Goal: Task Accomplishment & Management: Manage account settings

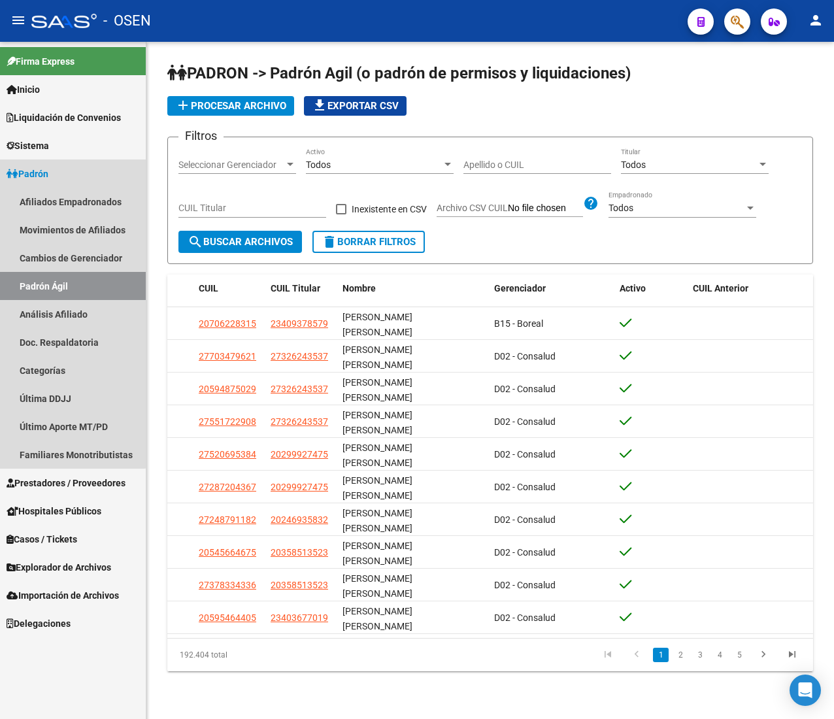
click at [69, 180] on link "Padrón" at bounding box center [73, 173] width 146 height 28
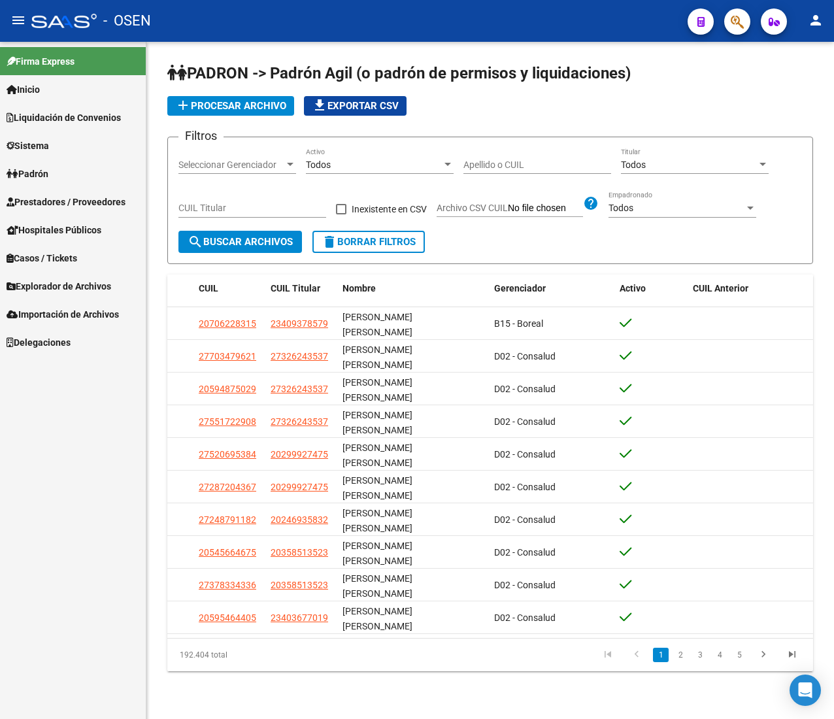
click at [118, 212] on link "Prestadores / Proveedores" at bounding box center [73, 202] width 146 height 28
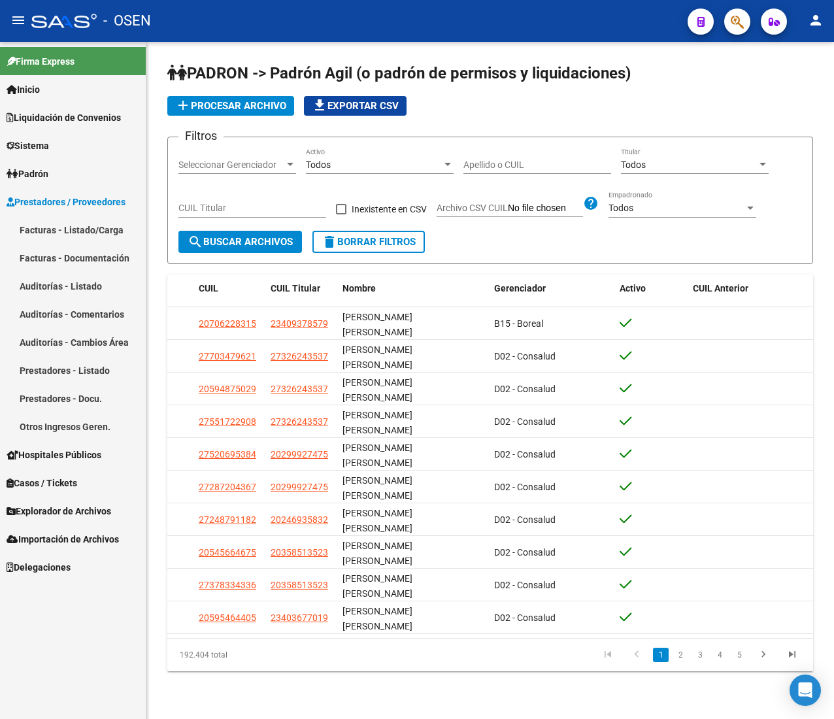
drag, startPoint x: 107, startPoint y: 225, endPoint x: 100, endPoint y: 224, distance: 7.2
click at [105, 225] on link "Facturas - Listado/Carga" at bounding box center [73, 230] width 146 height 28
click at [16, 22] on mat-icon "menu" at bounding box center [18, 20] width 16 height 16
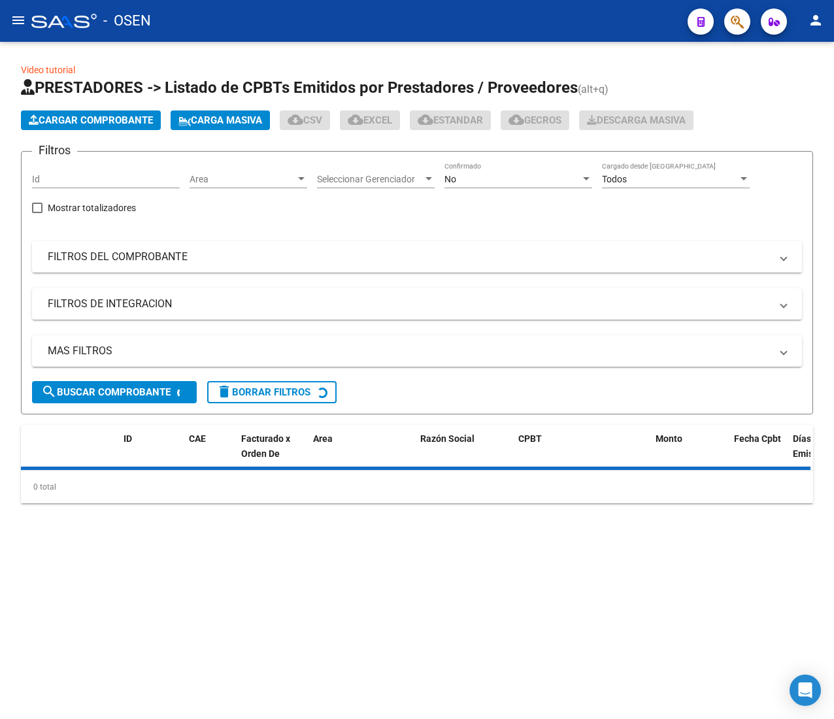
click at [271, 164] on div "Area Area" at bounding box center [248, 175] width 118 height 26
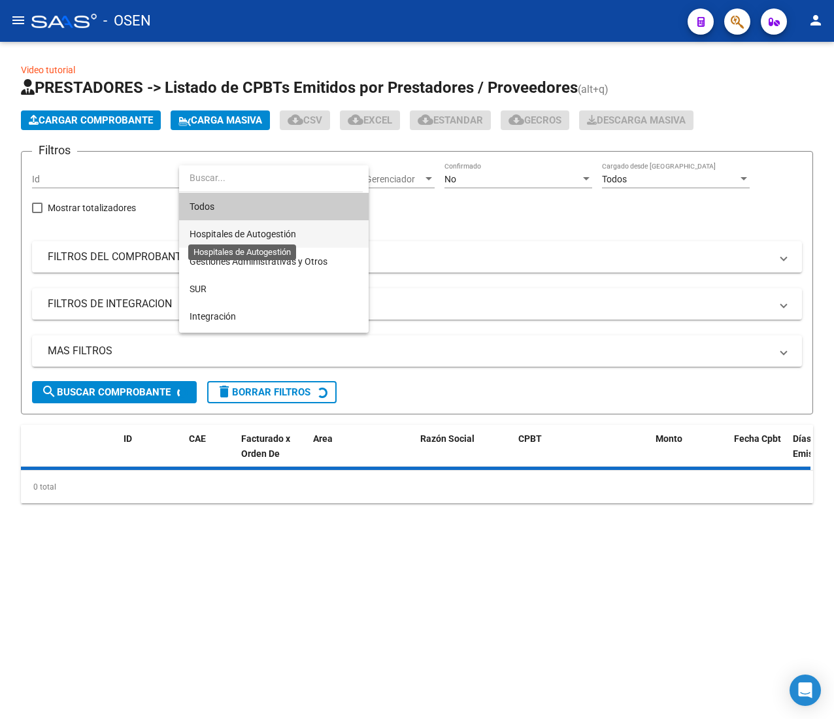
click at [286, 237] on span "Hospitales de Autogestión" at bounding box center [242, 234] width 107 height 10
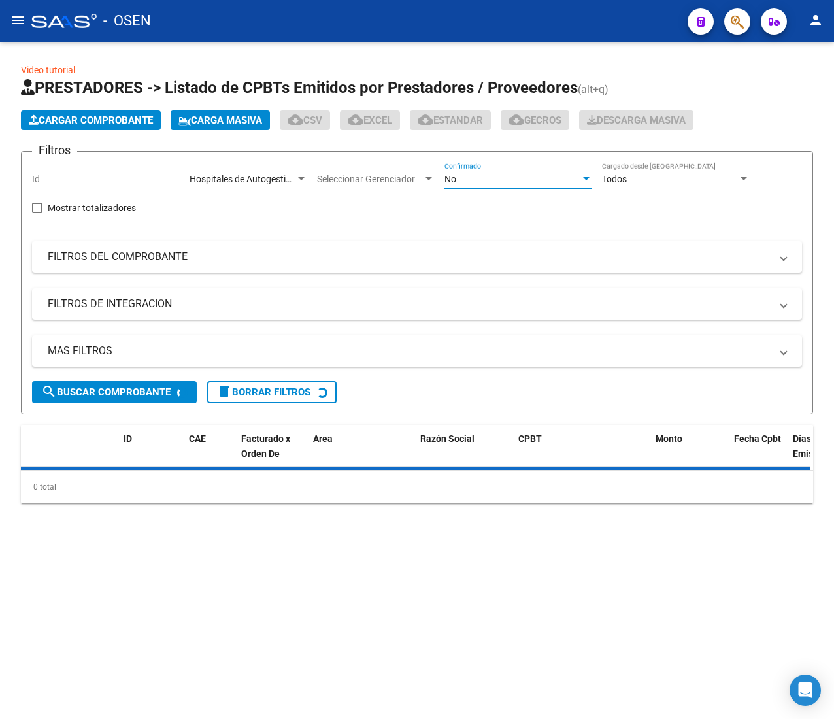
click at [459, 177] on div "No" at bounding box center [512, 179] width 136 height 11
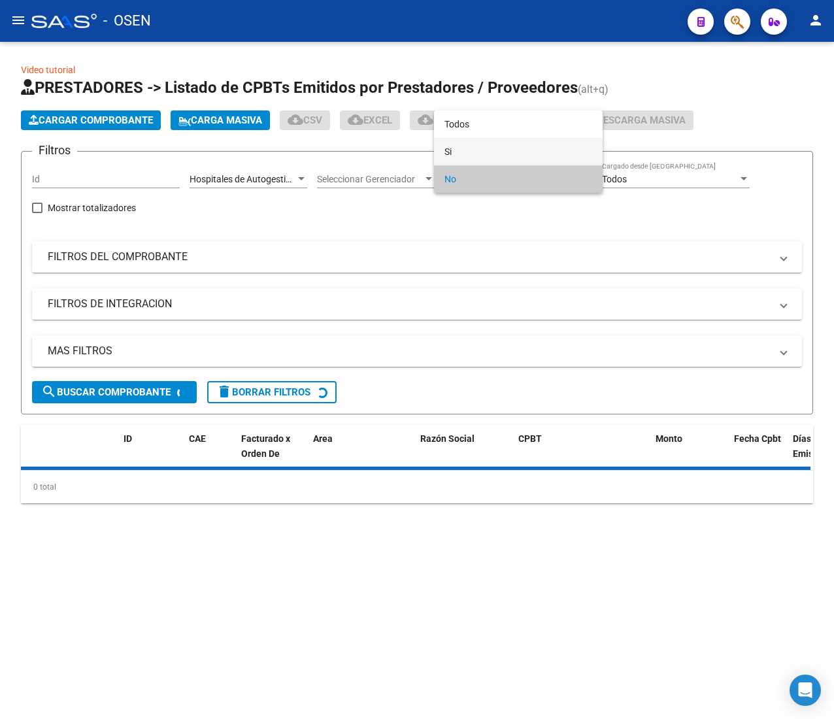
click at [485, 153] on span "Si" at bounding box center [518, 151] width 148 height 27
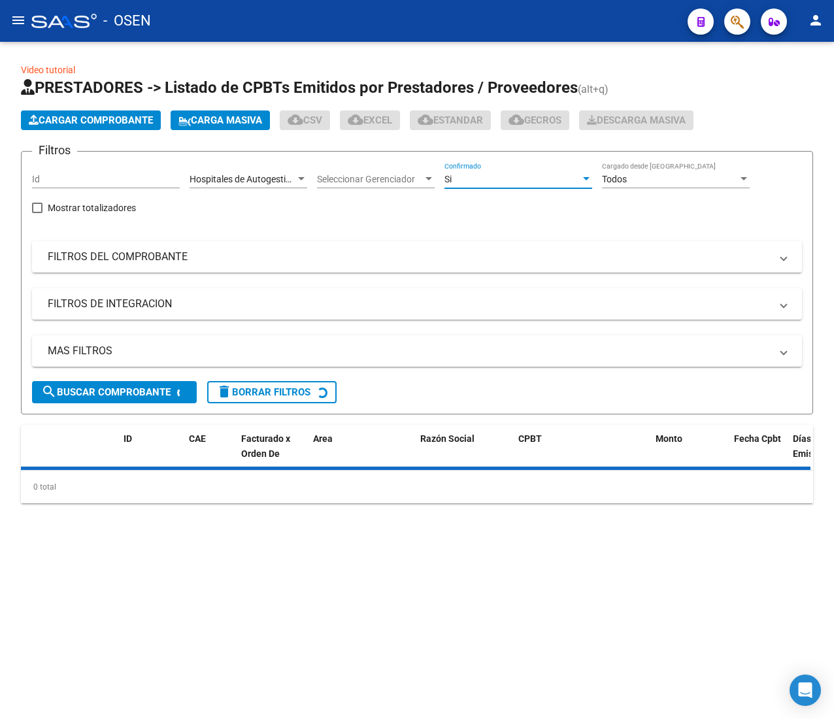
drag, startPoint x: 353, startPoint y: 250, endPoint x: 306, endPoint y: 229, distance: 51.5
click at [351, 251] on mat-panel-title "FILTROS DEL COMPROBANTE" at bounding box center [409, 257] width 723 height 14
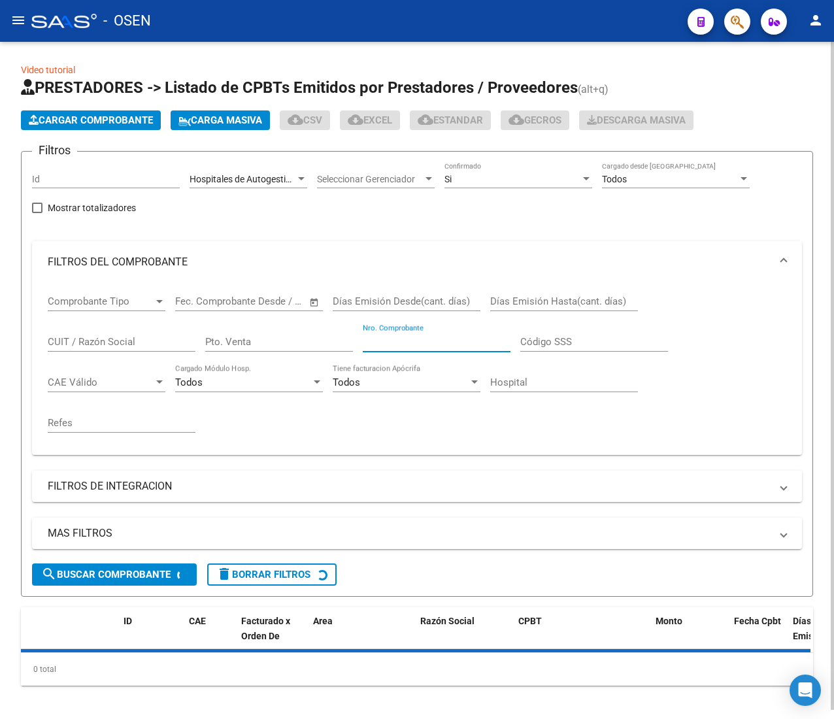
click at [390, 341] on input "Nro. Comprobante" at bounding box center [437, 342] width 148 height 12
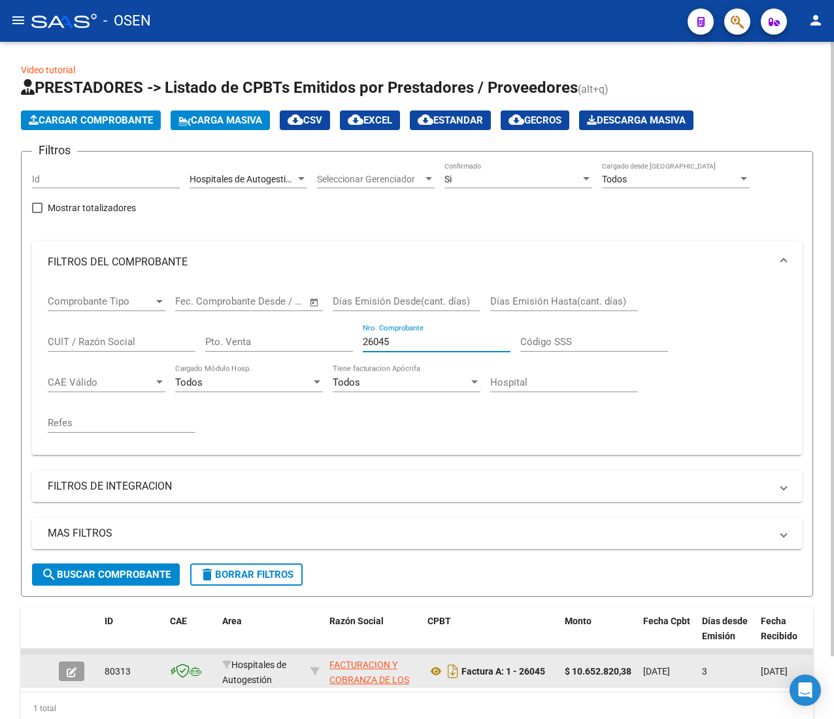
type input "26045"
click at [72, 668] on icon "button" at bounding box center [72, 672] width 10 height 10
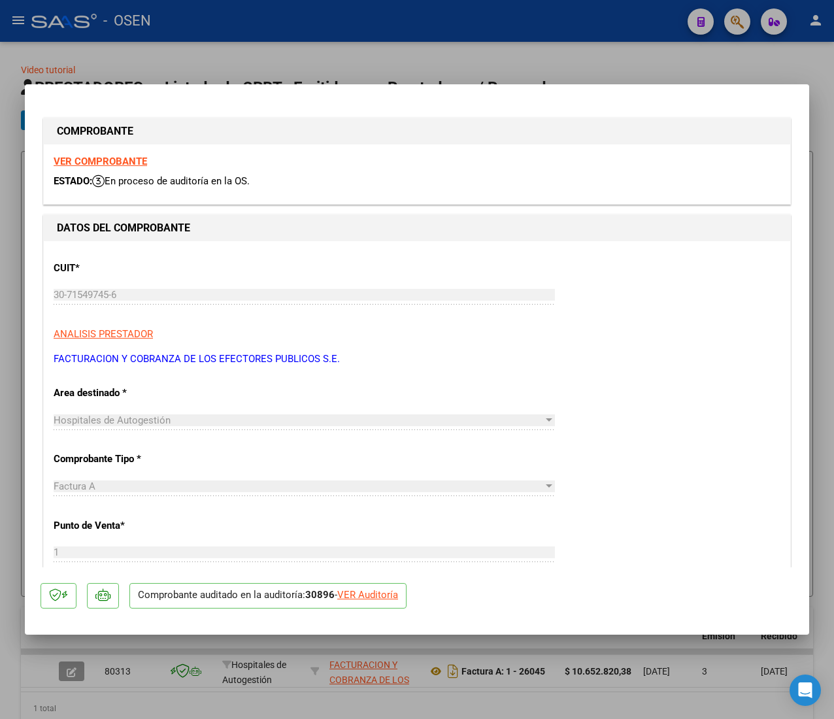
click at [357, 595] on div "VER Auditoría" at bounding box center [367, 594] width 61 height 15
type input "$ 0,00"
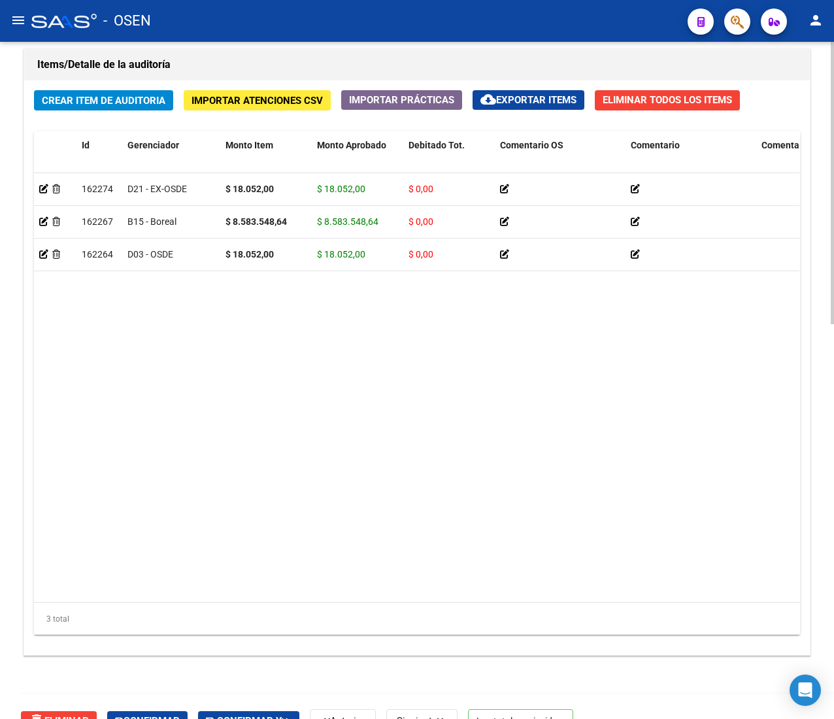
scroll to position [523, 0]
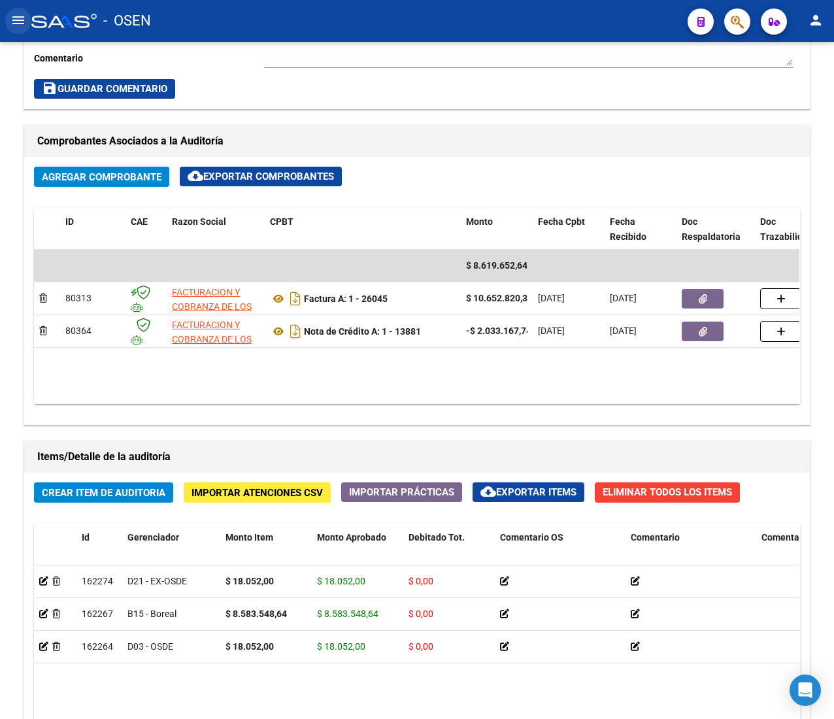
click at [21, 28] on mat-icon "menu" at bounding box center [18, 20] width 16 height 16
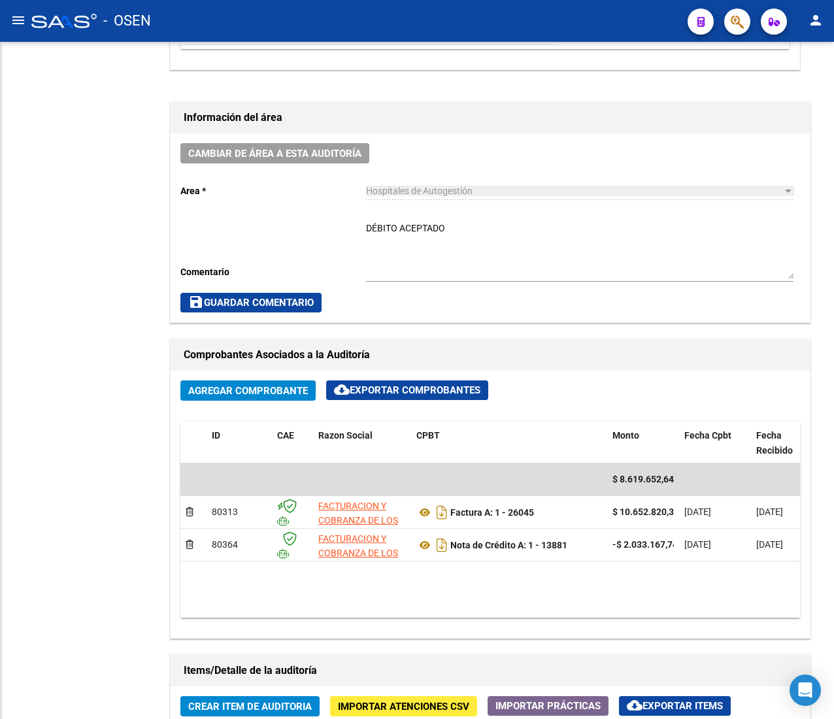
scroll to position [737, 0]
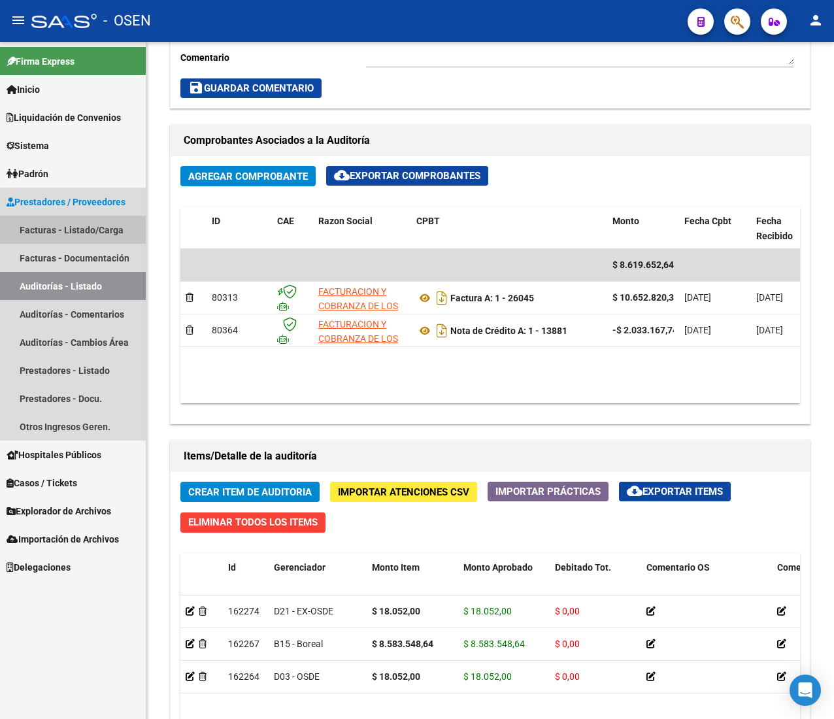
click at [76, 218] on link "Facturas - Listado/Carga" at bounding box center [73, 230] width 146 height 28
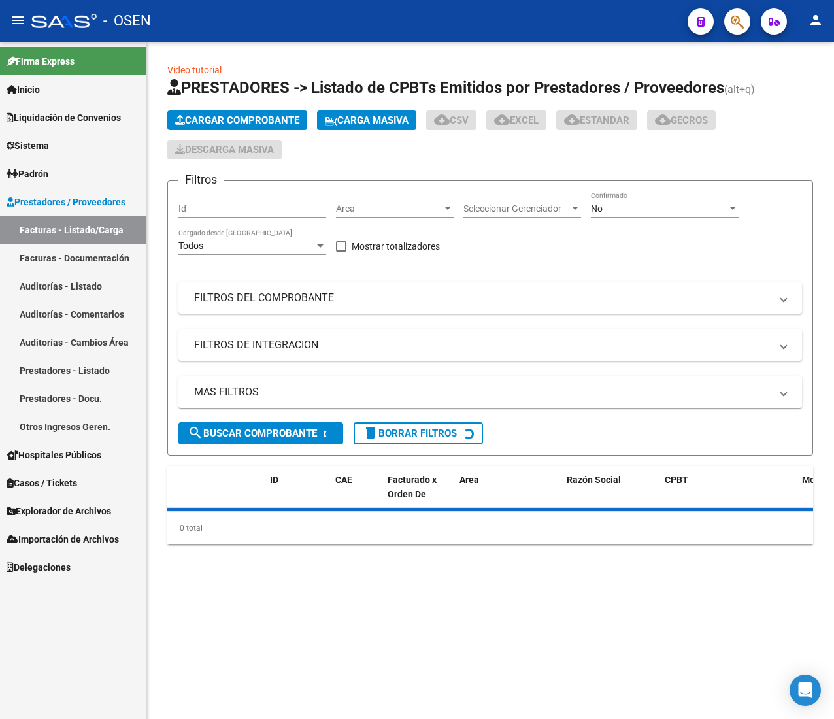
click at [18, 18] on mat-icon "menu" at bounding box center [18, 20] width 16 height 16
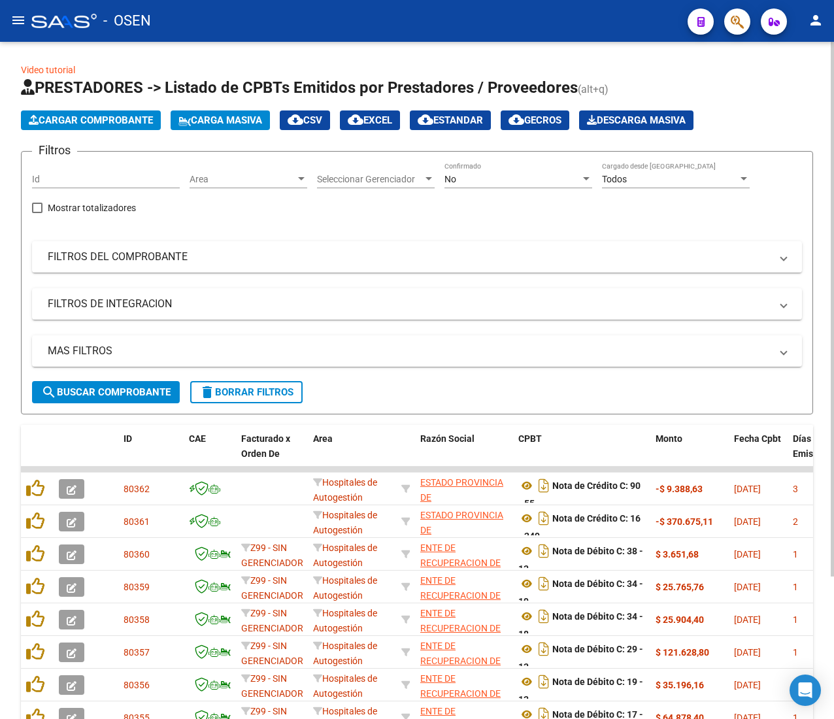
drag, startPoint x: 20, startPoint y: 18, endPoint x: 68, endPoint y: 46, distance: 55.9
click at [20, 17] on mat-icon "menu" at bounding box center [18, 20] width 16 height 16
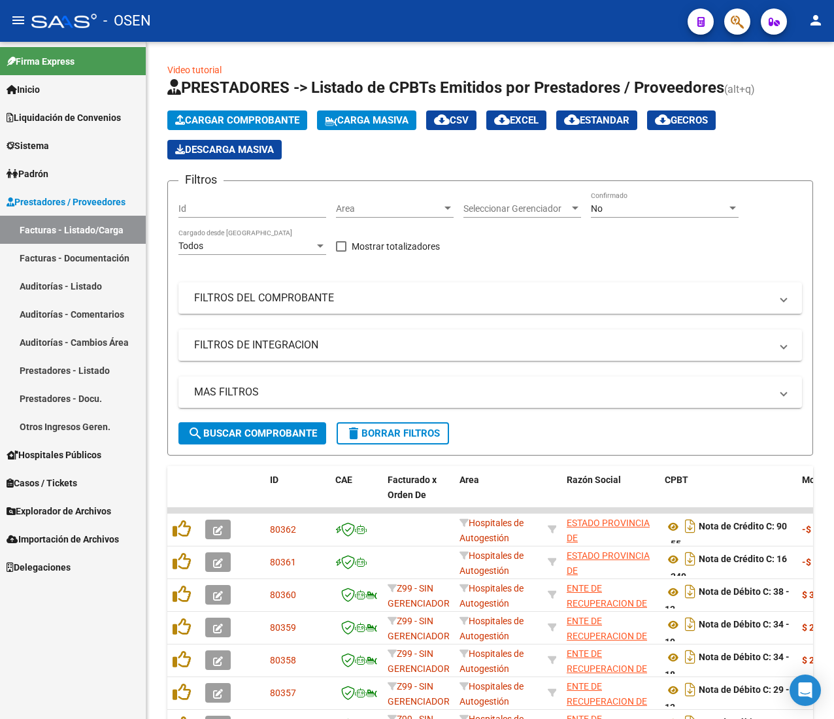
click at [66, 169] on link "Padrón" at bounding box center [73, 173] width 146 height 28
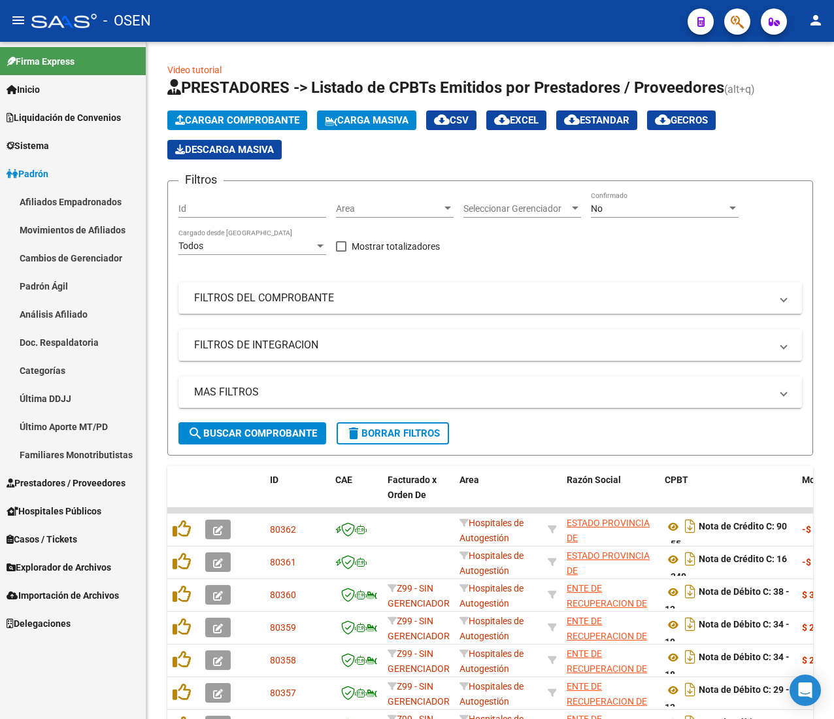
click at [69, 282] on link "Padrón Ágil" at bounding box center [73, 286] width 146 height 28
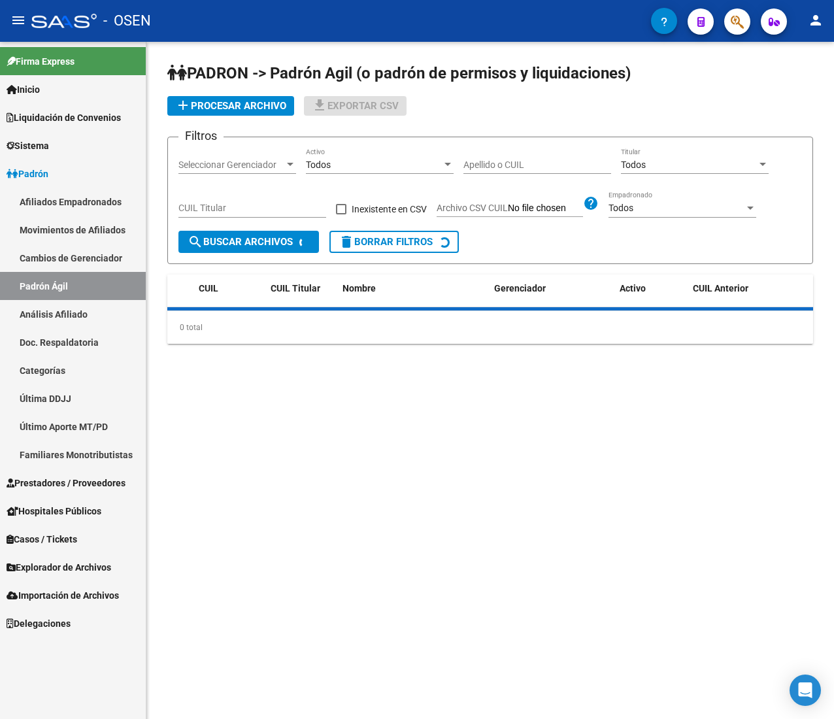
click at [25, 18] on mat-icon "menu" at bounding box center [18, 20] width 16 height 16
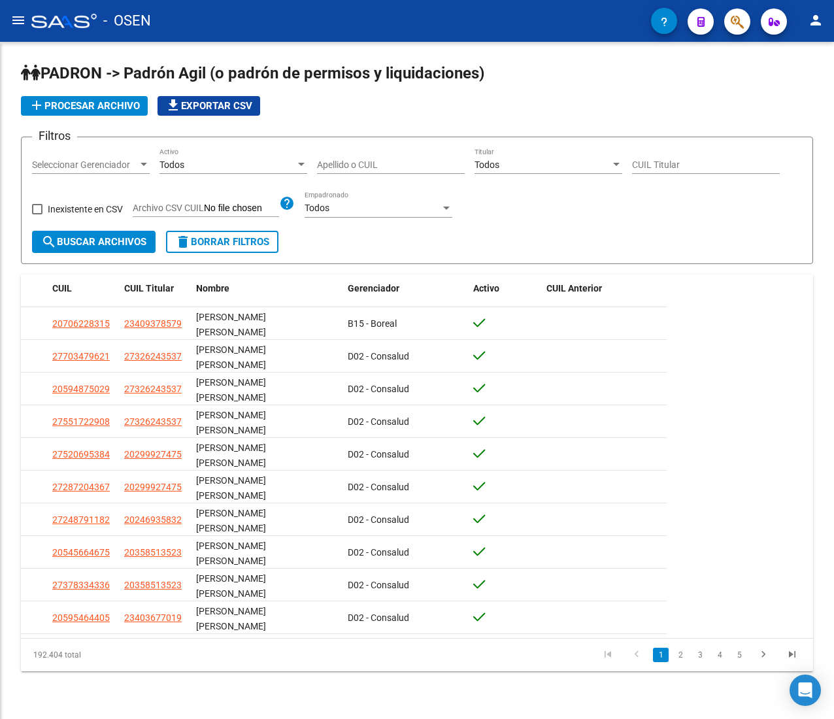
click at [338, 159] on input "Apellido o CUIL" at bounding box center [391, 164] width 148 height 11
paste input "20273431579"
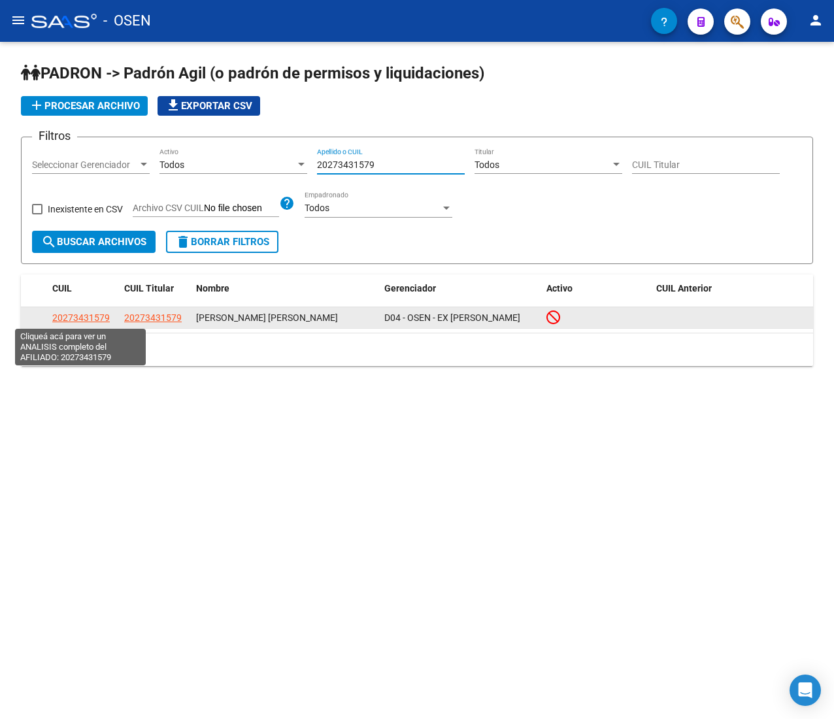
type input "20273431579"
click at [97, 316] on span "20273431579" at bounding box center [80, 317] width 57 height 10
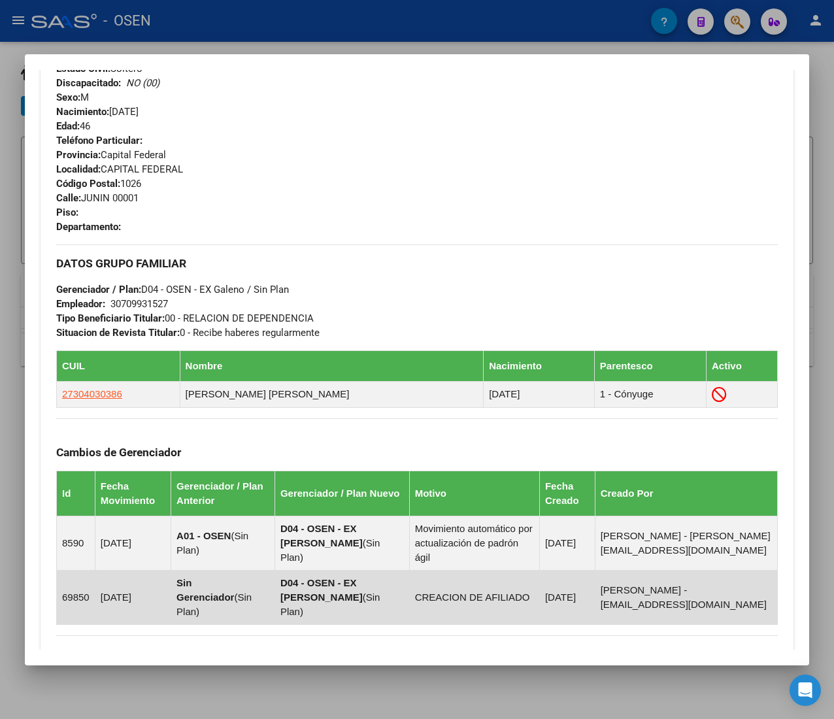
scroll to position [708, 0]
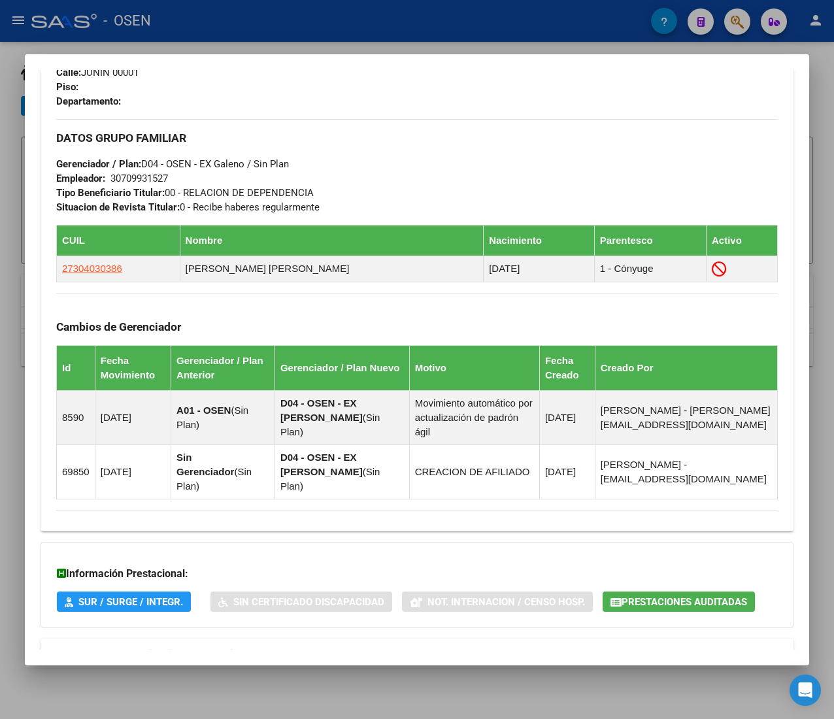
click at [284, 638] on mat-expansion-panel-header "Aportes y Contribuciones del Afiliado: 20273431579" at bounding box center [417, 653] width 753 height 31
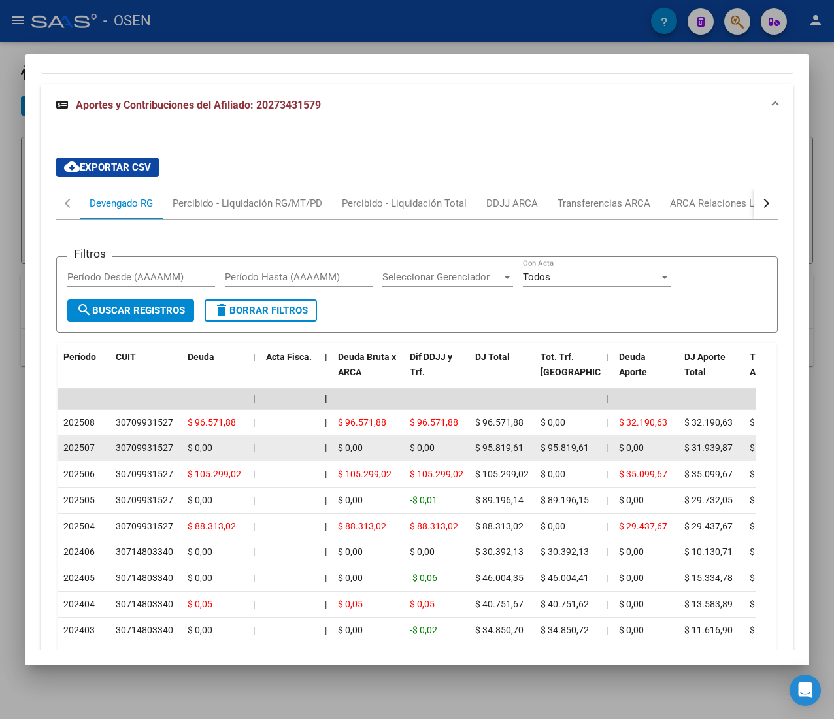
scroll to position [1222, 0]
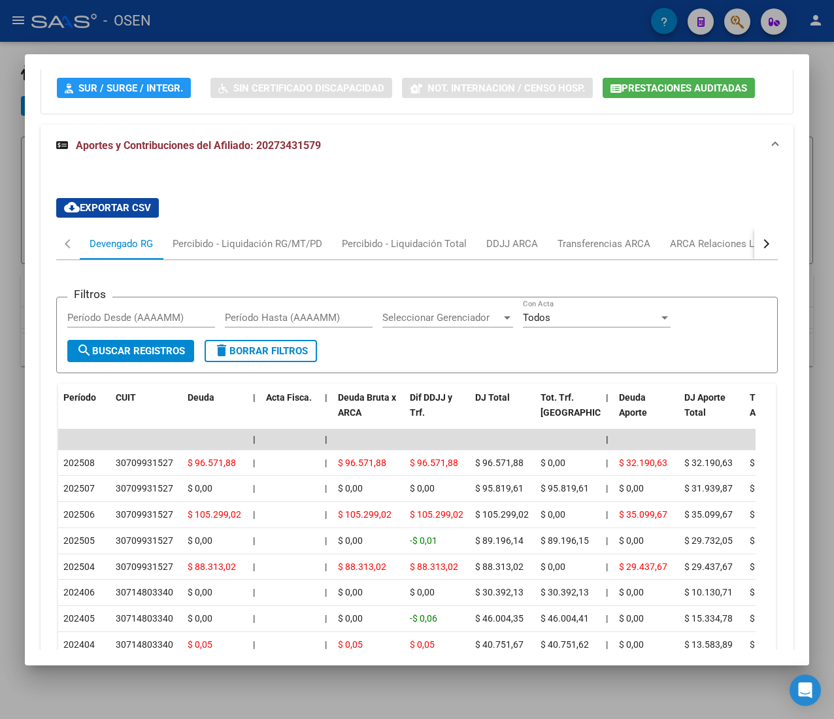
click at [760, 239] on div "button" at bounding box center [764, 243] width 9 height 9
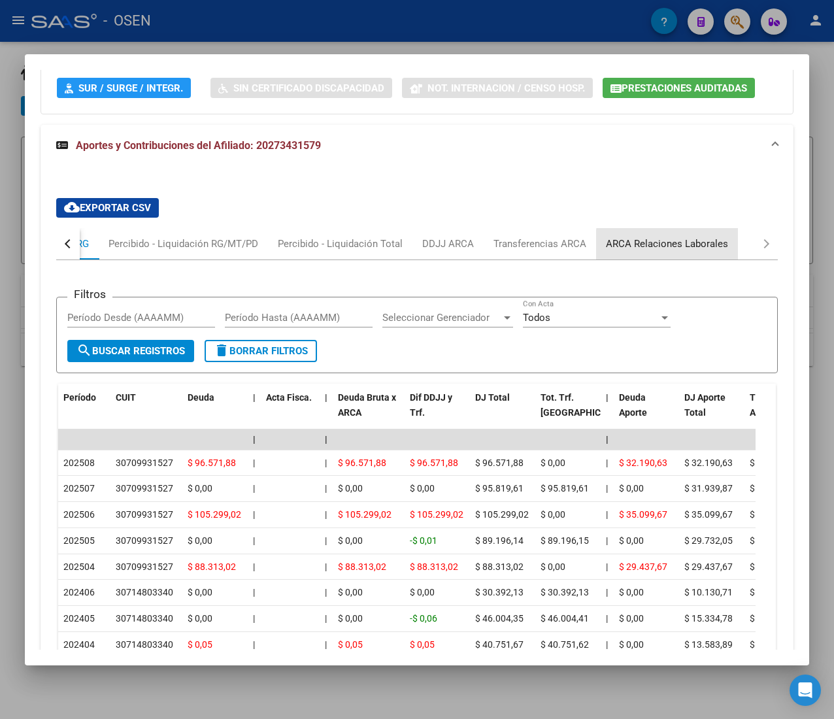
click at [706, 237] on div "ARCA Relaciones Laborales" at bounding box center [667, 244] width 122 height 14
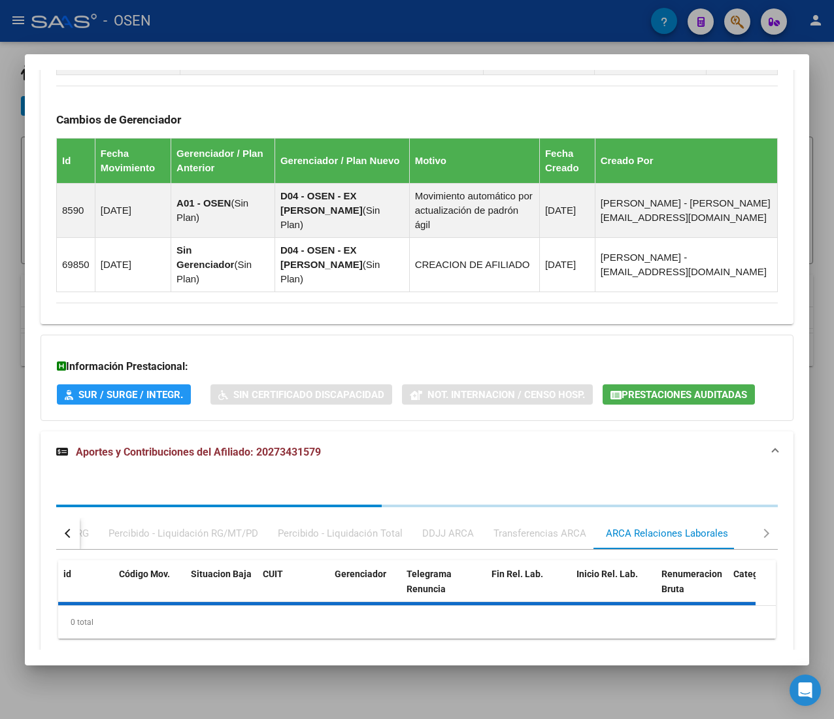
scroll to position [986, 0]
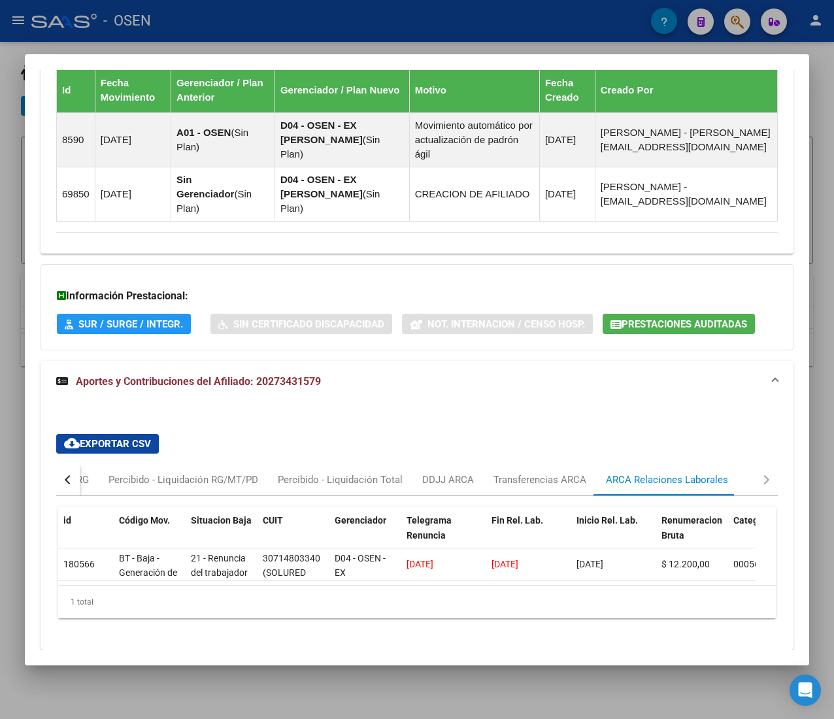
click at [69, 475] on div "button" at bounding box center [69, 479] width 9 height 9
click at [102, 472] on div "Devengado RG" at bounding box center [121, 479] width 63 height 14
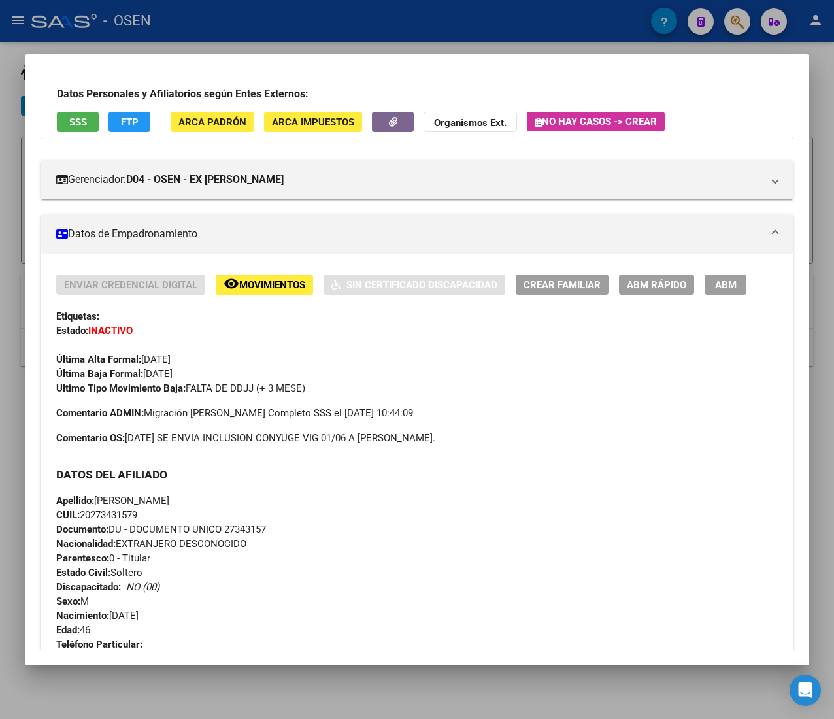
scroll to position [71, 0]
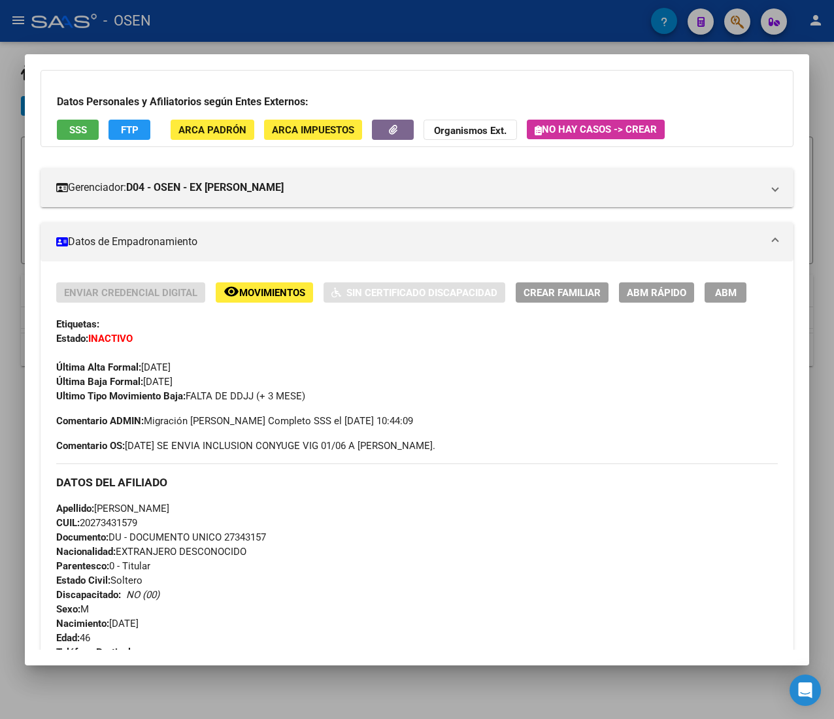
click at [642, 289] on span "ABM Rápido" at bounding box center [656, 293] width 59 height 12
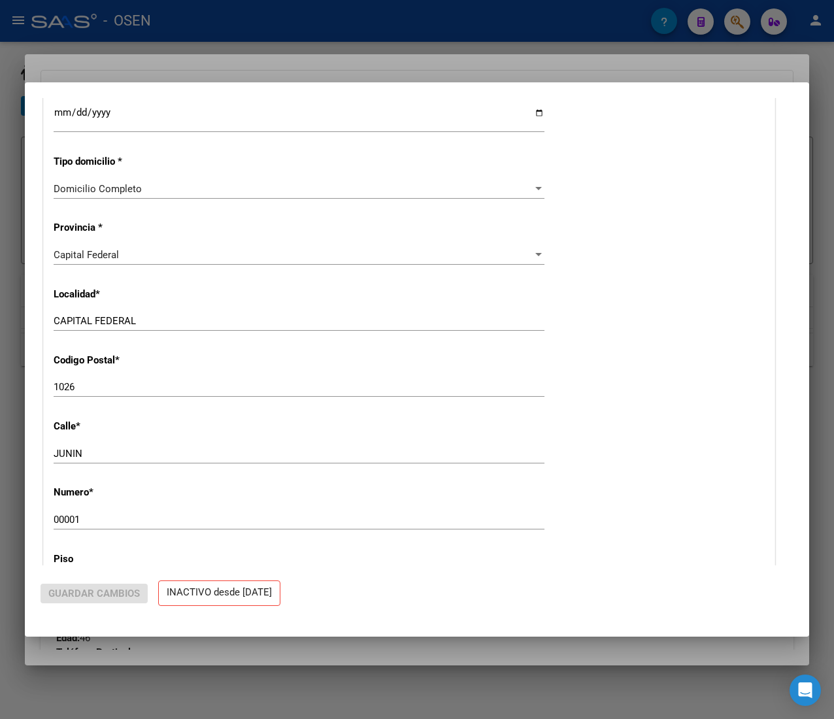
radio input "true"
type input "30-70993152-7"
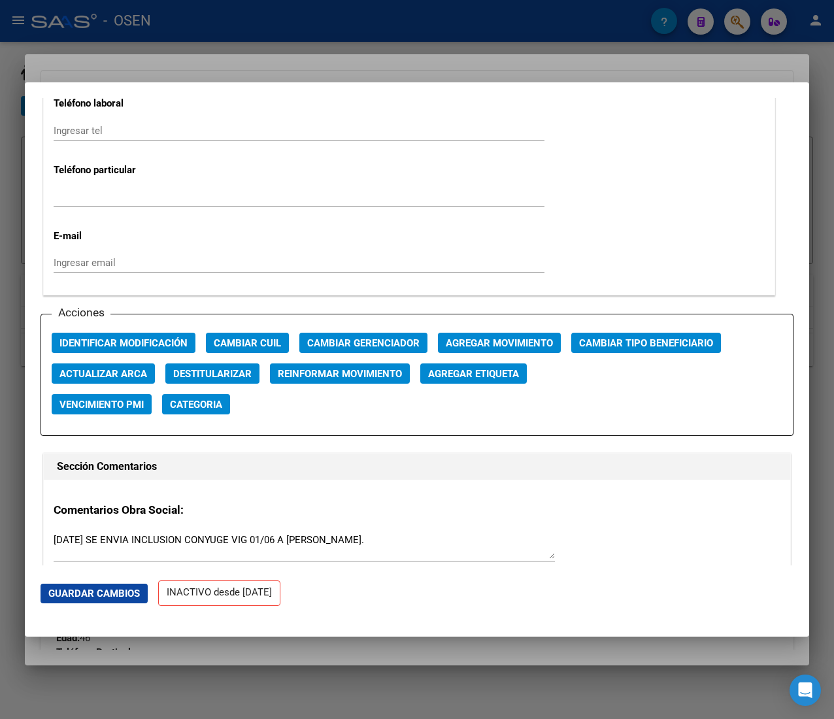
scroll to position [1829, 0]
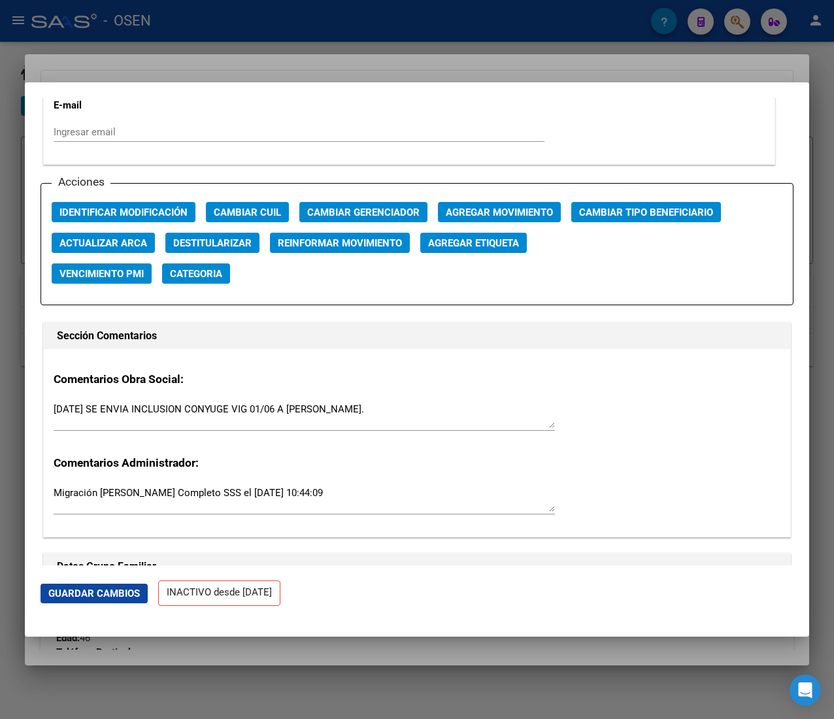
click at [502, 217] on span "Agregar Movimiento" at bounding box center [499, 212] width 107 height 12
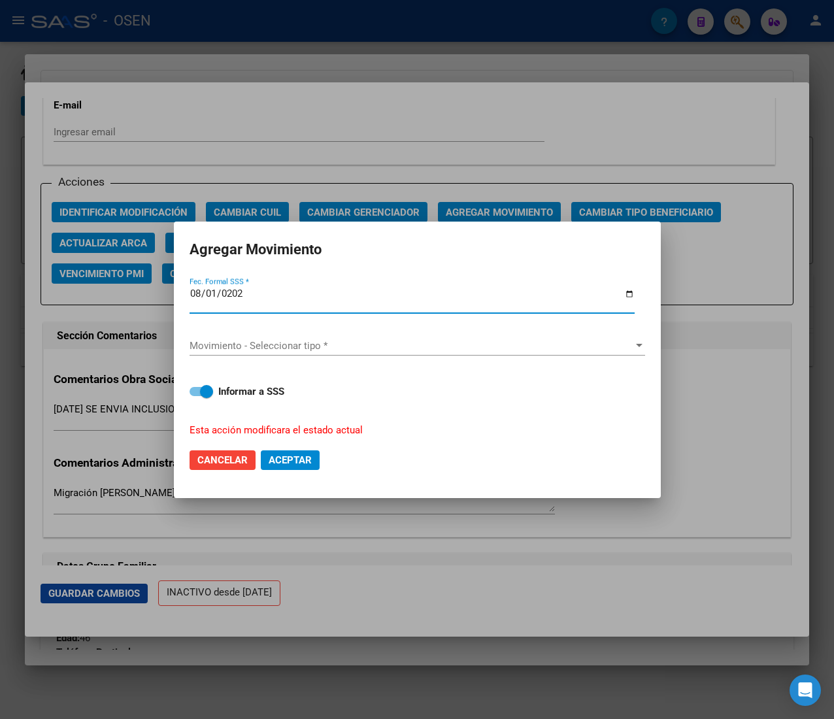
type input "[DATE]"
click at [397, 352] on div "Movimiento - Seleccionar tipo * Movimiento - Seleccionar tipo *" at bounding box center [416, 346] width 455 height 20
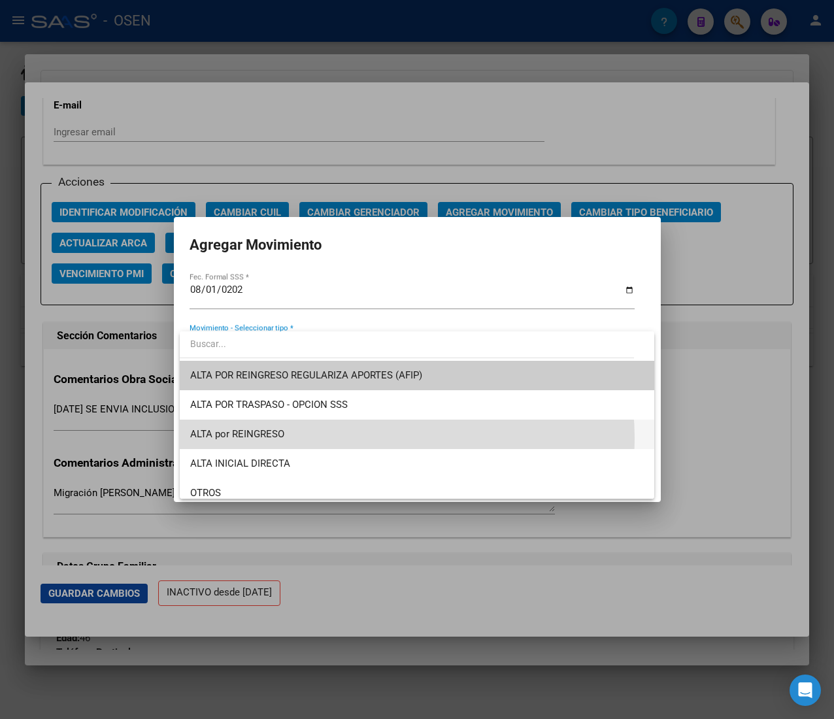
click at [348, 438] on span "ALTA por REINGRESO" at bounding box center [416, 433] width 453 height 29
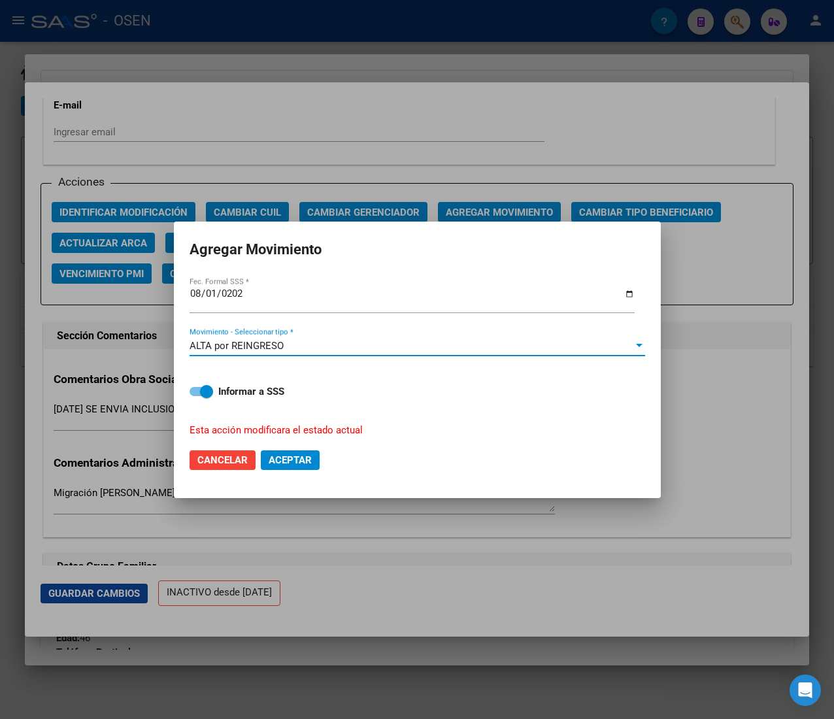
click at [299, 457] on span "Aceptar" at bounding box center [290, 460] width 43 height 12
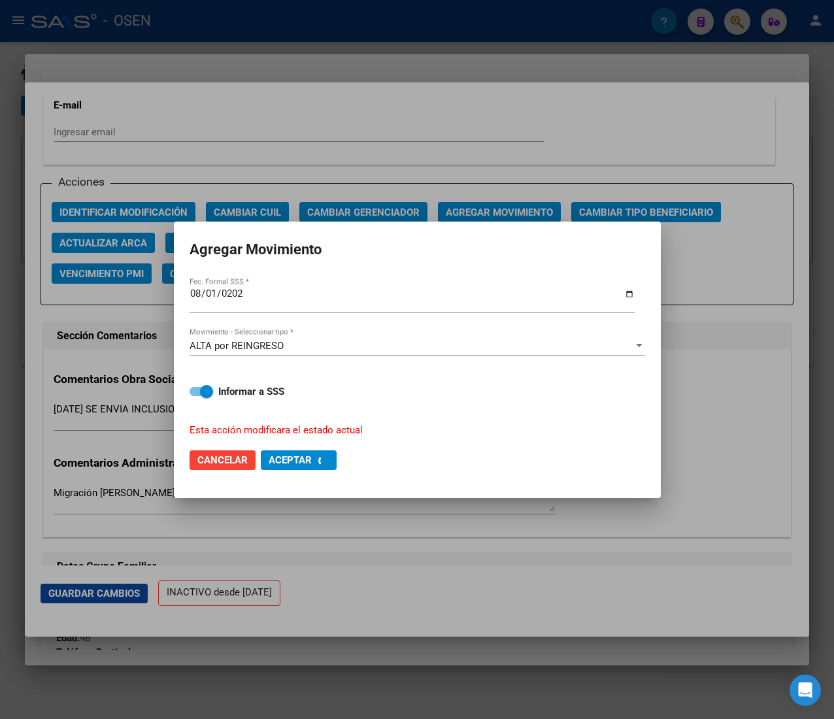
checkbox input "false"
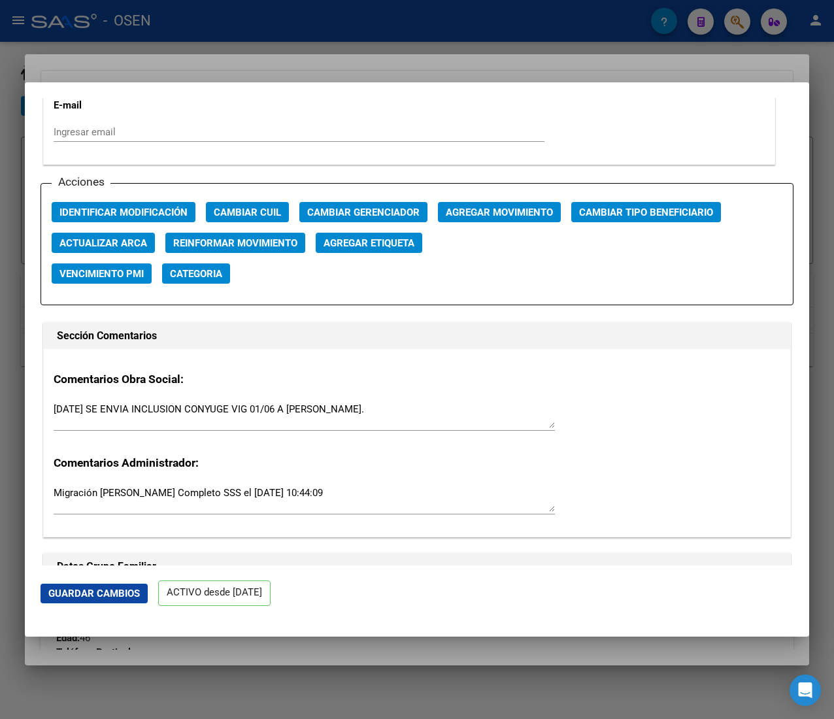
click at [291, 35] on div at bounding box center [417, 359] width 834 height 719
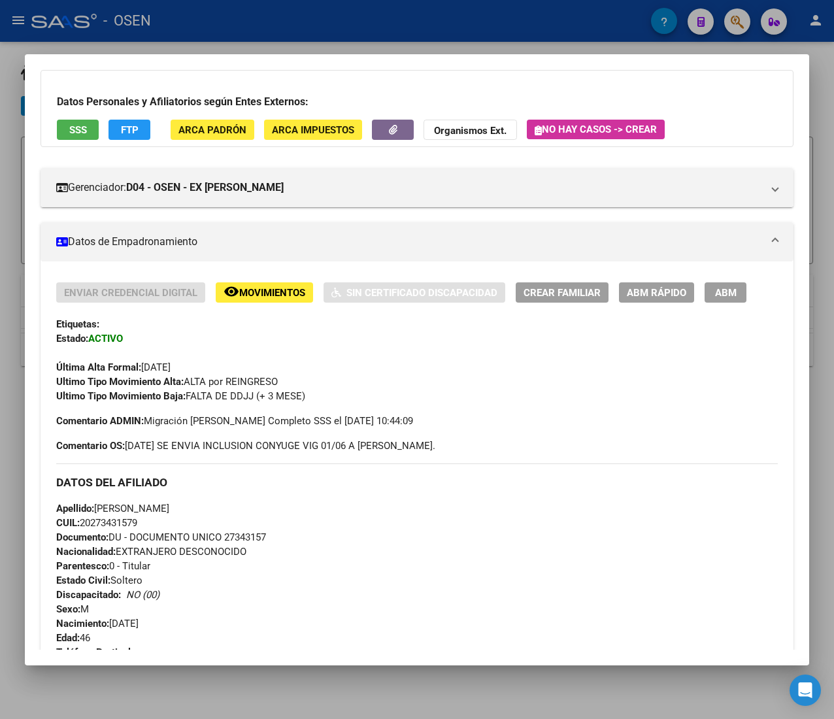
drag, startPoint x: 302, startPoint y: 15, endPoint x: 367, endPoint y: 77, distance: 89.7
click at [302, 14] on div at bounding box center [417, 359] width 834 height 719
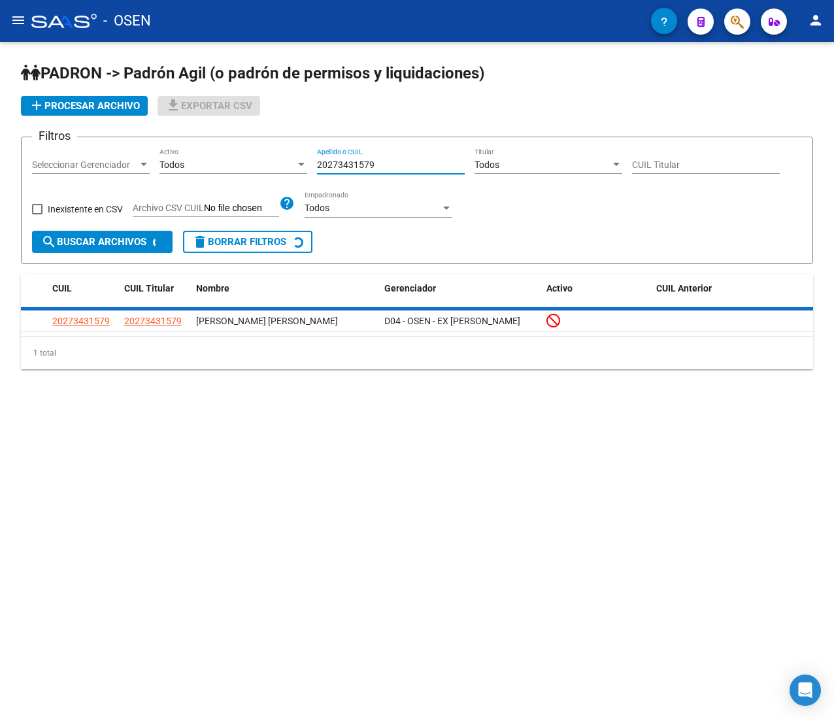
drag, startPoint x: 390, startPoint y: 164, endPoint x: 204, endPoint y: 150, distance: 186.7
click at [205, 150] on div "Filtros Seleccionar Gerenciador Seleccionar Gerenciador Todos Activo 2027343157…" at bounding box center [417, 189] width 770 height 83
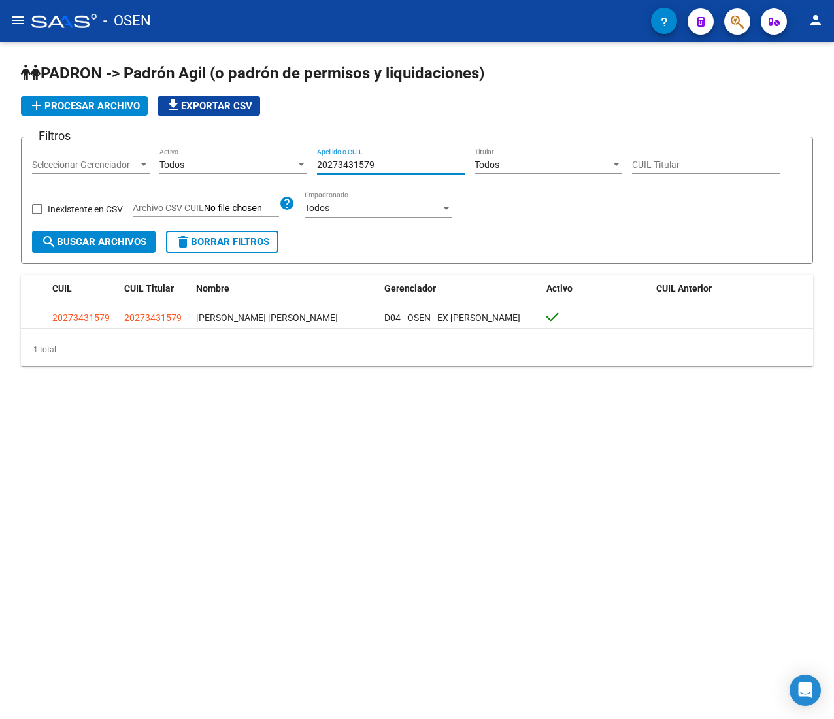
paste input "183170857"
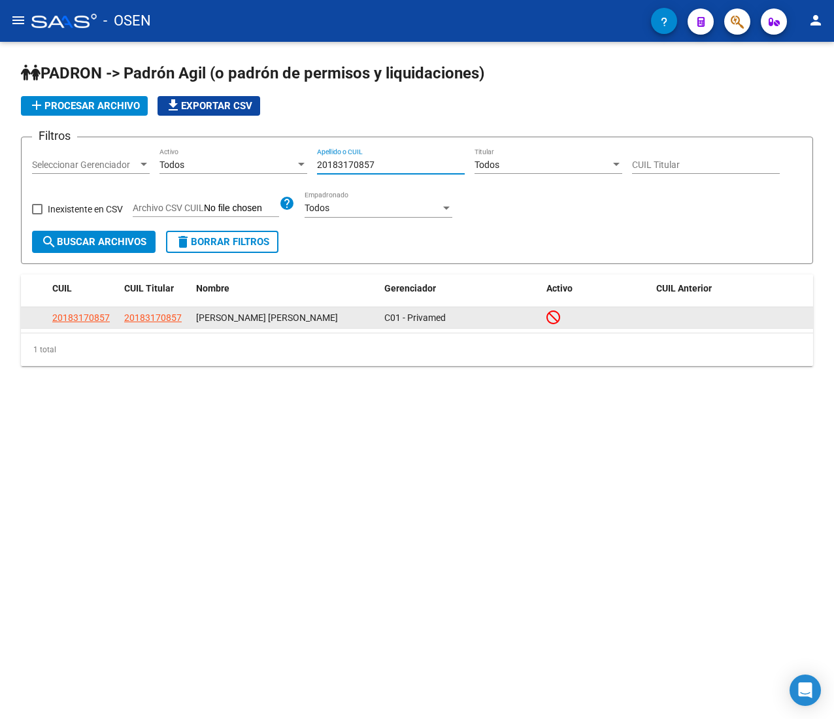
type input "20183170857"
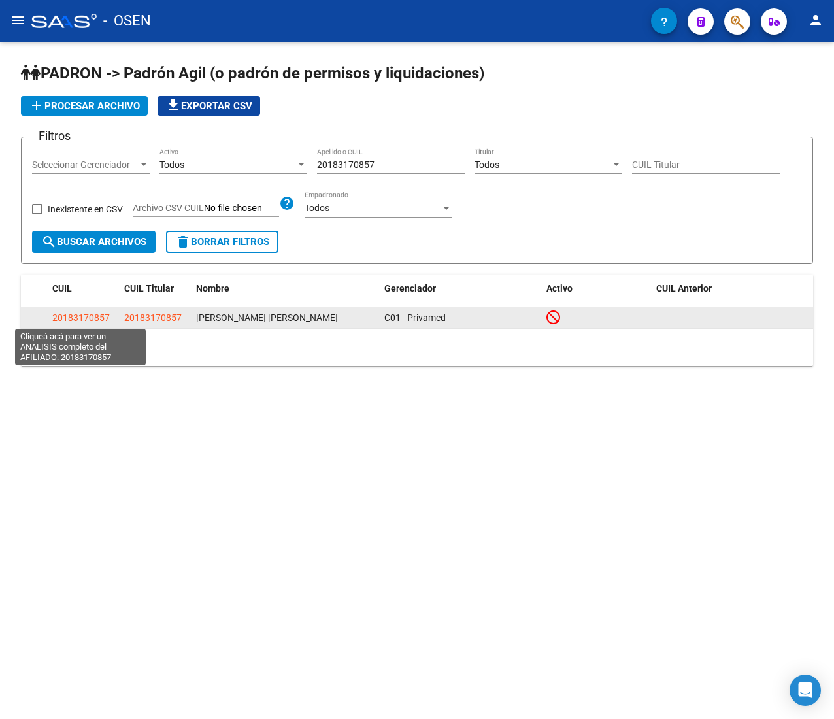
click at [93, 314] on span "20183170857" at bounding box center [80, 317] width 57 height 10
type textarea "20183170857"
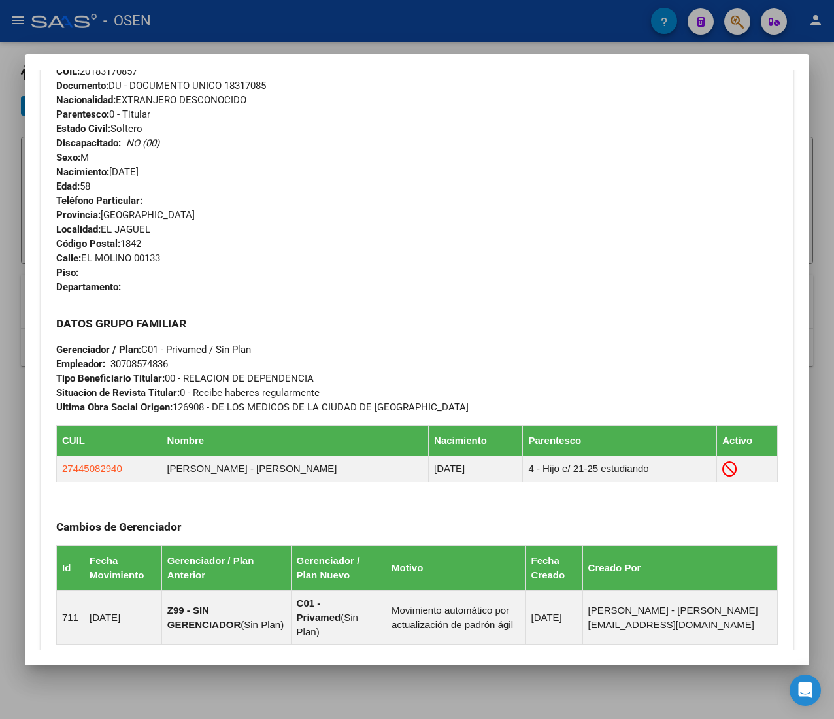
scroll to position [721, 0]
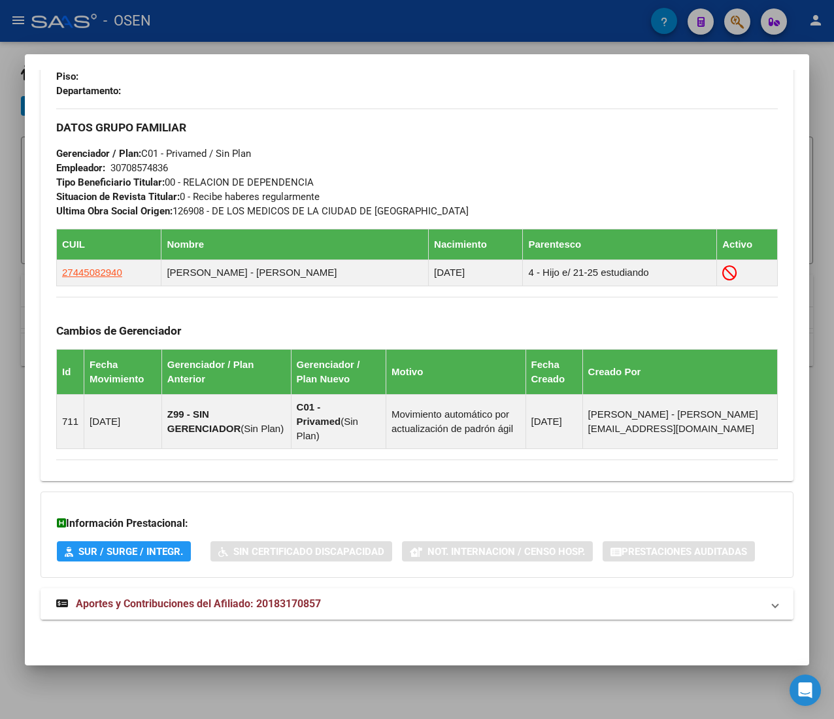
click at [353, 614] on mat-expansion-panel-header "Aportes y Contribuciones del Afiliado: 20183170857" at bounding box center [417, 603] width 753 height 31
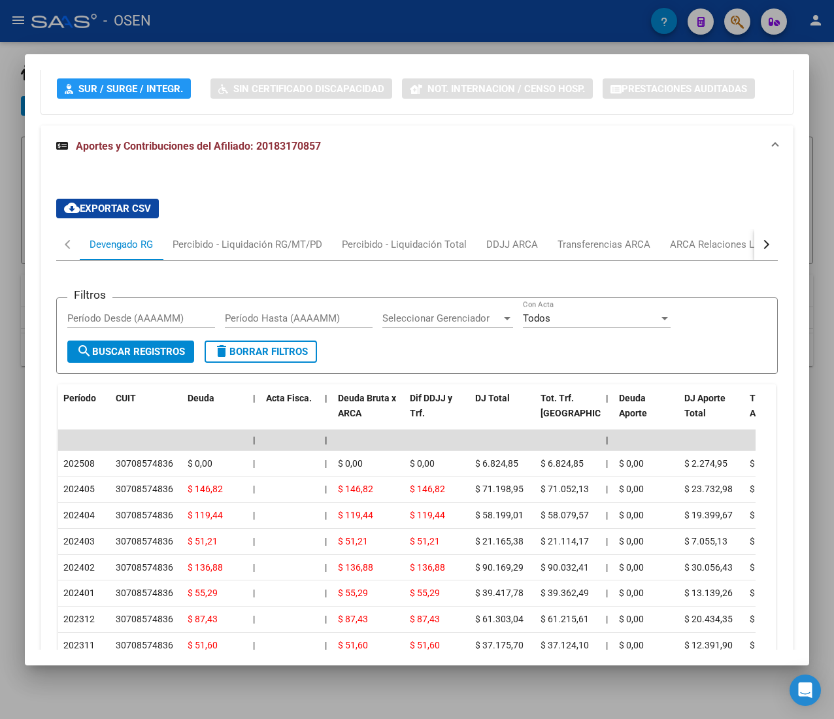
scroll to position [1176, 0]
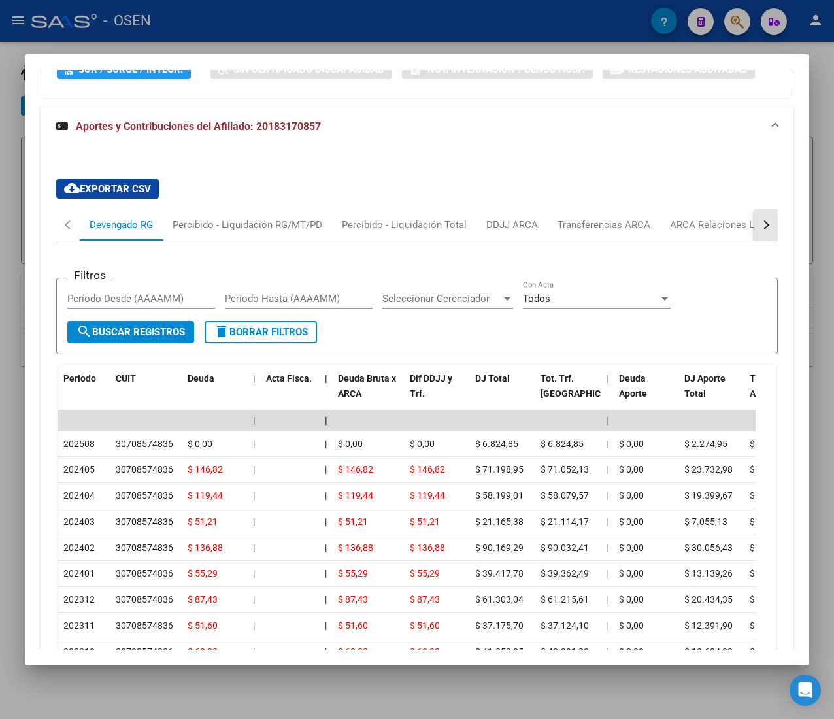
click at [760, 229] on div "button" at bounding box center [764, 224] width 9 height 9
click at [685, 232] on div "ARCA Relaciones Laborales" at bounding box center [667, 225] width 122 height 14
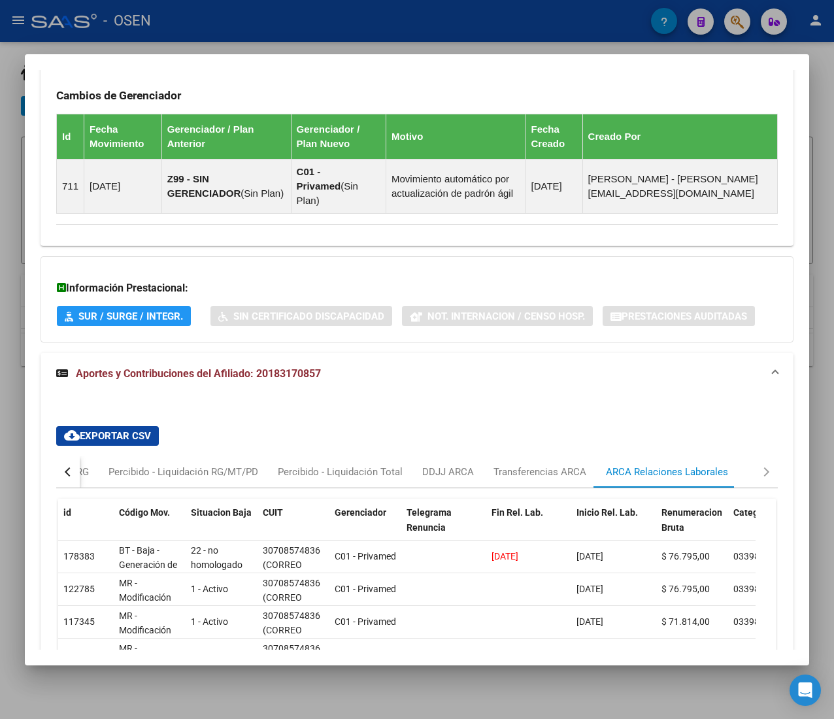
scroll to position [1130, 0]
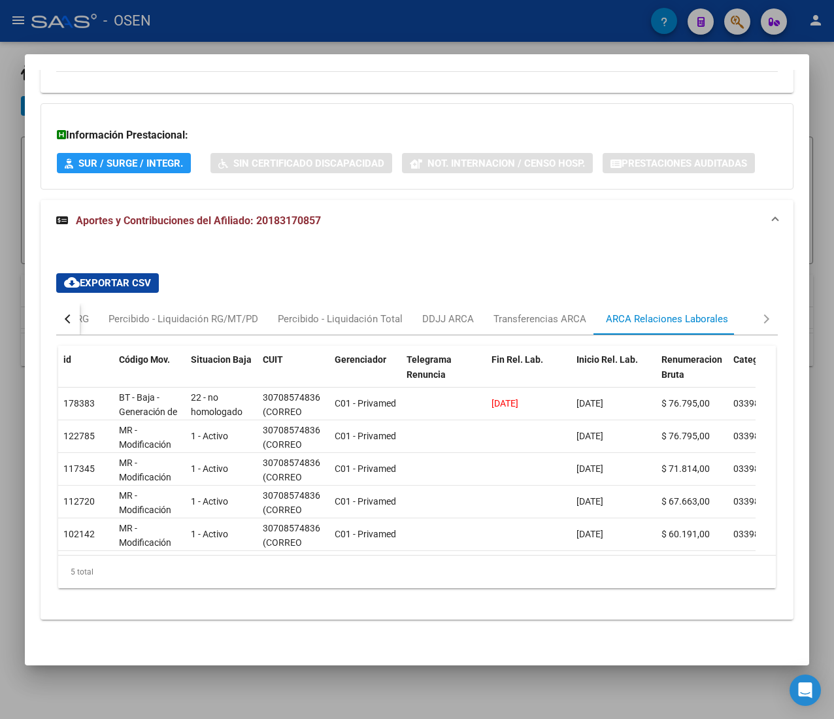
click at [63, 303] on button "button" at bounding box center [68, 318] width 24 height 31
drag, startPoint x: 99, startPoint y: 302, endPoint x: 157, endPoint y: 300, distance: 57.5
click at [99, 312] on div "Devengado RG" at bounding box center [121, 319] width 63 height 14
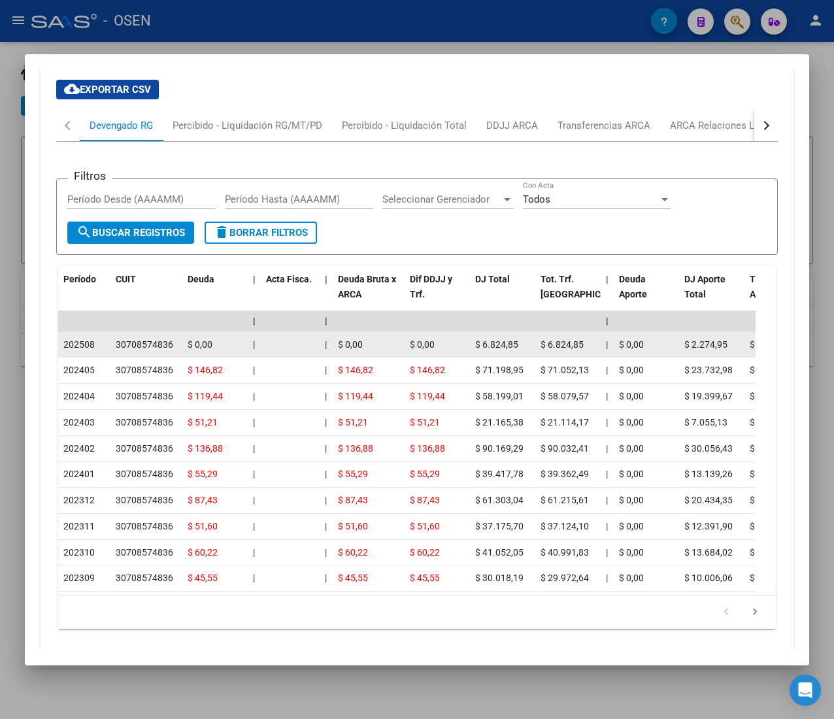
scroll to position [1235, 0]
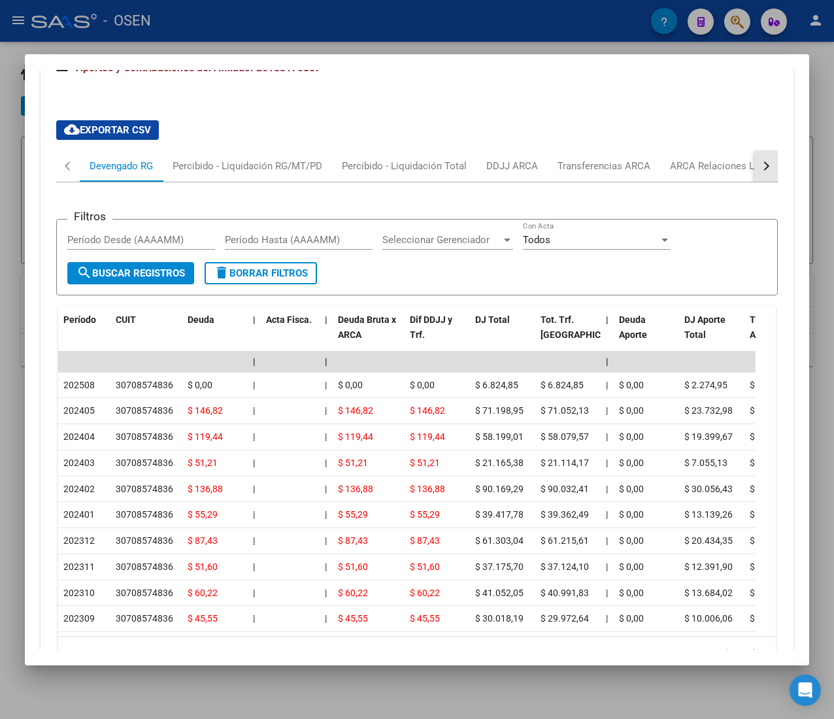
click at [754, 182] on button "button" at bounding box center [766, 165] width 24 height 31
click at [674, 173] on div "ARCA Relaciones Laborales" at bounding box center [667, 166] width 122 height 14
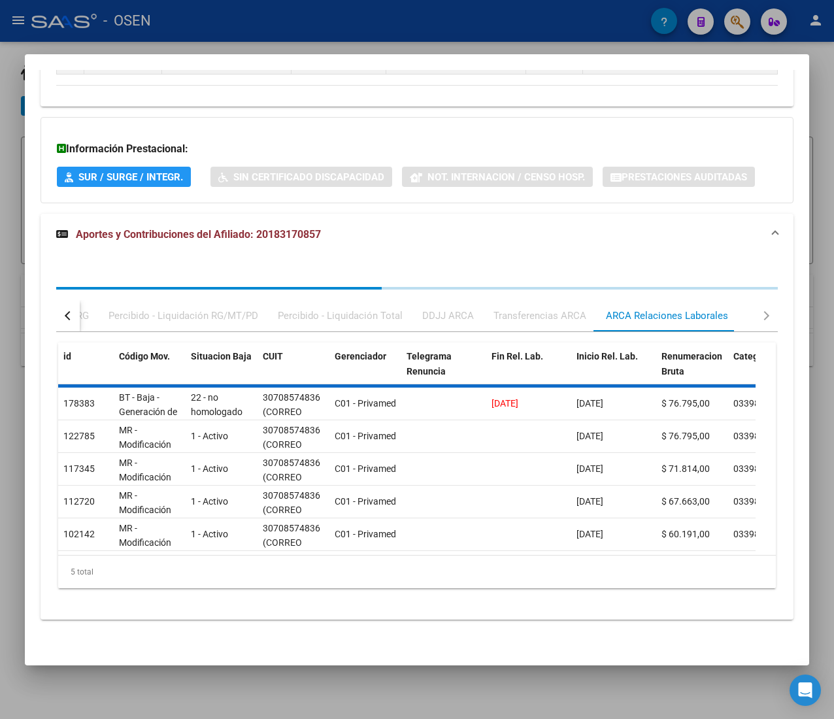
scroll to position [1130, 0]
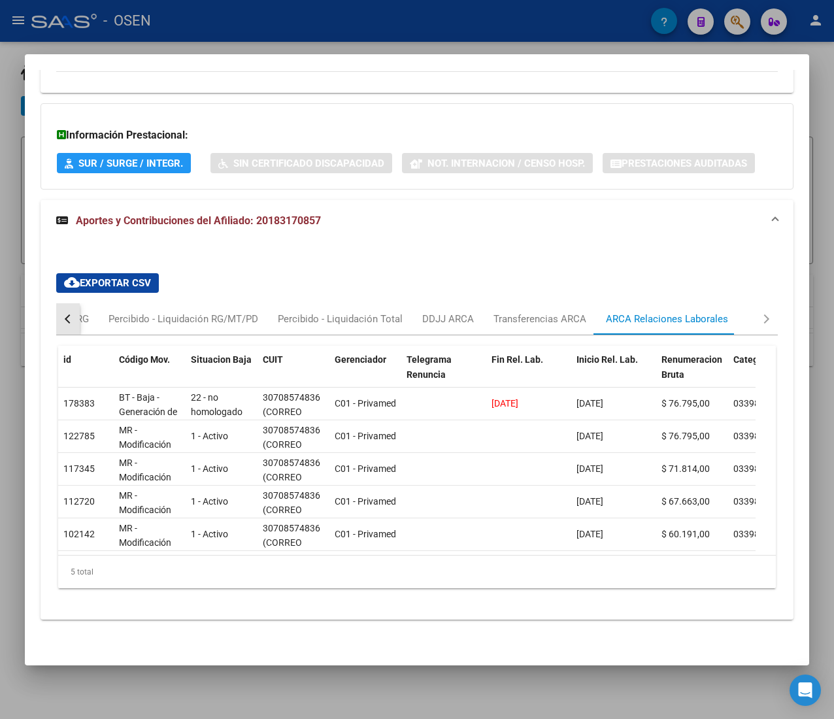
click at [64, 303] on button "button" at bounding box center [68, 318] width 24 height 31
click at [110, 312] on div "Devengado RG" at bounding box center [121, 319] width 63 height 14
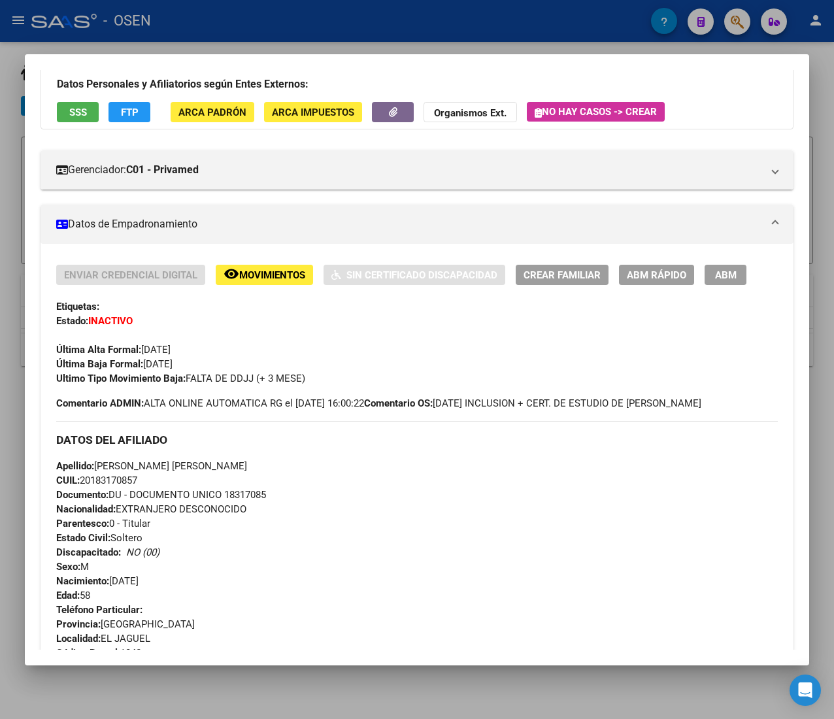
scroll to position [0, 0]
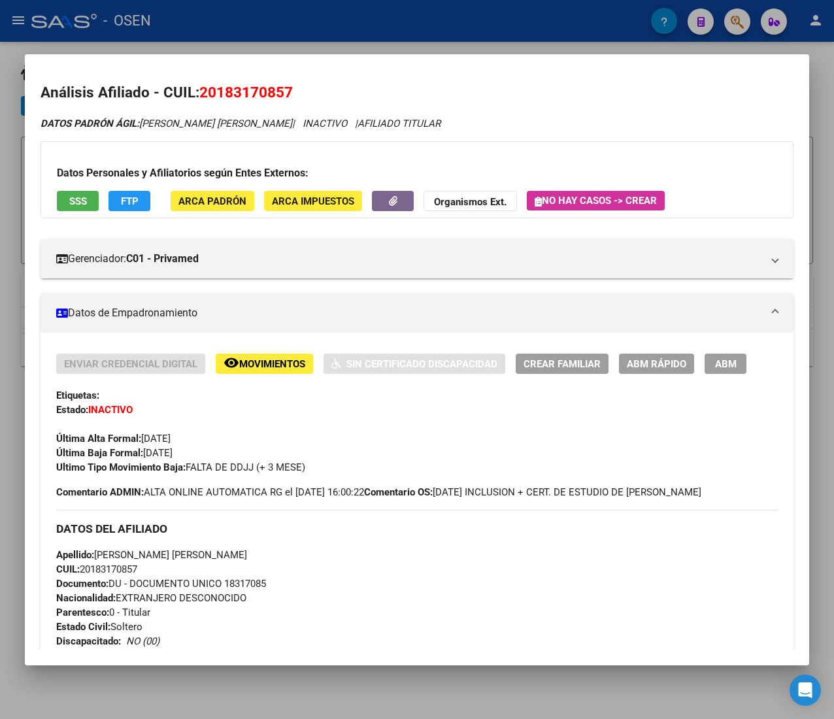
click at [254, 21] on div at bounding box center [417, 359] width 834 height 719
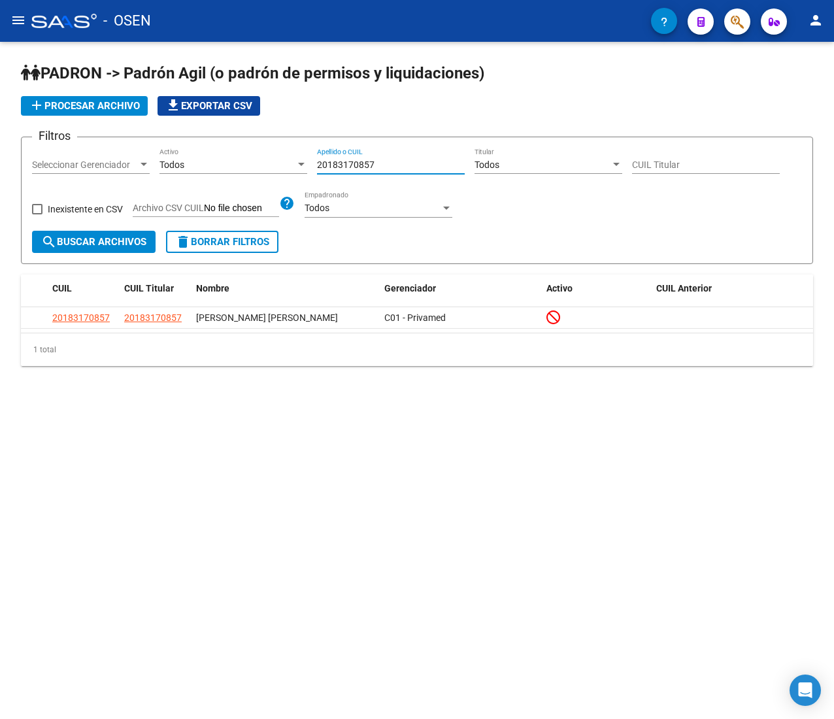
drag, startPoint x: 380, startPoint y: 161, endPoint x: 241, endPoint y: 151, distance: 139.6
click at [241, 151] on div "Filtros Seleccionar Gerenciador Seleccionar Gerenciador Todos Activo 2018317085…" at bounding box center [417, 189] width 770 height 83
paste input "7382441171"
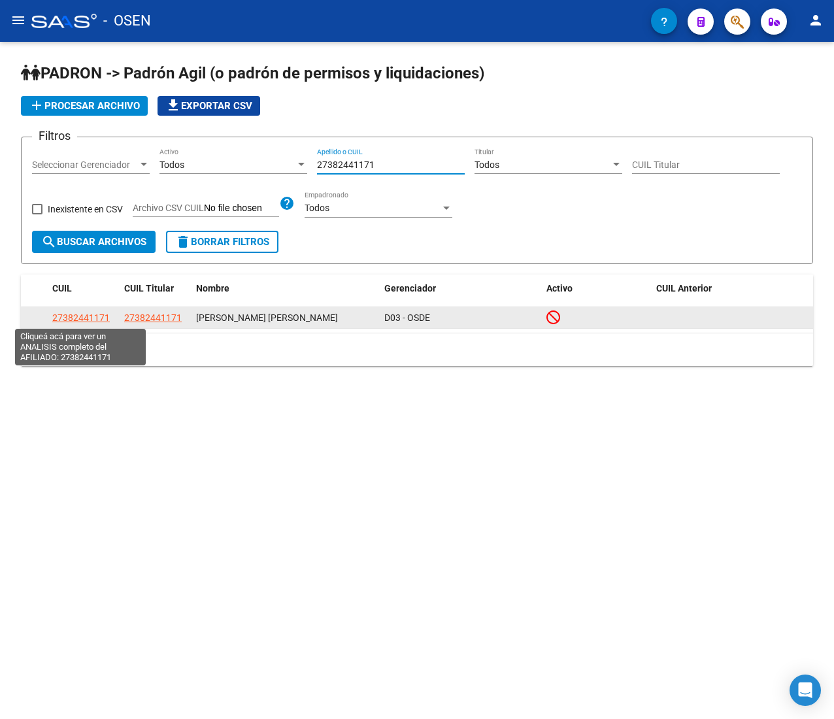
type input "27382441171"
click at [64, 312] on span "27382441171" at bounding box center [80, 317] width 57 height 10
type textarea "27382441171"
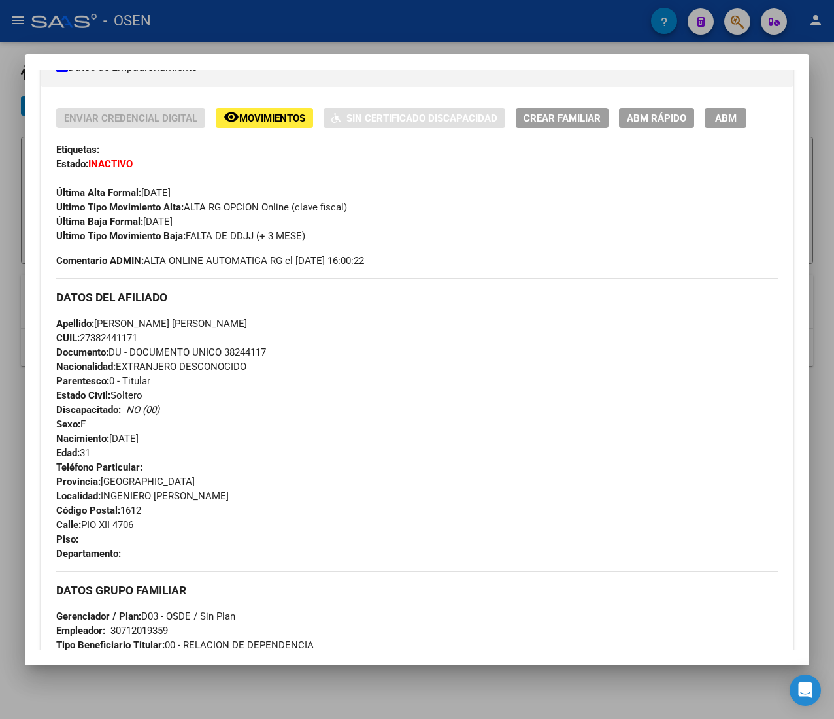
scroll to position [672, 0]
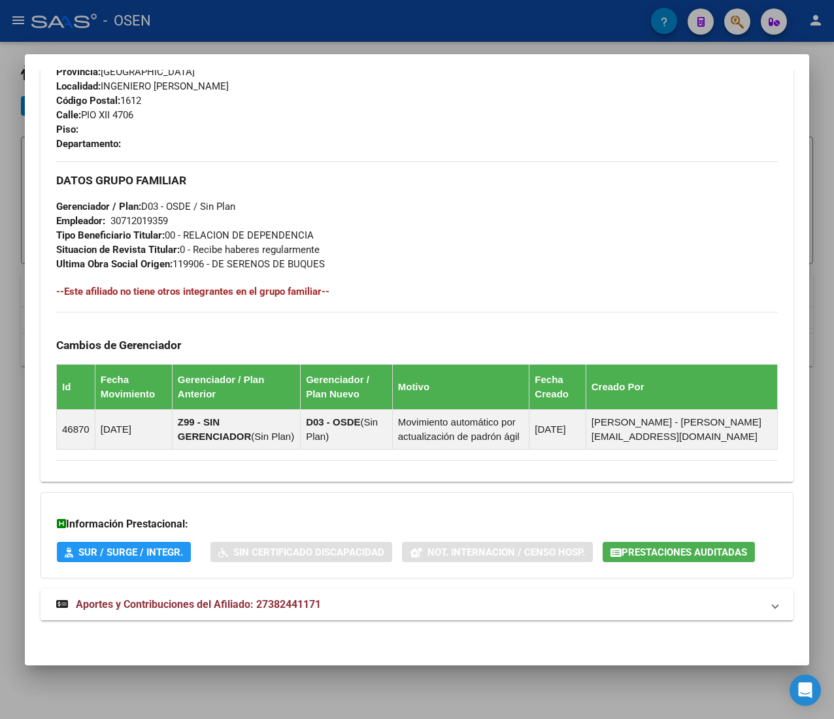
click at [396, 589] on mat-expansion-panel-header "Aportes y Contribuciones del Afiliado: 27382441171" at bounding box center [417, 604] width 753 height 31
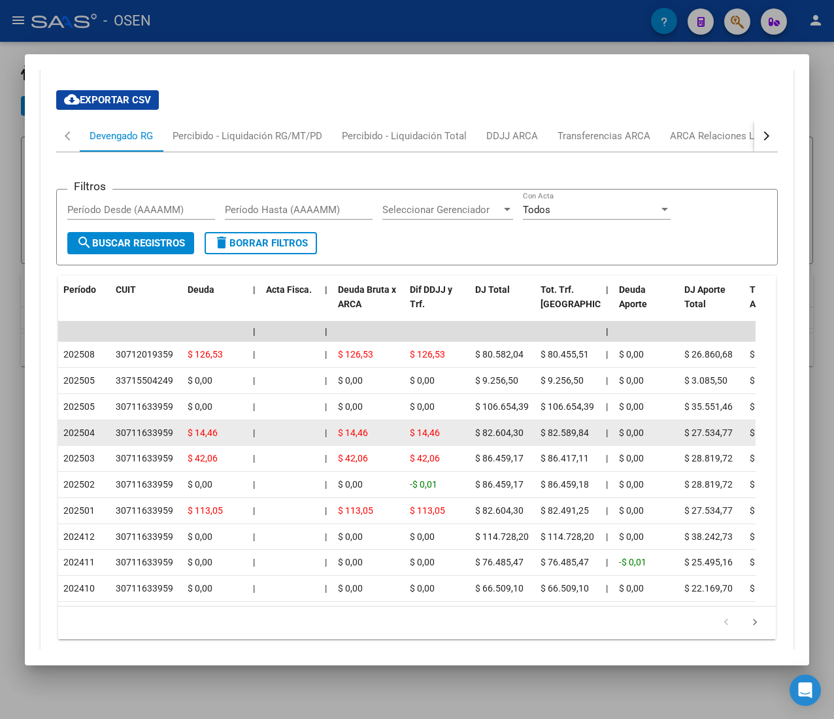
scroll to position [1187, 0]
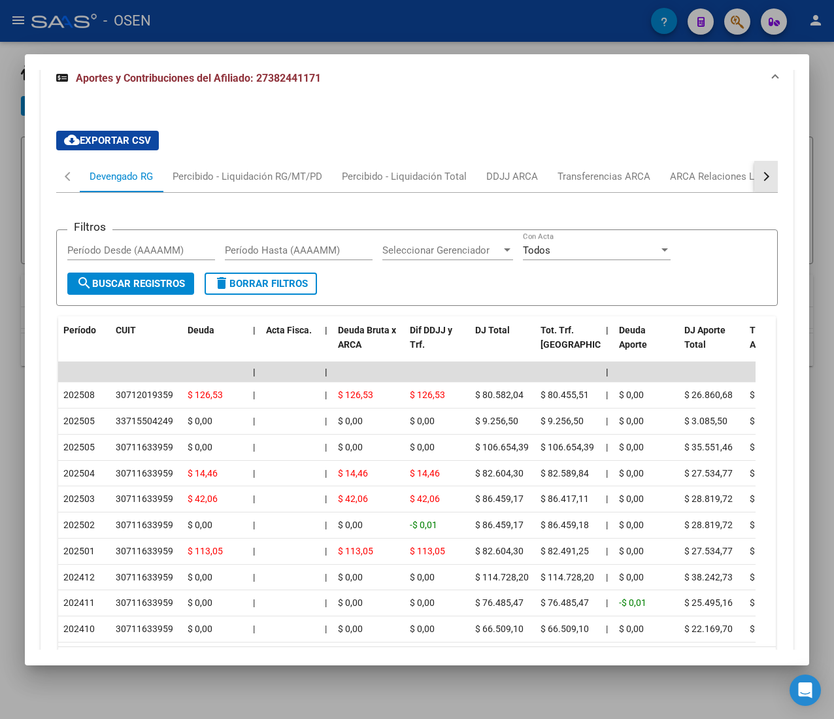
click at [754, 188] on button "button" at bounding box center [766, 176] width 24 height 31
click at [666, 184] on div "ARCA Relaciones Laborales" at bounding box center [667, 176] width 122 height 14
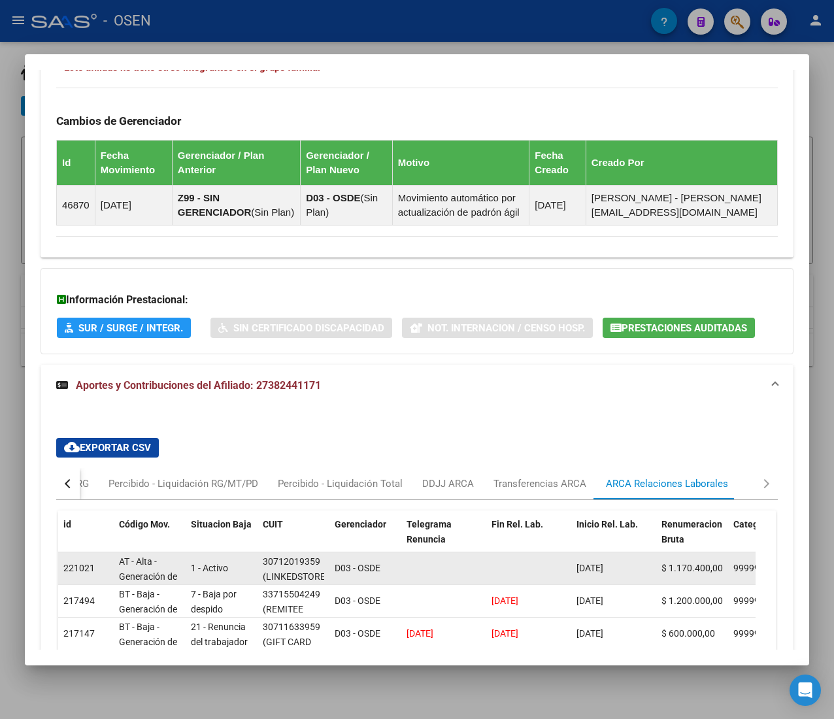
scroll to position [1146, 0]
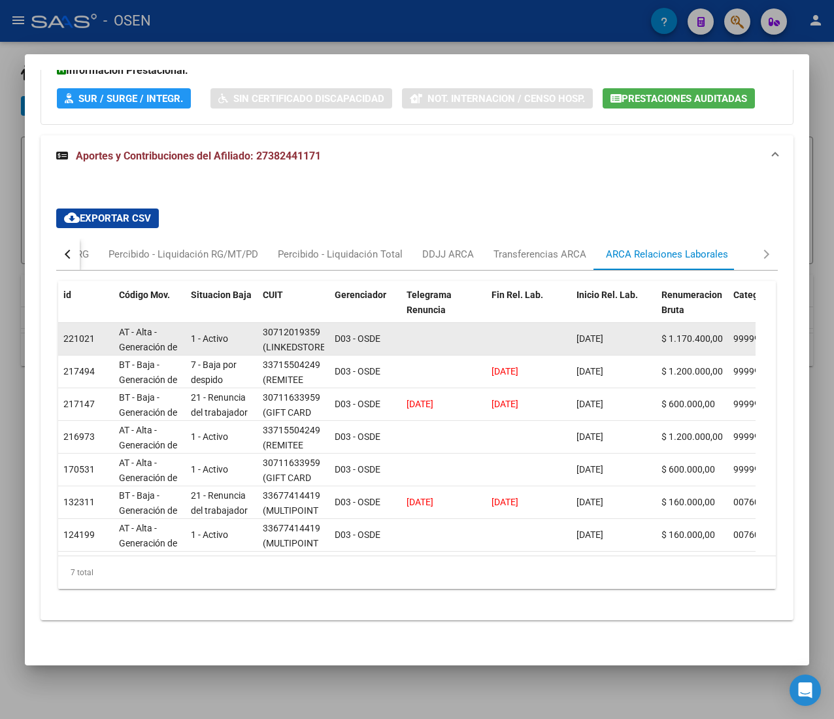
drag, startPoint x: 301, startPoint y: 316, endPoint x: 316, endPoint y: 314, distance: 15.2
click at [316, 325] on div "30712019359" at bounding box center [291, 332] width 57 height 15
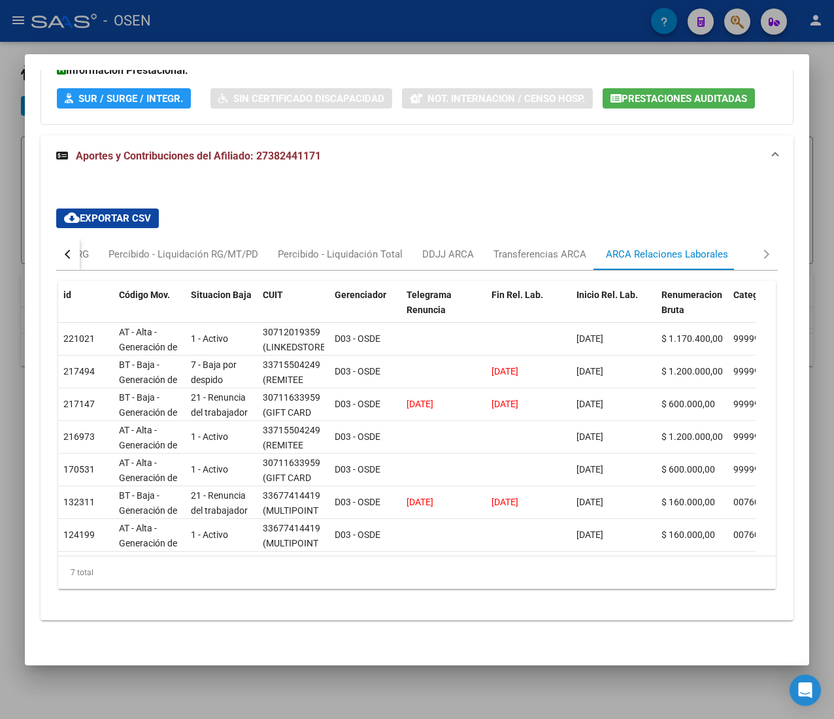
click at [69, 250] on div "button" at bounding box center [69, 254] width 9 height 9
click at [101, 247] on div "Devengado RG" at bounding box center [121, 254] width 63 height 14
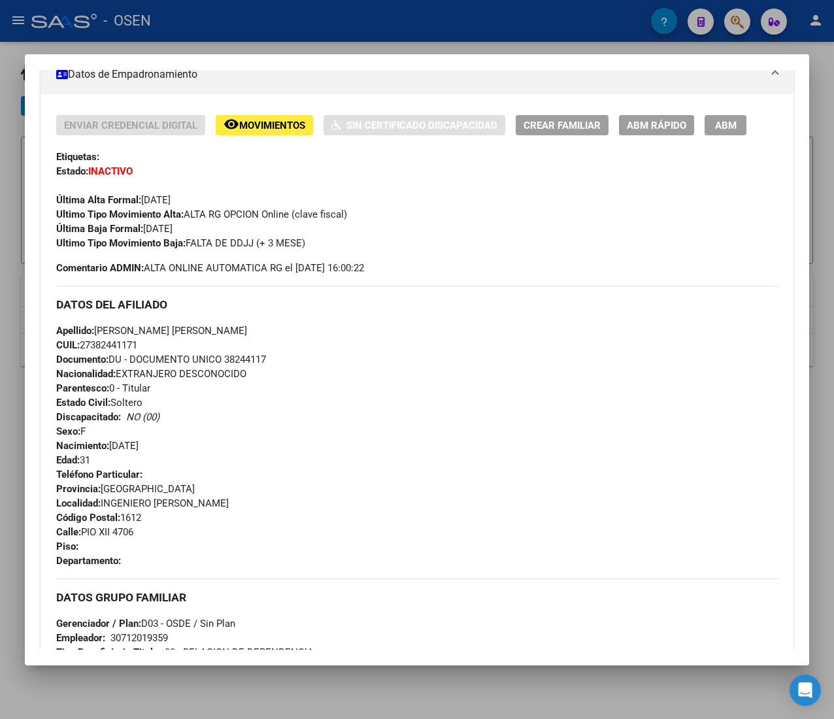
scroll to position [0, 0]
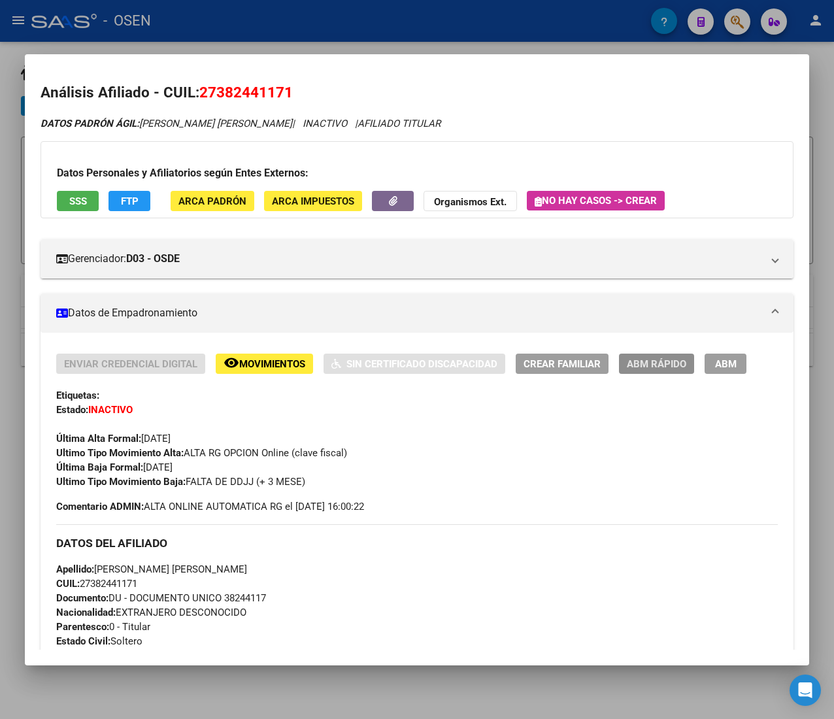
click at [633, 365] on span "ABM Rápido" at bounding box center [656, 364] width 59 height 12
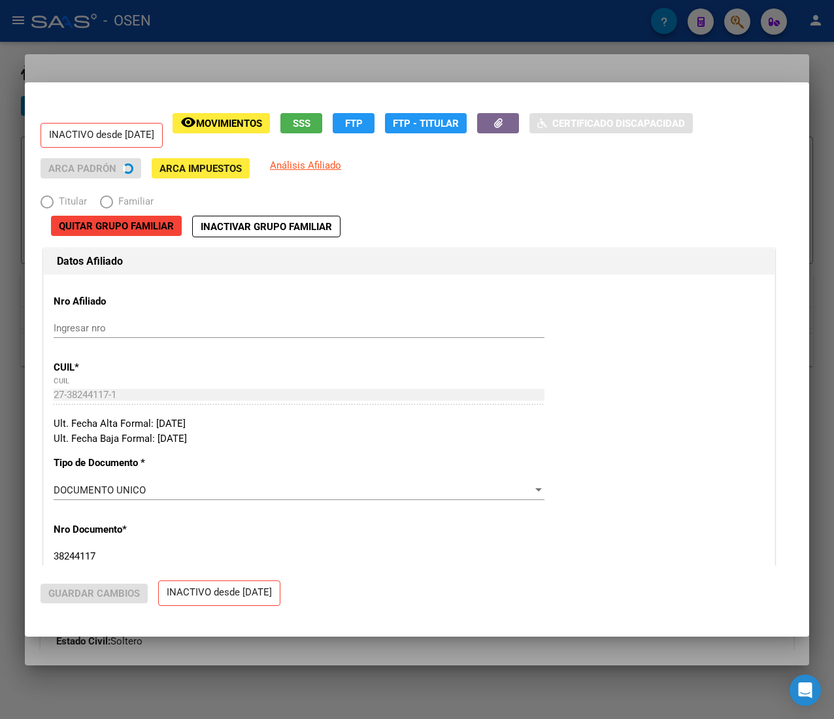
radio input "true"
type input "30-71201935-9"
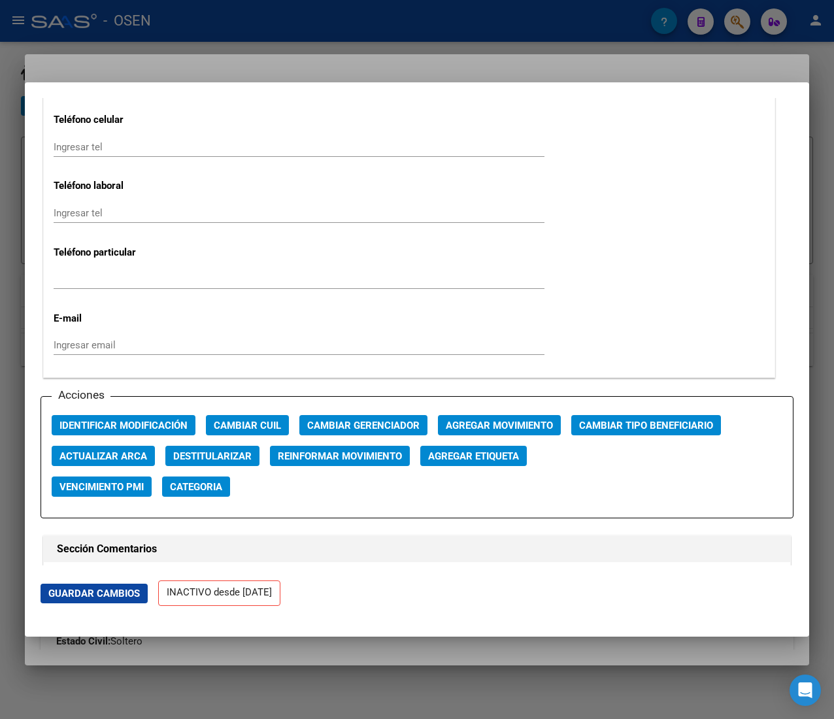
scroll to position [1699, 0]
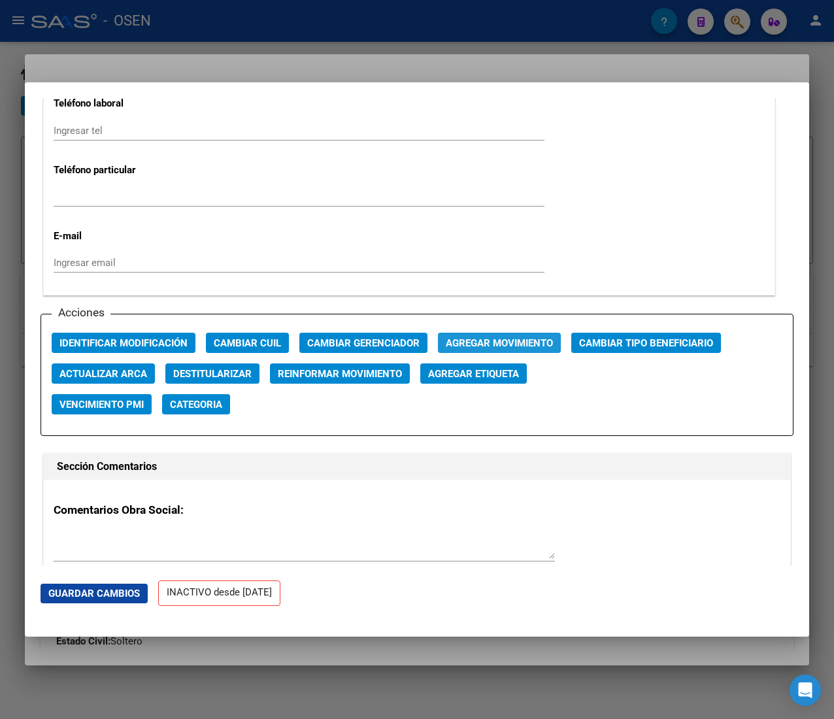
click at [469, 342] on span "Agregar Movimiento" at bounding box center [499, 343] width 107 height 12
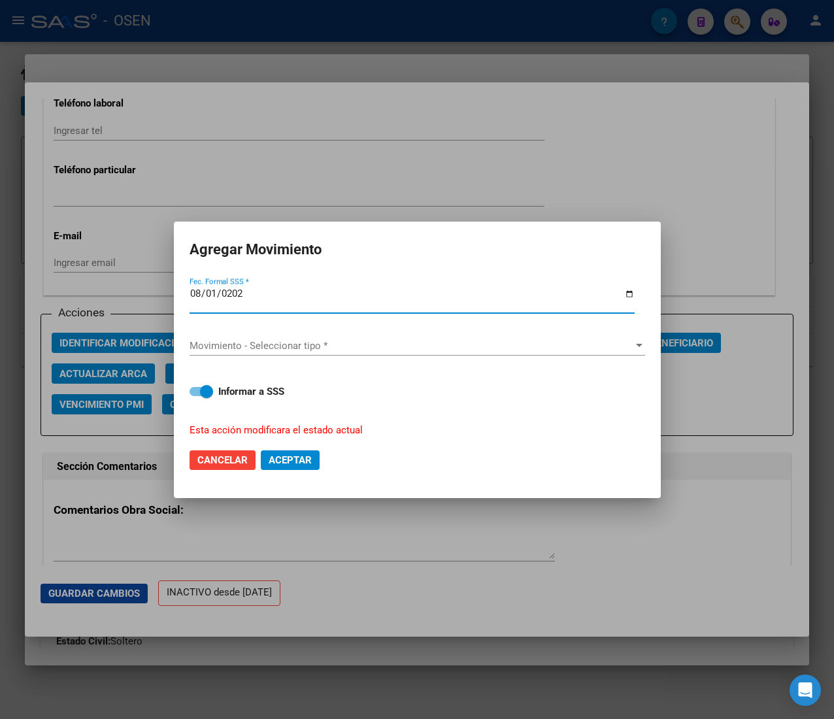
type input "[DATE]"
click at [469, 342] on span "Movimiento - Seleccionar tipo *" at bounding box center [411, 346] width 444 height 12
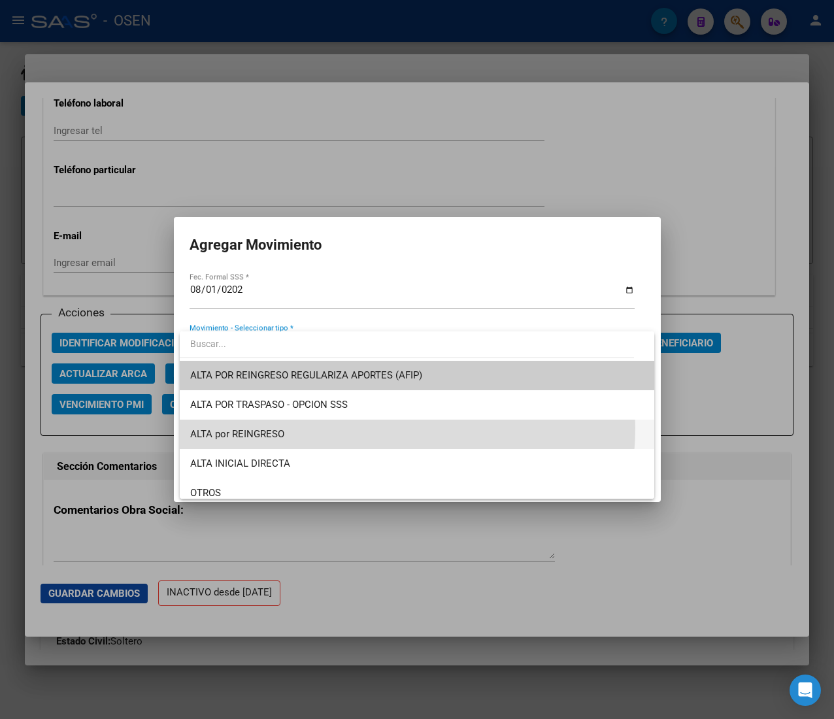
click at [387, 428] on span "ALTA por REINGRESO" at bounding box center [416, 433] width 453 height 29
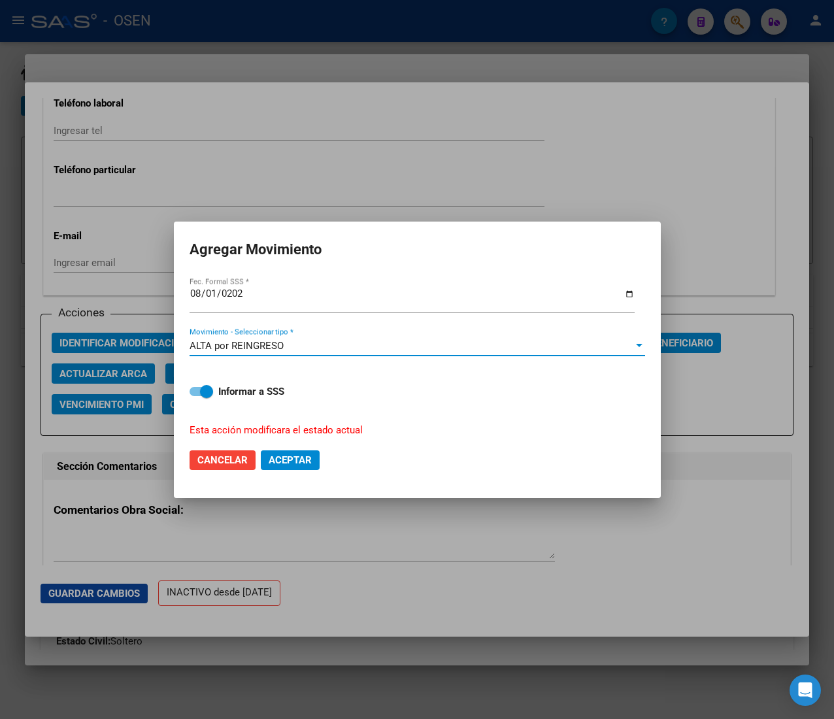
click at [299, 459] on span "Aceptar" at bounding box center [290, 460] width 43 height 12
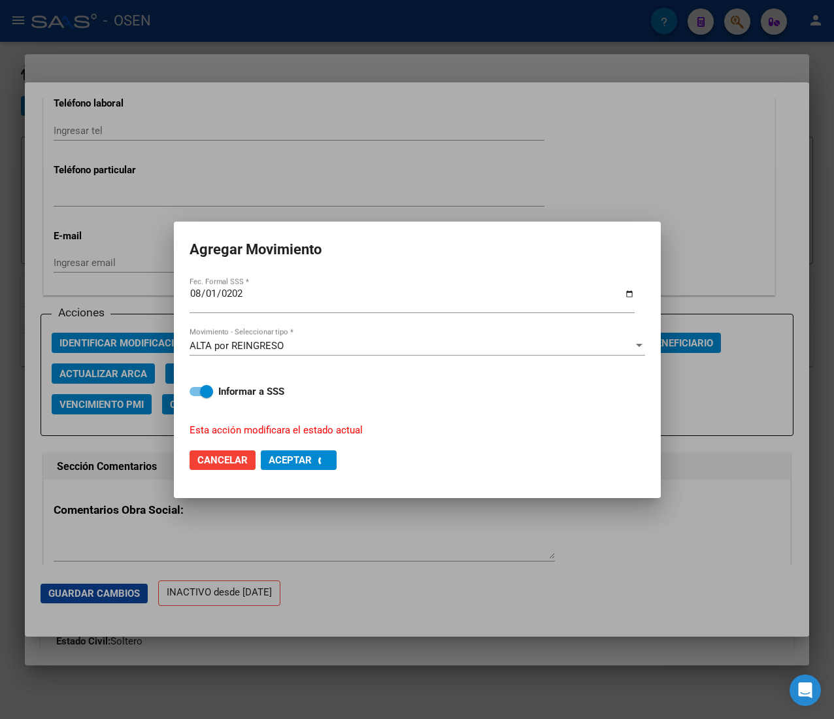
checkbox input "false"
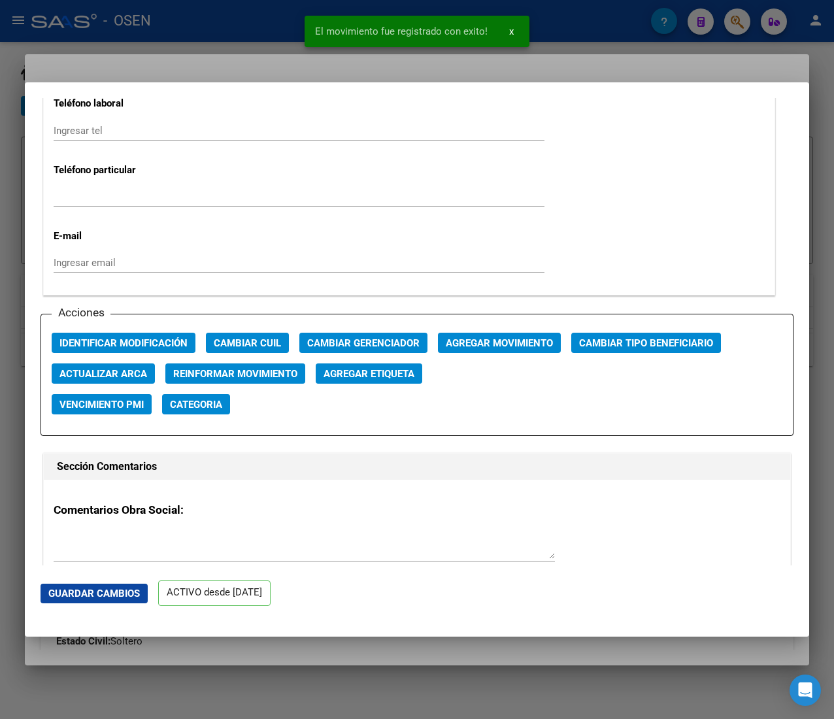
click at [255, 38] on div at bounding box center [417, 359] width 834 height 719
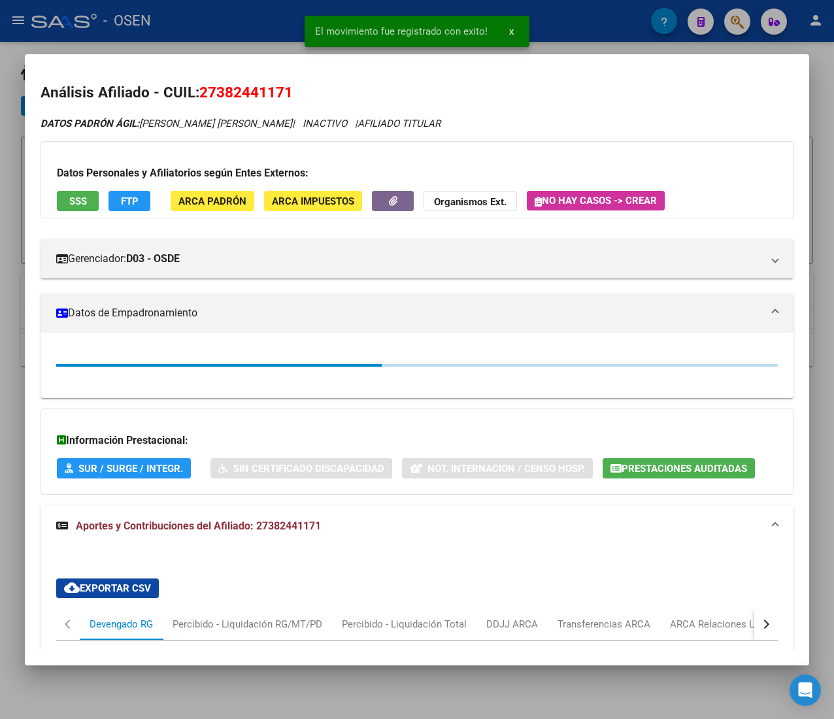
click at [248, 23] on div at bounding box center [417, 359] width 834 height 719
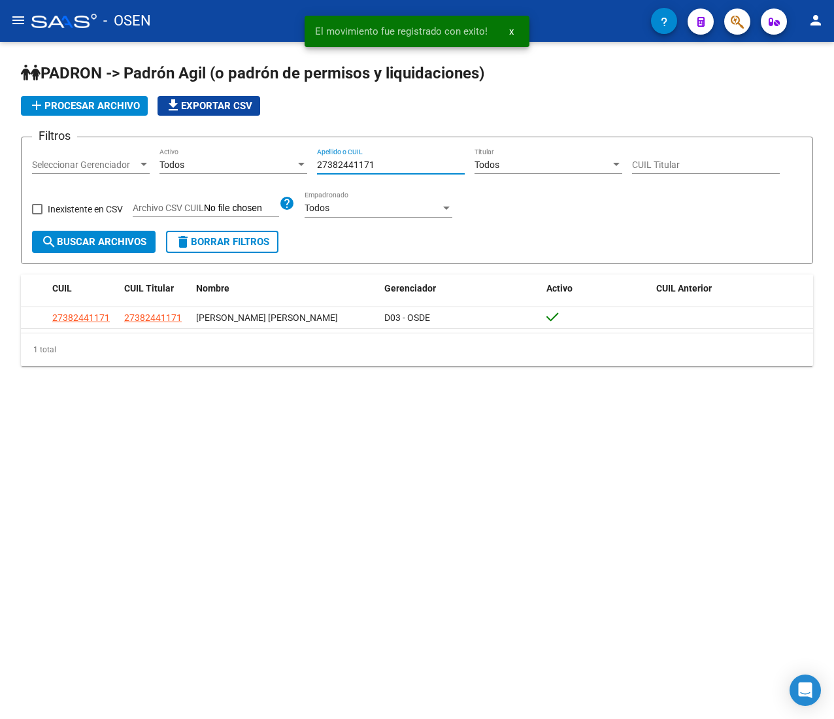
drag, startPoint x: 387, startPoint y: 161, endPoint x: 184, endPoint y: 148, distance: 203.7
click at [184, 148] on div "Filtros Seleccionar Gerenciador Seleccionar Gerenciador Todos Activo 2738244117…" at bounding box center [417, 189] width 770 height 83
paste input "0240911354"
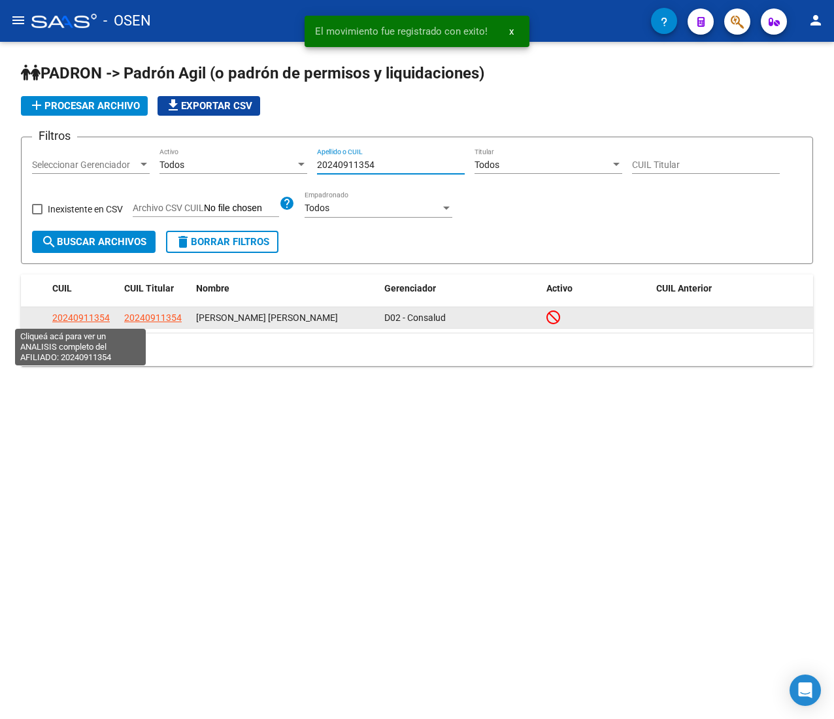
type input "20240911354"
click at [82, 320] on span "20240911354" at bounding box center [80, 317] width 57 height 10
type textarea "20240911354"
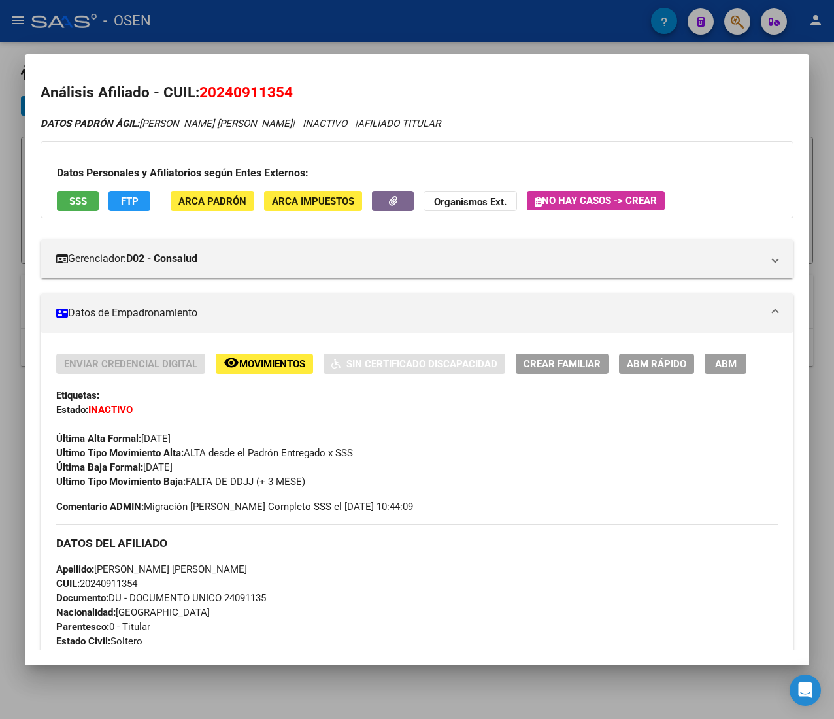
scroll to position [762, 0]
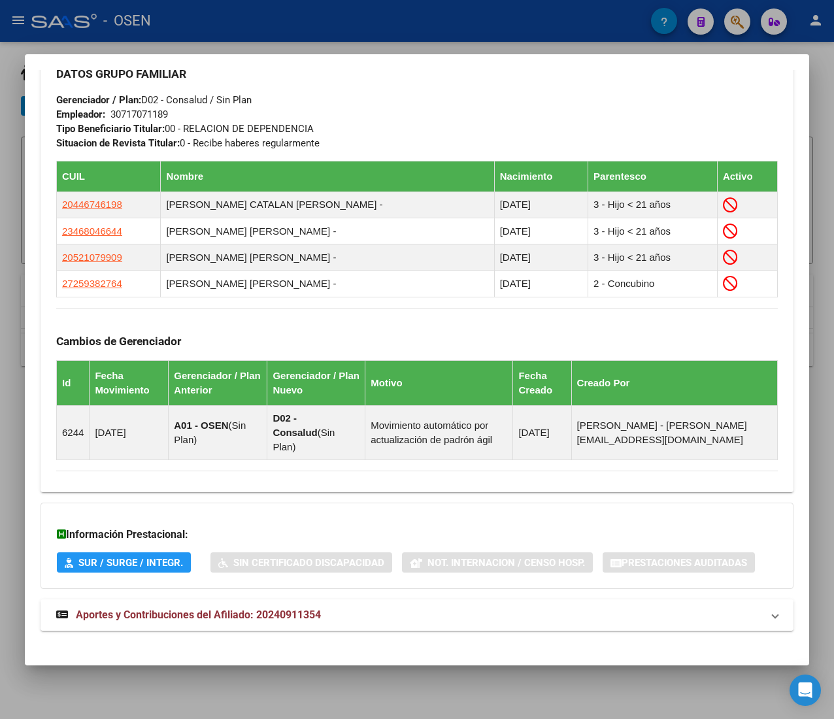
click at [349, 608] on mat-panel-title "Aportes y Contribuciones del Afiliado: 20240911354" at bounding box center [409, 615] width 706 height 16
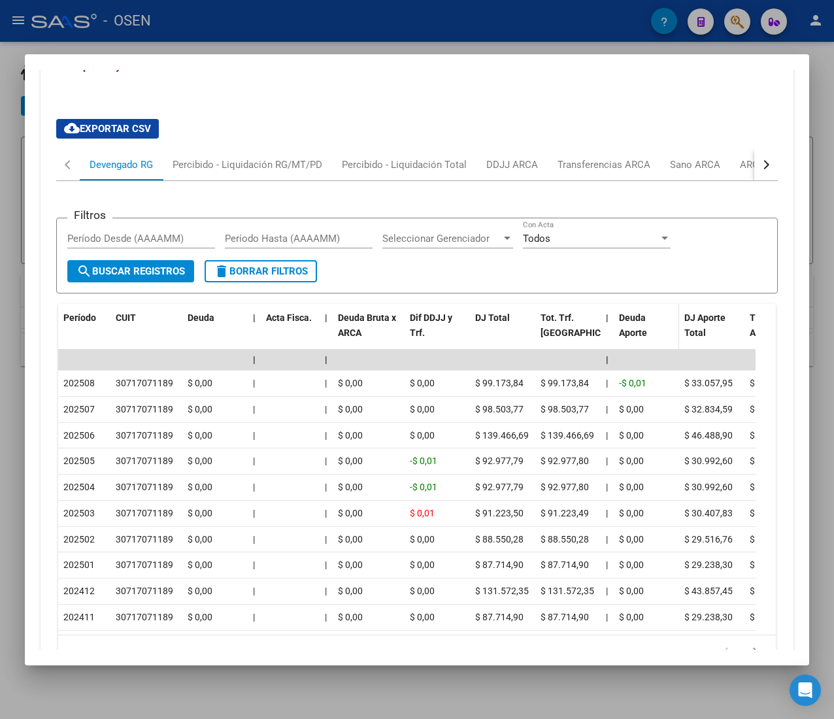
scroll to position [1275, 0]
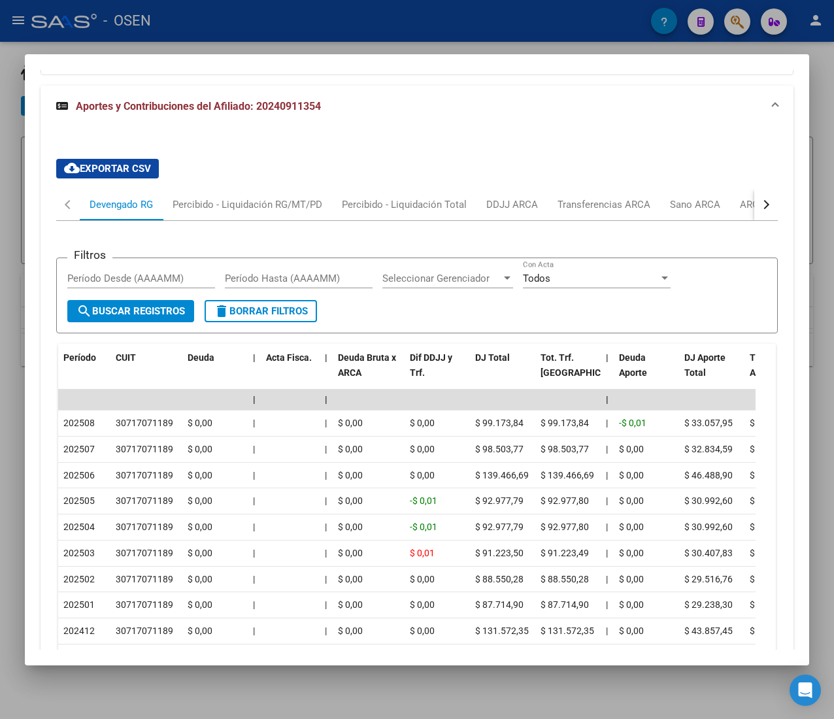
click at [754, 193] on button "button" at bounding box center [766, 204] width 24 height 31
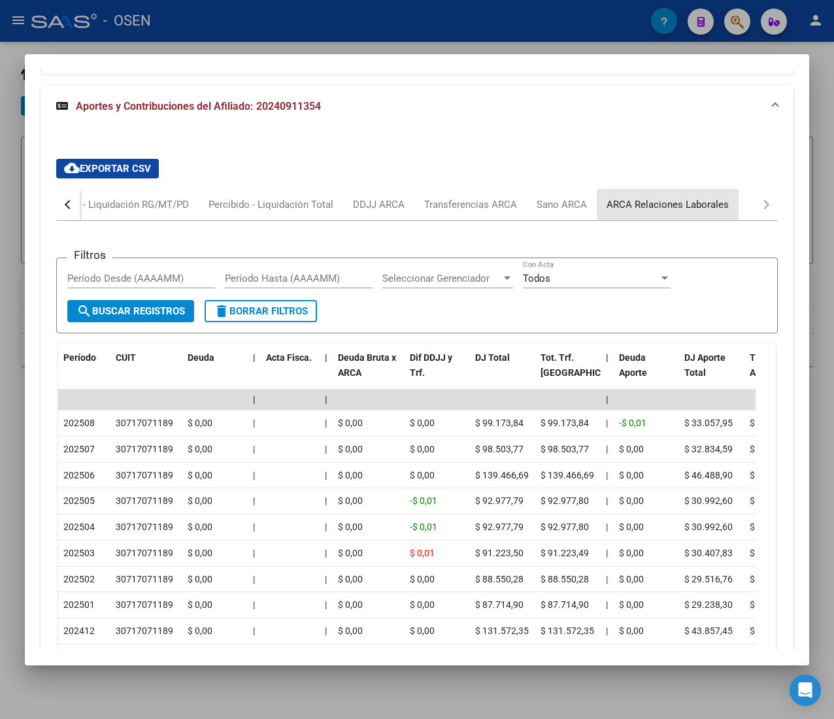
click at [685, 197] on div "ARCA Relaciones Laborales" at bounding box center [667, 204] width 122 height 14
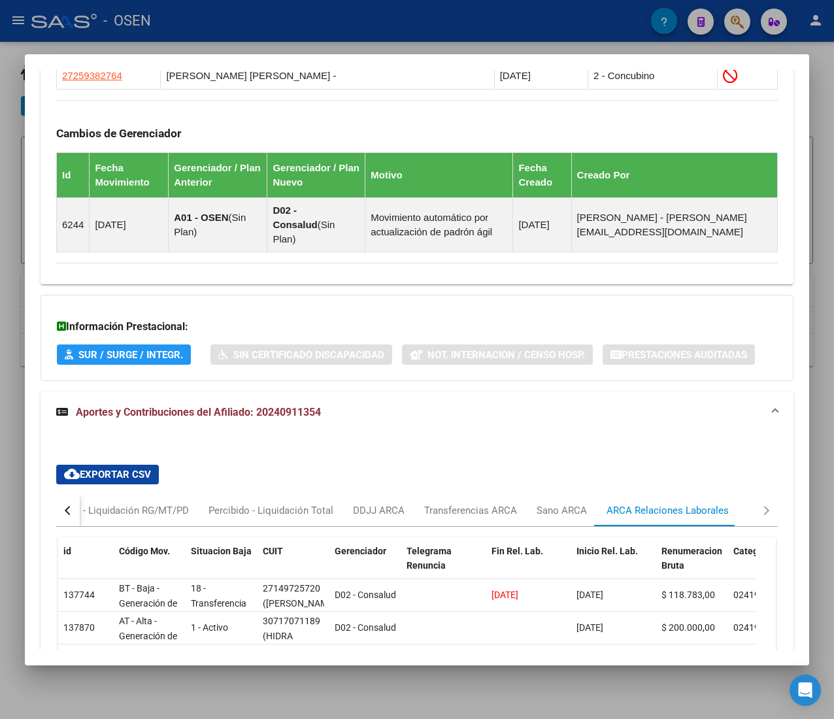
scroll to position [1106, 0]
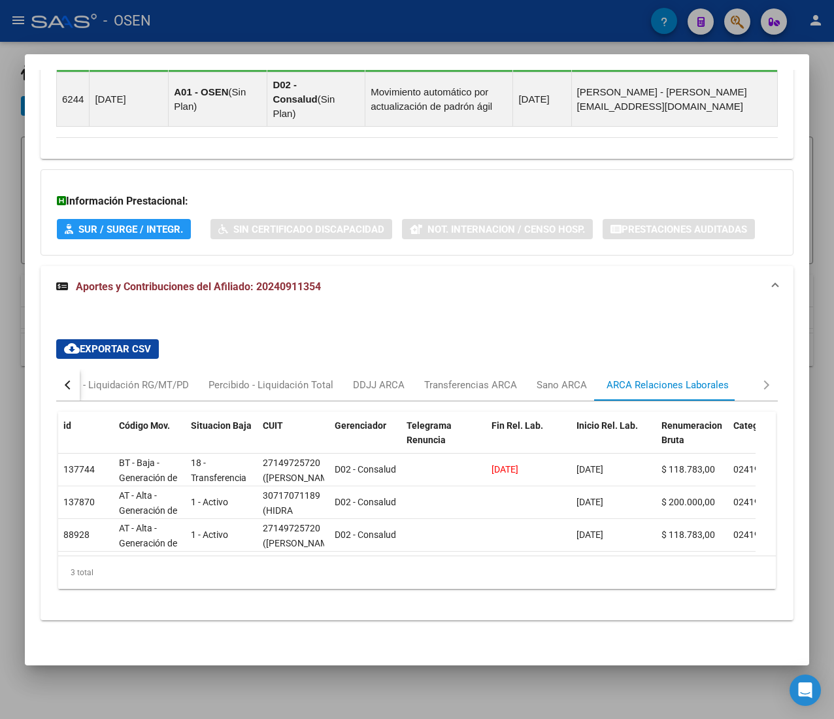
click at [76, 369] on button "button" at bounding box center [68, 384] width 24 height 31
click at [126, 378] on div "Devengado RG" at bounding box center [121, 385] width 63 height 14
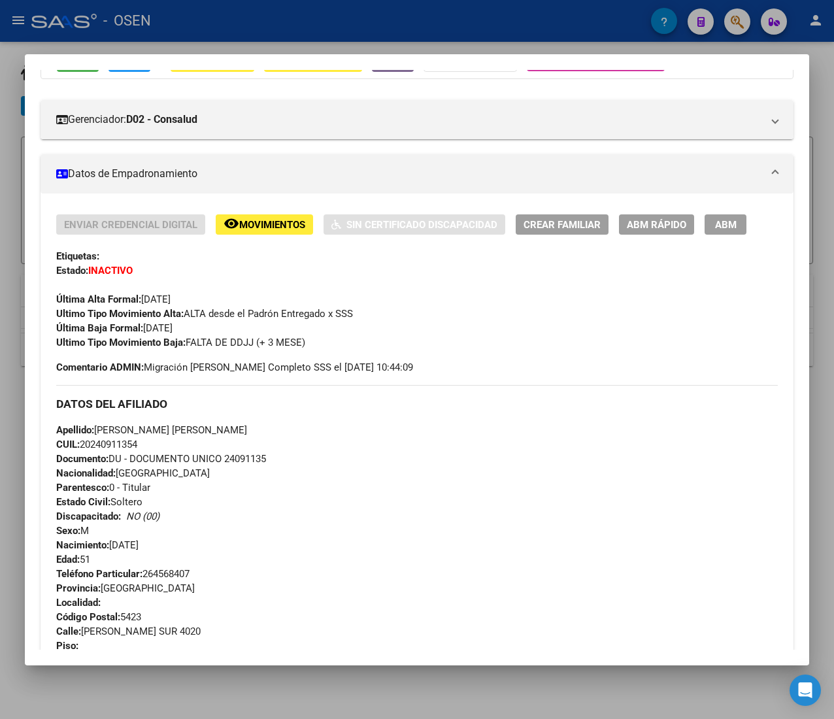
scroll to position [60, 0]
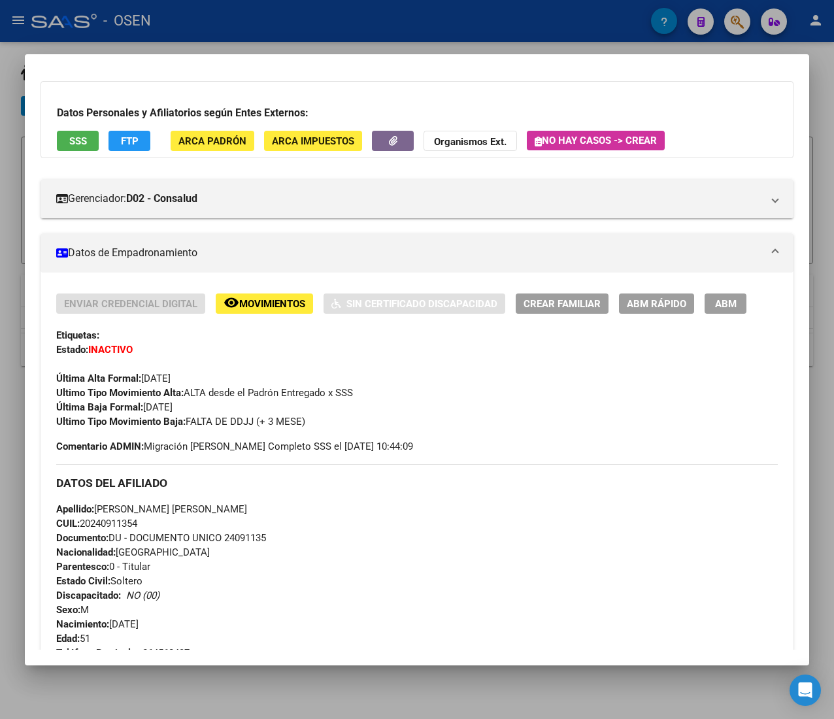
click at [641, 308] on span "ABM Rápido" at bounding box center [656, 304] width 59 height 12
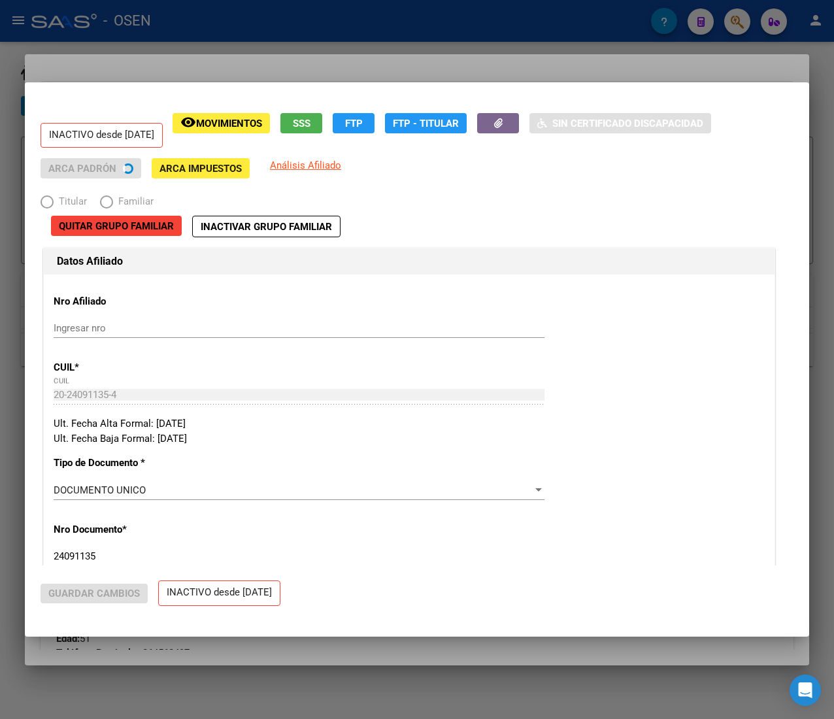
radio input "true"
type input "30-71707118-9"
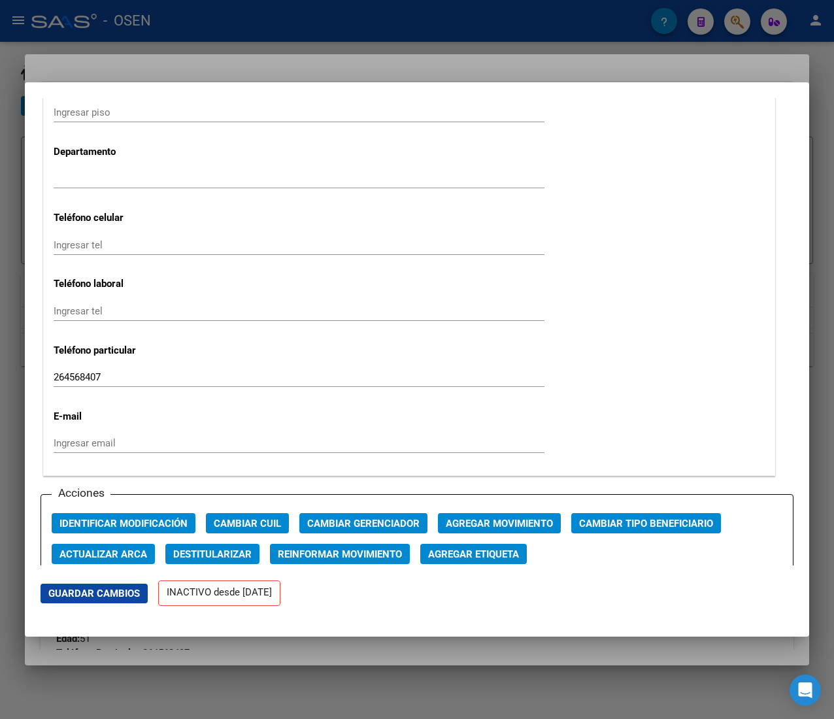
scroll to position [1568, 0]
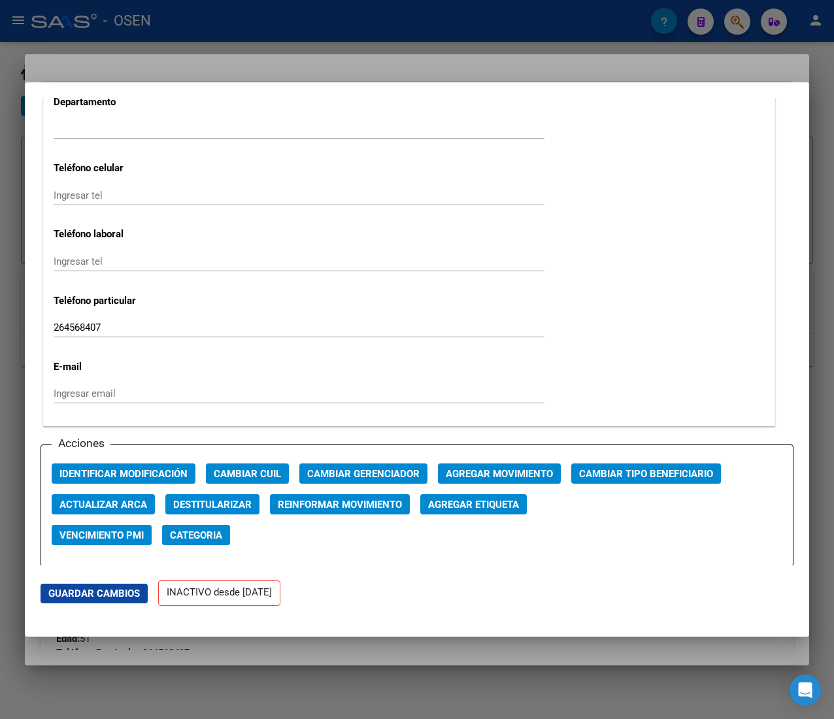
click at [494, 470] on span "Agregar Movimiento" at bounding box center [499, 474] width 107 height 12
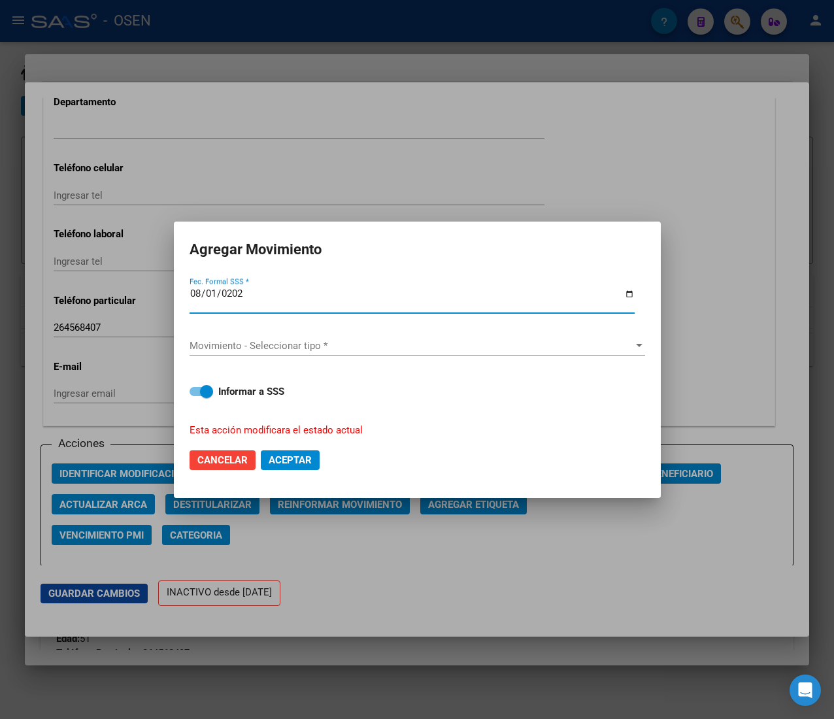
type input "[DATE]"
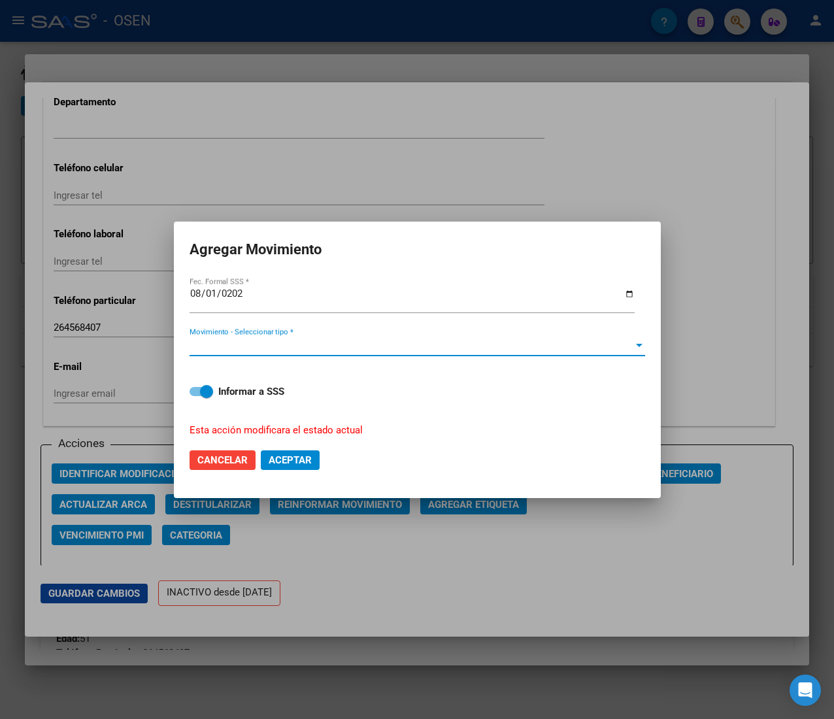
click at [343, 344] on span "Movimiento - Seleccionar tipo *" at bounding box center [411, 346] width 444 height 12
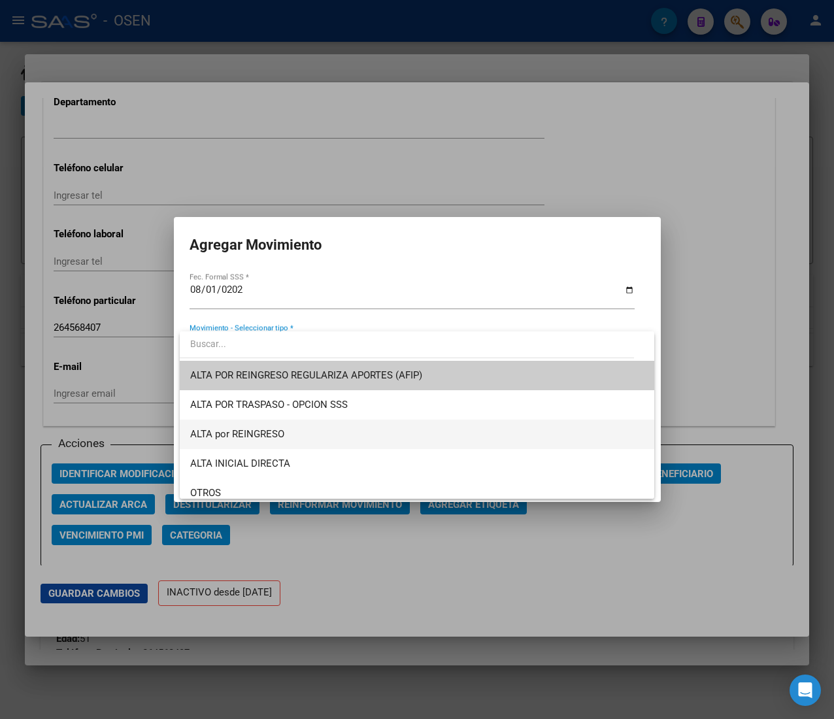
click at [280, 428] on span "ALTA por REINGRESO" at bounding box center [237, 434] width 94 height 12
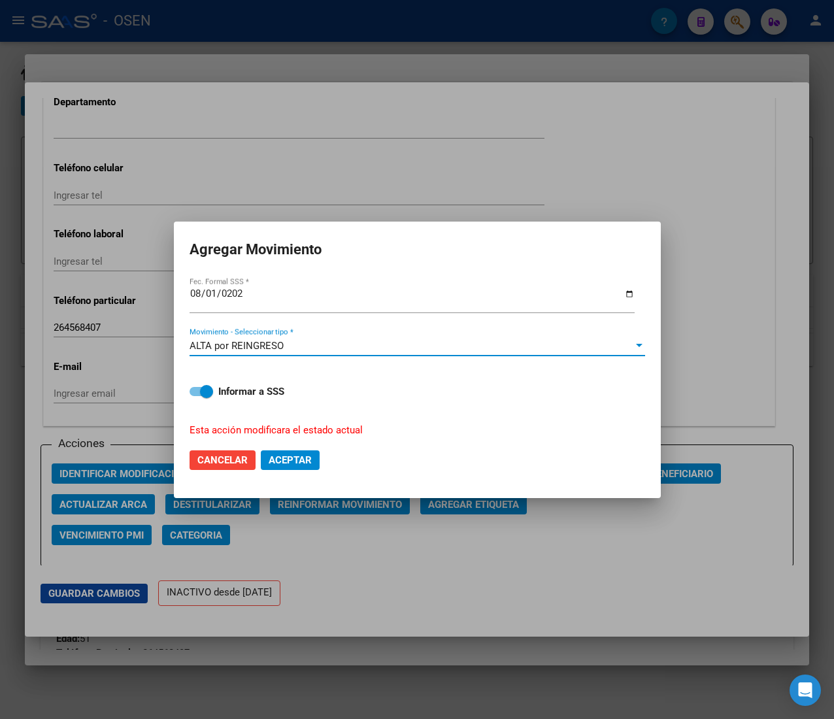
click at [278, 457] on span "Aceptar" at bounding box center [290, 460] width 43 height 12
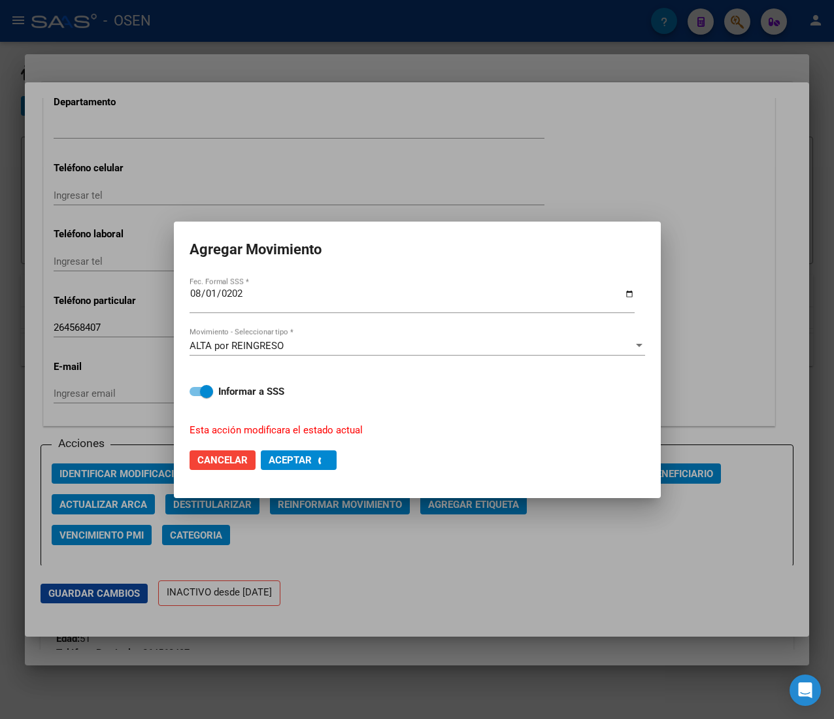
checkbox input "false"
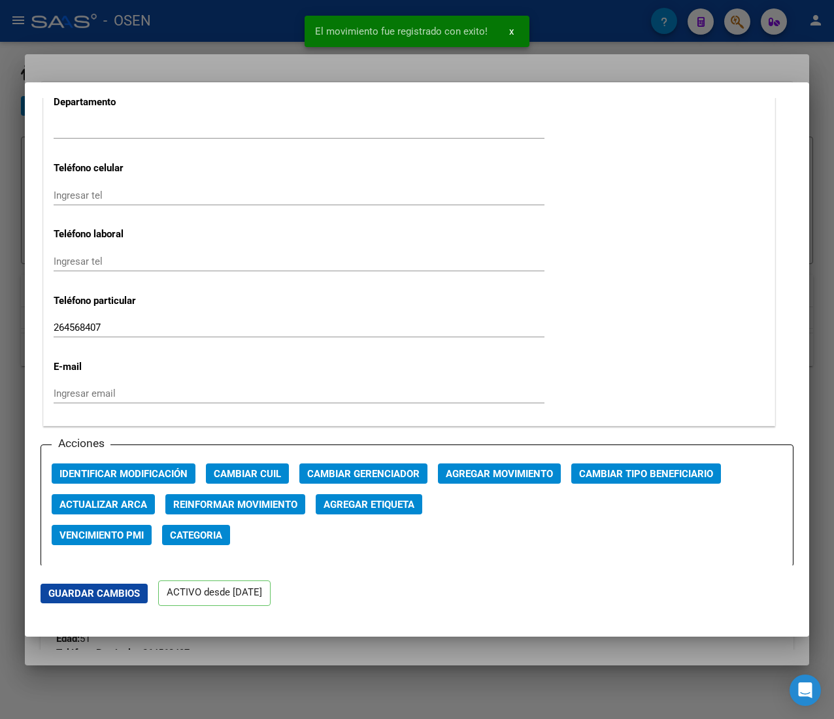
click at [254, 41] on div at bounding box center [417, 359] width 834 height 719
click at [240, 22] on div at bounding box center [417, 359] width 834 height 719
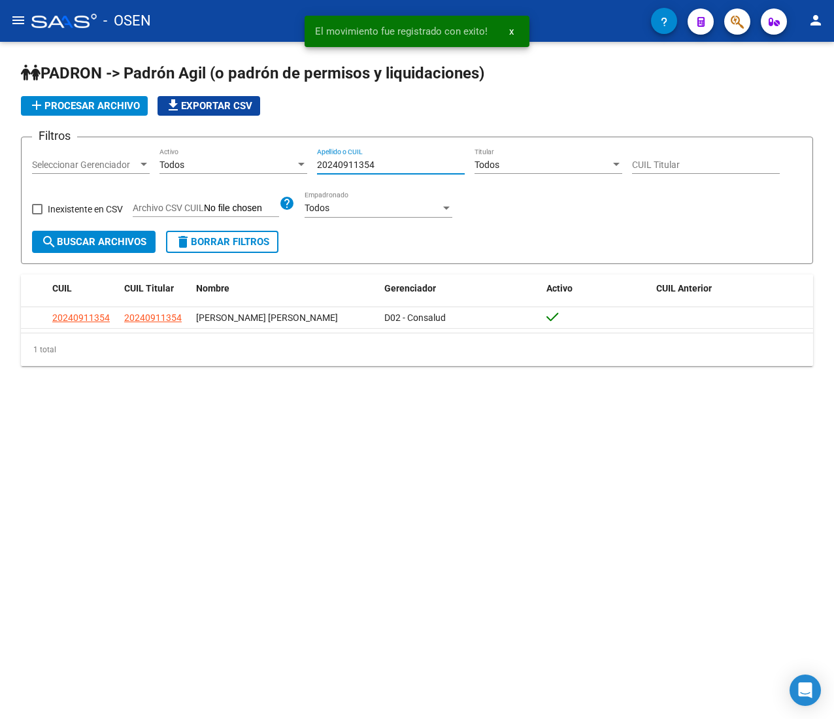
drag, startPoint x: 380, startPoint y: 161, endPoint x: 218, endPoint y: 164, distance: 162.1
click at [218, 164] on div "Filtros Seleccionar Gerenciador Seleccionar Gerenciador Todos Activo 2024091135…" at bounding box center [417, 189] width 770 height 83
paste input "3325825219"
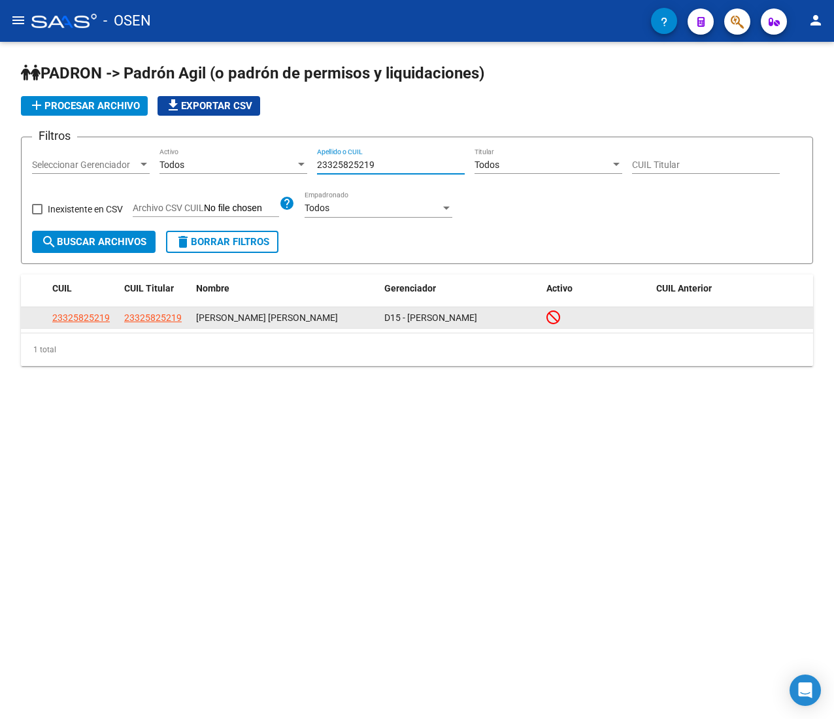
type input "23325825219"
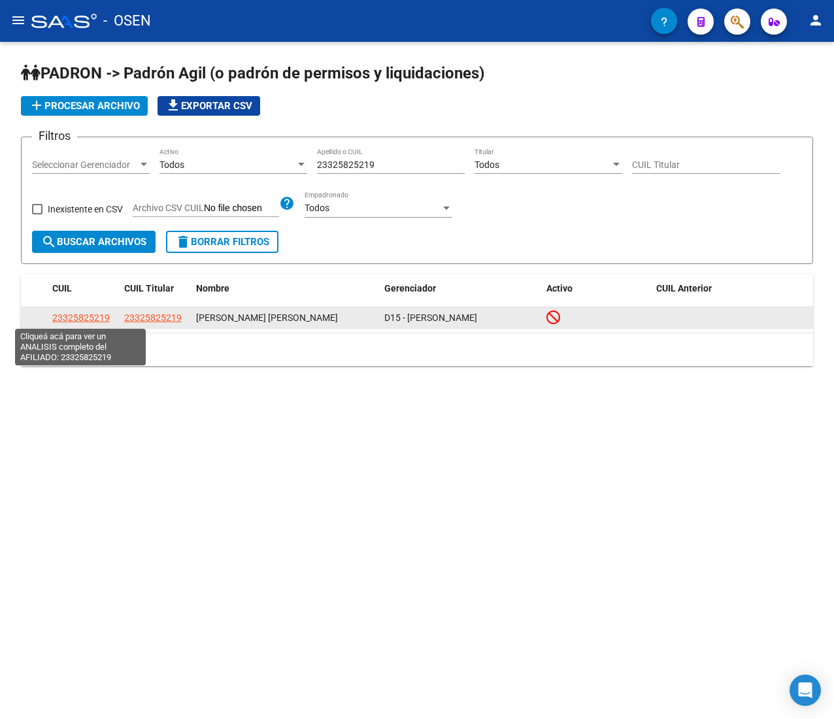
click at [86, 316] on span "23325825219" at bounding box center [80, 317] width 57 height 10
type textarea "23325825219"
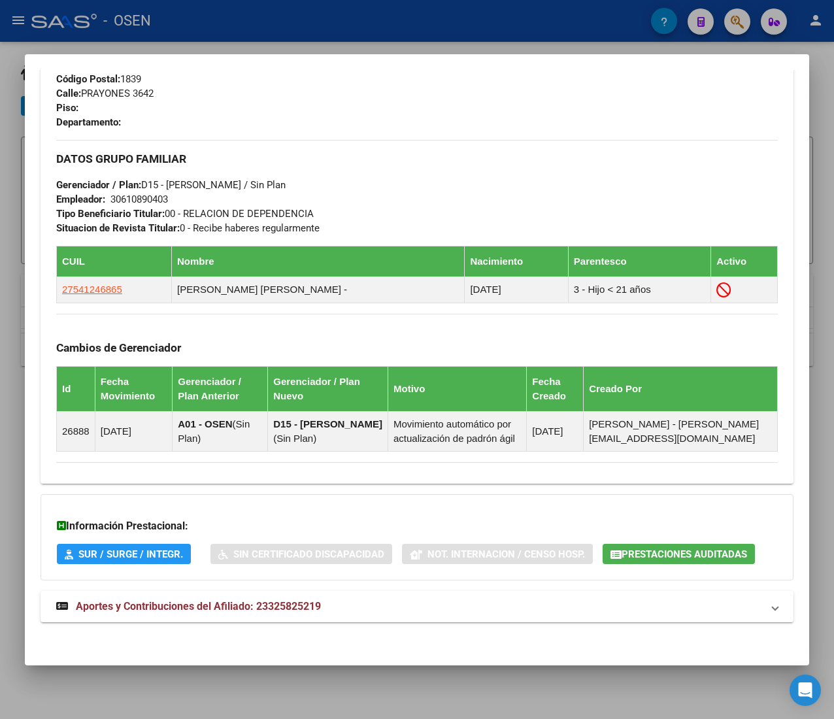
scroll to position [682, 0]
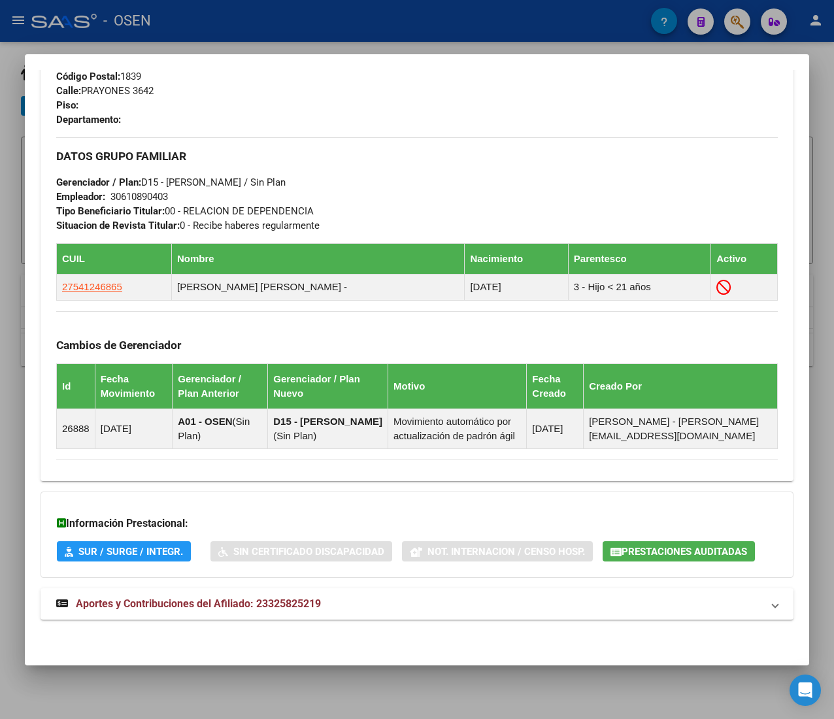
click at [406, 587] on div "DATOS PADRÓN ÁGIL: VEGA GUILLERMO GUSTAVO | INACTIVO | AFILIADO TITULAR Datos P…" at bounding box center [417, 36] width 753 height 1198
click at [398, 605] on mat-panel-title "Aportes y Contribuciones del Afiliado: 23325825219" at bounding box center [409, 604] width 706 height 16
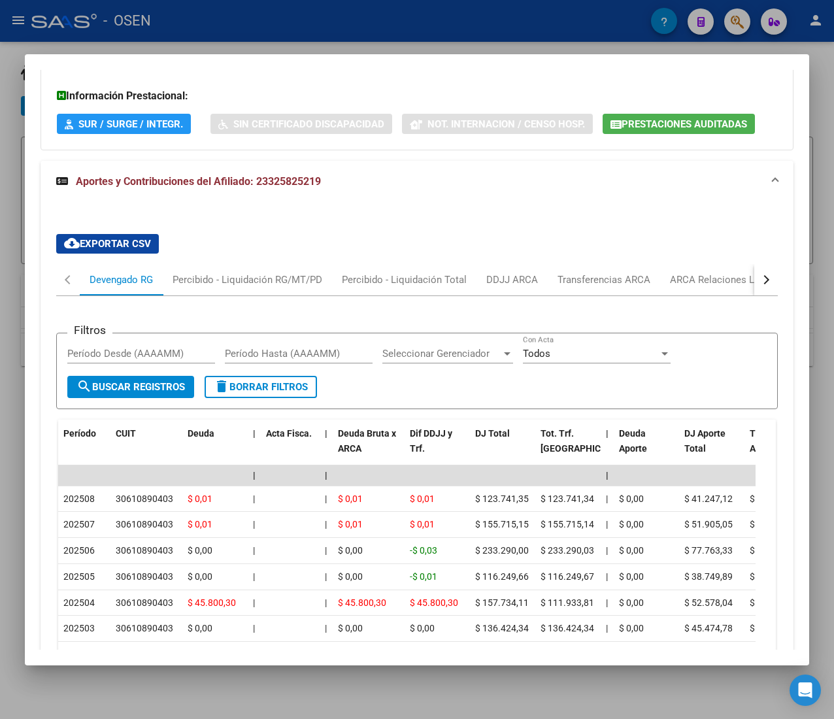
scroll to position [1205, 0]
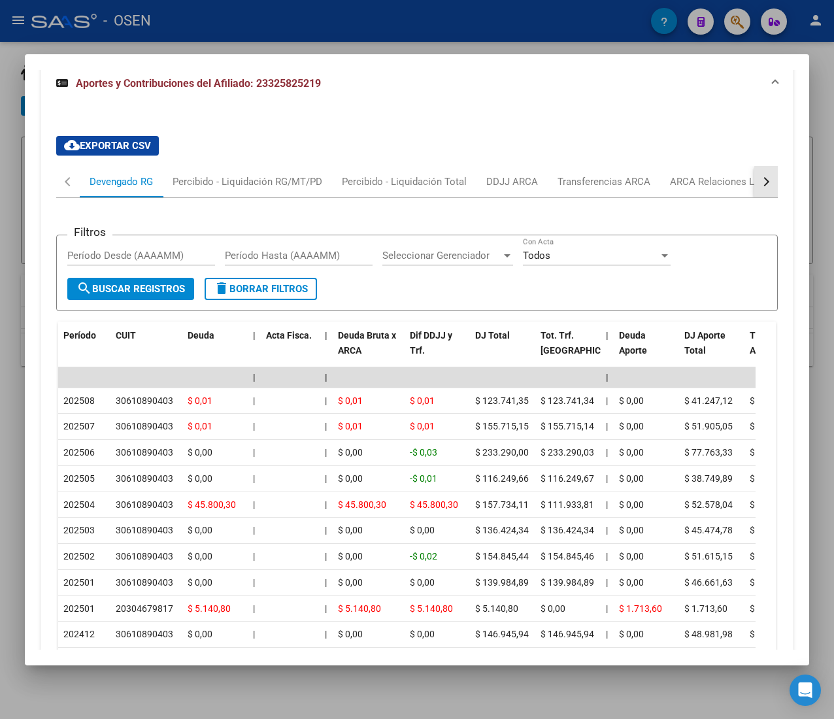
click at [754, 190] on button "button" at bounding box center [766, 181] width 24 height 31
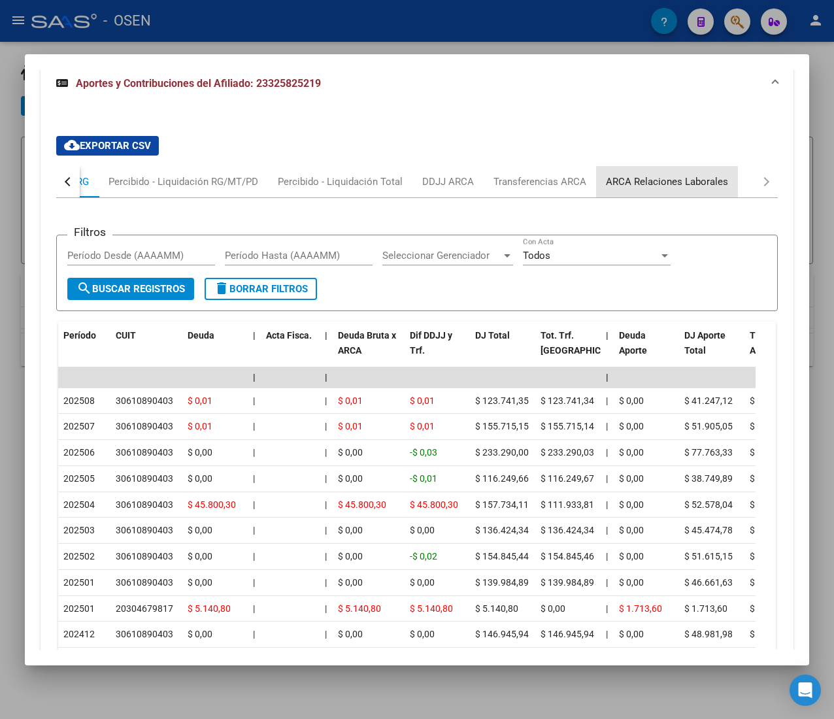
click at [680, 195] on div "ARCA Relaciones Laborales" at bounding box center [667, 181] width 142 height 31
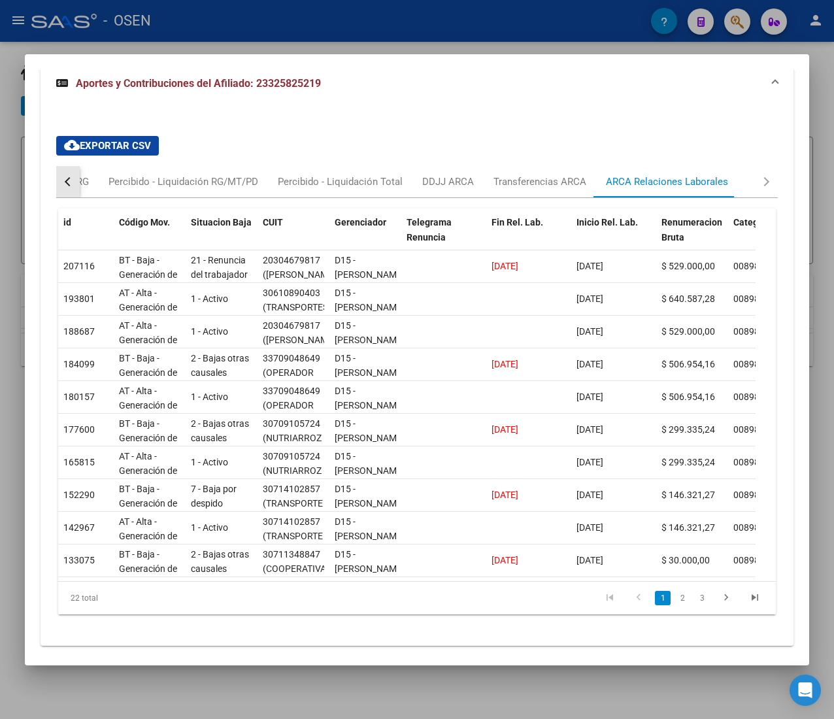
click at [64, 187] on button "button" at bounding box center [68, 181] width 24 height 31
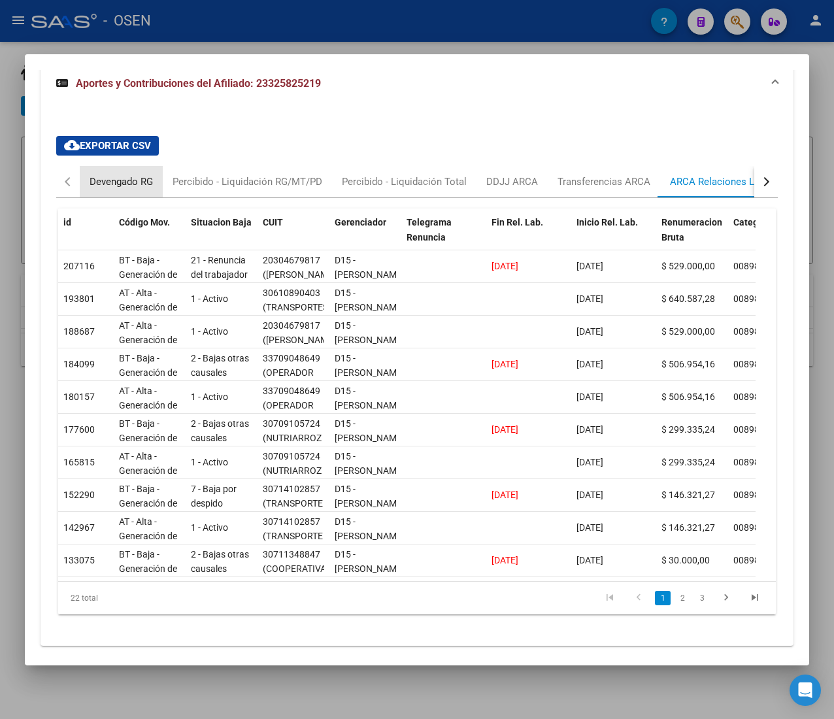
click at [107, 188] on div "Devengado RG" at bounding box center [121, 181] width 63 height 14
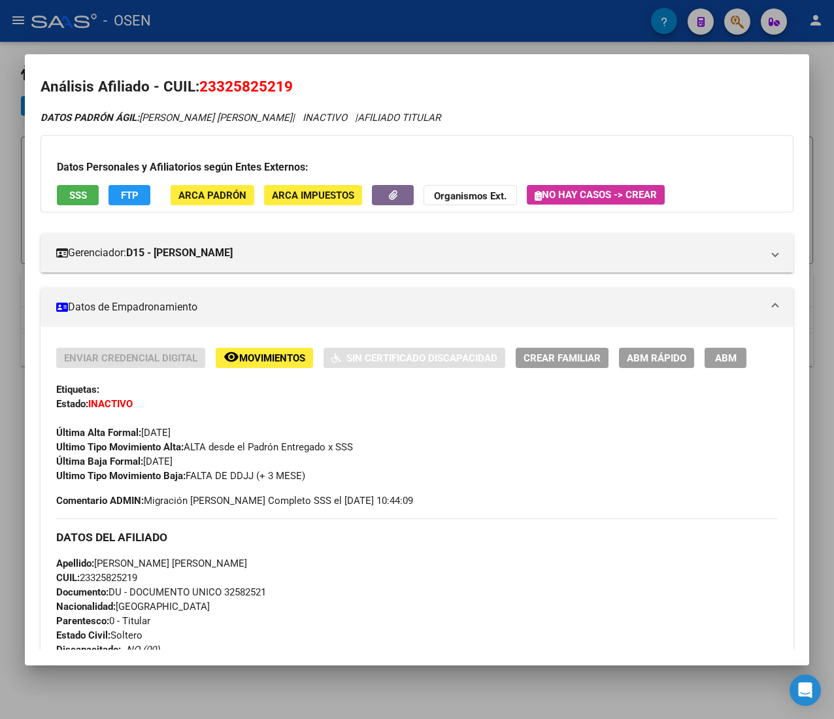
scroll to position [0, 0]
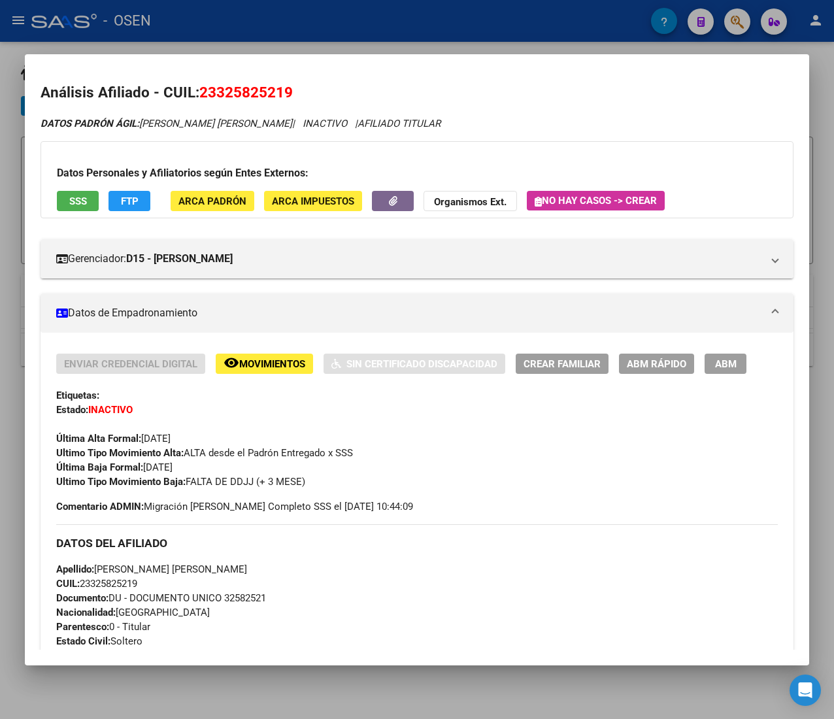
click at [638, 360] on span "ABM Rápido" at bounding box center [656, 364] width 59 height 12
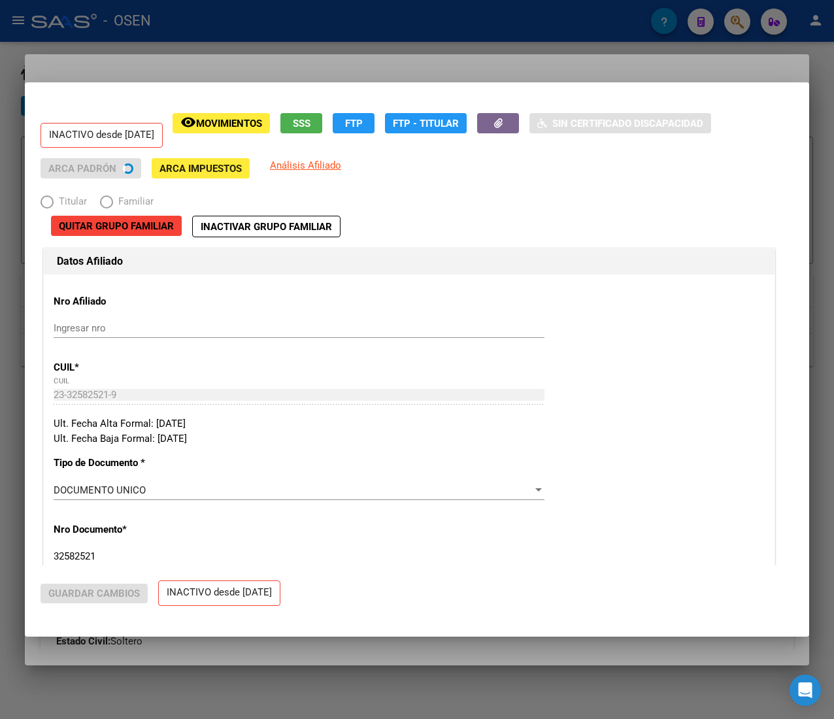
radio input "true"
type input "30-61089040-3"
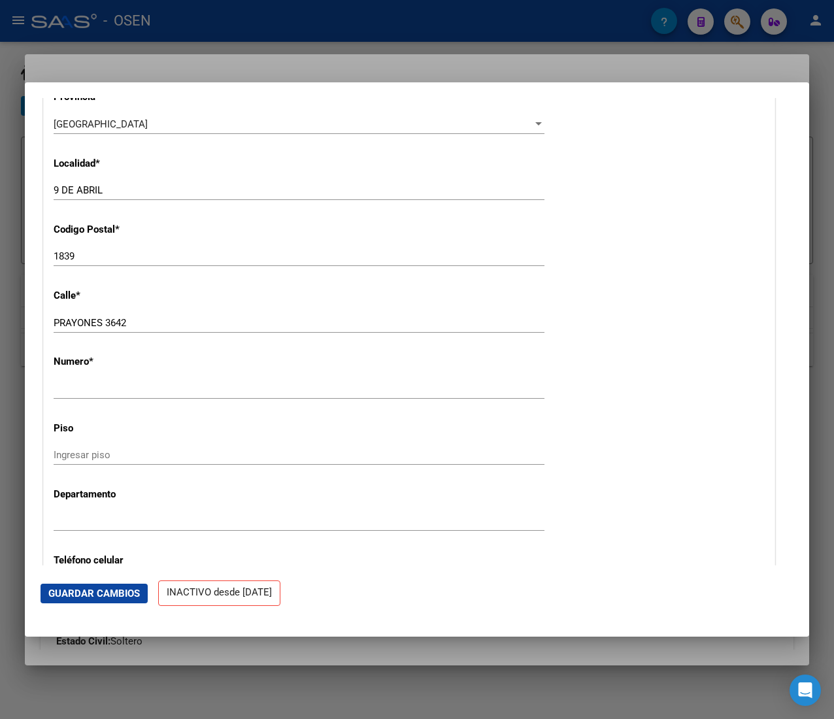
scroll to position [1699, 0]
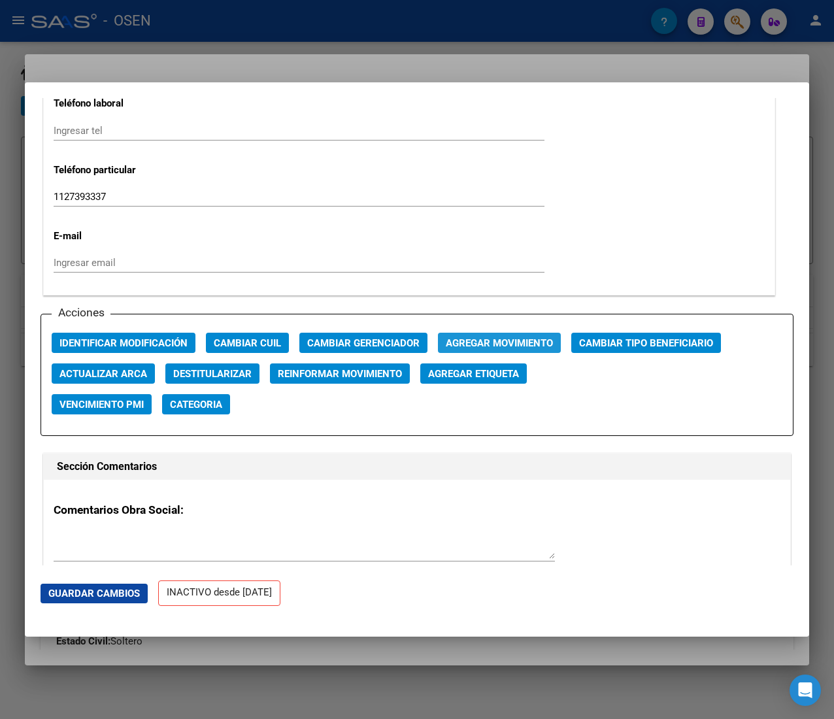
click at [474, 344] on span "Agregar Movimiento" at bounding box center [499, 343] width 107 height 12
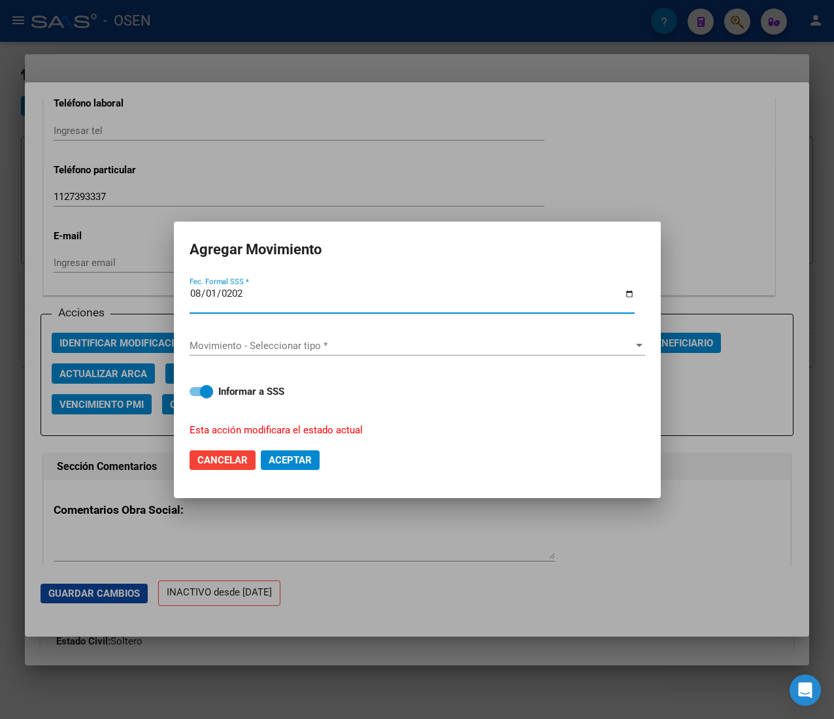
type input "[DATE]"
click at [474, 344] on span "Movimiento - Seleccionar tipo *" at bounding box center [411, 346] width 444 height 12
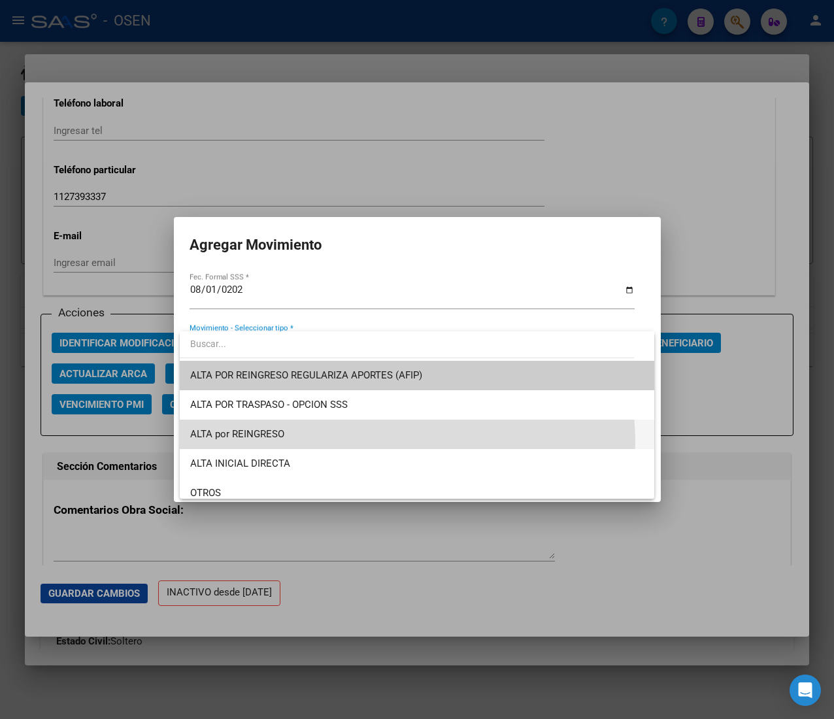
click at [397, 442] on span "ALTA por REINGRESO" at bounding box center [416, 433] width 453 height 29
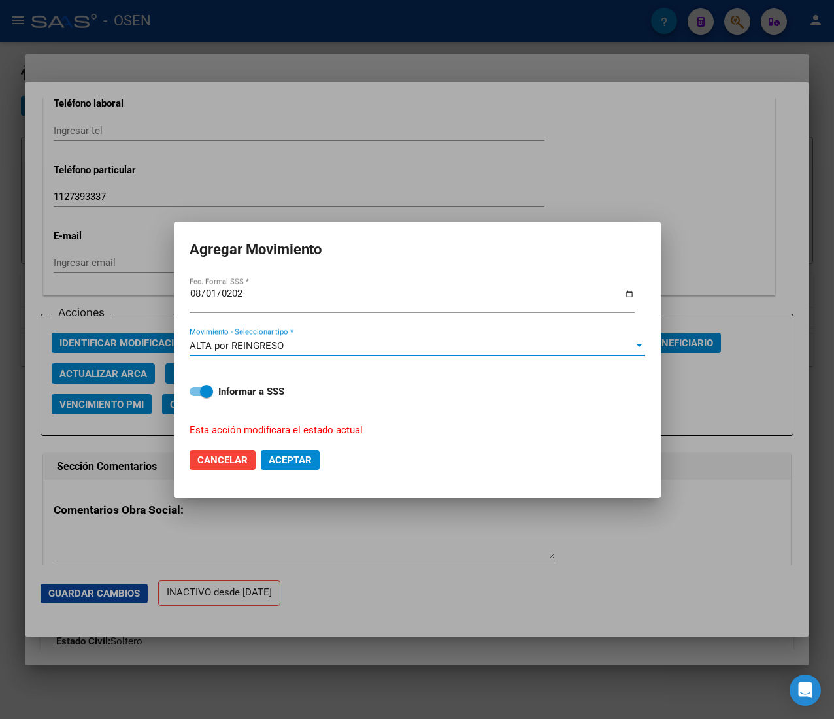
click at [309, 467] on button "Aceptar" at bounding box center [290, 460] width 59 height 20
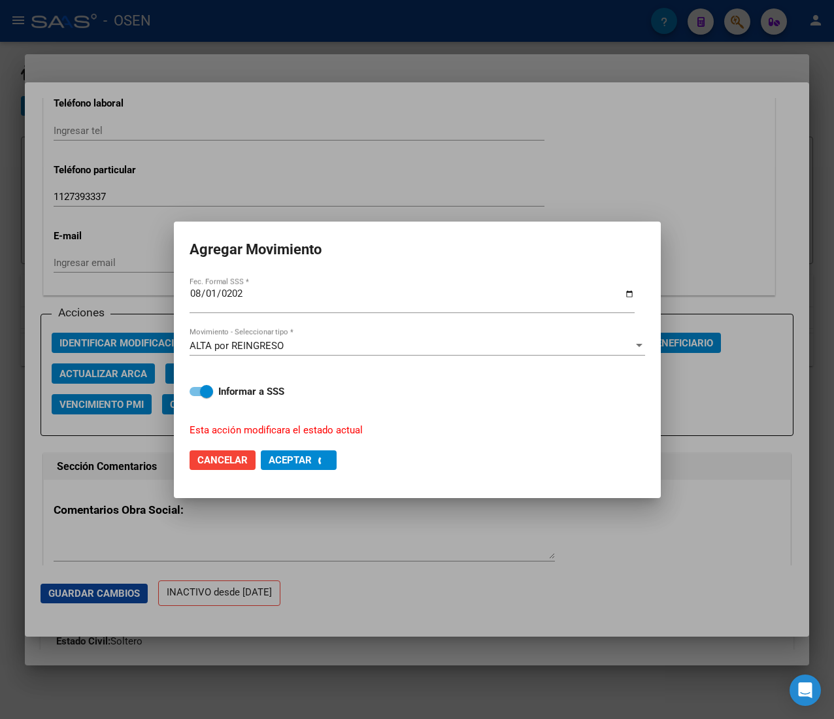
checkbox input "false"
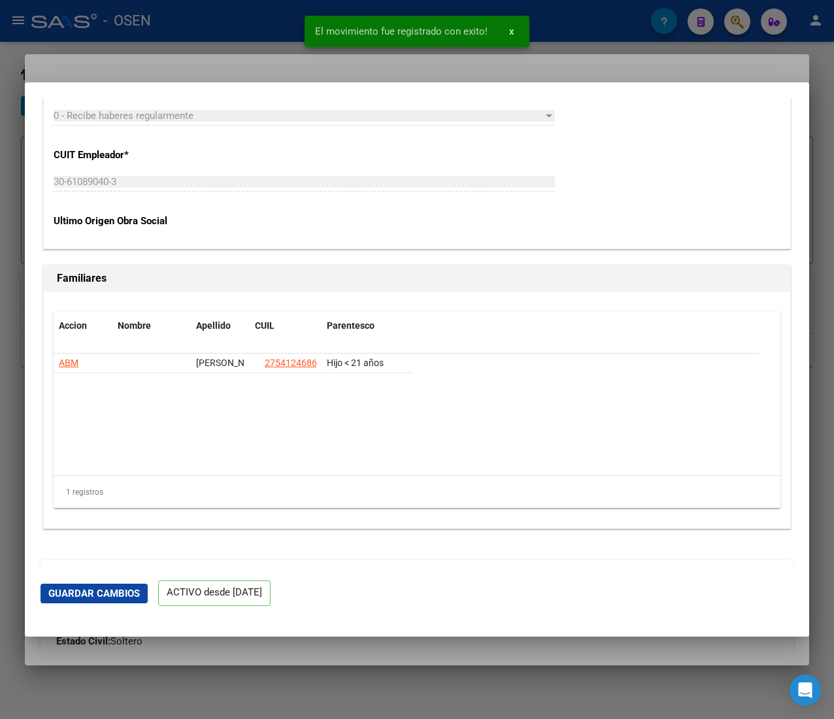
scroll to position [2619, 0]
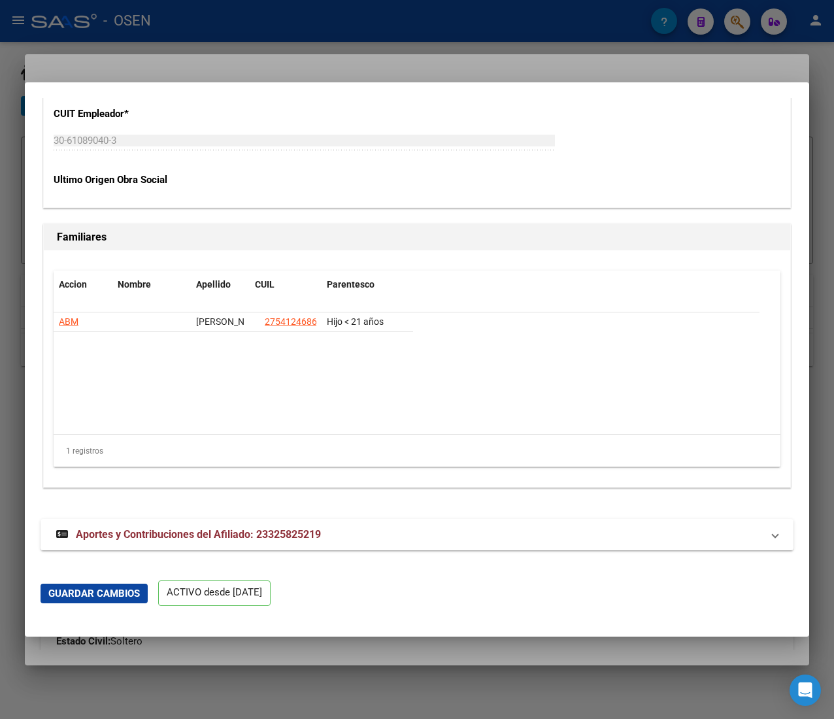
click at [257, 15] on div at bounding box center [417, 359] width 834 height 719
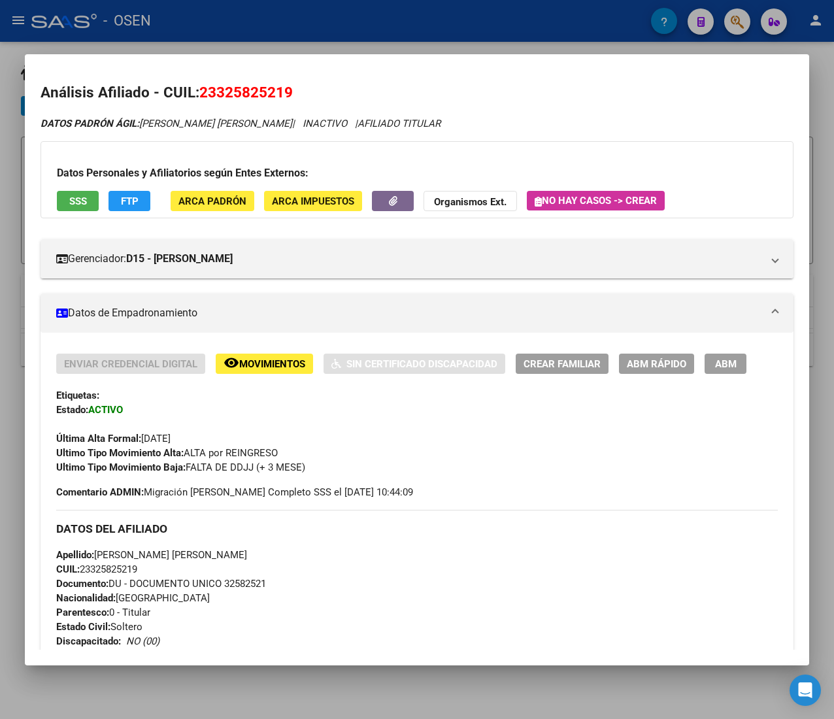
click at [299, 10] on div at bounding box center [417, 359] width 834 height 719
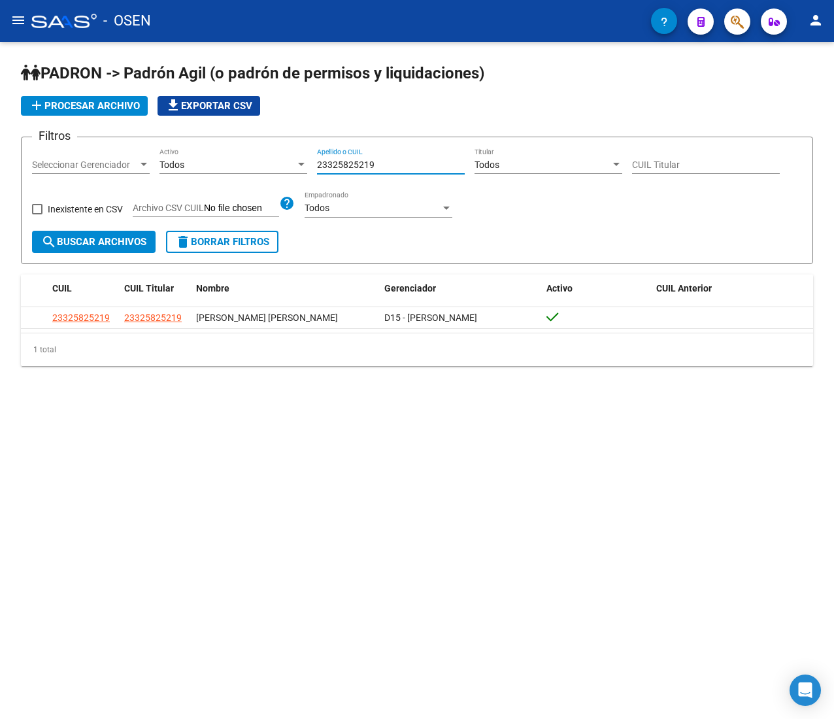
drag, startPoint x: 387, startPoint y: 164, endPoint x: 218, endPoint y: 158, distance: 169.3
click at [218, 158] on div "Filtros Seleccionar Gerenciador Seleccionar Gerenciador Todos Activo 2332582521…" at bounding box center [417, 189] width 770 height 83
paste input "0405299160"
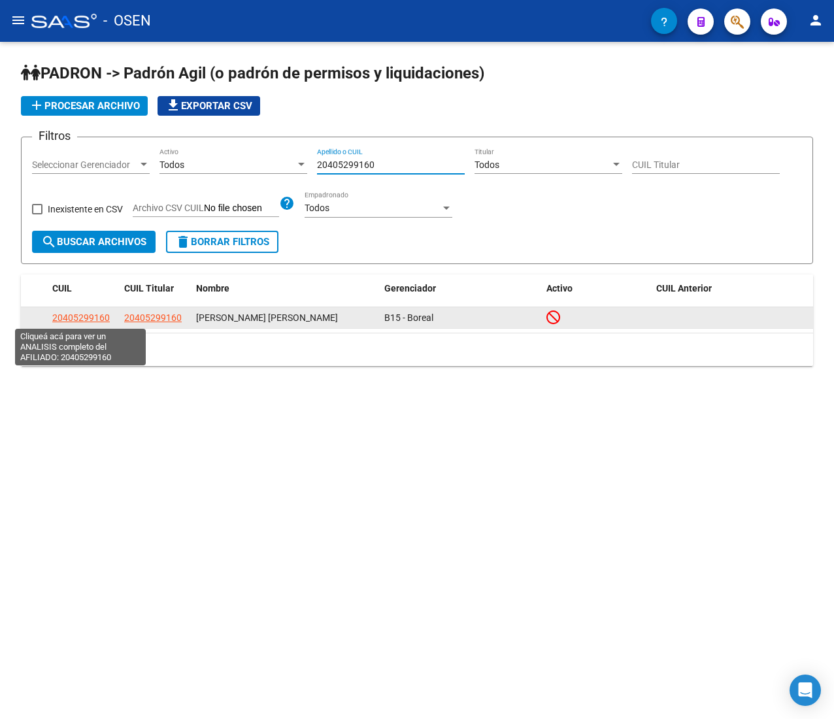
type input "20405299160"
click at [71, 318] on span "20405299160" at bounding box center [80, 317] width 57 height 10
type textarea "20405299160"
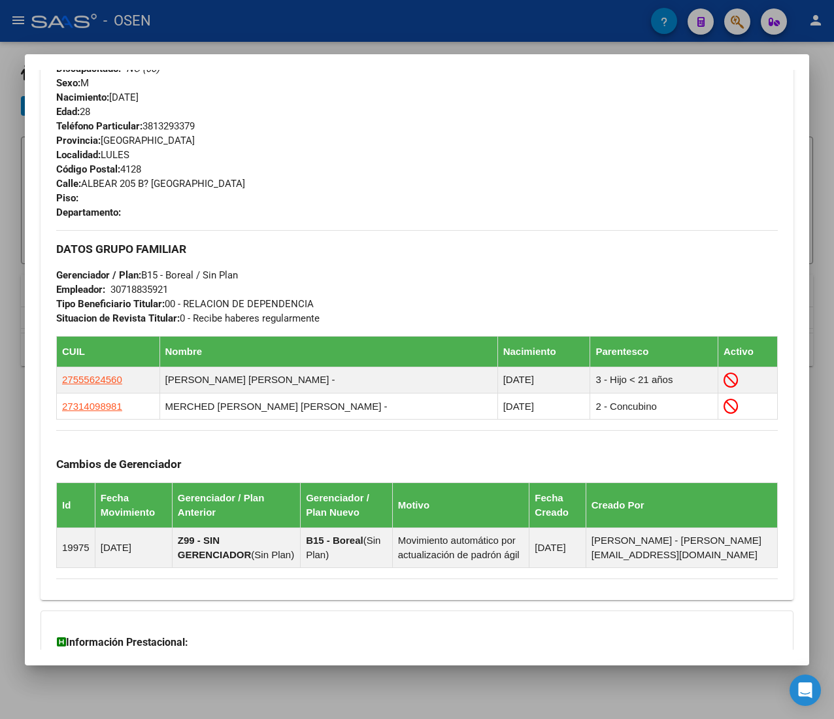
scroll to position [723, 0]
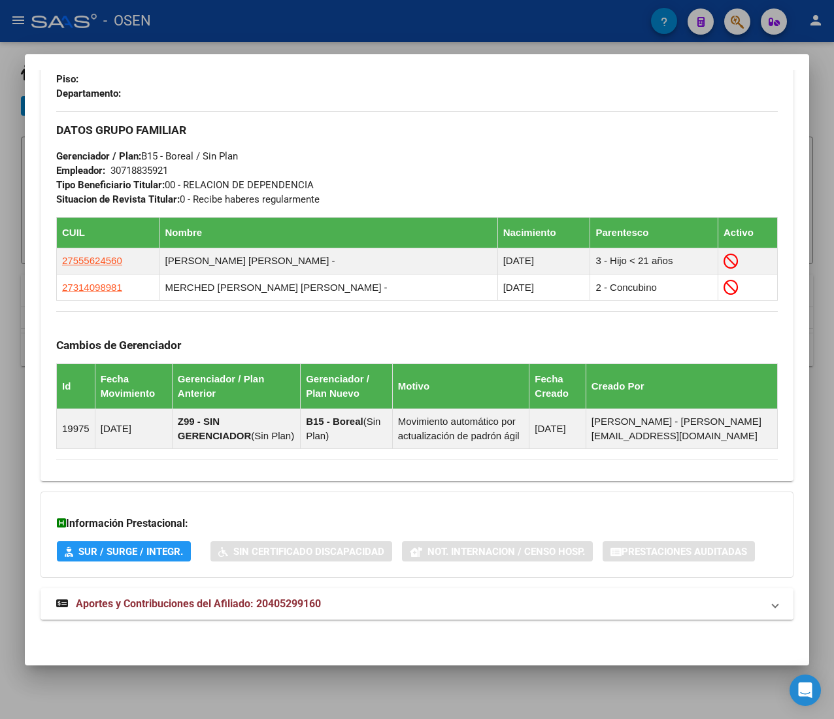
click at [393, 605] on mat-panel-title "Aportes y Contribuciones del Afiliado: 20405299160" at bounding box center [409, 604] width 706 height 16
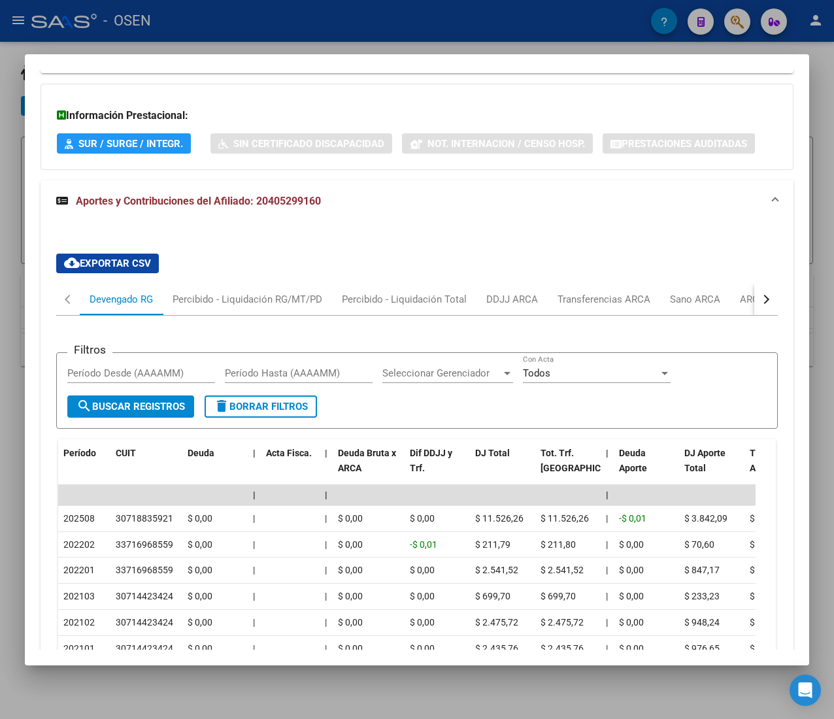
scroll to position [1177, 0]
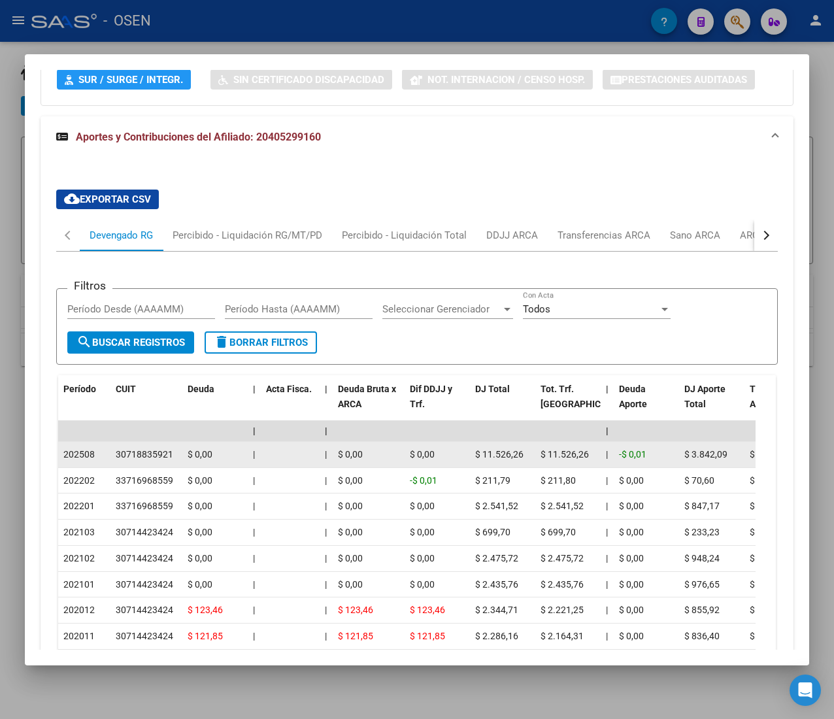
drag, startPoint x: 116, startPoint y: 470, endPoint x: 161, endPoint y: 472, distance: 44.5
click at [157, 462] on div "30718835921" at bounding box center [144, 454] width 57 height 15
click at [161, 462] on div "30718835921" at bounding box center [144, 454] width 57 height 15
drag, startPoint x: 529, startPoint y: 474, endPoint x: 474, endPoint y: 470, distance: 55.0
click at [475, 462] on div "$ 11.526,26" at bounding box center [502, 454] width 55 height 15
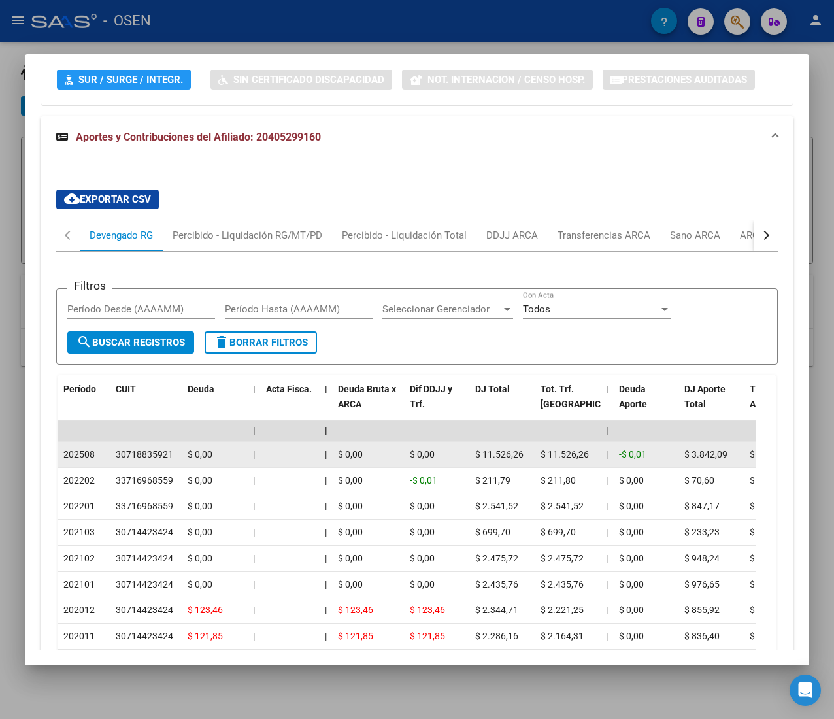
click at [474, 467] on datatable-body-cell "$ 11.526,26" at bounding box center [502, 454] width 65 height 25
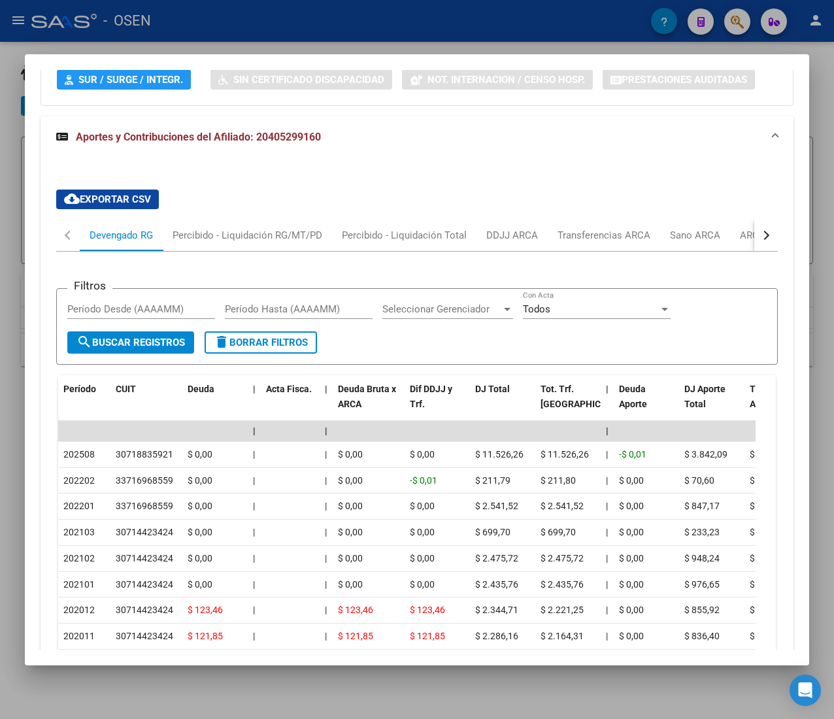
click at [345, 27] on div at bounding box center [417, 359] width 834 height 719
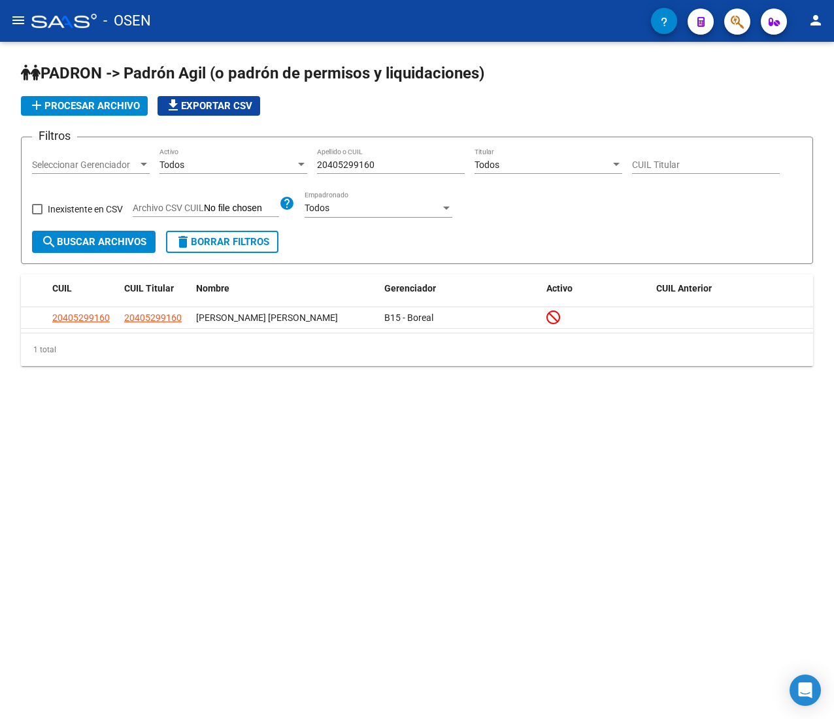
click at [378, 161] on div "20405299160 Apellido o CUIL" at bounding box center [391, 161] width 148 height 26
drag, startPoint x: 377, startPoint y: 161, endPoint x: 241, endPoint y: 162, distance: 135.9
click at [244, 162] on div "Filtros Seleccionar Gerenciador Seleccionar Gerenciador Todos Activo 2040529916…" at bounding box center [417, 189] width 770 height 83
paste input "4358746833"
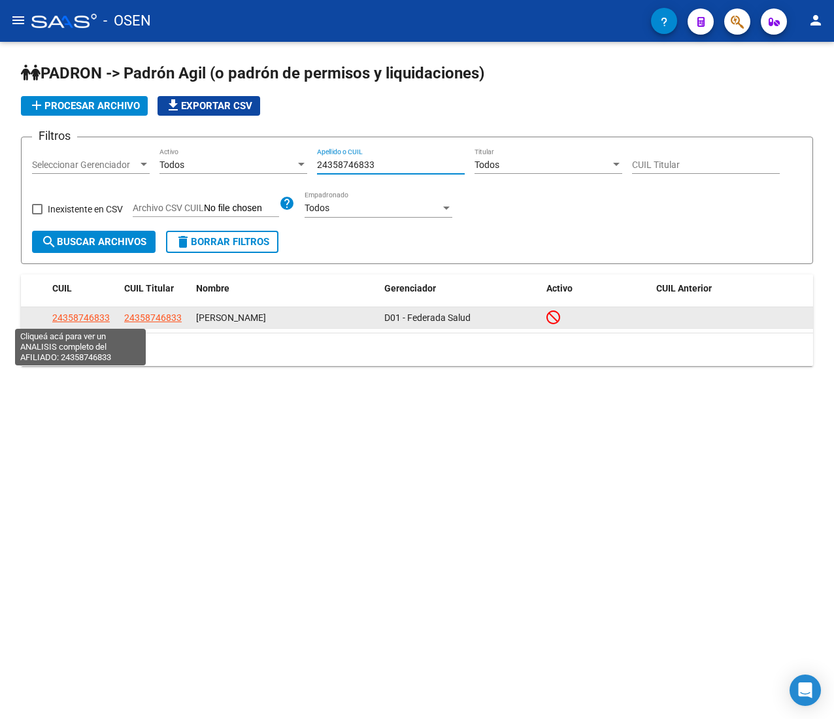
type input "24358746833"
click at [66, 312] on span "24358746833" at bounding box center [80, 317] width 57 height 10
type textarea "24358746833"
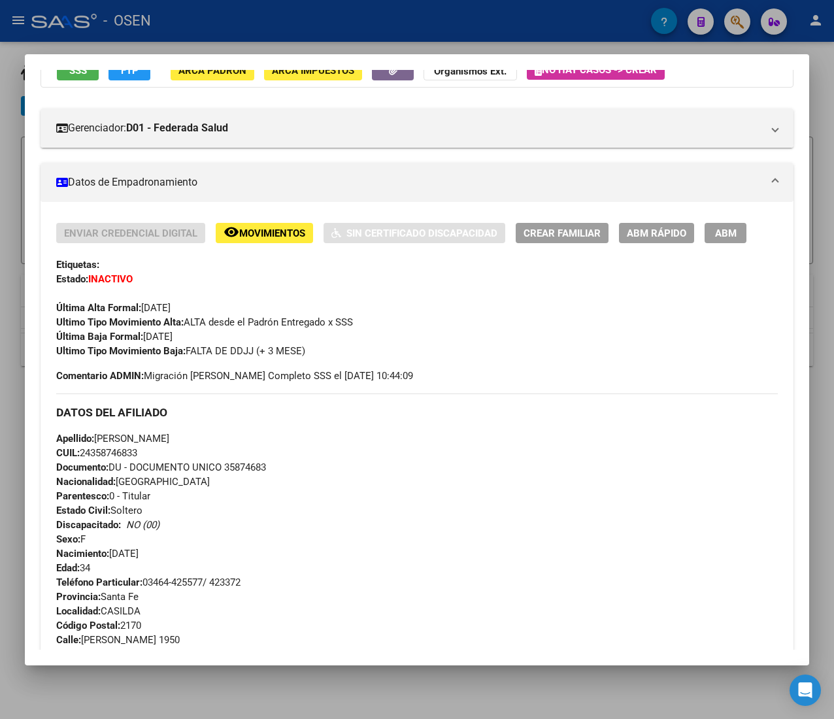
scroll to position [600, 0]
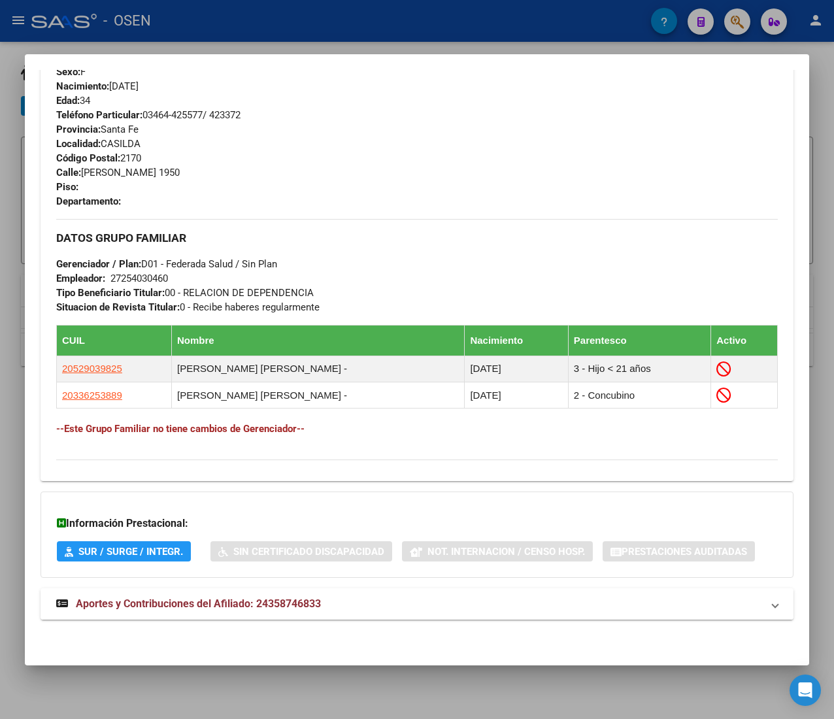
click at [384, 604] on mat-panel-title "Aportes y Contribuciones del Afiliado: 24358746833" at bounding box center [409, 604] width 706 height 16
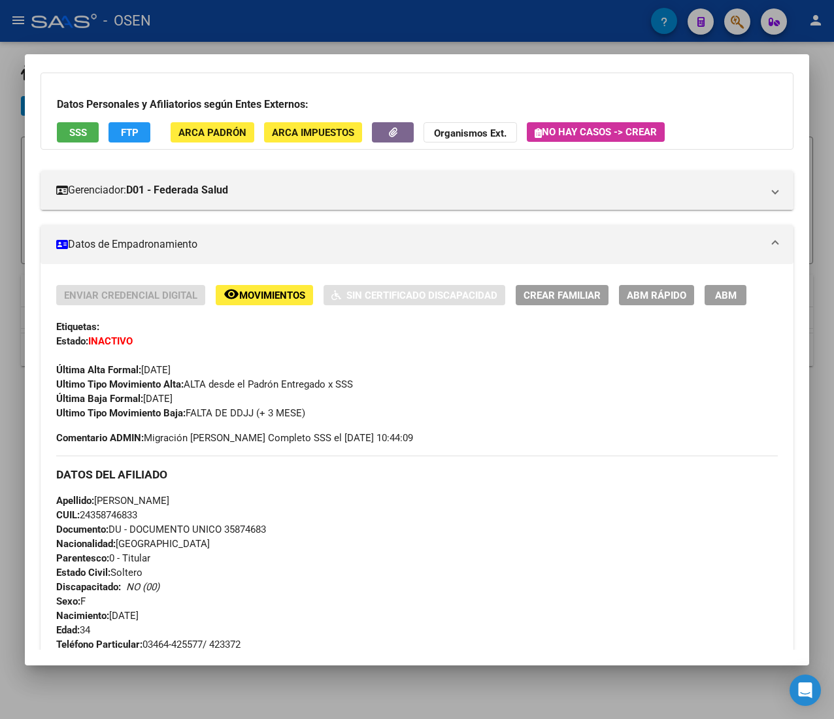
scroll to position [0, 0]
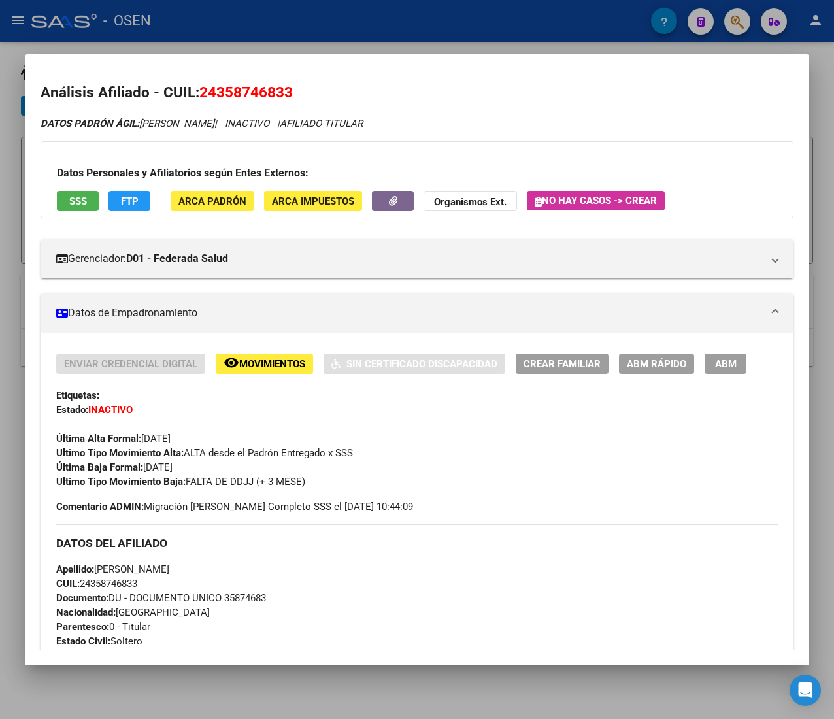
click at [489, 30] on div at bounding box center [417, 359] width 834 height 719
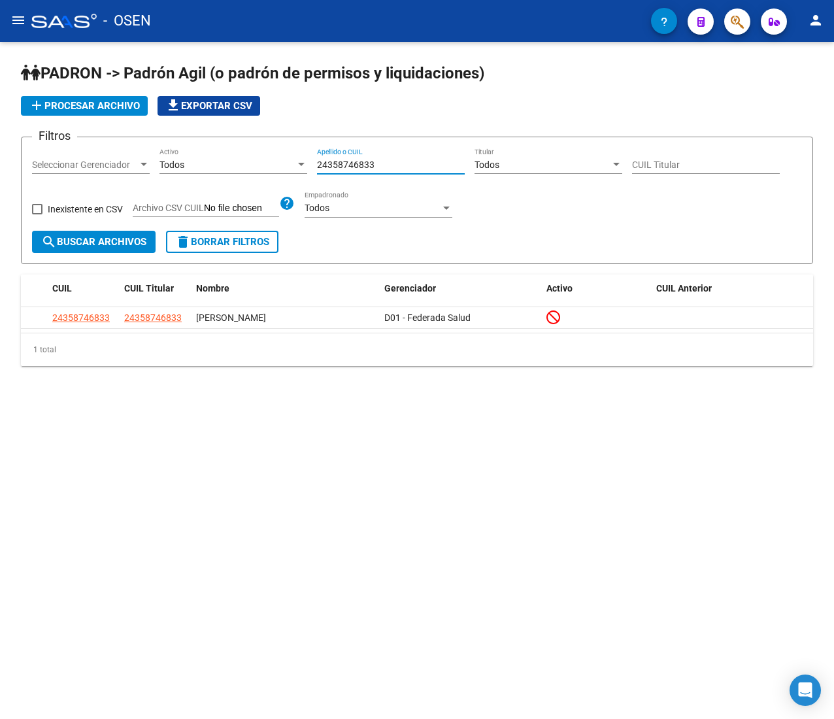
drag, startPoint x: 387, startPoint y: 165, endPoint x: 218, endPoint y: 153, distance: 170.3
click at [221, 154] on div "Filtros Seleccionar Gerenciador Seleccionar Gerenciador Todos Activo 2435874683…" at bounding box center [417, 189] width 770 height 83
paste input "3384974619"
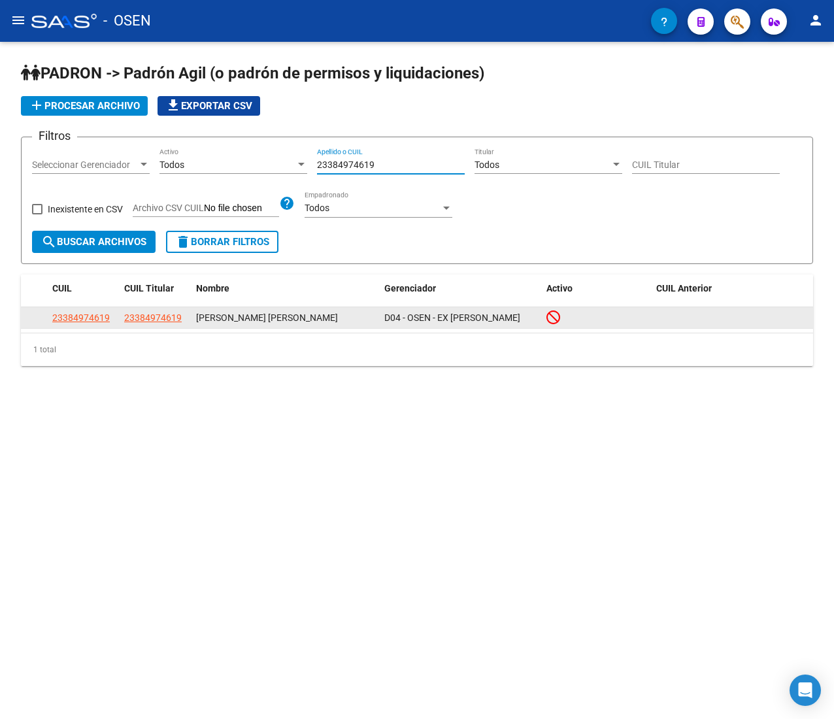
type input "23384974619"
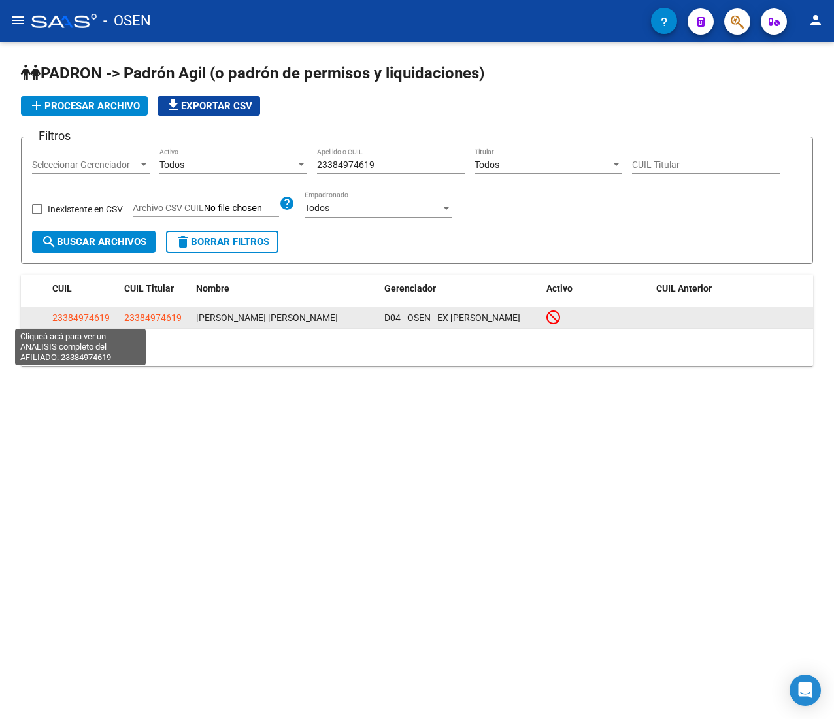
click at [90, 315] on span "23384974619" at bounding box center [80, 317] width 57 height 10
type textarea "23384974619"
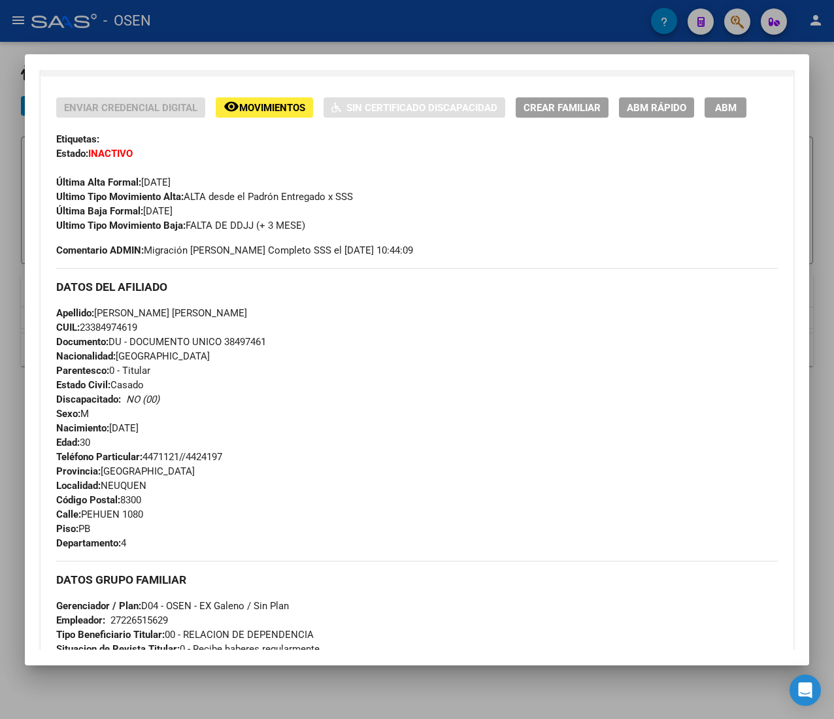
scroll to position [644, 0]
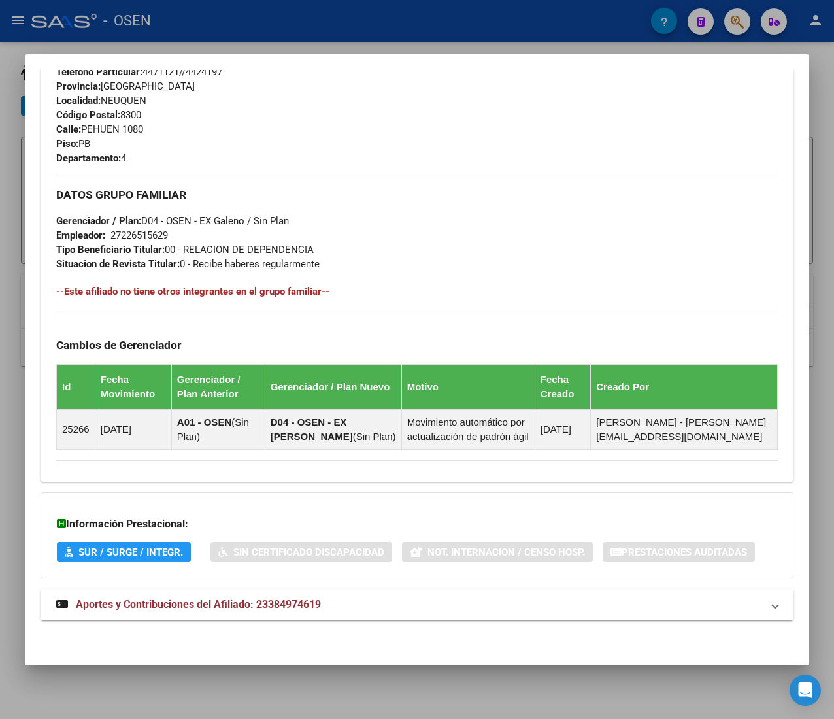
click at [303, 592] on mat-expansion-panel-header "Aportes y Contribuciones del Afiliado: 23384974619" at bounding box center [417, 604] width 753 height 31
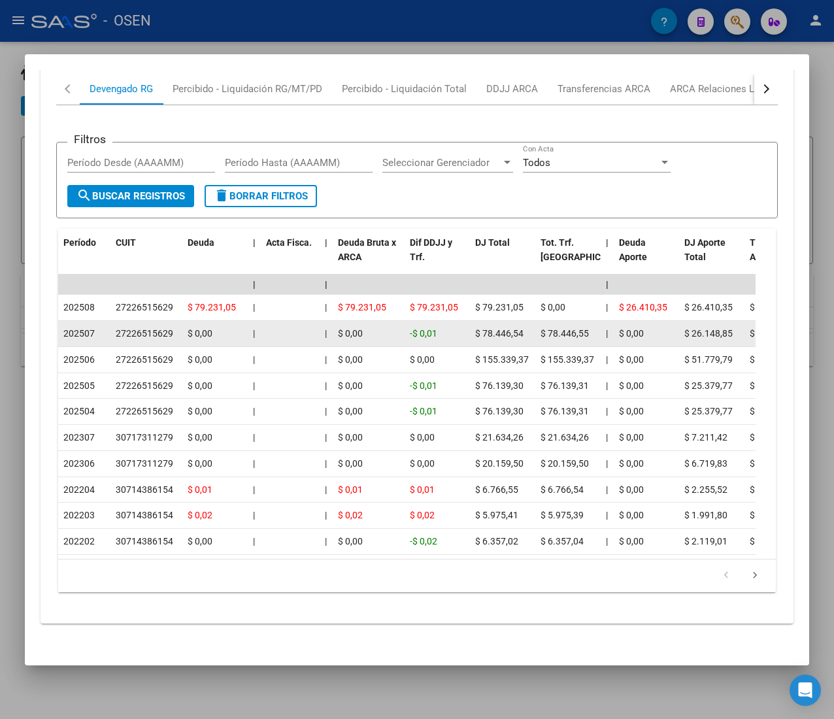
scroll to position [1288, 0]
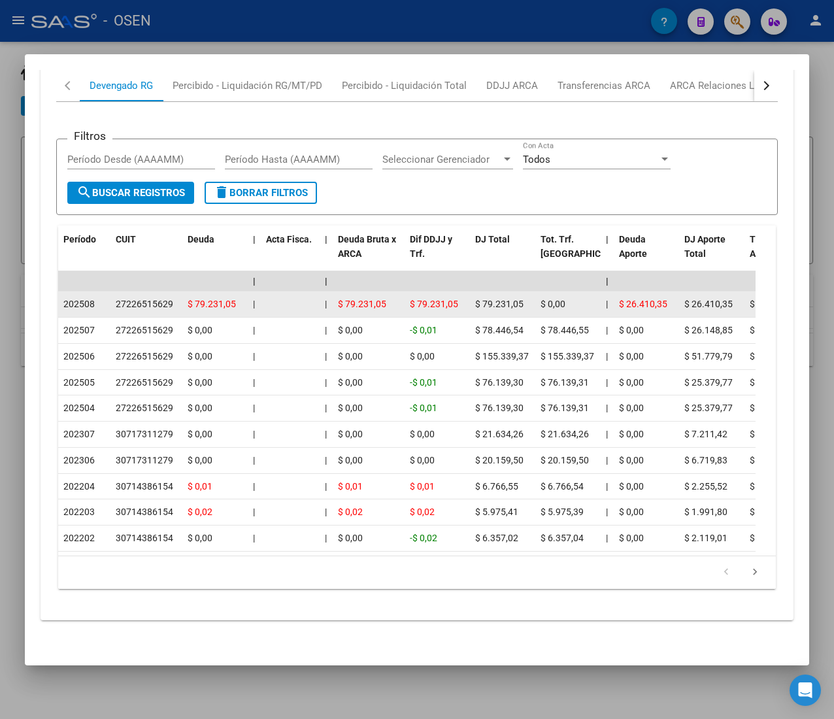
drag, startPoint x: 87, startPoint y: 280, endPoint x: 103, endPoint y: 280, distance: 16.3
click at [97, 297] on div "202508" at bounding box center [84, 304] width 42 height 15
click at [103, 297] on div "202508" at bounding box center [84, 304] width 42 height 15
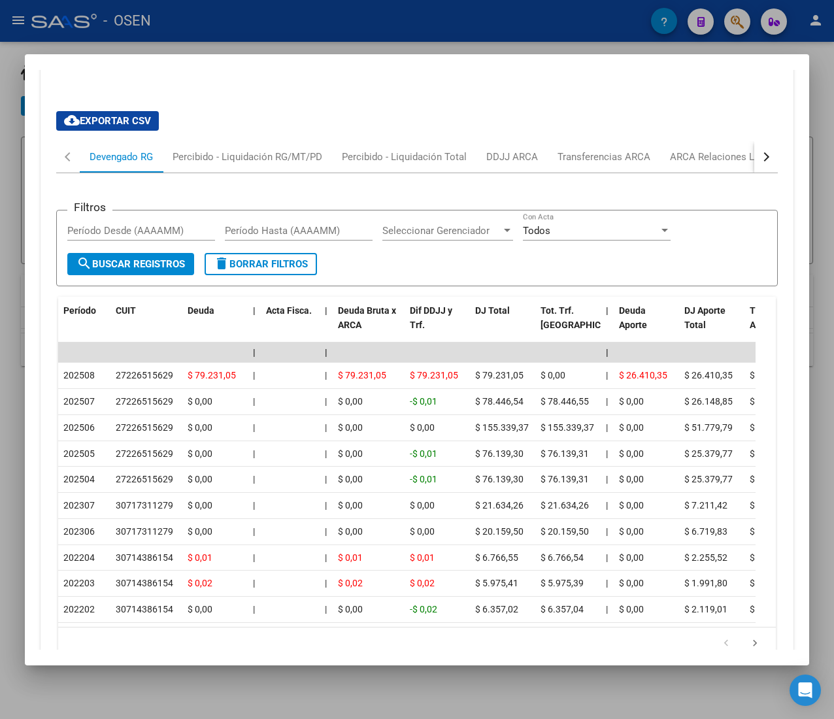
scroll to position [1158, 0]
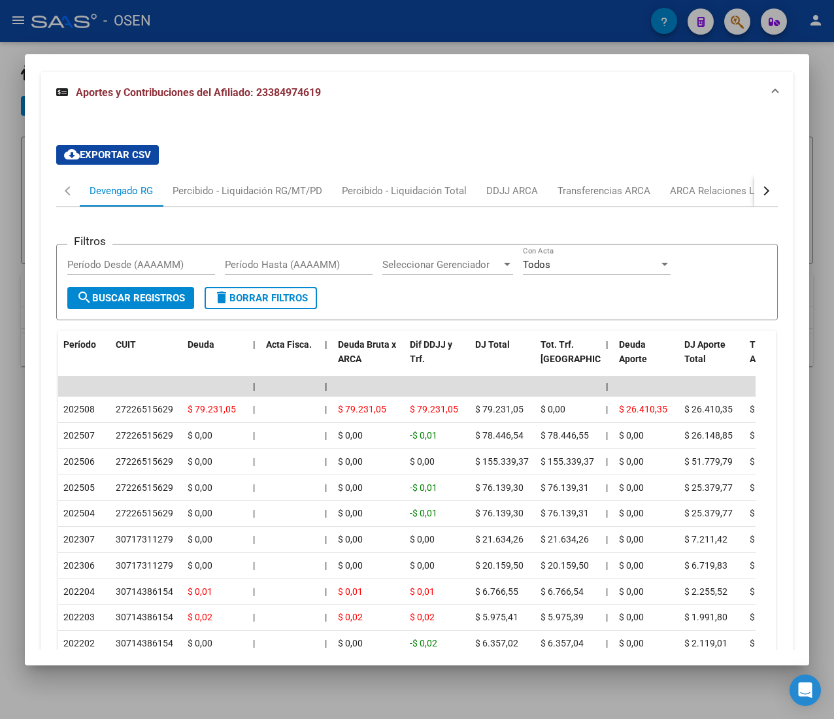
click at [754, 198] on button "button" at bounding box center [766, 190] width 24 height 31
click at [662, 206] on div "ARCA Relaciones Laborales" at bounding box center [667, 190] width 142 height 31
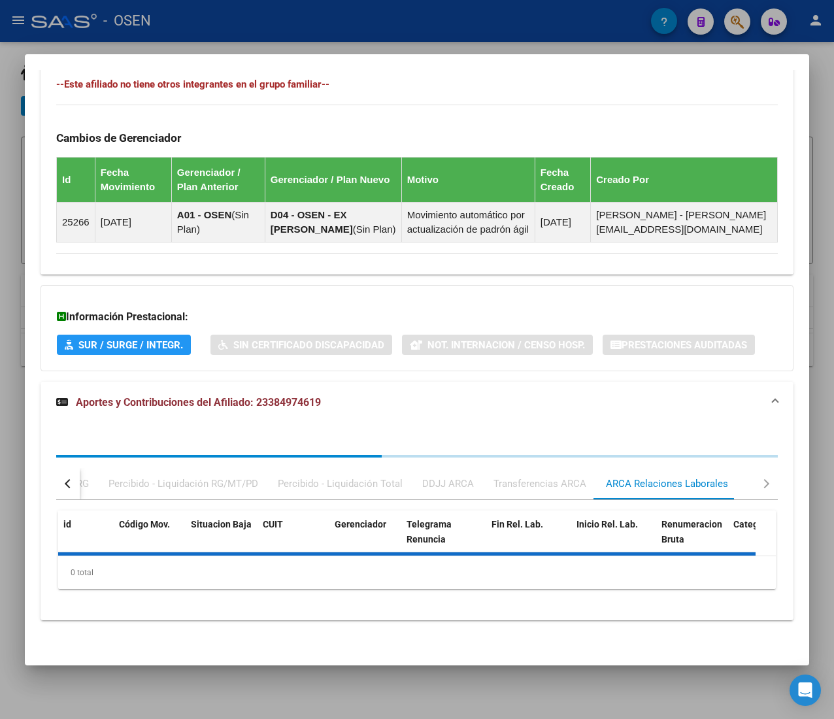
scroll to position [987, 0]
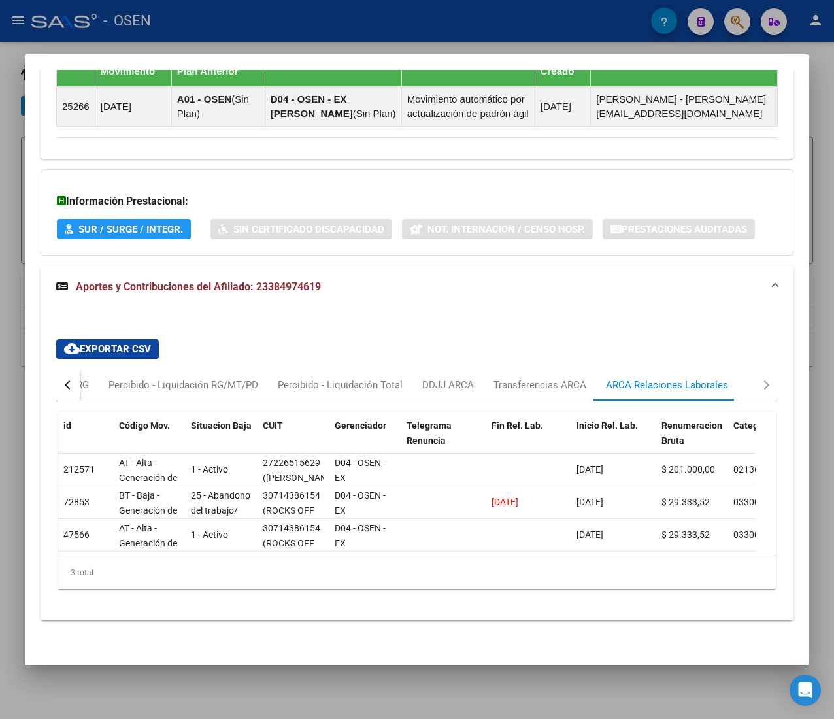
click at [71, 371] on button "button" at bounding box center [68, 384] width 24 height 31
click at [105, 378] on div "Devengado RG" at bounding box center [121, 385] width 63 height 14
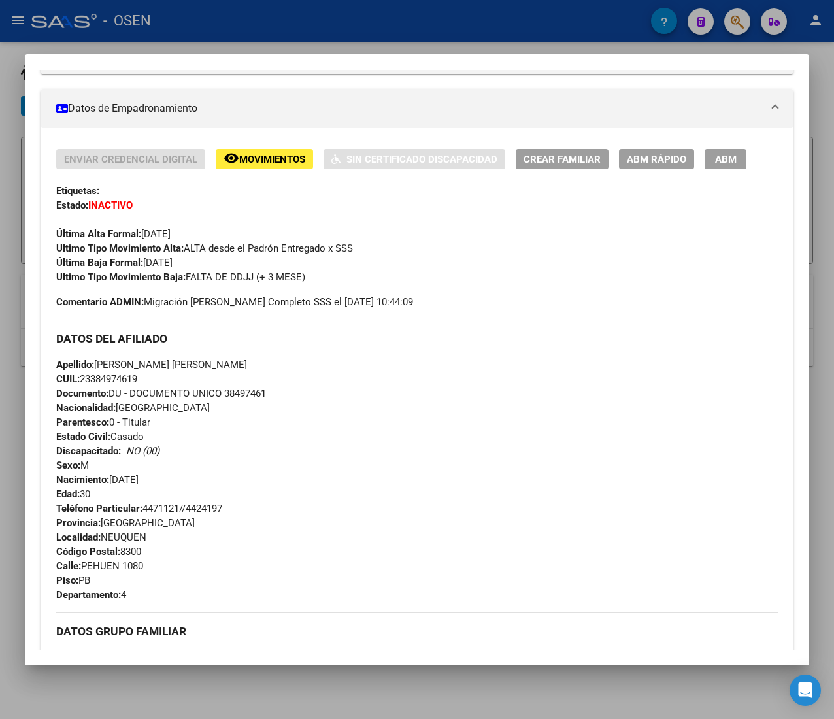
scroll to position [0, 0]
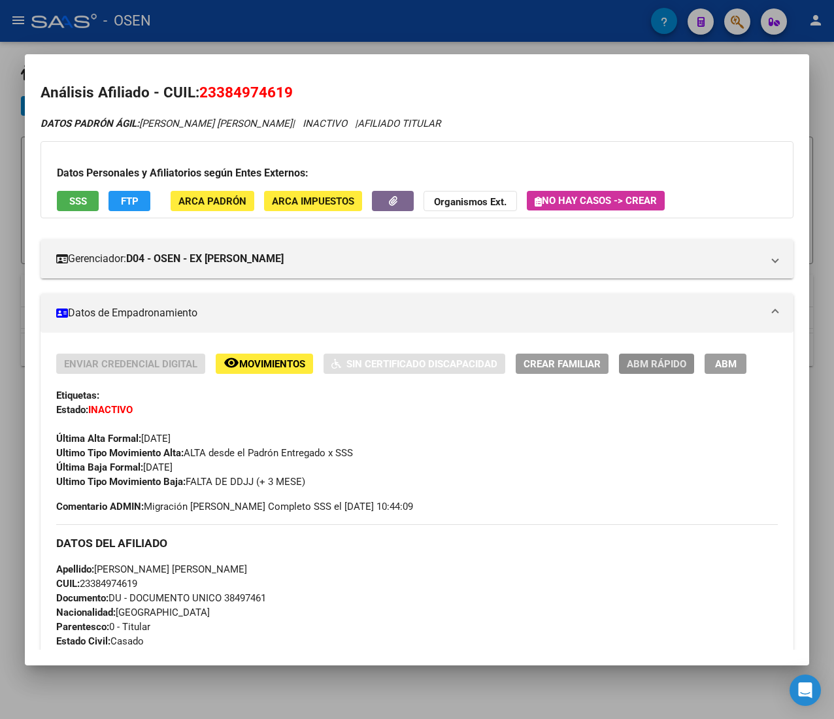
click at [651, 369] on span "ABM Rápido" at bounding box center [656, 364] width 59 height 12
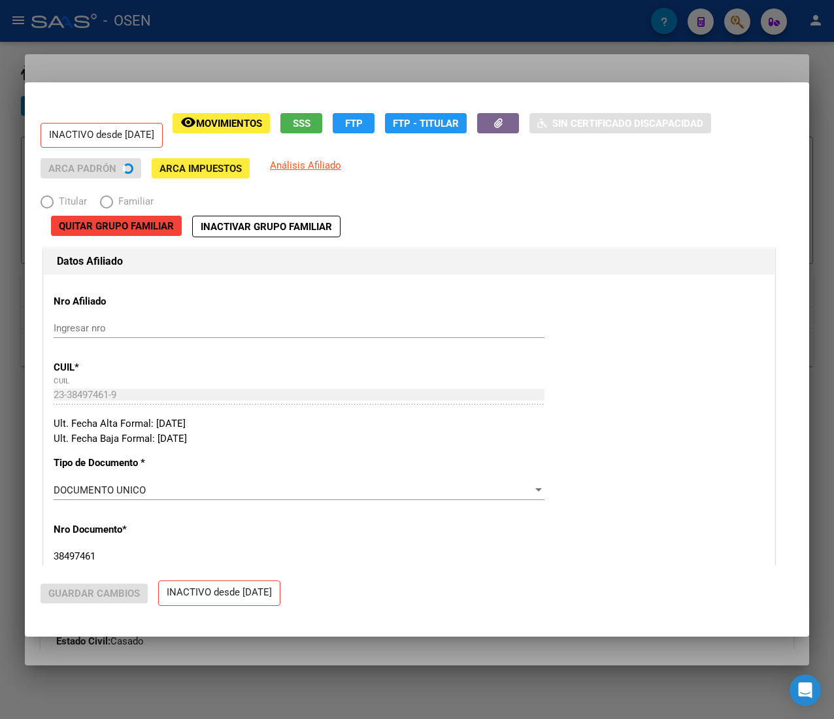
radio input "true"
type input "27-22651562-9"
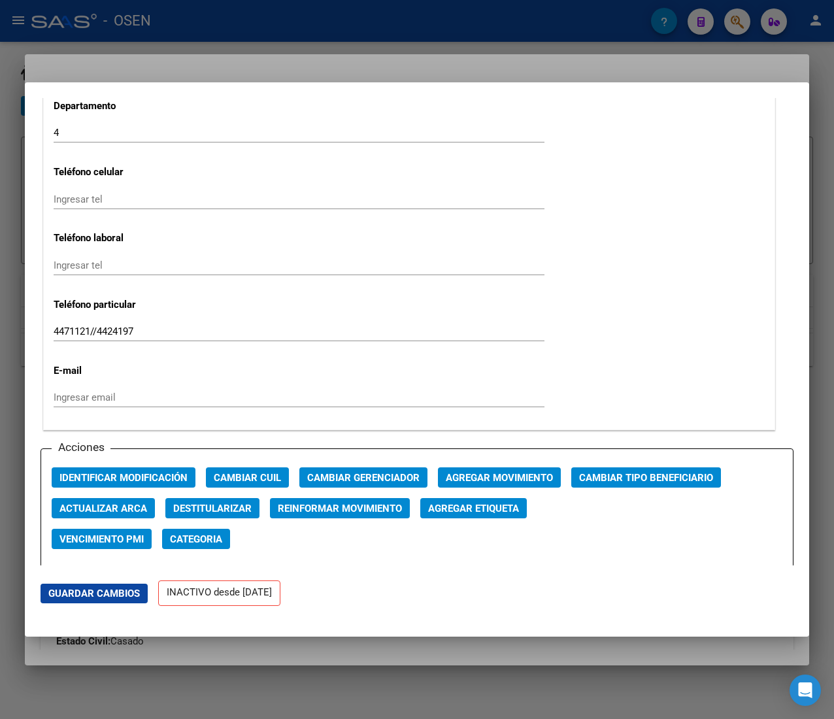
scroll to position [1568, 0]
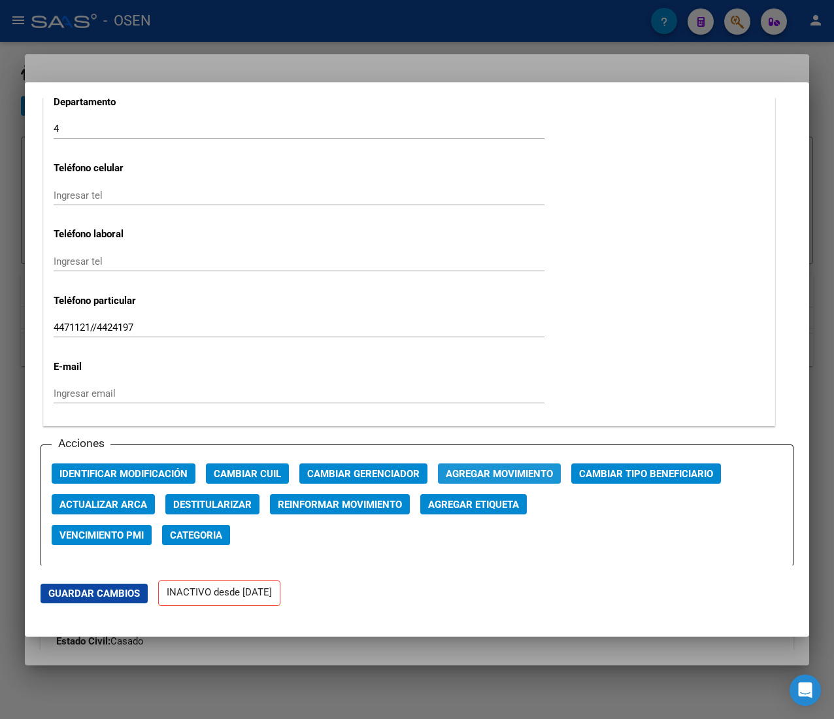
click at [465, 477] on span "Agregar Movimiento" at bounding box center [499, 474] width 107 height 12
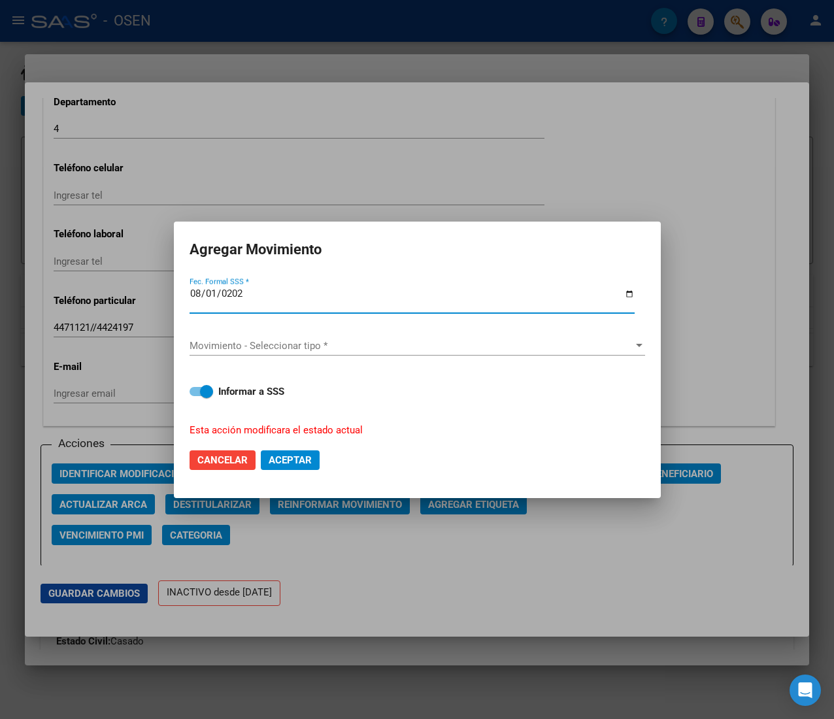
type input "2025-08-01"
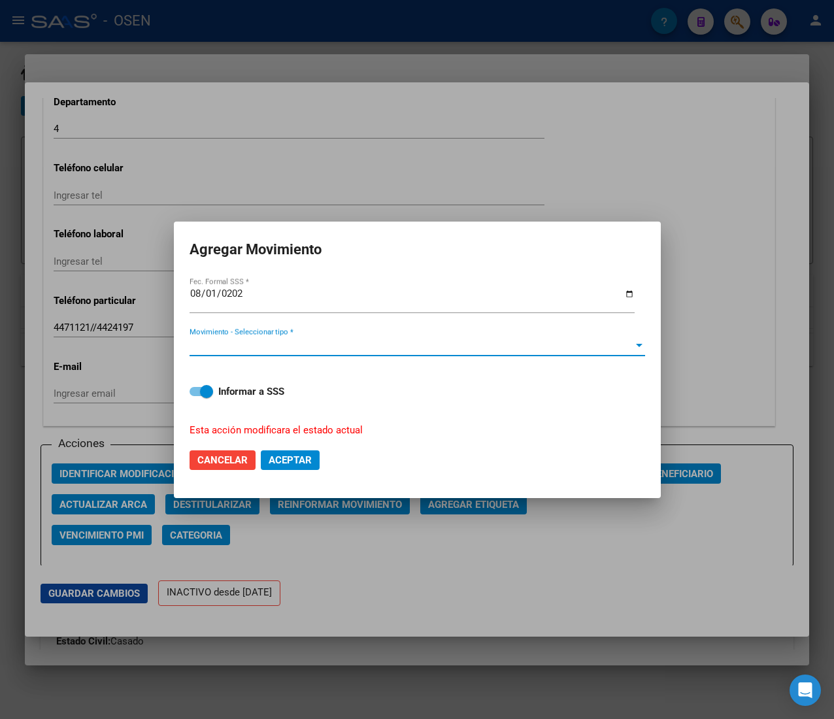
click at [371, 348] on span "Movimiento - Seleccionar tipo *" at bounding box center [411, 346] width 444 height 12
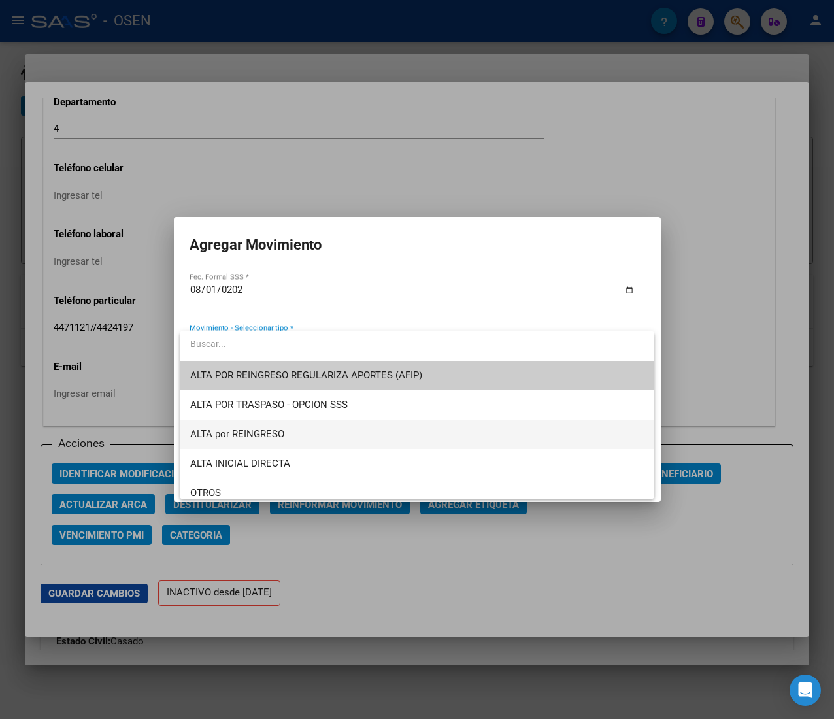
click at [320, 431] on span "ALTA por REINGRESO" at bounding box center [416, 433] width 453 height 29
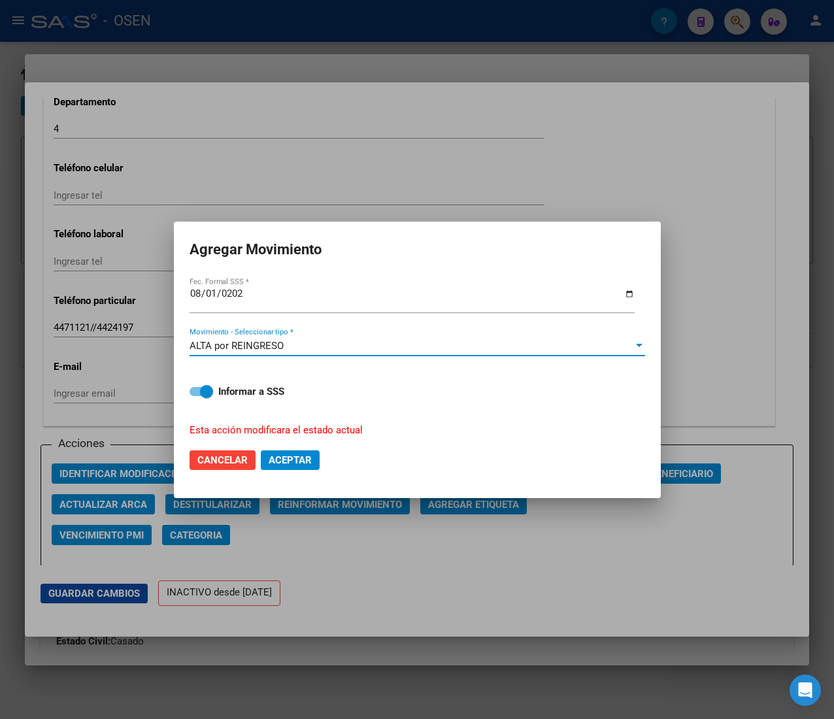
click at [301, 455] on span "Aceptar" at bounding box center [290, 460] width 43 height 12
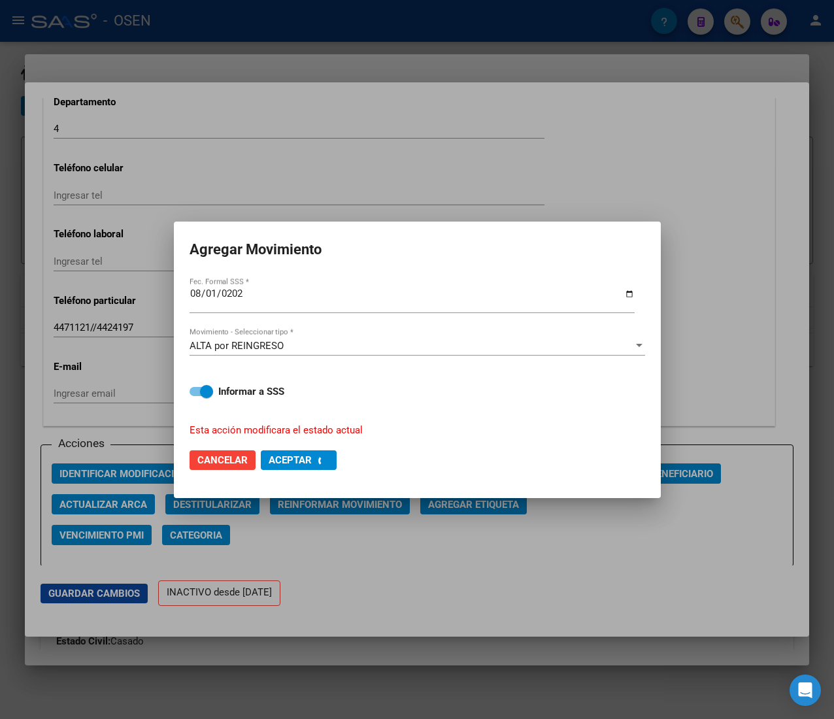
checkbox input "false"
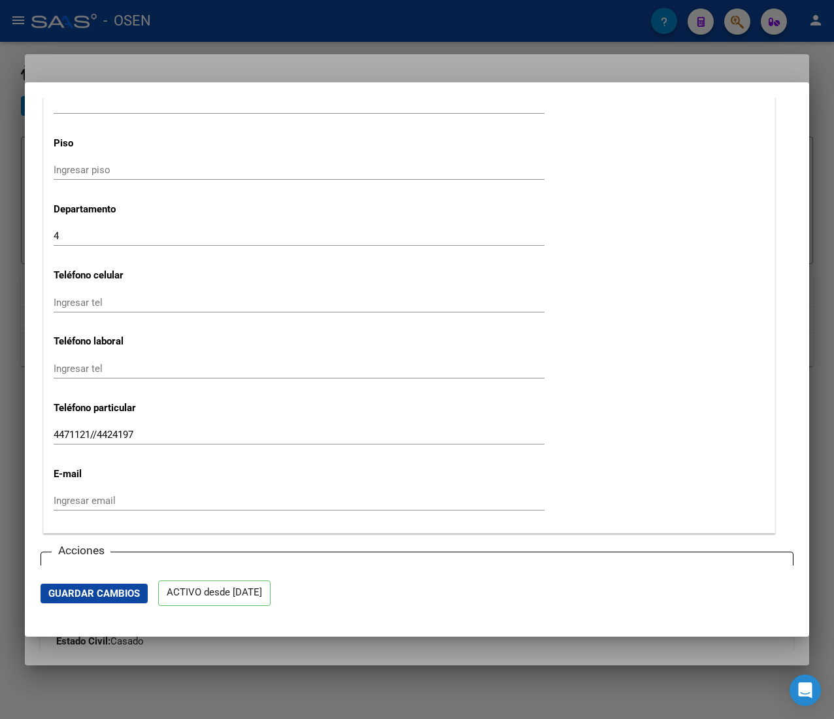
scroll to position [1835, 0]
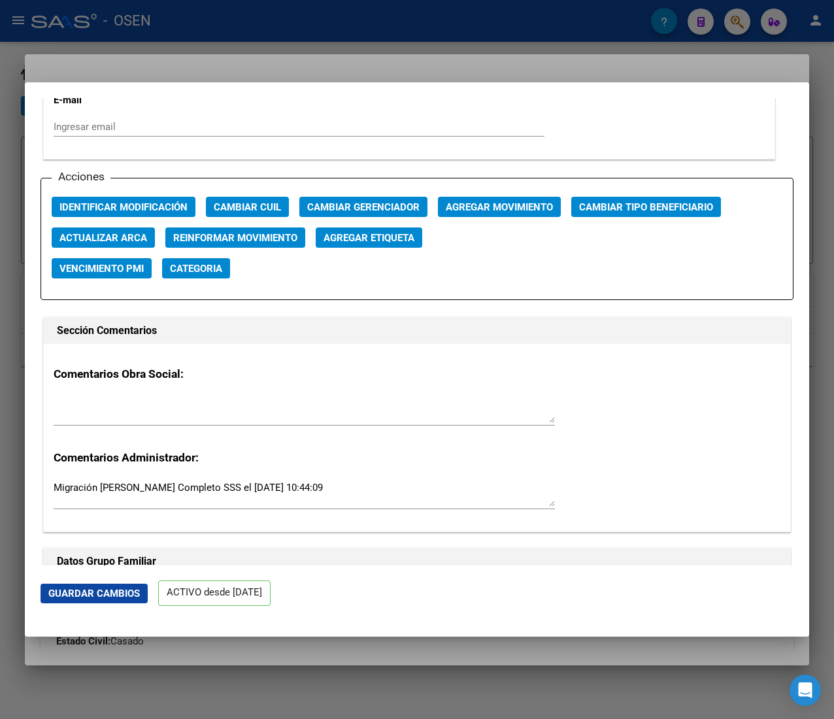
click at [495, 195] on div "Acciones Identificar Modificación Cambiar CUIL Cambiar Gerenciador Agregar Movi…" at bounding box center [417, 239] width 753 height 122
click at [493, 201] on span "Agregar Movimiento" at bounding box center [499, 207] width 107 height 12
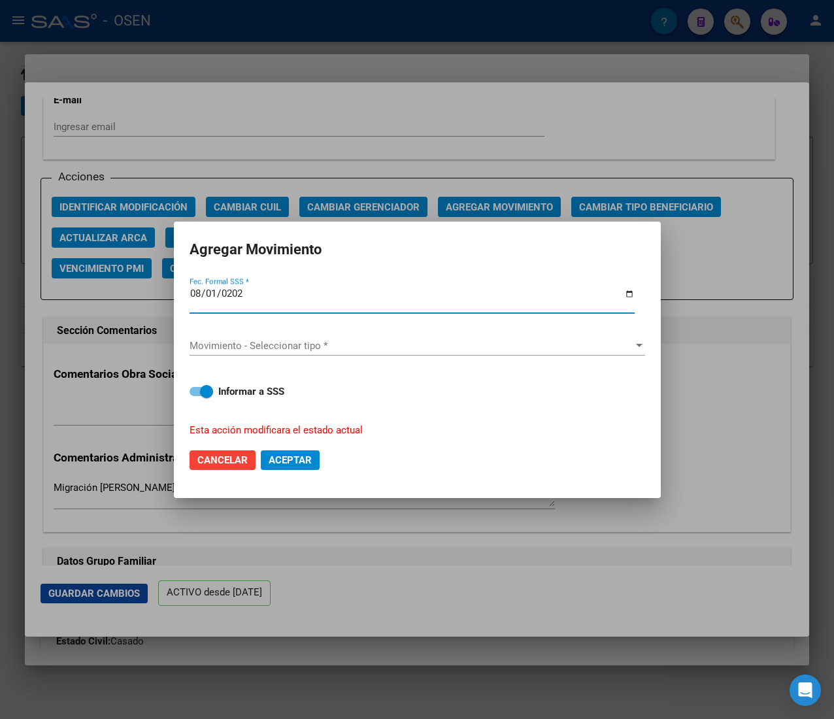
type input "2025-08-01"
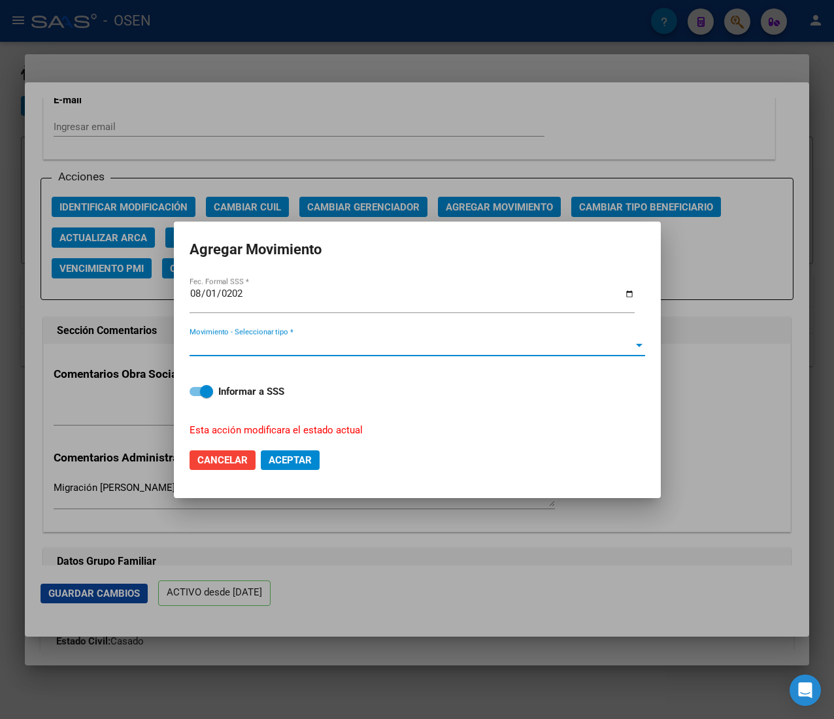
click at [380, 342] on span "Movimiento - Seleccionar tipo *" at bounding box center [411, 346] width 444 height 12
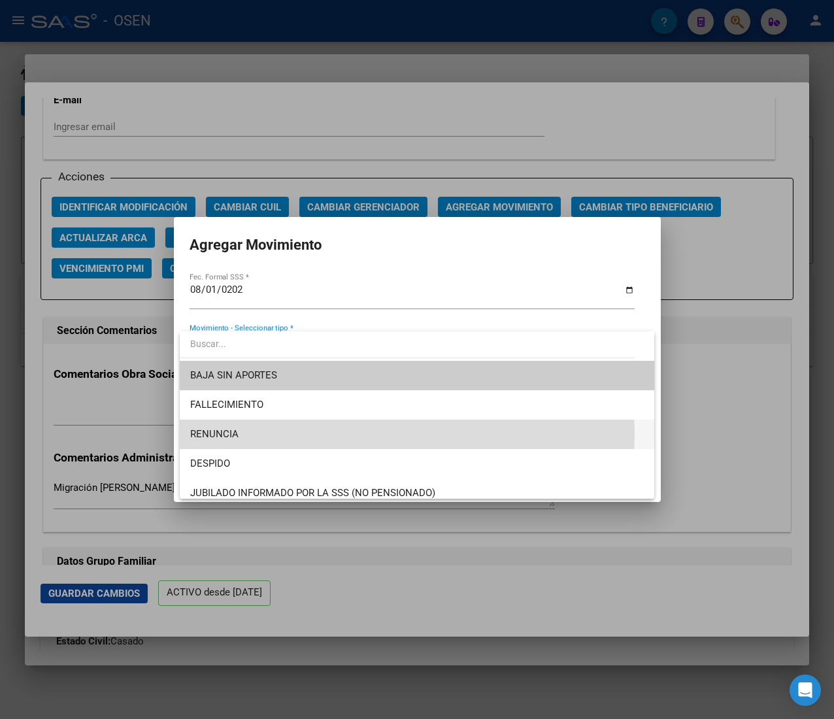
click at [293, 435] on span "RENUNCIA" at bounding box center [416, 433] width 453 height 29
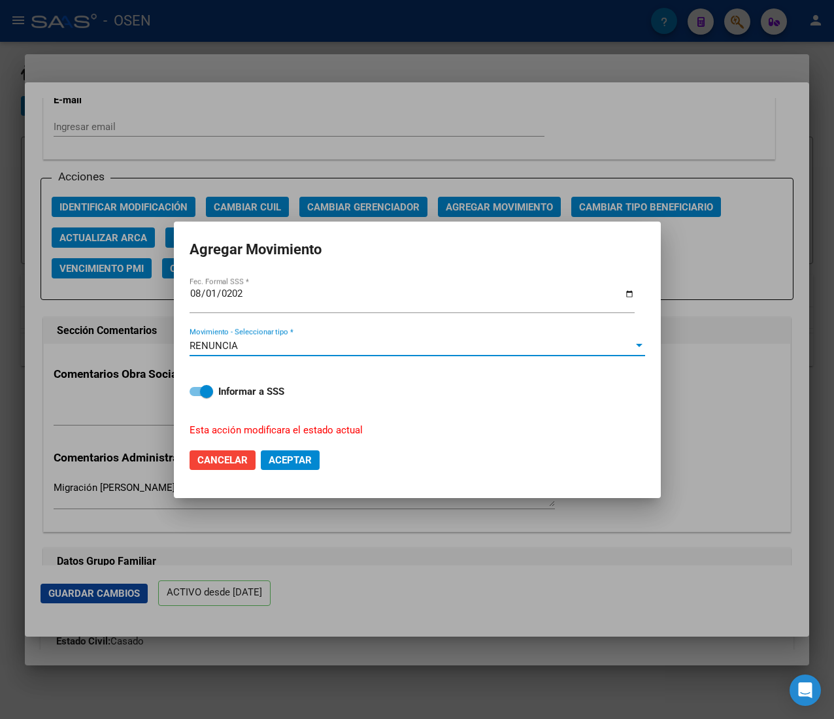
click at [310, 460] on span "Aceptar" at bounding box center [290, 460] width 43 height 12
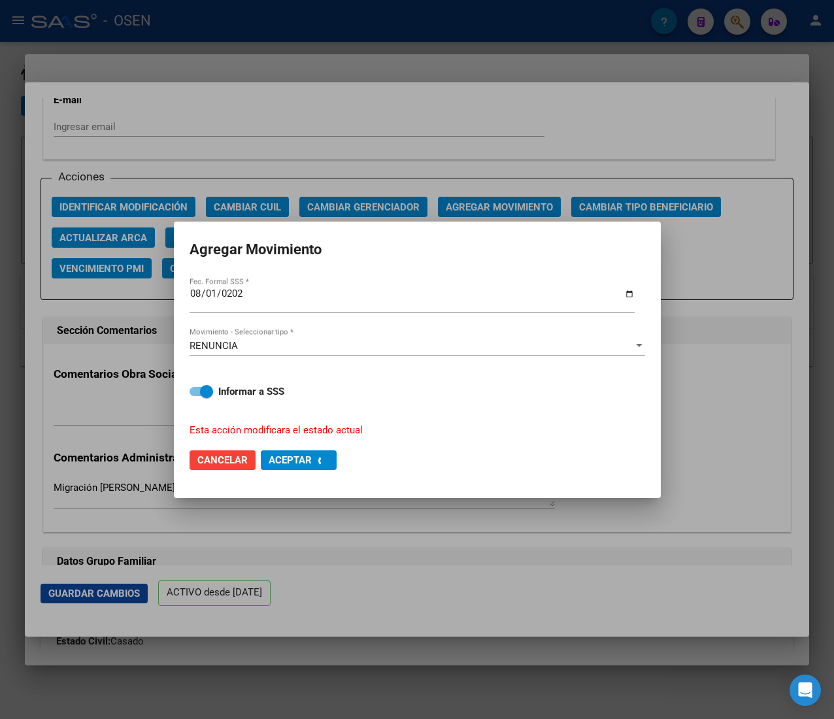
checkbox input "false"
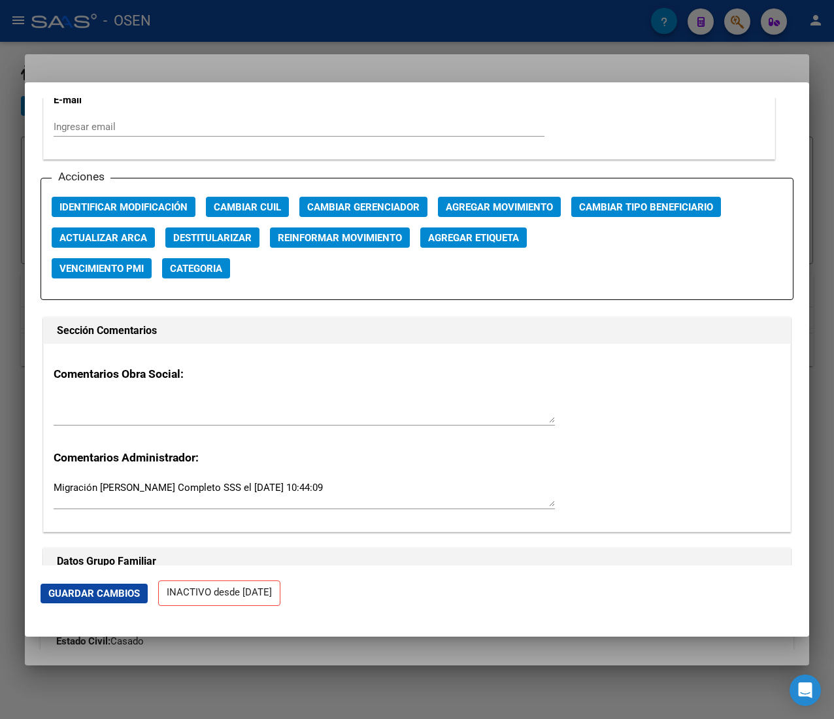
click at [189, 28] on div at bounding box center [417, 359] width 834 height 719
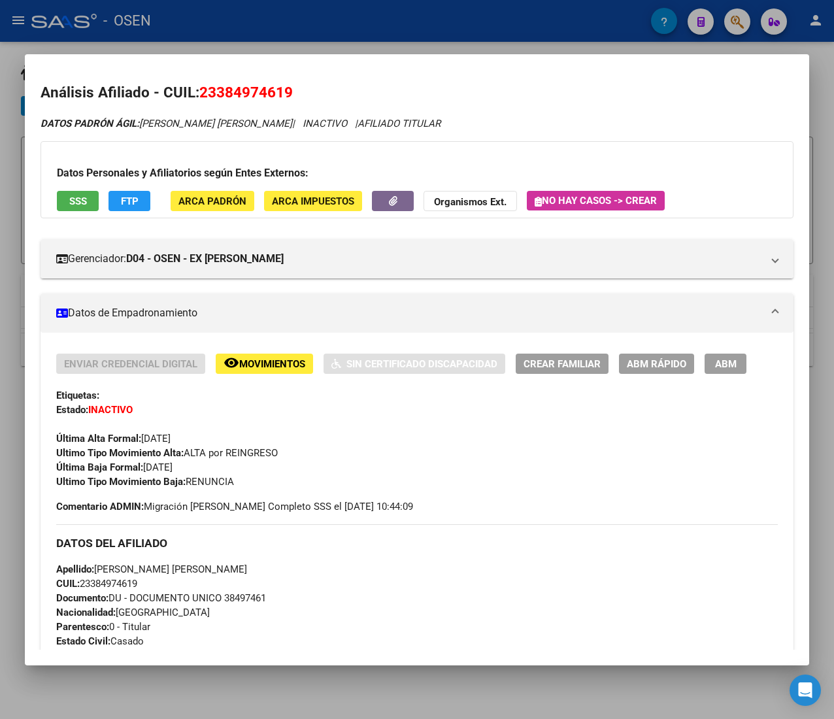
click at [246, 26] on div at bounding box center [417, 359] width 834 height 719
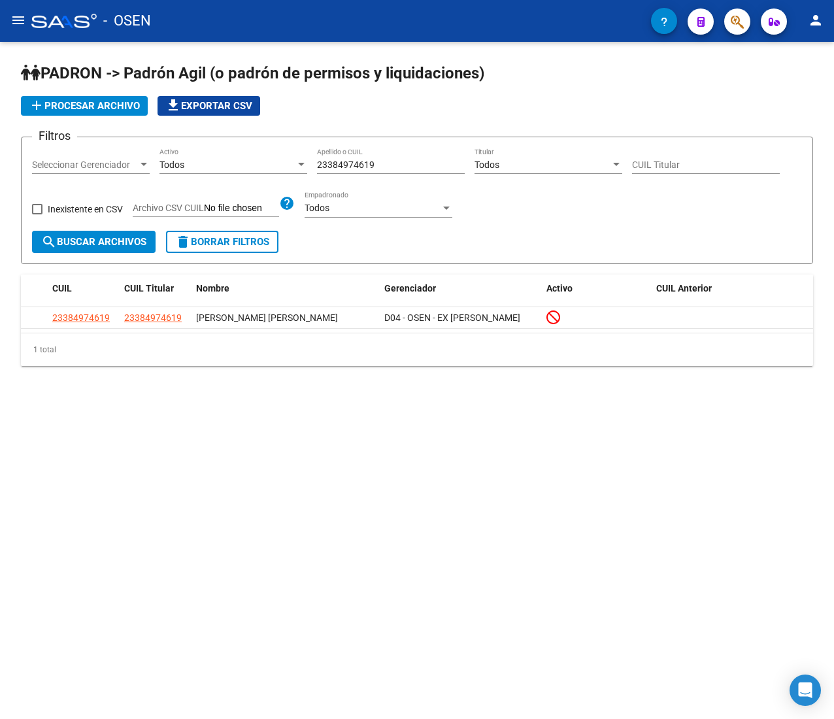
drag, startPoint x: 405, startPoint y: 154, endPoint x: 400, endPoint y: 171, distance: 18.4
click at [405, 153] on div "23384974619 Apellido o CUIL" at bounding box center [391, 161] width 148 height 26
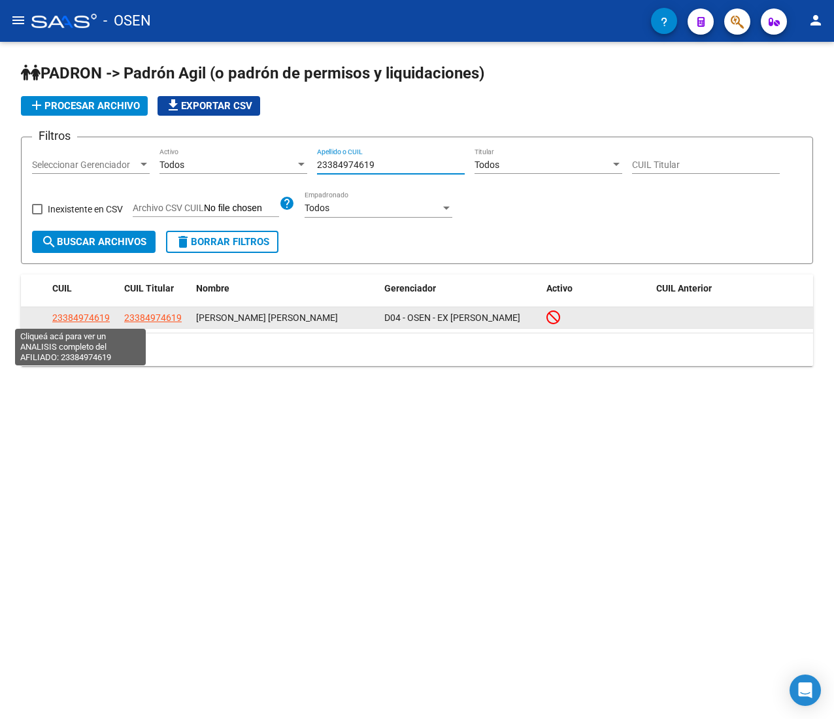
click at [78, 315] on span "23384974619" at bounding box center [80, 317] width 57 height 10
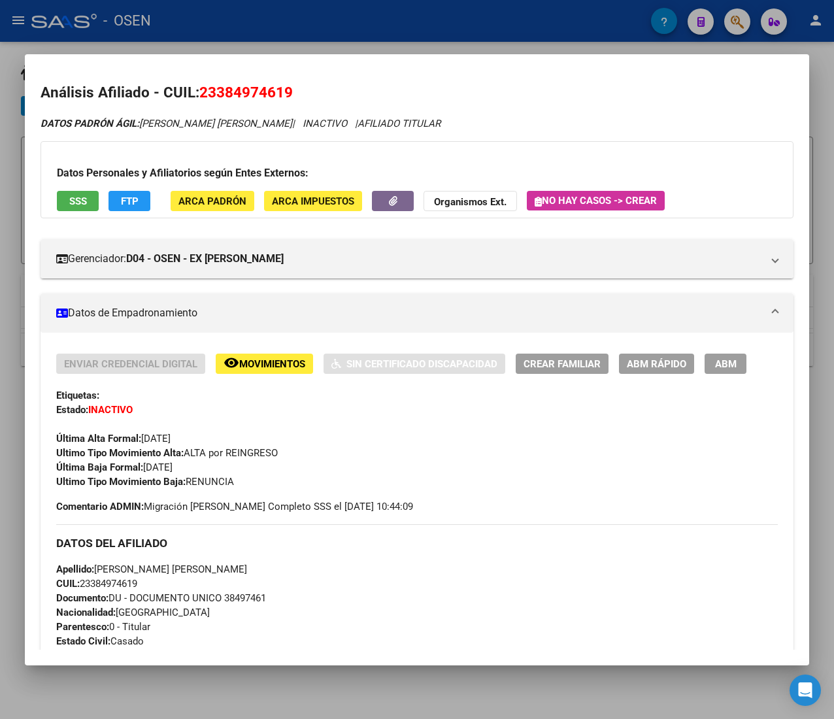
click at [297, 365] on span "Movimientos" at bounding box center [272, 364] width 66 height 12
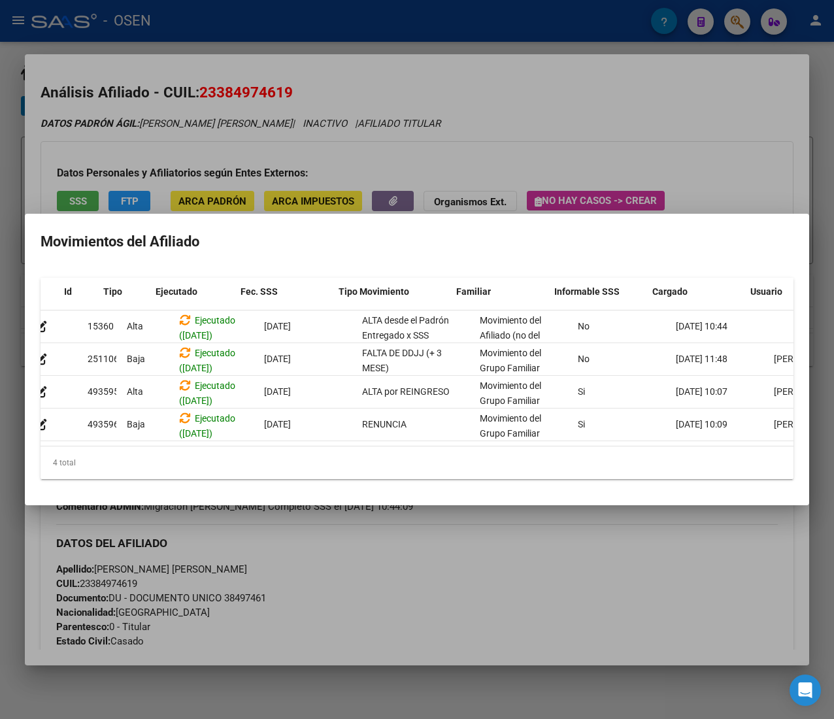
scroll to position [0, 0]
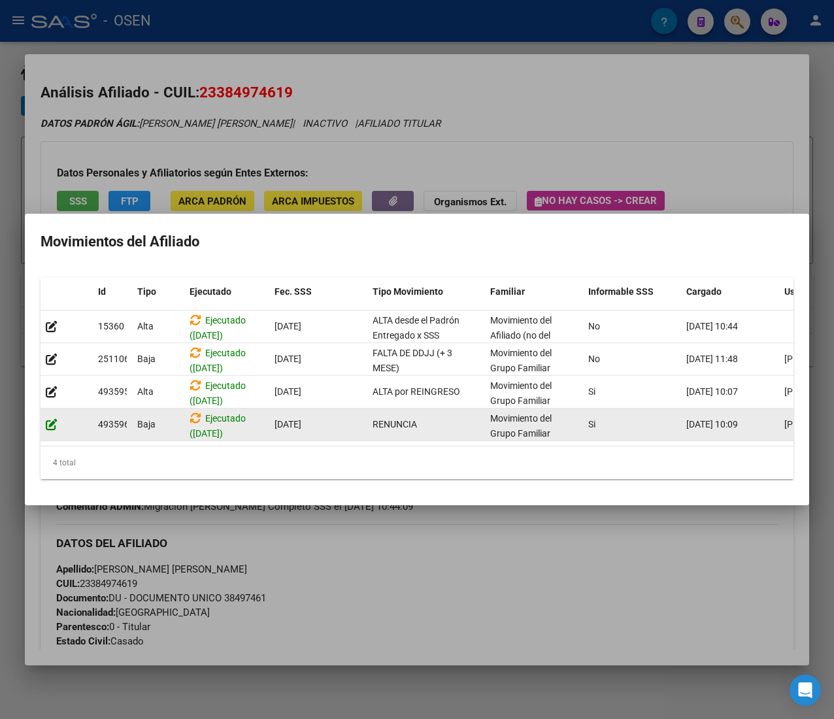
click at [52, 418] on icon at bounding box center [52, 424] width 12 height 12
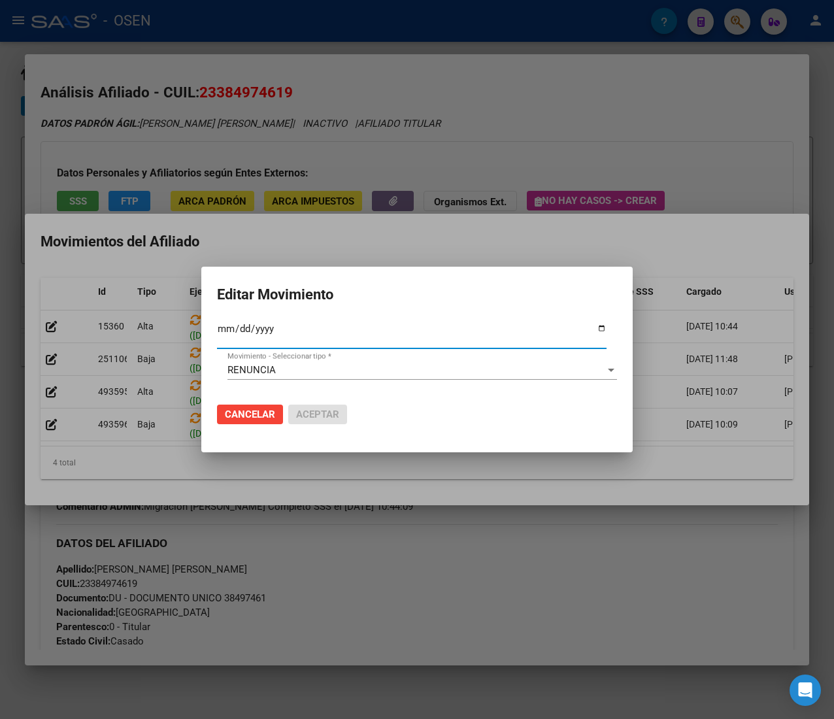
click at [251, 414] on span "Cancelar" at bounding box center [250, 414] width 50 height 12
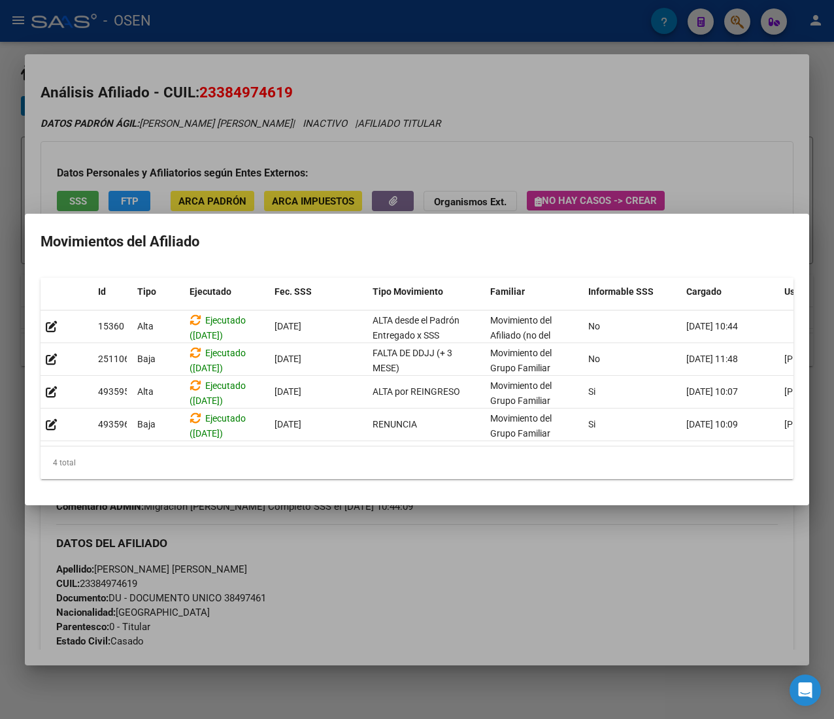
click at [304, 140] on div at bounding box center [417, 359] width 834 height 719
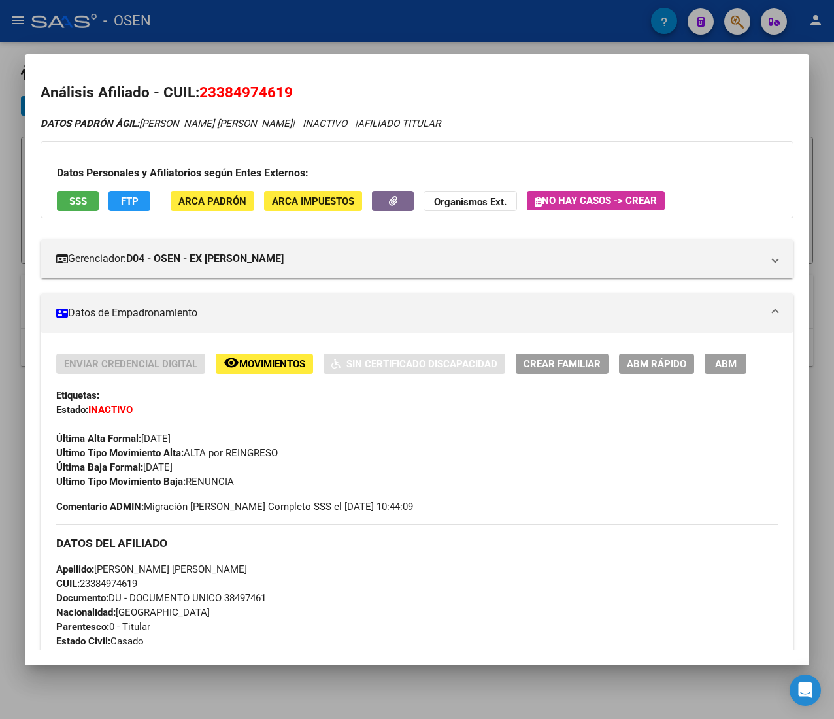
click at [659, 370] on span "ABM Rápido" at bounding box center [656, 364] width 59 height 12
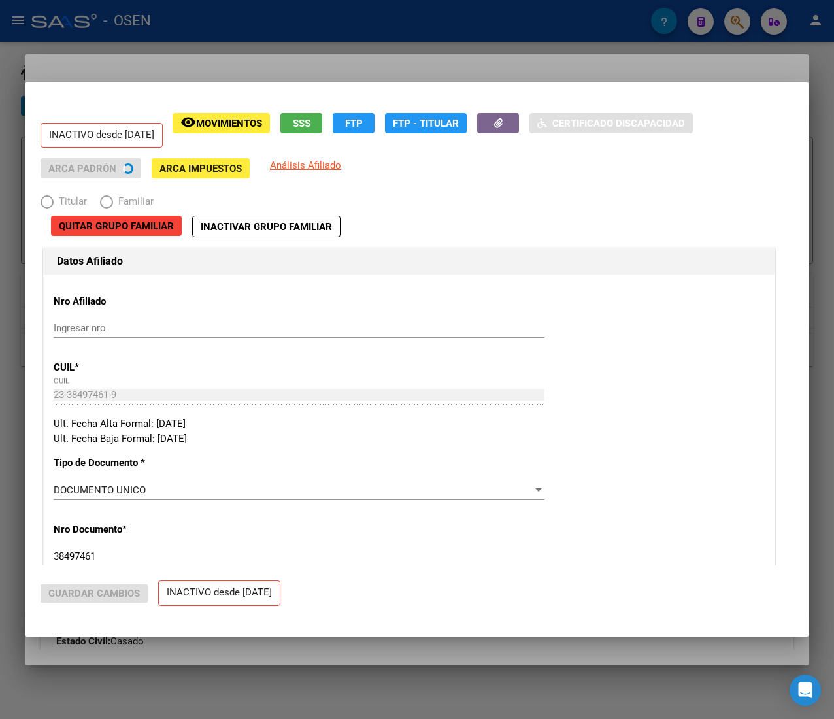
radio input "true"
type input "27-22651562-9"
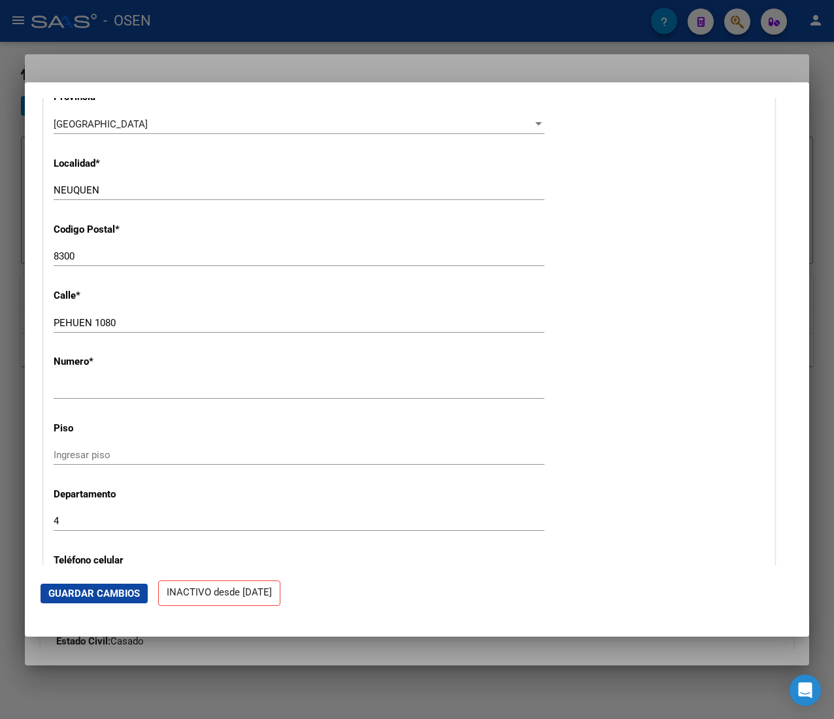
scroll to position [1568, 0]
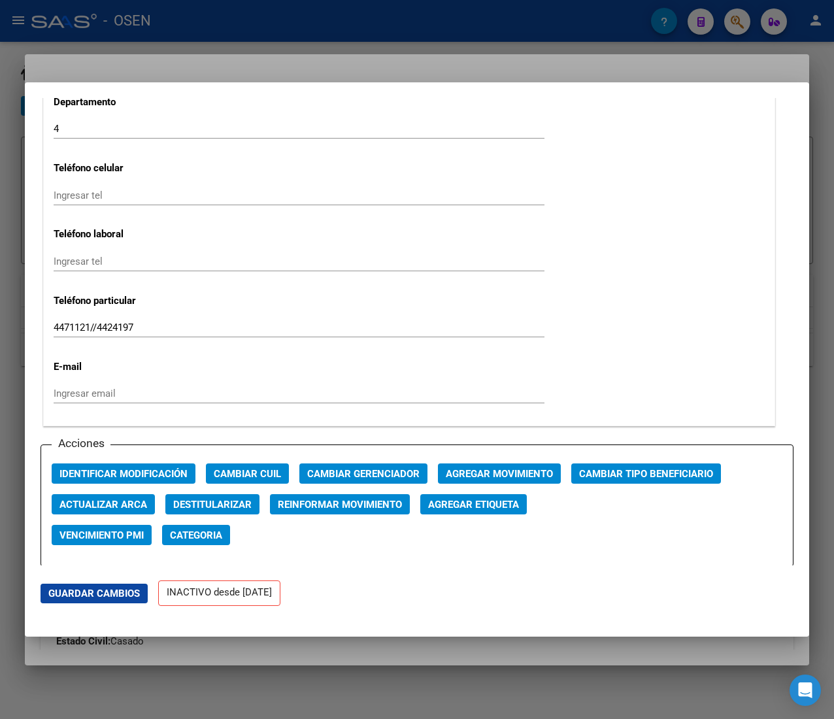
click at [473, 472] on span "Agregar Movimiento" at bounding box center [499, 474] width 107 height 12
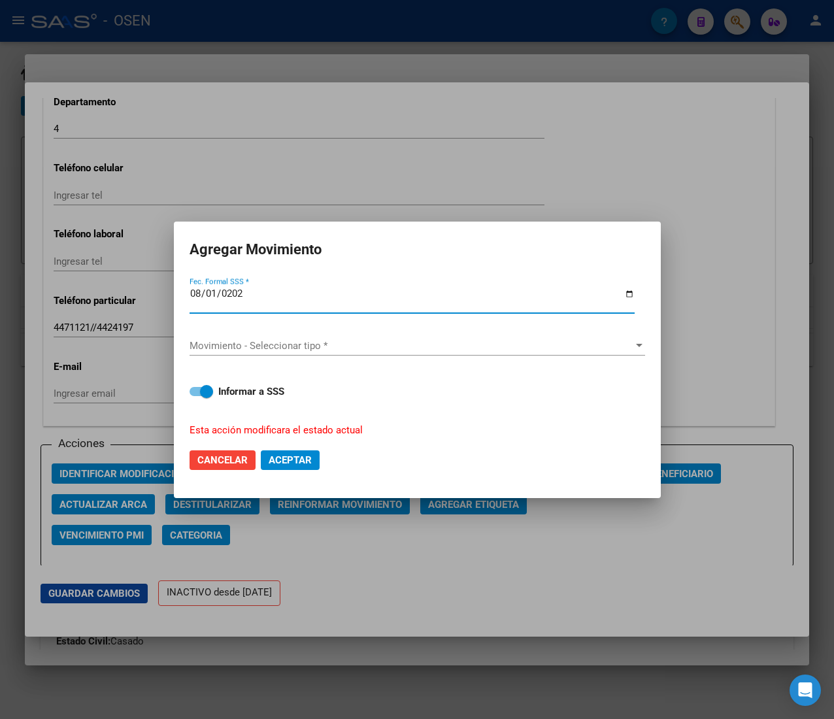
type input "2025-08-01"
click at [323, 339] on div "Movimiento - Seleccionar tipo * Movimiento - Seleccionar tipo *" at bounding box center [416, 346] width 455 height 20
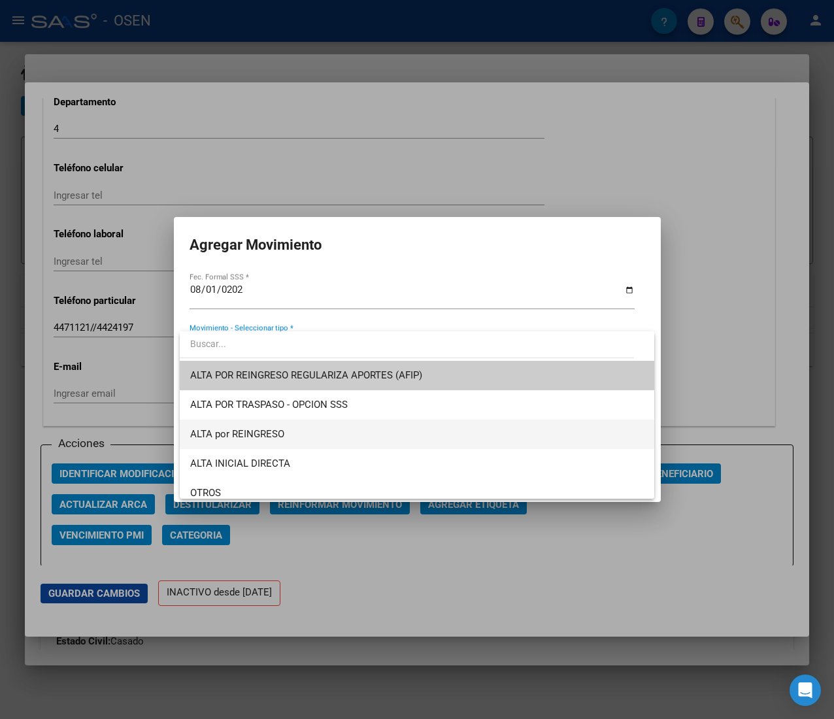
click at [301, 423] on span "ALTA por REINGRESO" at bounding box center [416, 433] width 453 height 29
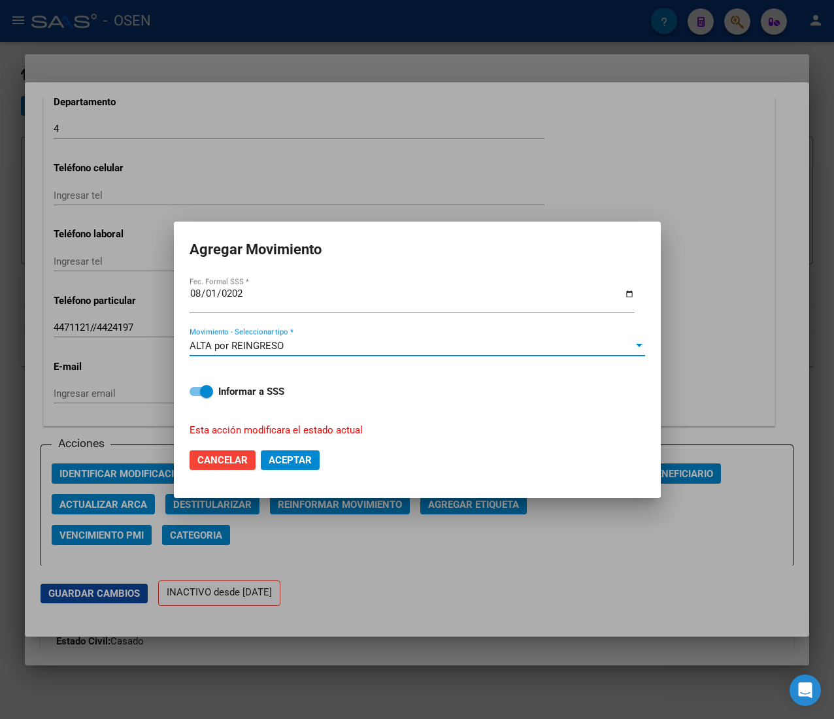
click at [299, 454] on span "Aceptar" at bounding box center [290, 460] width 43 height 12
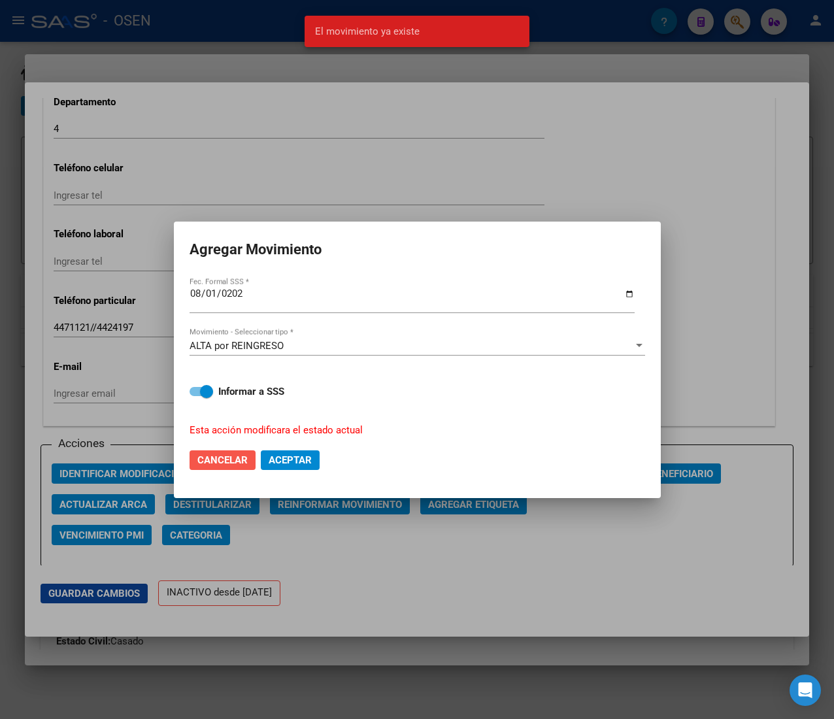
click at [217, 457] on span "Cancelar" at bounding box center [222, 460] width 50 height 12
checkbox input "false"
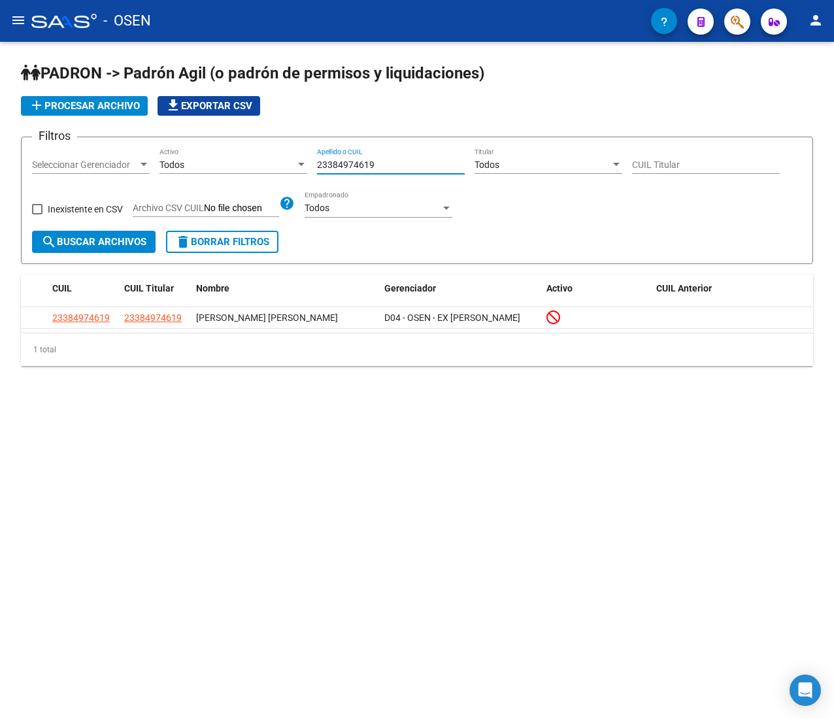
drag, startPoint x: 392, startPoint y: 164, endPoint x: 252, endPoint y: 174, distance: 140.9
click at [252, 174] on div "Filtros Seleccionar Gerenciador Seleccionar Gerenciador Todos Activo 2338497461…" at bounding box center [417, 189] width 770 height 83
paste input "7396465596"
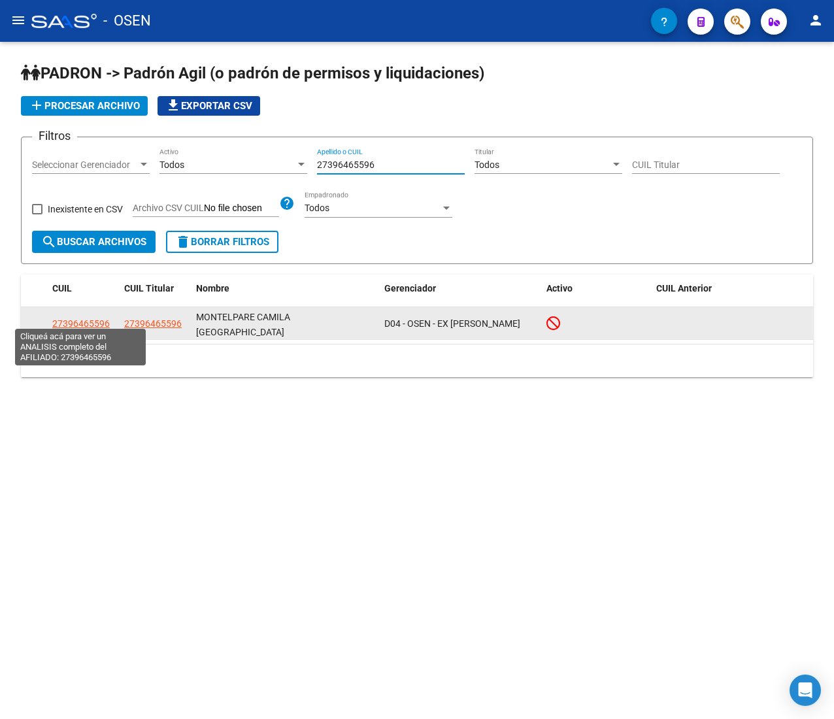
type input "27396465596"
click at [94, 318] on span "27396465596" at bounding box center [80, 323] width 57 height 10
type textarea "27396465596"
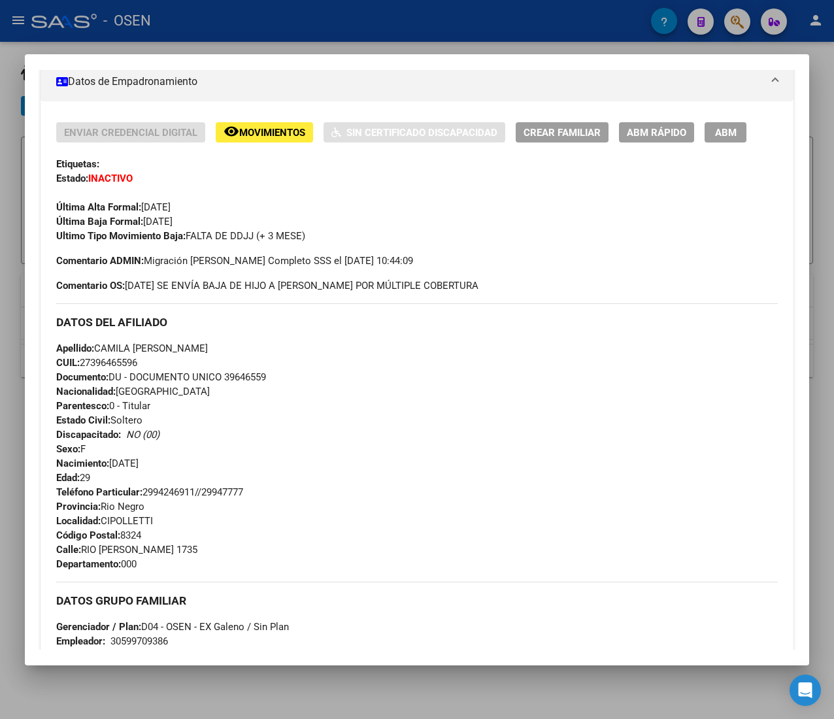
scroll to position [678, 0]
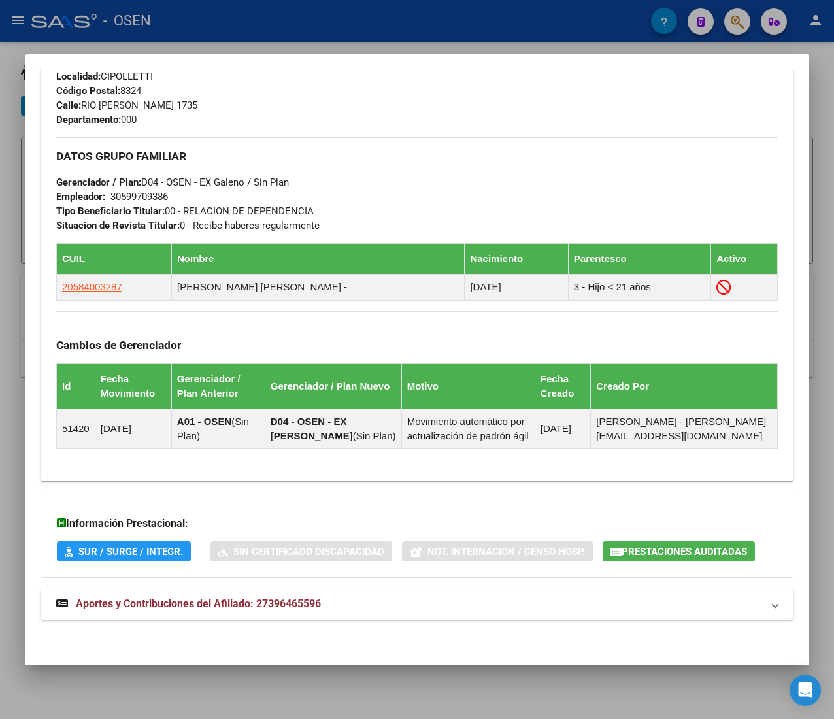
click at [383, 600] on mat-panel-title "Aportes y Contribuciones del Afiliado: 27396465596" at bounding box center [409, 604] width 706 height 16
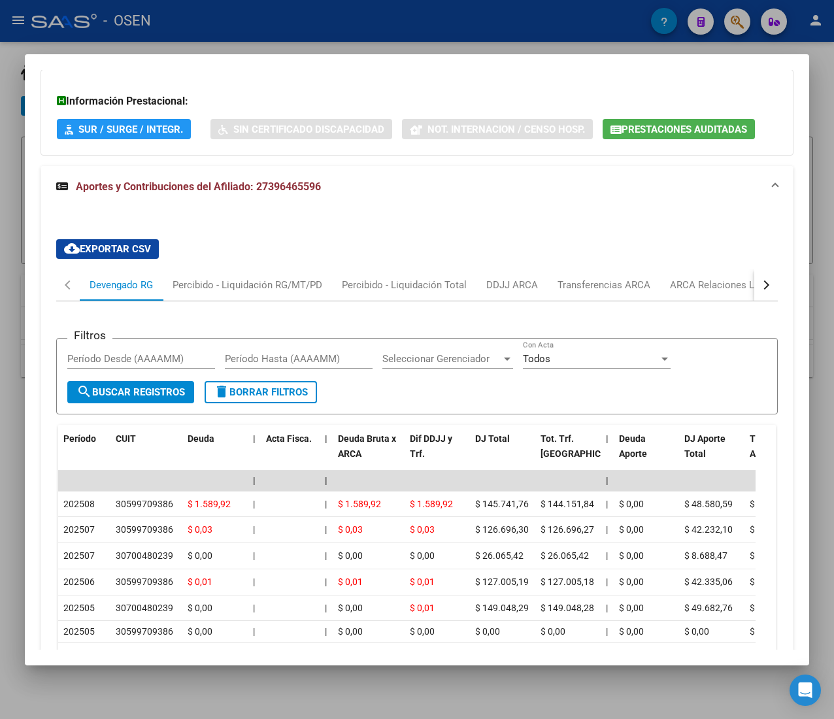
scroll to position [1133, 0]
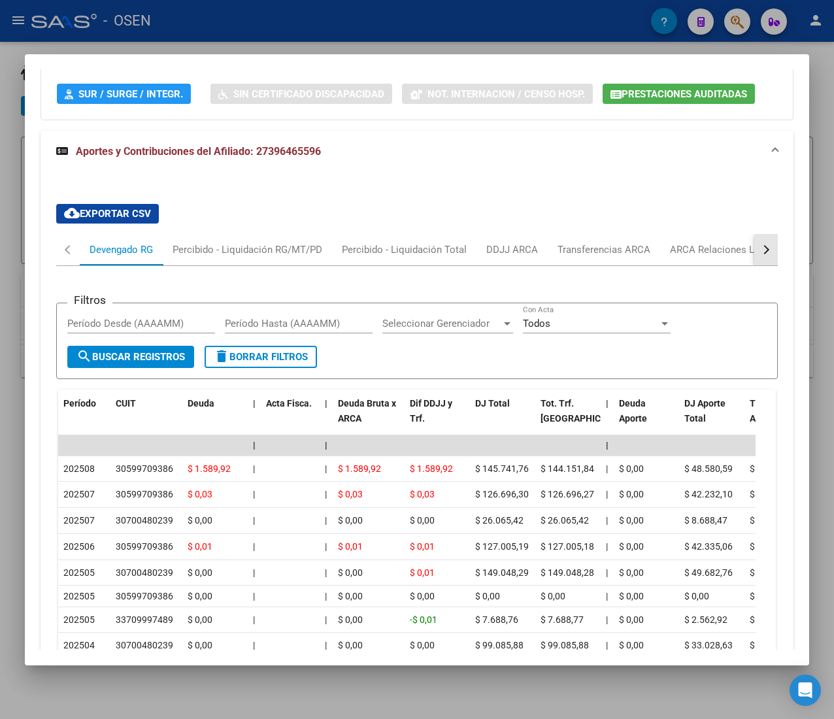
click at [754, 258] on button "button" at bounding box center [766, 249] width 24 height 31
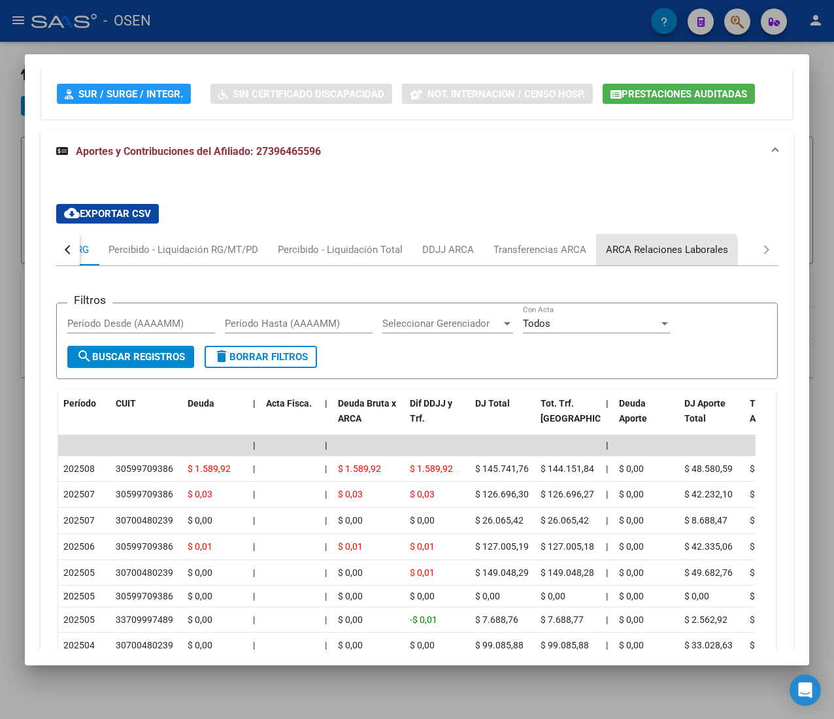
click at [662, 257] on div "ARCA Relaciones Laborales" at bounding box center [667, 249] width 122 height 14
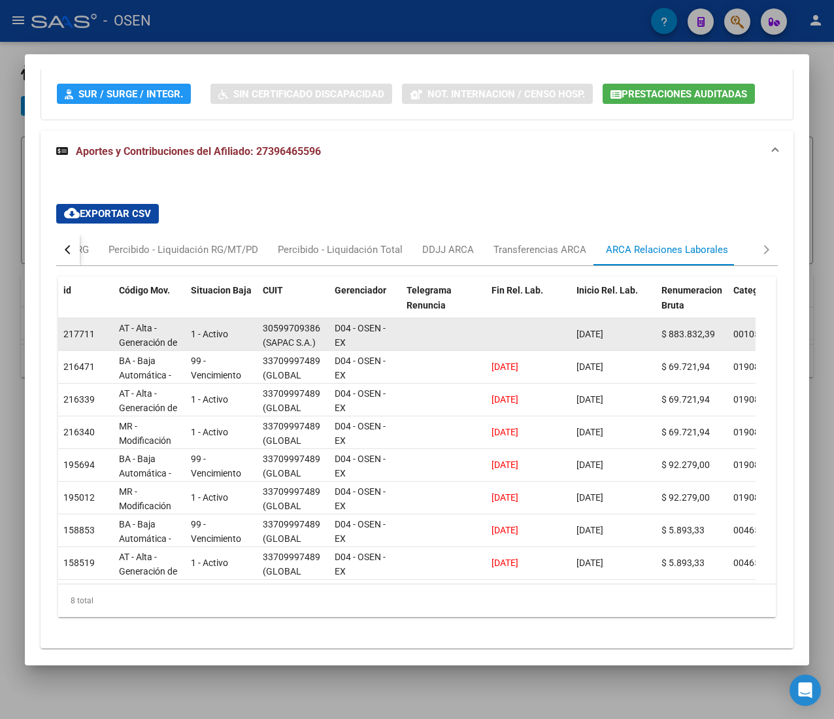
click at [424, 332] on datatable-body-cell at bounding box center [443, 334] width 85 height 32
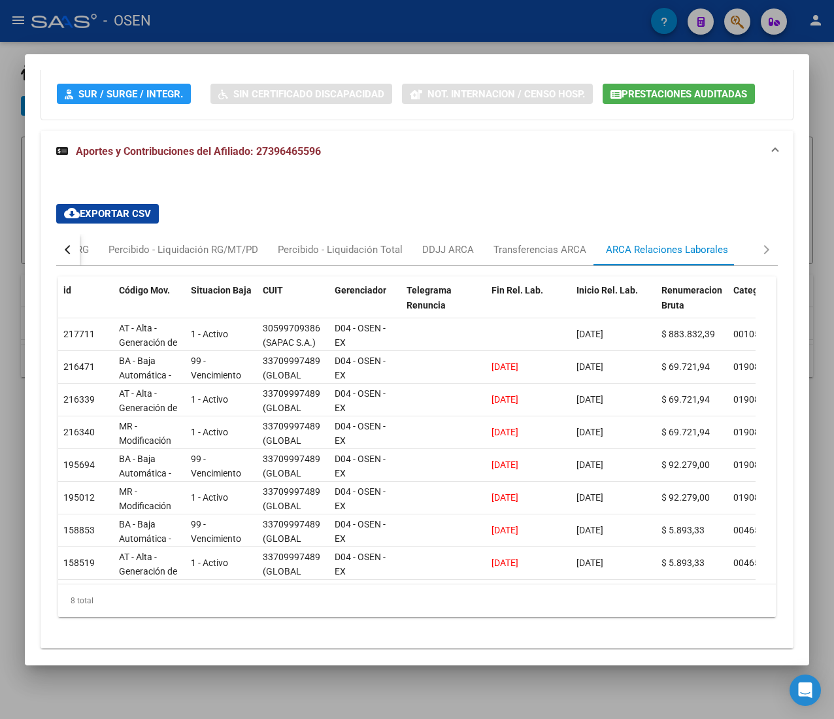
click at [69, 250] on div "button" at bounding box center [69, 249] width 9 height 9
click at [101, 254] on div "Devengado RG" at bounding box center [121, 249] width 63 height 14
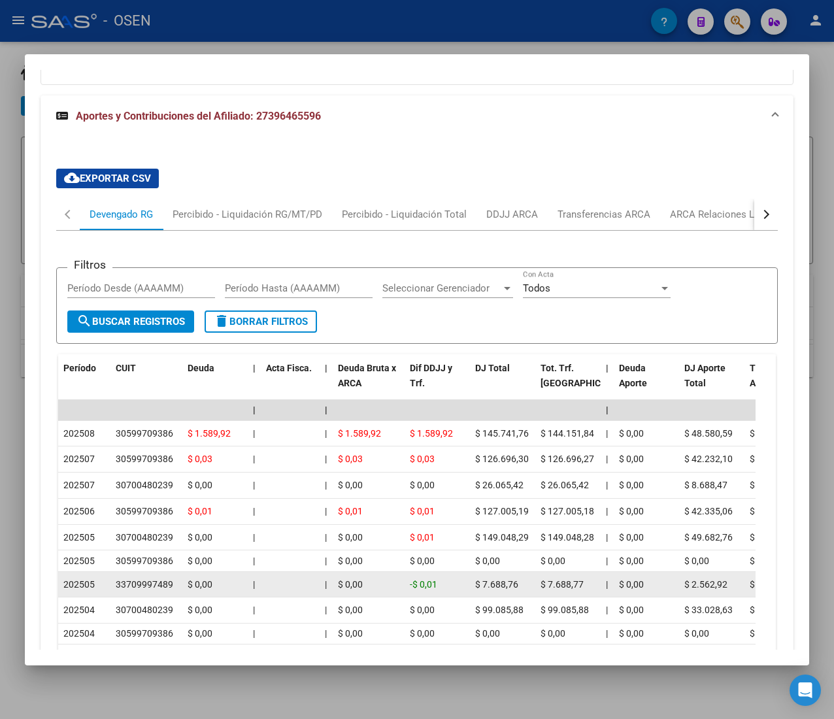
scroll to position [1176, 0]
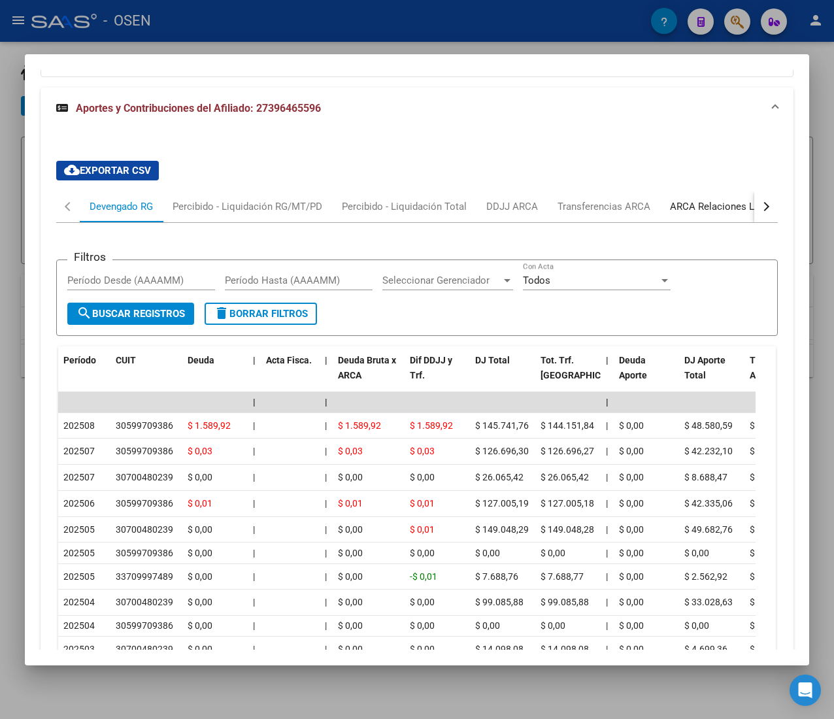
click at [688, 214] on div "ARCA Relaciones Laborales" at bounding box center [731, 206] width 122 height 14
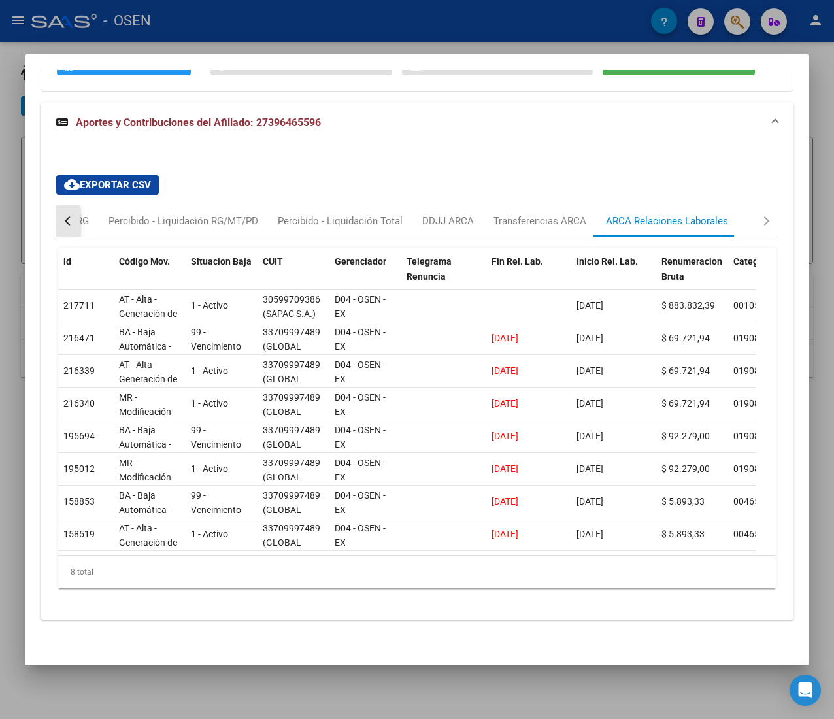
click at [72, 216] on div "button" at bounding box center [69, 220] width 9 height 9
click at [128, 214] on div "Devengado RG" at bounding box center [121, 221] width 63 height 14
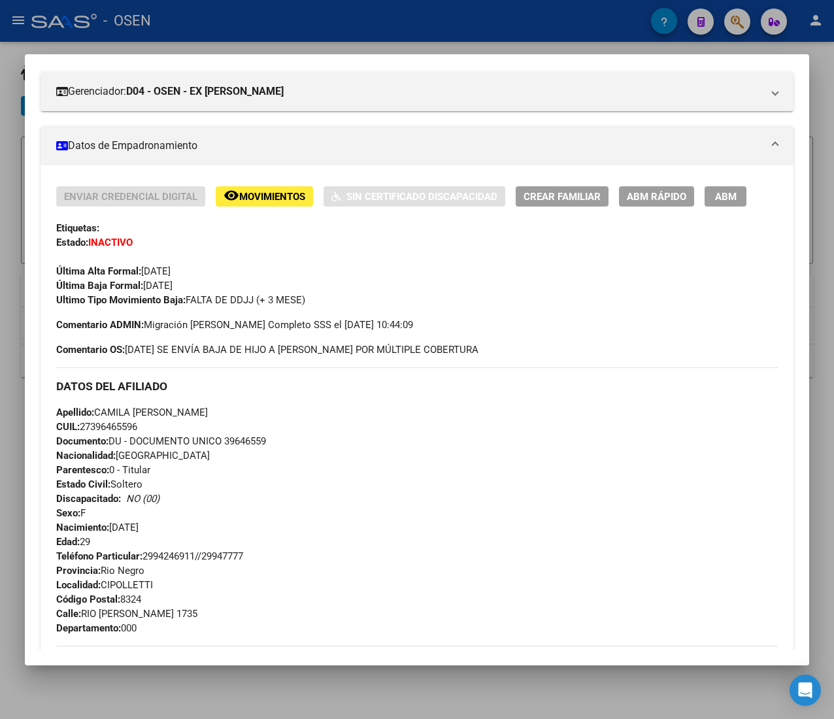
scroll to position [131, 0]
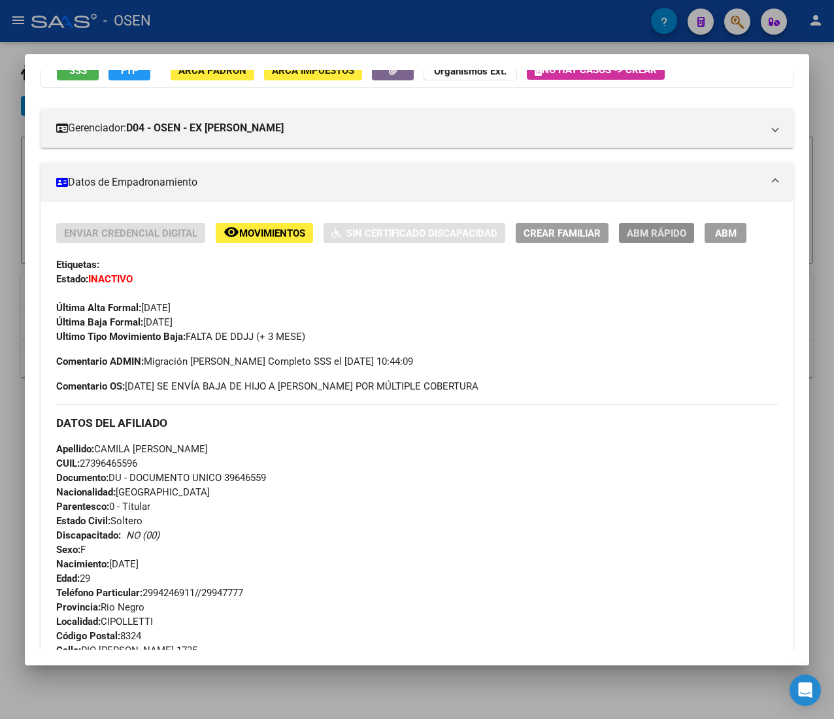
click at [649, 229] on span "ABM Rápido" at bounding box center [656, 233] width 59 height 12
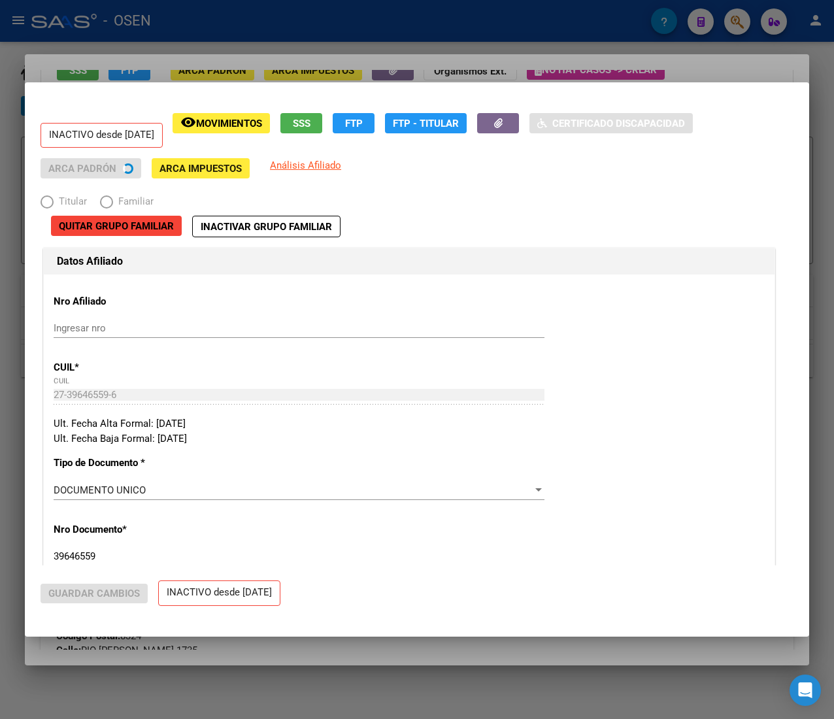
radio input "true"
type input "30-59970938-6"
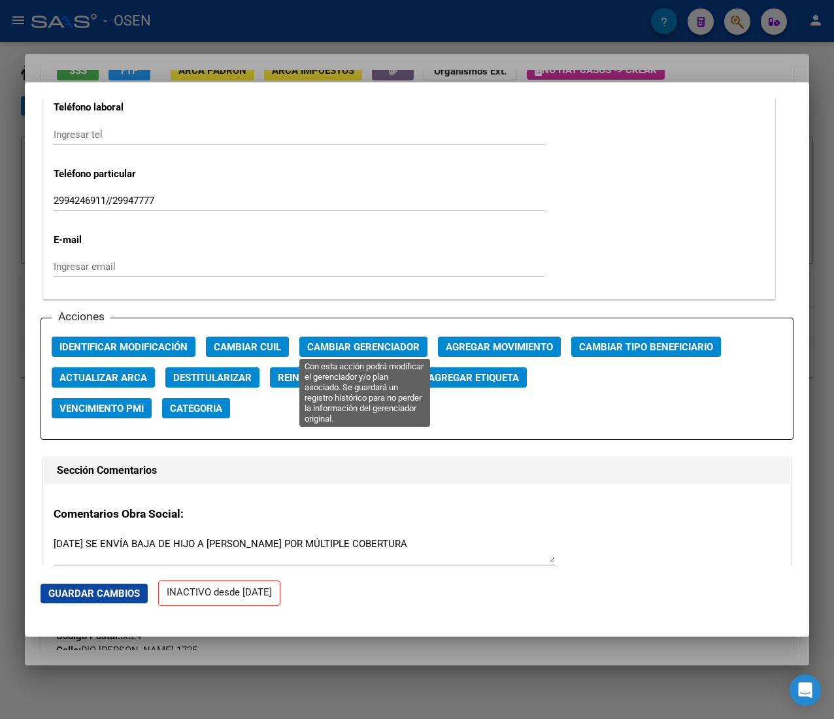
scroll to position [1699, 0]
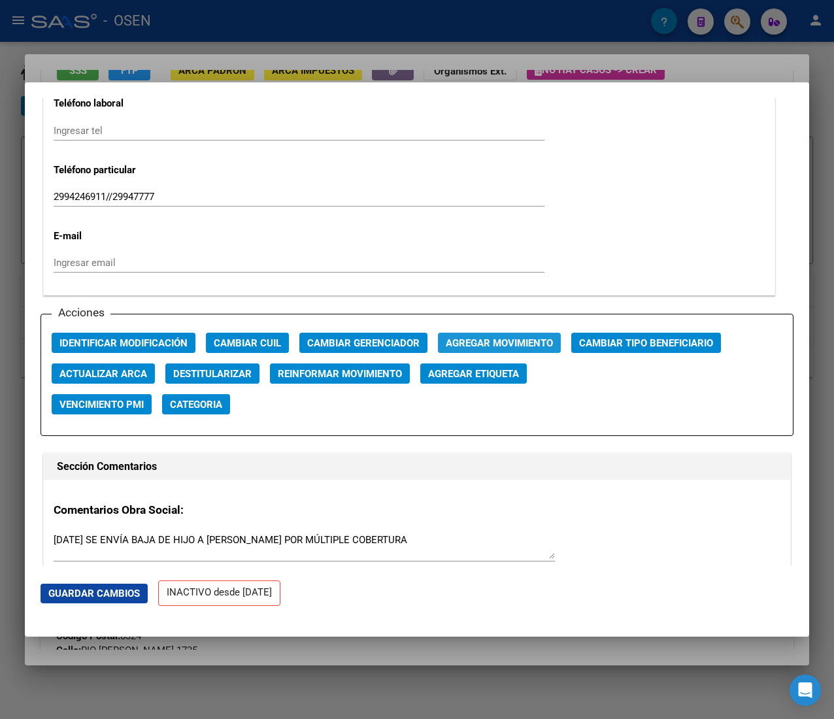
click at [474, 335] on button "Agregar Movimiento" at bounding box center [499, 343] width 123 height 20
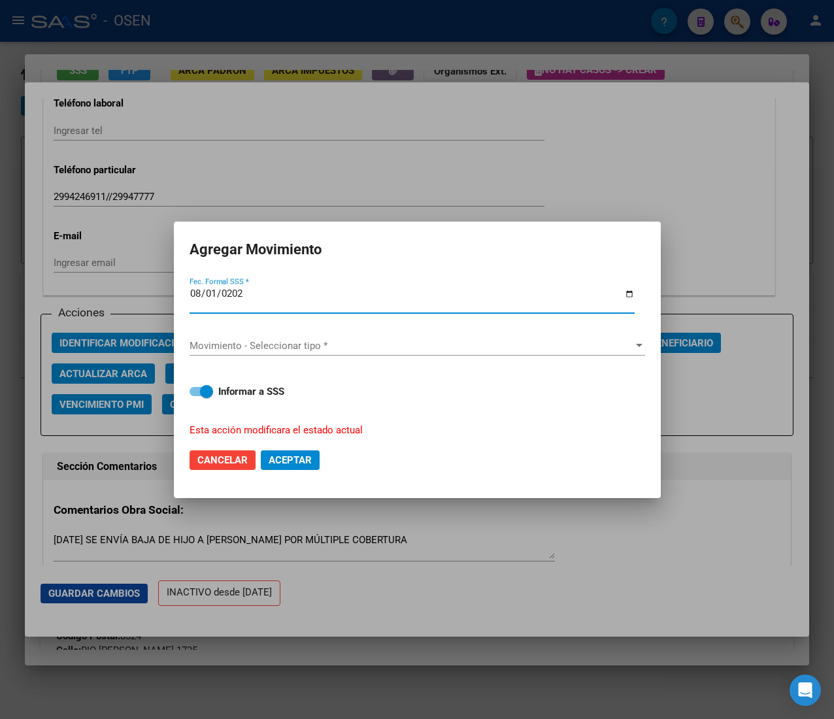
type input "2025-08-01"
click at [335, 340] on span "Movimiento - Seleccionar tipo *" at bounding box center [411, 346] width 444 height 12
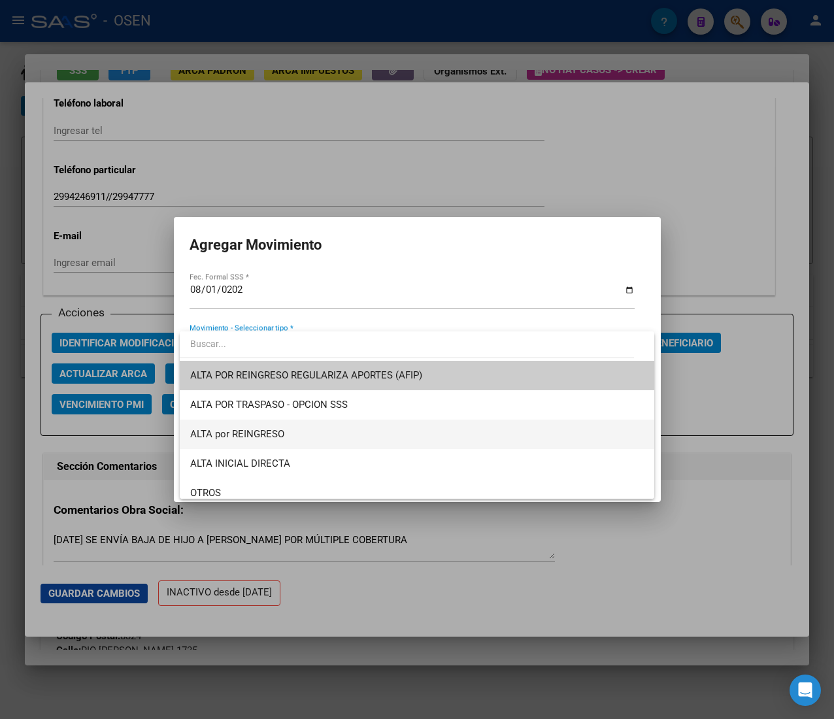
click at [278, 431] on span "ALTA por REINGRESO" at bounding box center [237, 434] width 94 height 12
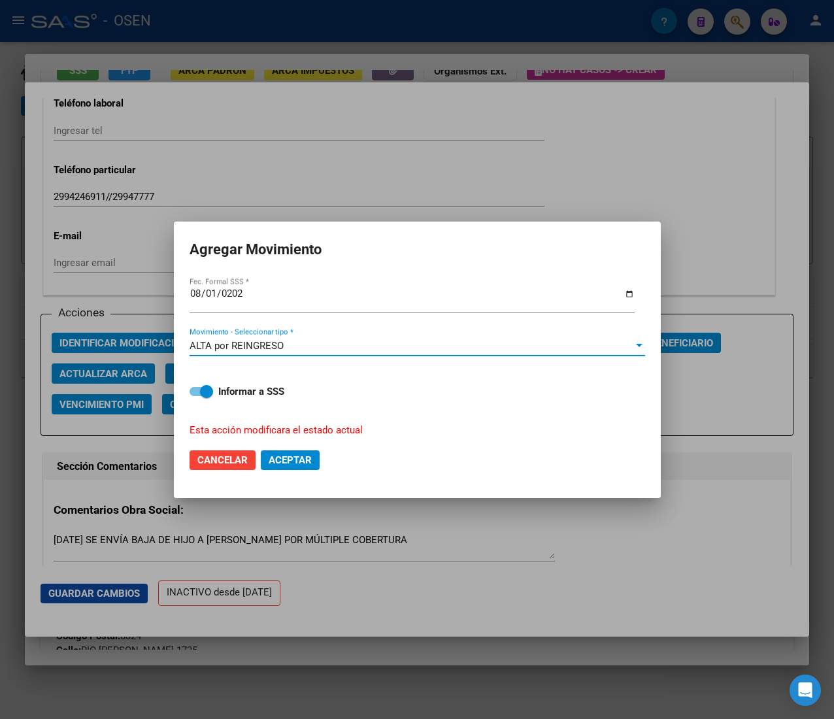
click at [296, 457] on span "Aceptar" at bounding box center [290, 460] width 43 height 12
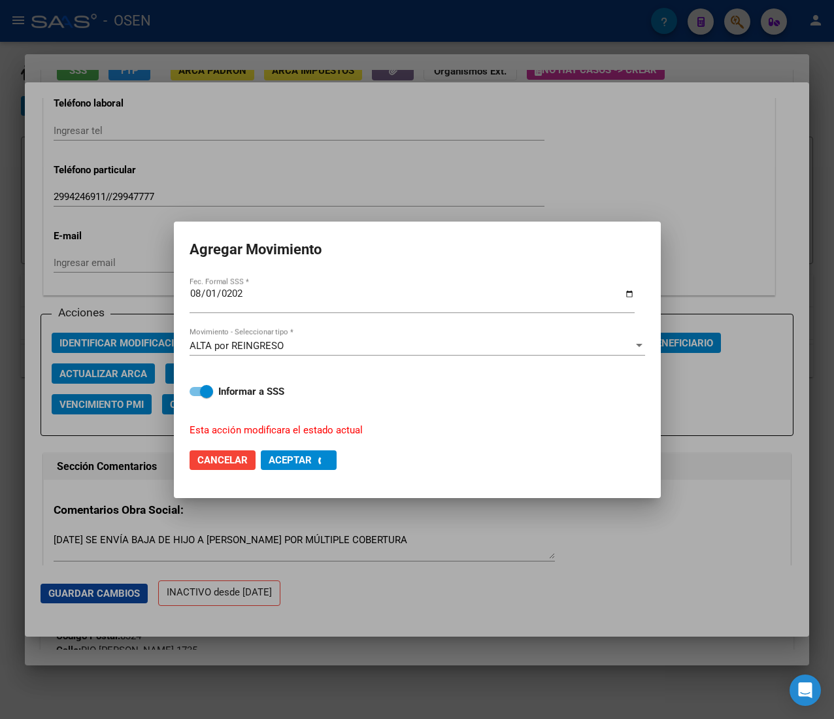
checkbox input "false"
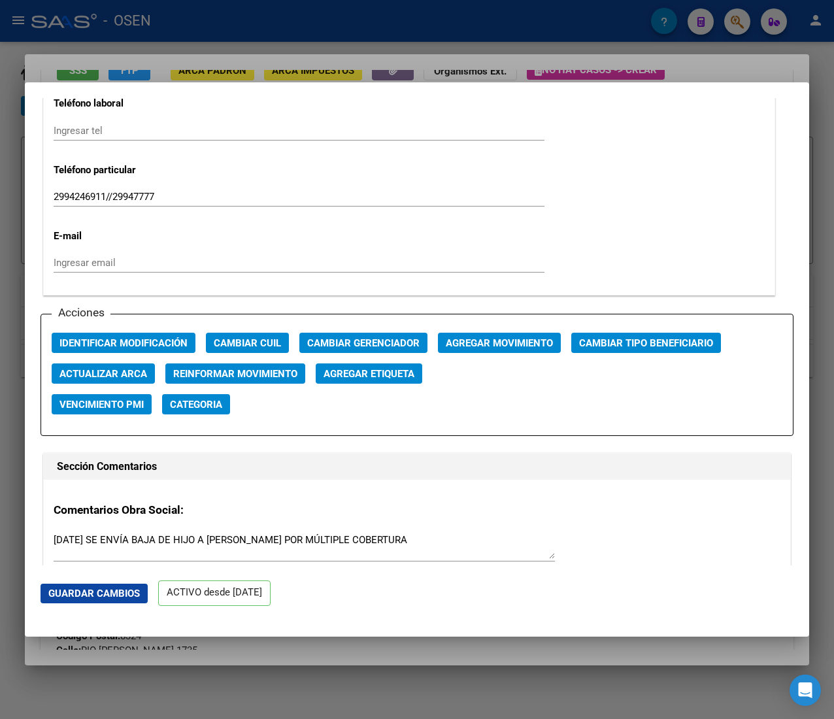
click at [324, 25] on div at bounding box center [417, 359] width 834 height 719
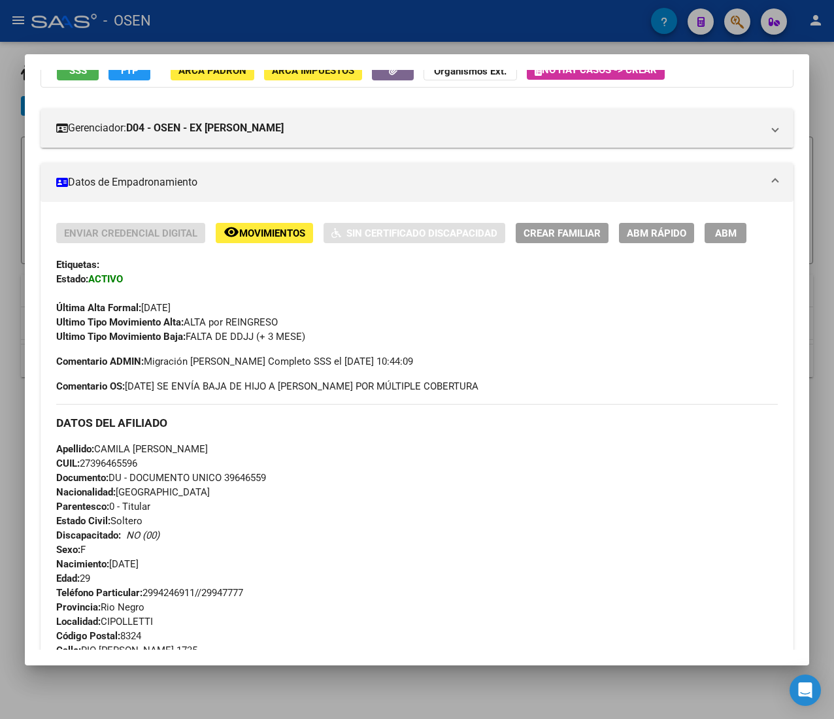
click at [322, 18] on div at bounding box center [417, 359] width 834 height 719
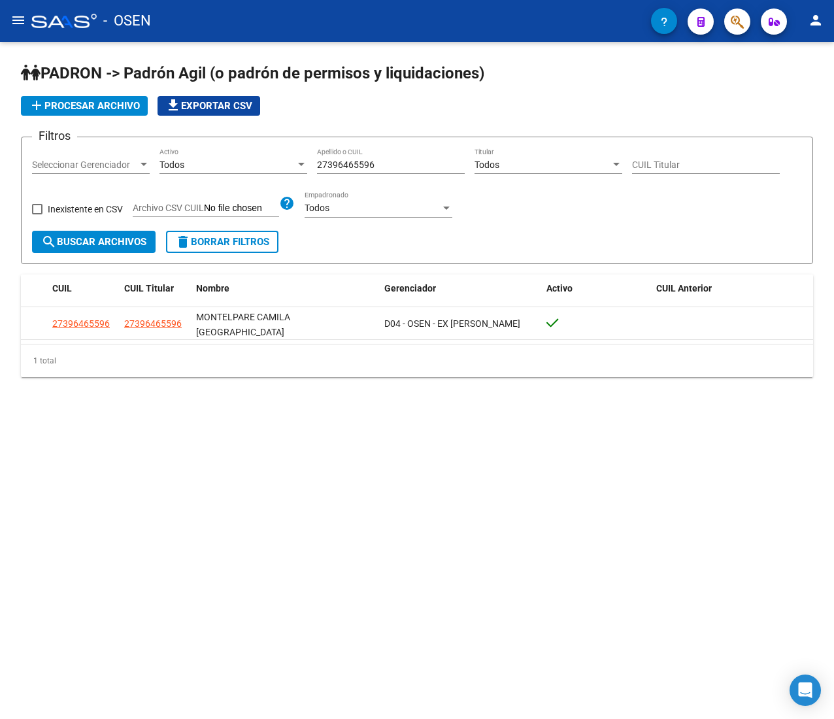
drag, startPoint x: 389, startPoint y: 162, endPoint x: 235, endPoint y: 165, distance: 154.2
click at [236, 165] on div "Filtros Seleccionar Gerenciador Seleccionar Gerenciador Todos Activo 2739646559…" at bounding box center [417, 189] width 770 height 83
paste input "941696452"
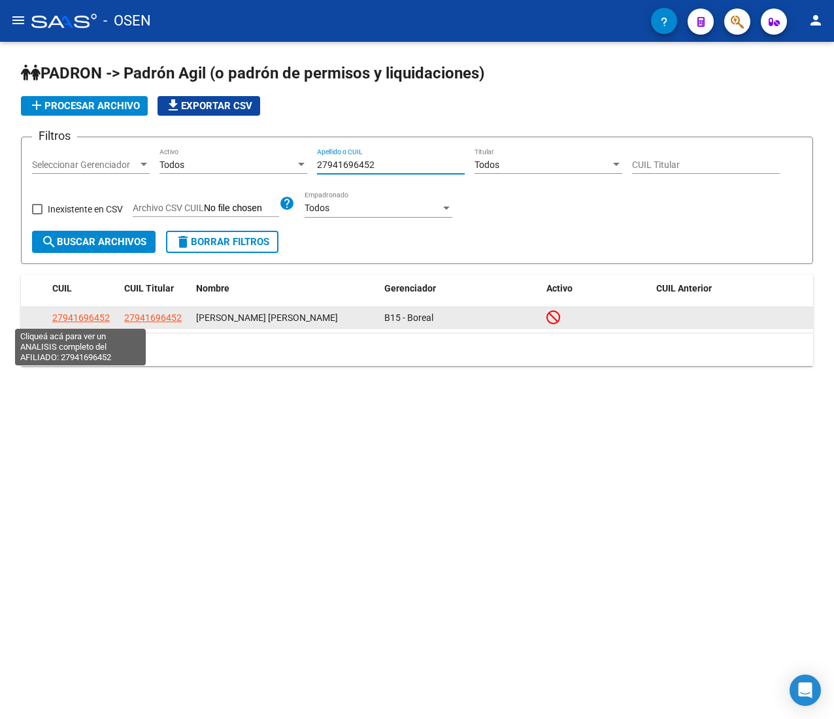
type input "27941696452"
click at [79, 316] on span "27941696452" at bounding box center [80, 317] width 57 height 10
type textarea "27941696452"
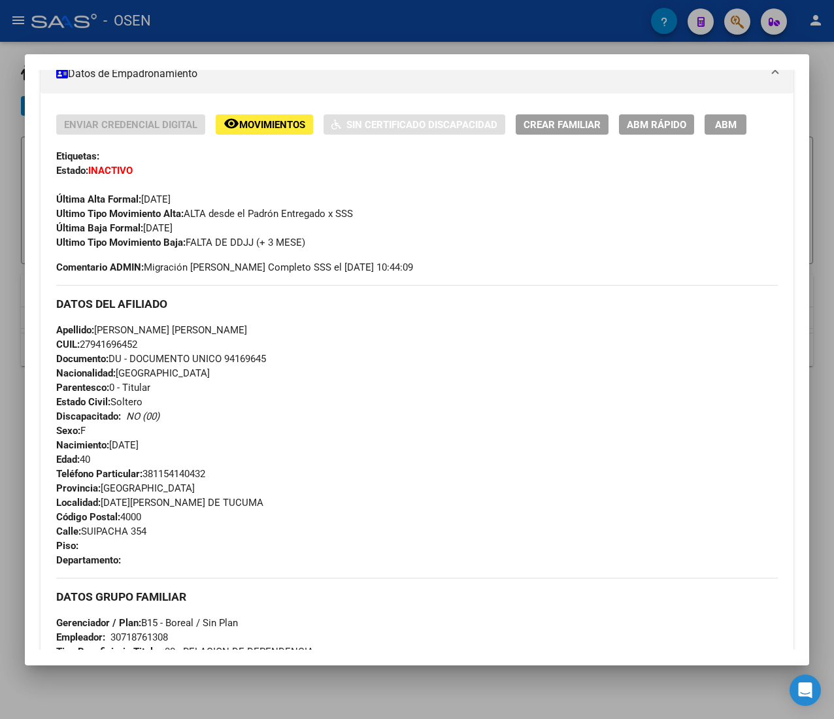
scroll to position [573, 0]
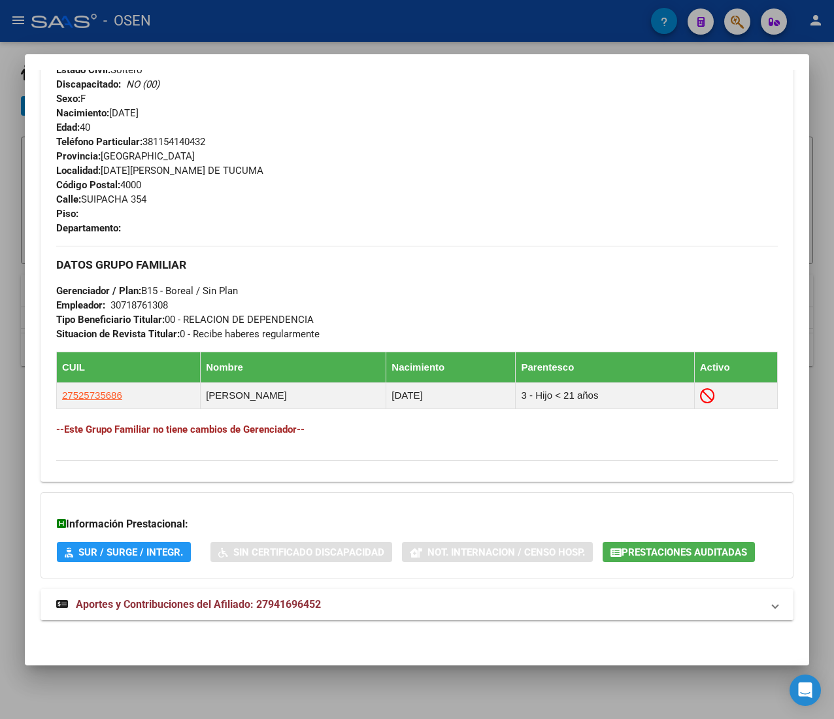
click at [388, 603] on mat-panel-title "Aportes y Contribuciones del Afiliado: 27941696452" at bounding box center [409, 605] width 706 height 16
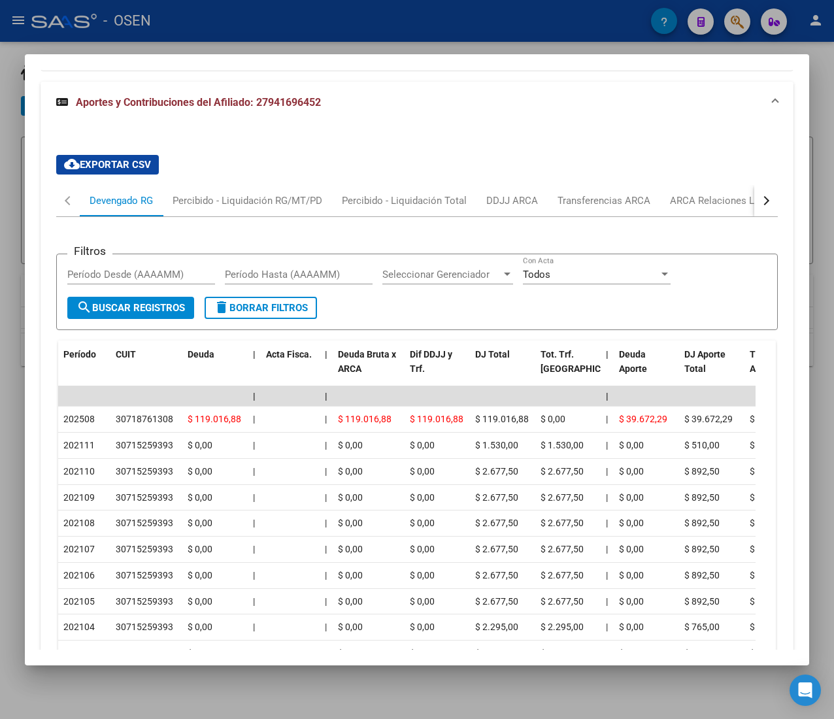
scroll to position [1158, 0]
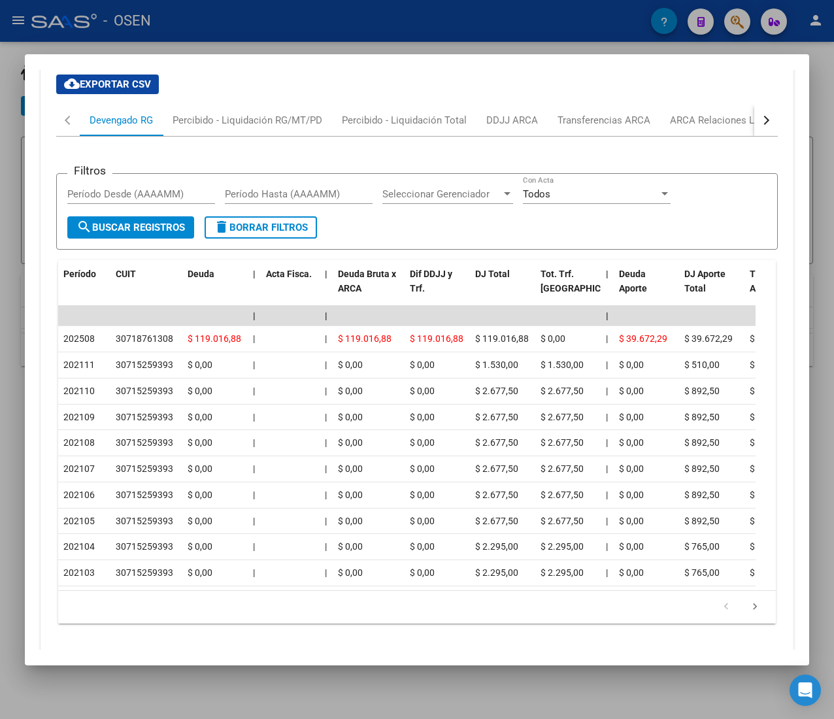
click at [754, 114] on button "button" at bounding box center [766, 120] width 24 height 31
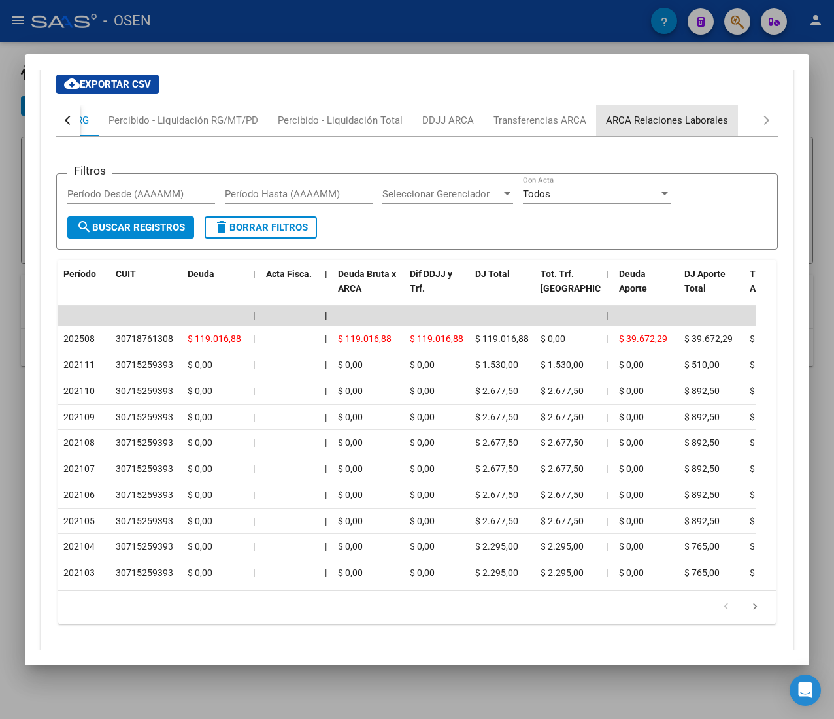
click at [676, 119] on div "ARCA Relaciones Laborales" at bounding box center [667, 120] width 122 height 14
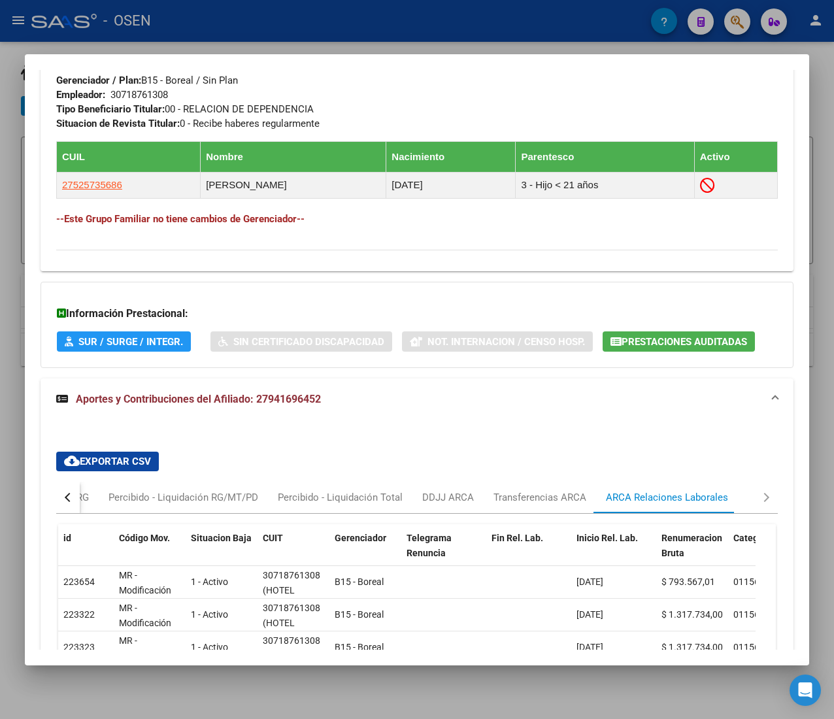
scroll to position [847, 0]
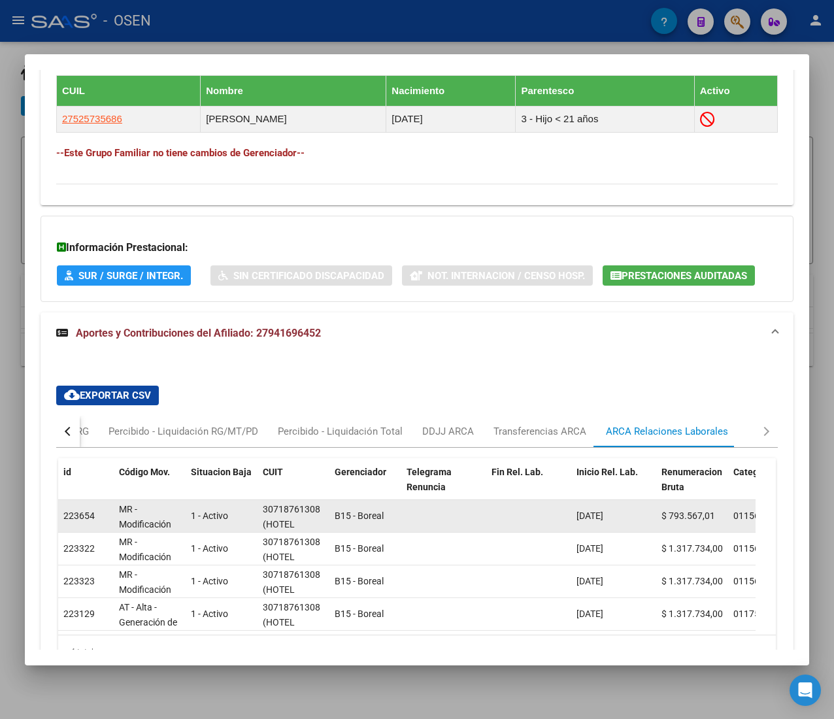
drag, startPoint x: 301, startPoint y: 514, endPoint x: 320, endPoint y: 512, distance: 19.7
click at [315, 511] on div "30718761308" at bounding box center [291, 509] width 57 height 15
click at [320, 514] on div "30718761308 (HOTEL INVESTMENT GROUP S. A.)" at bounding box center [293, 515] width 61 height 27
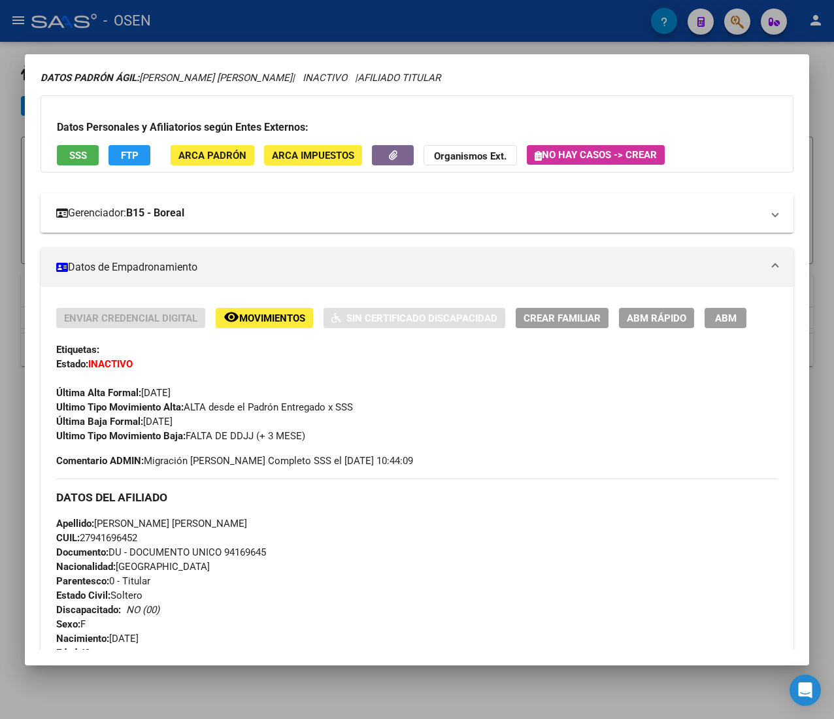
scroll to position [0, 0]
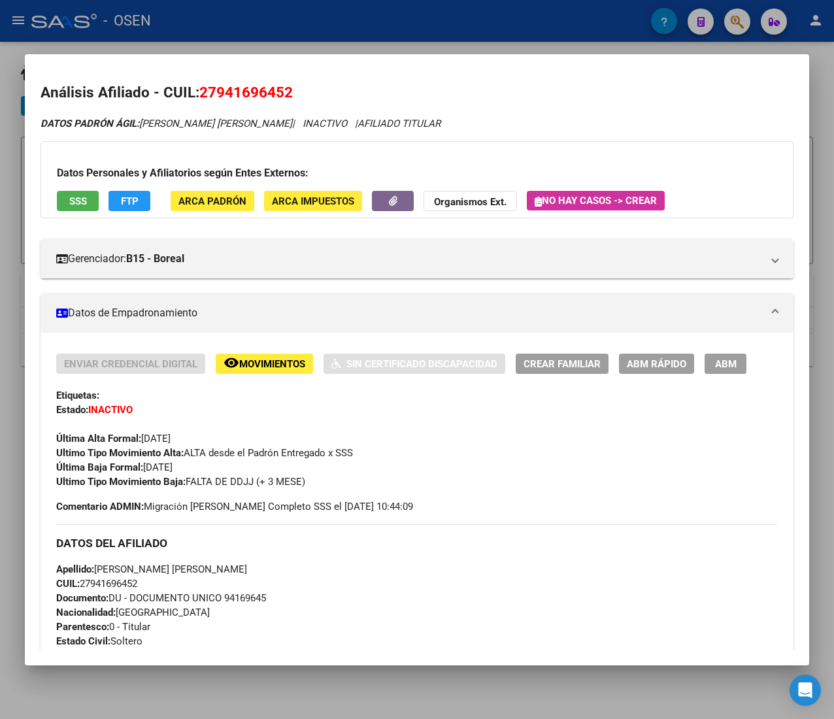
click at [636, 365] on span "ABM Rápido" at bounding box center [656, 364] width 59 height 12
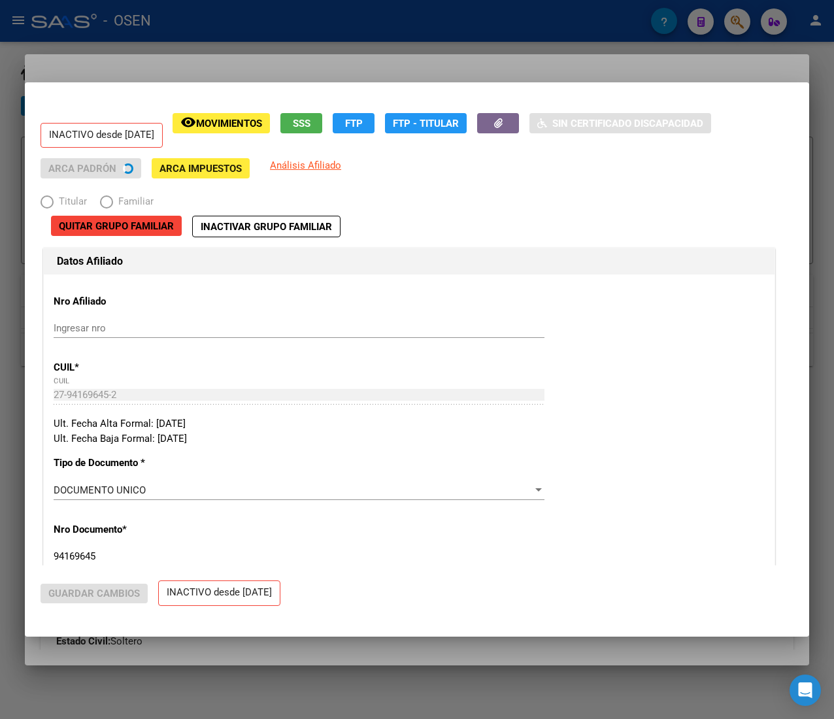
radio input "true"
type input "30-71876130-8"
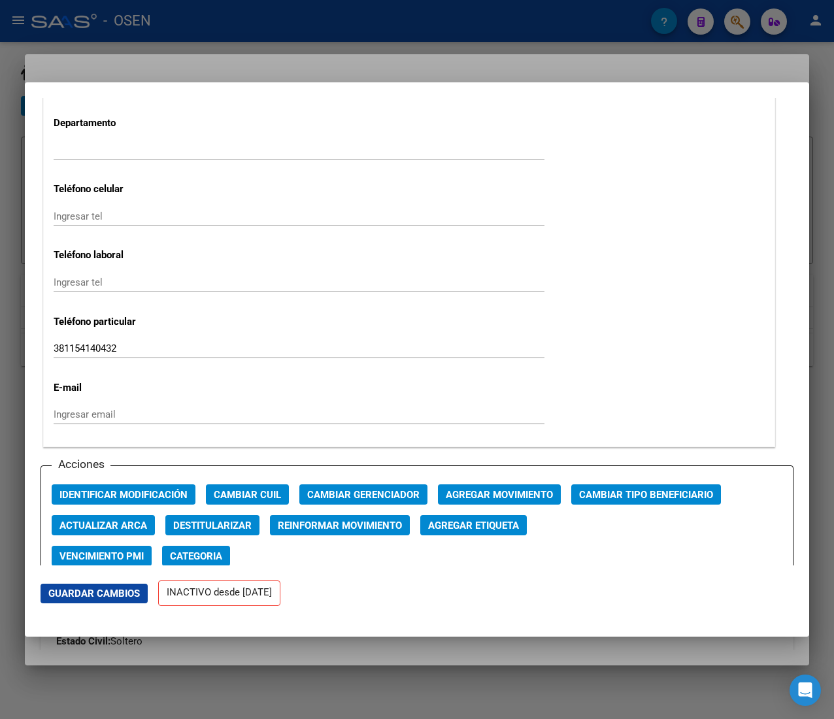
scroll to position [1699, 0]
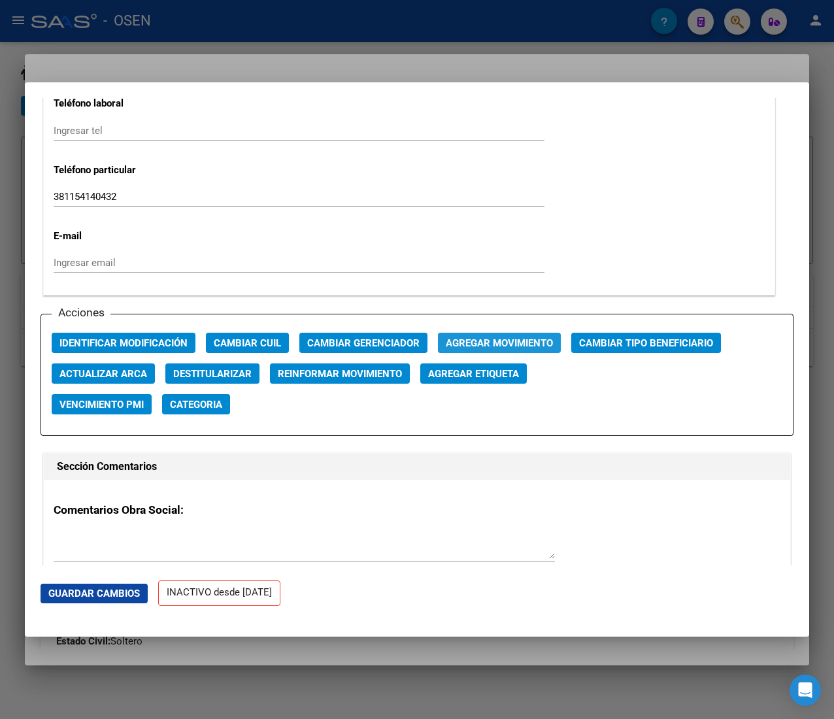
click at [502, 340] on span "Agregar Movimiento" at bounding box center [499, 343] width 107 height 12
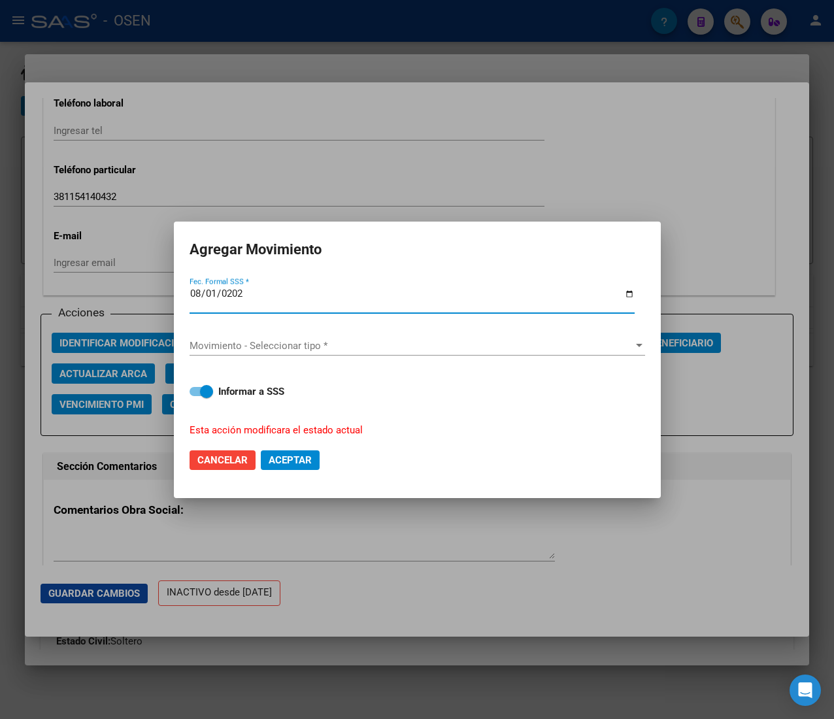
type input "2025-08-01"
click at [502, 340] on span "Movimiento - Seleccionar tipo *" at bounding box center [411, 346] width 444 height 12
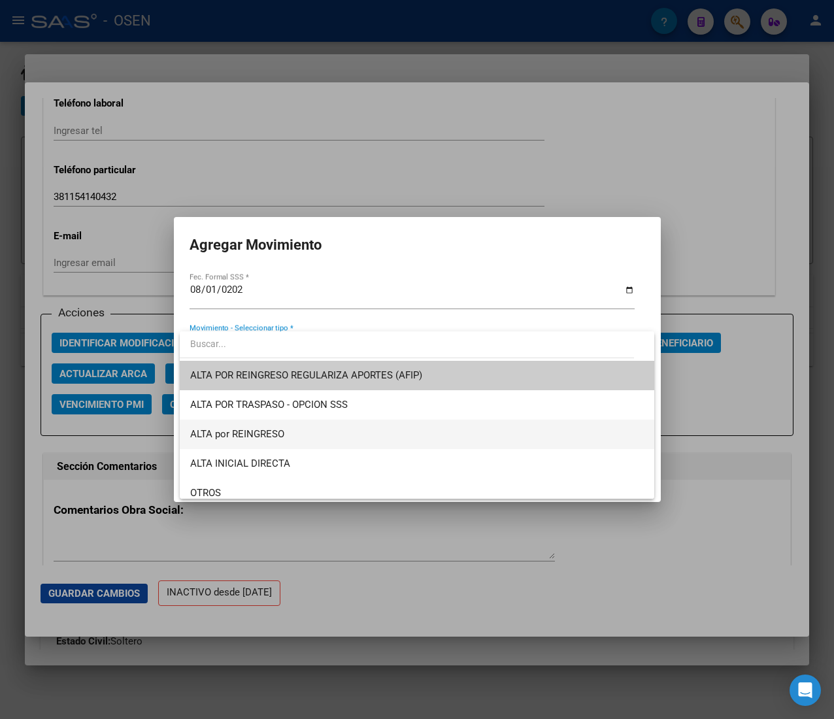
click at [261, 431] on span "ALTA por REINGRESO" at bounding box center [237, 434] width 94 height 12
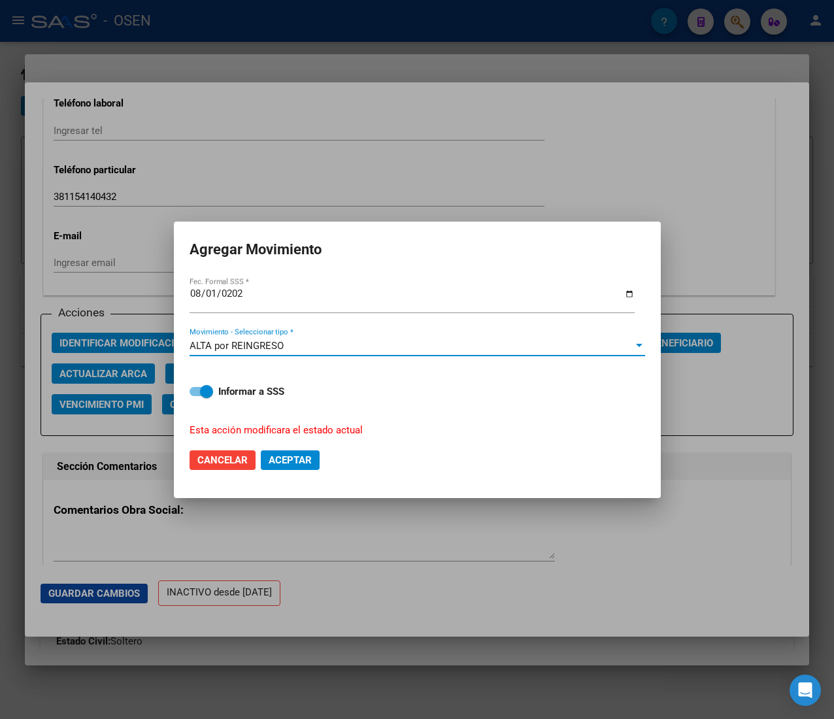
click at [294, 462] on span "Aceptar" at bounding box center [290, 460] width 43 height 12
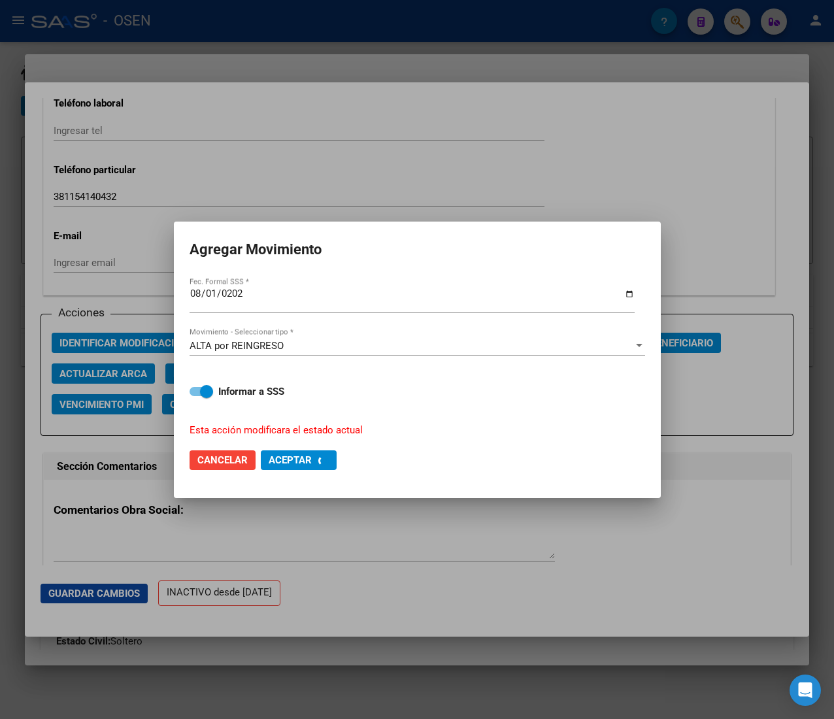
checkbox input "false"
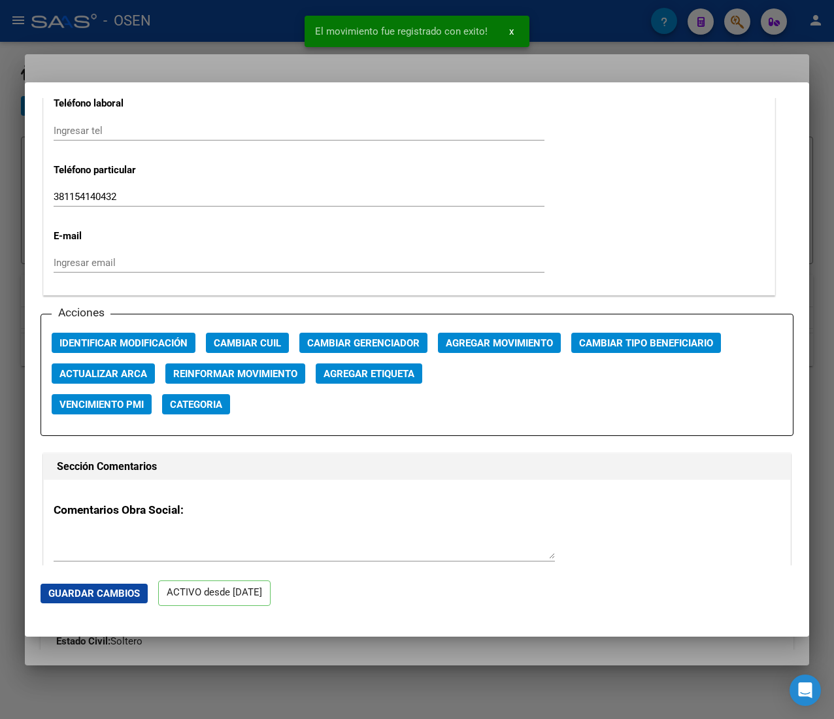
click at [257, 27] on div at bounding box center [417, 359] width 834 height 719
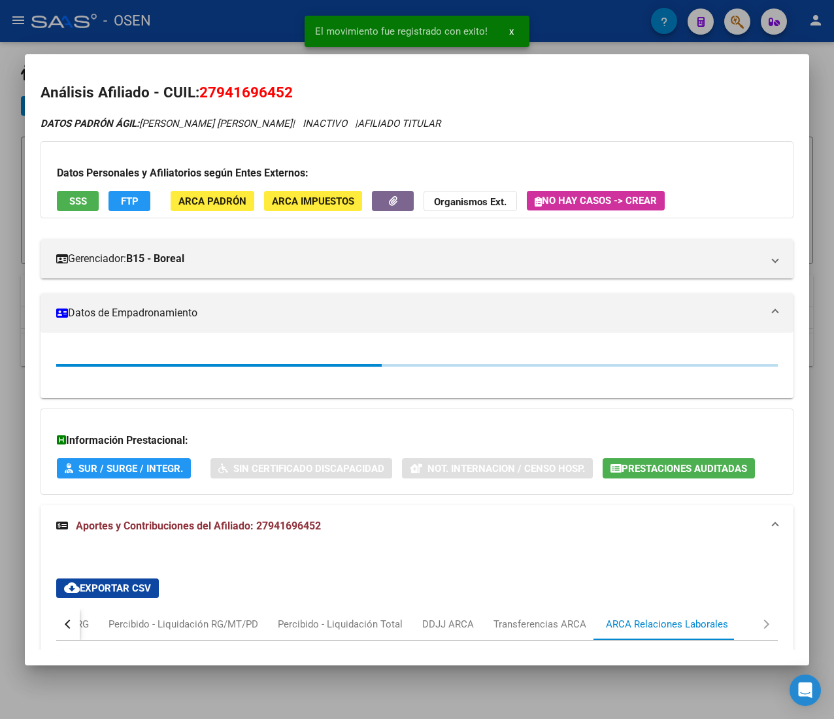
click at [264, 21] on div at bounding box center [417, 359] width 834 height 719
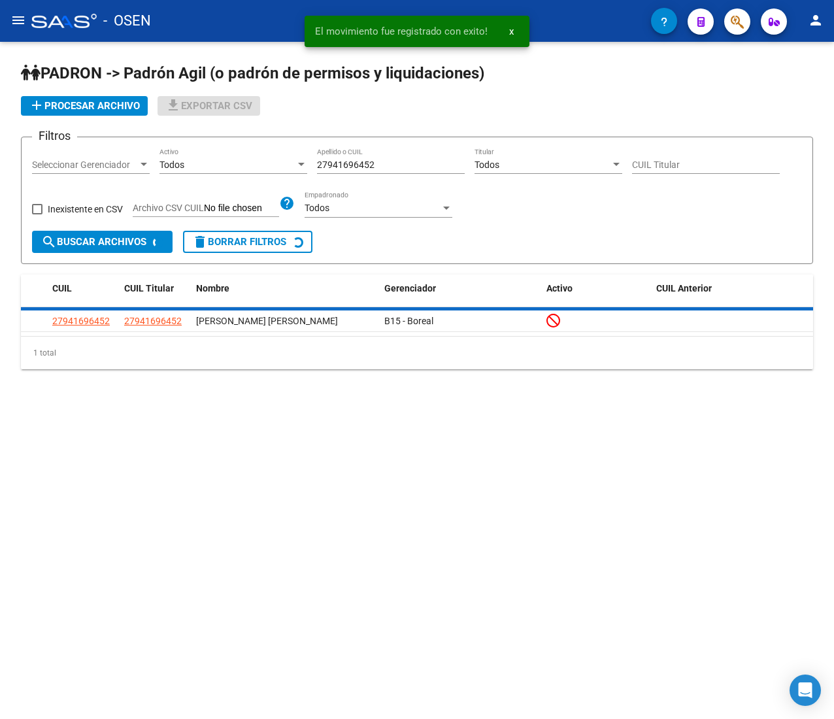
drag, startPoint x: 387, startPoint y: 165, endPoint x: 199, endPoint y: 156, distance: 188.4
click at [199, 156] on div "Filtros Seleccionar Gerenciador Seleccionar Gerenciador Todos Activo 2794169645…" at bounding box center [417, 189] width 770 height 83
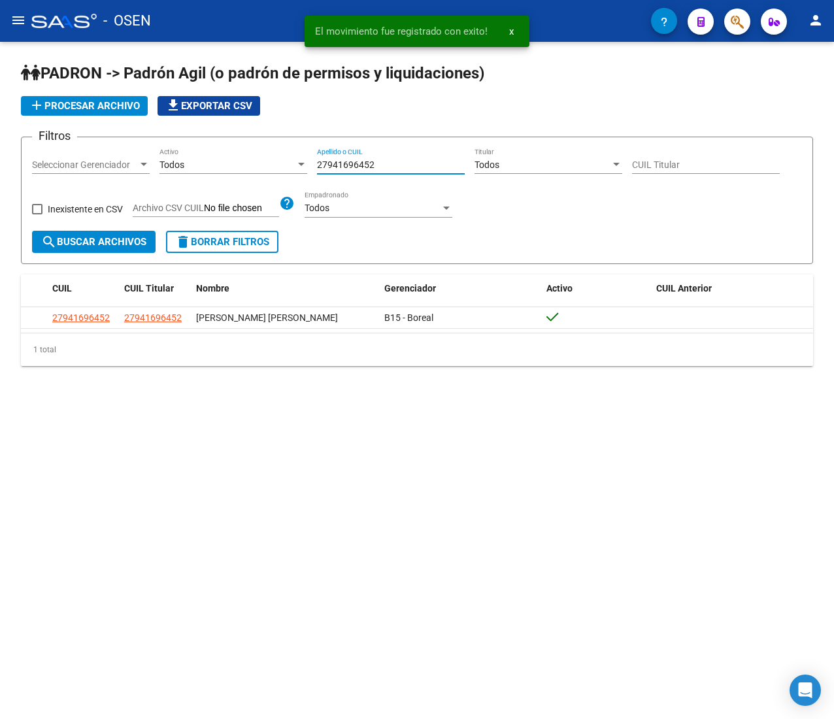
paste input "0333231728"
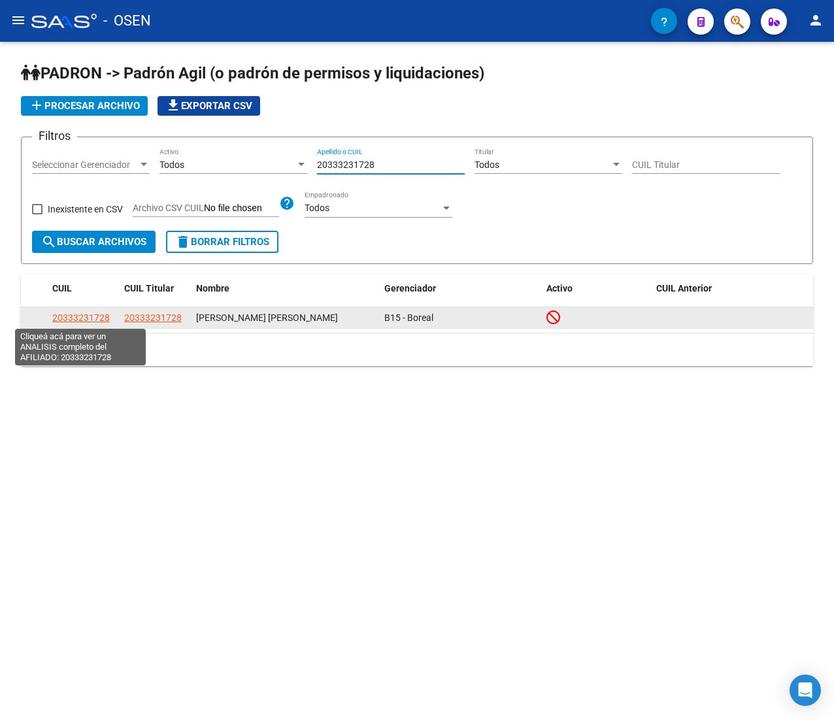
type input "20333231728"
click at [74, 316] on span "20333231728" at bounding box center [80, 317] width 57 height 10
type textarea "20333231728"
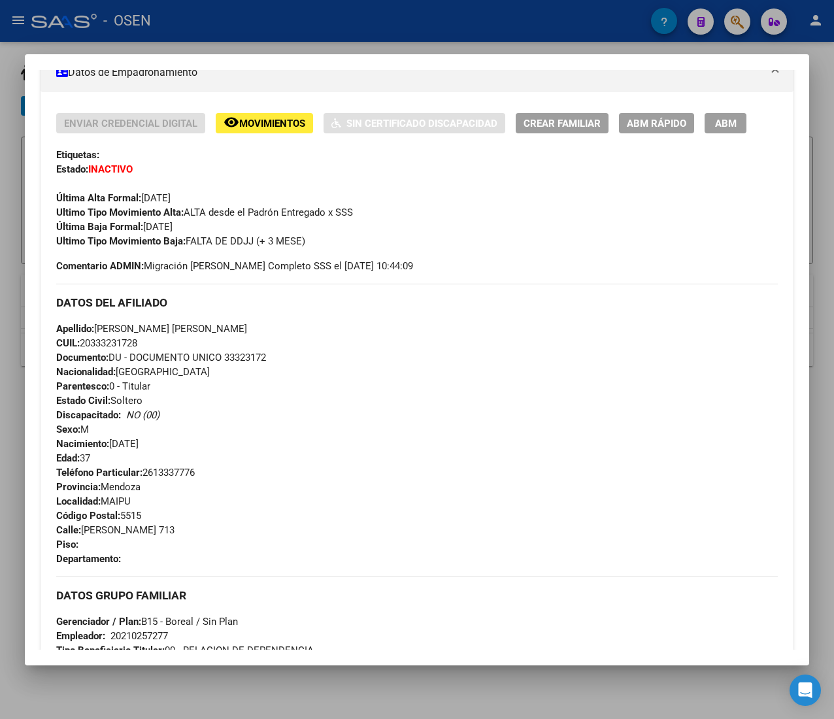
scroll to position [532, 0]
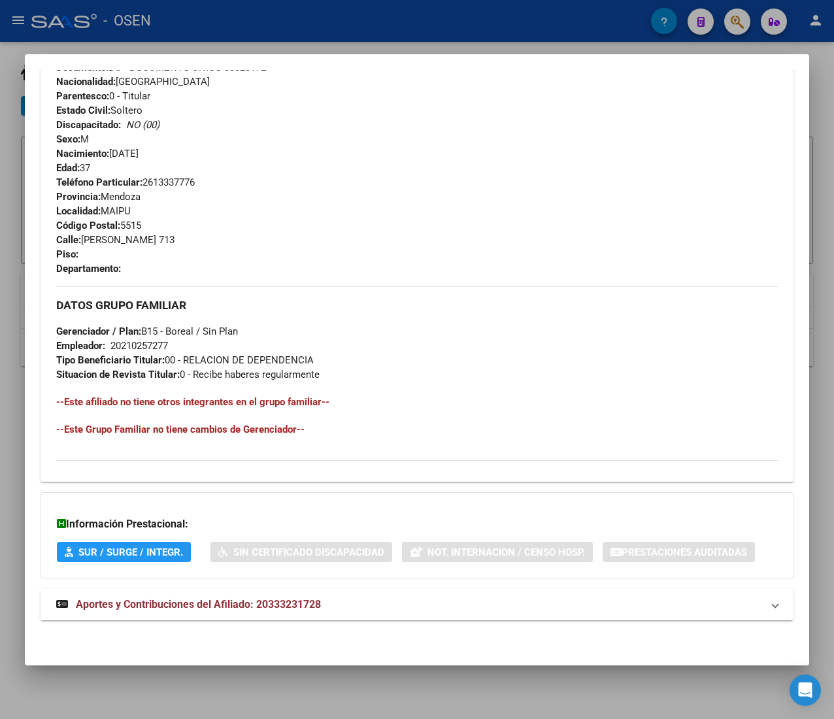
click at [365, 603] on mat-panel-title "Aportes y Contribuciones del Afiliado: 20333231728" at bounding box center [409, 605] width 706 height 16
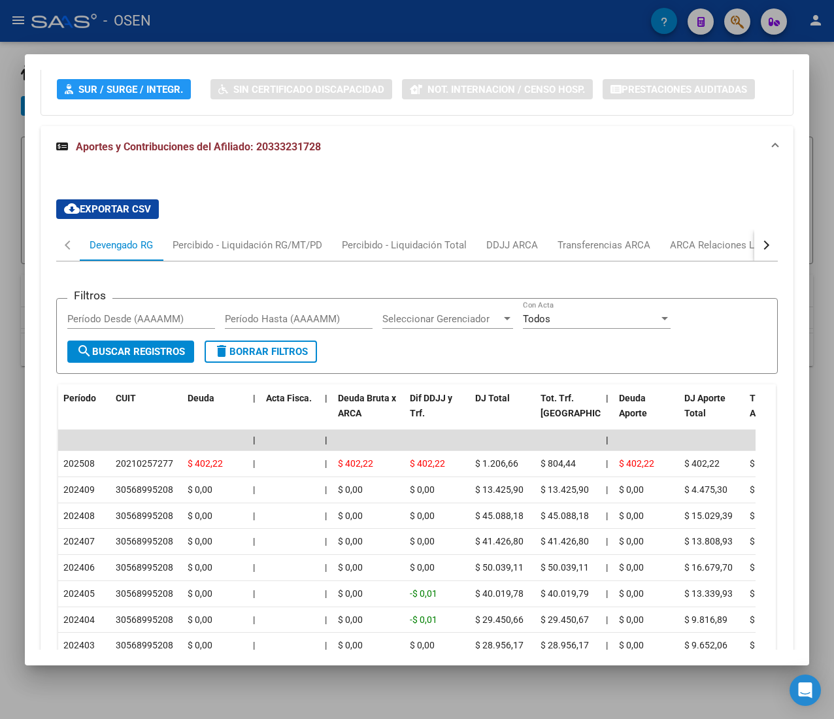
scroll to position [1177, 0]
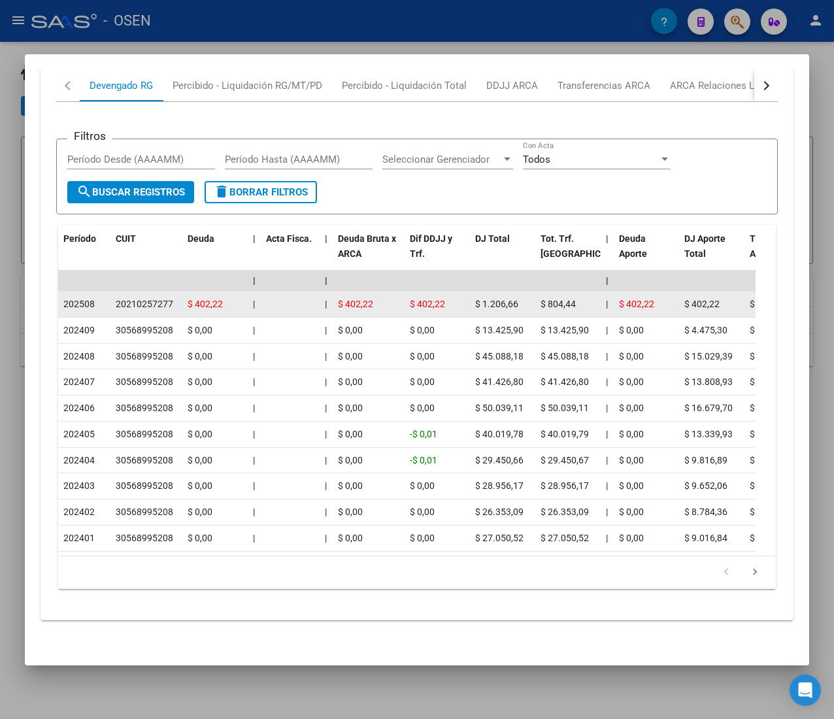
click at [103, 297] on div "202508" at bounding box center [84, 304] width 42 height 15
drag, startPoint x: 127, startPoint y: 278, endPoint x: 168, endPoint y: 280, distance: 41.2
click at [168, 297] on div "20210257277" at bounding box center [144, 304] width 57 height 15
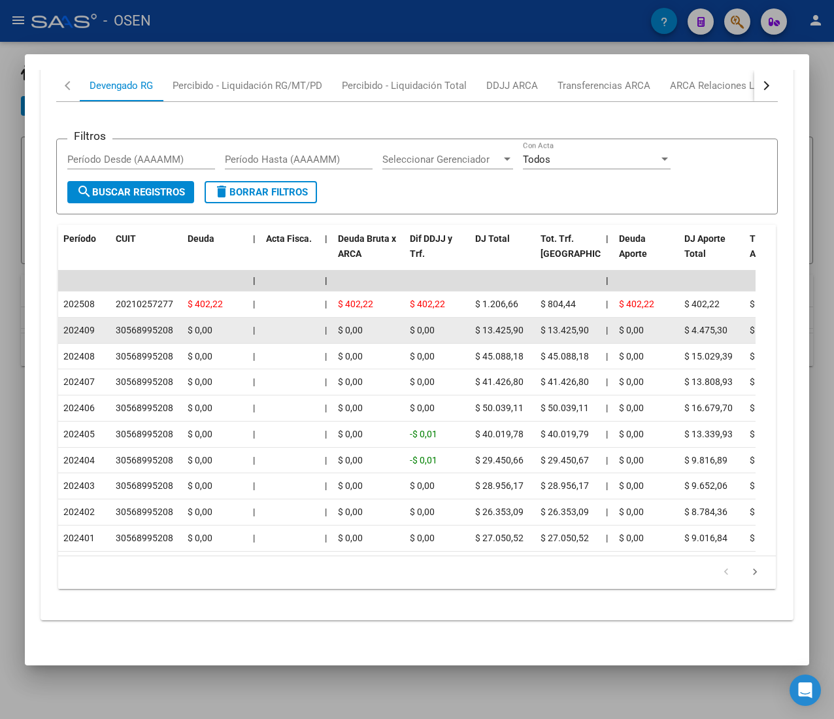
click at [309, 323] on div at bounding box center [290, 330] width 48 height 15
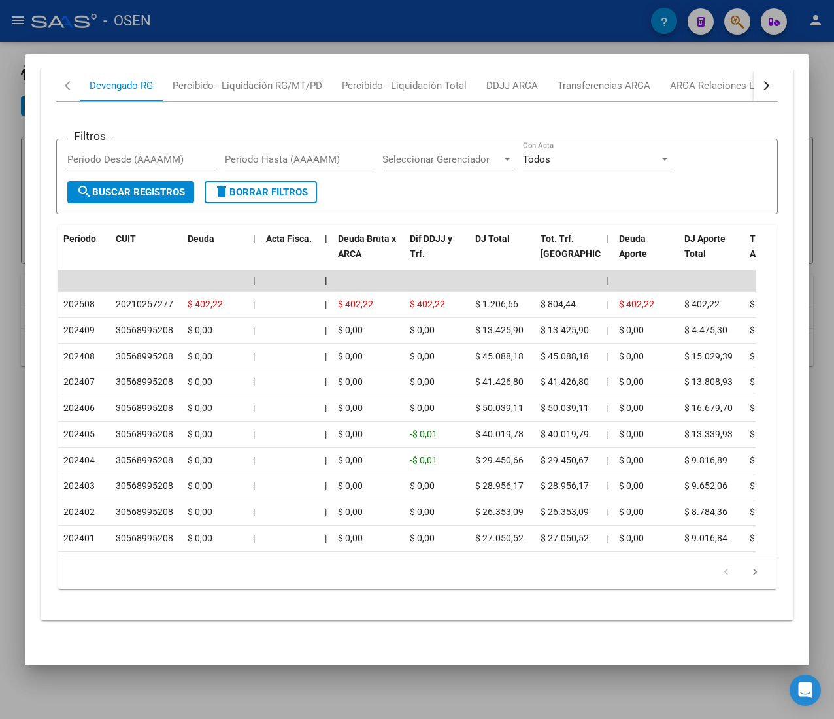
scroll to position [1046, 0]
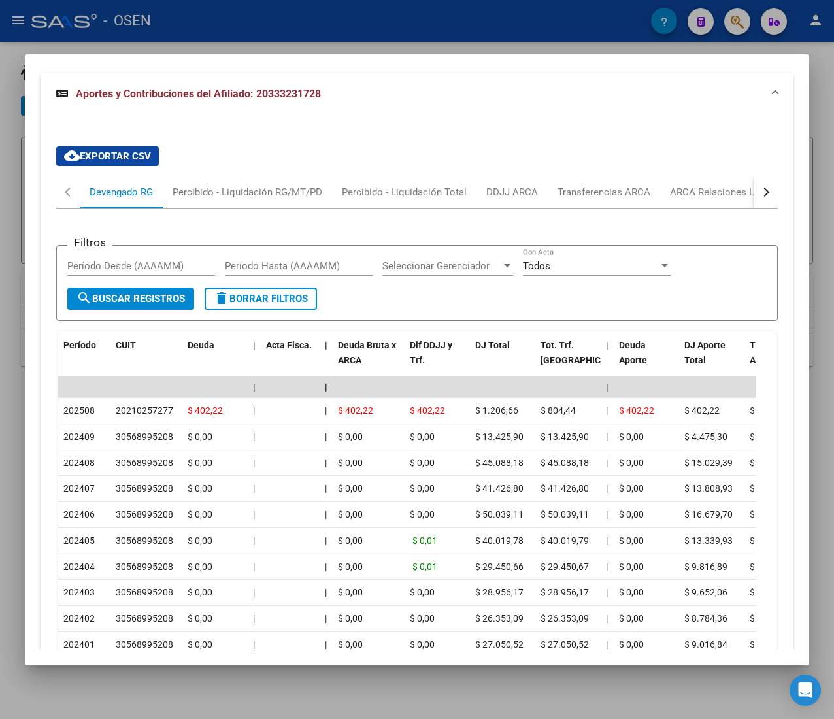
click at [754, 189] on button "button" at bounding box center [766, 191] width 24 height 31
click at [325, 18] on div at bounding box center [417, 359] width 834 height 719
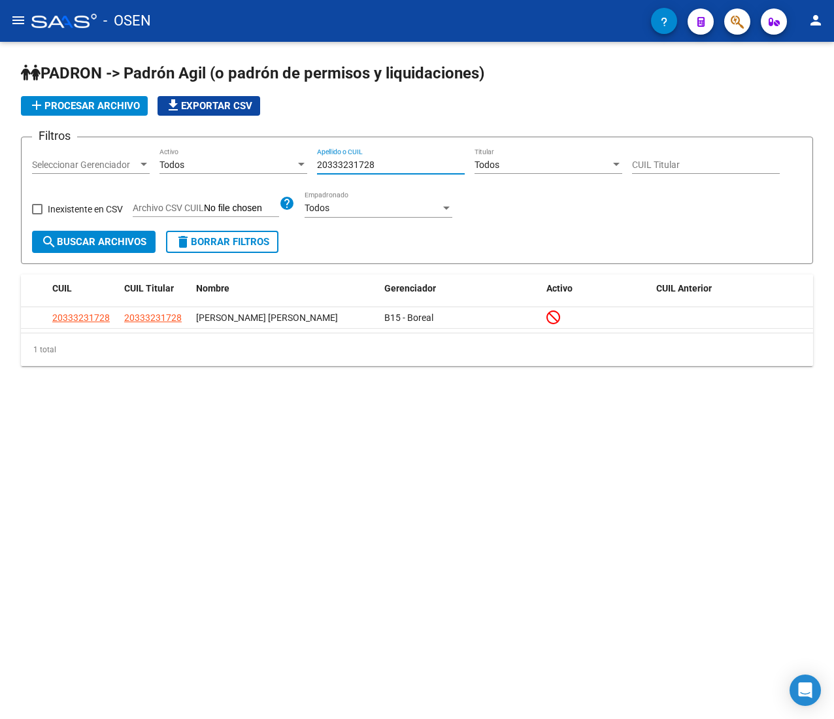
drag, startPoint x: 389, startPoint y: 165, endPoint x: 306, endPoint y: 175, distance: 83.6
click at [309, 174] on div "Filtros Seleccionar Gerenciador Seleccionar Gerenciador Todos Activo 2033323172…" at bounding box center [417, 189] width 770 height 83
paste input "2893735"
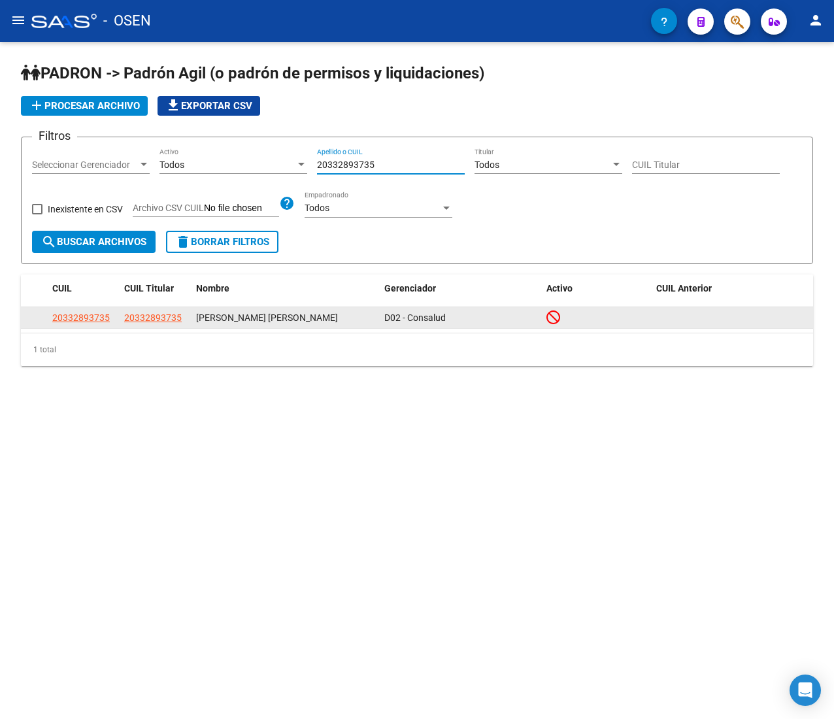
type input "20332893735"
click at [82, 315] on span "20332893735" at bounding box center [80, 317] width 57 height 10
type textarea "20332893735"
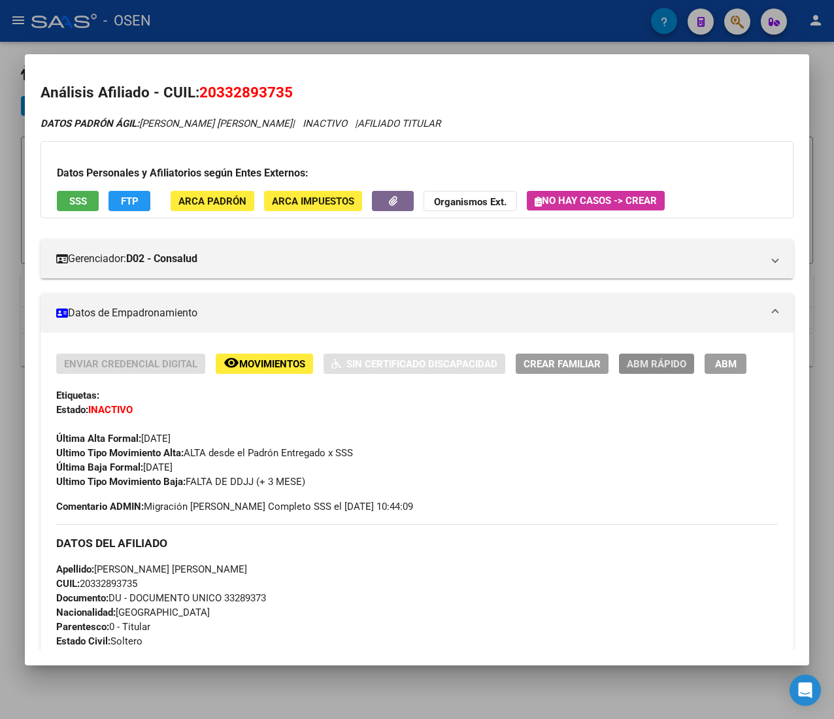
click at [642, 370] on span "ABM Rápido" at bounding box center [656, 364] width 59 height 12
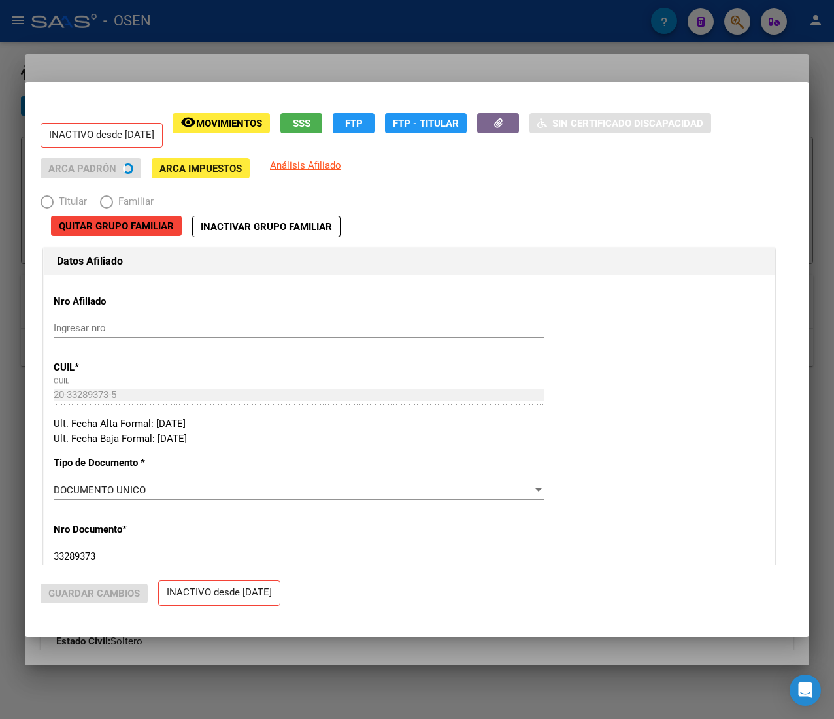
radio input "true"
type input "33-63761744-9"
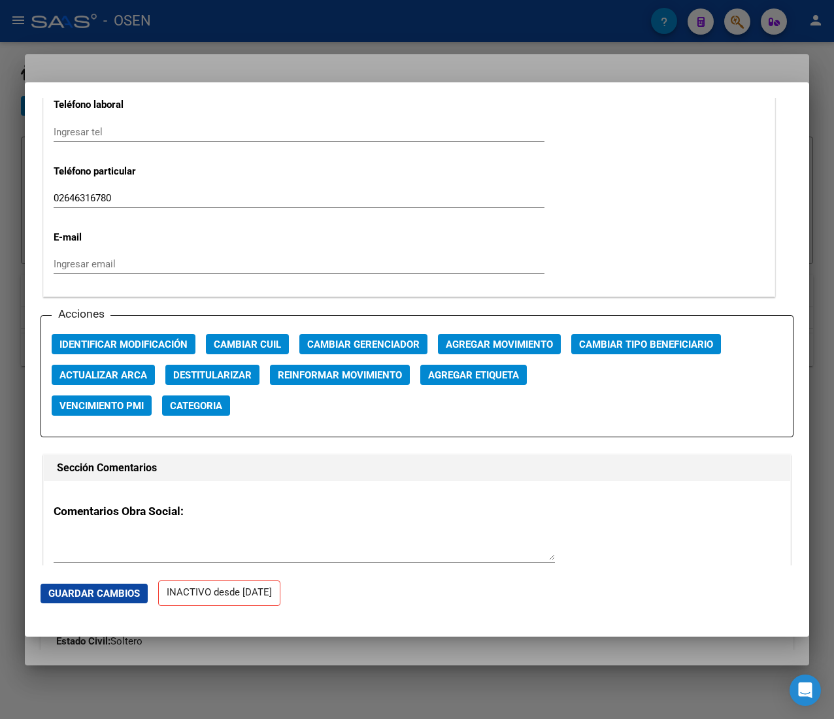
scroll to position [1699, 0]
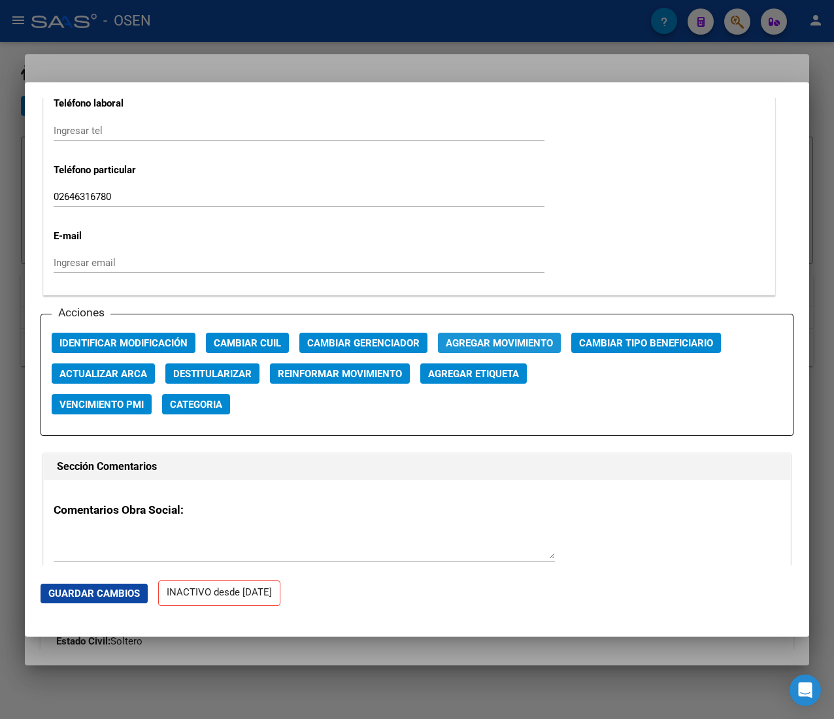
click at [479, 336] on button "Agregar Movimiento" at bounding box center [499, 343] width 123 height 20
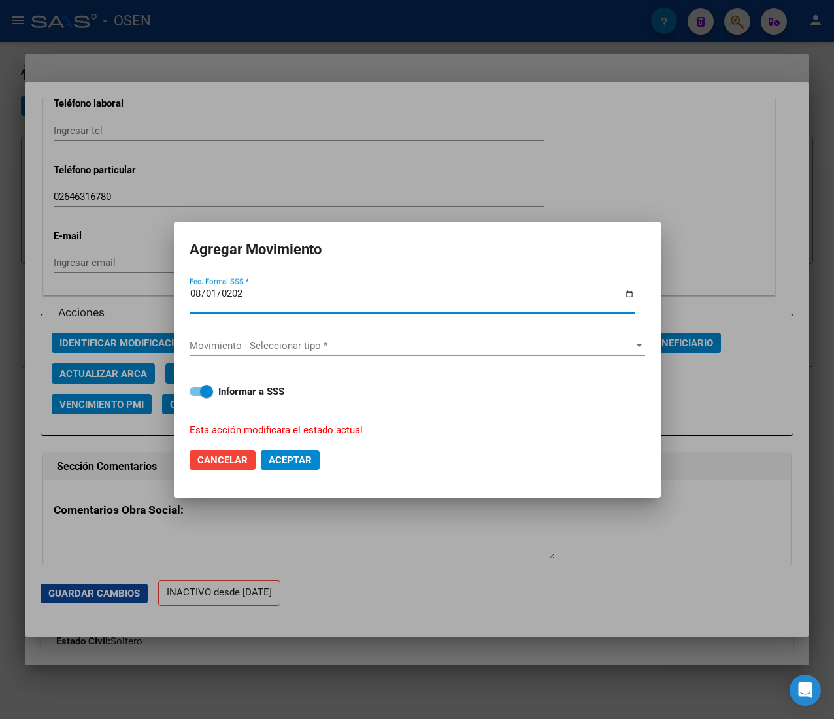
type input "2025-08-01"
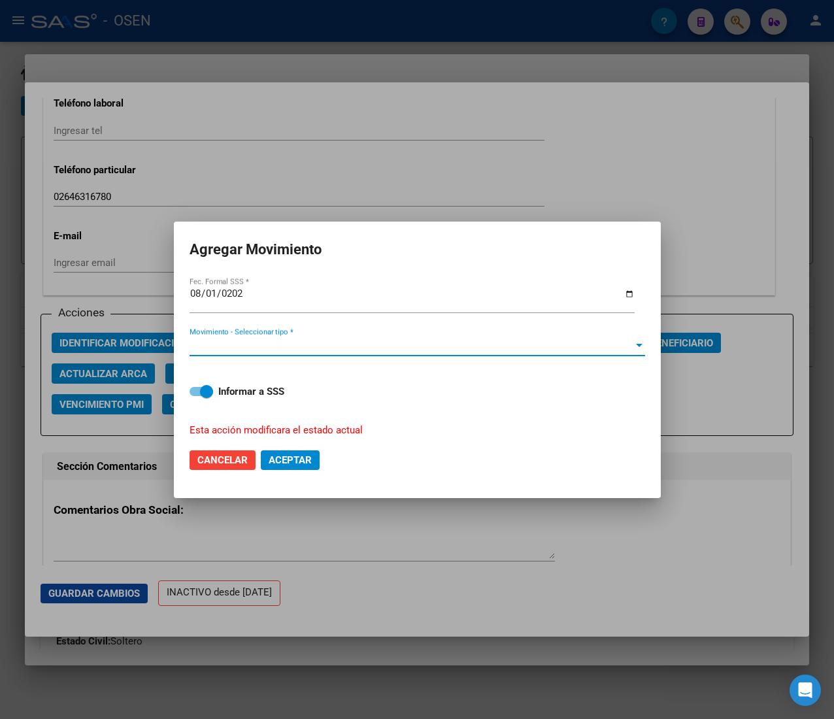
click at [325, 346] on span "Movimiento - Seleccionar tipo *" at bounding box center [411, 346] width 444 height 12
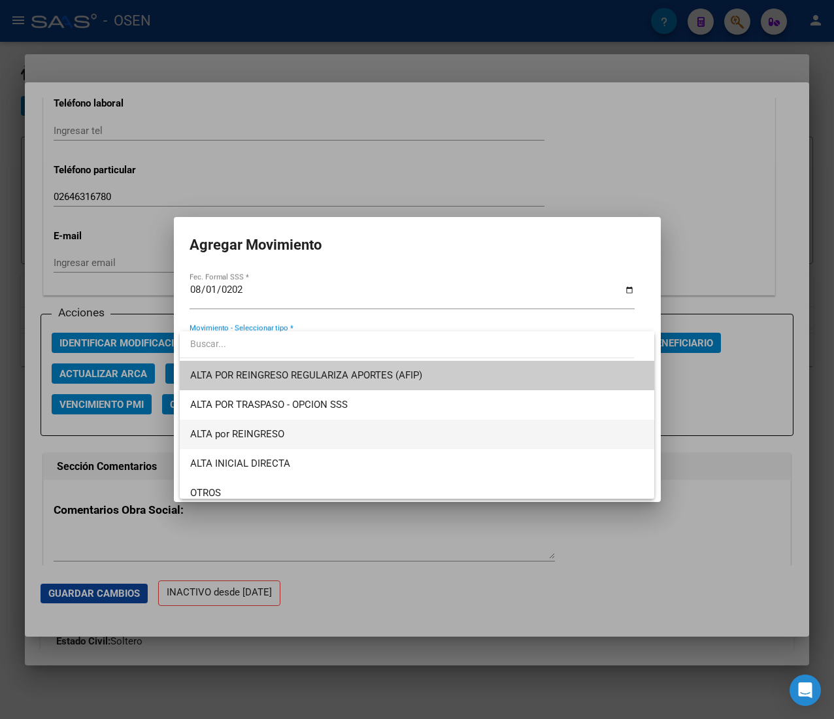
click at [304, 431] on span "ALTA por REINGRESO" at bounding box center [416, 433] width 453 height 29
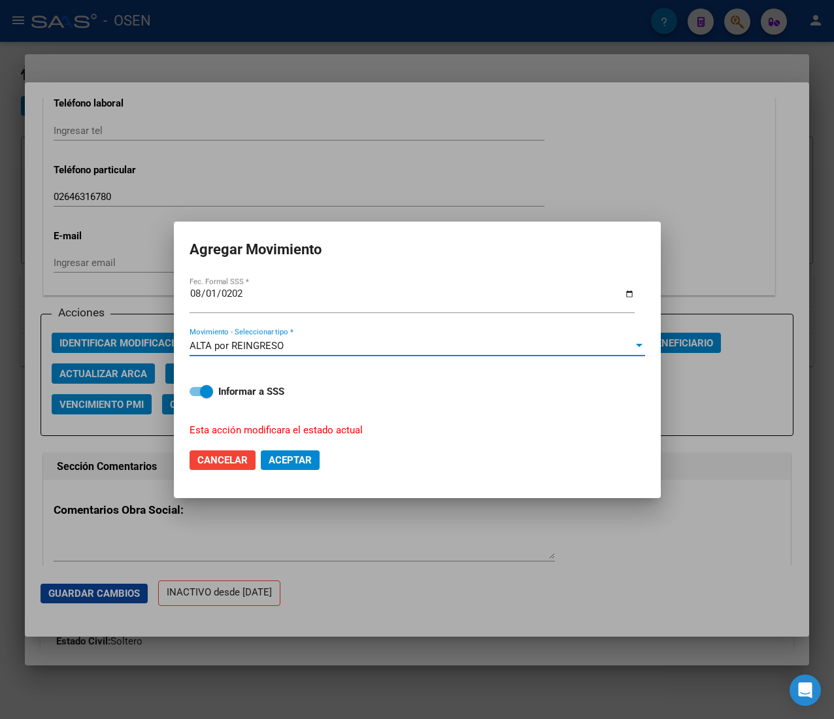
click at [316, 459] on button "Aceptar" at bounding box center [290, 460] width 59 height 20
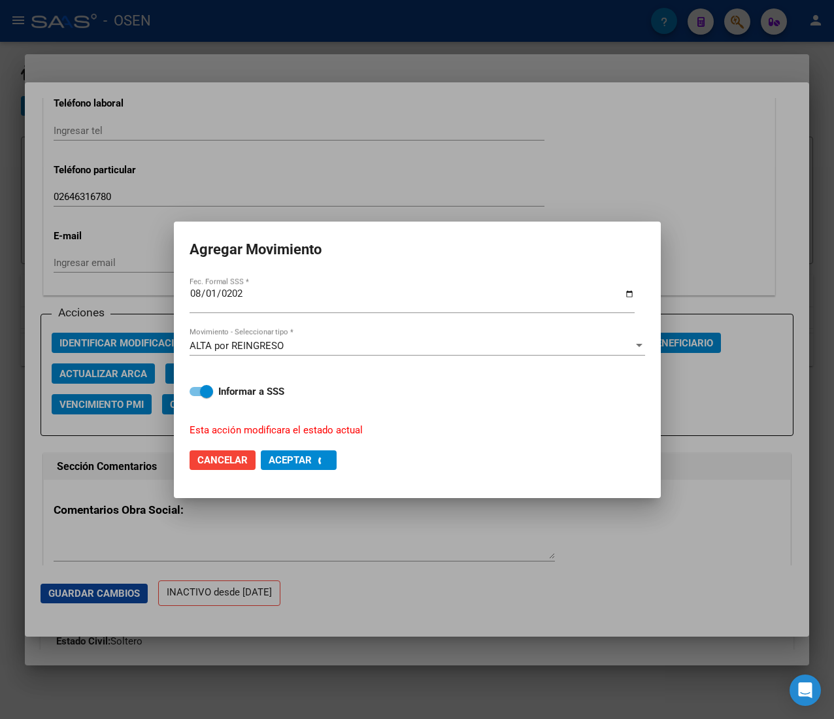
checkbox input "false"
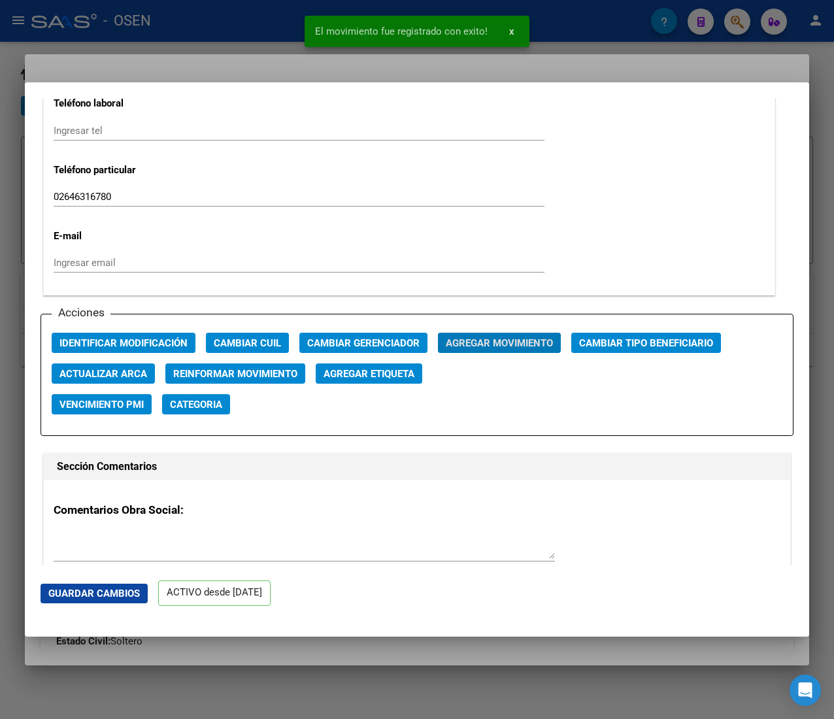
click at [220, 33] on div at bounding box center [417, 359] width 834 height 719
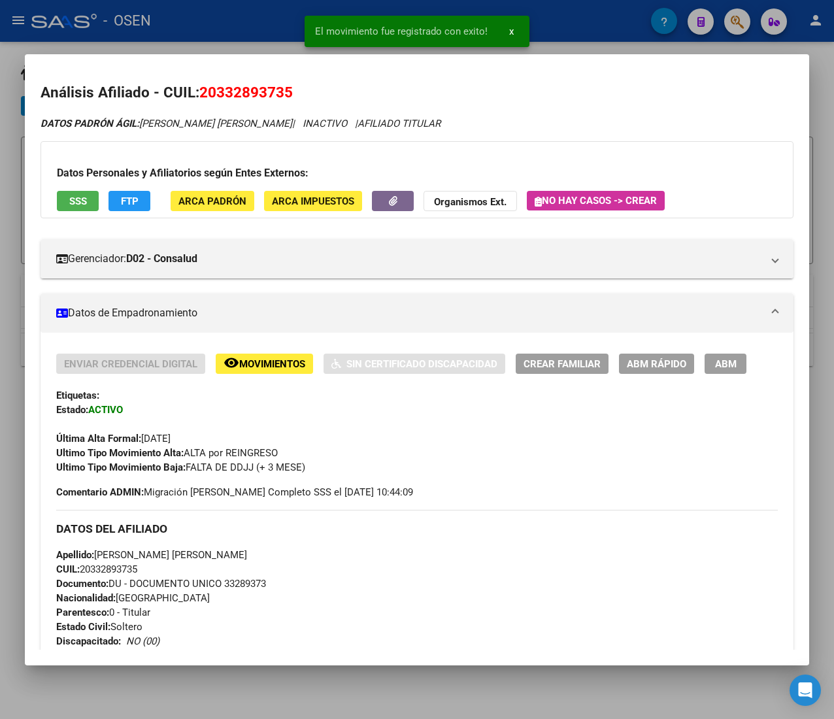
click at [184, 36] on div at bounding box center [417, 359] width 834 height 719
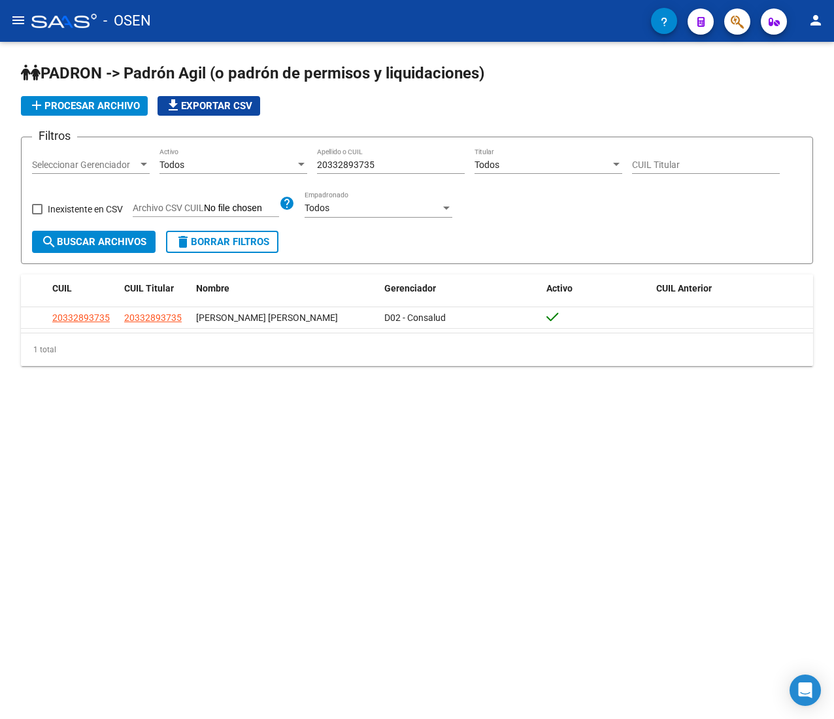
drag, startPoint x: 388, startPoint y: 158, endPoint x: 321, endPoint y: 156, distance: 66.7
click at [321, 156] on div "20332893735 Apellido o CUIL" at bounding box center [391, 161] width 148 height 26
drag, startPoint x: 395, startPoint y: 171, endPoint x: 274, endPoint y: 154, distance: 121.4
click at [274, 154] on div "Filtros Seleccionar Gerenciador Seleccionar Gerenciador Todos Activo 2033289373…" at bounding box center [417, 189] width 770 height 83
click at [414, 161] on input "20332893735" at bounding box center [391, 164] width 148 height 11
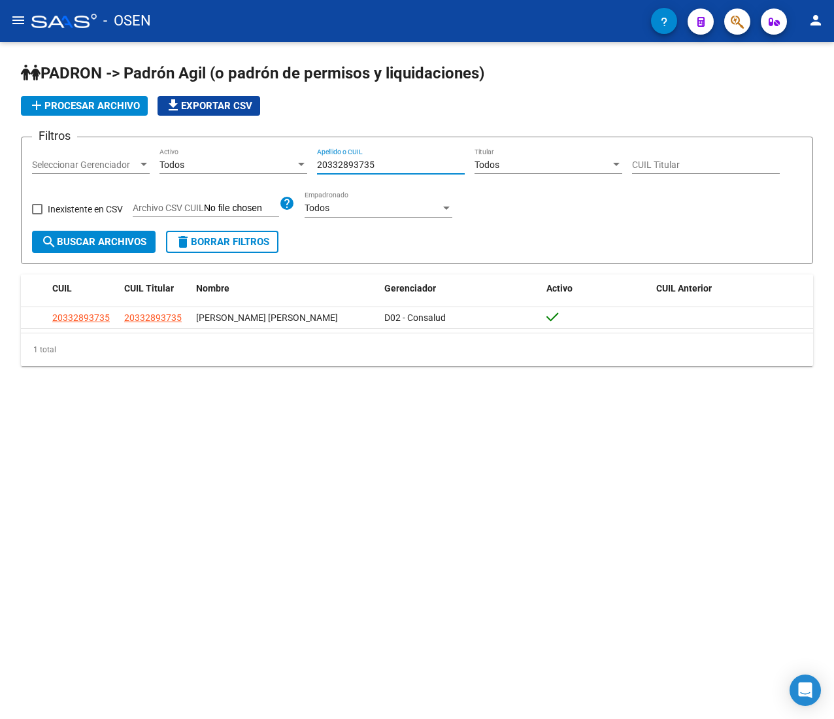
drag, startPoint x: 355, startPoint y: 169, endPoint x: 267, endPoint y: 165, distance: 88.9
click at [267, 165] on div "Filtros Seleccionar Gerenciador Seleccionar Gerenciador Todos Activo 2033289373…" at bounding box center [417, 189] width 770 height 83
paste input "7393880398"
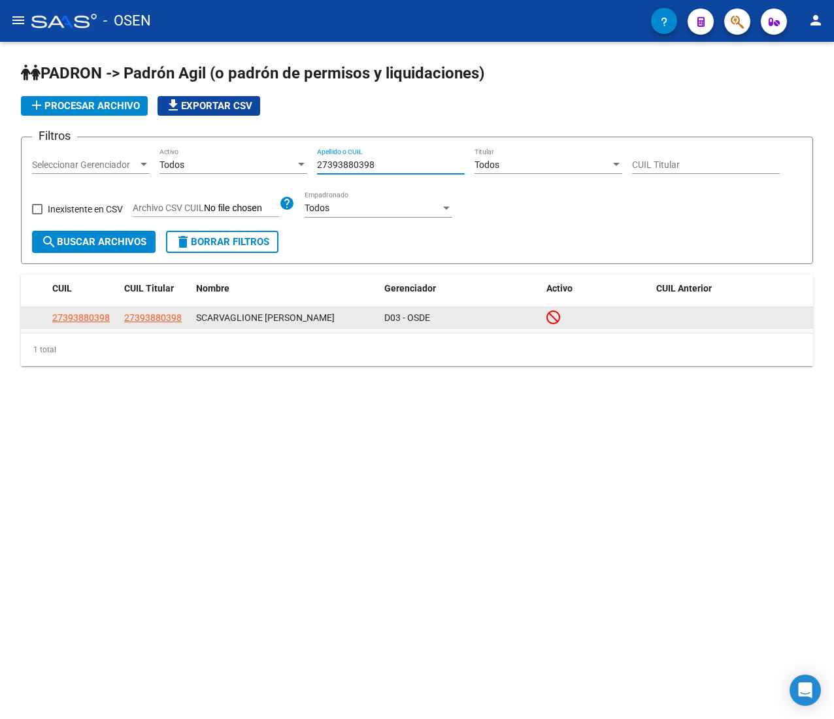
type input "27393880398"
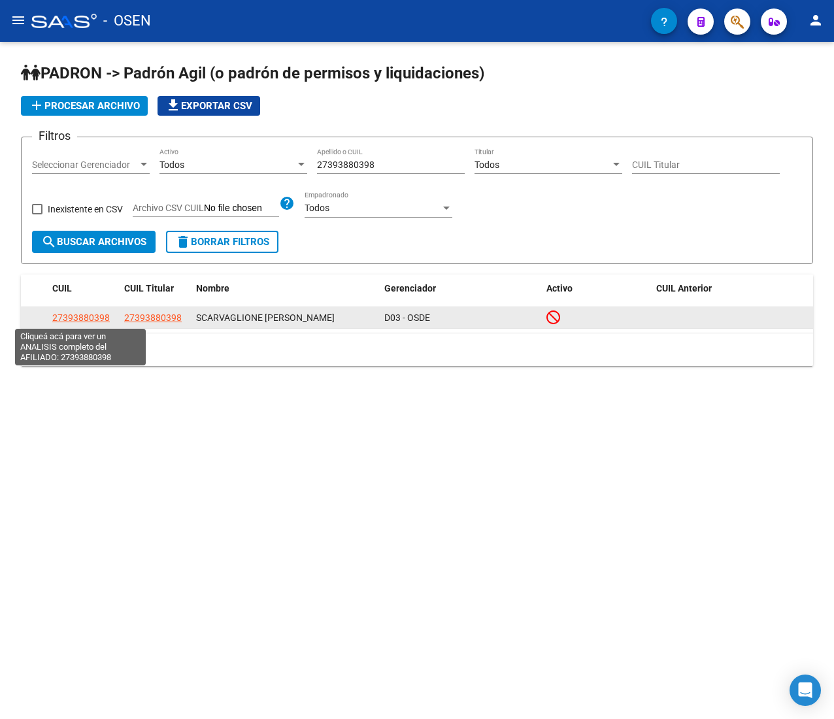
click at [81, 315] on span "27393880398" at bounding box center [80, 317] width 57 height 10
type textarea "27393880398"
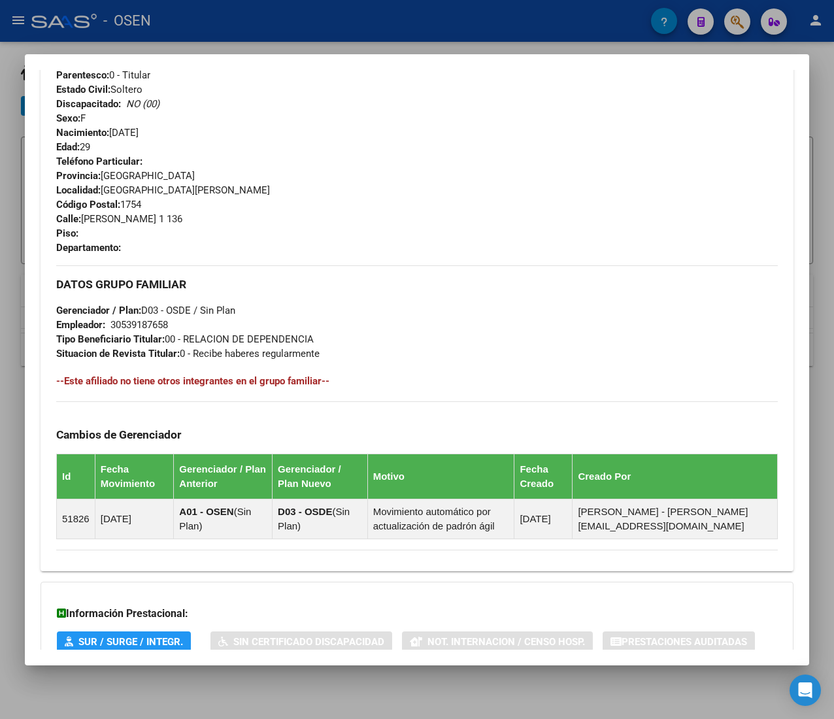
scroll to position [644, 0]
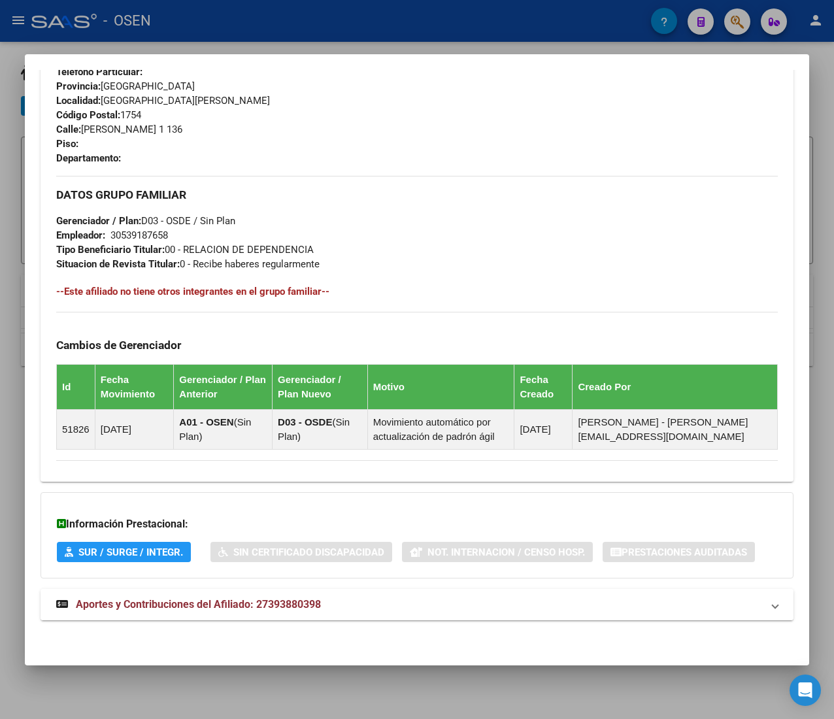
click at [353, 601] on mat-panel-title "Aportes y Contribuciones del Afiliado: 27393880398" at bounding box center [409, 605] width 706 height 16
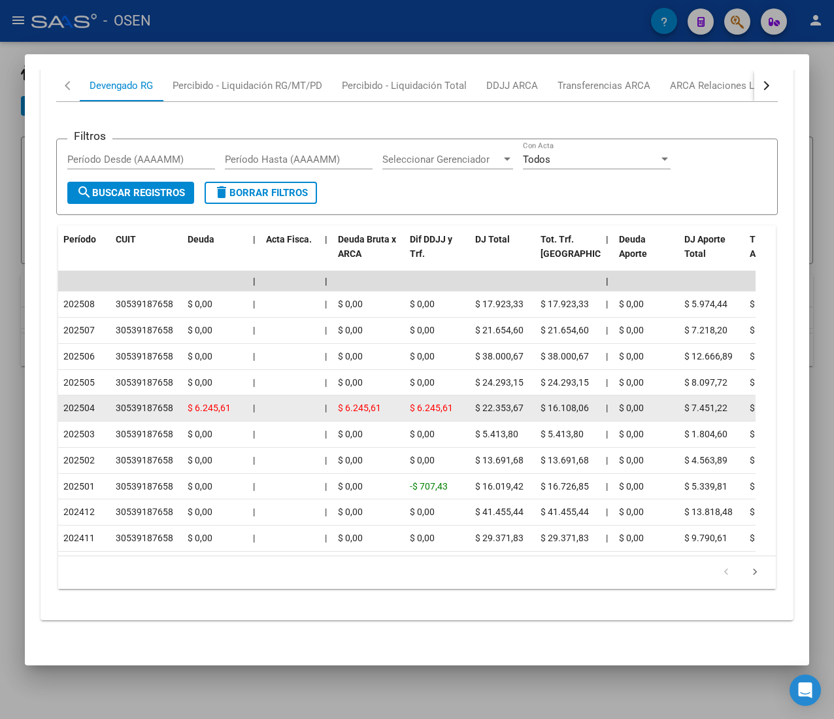
scroll to position [1288, 0]
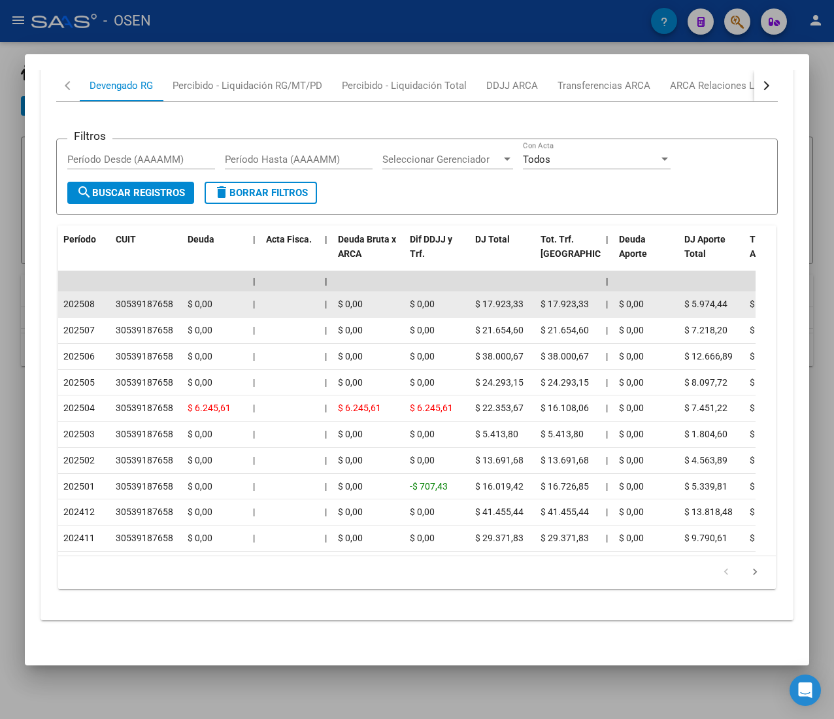
drag, startPoint x: 67, startPoint y: 280, endPoint x: 97, endPoint y: 281, distance: 30.1
click at [97, 297] on div "202508" at bounding box center [84, 304] width 42 height 15
drag, startPoint x: 126, startPoint y: 278, endPoint x: 163, endPoint y: 284, distance: 37.7
click at [163, 297] on div "30539187658" at bounding box center [144, 304] width 57 height 15
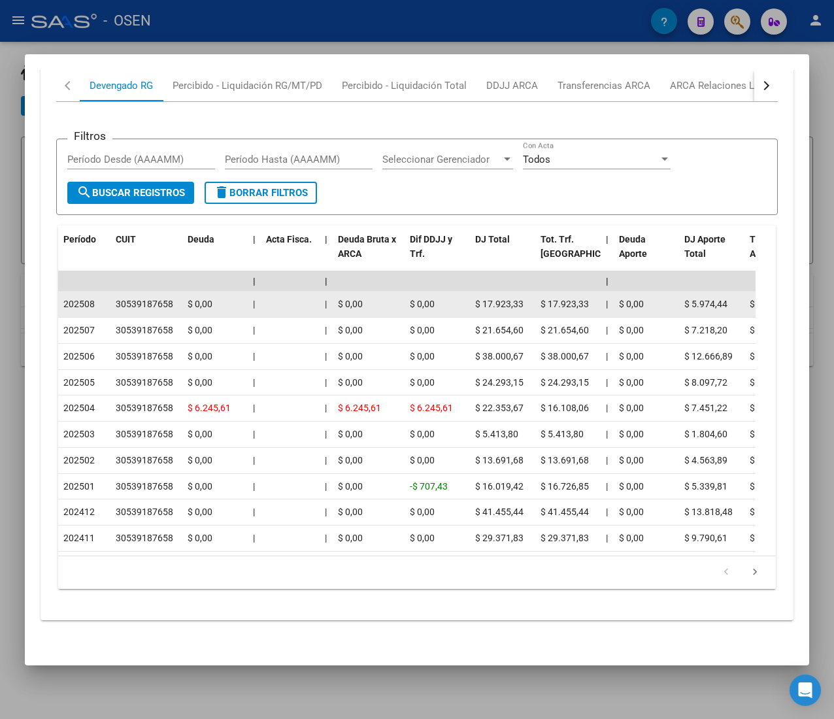
click at [165, 297] on div "30539187658" at bounding box center [144, 304] width 57 height 15
drag, startPoint x: 145, startPoint y: 280, endPoint x: 122, endPoint y: 276, distance: 23.7
click at [122, 297] on div "30539187658" at bounding box center [144, 304] width 57 height 15
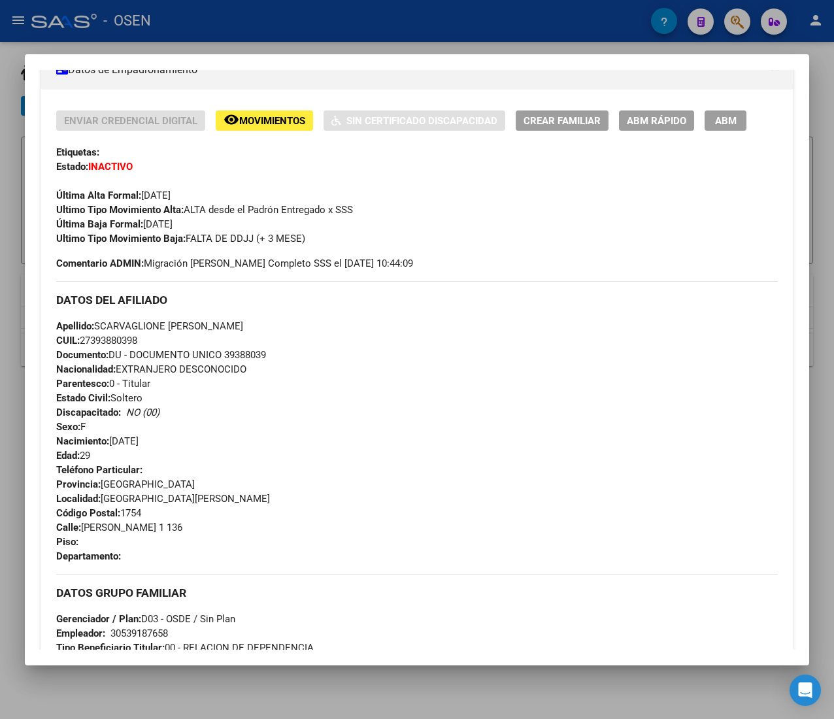
scroll to position [0, 0]
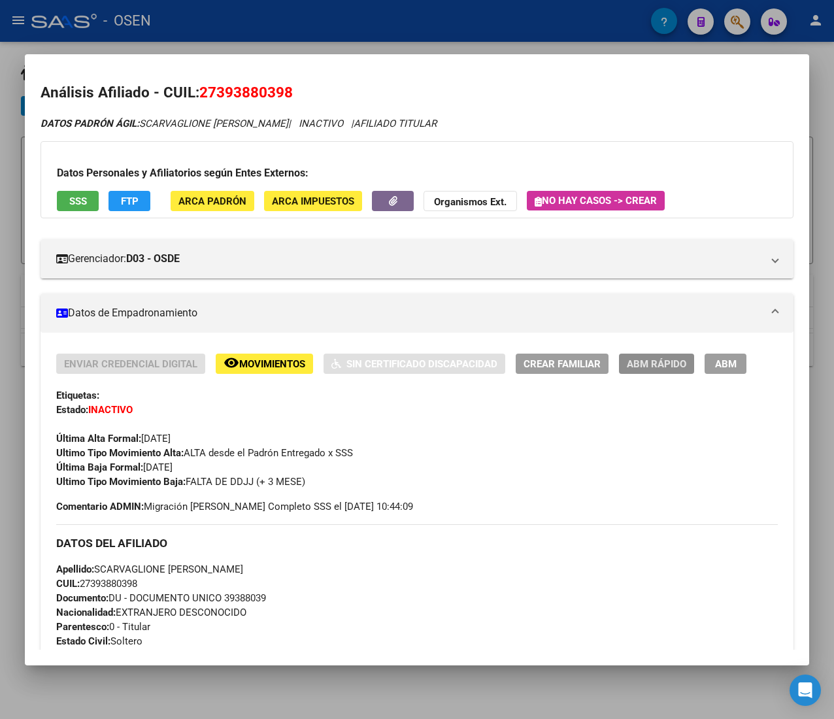
click at [666, 371] on button "ABM Rápido" at bounding box center [656, 363] width 75 height 20
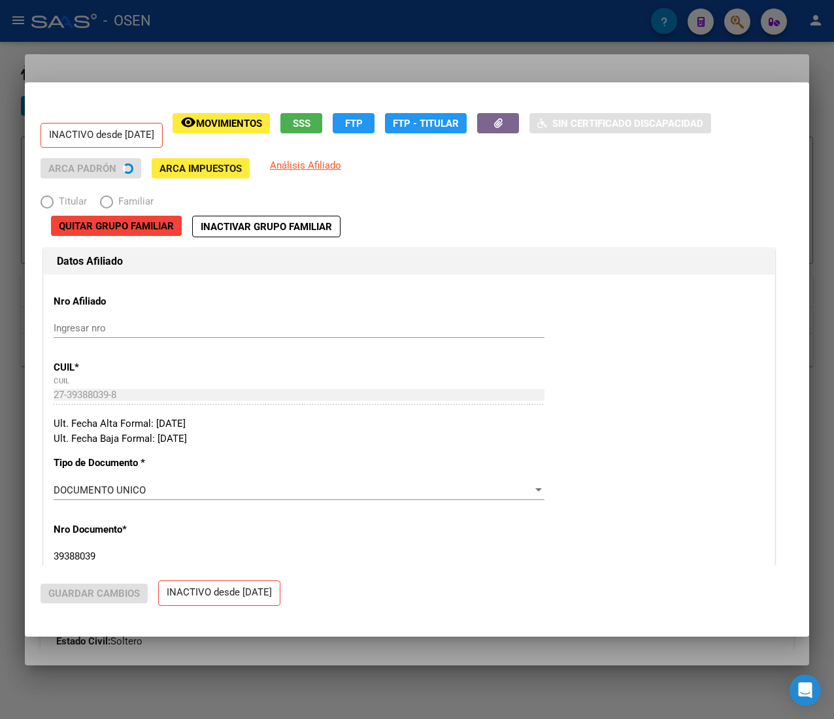
radio input "true"
type input "30-53918765-8"
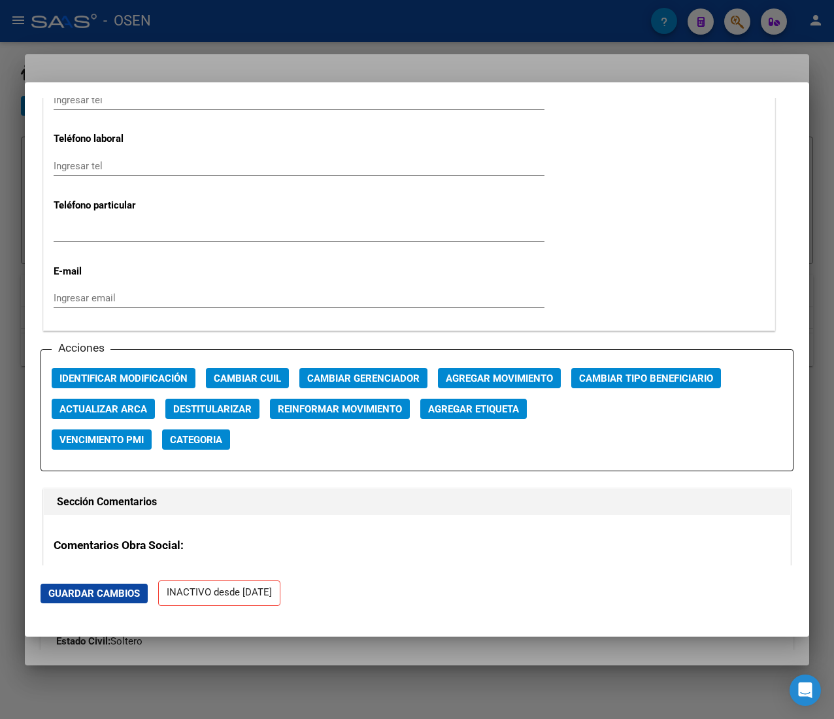
scroll to position [1829, 0]
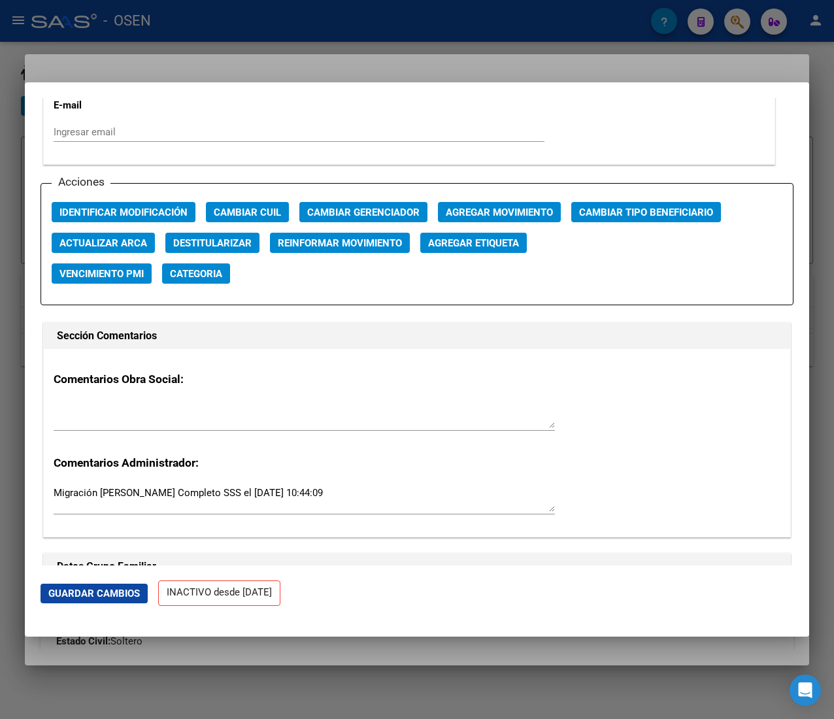
click at [495, 214] on span "Agregar Movimiento" at bounding box center [499, 212] width 107 height 12
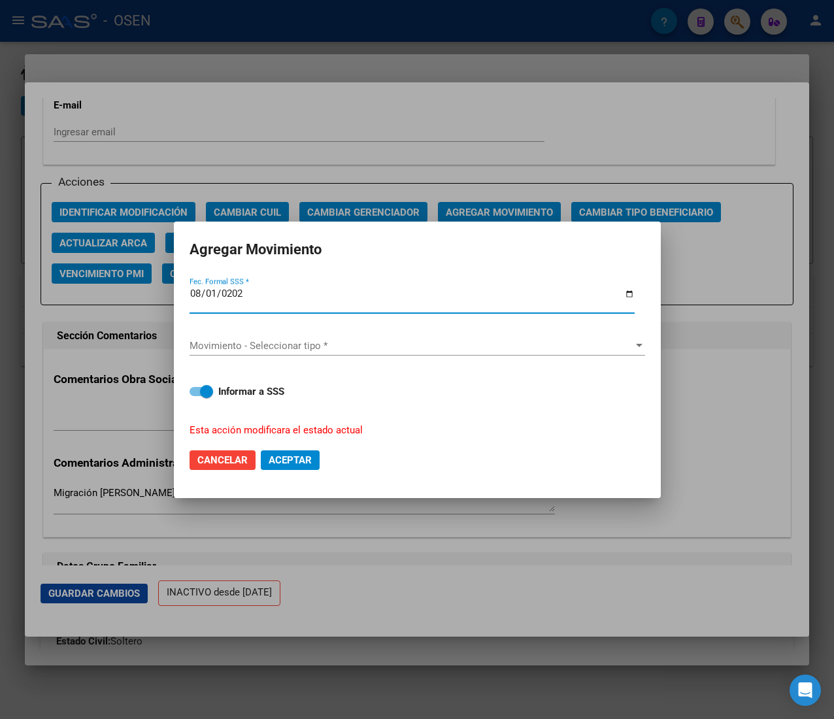
type input "2025-08-01"
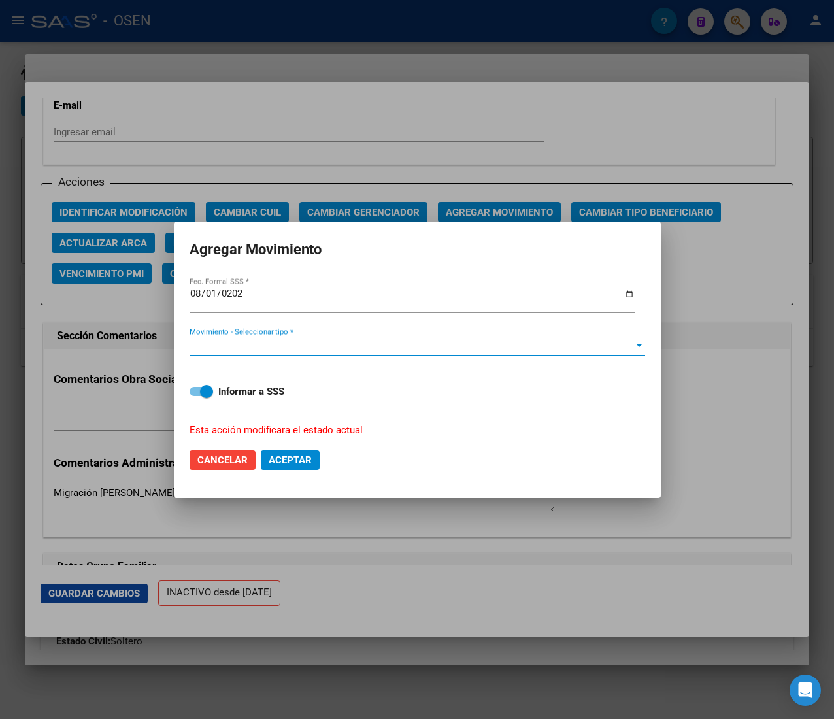
click at [297, 345] on span "Movimiento - Seleccionar tipo *" at bounding box center [411, 346] width 444 height 12
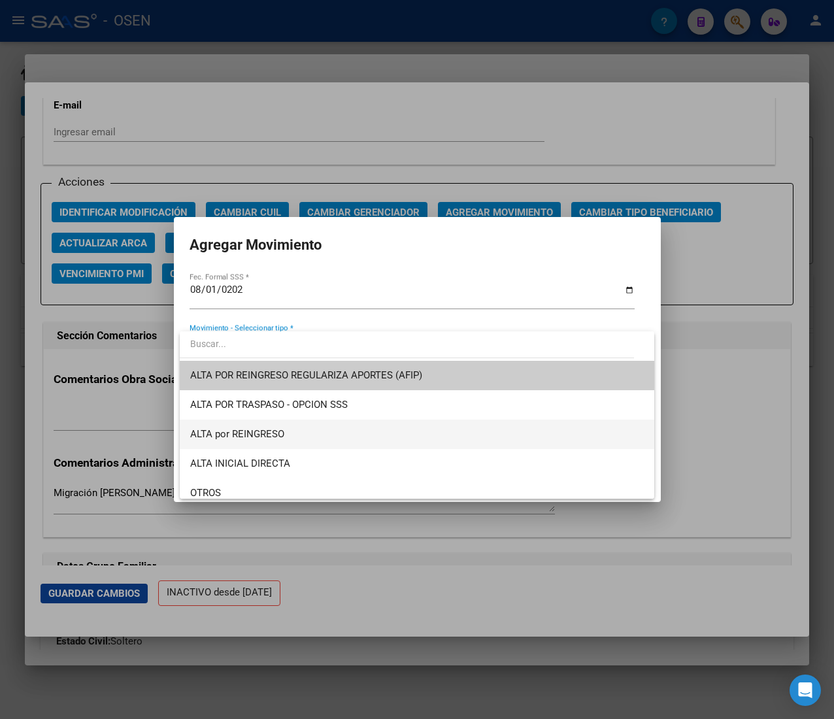
click at [290, 436] on span "ALTA por REINGRESO" at bounding box center [416, 433] width 453 height 29
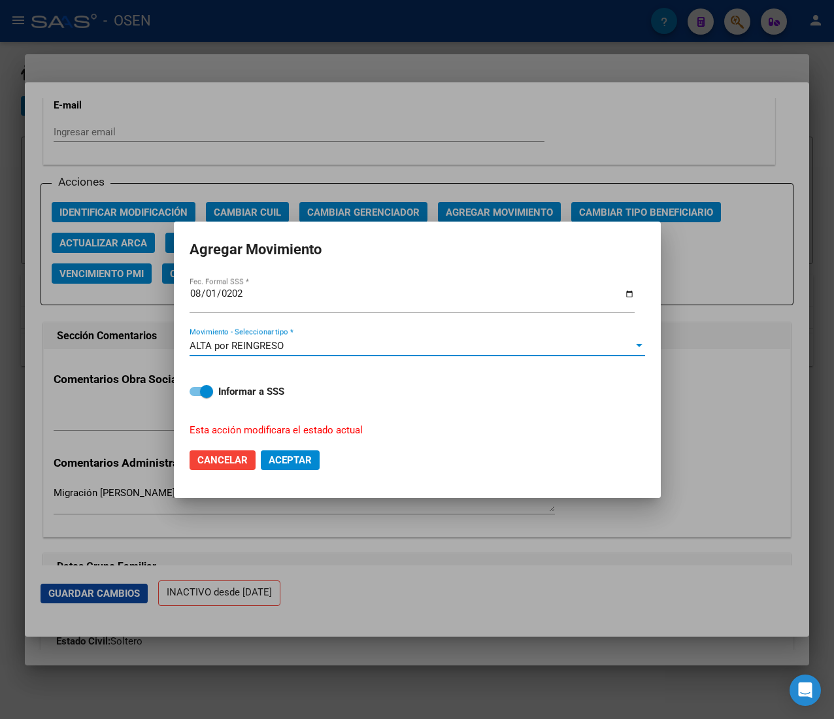
click at [311, 470] on mat-dialog-actions "Cancelar Aceptar" at bounding box center [416, 460] width 455 height 44
click at [295, 459] on span "Aceptar" at bounding box center [290, 460] width 43 height 12
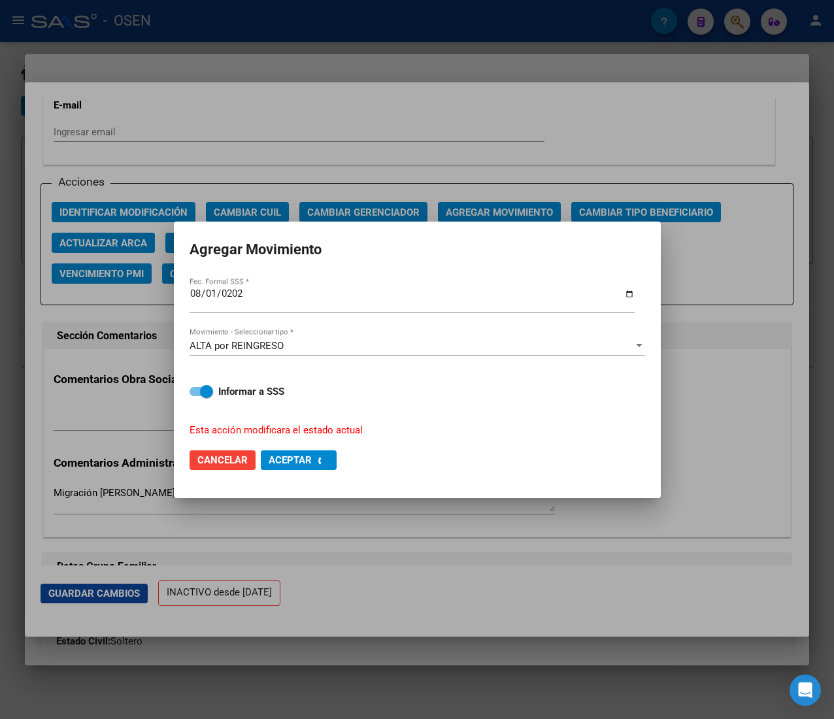
checkbox input "false"
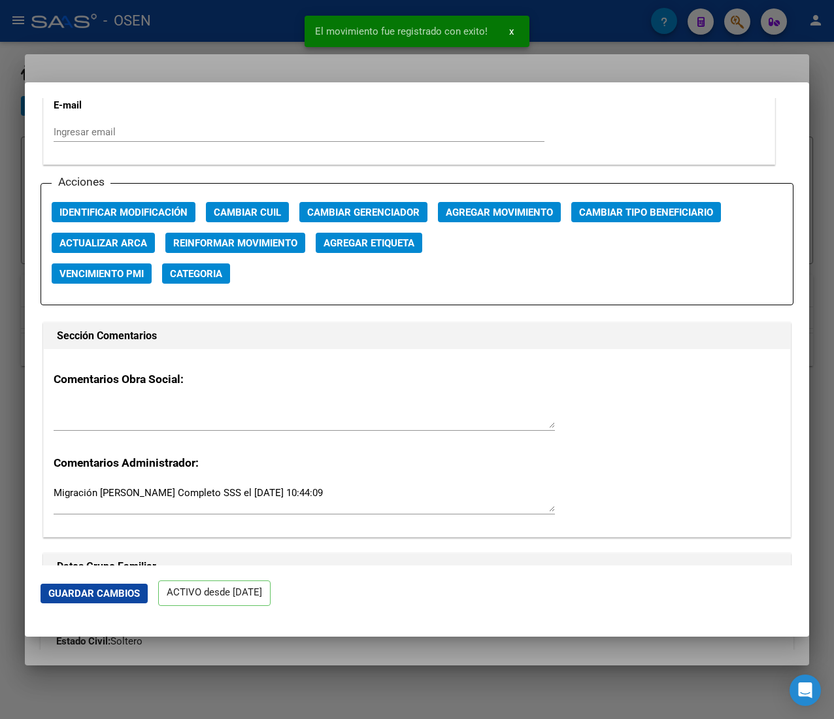
click at [272, 33] on div at bounding box center [417, 359] width 834 height 719
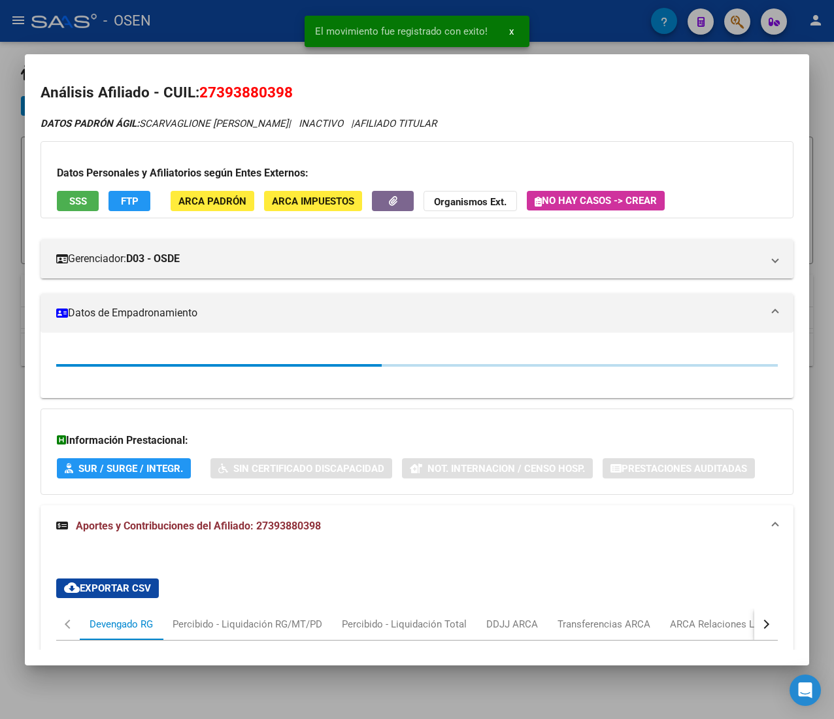
click at [272, 30] on div at bounding box center [417, 359] width 834 height 719
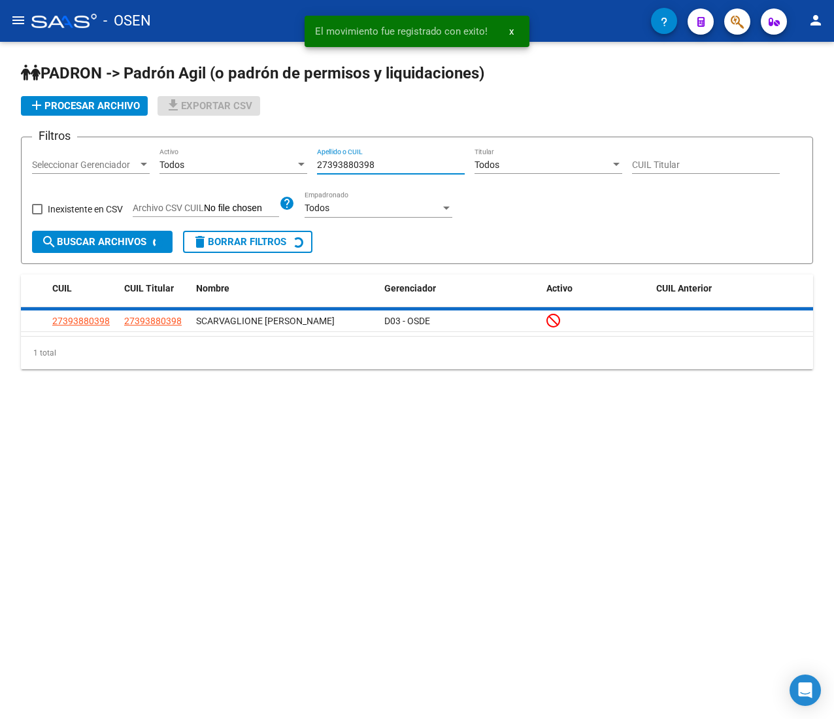
drag, startPoint x: 392, startPoint y: 165, endPoint x: 246, endPoint y: 156, distance: 146.0
click at [256, 156] on div "Filtros Seleccionar Gerenciador Seleccionar Gerenciador Todos Activo 2739388039…" at bounding box center [417, 189] width 770 height 83
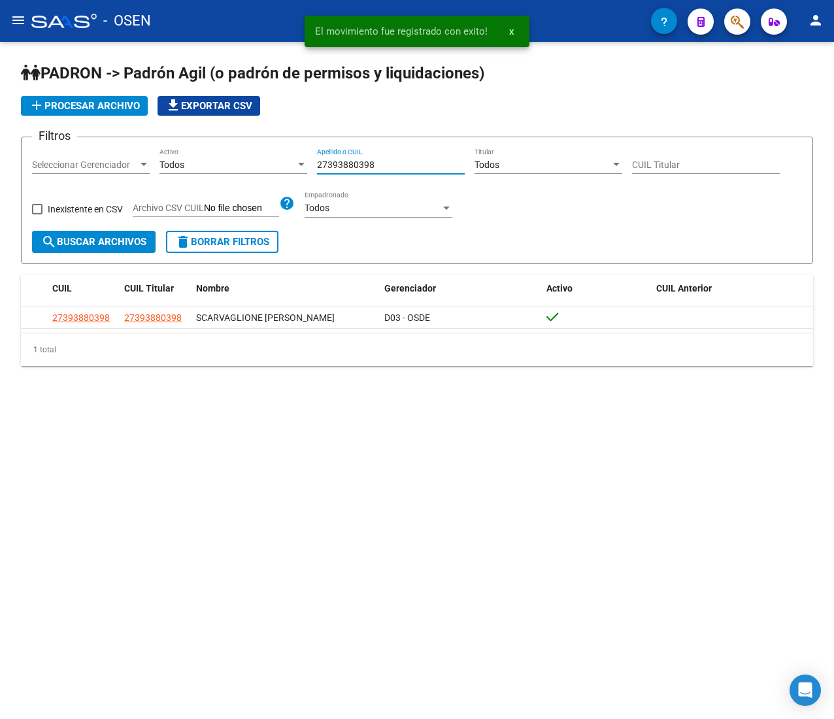
paste input "415923460"
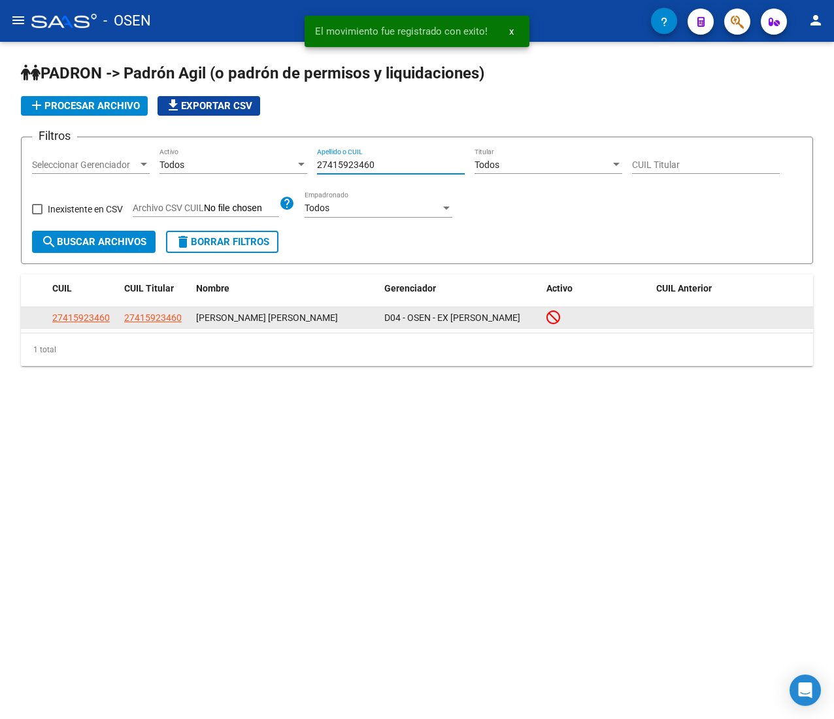
type input "27415923460"
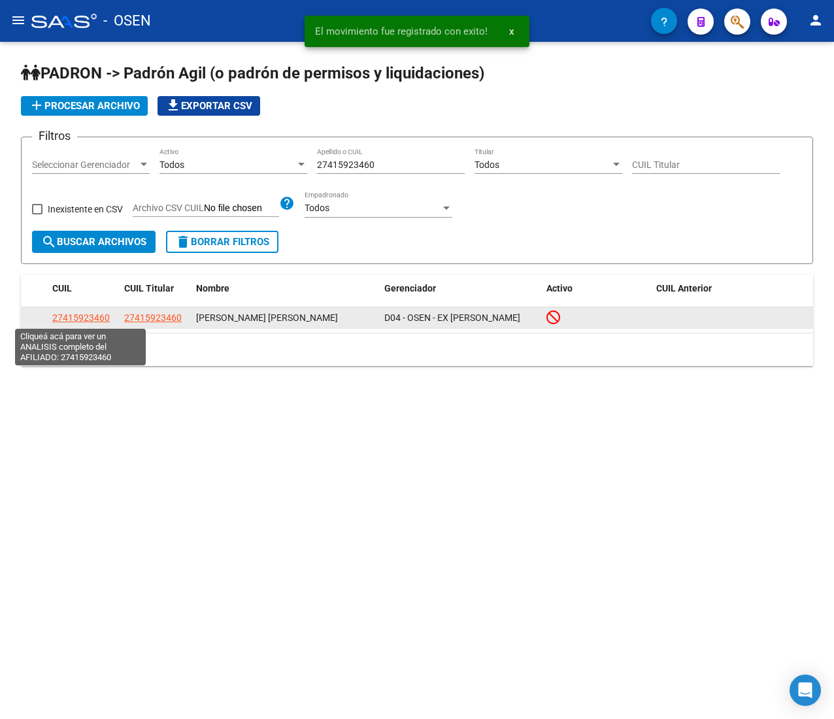
click at [84, 316] on span "27415923460" at bounding box center [80, 317] width 57 height 10
type textarea "27415923460"
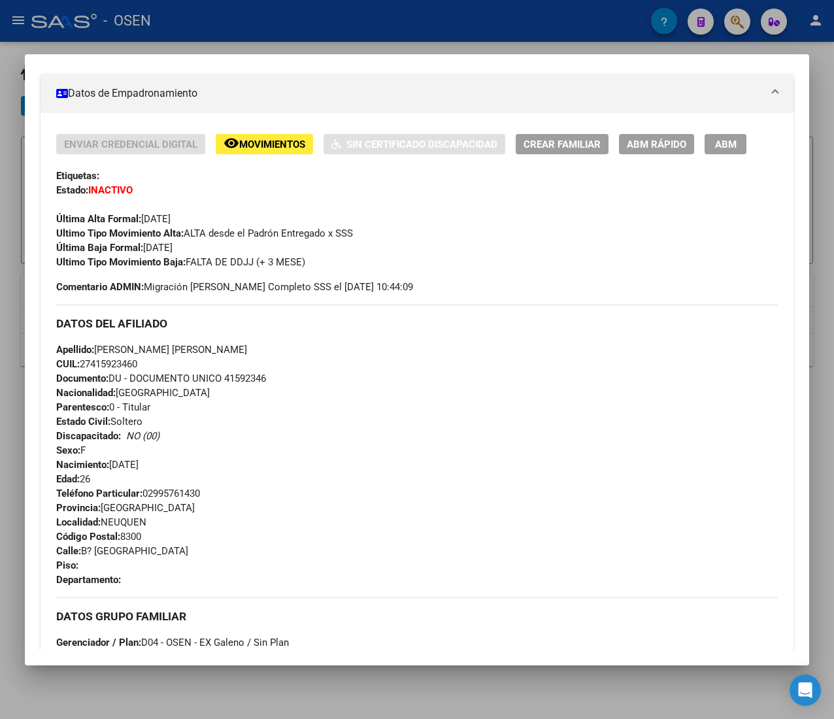
scroll to position [682, 0]
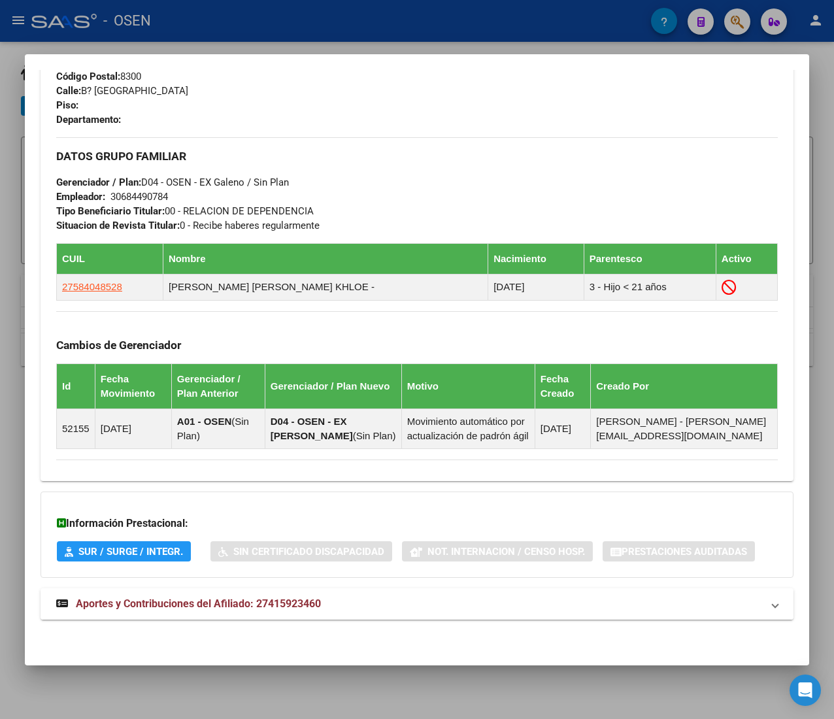
click at [376, 618] on mat-expansion-panel-header "Aportes y Contribuciones del Afiliado: 27415923460" at bounding box center [417, 603] width 753 height 31
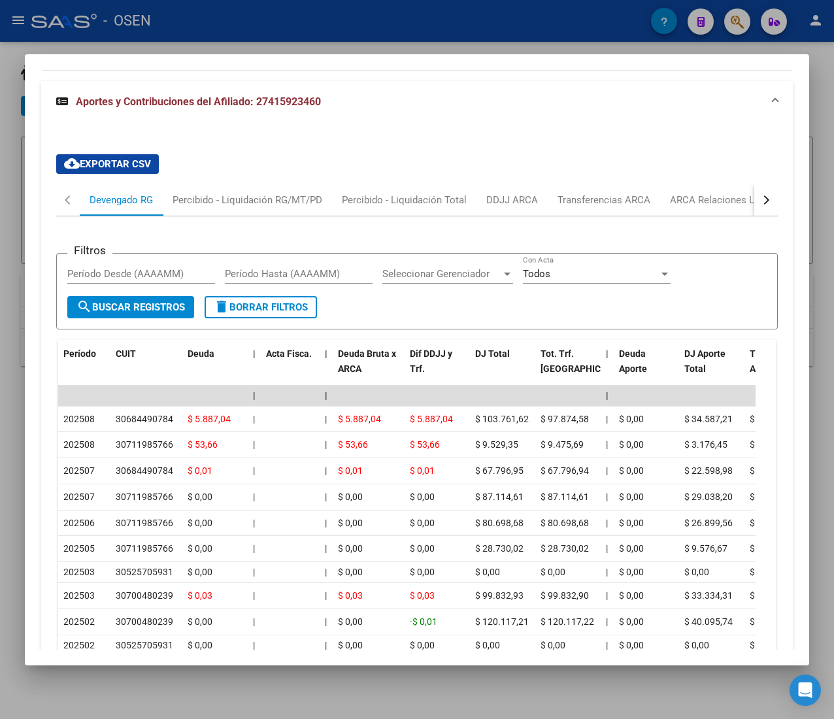
scroll to position [1268, 0]
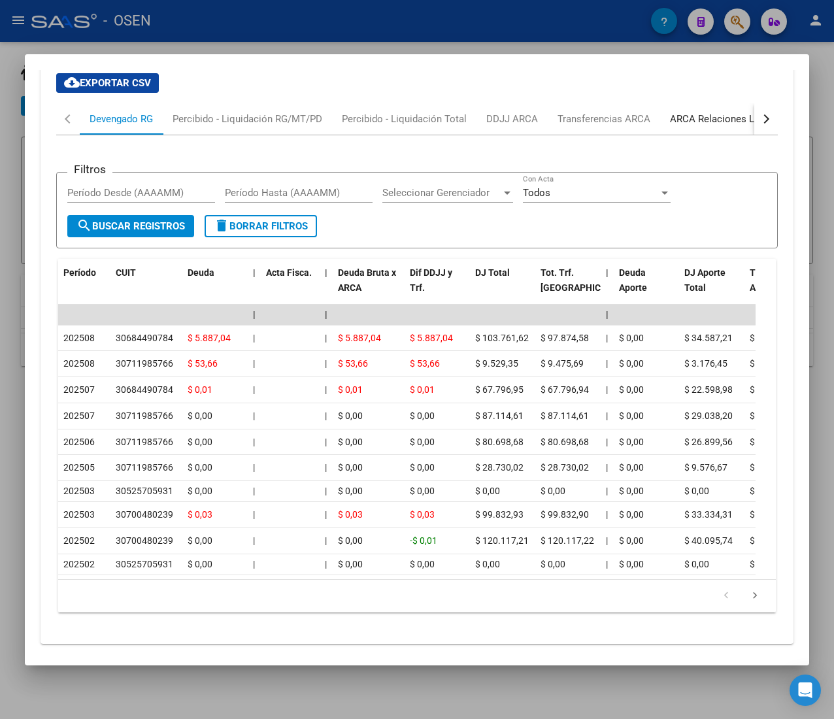
click at [704, 123] on div "ARCA Relaciones Laborales" at bounding box center [731, 119] width 122 height 14
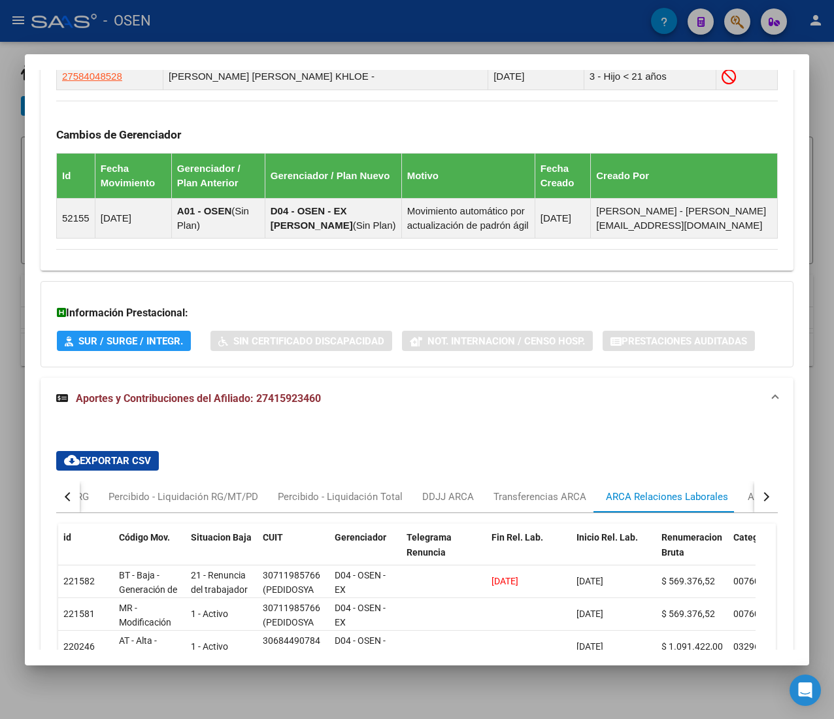
scroll to position [957, 0]
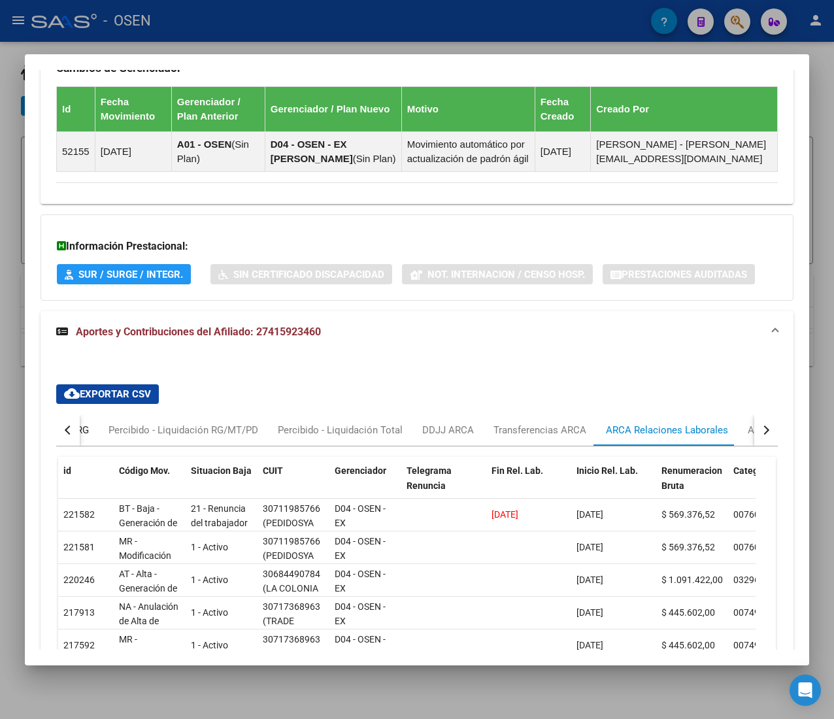
click at [87, 430] on div "Devengado RG" at bounding box center [56, 430] width 63 height 14
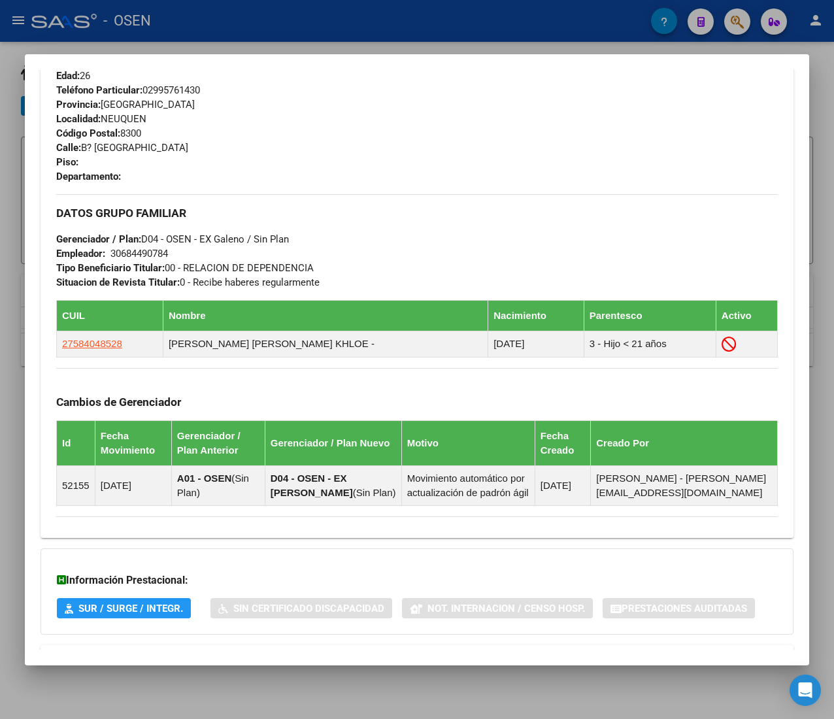
scroll to position [42, 0]
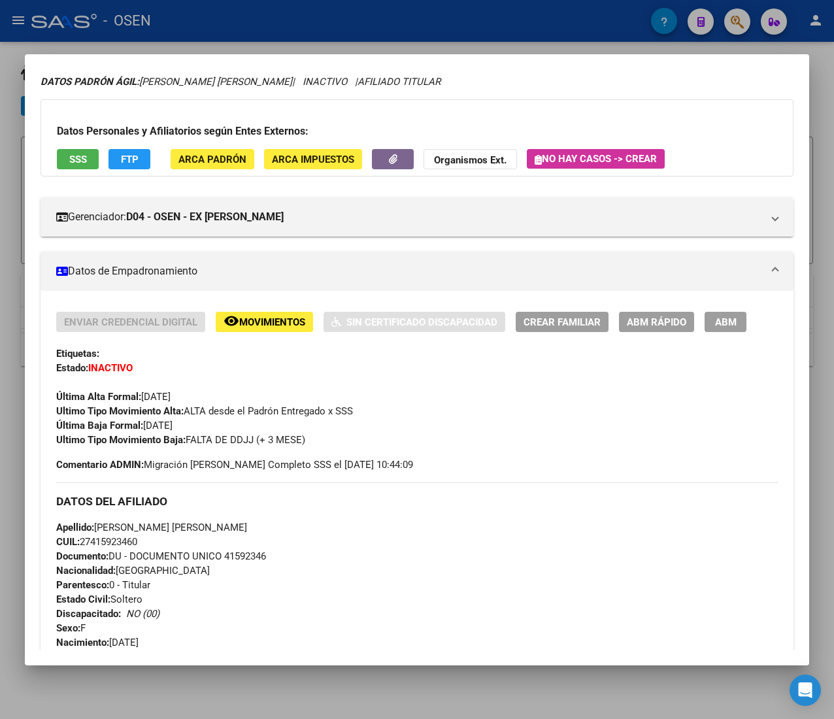
click at [674, 324] on span "ABM Rápido" at bounding box center [656, 322] width 59 height 12
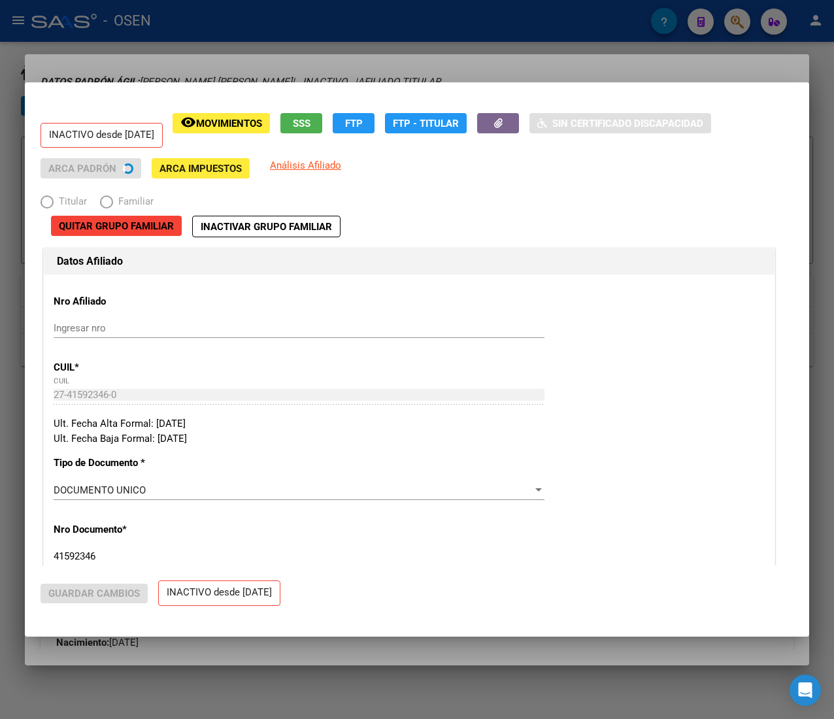
radio input "true"
type input "30-68449078-4"
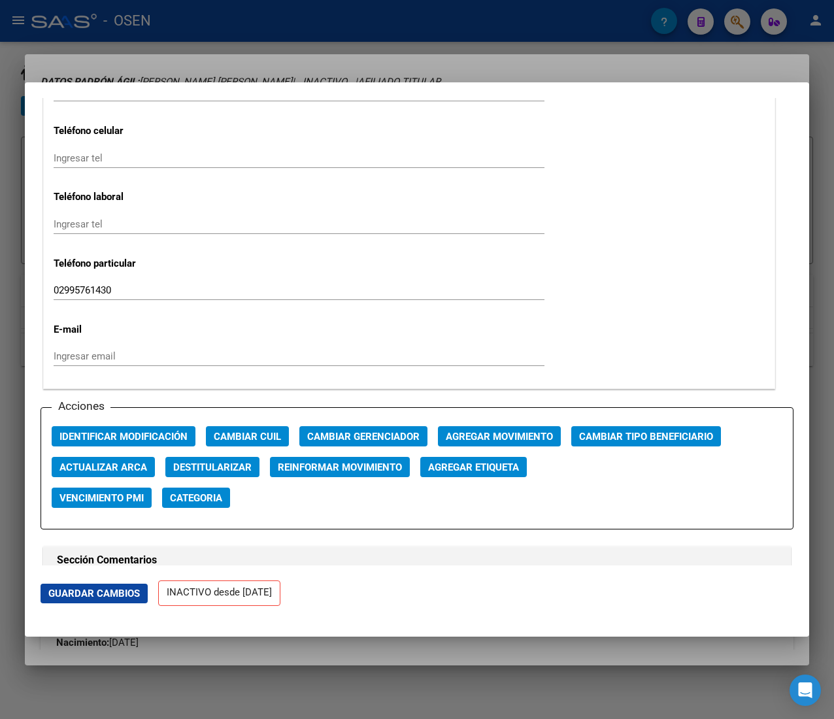
scroll to position [1699, 0]
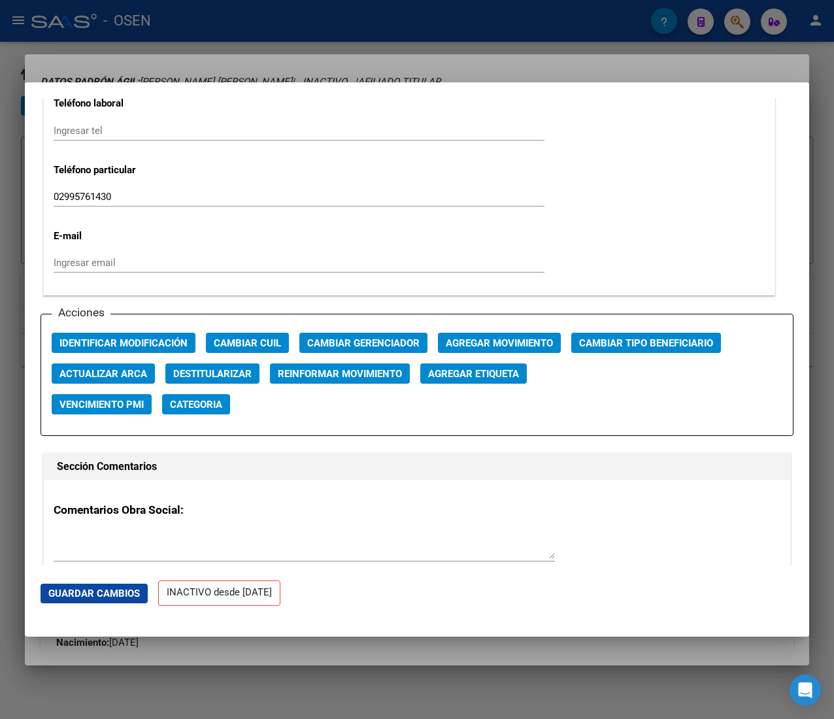
click at [484, 345] on span "Agregar Movimiento" at bounding box center [499, 343] width 107 height 12
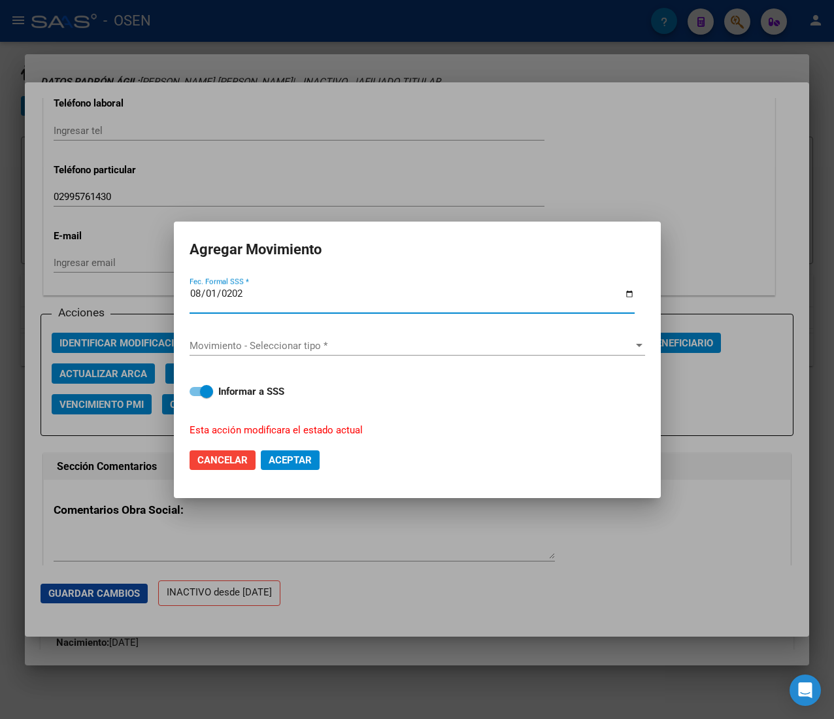
type input "2025-08-01"
click at [484, 344] on span "Movimiento - Seleccionar tipo *" at bounding box center [411, 346] width 444 height 12
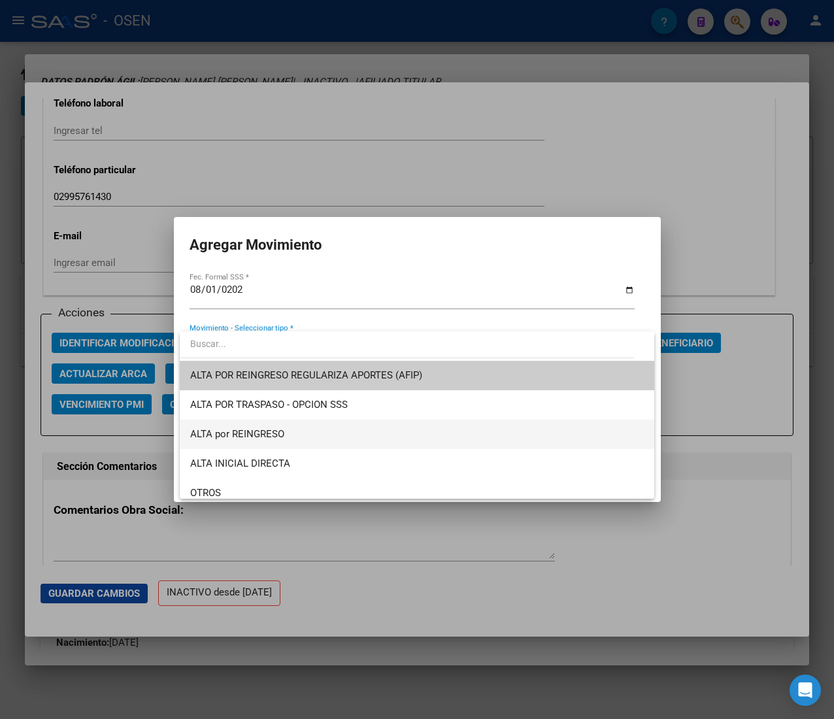
click at [380, 436] on span "ALTA por REINGRESO" at bounding box center [416, 433] width 453 height 29
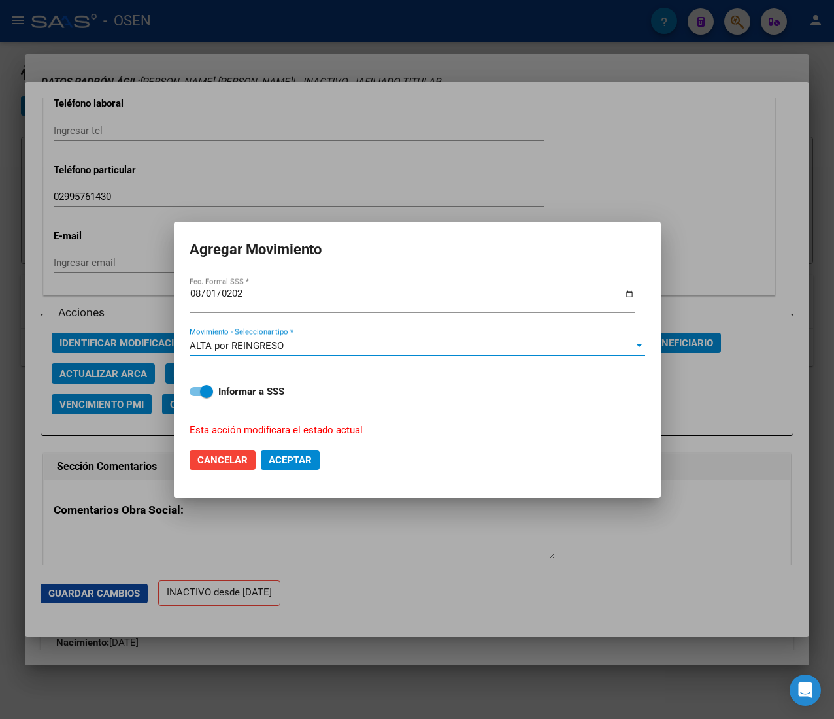
click at [302, 454] on span "Aceptar" at bounding box center [290, 460] width 43 height 12
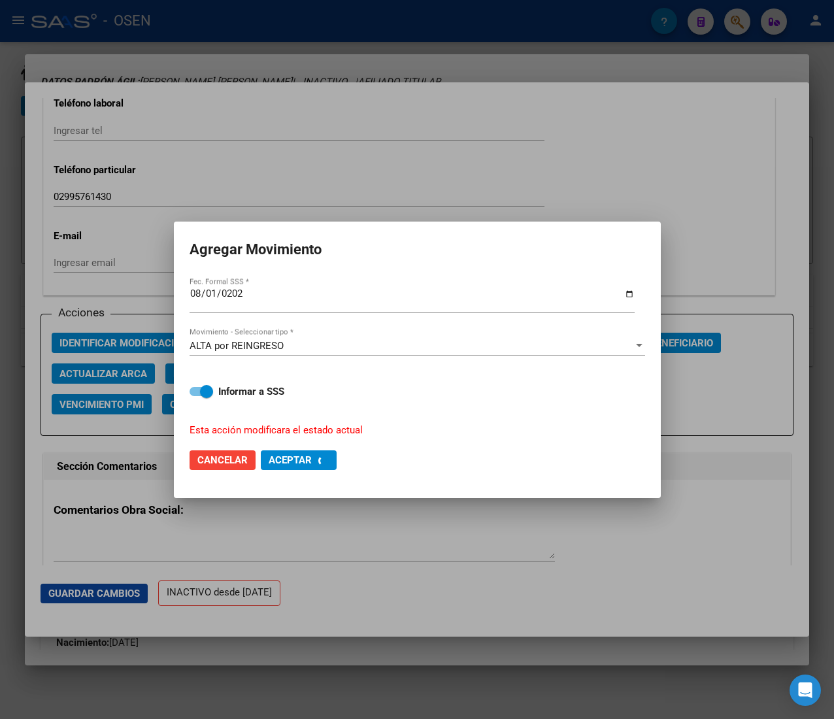
checkbox input "false"
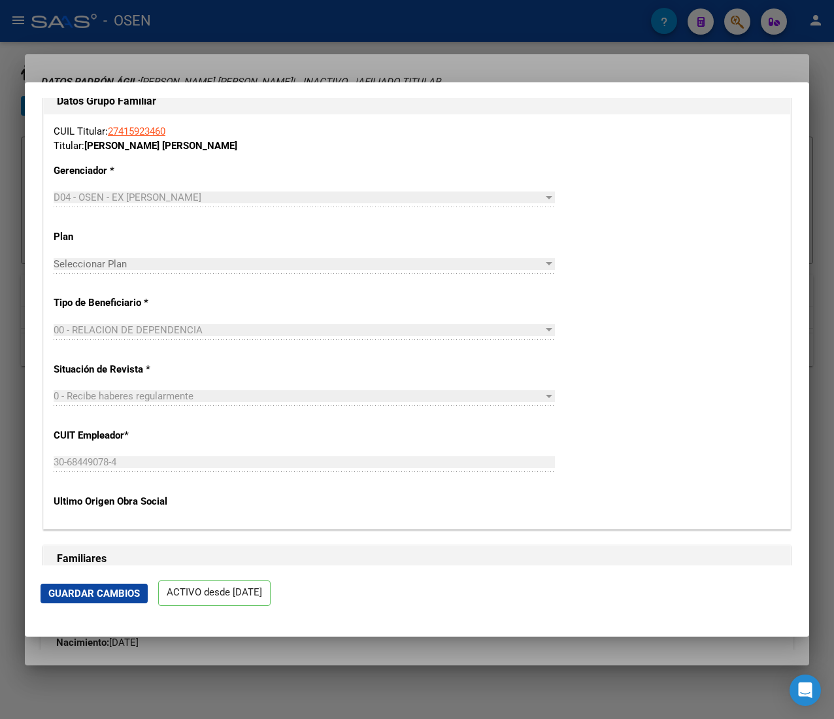
scroll to position [2352, 0]
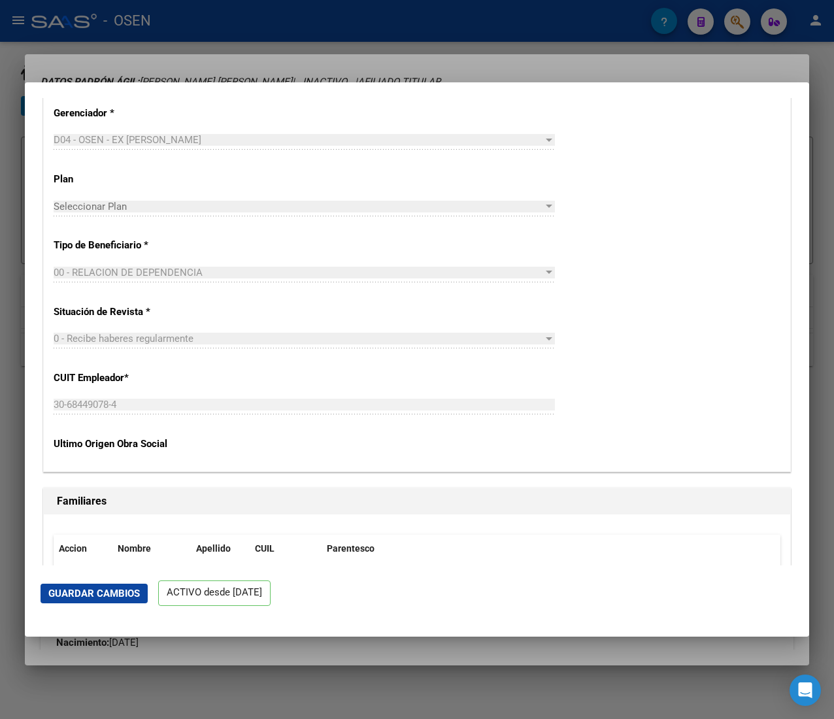
click at [299, 46] on div at bounding box center [417, 359] width 834 height 719
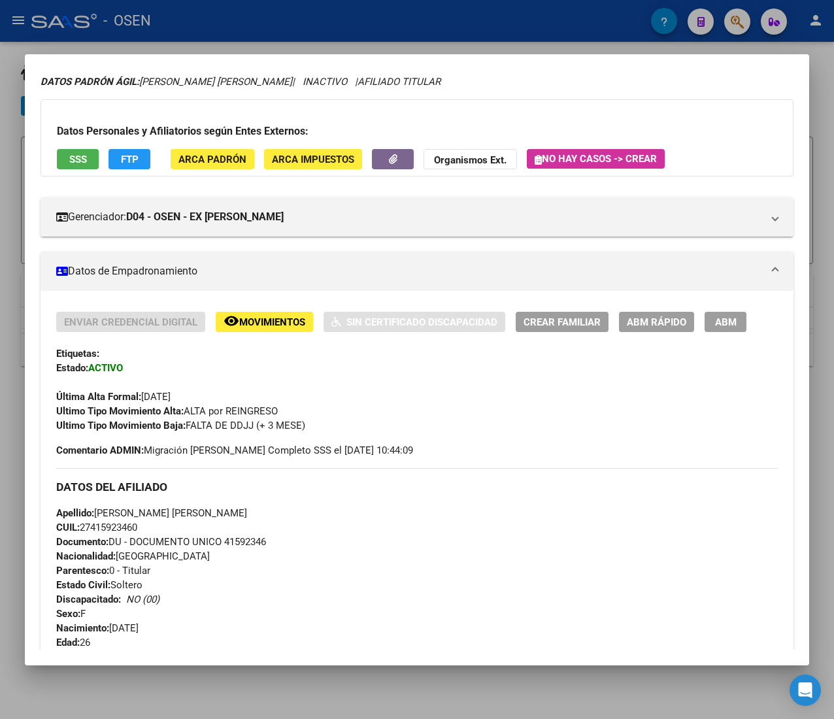
drag, startPoint x: 369, startPoint y: 26, endPoint x: 194, endPoint y: 102, distance: 190.8
click at [367, 26] on div at bounding box center [417, 359] width 834 height 719
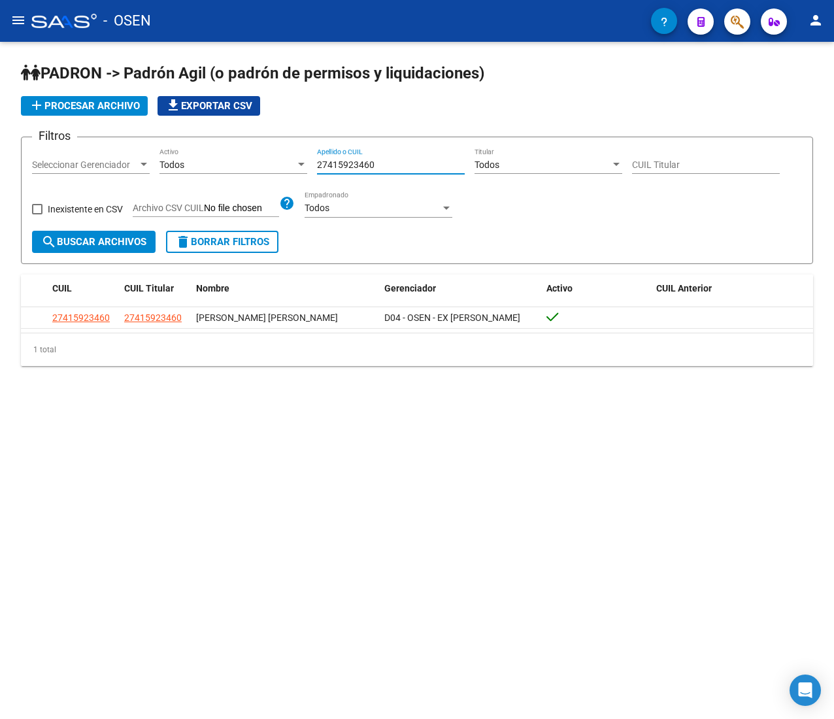
drag, startPoint x: 377, startPoint y: 164, endPoint x: 233, endPoint y: 164, distance: 143.7
click at [233, 164] on div "Filtros Seleccionar Gerenciador Seleccionar Gerenciador Todos Activo 2741592346…" at bounding box center [417, 189] width 770 height 83
paste input "21430921"
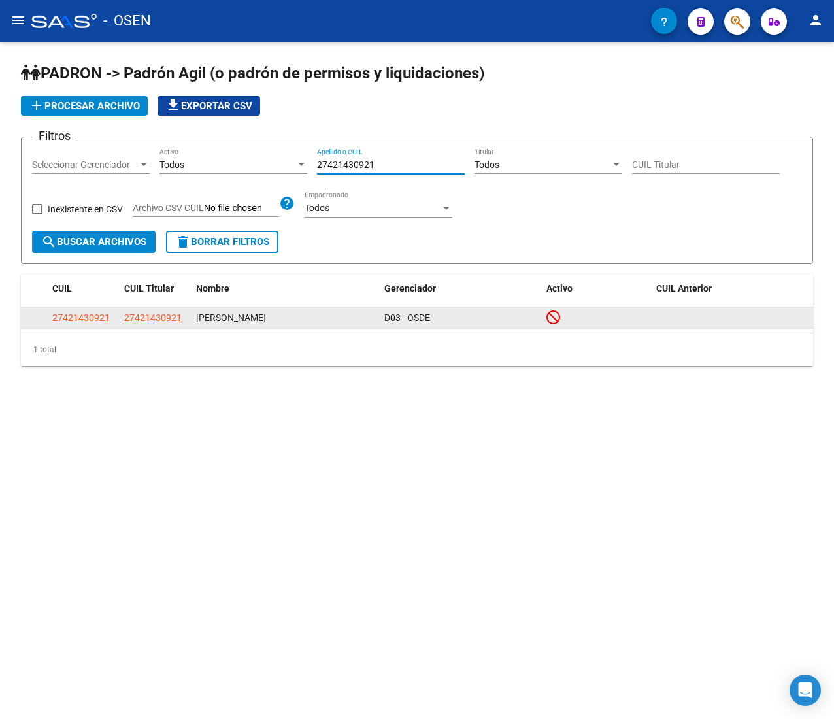
type input "27421430921"
click at [78, 310] on app-link-go-to "27421430921" at bounding box center [80, 317] width 57 height 15
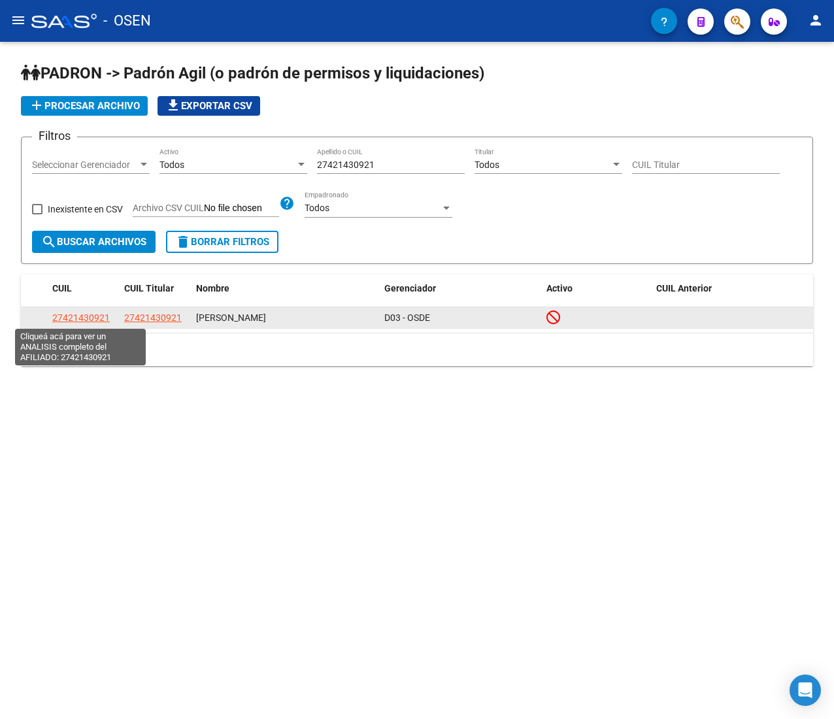
click at [79, 316] on span "27421430921" at bounding box center [80, 317] width 57 height 10
copy span "27421430921"
type textarea "27421430921"
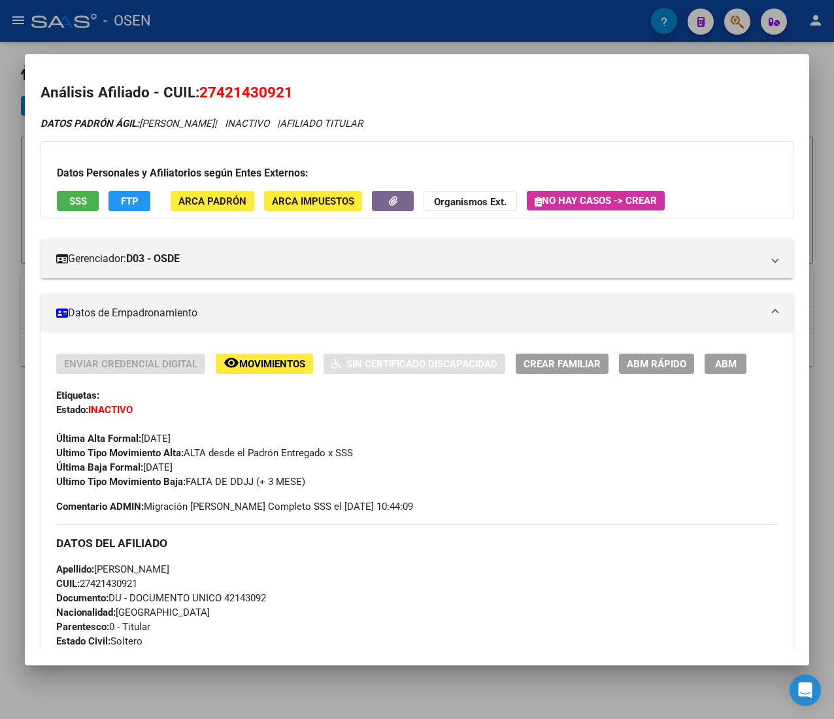
scroll to position [644, 0]
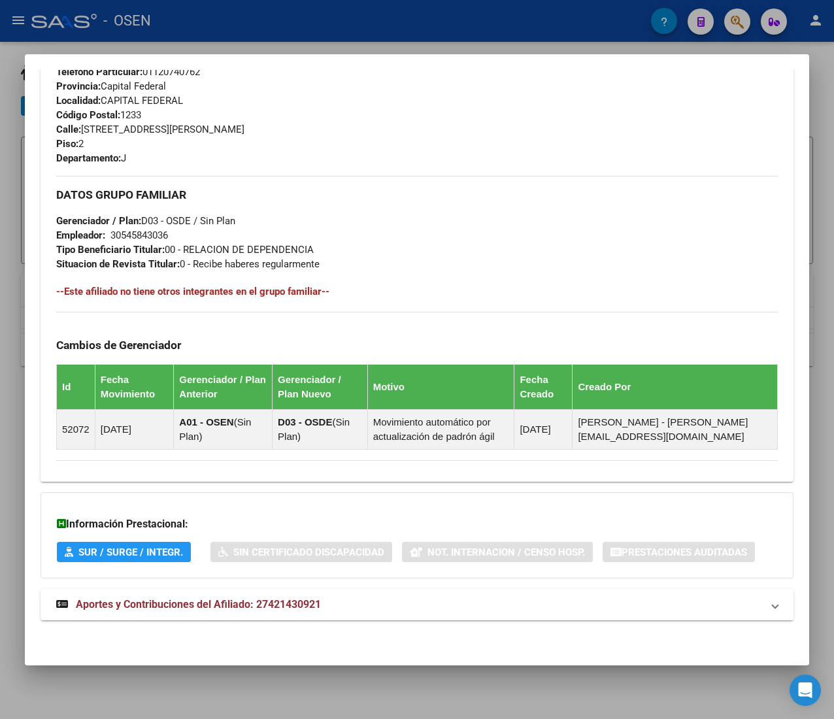
click at [380, 604] on mat-panel-title "Aportes y Contribuciones del Afiliado: 27421430921" at bounding box center [409, 605] width 706 height 16
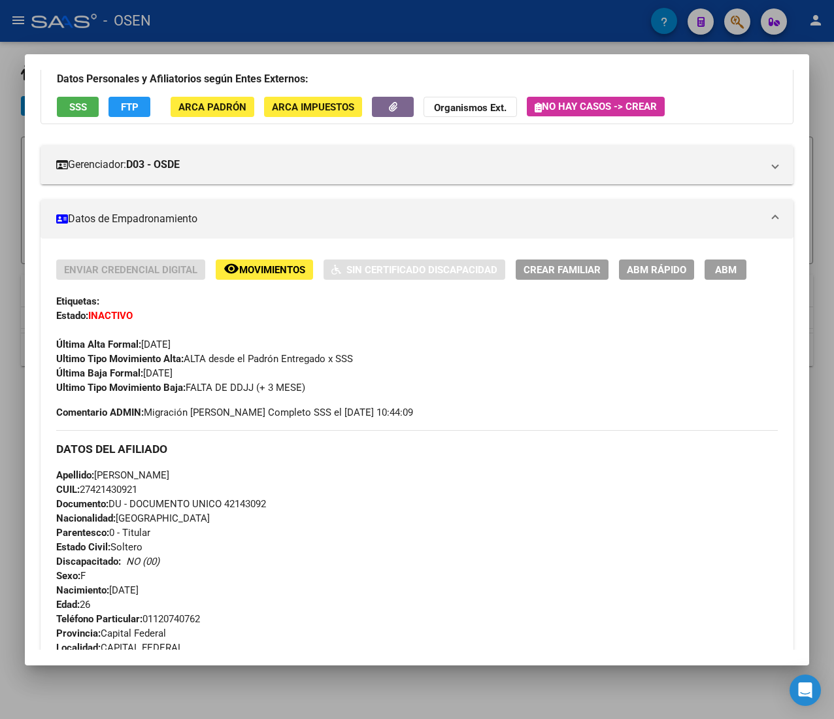
scroll to position [53, 0]
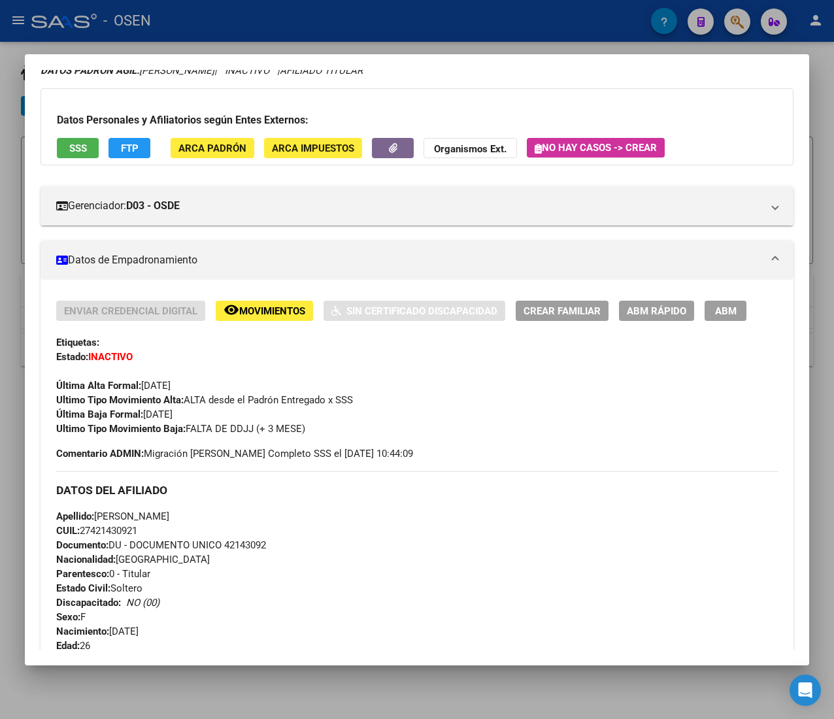
click at [648, 297] on div "Enviar Credencial Digital remove_red_eye Movimientos Sin Certificado Discapacid…" at bounding box center [417, 675] width 753 height 790
click at [649, 311] on span "ABM Rápido" at bounding box center [656, 311] width 59 height 12
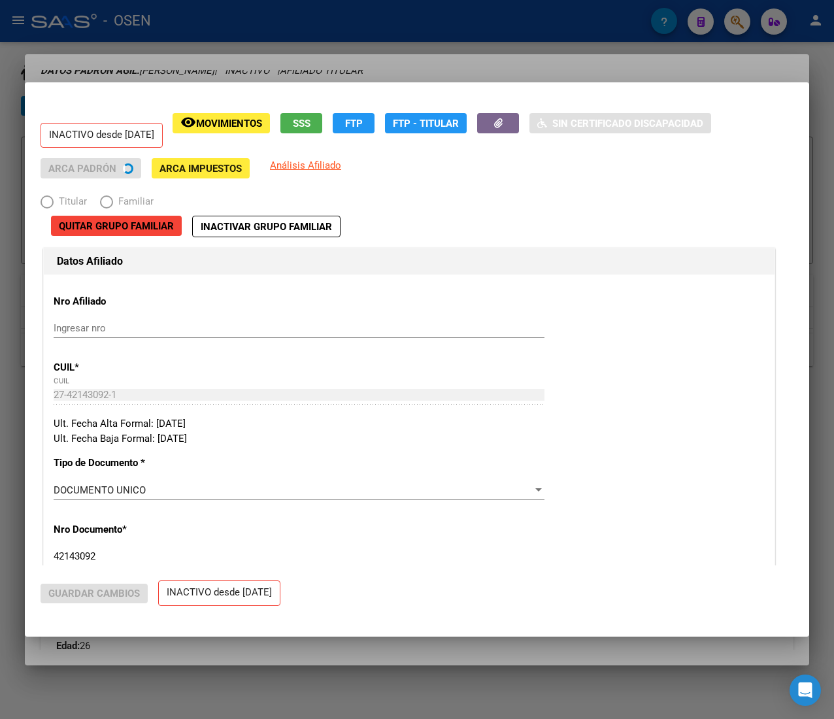
radio input "true"
type input "30-54584303-6"
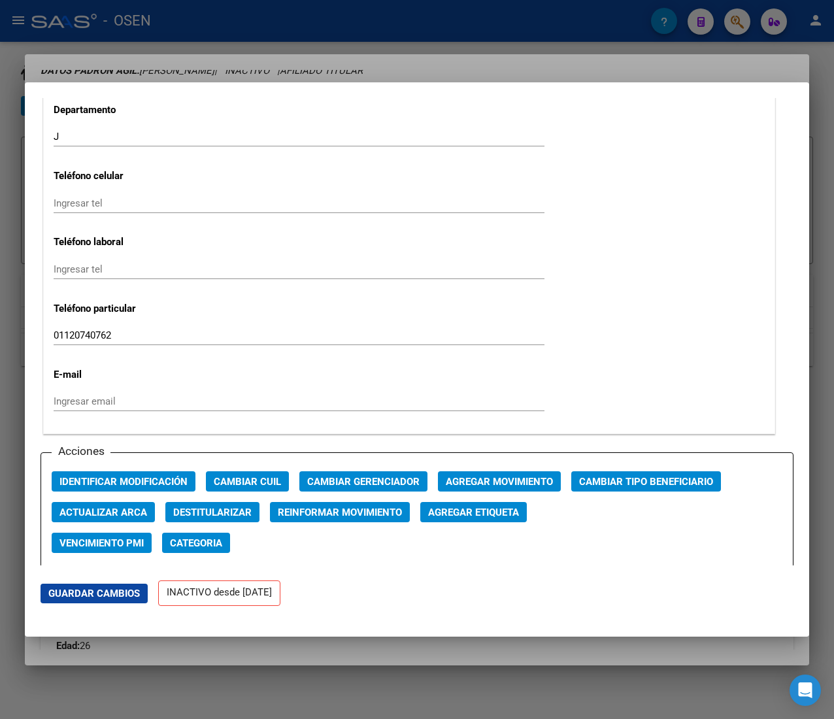
scroll to position [1699, 0]
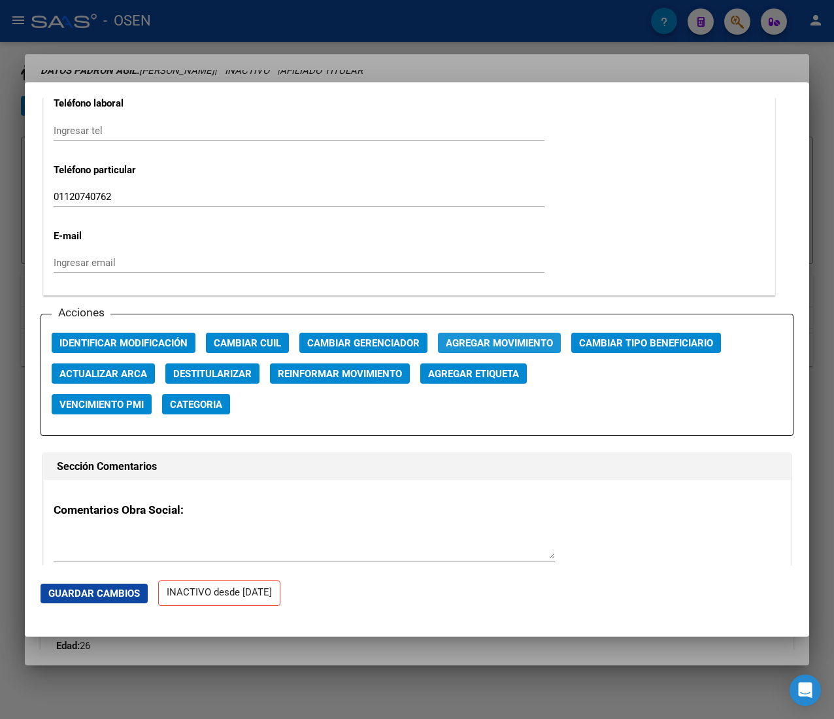
click at [489, 340] on span "Agregar Movimiento" at bounding box center [499, 343] width 107 height 12
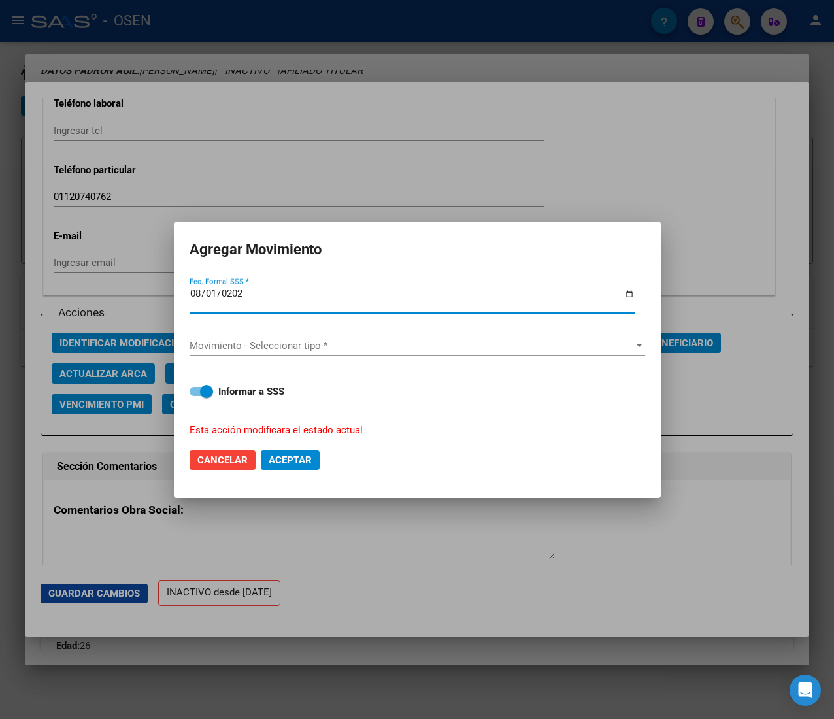
type input "2025-08-01"
click at [489, 340] on span "Movimiento - Seleccionar tipo *" at bounding box center [411, 346] width 444 height 12
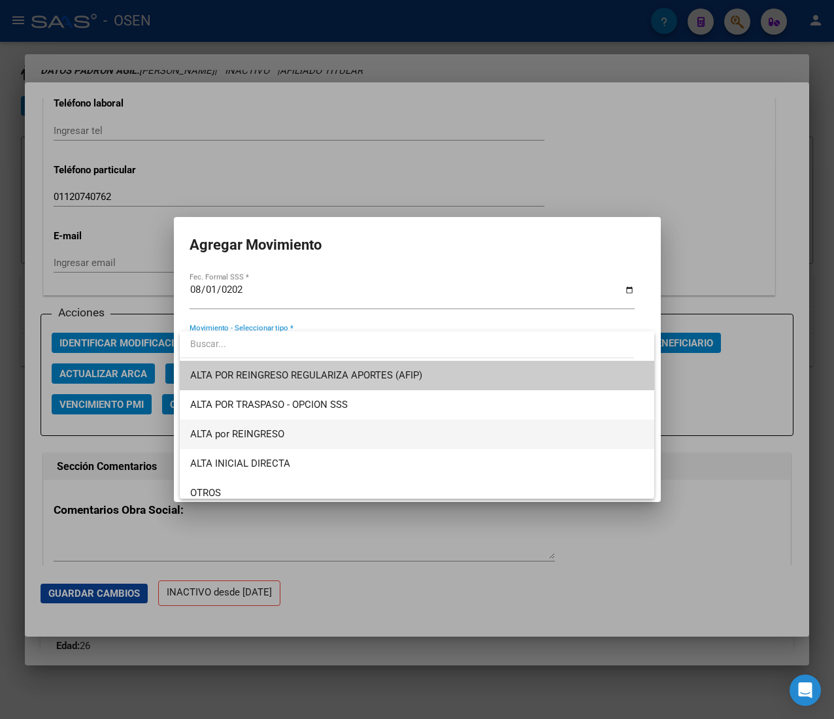
click at [361, 427] on span "ALTA por REINGRESO" at bounding box center [416, 433] width 453 height 29
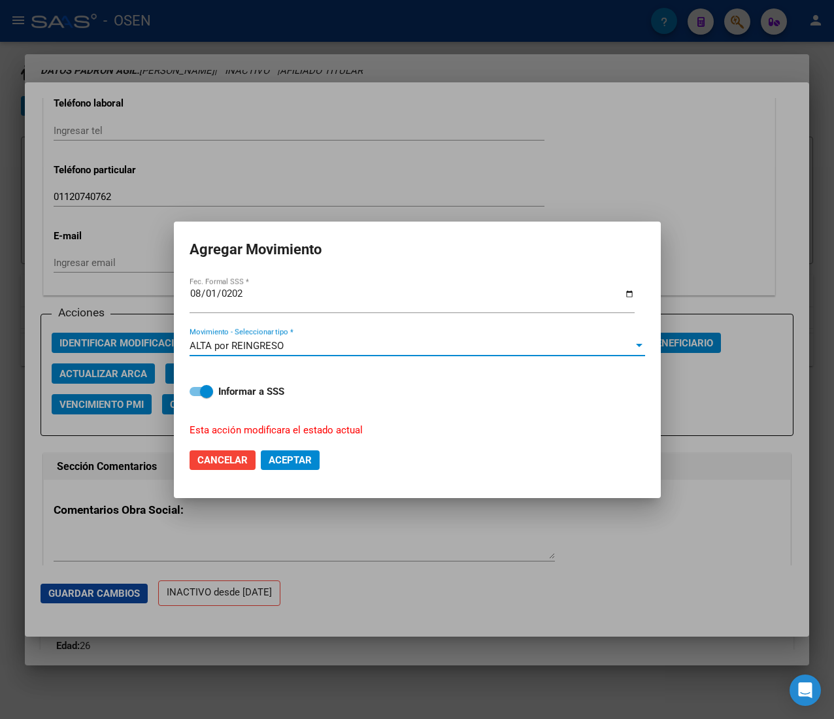
click at [306, 455] on span "Aceptar" at bounding box center [290, 460] width 43 height 12
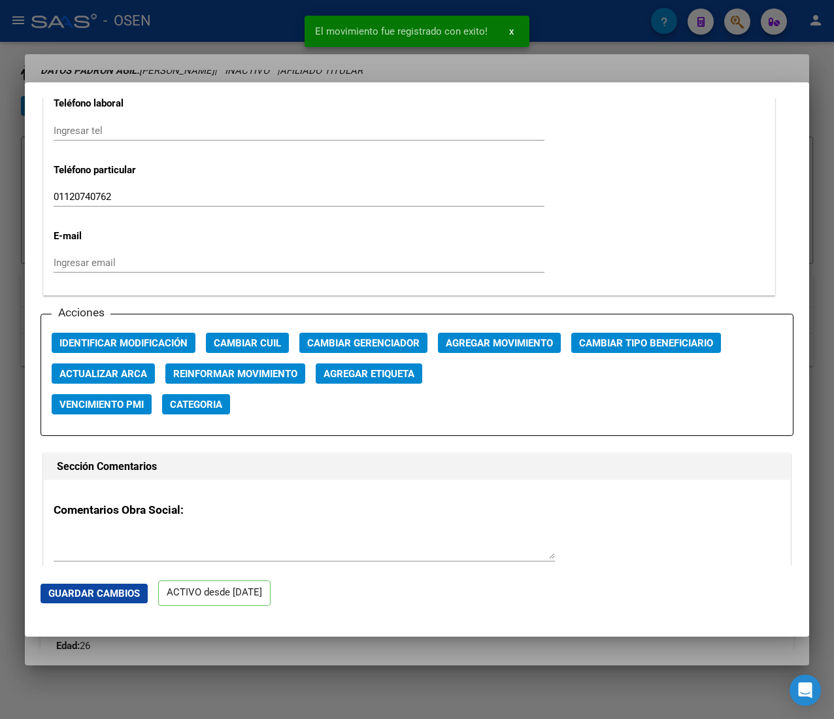
click at [174, 17] on div at bounding box center [417, 359] width 834 height 719
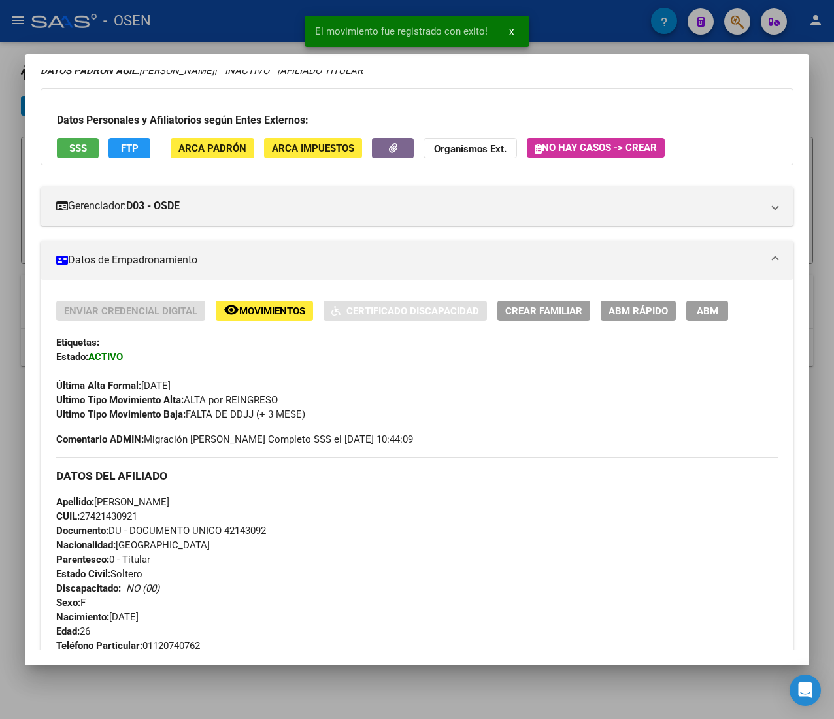
click at [261, 18] on div at bounding box center [417, 359] width 834 height 719
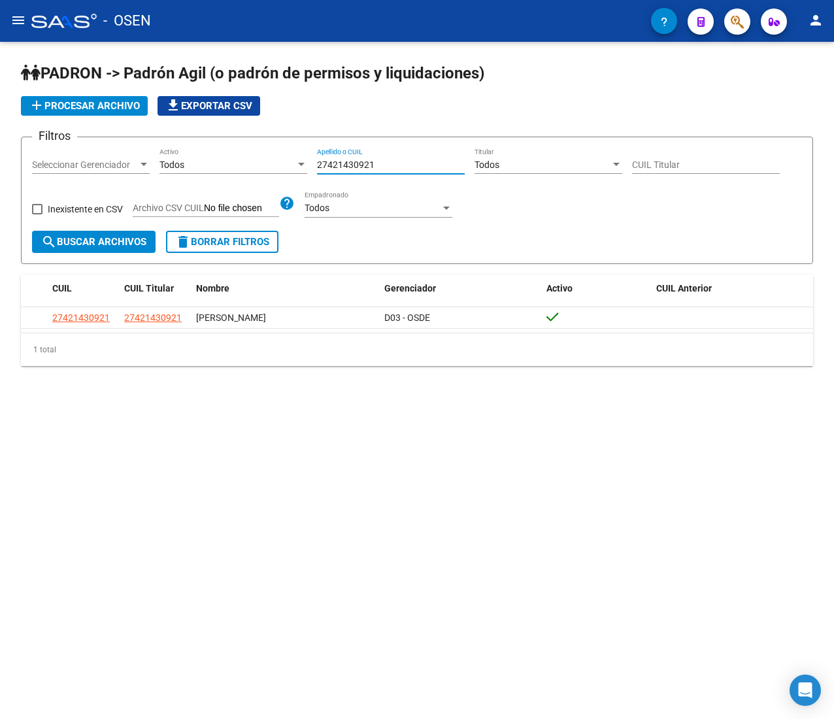
drag, startPoint x: 385, startPoint y: 161, endPoint x: 221, endPoint y: 162, distance: 164.0
click at [225, 162] on div "Filtros Seleccionar Gerenciador Seleccionar Gerenciador Todos Activo 2742143092…" at bounding box center [417, 189] width 770 height 83
paste input "3351199199"
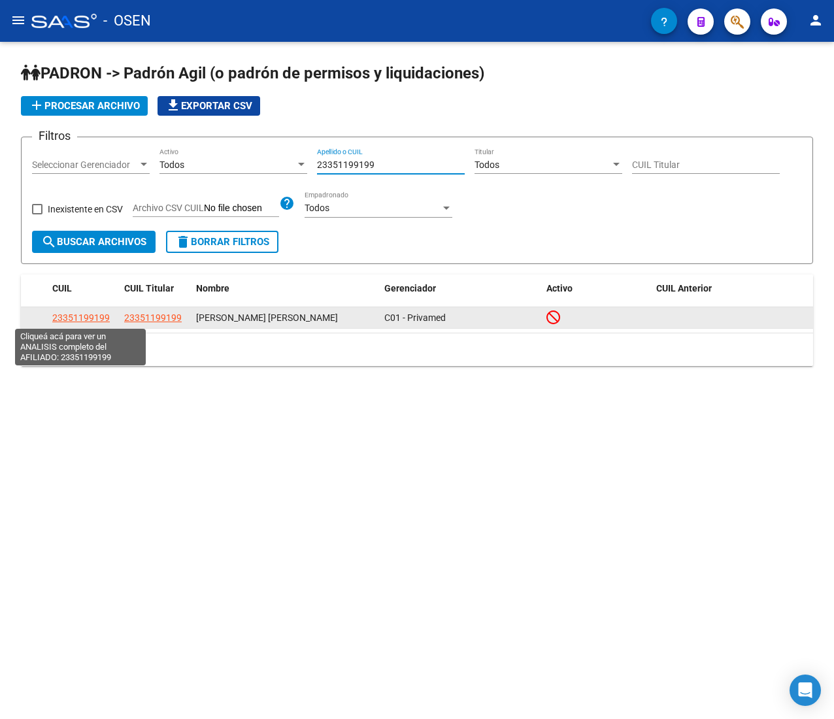
type input "23351199199"
click at [98, 316] on span "23351199199" at bounding box center [80, 317] width 57 height 10
type textarea "23351199199"
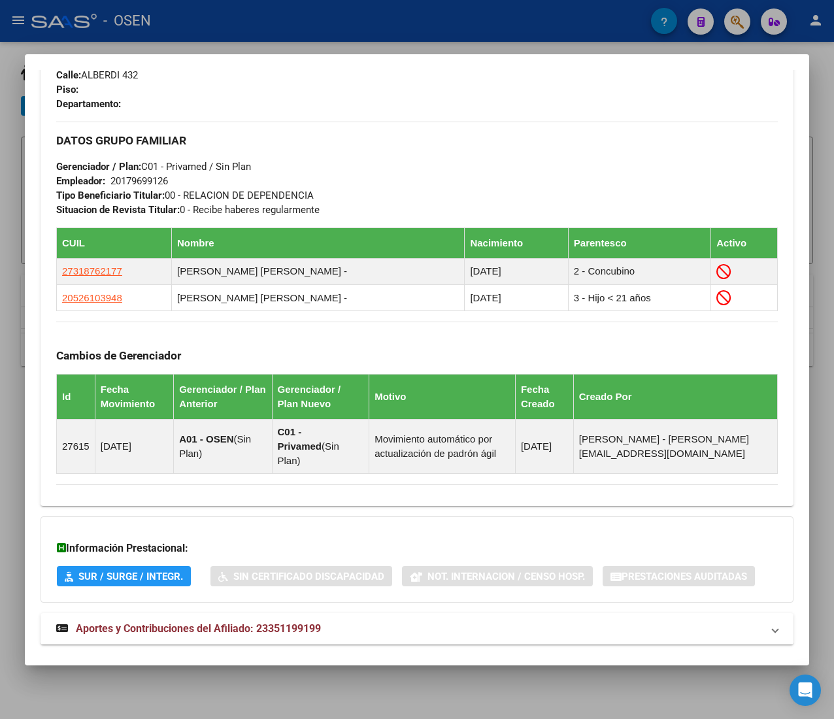
scroll to position [709, 0]
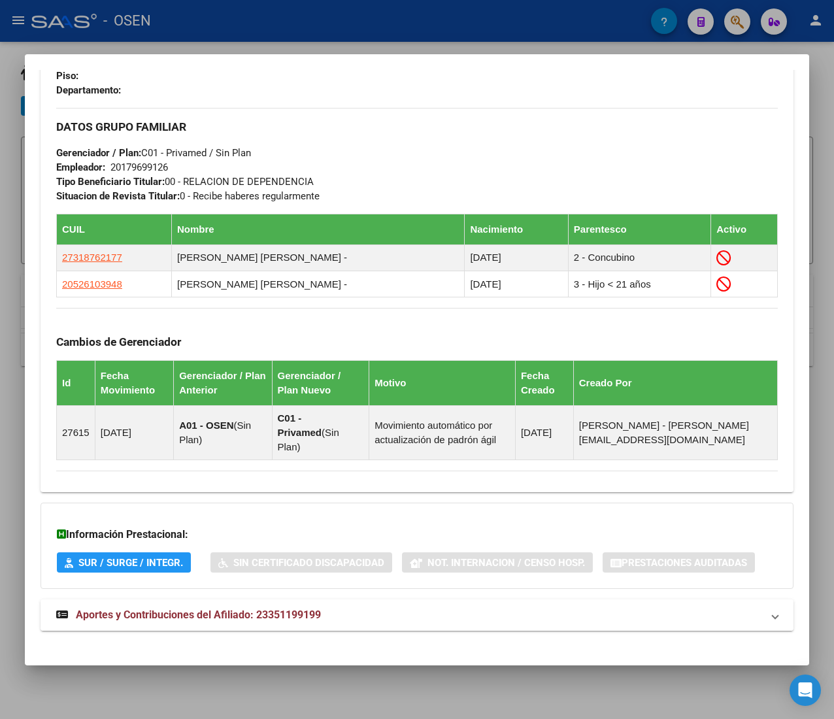
click at [364, 607] on mat-panel-title "Aportes y Contribuciones del Afiliado: 23351199199" at bounding box center [409, 615] width 706 height 16
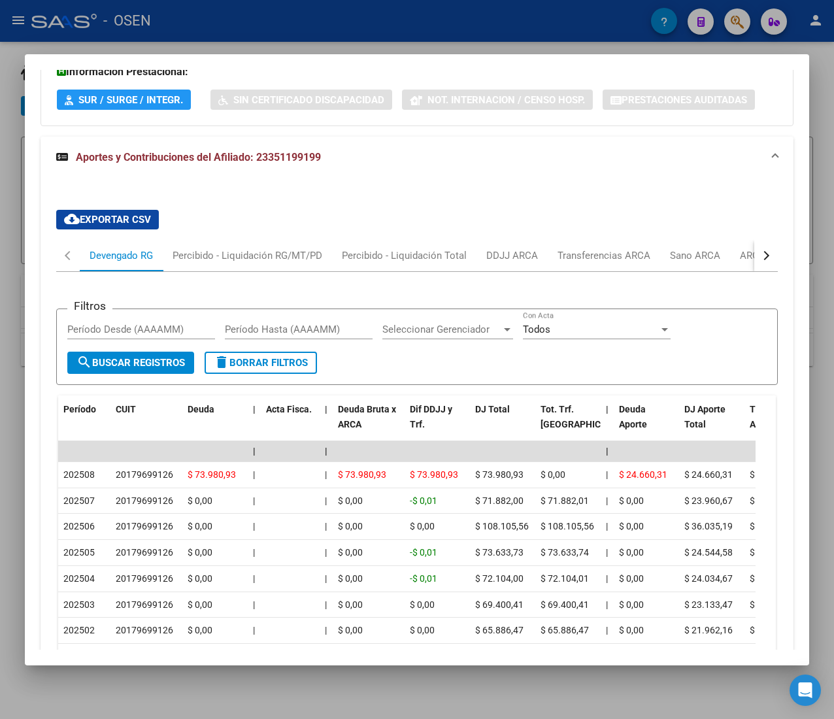
scroll to position [1232, 0]
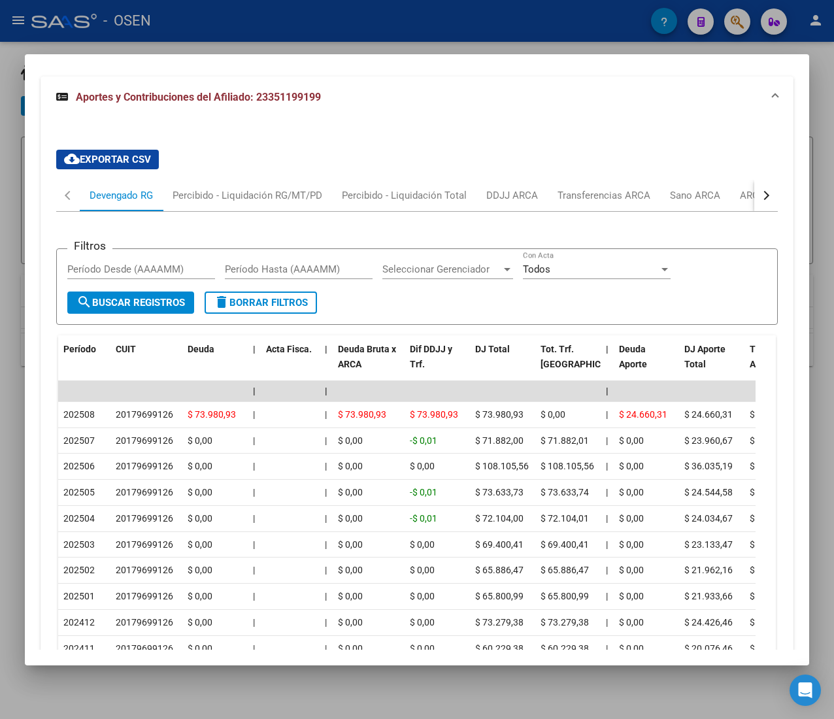
click at [754, 180] on button "button" at bounding box center [766, 195] width 24 height 31
click at [697, 191] on div "ARCA Relaciones Laborales" at bounding box center [667, 195] width 122 height 14
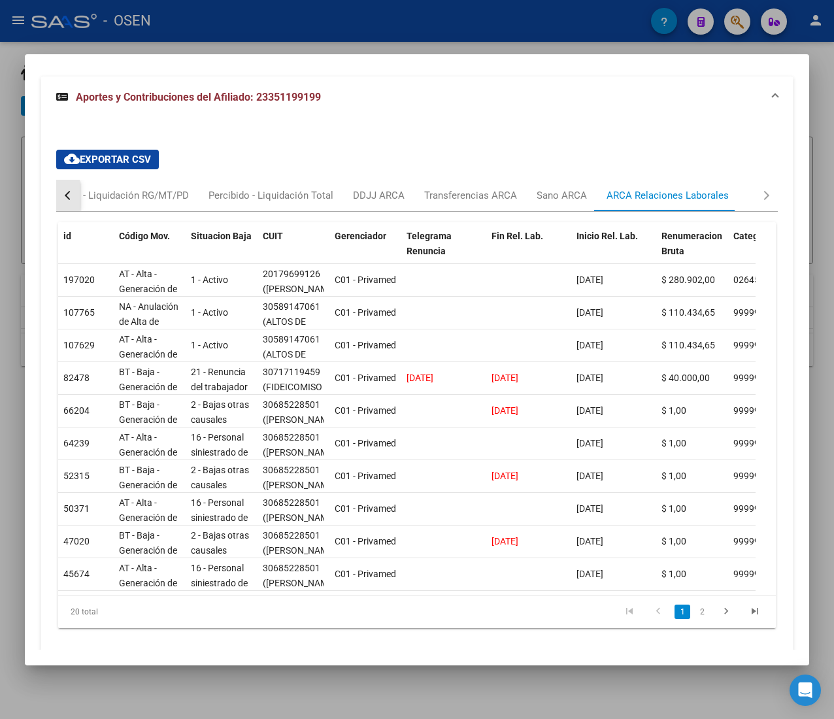
click at [61, 180] on button "button" at bounding box center [68, 195] width 24 height 31
click at [120, 188] on div "Devengado RG" at bounding box center [121, 195] width 63 height 14
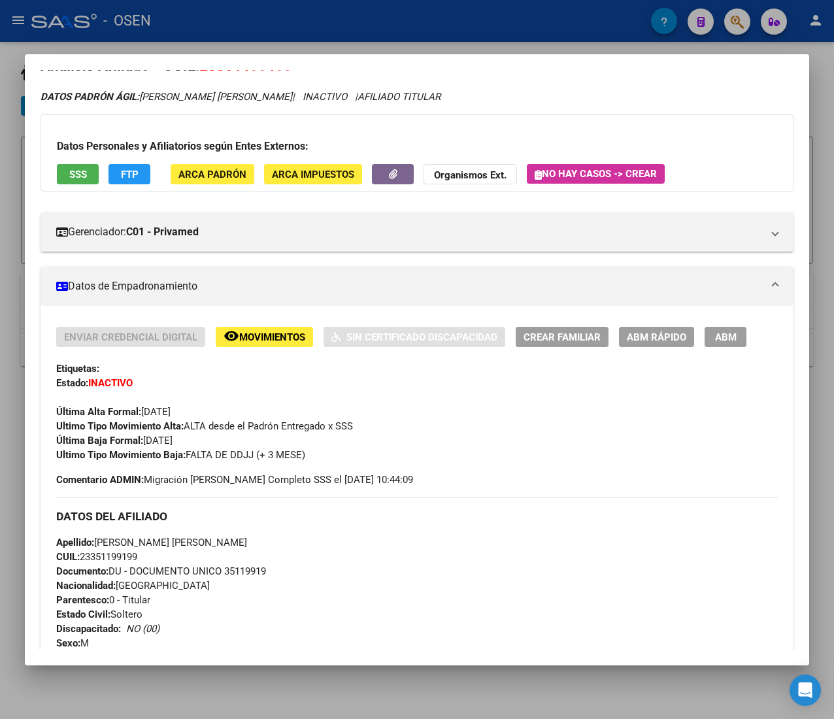
scroll to position [0, 0]
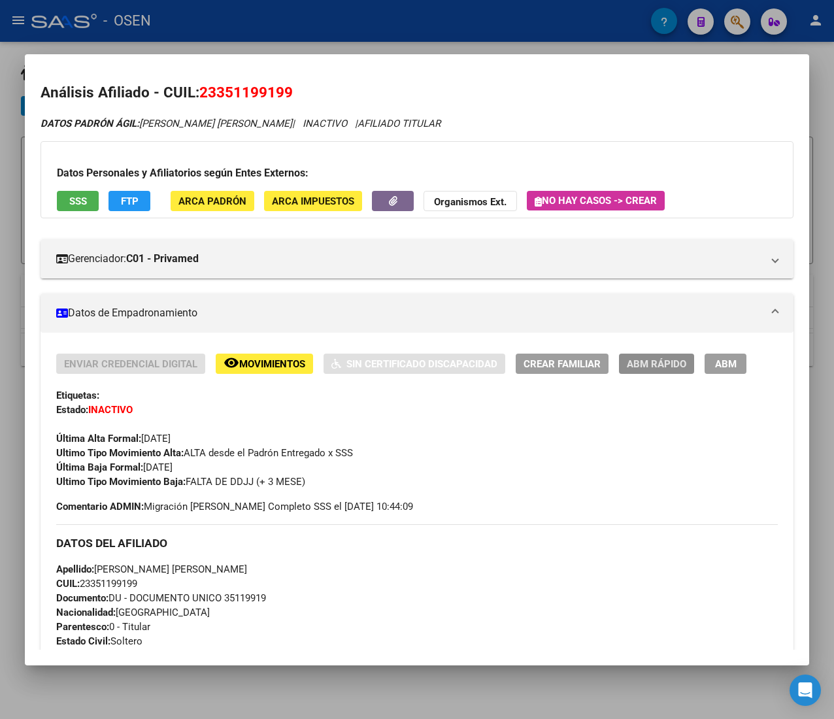
click at [638, 357] on button "ABM Rápido" at bounding box center [656, 363] width 75 height 20
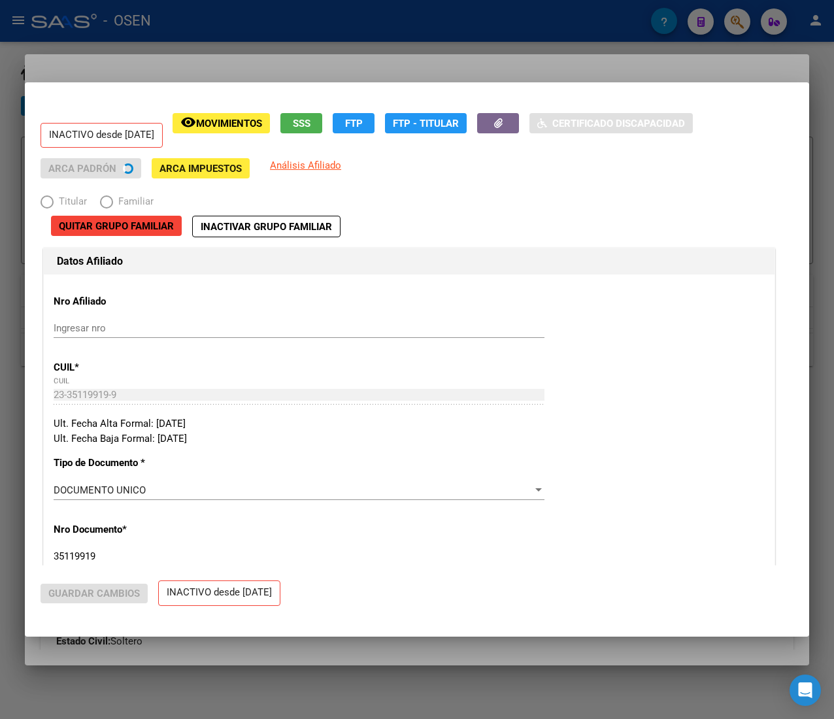
radio input "true"
type input "20-17969912-6"
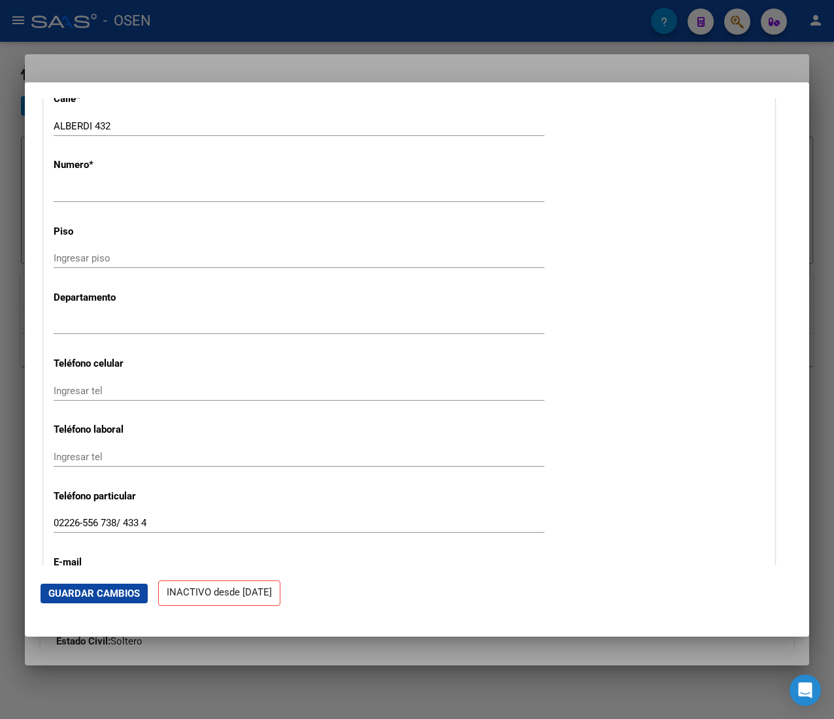
scroll to position [1829, 0]
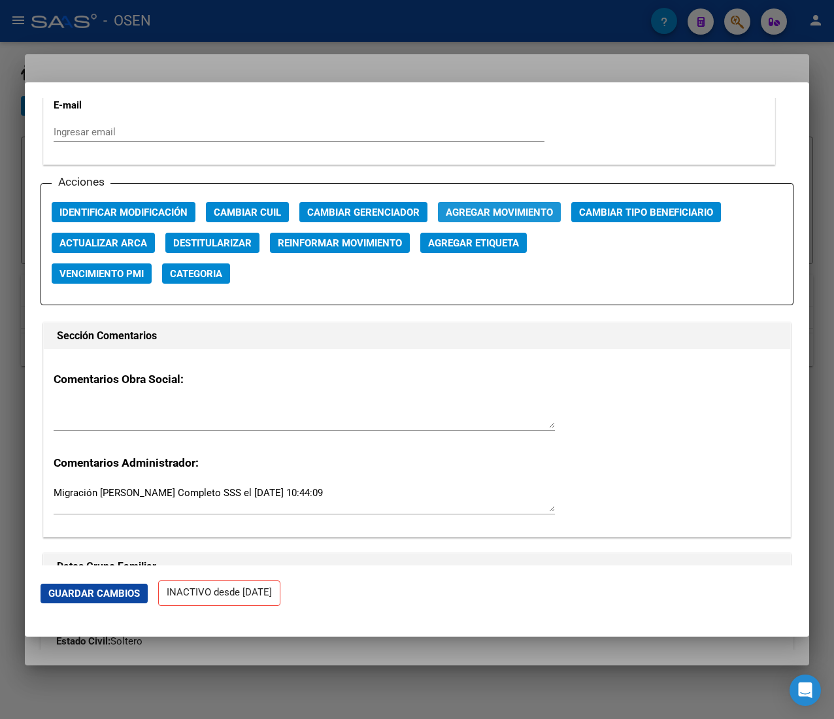
click at [500, 214] on span "Agregar Movimiento" at bounding box center [499, 212] width 107 height 12
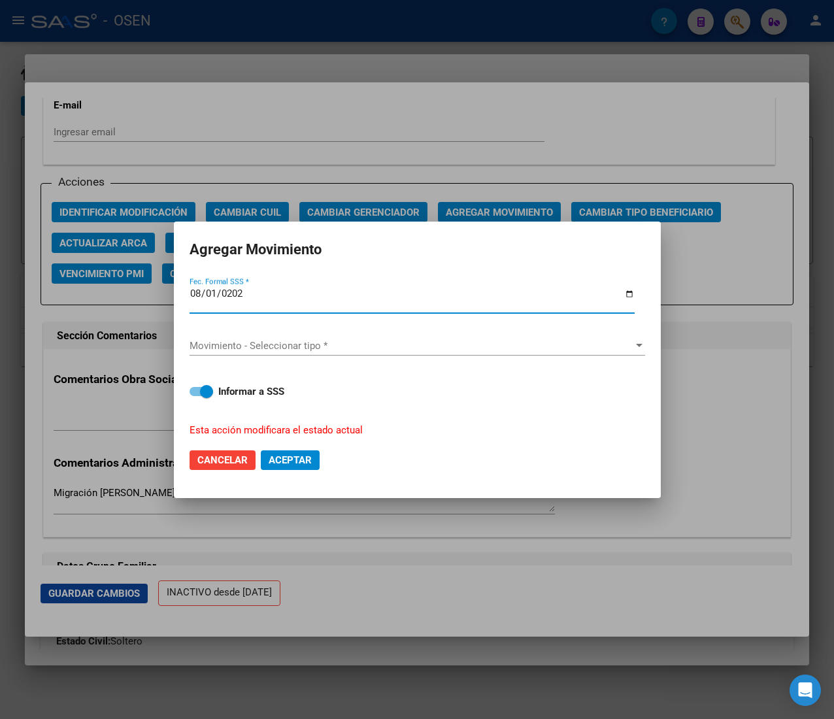
type input "2025-08-01"
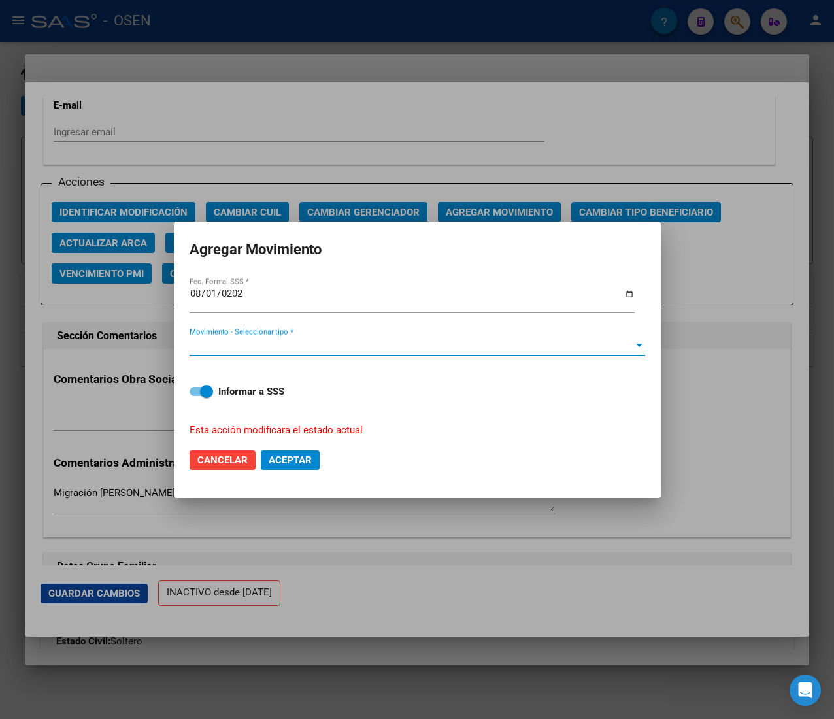
click at [396, 344] on span "Movimiento - Seleccionar tipo *" at bounding box center [411, 346] width 444 height 12
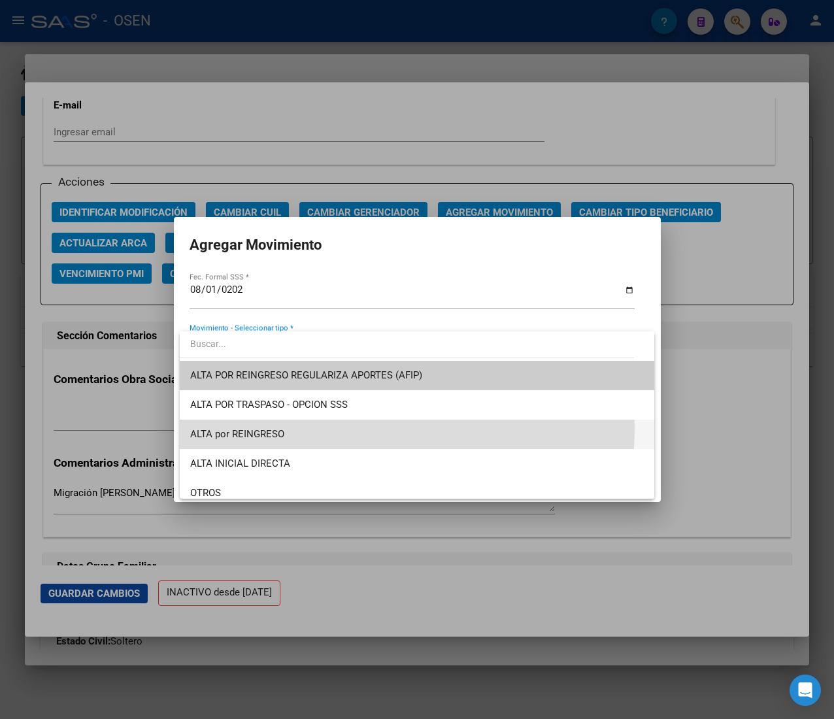
click at [320, 427] on span "ALTA por REINGRESO" at bounding box center [416, 433] width 453 height 29
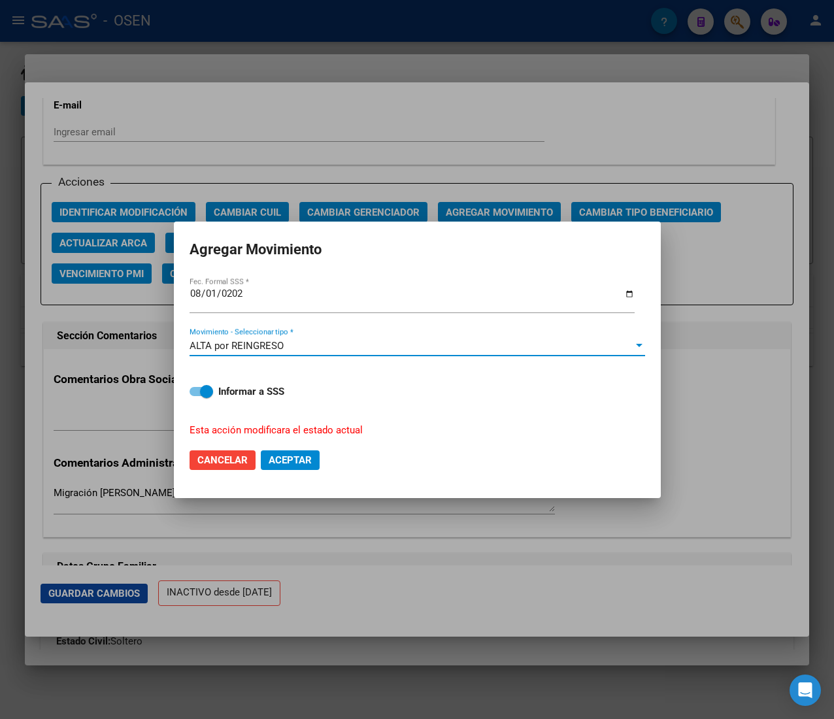
click at [287, 457] on span "Aceptar" at bounding box center [290, 460] width 43 height 12
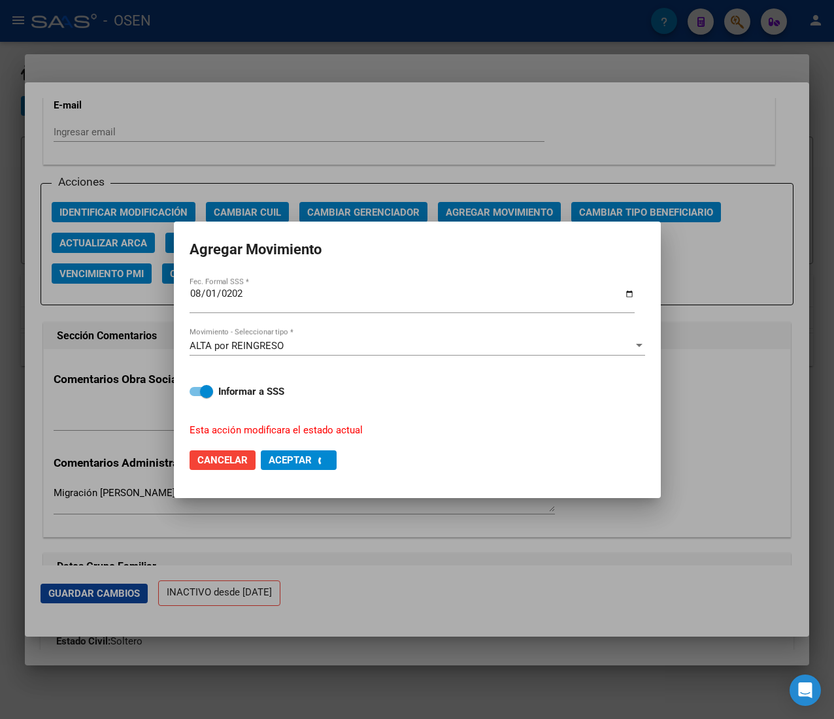
checkbox input "false"
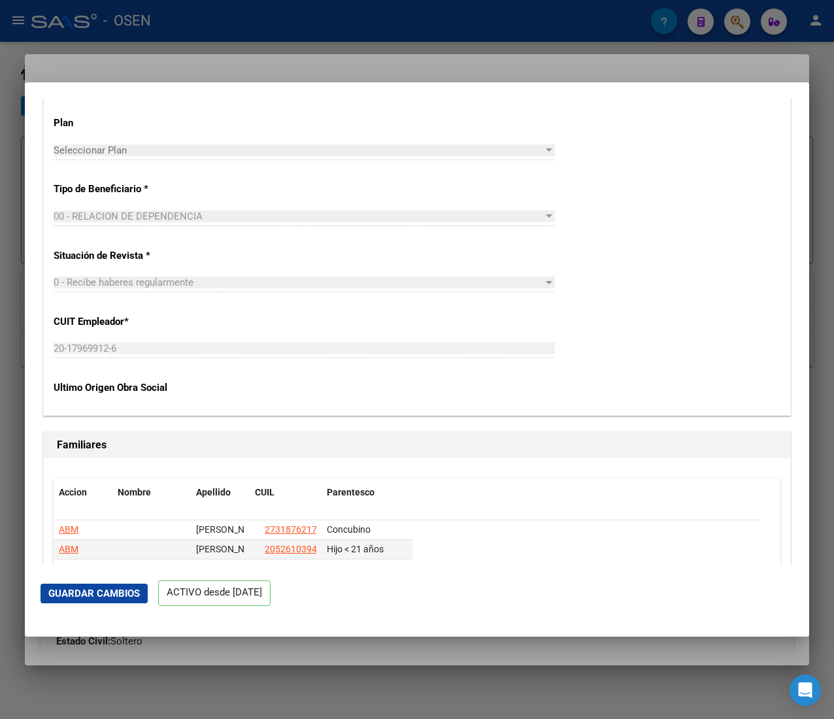
scroll to position [2483, 0]
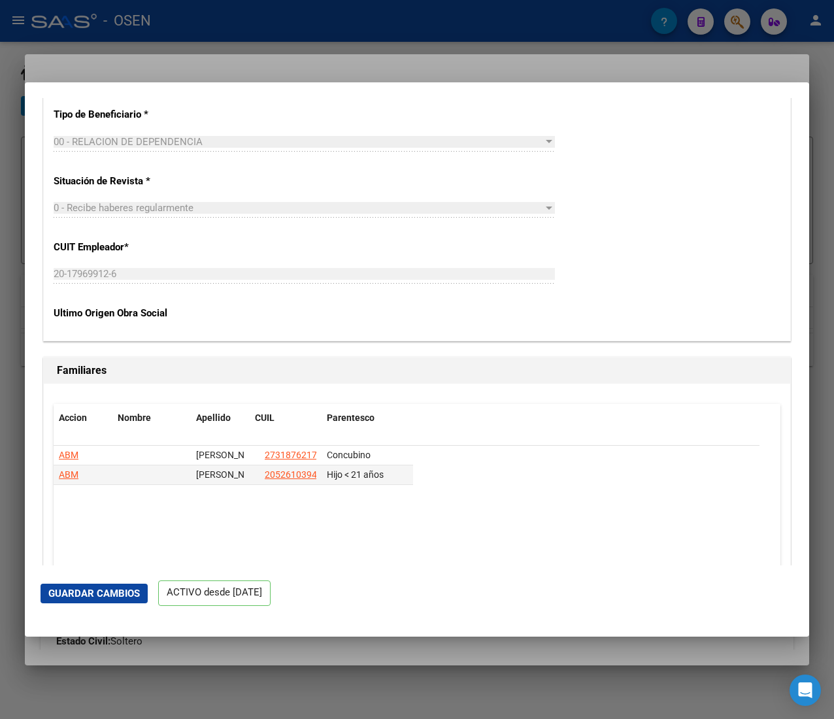
click at [228, 22] on div at bounding box center [417, 359] width 834 height 719
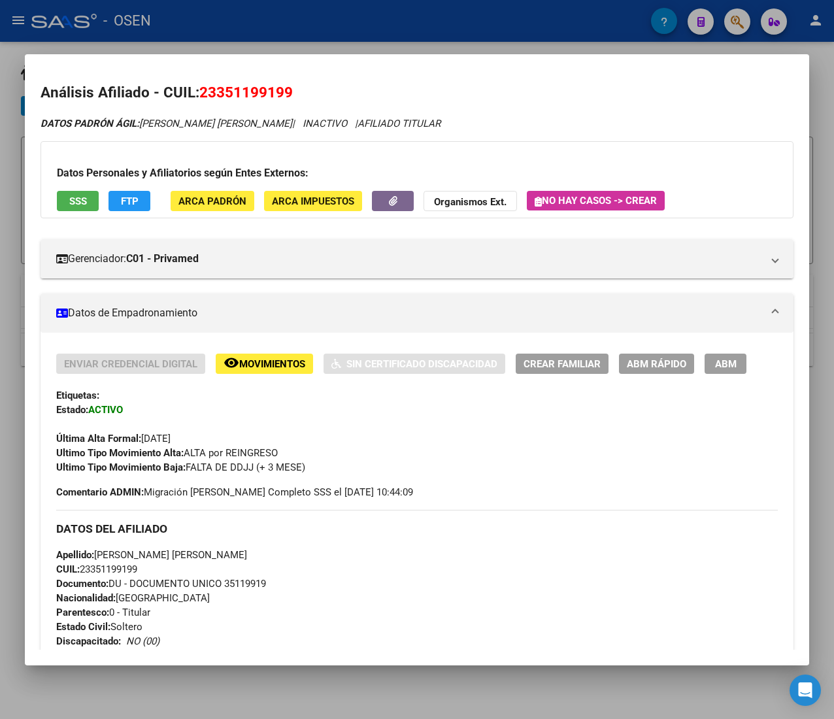
drag, startPoint x: 315, startPoint y: 18, endPoint x: 321, endPoint y: 27, distance: 11.8
click at [315, 18] on div at bounding box center [417, 359] width 834 height 719
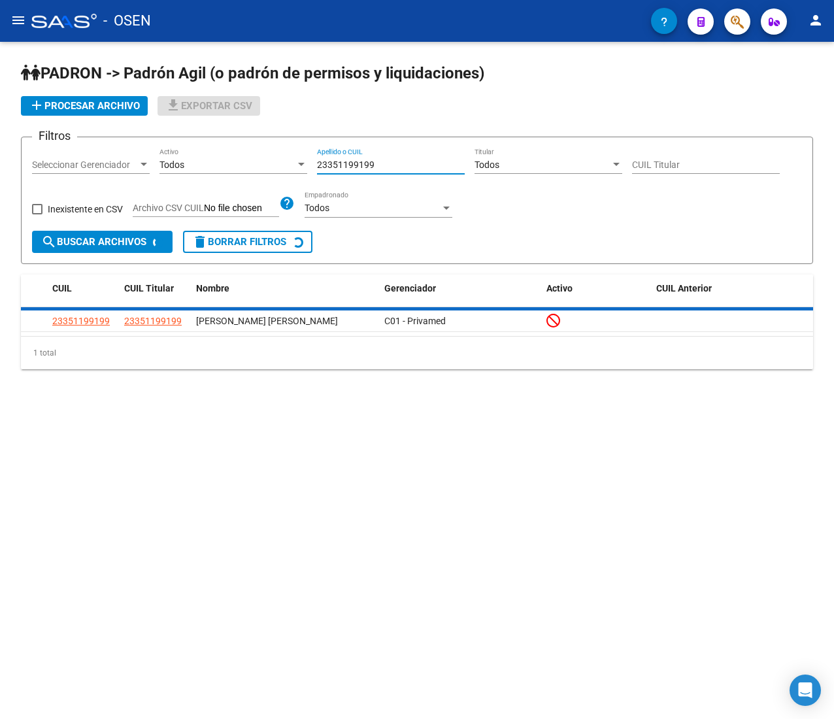
drag, startPoint x: 408, startPoint y: 167, endPoint x: 168, endPoint y: 154, distance: 240.1
click at [169, 154] on div "Filtros Seleccionar Gerenciador Seleccionar Gerenciador Todos Activo 2335119919…" at bounding box center [417, 189] width 770 height 83
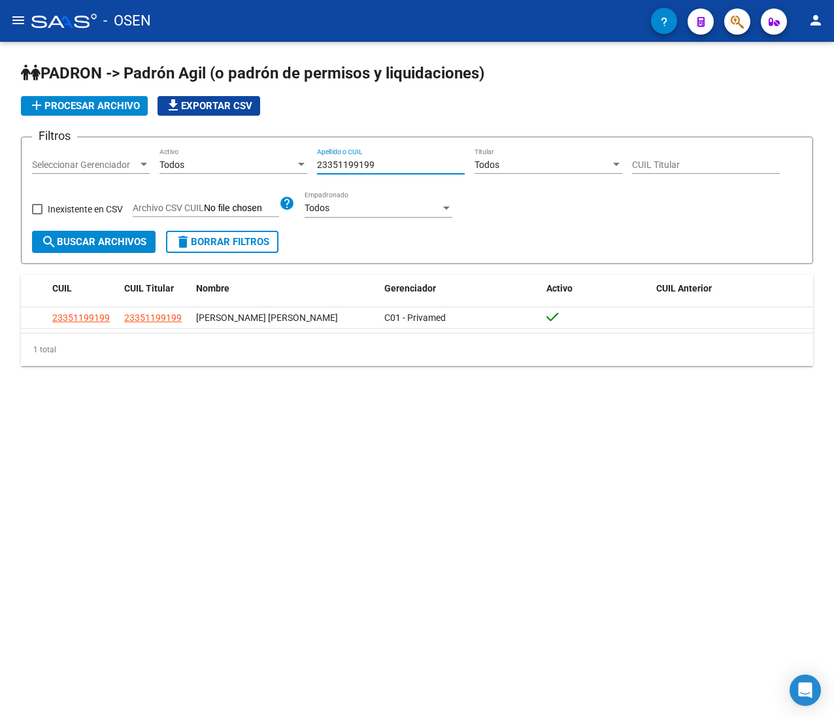
paste input "0954928935"
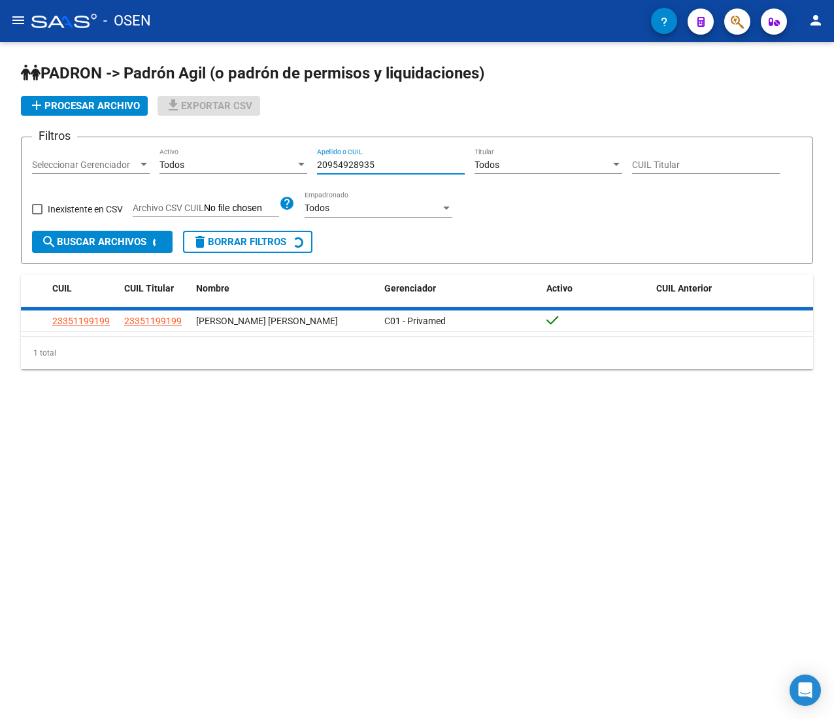
type input "20954928935"
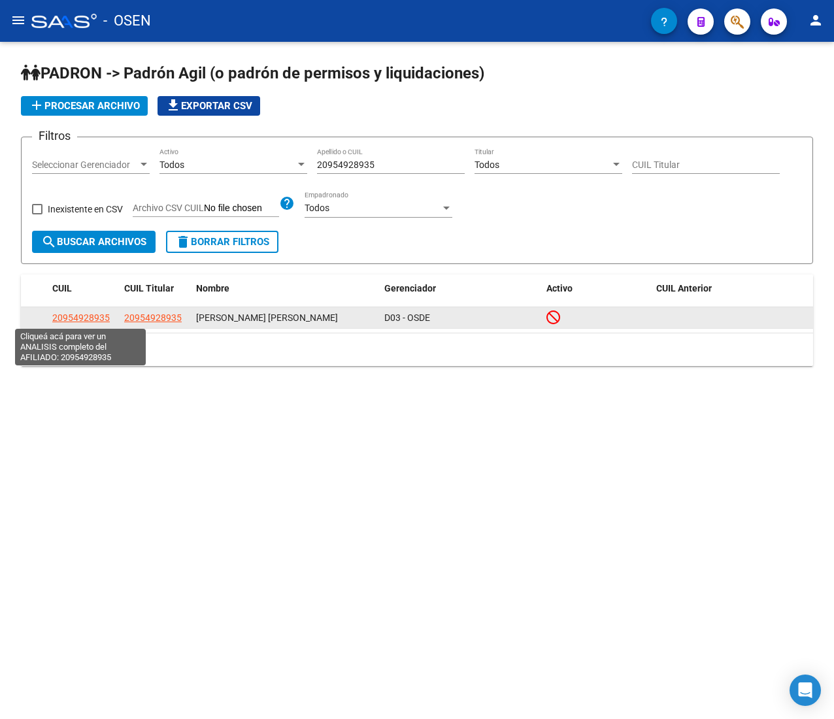
click at [82, 323] on span "20954928935" at bounding box center [80, 317] width 57 height 10
type textarea "20954928935"
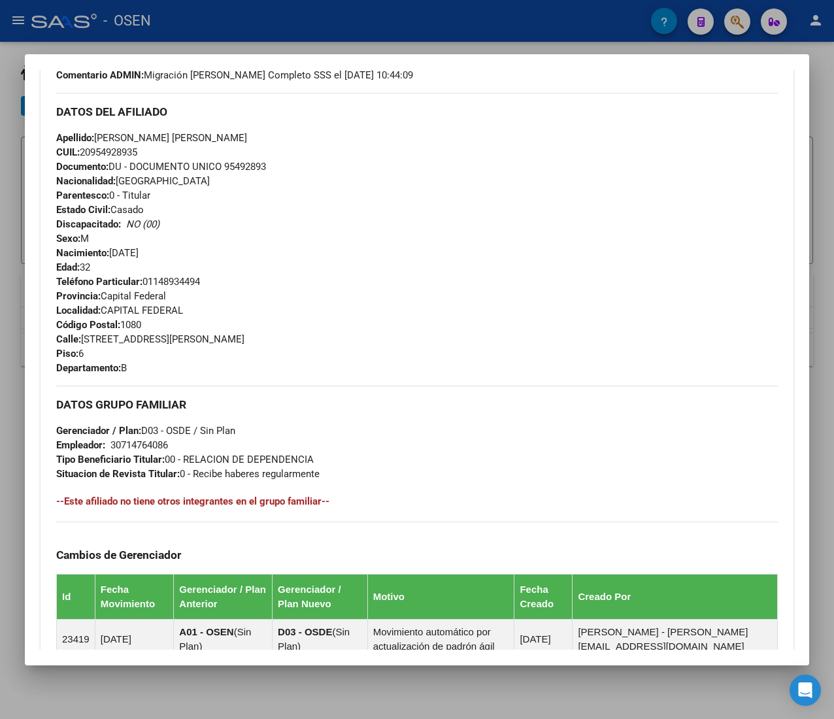
scroll to position [632, 0]
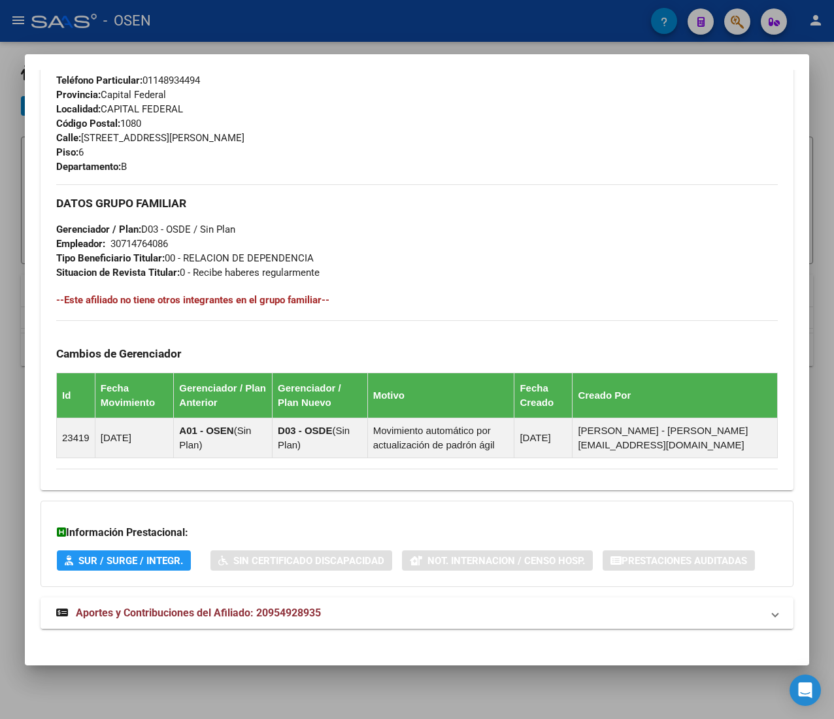
click at [376, 606] on mat-expansion-panel-header "Aportes y Contribuciones del Afiliado: 20954928935" at bounding box center [417, 612] width 753 height 31
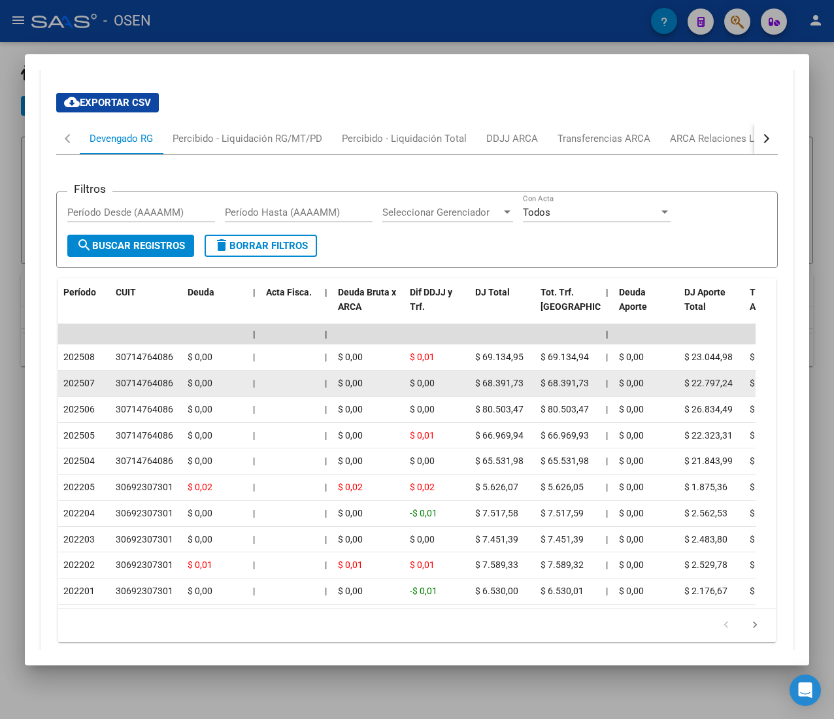
scroll to position [1158, 0]
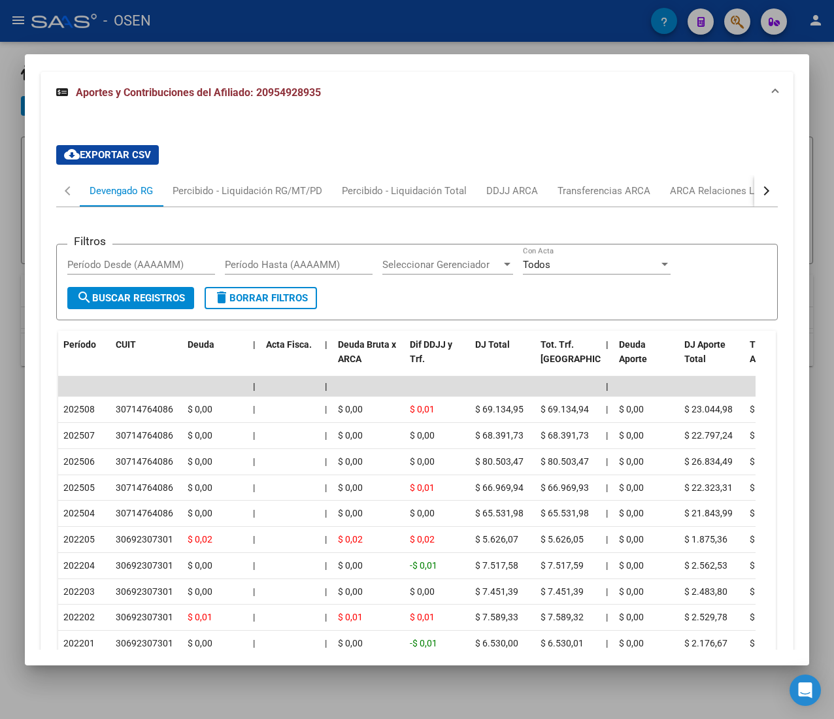
click at [754, 196] on button "button" at bounding box center [766, 190] width 24 height 31
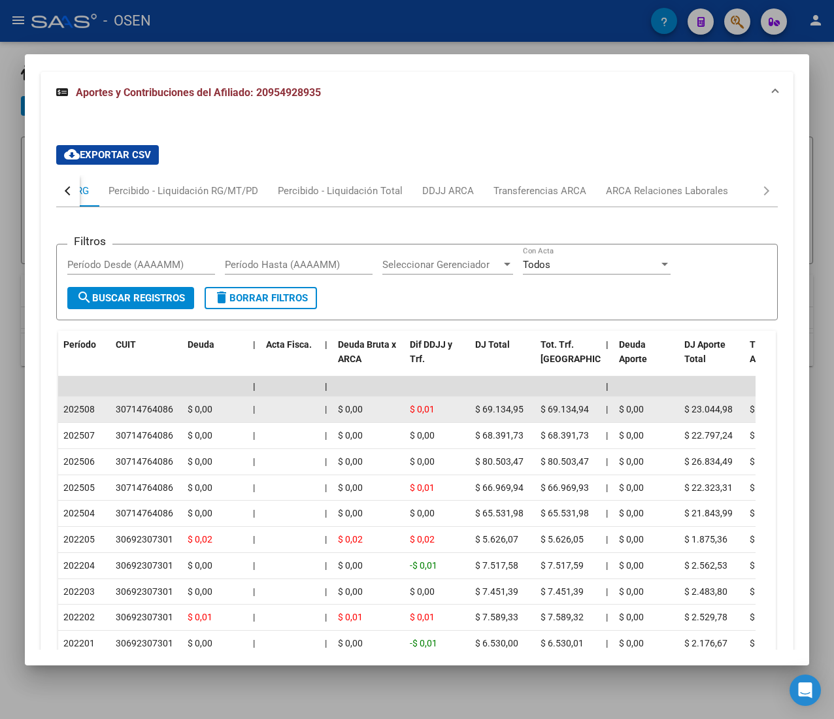
click at [494, 419] on datatable-body-cell "$ 69.134,95" at bounding box center [502, 409] width 65 height 25
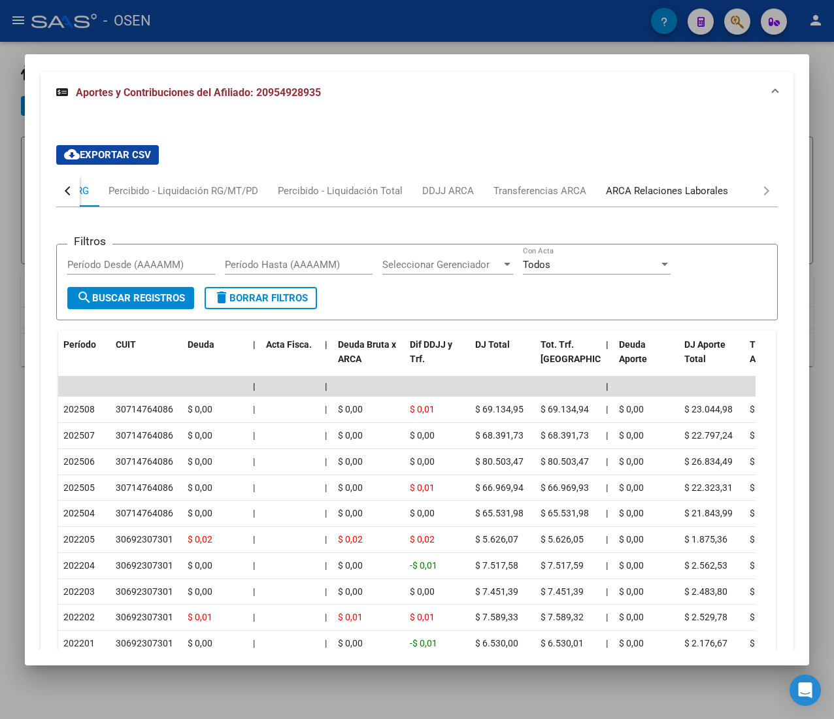
click at [721, 196] on div "ARCA Relaciones Laborales" at bounding box center [667, 191] width 122 height 14
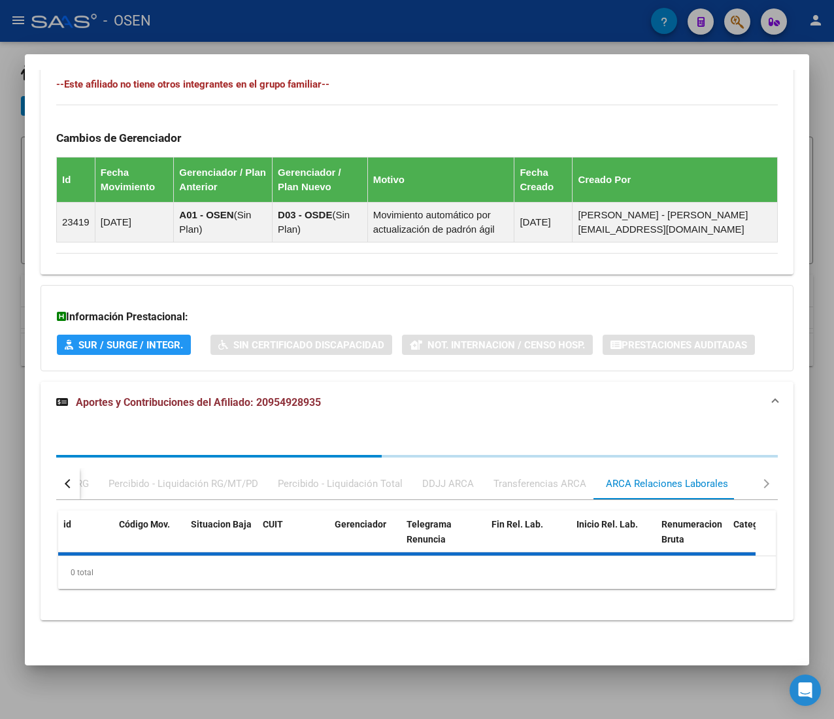
scroll to position [921, 0]
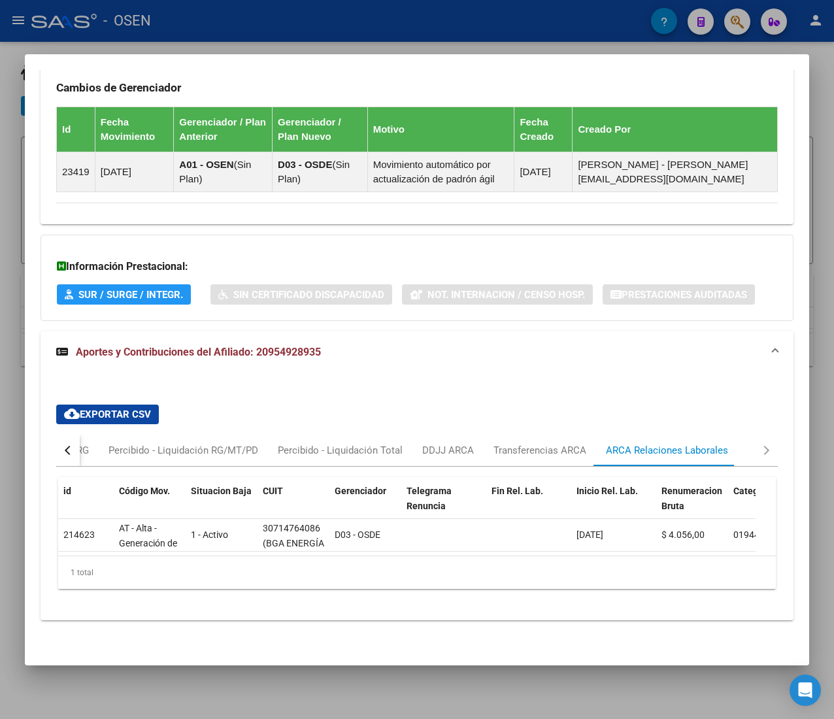
click at [329, 14] on div at bounding box center [417, 359] width 834 height 719
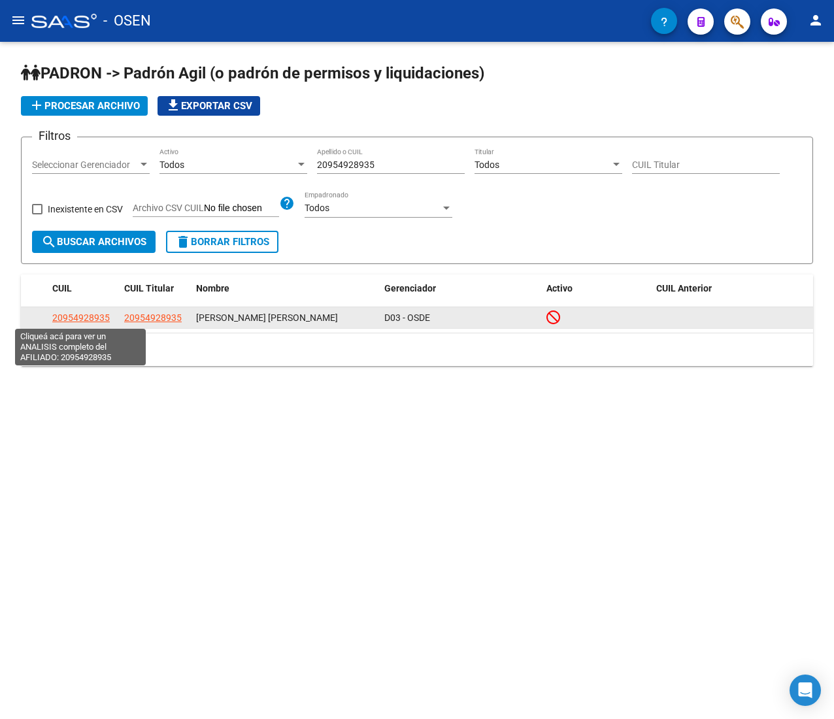
click at [89, 312] on span "20954928935" at bounding box center [80, 317] width 57 height 10
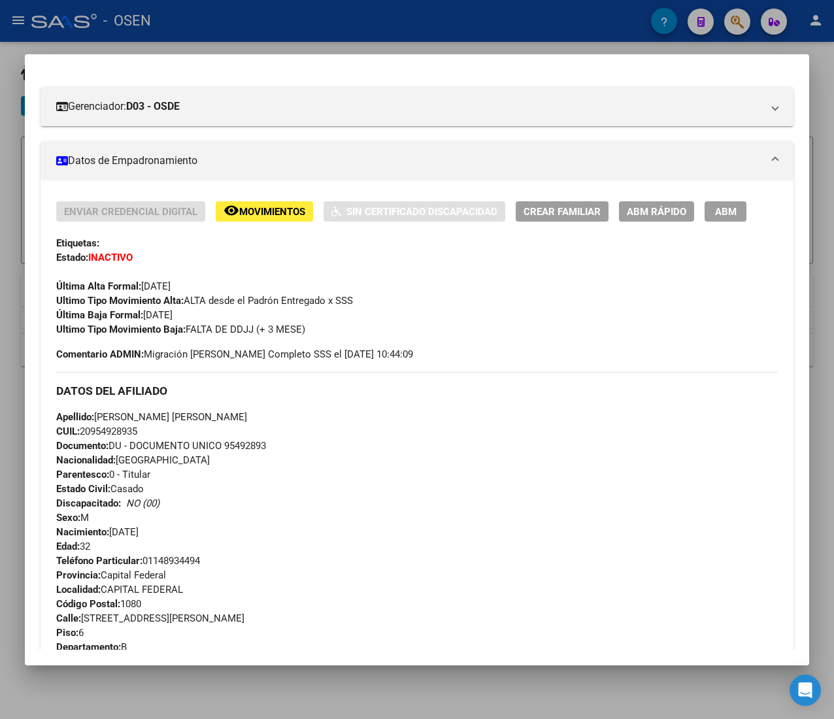
scroll to position [644, 0]
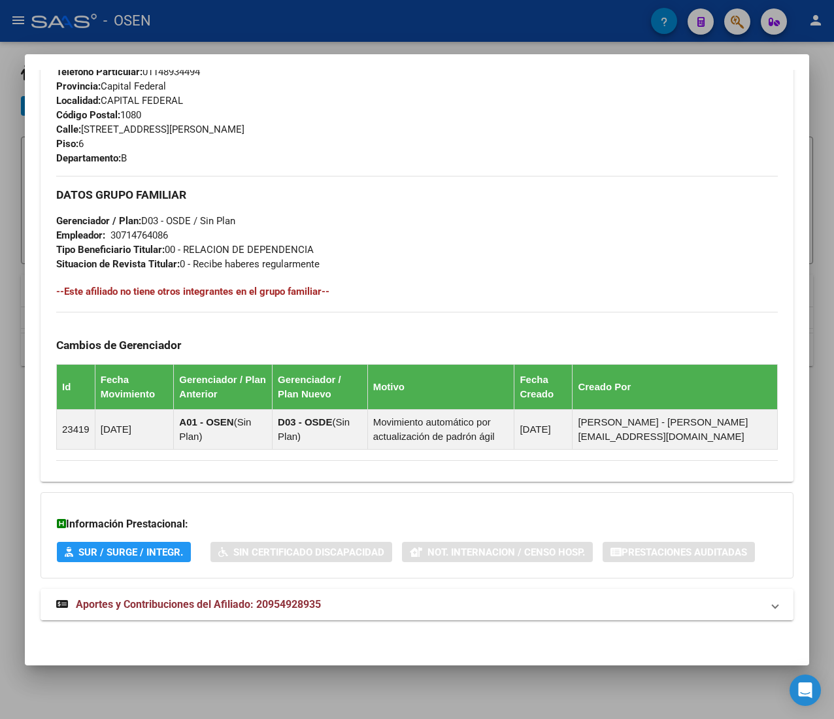
click at [429, 606] on mat-panel-title "Aportes y Contribuciones del Afiliado: 20954928935" at bounding box center [409, 605] width 706 height 16
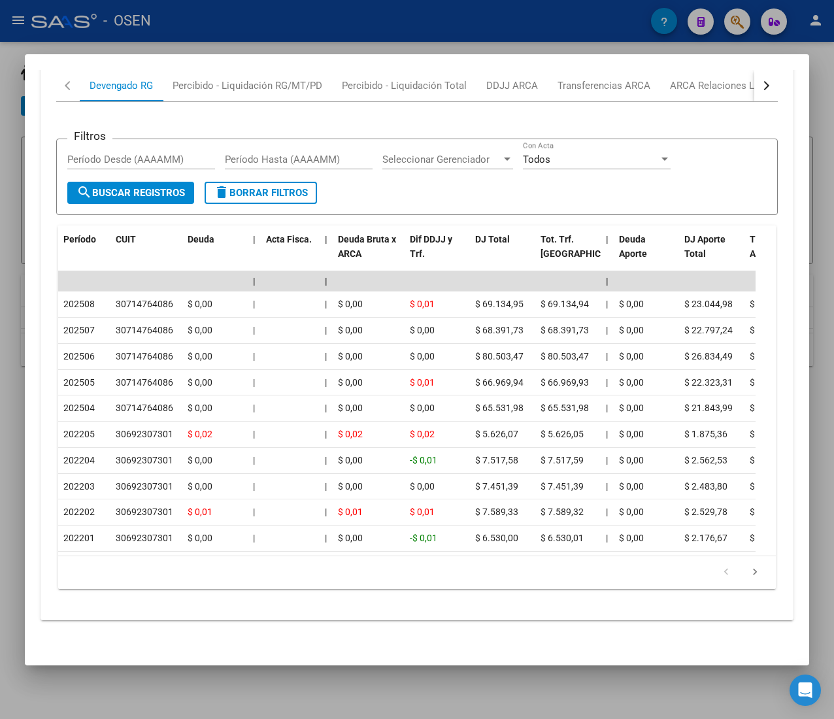
scroll to position [1288, 0]
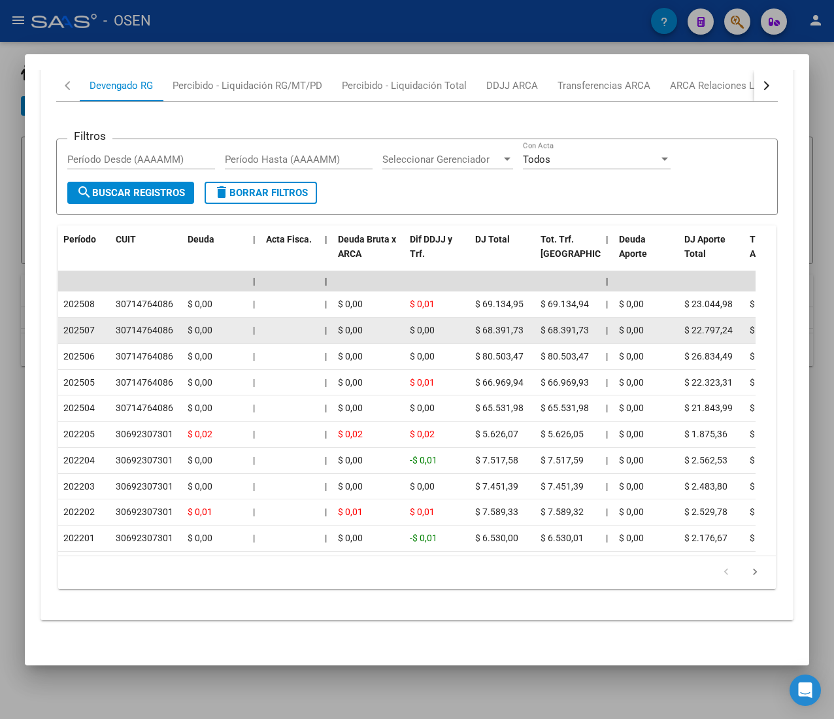
click at [435, 323] on div "$ 0,00" at bounding box center [437, 330] width 55 height 15
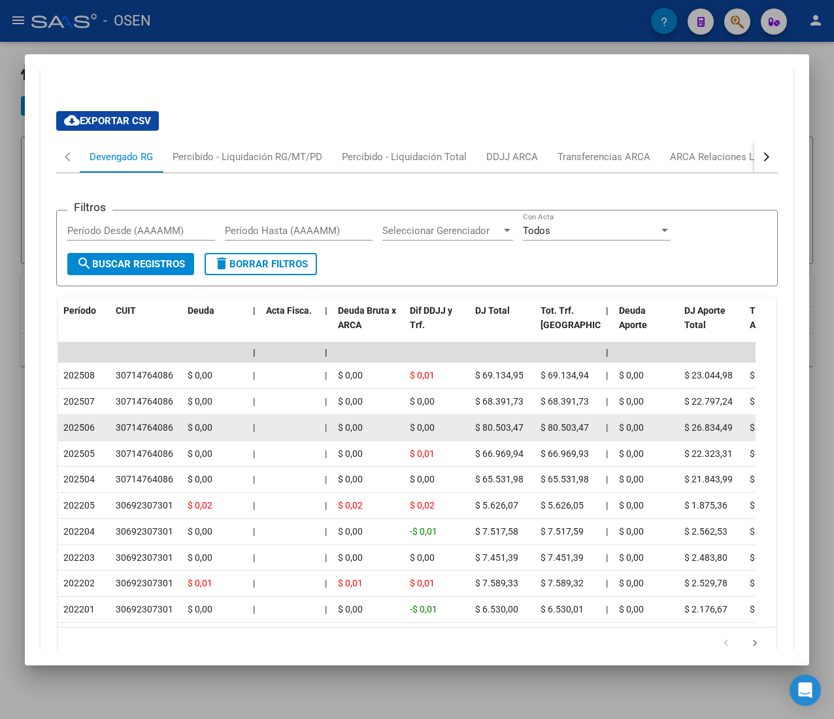
scroll to position [1158, 0]
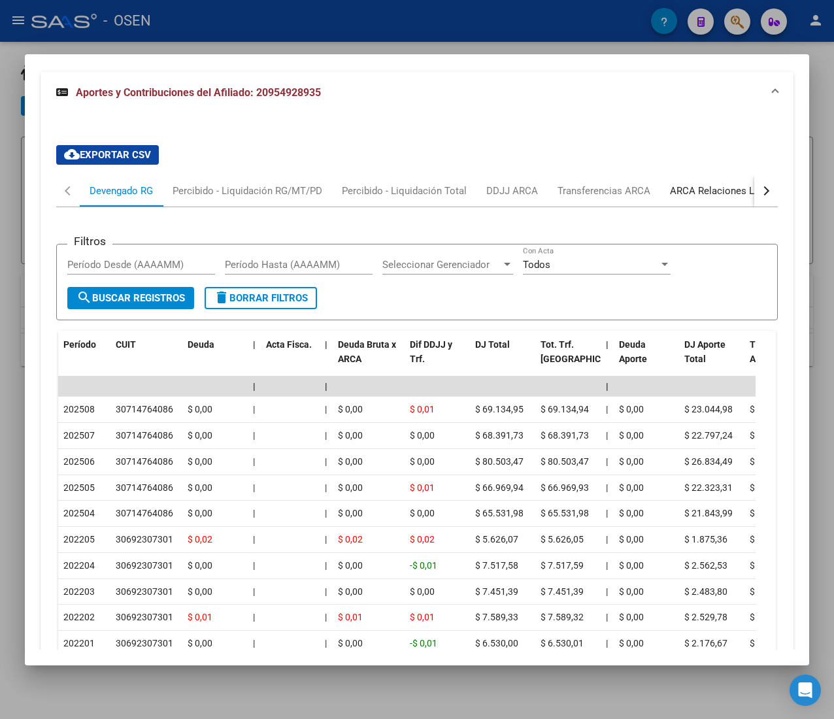
click at [704, 196] on div "ARCA Relaciones Laborales" at bounding box center [731, 191] width 122 height 14
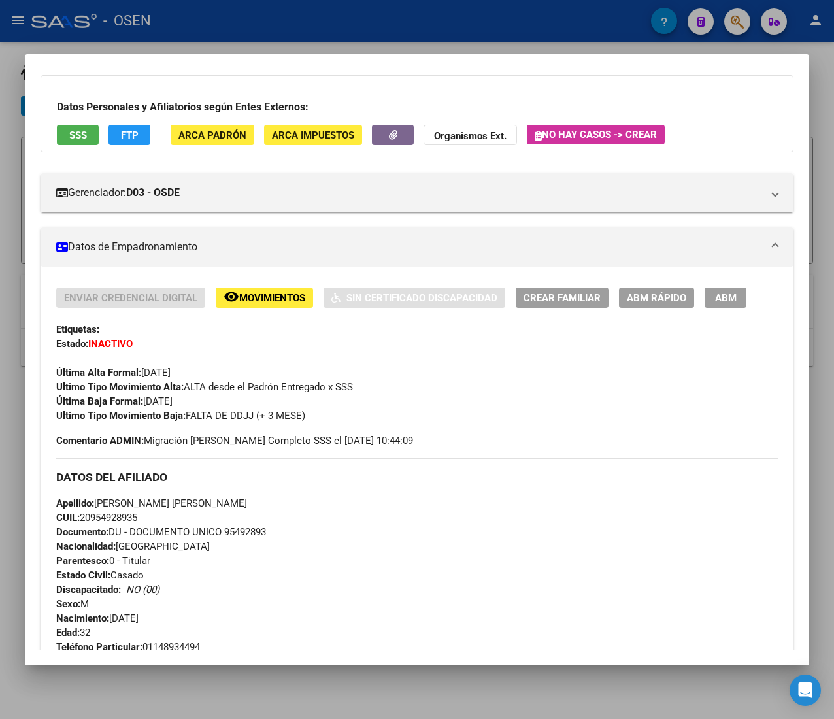
scroll to position [7, 0]
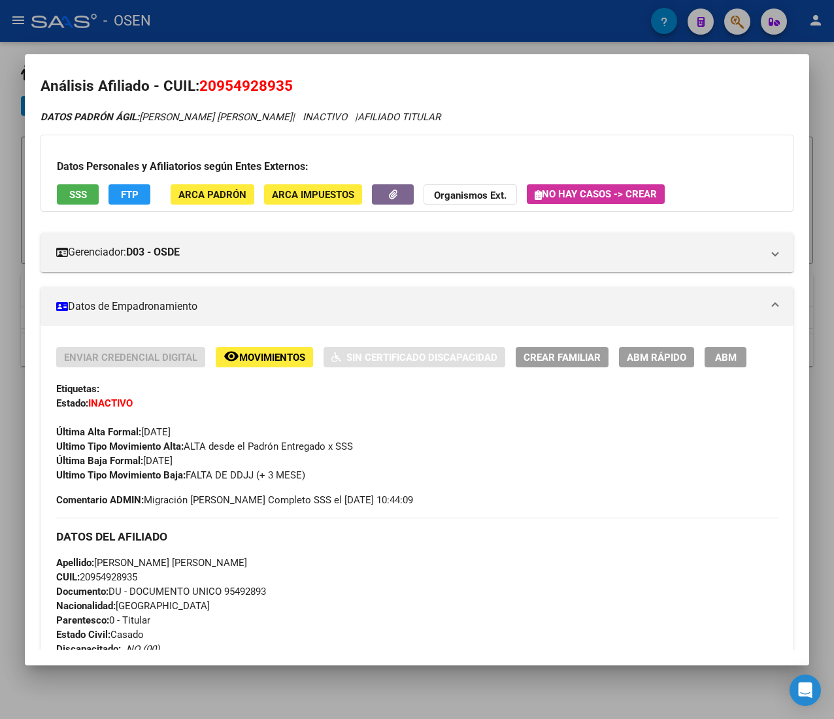
click at [647, 362] on span "ABM Rápido" at bounding box center [656, 358] width 59 height 12
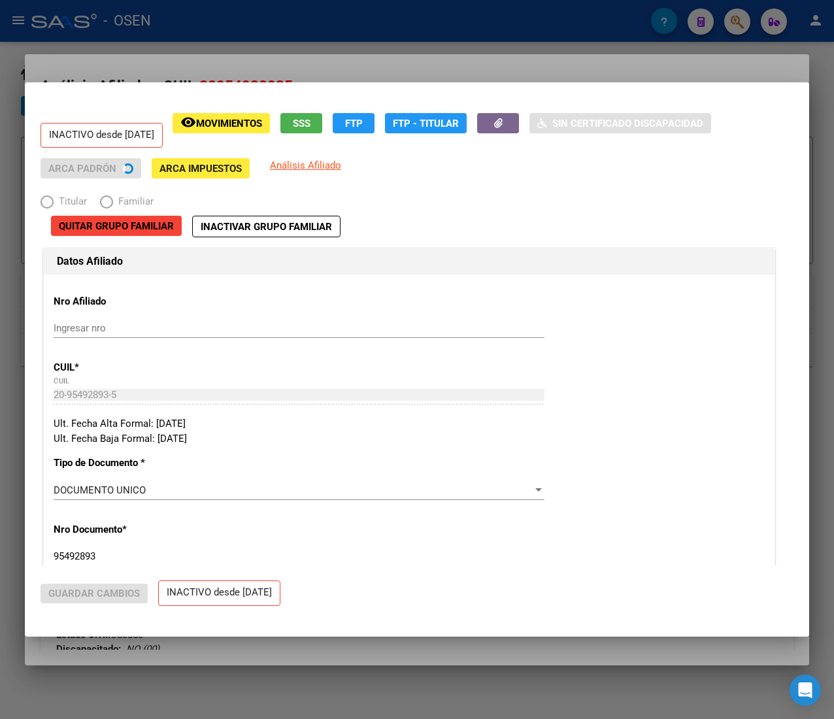
radio input "true"
type input "30-71476408-6"
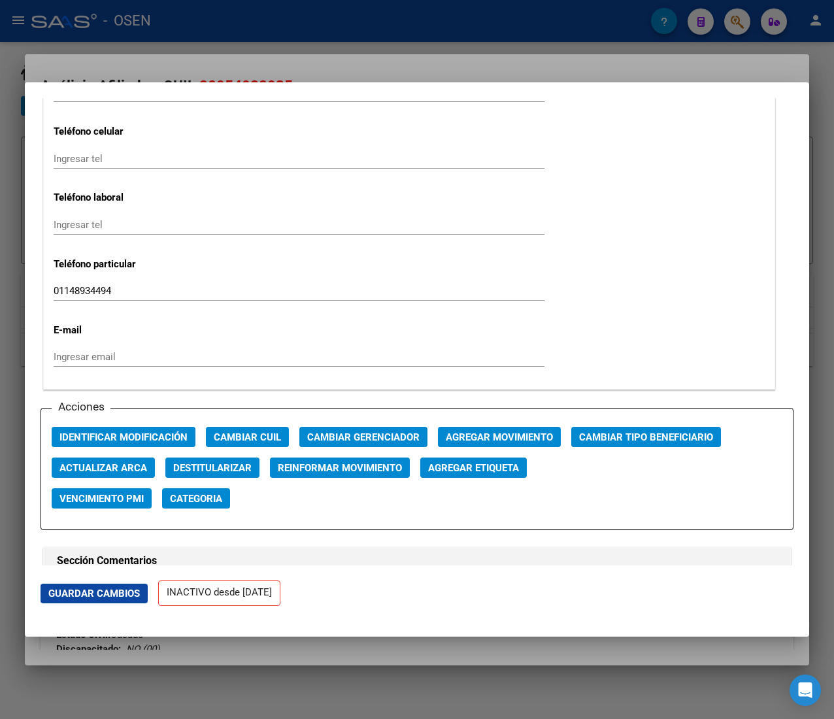
scroll to position [1699, 0]
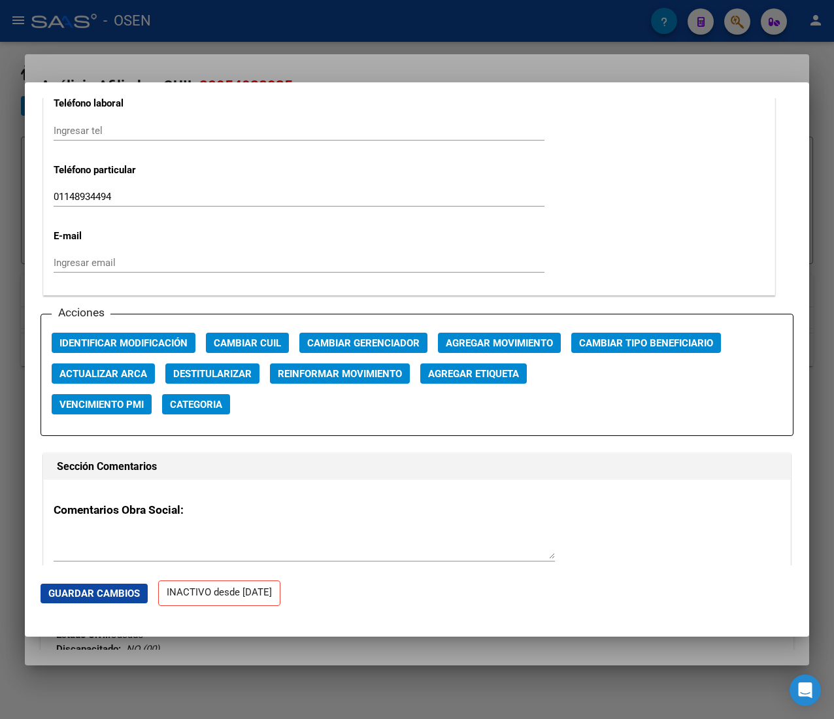
click at [481, 342] on span "Agregar Movimiento" at bounding box center [499, 343] width 107 height 12
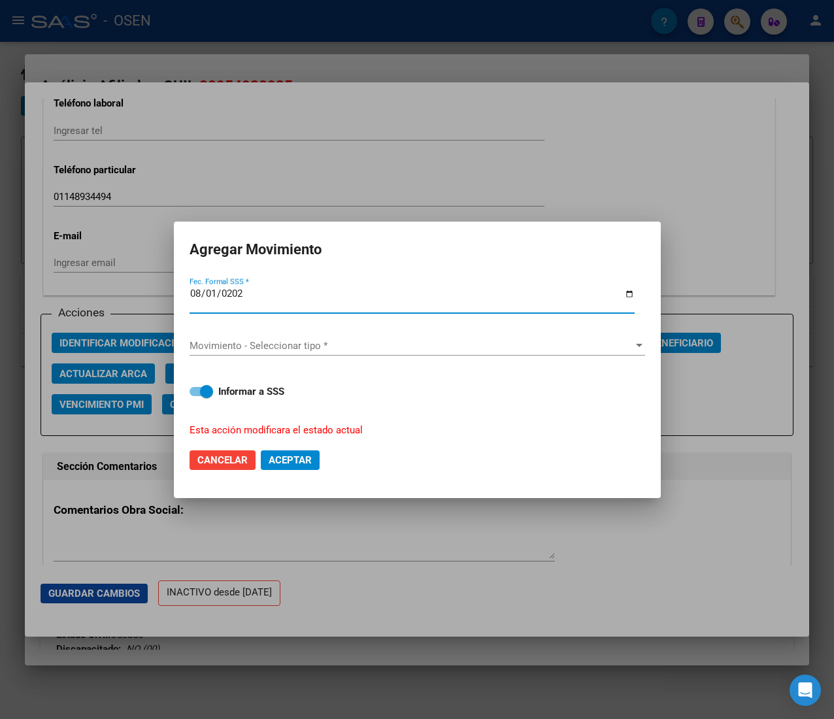
type input "2025-08-01"
click at [481, 342] on span "Movimiento - Seleccionar tipo *" at bounding box center [411, 346] width 444 height 12
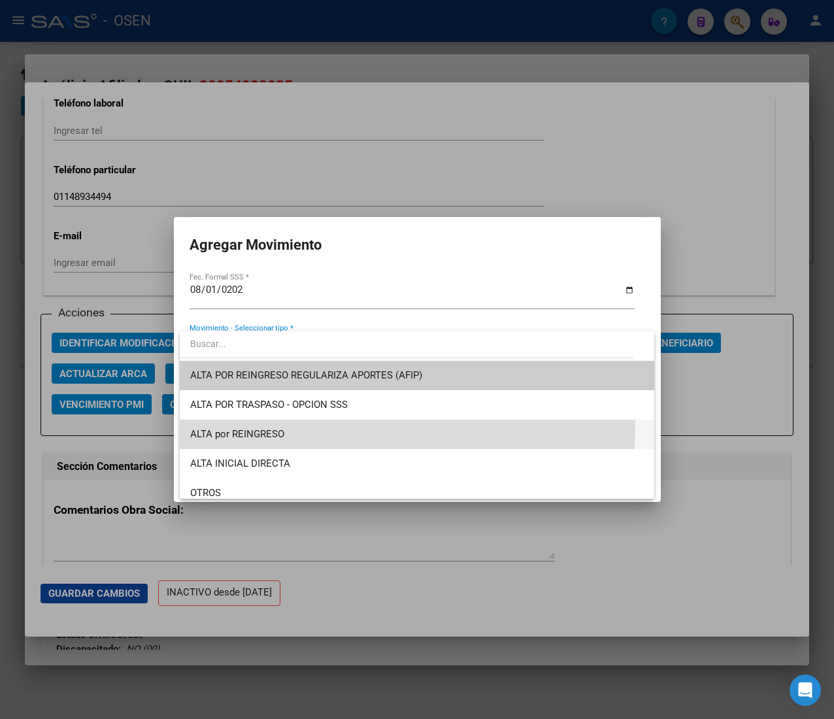
click at [350, 425] on span "ALTA por REINGRESO" at bounding box center [416, 433] width 453 height 29
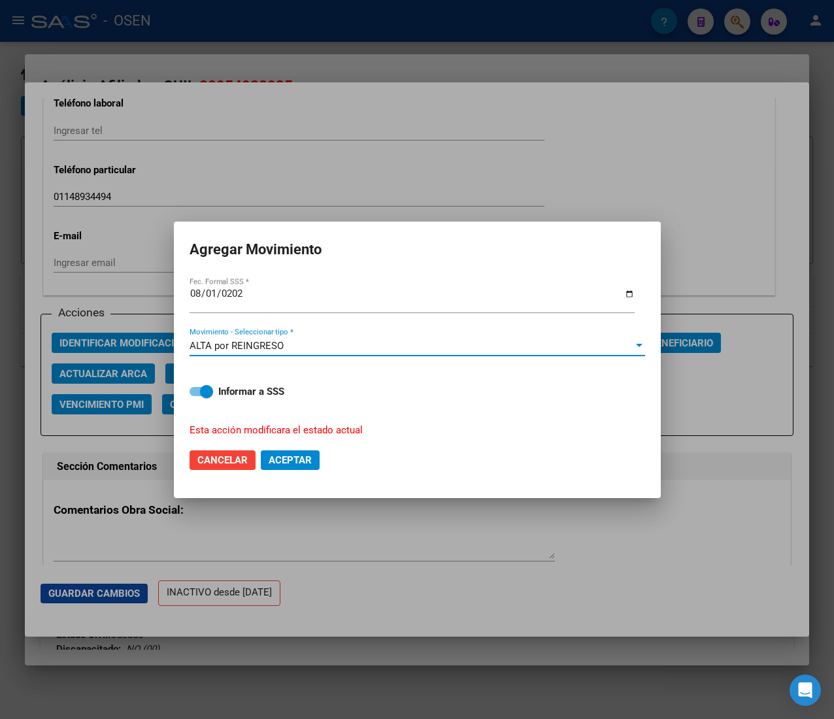
click at [301, 459] on span "Aceptar" at bounding box center [290, 460] width 43 height 12
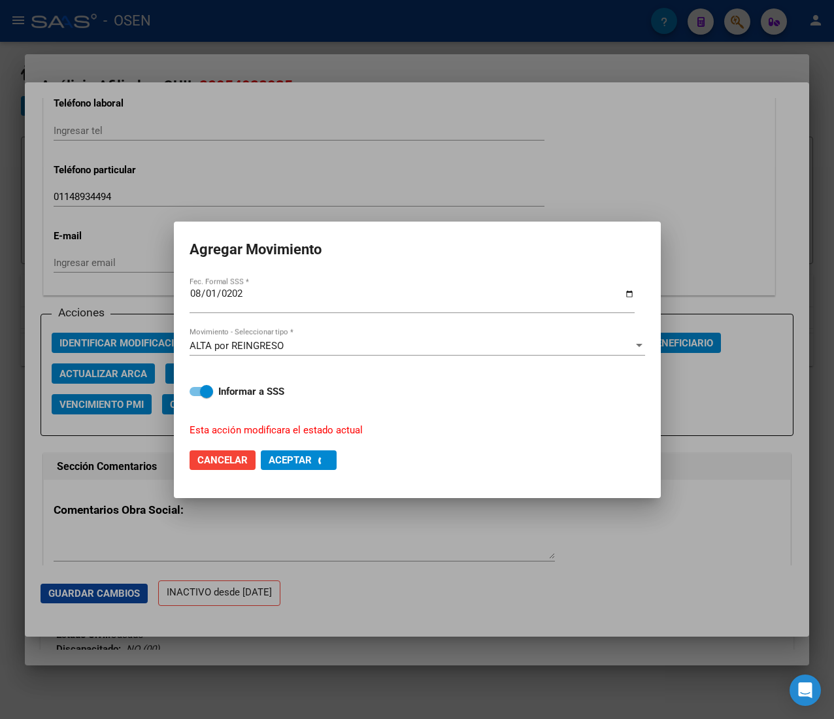
checkbox input "false"
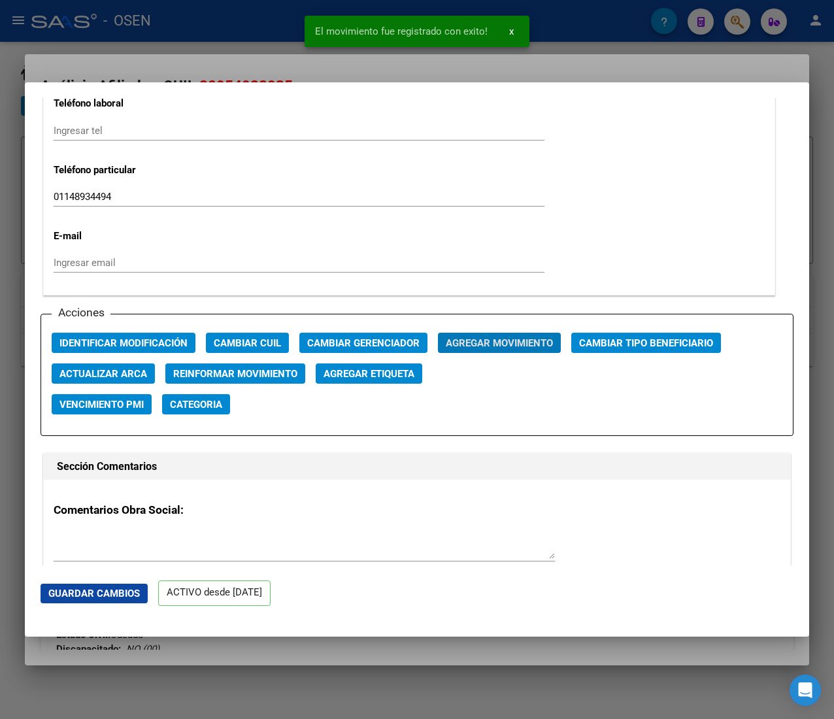
click at [204, 49] on div at bounding box center [417, 359] width 834 height 719
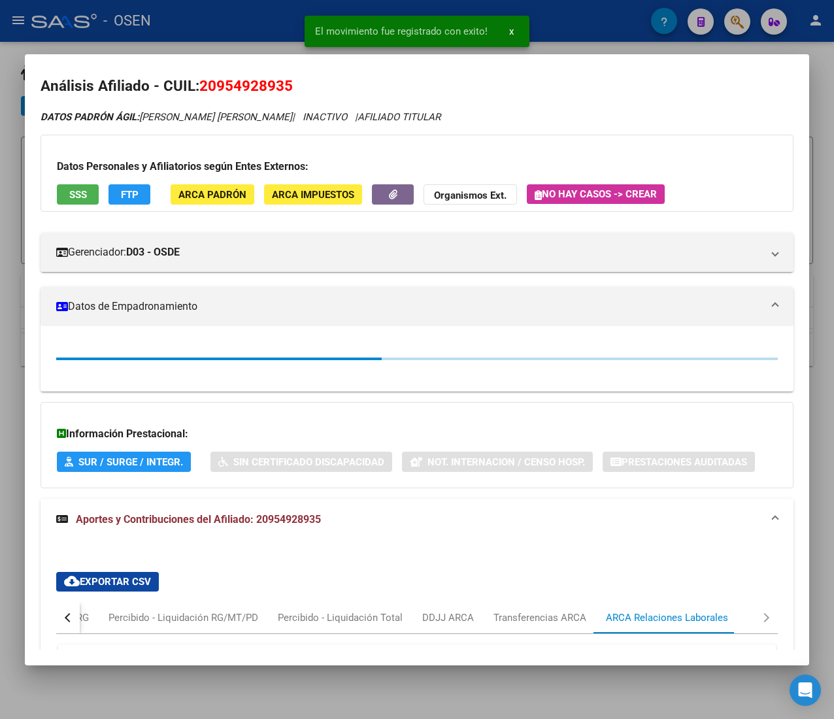
click at [204, 43] on div at bounding box center [417, 359] width 834 height 719
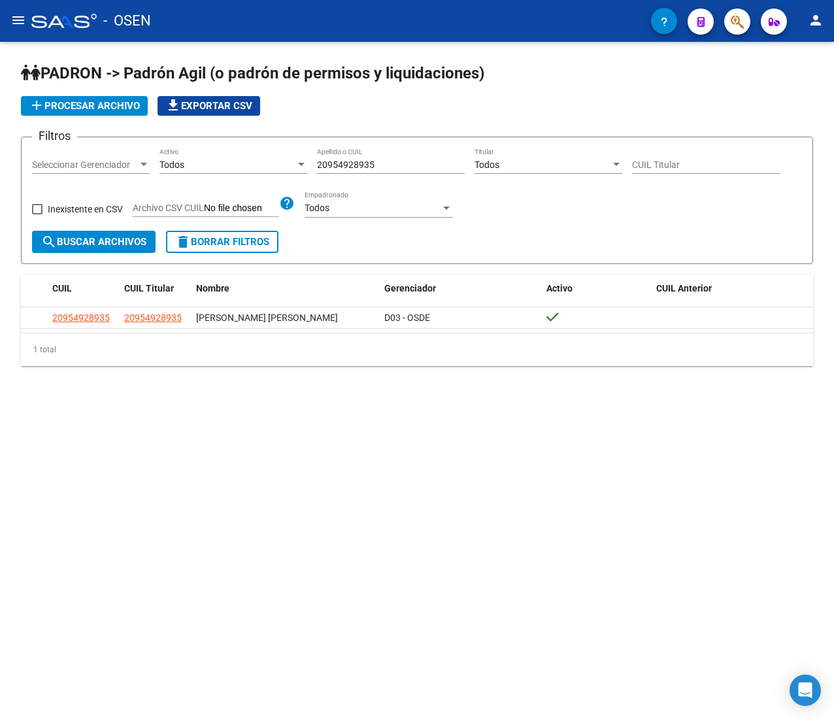
drag, startPoint x: 382, startPoint y: 167, endPoint x: 220, endPoint y: 159, distance: 162.2
click at [220, 159] on div "Filtros Seleccionar Gerenciador Seleccionar Gerenciador Todos Activo 2095492893…" at bounding box center [417, 189] width 770 height 83
paste input "362305994"
type input "20362305994"
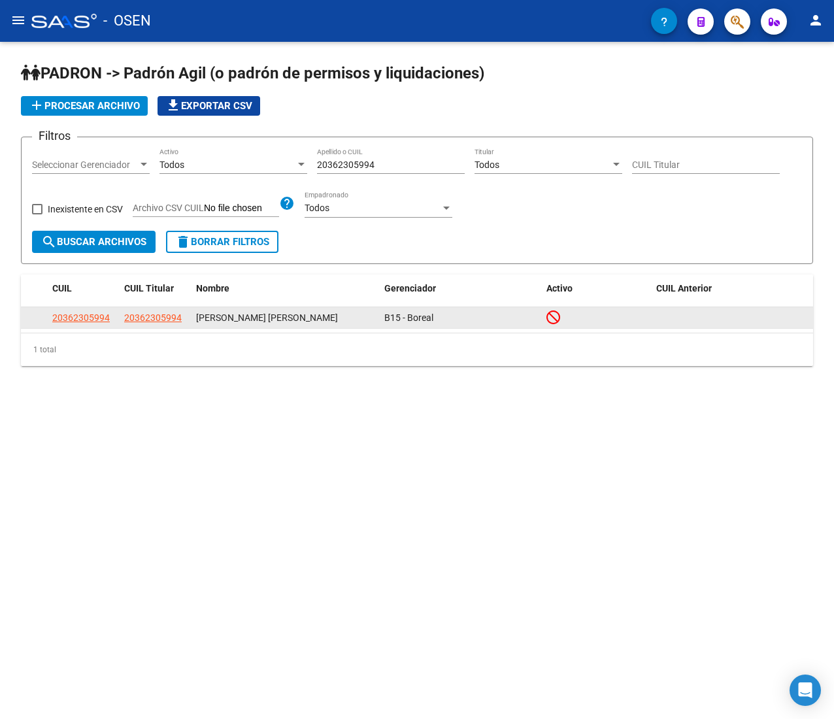
click at [87, 310] on app-link-go-to "20362305994" at bounding box center [80, 317] width 57 height 15
click at [88, 311] on app-link-go-to "20362305994" at bounding box center [80, 317] width 57 height 15
click at [88, 312] on span "20362305994" at bounding box center [80, 317] width 57 height 10
copy span "20362305994"
type textarea "20362305994"
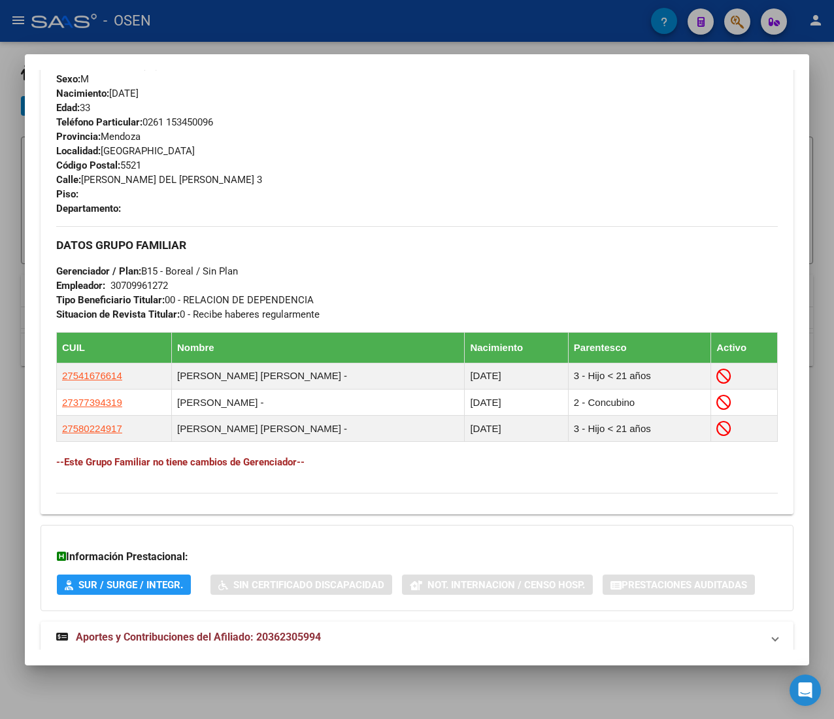
scroll to position [626, 0]
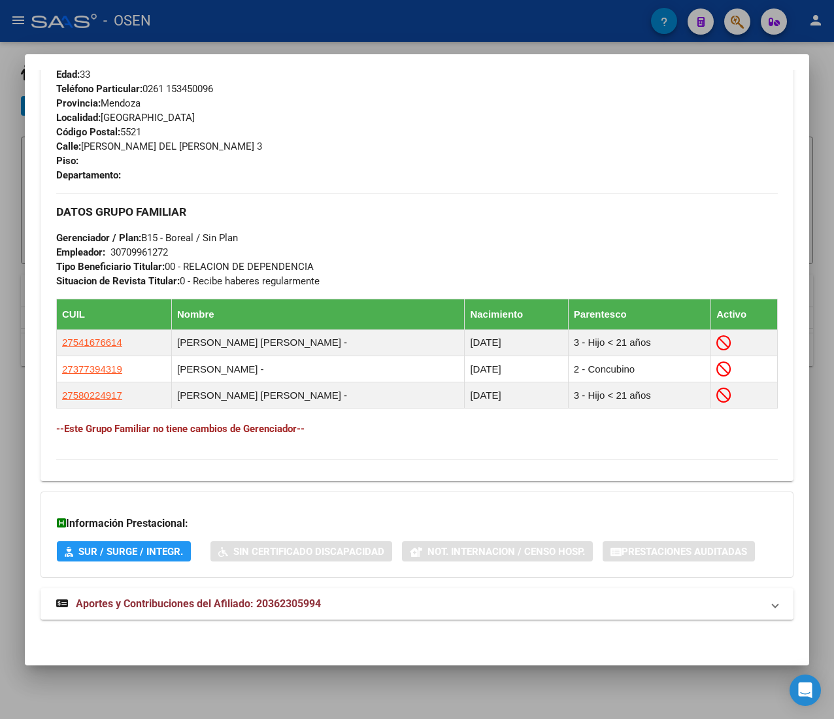
click at [388, 618] on mat-expansion-panel-header "Aportes y Contribuciones del Afiliado: 20362305994" at bounding box center [417, 603] width 753 height 31
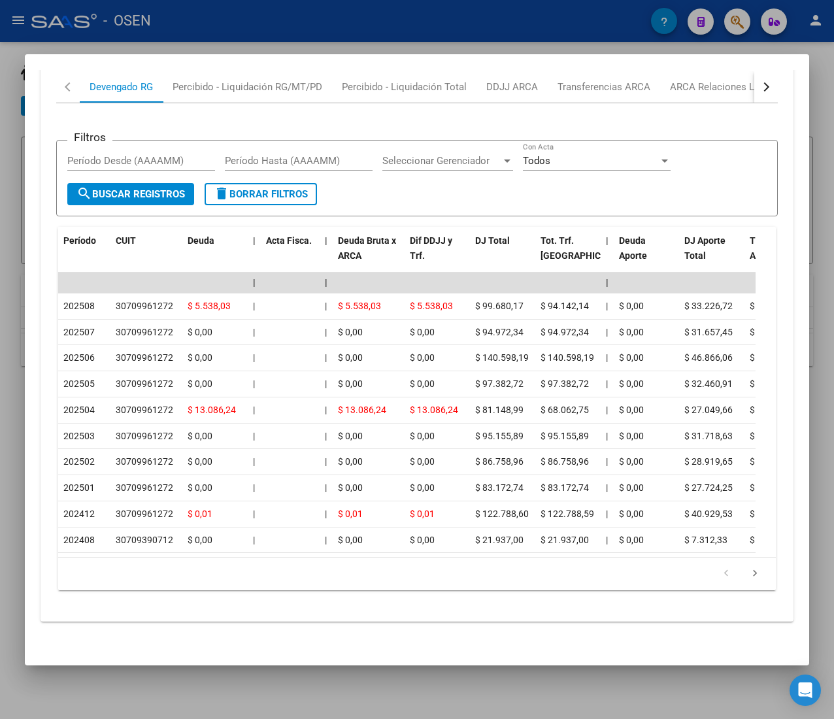
scroll to position [1271, 0]
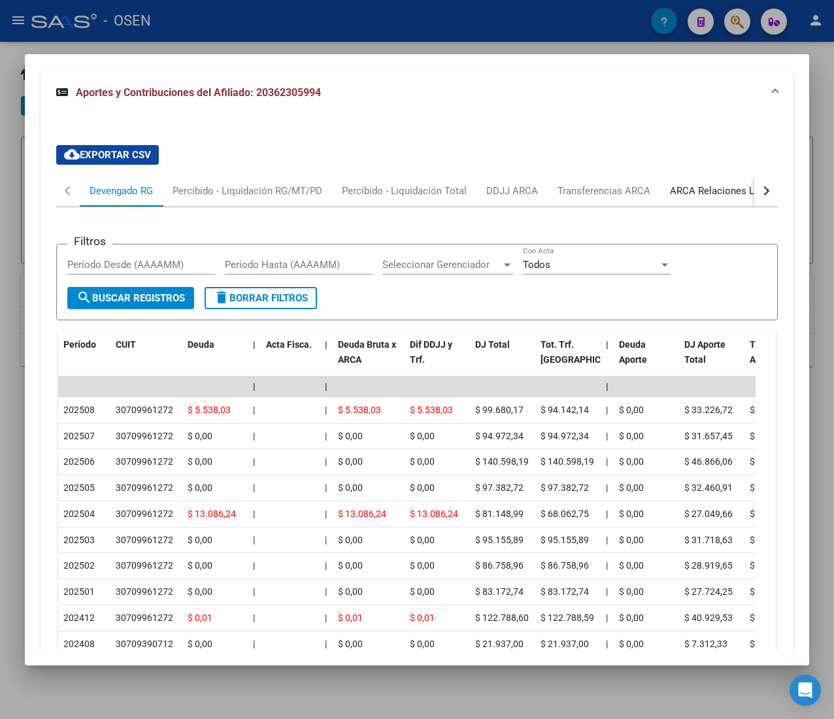
click at [715, 195] on div "ARCA Relaciones Laborales" at bounding box center [731, 191] width 122 height 14
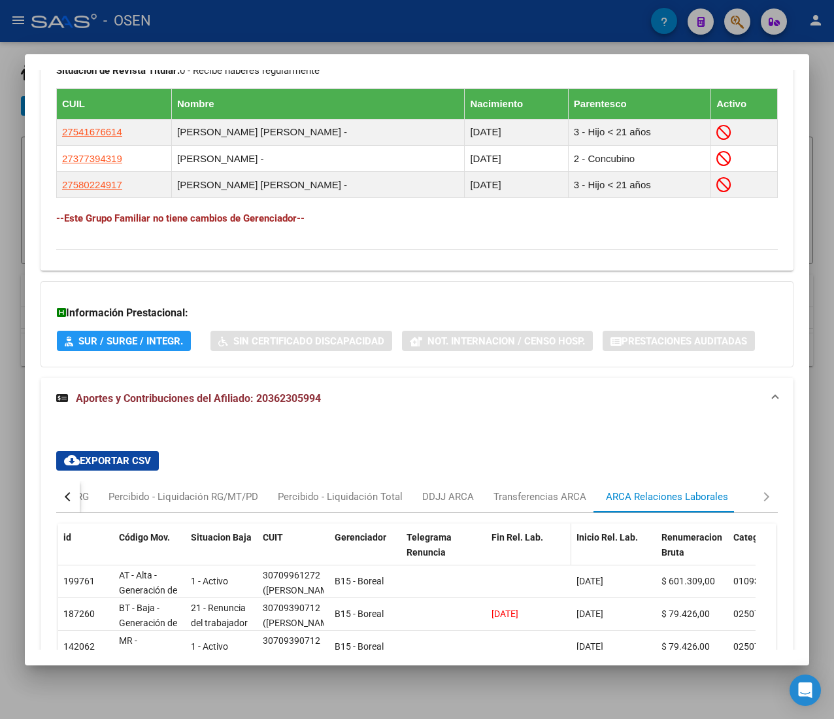
scroll to position [1068, 0]
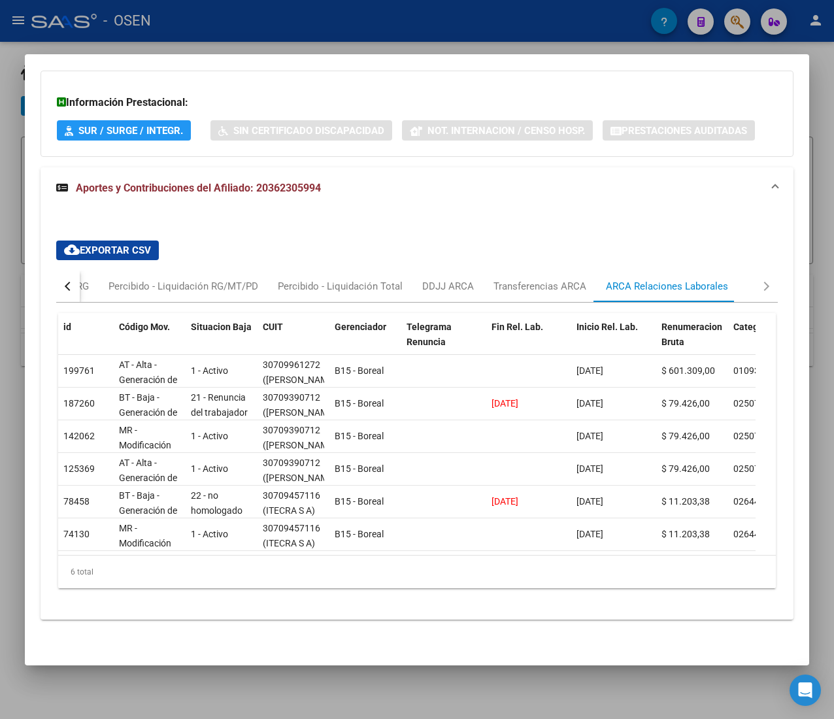
click at [67, 282] on div "button" at bounding box center [69, 286] width 9 height 9
click at [97, 279] on div "Devengado RG" at bounding box center [121, 286] width 63 height 14
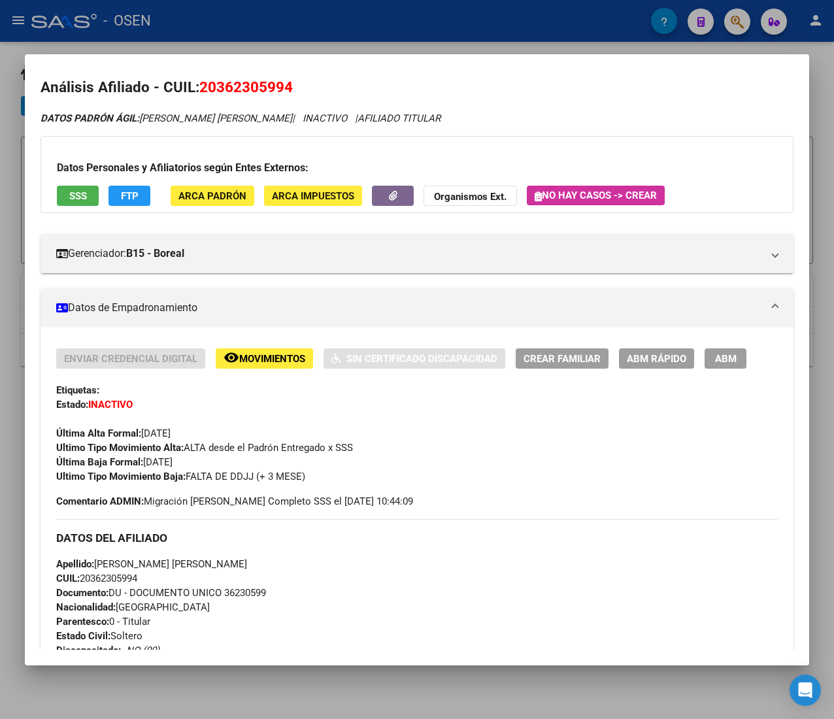
scroll to position [0, 0]
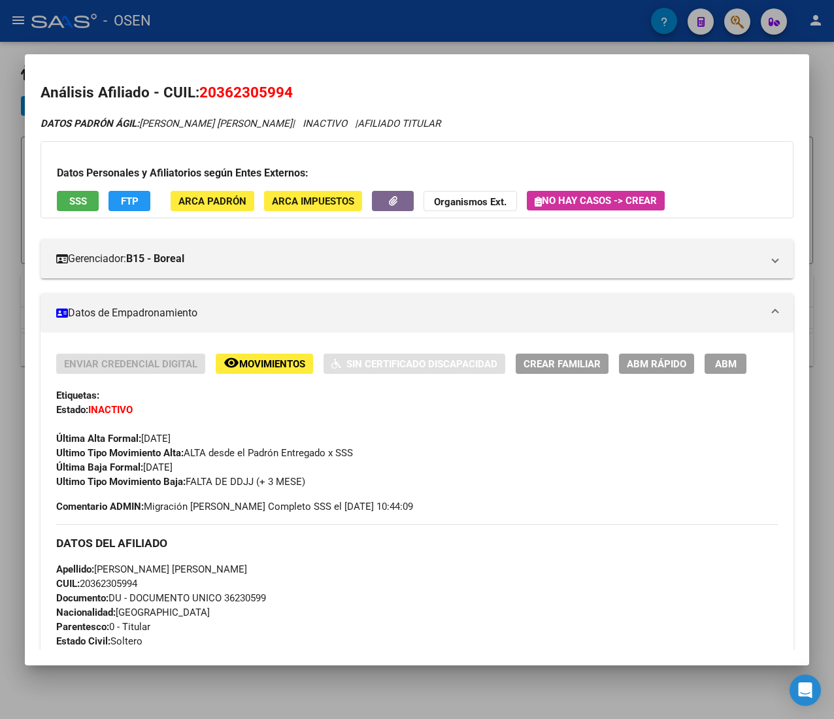
click at [666, 362] on span "ABM Rápido" at bounding box center [656, 364] width 59 height 12
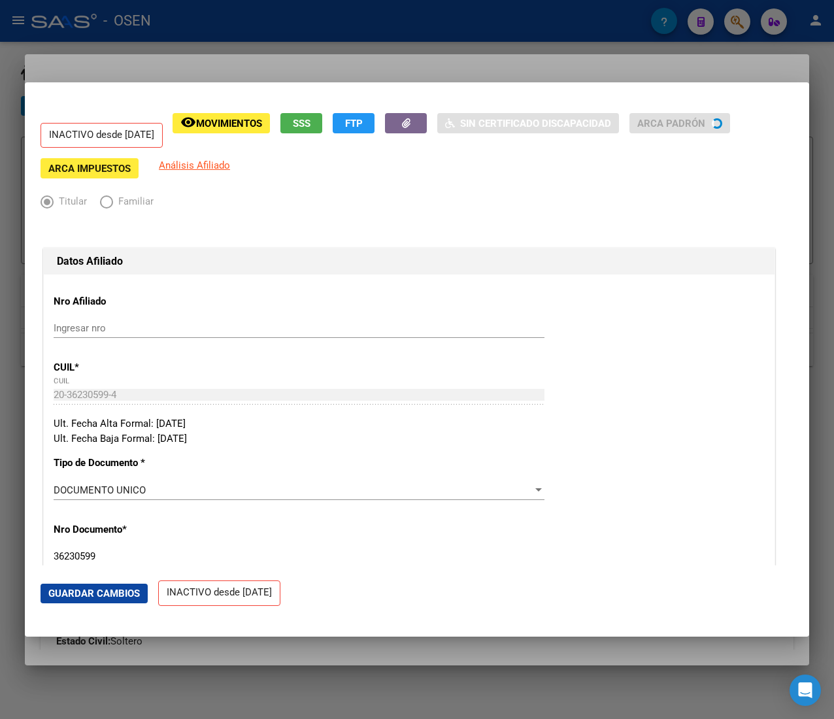
radio input "true"
type input "30-70996127-2"
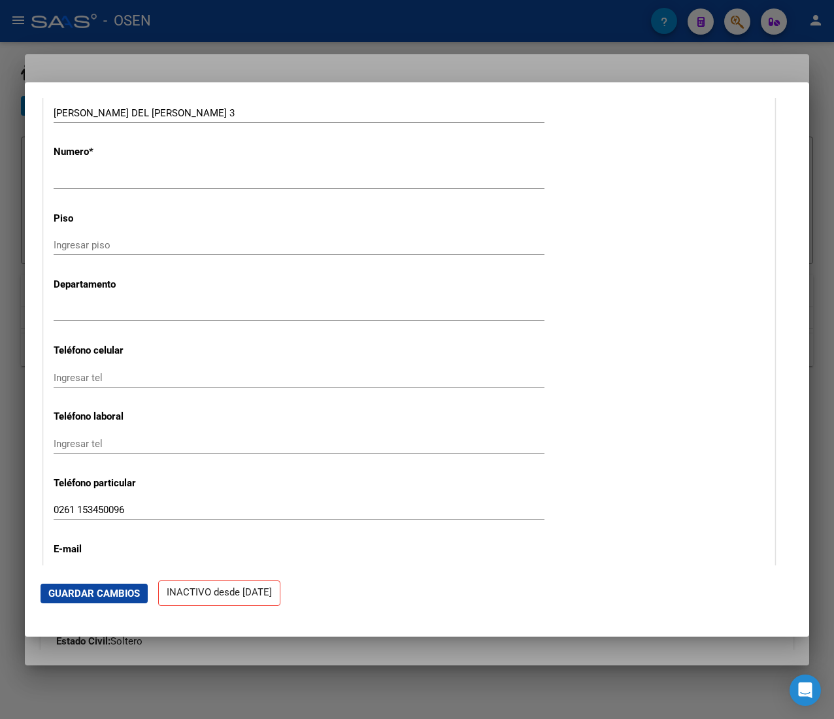
scroll to position [1699, 0]
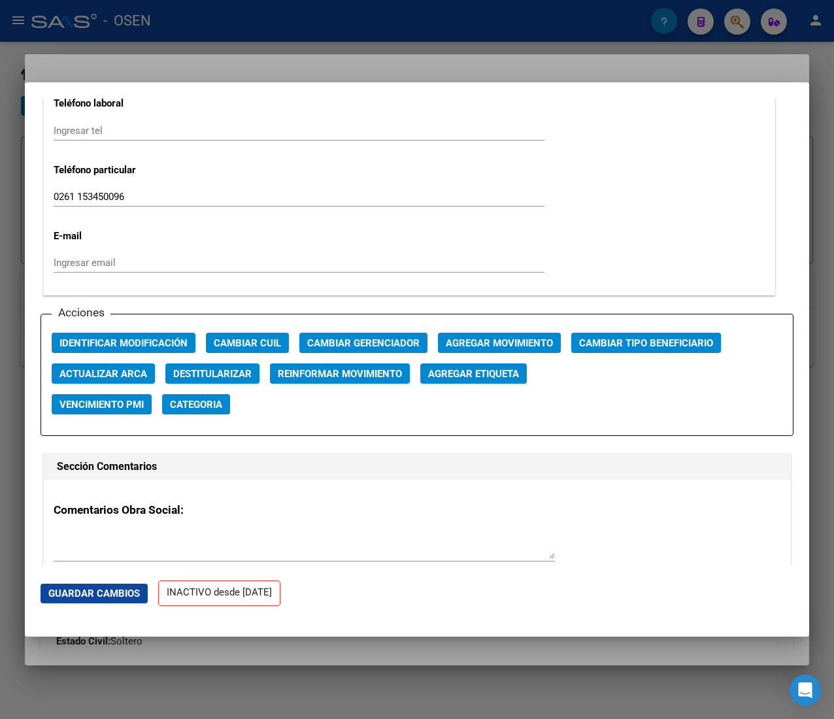
drag, startPoint x: 515, startPoint y: 331, endPoint x: 514, endPoint y: 341, distance: 10.5
click at [515, 334] on div "Acciones Identificar Modificación Cambiar CUIL Cambiar Gerenciador Agregar Movi…" at bounding box center [417, 375] width 753 height 122
click at [514, 344] on span "Agregar Movimiento" at bounding box center [499, 343] width 107 height 12
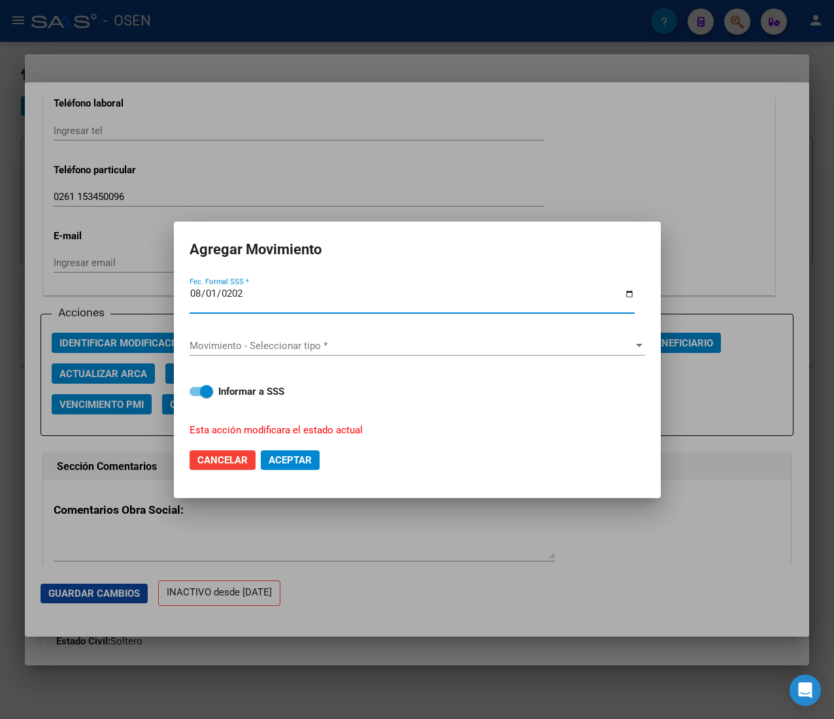
type input "2025-08-01"
click at [514, 344] on span "Movimiento - Seleccionar tipo *" at bounding box center [411, 346] width 444 height 12
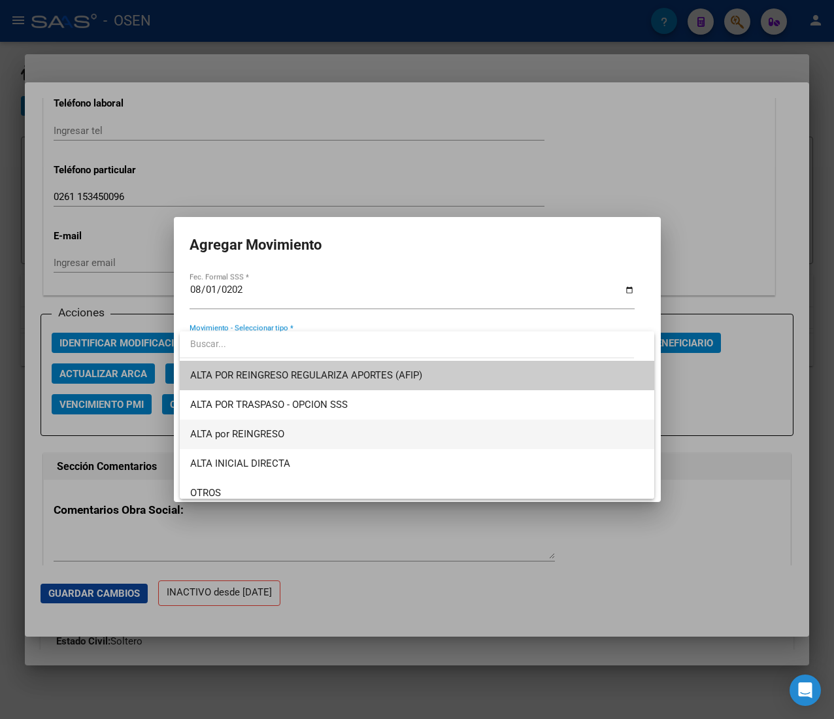
click at [265, 434] on span "ALTA por REINGRESO" at bounding box center [237, 434] width 94 height 12
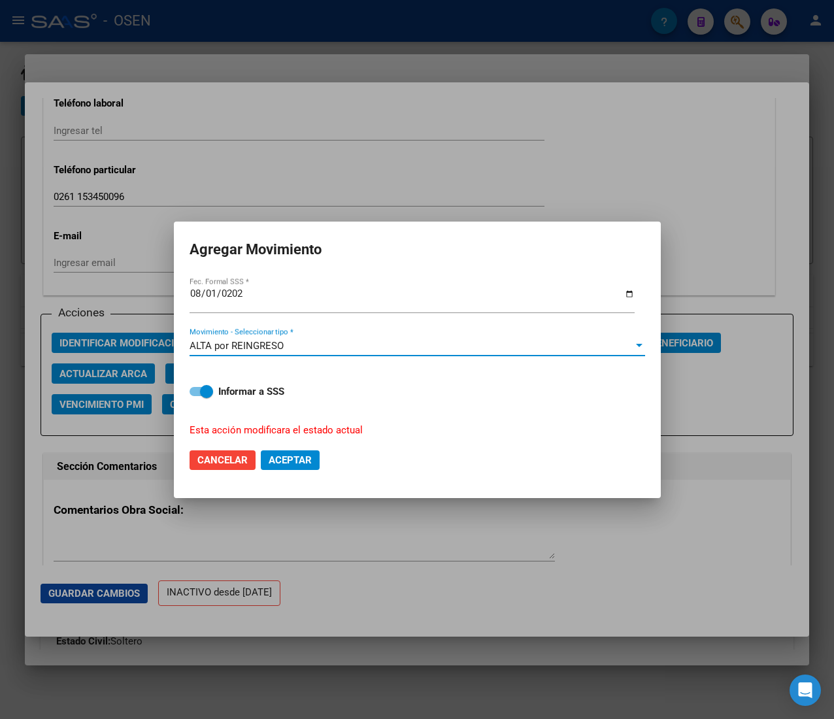
click at [284, 459] on span "Aceptar" at bounding box center [290, 460] width 43 height 12
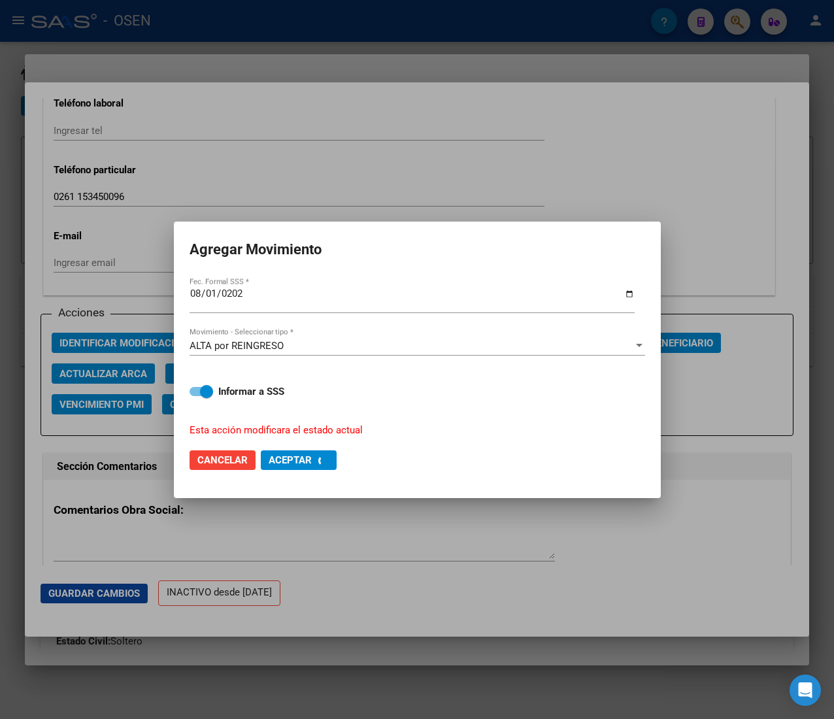
checkbox input "false"
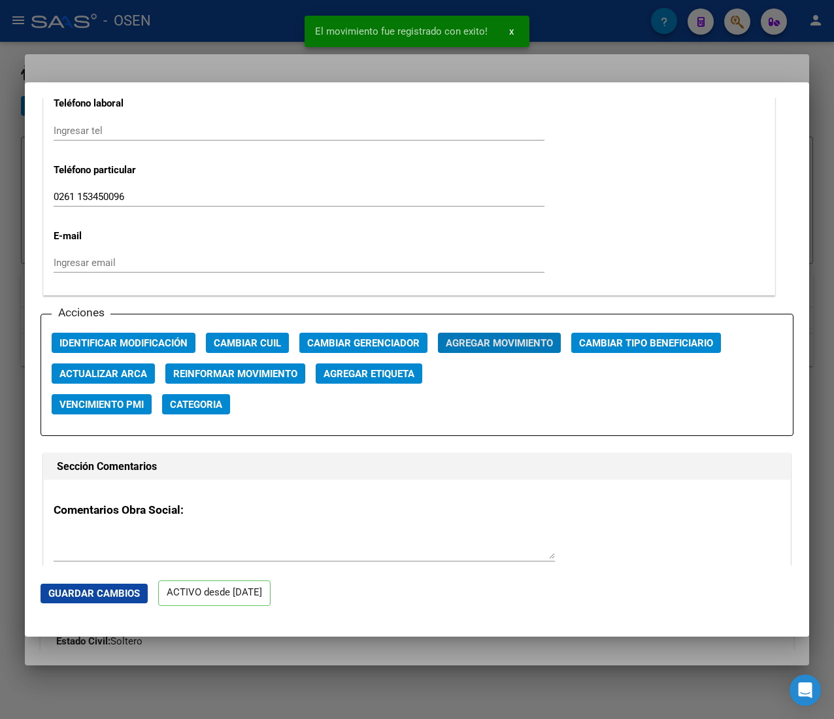
click at [262, 30] on div at bounding box center [417, 359] width 834 height 719
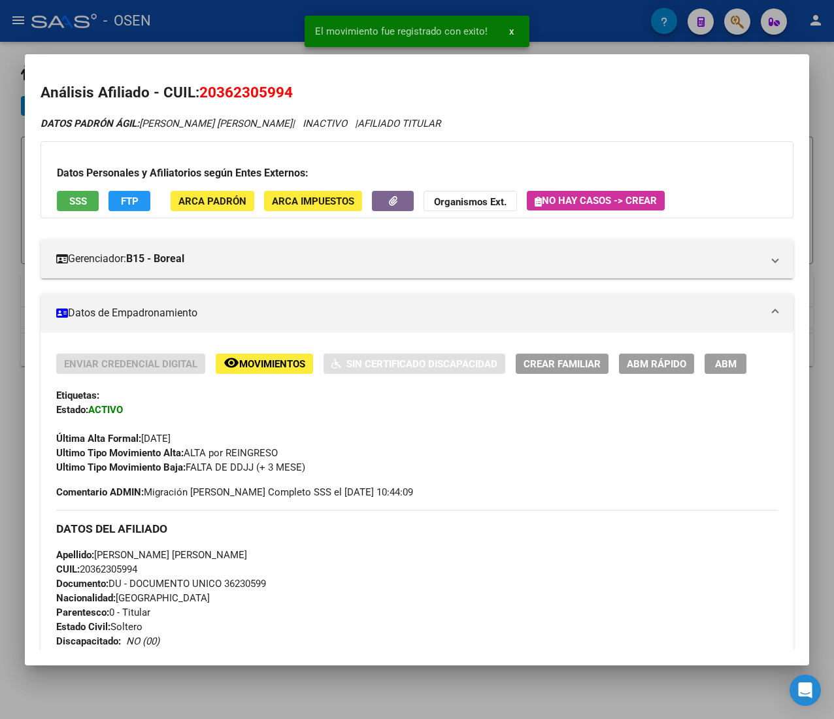
click at [262, 30] on div at bounding box center [417, 359] width 834 height 719
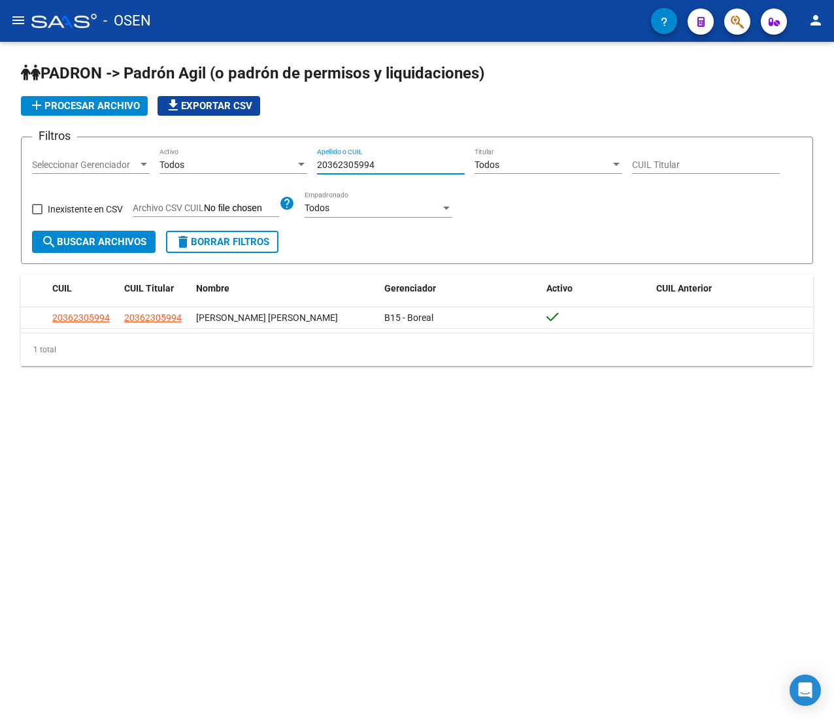
drag, startPoint x: 383, startPoint y: 163, endPoint x: 261, endPoint y: 161, distance: 121.5
click at [261, 161] on div "Filtros Seleccionar Gerenciador Seleccionar Gerenciador Todos Activo 2036230599…" at bounding box center [417, 189] width 770 height 83
paste input "6268473"
type input "20366268473"
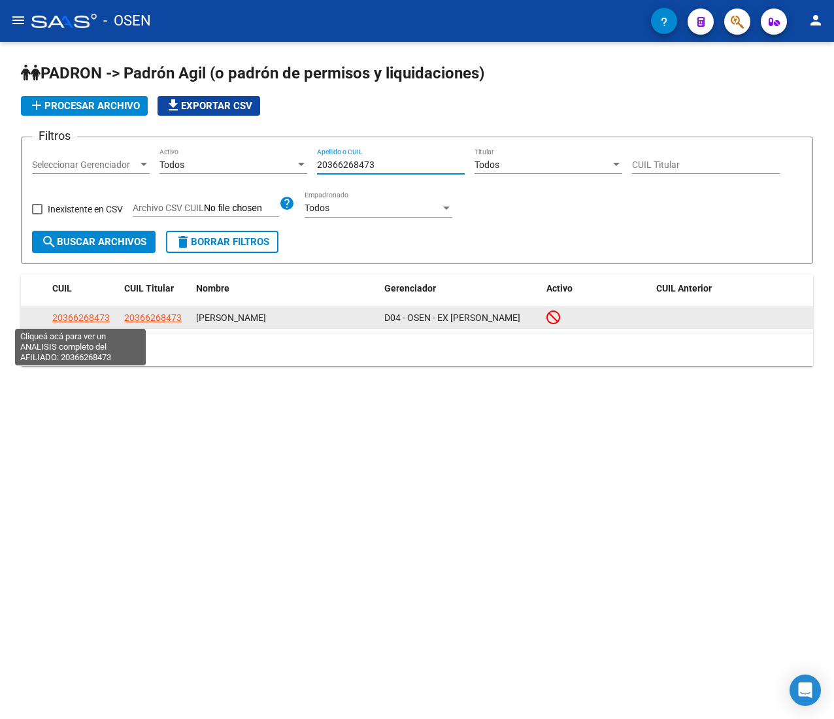
click at [99, 316] on span "20366268473" at bounding box center [80, 317] width 57 height 10
type textarea "20366268473"
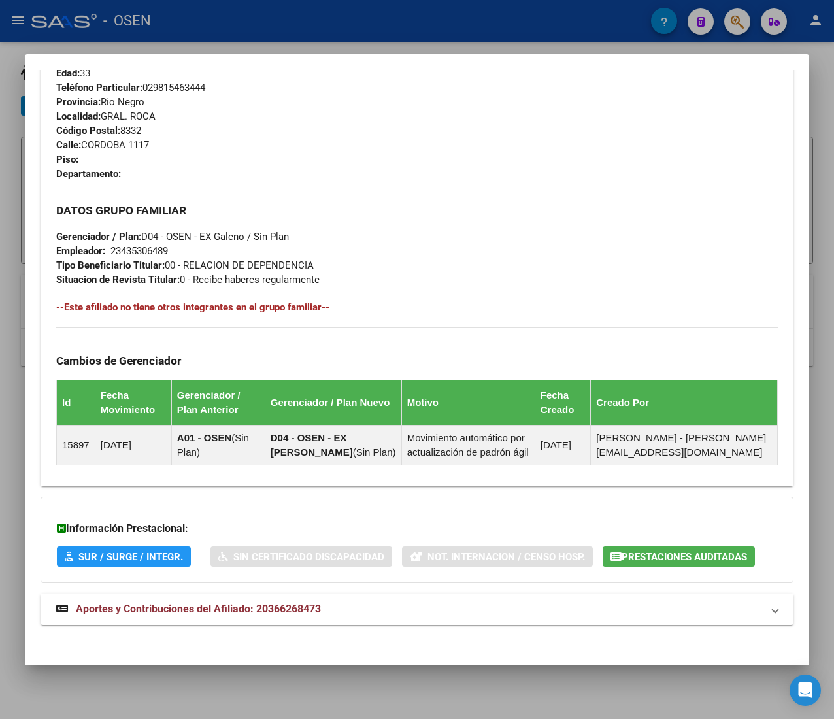
scroll to position [632, 0]
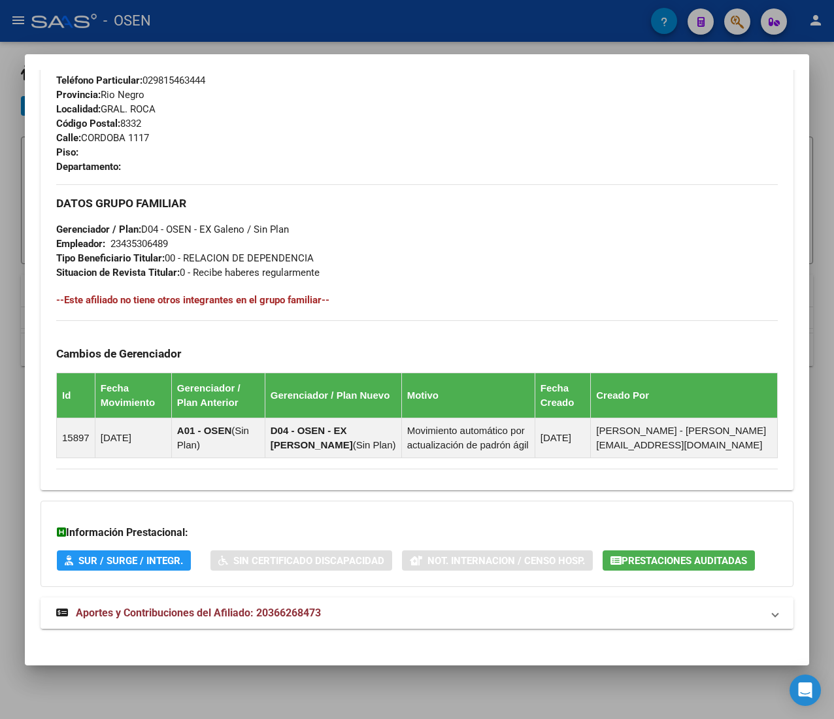
click at [410, 614] on mat-panel-title "Aportes y Contribuciones del Afiliado: 20366268473" at bounding box center [409, 613] width 706 height 16
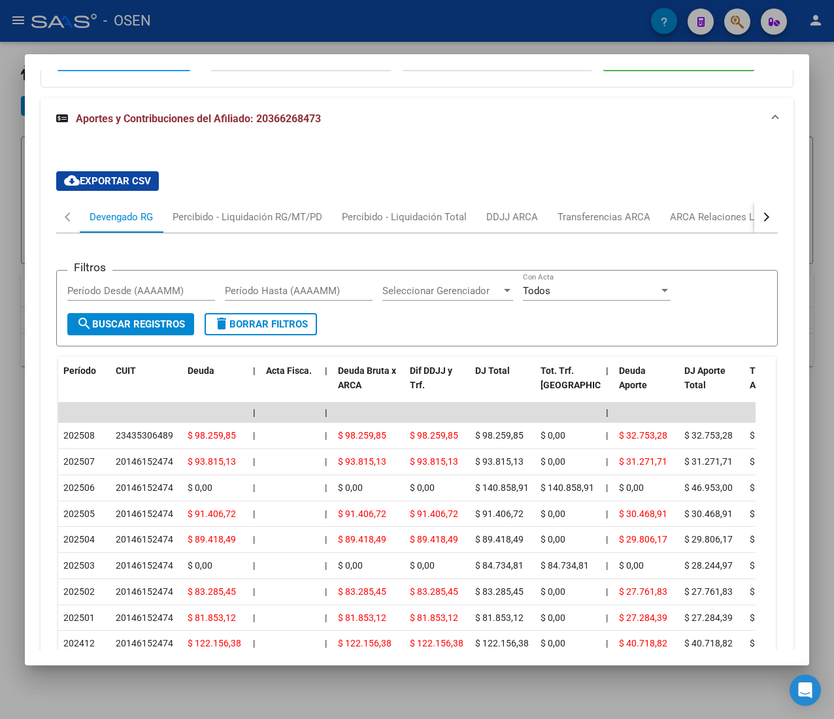
scroll to position [1098, 0]
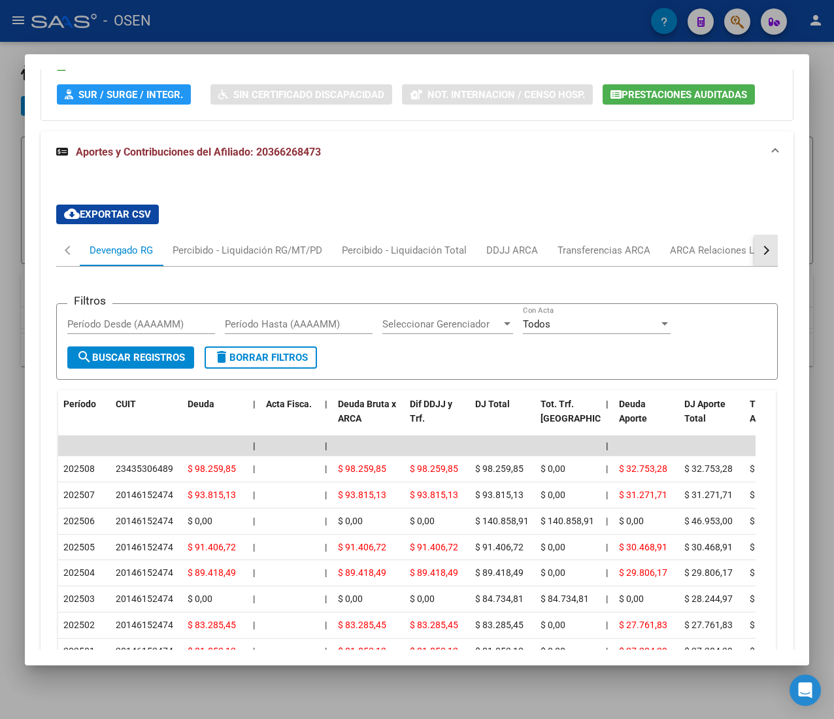
click at [754, 250] on button "button" at bounding box center [766, 250] width 24 height 31
click at [677, 250] on div "ARCA Relaciones Laborales" at bounding box center [667, 250] width 122 height 14
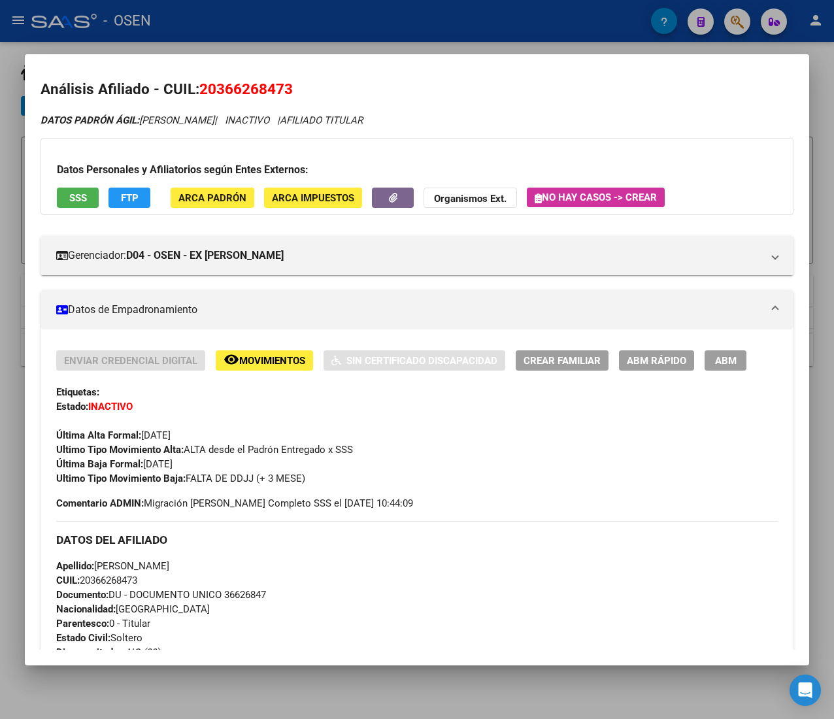
scroll to position [0, 0]
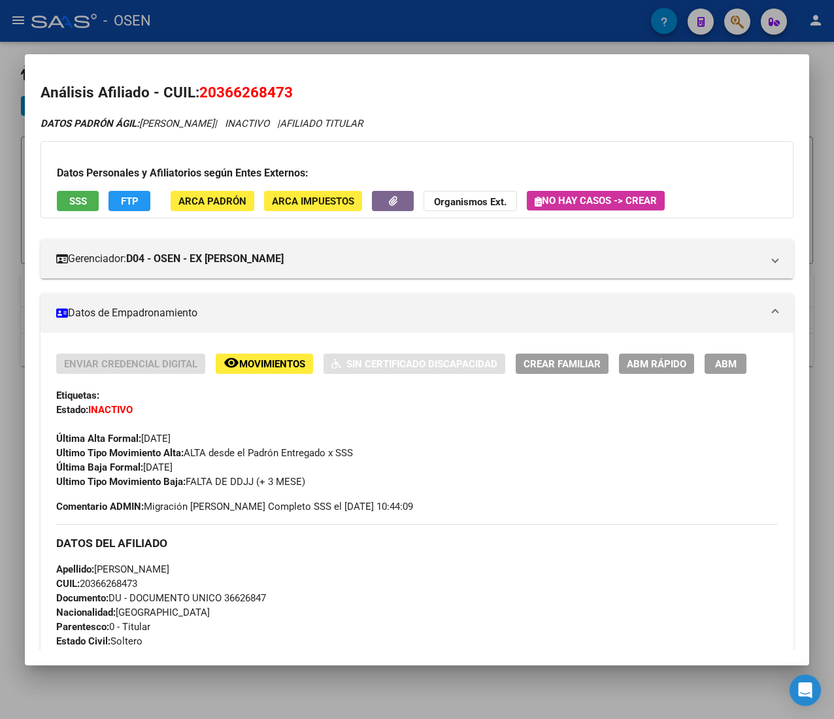
click at [664, 359] on span "ABM Rápido" at bounding box center [656, 364] width 59 height 12
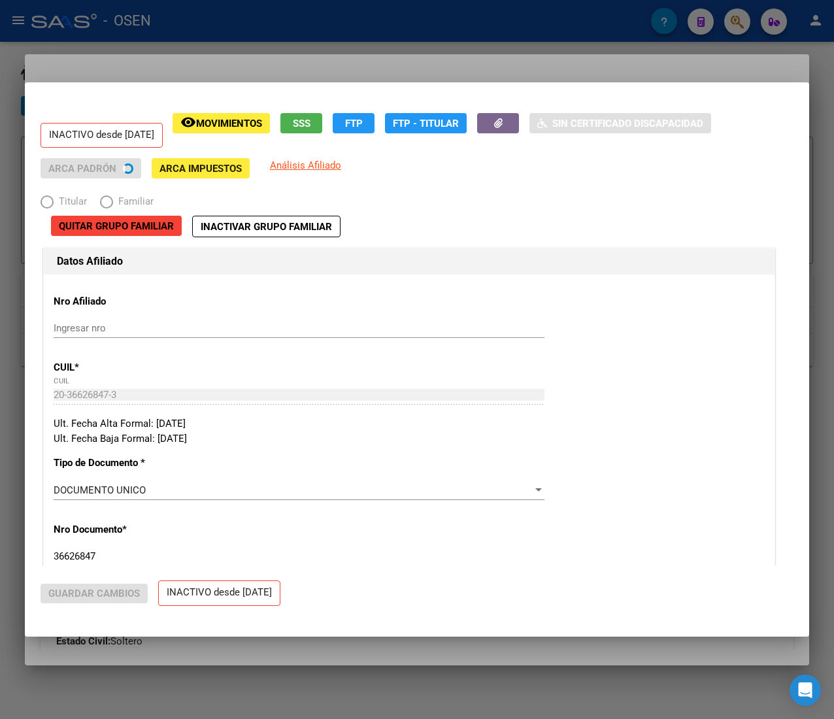
radio input "true"
type input "23-43530648-9"
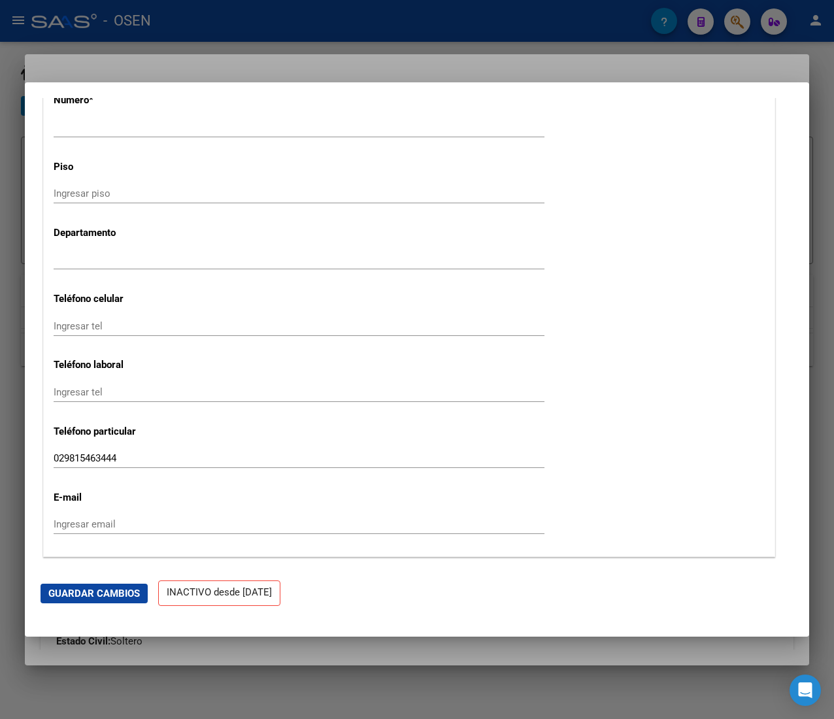
scroll to position [1699, 0]
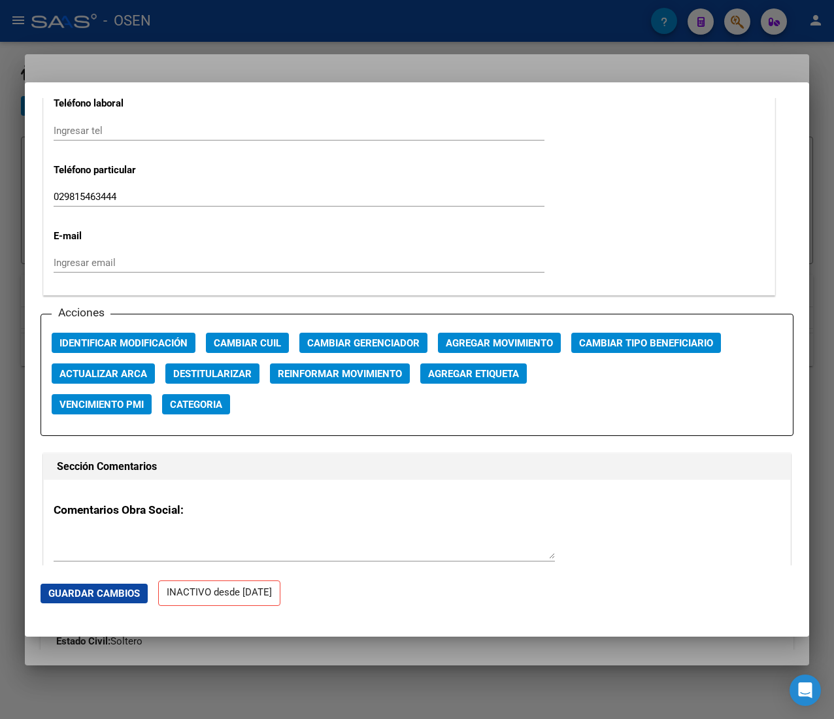
click at [453, 334] on button "Agregar Movimiento" at bounding box center [499, 343] width 123 height 20
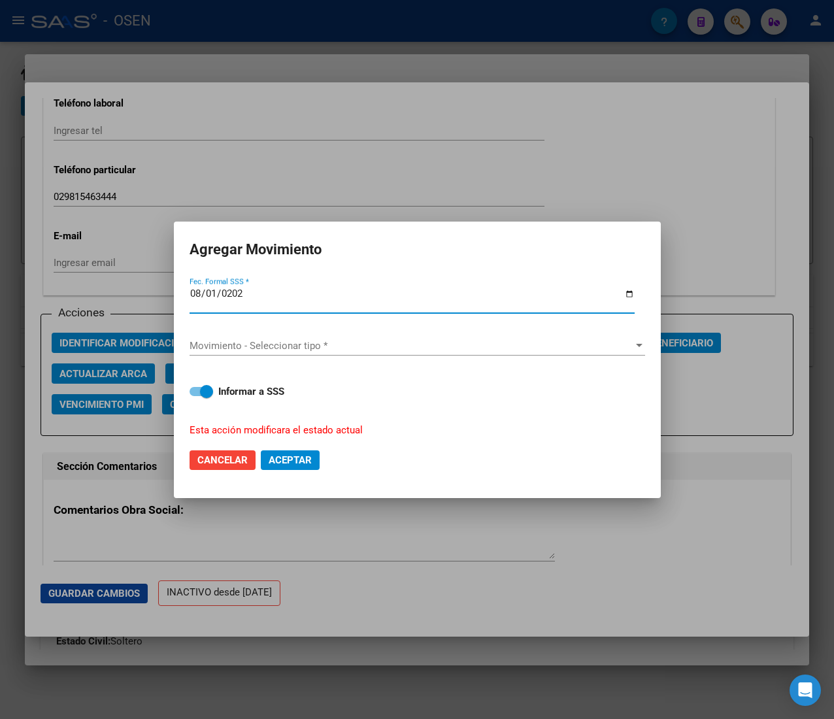
type input "2025-08-01"
click at [452, 334] on div "Movimiento - Seleccionar tipo * Movimiento - Seleccionar tipo *" at bounding box center [416, 346] width 455 height 42
click at [390, 347] on span "Movimiento - Seleccionar tipo *" at bounding box center [411, 346] width 444 height 12
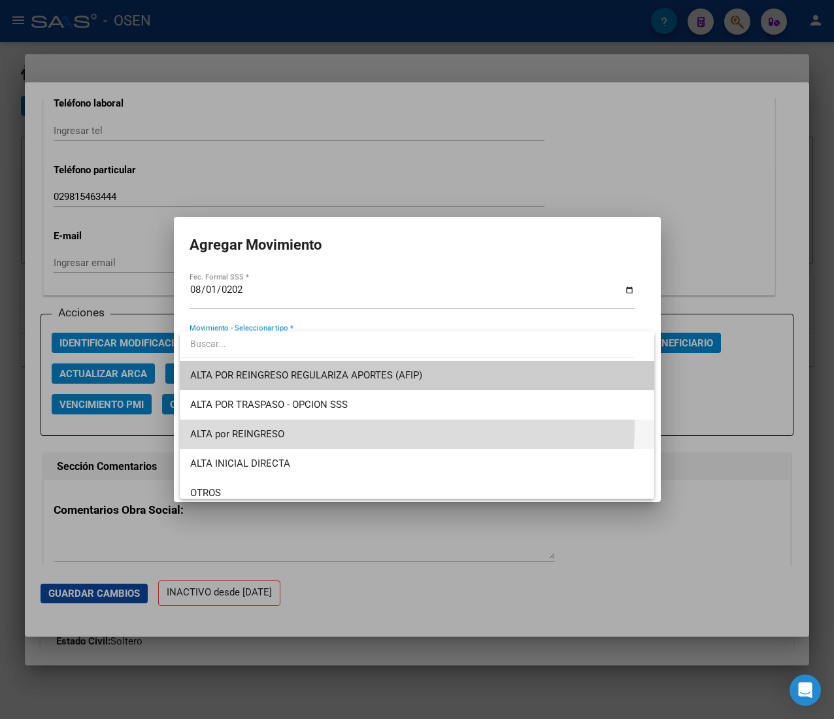
click at [333, 429] on span "ALTA por REINGRESO" at bounding box center [416, 433] width 453 height 29
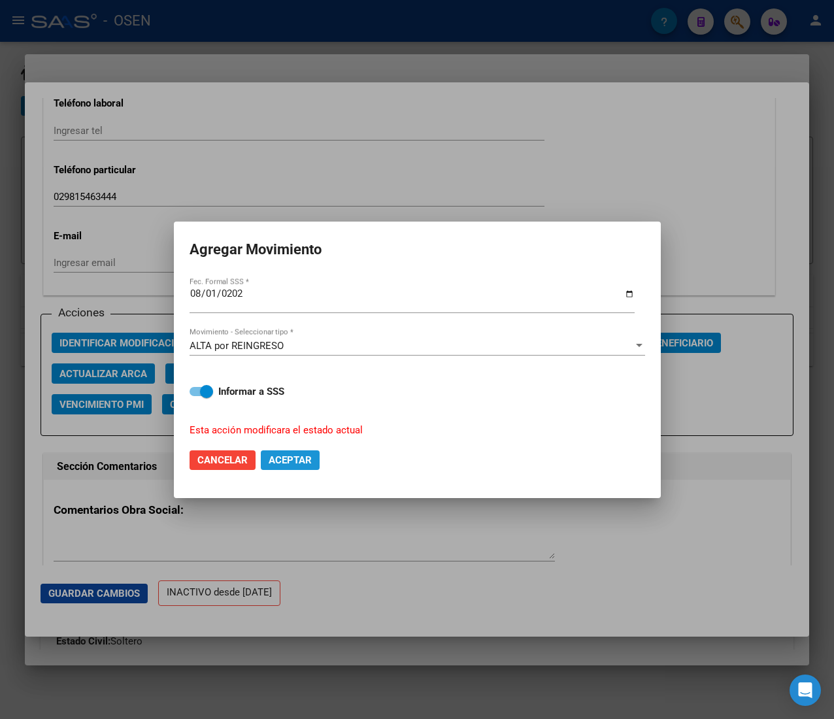
click at [291, 455] on span "Aceptar" at bounding box center [290, 460] width 43 height 12
checkbox input "false"
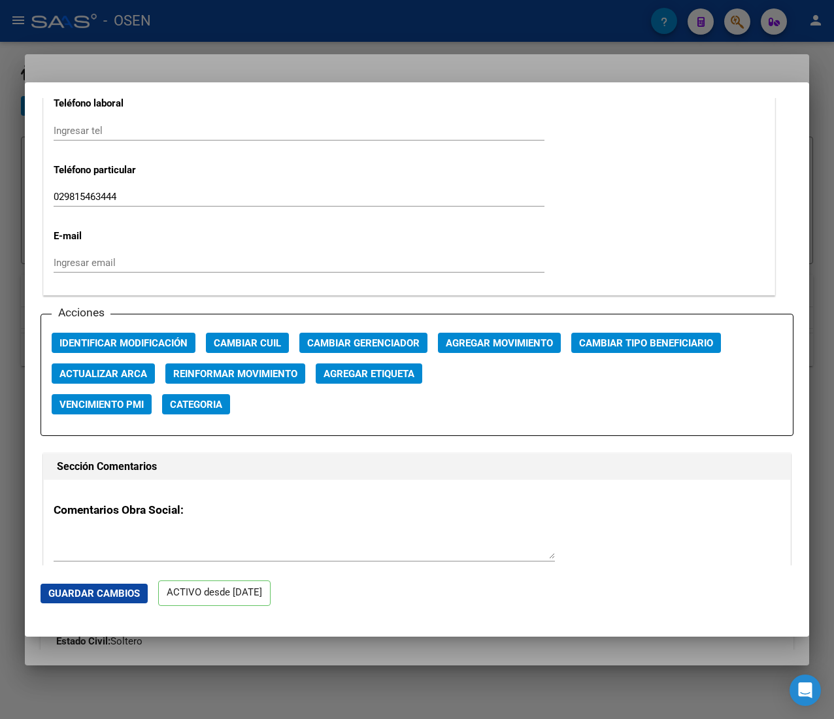
click at [259, 7] on div at bounding box center [417, 359] width 834 height 719
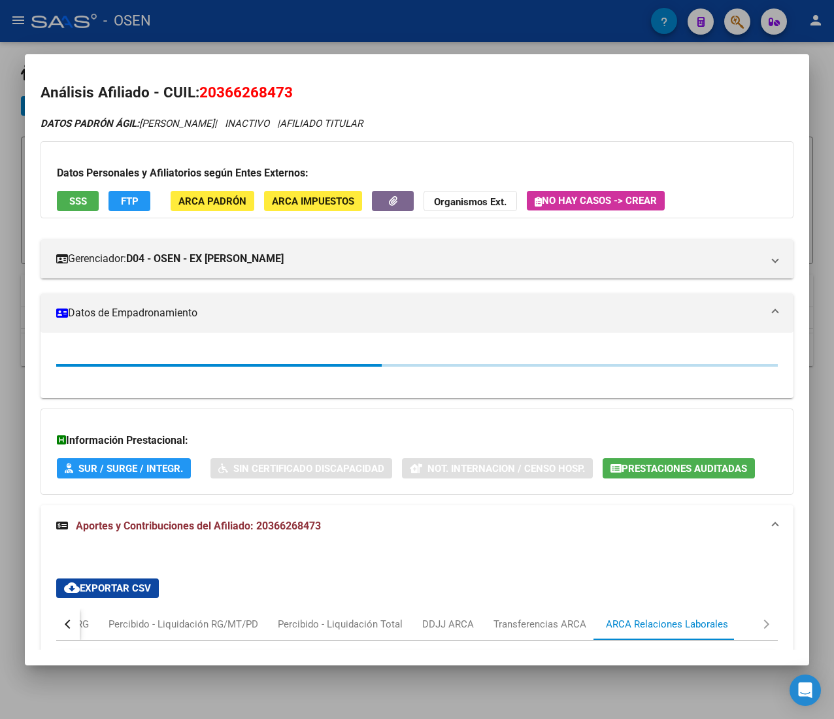
click at [255, 15] on div at bounding box center [417, 359] width 834 height 719
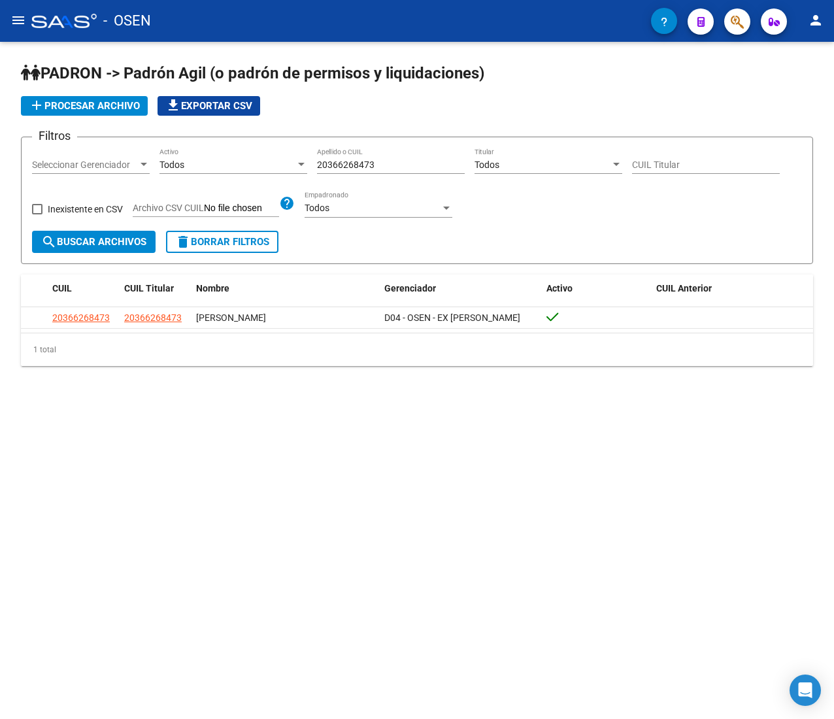
drag, startPoint x: 388, startPoint y: 159, endPoint x: 178, endPoint y: 158, distance: 210.4
click at [178, 158] on div "Filtros Seleccionar Gerenciador Seleccionar Gerenciador Todos Activo 2036626847…" at bounding box center [417, 189] width 770 height 83
drag, startPoint x: 429, startPoint y: 170, endPoint x: 391, endPoint y: 162, distance: 38.7
click at [395, 165] on div "20366268473 Apellido o CUIL" at bounding box center [391, 161] width 148 height 26
drag, startPoint x: 332, startPoint y: 166, endPoint x: 205, endPoint y: 159, distance: 127.6
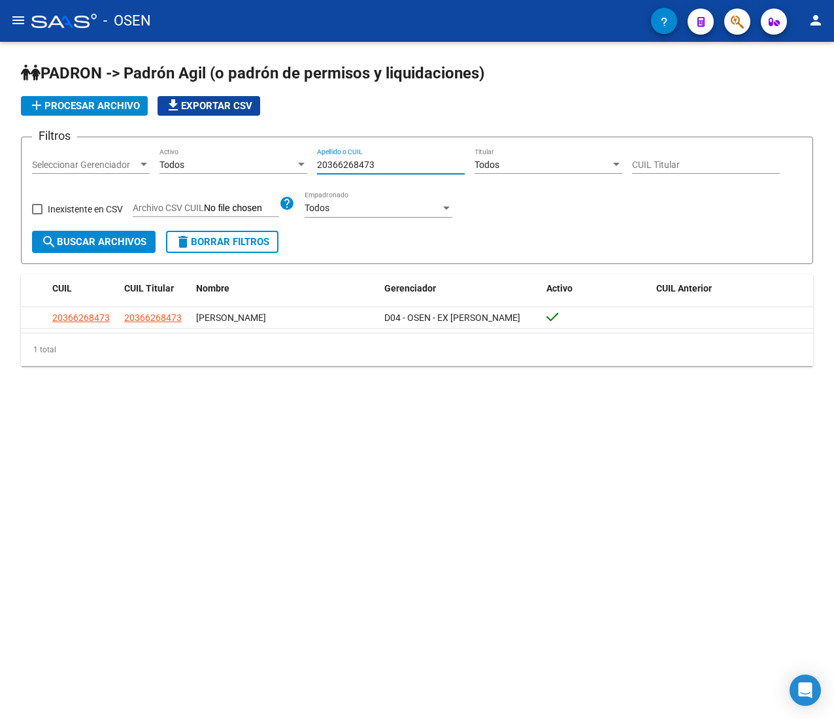
click at [205, 159] on div "Filtros Seleccionar Gerenciador Seleccionar Gerenciador Todos Activo 2036626847…" at bounding box center [417, 189] width 770 height 83
paste input "7387247"
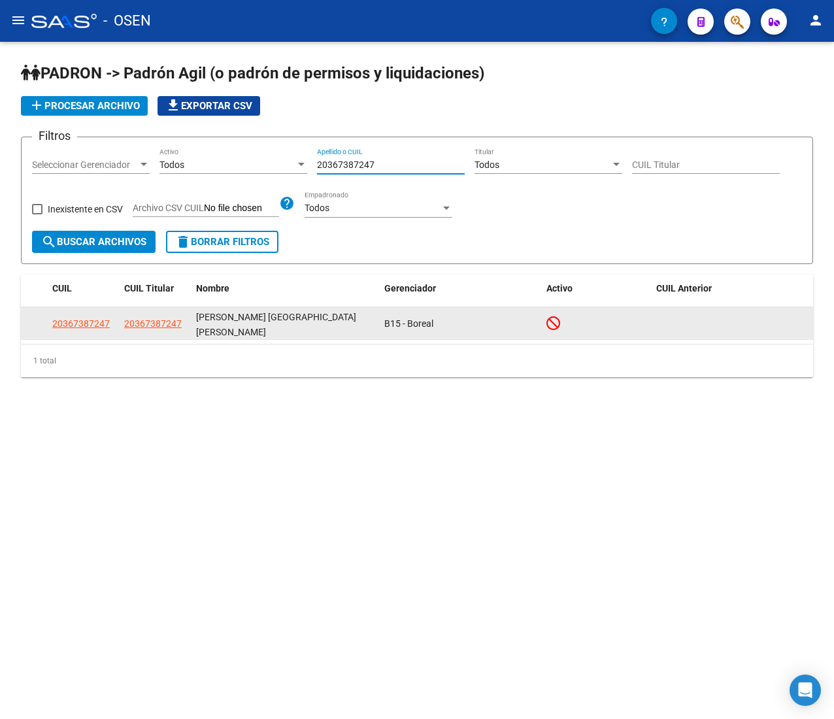
type input "20367387247"
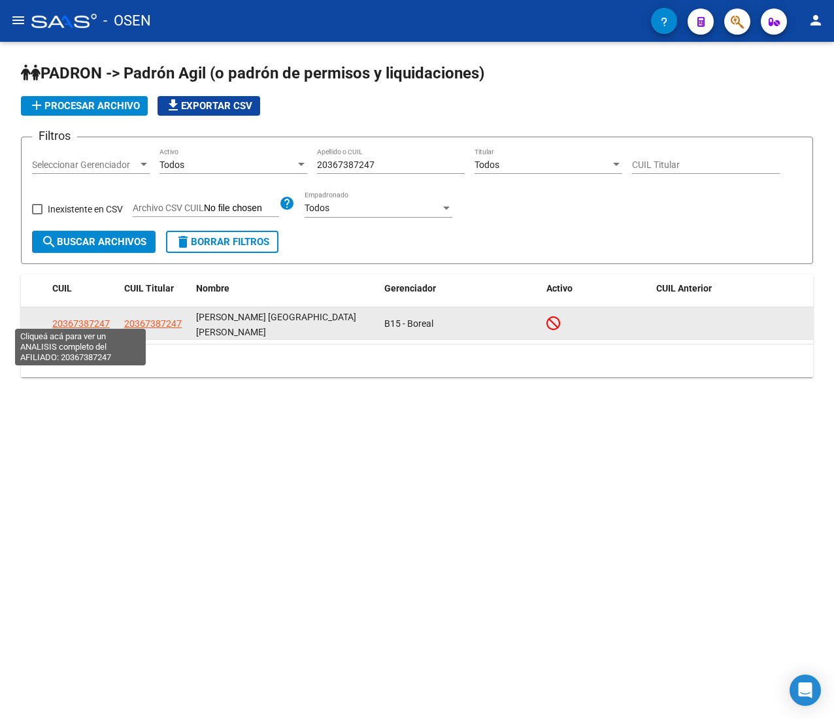
click at [64, 318] on span "20367387247" at bounding box center [80, 323] width 57 height 10
type textarea "20367387247"
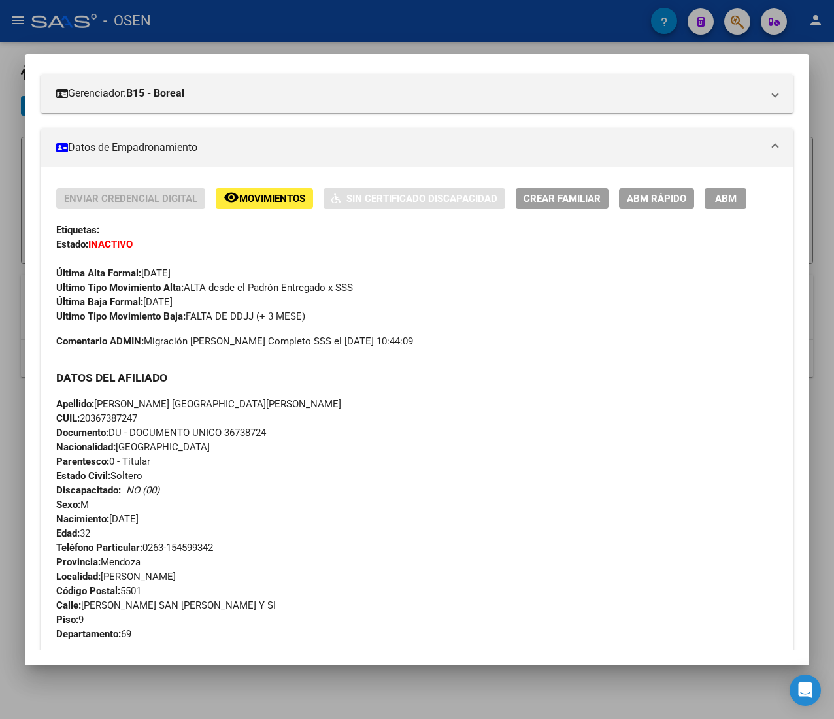
scroll to position [657, 0]
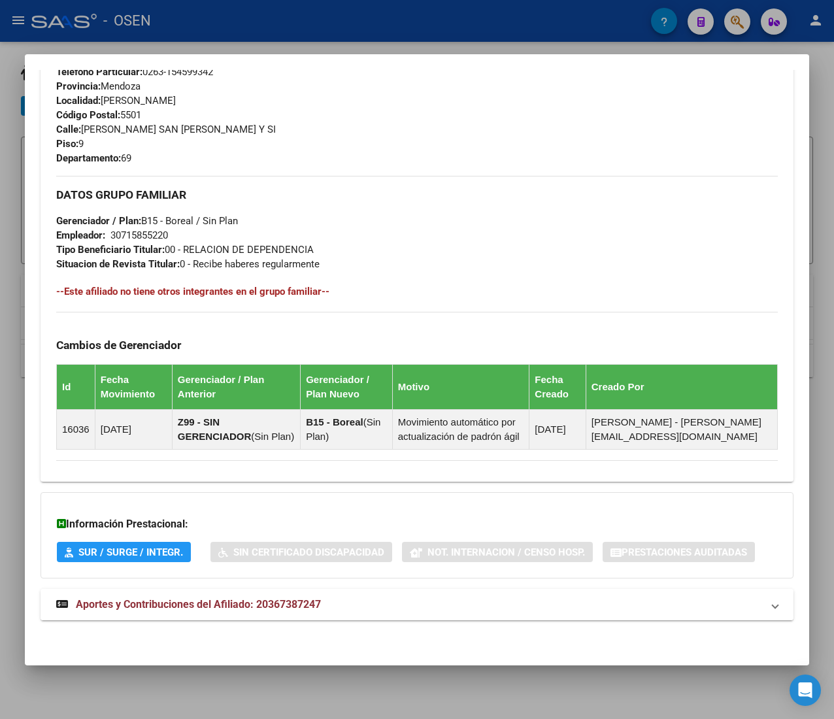
click at [359, 598] on mat-panel-title "Aportes y Contribuciones del Afiliado: 20367387247" at bounding box center [409, 605] width 706 height 16
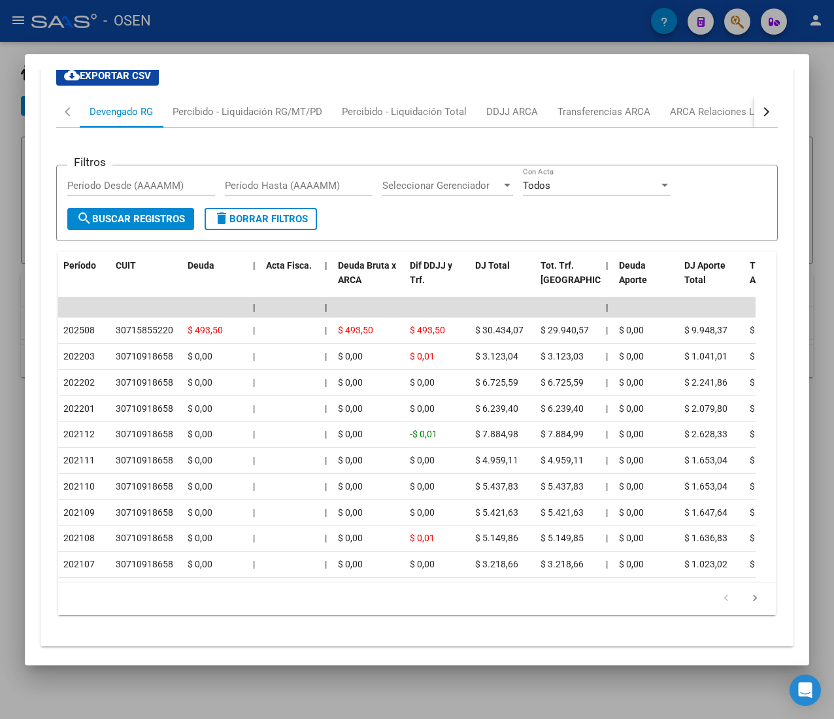
scroll to position [1243, 0]
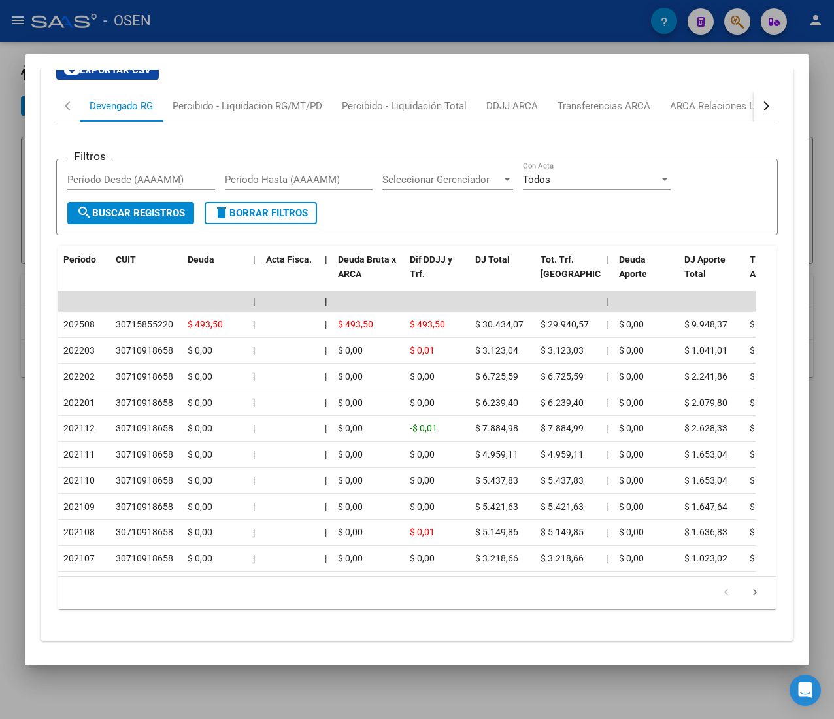
click at [754, 122] on button "button" at bounding box center [766, 105] width 24 height 31
click at [666, 122] on div "ARCA Relaciones Laborales" at bounding box center [667, 105] width 142 height 31
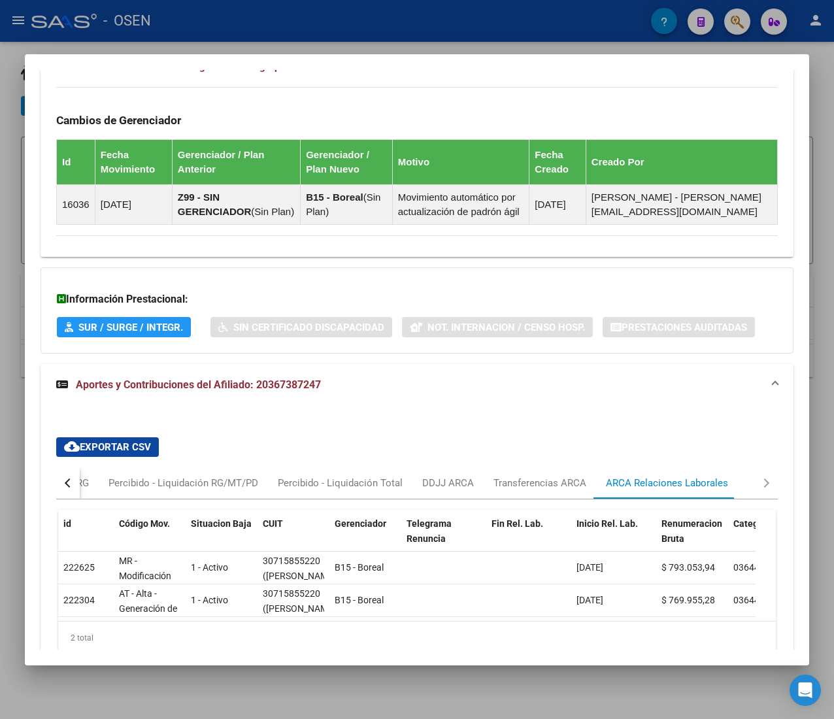
scroll to position [932, 0]
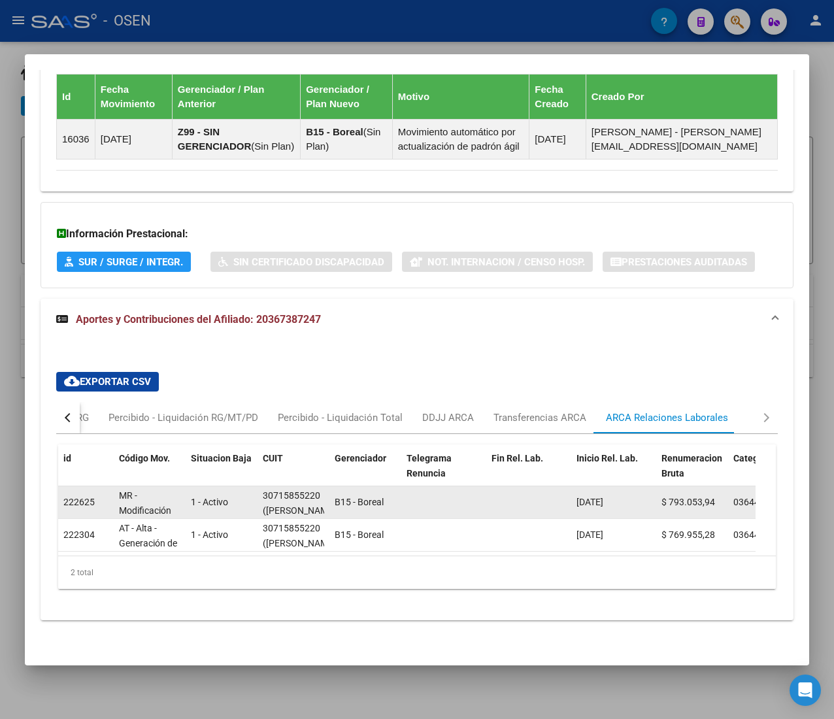
drag, startPoint x: 310, startPoint y: 512, endPoint x: 320, endPoint y: 512, distance: 10.5
click at [320, 512] on div "30715855220 (JC LORENZO INVERSORA S.A.)" at bounding box center [293, 501] width 61 height 27
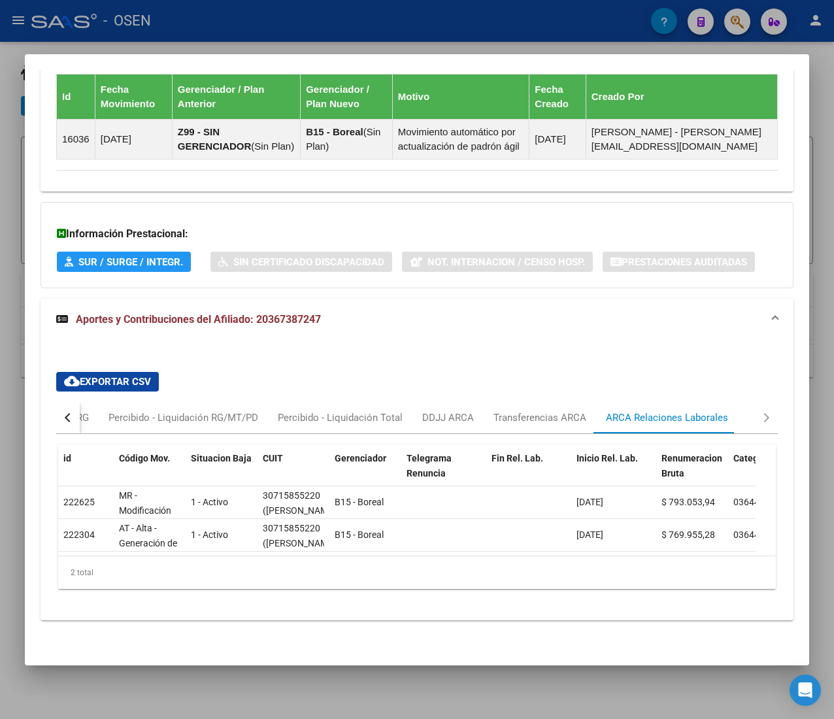
drag, startPoint x: 48, startPoint y: 428, endPoint x: 57, endPoint y: 427, distance: 9.8
click at [48, 428] on div "cloud_download Exportar CSV Devengado RG Percibido - Liquidación RG/MT/PD Perci…" at bounding box center [417, 485] width 753 height 248
click at [61, 431] on button "button" at bounding box center [68, 417] width 24 height 31
click at [100, 425] on div "Devengado RG" at bounding box center [121, 417] width 63 height 14
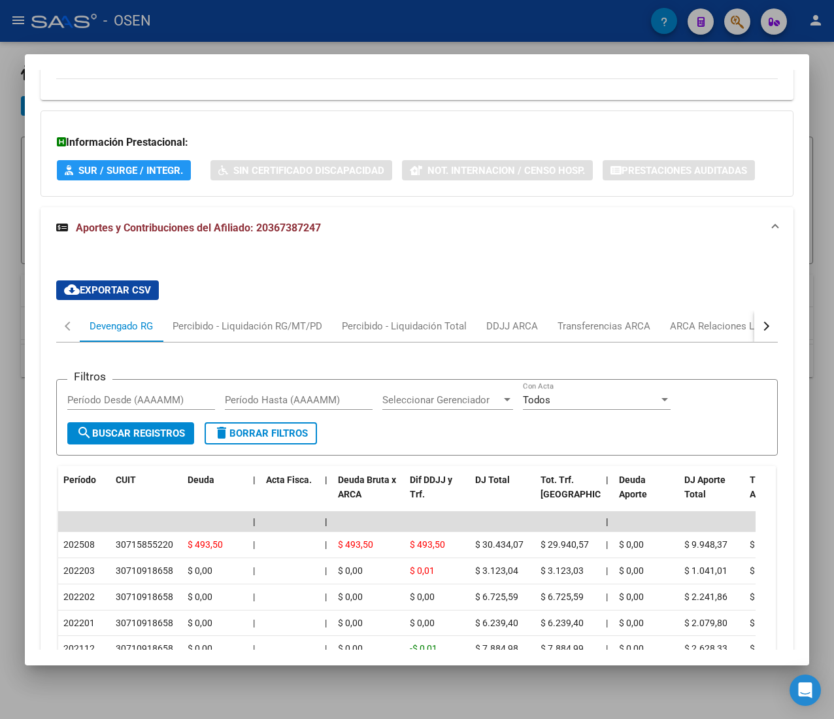
scroll to position [1062, 0]
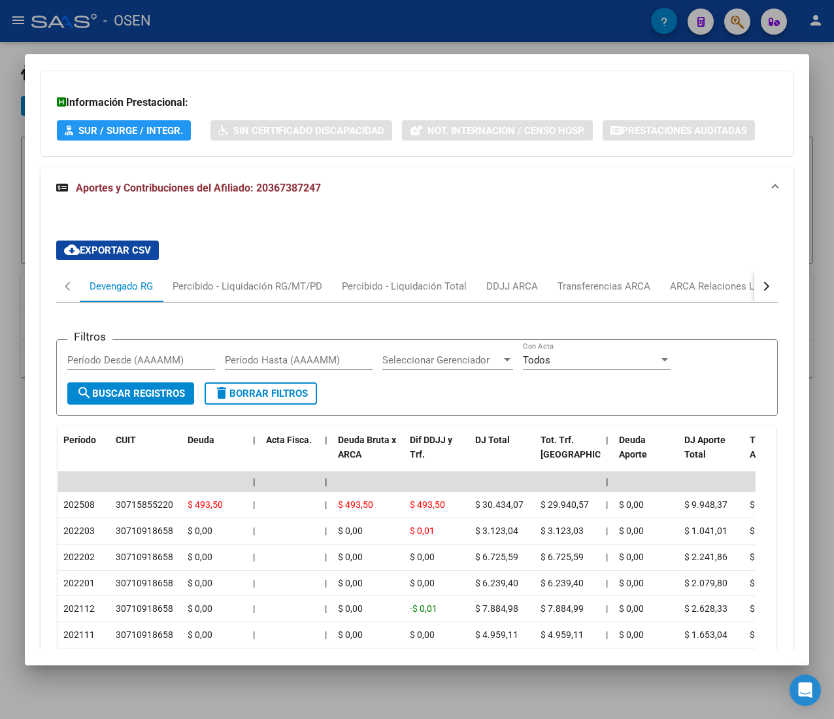
drag, startPoint x: 230, startPoint y: 12, endPoint x: 233, endPoint y: 21, distance: 9.5
click at [231, 12] on div at bounding box center [417, 359] width 834 height 719
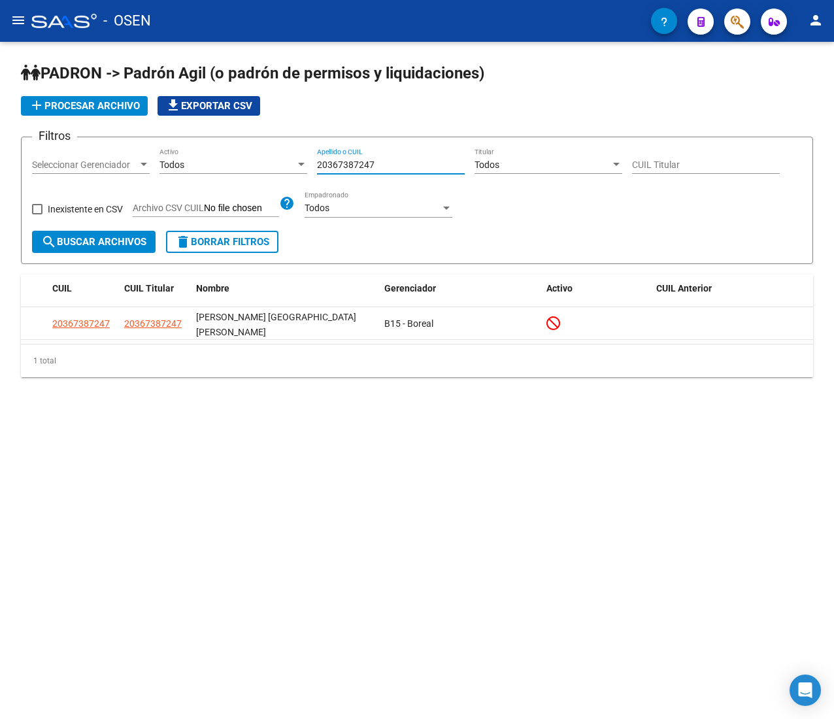
drag, startPoint x: 396, startPoint y: 165, endPoint x: 210, endPoint y: 153, distance: 186.6
click at [213, 153] on div "Filtros Seleccionar Gerenciador Seleccionar Gerenciador Todos Activo 2036738724…" at bounding box center [417, 189] width 770 height 83
paste input "30345005"
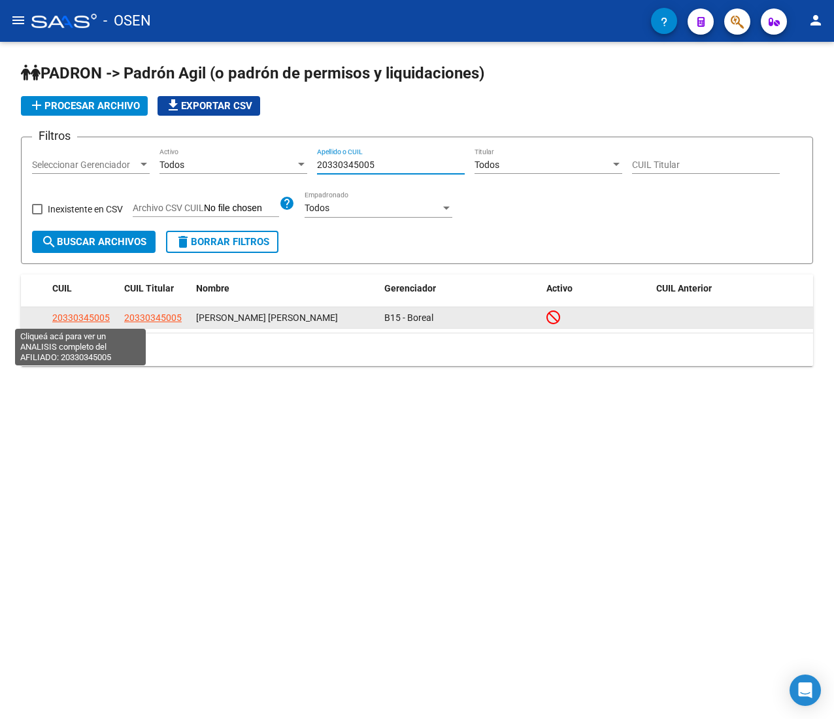
type input "20330345005"
click at [71, 318] on span "20330345005" at bounding box center [80, 317] width 57 height 10
type textarea "20330345005"
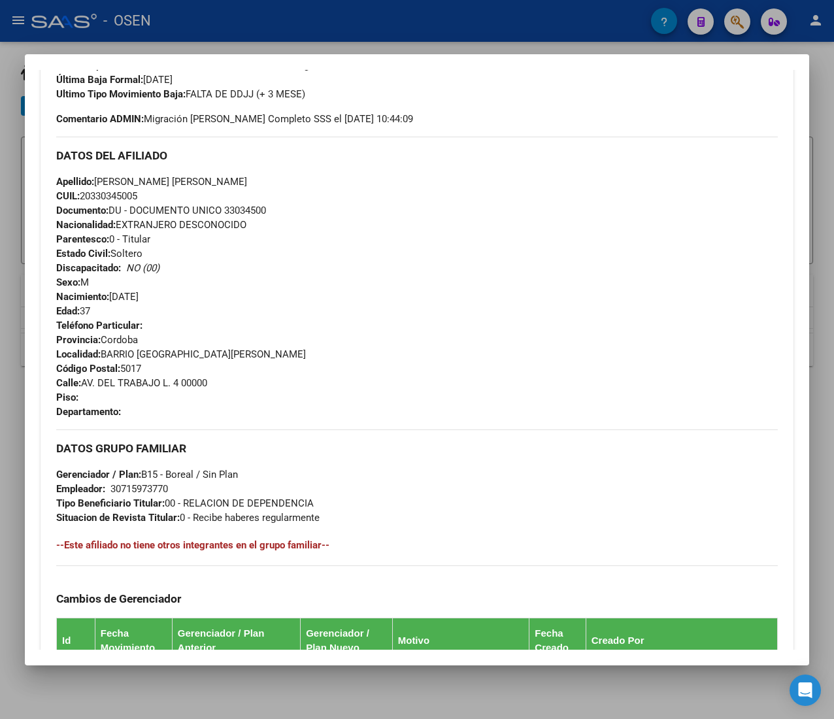
scroll to position [657, 0]
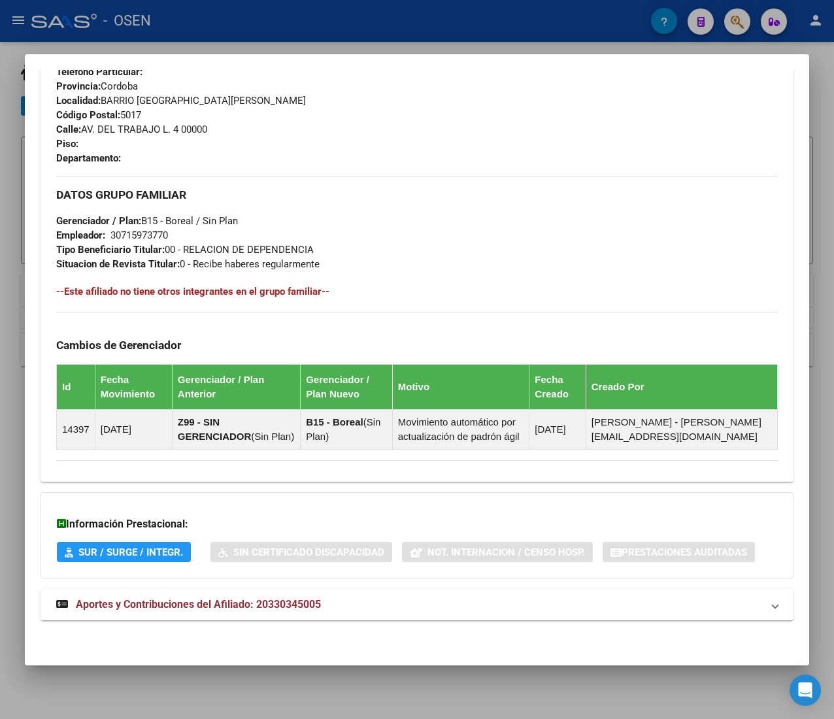
drag, startPoint x: 398, startPoint y: 589, endPoint x: 395, endPoint y: 597, distance: 8.3
click at [396, 596] on mat-expansion-panel-header "Aportes y Contribuciones del Afiliado: 20330345005" at bounding box center [417, 604] width 753 height 31
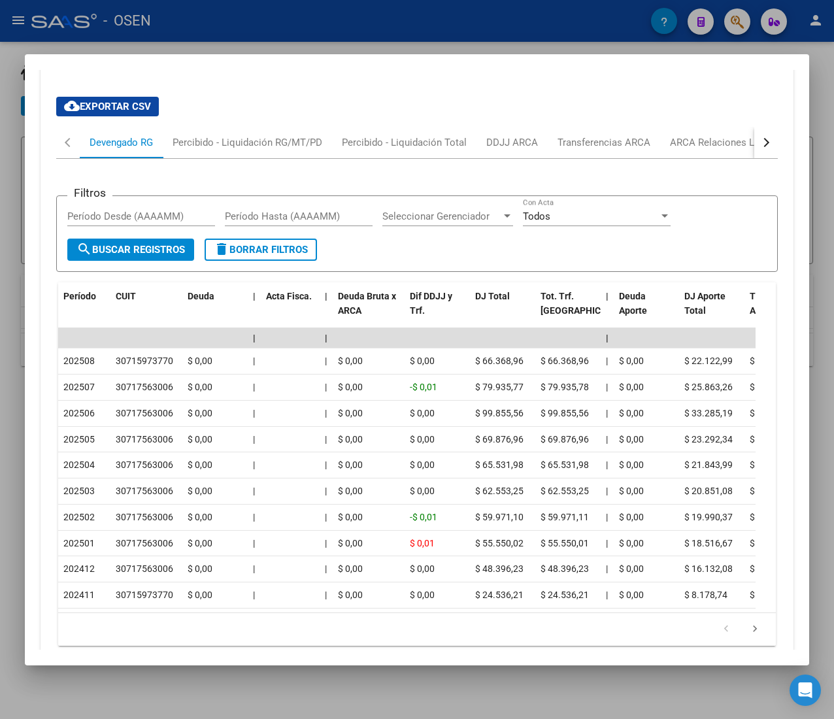
scroll to position [1243, 0]
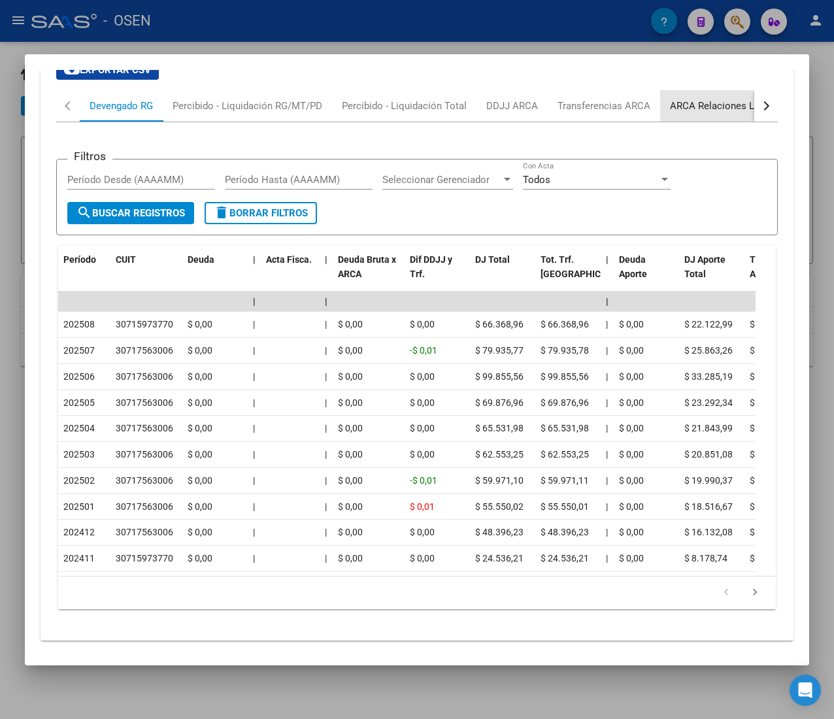
click at [714, 113] on div "ARCA Relaciones Laborales" at bounding box center [731, 106] width 122 height 14
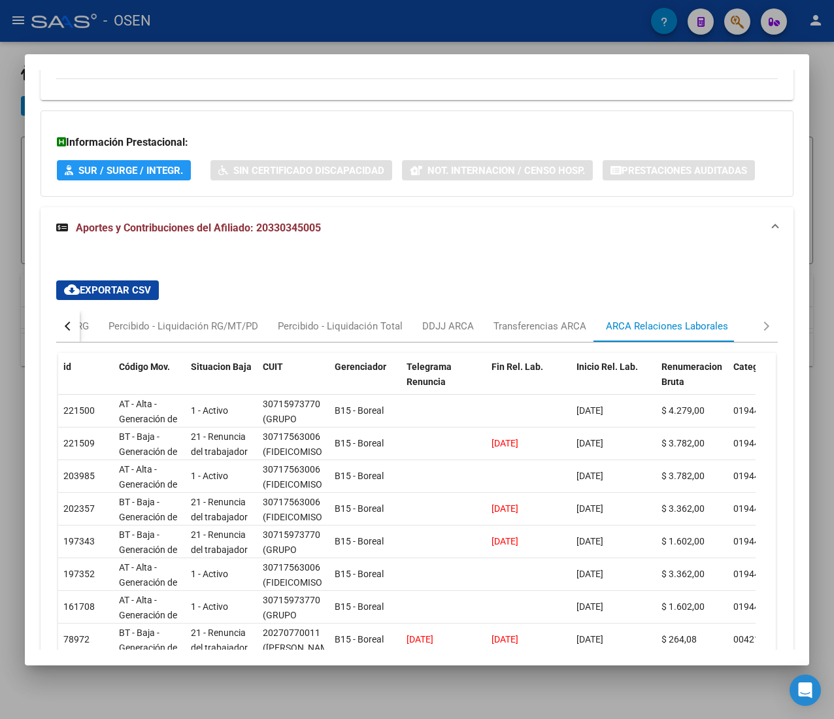
scroll to position [1062, 0]
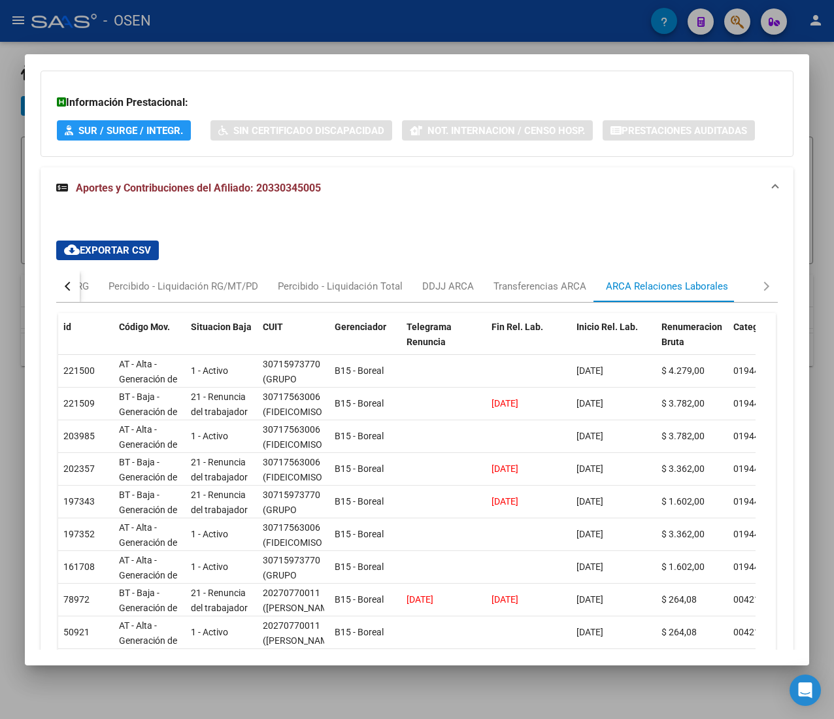
click at [72, 291] on div "button" at bounding box center [69, 286] width 9 height 9
click at [119, 293] on div "Devengado RG" at bounding box center [121, 286] width 63 height 14
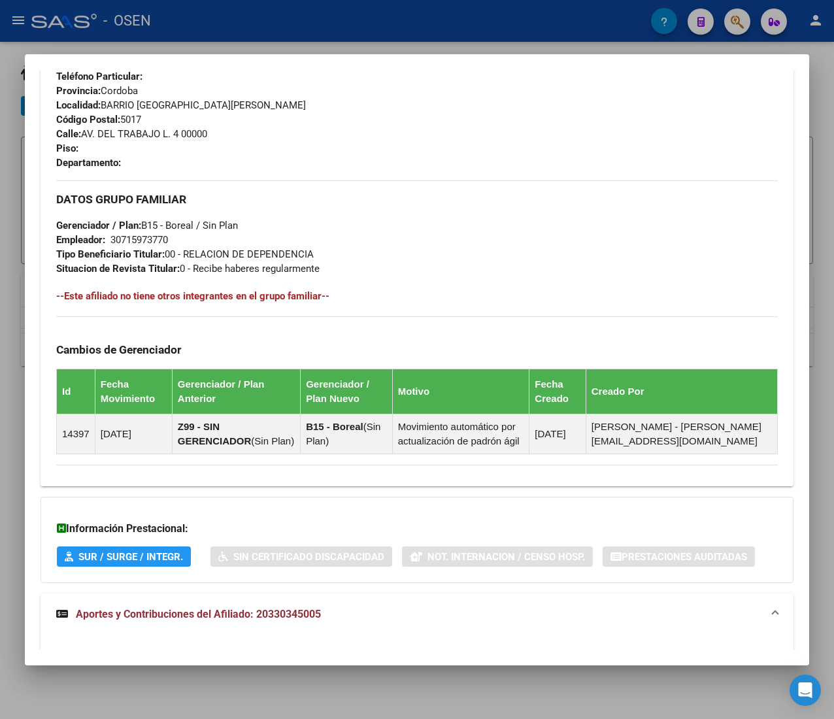
scroll to position [278, 0]
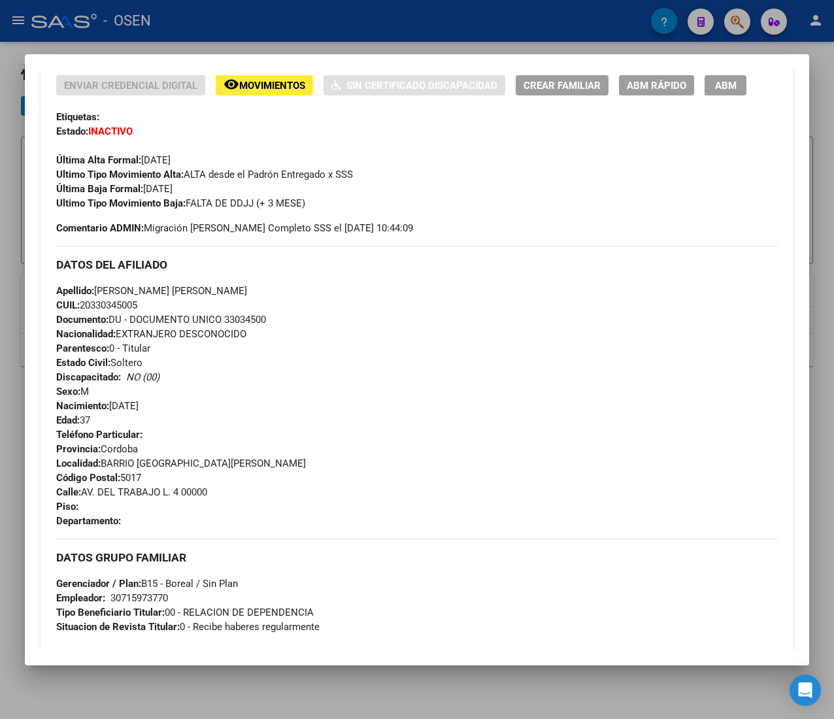
click at [663, 80] on span "ABM Rápido" at bounding box center [656, 86] width 59 height 12
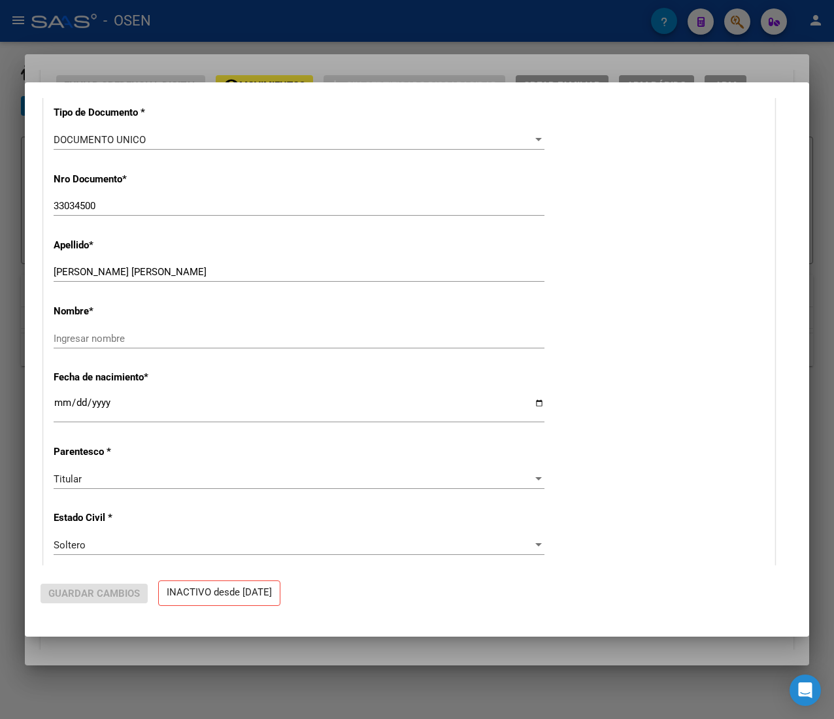
radio input "true"
type input "30-71597377-0"
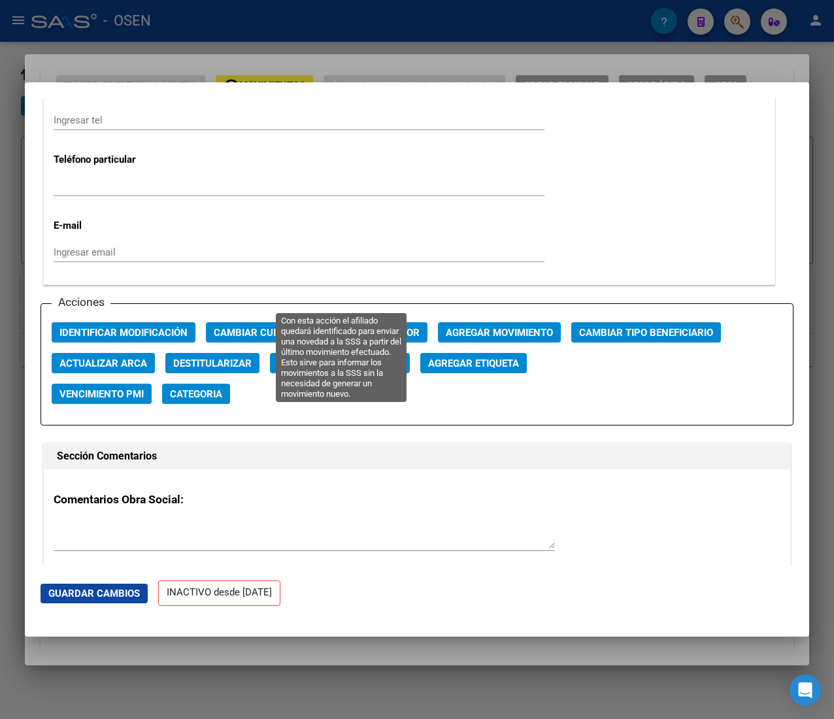
scroll to position [1829, 0]
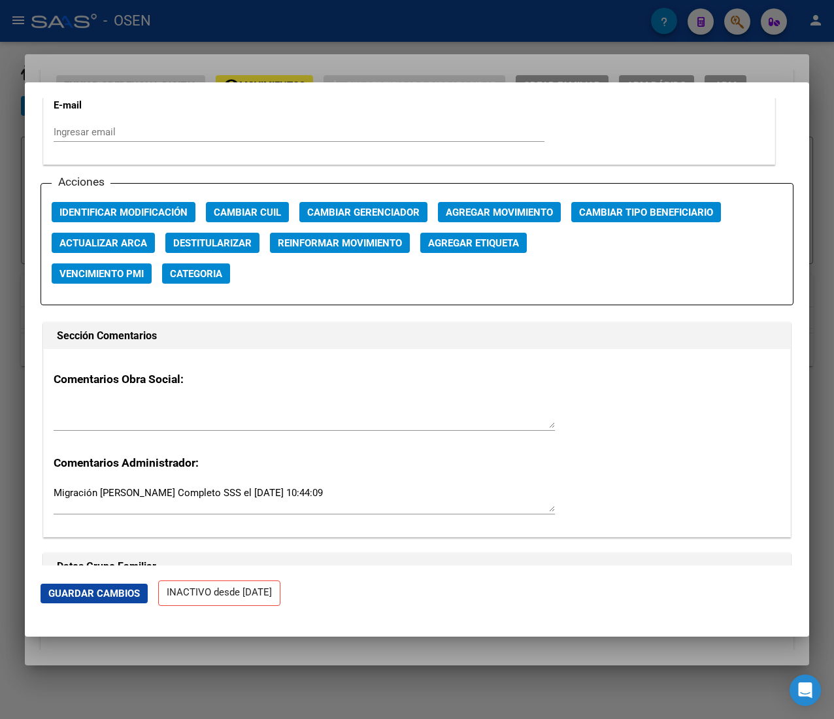
drag, startPoint x: 471, startPoint y: 195, endPoint x: 470, endPoint y: 210, distance: 15.0
click at [470, 197] on div "Acciones Identificar Modificación Cambiar CUIL Cambiar Gerenciador Agregar Movi…" at bounding box center [417, 244] width 753 height 122
click at [470, 211] on span "Agregar Movimiento" at bounding box center [499, 212] width 107 height 12
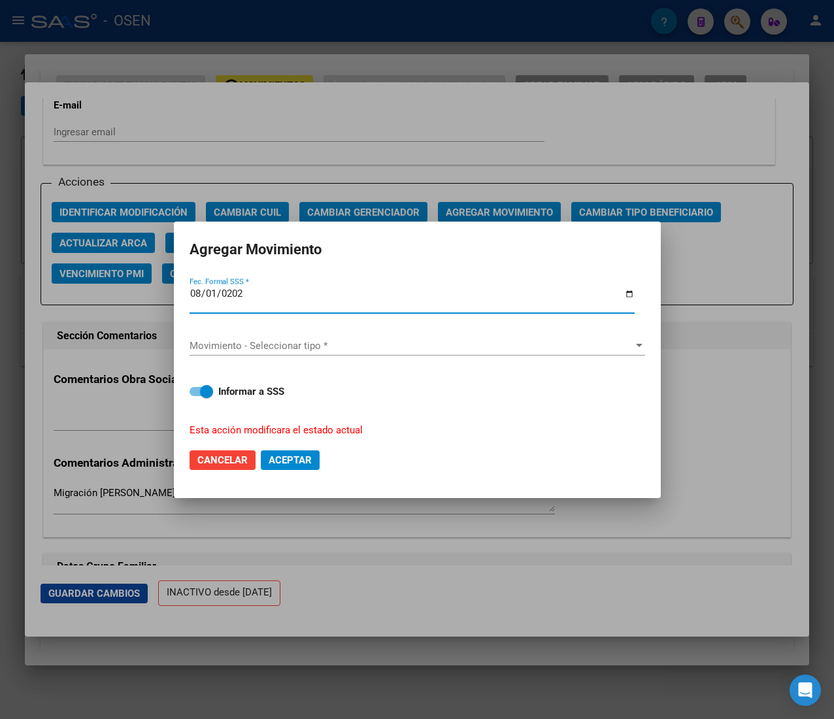
type input "2025-08-01"
click at [327, 342] on span "Movimiento - Seleccionar tipo *" at bounding box center [411, 346] width 444 height 12
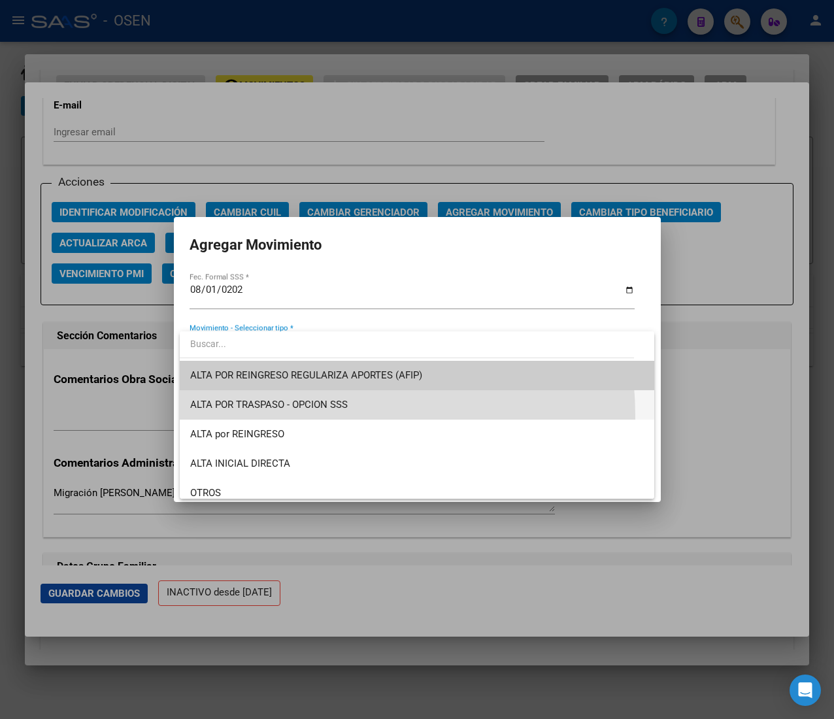
click at [306, 416] on span "ALTA POR TRASPASO - OPCION SSS" at bounding box center [416, 404] width 453 height 29
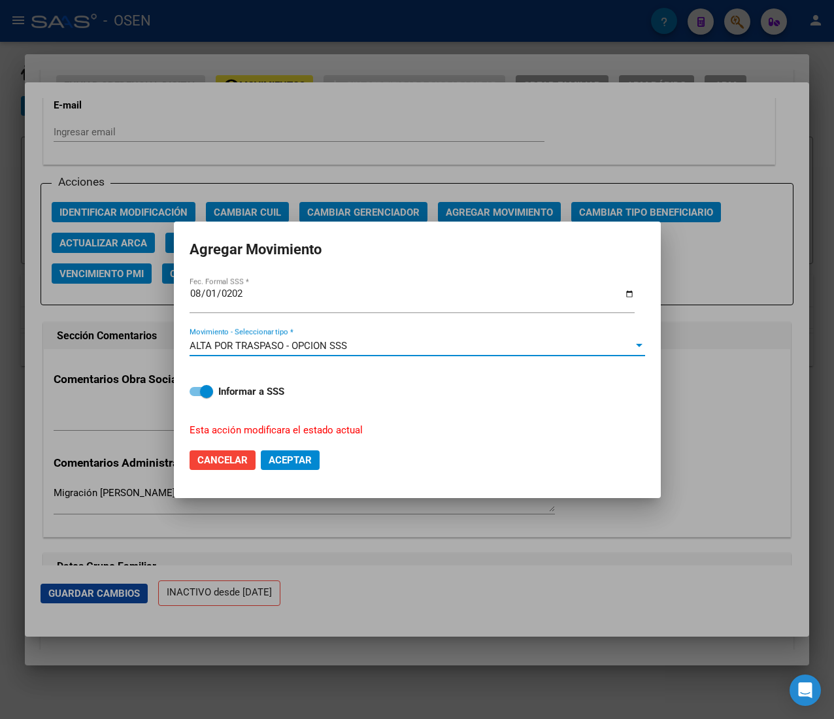
click at [303, 334] on div "ALTA POR TRASPASO - OPCION SSS Movimiento - Seleccionar tipo *" at bounding box center [416, 346] width 455 height 42
drag, startPoint x: 303, startPoint y: 363, endPoint x: 308, endPoint y: 348, distance: 15.9
click at [304, 359] on div "ALTA POR TRASPASO - OPCION SSS Movimiento - Seleccionar tipo *" at bounding box center [416, 352] width 455 height 32
click at [308, 346] on span "ALTA POR TRASPASO - OPCION SSS" at bounding box center [267, 346] width 157 height 12
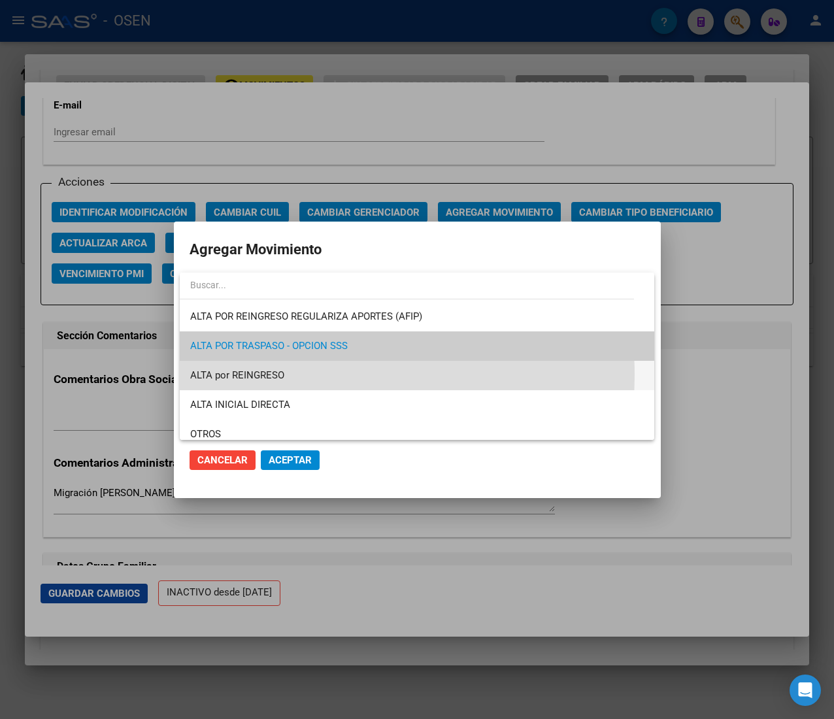
click at [291, 375] on span "ALTA por REINGRESO" at bounding box center [416, 375] width 453 height 29
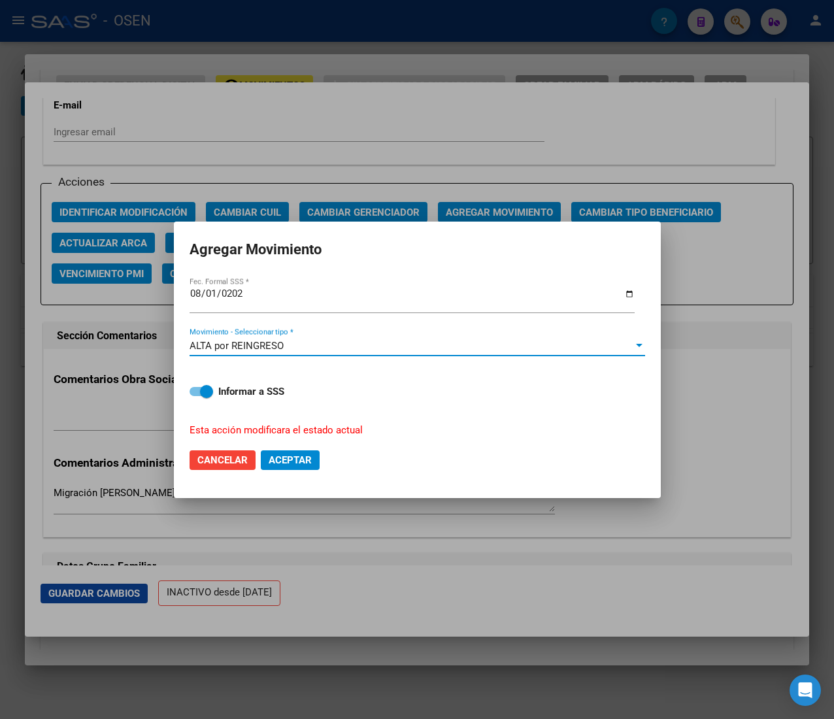
click at [299, 459] on span "Aceptar" at bounding box center [290, 460] width 43 height 12
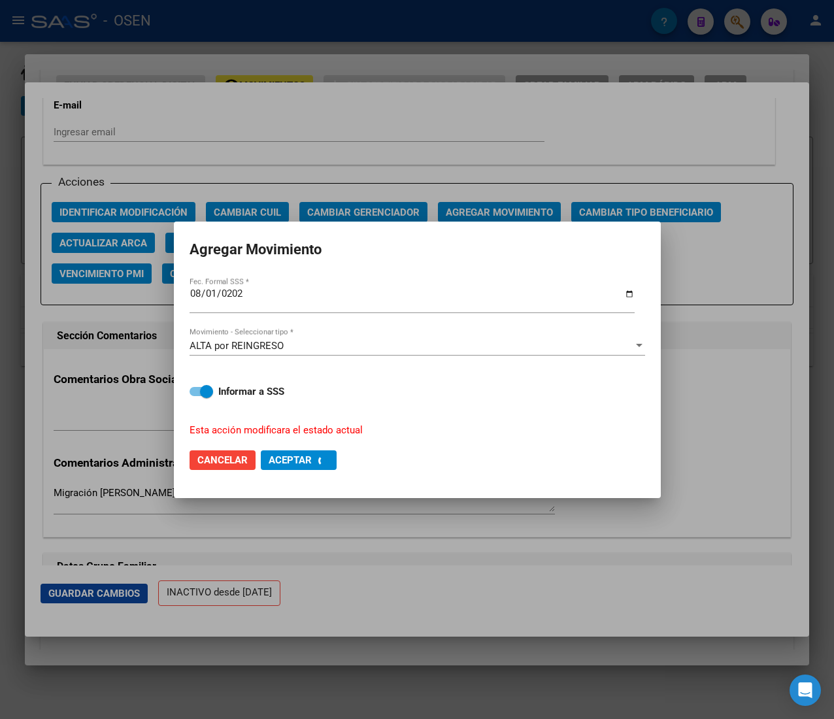
checkbox input "false"
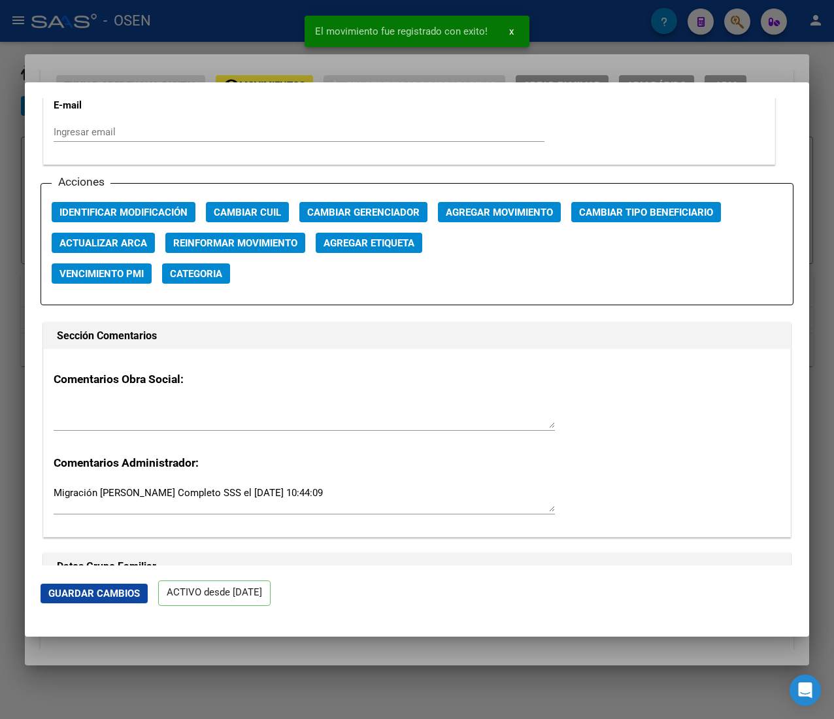
click at [256, 12] on div at bounding box center [417, 359] width 834 height 719
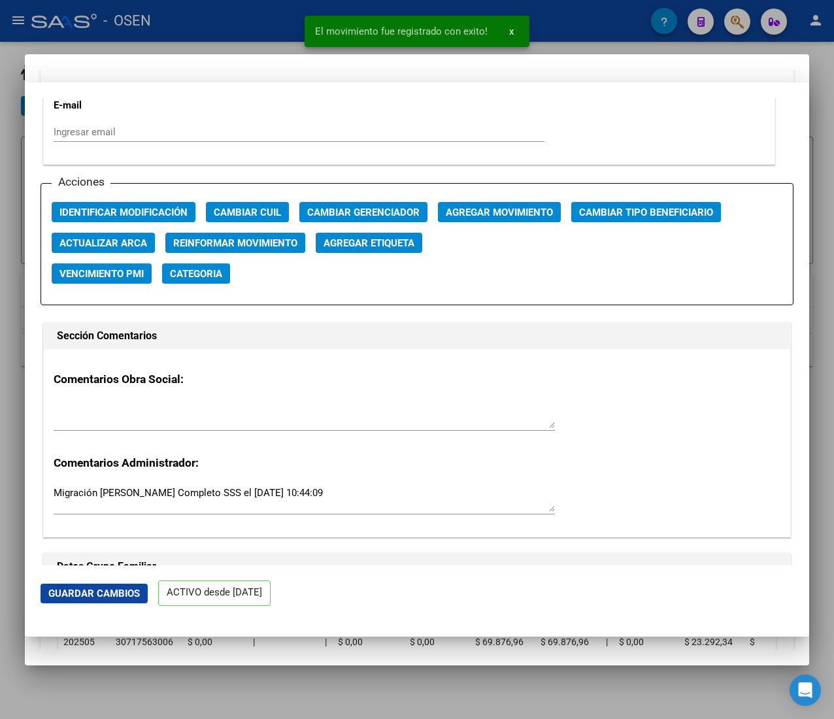
scroll to position [289, 0]
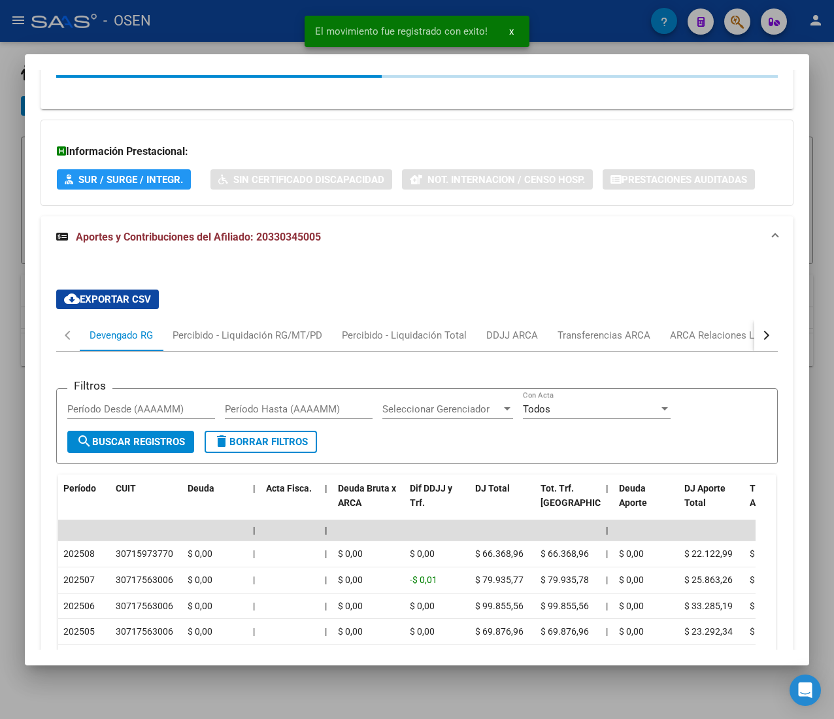
click at [247, 16] on div at bounding box center [417, 359] width 834 height 719
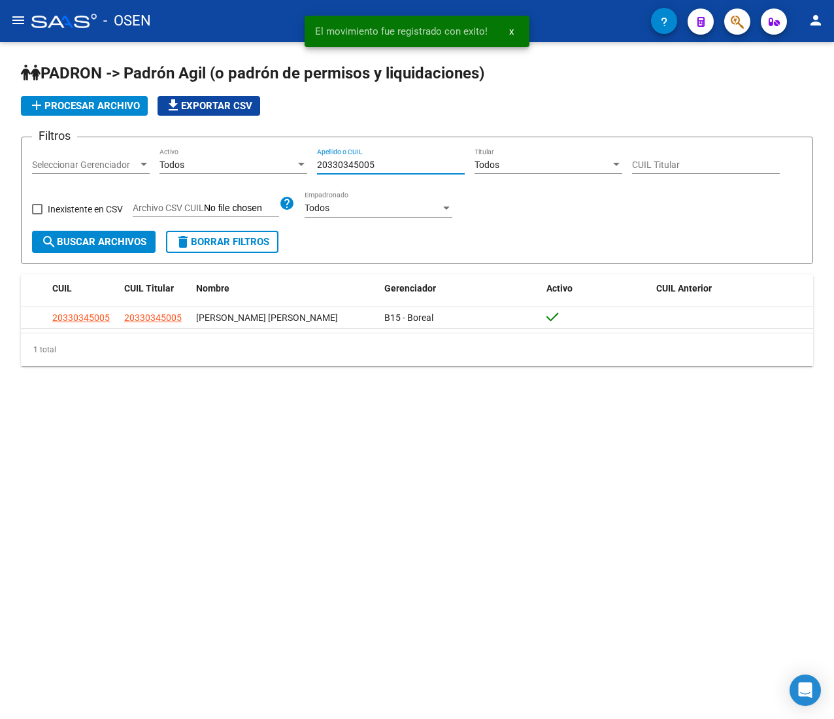
drag, startPoint x: 378, startPoint y: 167, endPoint x: 242, endPoint y: 154, distance: 136.5
click at [243, 154] on div "Filtros Seleccionar Gerenciador Seleccionar Gerenciador Todos Activo 2033034500…" at bounding box center [417, 189] width 770 height 83
paste input "3285162939"
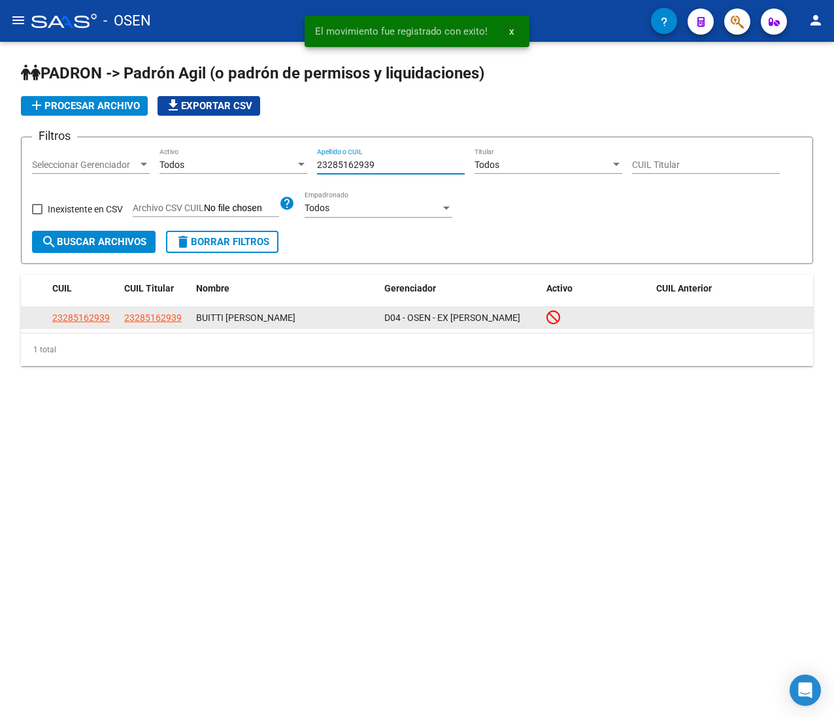
type input "23285162939"
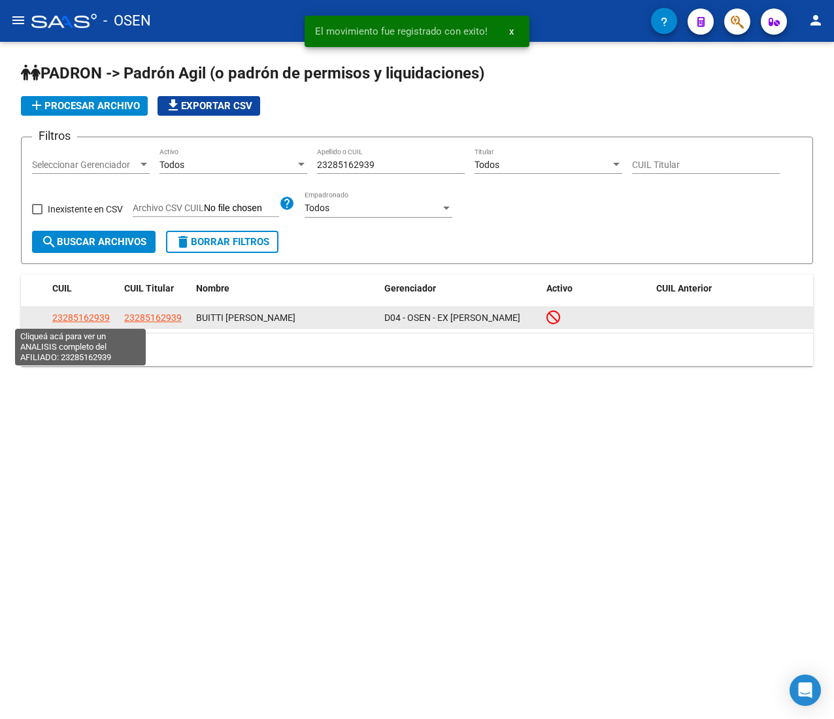
click at [79, 316] on span "23285162939" at bounding box center [80, 317] width 57 height 10
type textarea "23285162939"
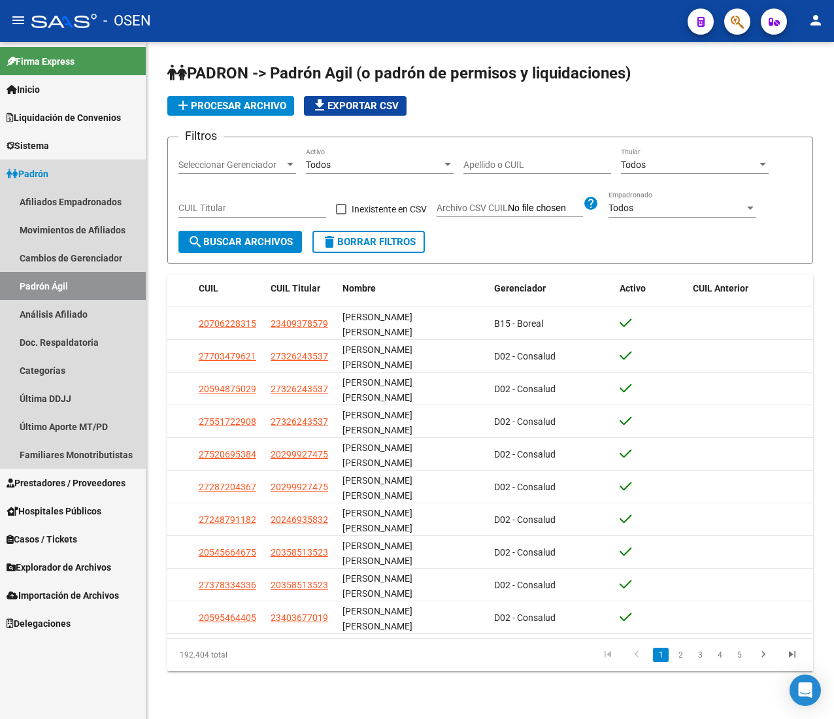
click at [90, 167] on link "Padrón" at bounding box center [73, 173] width 146 height 28
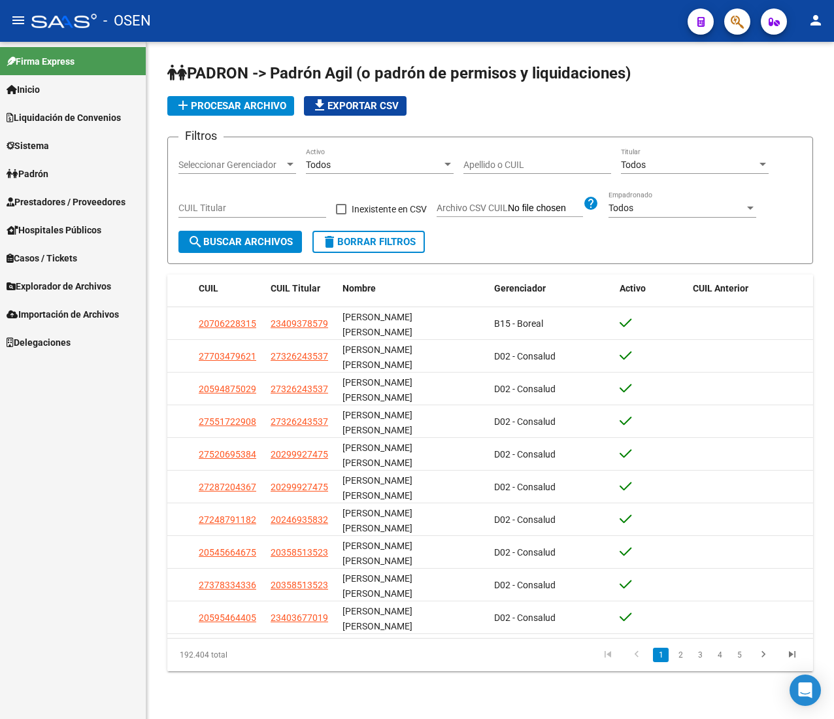
click at [94, 195] on span "Prestadores / Proveedores" at bounding box center [66, 202] width 119 height 14
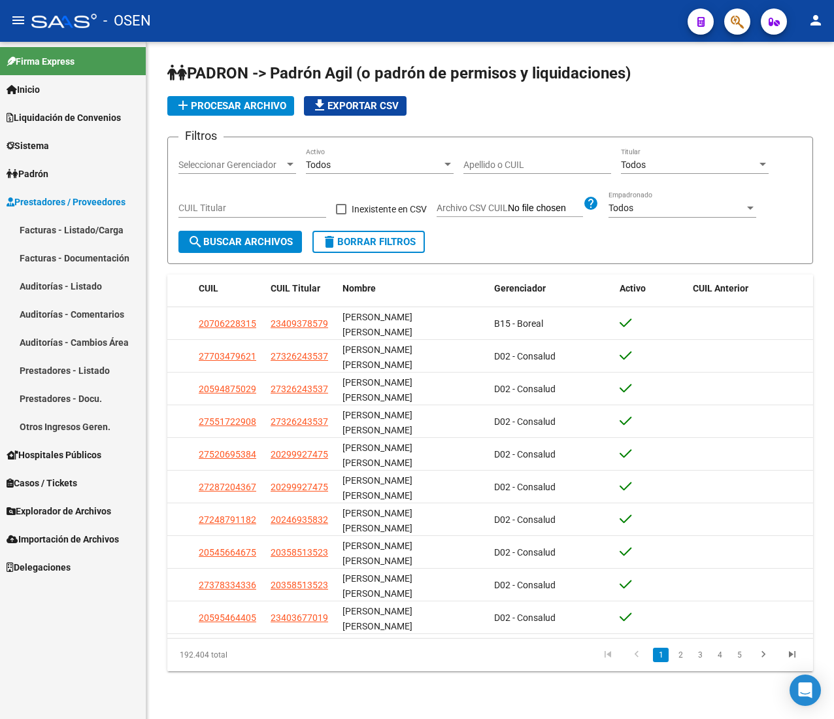
click at [87, 221] on link "Facturas - Listado/Carga" at bounding box center [73, 230] width 146 height 28
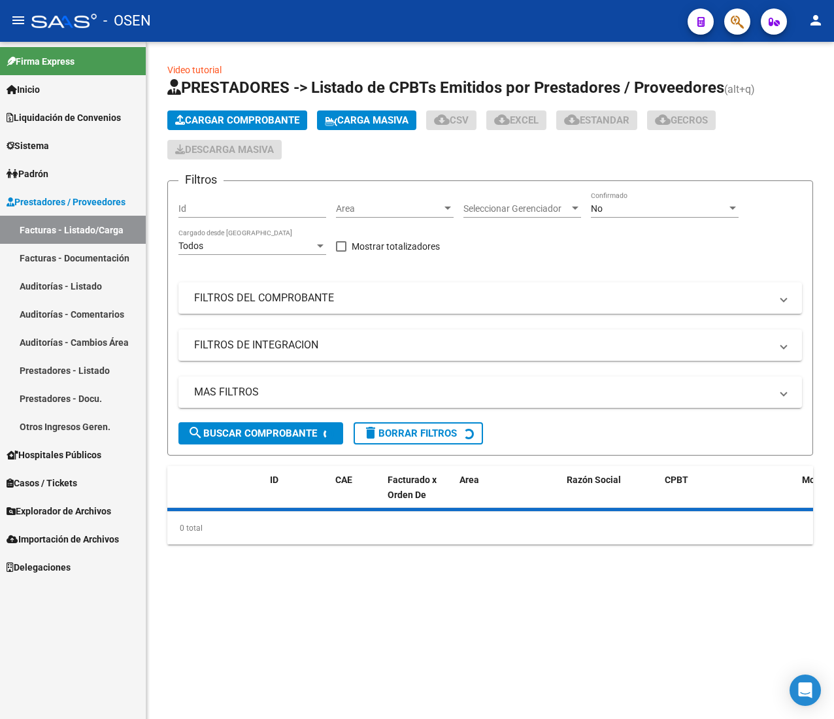
click at [12, 15] on mat-icon "menu" at bounding box center [18, 20] width 16 height 16
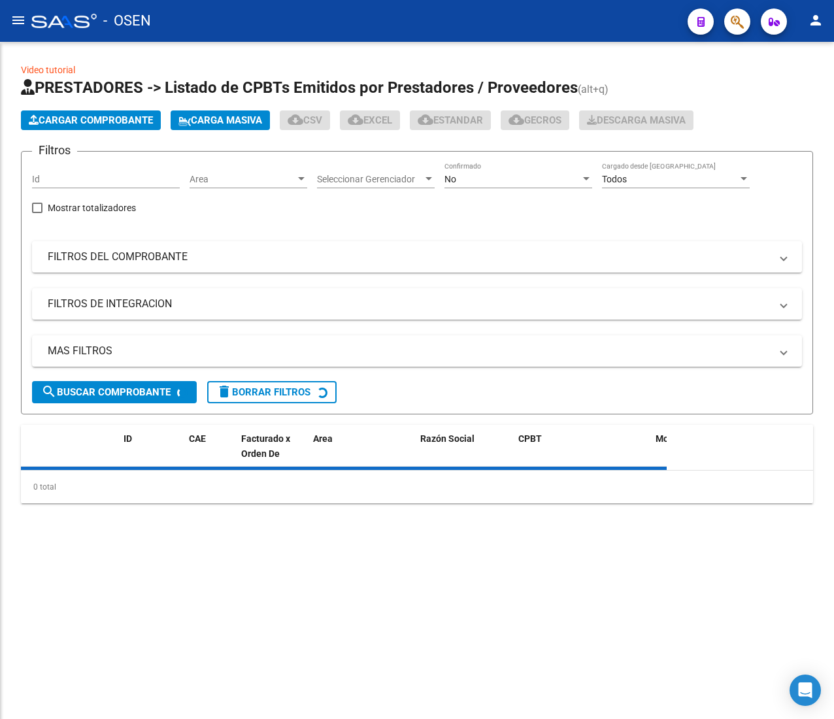
click at [231, 166] on div "Area Area" at bounding box center [248, 175] width 118 height 26
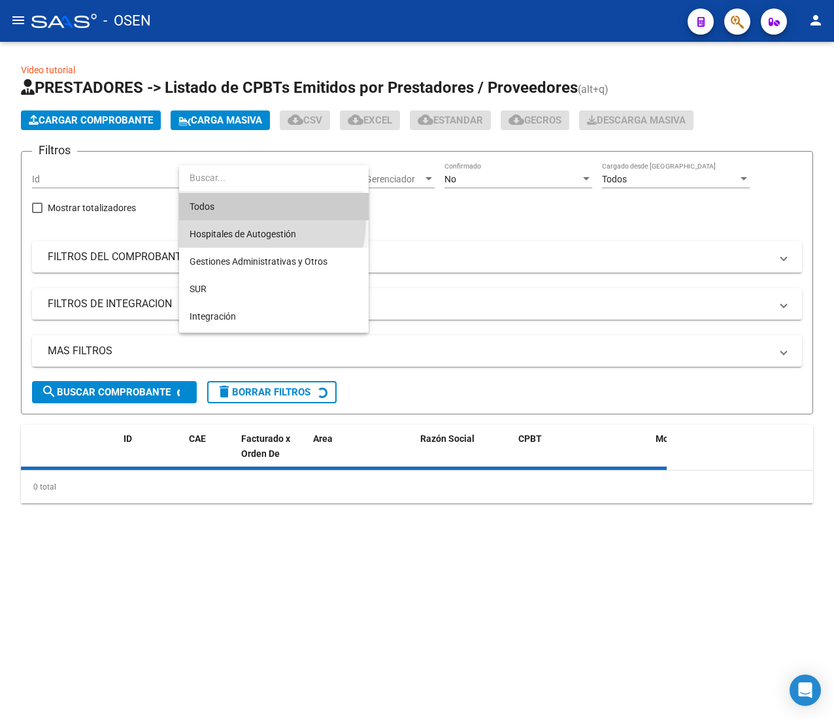
click at [254, 223] on span "Hospitales de Autogestión" at bounding box center [273, 233] width 169 height 27
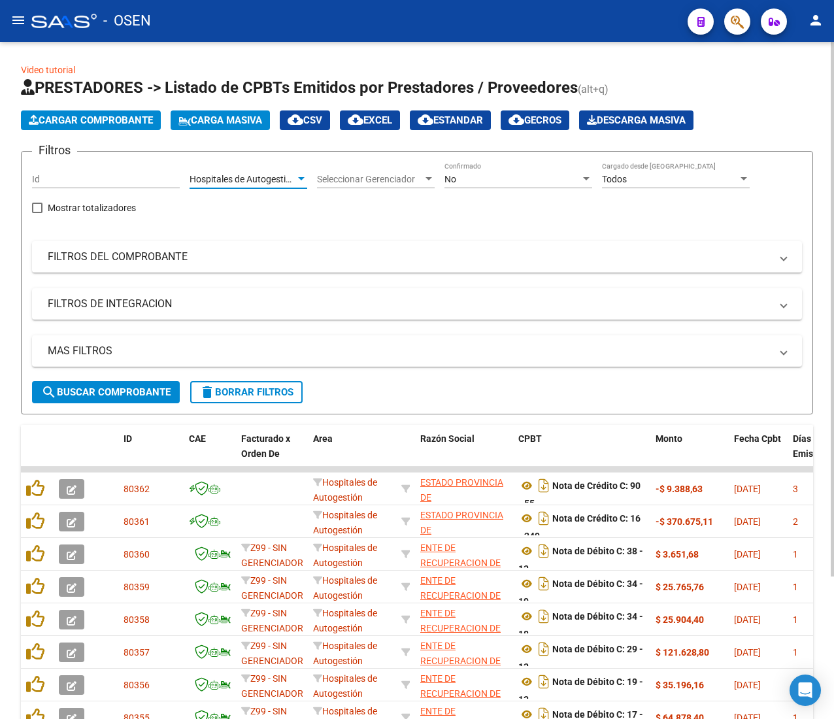
click at [122, 396] on span "search Buscar Comprobante" at bounding box center [105, 392] width 129 height 12
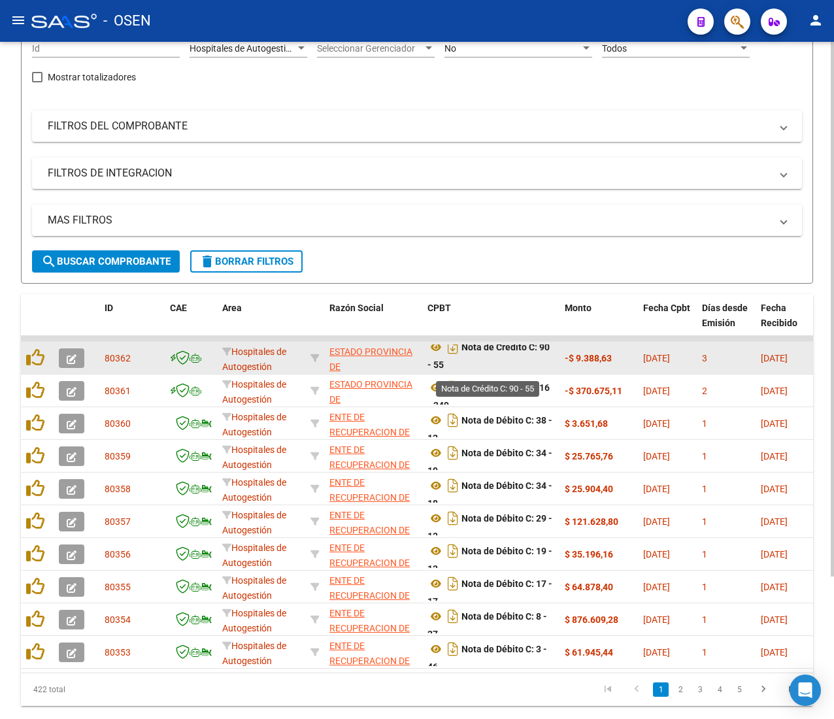
scroll to position [180, 0]
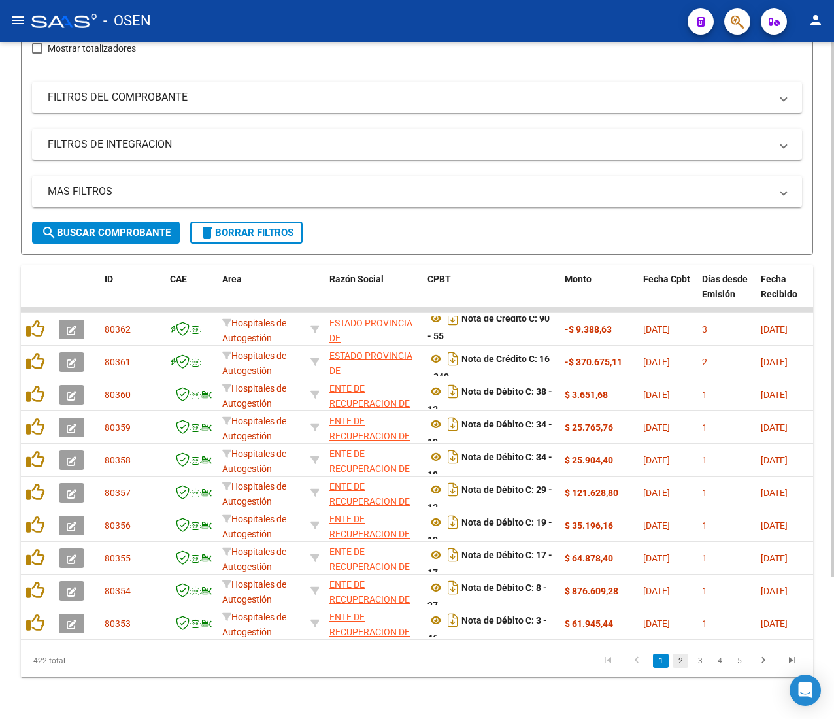
click at [681, 664] on link "2" at bounding box center [680, 660] width 16 height 14
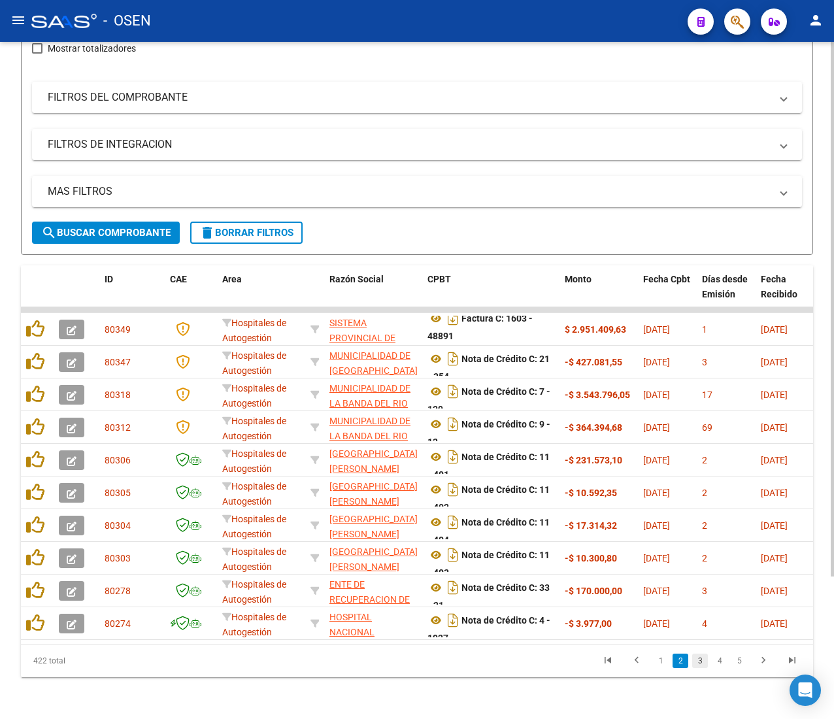
click at [700, 663] on link "3" at bounding box center [700, 660] width 16 height 14
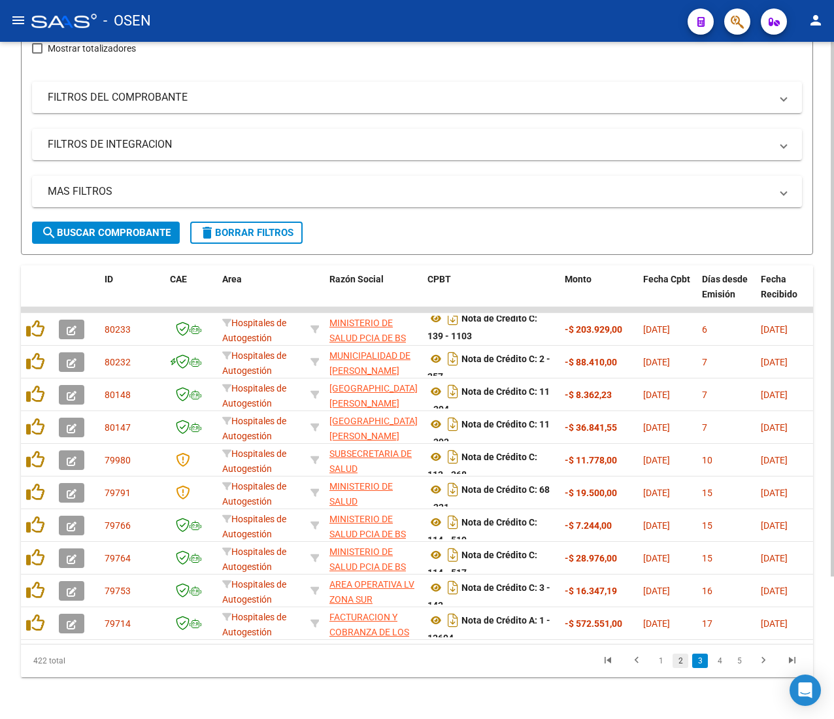
click at [678, 661] on link "2" at bounding box center [680, 660] width 16 height 14
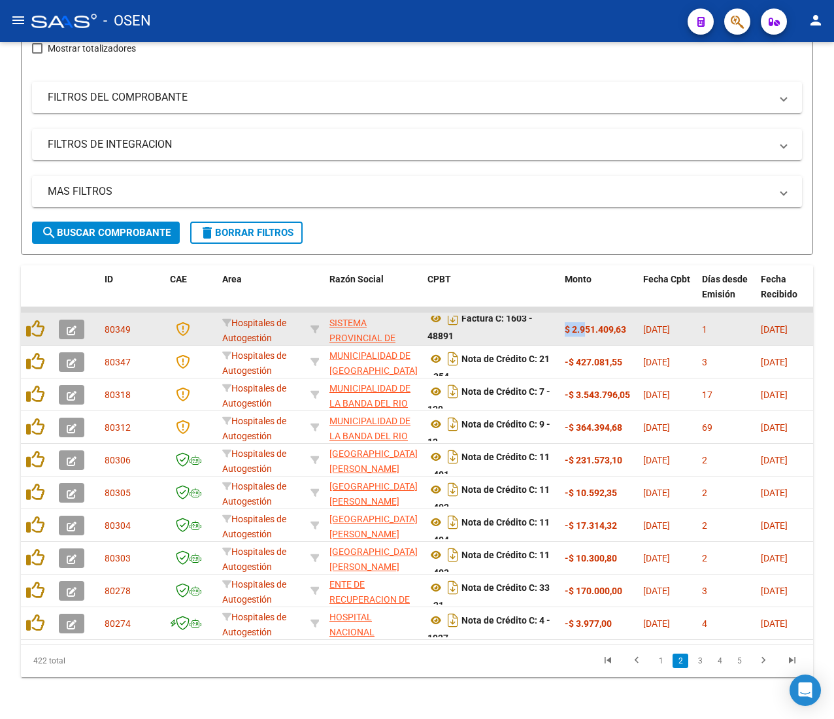
drag, startPoint x: 566, startPoint y: 310, endPoint x: 593, endPoint y: 308, distance: 27.6
click at [592, 324] on strong "$ 2.951.409,63" at bounding box center [595, 329] width 61 height 10
click at [593, 324] on strong "$ 2.951.409,63" at bounding box center [595, 329] width 61 height 10
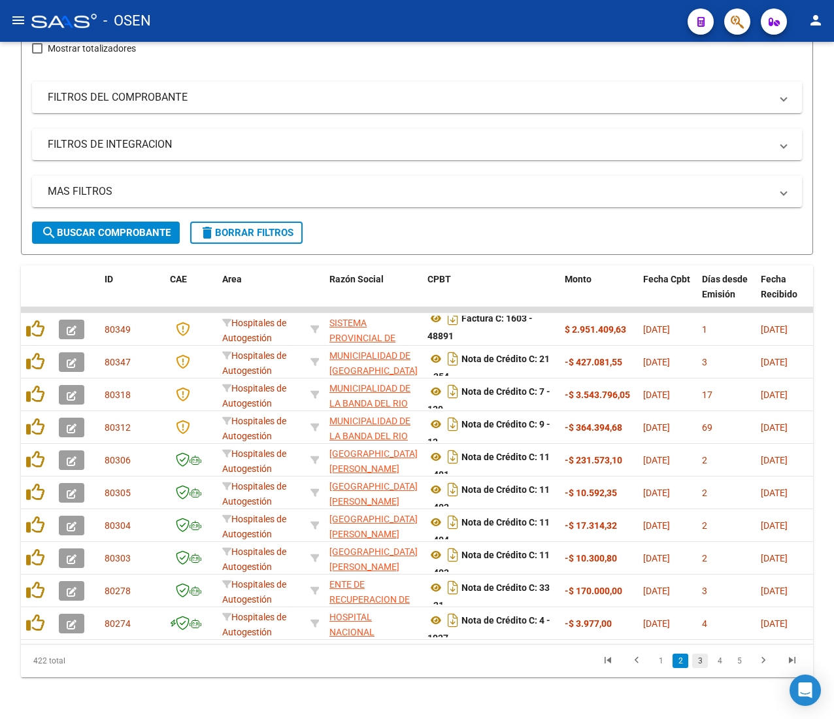
click at [703, 657] on link "3" at bounding box center [700, 660] width 16 height 14
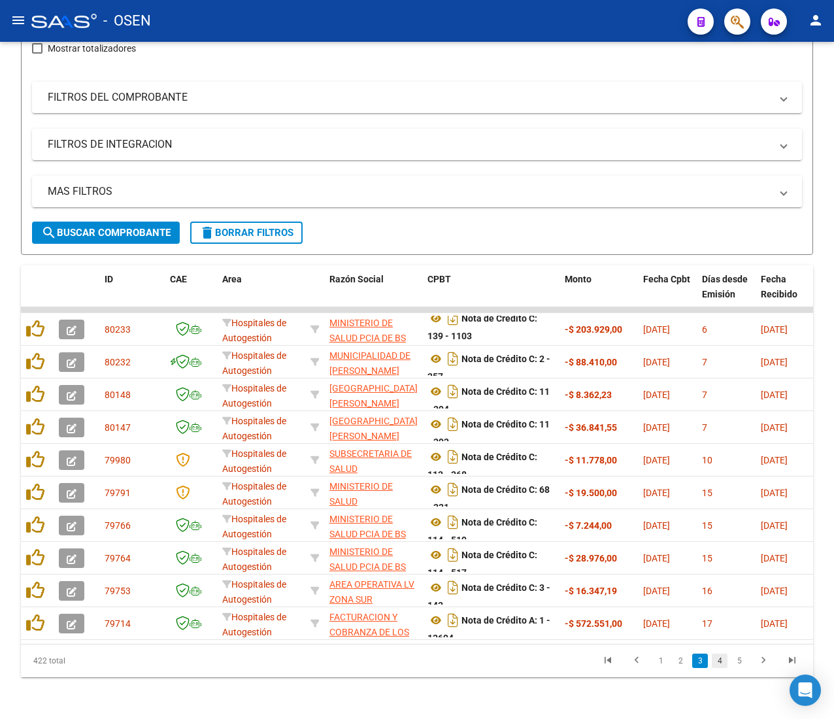
click at [719, 661] on link "4" at bounding box center [720, 660] width 16 height 14
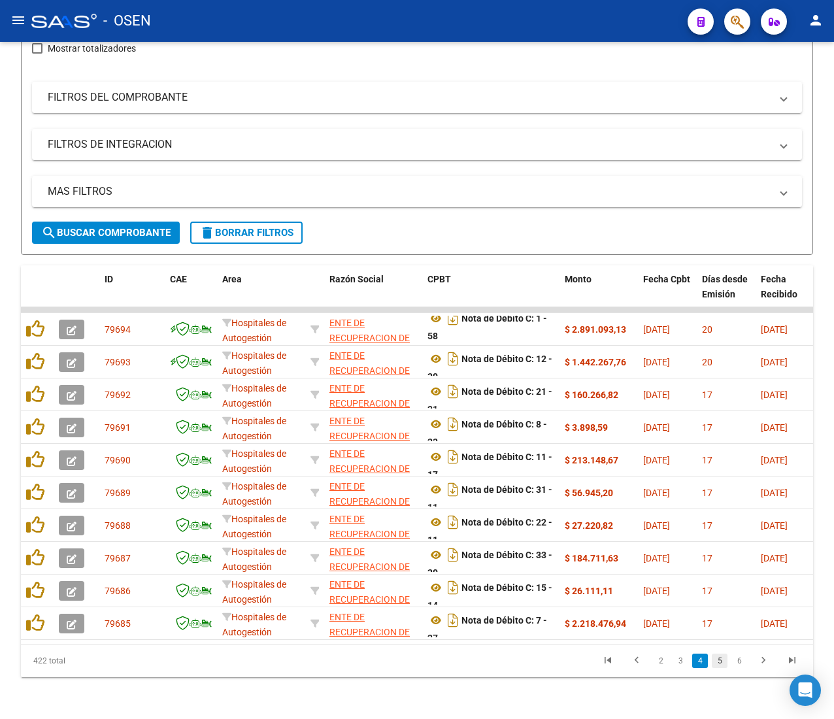
click at [727, 661] on li "5" at bounding box center [720, 660] width 20 height 22
click at [722, 663] on link "5" at bounding box center [720, 660] width 16 height 14
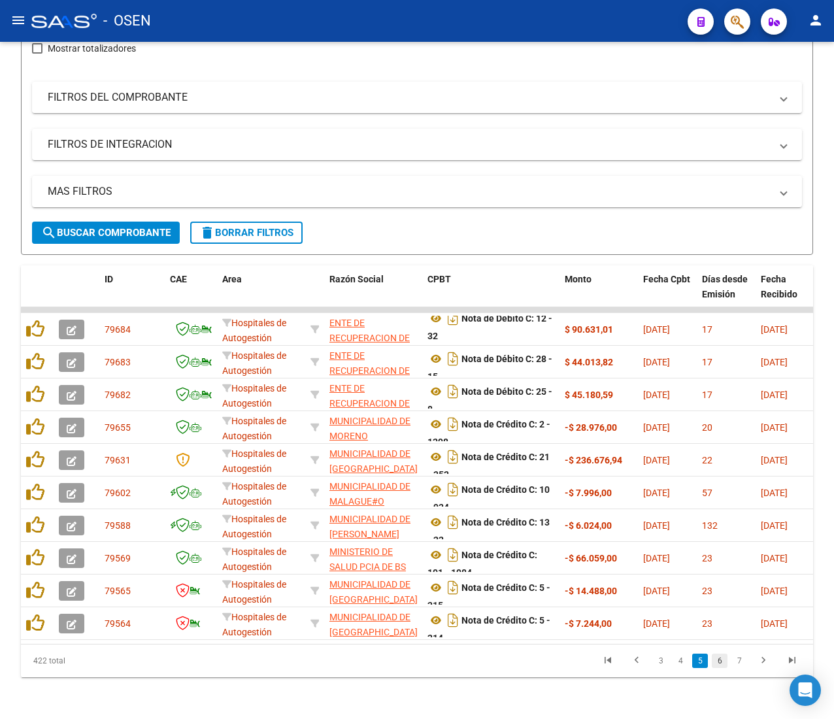
click at [719, 661] on link "6" at bounding box center [720, 660] width 16 height 14
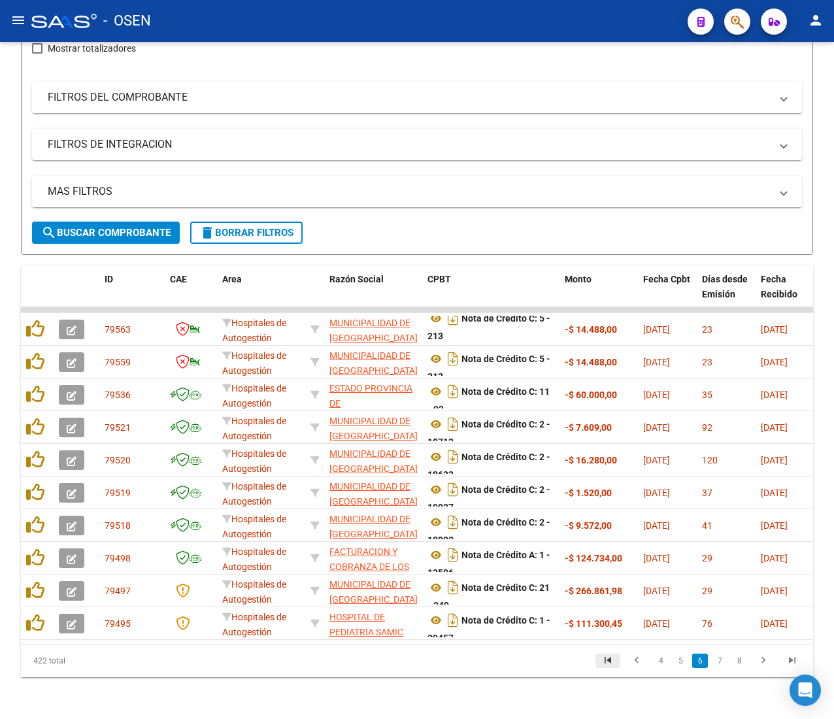
click at [610, 657] on icon "go to first page" at bounding box center [607, 662] width 17 height 16
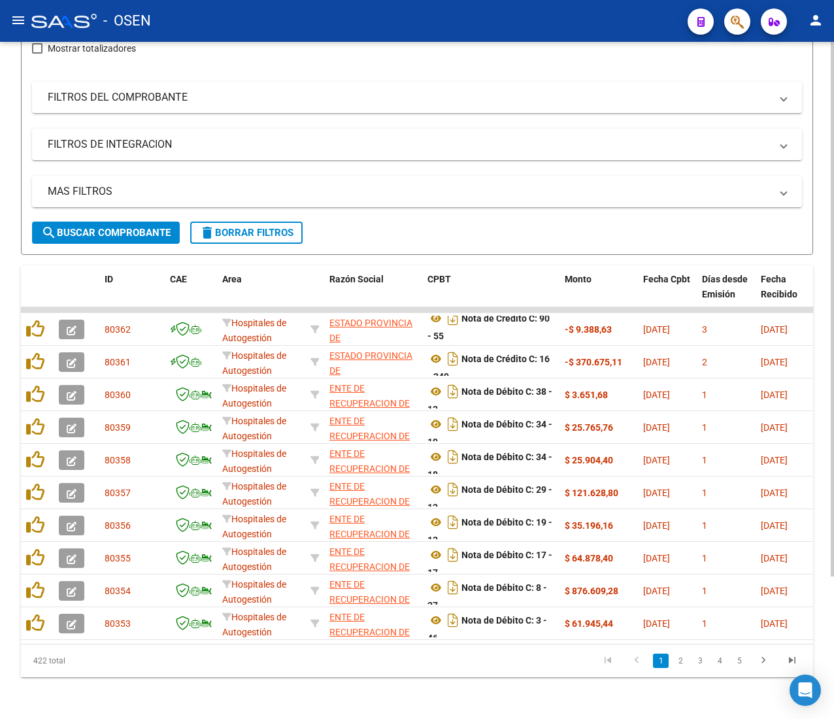
scroll to position [0, 0]
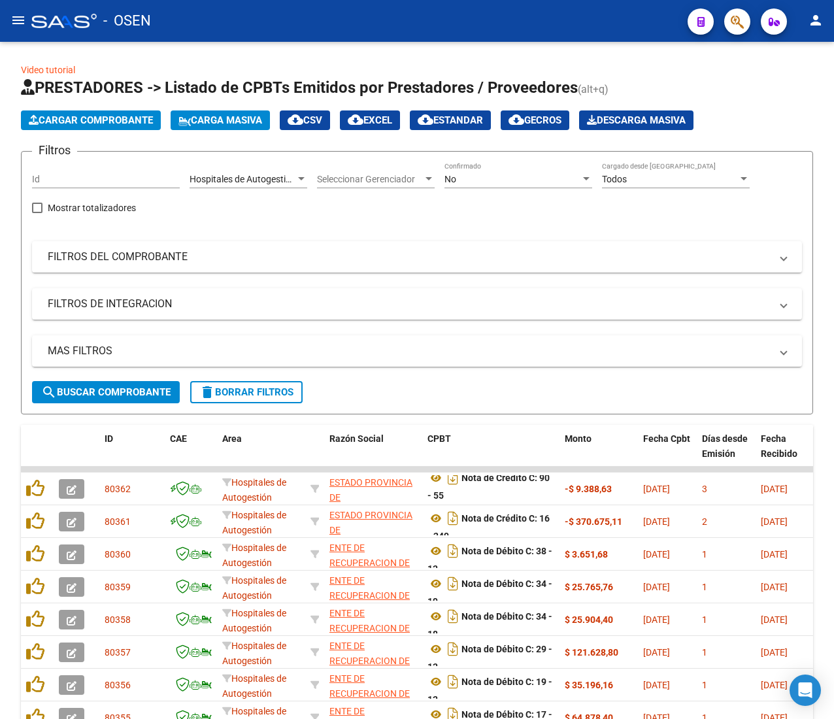
click at [21, 22] on mat-icon "menu" at bounding box center [18, 20] width 16 height 16
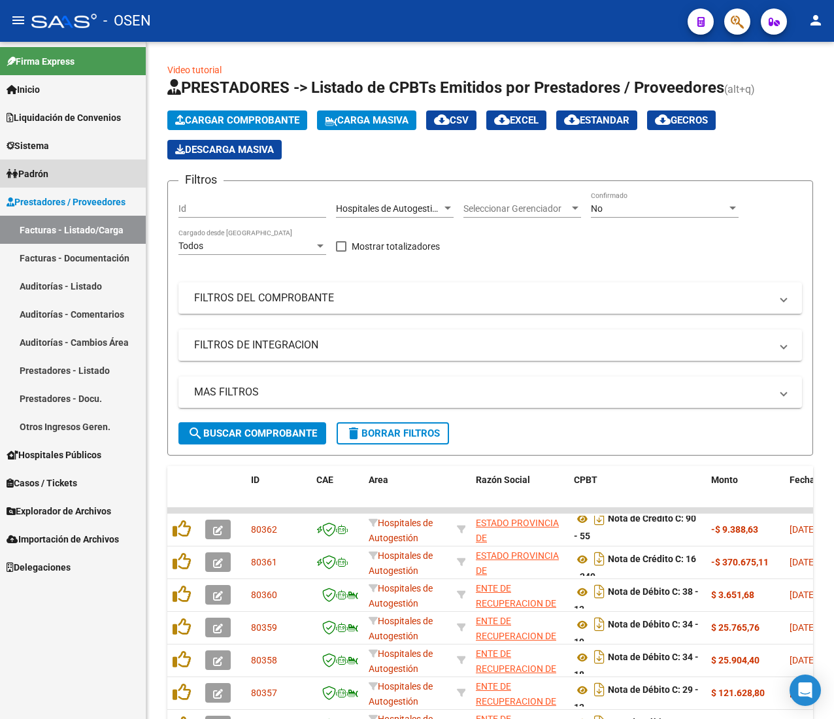
click at [82, 180] on link "Padrón" at bounding box center [73, 173] width 146 height 28
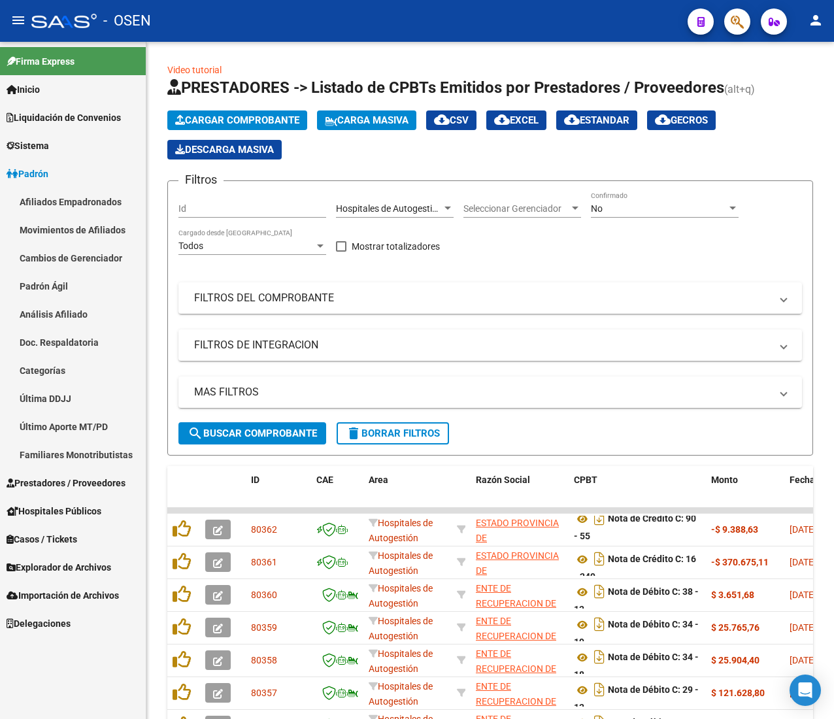
click at [67, 286] on link "Padrón Ágil" at bounding box center [73, 286] width 146 height 28
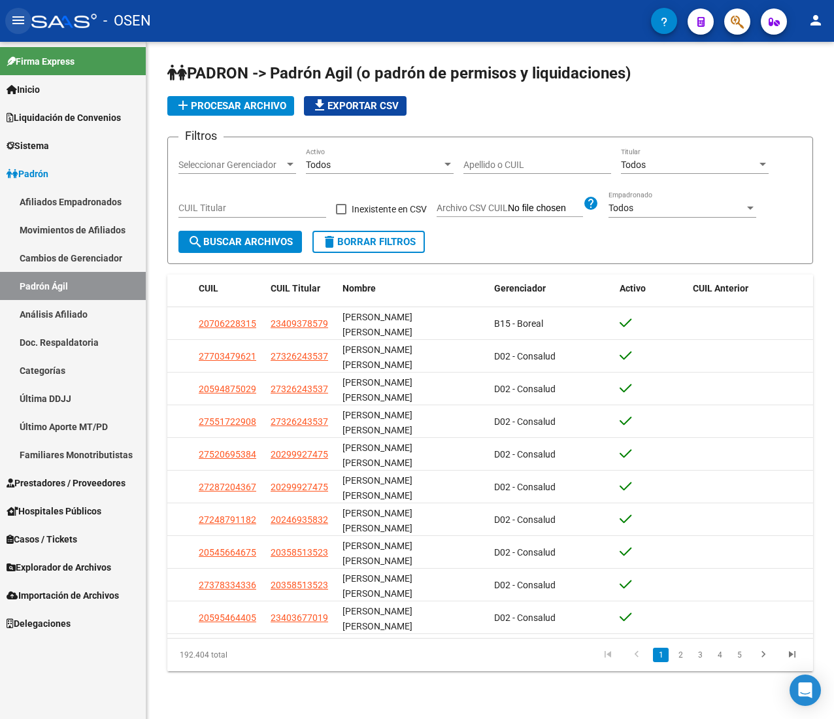
click at [18, 17] on mat-icon "menu" at bounding box center [18, 20] width 16 height 16
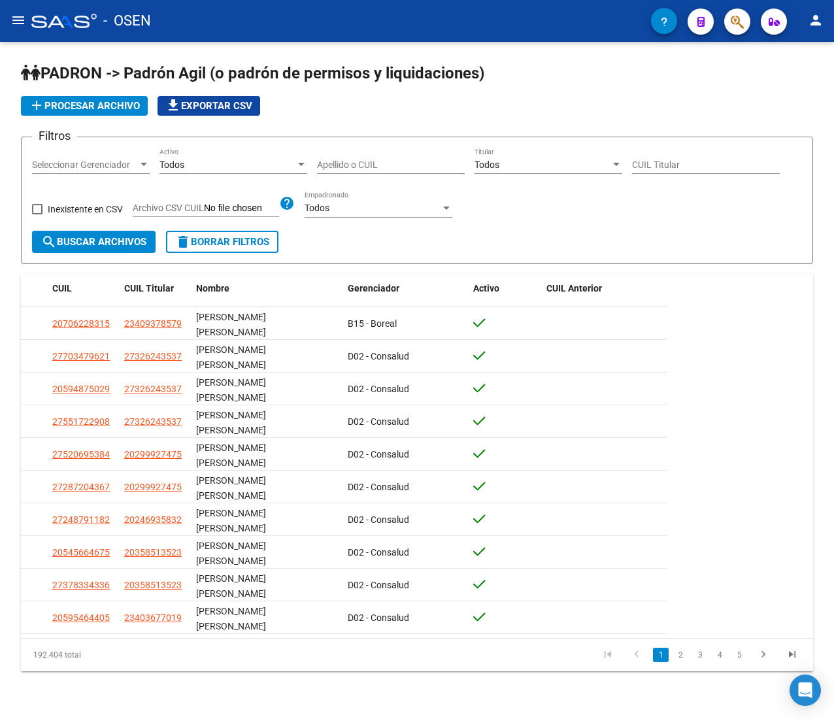
click at [346, 161] on input "Apellido o CUIL" at bounding box center [391, 164] width 148 height 11
click at [361, 164] on input "Apellido o CUIL" at bounding box center [391, 164] width 148 height 11
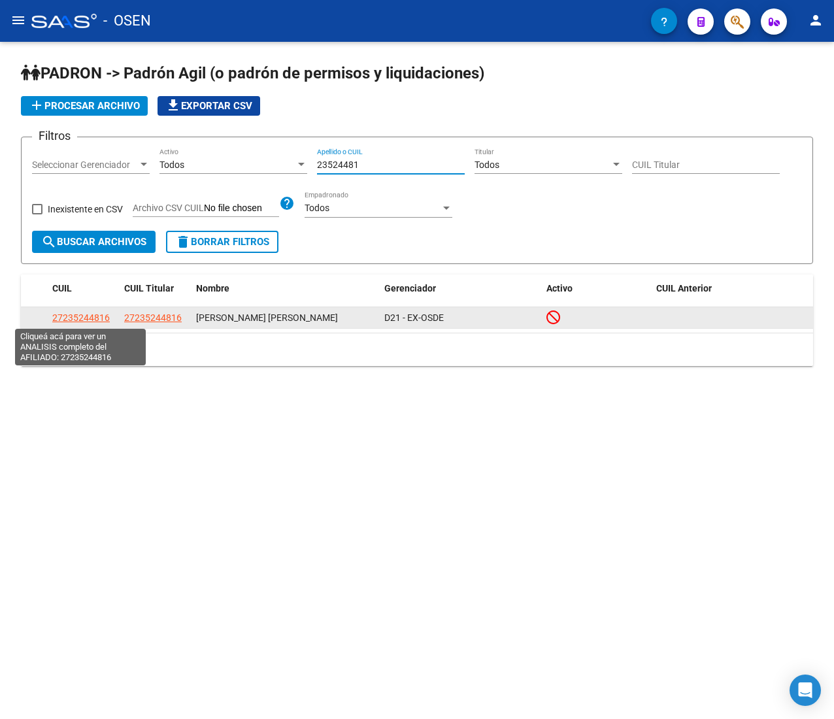
type input "23524481"
click at [78, 316] on span "27235244816" at bounding box center [80, 317] width 57 height 10
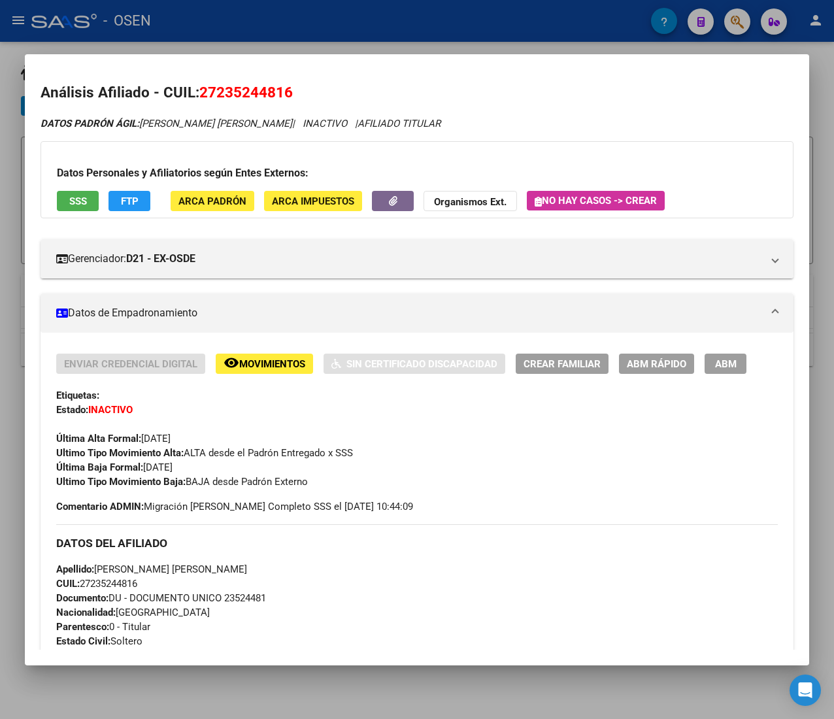
click at [73, 206] on span "SSS" at bounding box center [78, 201] width 18 height 12
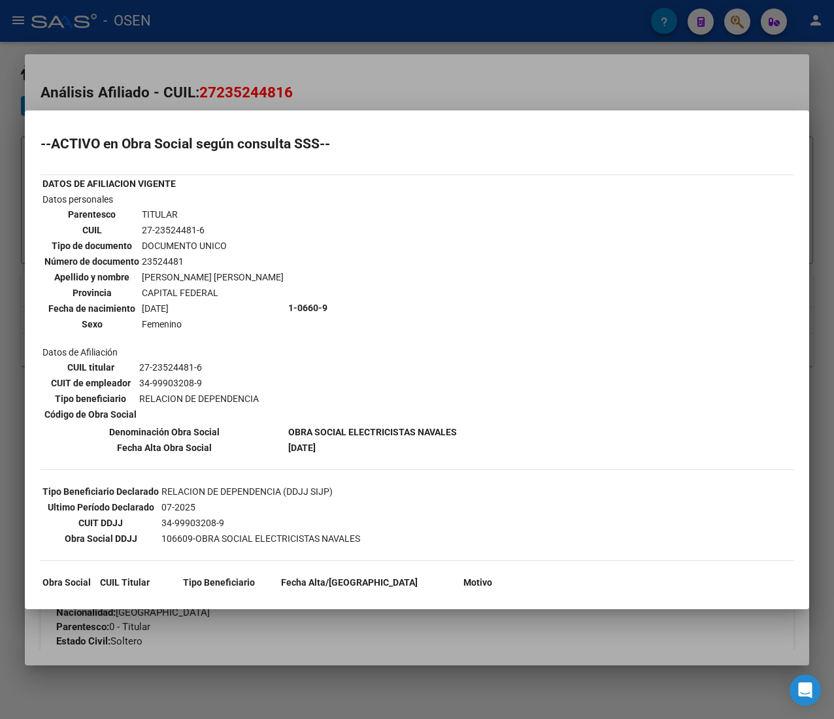
click at [450, 74] on div at bounding box center [417, 359] width 834 height 719
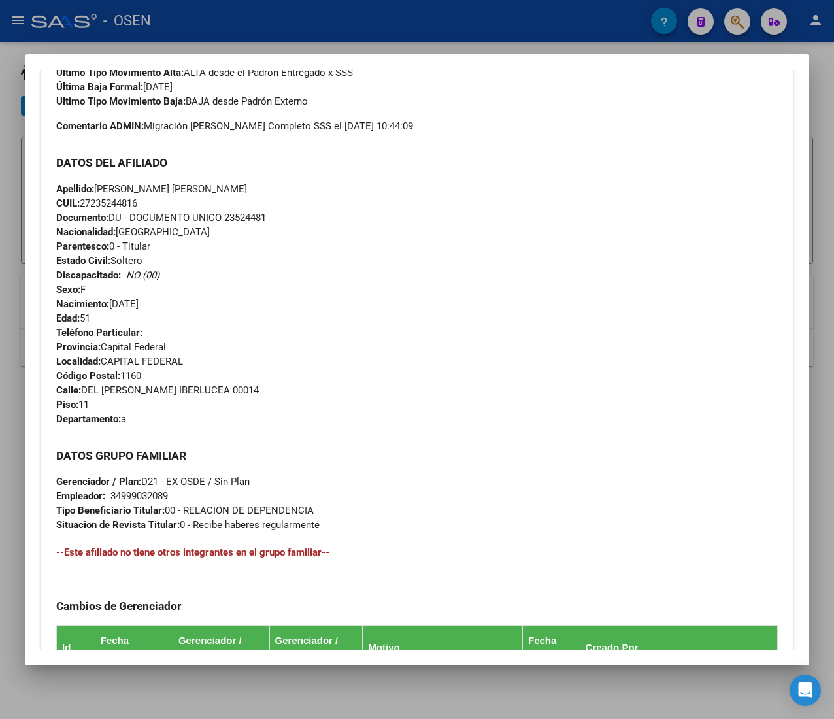
scroll to position [683, 0]
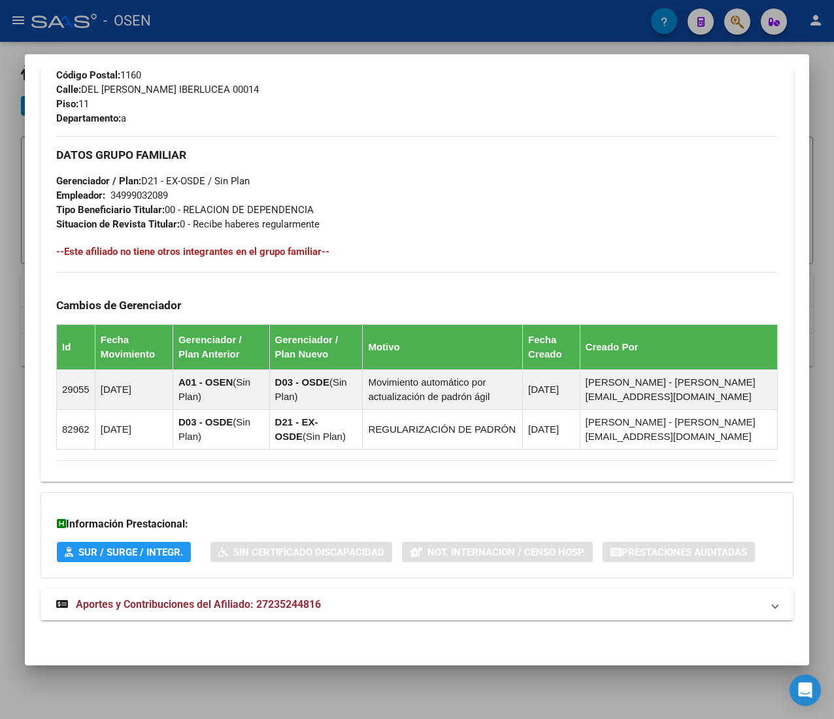
click at [390, 597] on mat-panel-title "Aportes y Contribuciones del Afiliado: 27235244816" at bounding box center [409, 605] width 706 height 16
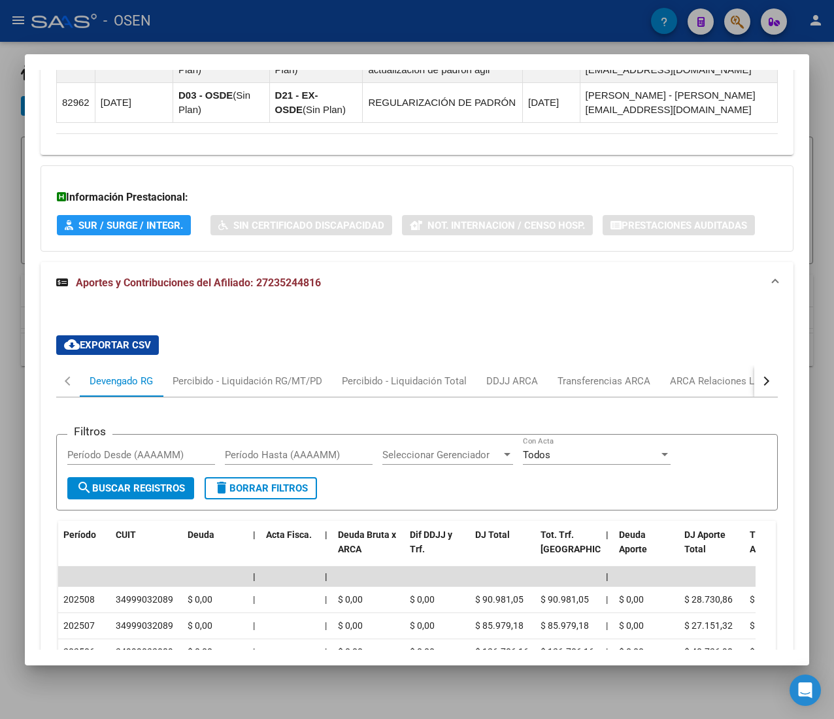
scroll to position [1138, 0]
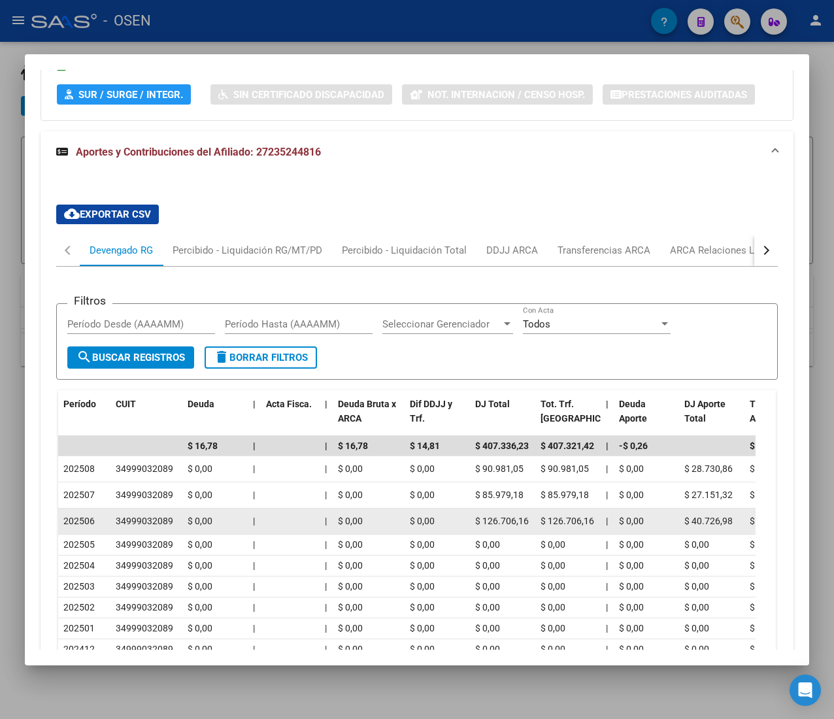
drag, startPoint x: 480, startPoint y: 520, endPoint x: 515, endPoint y: 520, distance: 35.3
click at [512, 520] on span "$ 126.706,16" at bounding box center [502, 521] width 54 height 10
click at [516, 520] on span "$ 126.706,16" at bounding box center [502, 521] width 54 height 10
drag, startPoint x: 81, startPoint y: 520, endPoint x: 103, endPoint y: 519, distance: 21.6
click at [103, 519] on div "202506" at bounding box center [84, 521] width 42 height 15
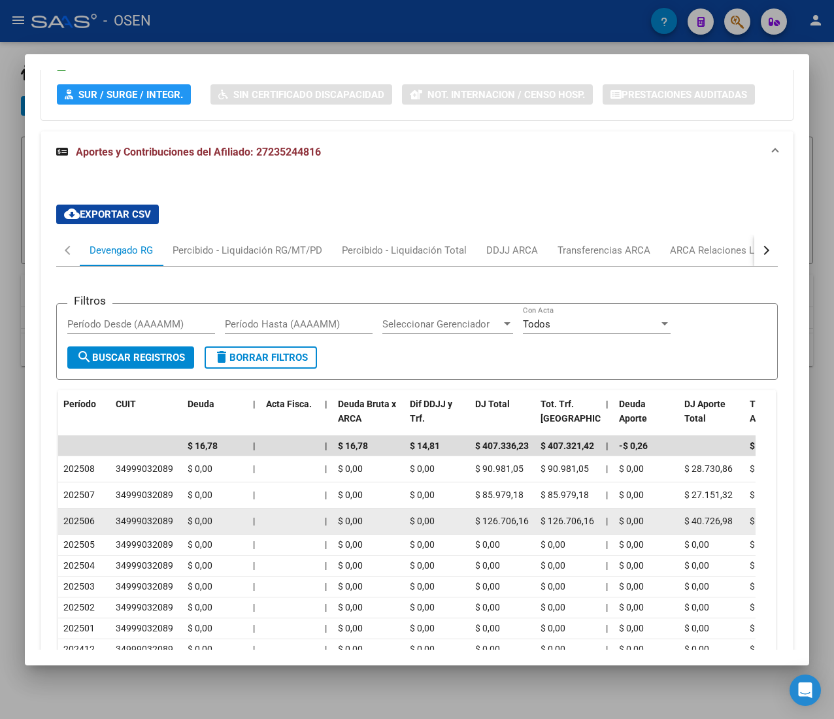
click at [103, 519] on div "202506" at bounding box center [84, 521] width 42 height 15
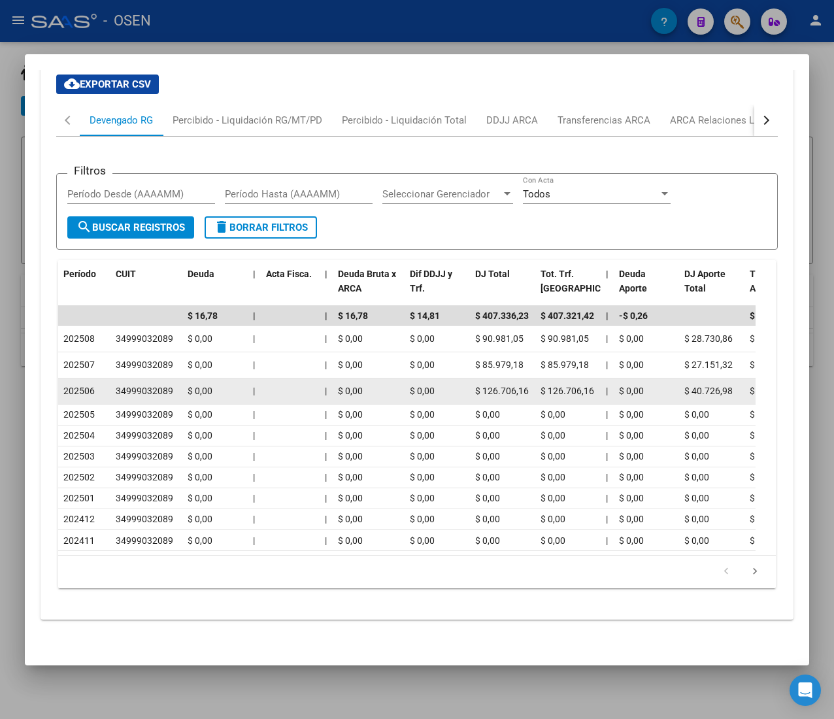
drag, startPoint x: 482, startPoint y: 389, endPoint x: 550, endPoint y: 393, distance: 68.1
click at [550, 393] on span "$ 126.706,16" at bounding box center [567, 391] width 54 height 10
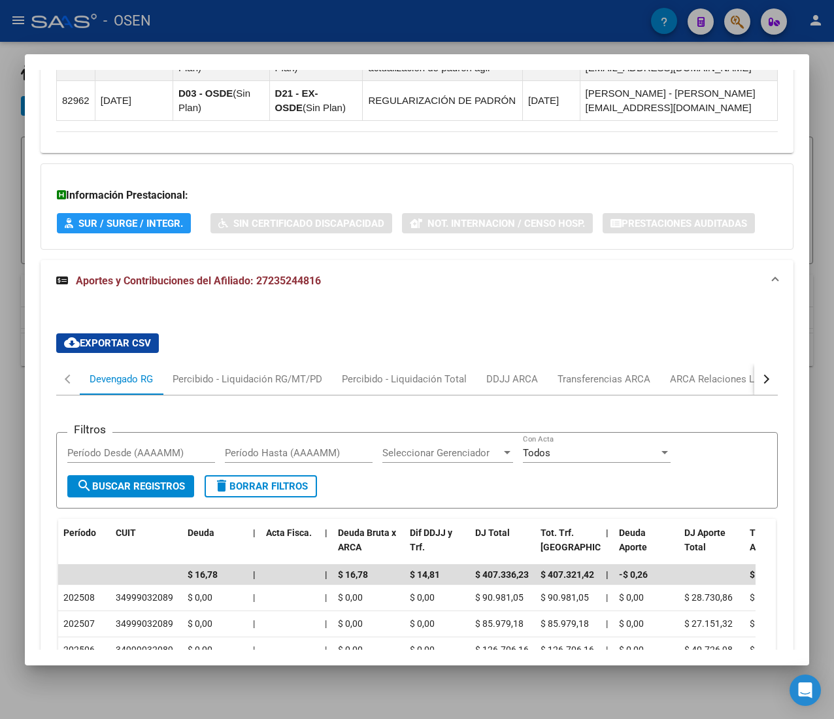
scroll to position [1008, 0]
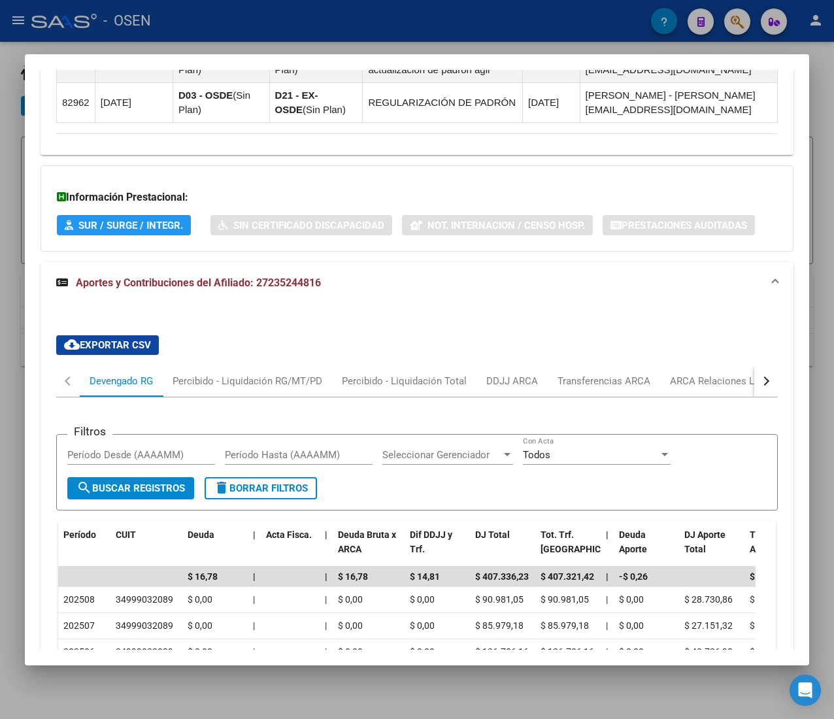
click at [754, 381] on button "button" at bounding box center [766, 380] width 24 height 31
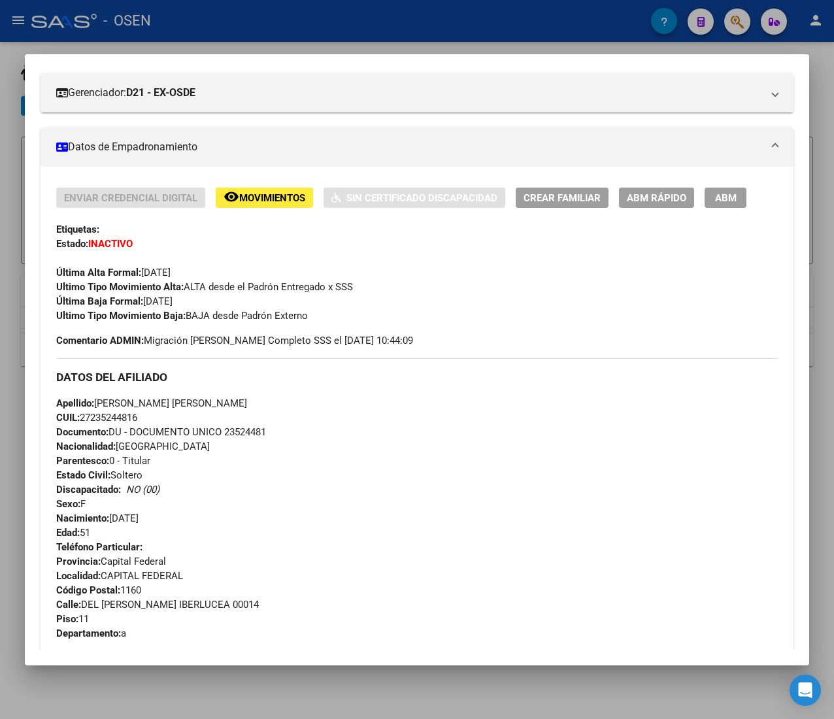
scroll to position [0, 0]
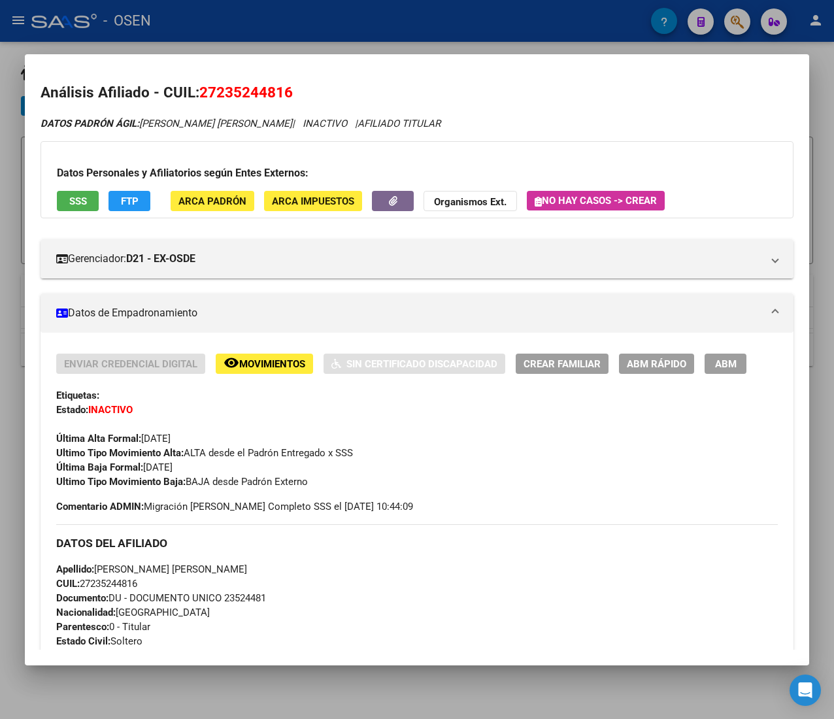
drag, startPoint x: 411, startPoint y: 125, endPoint x: 304, endPoint y: 123, distance: 106.5
click at [304, 123] on div "DATOS PADRÓN ÁGIL: LUNA LORENA VALERIA | INACTIVO | AFILIADO TITULAR" at bounding box center [417, 123] width 753 height 15
click at [304, 123] on icon "DATOS PADRÓN ÁGIL: LUNA LORENA VALERIA | INACTIVO | AFILIADO TITULAR" at bounding box center [241, 124] width 400 height 12
drag, startPoint x: 144, startPoint y: 467, endPoint x: 195, endPoint y: 467, distance: 50.3
click at [172, 467] on span "Última Baja Formal: 31/07/2024" at bounding box center [114, 467] width 116 height 12
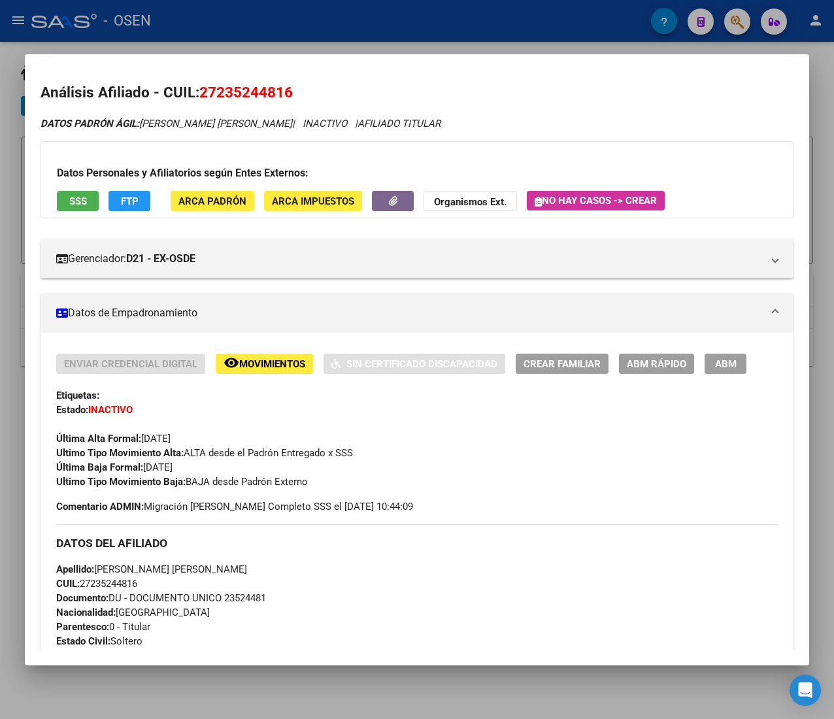
click at [197, 465] on div "Enviar Credencial Digital remove_red_eye Movimientos Sin Certificado Discapacid…" at bounding box center [416, 420] width 721 height 135
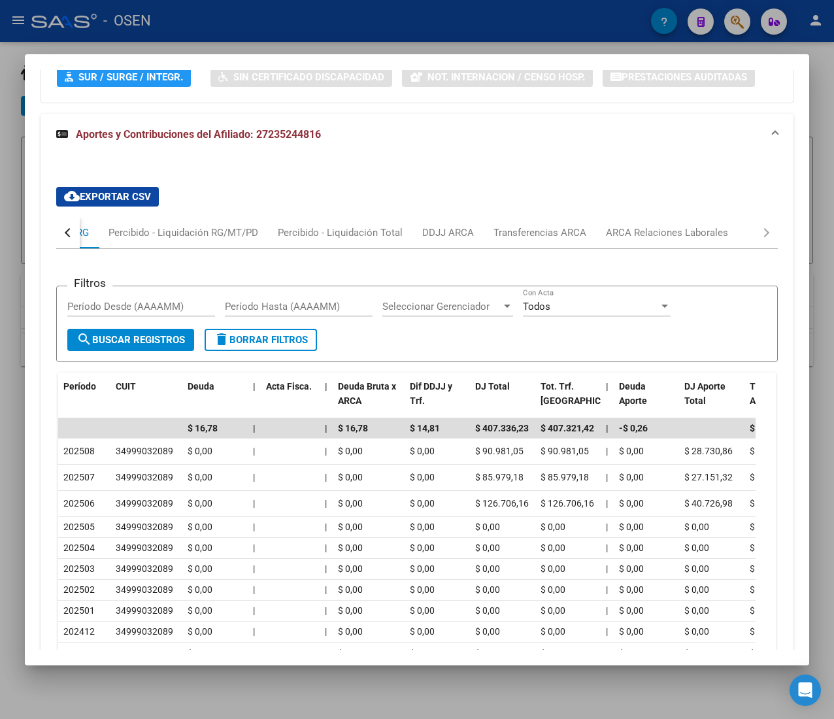
scroll to position [1292, 0]
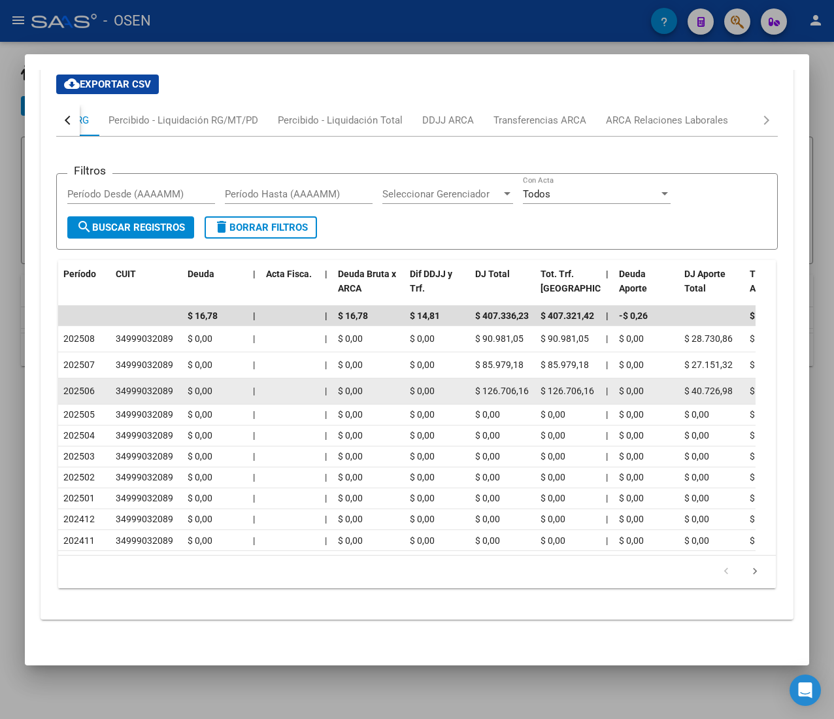
click at [393, 384] on div "$ 0,00" at bounding box center [368, 391] width 61 height 15
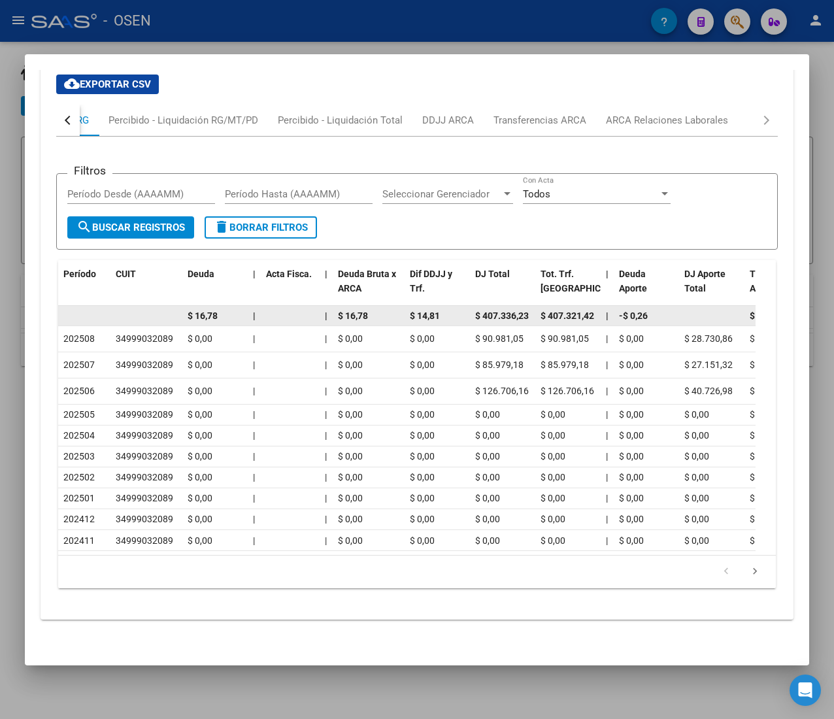
drag, startPoint x: 489, startPoint y: 293, endPoint x: 523, endPoint y: 294, distance: 34.0
click at [520, 310] on span "$ 407.336,23" at bounding box center [502, 315] width 54 height 10
click at [523, 310] on span "$ 407.336,23" at bounding box center [502, 315] width 54 height 10
drag, startPoint x: 582, startPoint y: 295, endPoint x: 596, endPoint y: 297, distance: 14.5
click at [596, 306] on datatable-body-cell "$ 407.321,42" at bounding box center [567, 316] width 65 height 20
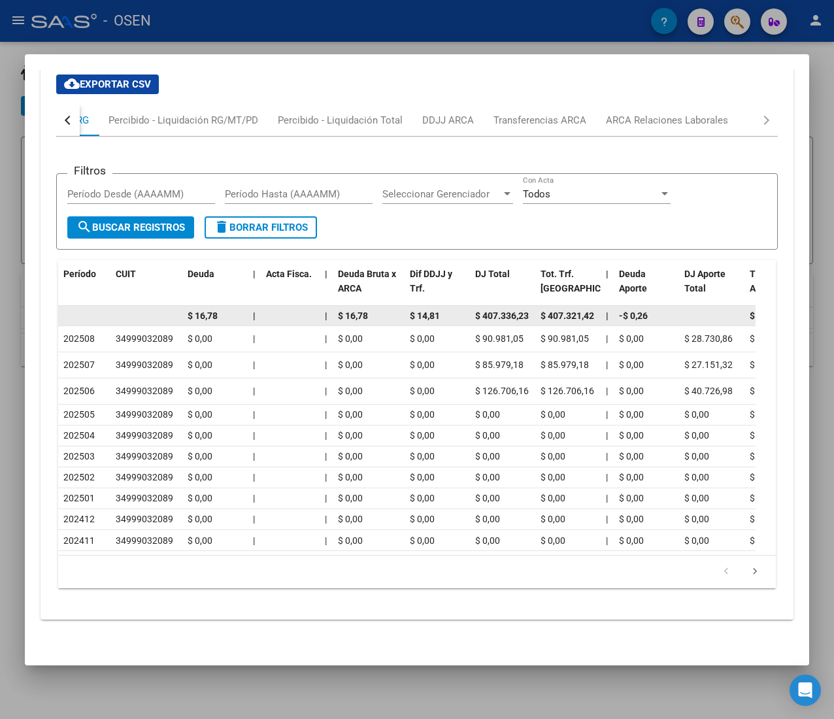
click at [596, 306] on datatable-body-cell "$ 407.321,42" at bounding box center [567, 316] width 65 height 20
drag, startPoint x: 636, startPoint y: 293, endPoint x: 649, endPoint y: 293, distance: 12.4
click at [649, 308] on div "-$ 0,26" at bounding box center [646, 315] width 55 height 15
click at [653, 308] on div "-$ 0,26" at bounding box center [646, 315] width 55 height 15
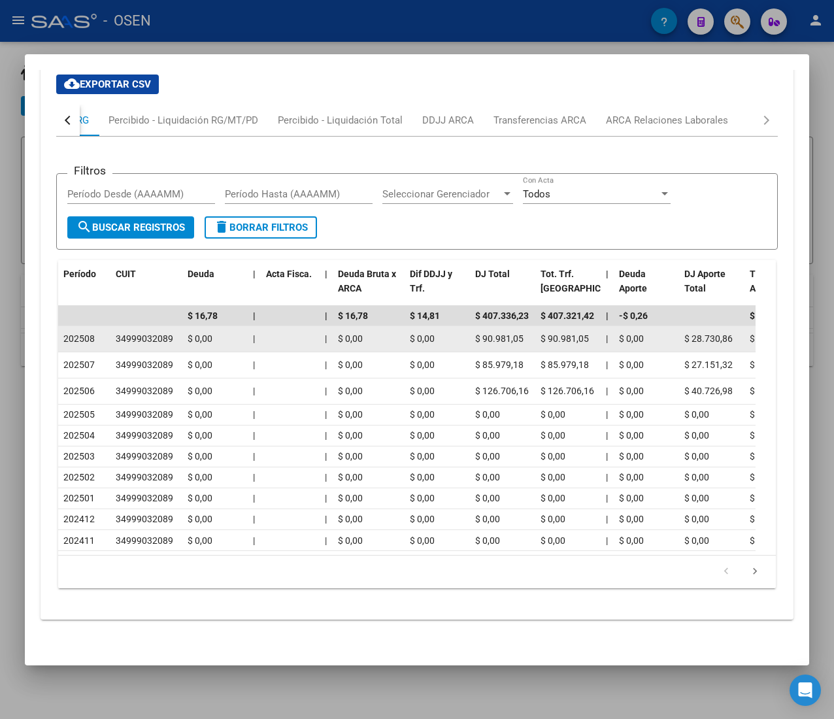
drag, startPoint x: 127, startPoint y: 316, endPoint x: 168, endPoint y: 314, distance: 41.2
click at [168, 331] on div "34999032089" at bounding box center [144, 338] width 57 height 15
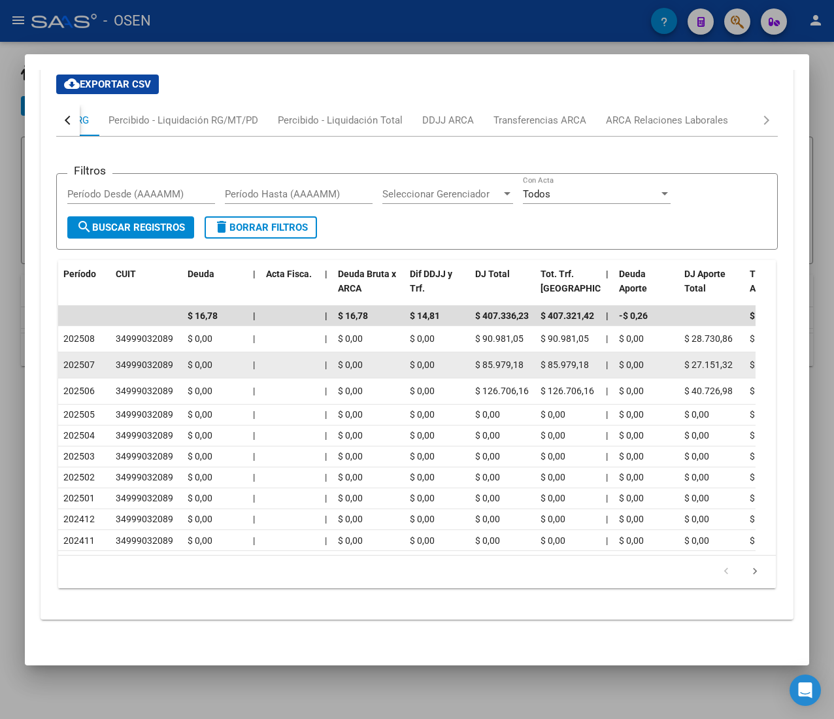
drag, startPoint x: 126, startPoint y: 341, endPoint x: 169, endPoint y: 339, distance: 42.5
click at [169, 357] on div "34999032089" at bounding box center [144, 364] width 57 height 15
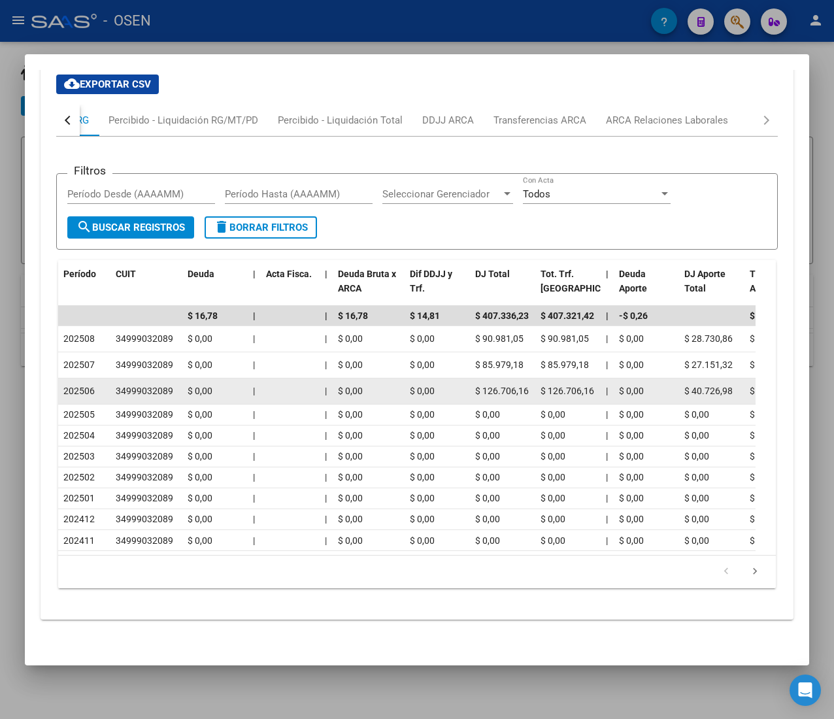
drag, startPoint x: 166, startPoint y: 366, endPoint x: 127, endPoint y: 369, distance: 39.3
click at [127, 384] on div "34999032089" at bounding box center [144, 391] width 57 height 15
drag, startPoint x: 128, startPoint y: 366, endPoint x: 166, endPoint y: 369, distance: 38.0
click at [166, 384] on div "34999032089" at bounding box center [144, 391] width 57 height 15
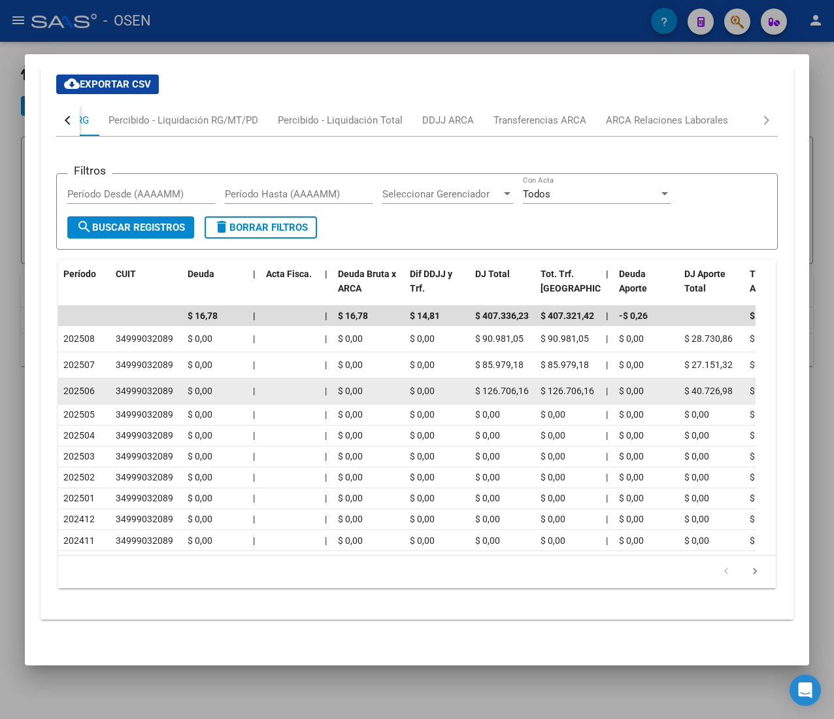
click at [166, 384] on div "34999032089" at bounding box center [144, 391] width 57 height 15
drag, startPoint x: 167, startPoint y: 368, endPoint x: 137, endPoint y: 367, distance: 30.7
click at [137, 384] on div "34999032089" at bounding box center [144, 391] width 57 height 15
click at [133, 384] on div "34999032089" at bounding box center [144, 391] width 57 height 15
click at [131, 384] on div "34999032089" at bounding box center [144, 391] width 57 height 15
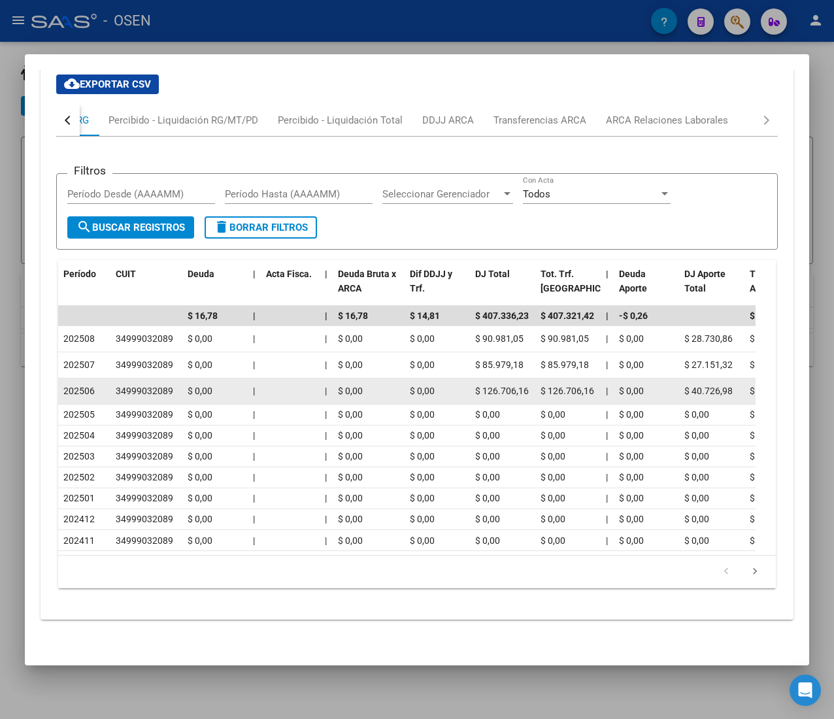
drag, startPoint x: 126, startPoint y: 369, endPoint x: 166, endPoint y: 369, distance: 39.9
click at [166, 384] on div "34999032089" at bounding box center [144, 391] width 57 height 15
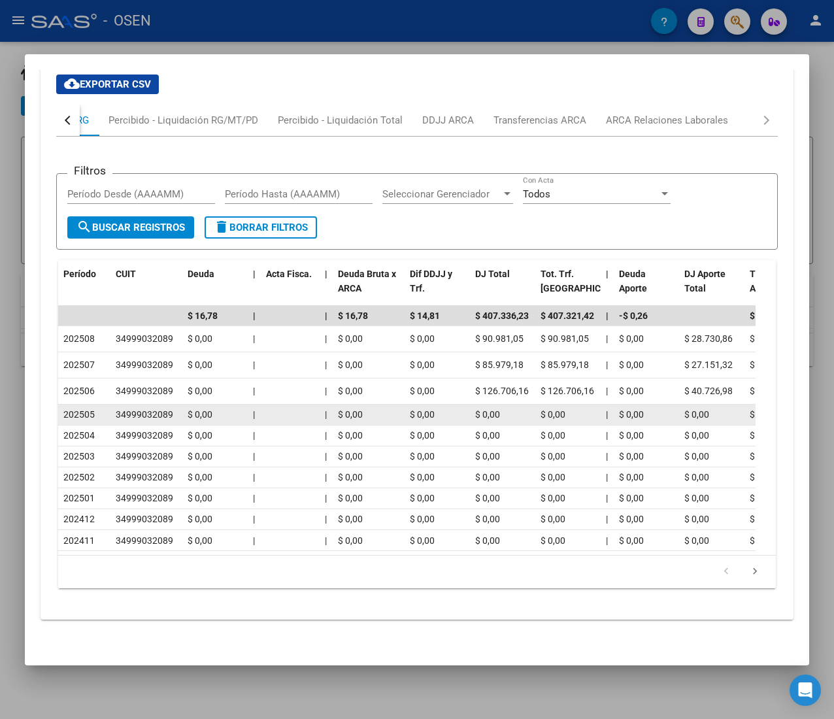
drag, startPoint x: 137, startPoint y: 391, endPoint x: 165, endPoint y: 389, distance: 28.1
click at [165, 407] on div "34999032089" at bounding box center [144, 414] width 57 height 15
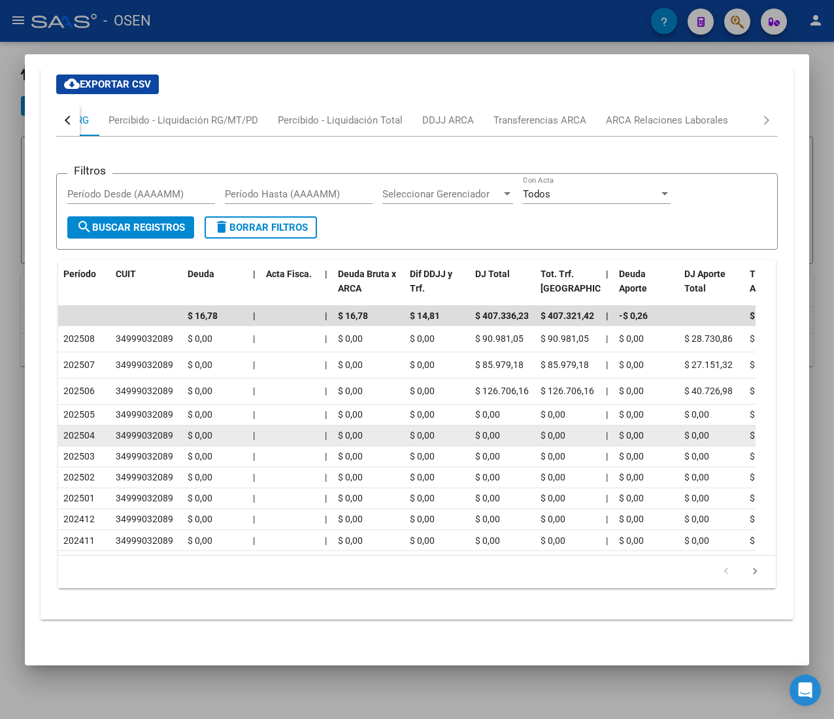
drag, startPoint x: 127, startPoint y: 413, endPoint x: 170, endPoint y: 413, distance: 43.1
click at [170, 428] on div "34999032089" at bounding box center [144, 435] width 57 height 15
click at [165, 428] on div "34999032089" at bounding box center [144, 435] width 57 height 15
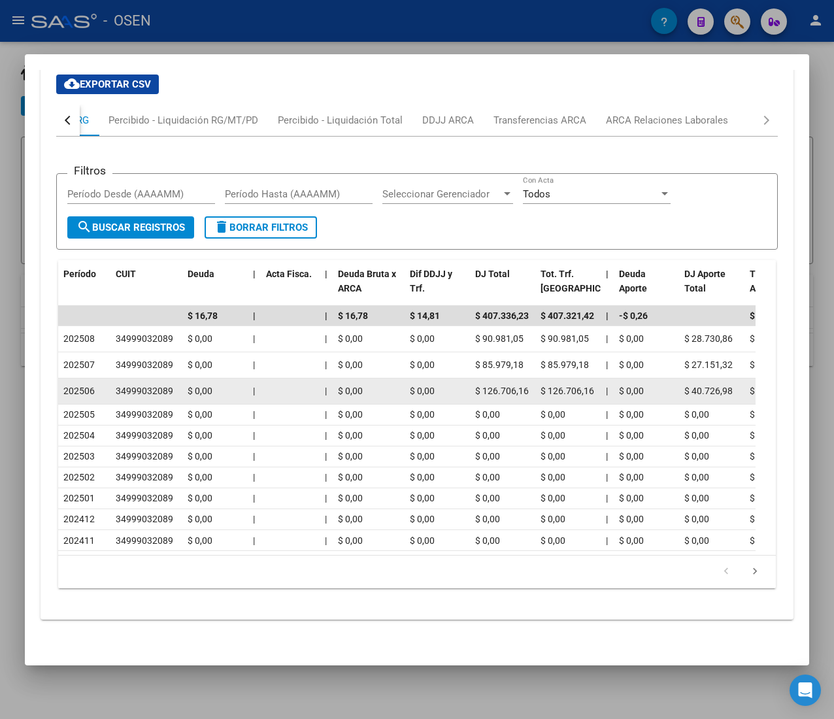
drag, startPoint x: 127, startPoint y: 366, endPoint x: 166, endPoint y: 370, distance: 39.4
click at [166, 384] on div "34999032089" at bounding box center [144, 391] width 57 height 15
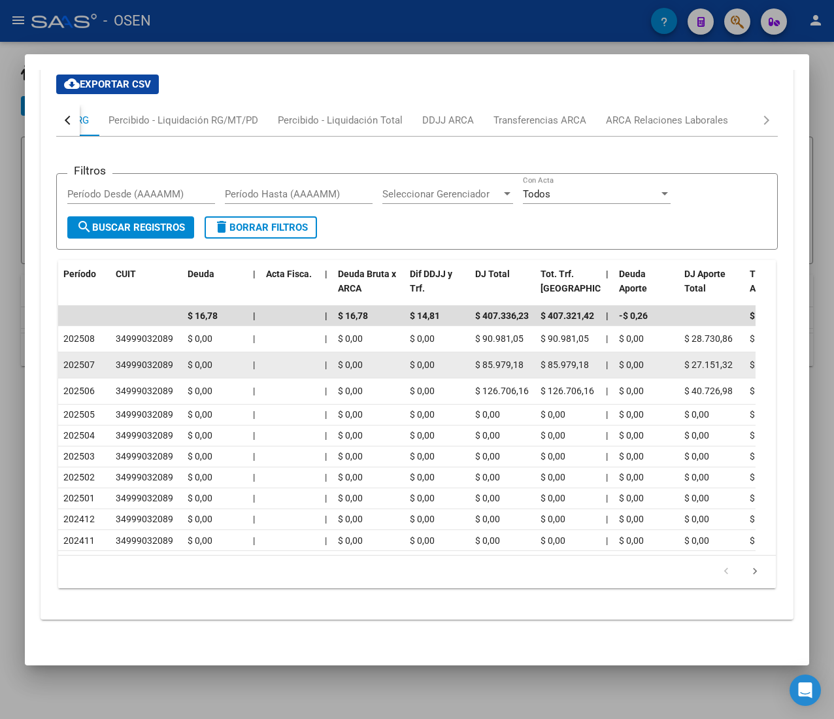
click at [165, 357] on div "34999032089" at bounding box center [144, 364] width 57 height 15
drag, startPoint x: 170, startPoint y: 345, endPoint x: 115, endPoint y: 342, distance: 55.0
click at [116, 357] on div "34999032089" at bounding box center [144, 364] width 57 height 15
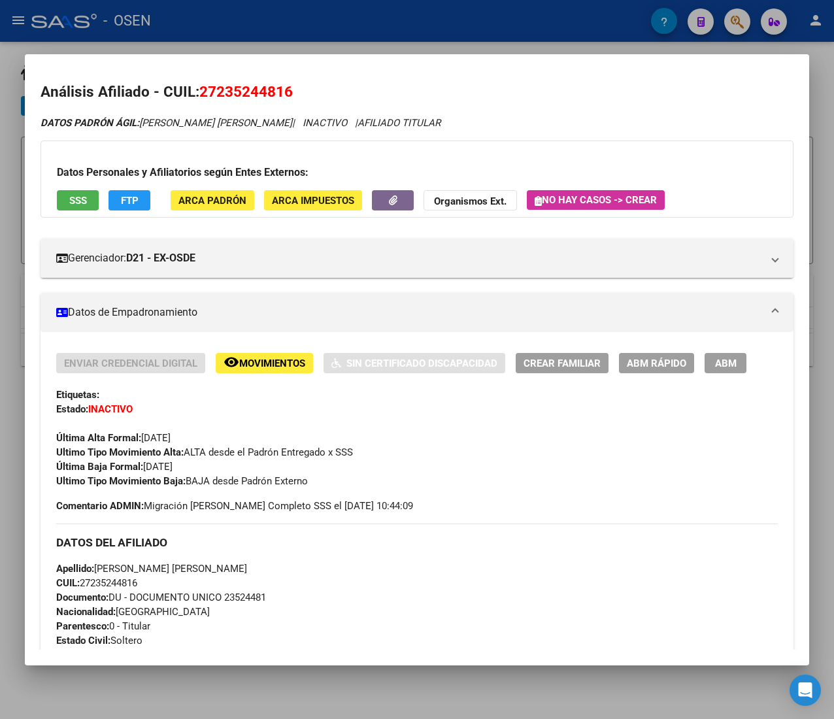
scroll to position [0, 0]
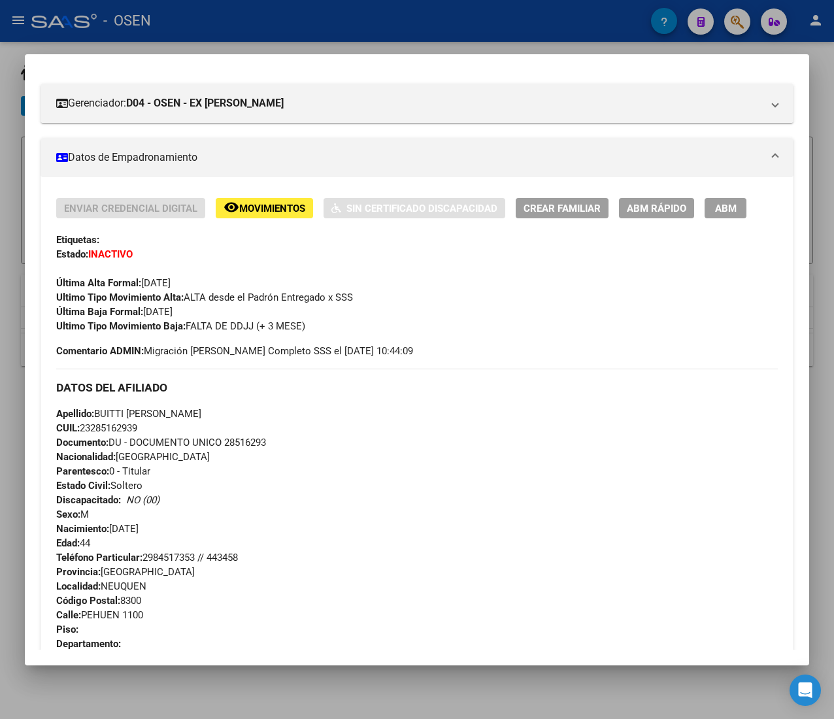
scroll to position [644, 0]
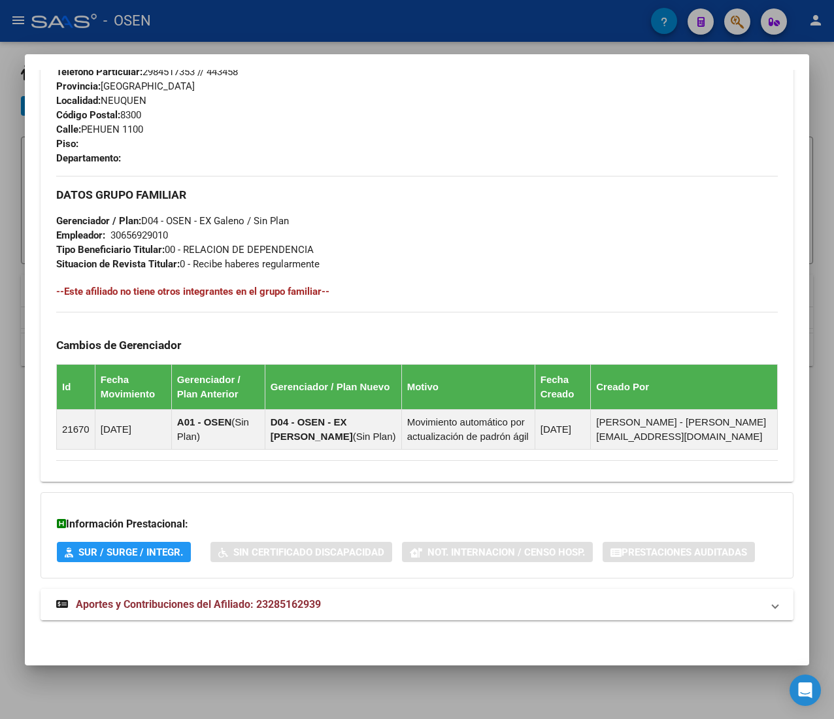
click at [409, 609] on mat-panel-title "Aportes y Contribuciones del Afiliado: 23285162939" at bounding box center [409, 605] width 706 height 16
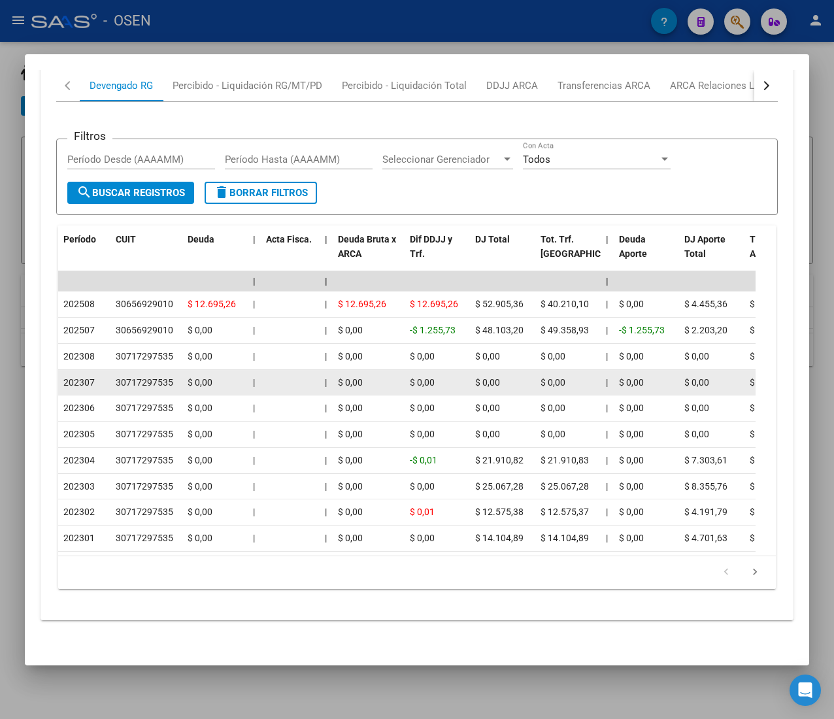
scroll to position [1158, 0]
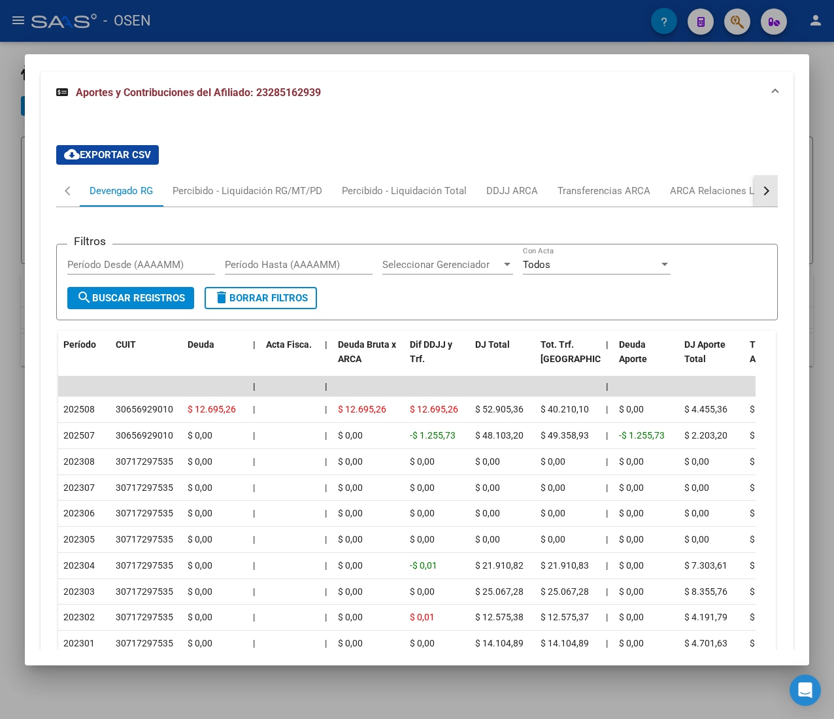
click at [754, 201] on button "button" at bounding box center [766, 190] width 24 height 31
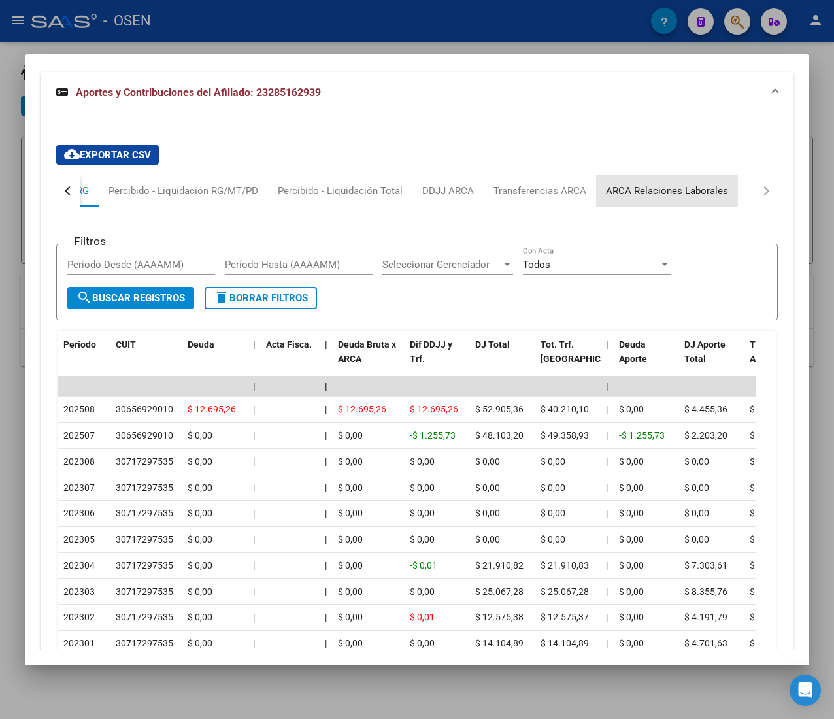
click at [682, 205] on div "ARCA Relaciones Laborales" at bounding box center [667, 190] width 142 height 31
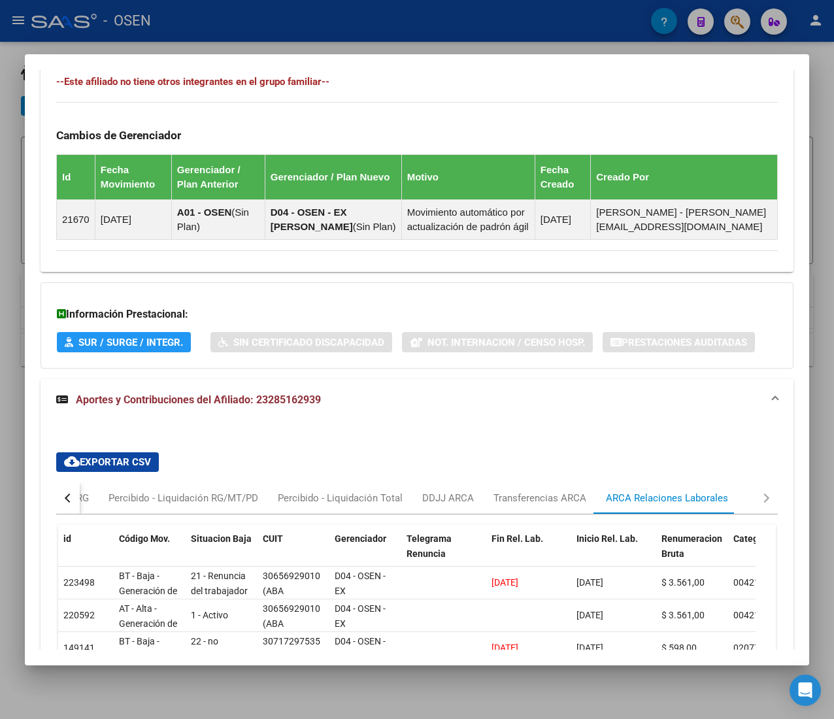
scroll to position [1085, 0]
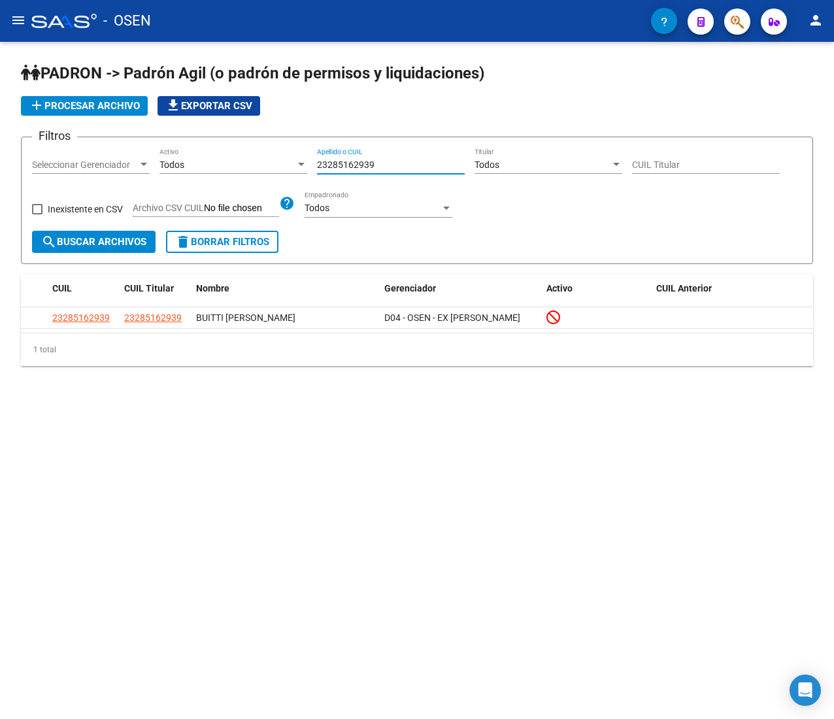
drag, startPoint x: 385, startPoint y: 163, endPoint x: 284, endPoint y: 166, distance: 101.3
click at [290, 166] on div "Filtros Seleccionar Gerenciador Seleccionar Gerenciador Todos Activo 2328516293…" at bounding box center [417, 189] width 770 height 83
paste input "3197963"
type input "23319796339"
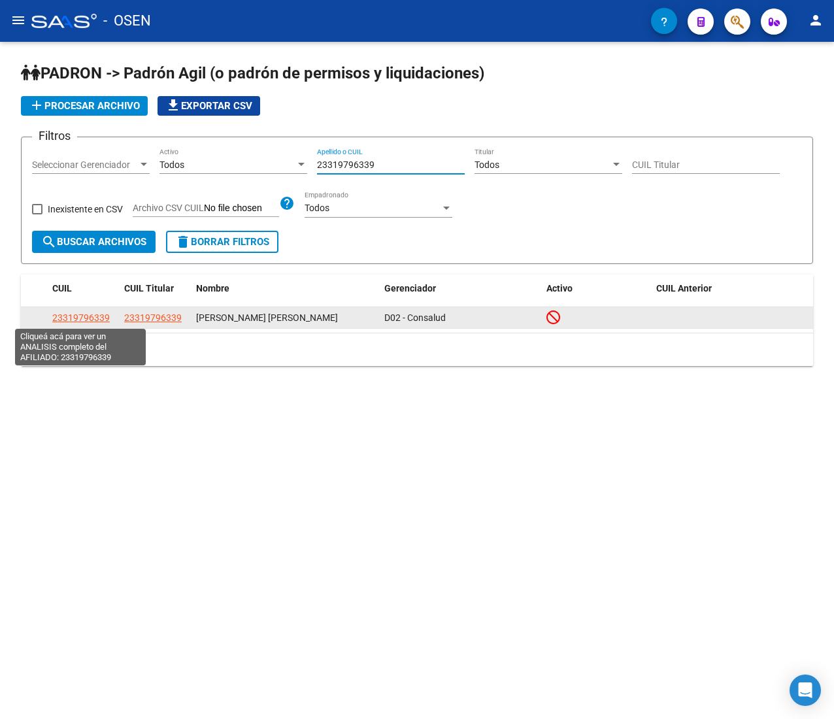
click at [106, 314] on span "23319796339" at bounding box center [80, 317] width 57 height 10
type textarea "23319796339"
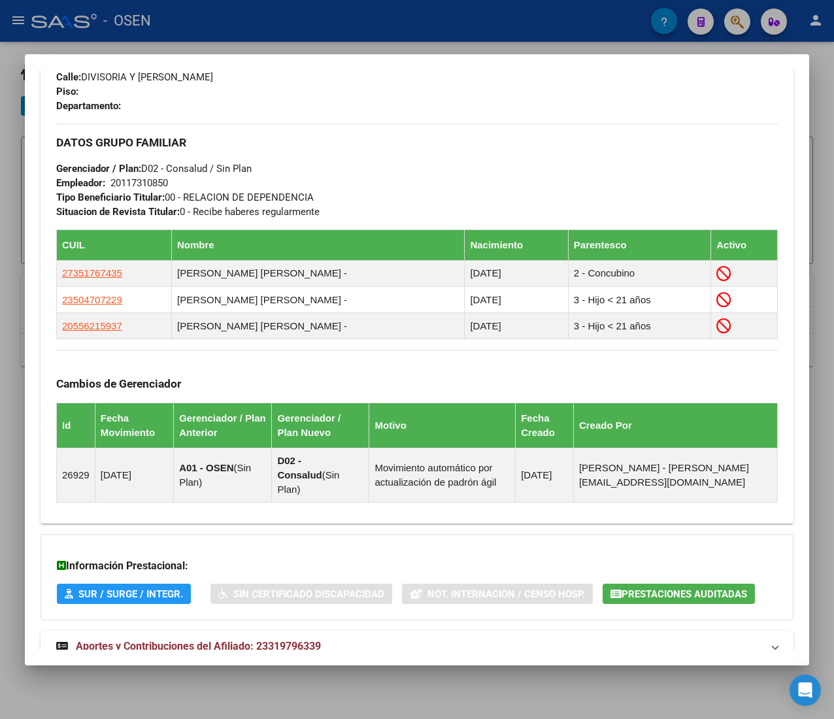
scroll to position [724, 0]
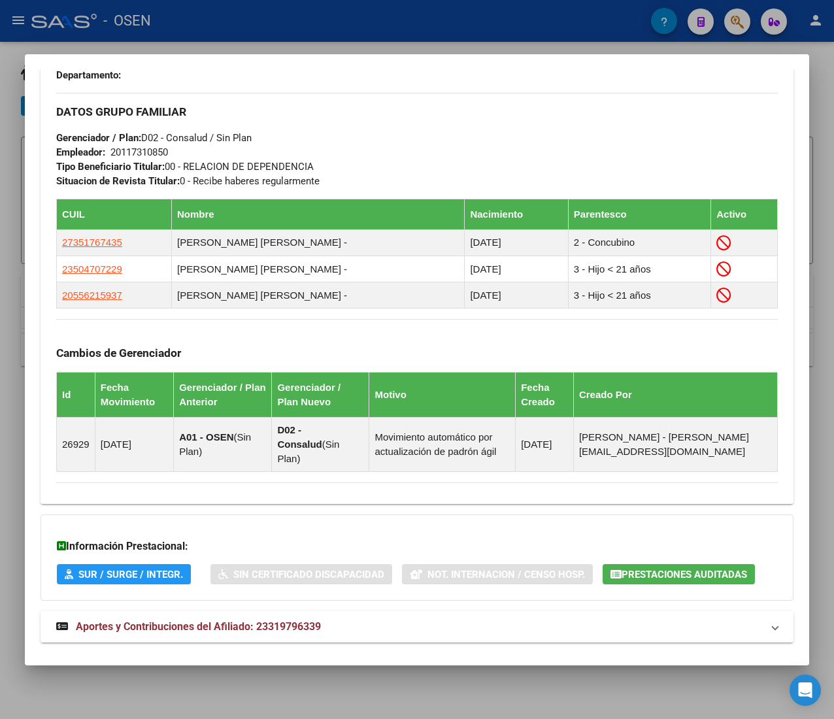
click at [424, 627] on mat-expansion-panel-header "Aportes y Contribuciones del Afiliado: 23319796339" at bounding box center [417, 626] width 753 height 31
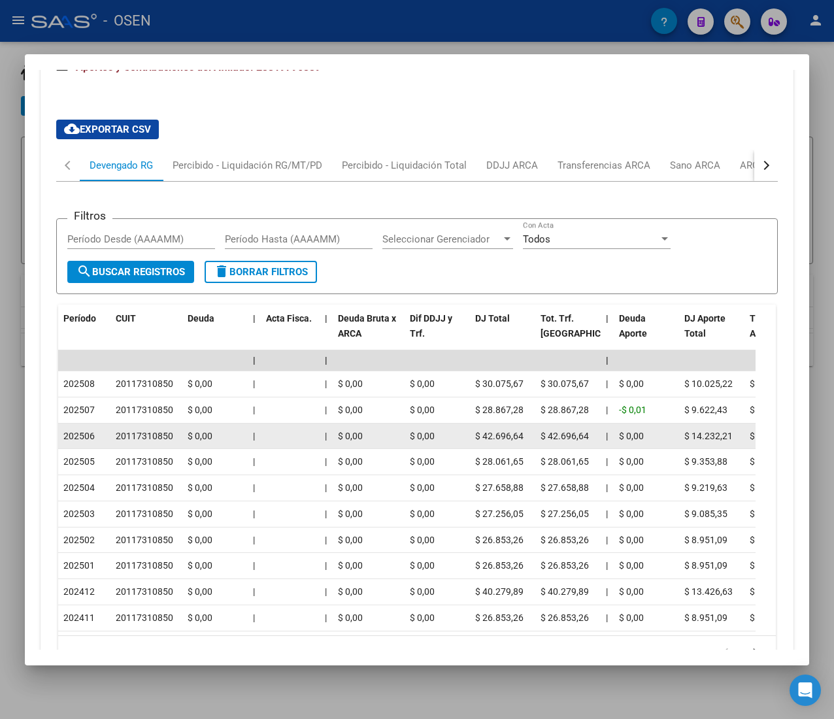
scroll to position [1249, 0]
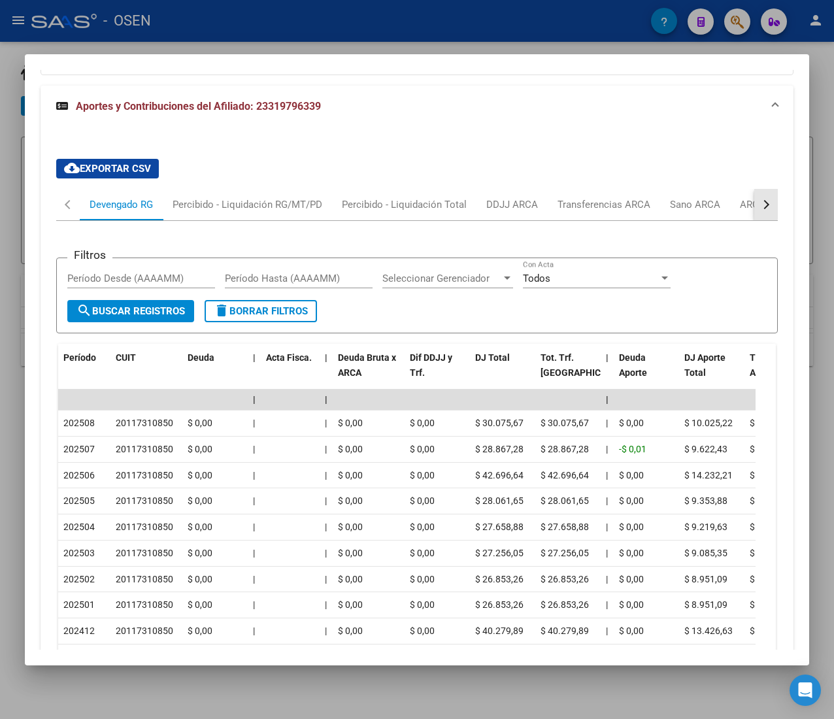
click at [754, 192] on button "button" at bounding box center [766, 204] width 24 height 31
click at [696, 198] on div "ARCA Relaciones Laborales" at bounding box center [667, 204] width 122 height 14
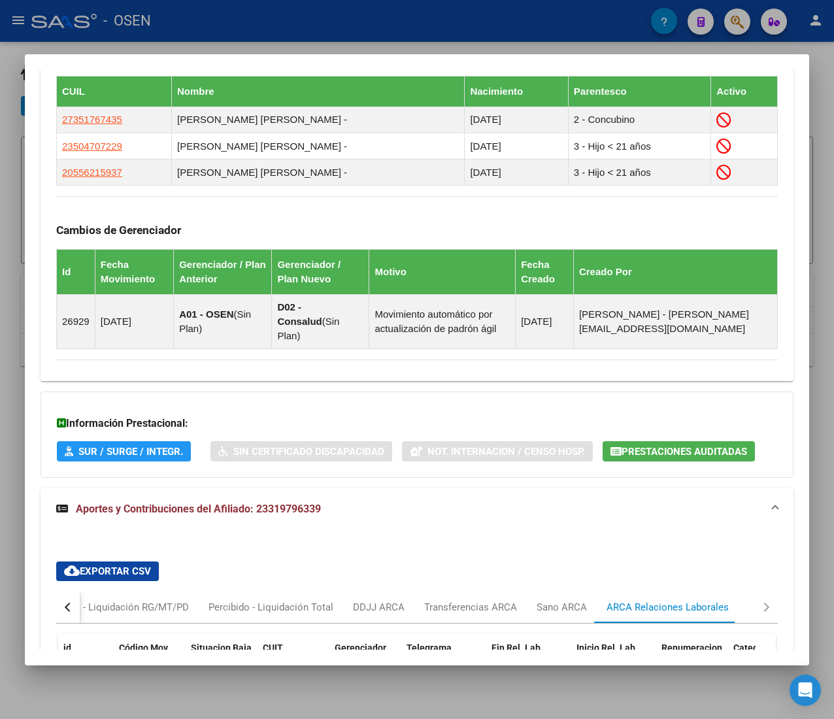
scroll to position [229, 0]
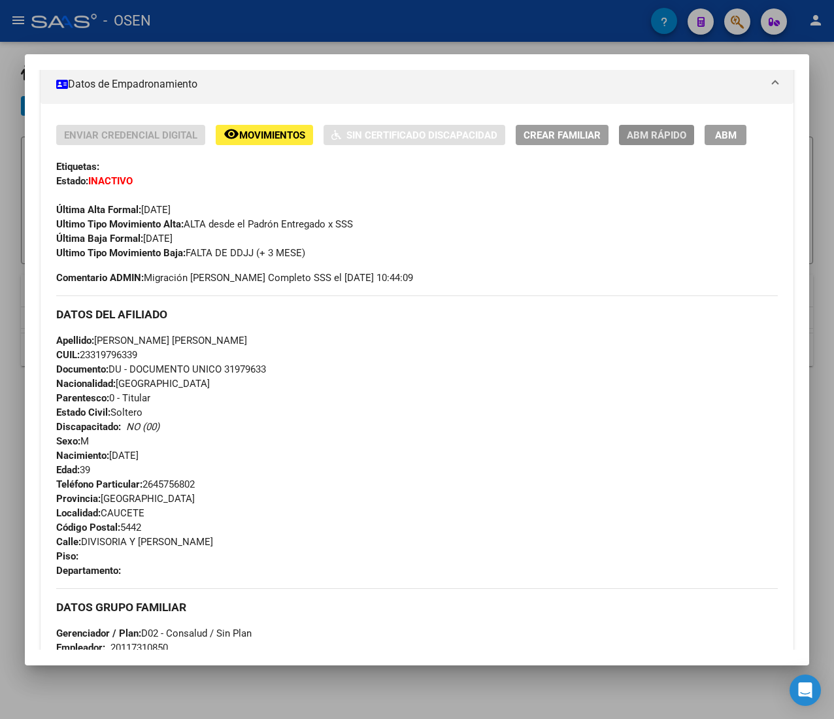
click at [633, 136] on span "ABM Rápido" at bounding box center [656, 135] width 59 height 12
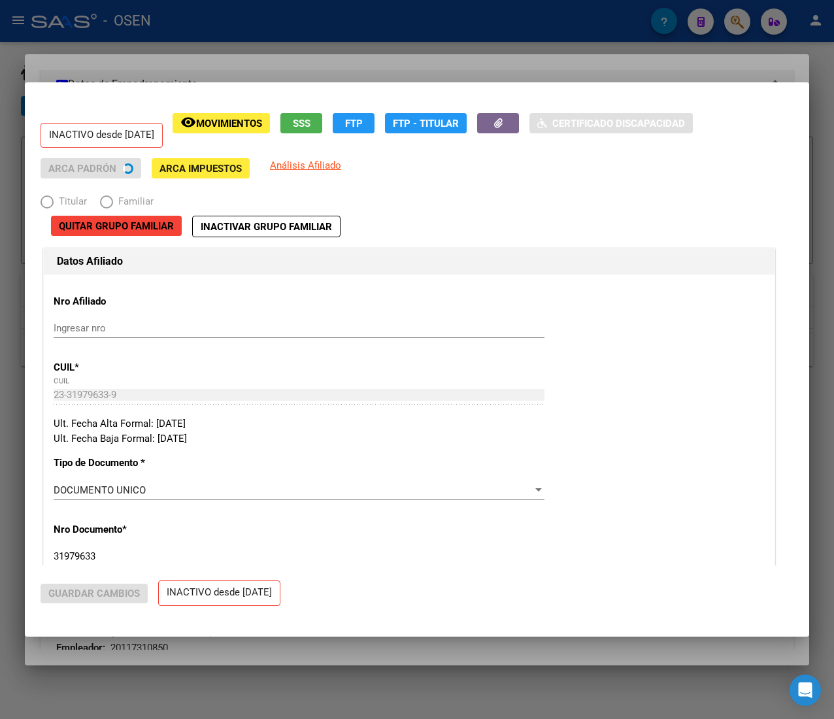
radio input "true"
type input "20-11731085-0"
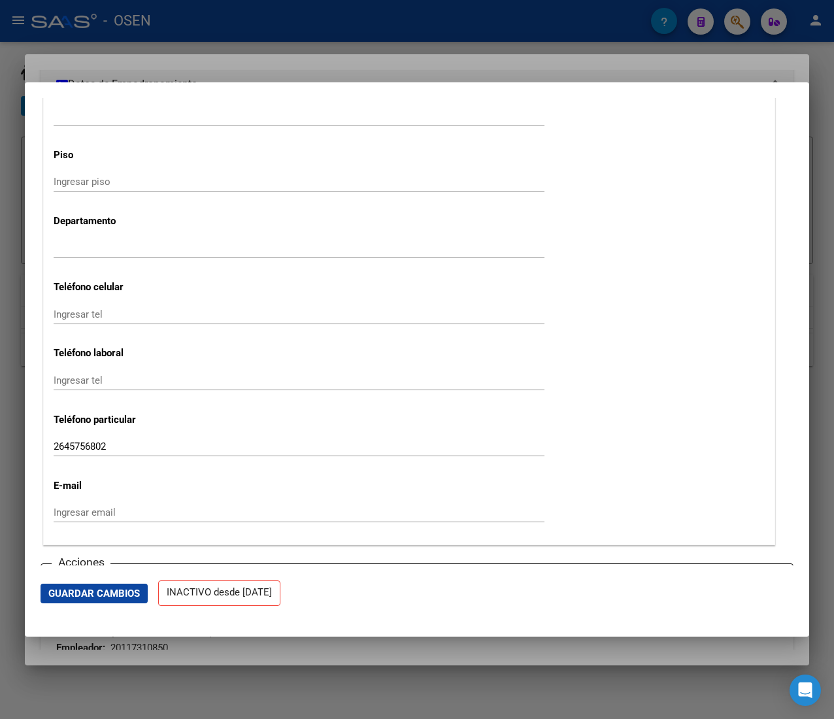
scroll to position [1568, 0]
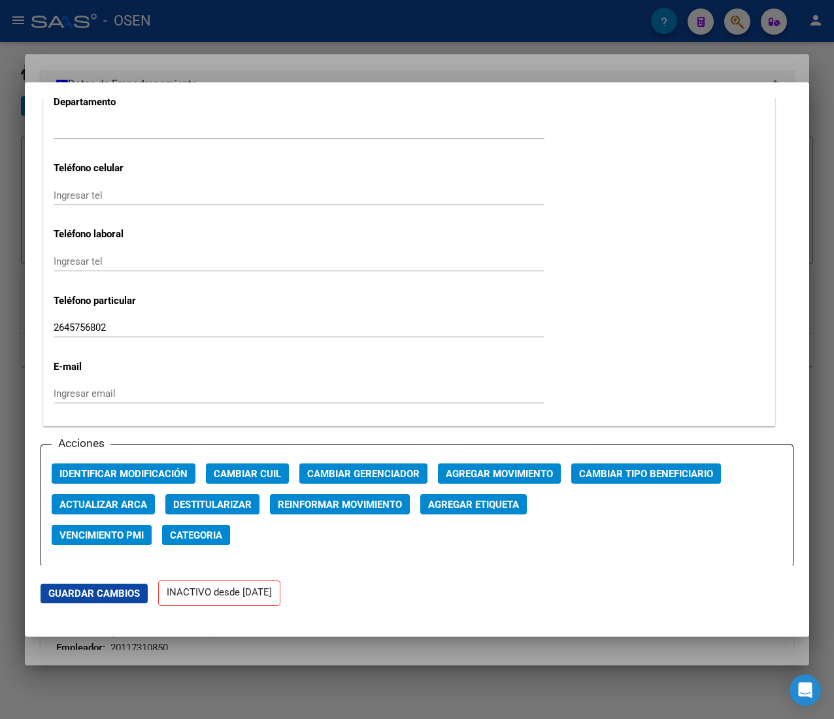
click at [471, 476] on span "Agregar Movimiento" at bounding box center [499, 474] width 107 height 12
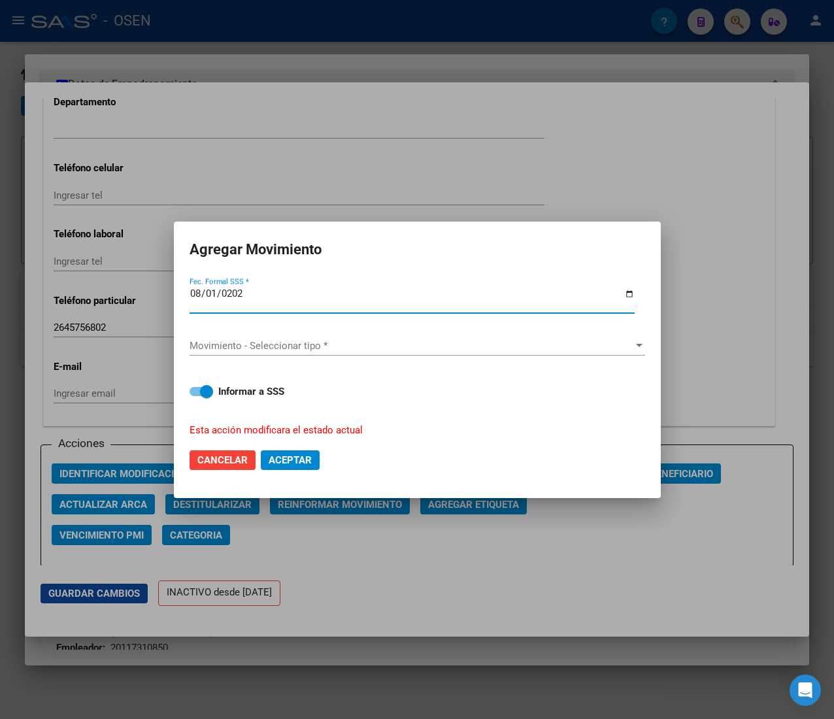
type input "[DATE]"
click at [386, 344] on span "Movimiento - Seleccionar tipo *" at bounding box center [411, 346] width 444 height 12
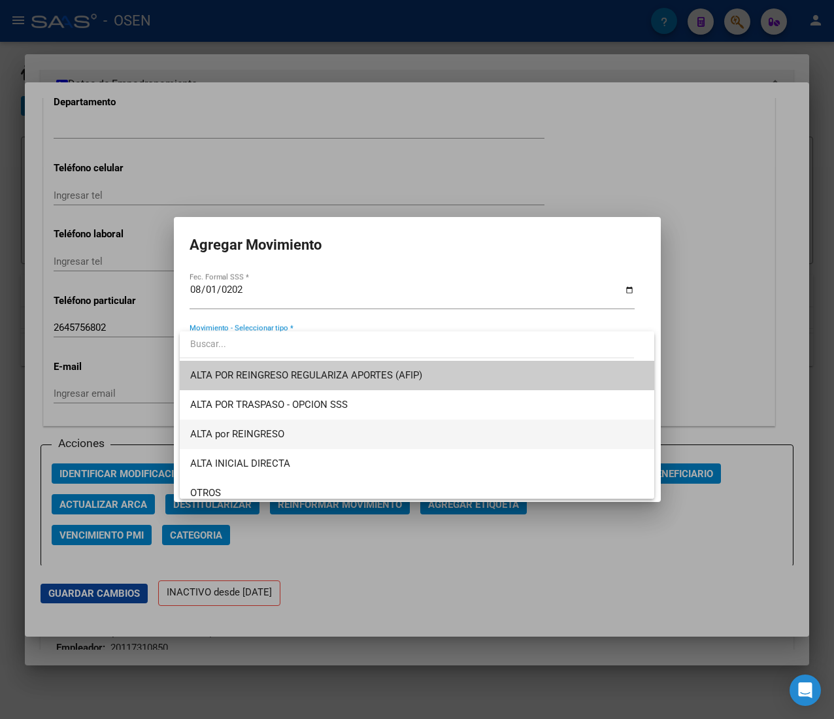
click at [355, 433] on span "ALTA por REINGRESO" at bounding box center [416, 433] width 453 height 29
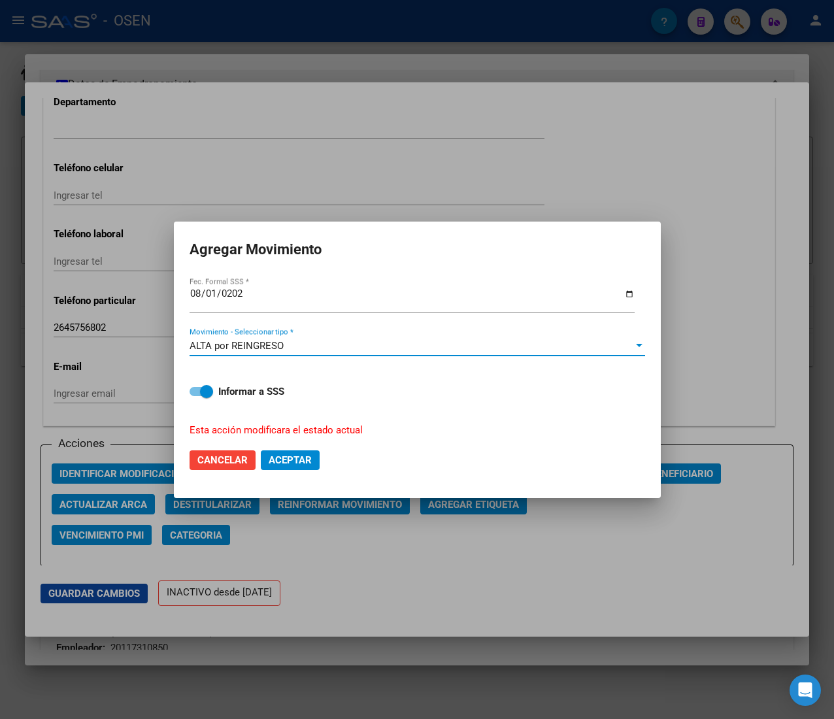
click at [304, 455] on span "Aceptar" at bounding box center [290, 460] width 43 height 12
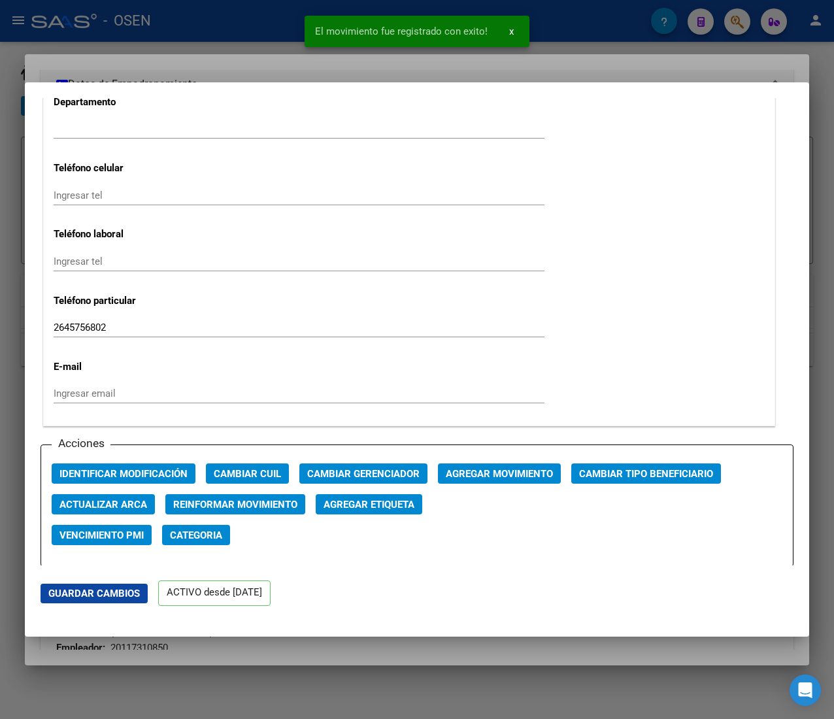
click at [213, 43] on div at bounding box center [417, 359] width 834 height 719
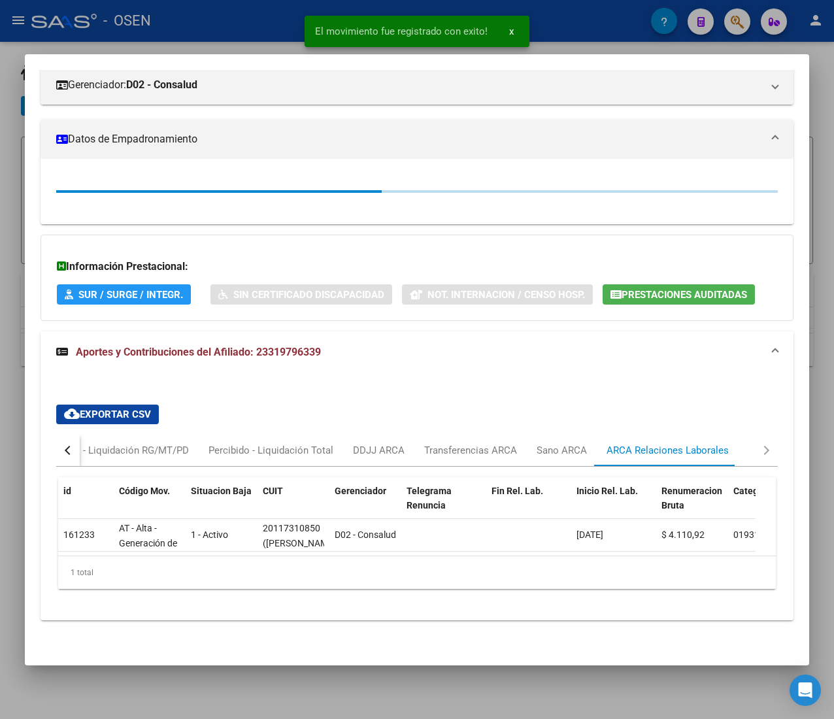
scroll to position [229, 0]
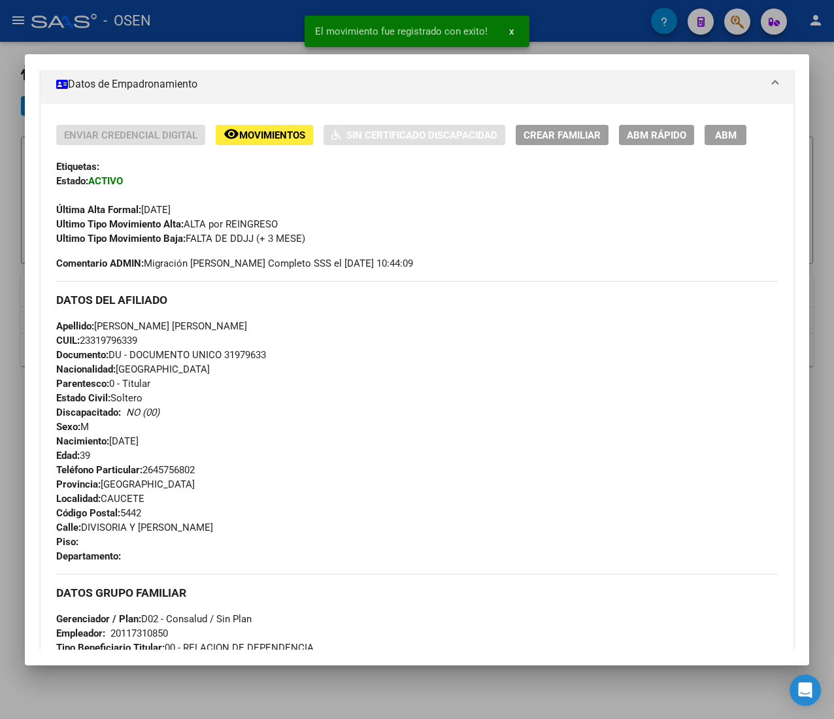
click at [214, 20] on div at bounding box center [417, 359] width 834 height 719
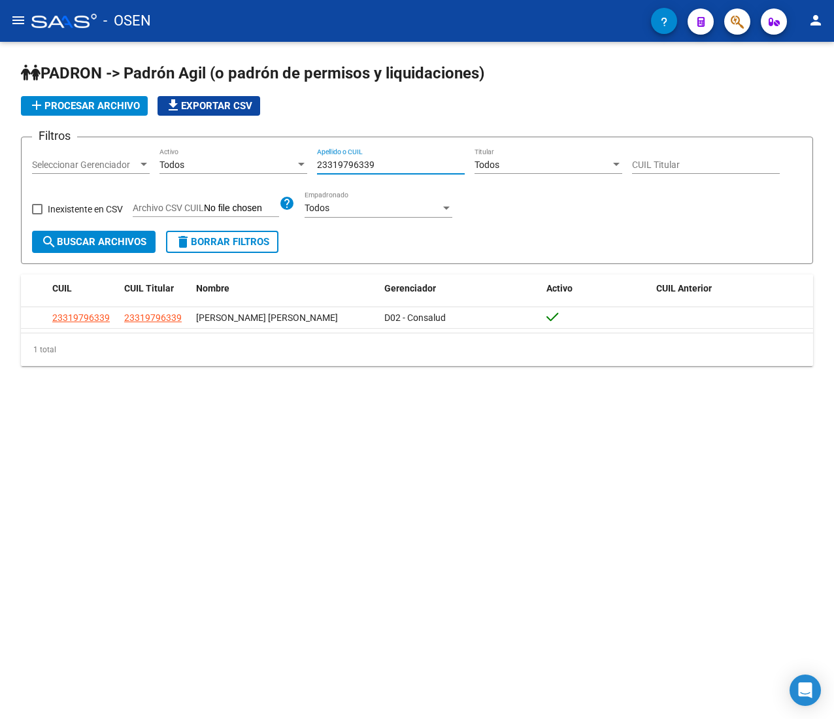
drag, startPoint x: 398, startPoint y: 162, endPoint x: 226, endPoint y: 149, distance: 172.3
click at [226, 149] on div "Filtros Seleccionar Gerenciador Seleccionar Gerenciador Todos Activo 2331979633…" at bounding box center [417, 189] width 770 height 83
paste input "0946606406"
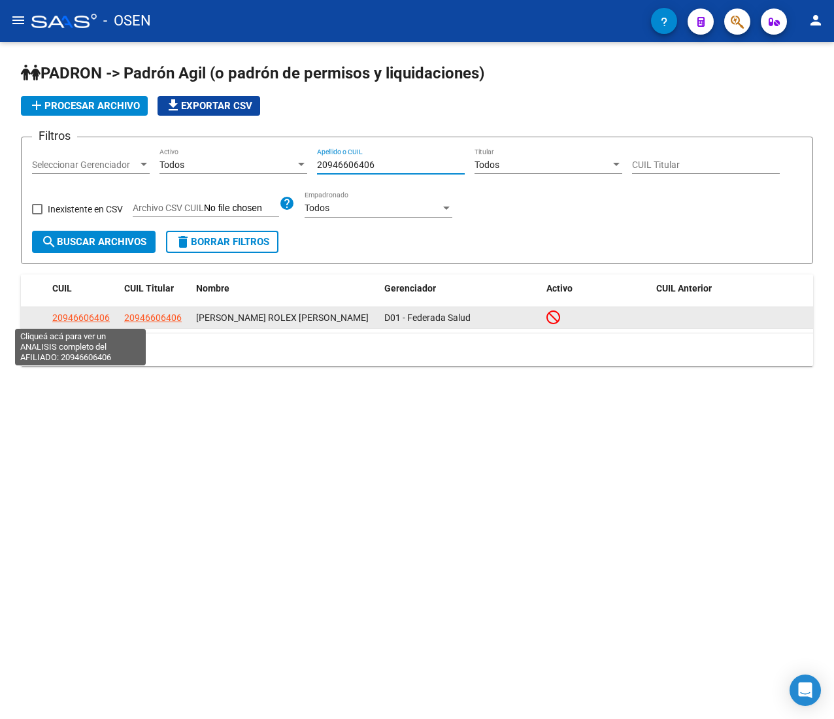
type input "20946606406"
click at [82, 316] on span "20946606406" at bounding box center [80, 317] width 57 height 10
type textarea "20946606406"
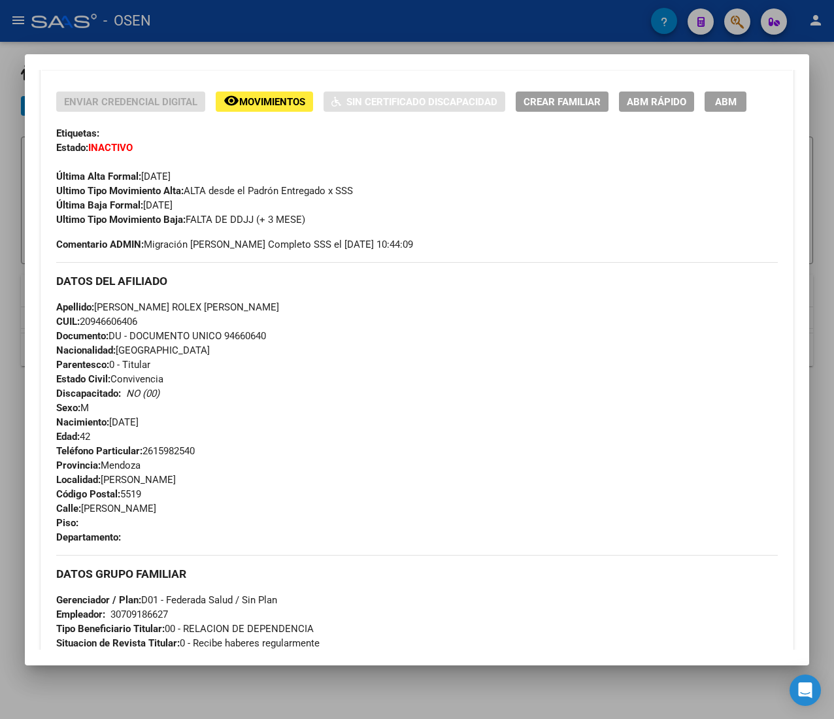
scroll to position [682, 0]
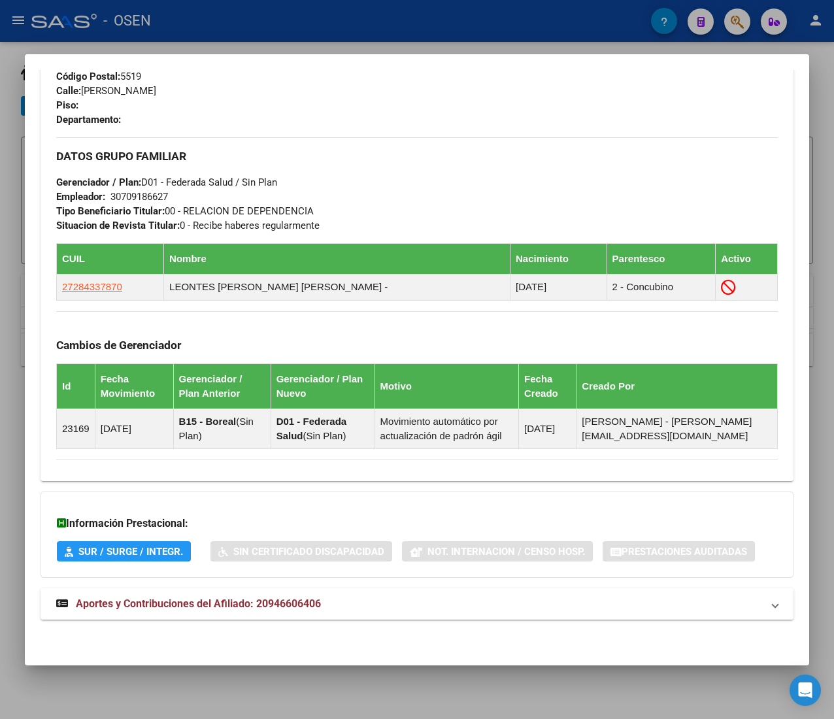
click at [371, 609] on mat-panel-title "Aportes y Contribuciones del Afiliado: 20946606406" at bounding box center [409, 604] width 706 height 16
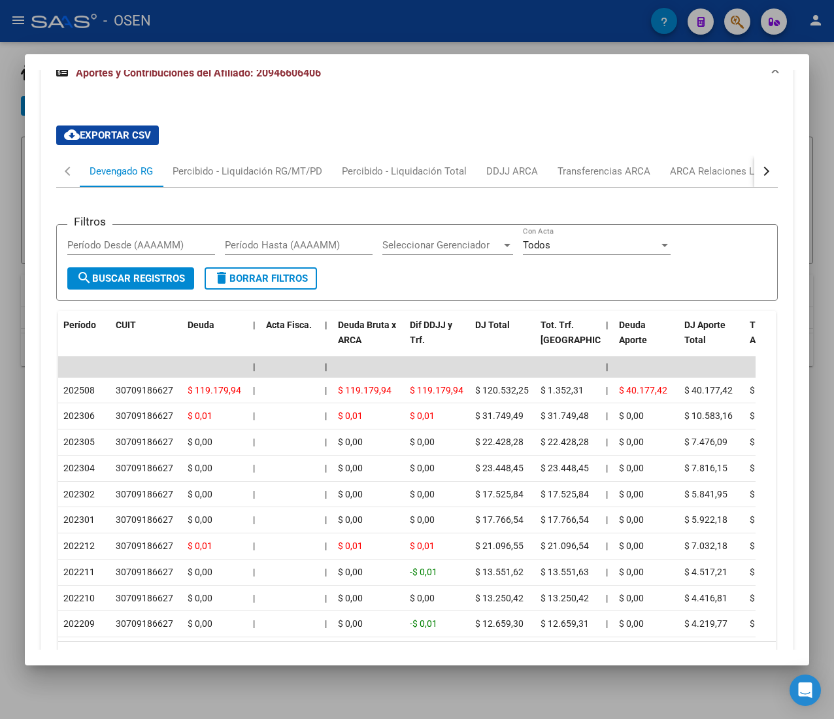
scroll to position [1326, 0]
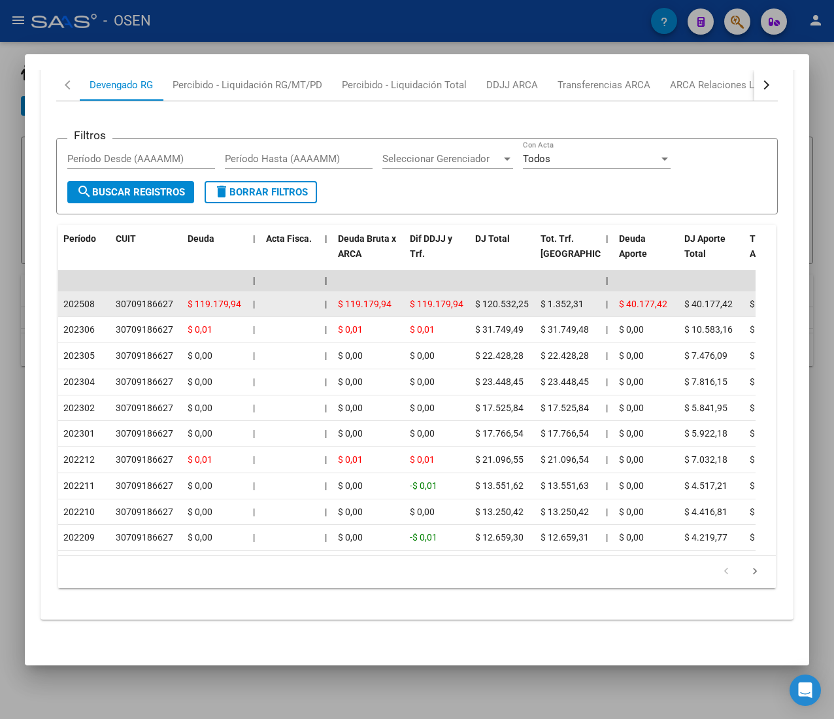
drag, startPoint x: 84, startPoint y: 281, endPoint x: 99, endPoint y: 280, distance: 15.1
click at [99, 297] on div "202508" at bounding box center [84, 304] width 42 height 15
click at [100, 297] on div "202508" at bounding box center [84, 304] width 42 height 15
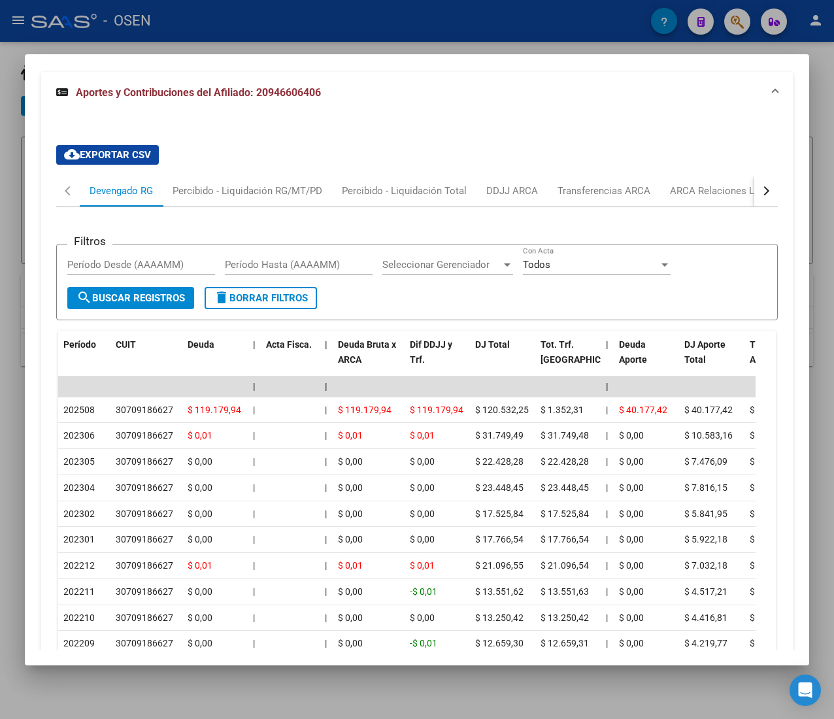
click at [754, 197] on button "button" at bounding box center [766, 190] width 24 height 31
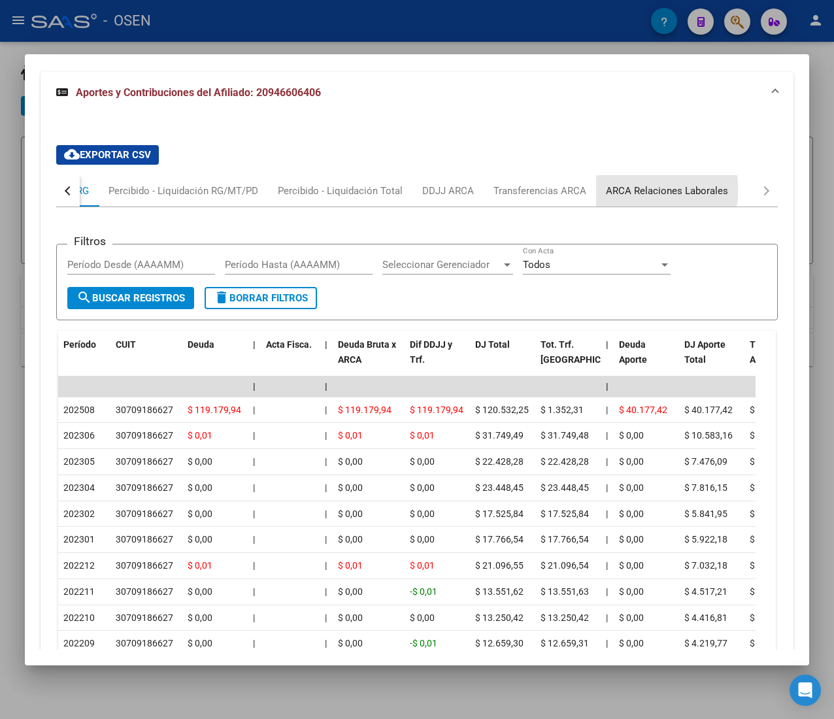
click at [664, 192] on div "ARCA Relaciones Laborales" at bounding box center [667, 191] width 122 height 14
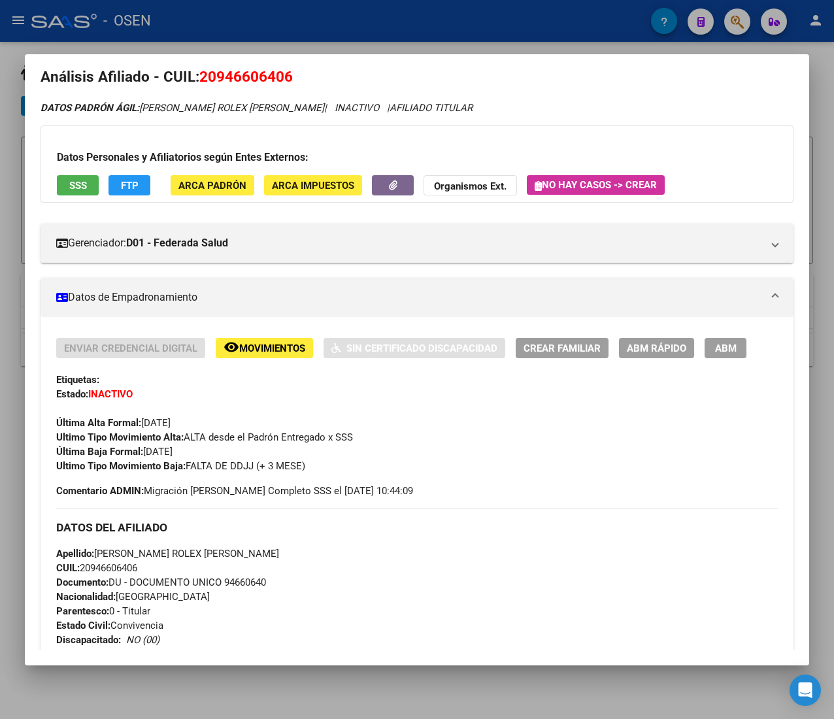
scroll to position [0, 0]
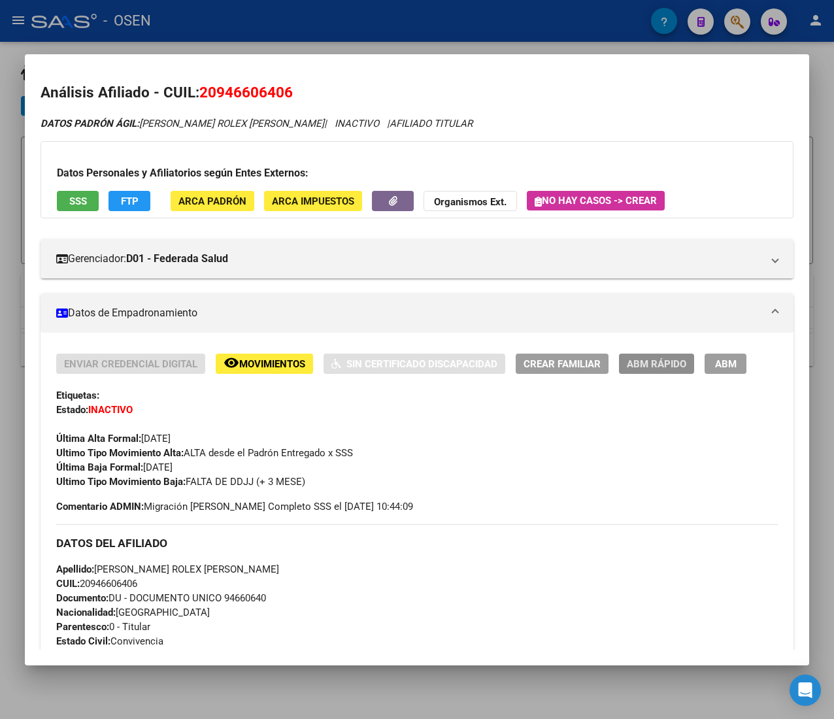
click at [628, 358] on span "ABM Rápido" at bounding box center [656, 364] width 59 height 12
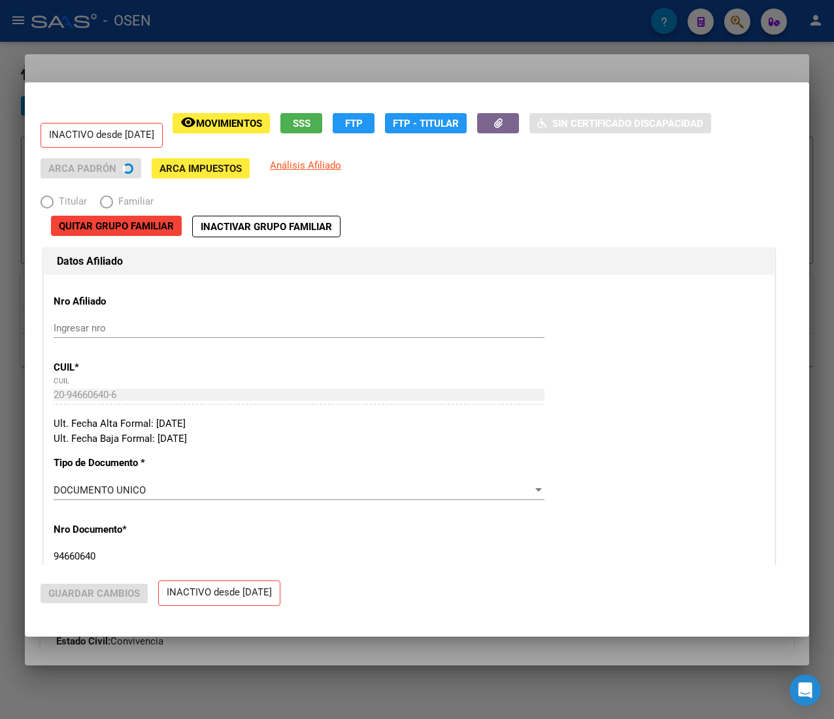
radio input "true"
type input "30-70918662-7"
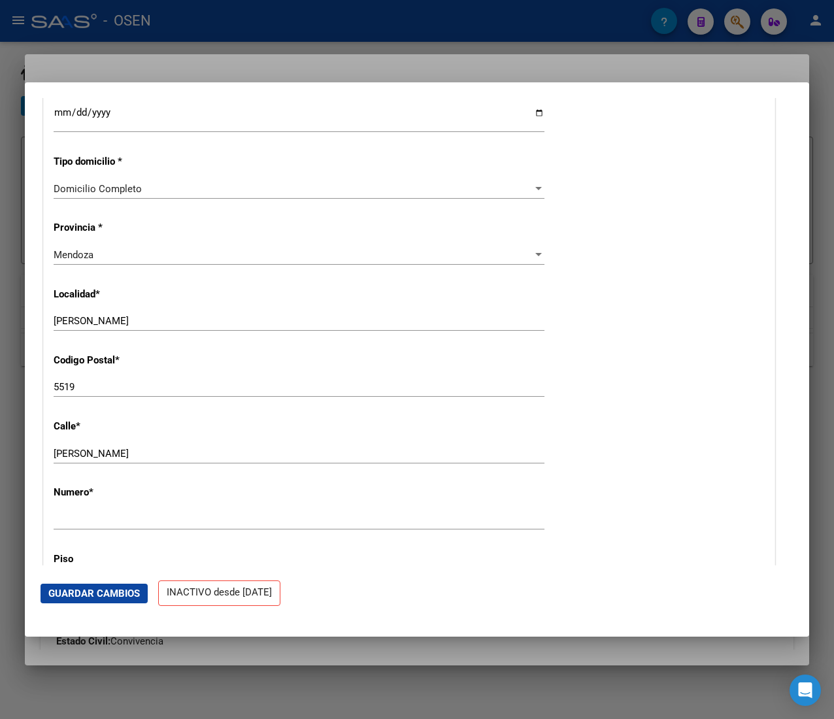
scroll to position [1568, 0]
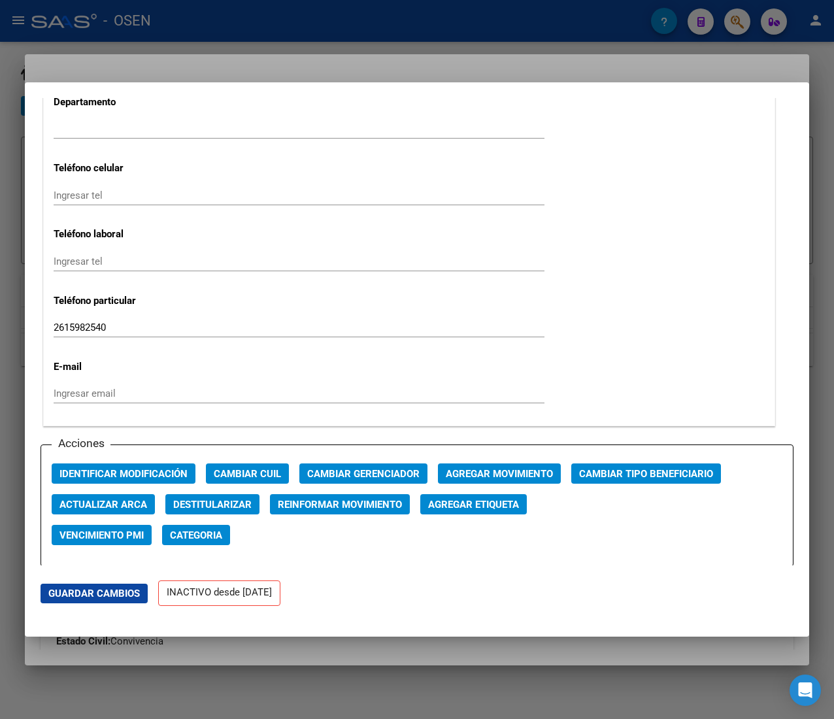
click at [518, 478] on span "Agregar Movimiento" at bounding box center [499, 474] width 107 height 12
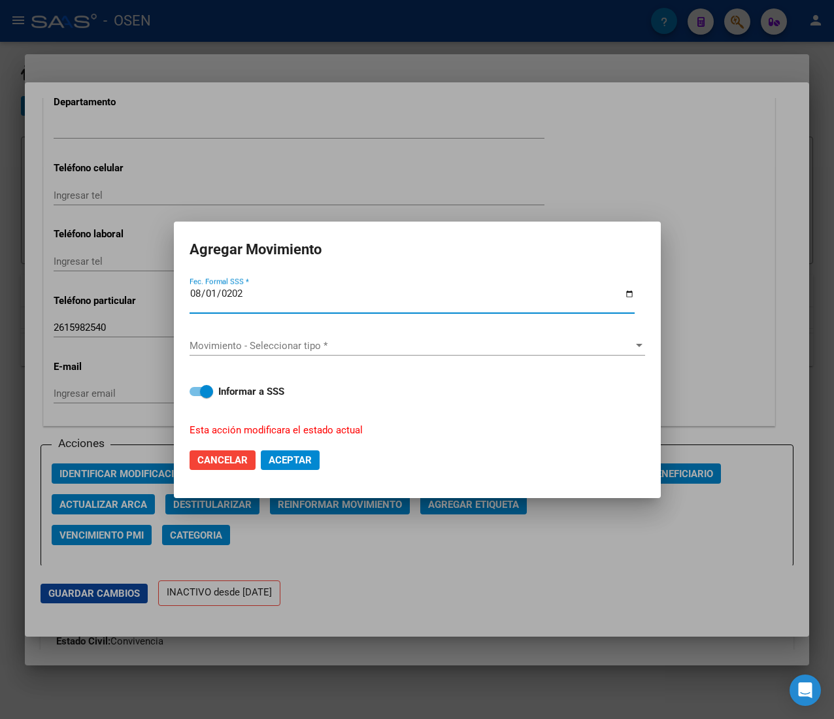
type input "[DATE]"
click at [356, 342] on span "Movimiento - Seleccionar tipo *" at bounding box center [411, 346] width 444 height 12
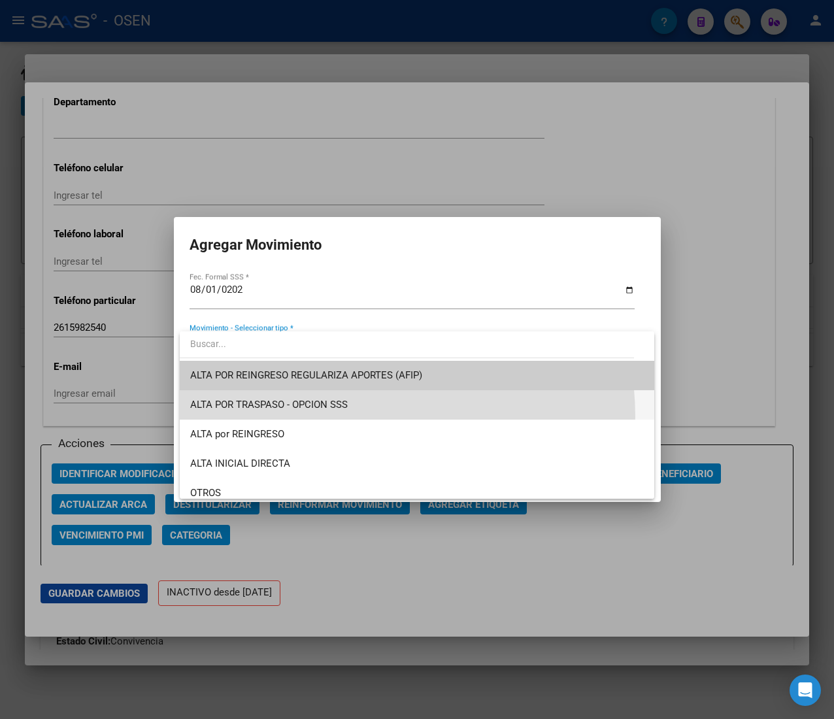
click at [335, 417] on span "ALTA POR TRASPASO - OPCION SSS" at bounding box center [416, 404] width 453 height 29
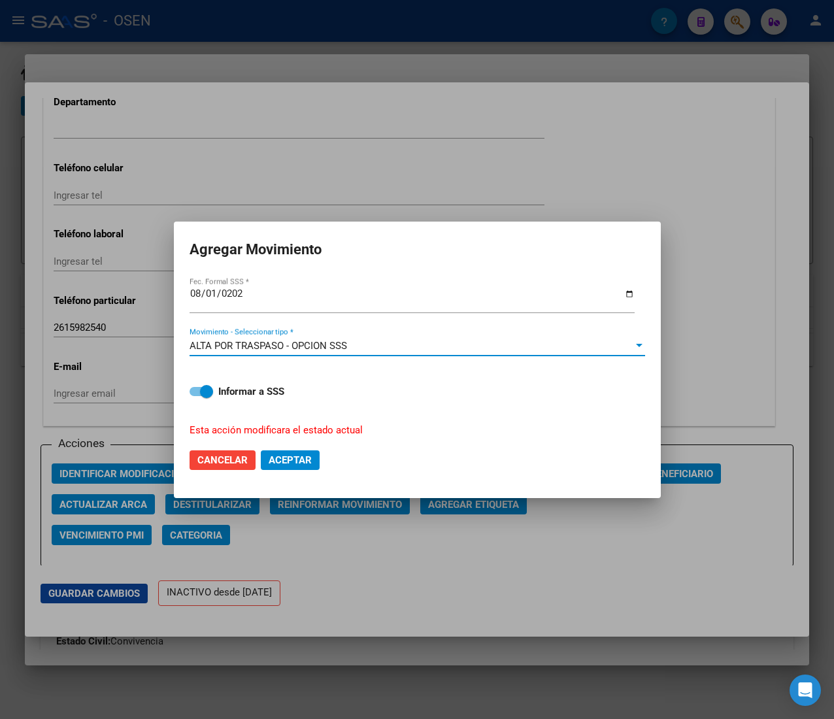
click at [337, 321] on div "2025-08-01 Fec. Formal SSS *" at bounding box center [411, 306] width 445 height 40
click at [344, 344] on span "ALTA POR TRASPASO - OPCION SSS" at bounding box center [267, 346] width 157 height 12
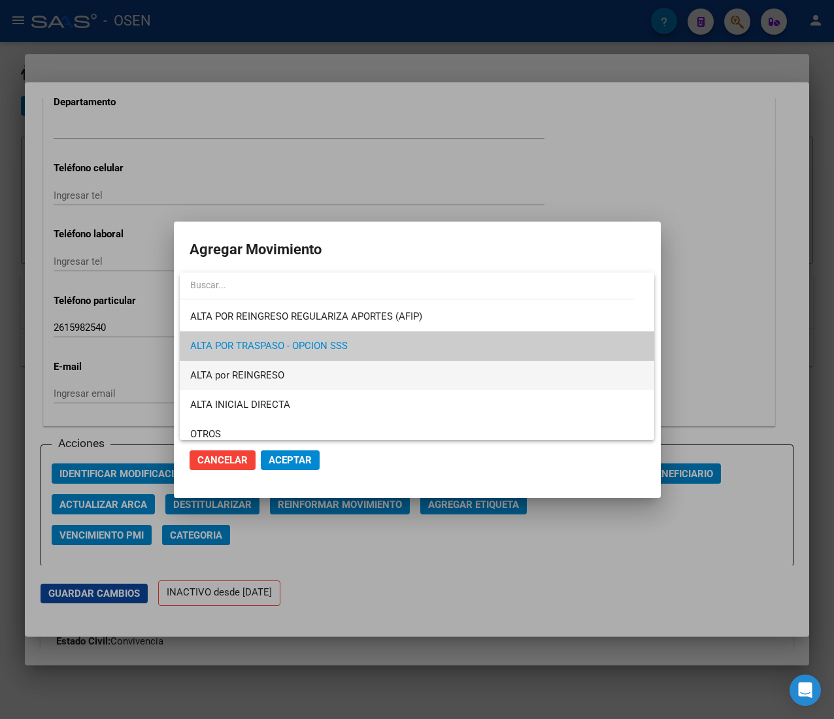
click at [327, 376] on span "ALTA por REINGRESO" at bounding box center [416, 375] width 453 height 29
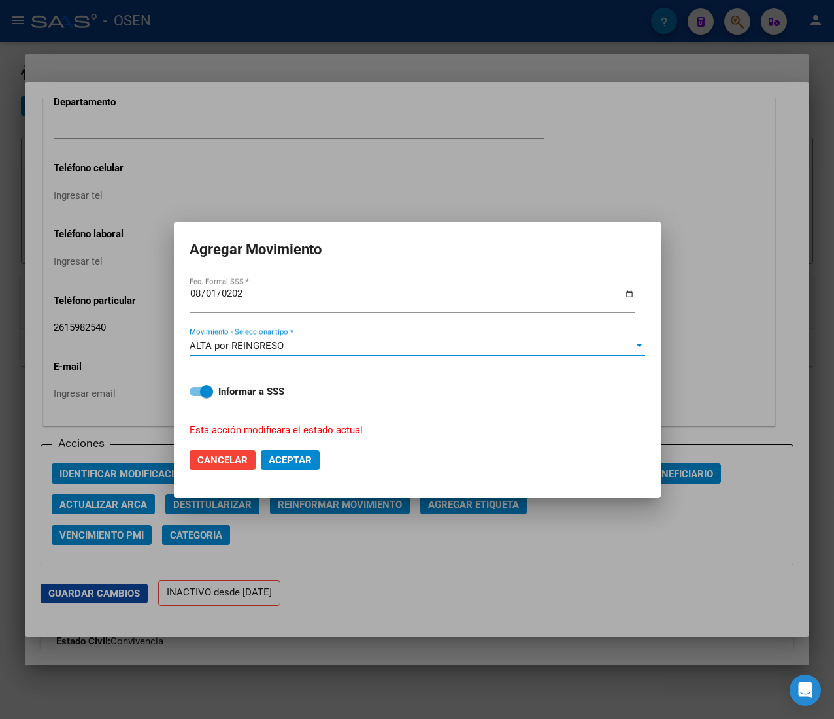
click at [306, 461] on span "Aceptar" at bounding box center [290, 460] width 43 height 12
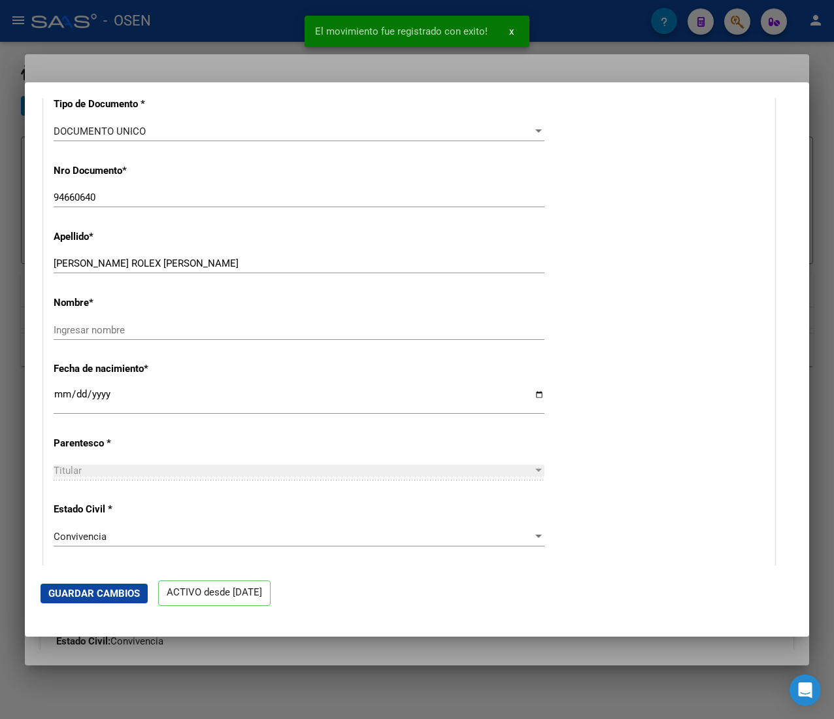
scroll to position [0, 0]
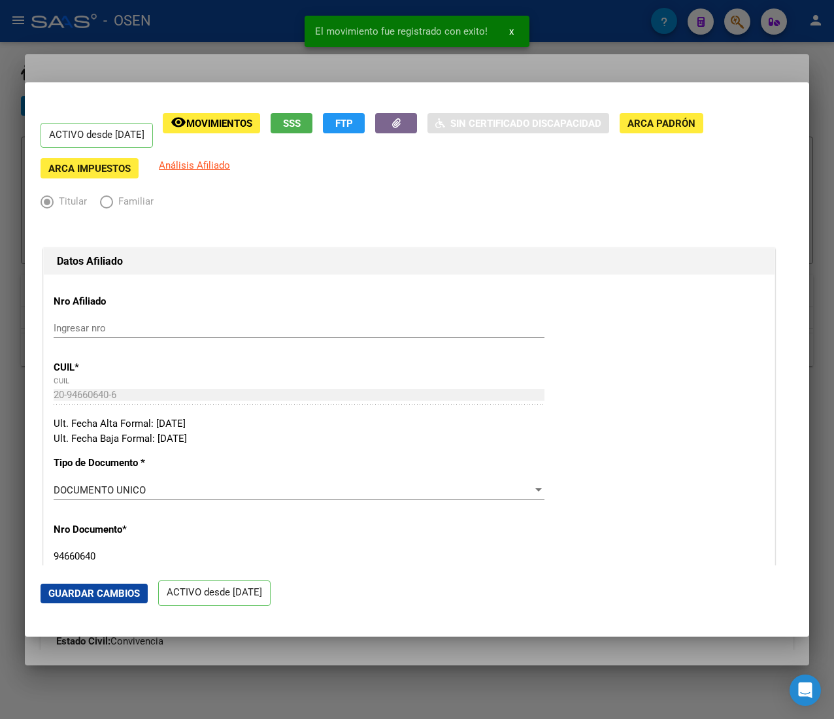
click at [230, 30] on div at bounding box center [417, 359] width 834 height 719
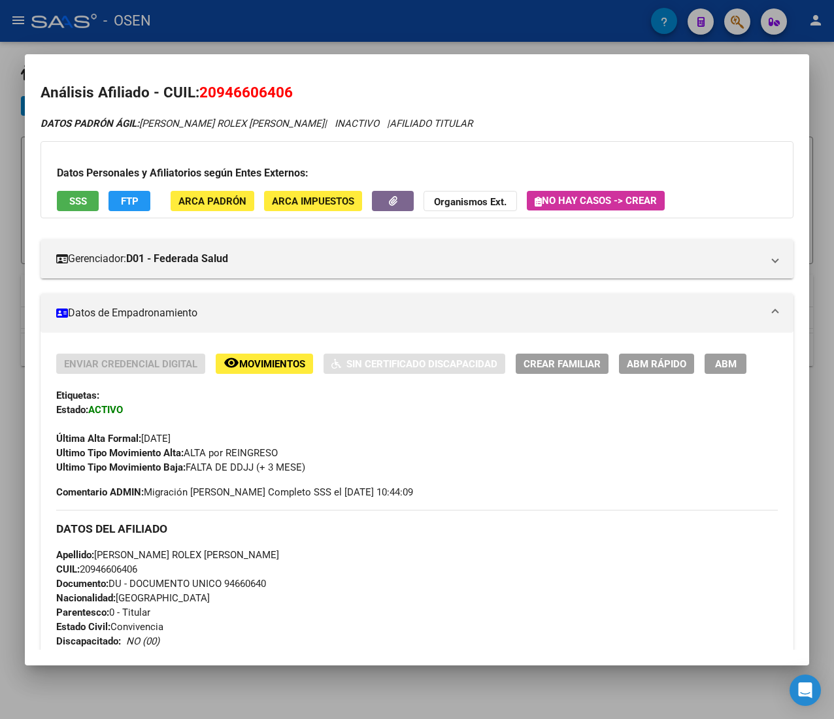
click at [278, 30] on div at bounding box center [417, 359] width 834 height 719
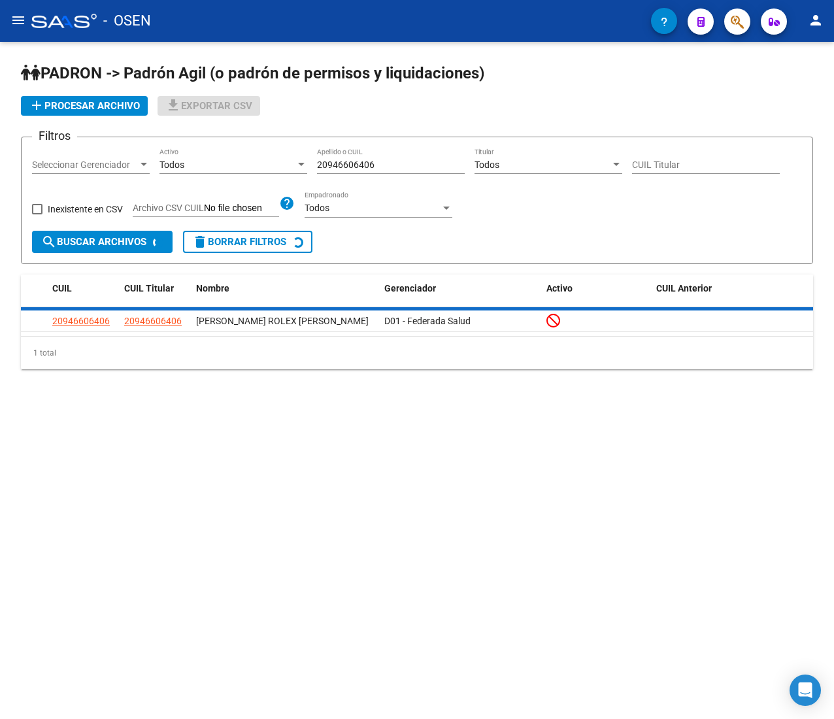
drag, startPoint x: 380, startPoint y: 161, endPoint x: 272, endPoint y: 154, distance: 108.0
click at [306, 159] on div "Filtros Seleccionar Gerenciador Seleccionar Gerenciador Todos Activo 2094660640…" at bounding box center [417, 189] width 770 height 83
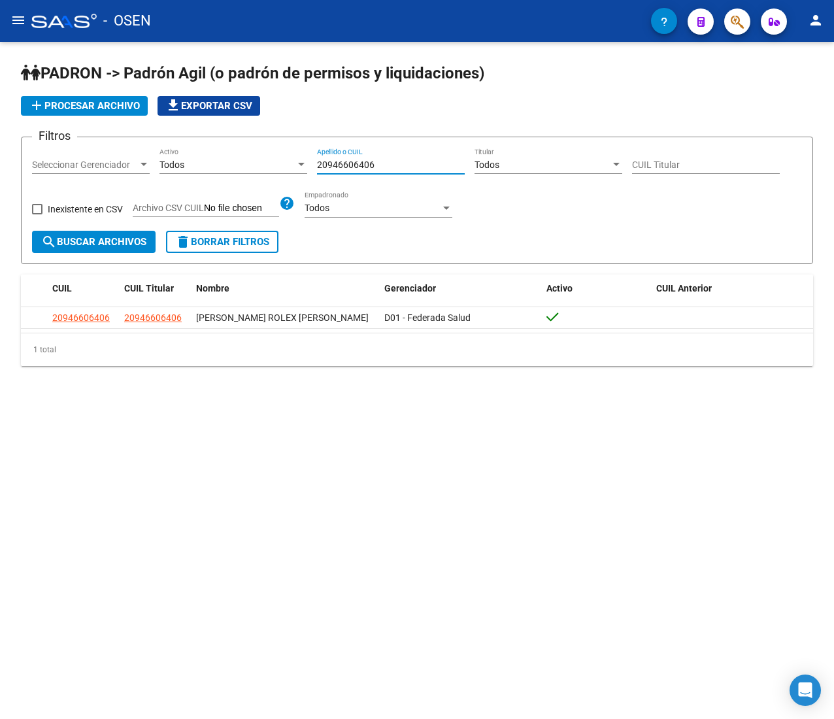
paste input "408096279"
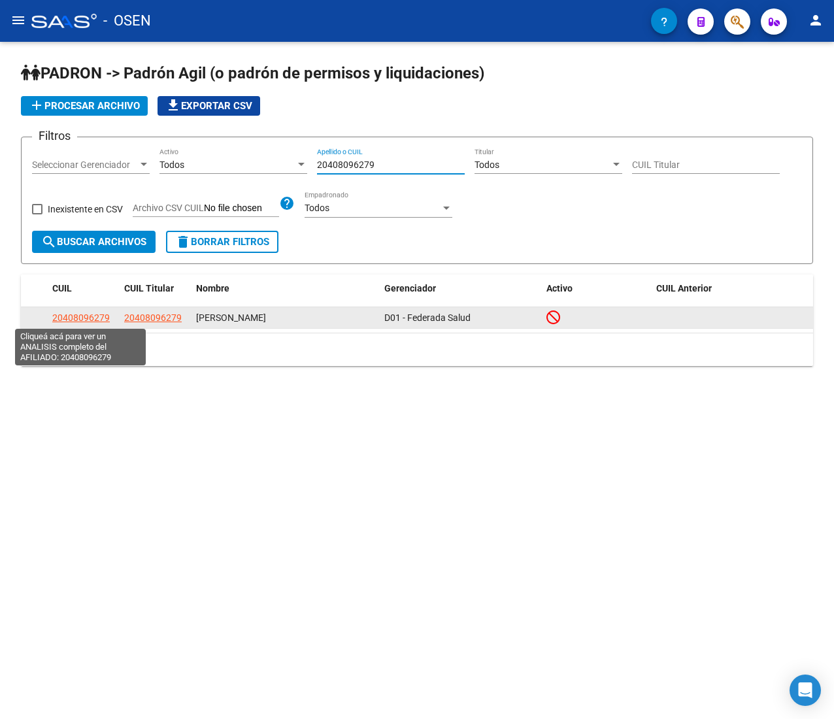
type input "20408096279"
click at [90, 312] on span "20408096279" at bounding box center [80, 317] width 57 height 10
type textarea "20408096279"
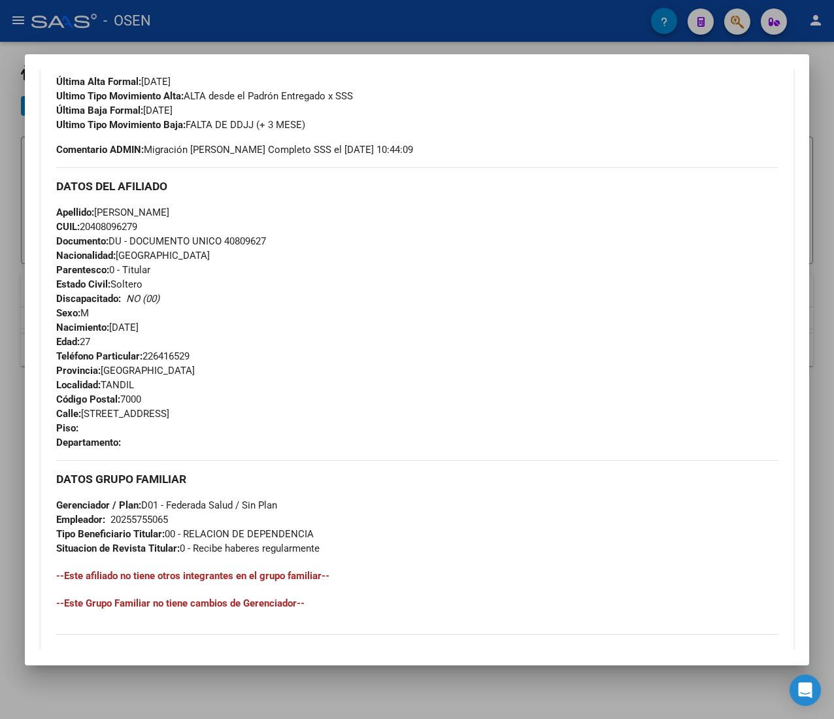
scroll to position [532, 0]
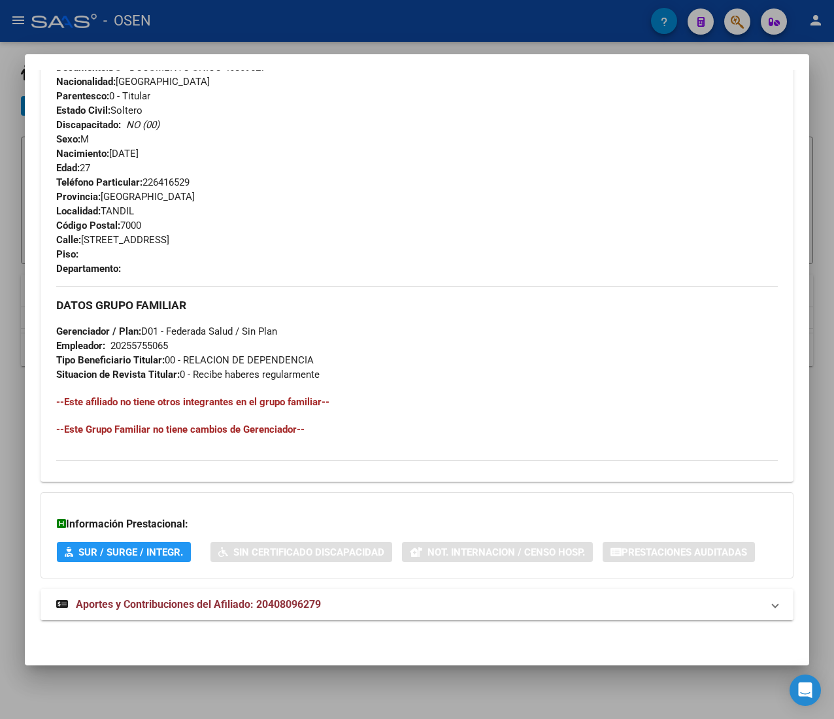
click at [402, 597] on mat-panel-title "Aportes y Contribuciones del Afiliado: 20408096279" at bounding box center [409, 605] width 706 height 16
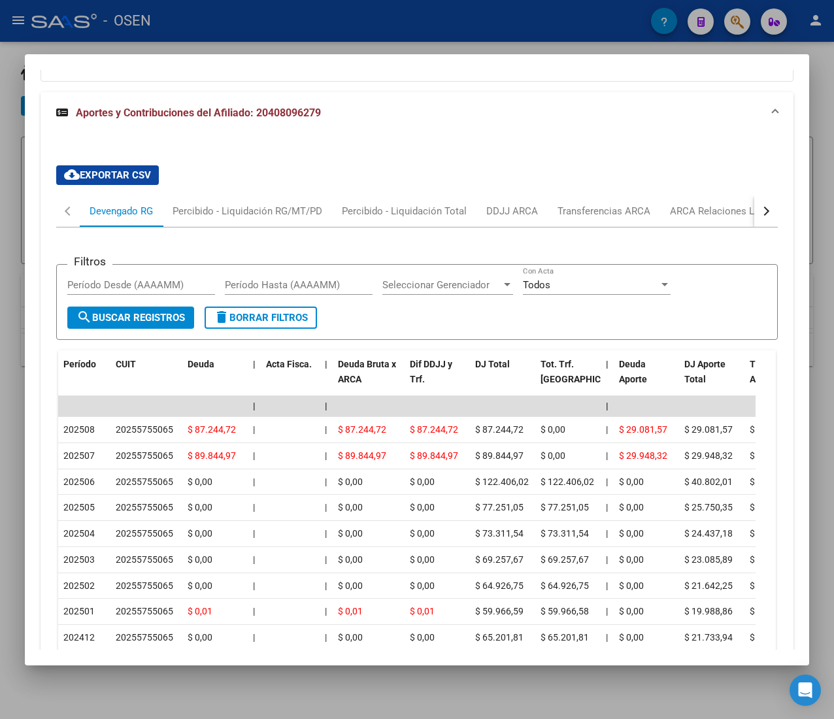
scroll to position [1117, 0]
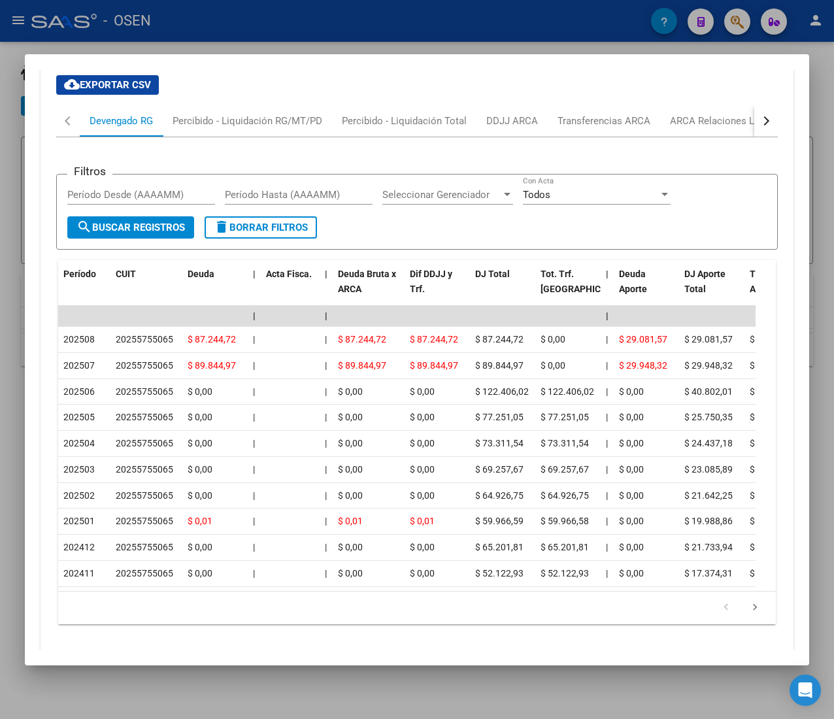
click at [754, 128] on button "button" at bounding box center [766, 120] width 24 height 31
click at [674, 125] on div "ARCA Relaciones Laborales" at bounding box center [667, 121] width 122 height 14
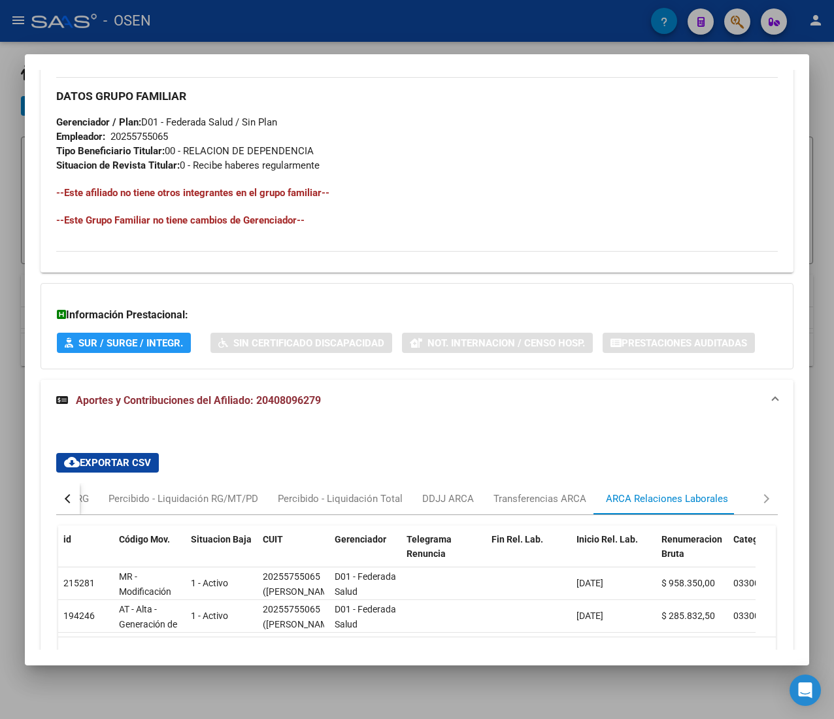
scroll to position [806, 0]
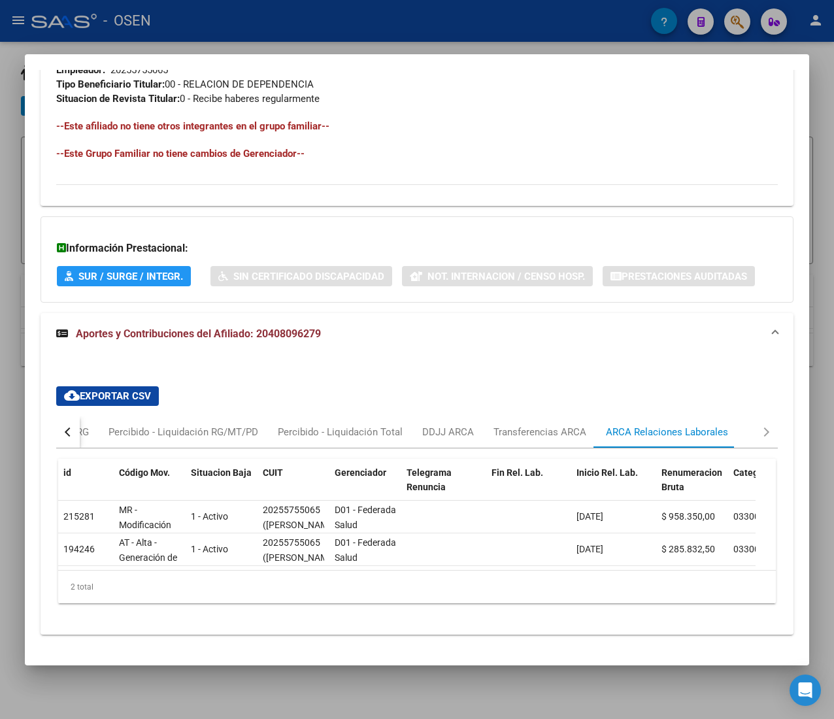
click at [65, 433] on div "button" at bounding box center [69, 431] width 9 height 9
click at [98, 433] on div "Devengado RG" at bounding box center [121, 432] width 63 height 14
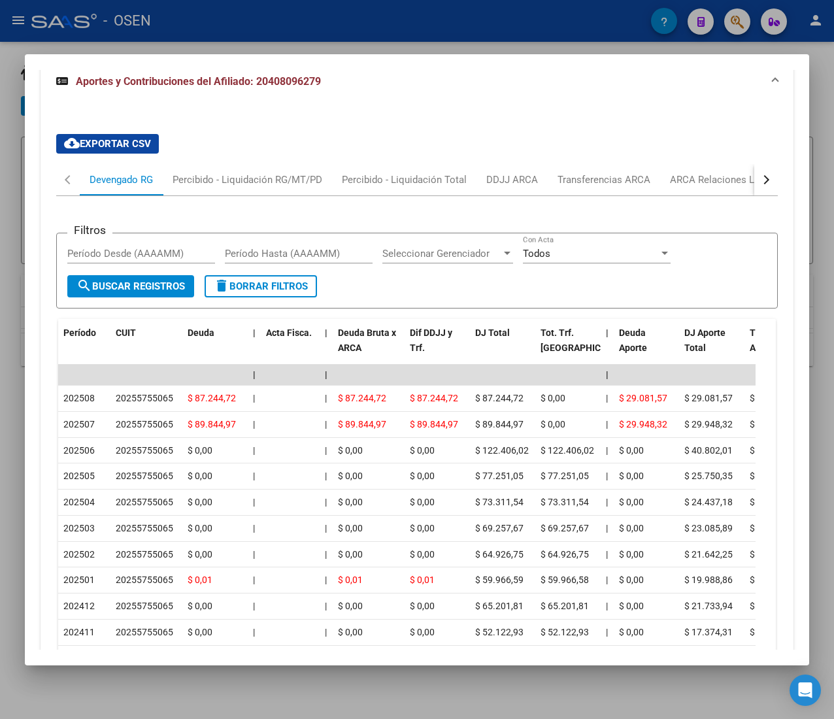
scroll to position [1068, 0]
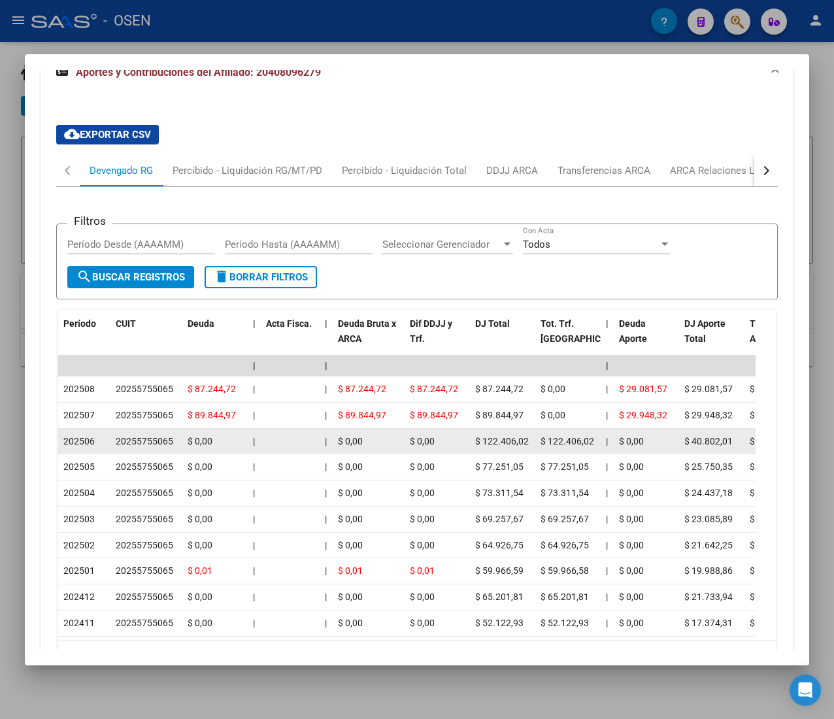
click at [521, 435] on div "$ 122.406,02" at bounding box center [502, 441] width 55 height 15
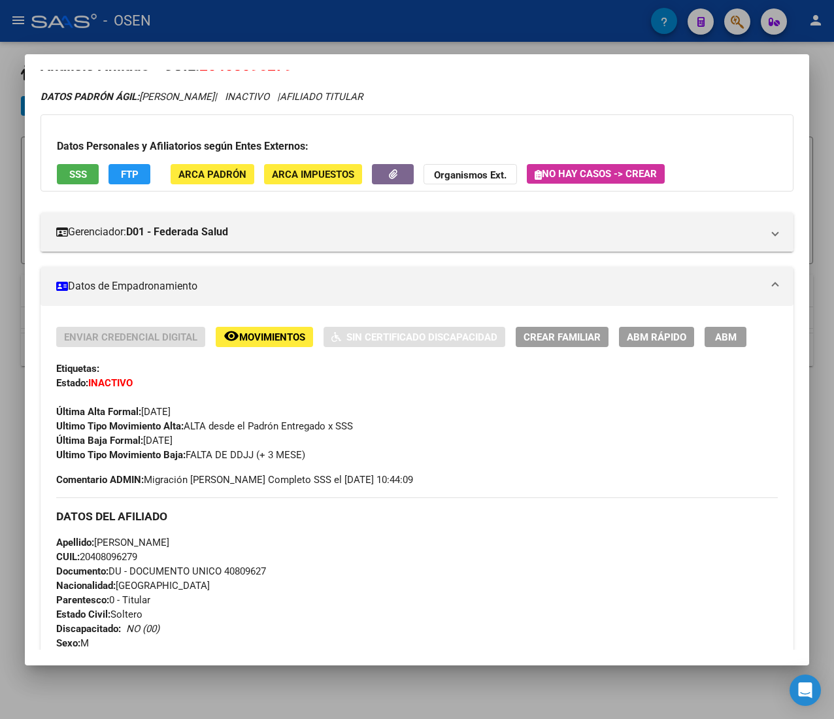
scroll to position [0, 0]
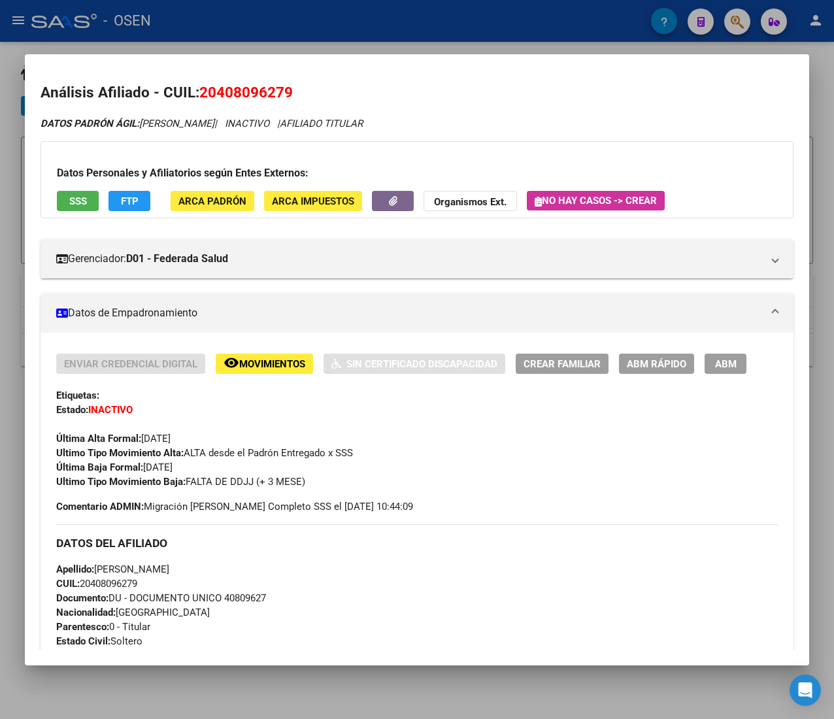
click at [657, 365] on span "ABM Rápido" at bounding box center [656, 364] width 59 height 12
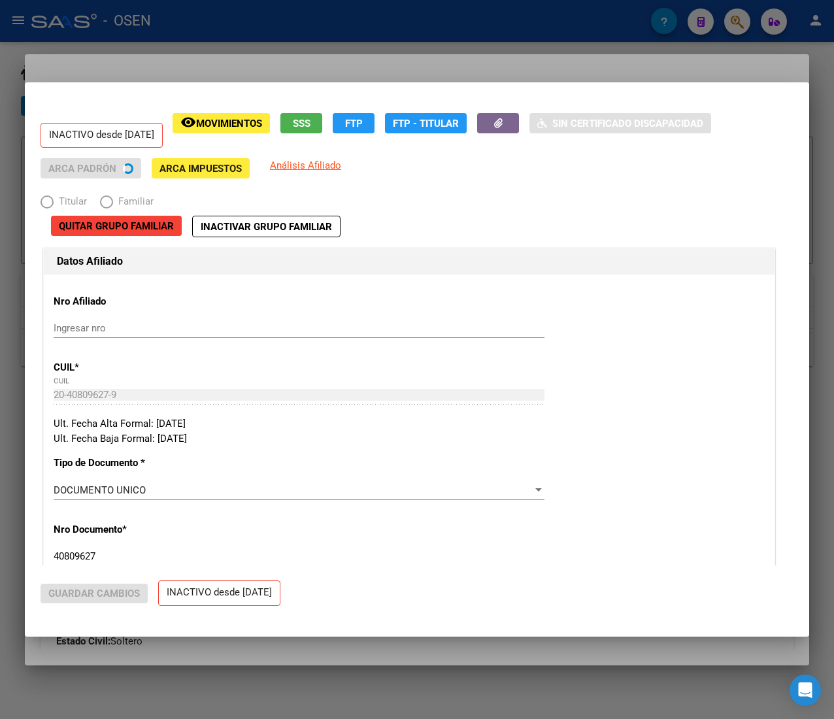
radio input "true"
type input "20-25575506-5"
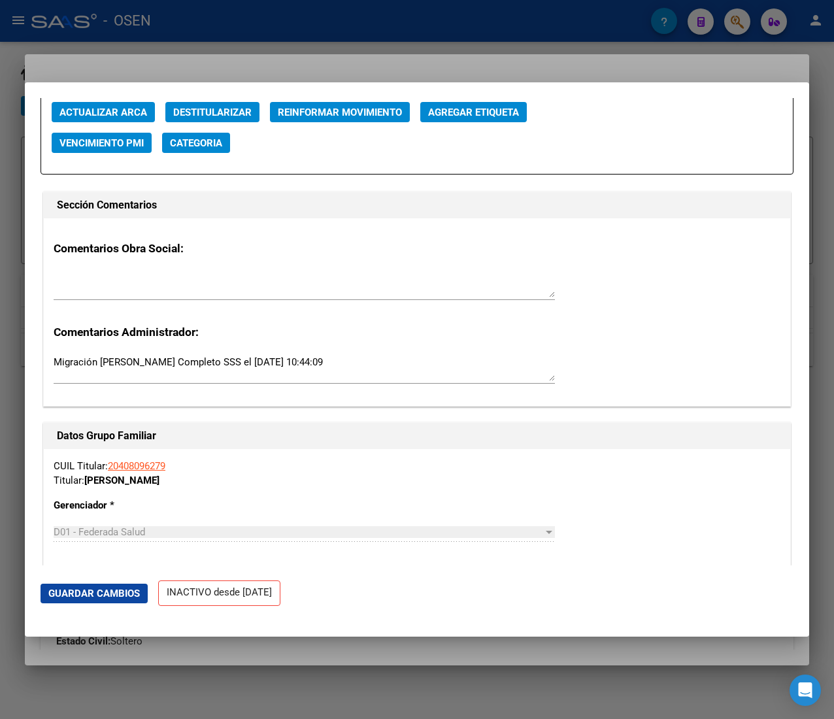
scroll to position [1829, 0]
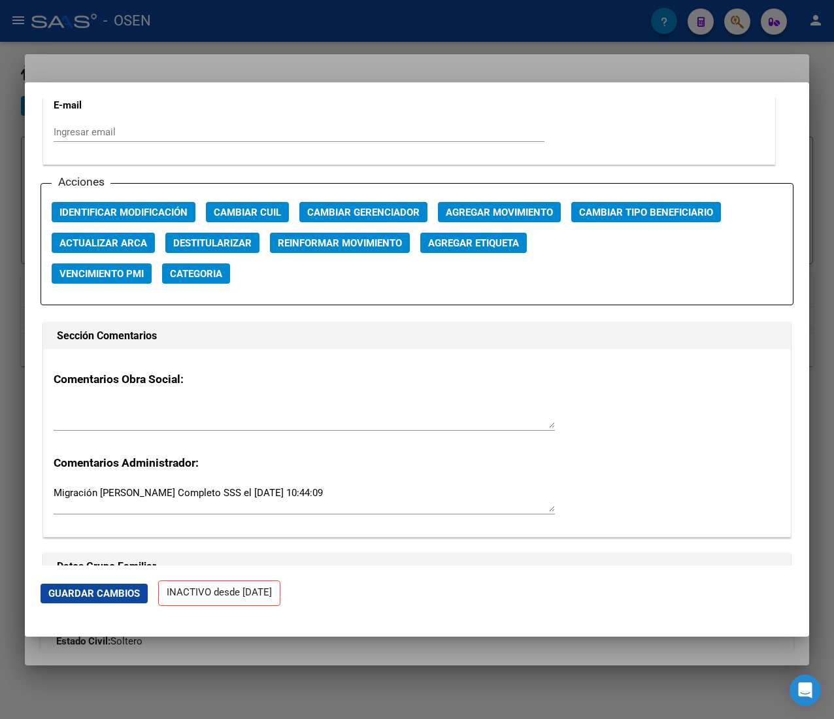
click at [486, 205] on button "Agregar Movimiento" at bounding box center [499, 212] width 123 height 20
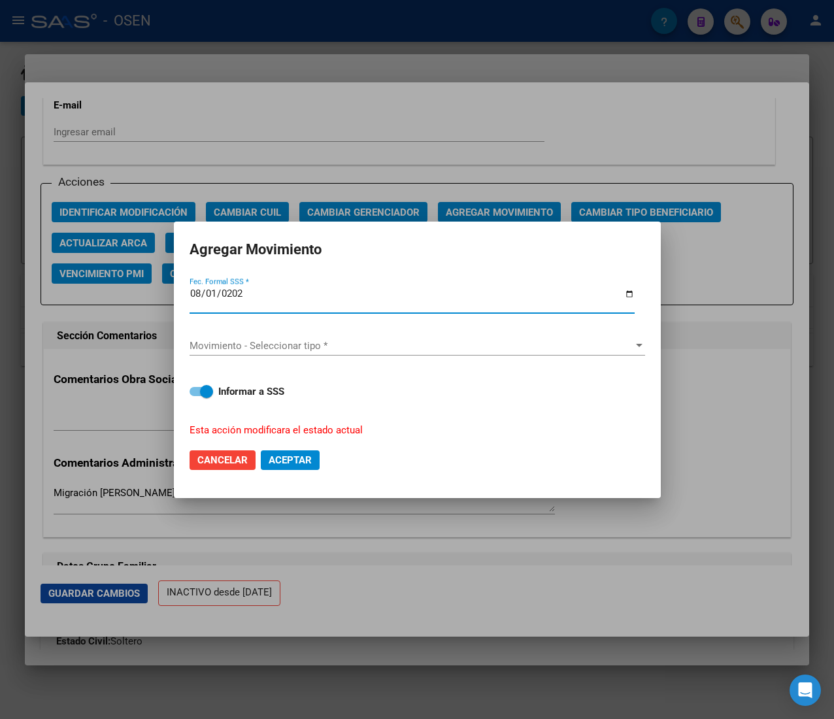
type input "[DATE]"
click at [346, 350] on span "Movimiento - Seleccionar tipo *" at bounding box center [411, 346] width 444 height 12
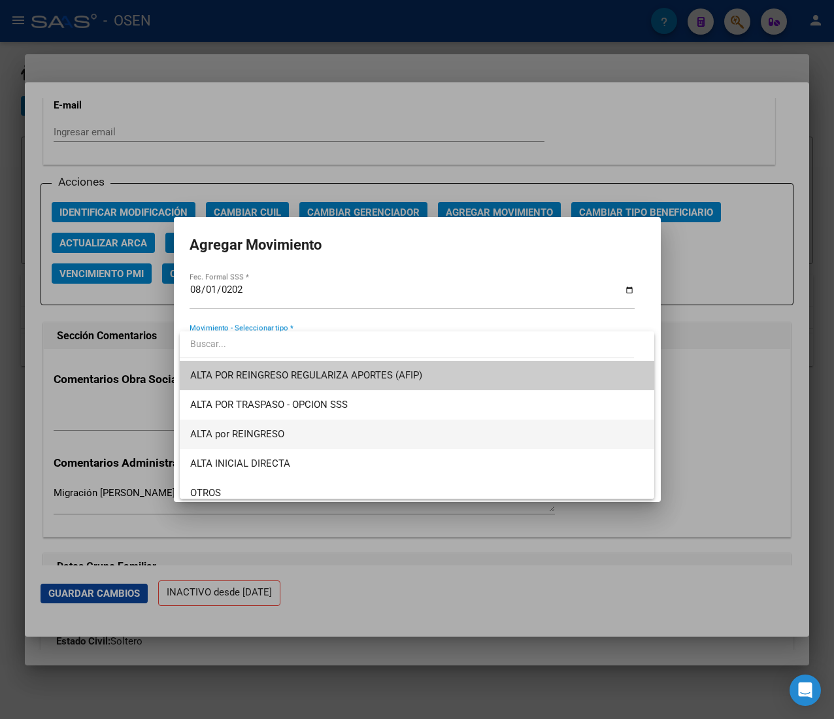
click at [309, 438] on span "ALTA por REINGRESO" at bounding box center [416, 433] width 453 height 29
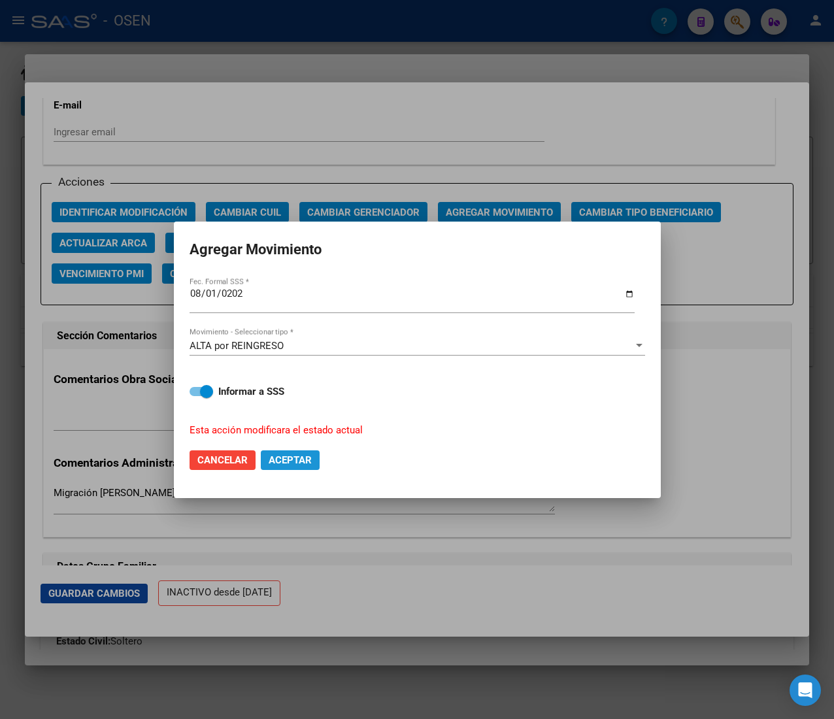
click at [295, 459] on span "Aceptar" at bounding box center [290, 460] width 43 height 12
checkbox input "false"
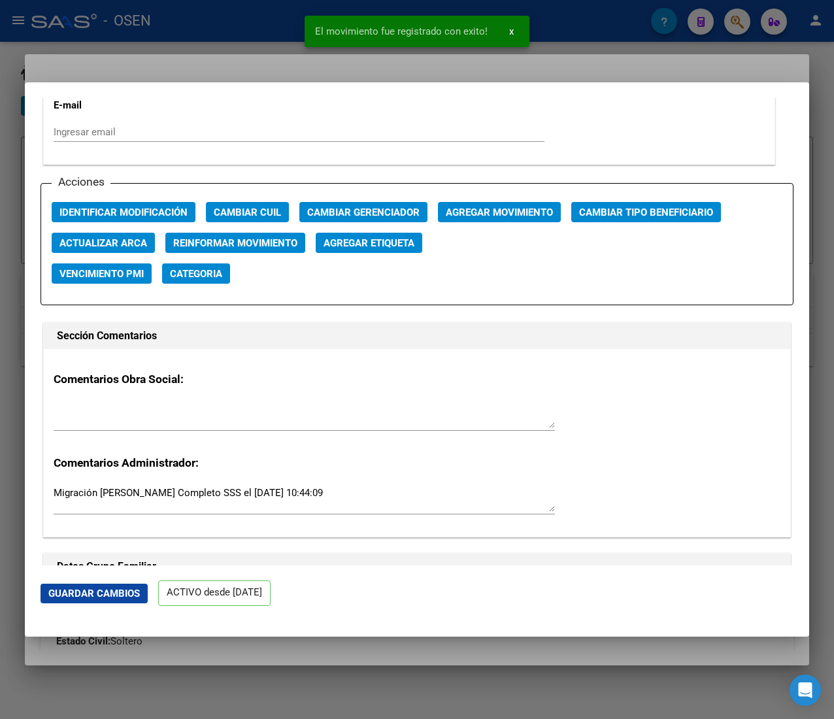
drag, startPoint x: 270, startPoint y: 31, endPoint x: 247, endPoint y: 25, distance: 23.5
click at [269, 31] on div at bounding box center [417, 359] width 834 height 719
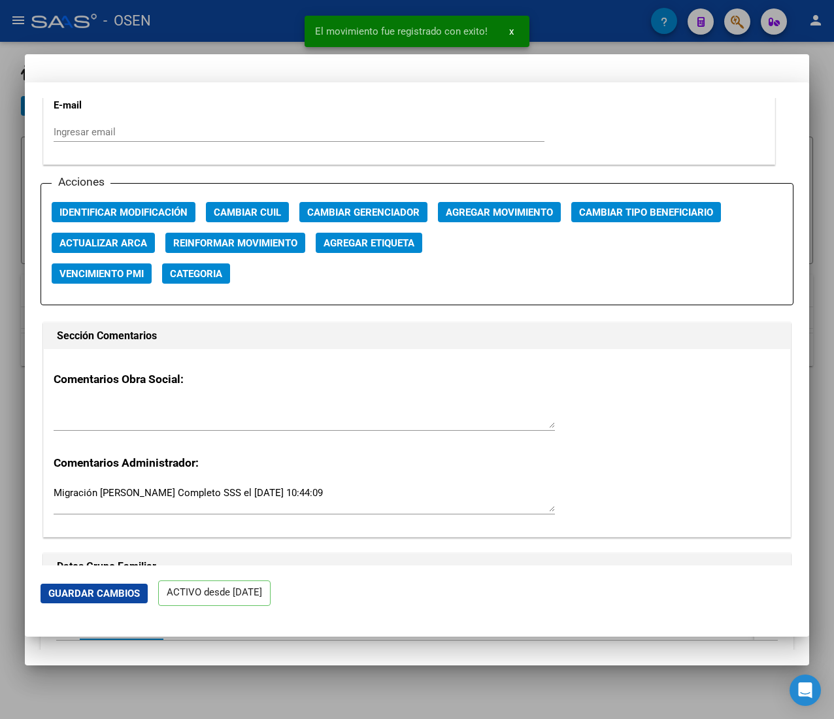
click at [247, 23] on div at bounding box center [417, 359] width 834 height 719
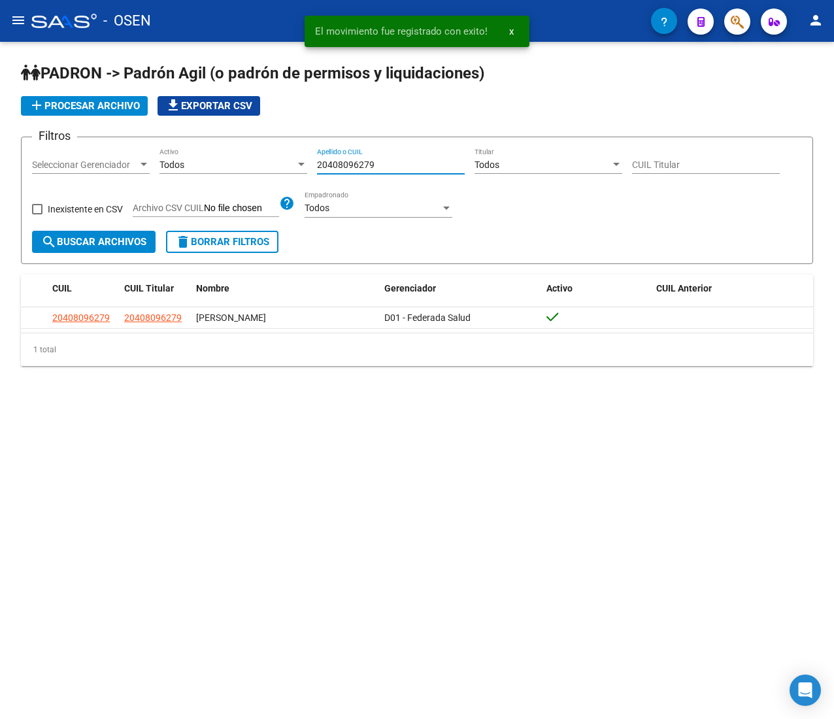
drag, startPoint x: 370, startPoint y: 161, endPoint x: 272, endPoint y: 157, distance: 97.4
click at [272, 157] on div "Filtros Seleccionar Gerenciador Seleccionar Gerenciador Todos Activo 2040809627…" at bounding box center [417, 189] width 770 height 83
paste input "328058240"
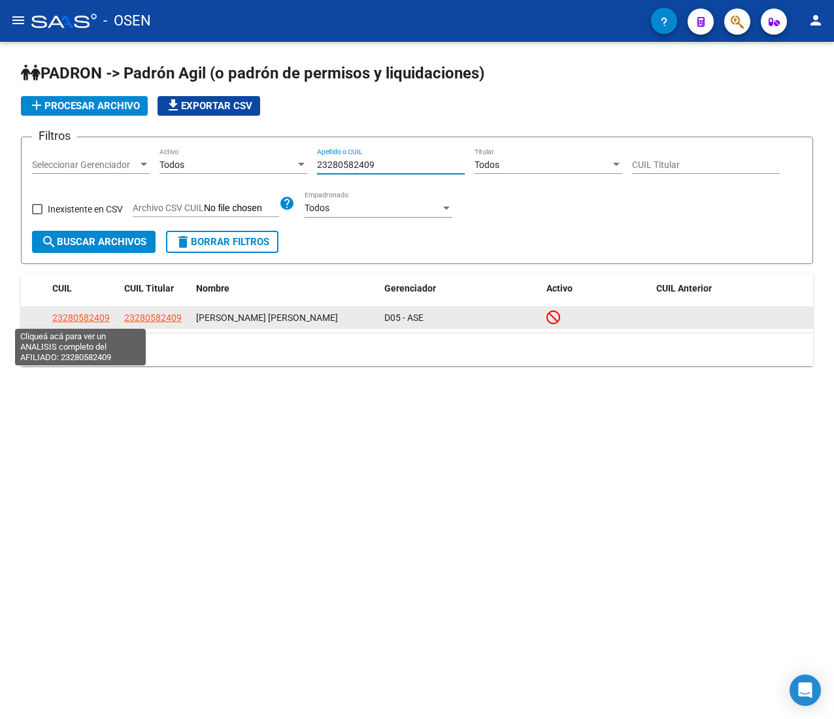
type input "23280582409"
click at [88, 313] on span "23280582409" at bounding box center [80, 317] width 57 height 10
type textarea "23280582409"
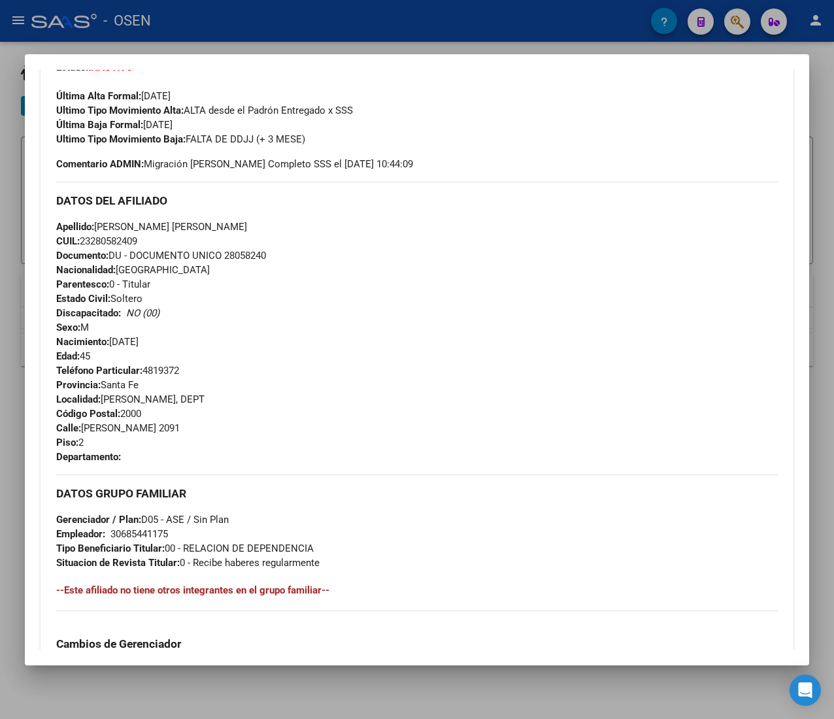
scroll to position [644, 0]
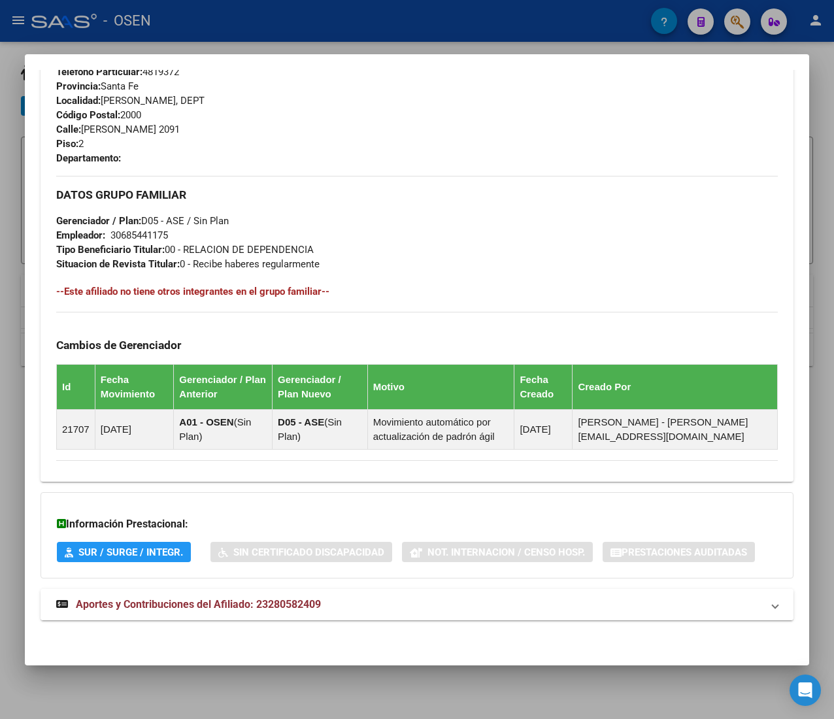
click at [265, 597] on div "DATOS PADRÓN ÁGIL: RAMIREZ EMILIANO HERNAN | INACTIVO | AFILIADO TITULAR Datos …" at bounding box center [417, 55] width 753 height 1160
click at [282, 604] on span "Aportes y Contribuciones del Afiliado: 23280582409" at bounding box center [198, 604] width 245 height 12
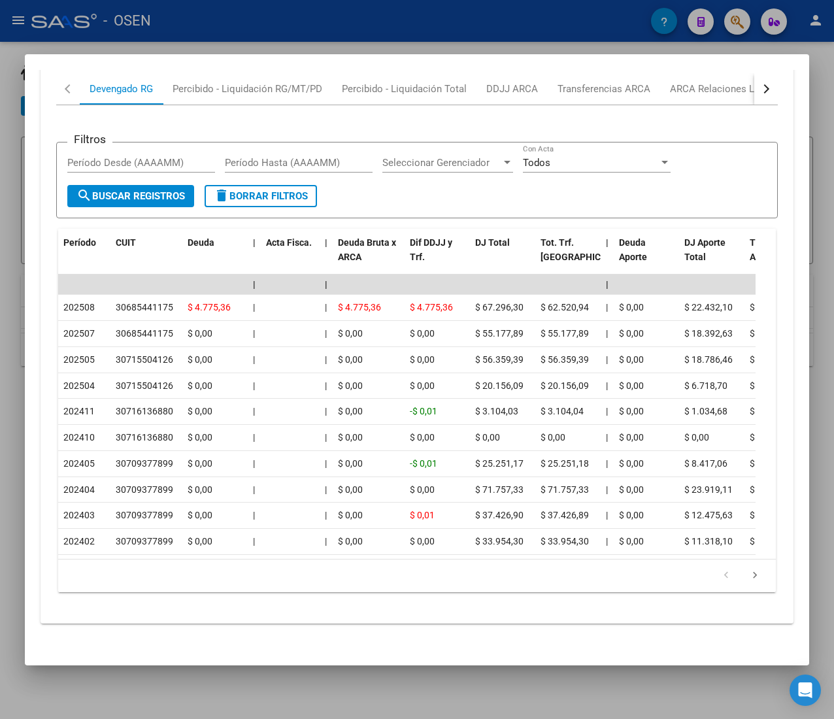
scroll to position [1288, 0]
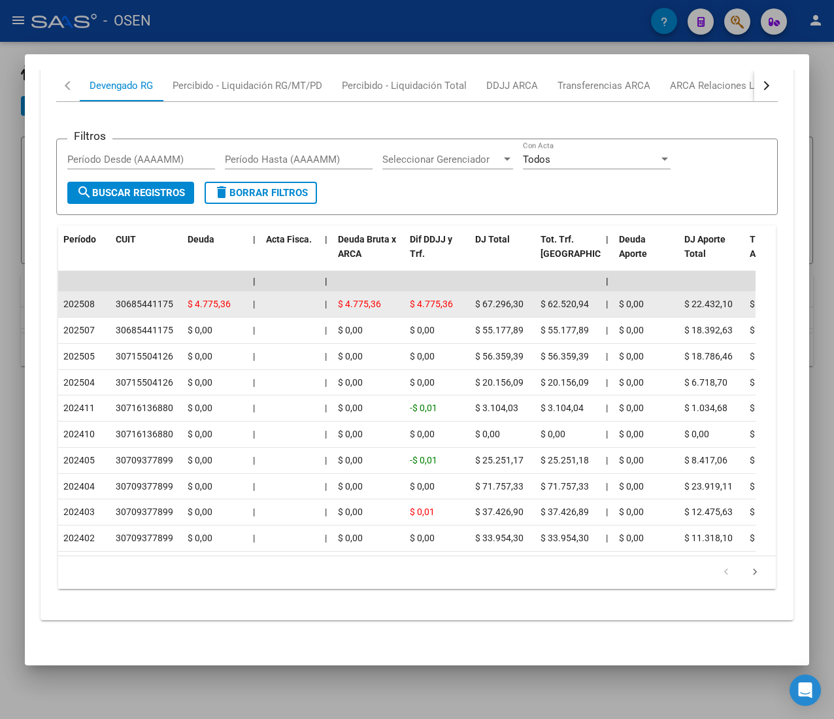
drag, startPoint x: 82, startPoint y: 278, endPoint x: 115, endPoint y: 276, distance: 32.7
click at [116, 297] on div "30685441175" at bounding box center [144, 304] width 57 height 15
drag, startPoint x: 123, startPoint y: 280, endPoint x: 188, endPoint y: 287, distance: 65.1
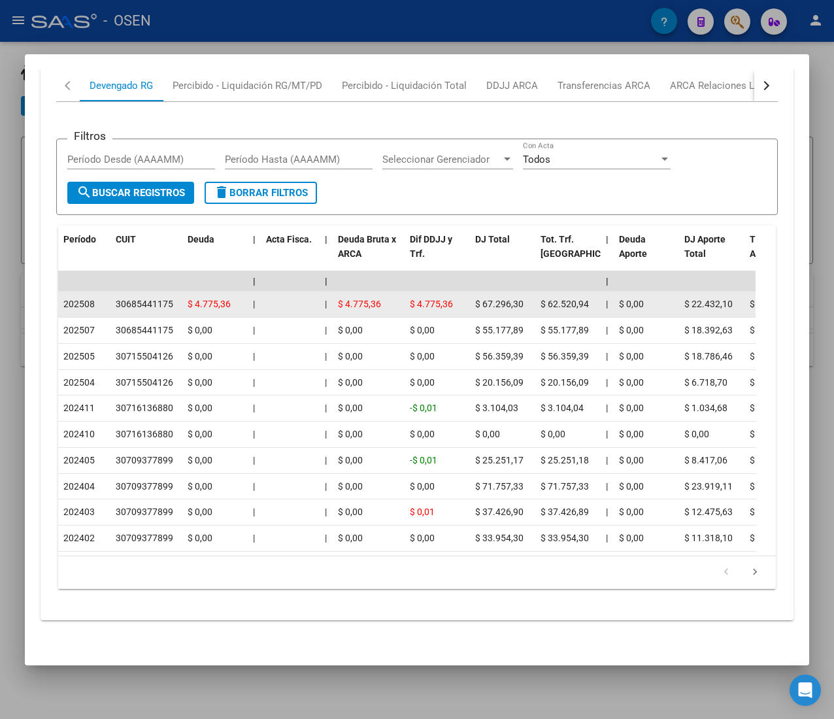
click at [189, 299] on span "$ 4.775,36" at bounding box center [209, 304] width 43 height 10
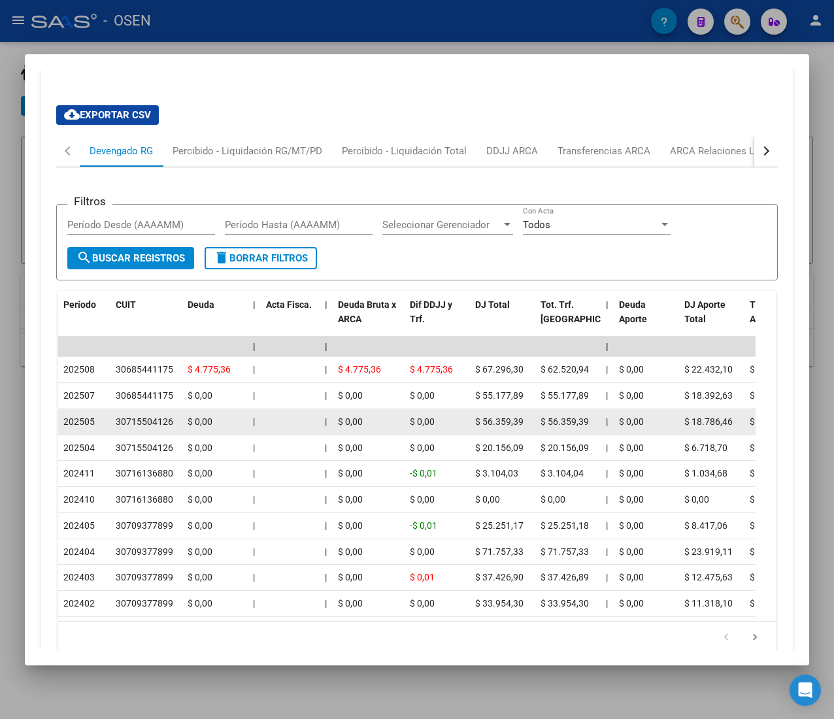
scroll to position [1158, 0]
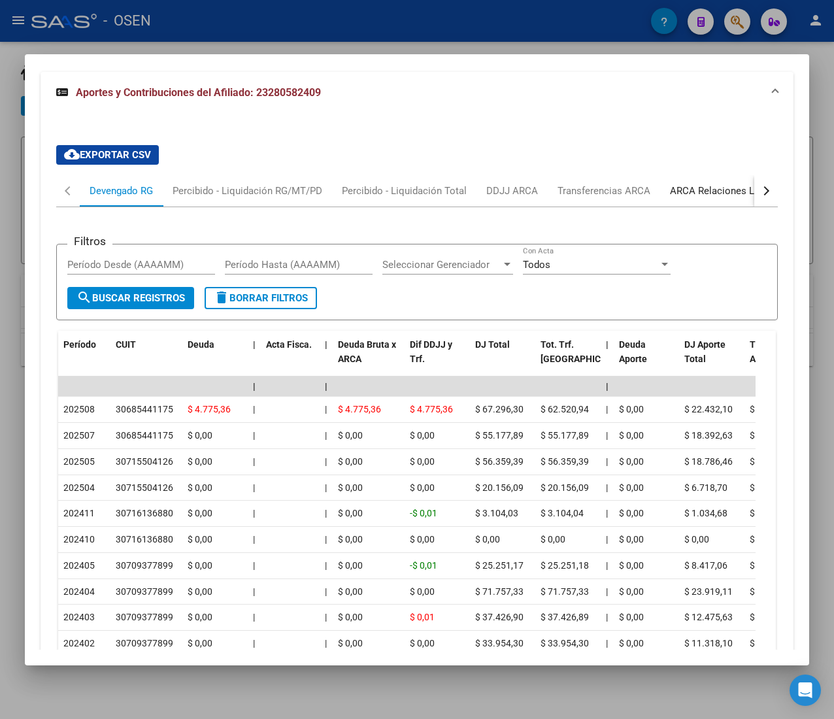
click at [723, 193] on div "ARCA Relaciones Laborales" at bounding box center [731, 191] width 122 height 14
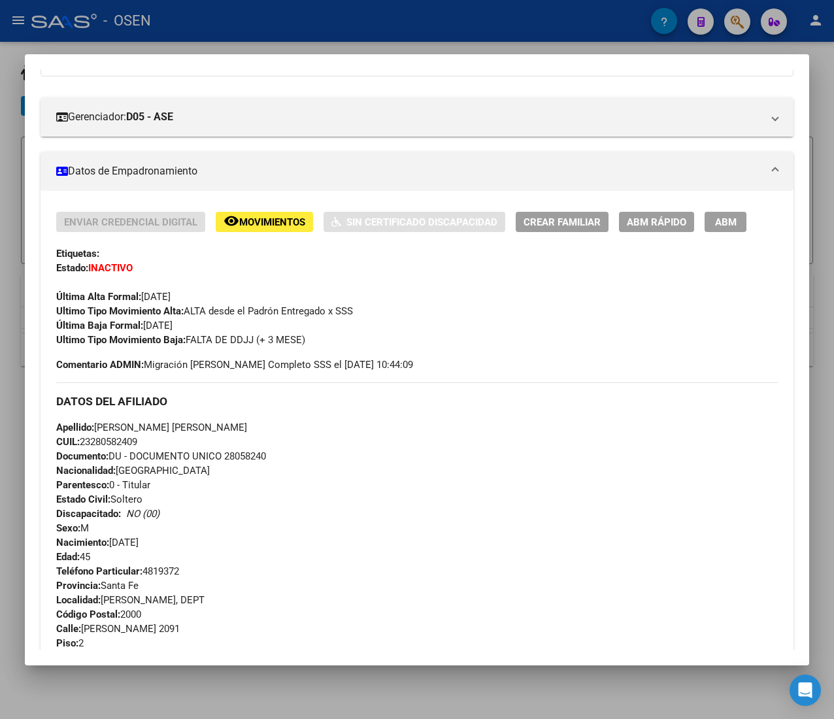
scroll to position [112, 0]
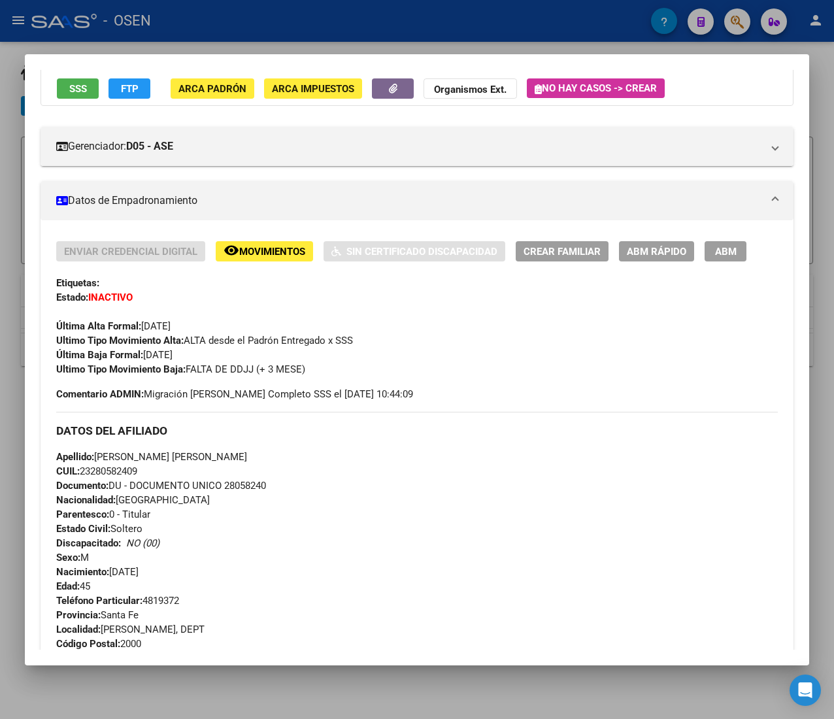
click at [641, 248] on span "ABM Rápido" at bounding box center [656, 252] width 59 height 12
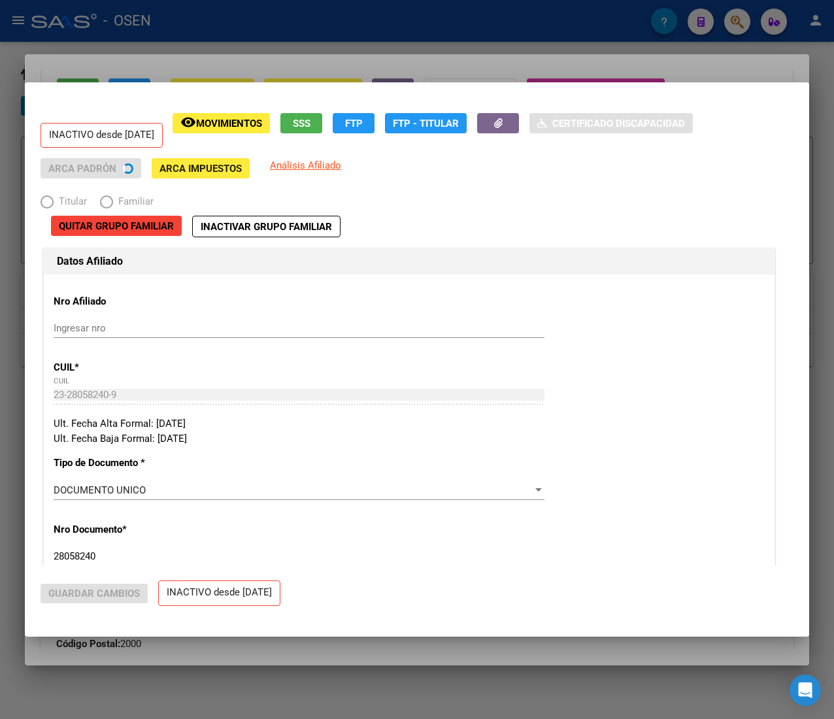
radio input "true"
type input "30-68544117-5"
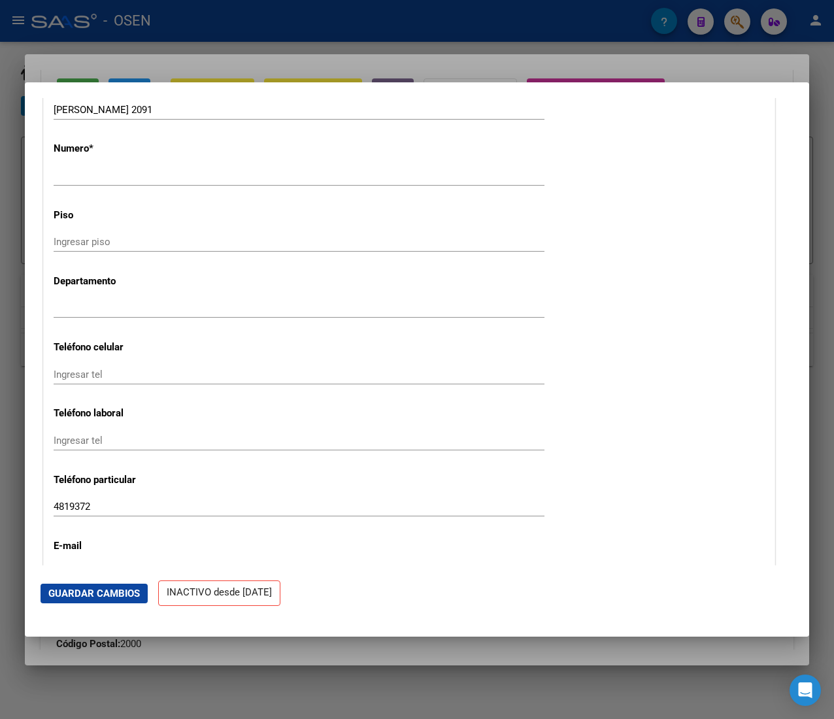
scroll to position [1568, 0]
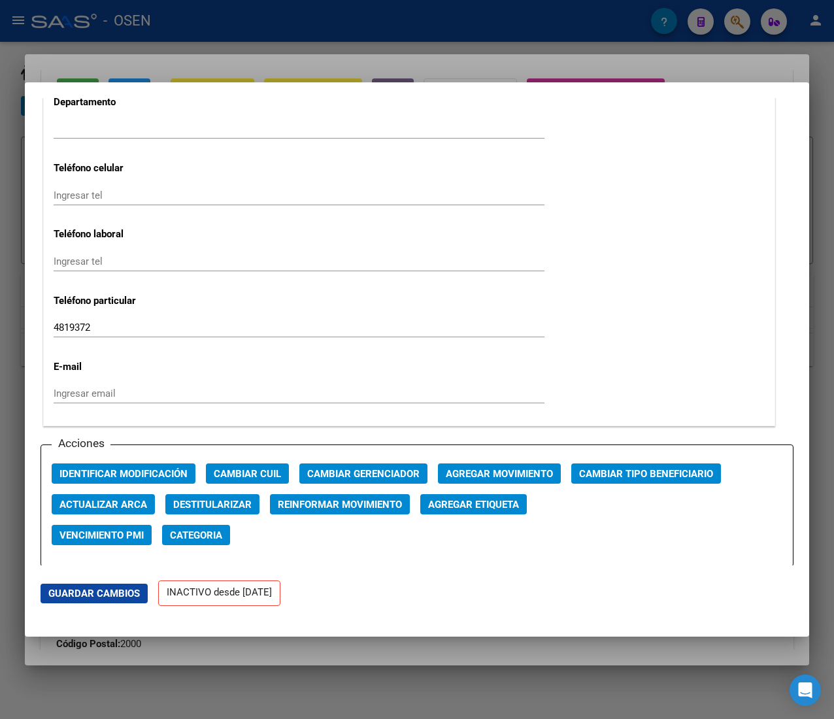
click at [515, 467] on button "Agregar Movimiento" at bounding box center [499, 473] width 123 height 20
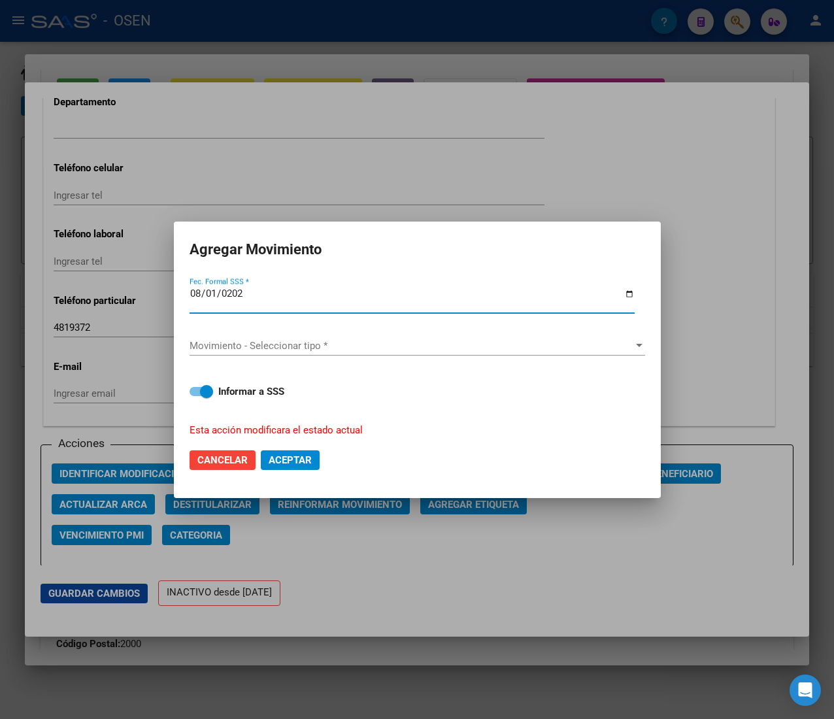
type input "[DATE]"
click at [327, 349] on span "Movimiento - Seleccionar tipo *" at bounding box center [411, 346] width 444 height 12
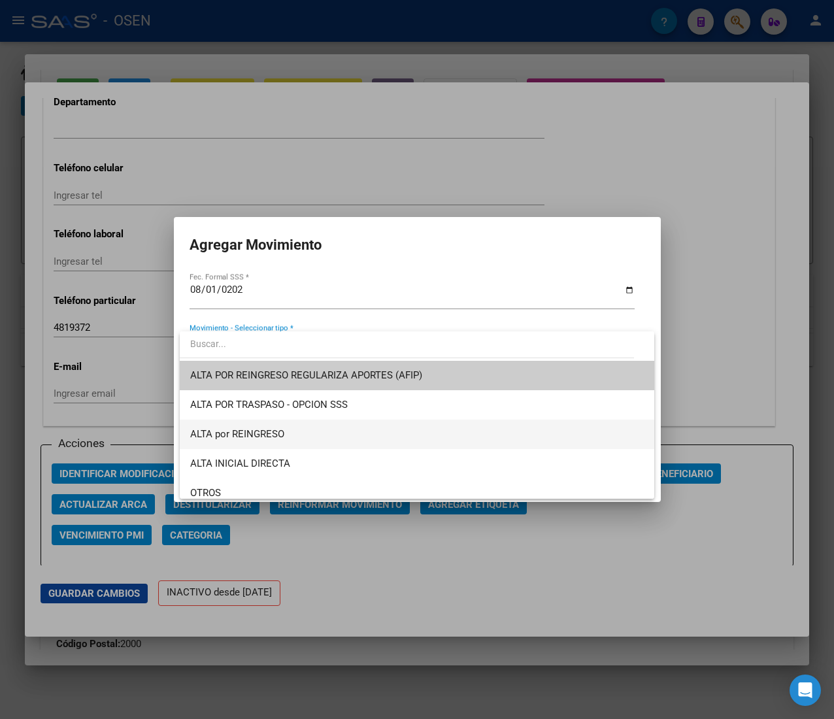
click at [288, 422] on span "ALTA por REINGRESO" at bounding box center [416, 433] width 453 height 29
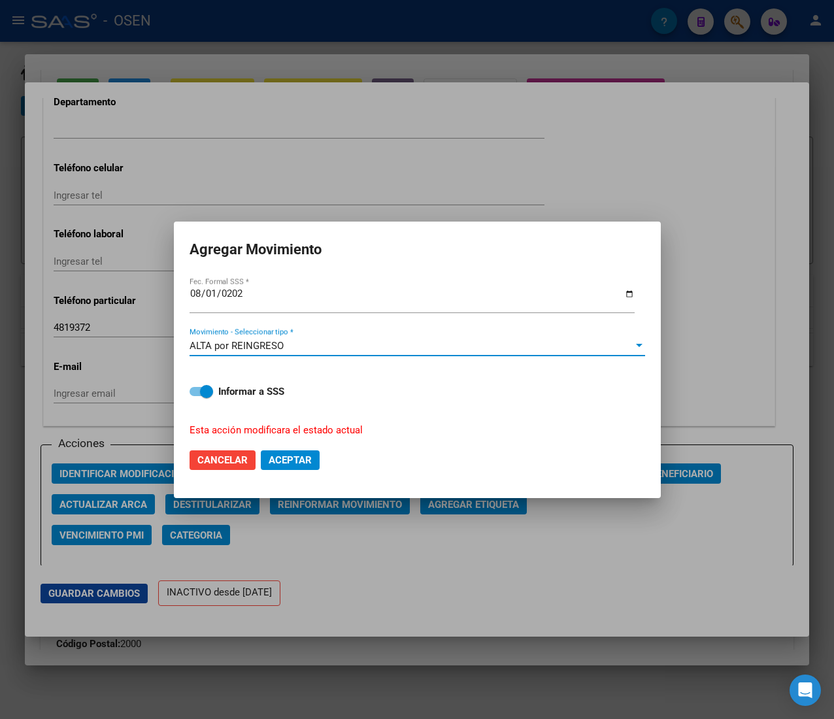
click at [297, 444] on mat-dialog-actions "Cancelar Aceptar" at bounding box center [416, 460] width 455 height 44
click at [306, 456] on span "Aceptar" at bounding box center [290, 460] width 43 height 12
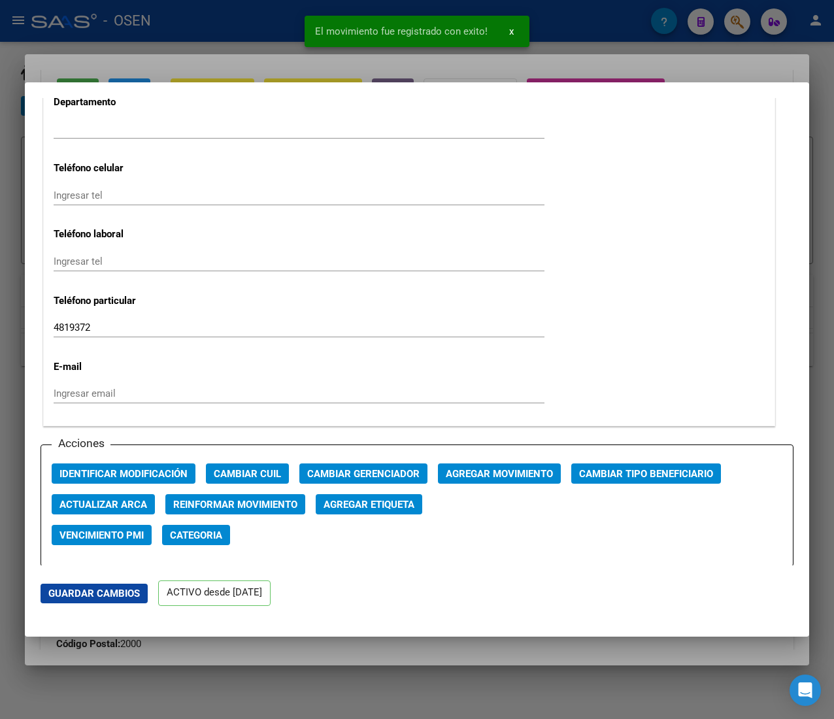
click at [268, 39] on div at bounding box center [417, 359] width 834 height 719
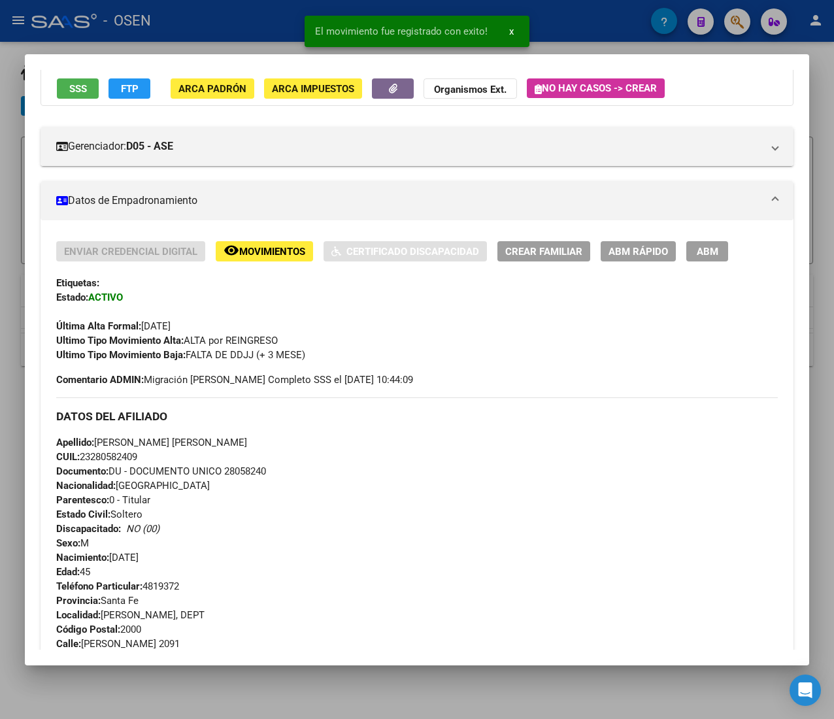
click at [263, 23] on div at bounding box center [417, 359] width 834 height 719
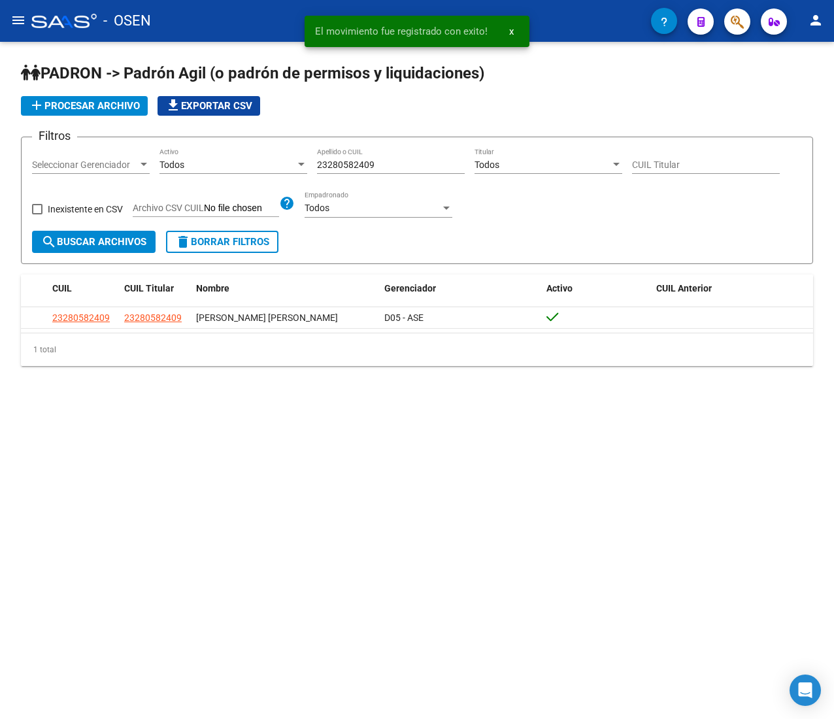
drag, startPoint x: 391, startPoint y: 165, endPoint x: 223, endPoint y: 161, distance: 168.0
click at [223, 161] on div "Filtros Seleccionar Gerenciador Seleccionar Gerenciador Todos Activo 2328058240…" at bounding box center [417, 189] width 770 height 83
paste input "9426902"
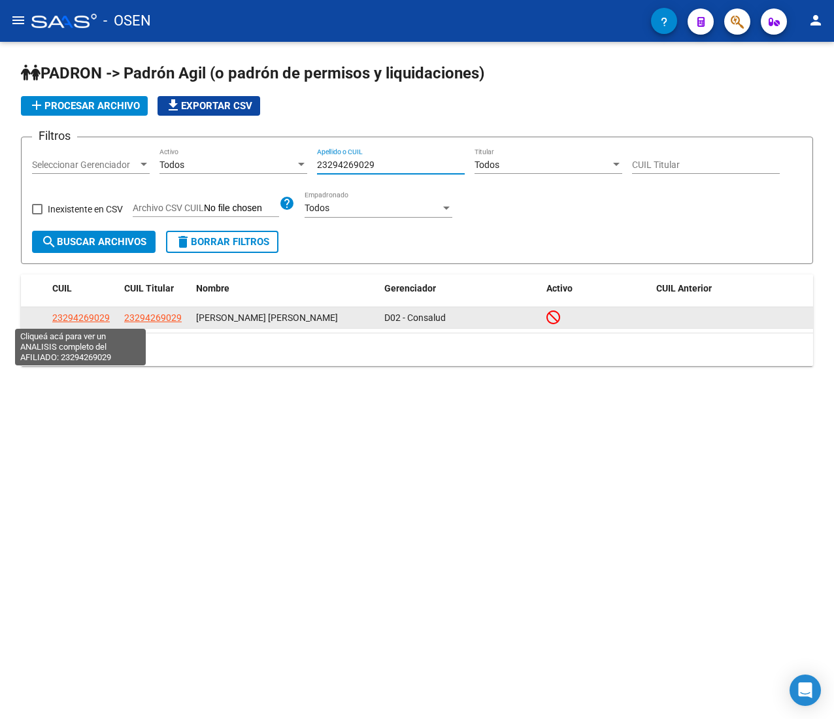
type input "23294269029"
click at [82, 315] on span "23294269029" at bounding box center [80, 317] width 57 height 10
type textarea "23294269029"
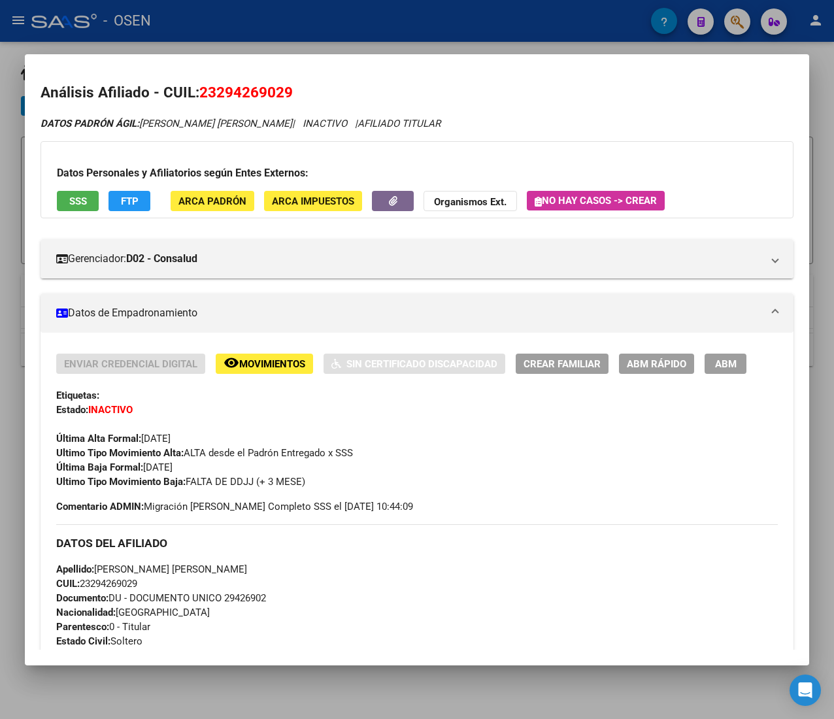
click at [635, 372] on button "ABM Rápido" at bounding box center [656, 363] width 75 height 20
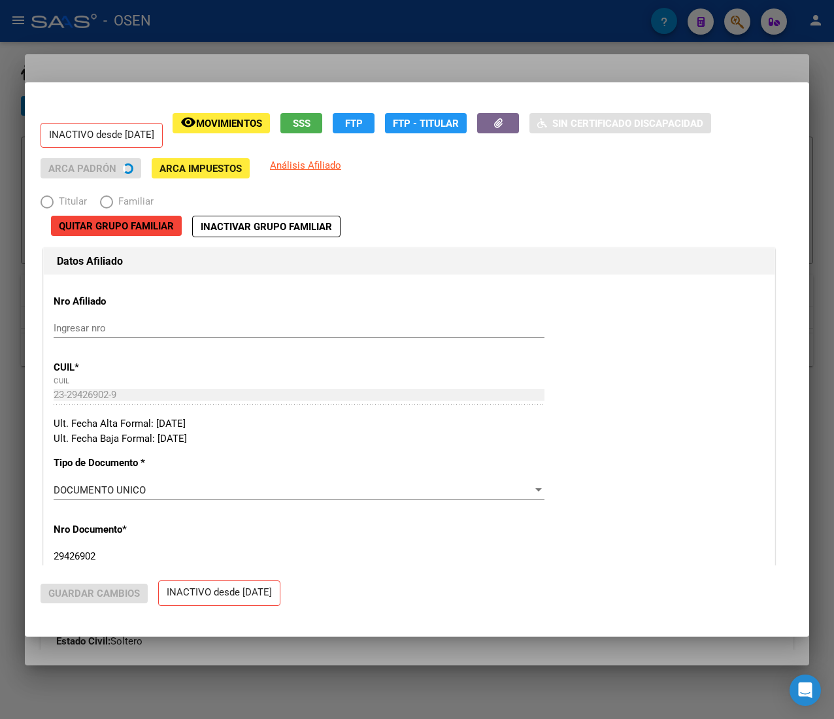
radio input "true"
type input "20-33629457-7"
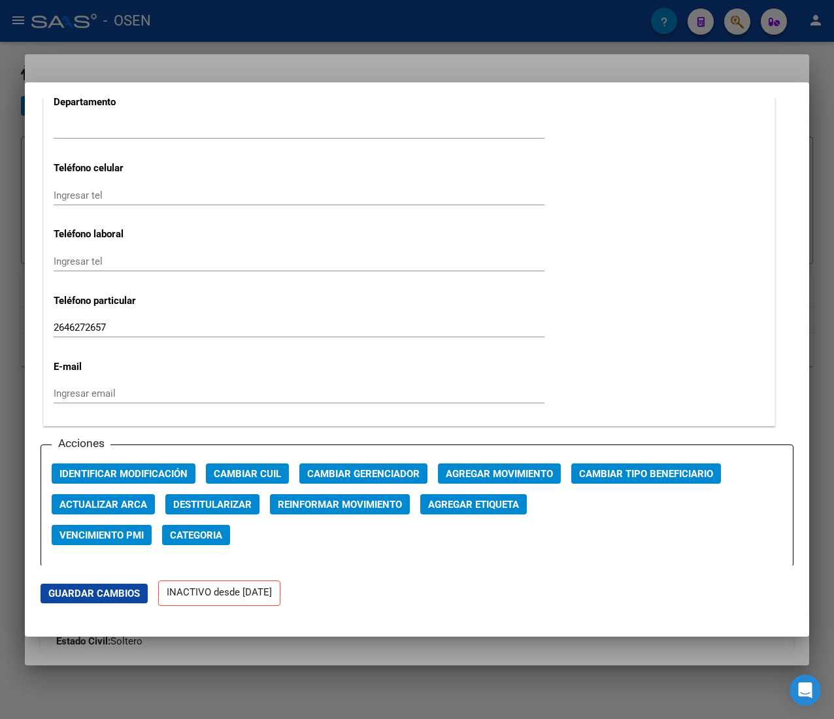
click at [484, 470] on span "Agregar Movimiento" at bounding box center [499, 474] width 107 height 12
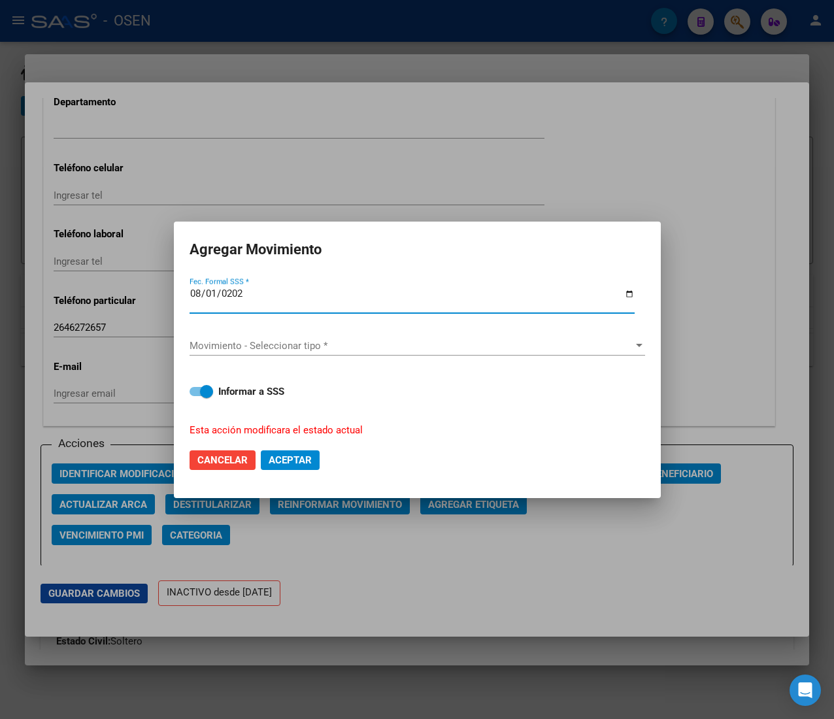
type input "[DATE]"
click at [382, 340] on span "Movimiento - Seleccionar tipo *" at bounding box center [411, 346] width 444 height 12
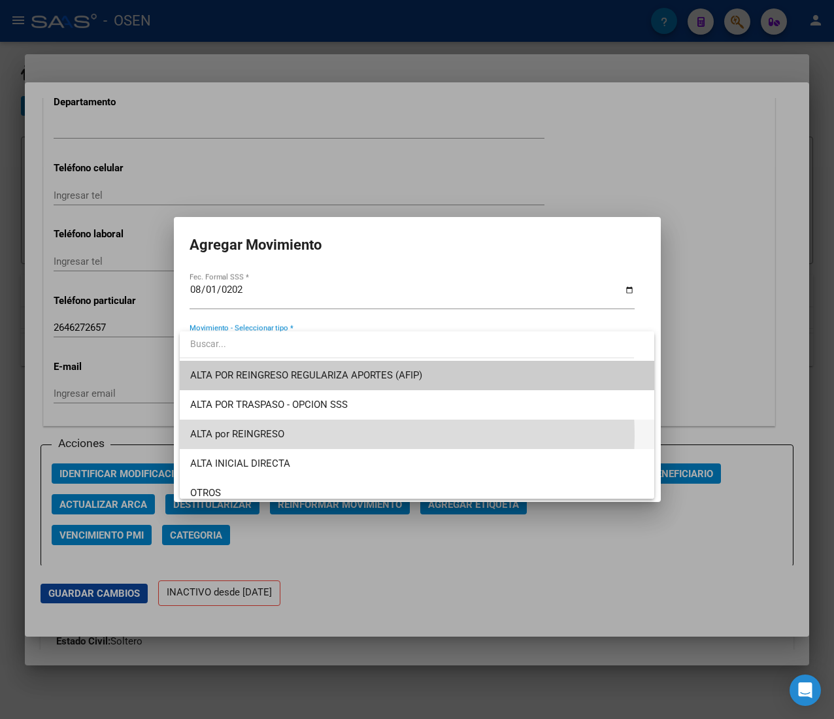
click at [352, 435] on span "ALTA por REINGRESO" at bounding box center [416, 433] width 453 height 29
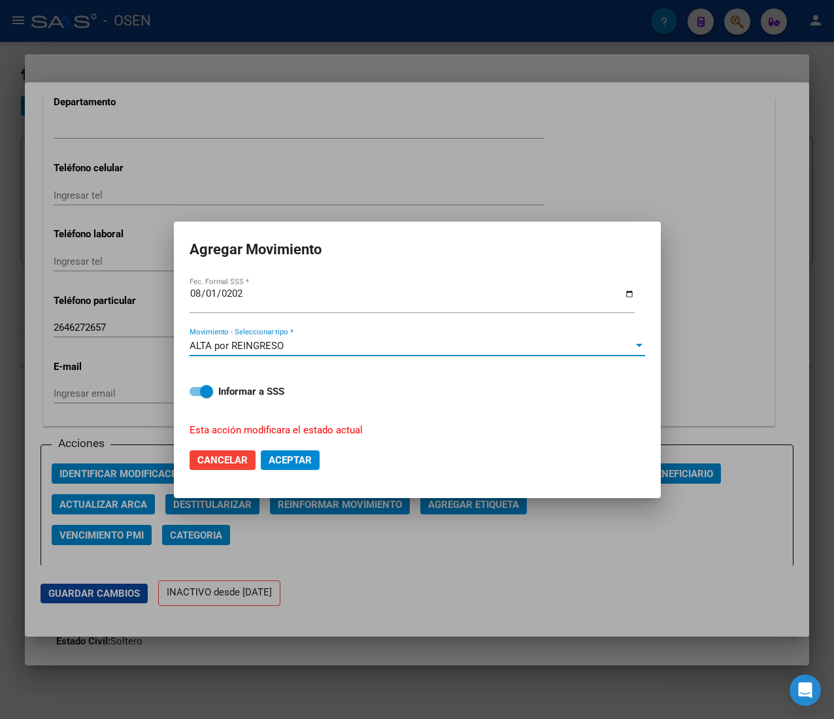
click at [307, 460] on span "Aceptar" at bounding box center [290, 460] width 43 height 12
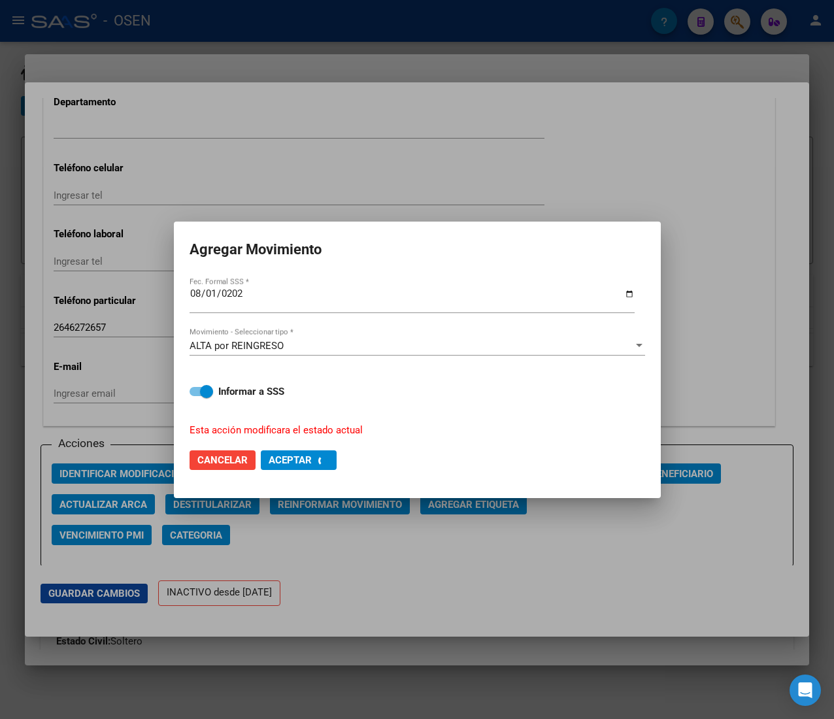
checkbox input "false"
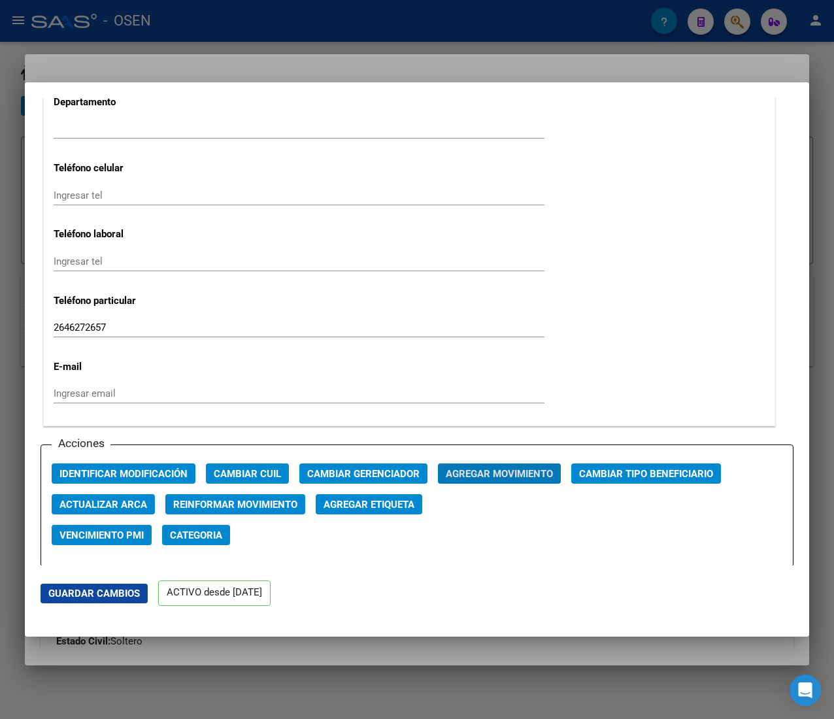
click at [265, 20] on div at bounding box center [417, 359] width 834 height 719
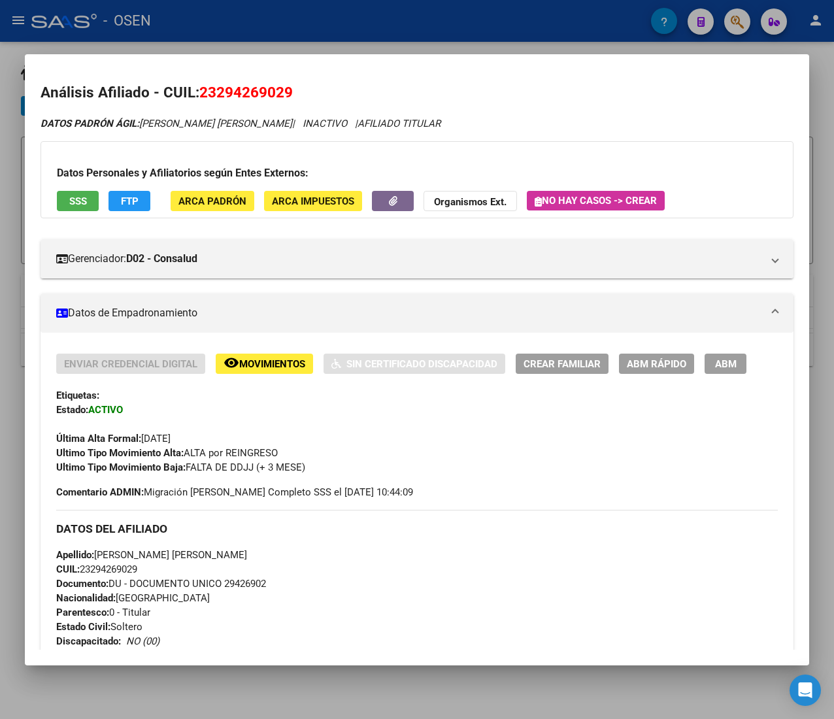
click at [265, 21] on div at bounding box center [417, 359] width 834 height 719
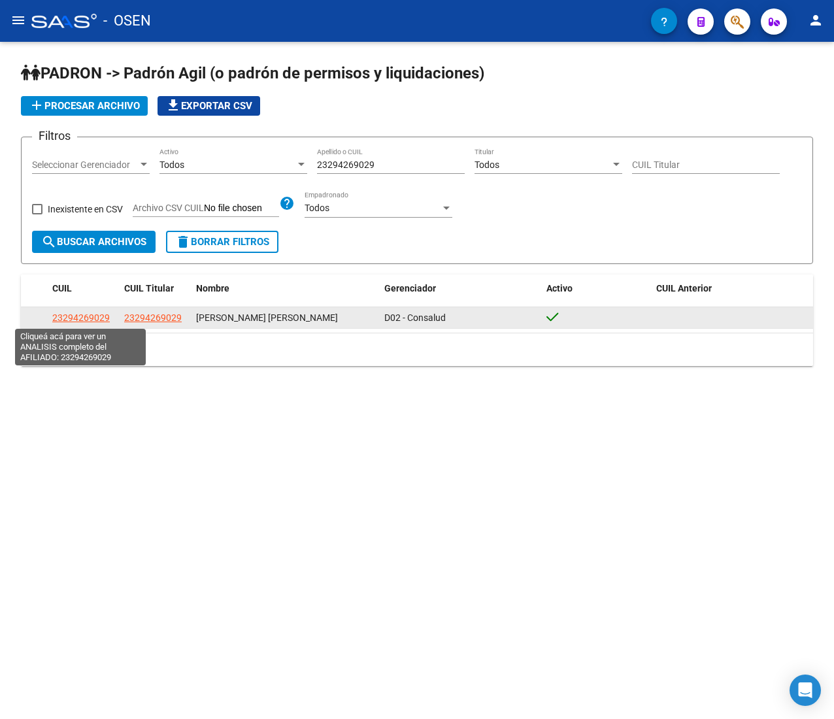
click at [95, 318] on span "23294269029" at bounding box center [80, 317] width 57 height 10
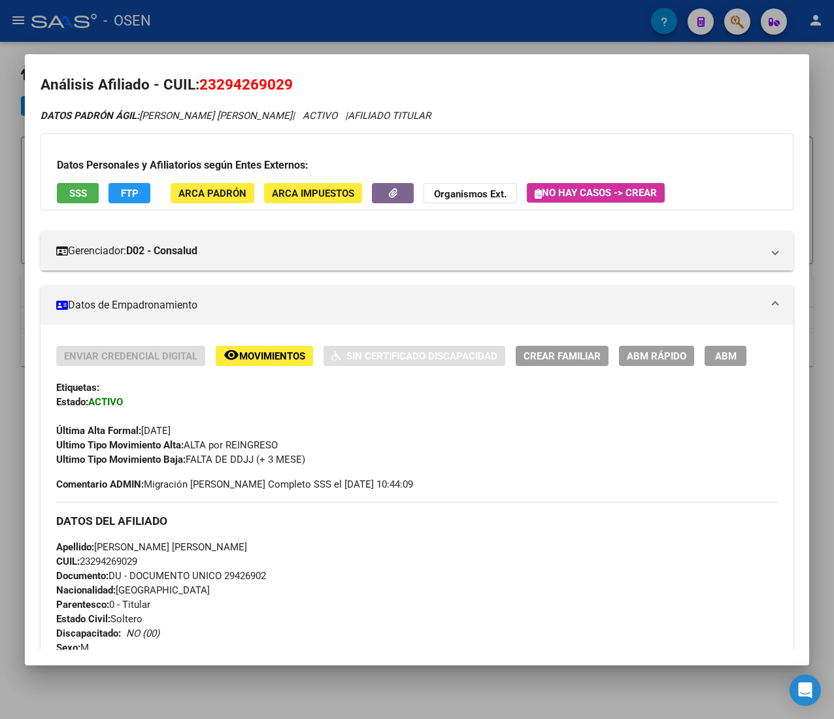
scroll to position [0, 0]
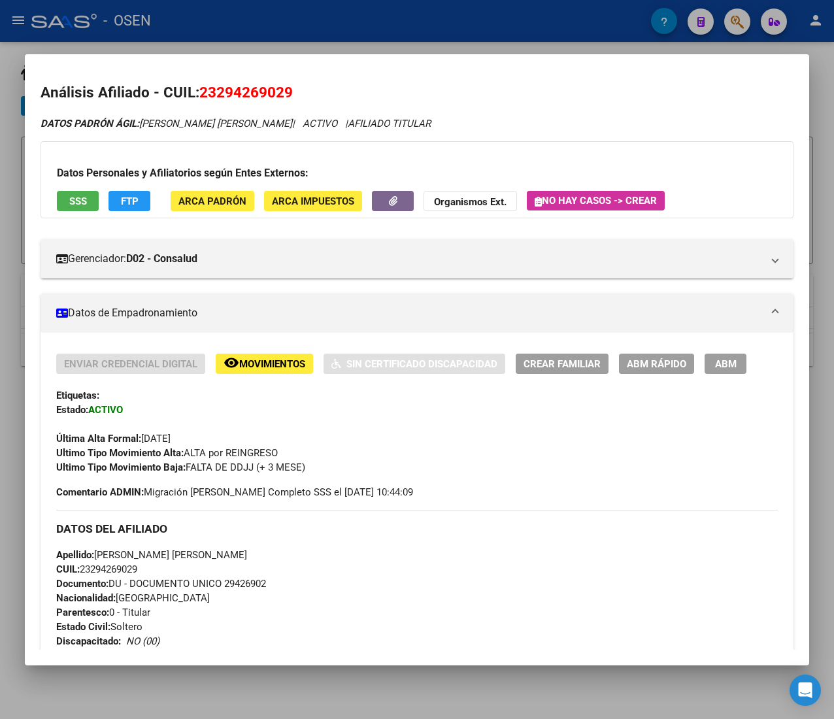
click at [270, 35] on div at bounding box center [417, 359] width 834 height 719
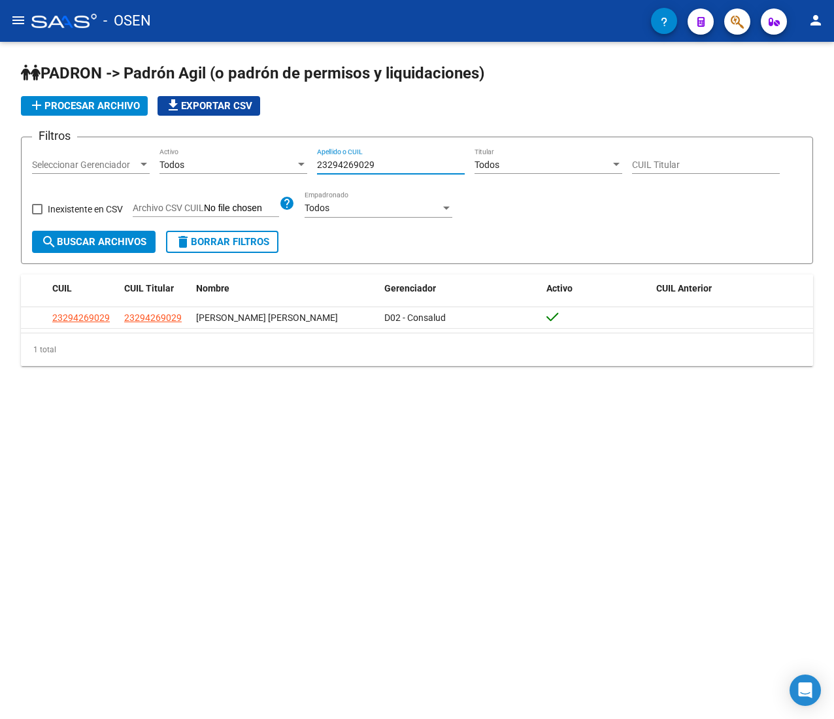
drag, startPoint x: 391, startPoint y: 167, endPoint x: 220, endPoint y: 157, distance: 170.8
click at [220, 157] on div "Filtros Seleccionar Gerenciador Seleccionar Gerenciador Todos Activo 2329426902…" at bounding box center [417, 189] width 770 height 83
drag, startPoint x: 401, startPoint y: 161, endPoint x: 254, endPoint y: 164, distance: 147.0
click at [254, 164] on div "Filtros Seleccionar Gerenciador Seleccionar Gerenciador Todos Activo 2329426902…" at bounding box center [417, 189] width 770 height 83
paste input "0376469183"
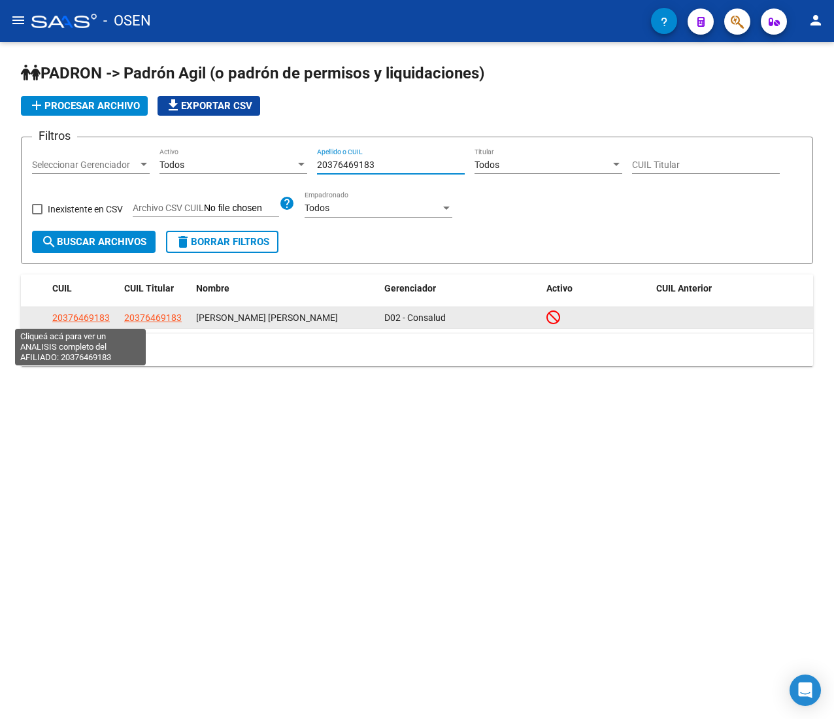
type input "20376469183"
click at [91, 316] on span "20376469183" at bounding box center [80, 317] width 57 height 10
type textarea "20376469183"
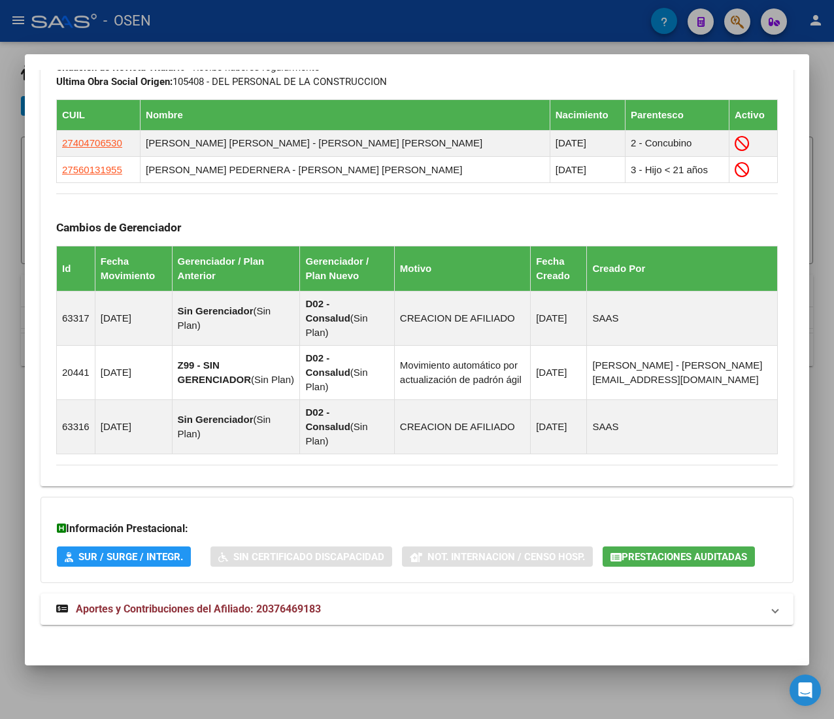
scroll to position [829, 0]
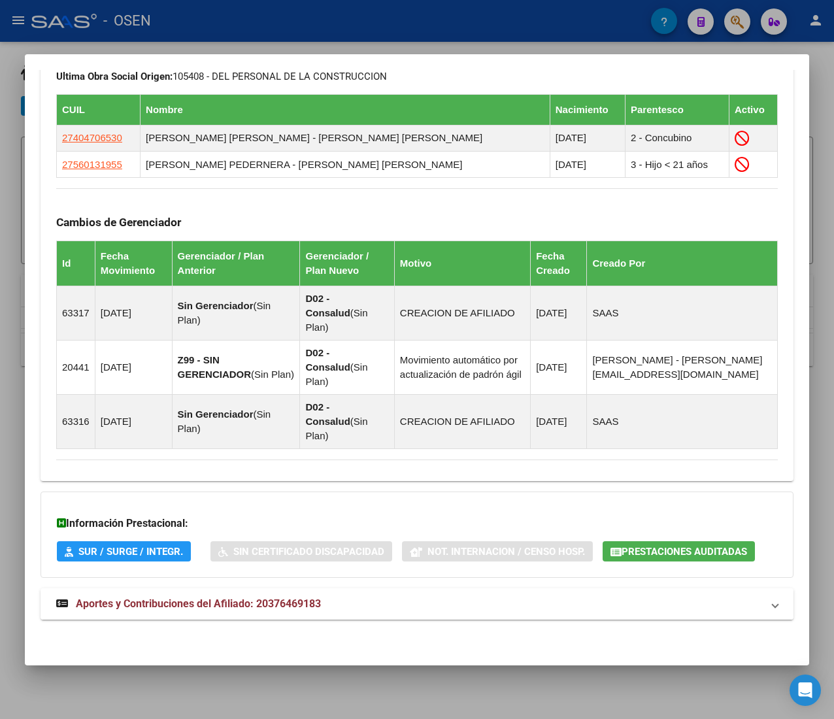
click at [396, 616] on mat-expansion-panel-header "Aportes y Contribuciones del Afiliado: 20376469183" at bounding box center [417, 603] width 753 height 31
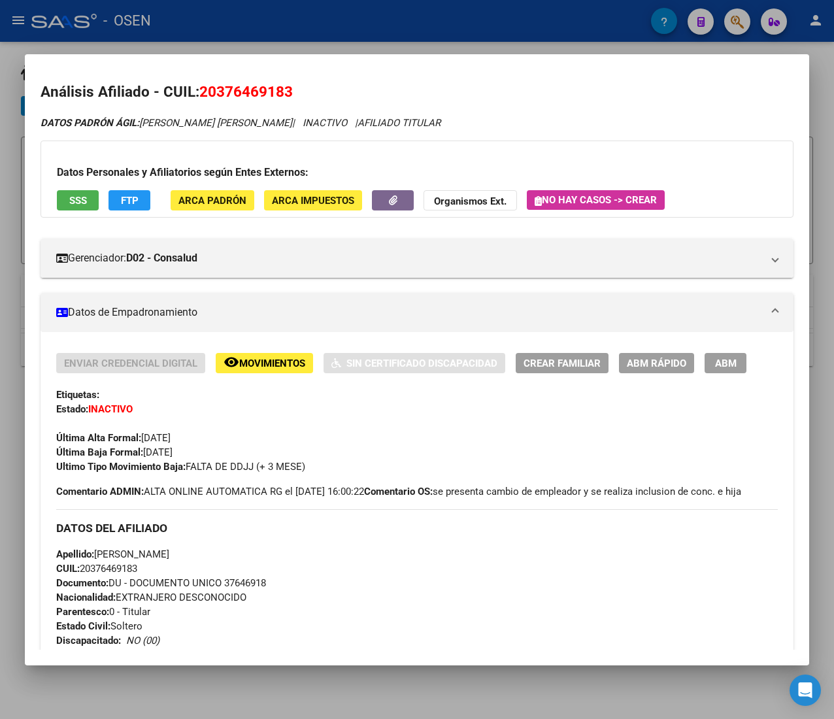
scroll to position [0, 0]
click at [651, 358] on span "ABM Rápido" at bounding box center [656, 364] width 59 height 12
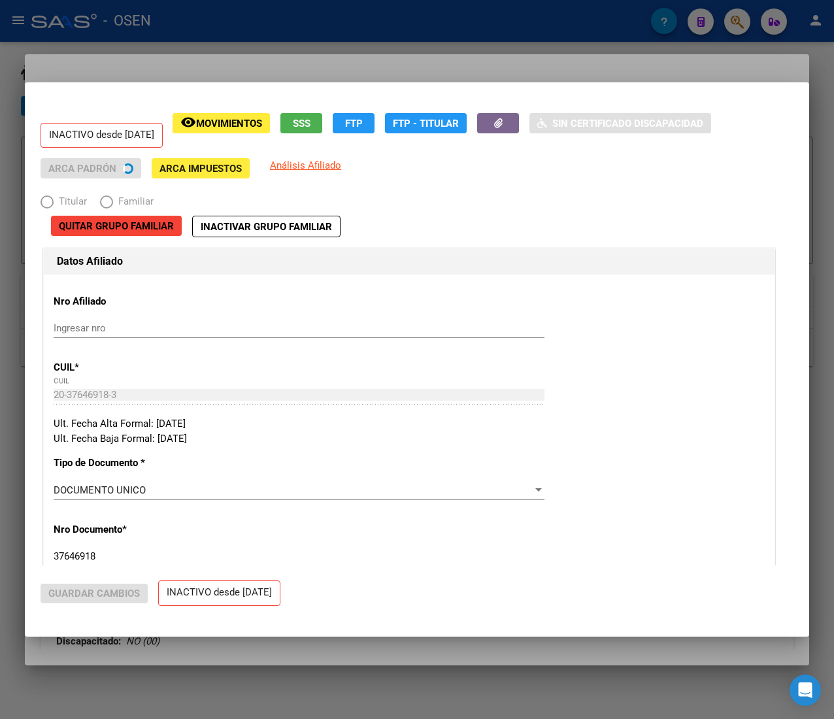
radio input "true"
type input "30-50183177-4"
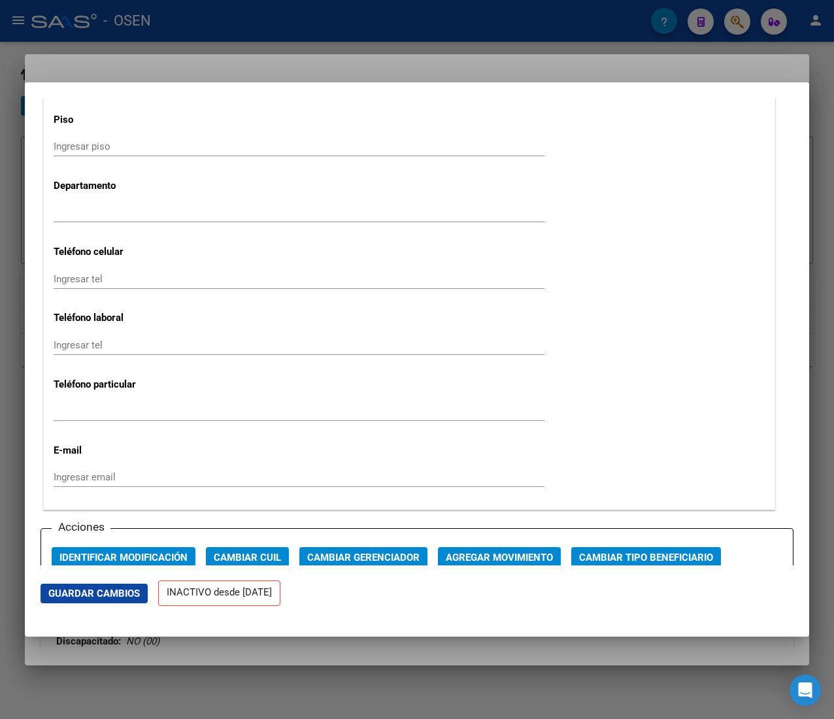
scroll to position [1699, 0]
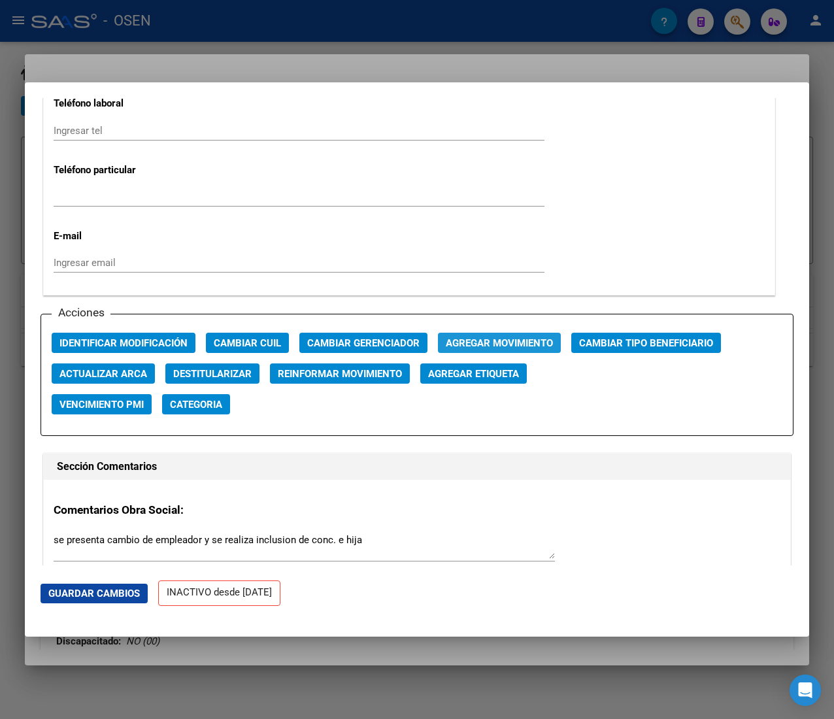
click at [516, 345] on span "Agregar Movimiento" at bounding box center [499, 343] width 107 height 12
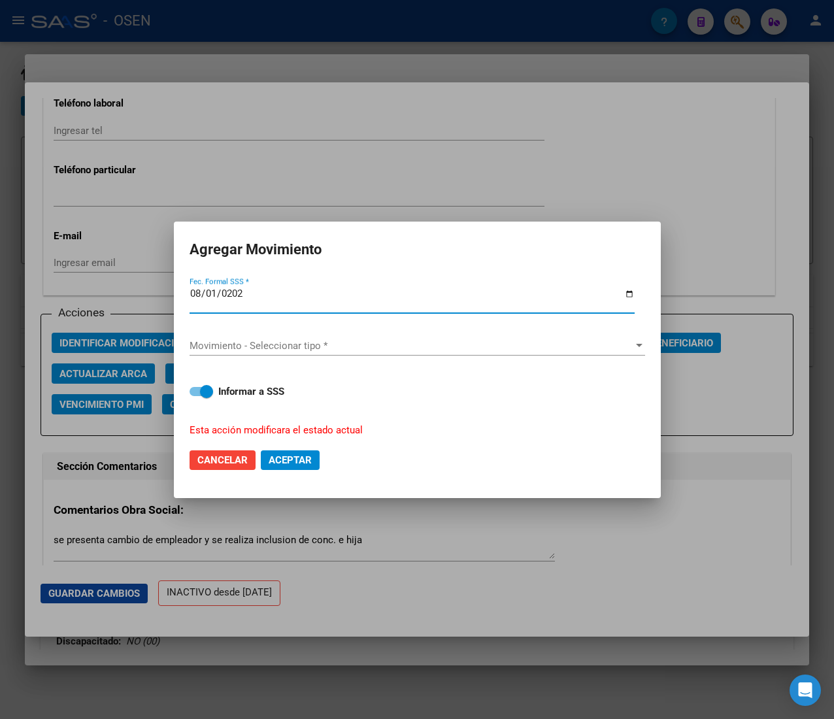
type input "2025-08-01"
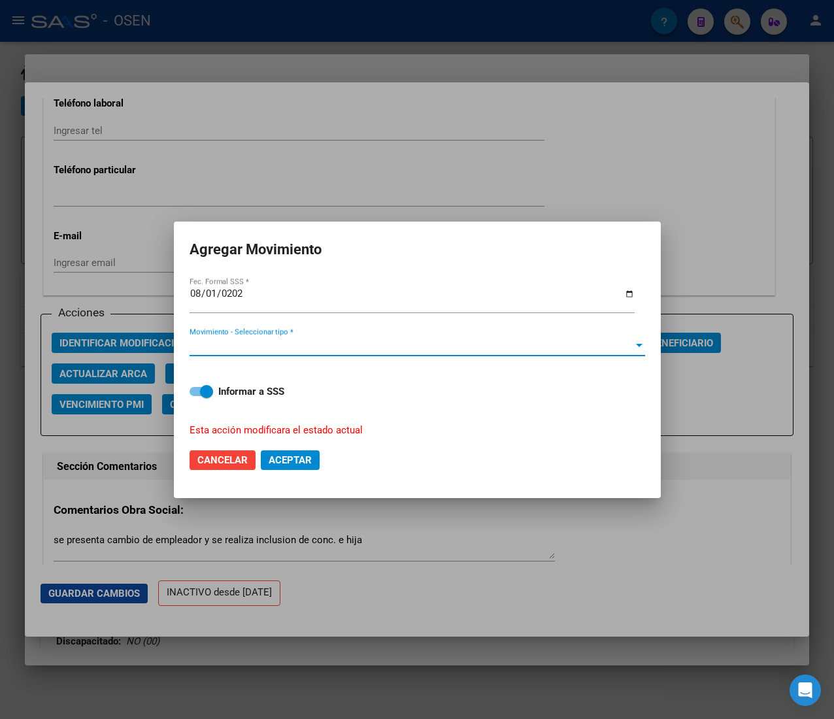
click at [516, 345] on span "Movimiento - Seleccionar tipo *" at bounding box center [411, 346] width 444 height 12
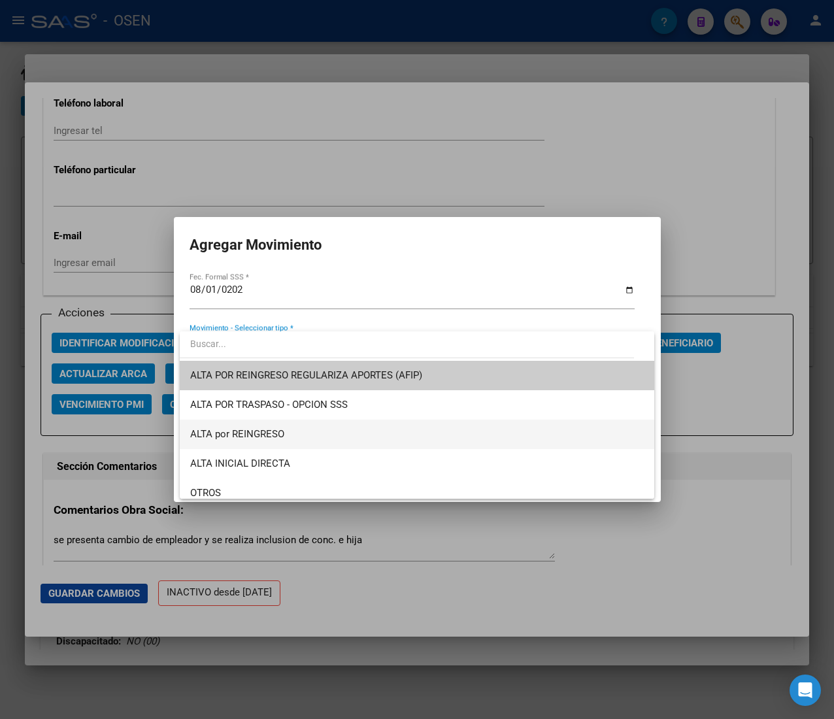
click at [299, 431] on span "ALTA por REINGRESO" at bounding box center [416, 433] width 453 height 29
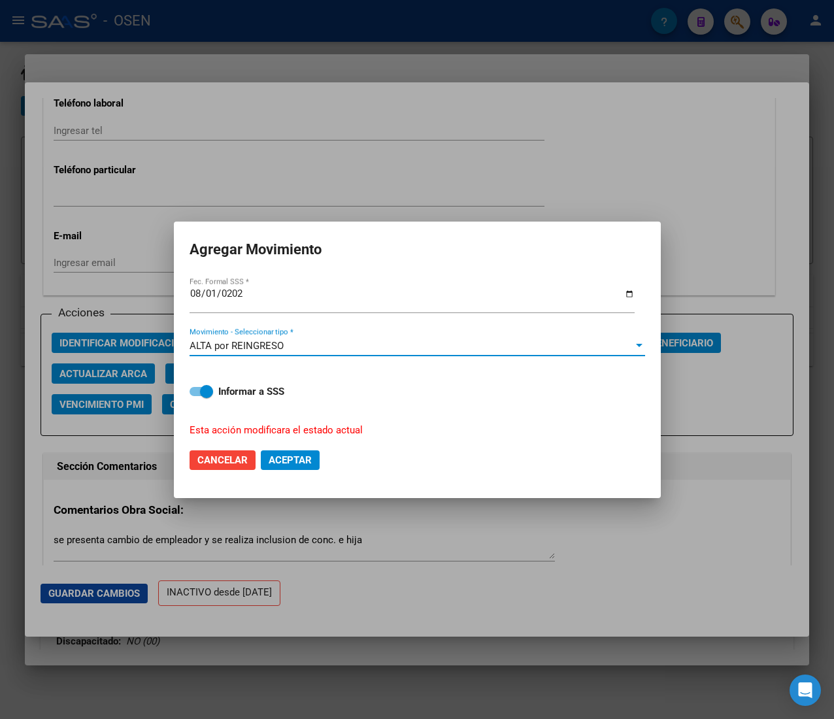
click at [298, 460] on span "Aceptar" at bounding box center [290, 460] width 43 height 12
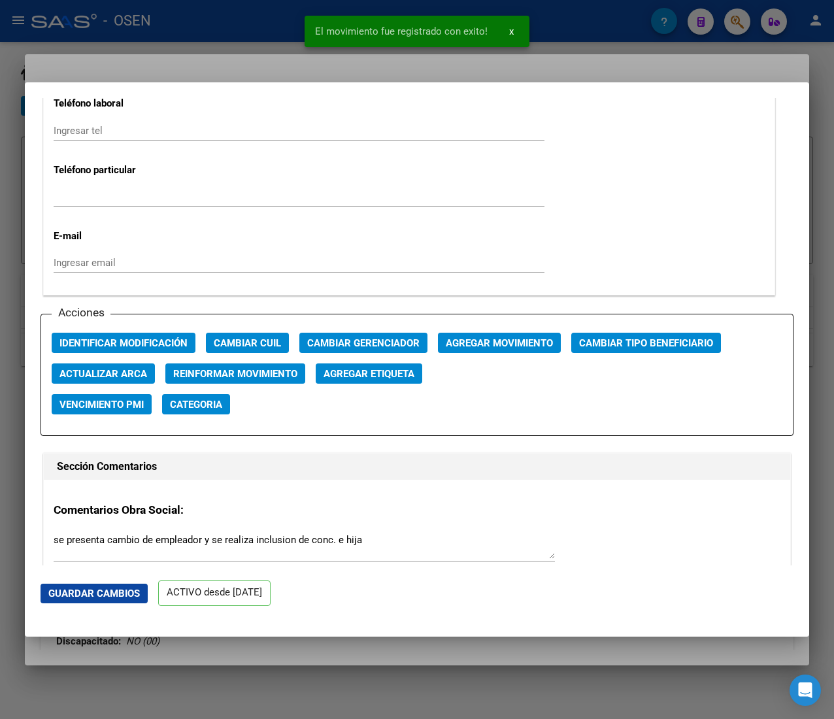
click at [247, 34] on div at bounding box center [417, 359] width 834 height 719
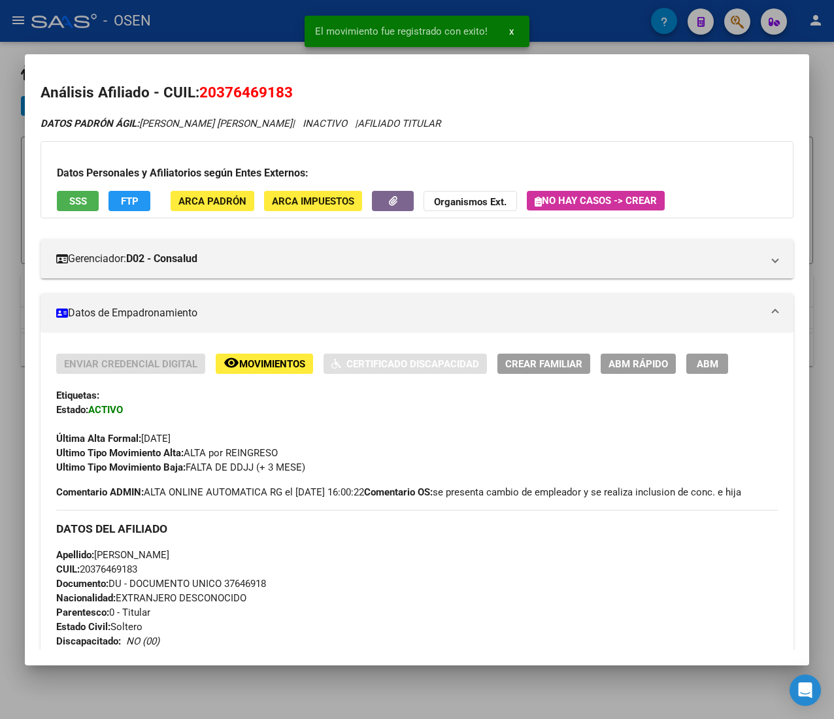
click at [257, 23] on div at bounding box center [417, 359] width 834 height 719
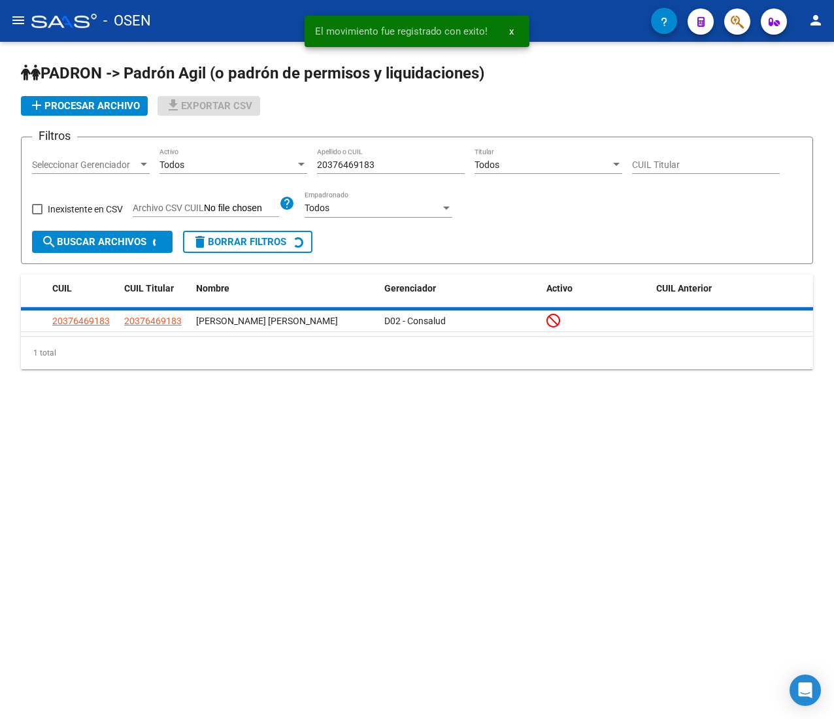
drag, startPoint x: 392, startPoint y: 167, endPoint x: 223, endPoint y: 139, distance: 171.5
click at [223, 139] on form "Filtros Seleccionar Gerenciador Seleccionar Gerenciador Todos Activo 2037646918…" at bounding box center [417, 200] width 792 height 127
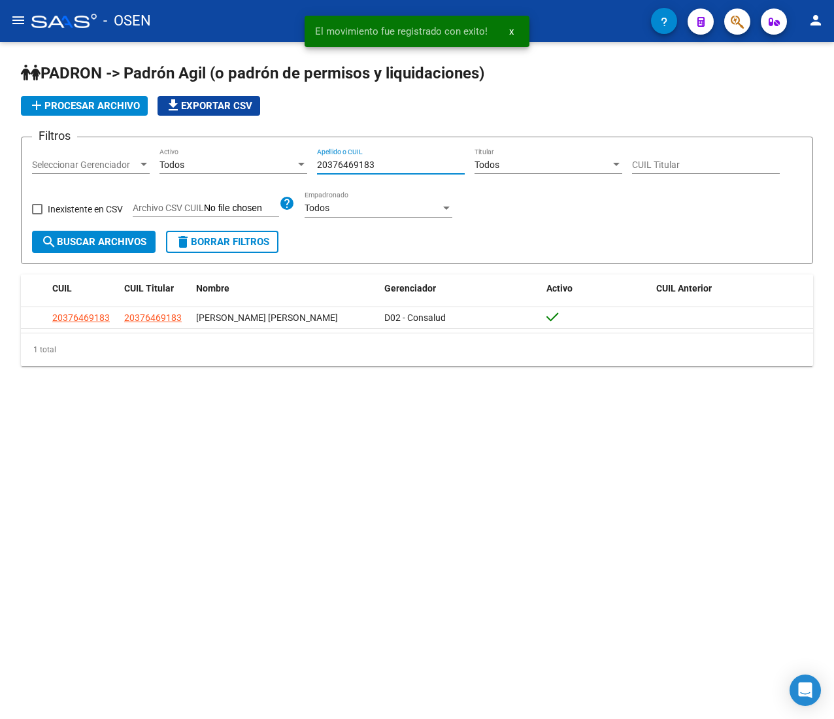
paste input "7485"
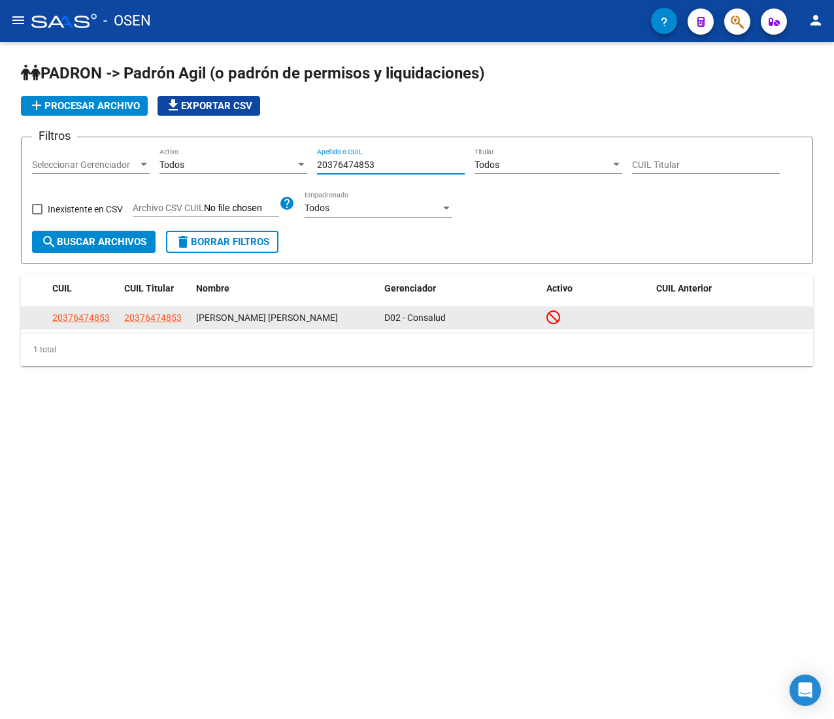
type input "20376474853"
click at [94, 318] on span "20376474853" at bounding box center [80, 317] width 57 height 10
type textarea "20376474853"
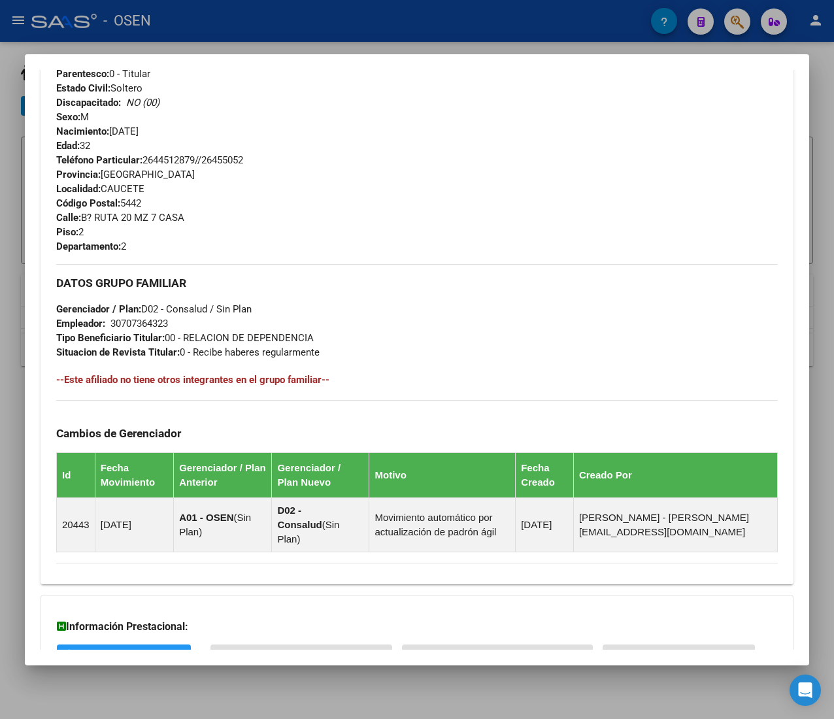
scroll to position [644, 0]
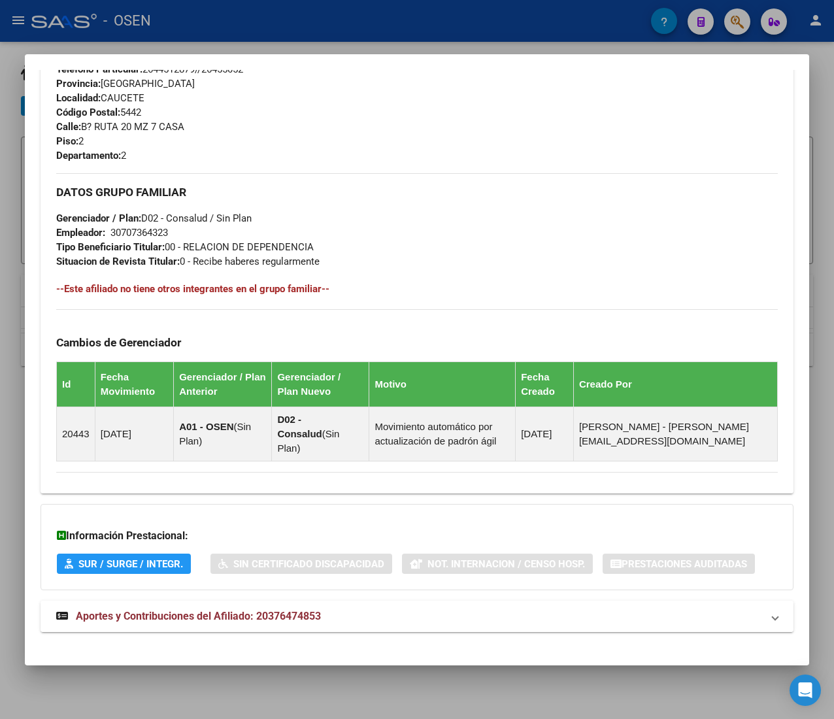
click at [348, 600] on mat-expansion-panel-header "Aportes y Contribuciones del Afiliado: 20376474853" at bounding box center [417, 615] width 753 height 31
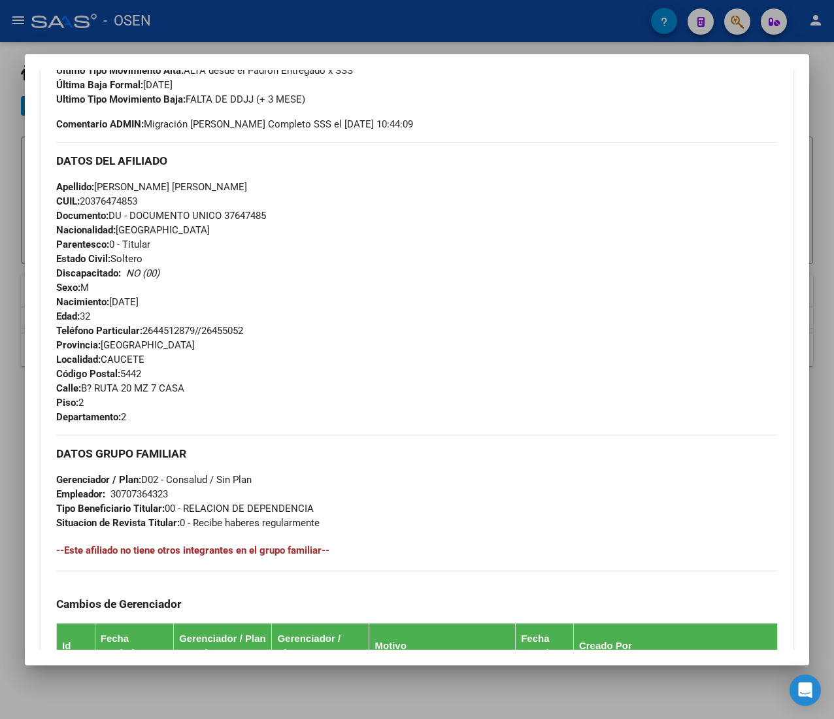
scroll to position [0, 0]
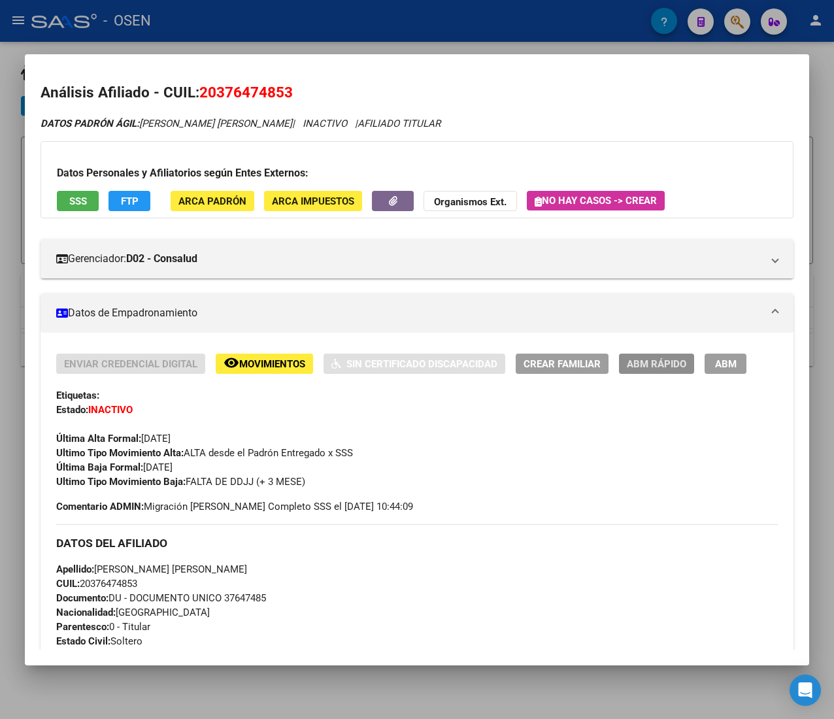
click at [666, 359] on span "ABM Rápido" at bounding box center [656, 364] width 59 height 12
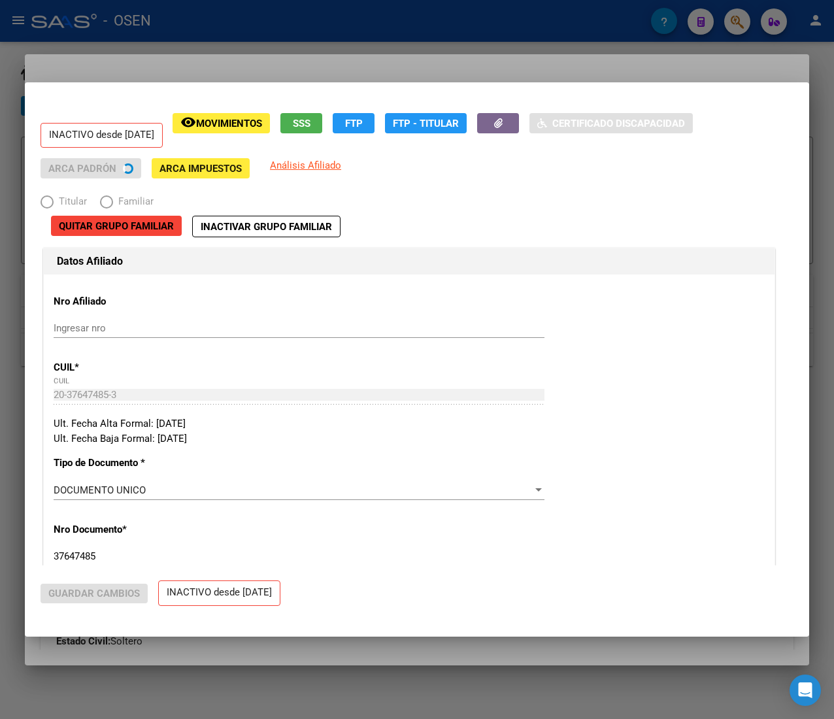
radio input "true"
type input "30-70736432-3"
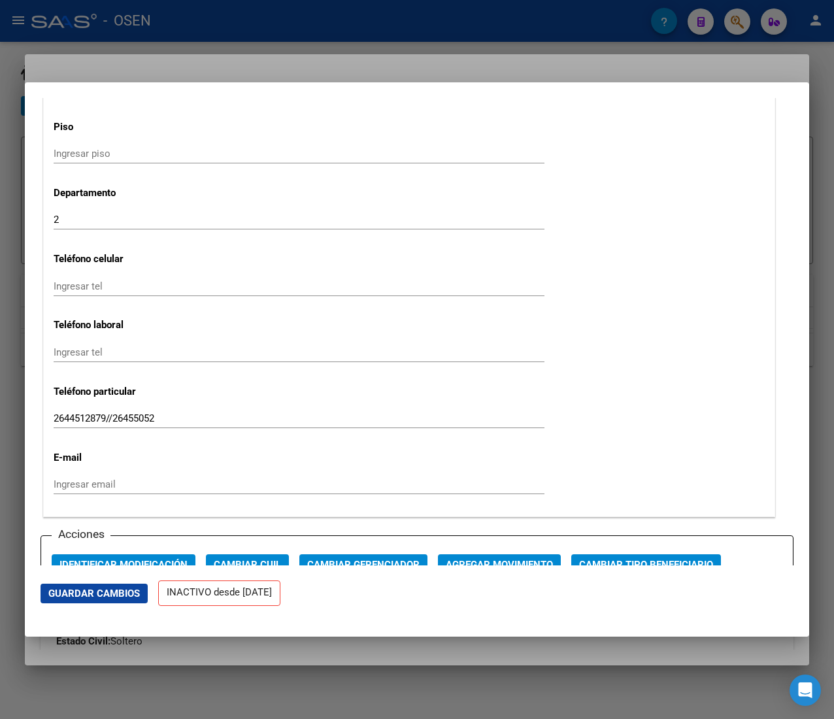
scroll to position [1699, 0]
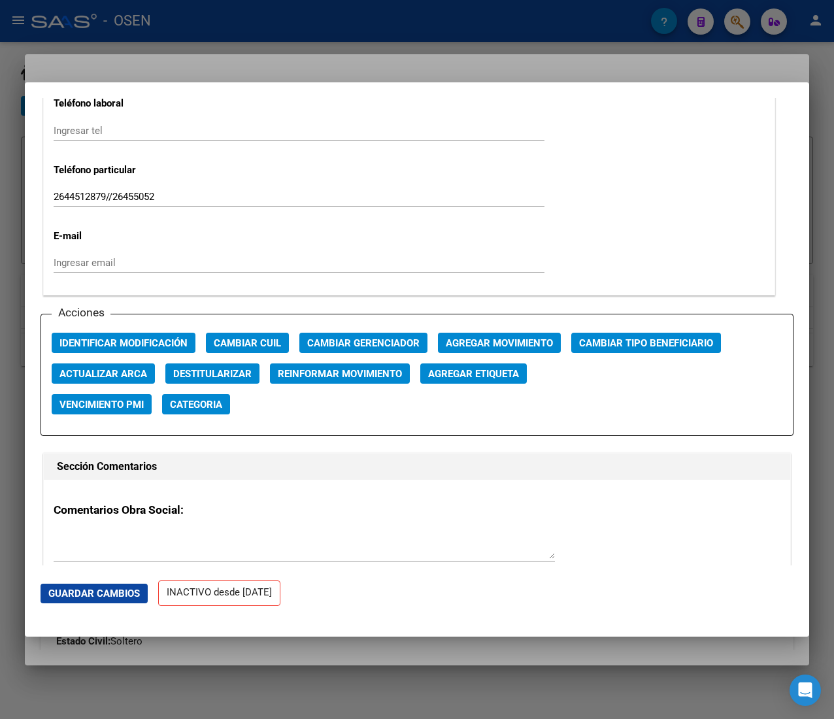
click at [477, 344] on span "Agregar Movimiento" at bounding box center [499, 343] width 107 height 12
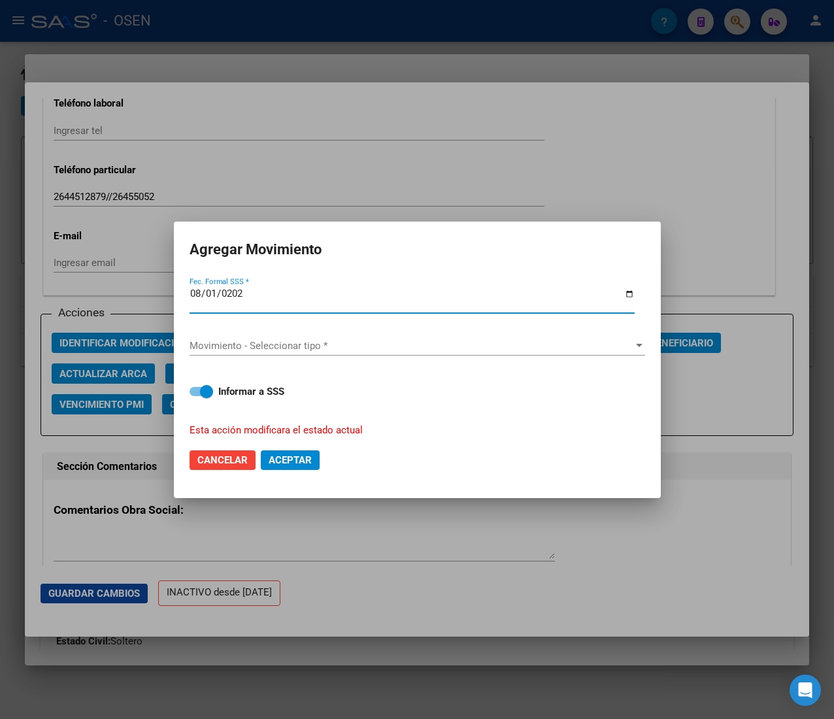
type input "2025-08-01"
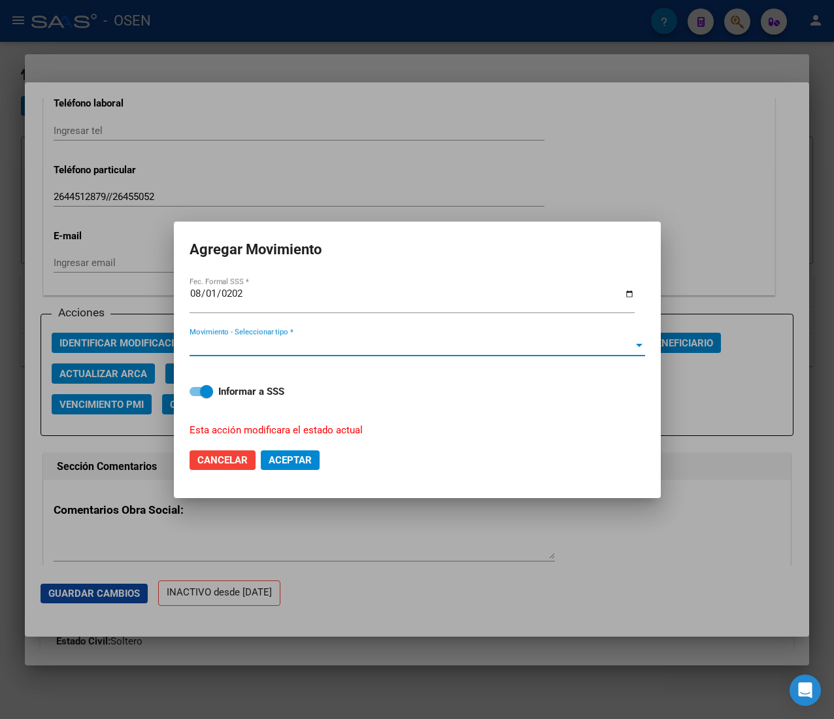
click at [477, 344] on span "Movimiento - Seleccionar tipo *" at bounding box center [411, 346] width 444 height 12
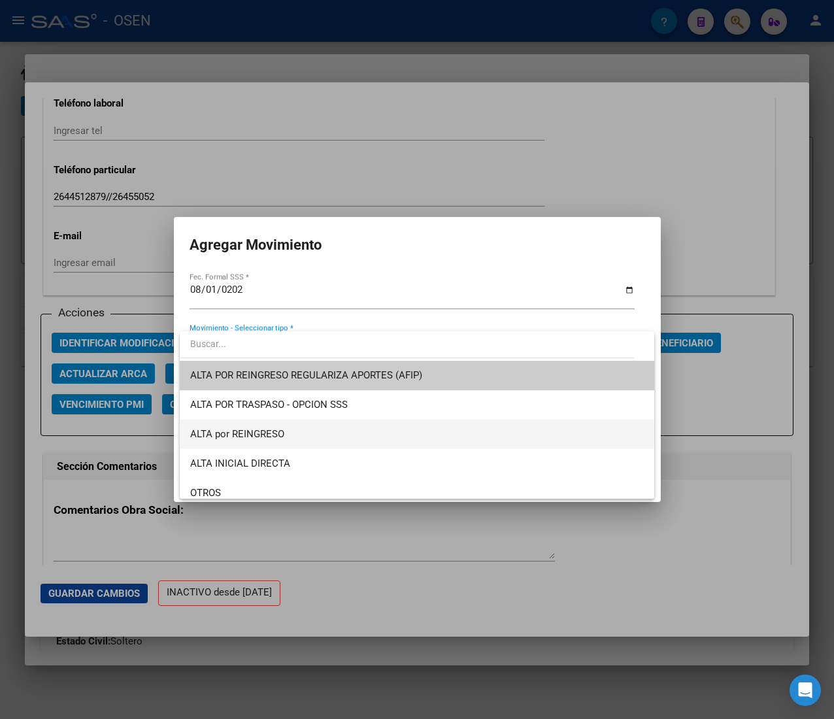
click at [309, 440] on span "ALTA por REINGRESO" at bounding box center [416, 433] width 453 height 29
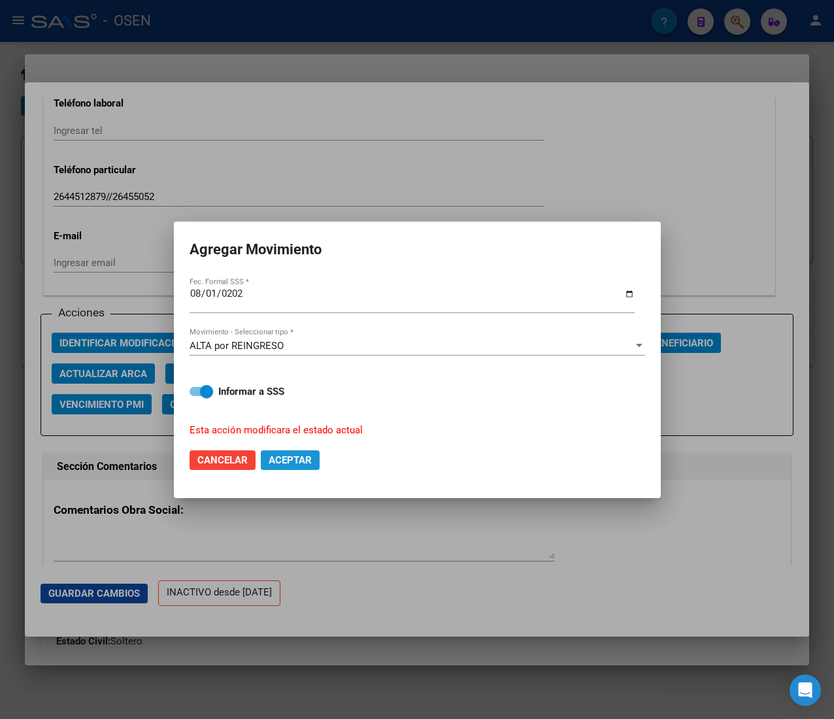
click at [293, 460] on span "Aceptar" at bounding box center [290, 460] width 43 height 12
checkbox input "false"
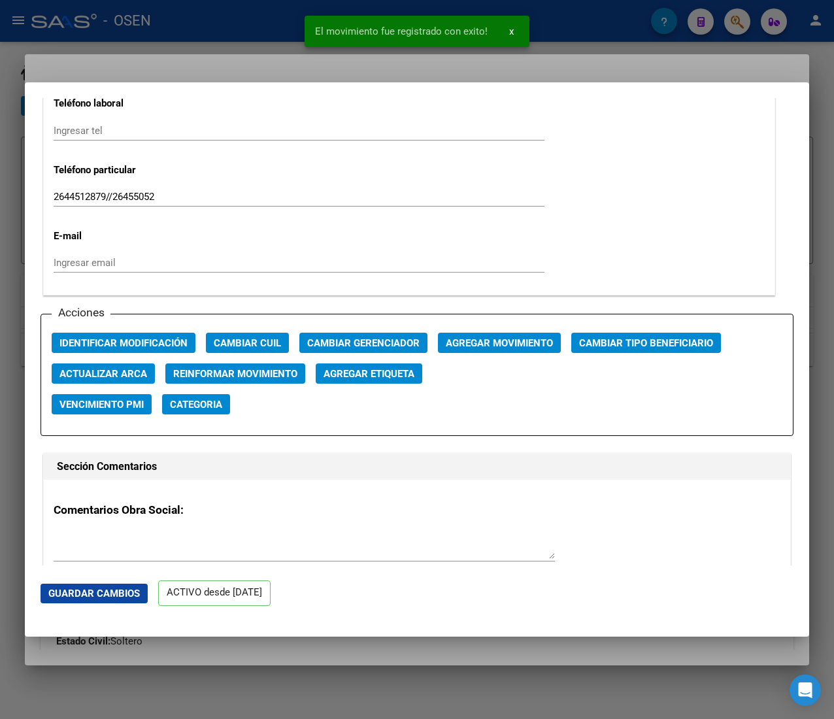
click at [260, 25] on div at bounding box center [417, 359] width 834 height 719
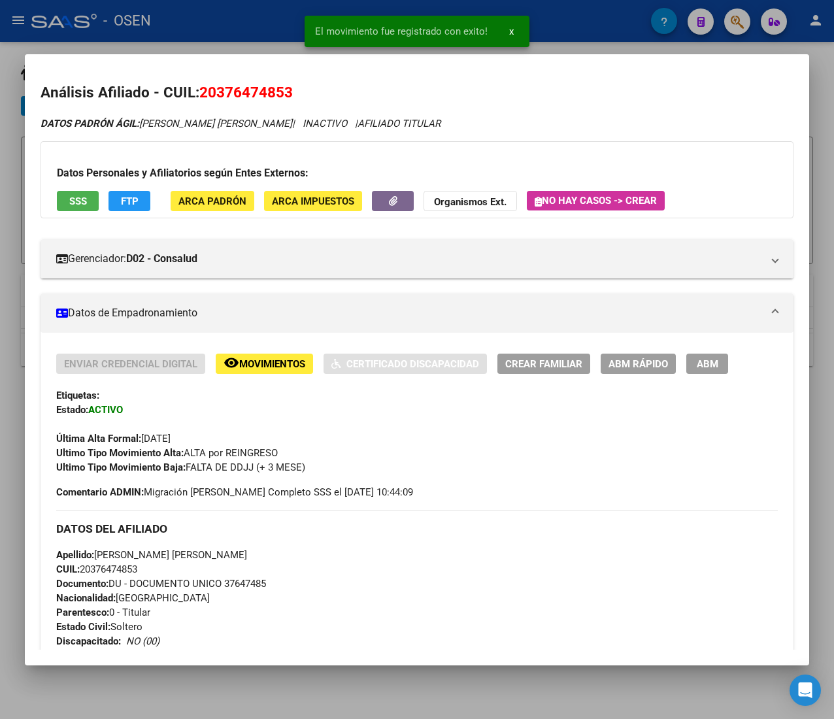
click at [291, 30] on div "El movimiento fue registrado con exito! x" at bounding box center [417, 31] width 256 height 63
click at [247, 36] on div at bounding box center [417, 359] width 834 height 719
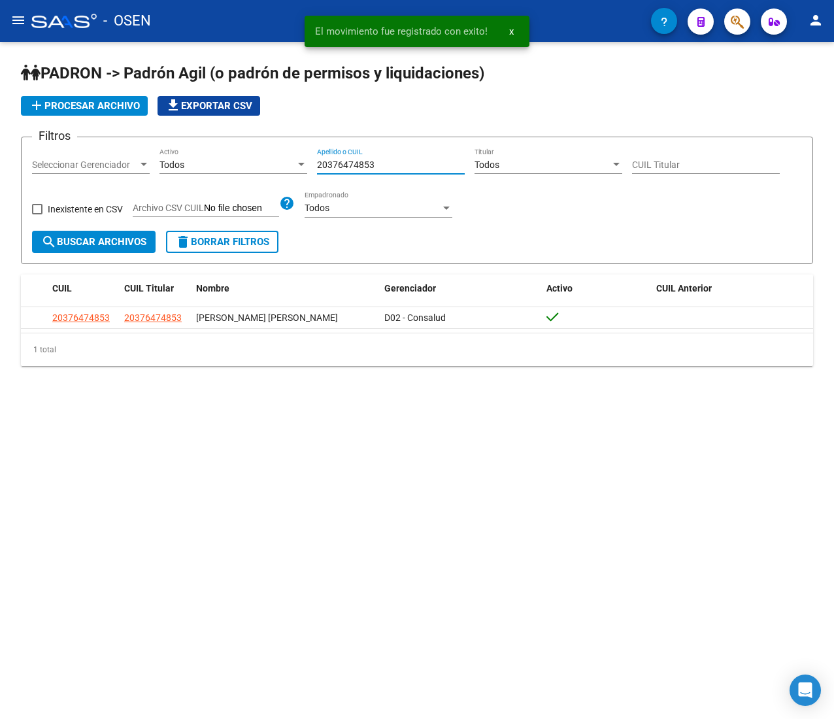
drag, startPoint x: 391, startPoint y: 167, endPoint x: 184, endPoint y: 144, distance: 207.8
click at [186, 145] on form "Filtros Seleccionar Gerenciador Seleccionar Gerenciador Todos Activo 2037647485…" at bounding box center [417, 200] width 792 height 127
paste input "2980738"
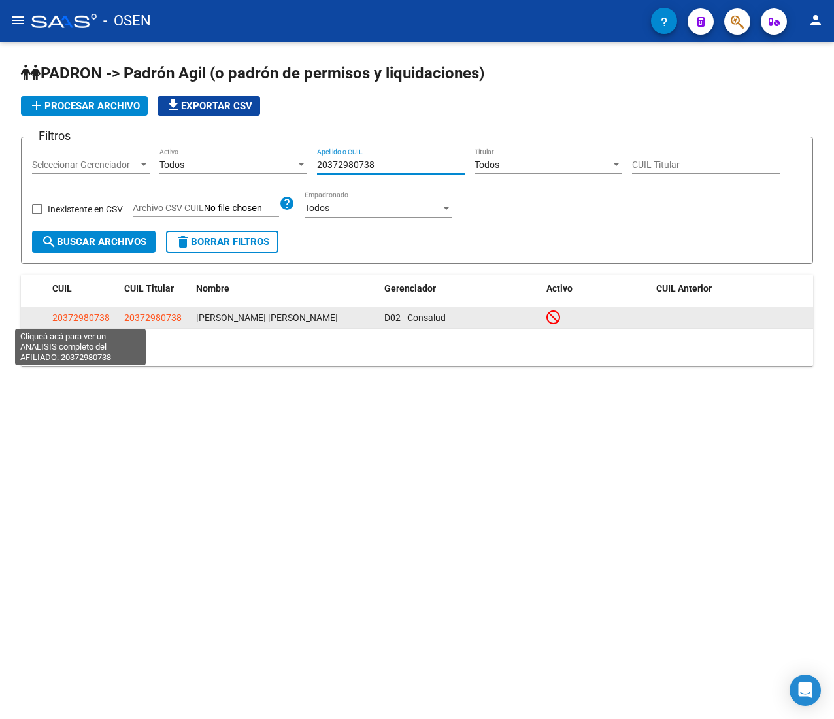
type input "20372980738"
click at [88, 315] on span "20372980738" at bounding box center [80, 317] width 57 height 10
type textarea "20372980738"
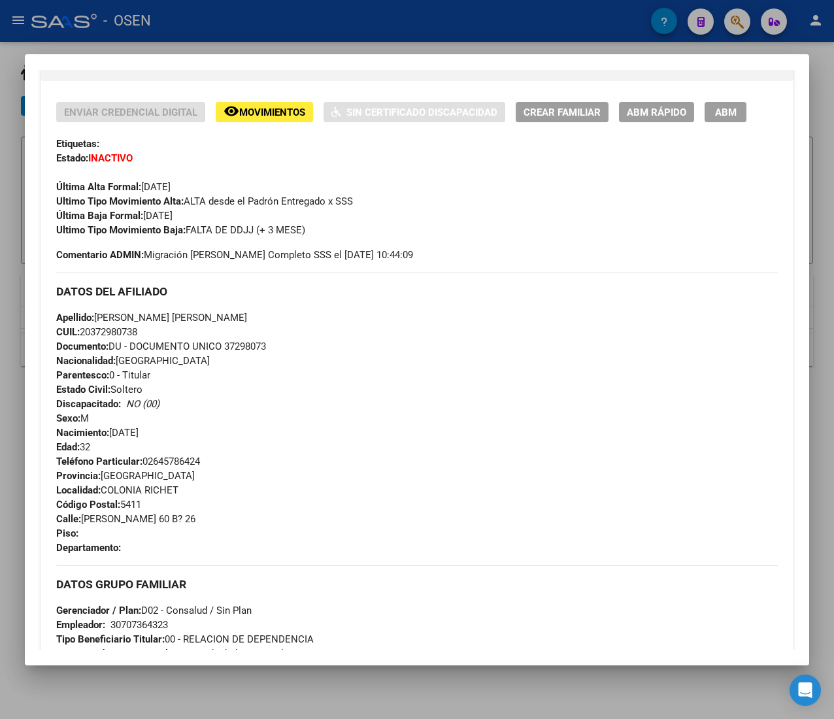
scroll to position [644, 0]
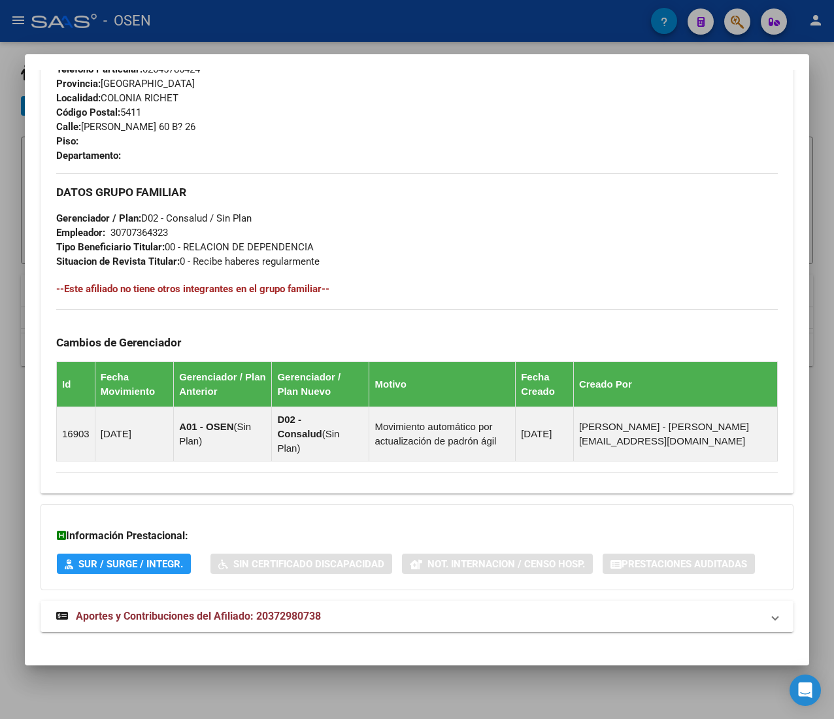
click at [346, 608] on mat-panel-title "Aportes y Contribuciones del Afiliado: 20372980738" at bounding box center [409, 616] width 706 height 16
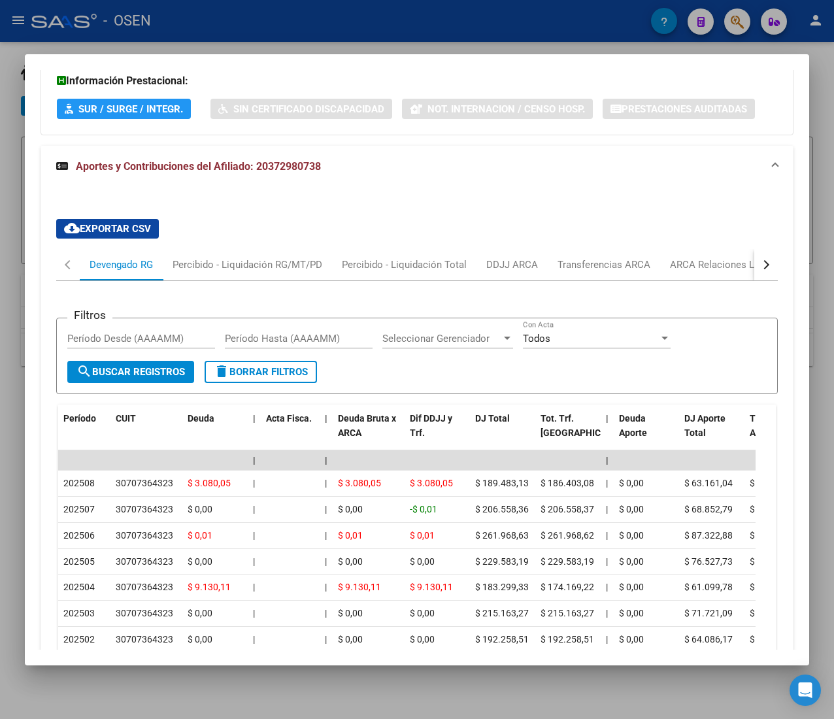
scroll to position [1229, 0]
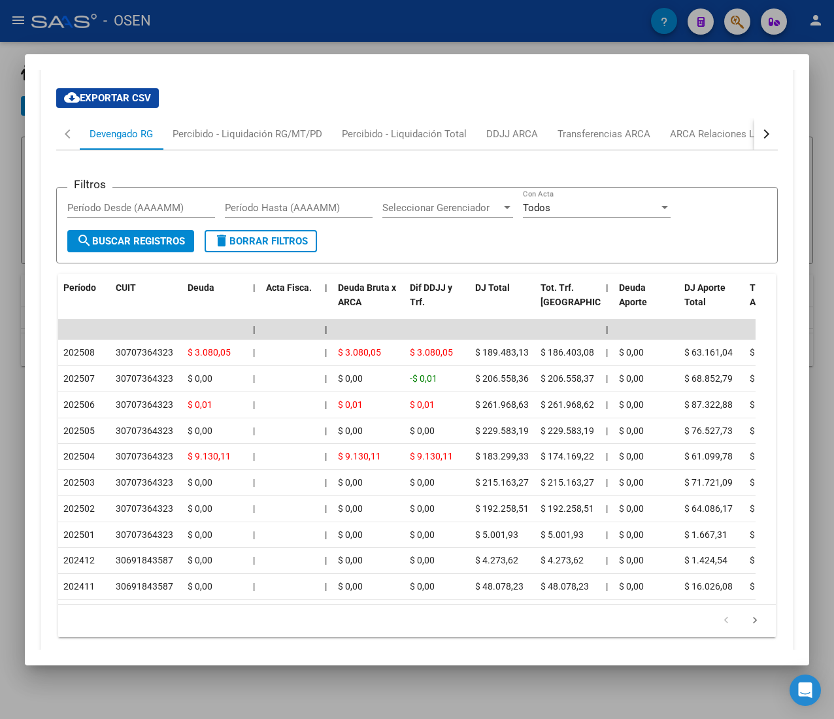
click at [754, 127] on button "button" at bounding box center [766, 133] width 24 height 31
click at [662, 127] on div "ARCA Relaciones Laborales" at bounding box center [667, 134] width 122 height 14
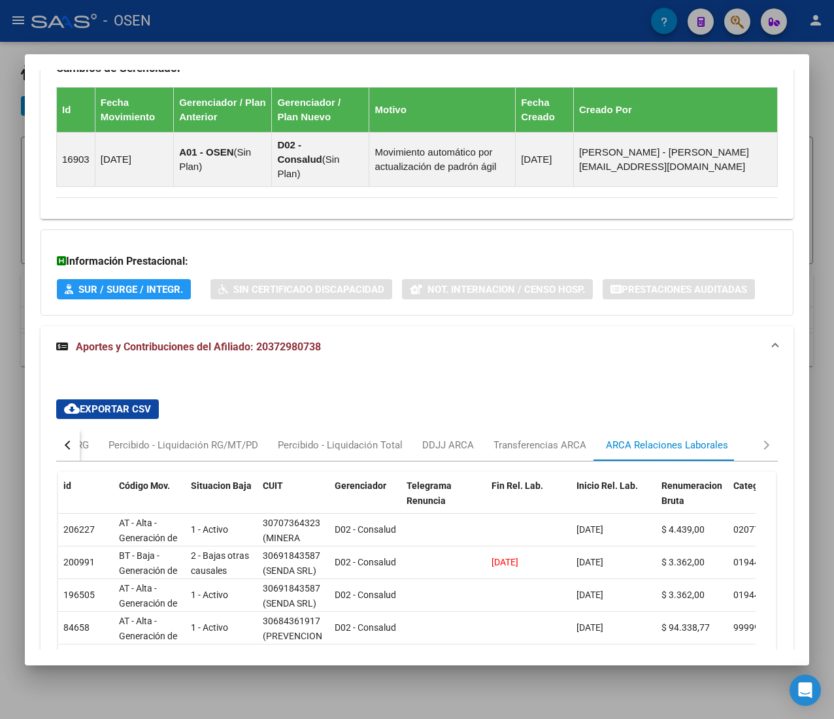
scroll to position [0, 0]
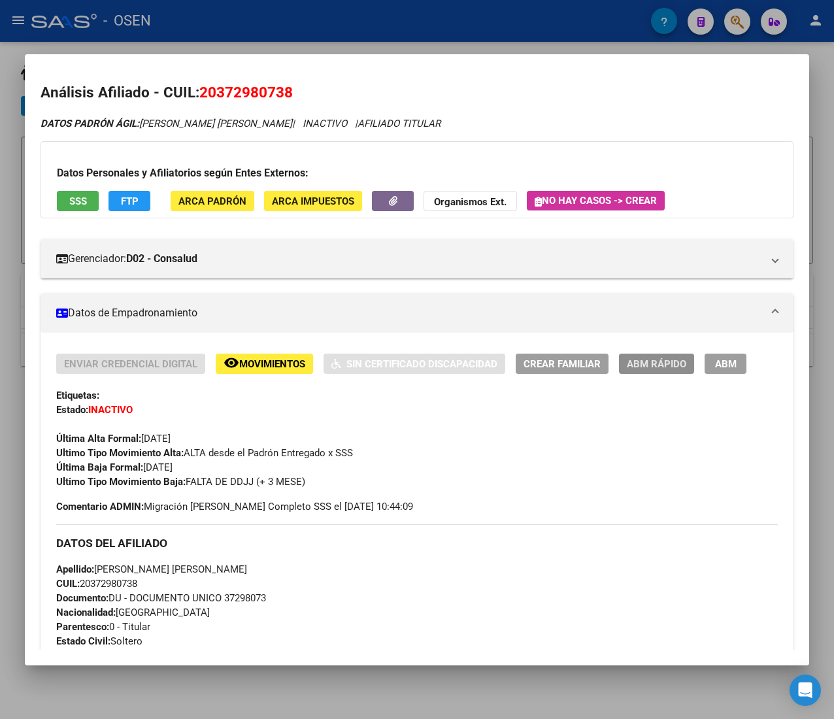
click at [653, 363] on span "ABM Rápido" at bounding box center [656, 364] width 59 height 12
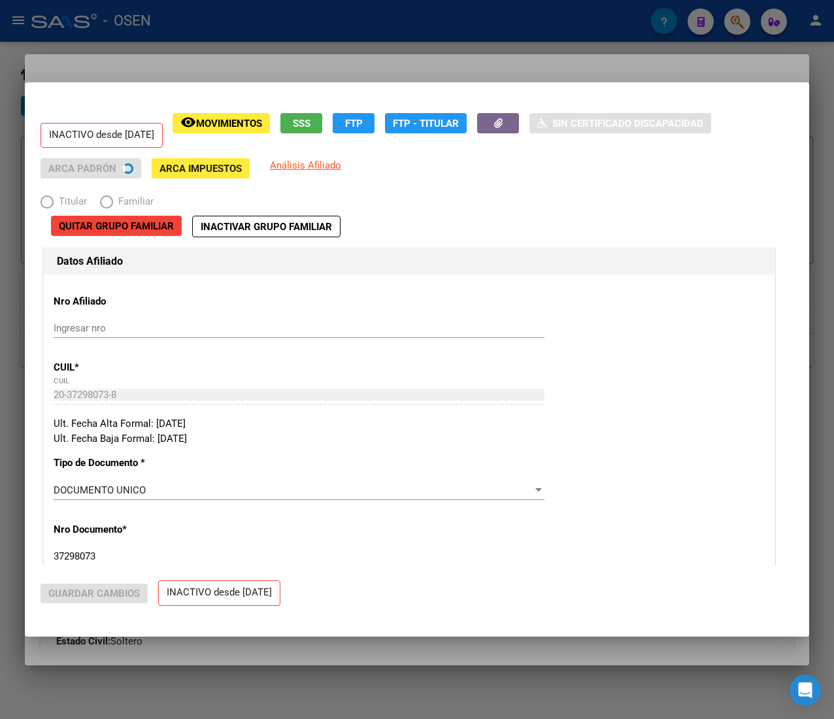
radio input "true"
type input "30-70736432-3"
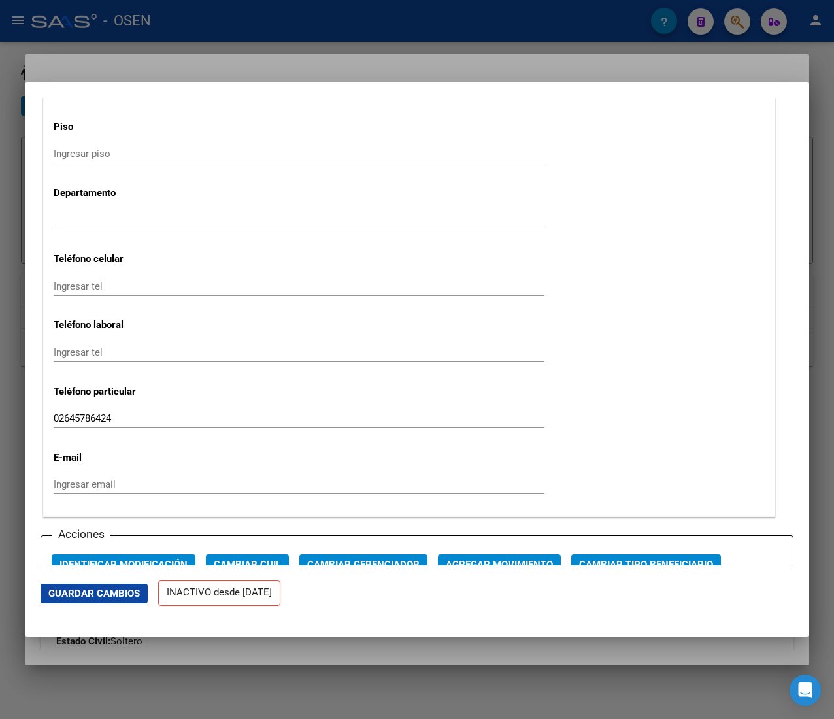
scroll to position [1568, 0]
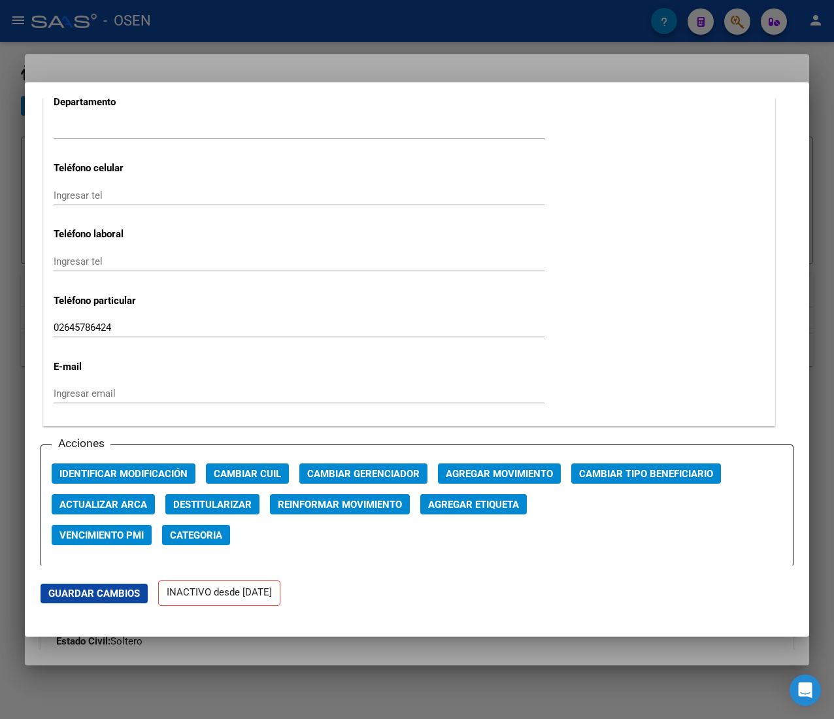
click at [466, 472] on span "Agregar Movimiento" at bounding box center [499, 474] width 107 height 12
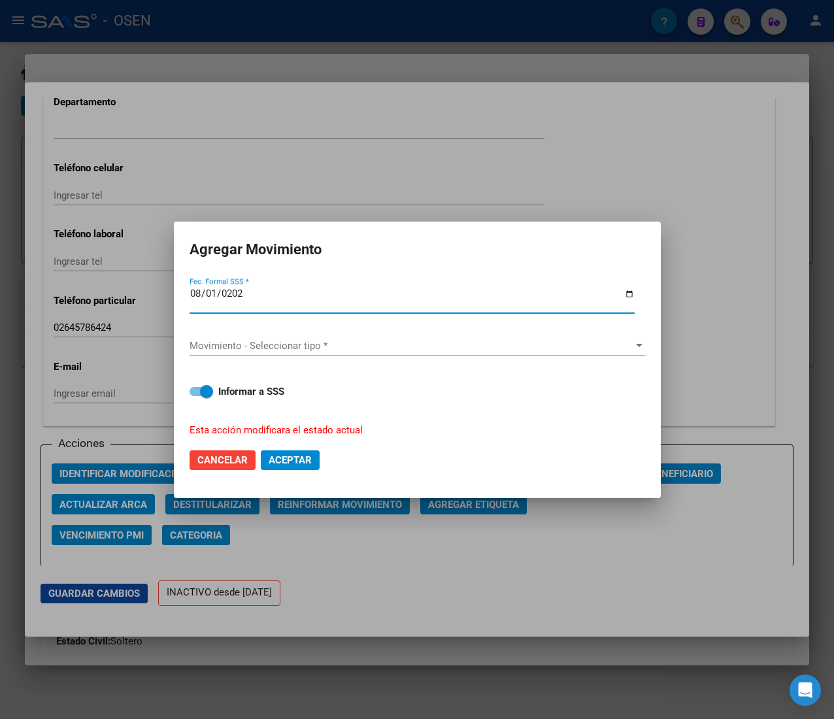
type input "2025-08-01"
click at [336, 348] on span "Movimiento - Seleccionar tipo *" at bounding box center [411, 346] width 444 height 12
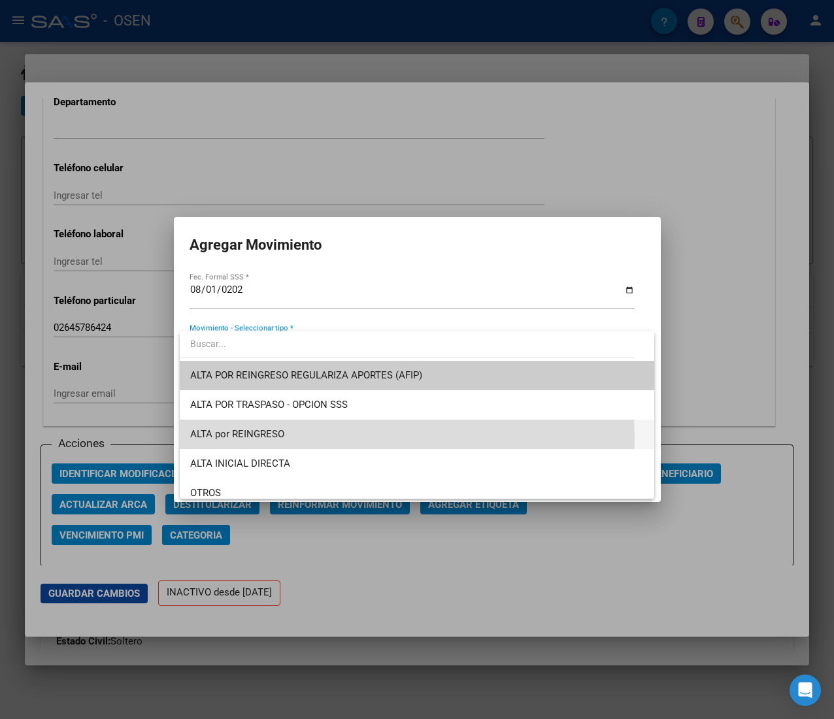
click at [325, 438] on span "ALTA por REINGRESO" at bounding box center [416, 433] width 453 height 29
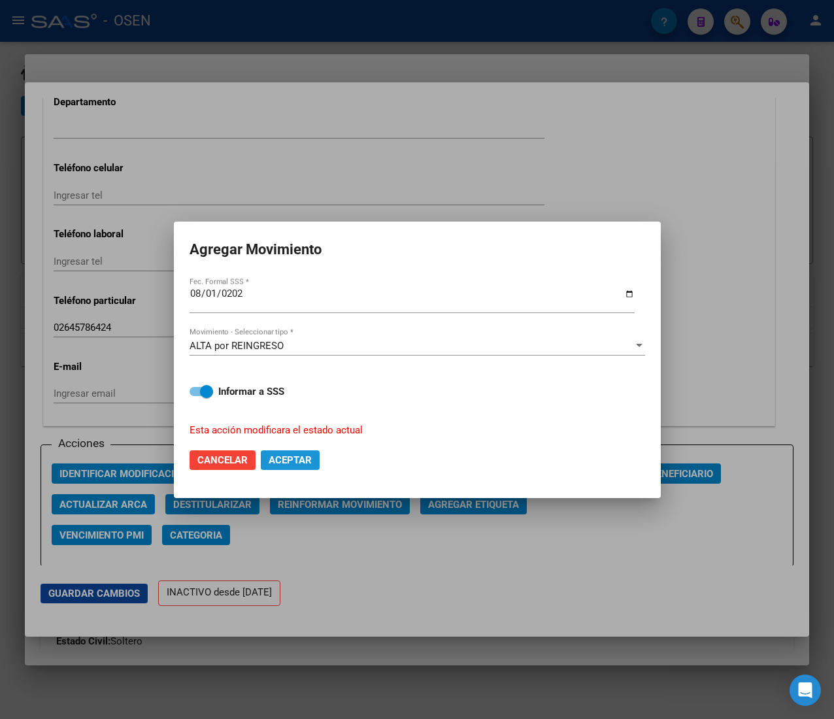
click at [298, 455] on span "Aceptar" at bounding box center [290, 460] width 43 height 12
checkbox input "false"
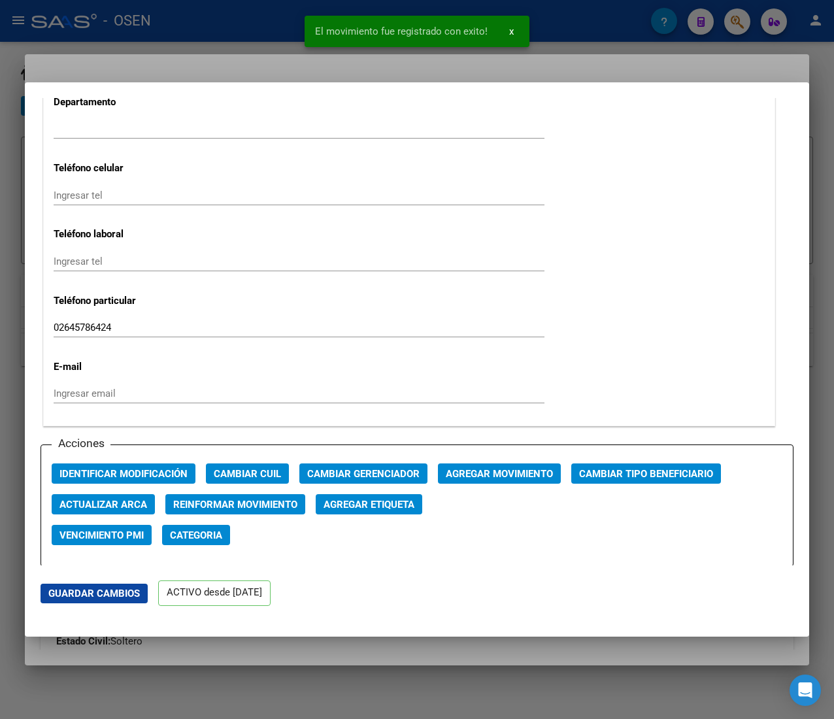
drag, startPoint x: 320, startPoint y: 41, endPoint x: 257, endPoint y: 41, distance: 62.1
click at [320, 41] on snack-bar-container "El movimiento fue registrado con exito! x" at bounding box center [416, 31] width 225 height 31
click at [237, 37] on div at bounding box center [417, 359] width 834 height 719
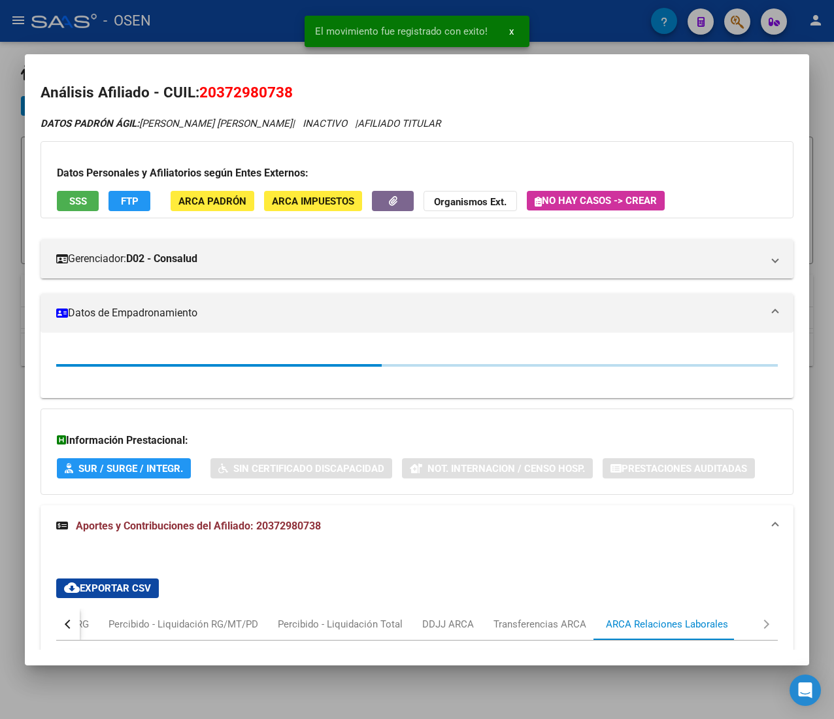
click at [236, 28] on div at bounding box center [417, 359] width 834 height 719
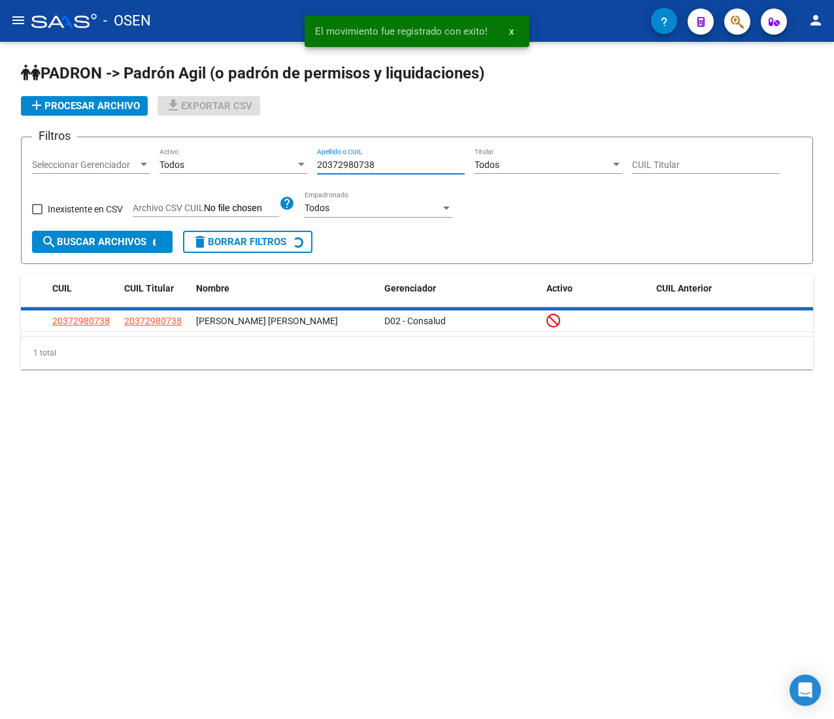
drag, startPoint x: 392, startPoint y: 167, endPoint x: 139, endPoint y: 142, distance: 254.0
click at [139, 142] on form "Filtros Seleccionar Gerenciador Seleccionar Gerenciador Todos Activo 2037298073…" at bounding box center [417, 200] width 792 height 127
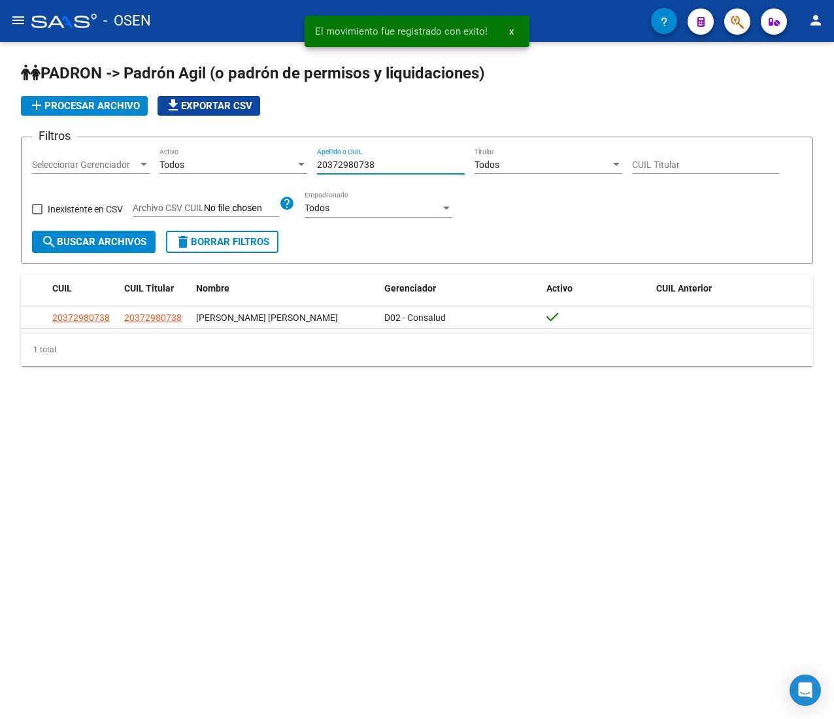
paste input "62566399"
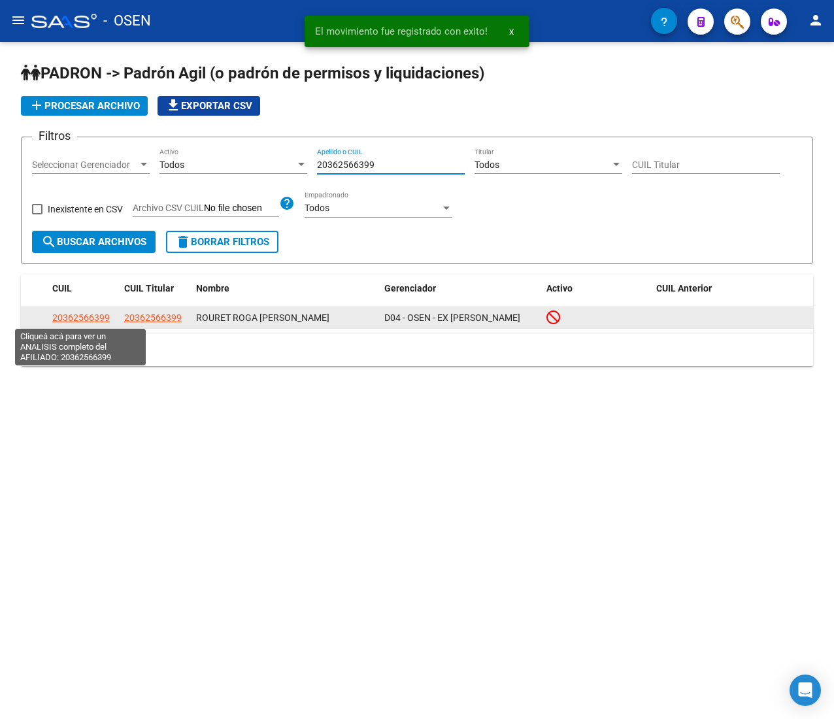
type input "20362566399"
click at [103, 312] on span "20362566399" at bounding box center [80, 317] width 57 height 10
type textarea "20362566399"
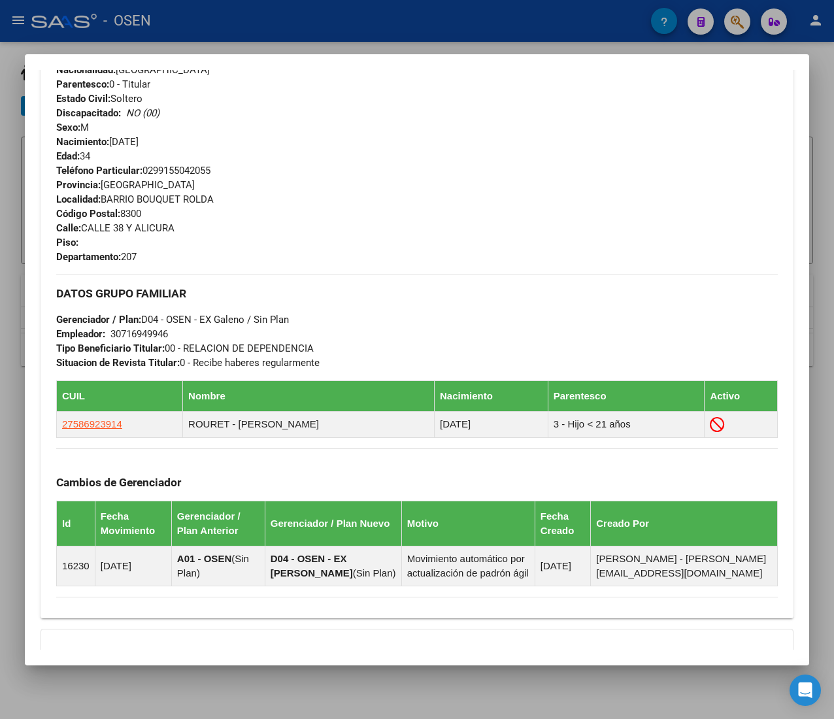
scroll to position [693, 0]
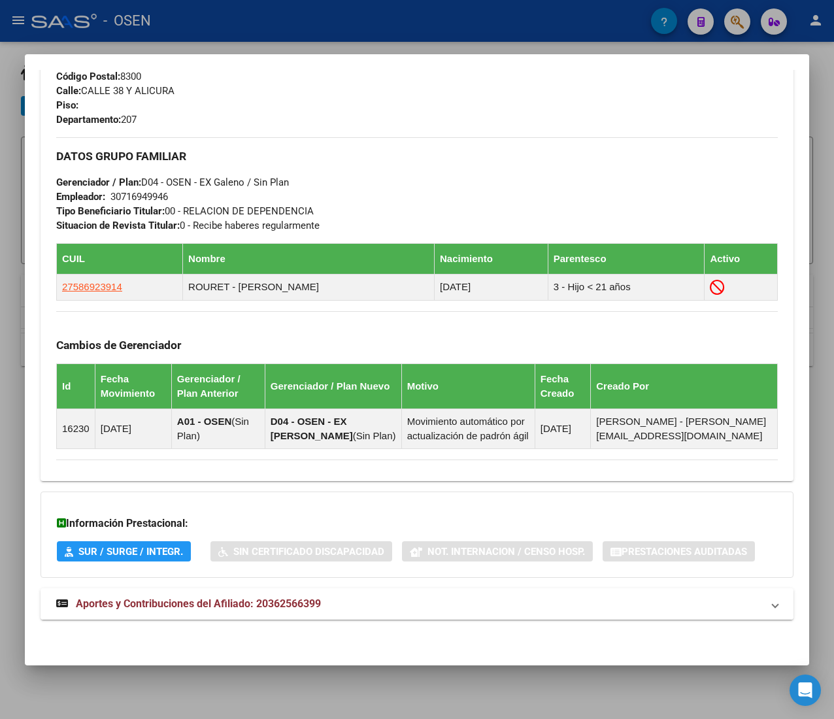
click at [385, 613] on mat-expansion-panel-header "Aportes y Contribuciones del Afiliado: 20362566399" at bounding box center [417, 603] width 753 height 31
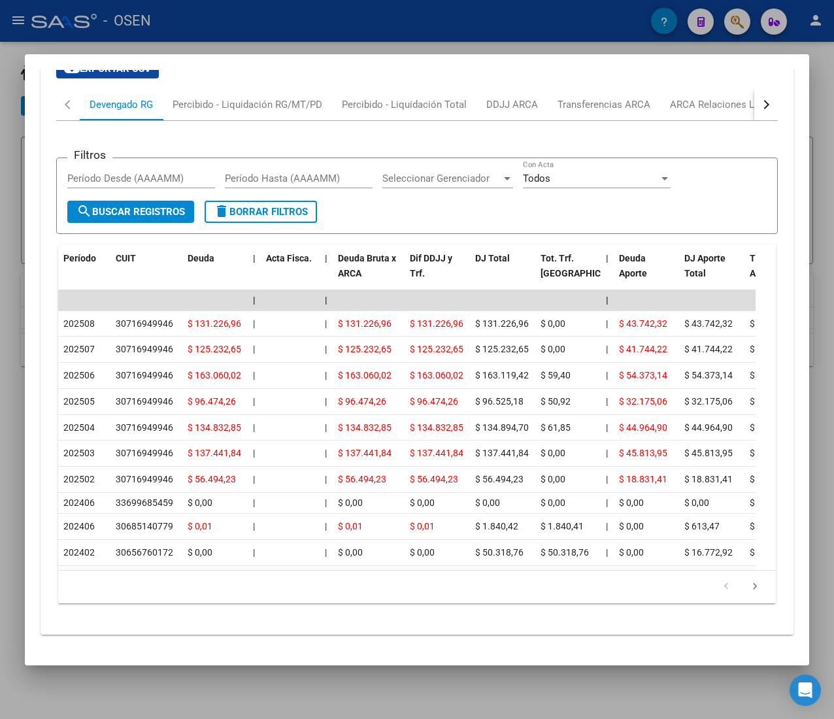
scroll to position [1278, 0]
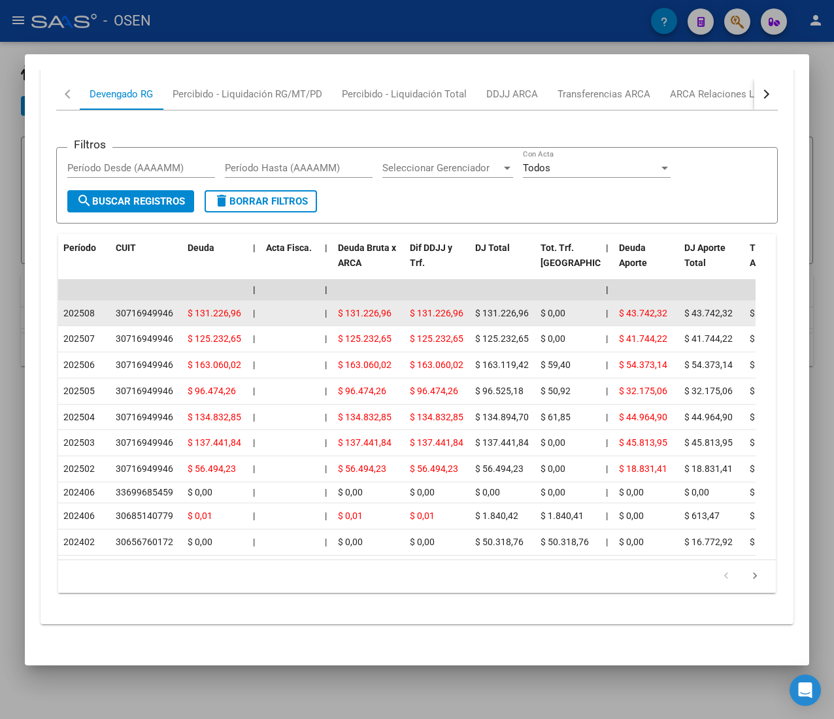
drag, startPoint x: 336, startPoint y: 338, endPoint x: 401, endPoint y: 352, distance: 66.0
click at [401, 326] on datatable-body-cell "$ 131.226,96" at bounding box center [369, 313] width 72 height 25
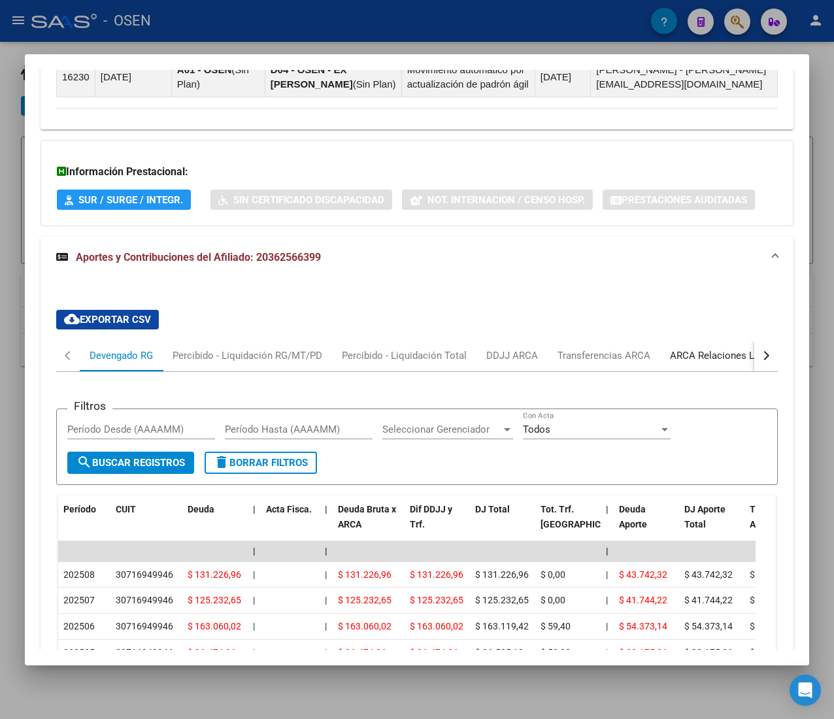
click at [706, 363] on div "ARCA Relaciones Laborales" at bounding box center [731, 355] width 122 height 14
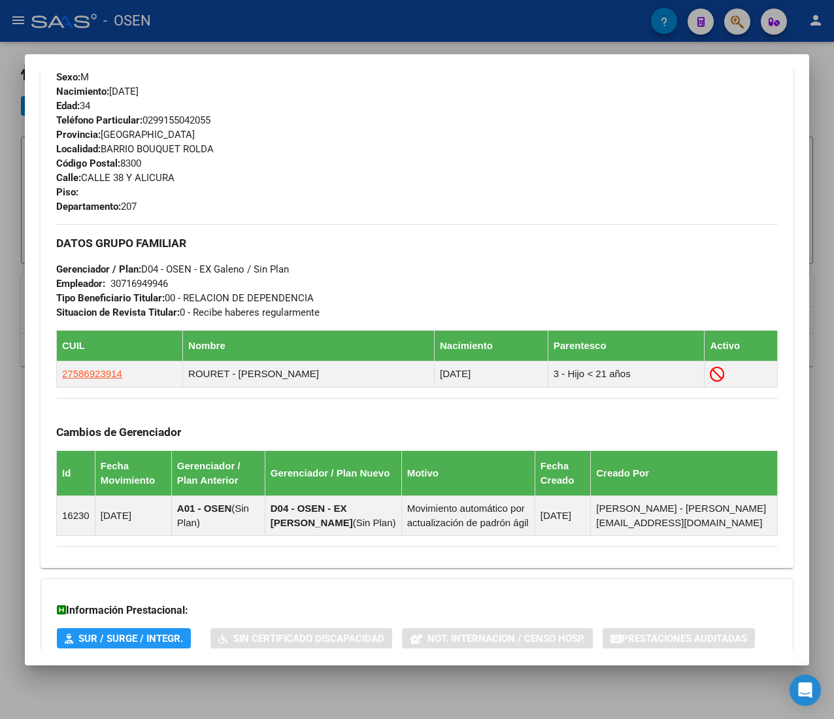
scroll to position [0, 0]
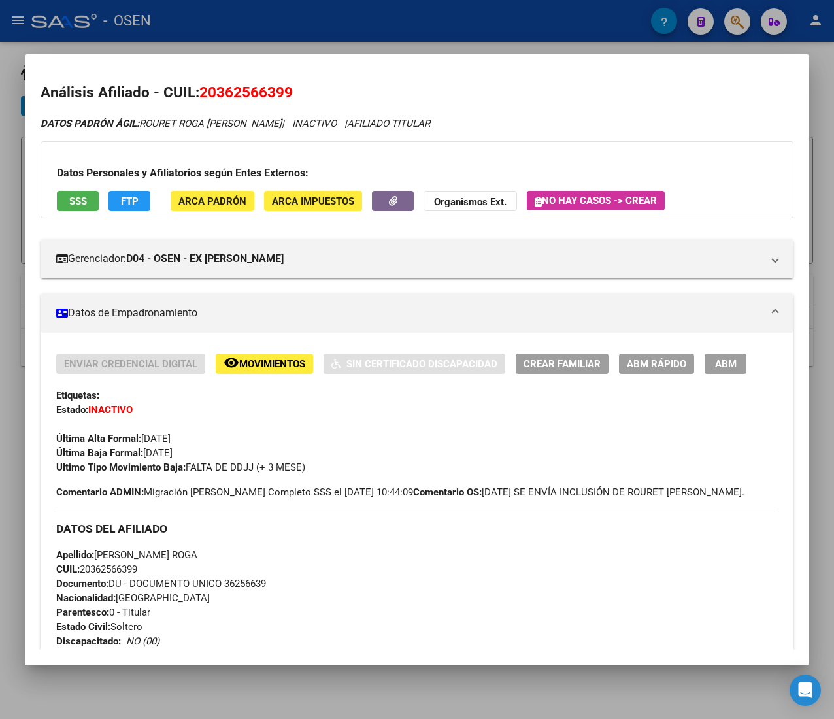
drag, startPoint x: 655, startPoint y: 342, endPoint x: 654, endPoint y: 361, distance: 18.3
click at [656, 363] on span "ABM Rápido" at bounding box center [656, 364] width 59 height 12
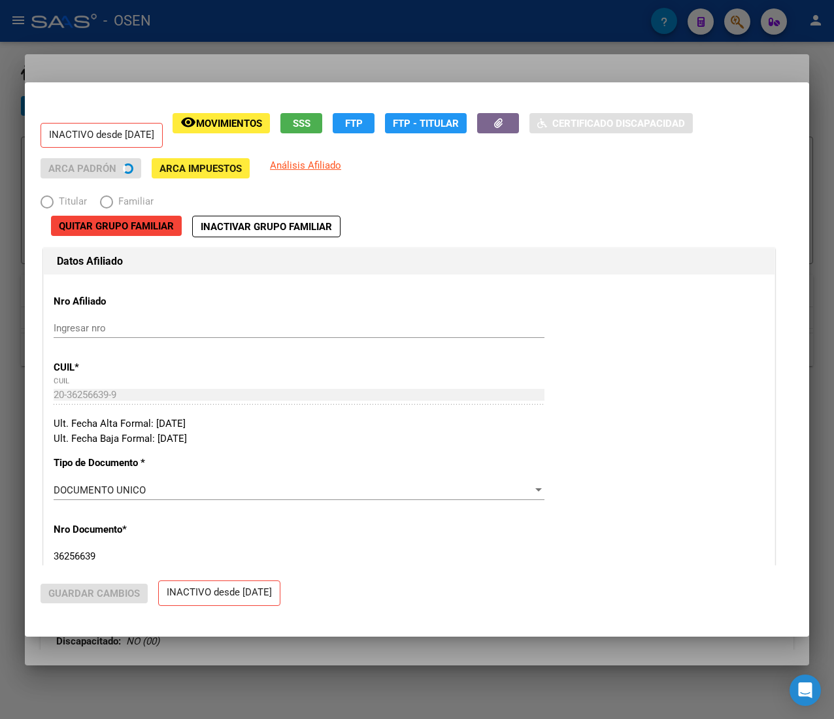
radio input "true"
type input "30-71694994-6"
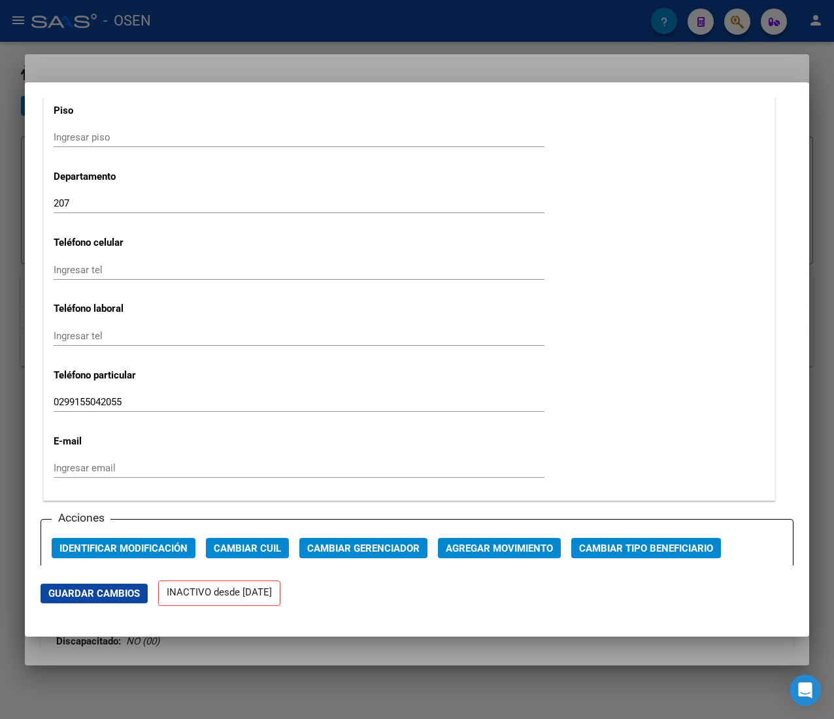
scroll to position [1568, 0]
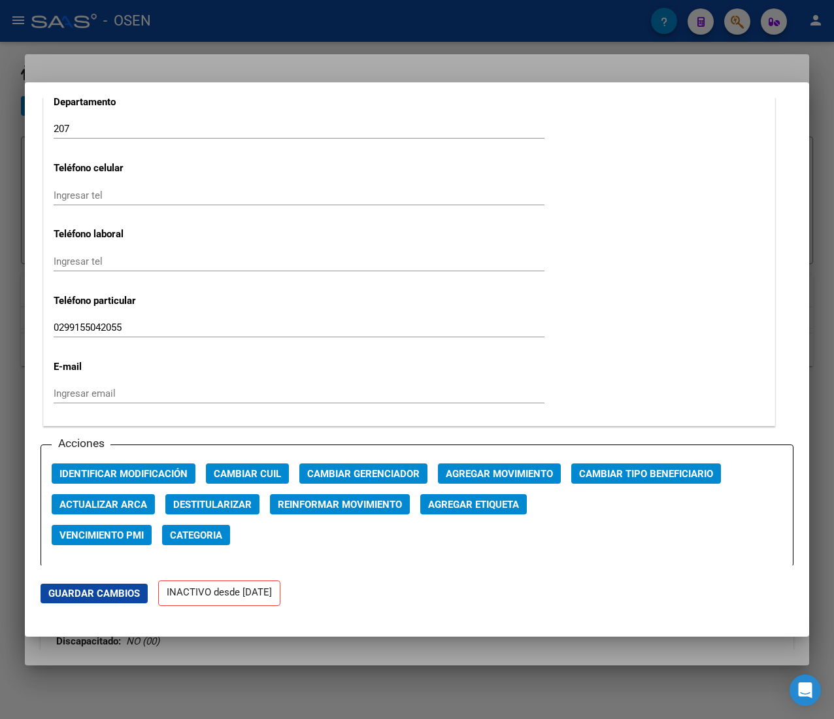
click at [510, 476] on span "Agregar Movimiento" at bounding box center [499, 474] width 107 height 12
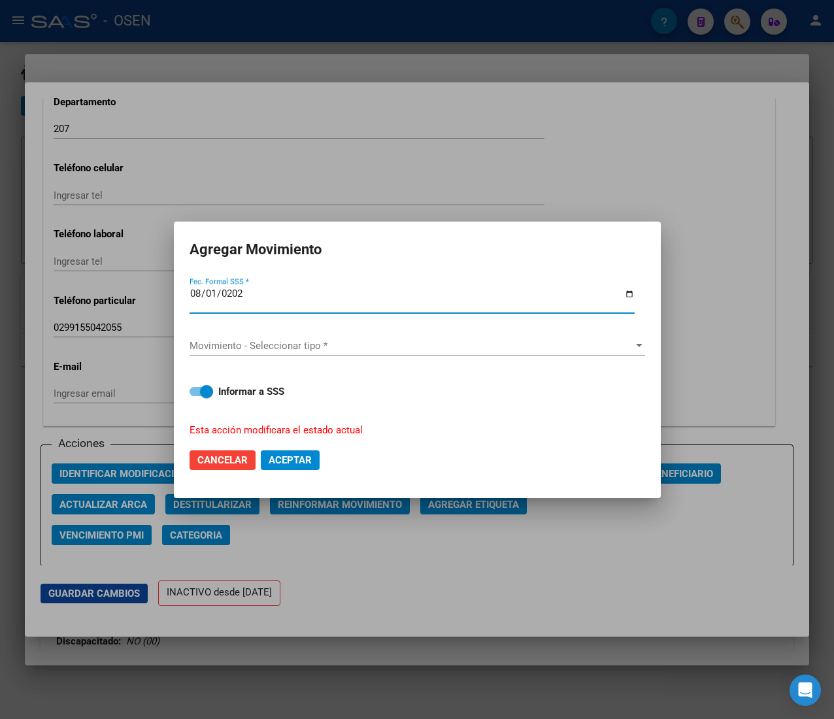
type input "2025-08-01"
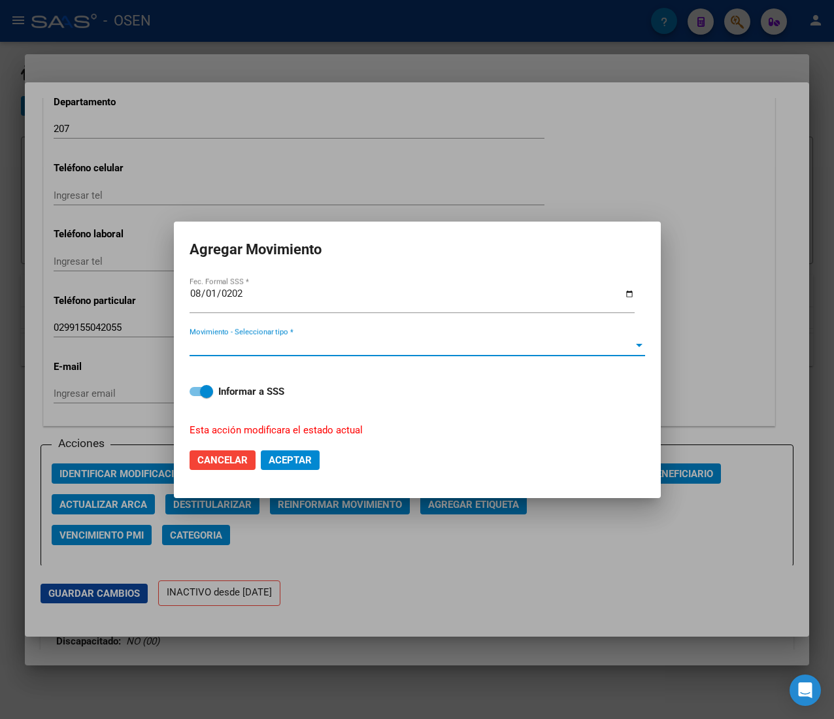
click at [299, 342] on span "Movimiento - Seleccionar tipo *" at bounding box center [411, 346] width 444 height 12
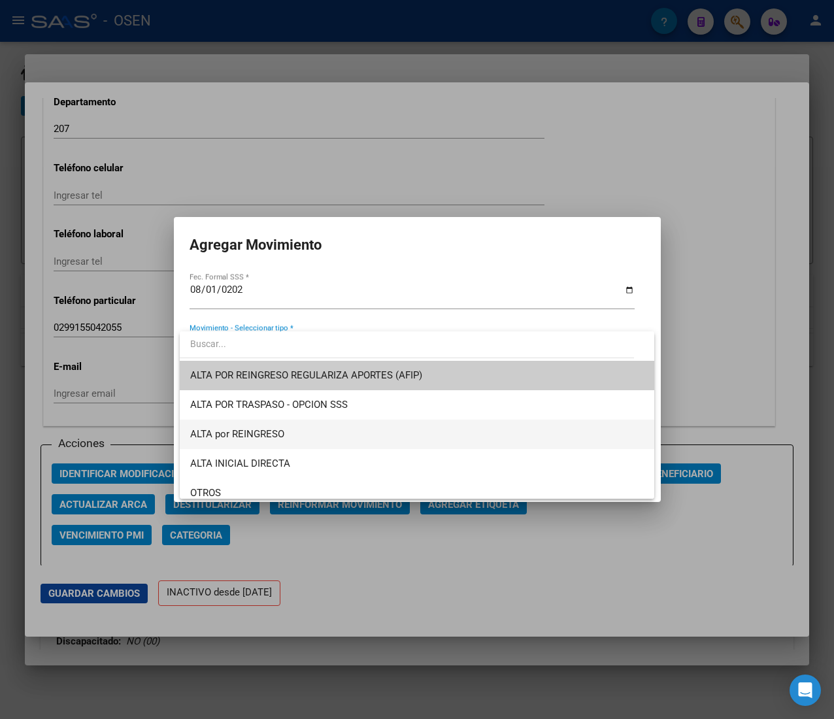
click at [327, 429] on span "ALTA por REINGRESO" at bounding box center [416, 433] width 453 height 29
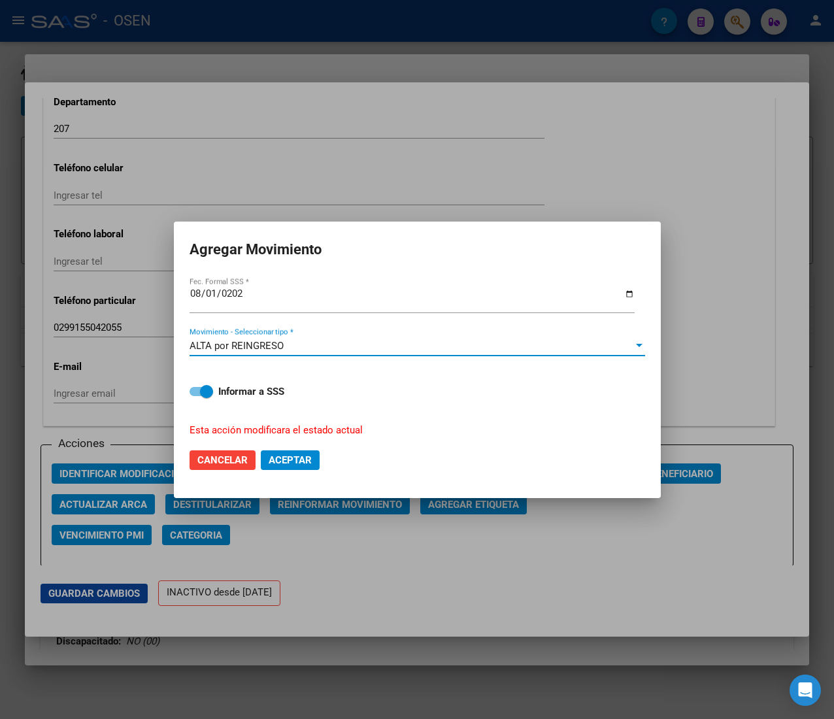
click at [297, 459] on span "Aceptar" at bounding box center [290, 460] width 43 height 12
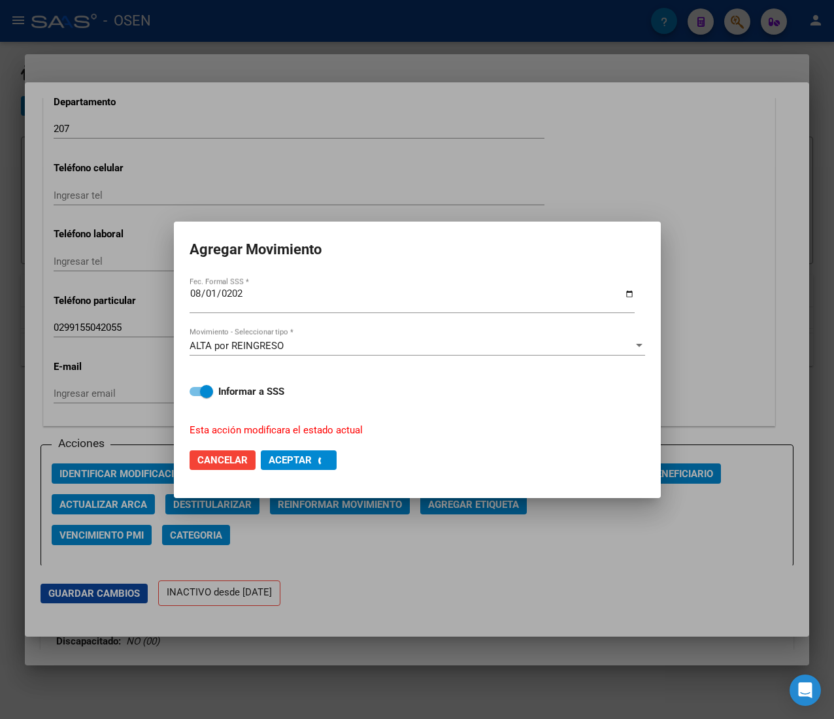
checkbox input "false"
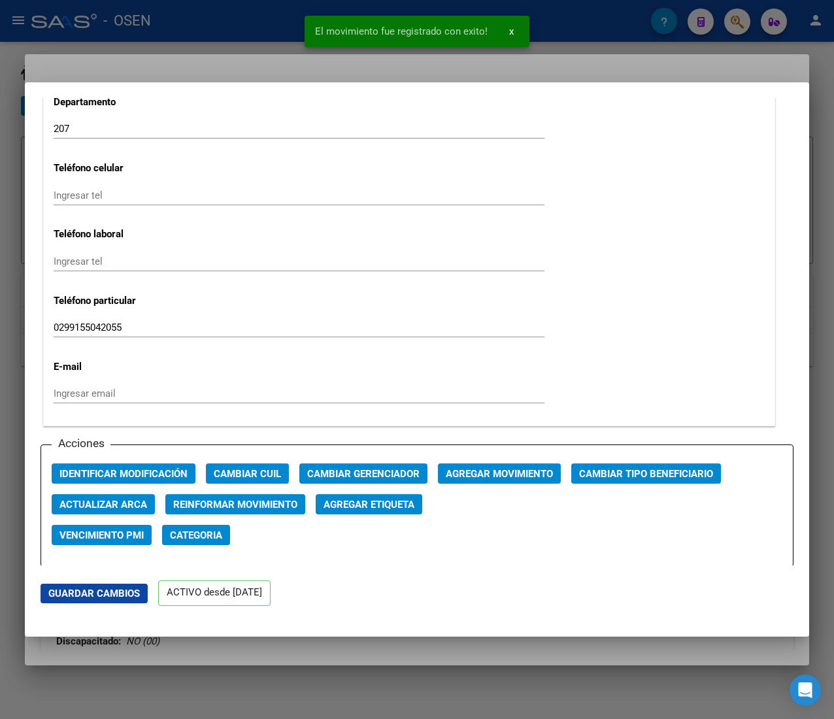
click at [220, 8] on div at bounding box center [417, 359] width 834 height 719
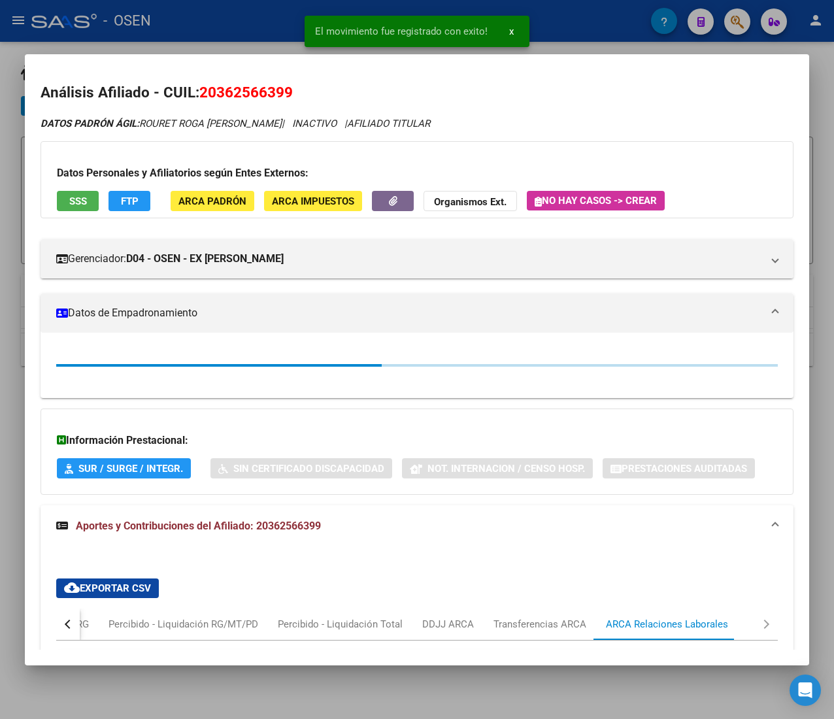
click at [234, 31] on div at bounding box center [417, 359] width 834 height 719
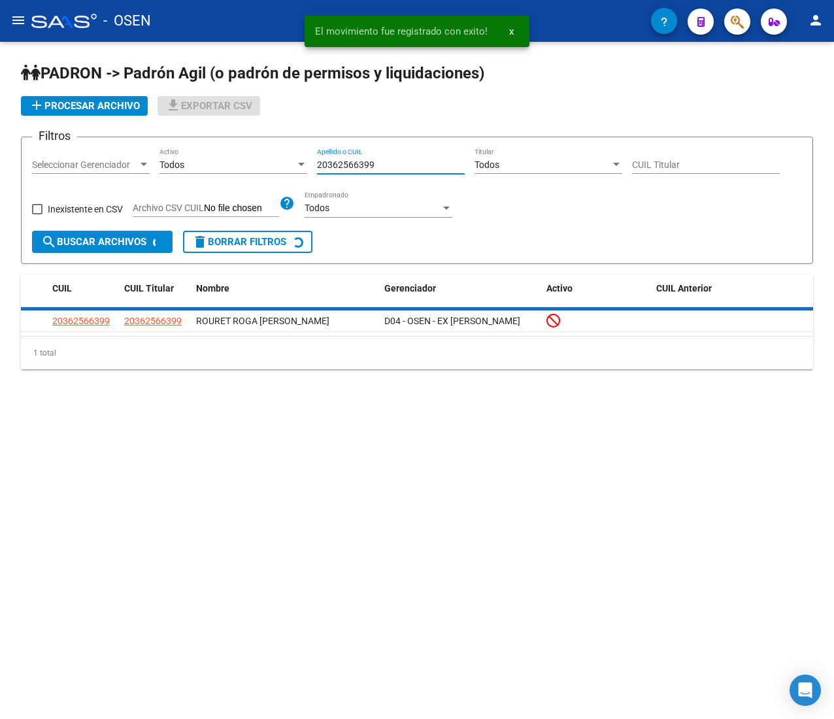
drag, startPoint x: 389, startPoint y: 164, endPoint x: 210, endPoint y: 151, distance: 180.2
click at [210, 152] on div "Filtros Seleccionar Gerenciador Seleccionar Gerenciador Todos Activo 2036256639…" at bounding box center [417, 189] width 770 height 83
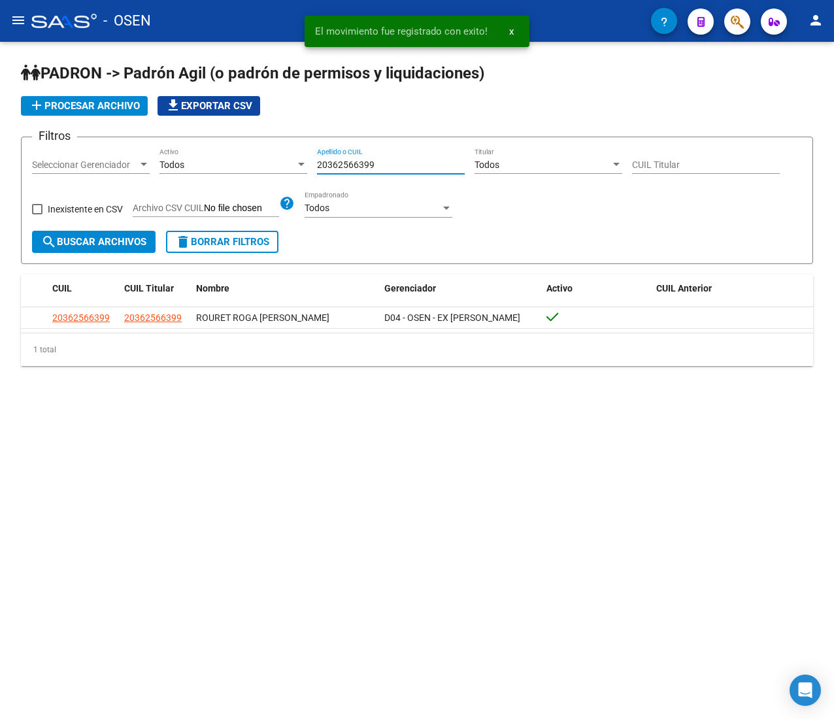
paste input "320764703"
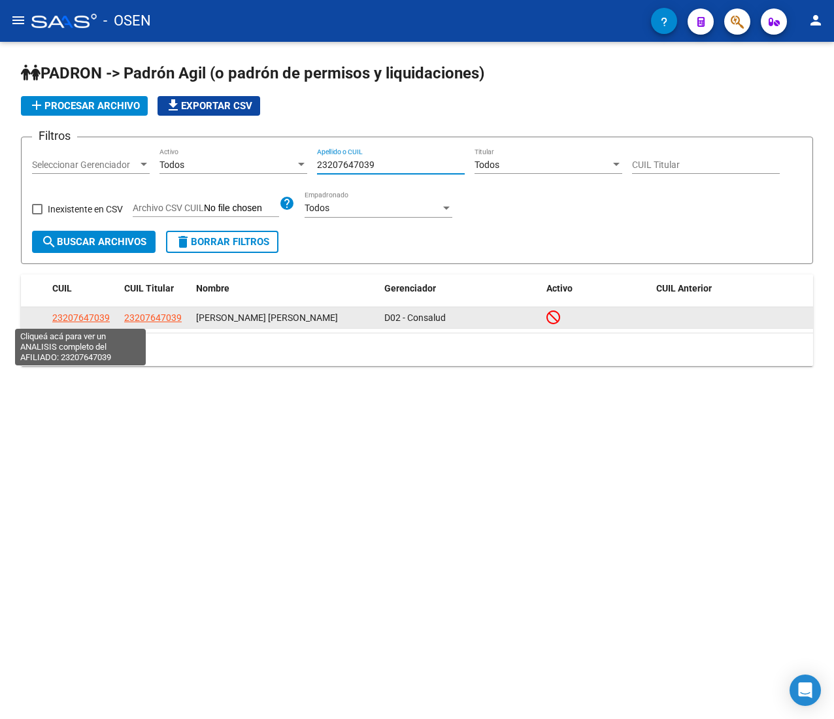
type input "23207647039"
click at [97, 318] on span "23207647039" at bounding box center [80, 317] width 57 height 10
type textarea "23207647039"
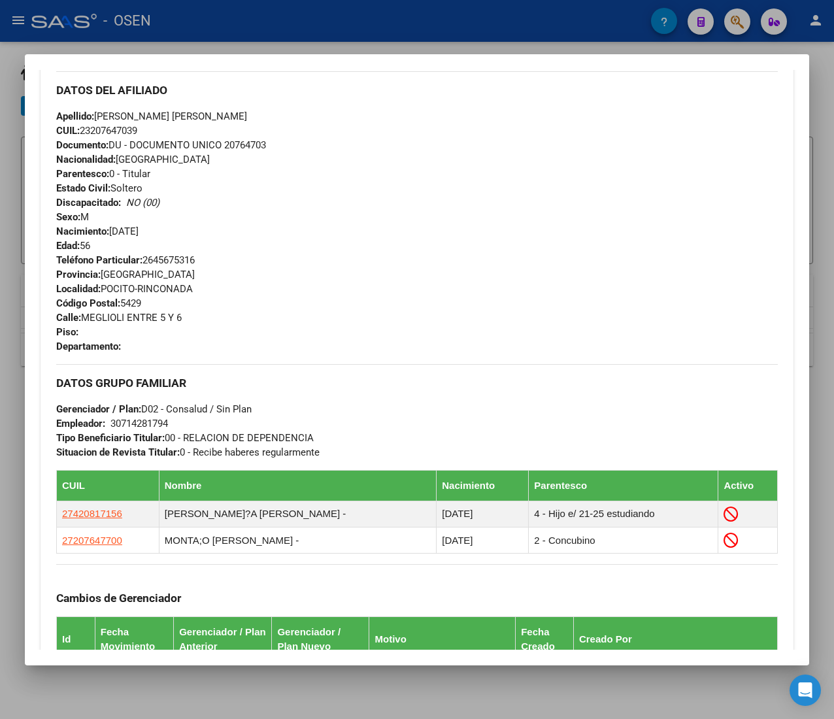
scroll to position [709, 0]
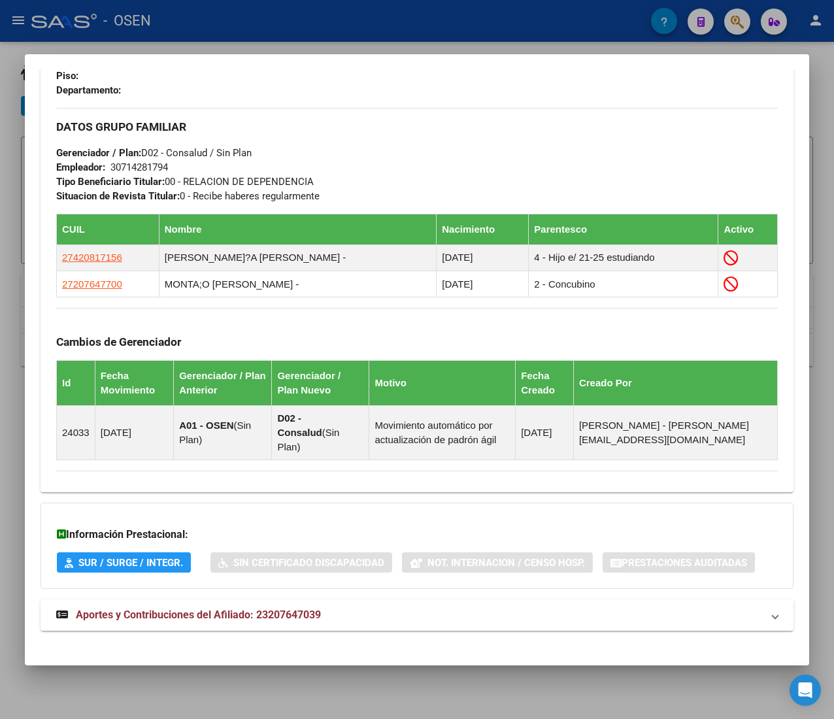
click at [356, 607] on mat-panel-title "Aportes y Contribuciones del Afiliado: 23207647039" at bounding box center [409, 615] width 706 height 16
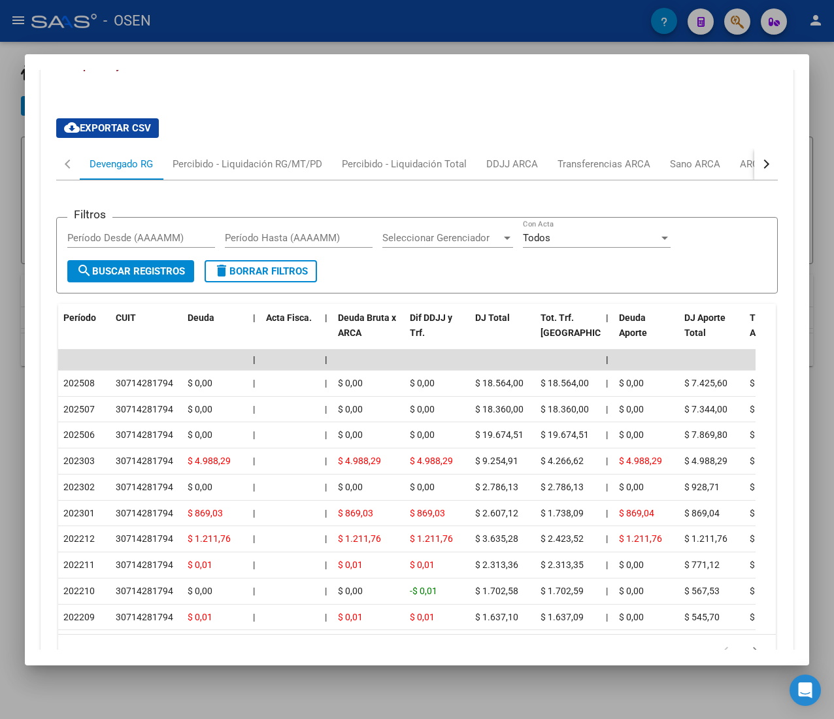
scroll to position [1223, 0]
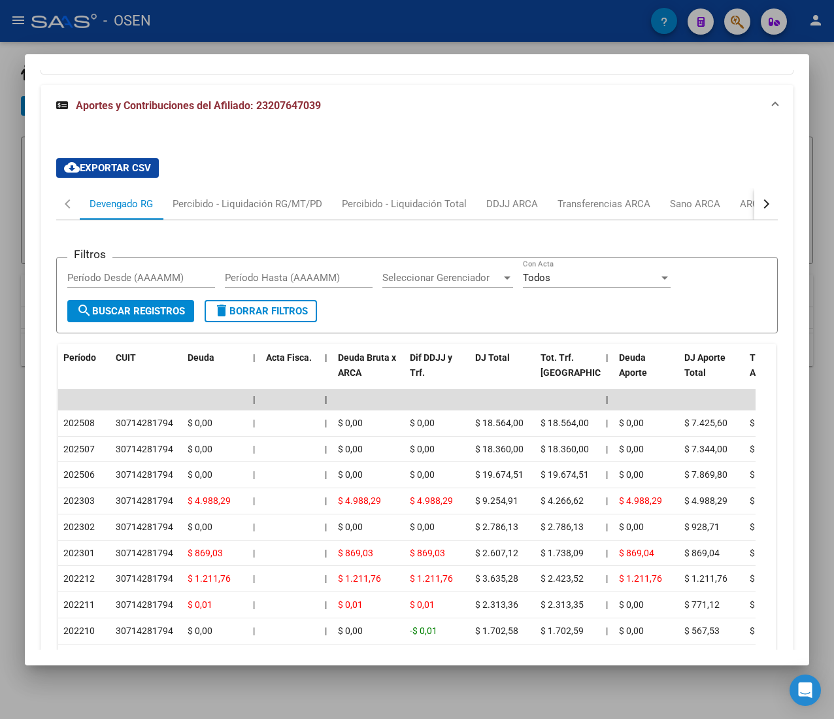
click at [754, 201] on button "button" at bounding box center [766, 203] width 24 height 31
click at [689, 200] on div "ARCA Relaciones Laborales" at bounding box center [667, 204] width 122 height 14
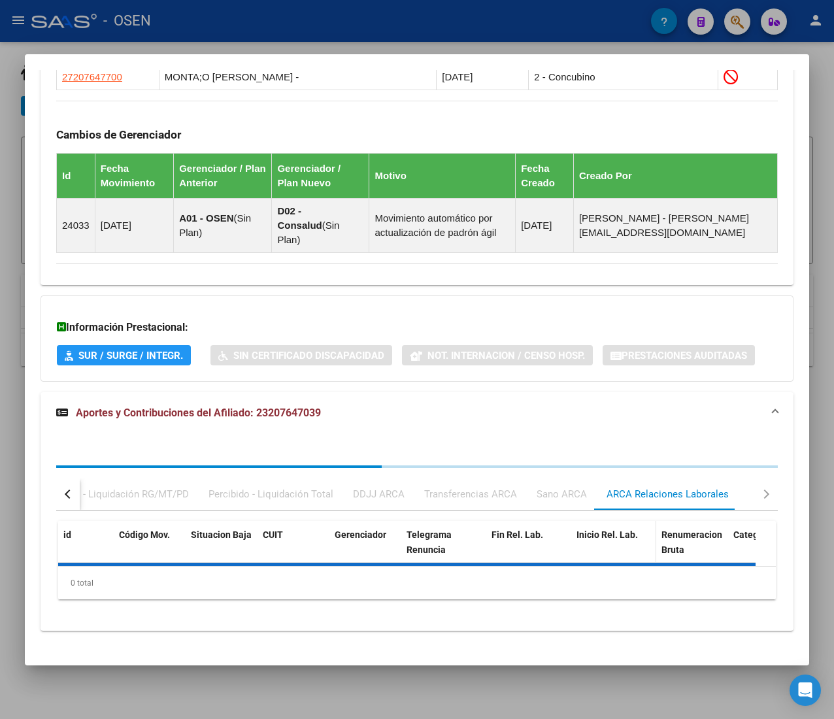
scroll to position [1085, 0]
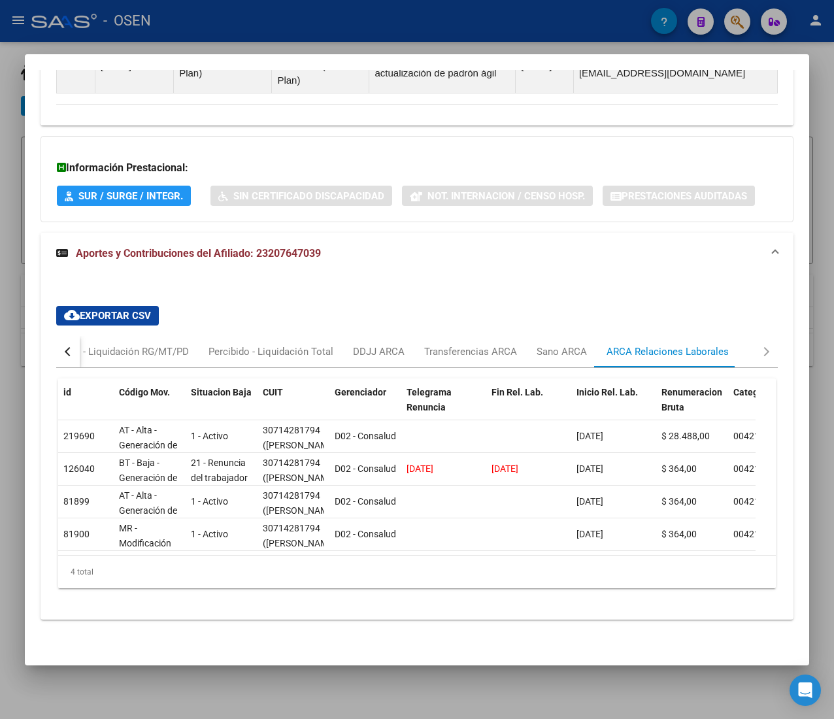
click at [67, 347] on div "button" at bounding box center [69, 351] width 9 height 9
click at [108, 344] on div "Devengado RG" at bounding box center [121, 351] width 63 height 14
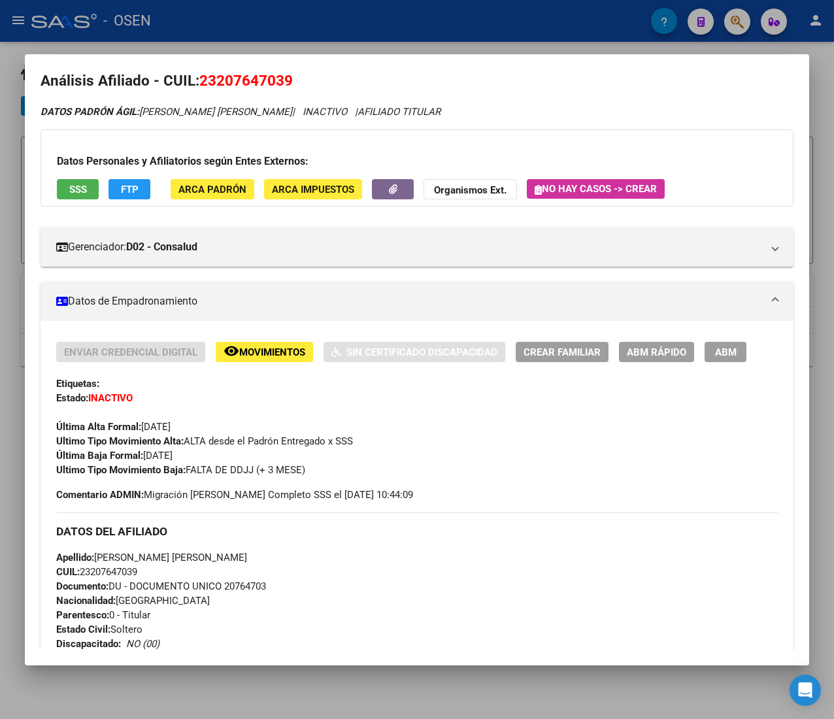
scroll to position [0, 0]
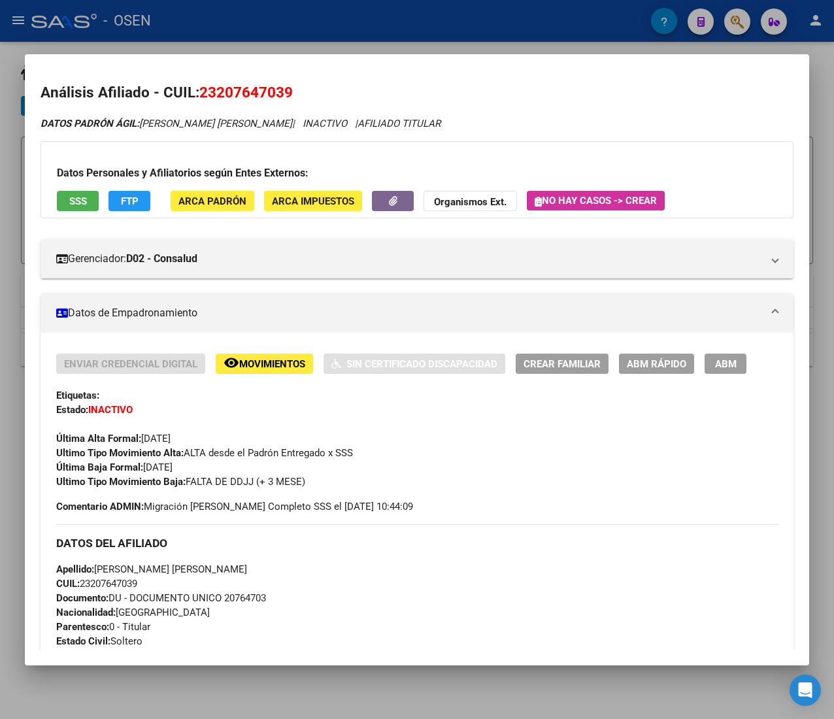
click at [646, 363] on span "ABM Rápido" at bounding box center [656, 364] width 59 height 12
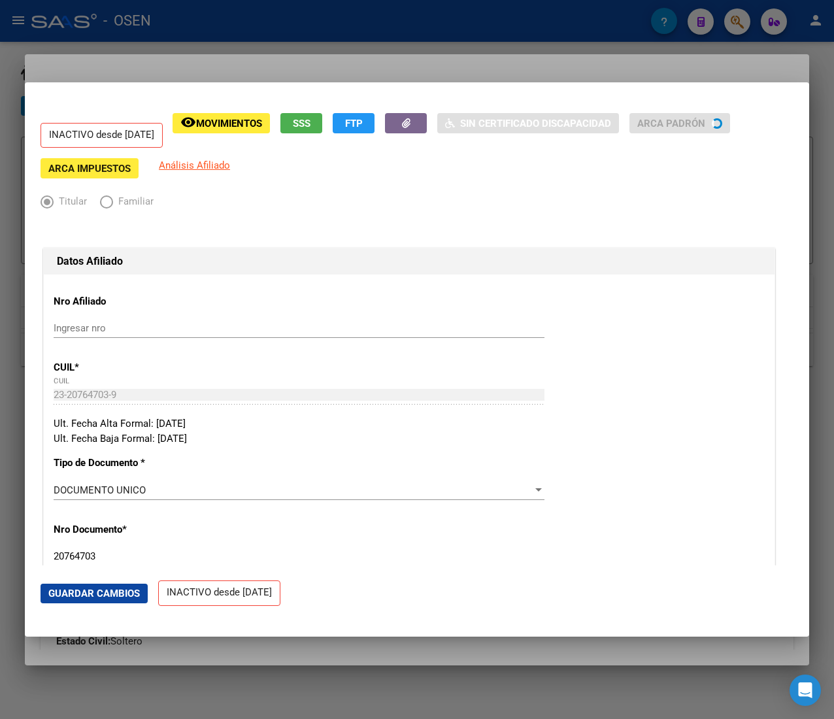
radio input "true"
type input "30-71428179-4"
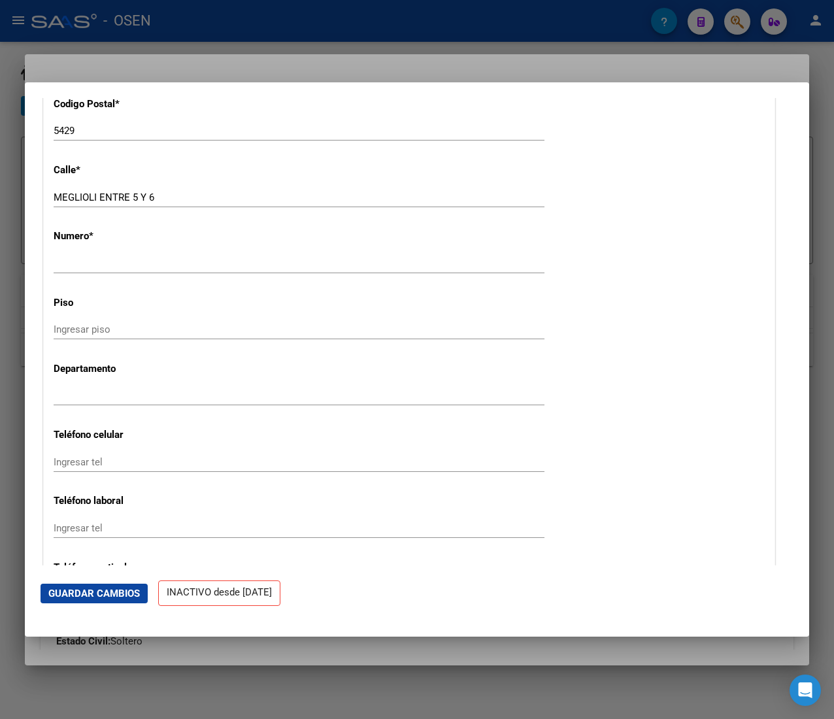
scroll to position [1568, 0]
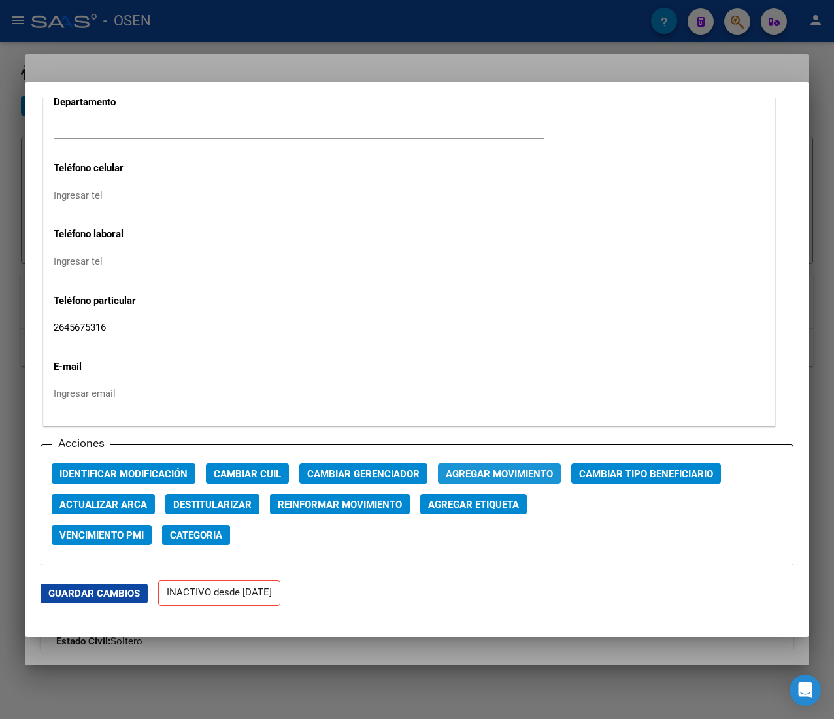
click at [531, 473] on span "Agregar Movimiento" at bounding box center [499, 474] width 107 height 12
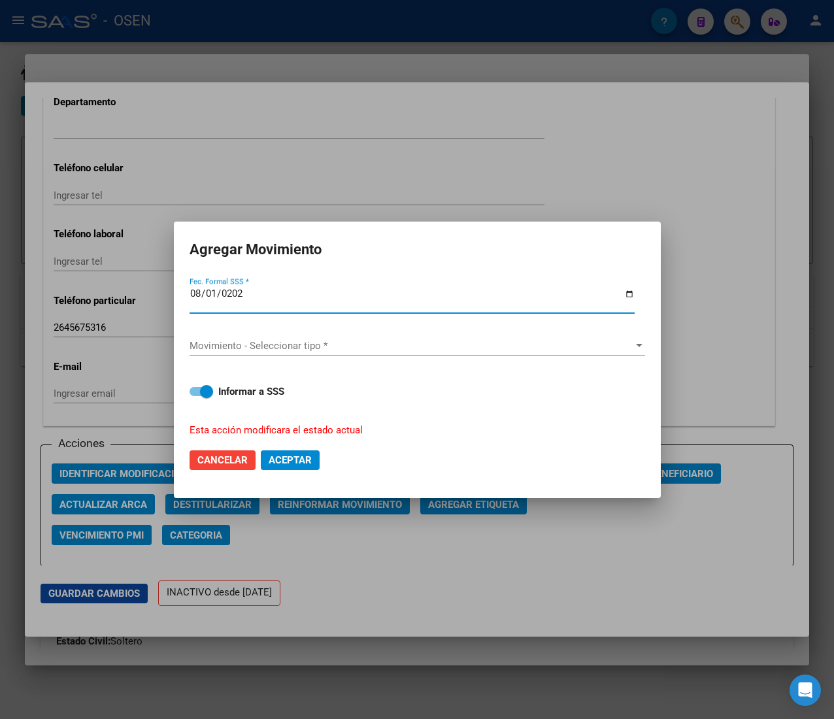
type input "2025-08-01"
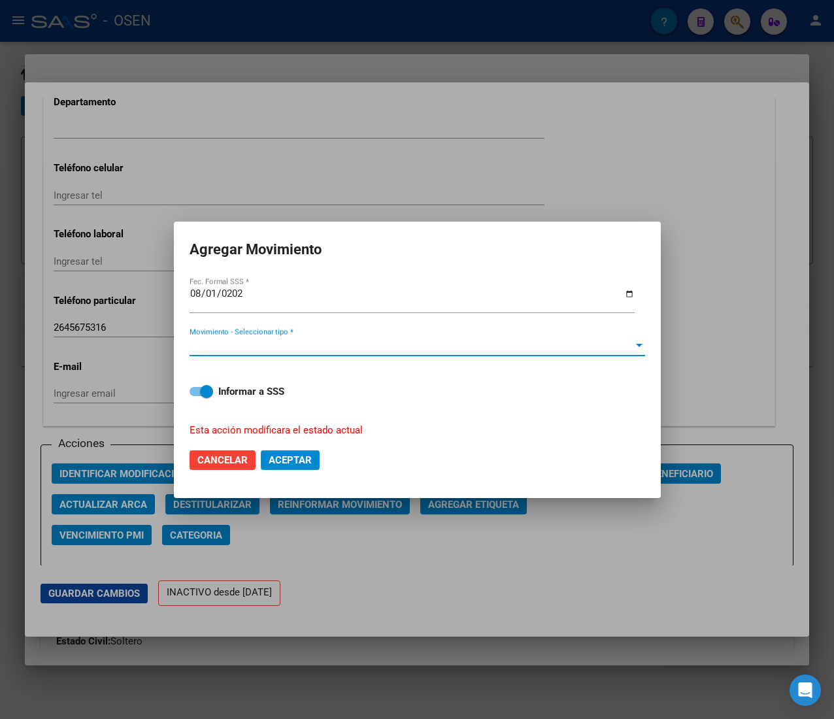
click at [395, 342] on span "Movimiento - Seleccionar tipo *" at bounding box center [411, 346] width 444 height 12
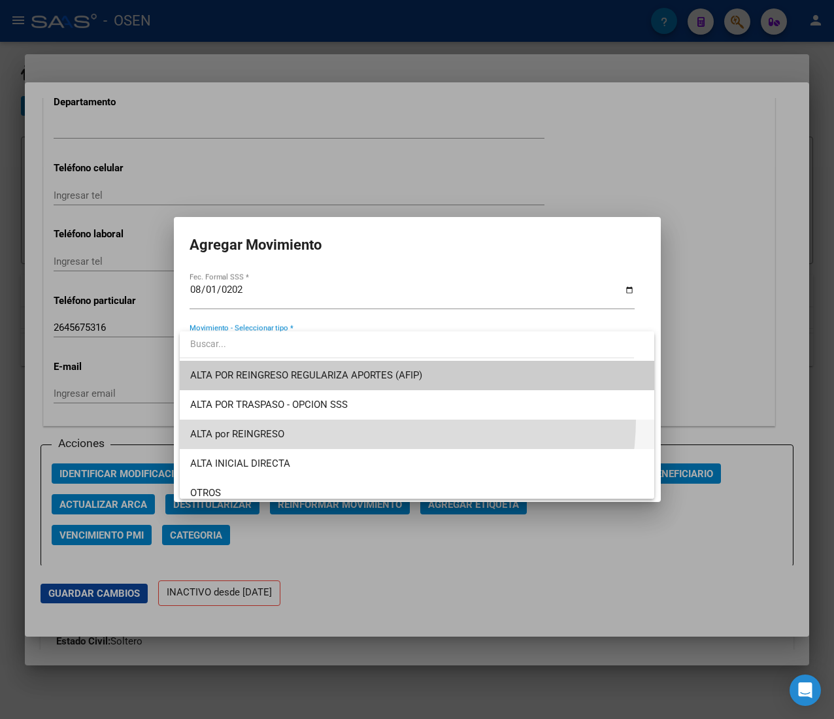
click at [359, 419] on span "ALTA por REINGRESO" at bounding box center [416, 433] width 453 height 29
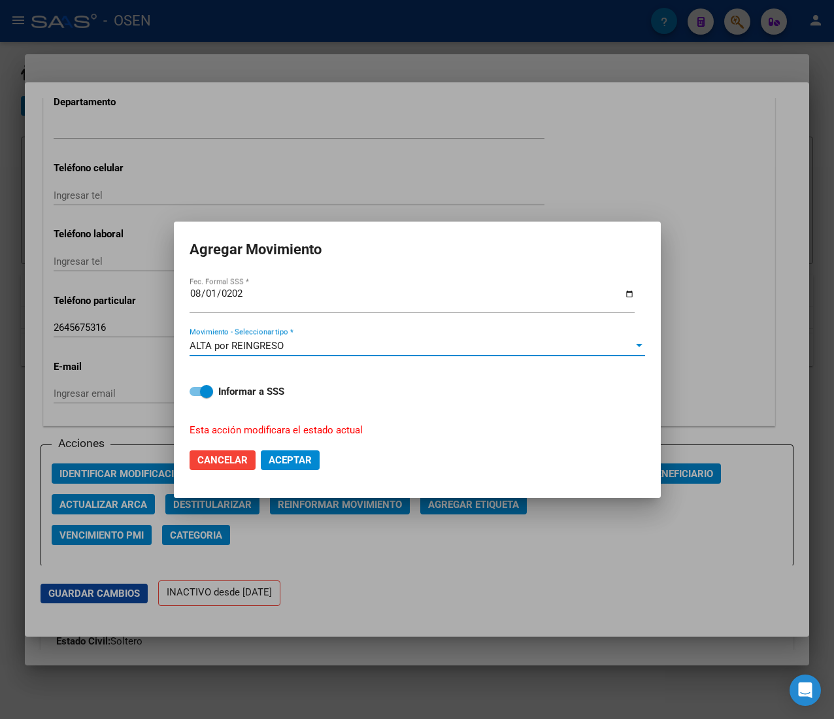
click at [291, 455] on span "Aceptar" at bounding box center [290, 460] width 43 height 12
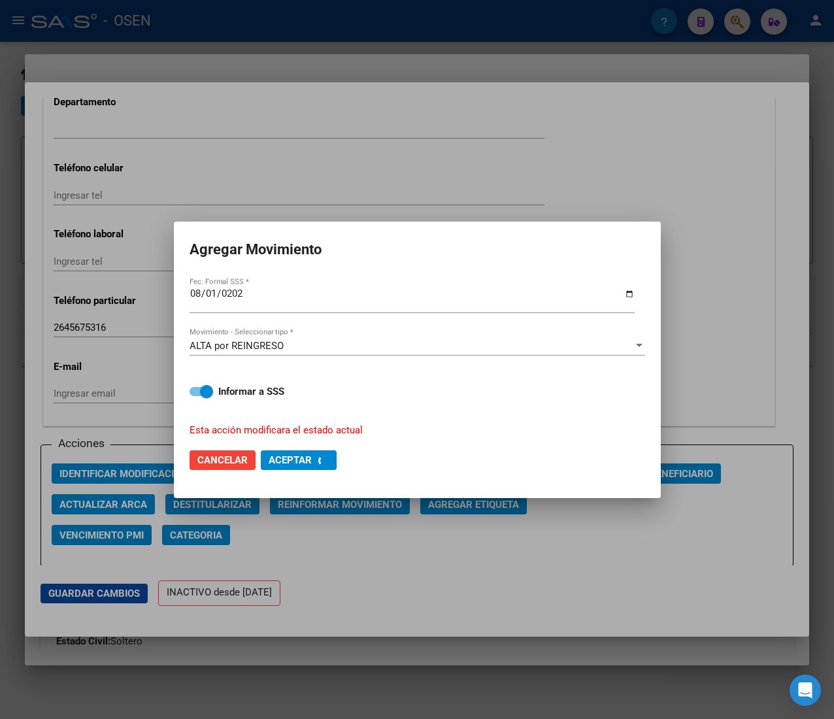
checkbox input "false"
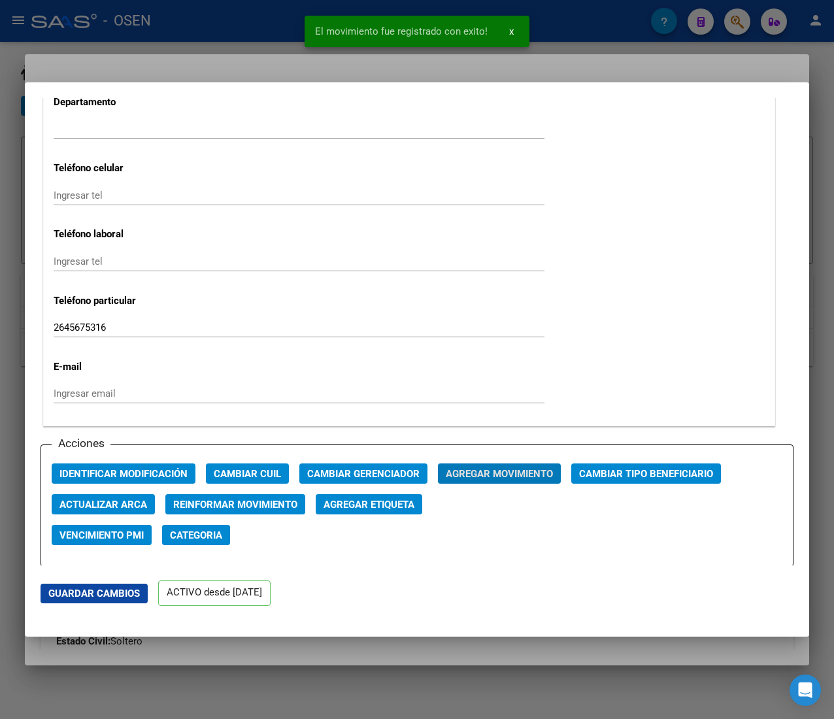
click at [199, 10] on div at bounding box center [417, 359] width 834 height 719
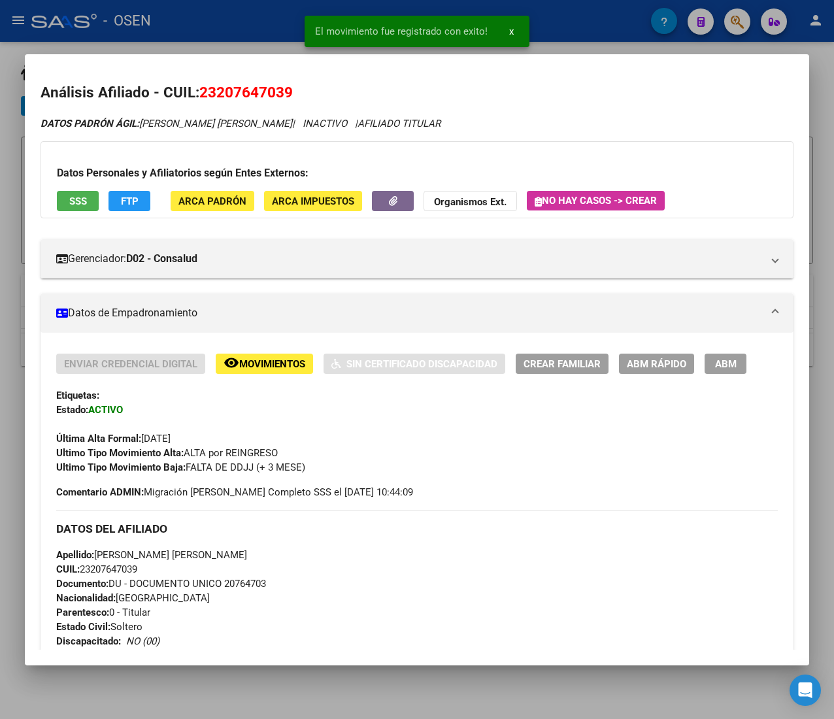
click at [201, 25] on div at bounding box center [417, 359] width 834 height 719
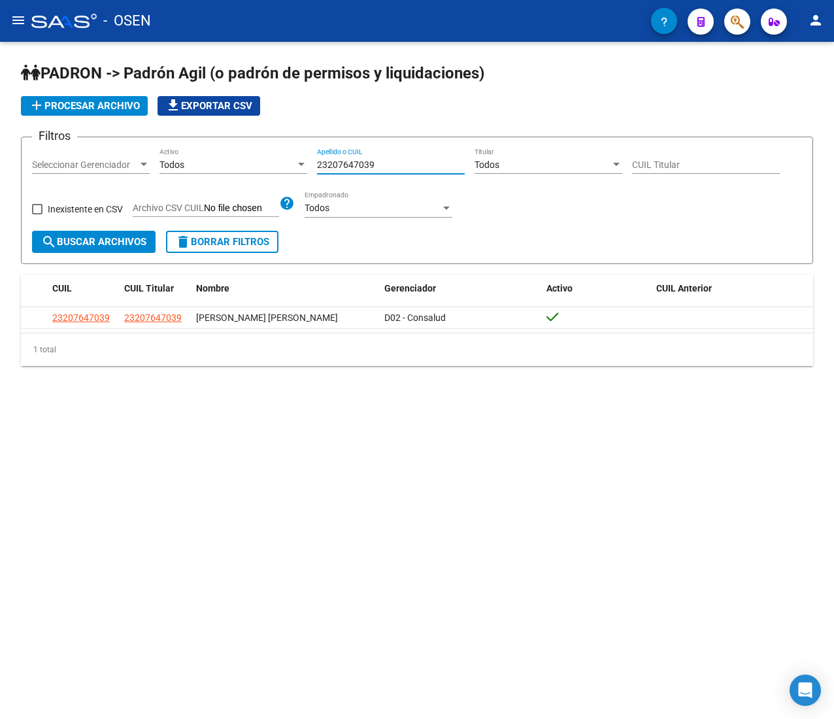
drag, startPoint x: 395, startPoint y: 169, endPoint x: 386, endPoint y: 165, distance: 10.8
click at [387, 166] on input "23207647039" at bounding box center [391, 164] width 148 height 11
drag, startPoint x: 338, startPoint y: 167, endPoint x: 278, endPoint y: 172, distance: 60.3
click at [278, 172] on div "Filtros Seleccionar Gerenciador Seleccionar Gerenciador Todos Activo 2320764703…" at bounding box center [417, 189] width 770 height 83
paste input "0387451758"
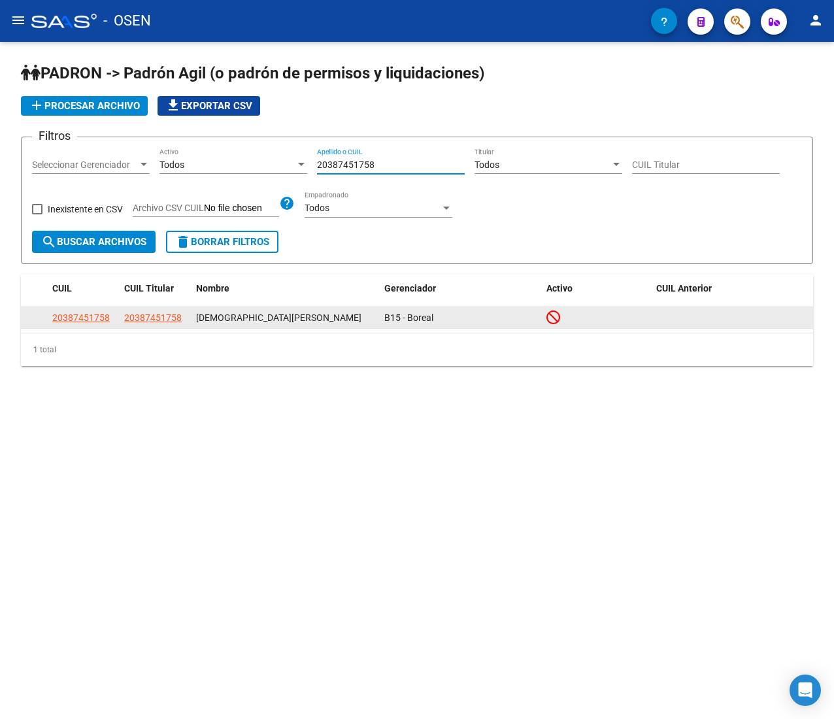
type input "20387451758"
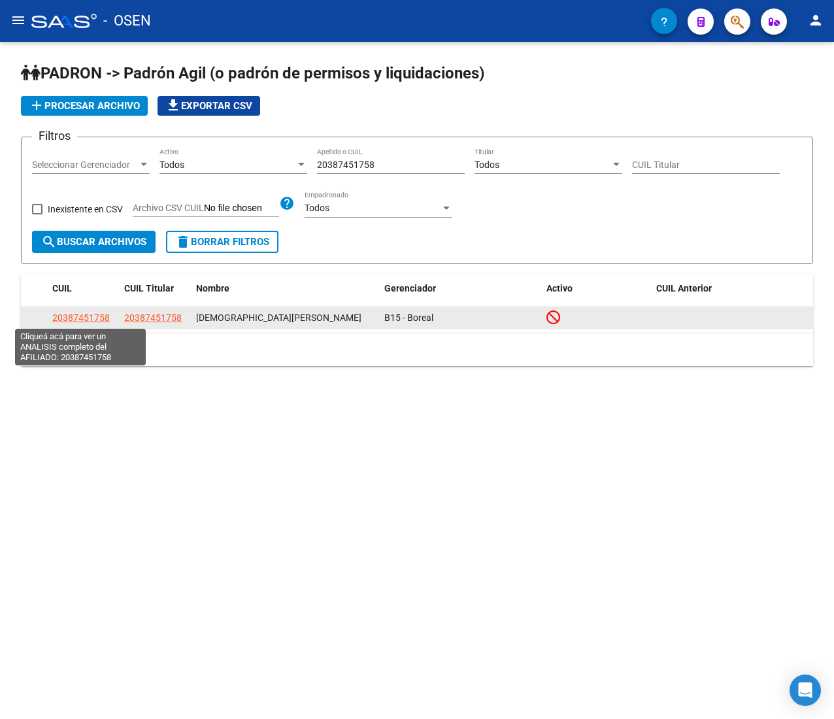
click at [78, 315] on span "20387451758" at bounding box center [80, 317] width 57 height 10
type textarea "20387451758"
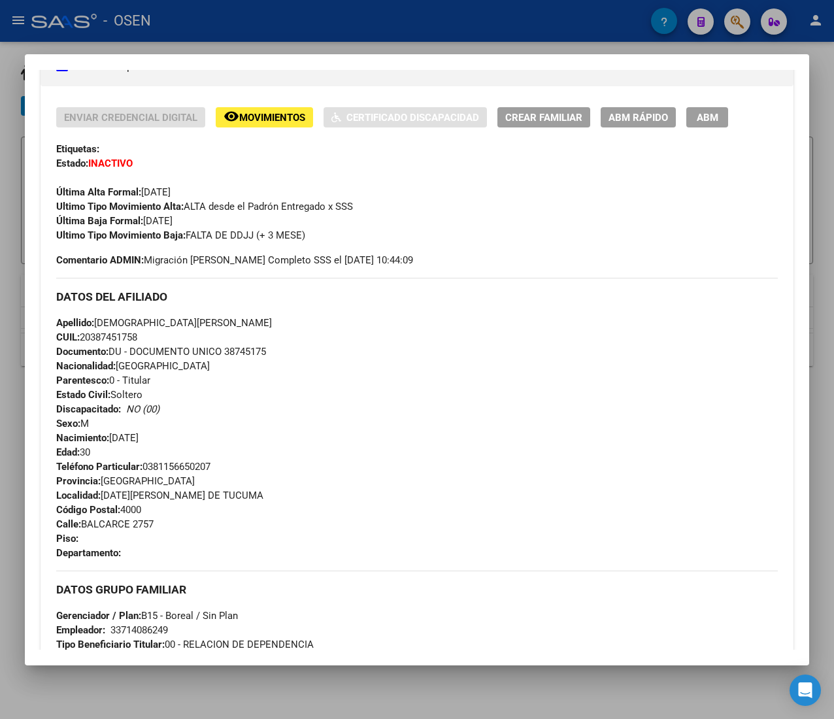
scroll to position [562, 0]
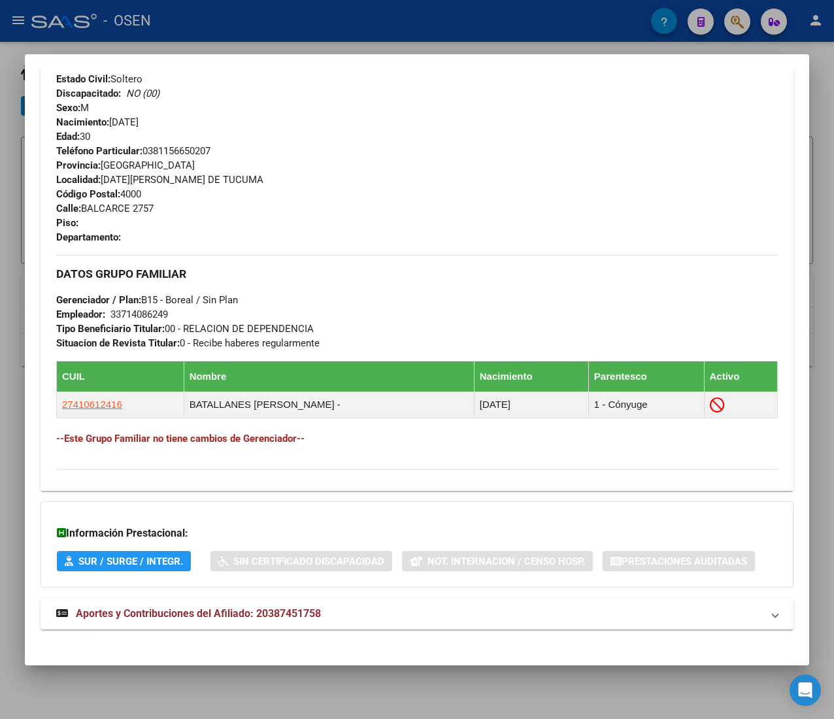
click at [311, 596] on div "DATOS PADRÓN ÁGIL: NOGUEDA MAXIMILIANO FRANCISCO | INACTIVO | AFILIADO TITULAR …" at bounding box center [417, 99] width 753 height 1090
click at [318, 627] on mat-expansion-panel-header "Aportes y Contribuciones del Afiliado: 20387451758" at bounding box center [417, 613] width 753 height 31
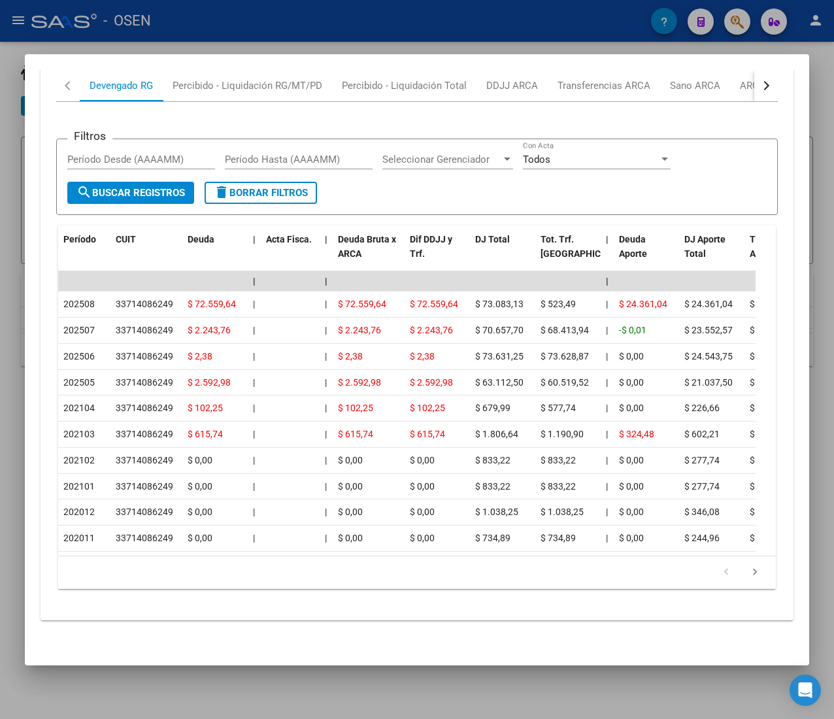
scroll to position [1218, 0]
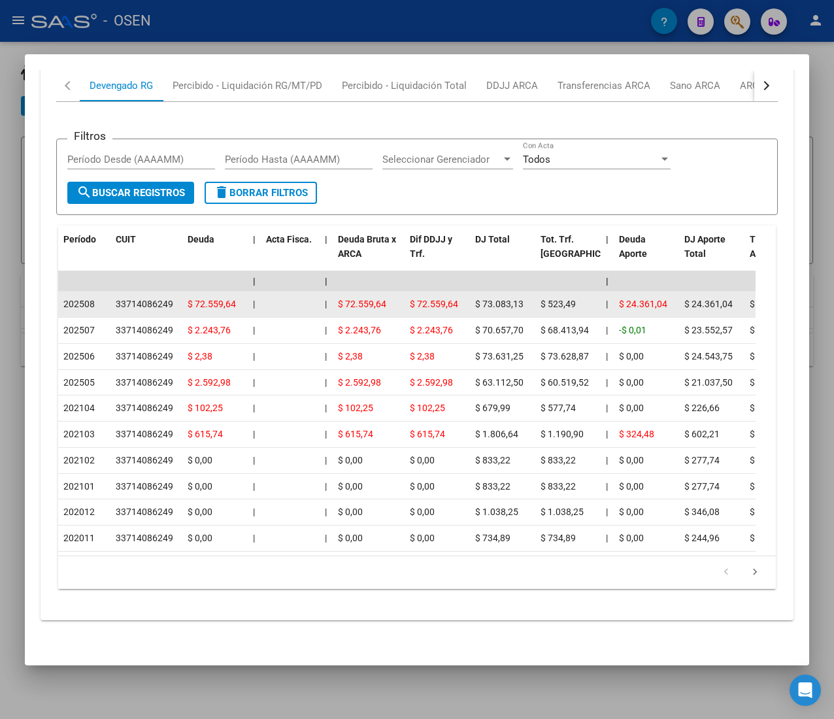
drag, startPoint x: 123, startPoint y: 282, endPoint x: 167, endPoint y: 282, distance: 44.4
click at [167, 297] on div "33714086249" at bounding box center [144, 304] width 57 height 15
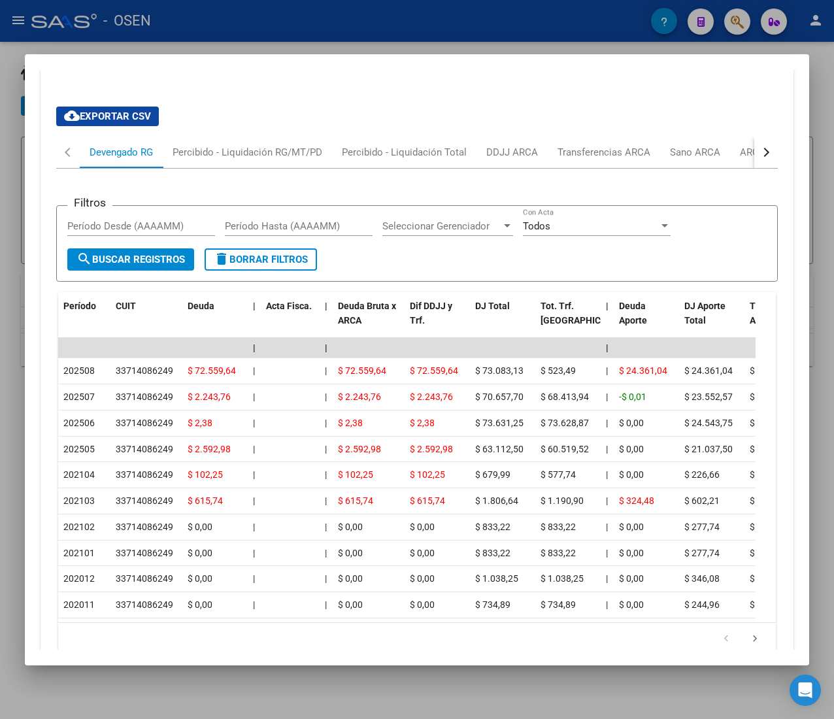
scroll to position [1087, 0]
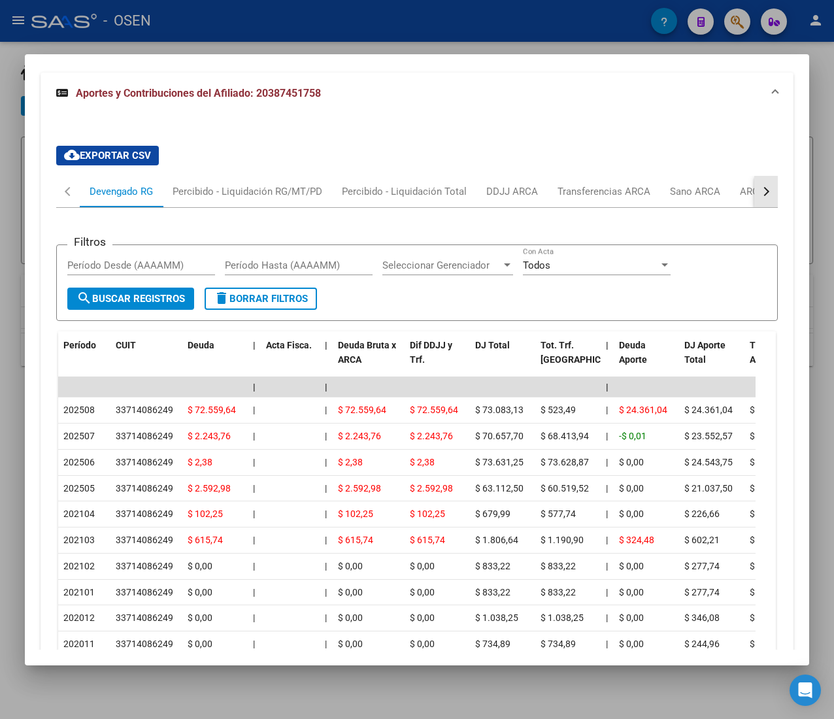
click at [760, 195] on div "button" at bounding box center [764, 191] width 9 height 9
click at [694, 195] on div "ARCA Relaciones Laborales" at bounding box center [667, 191] width 122 height 14
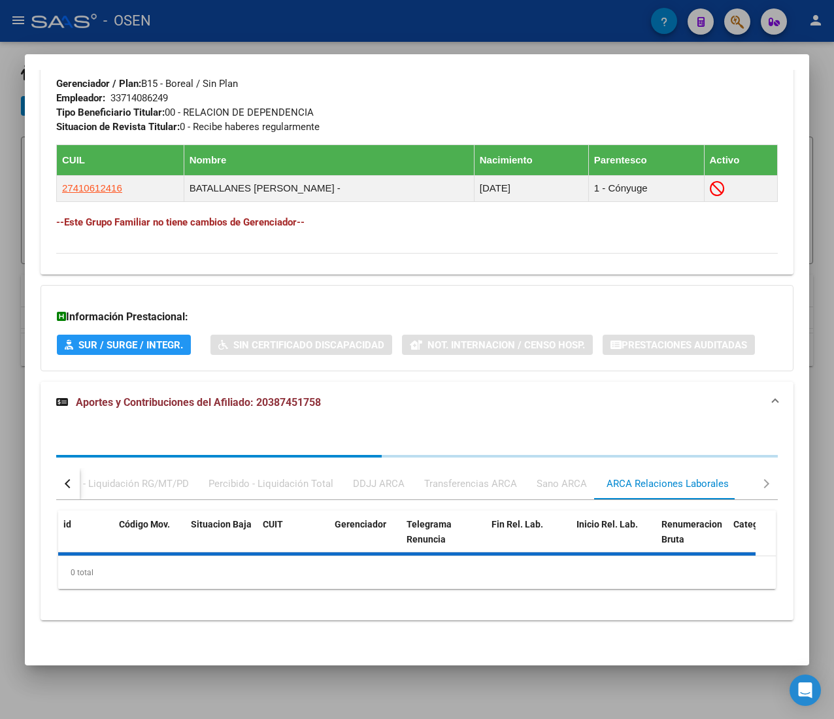
scroll to position [852, 0]
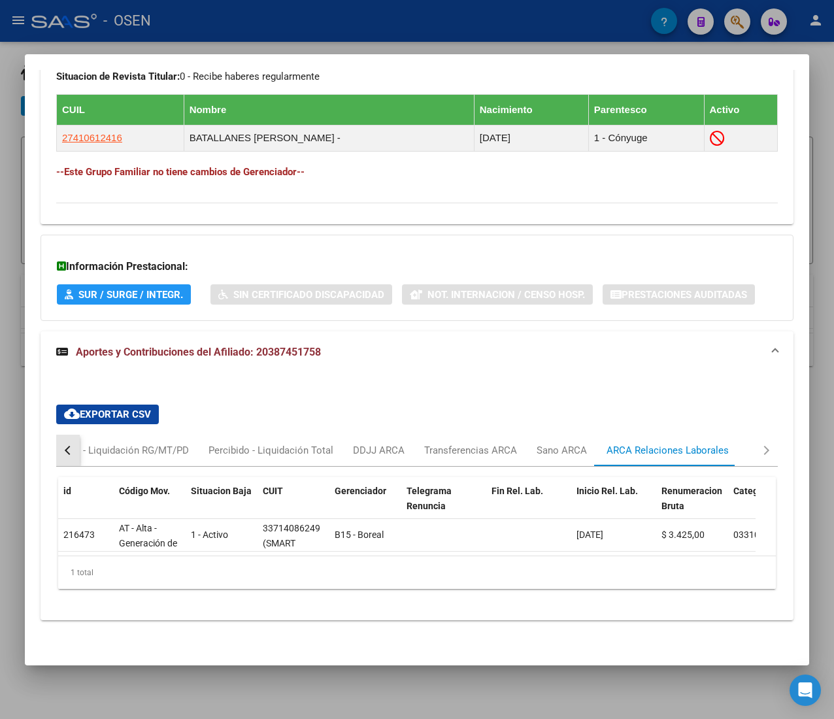
click at [66, 446] on div "button" at bounding box center [69, 450] width 9 height 9
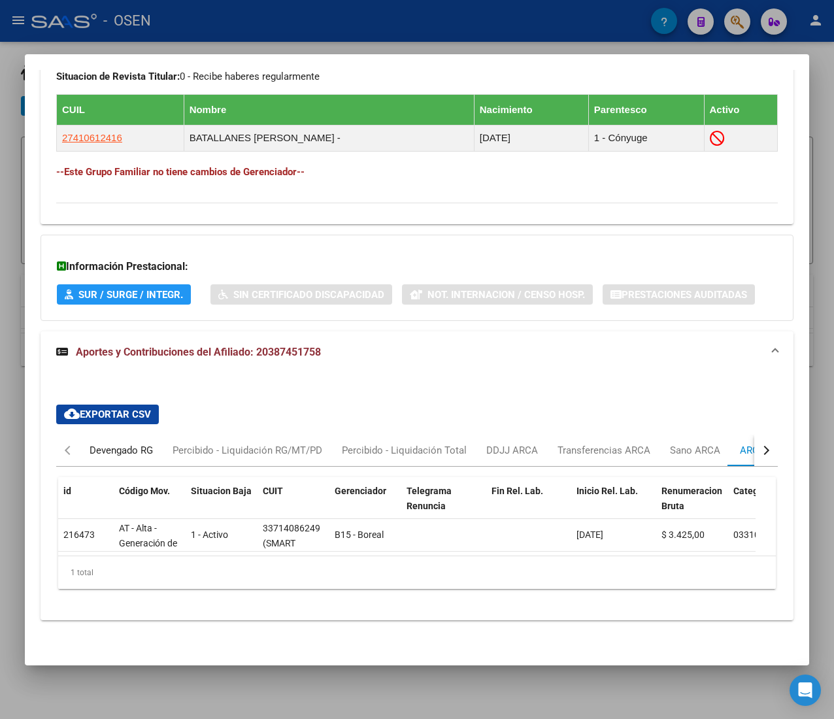
click at [107, 443] on div "Devengado RG" at bounding box center [121, 450] width 63 height 14
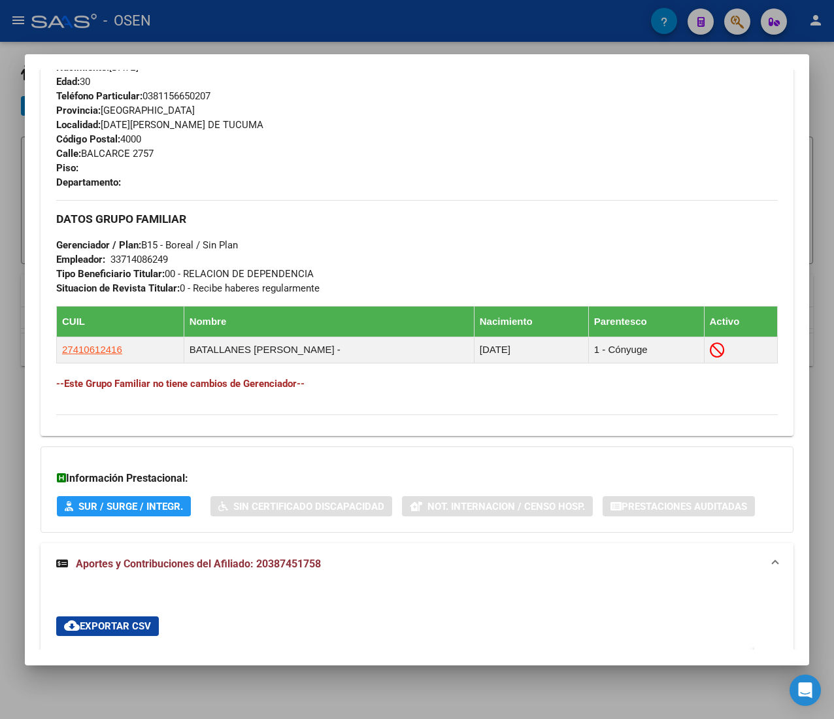
scroll to position [0, 0]
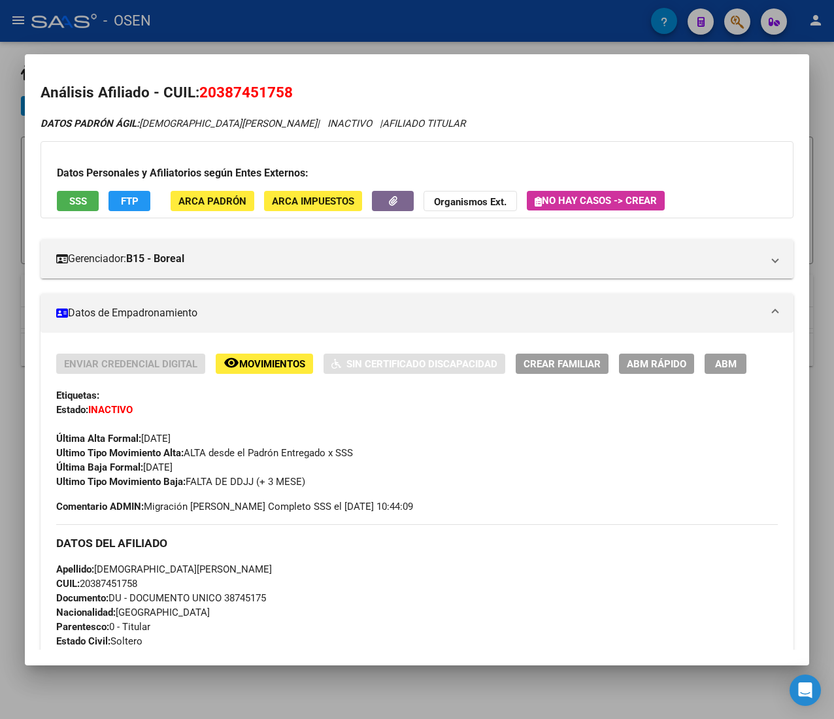
click at [648, 370] on span "ABM Rápido" at bounding box center [656, 364] width 59 height 12
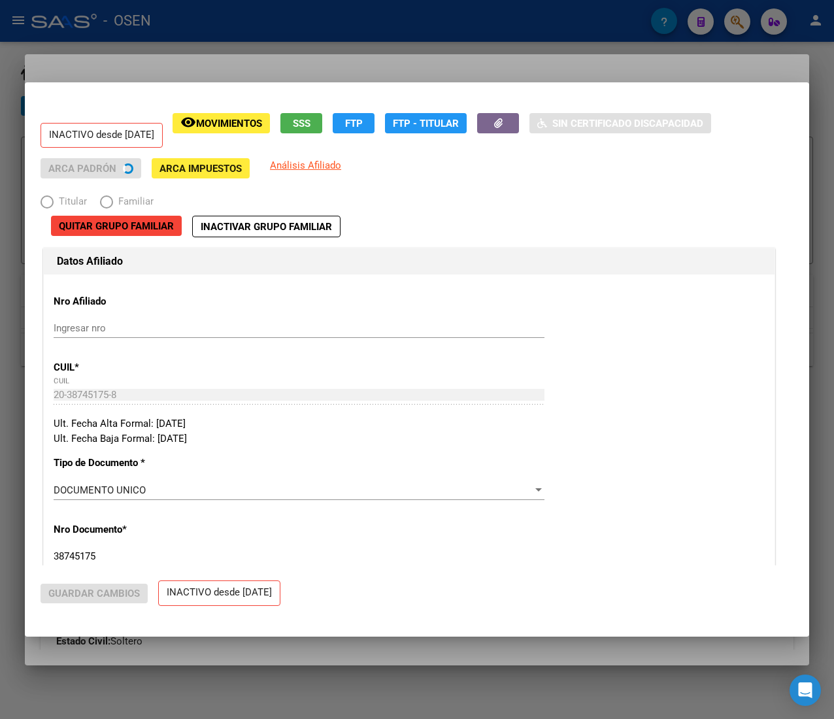
radio input "true"
type input "33-71408624-9"
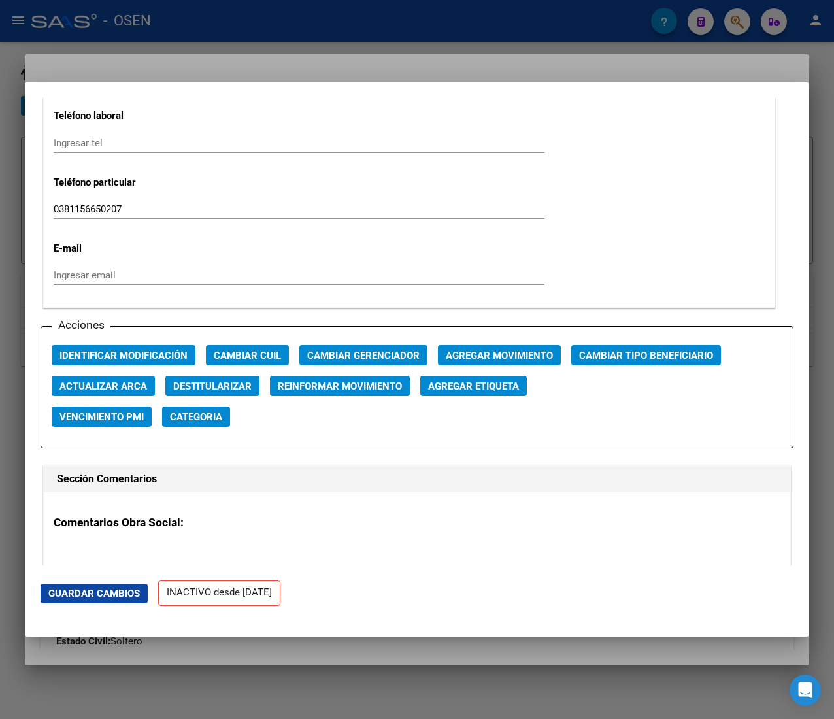
scroll to position [1829, 0]
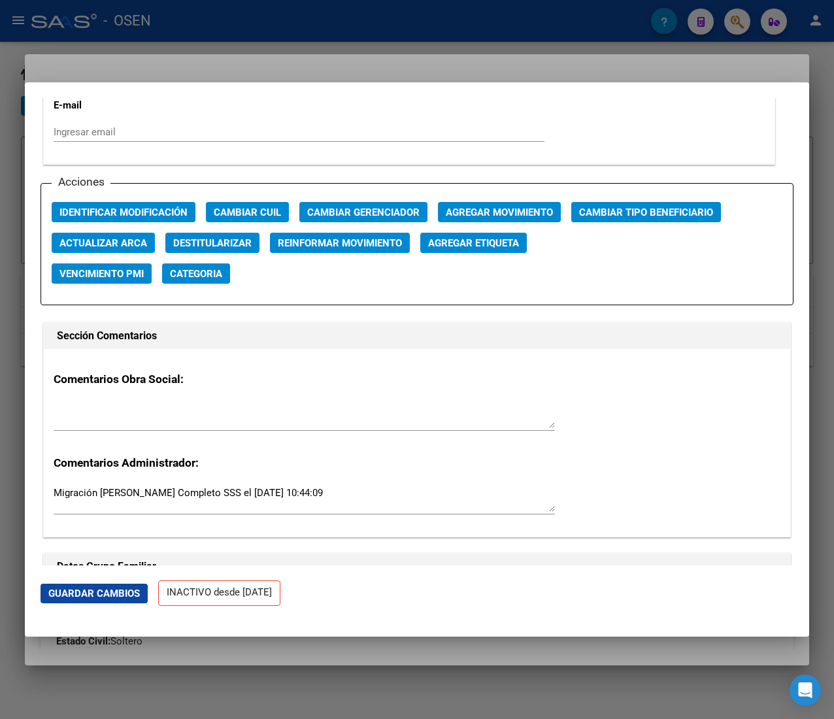
click at [474, 211] on span "Agregar Movimiento" at bounding box center [499, 212] width 107 height 12
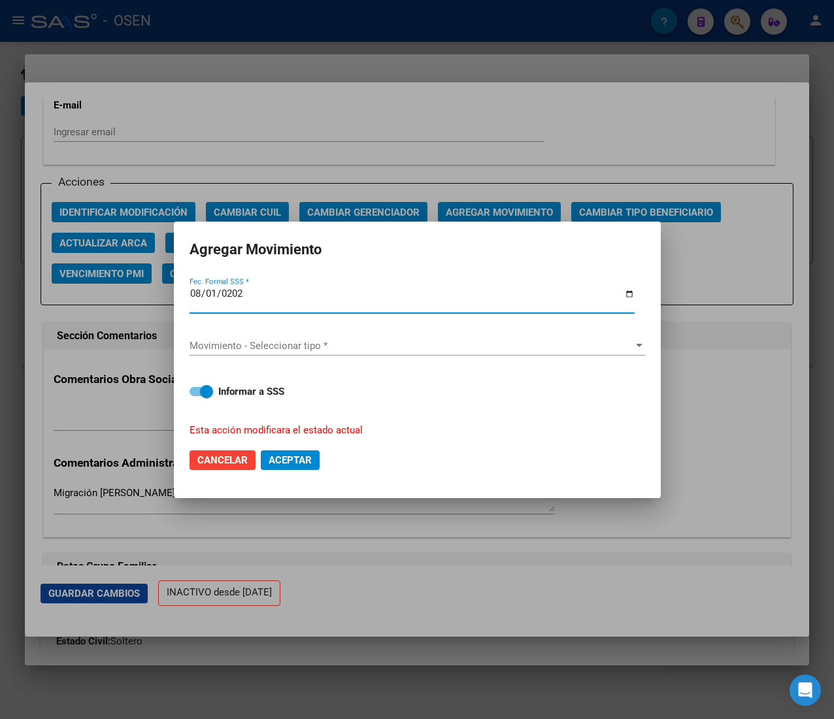
type input "2025-08-01"
click at [411, 335] on div "Movimiento - Seleccionar tipo * Movimiento - Seleccionar tipo *" at bounding box center [416, 346] width 455 height 42
click at [397, 347] on span "Movimiento - Seleccionar tipo *" at bounding box center [411, 346] width 444 height 12
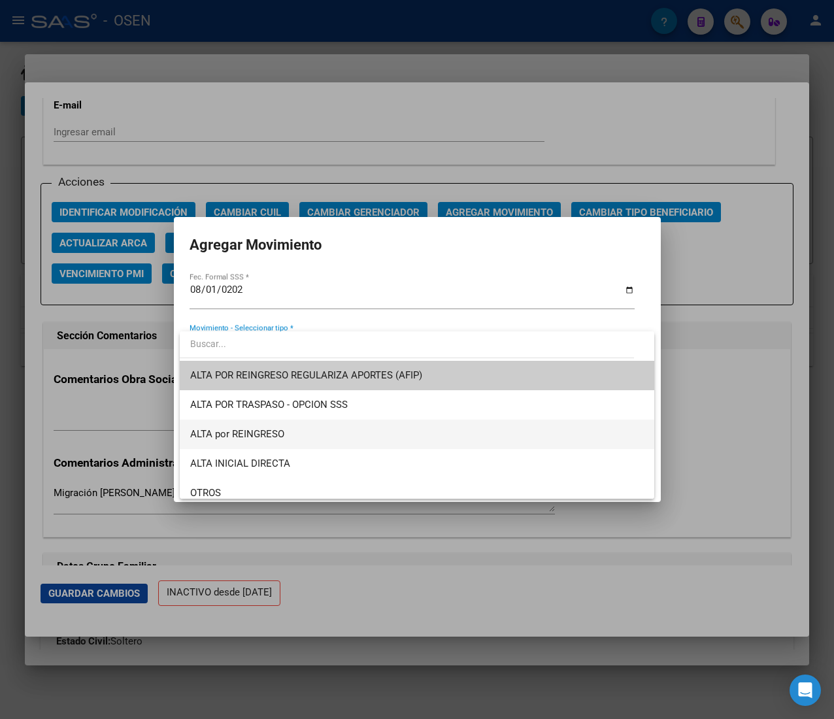
click at [306, 436] on span "ALTA por REINGRESO" at bounding box center [416, 433] width 453 height 29
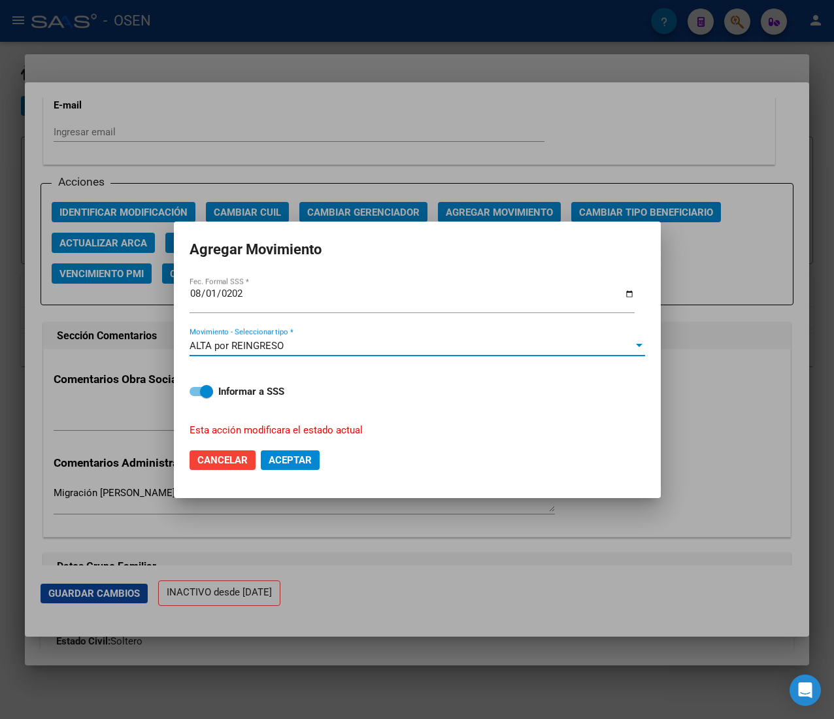
click at [294, 459] on span "Aceptar" at bounding box center [290, 460] width 43 height 12
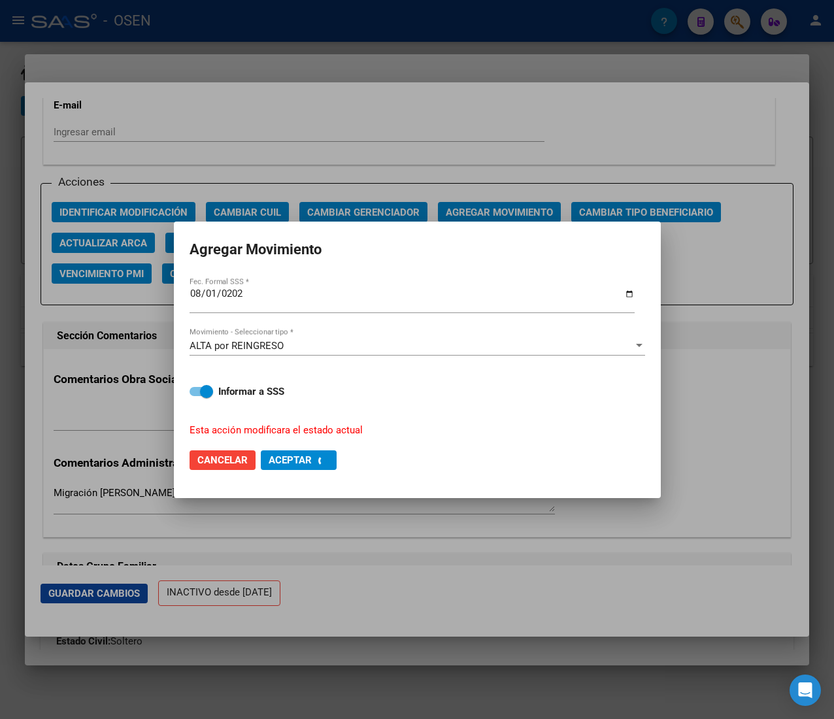
checkbox input "false"
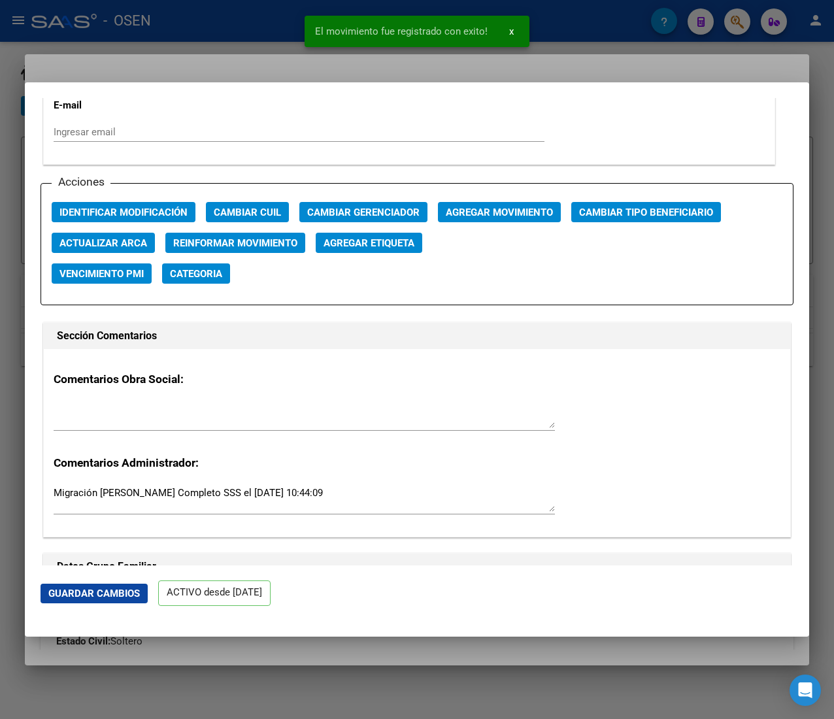
click at [249, 37] on div at bounding box center [417, 359] width 834 height 719
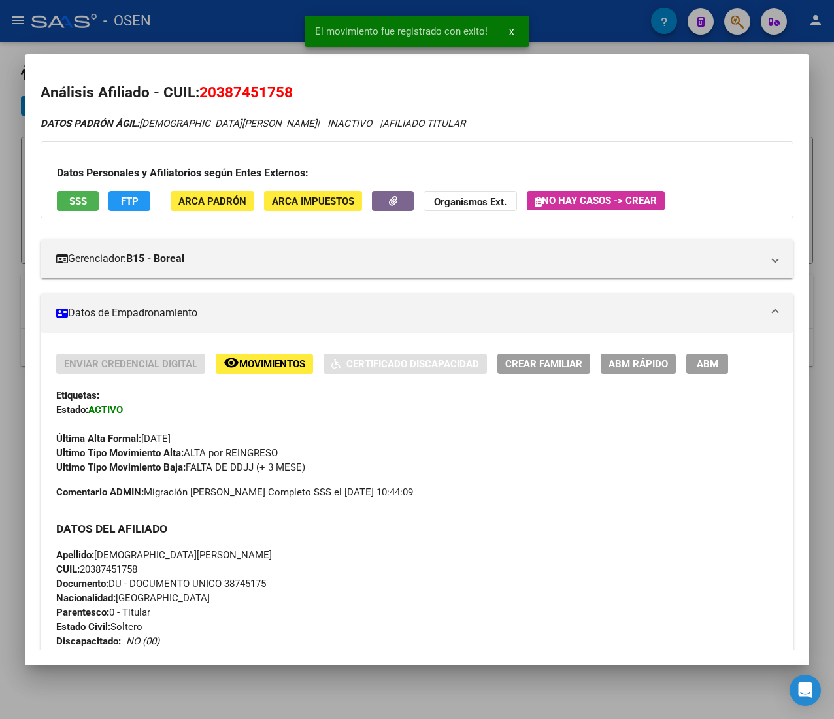
click at [247, 39] on div at bounding box center [417, 359] width 834 height 719
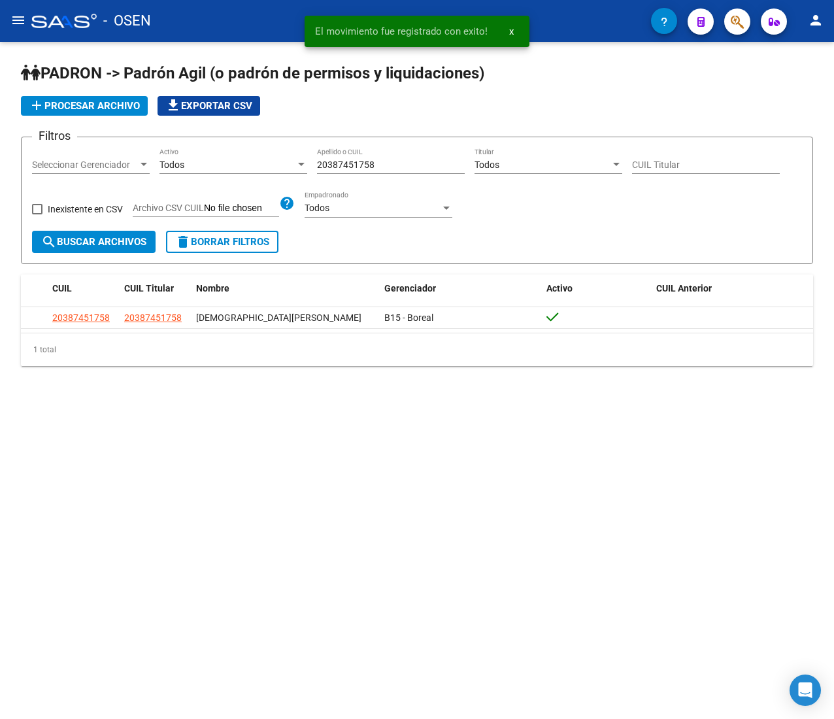
drag, startPoint x: 387, startPoint y: 164, endPoint x: 223, endPoint y: 146, distance: 164.9
click at [231, 146] on form "Filtros Seleccionar Gerenciador Seleccionar Gerenciador Todos Activo 2038745175…" at bounding box center [417, 200] width 792 height 127
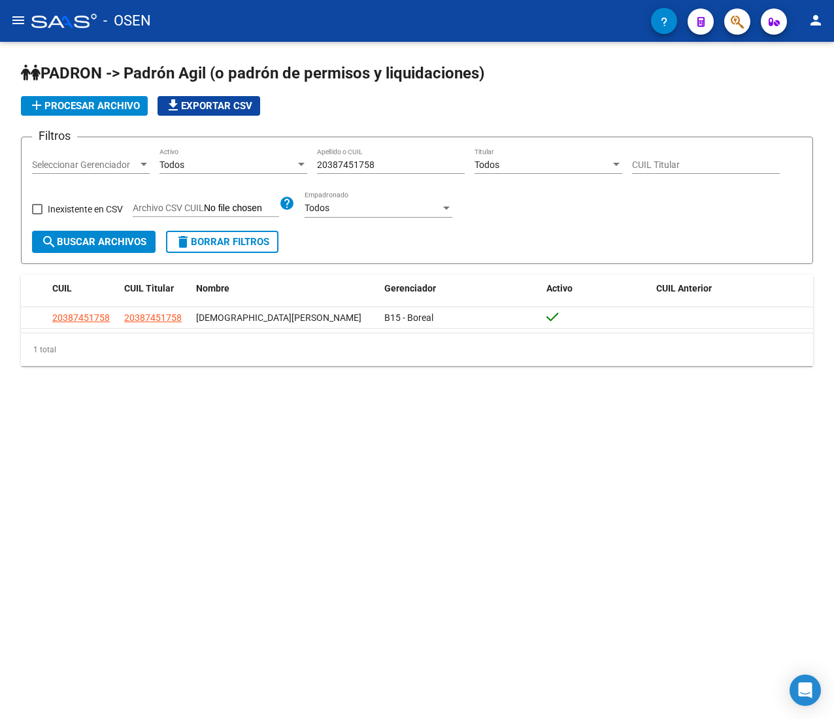
drag, startPoint x: 247, startPoint y: 146, endPoint x: 205, endPoint y: 142, distance: 42.6
click at [206, 141] on form "Filtros Seleccionar Gerenciador Seleccionar Gerenciador Todos Activo 2038745175…" at bounding box center [417, 200] width 792 height 127
paste input "97261795"
type input "20397261795"
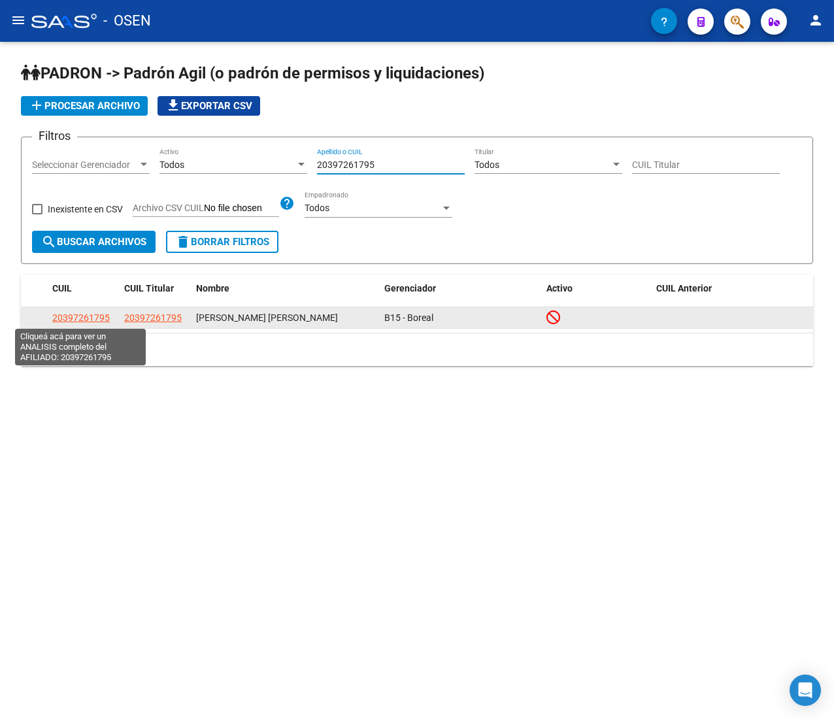
click at [86, 318] on span "20397261795" at bounding box center [80, 317] width 57 height 10
type textarea "20397261795"
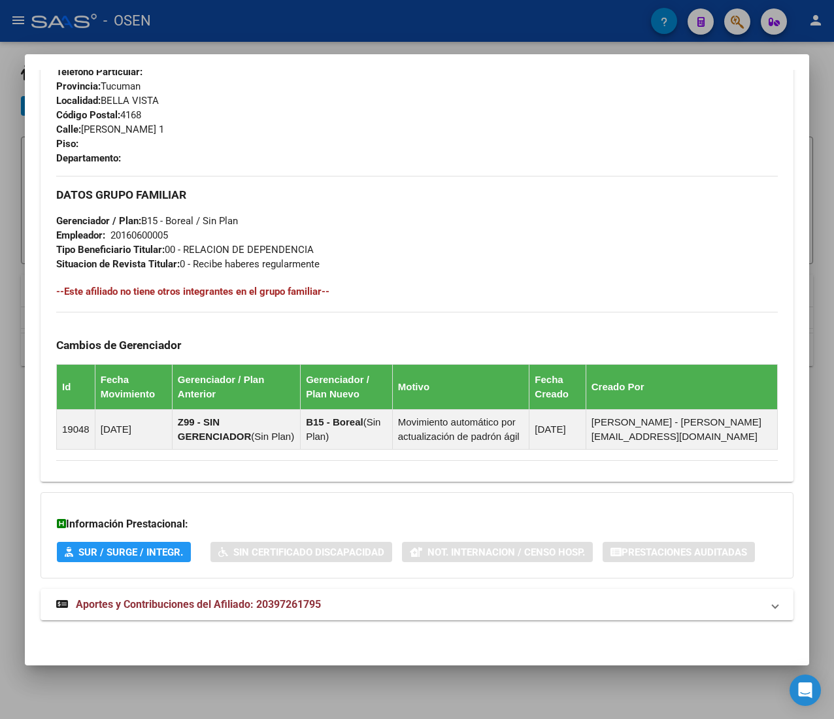
scroll to position [657, 0]
click at [372, 585] on div "DATOS PADRÓN ÁGIL: ALVARADO VICTOR ENRIQUE | INACTIVO | AFILIADO TITULAR Datos …" at bounding box center [417, 55] width 753 height 1160
click at [371, 608] on mat-panel-title "Aportes y Contribuciones del Afiliado: 20397261795" at bounding box center [409, 605] width 706 height 16
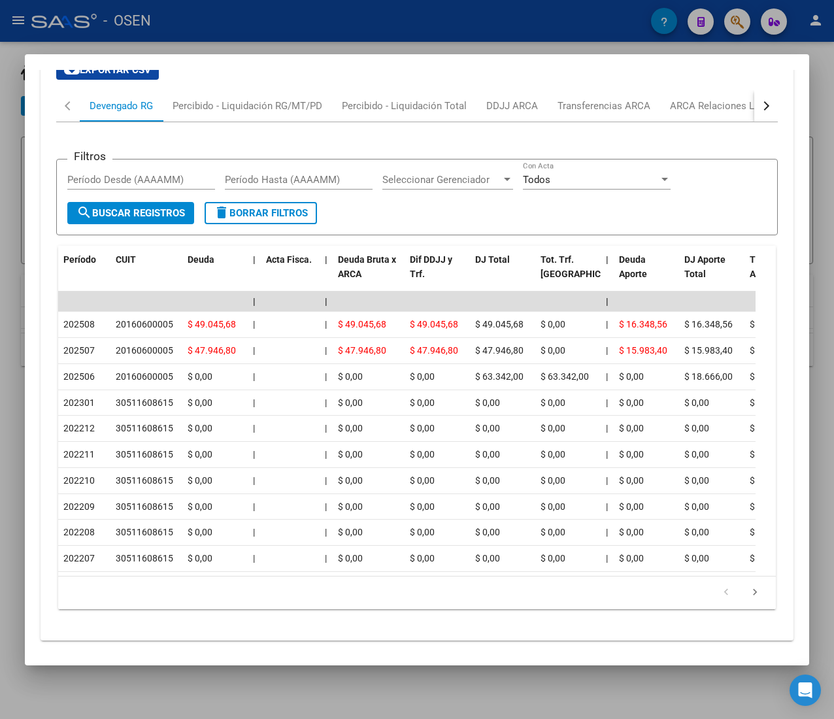
scroll to position [1302, 0]
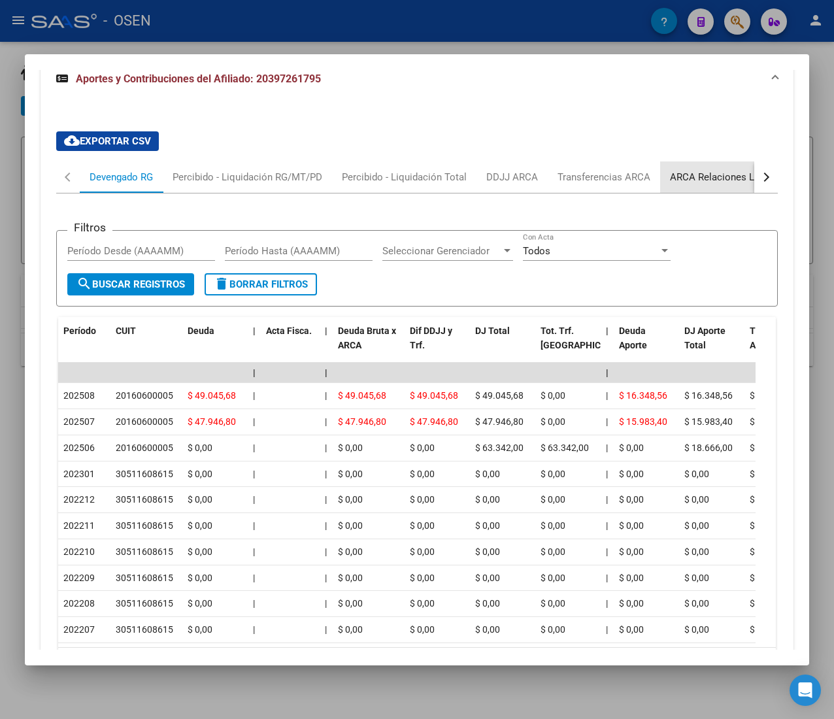
click at [720, 184] on div "ARCA Relaciones Laborales" at bounding box center [731, 177] width 122 height 14
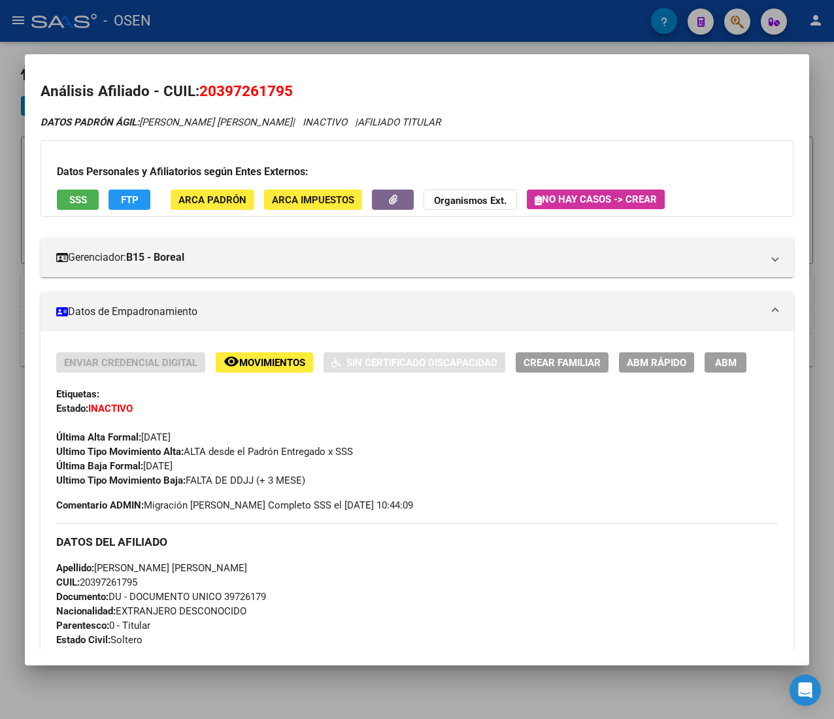
scroll to position [0, 0]
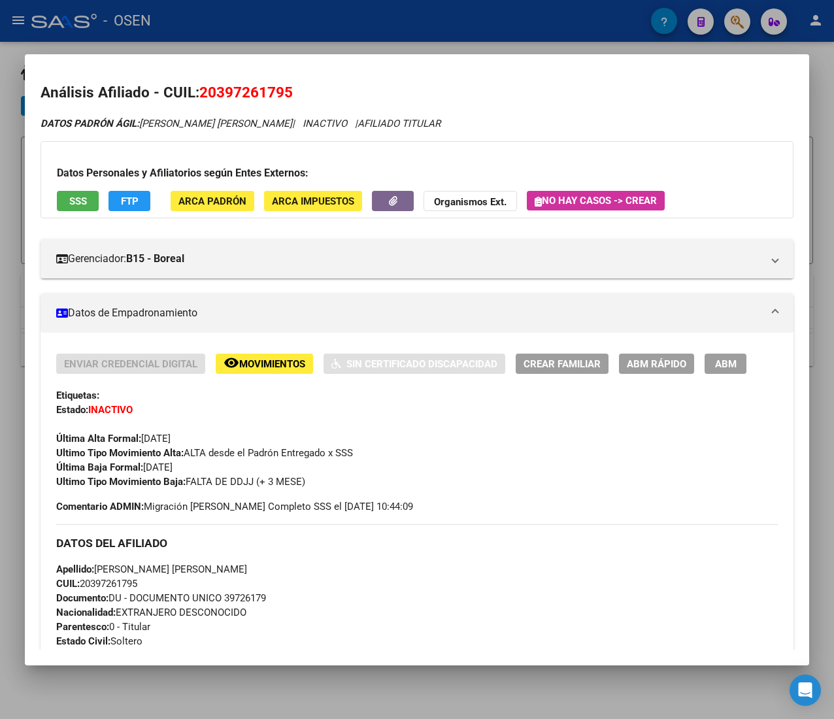
click at [642, 360] on span "ABM Rápido" at bounding box center [656, 364] width 59 height 12
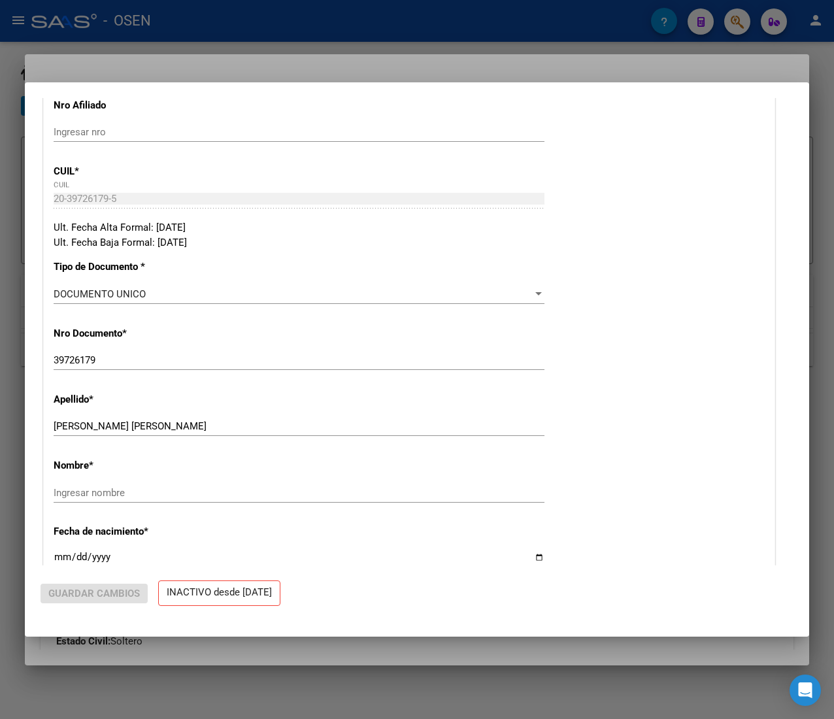
radio input "true"
type input "20-16060000-5"
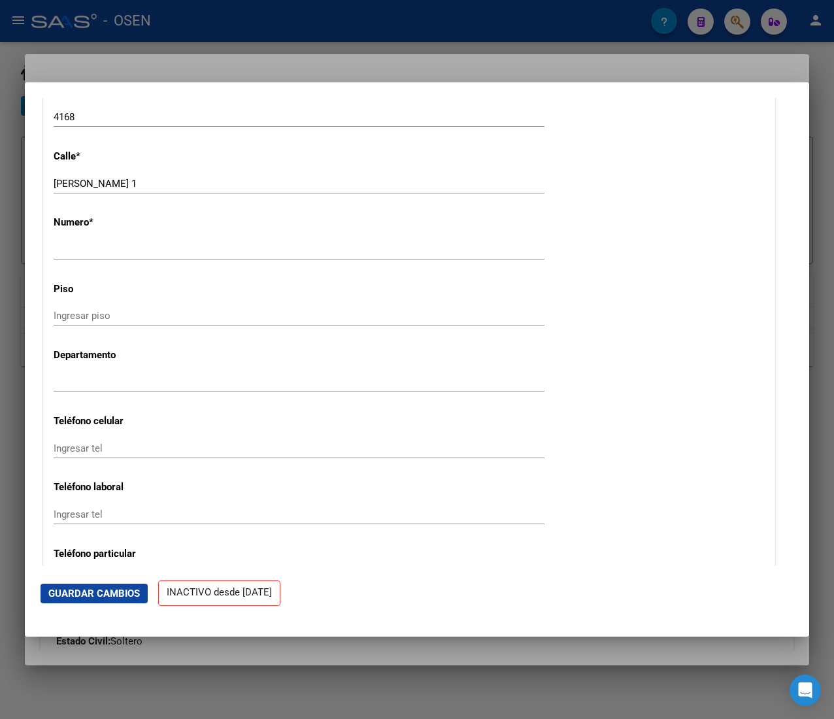
scroll to position [1829, 0]
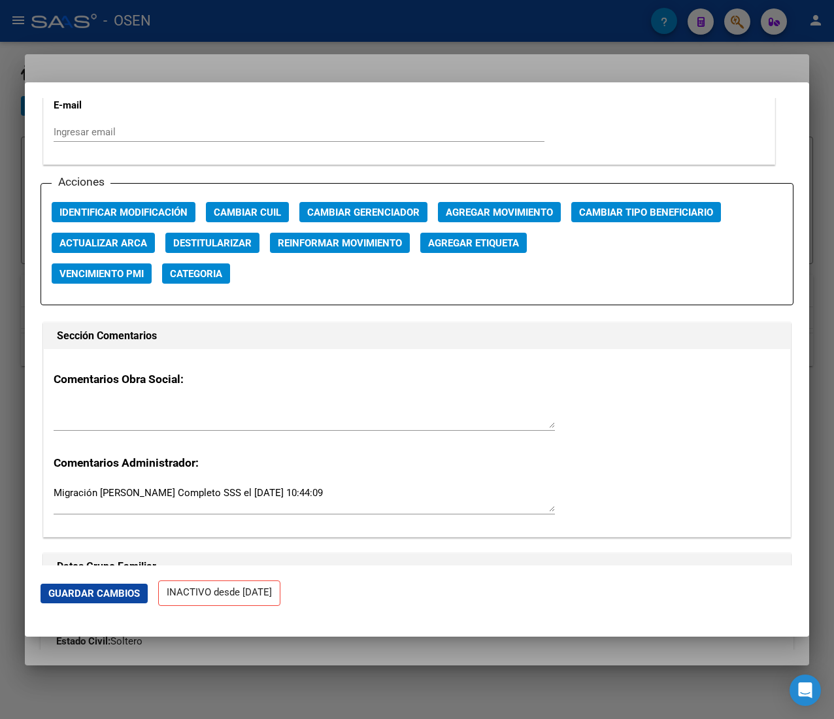
click at [486, 210] on span "Agregar Movimiento" at bounding box center [499, 212] width 107 height 12
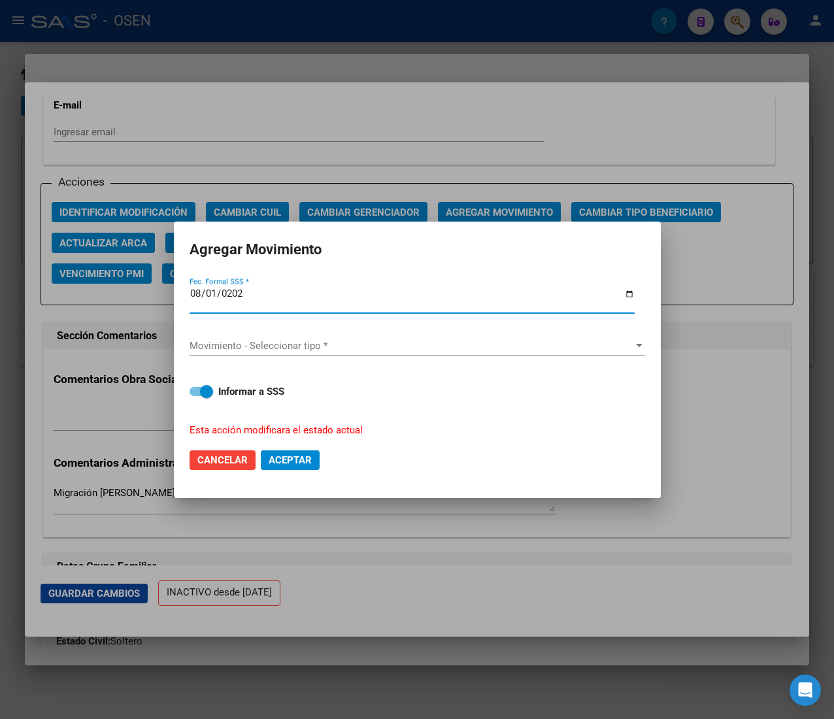
type input "2025-08-01"
click at [316, 337] on div "Movimiento - Seleccionar tipo * Movimiento - Seleccionar tipo *" at bounding box center [416, 346] width 455 height 20
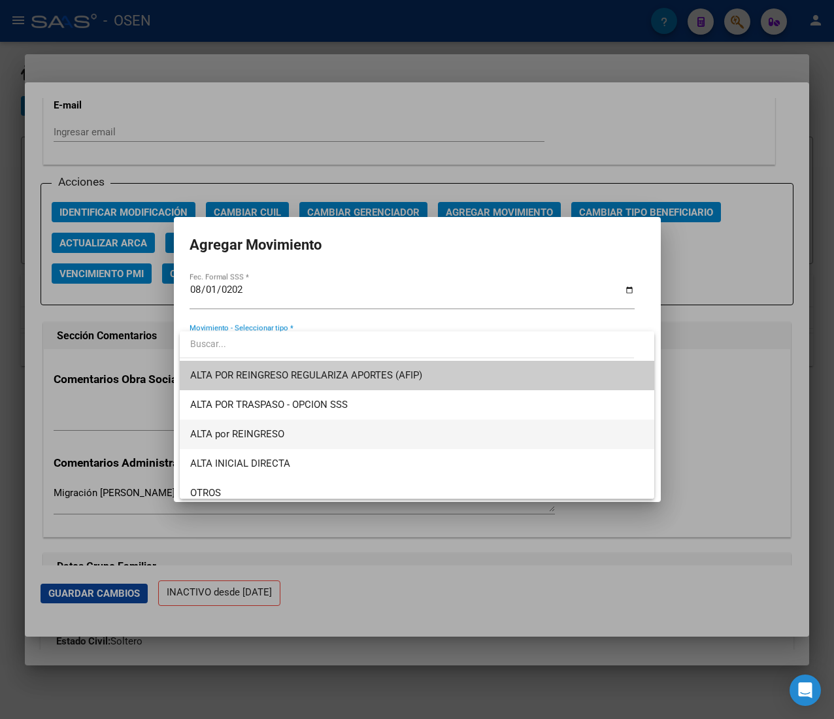
click at [296, 443] on span "ALTA por REINGRESO" at bounding box center [416, 433] width 453 height 29
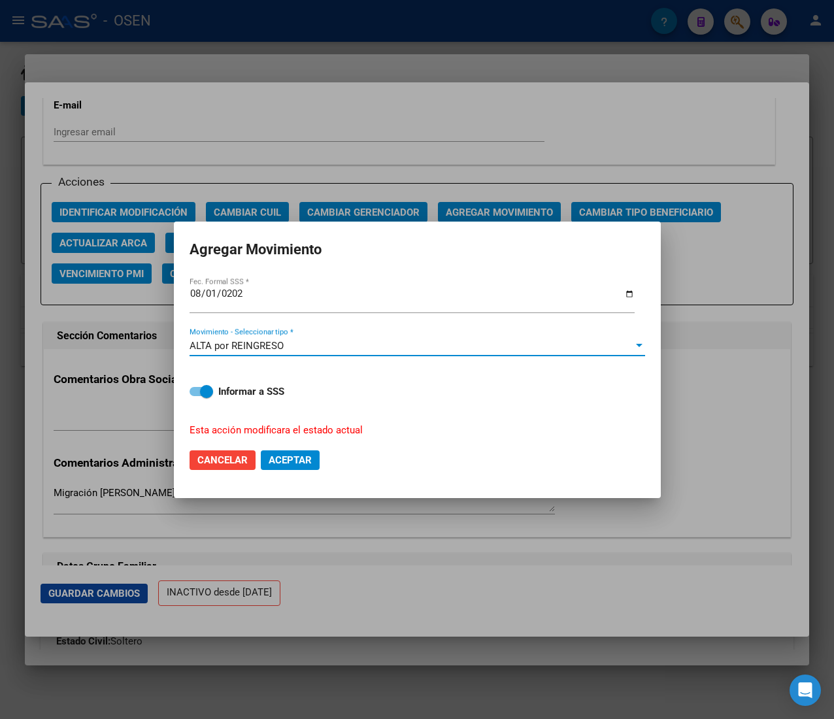
click at [298, 459] on span "Aceptar" at bounding box center [290, 460] width 43 height 12
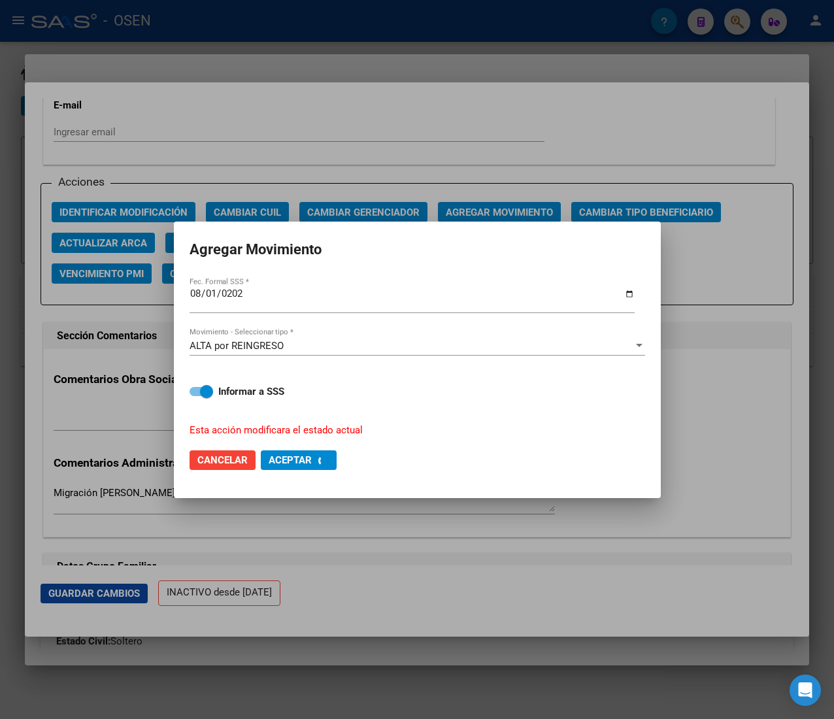
checkbox input "false"
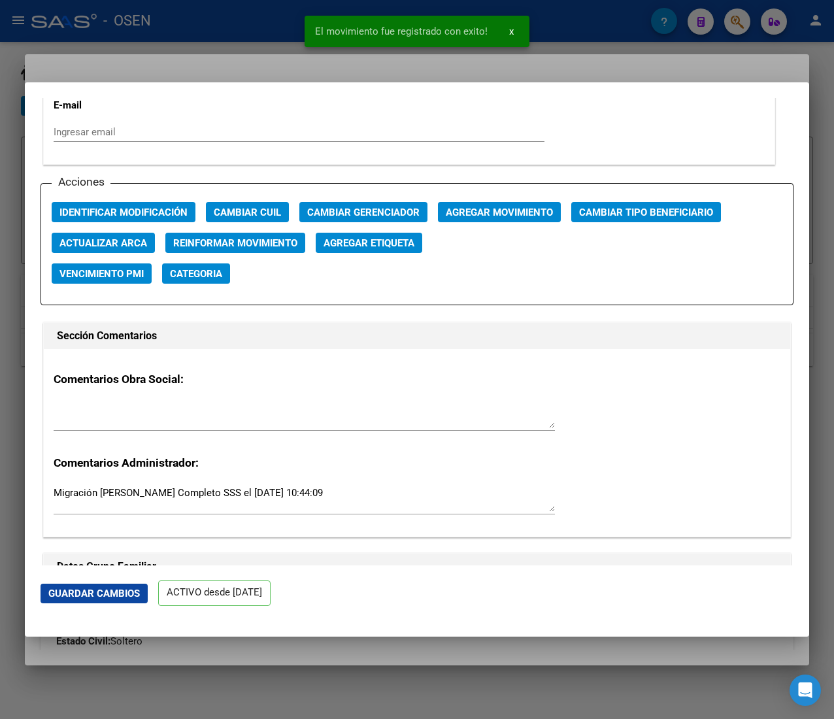
click at [268, 23] on div at bounding box center [417, 359] width 834 height 719
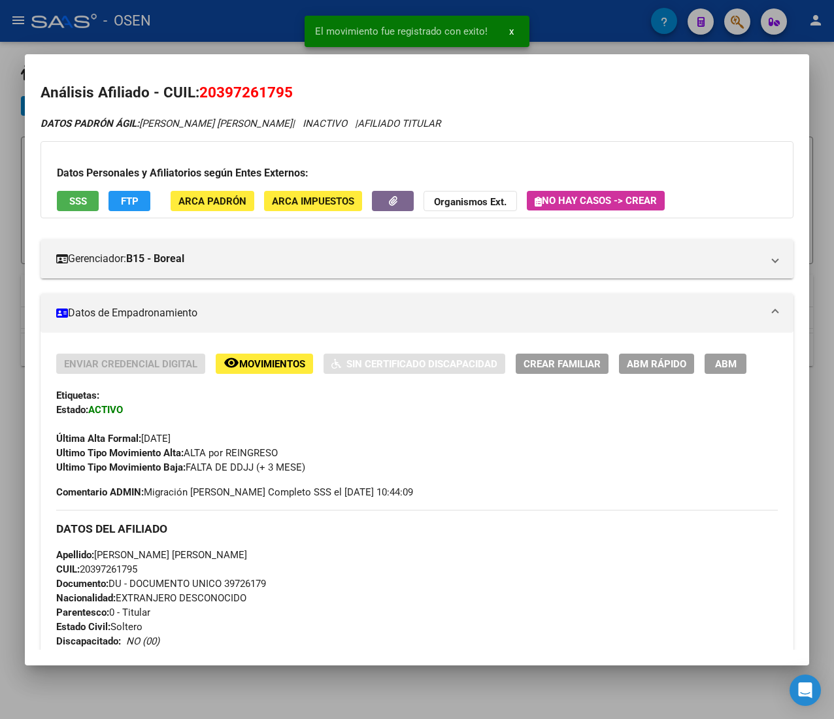
click at [267, 23] on div at bounding box center [417, 359] width 834 height 719
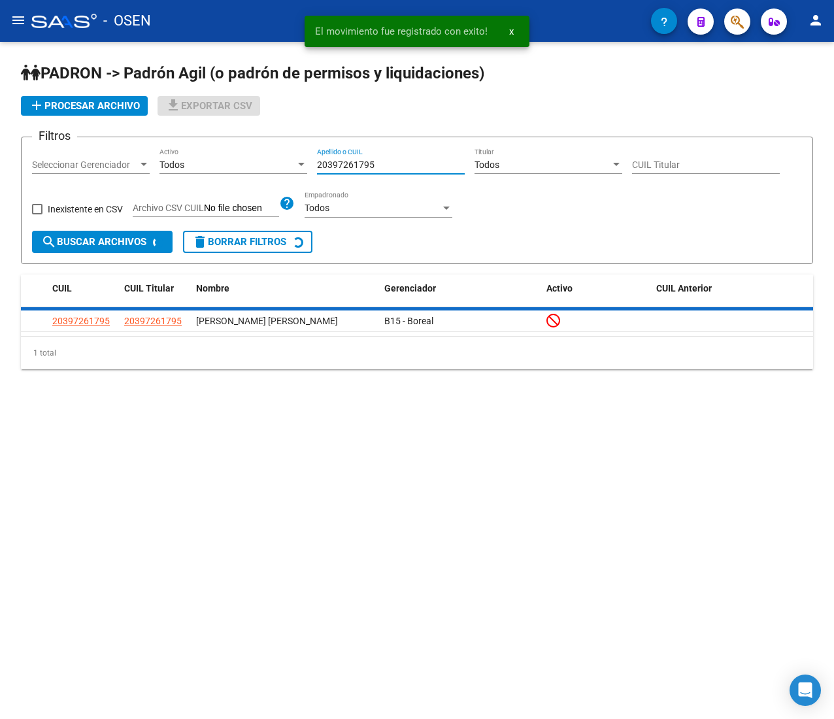
drag, startPoint x: 380, startPoint y: 162, endPoint x: 250, endPoint y: 161, distance: 130.0
click at [251, 161] on div "Filtros Seleccionar Gerenciador Seleccionar Gerenciador Todos Activo 2039726179…" at bounding box center [417, 189] width 770 height 83
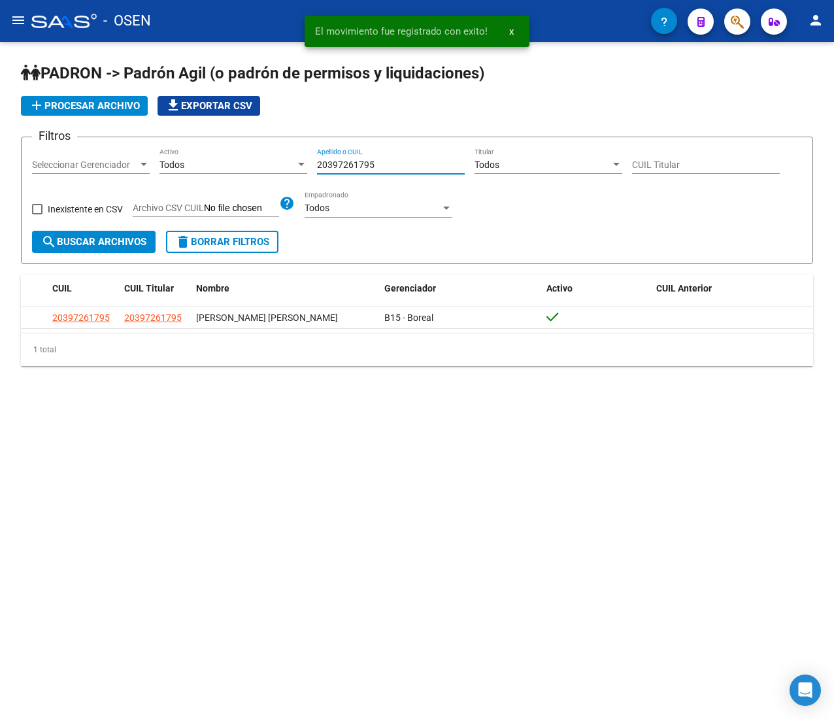
paste input "400696633"
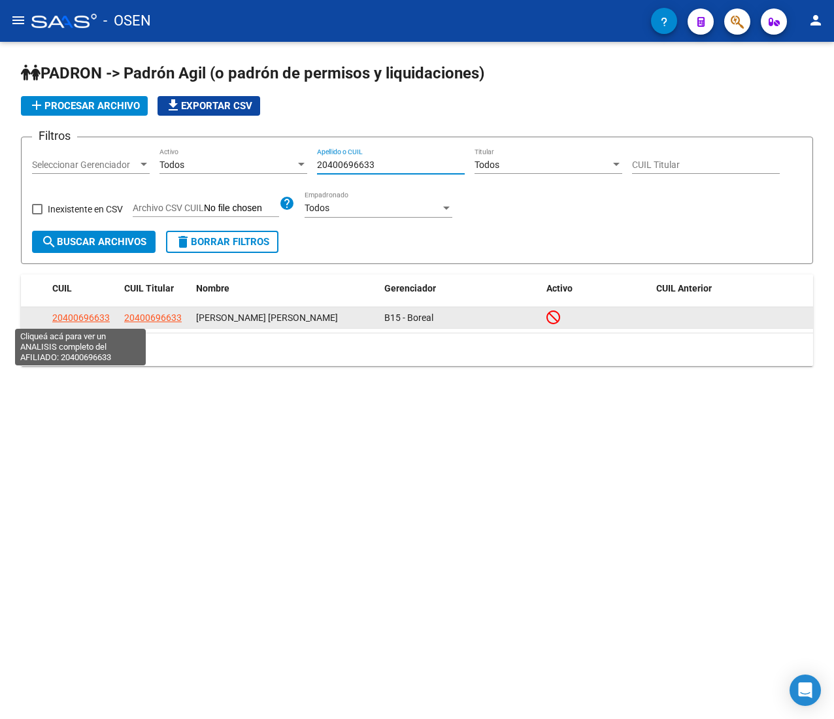
type input "20400696633"
click at [94, 318] on span "20400696633" at bounding box center [80, 317] width 57 height 10
type textarea "20400696633"
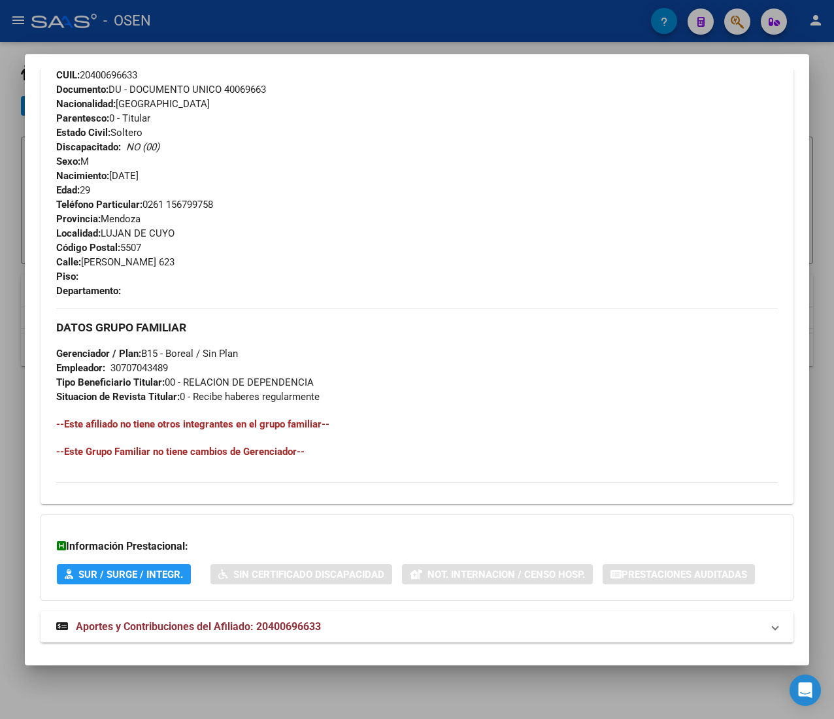
scroll to position [532, 0]
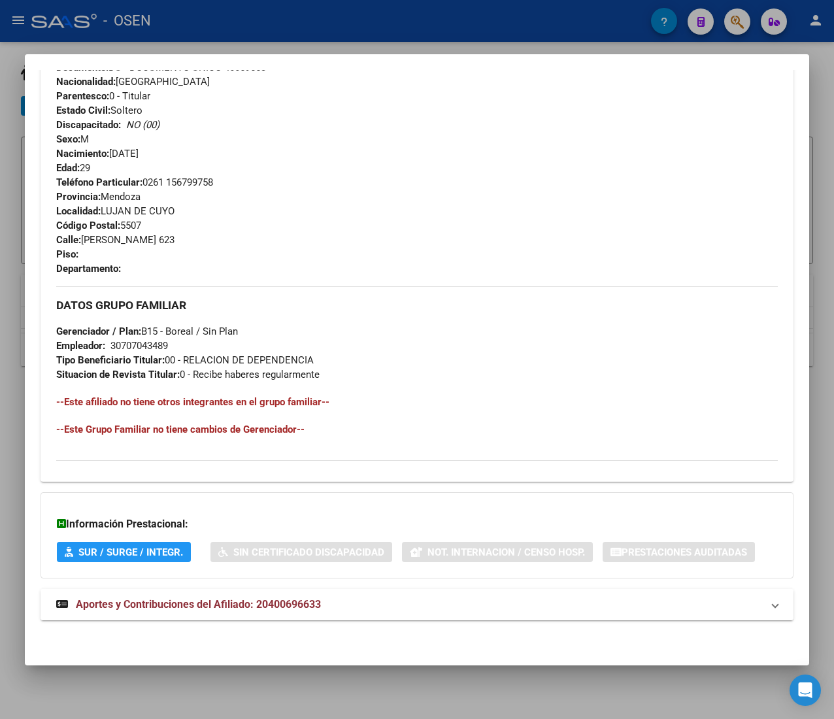
click at [432, 606] on mat-panel-title "Aportes y Contribuciones del Afiliado: 20400696633" at bounding box center [409, 605] width 706 height 16
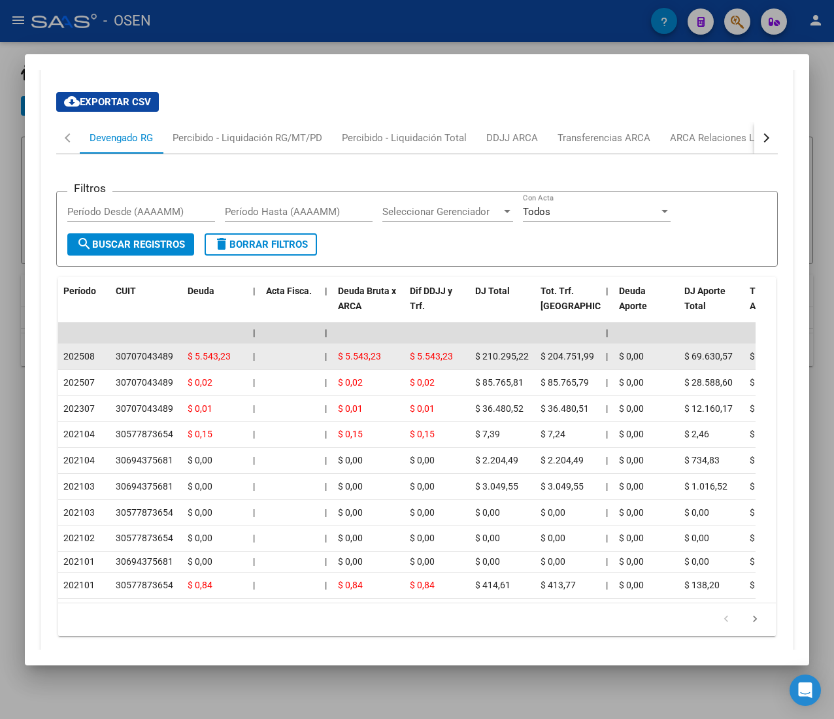
scroll to position [1041, 0]
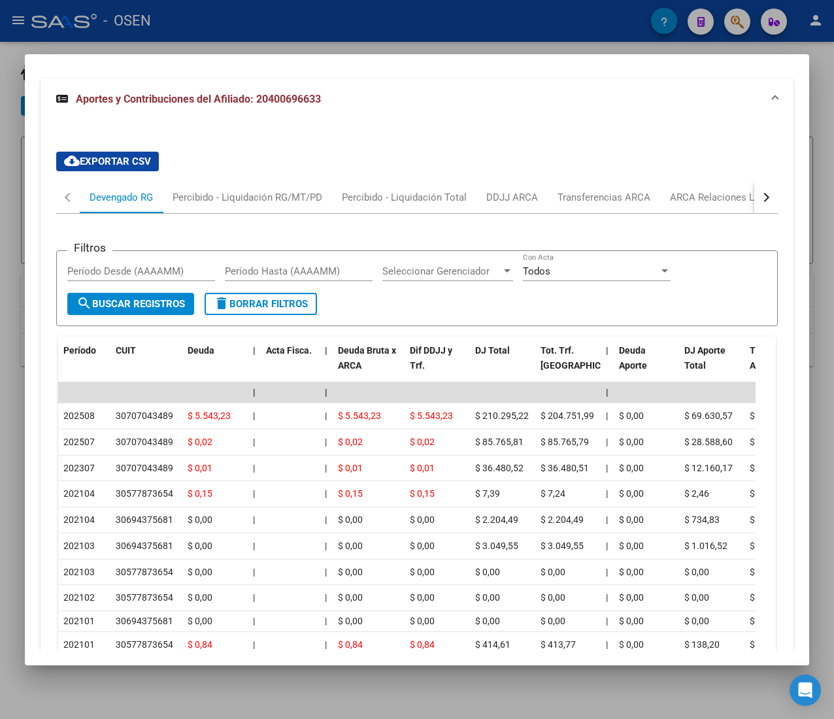
click at [754, 203] on button "button" at bounding box center [766, 197] width 24 height 31
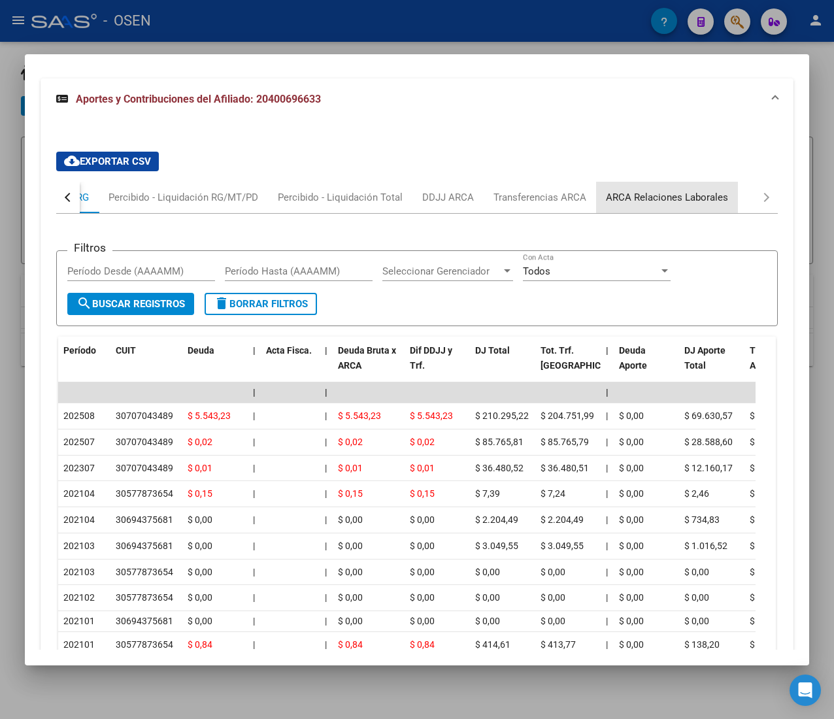
click at [672, 203] on div "ARCA Relaciones Laborales" at bounding box center [667, 197] width 122 height 14
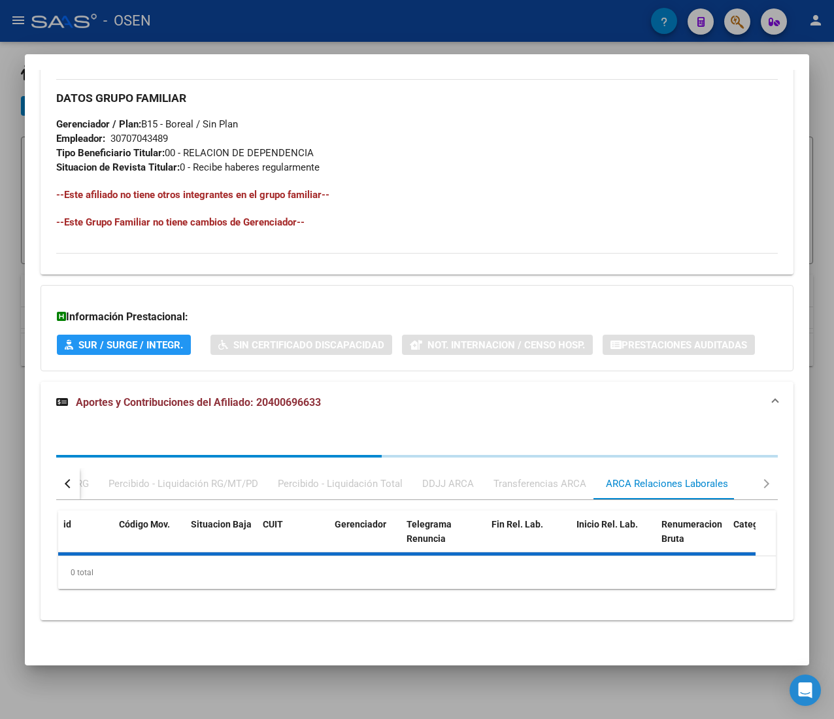
scroll to position [843, 0]
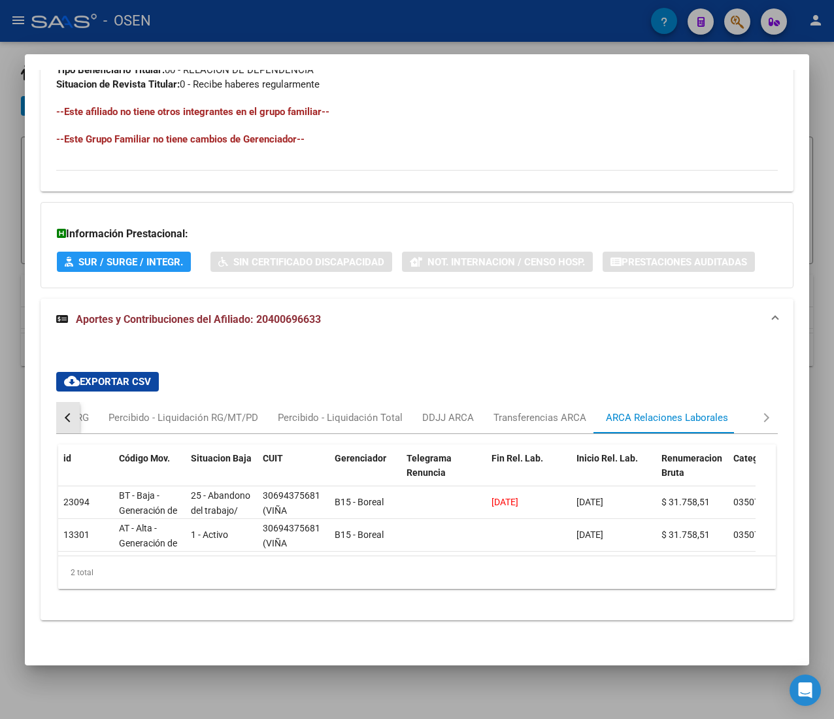
click at [69, 413] on div "button" at bounding box center [69, 417] width 9 height 9
click at [116, 410] on div "Devengado RG" at bounding box center [121, 417] width 63 height 14
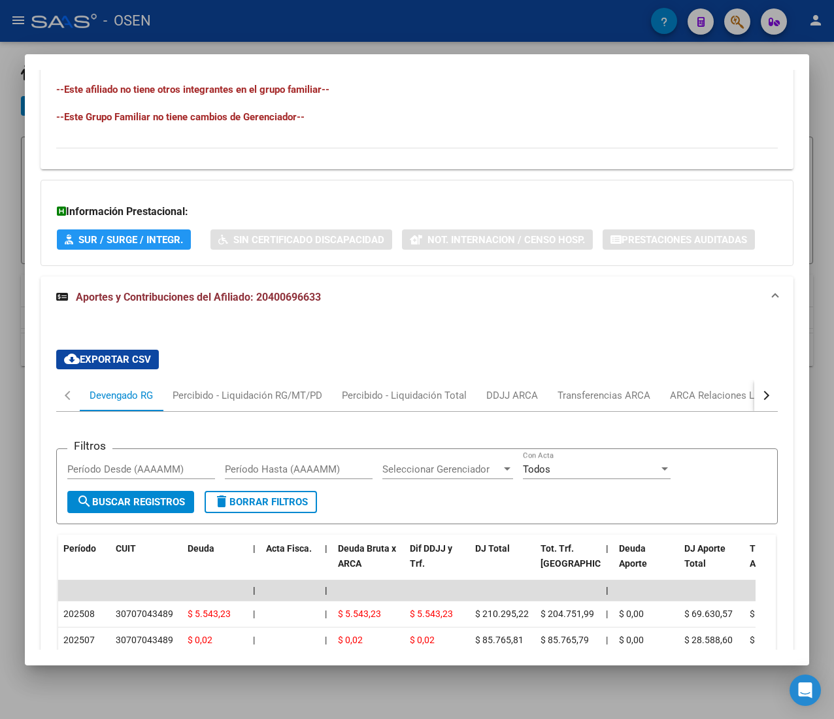
scroll to position [974, 0]
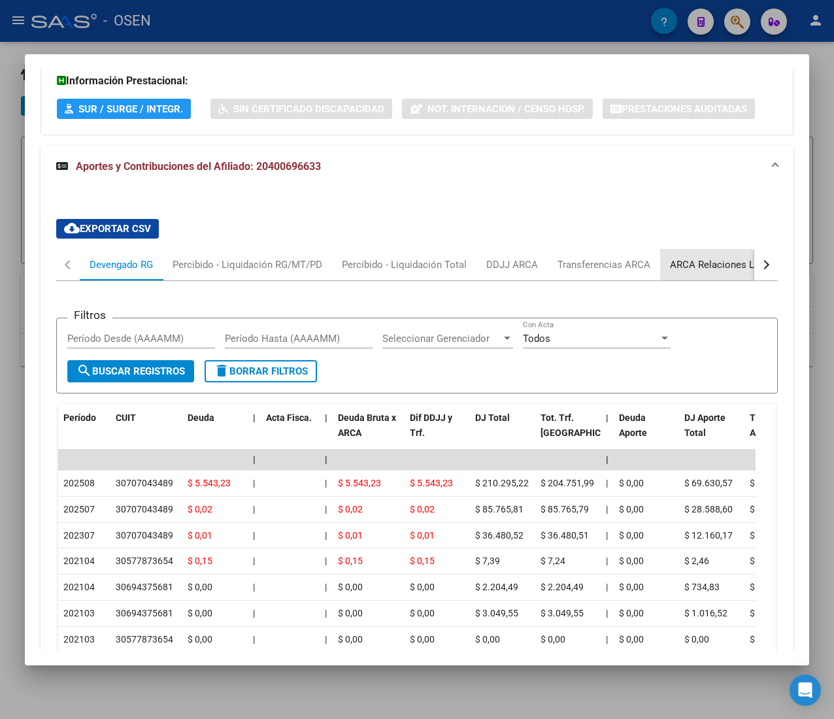
click at [722, 271] on div "ARCA Relaciones Laborales" at bounding box center [731, 264] width 122 height 14
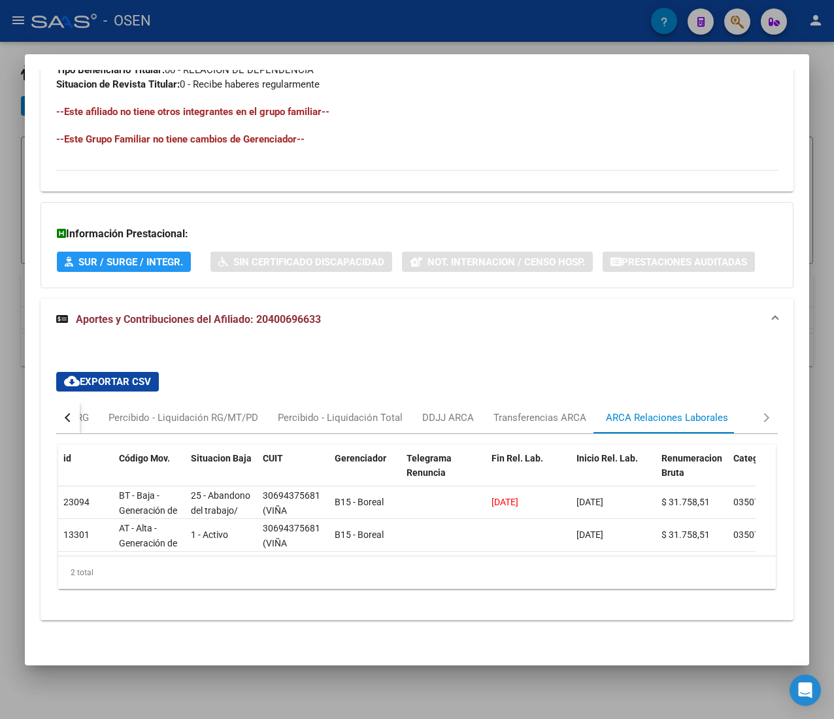
scroll to position [843, 0]
click at [84, 410] on div "Devengado RG" at bounding box center [56, 417] width 63 height 14
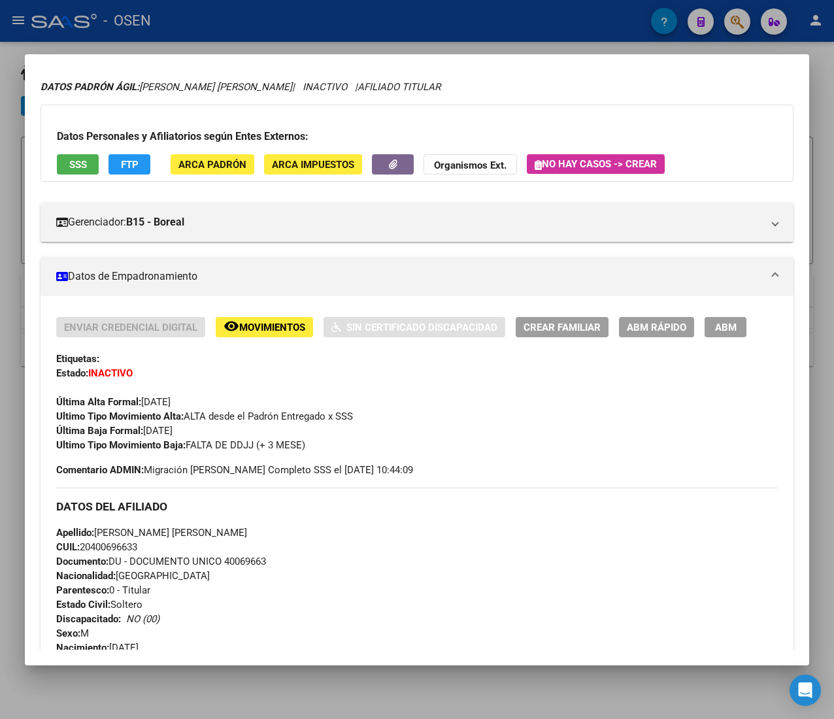
scroll to position [0, 0]
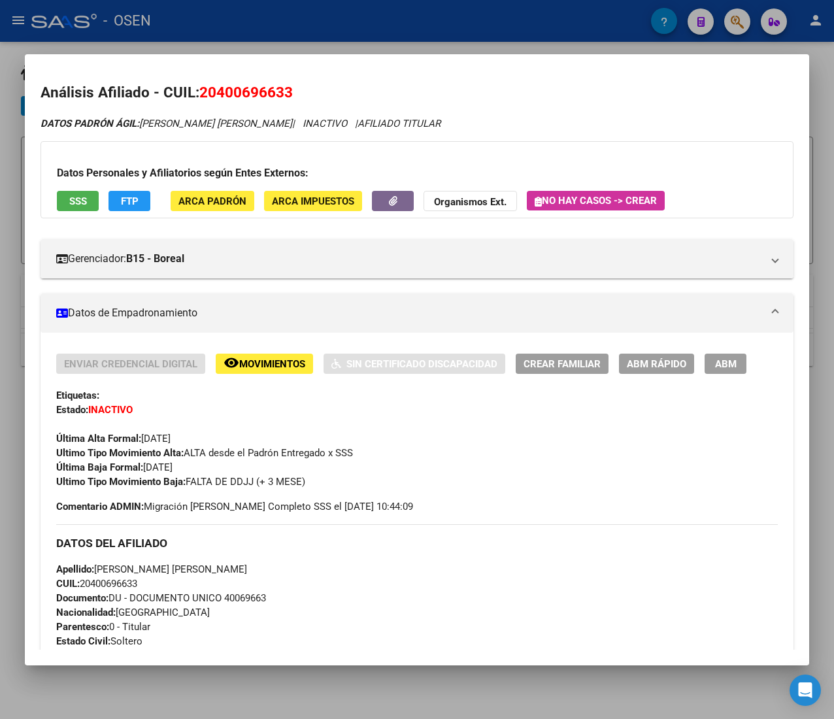
drag, startPoint x: 648, startPoint y: 376, endPoint x: 649, endPoint y: 365, distance: 11.1
click at [649, 374] on div "Enviar Credencial Digital remove_red_eye Movimientos Sin Certificado Discapacid…" at bounding box center [416, 420] width 721 height 135
click at [649, 362] on span "ABM Rápido" at bounding box center [656, 364] width 59 height 12
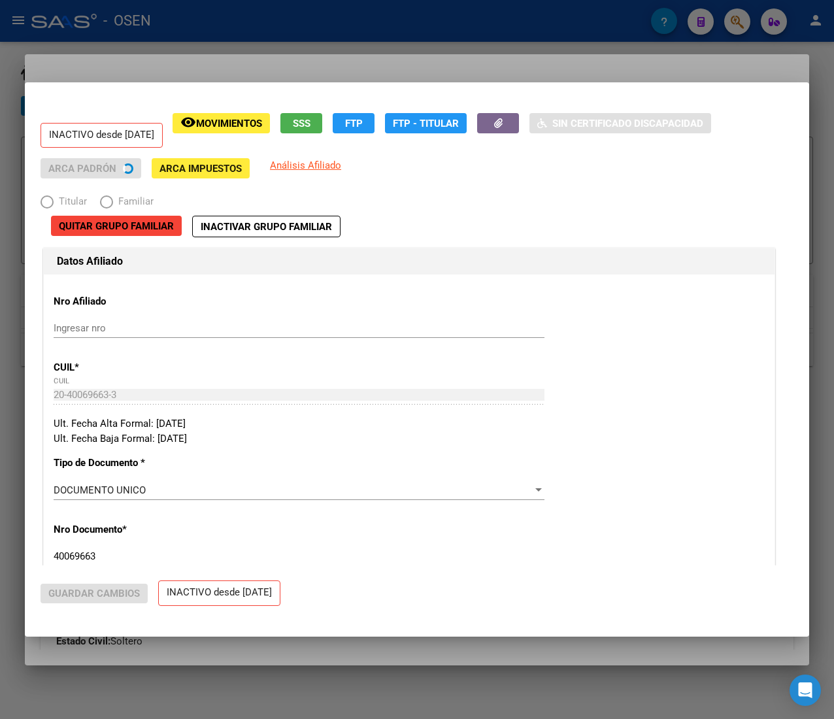
radio input "true"
type input "30-70704348-9"
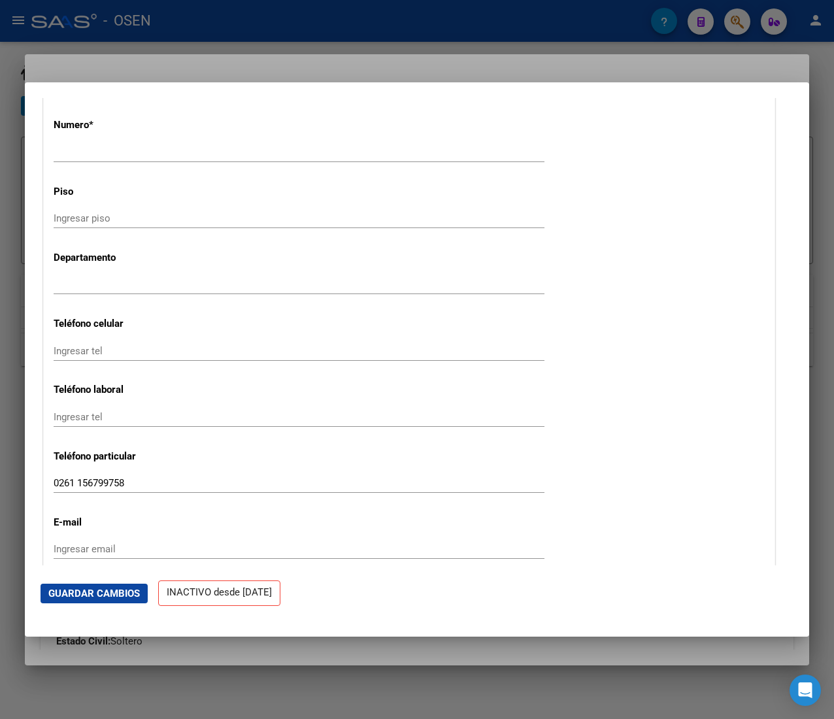
scroll to position [1568, 0]
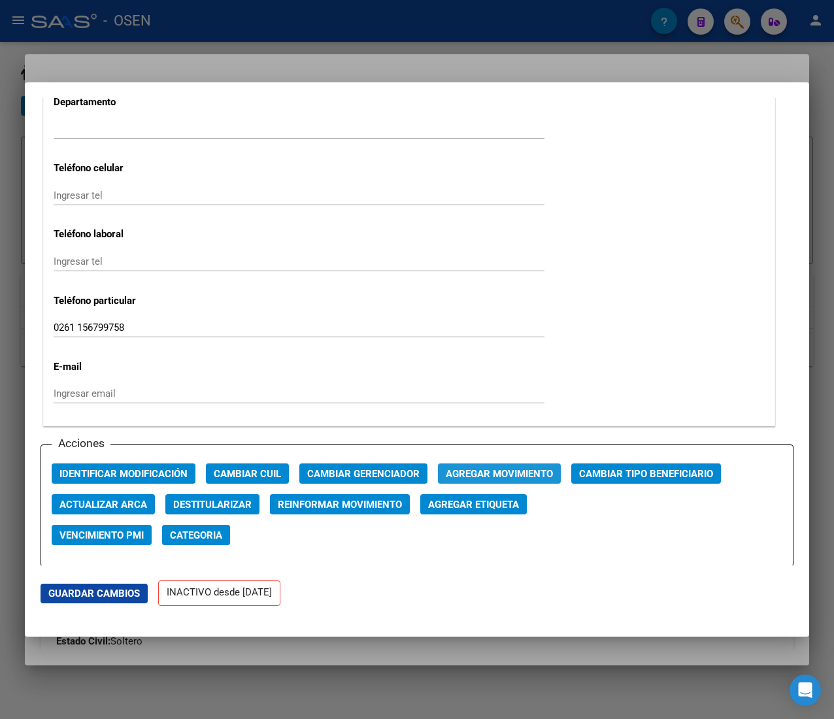
click at [499, 470] on span "Agregar Movimiento" at bounding box center [499, 474] width 107 height 12
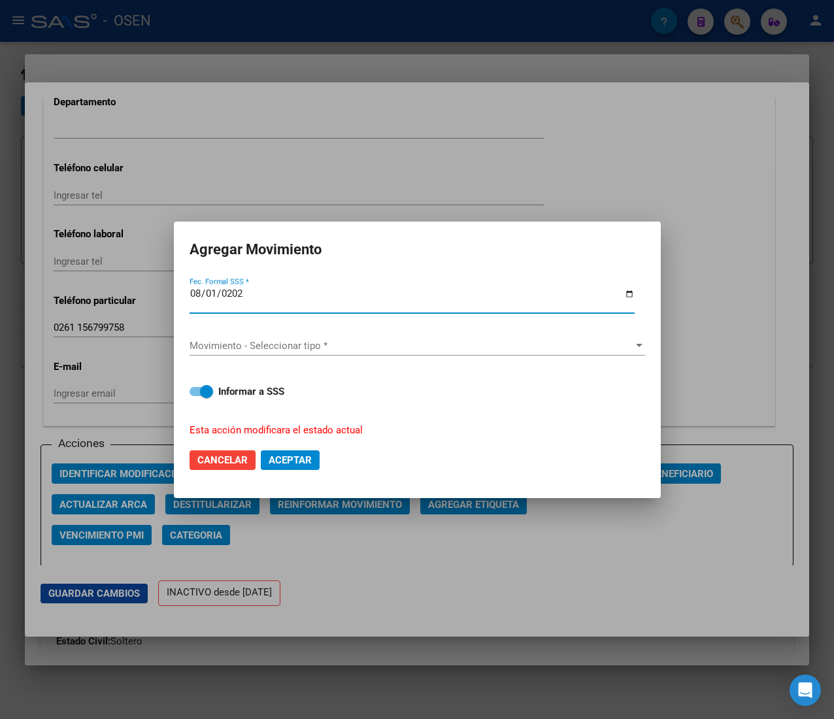
type input "2025-08-01"
click at [353, 349] on span "Movimiento - Seleccionar tipo *" at bounding box center [411, 346] width 444 height 12
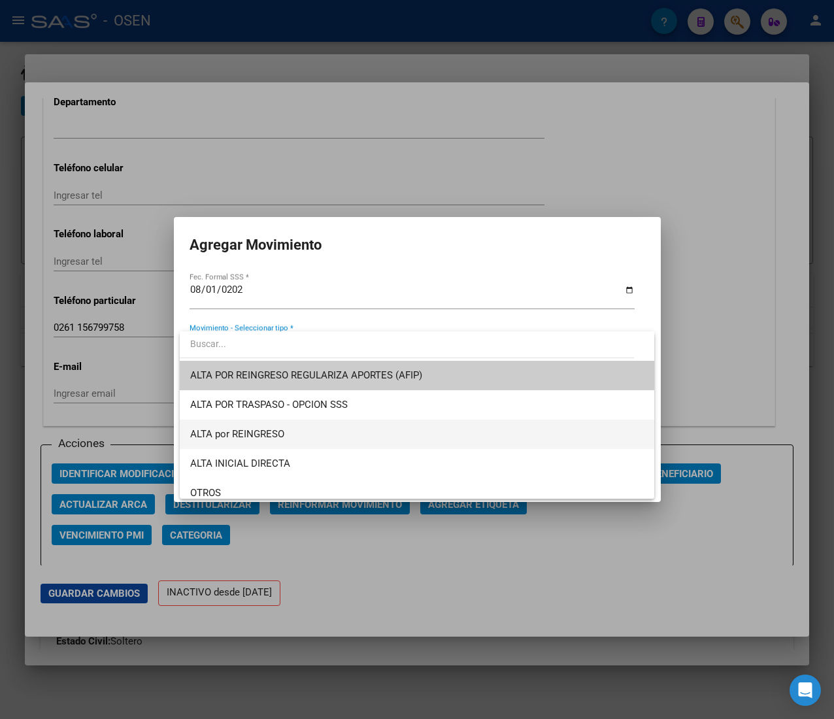
click at [324, 434] on span "ALTA por REINGRESO" at bounding box center [416, 433] width 453 height 29
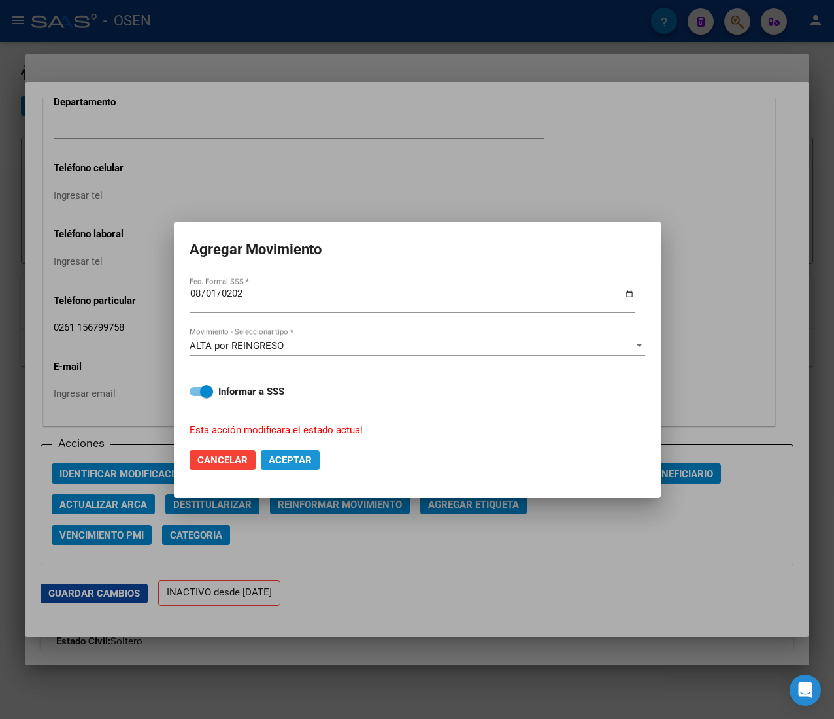
click at [290, 456] on span "Aceptar" at bounding box center [290, 460] width 43 height 12
checkbox input "false"
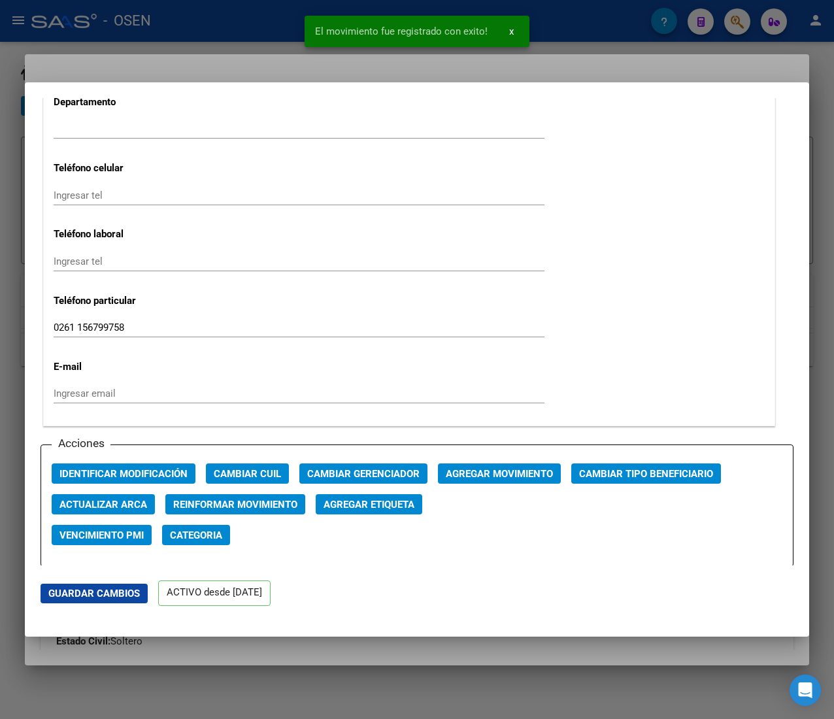
click at [511, 30] on span "x" at bounding box center [511, 31] width 5 height 12
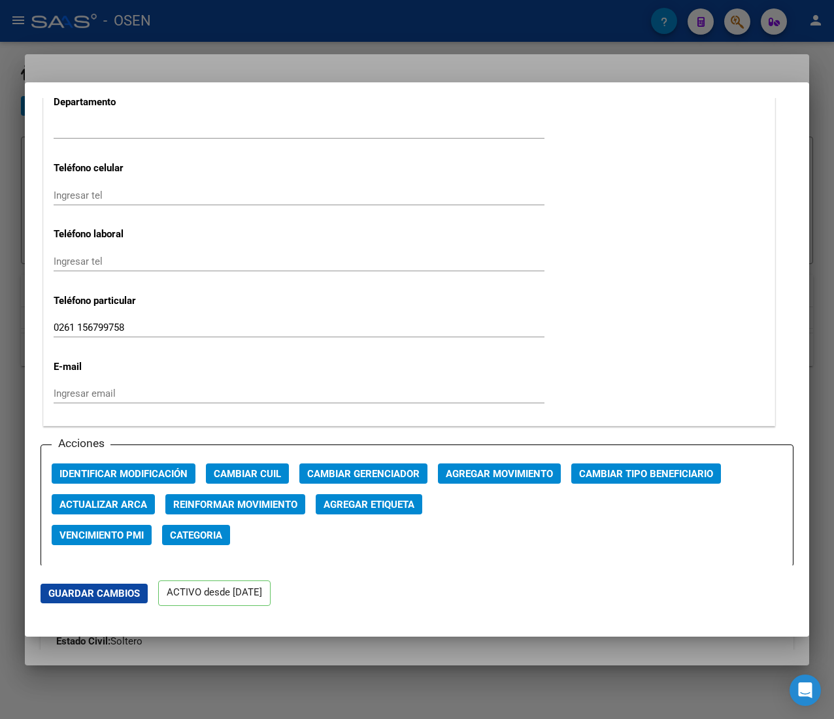
click at [553, 31] on div at bounding box center [417, 359] width 834 height 719
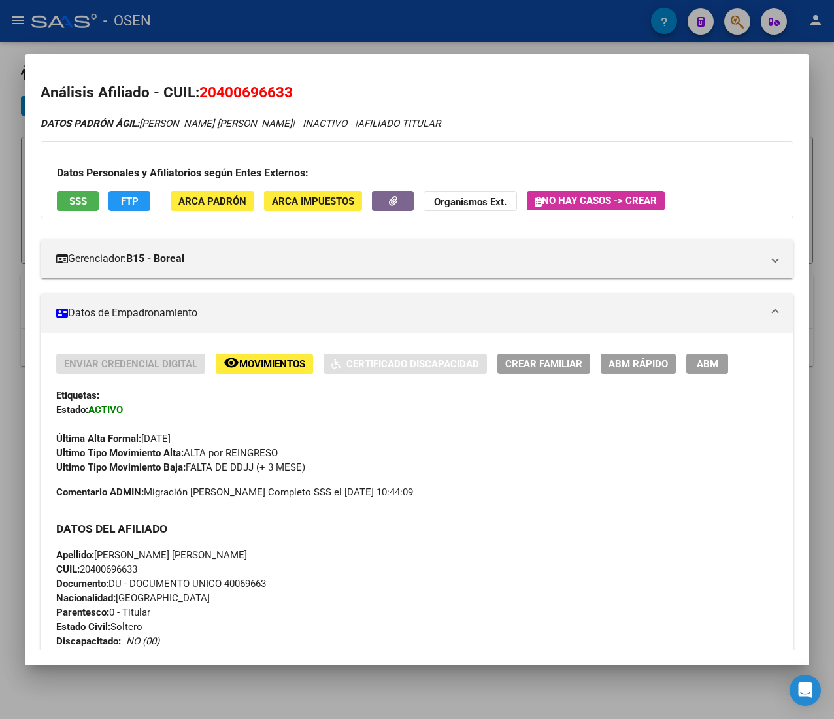
click at [470, 20] on div at bounding box center [417, 359] width 834 height 719
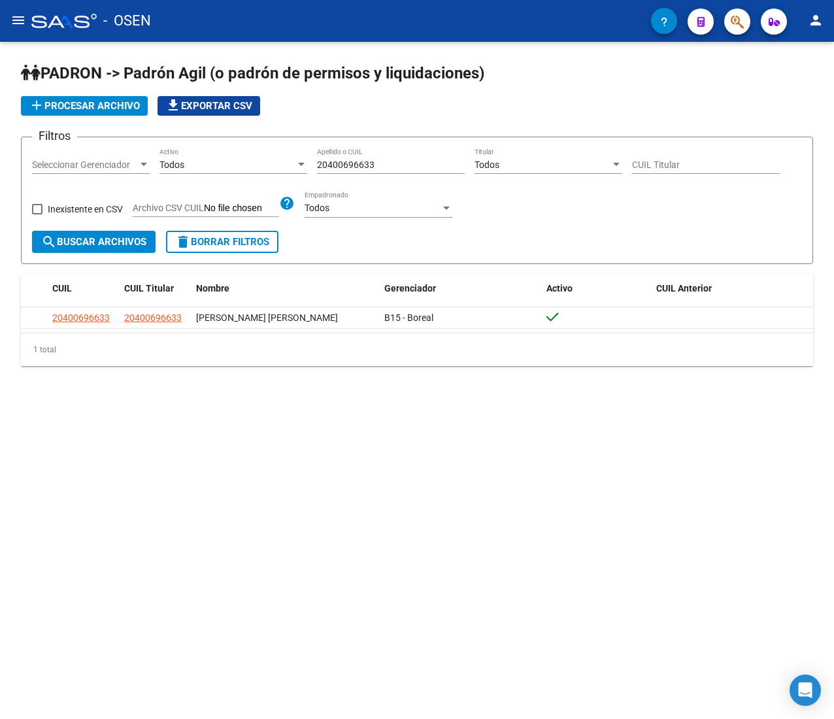
drag, startPoint x: 416, startPoint y: 167, endPoint x: 144, endPoint y: 167, distance: 272.5
click at [144, 167] on div "Filtros Seleccionar Gerenciador Seleccionar Gerenciador Todos Activo 2040069663…" at bounding box center [417, 189] width 770 height 83
paste input "1099700"
type input "20410997003"
click at [388, 167] on input "20410997003" at bounding box center [391, 164] width 148 height 11
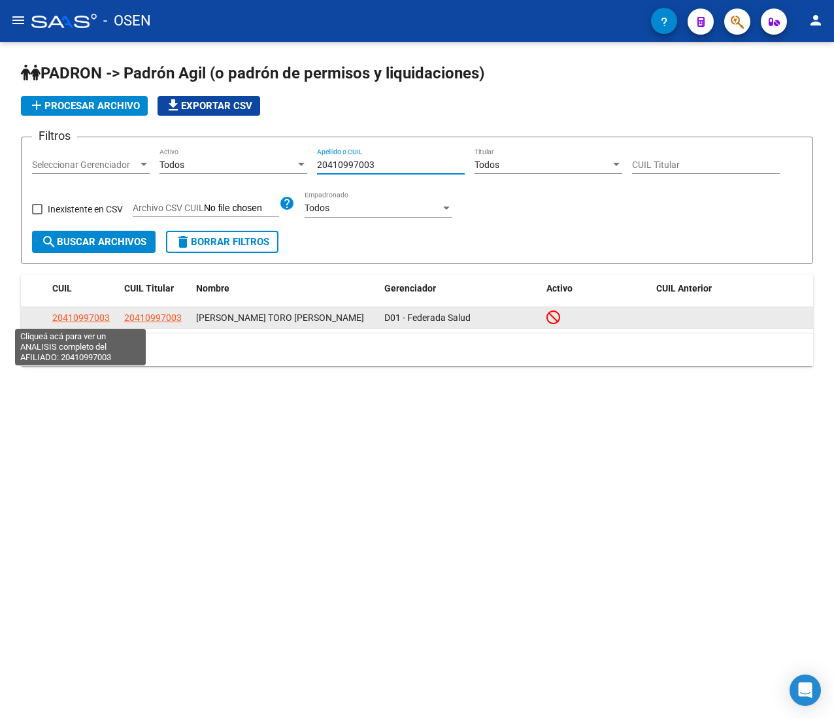
click at [101, 318] on span "20410997003" at bounding box center [80, 317] width 57 height 10
type textarea "20410997003"
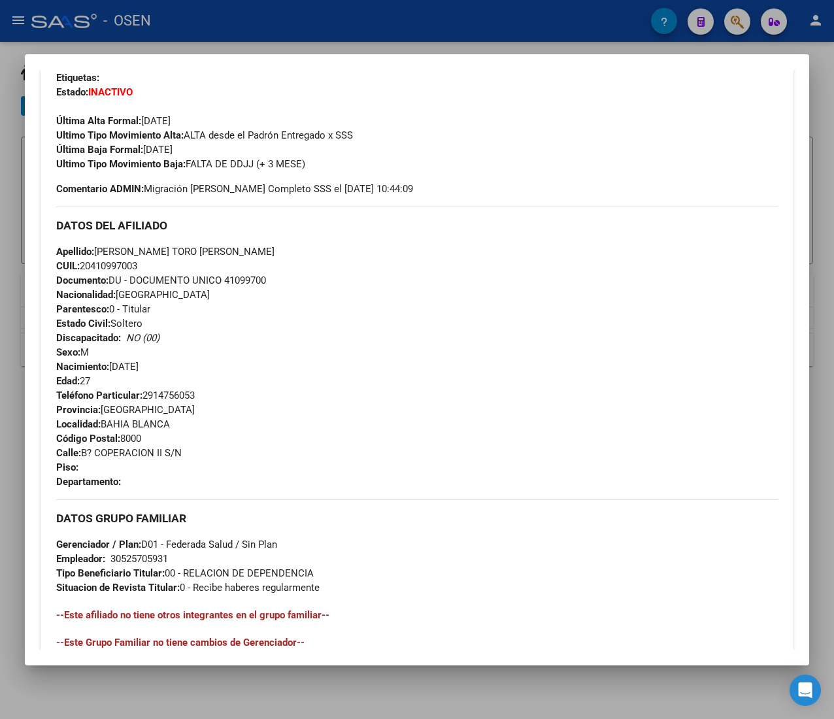
scroll to position [532, 0]
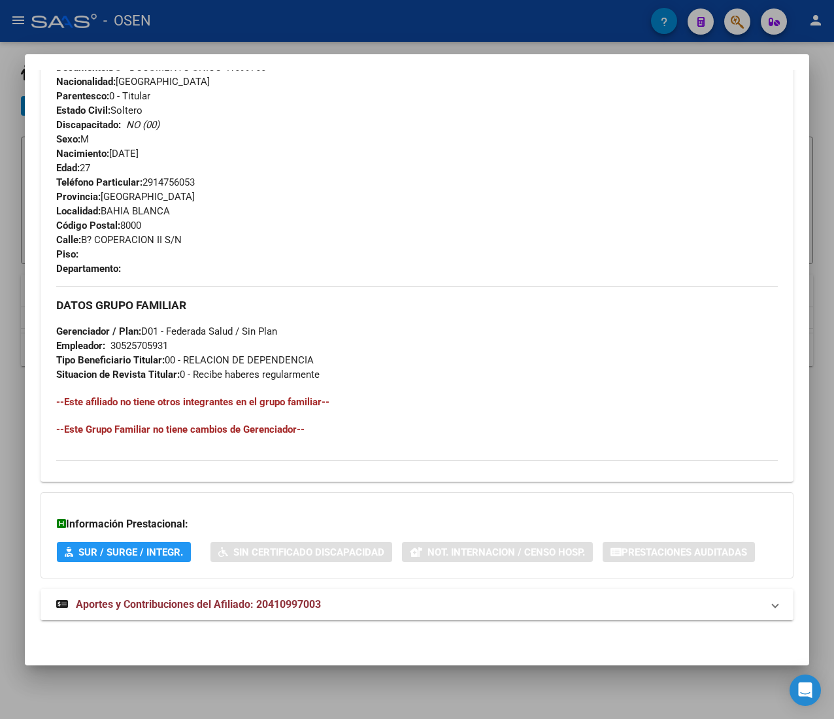
click at [398, 610] on mat-panel-title "Aportes y Contribuciones del Afiliado: 20410997003" at bounding box center [409, 605] width 706 height 16
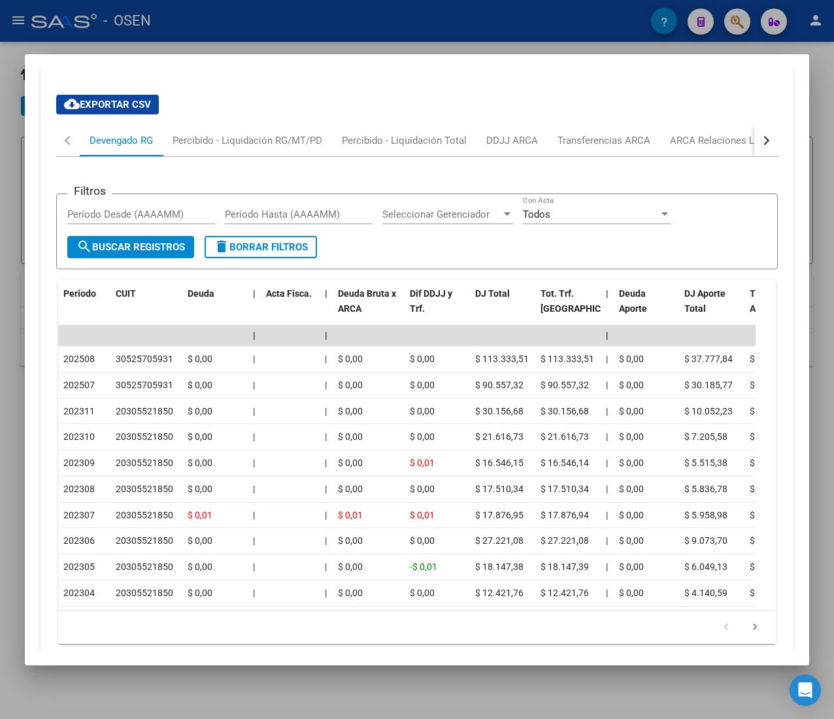
scroll to position [1046, 0]
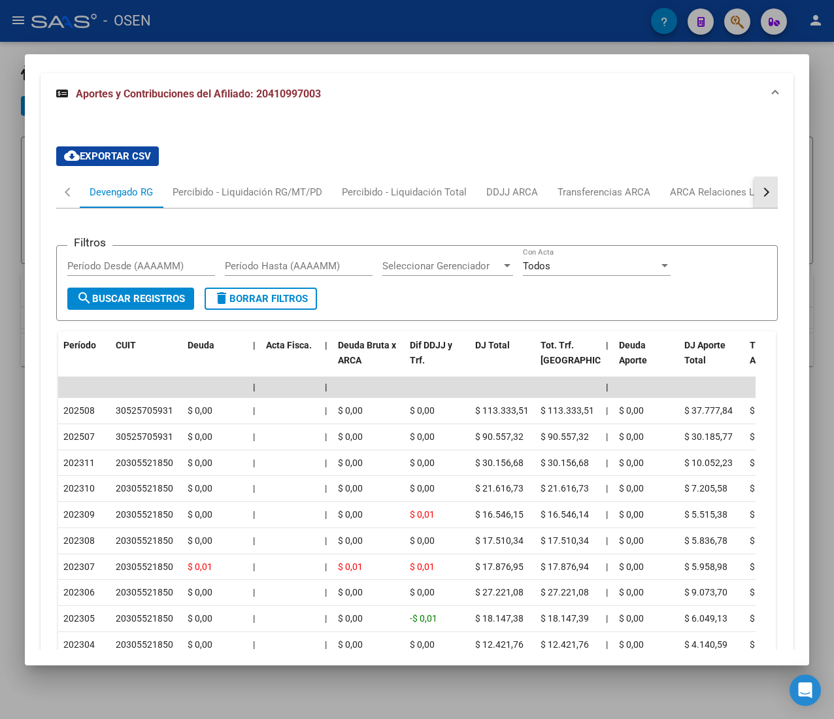
click at [754, 199] on button "button" at bounding box center [766, 191] width 24 height 31
click at [672, 193] on div "ARCA Relaciones Laborales" at bounding box center [667, 192] width 122 height 14
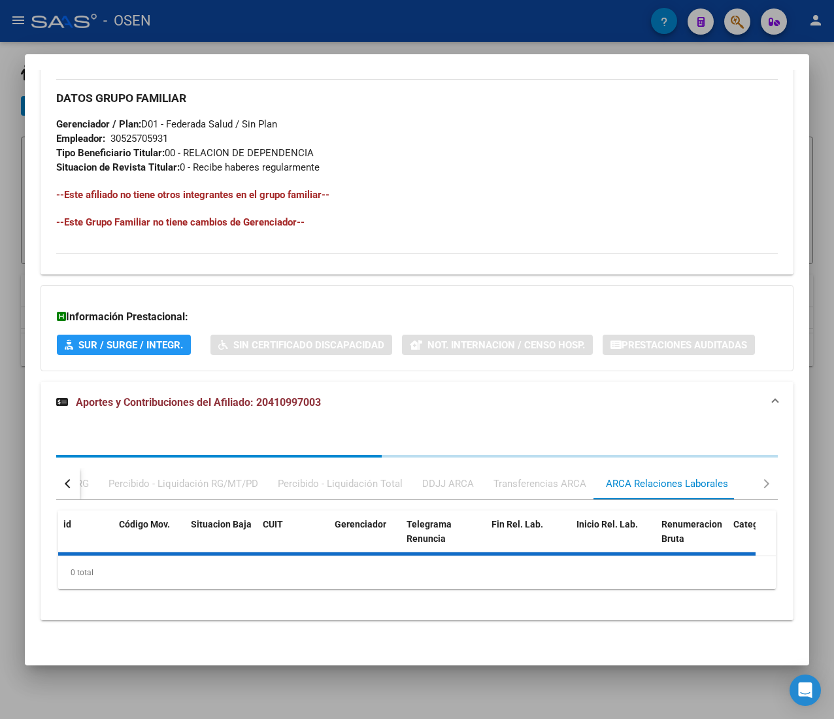
scroll to position [876, 0]
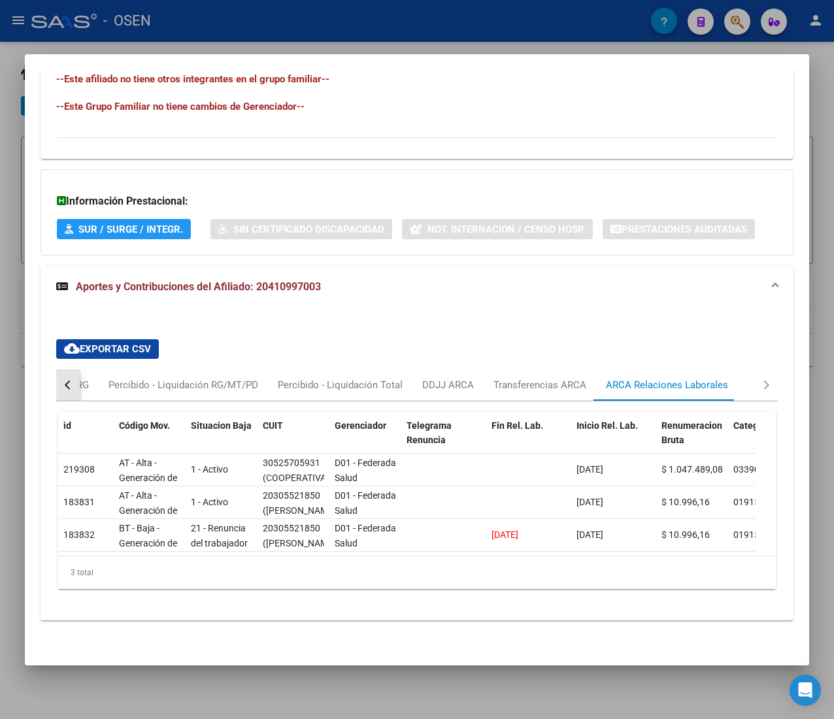
click at [65, 372] on button "button" at bounding box center [68, 384] width 24 height 31
click at [103, 378] on div "Devengado RG" at bounding box center [121, 385] width 63 height 14
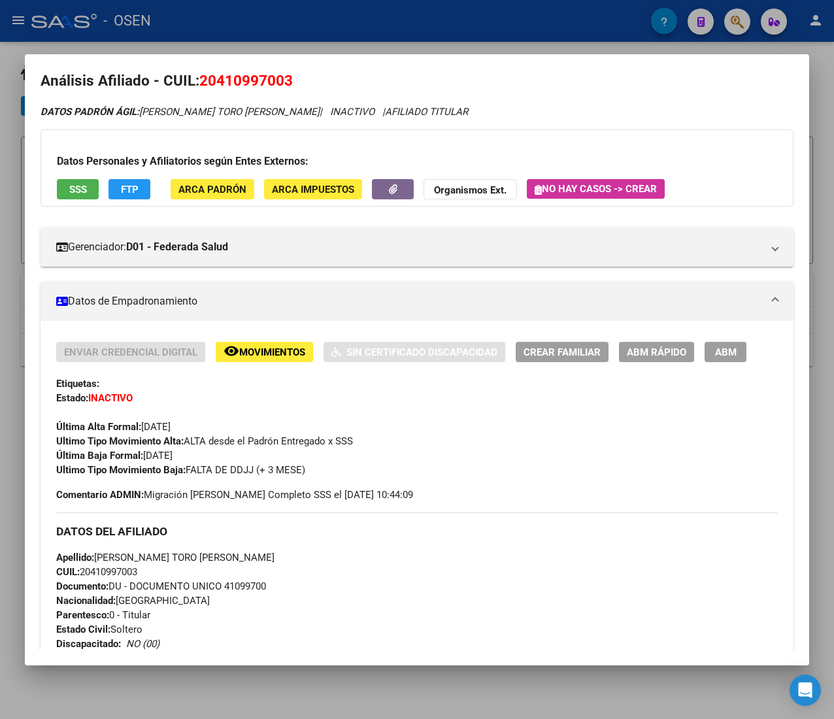
scroll to position [0, 0]
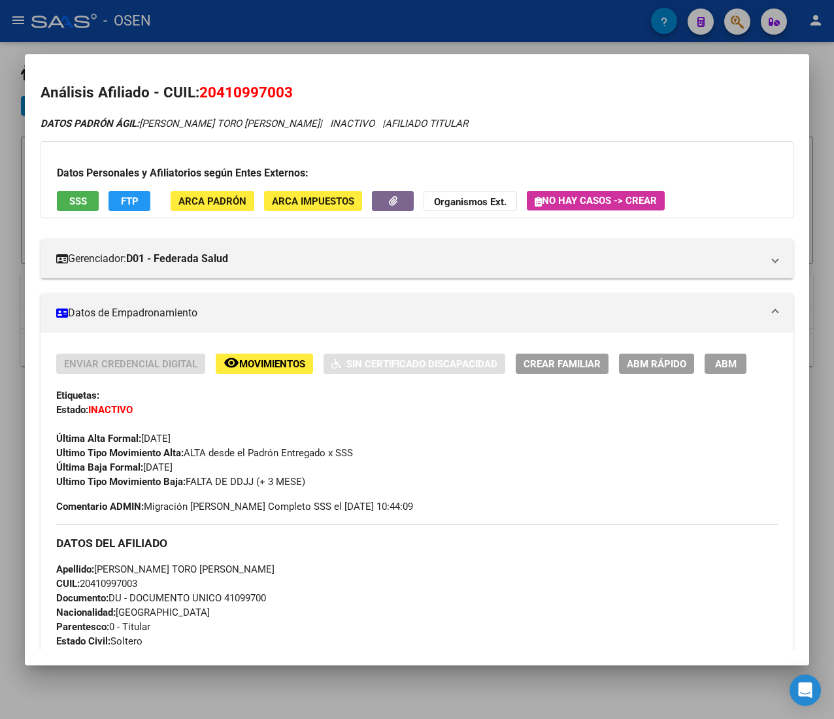
click at [649, 361] on span "ABM Rápido" at bounding box center [656, 364] width 59 height 12
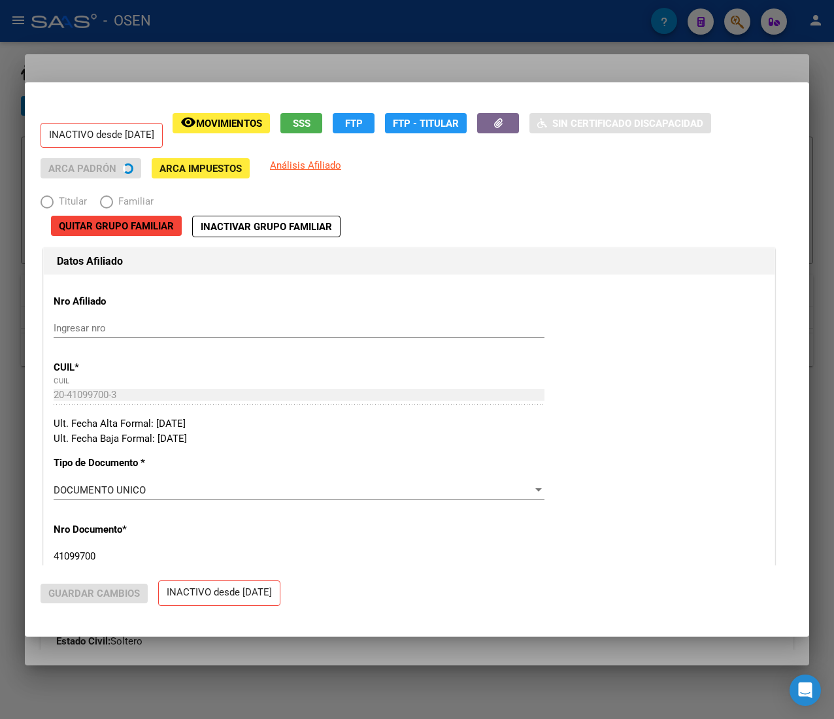
radio input "true"
type input "30-52570593-1"
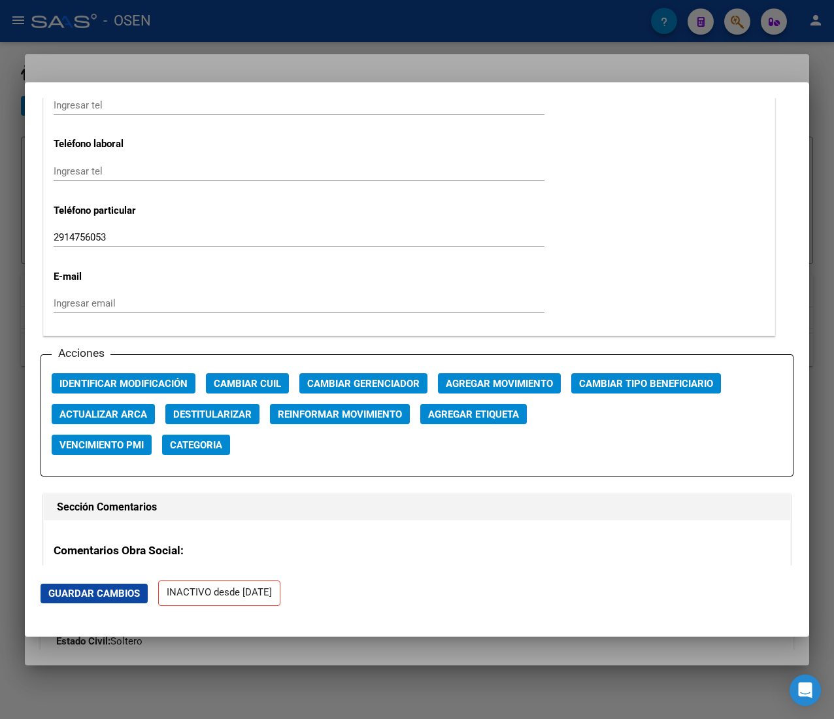
scroll to position [1699, 0]
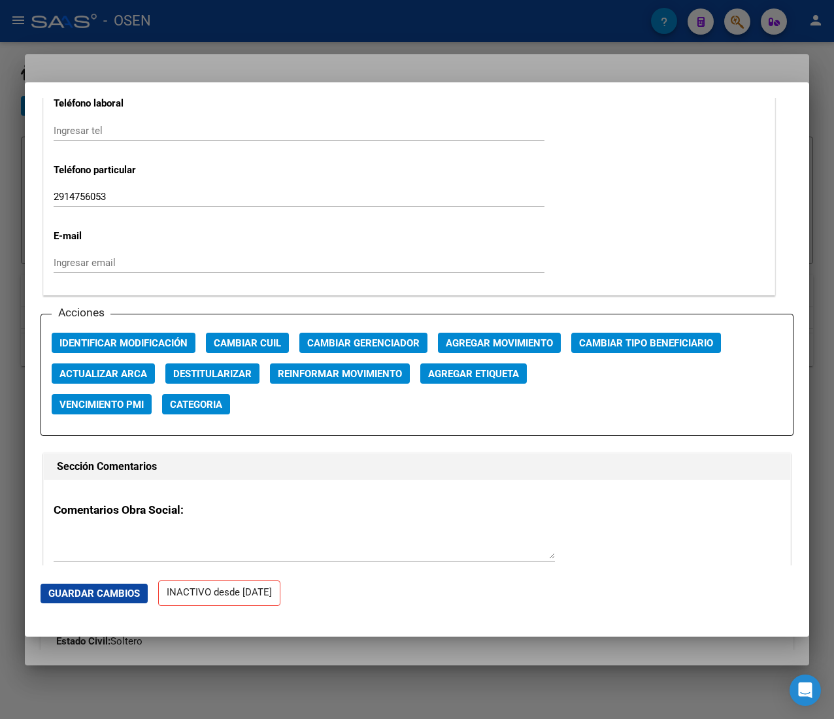
click at [489, 339] on span "Agregar Movimiento" at bounding box center [499, 343] width 107 height 12
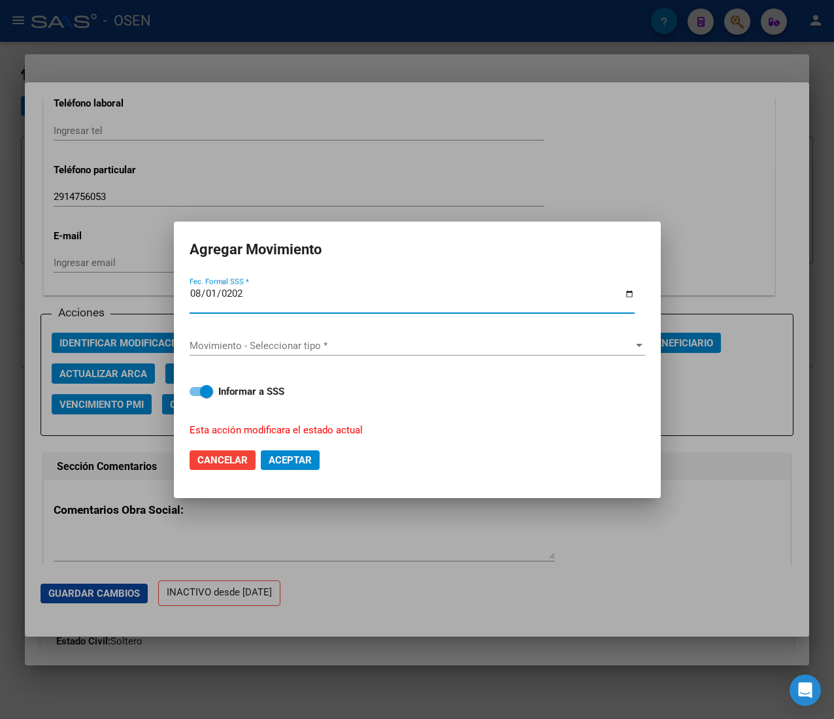
type input "2025-08-01"
click at [493, 337] on div "Movimiento - Seleccionar tipo * Movimiento - Seleccionar tipo *" at bounding box center [416, 346] width 455 height 20
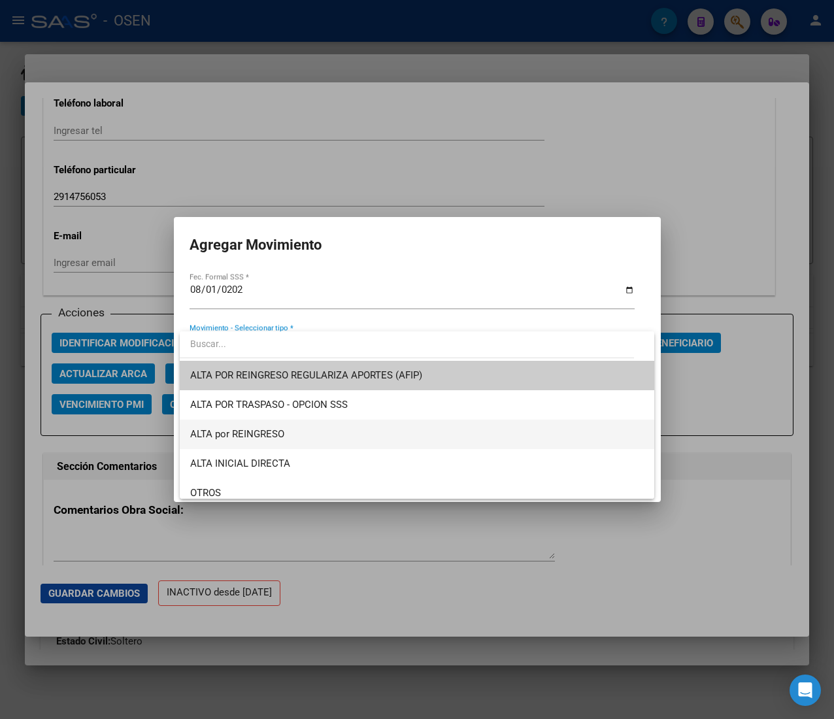
click at [395, 427] on span "ALTA por REINGRESO" at bounding box center [416, 433] width 453 height 29
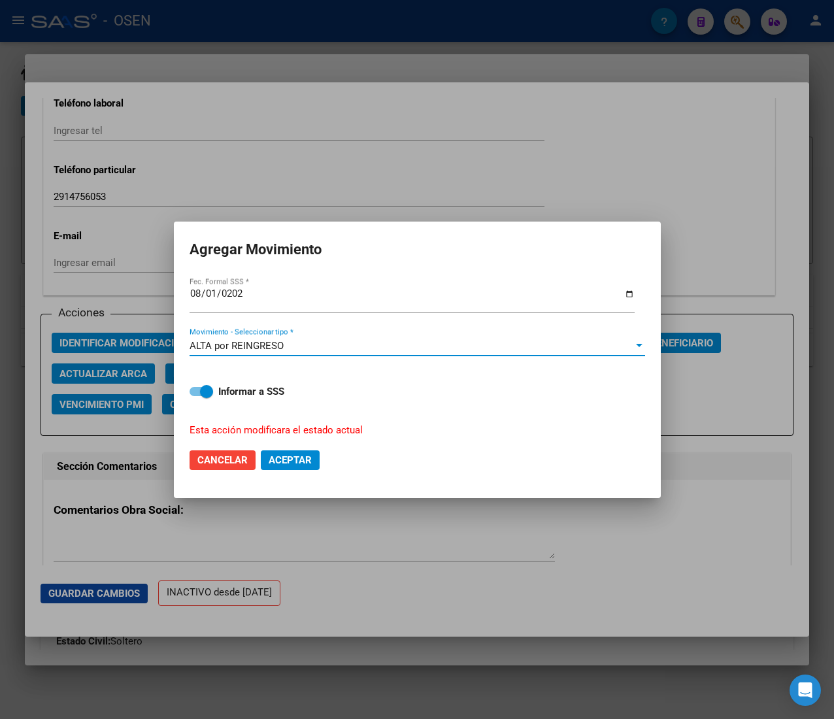
click at [293, 454] on span "Aceptar" at bounding box center [290, 460] width 43 height 12
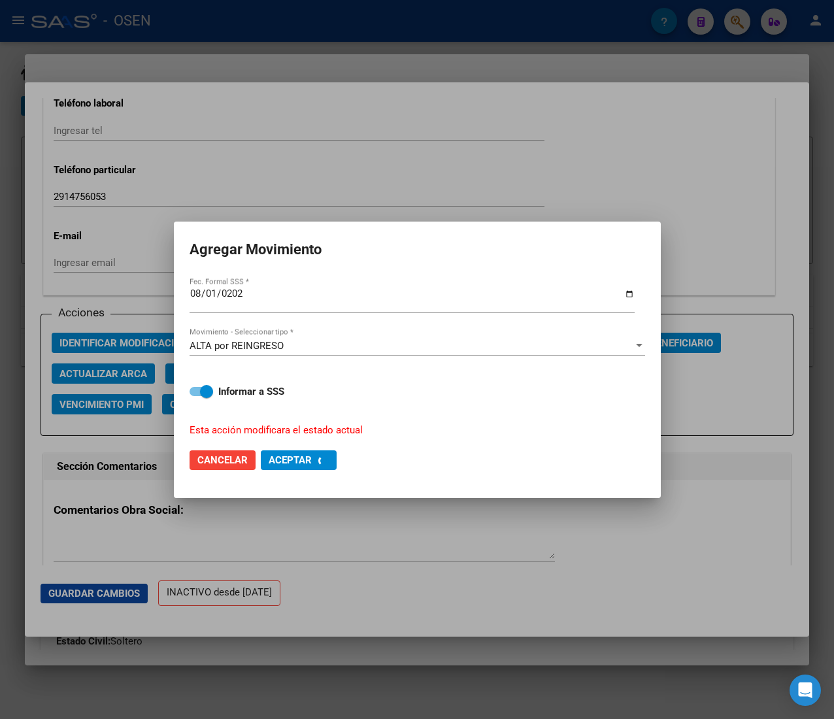
checkbox input "false"
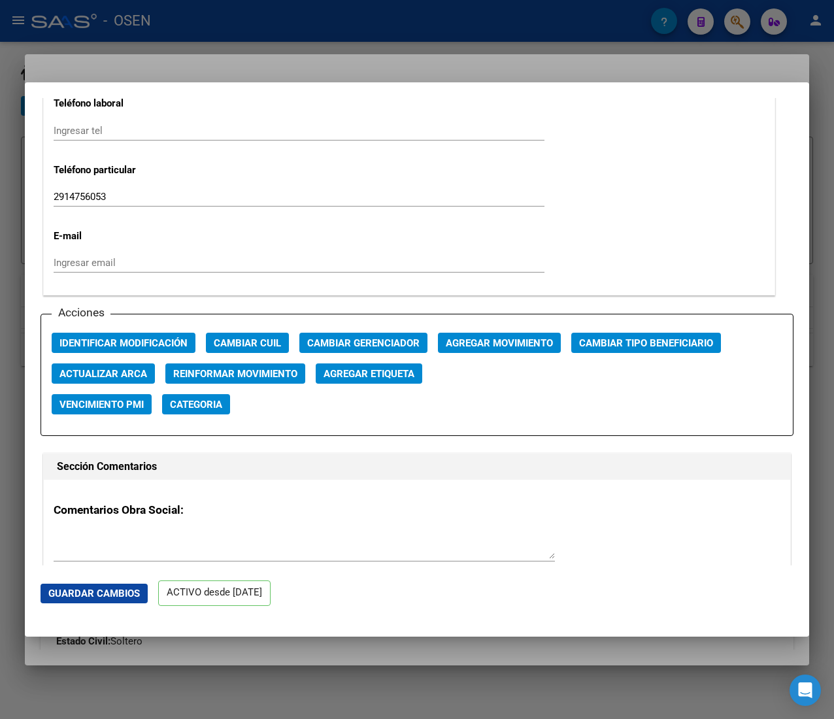
click at [337, 31] on div at bounding box center [417, 359] width 834 height 719
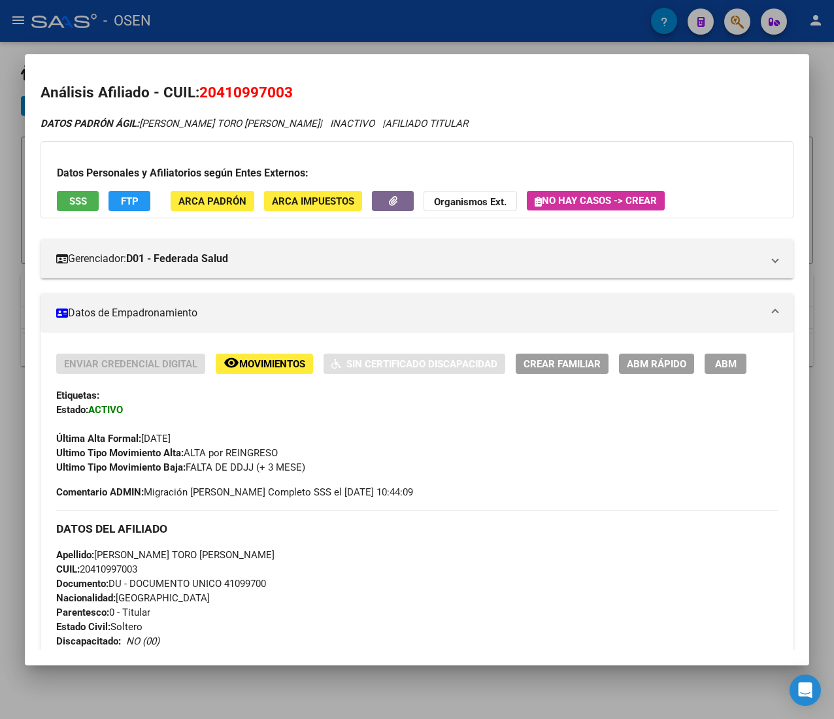
click at [337, 30] on div at bounding box center [417, 359] width 834 height 719
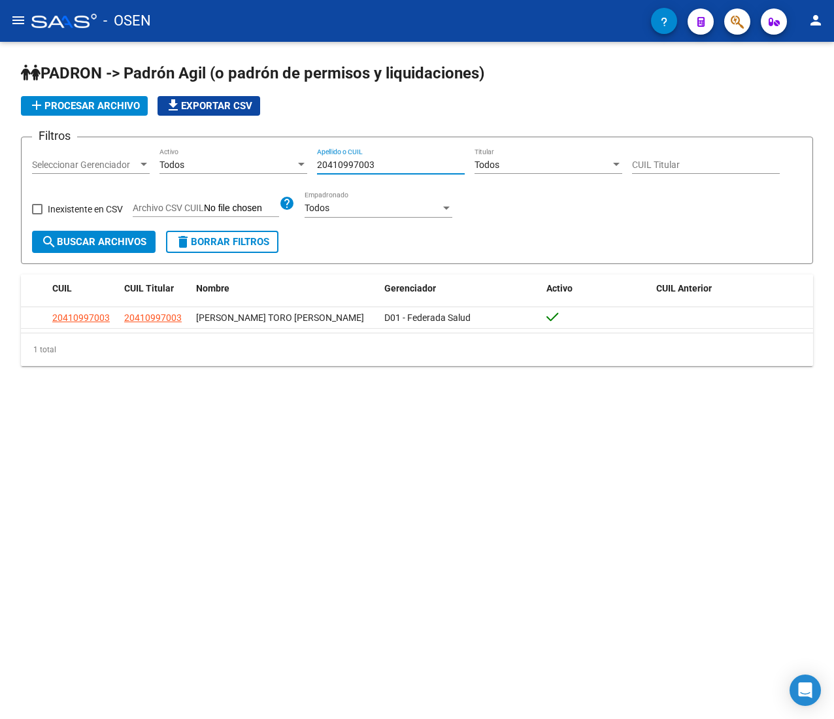
drag, startPoint x: 380, startPoint y: 163, endPoint x: 231, endPoint y: 156, distance: 149.8
click at [231, 156] on div "Filtros Seleccionar Gerenciador Seleccionar Gerenciador Todos Activo 2041099700…" at bounding box center [417, 189] width 770 height 83
paste input "396017602"
type input "20396017602"
click at [391, 161] on input "20396017602" at bounding box center [391, 164] width 148 height 11
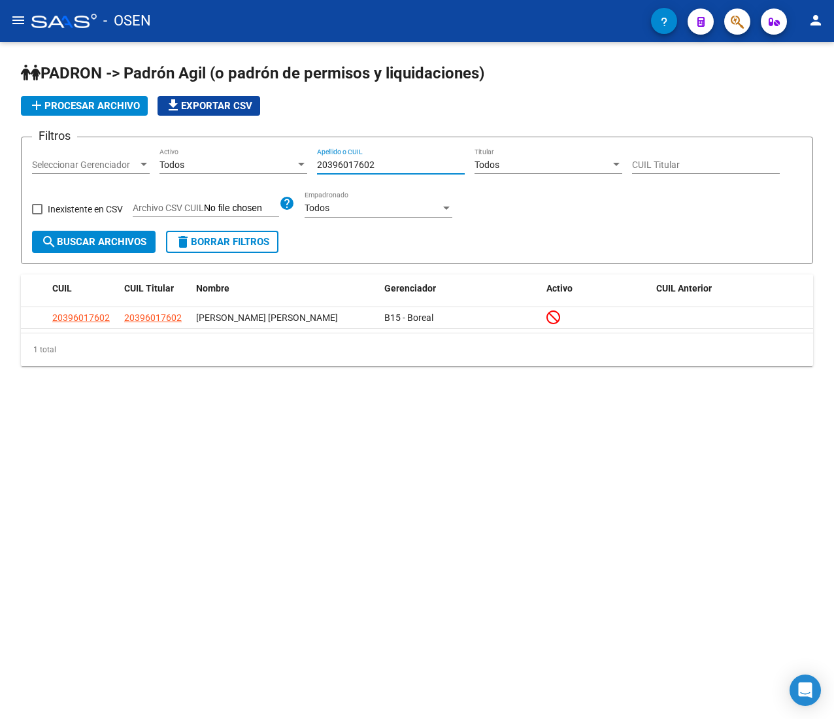
click at [388, 161] on input "20396017602" at bounding box center [391, 164] width 148 height 11
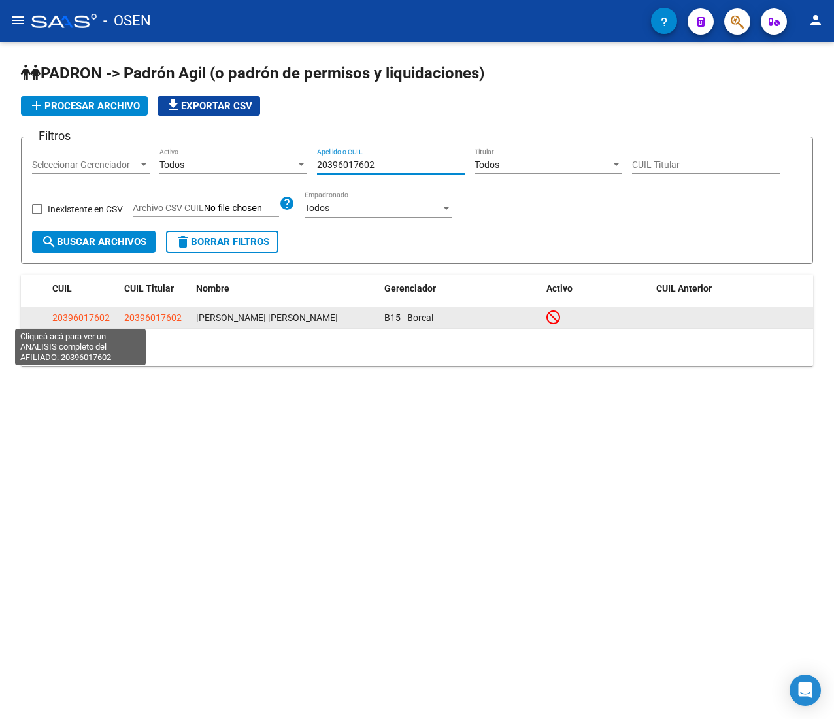
click at [92, 316] on span "20396017602" at bounding box center [80, 317] width 57 height 10
type textarea "20396017602"
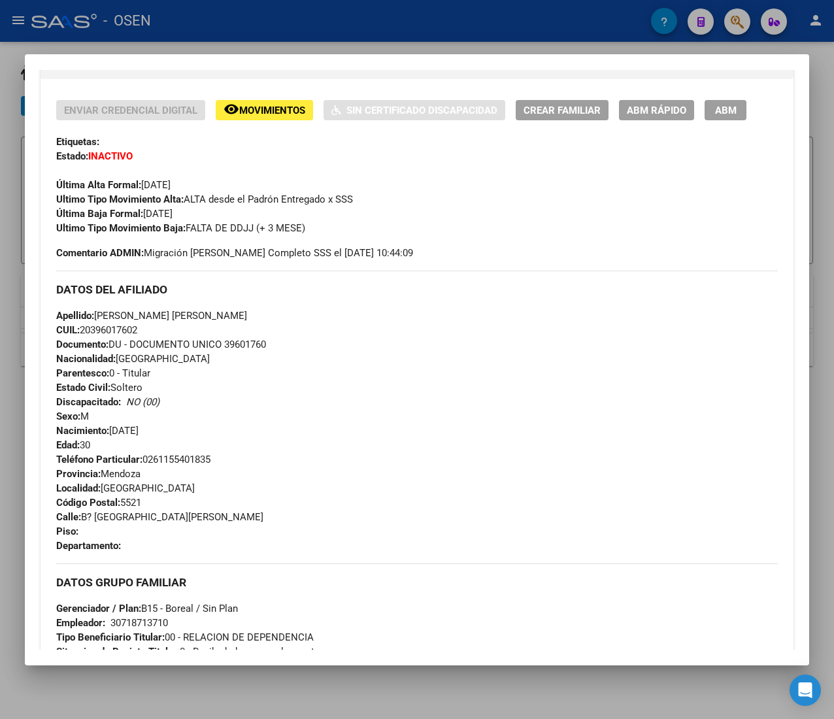
scroll to position [657, 0]
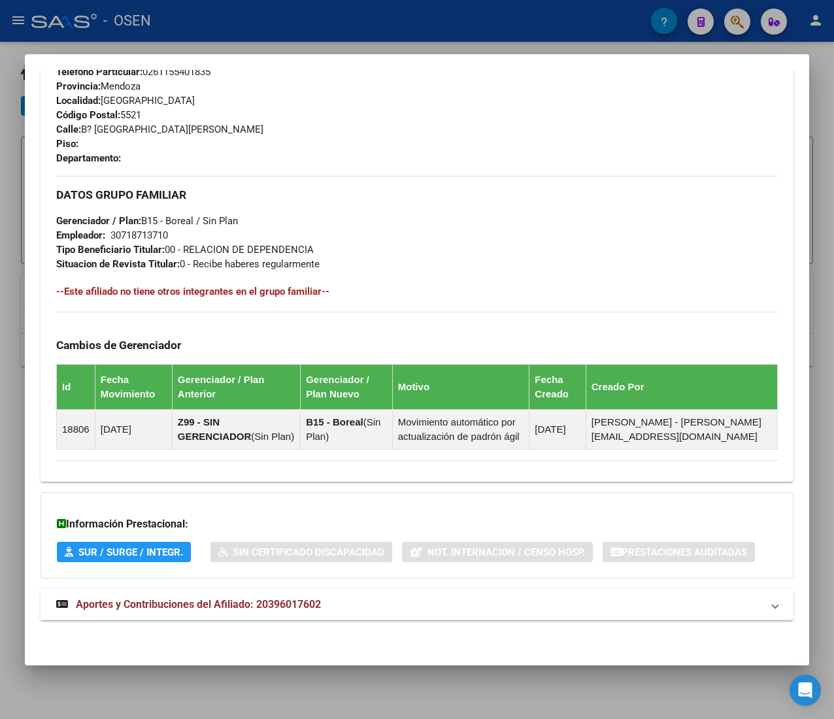
click at [414, 604] on mat-panel-title "Aportes y Contribuciones del Afiliado: 20396017602" at bounding box center [409, 605] width 706 height 16
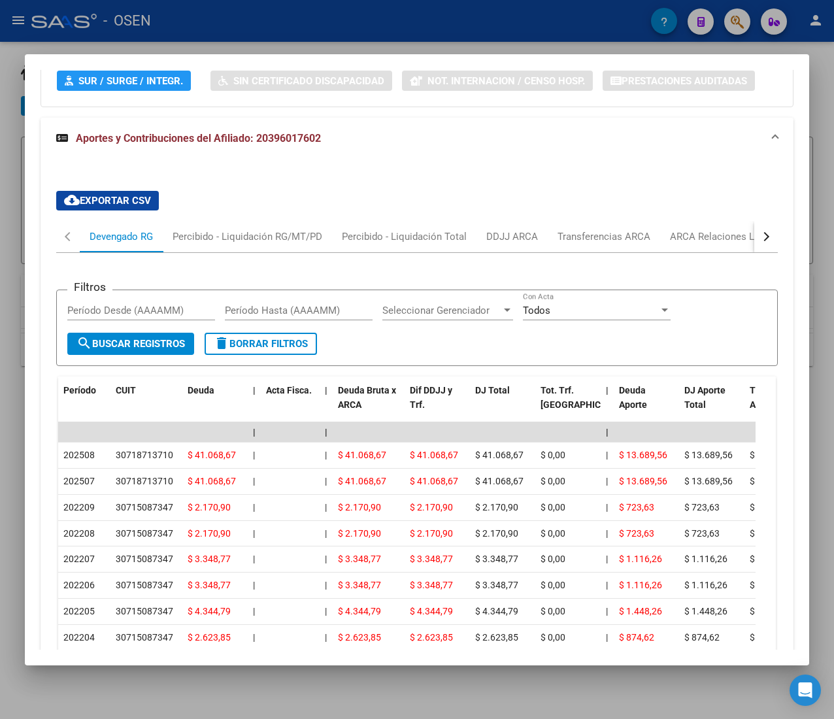
scroll to position [1243, 0]
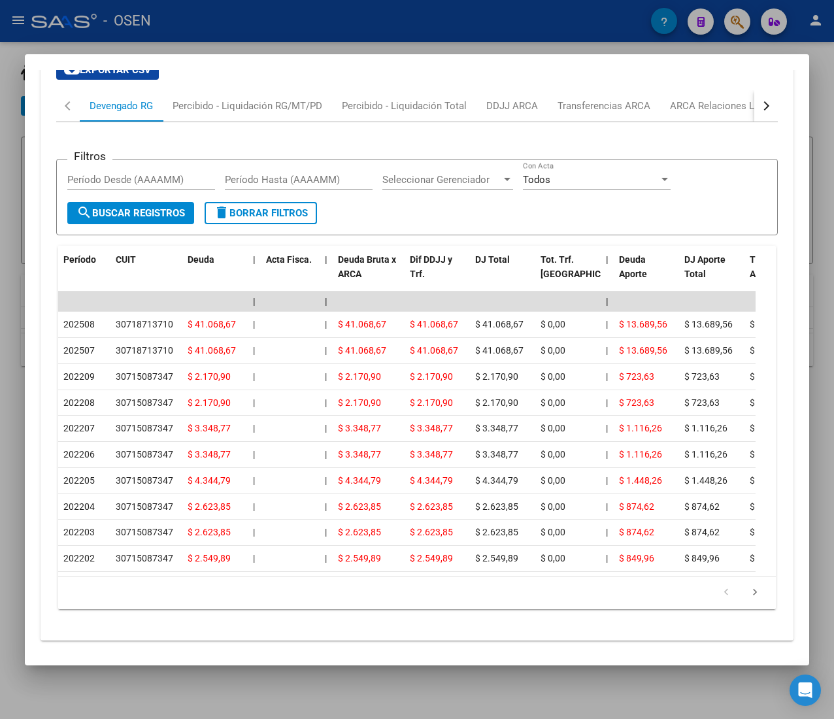
click at [754, 122] on button "button" at bounding box center [766, 105] width 24 height 31
click at [683, 113] on div "ARCA Relaciones Laborales" at bounding box center [667, 106] width 122 height 14
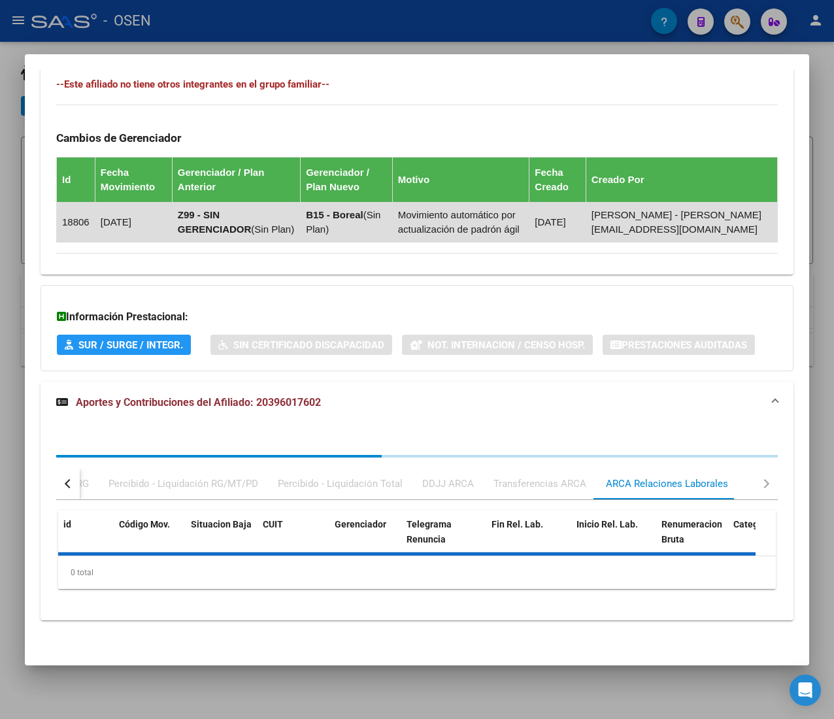
scroll to position [932, 0]
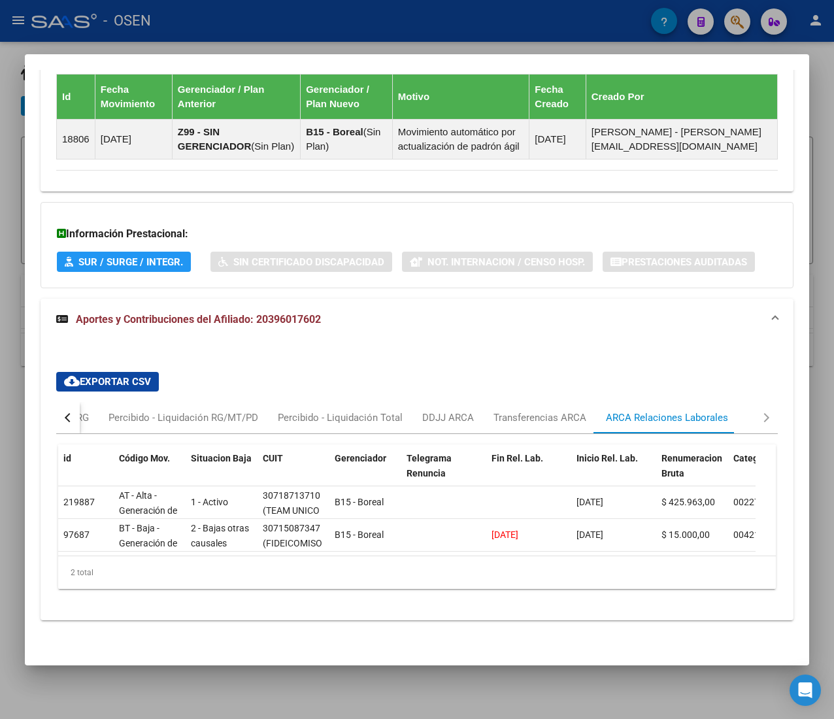
click at [69, 422] on div "button" at bounding box center [69, 417] width 9 height 9
click at [129, 433] on div "Devengado RG" at bounding box center [121, 417] width 83 height 31
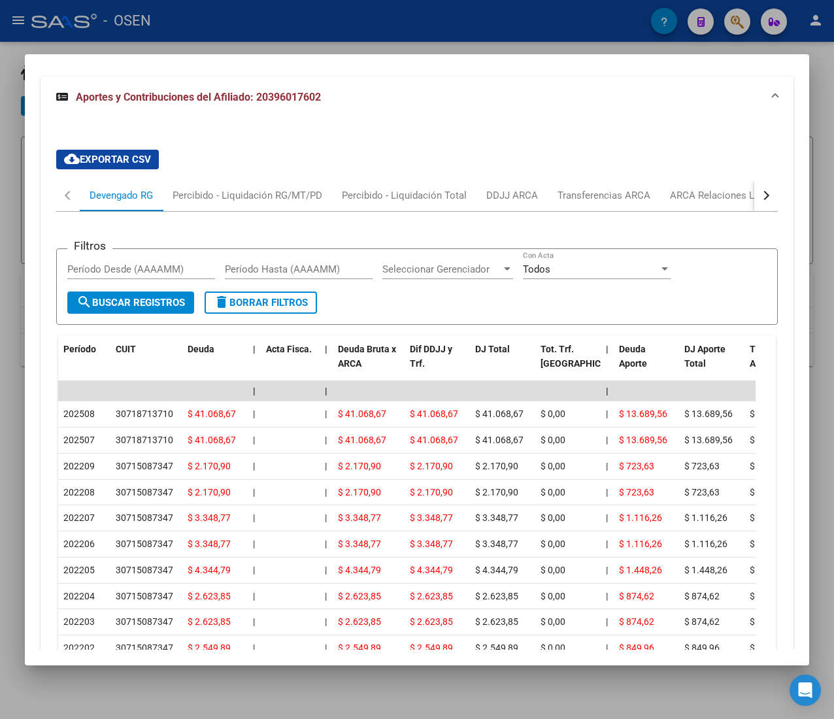
scroll to position [1193, 0]
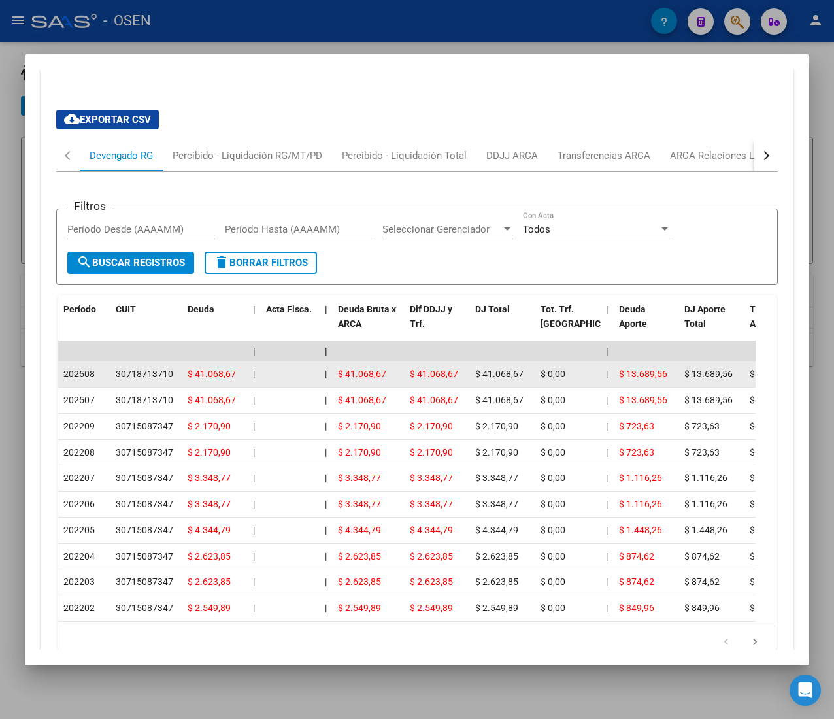
click at [99, 382] on div "202508" at bounding box center [84, 374] width 42 height 15
click at [100, 382] on div "202508" at bounding box center [84, 374] width 42 height 15
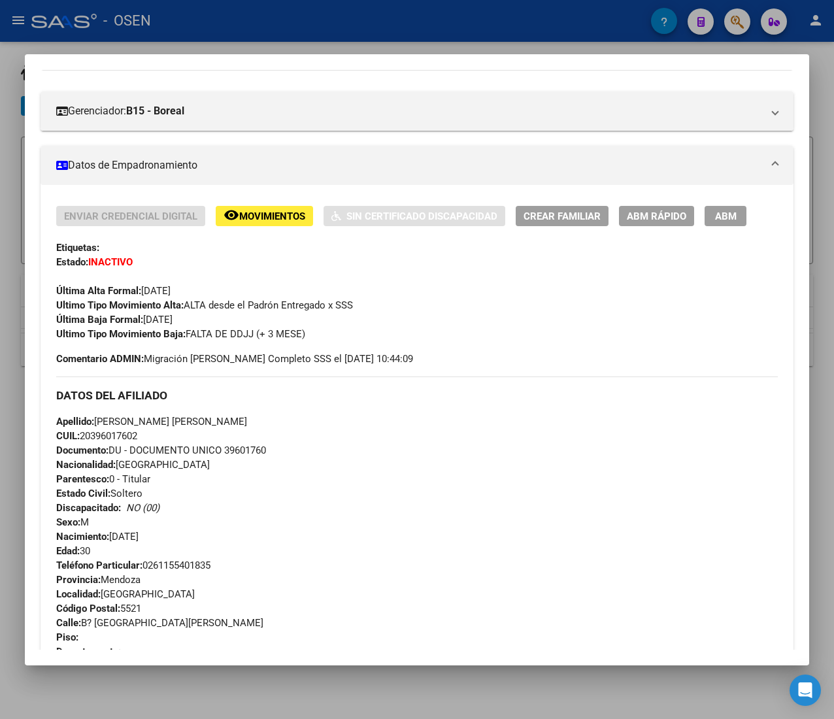
scroll to position [0, 0]
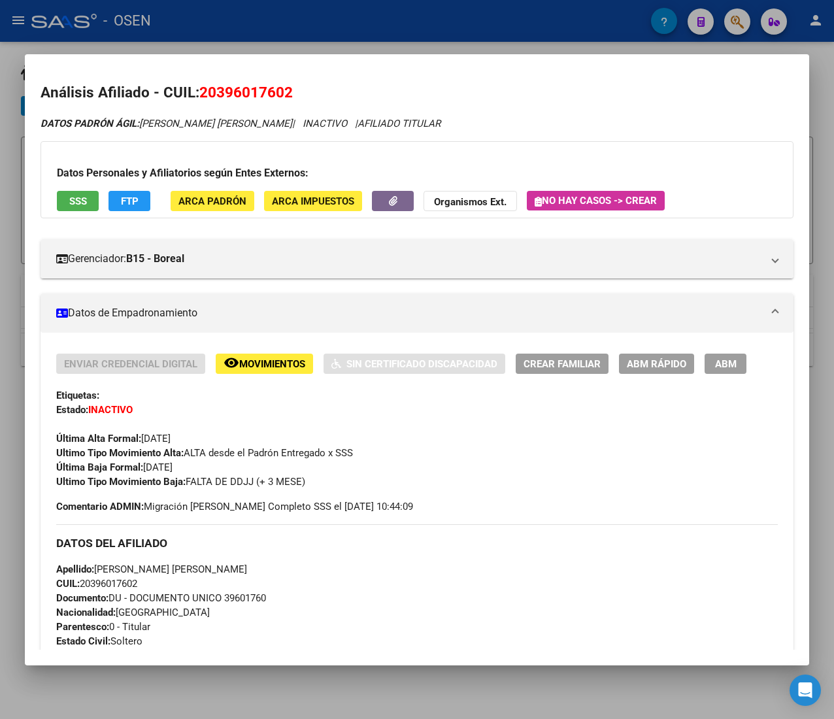
click at [653, 365] on span "ABM Rápido" at bounding box center [656, 364] width 59 height 12
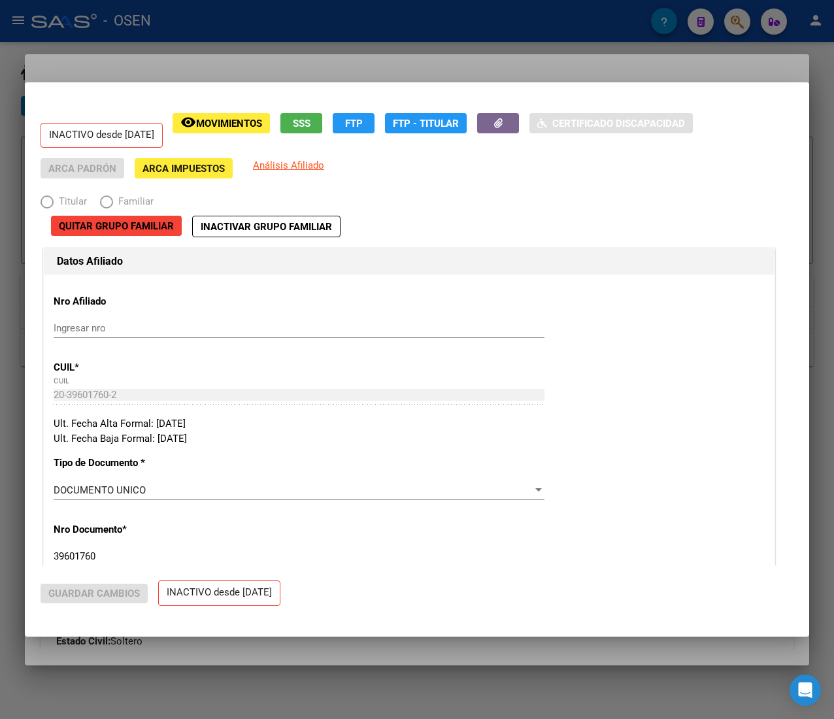
radio input "true"
type input "30-71871371-0"
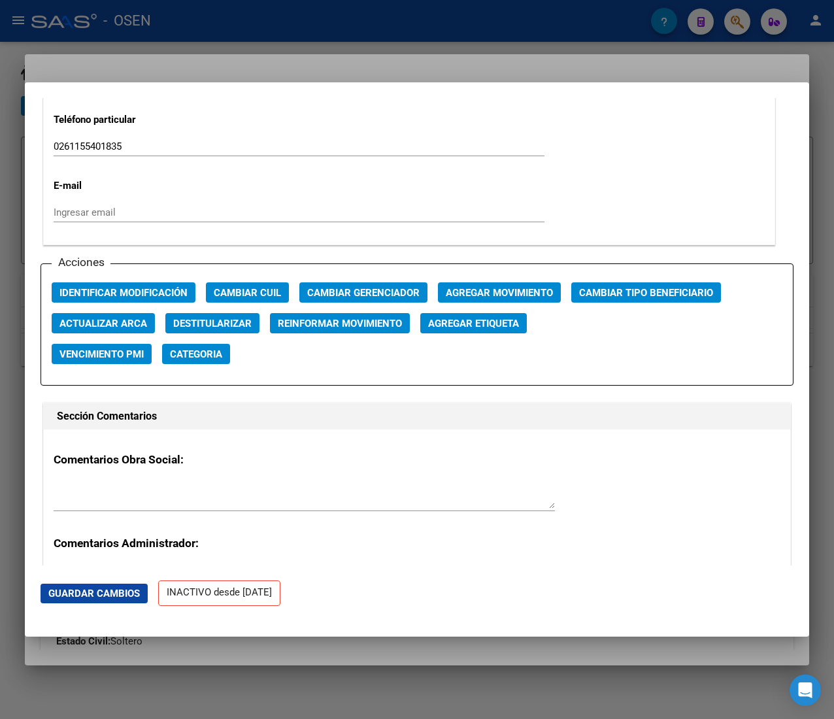
scroll to position [1829, 0]
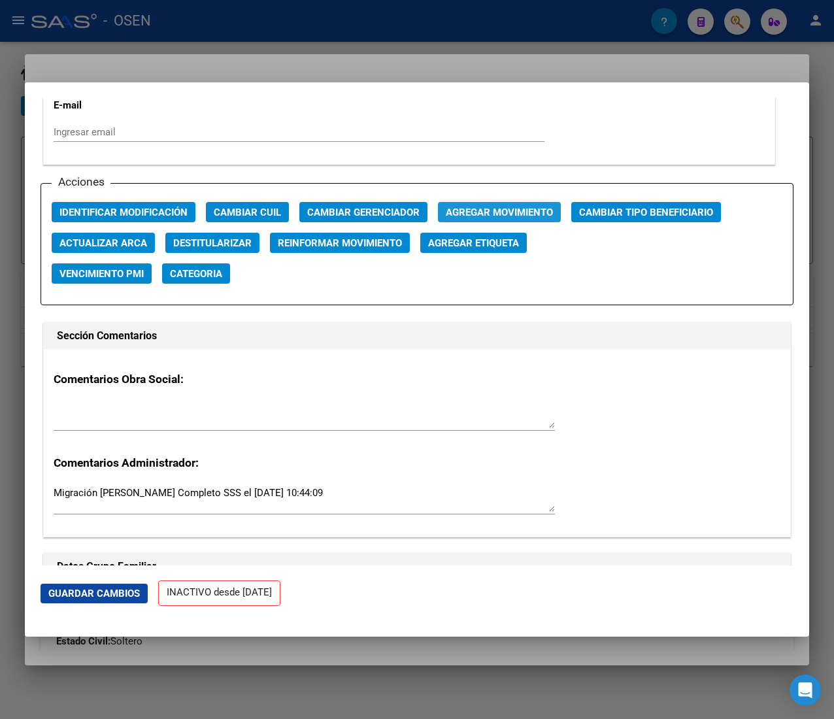
click at [484, 211] on span "Agregar Movimiento" at bounding box center [499, 212] width 107 height 12
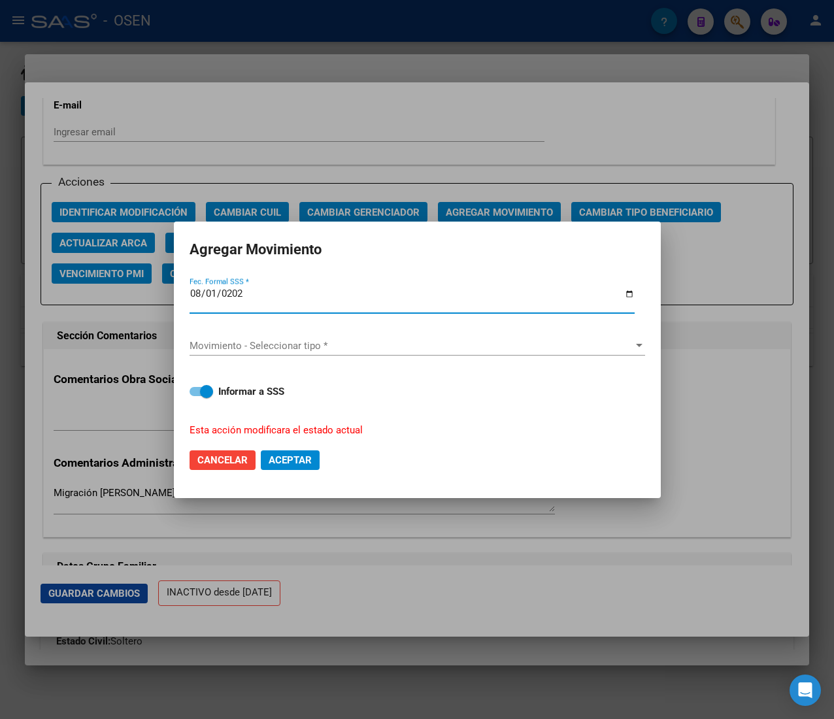
type input "2025-08-01"
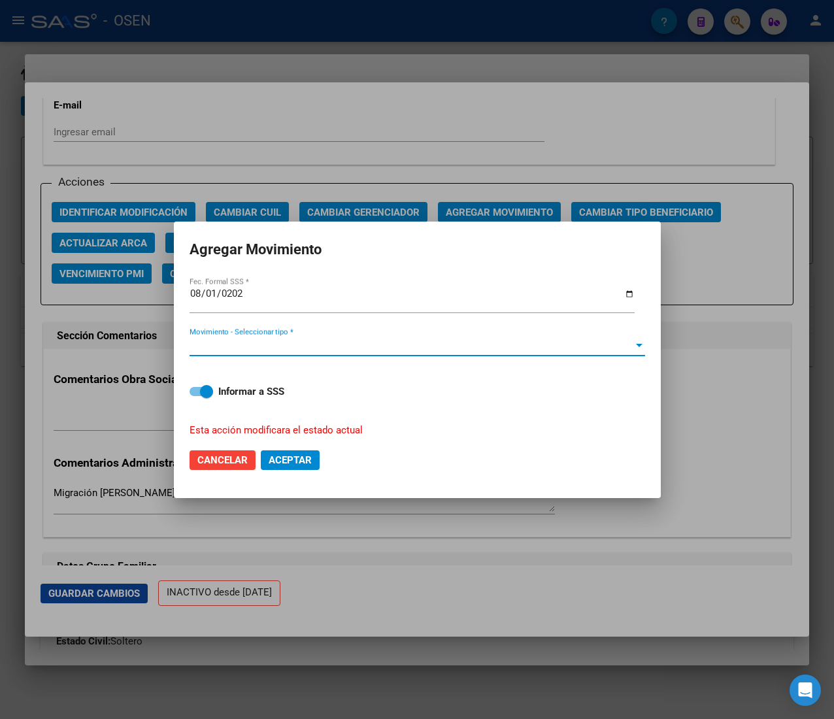
click at [375, 348] on span "Movimiento - Seleccionar tipo *" at bounding box center [411, 346] width 444 height 12
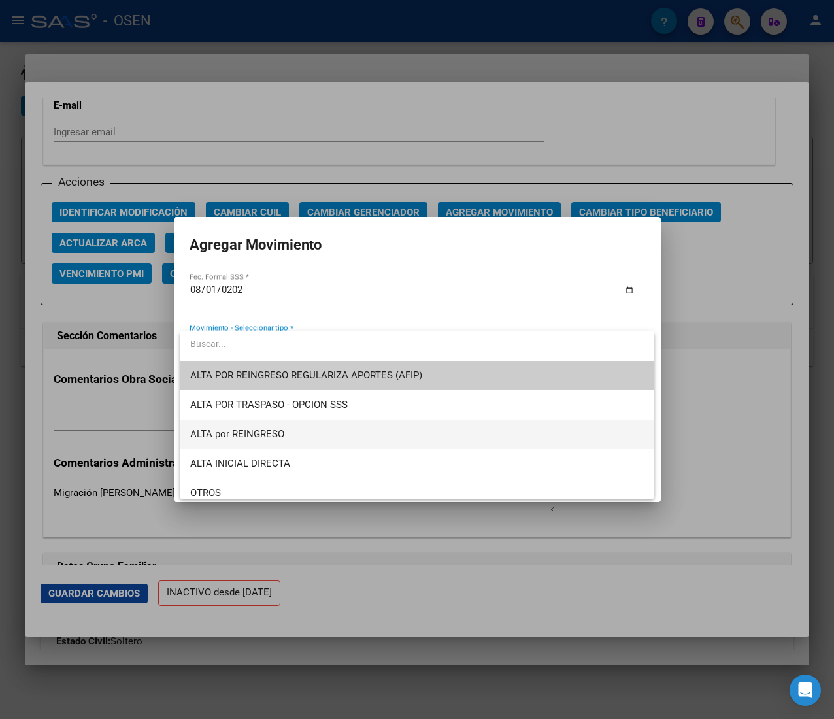
click at [327, 434] on span "ALTA por REINGRESO" at bounding box center [416, 433] width 453 height 29
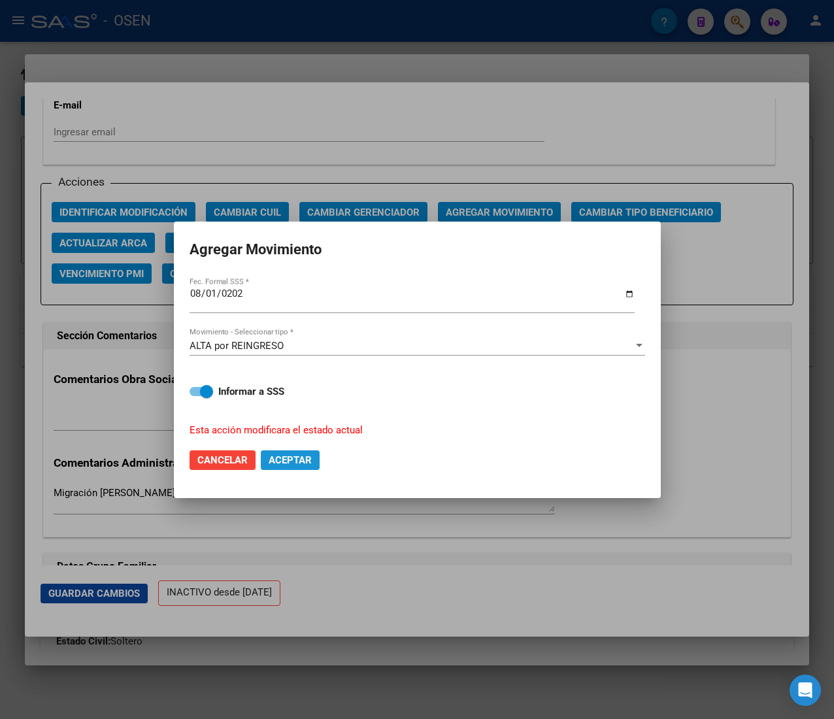
click at [299, 457] on span "Aceptar" at bounding box center [290, 460] width 43 height 12
checkbox input "false"
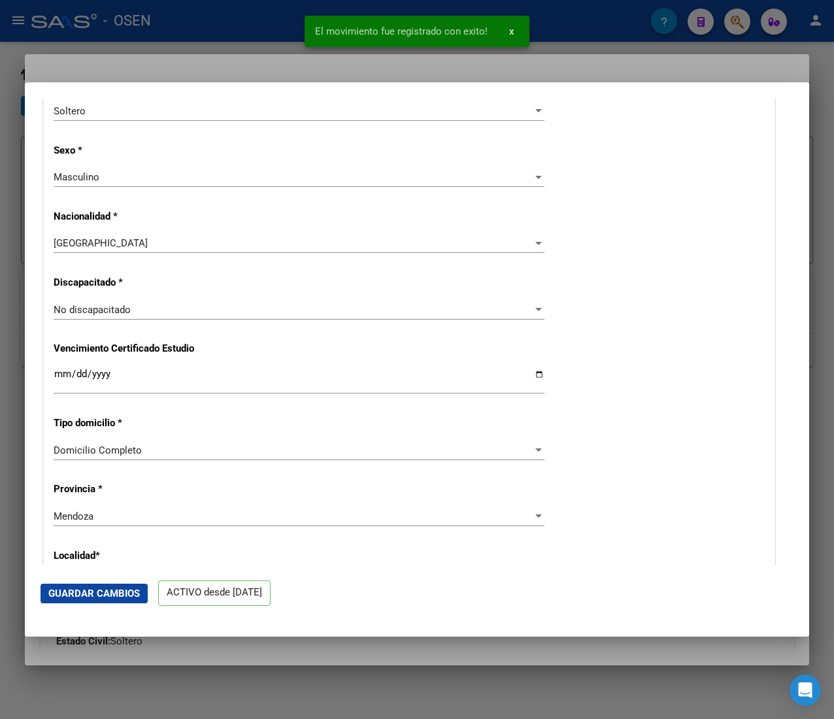
scroll to position [0, 0]
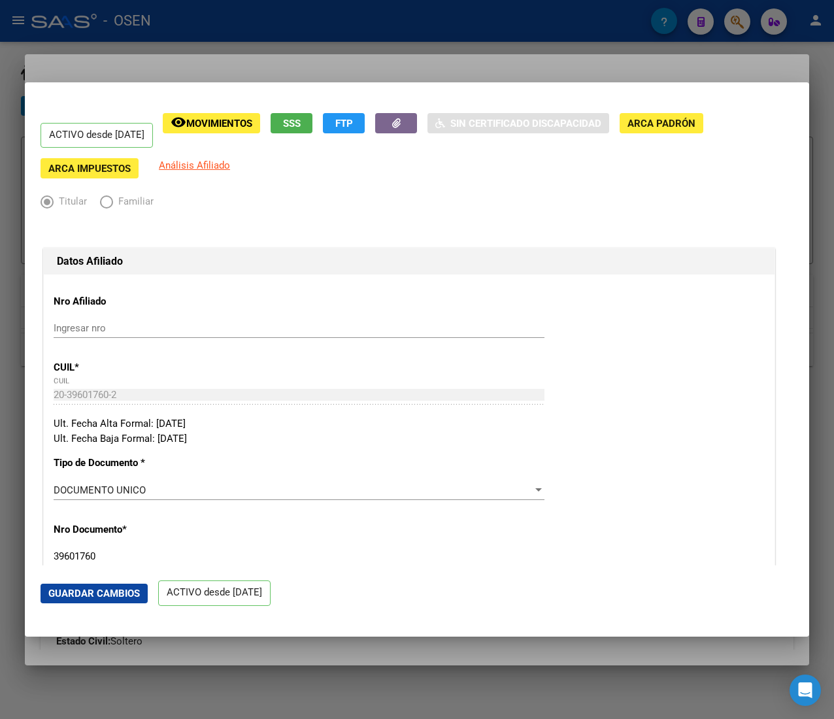
click at [298, 41] on div at bounding box center [417, 359] width 834 height 719
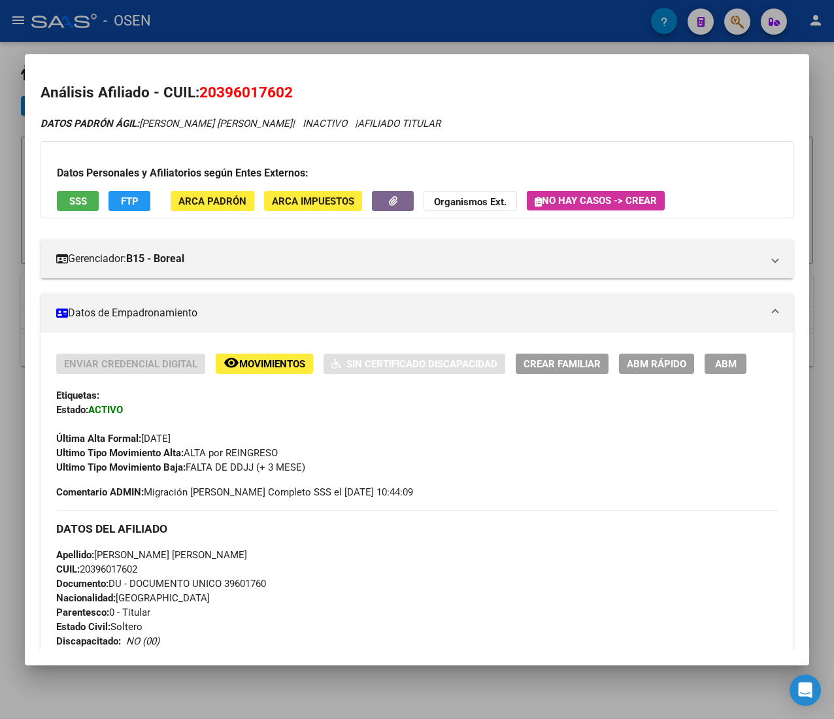
click at [301, 28] on div at bounding box center [417, 359] width 834 height 719
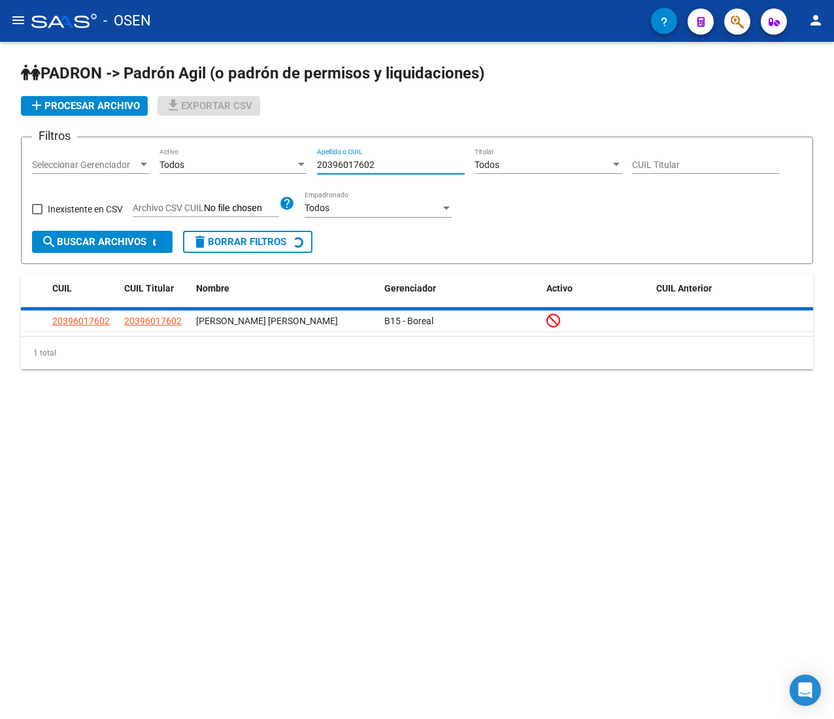
drag, startPoint x: 389, startPoint y: 164, endPoint x: 175, endPoint y: 157, distance: 214.4
click at [175, 157] on div "Filtros Seleccionar Gerenciador Seleccionar Gerenciador Todos Activo 2039601760…" at bounding box center [417, 189] width 770 height 83
paste input "7320939890"
type input "27320939890"
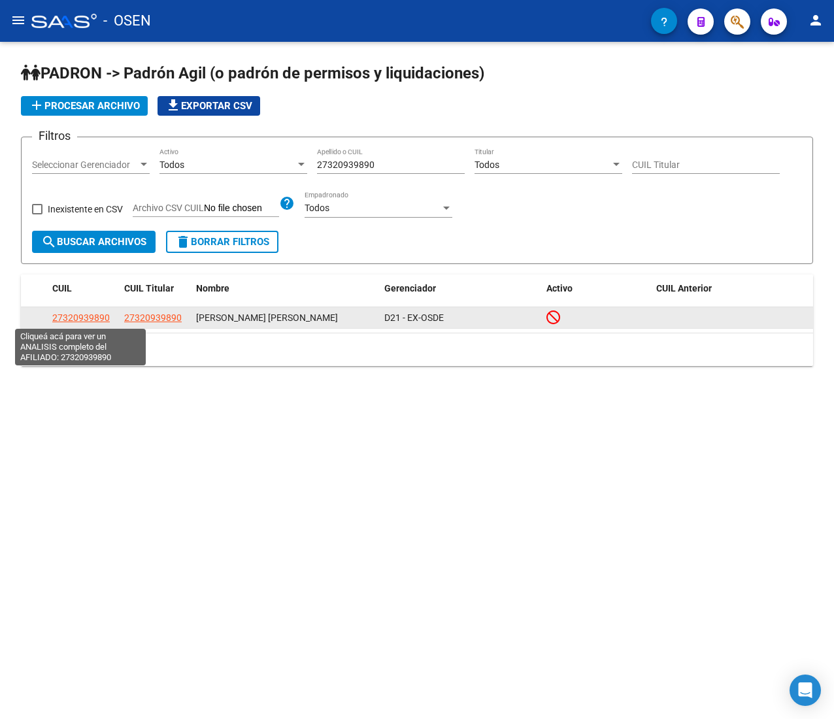
click at [66, 314] on span "27320939890" at bounding box center [80, 317] width 57 height 10
type textarea "27320939890"
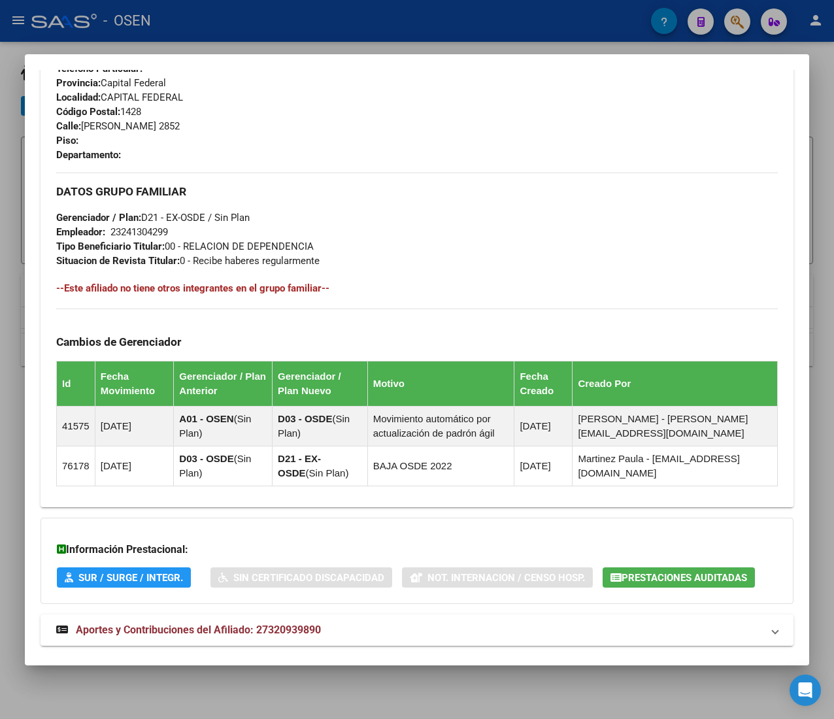
scroll to position [672, 0]
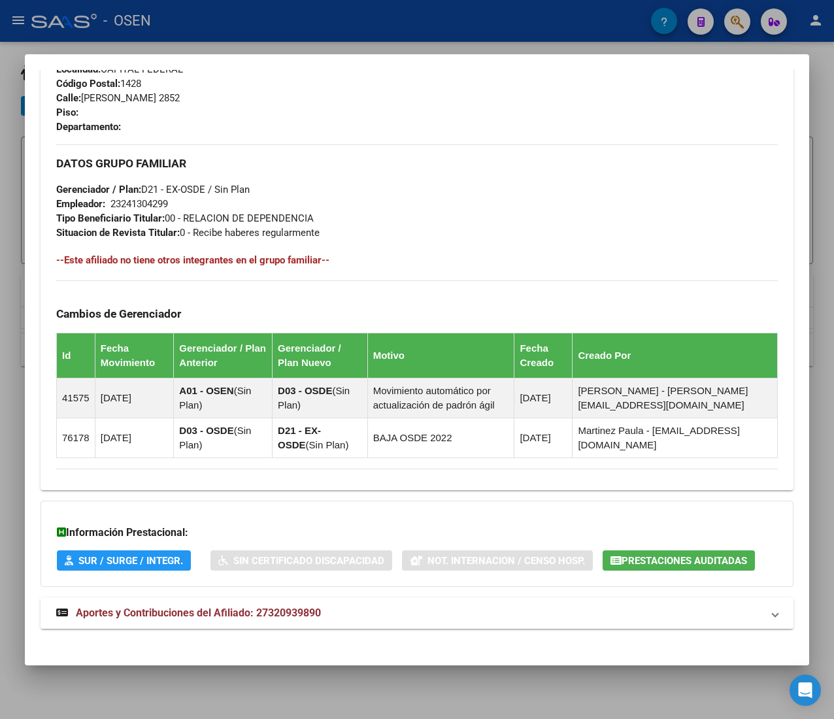
click at [374, 608] on mat-expansion-panel-header "Aportes y Contribuciones del Afiliado: 27320939890" at bounding box center [417, 612] width 753 height 31
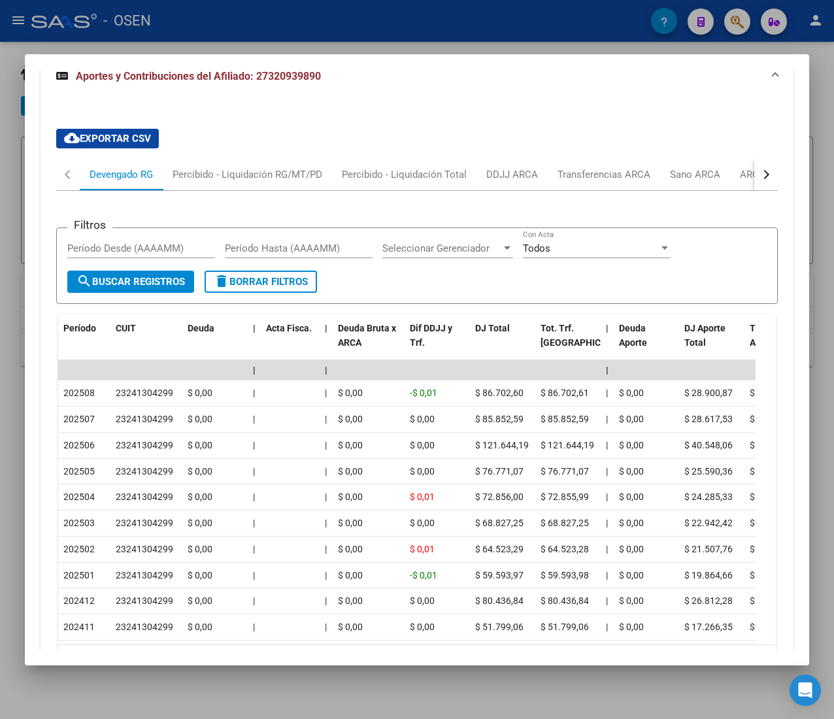
scroll to position [1269, 0]
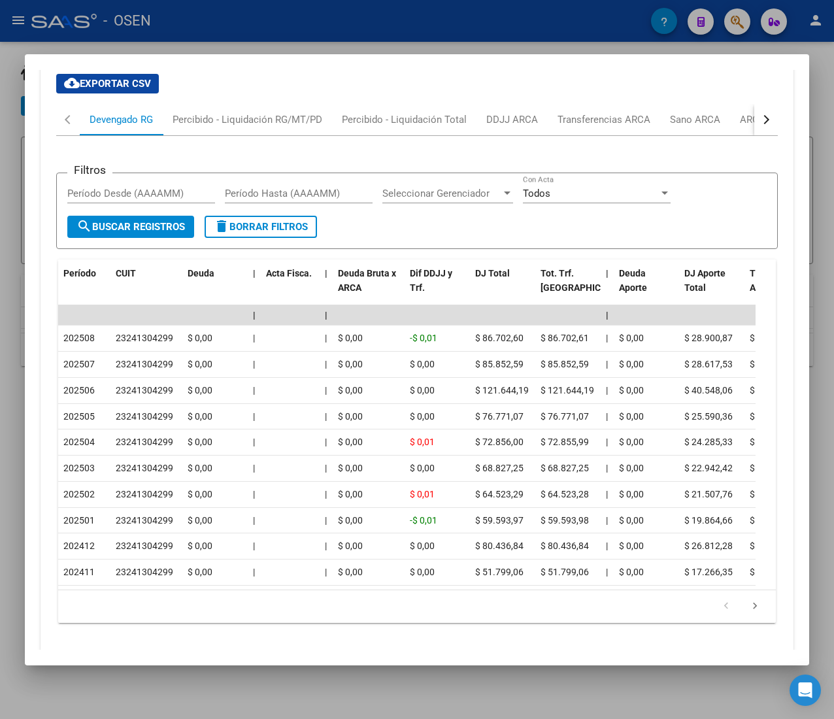
click at [760, 122] on div "button" at bounding box center [764, 119] width 9 height 9
click at [687, 122] on div "ARCA Relaciones Laborales" at bounding box center [667, 119] width 122 height 14
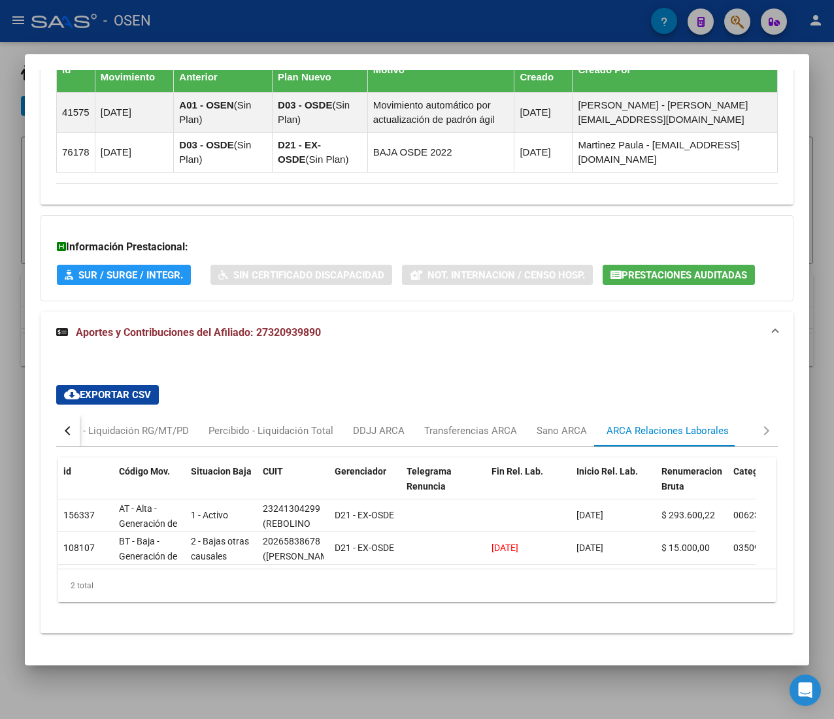
scroll to position [0, 0]
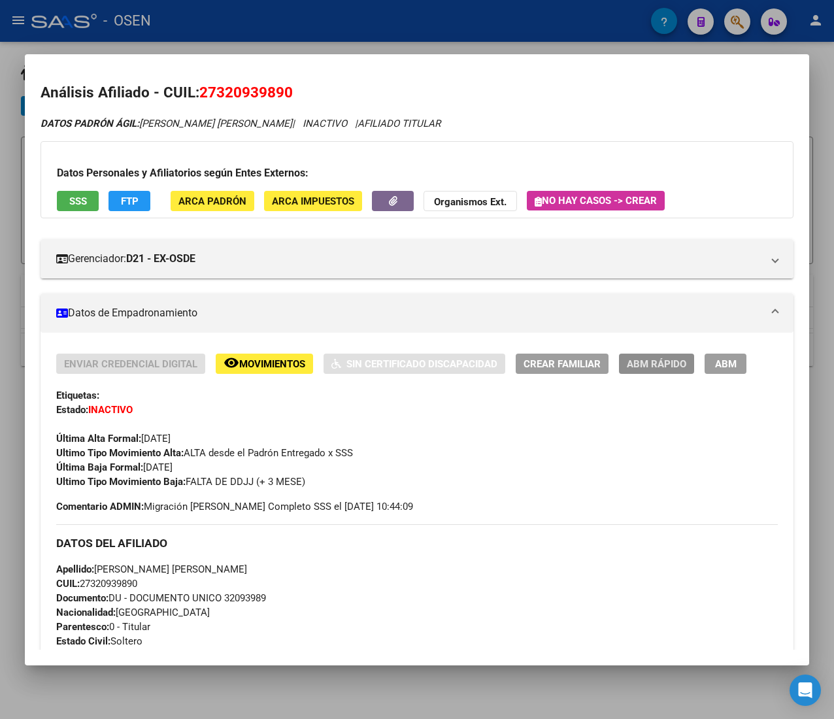
click at [655, 358] on span "ABM Rápido" at bounding box center [656, 364] width 59 height 12
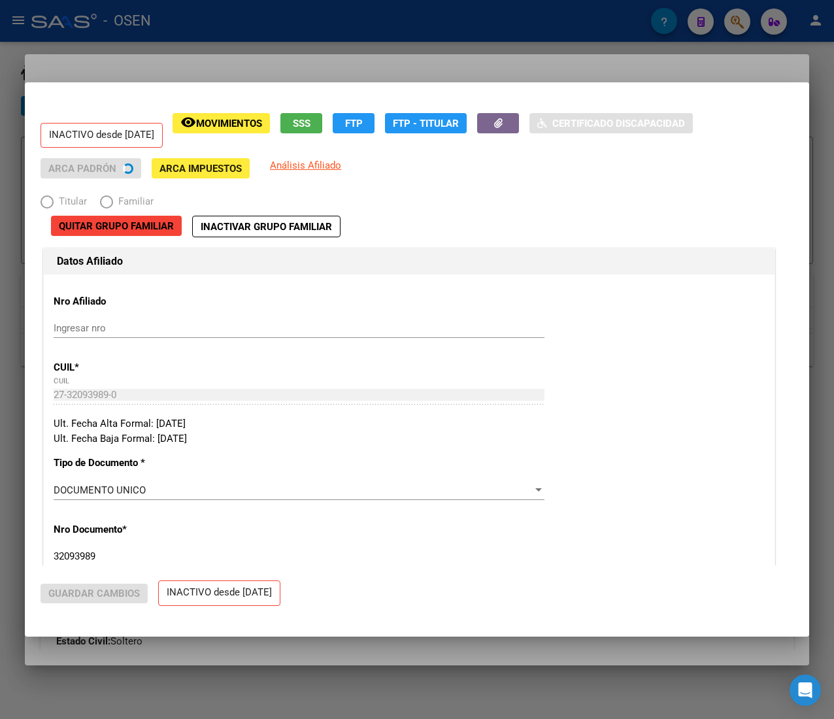
radio input "true"
type input "23-24130429-9"
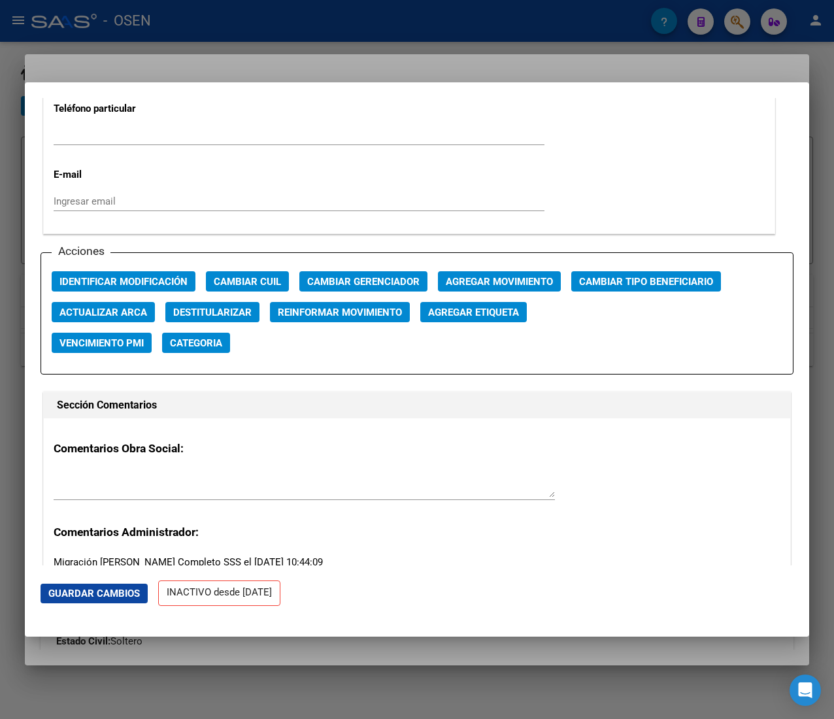
scroll to position [1829, 0]
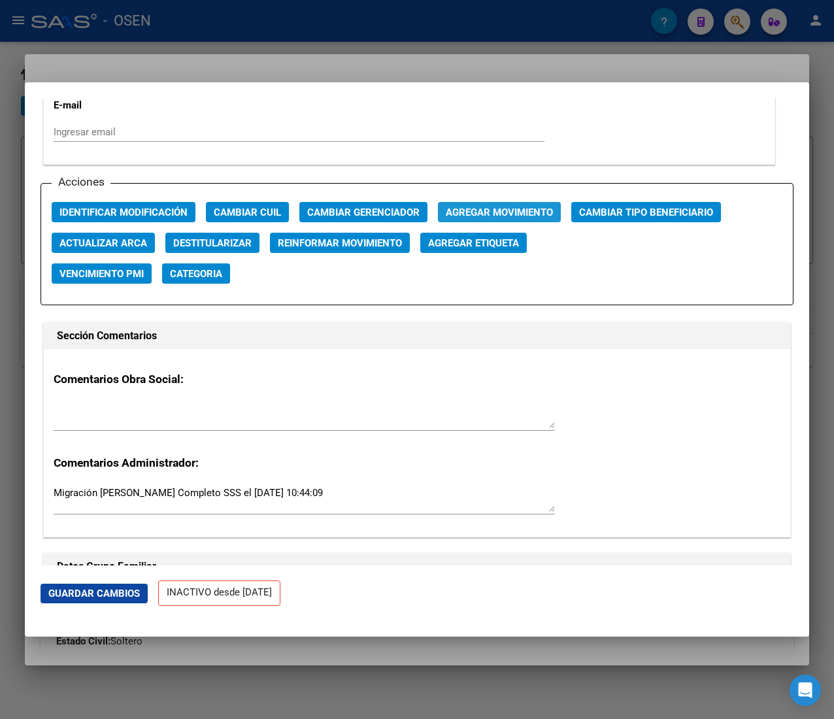
click at [481, 208] on span "Agregar Movimiento" at bounding box center [499, 212] width 107 height 12
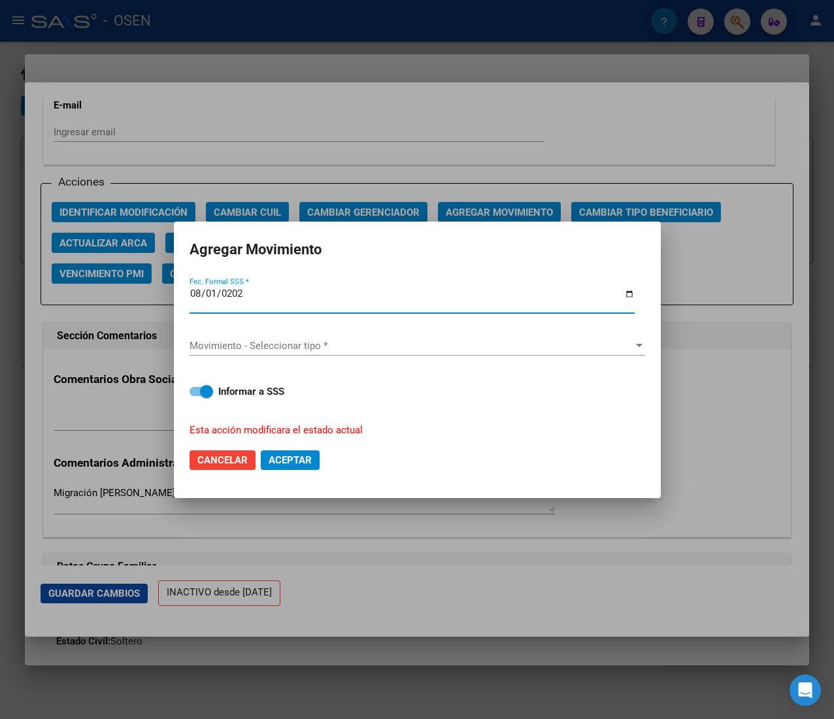
type input "2025-08-01"
click at [301, 352] on div "Movimiento - Seleccionar tipo * Movimiento - Seleccionar tipo *" at bounding box center [416, 346] width 455 height 20
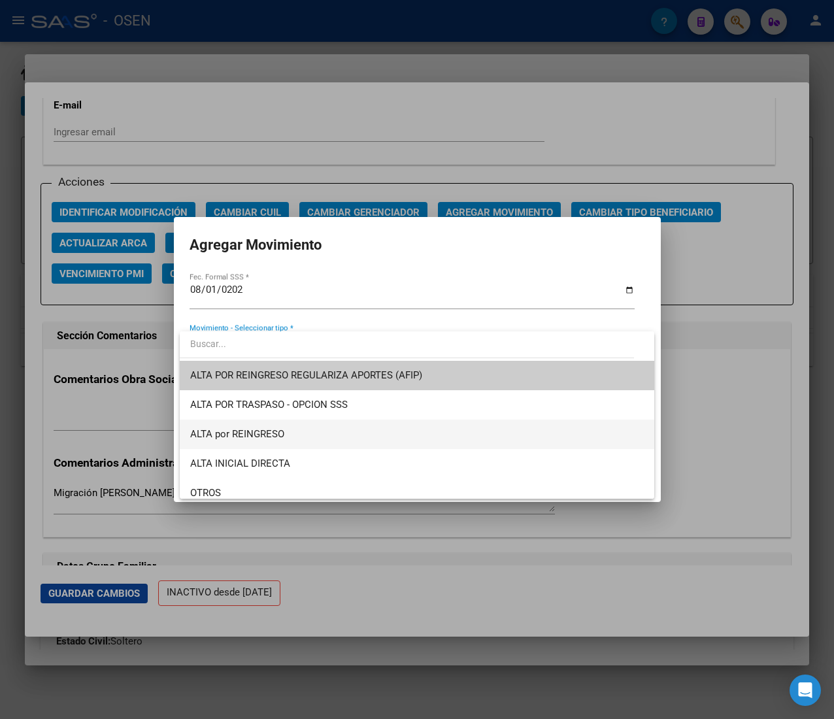
click at [284, 423] on span "ALTA por REINGRESO" at bounding box center [416, 433] width 453 height 29
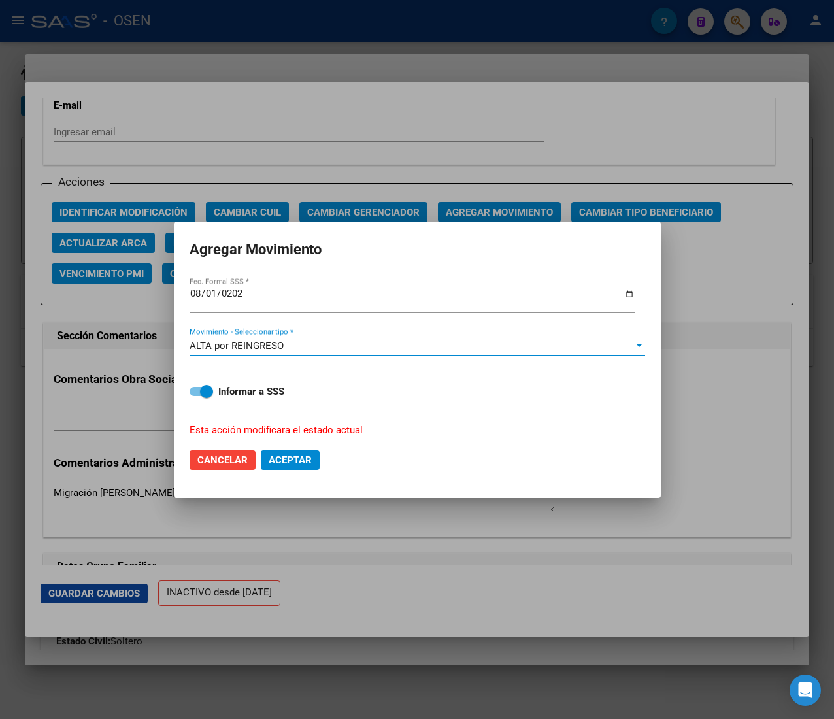
click at [290, 451] on button "Aceptar" at bounding box center [290, 460] width 59 height 20
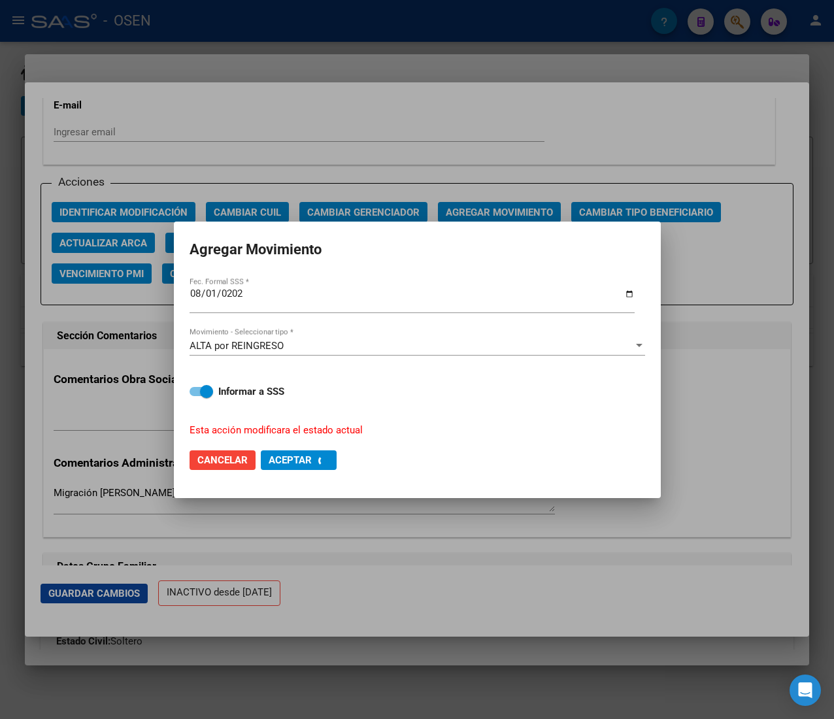
checkbox input "false"
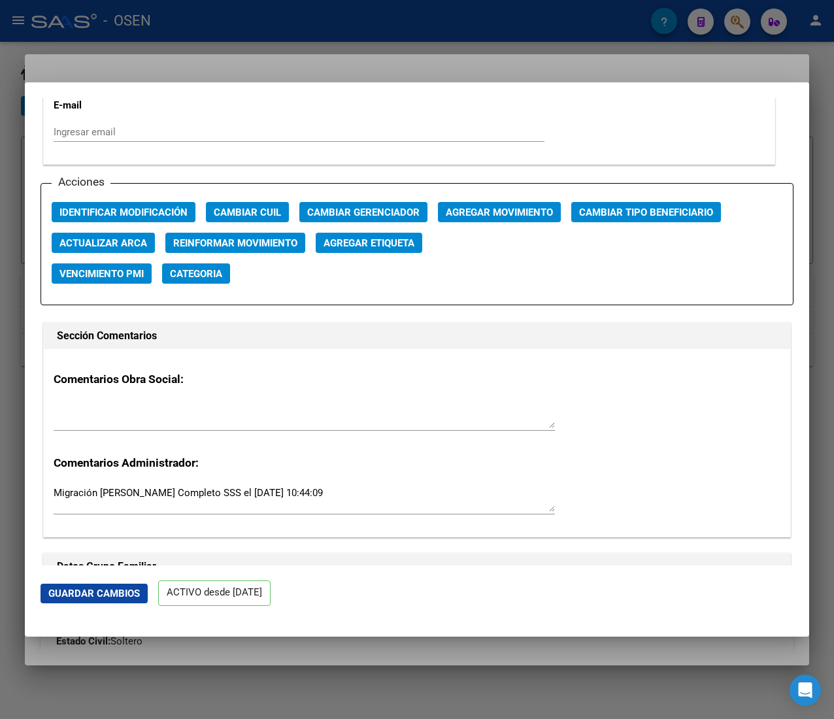
click at [233, 28] on div at bounding box center [417, 359] width 834 height 719
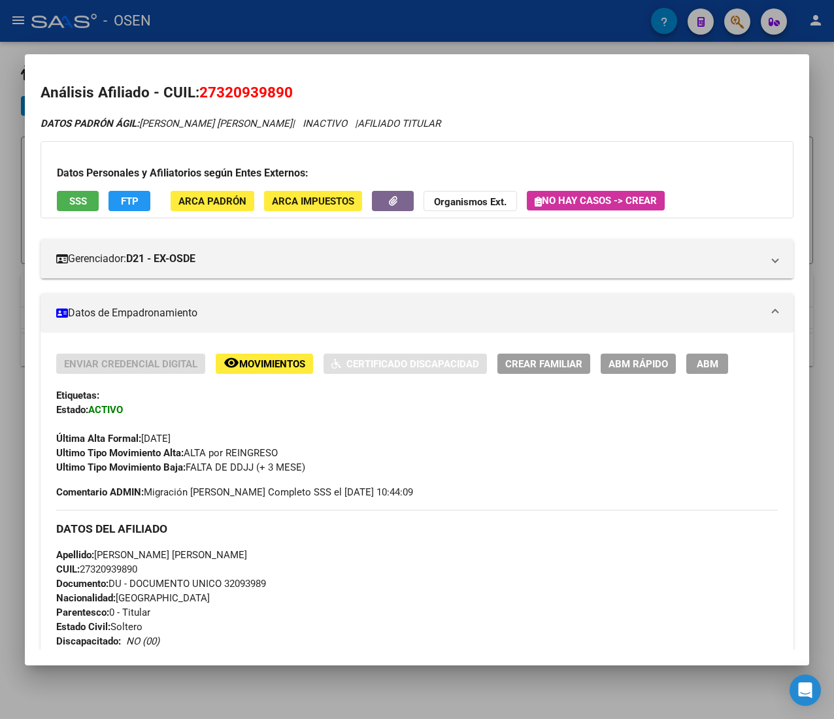
click at [229, 29] on div at bounding box center [417, 359] width 834 height 719
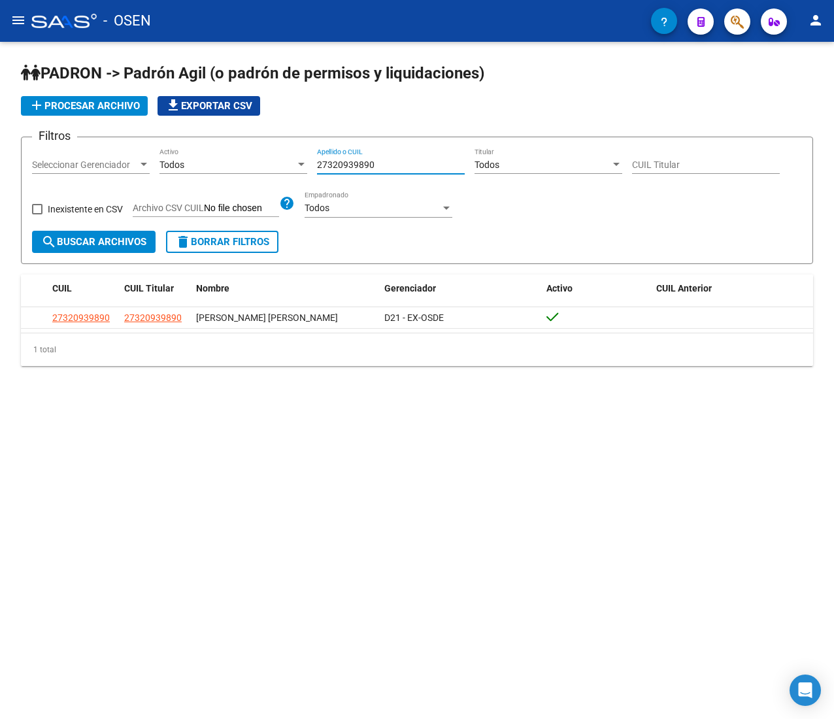
drag, startPoint x: 376, startPoint y: 167, endPoint x: 250, endPoint y: 162, distance: 126.9
click at [250, 162] on div "Filtros Seleccionar Gerenciador Seleccionar Gerenciador Todos Activo 2732093989…" at bounding box center [417, 189] width 770 height 83
paste input "72356907"
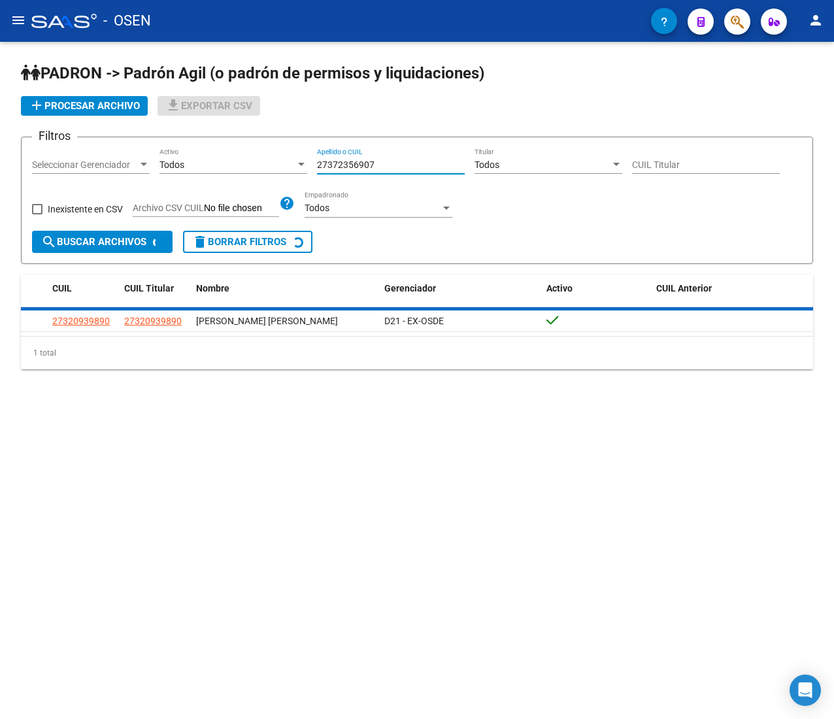
type input "27372356907"
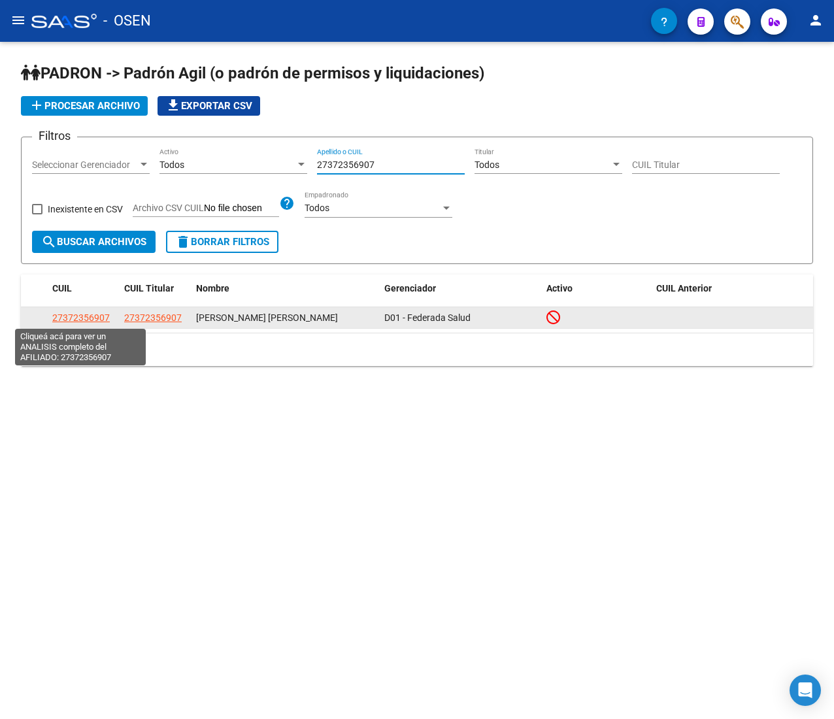
click at [97, 319] on span "27372356907" at bounding box center [80, 317] width 57 height 10
type textarea "27372356907"
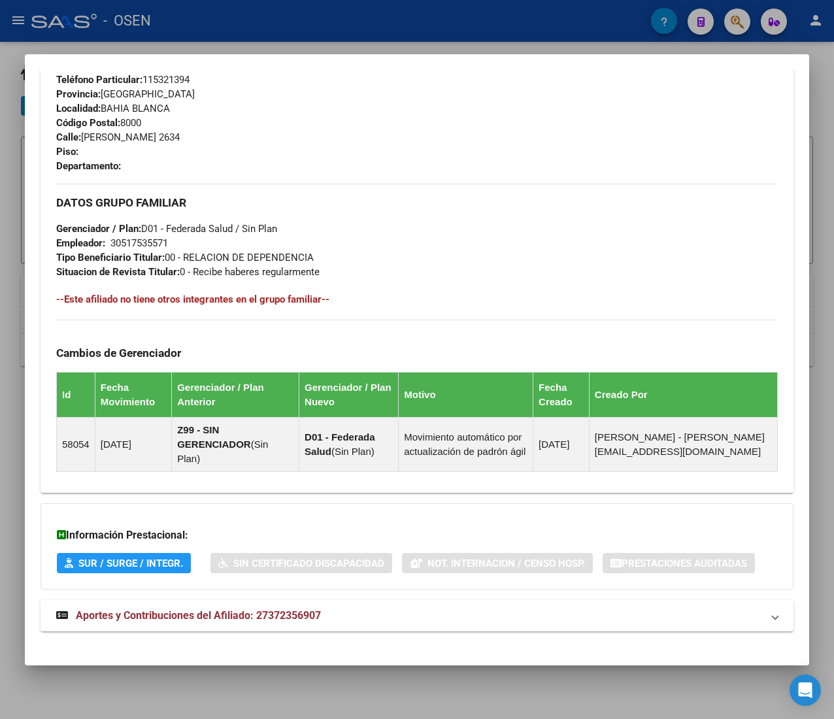
scroll to position [646, 0]
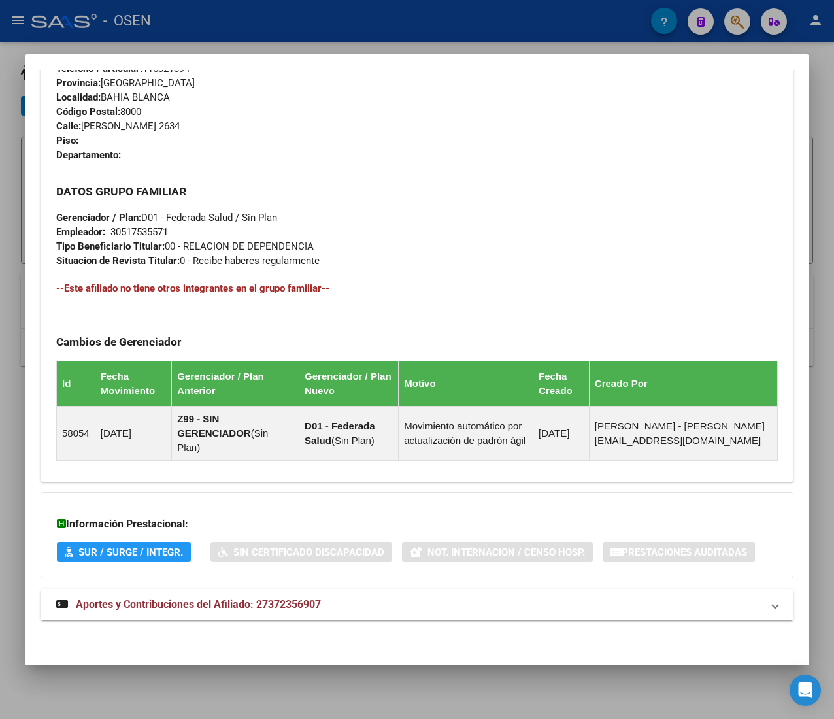
click at [358, 602] on mat-panel-title "Aportes y Contribuciones del Afiliado: 27372356907" at bounding box center [409, 605] width 706 height 16
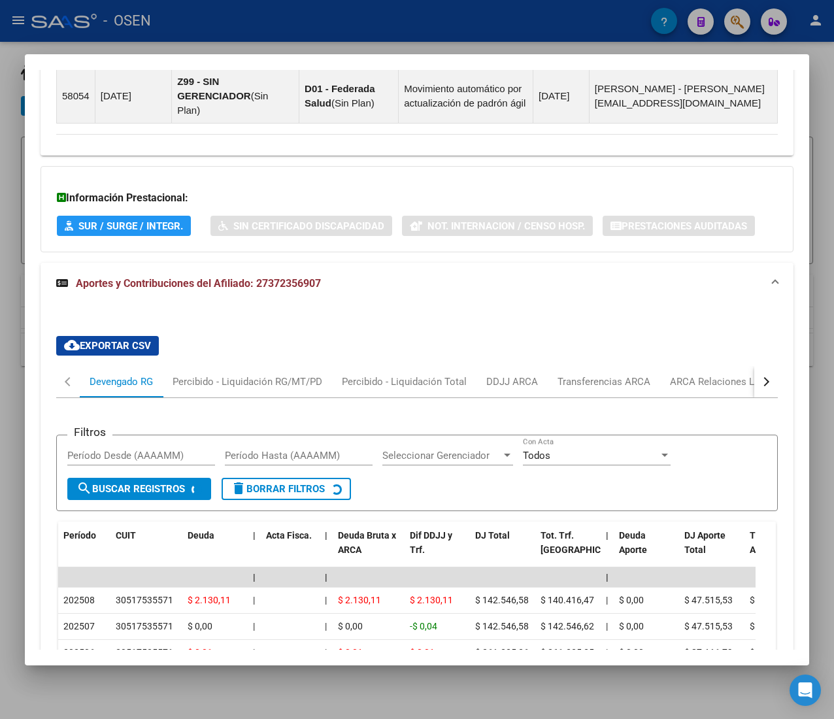
scroll to position [1112, 0]
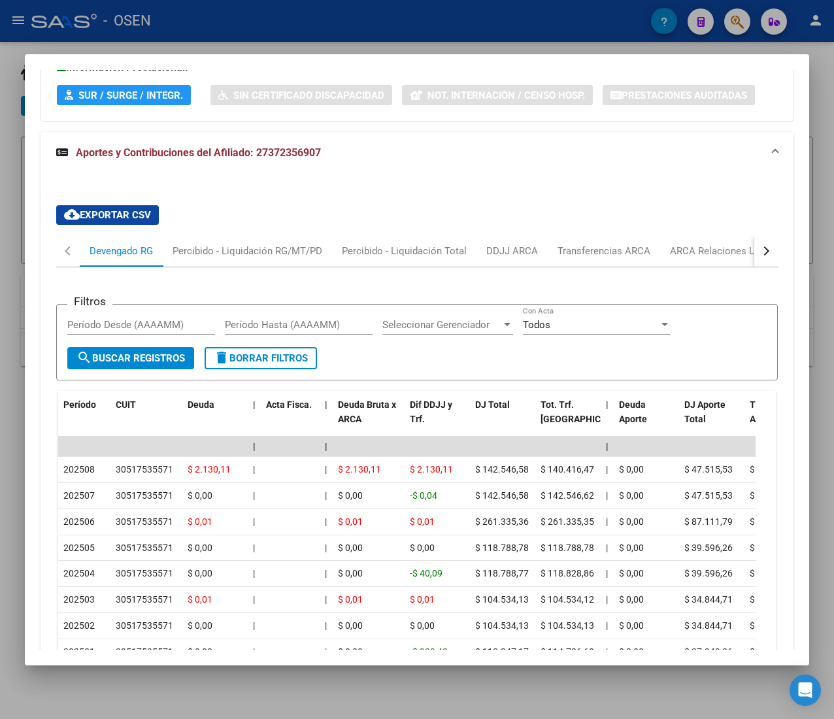
click at [760, 251] on div "button" at bounding box center [764, 250] width 9 height 9
click at [669, 254] on div "ARCA Relaciones Laborales" at bounding box center [667, 251] width 122 height 14
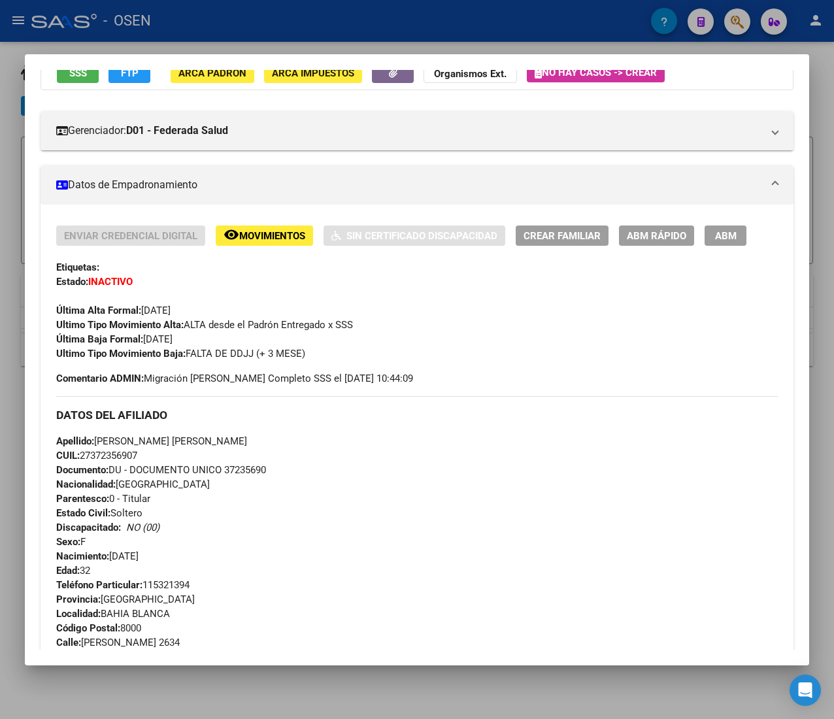
scroll to position [0, 0]
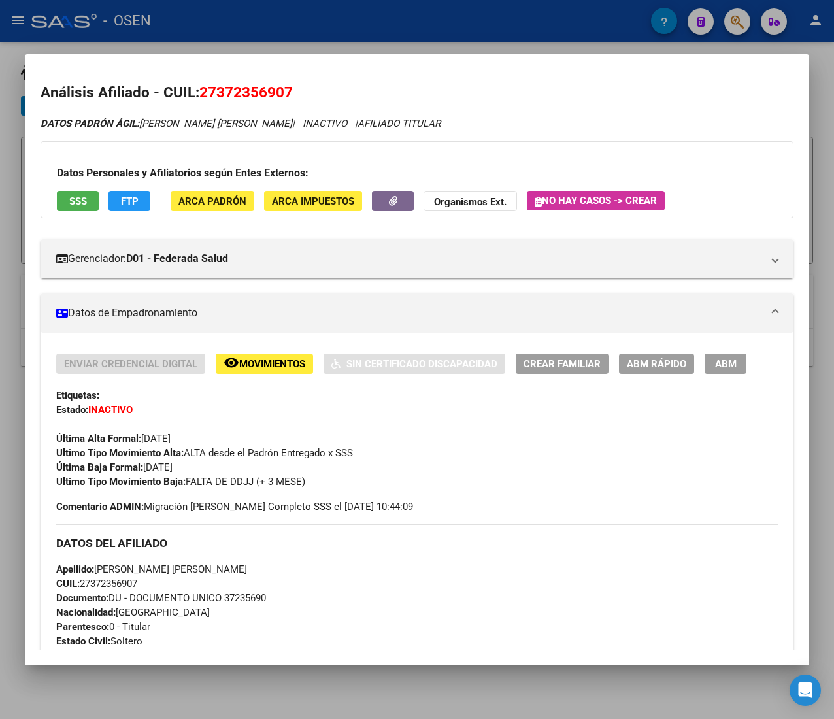
drag, startPoint x: 670, startPoint y: 349, endPoint x: 670, endPoint y: 359, distance: 10.5
click at [672, 359] on span "ABM Rápido" at bounding box center [656, 364] width 59 height 12
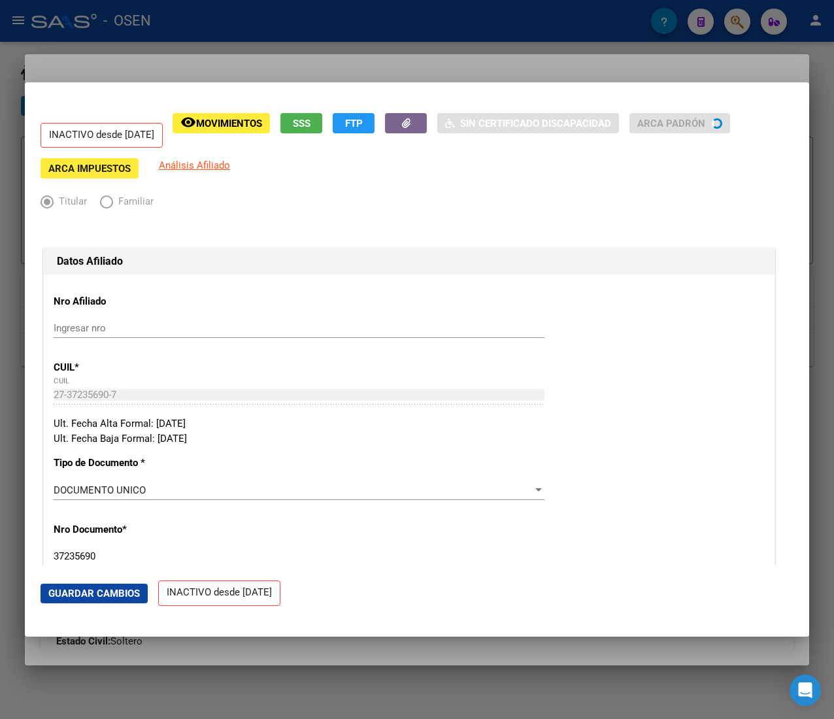
radio input "true"
type input "30-51753557-1"
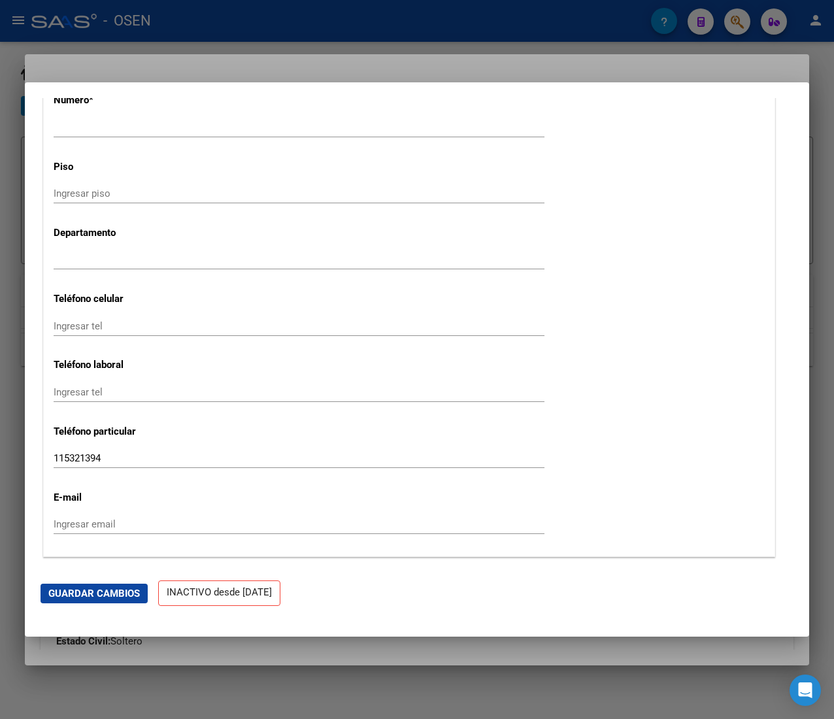
scroll to position [1699, 0]
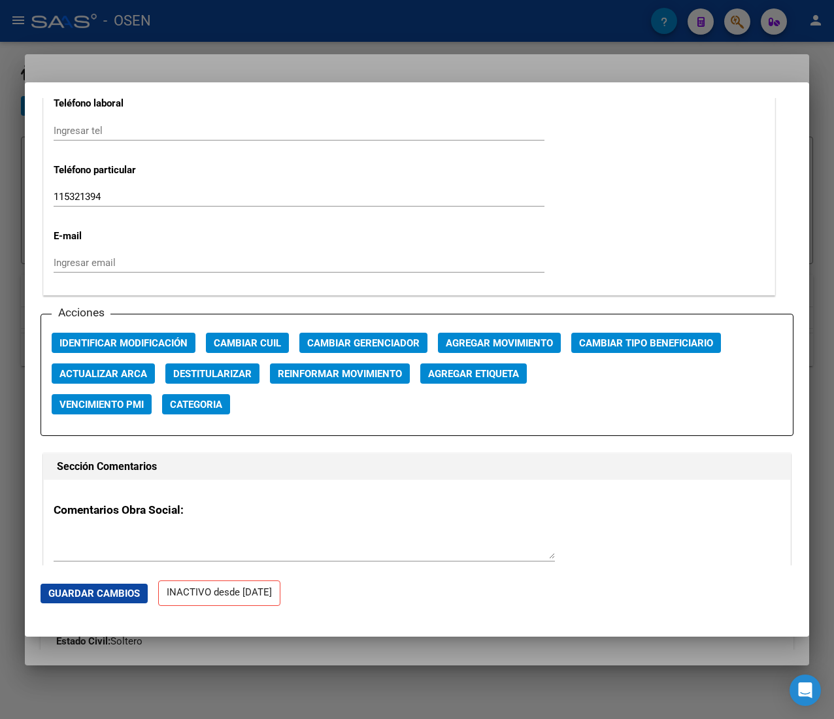
click at [497, 341] on span "Agregar Movimiento" at bounding box center [499, 343] width 107 height 12
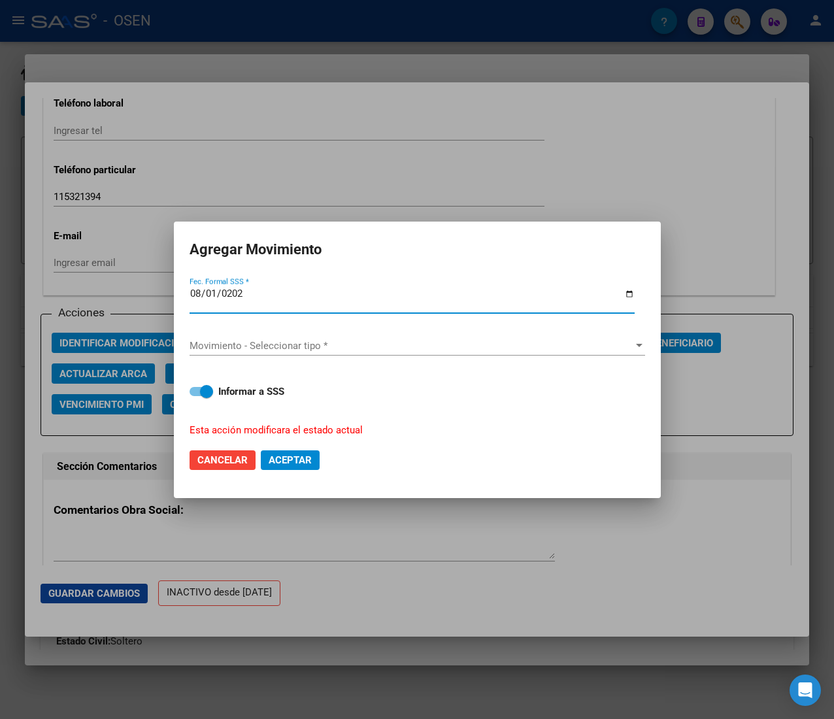
type input "2025-08-01"
click at [497, 341] on span "Movimiento - Seleccionar tipo *" at bounding box center [411, 346] width 444 height 12
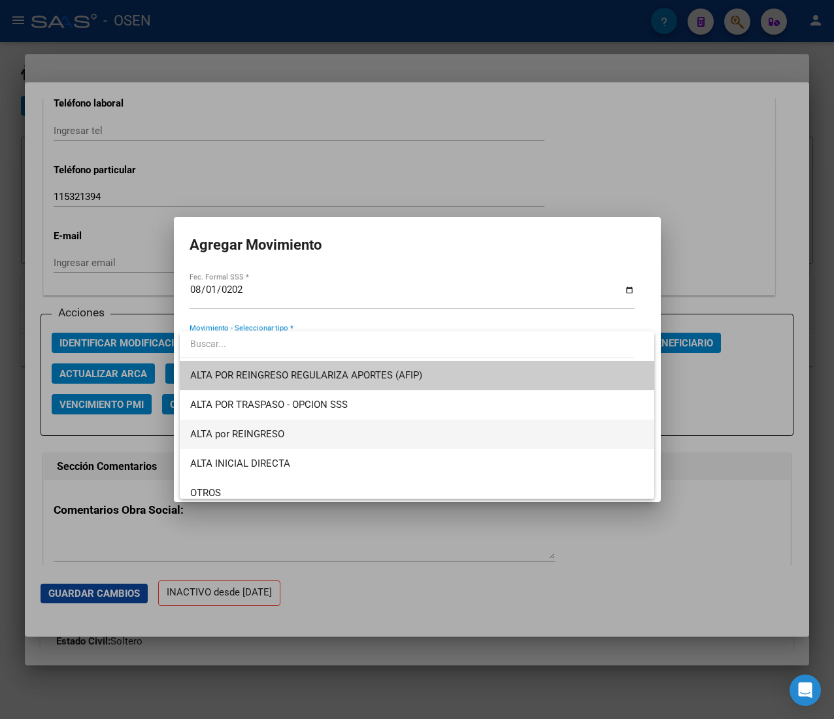
click at [392, 427] on span "ALTA por REINGRESO" at bounding box center [416, 433] width 453 height 29
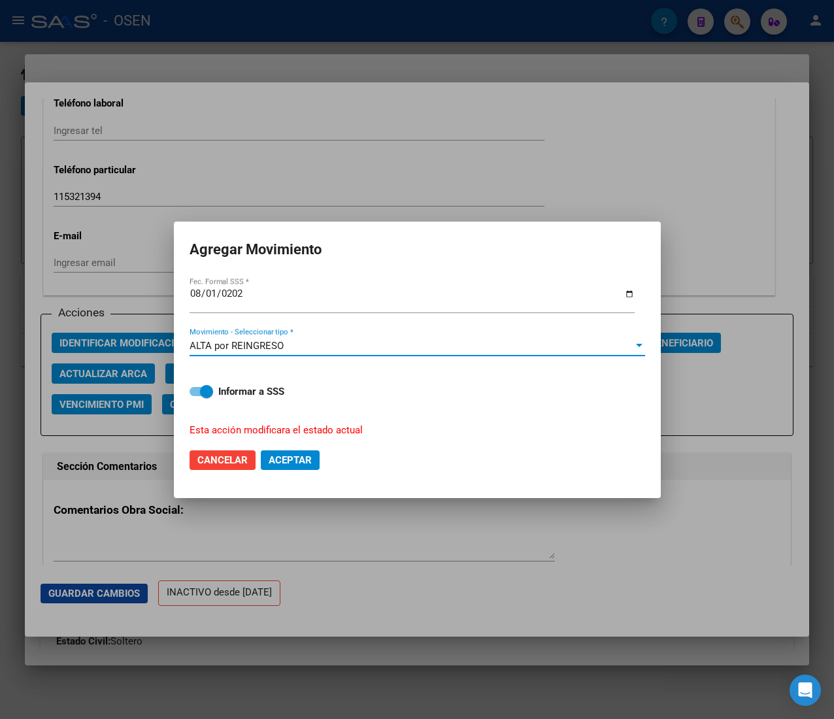
click at [304, 454] on span "Aceptar" at bounding box center [290, 460] width 43 height 12
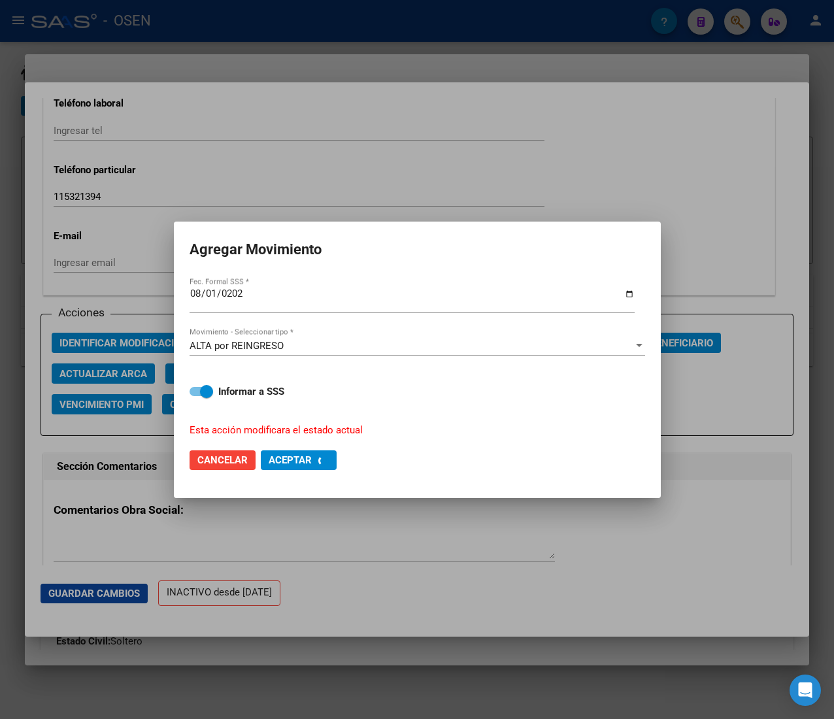
checkbox input "false"
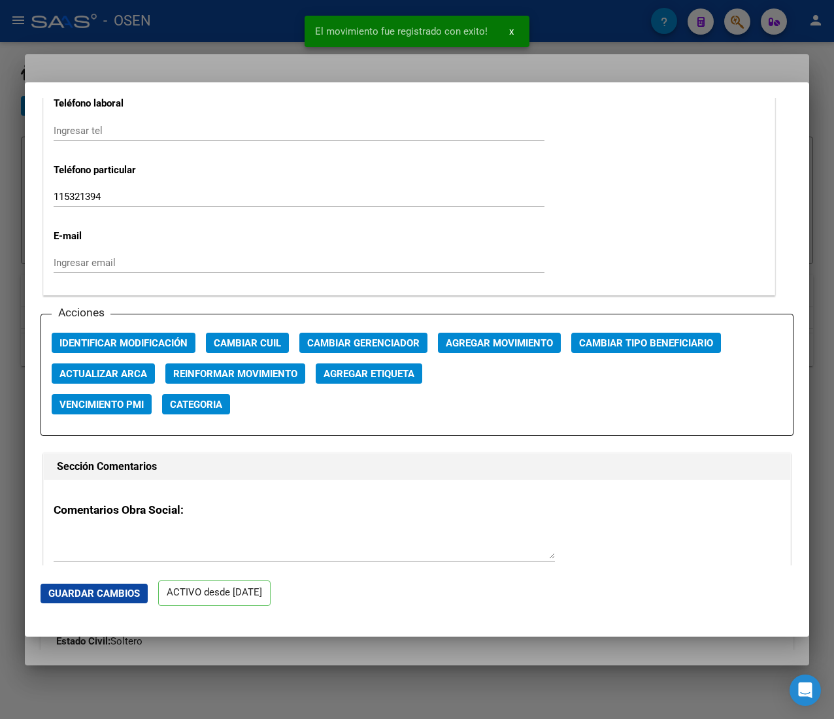
click at [203, 36] on div at bounding box center [417, 359] width 834 height 719
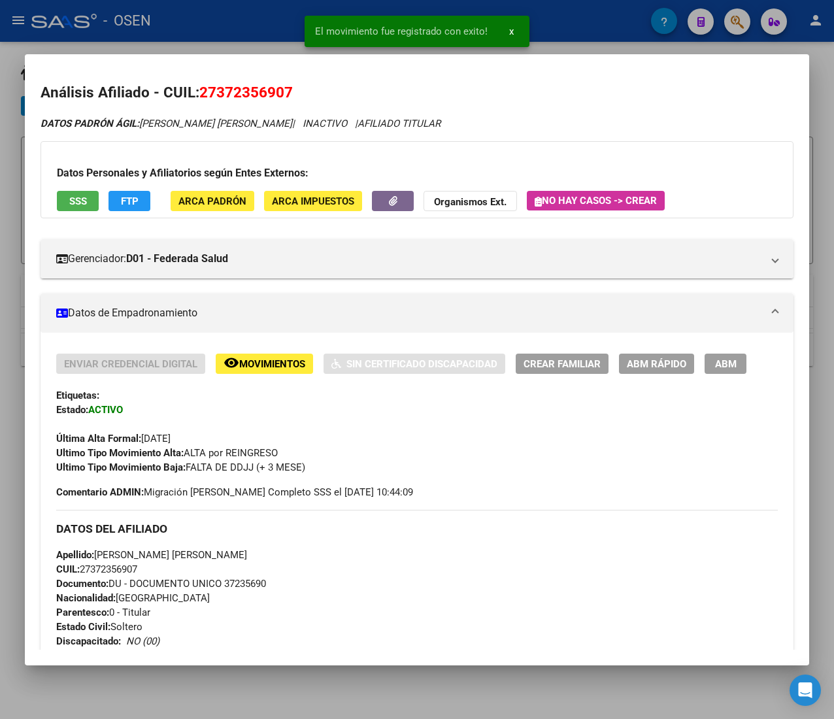
click at [225, 37] on div at bounding box center [417, 359] width 834 height 719
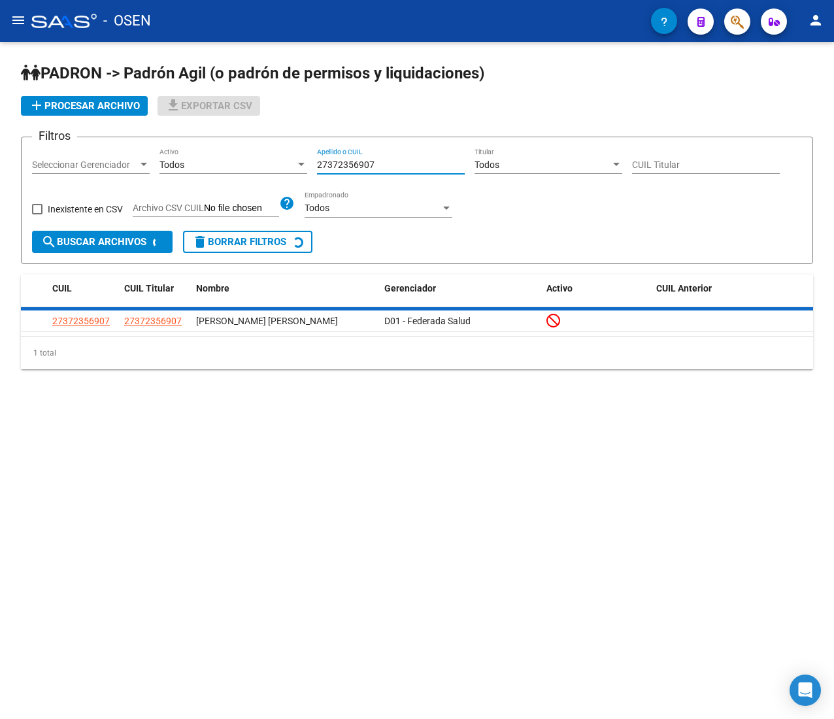
drag, startPoint x: 395, startPoint y: 161, endPoint x: 228, endPoint y: 156, distance: 167.4
click at [234, 157] on div "Filtros Seleccionar Gerenciador Seleccionar Gerenciador Todos Activo 2737235690…" at bounding box center [417, 189] width 770 height 83
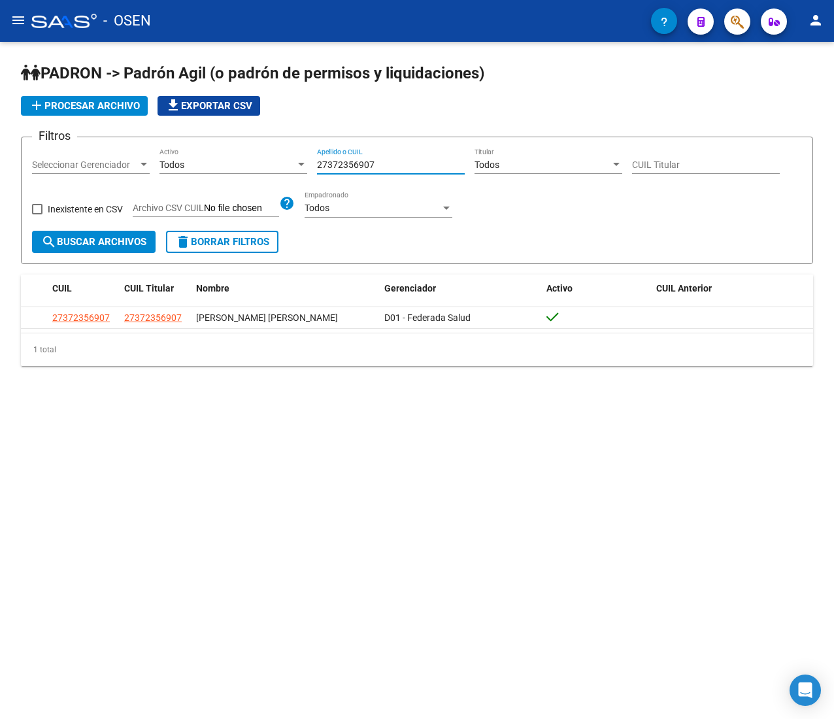
paste input "402450601"
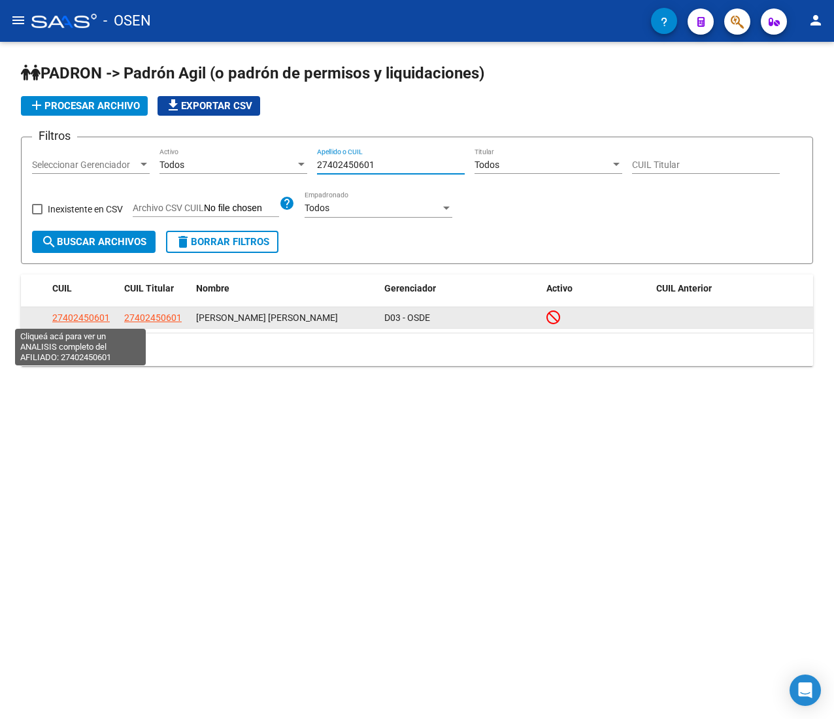
type input "27402450601"
click at [95, 315] on span "27402450601" at bounding box center [80, 317] width 57 height 10
type textarea "27402450601"
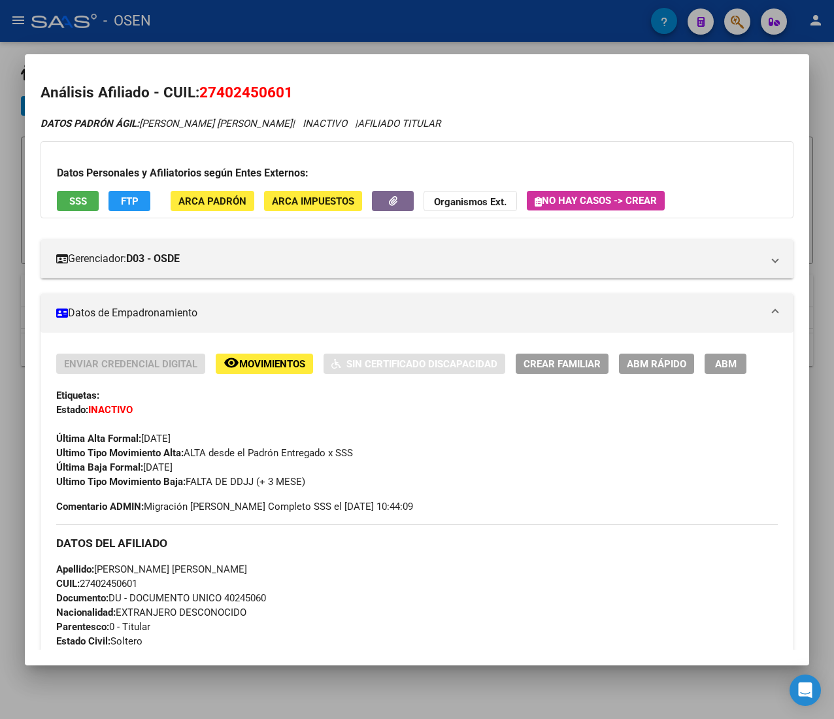
scroll to position [644, 0]
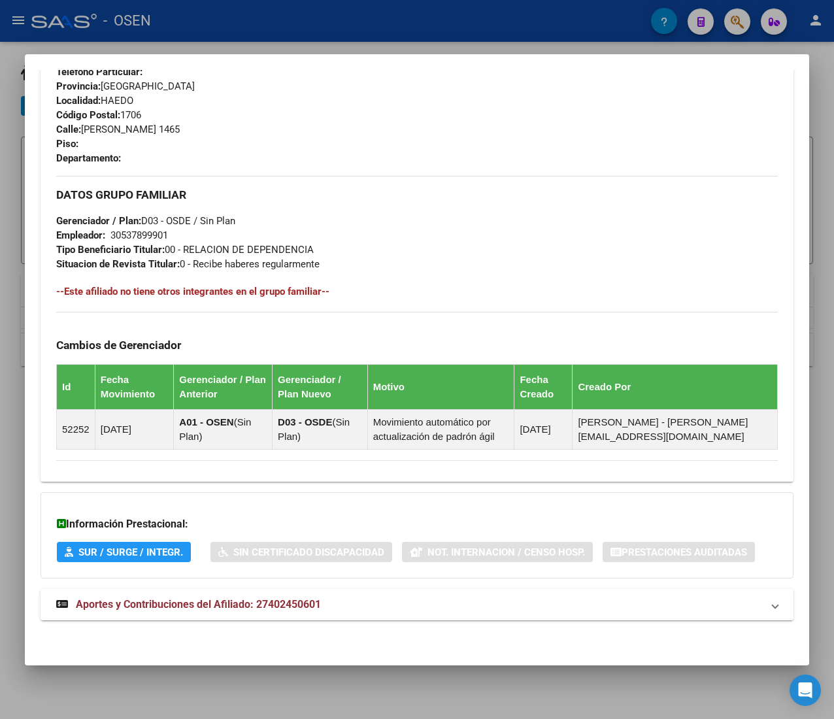
click at [378, 603] on mat-panel-title "Aportes y Contribuciones del Afiliado: 27402450601" at bounding box center [409, 605] width 706 height 16
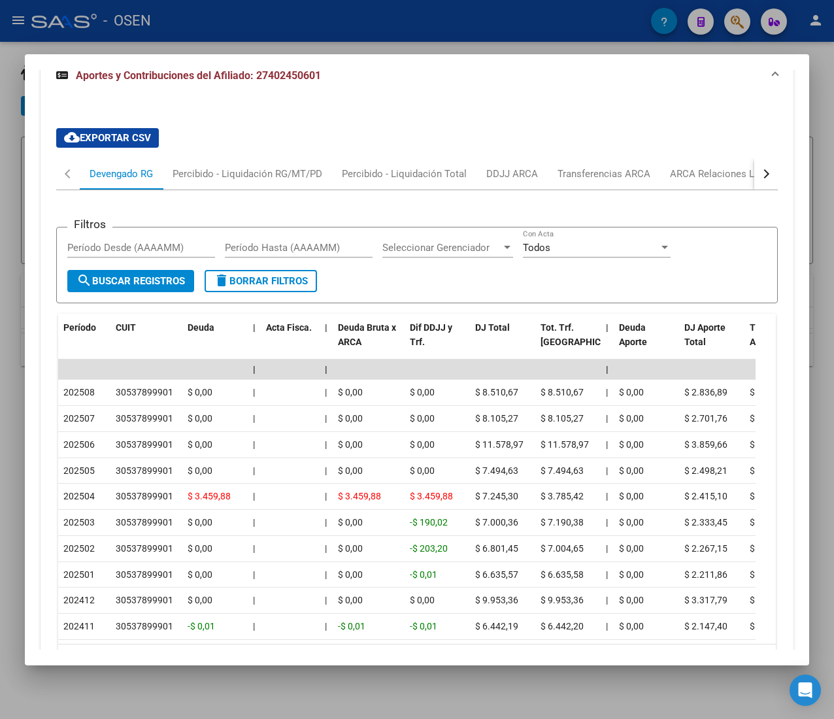
scroll to position [1229, 0]
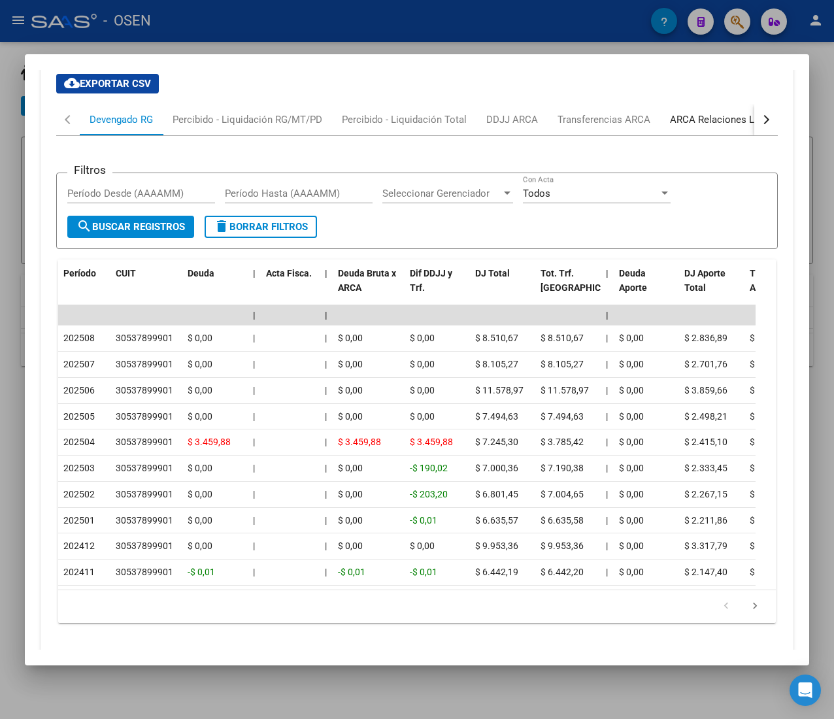
click at [710, 120] on div "ARCA Relaciones Laborales" at bounding box center [731, 119] width 122 height 14
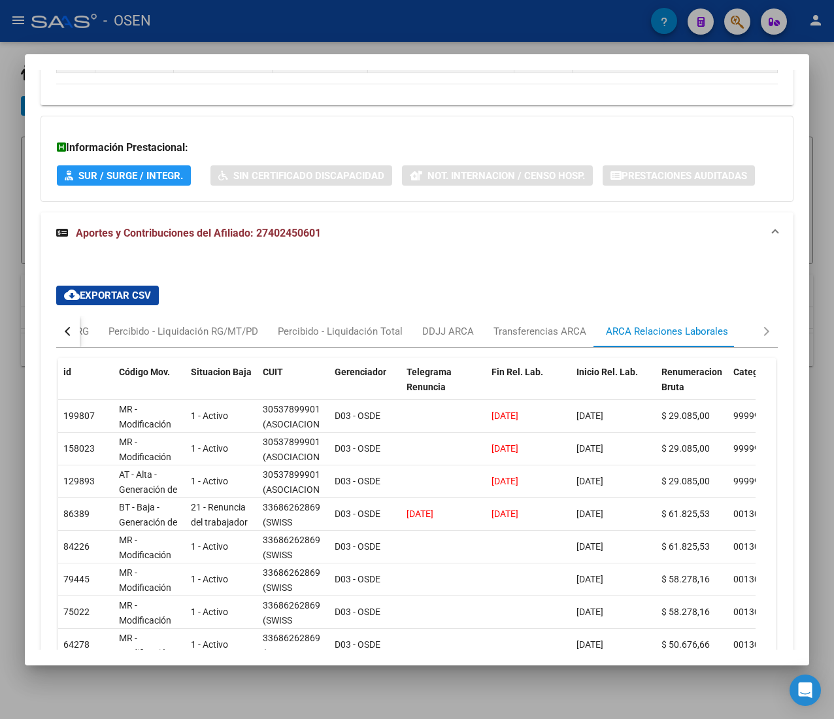
scroll to position [1049, 0]
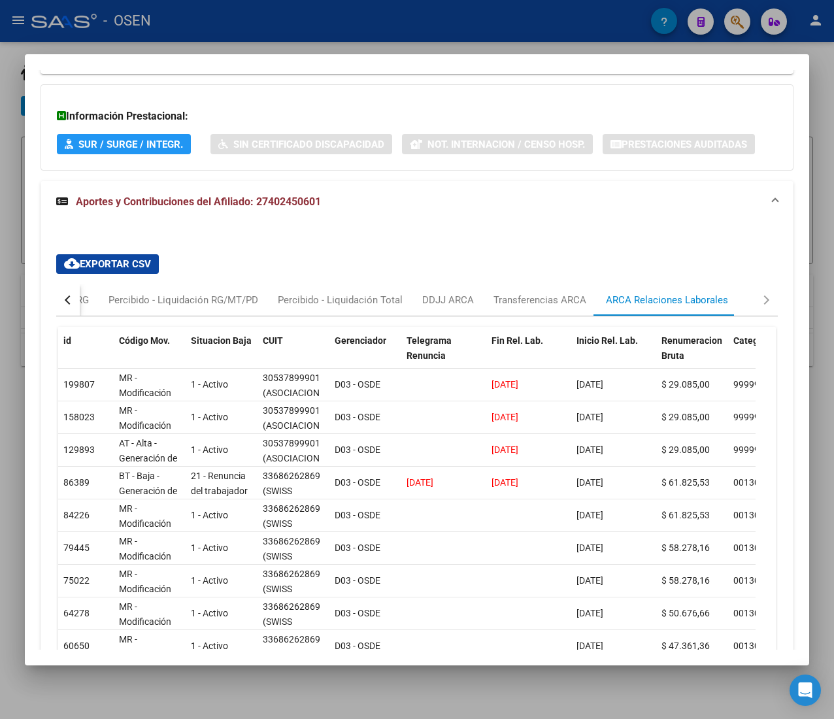
click at [76, 299] on button "button" at bounding box center [68, 299] width 24 height 31
click at [100, 303] on div "Devengado RG" at bounding box center [121, 300] width 63 height 14
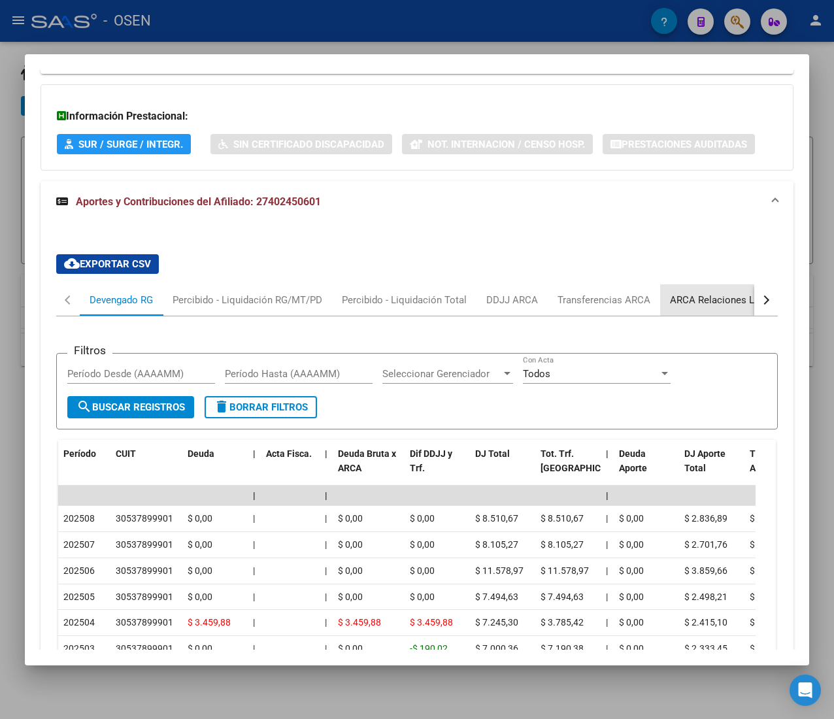
click at [727, 306] on div "ARCA Relaciones Laborales" at bounding box center [731, 300] width 122 height 14
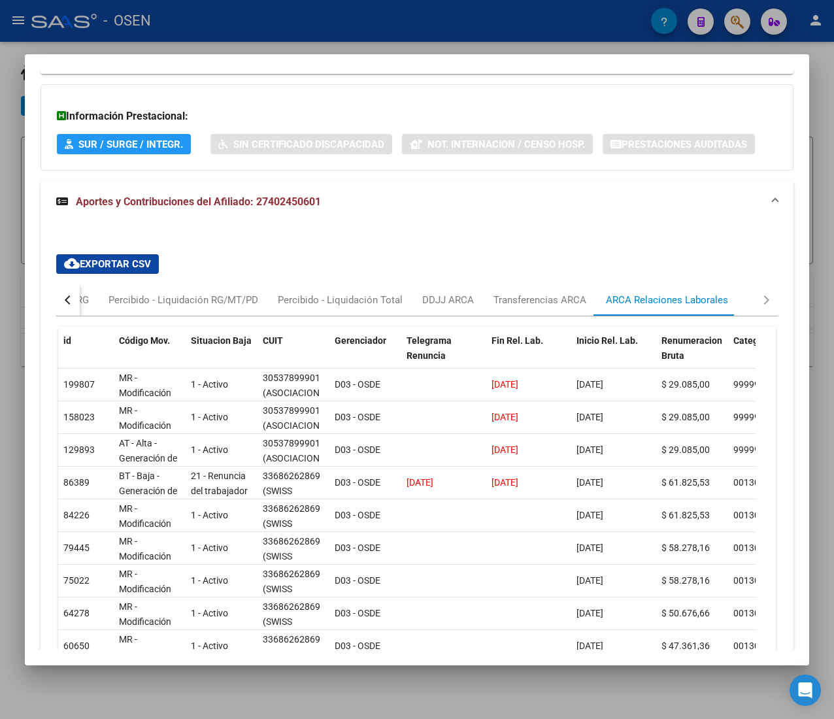
drag, startPoint x: 333, startPoint y: 49, endPoint x: 348, endPoint y: 77, distance: 31.9
click at [333, 48] on div at bounding box center [417, 359] width 834 height 719
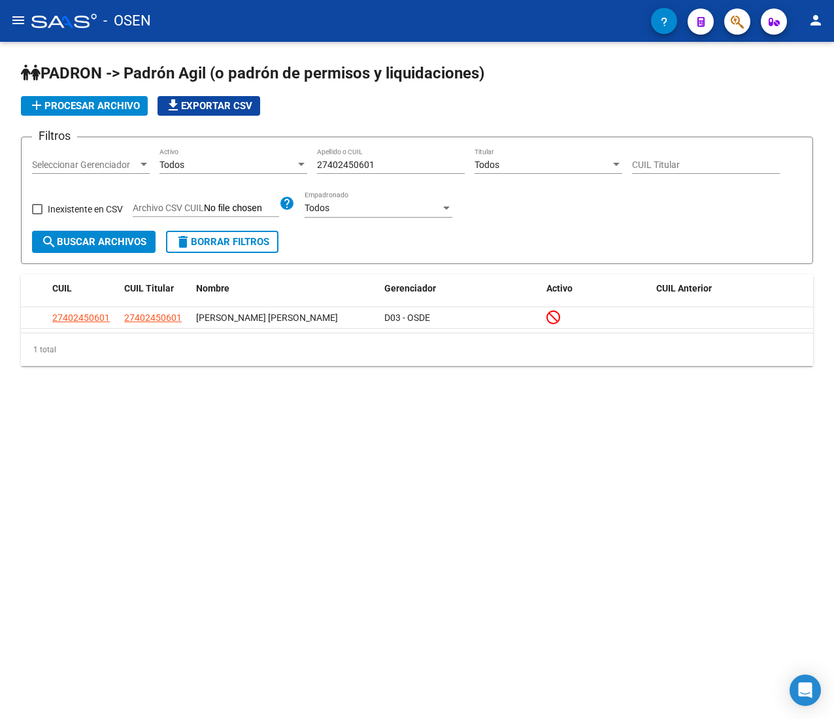
click at [382, 159] on div "27402450601 Apellido o CUIL" at bounding box center [391, 161] width 148 height 26
drag, startPoint x: 372, startPoint y: 161, endPoint x: 265, endPoint y: 159, distance: 107.8
click at [265, 159] on div "Filtros Seleccionar Gerenciador Seleccionar Gerenciador Todos Activo 2740245060…" at bounding box center [417, 189] width 770 height 83
paste input "327200513"
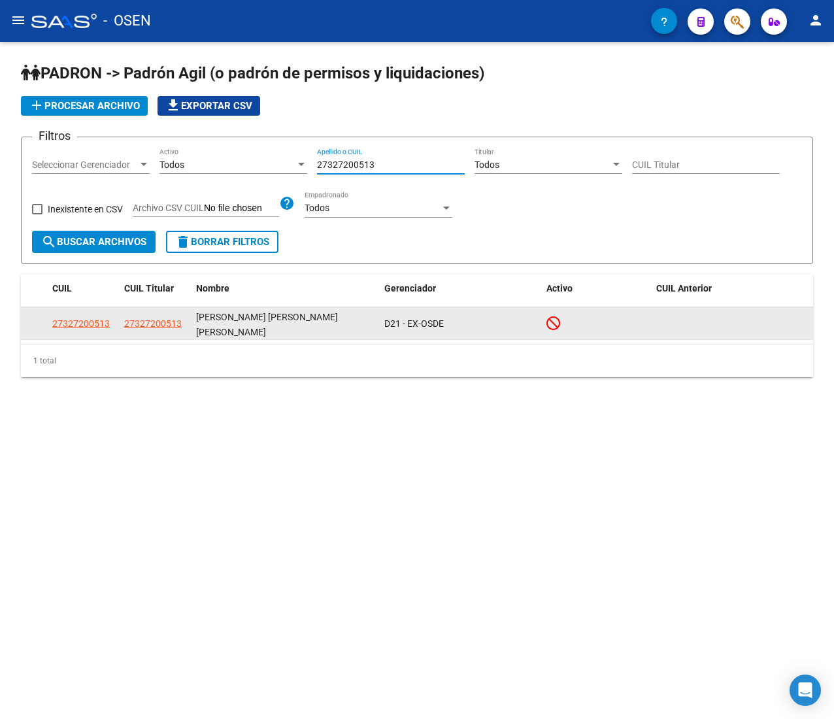
type input "27327200513"
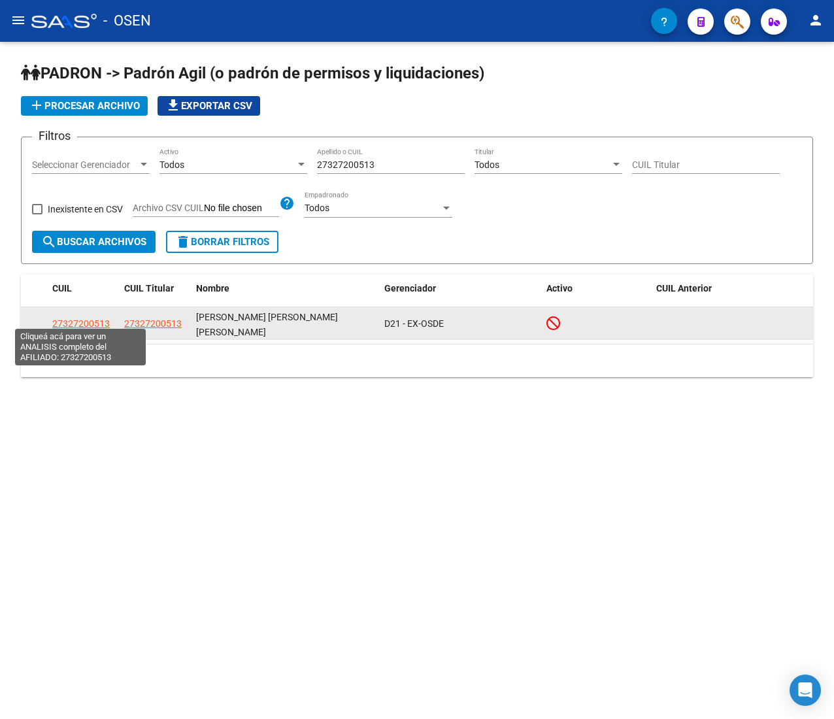
click at [74, 318] on span "27327200513" at bounding box center [80, 323] width 57 height 10
type textarea "27327200513"
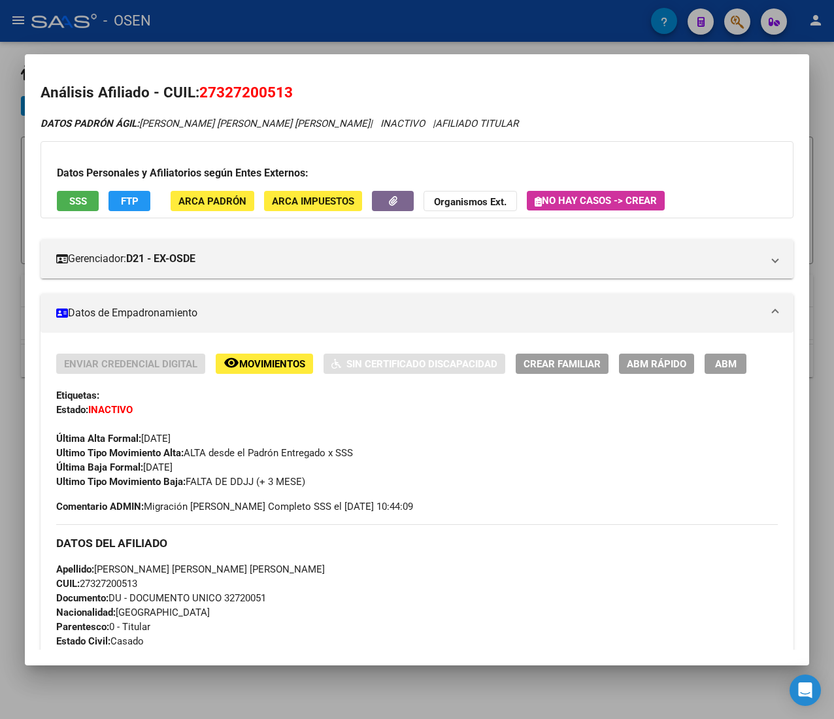
scroll to position [683, 0]
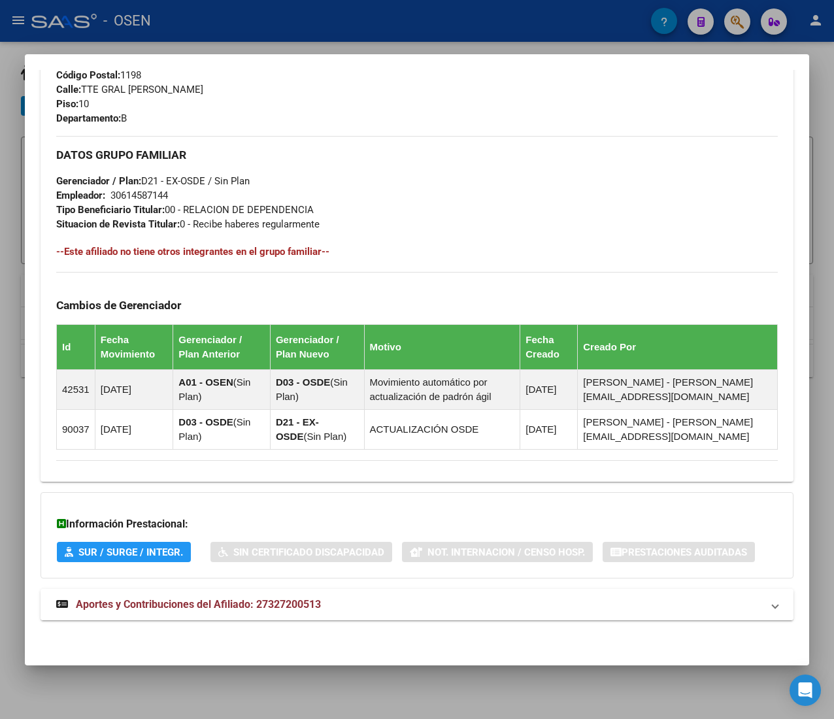
click at [377, 614] on mat-expansion-panel-header "Aportes y Contribuciones del Afiliado: 27327200513" at bounding box center [417, 604] width 753 height 31
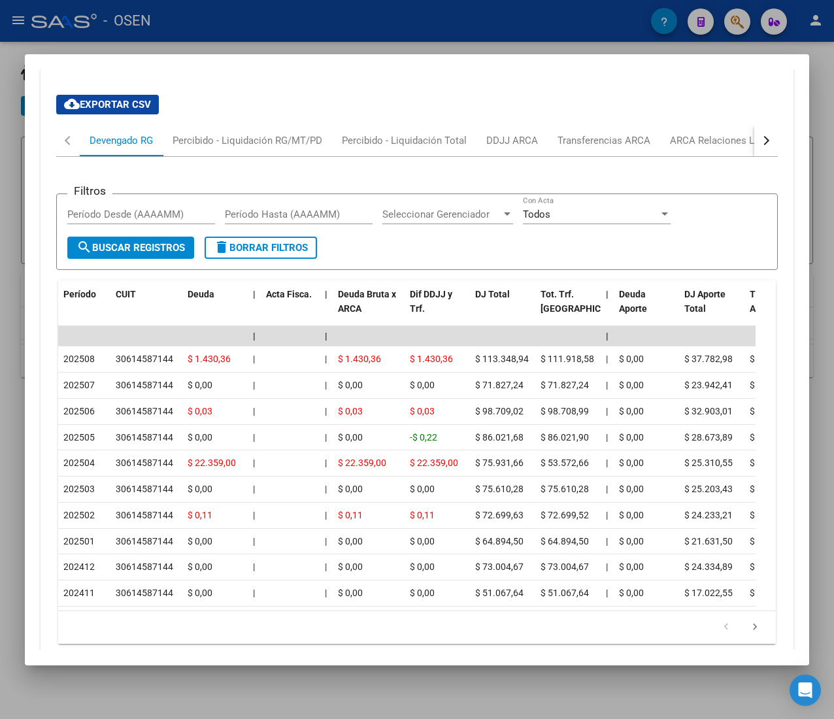
scroll to position [1269, 0]
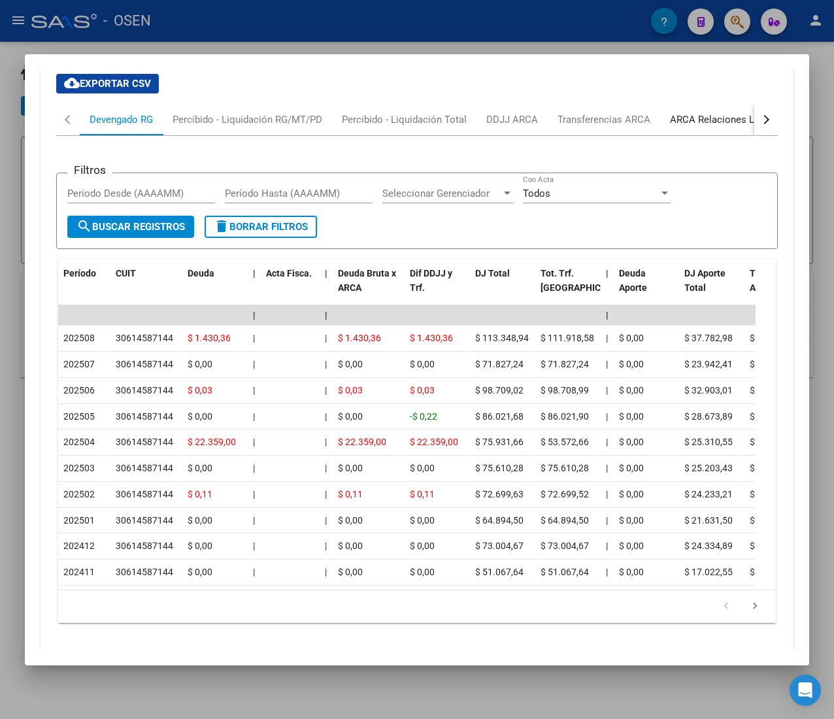
drag, startPoint x: 698, startPoint y: 118, endPoint x: 675, endPoint y: 156, distance: 45.2
click at [698, 119] on div "ARCA Relaciones Laborales" at bounding box center [731, 119] width 122 height 14
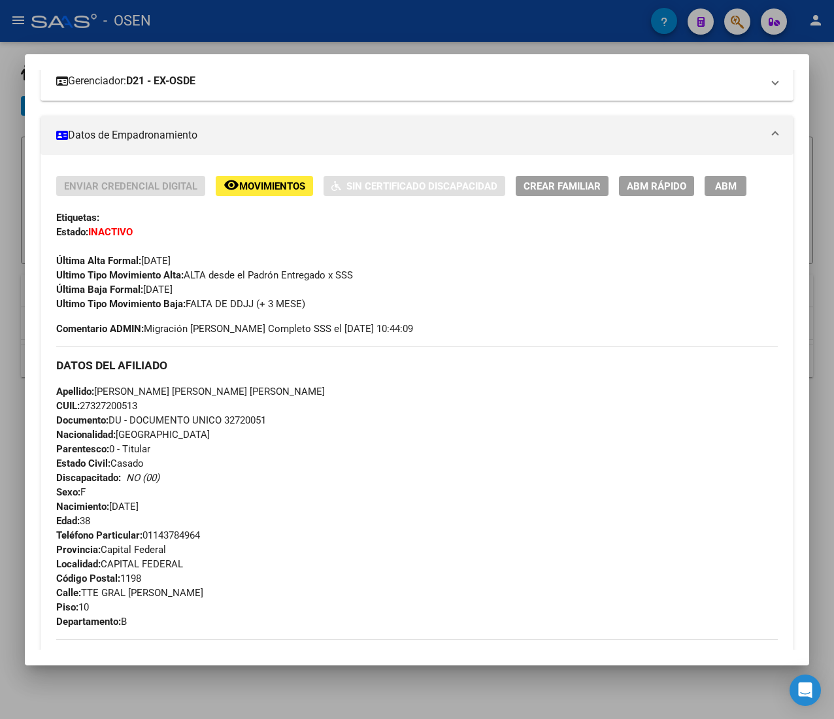
scroll to position [0, 0]
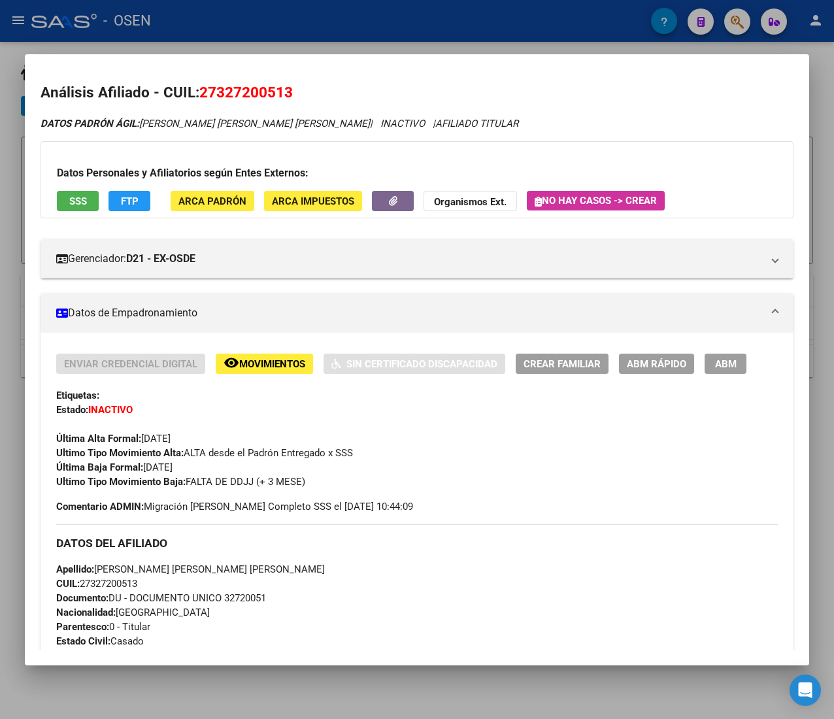
click at [646, 370] on span "ABM Rápido" at bounding box center [656, 364] width 59 height 12
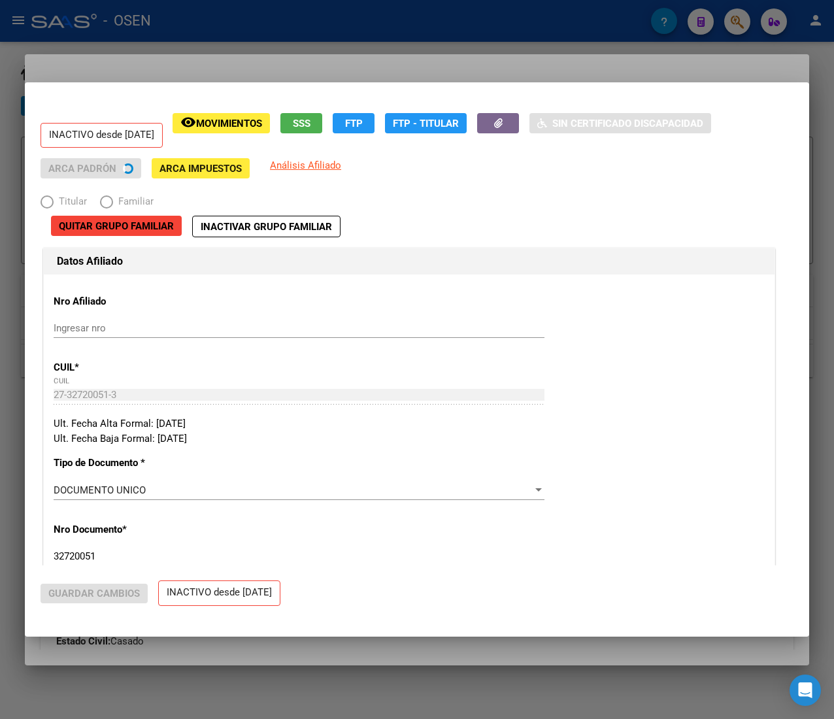
radio input "true"
type input "30-61458714-4"
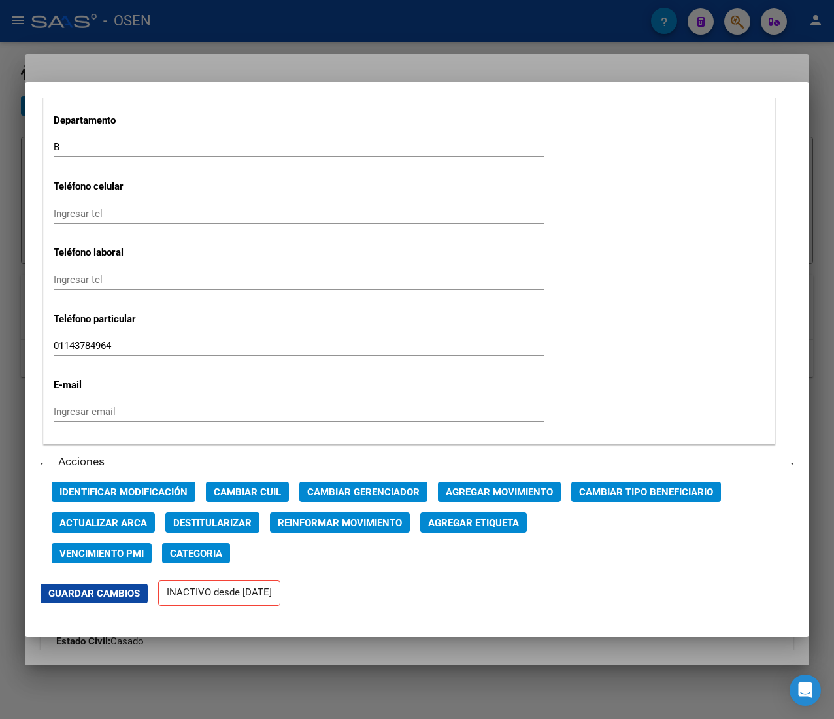
scroll to position [1568, 0]
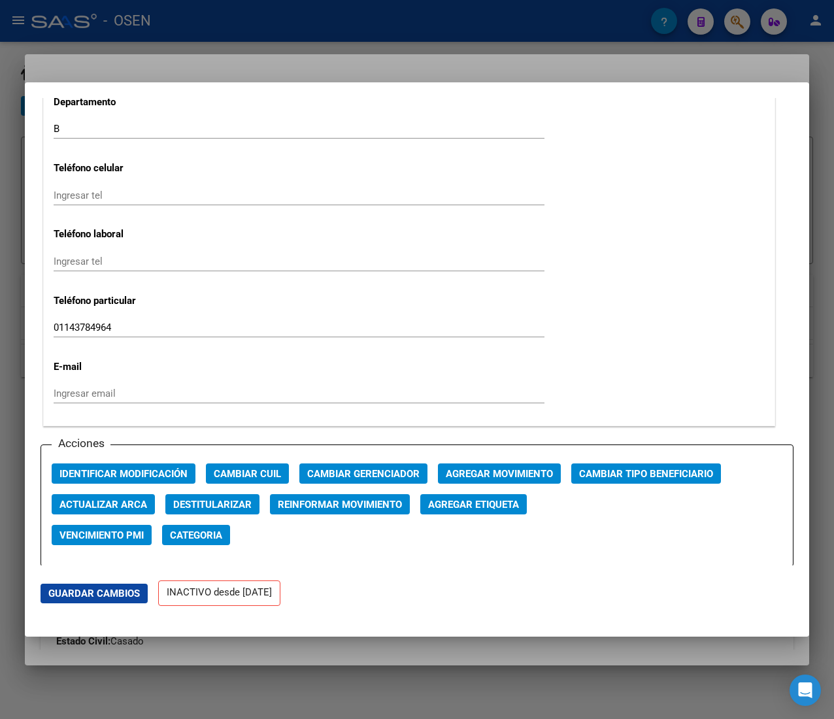
click at [497, 465] on button "Agregar Movimiento" at bounding box center [499, 473] width 123 height 20
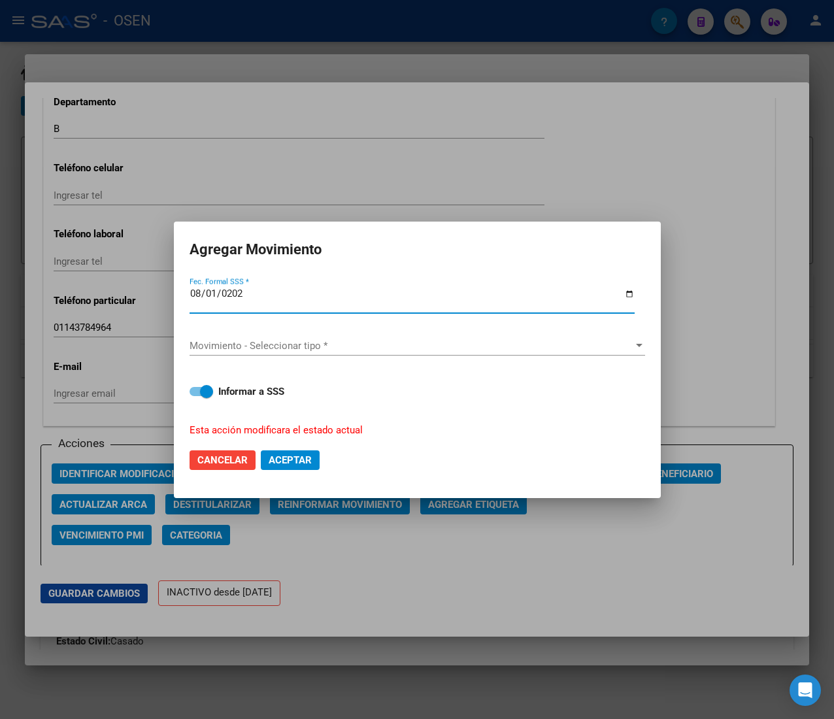
type input "2025-08-01"
click at [367, 337] on div "Movimiento - Seleccionar tipo * Movimiento - Seleccionar tipo *" at bounding box center [416, 346] width 455 height 20
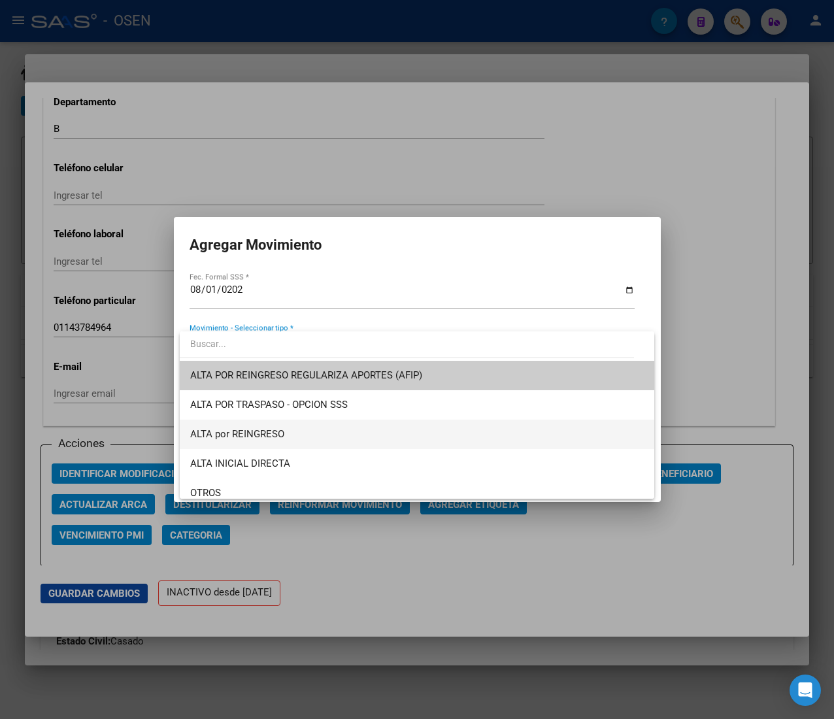
drag, startPoint x: 343, startPoint y: 429, endPoint x: 337, endPoint y: 444, distance: 16.7
click at [342, 431] on span "ALTA por REINGRESO" at bounding box center [416, 433] width 453 height 29
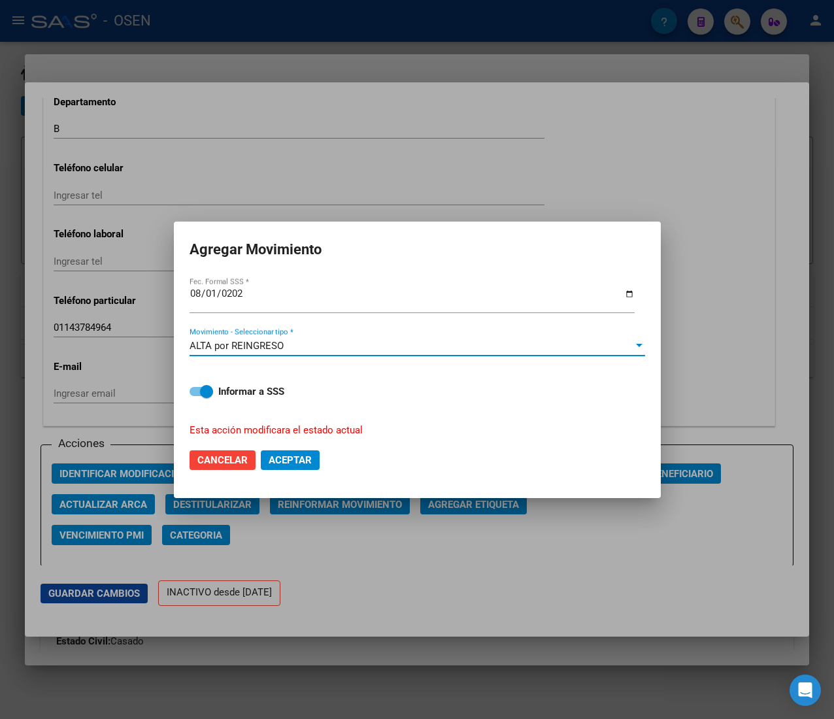
click at [312, 459] on span "Aceptar" at bounding box center [290, 460] width 43 height 12
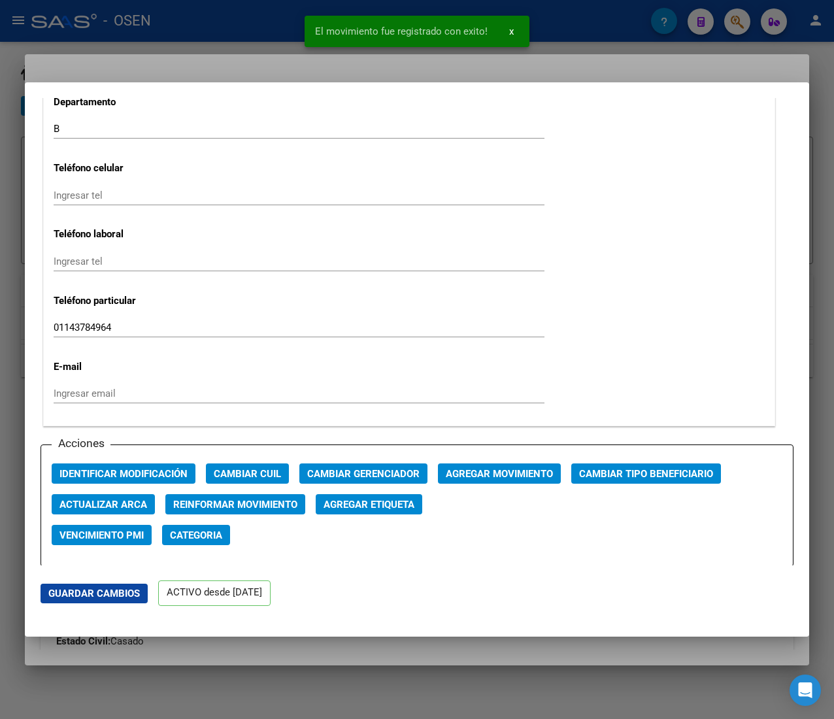
click at [265, 42] on div at bounding box center [417, 359] width 834 height 719
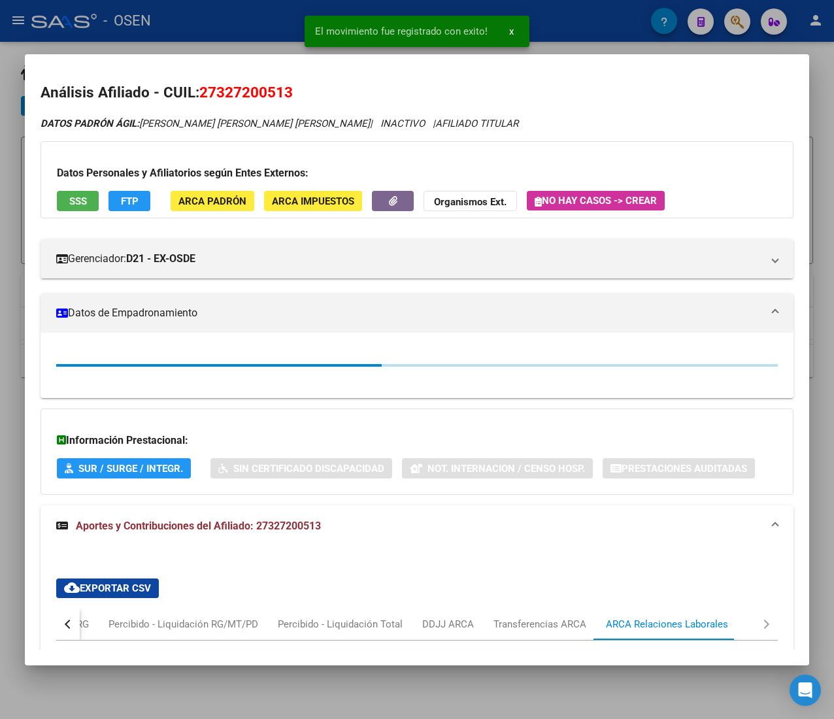
click at [263, 27] on div at bounding box center [417, 359] width 834 height 719
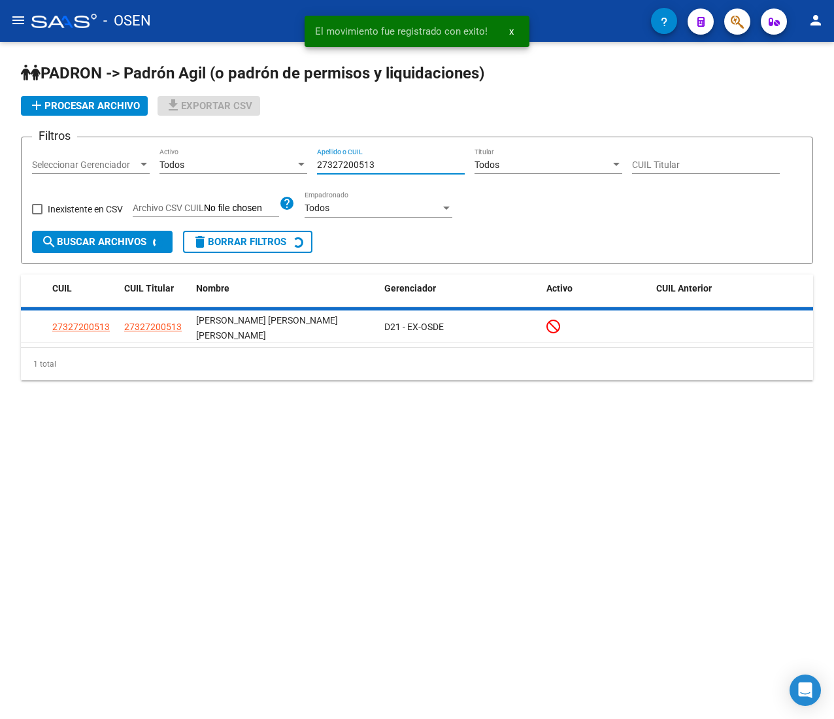
drag, startPoint x: 380, startPoint y: 165, endPoint x: 238, endPoint y: 154, distance: 141.5
click at [244, 157] on div "Filtros Seleccionar Gerenciador Seleccionar Gerenciador Todos Activo 2732720051…" at bounding box center [417, 189] width 770 height 83
paste input "0375399920"
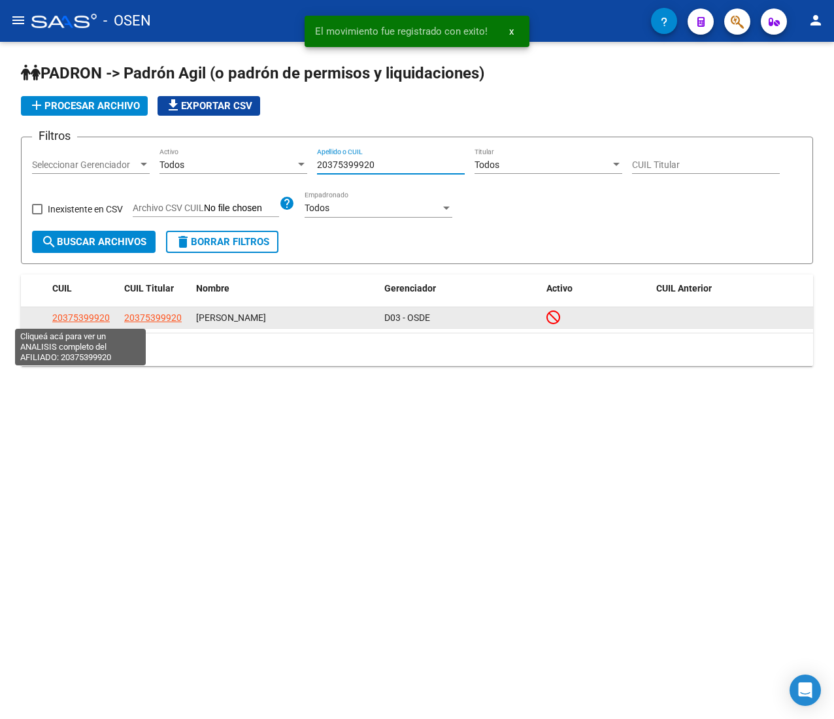
type input "20375399920"
click at [90, 318] on span "20375399920" at bounding box center [80, 317] width 57 height 10
type textarea "20375399920"
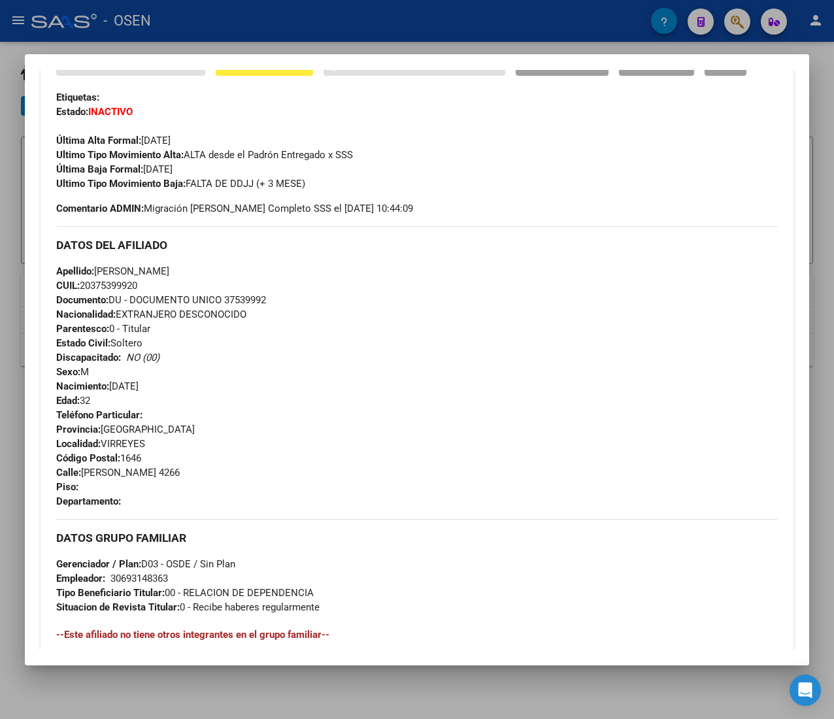
scroll to position [646, 0]
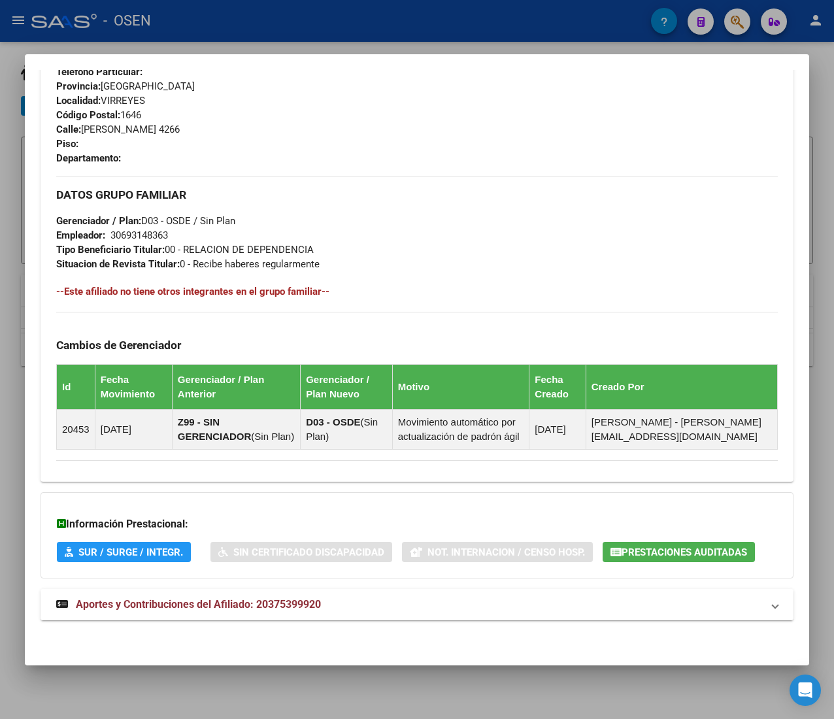
click at [387, 601] on mat-expansion-panel-header "Aportes y Contribuciones del Afiliado: 20375399920" at bounding box center [417, 604] width 753 height 31
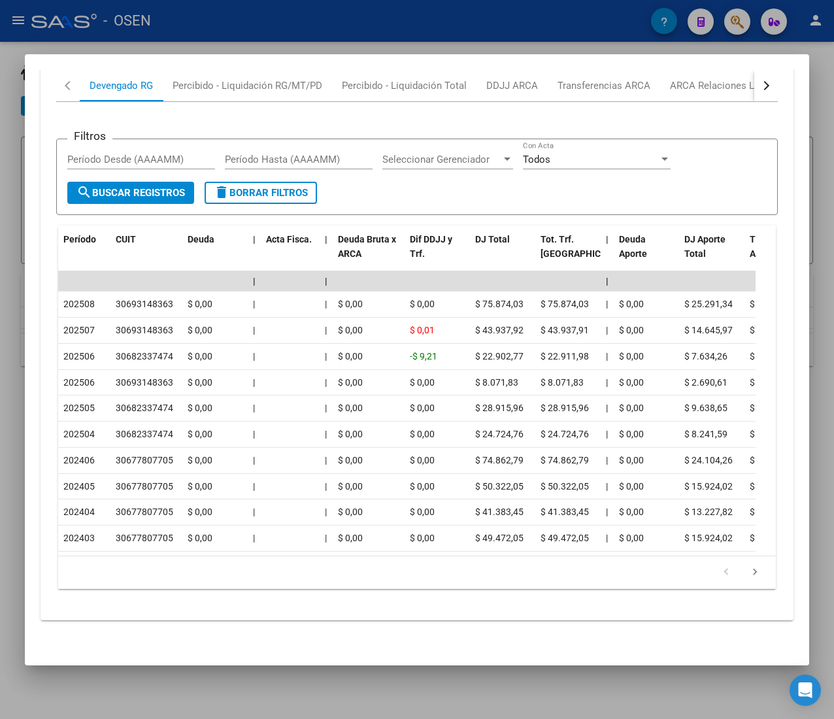
scroll to position [1172, 0]
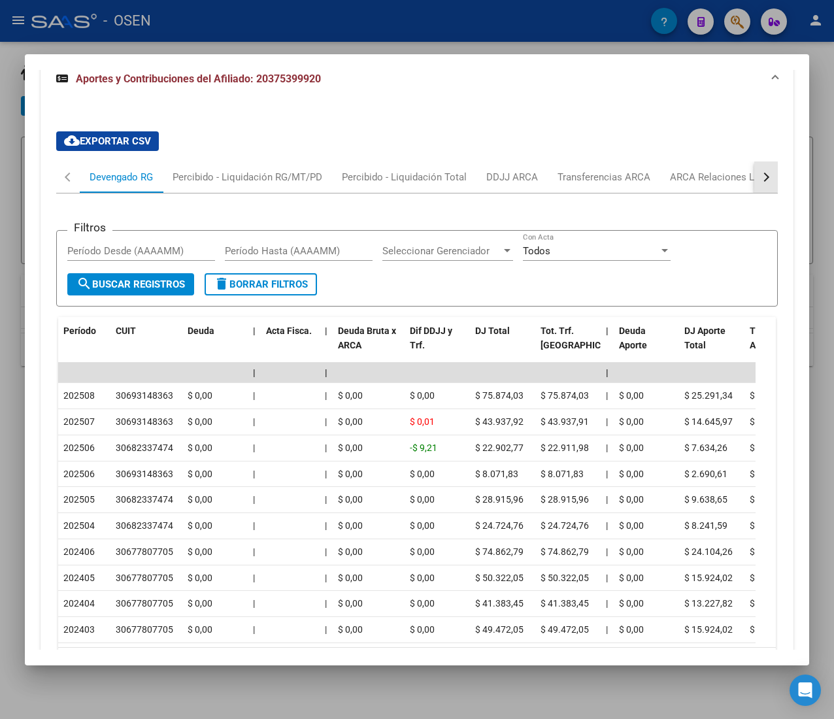
click at [754, 190] on button "button" at bounding box center [766, 176] width 24 height 31
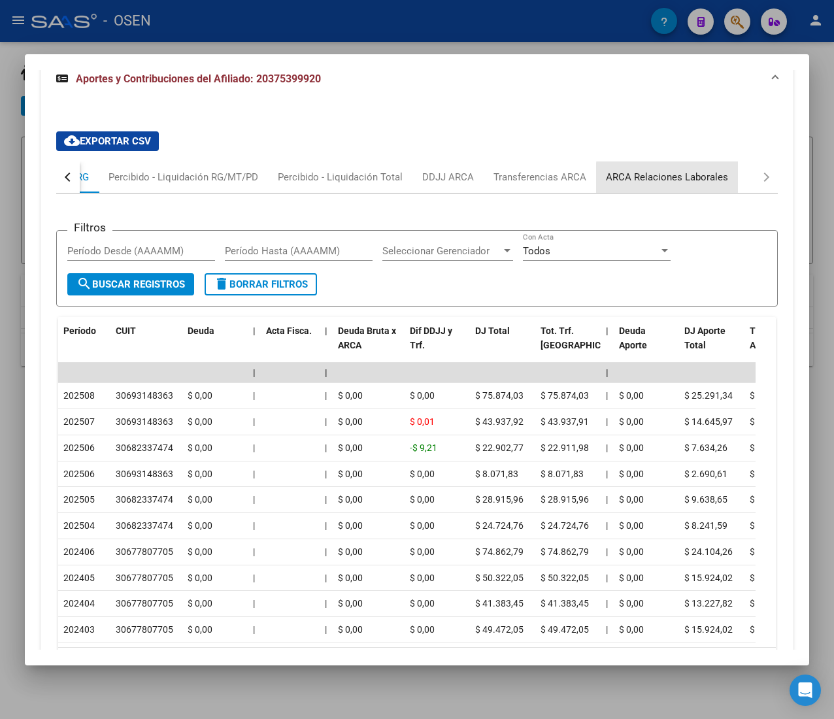
click at [698, 184] on div "ARCA Relaciones Laborales" at bounding box center [667, 177] width 122 height 14
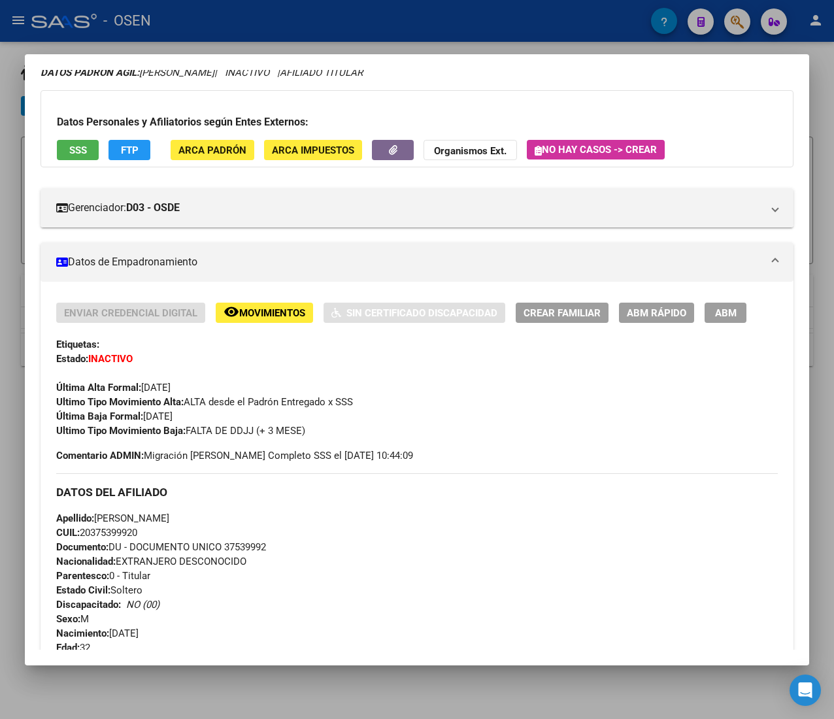
scroll to position [0, 0]
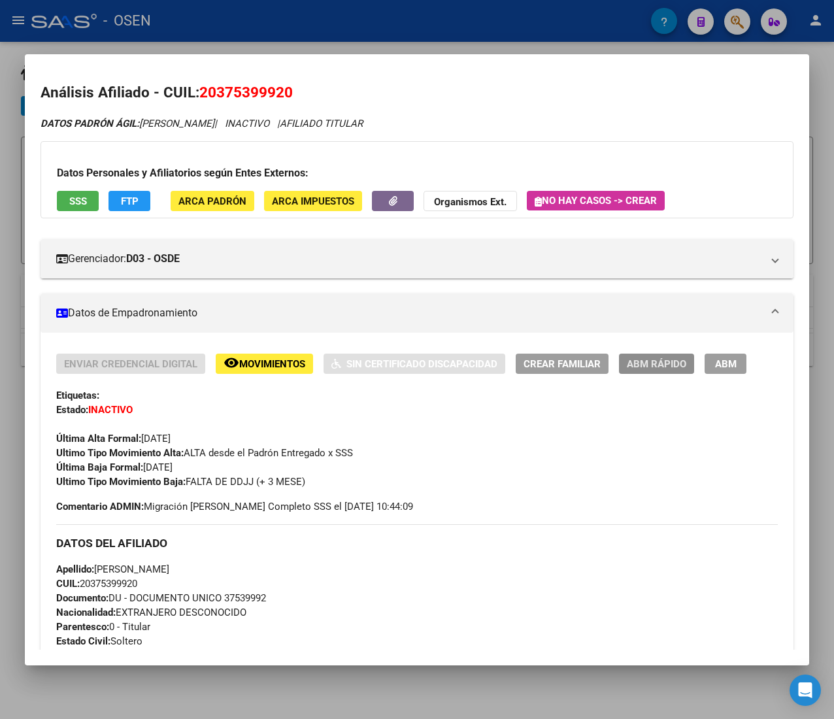
click at [646, 365] on span "ABM Rápido" at bounding box center [656, 364] width 59 height 12
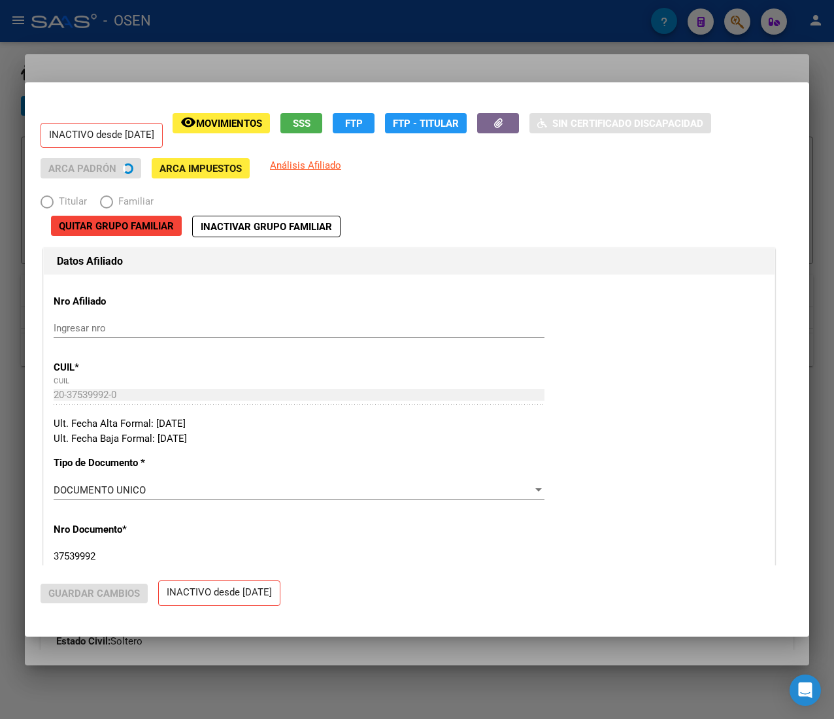
radio input "true"
type input "30-69314836-3"
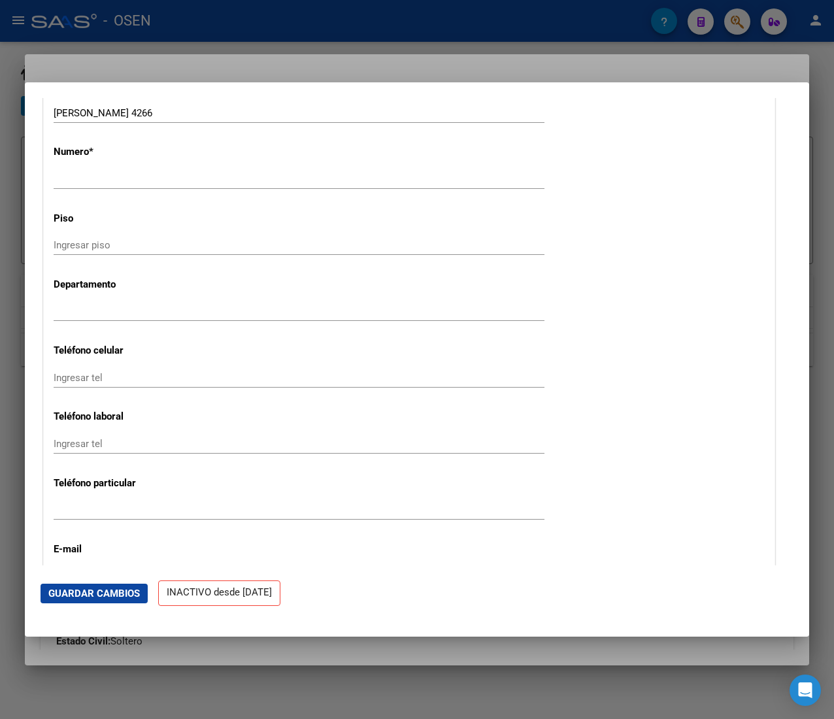
scroll to position [1699, 0]
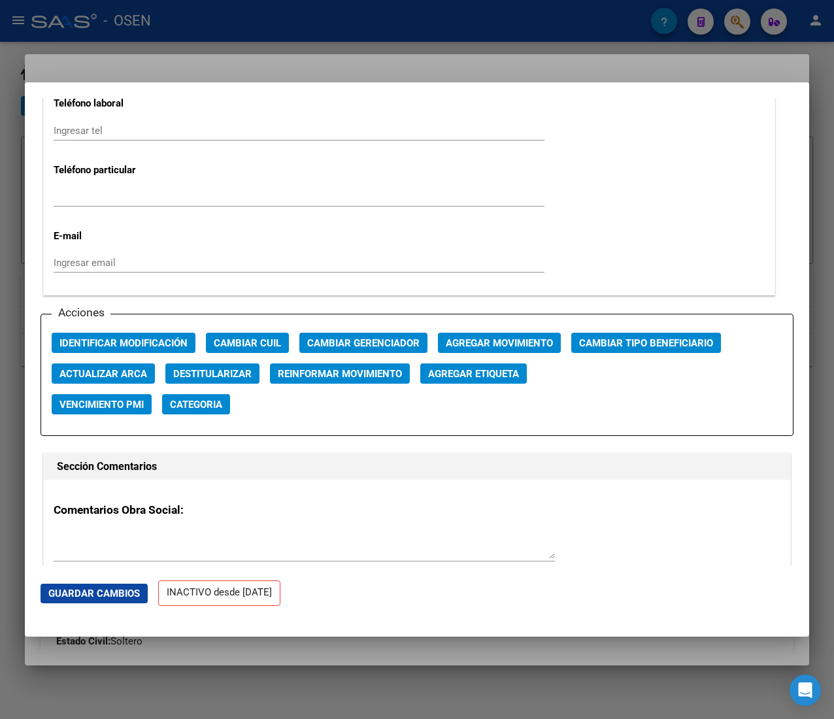
click at [485, 344] on span "Agregar Movimiento" at bounding box center [499, 343] width 107 height 12
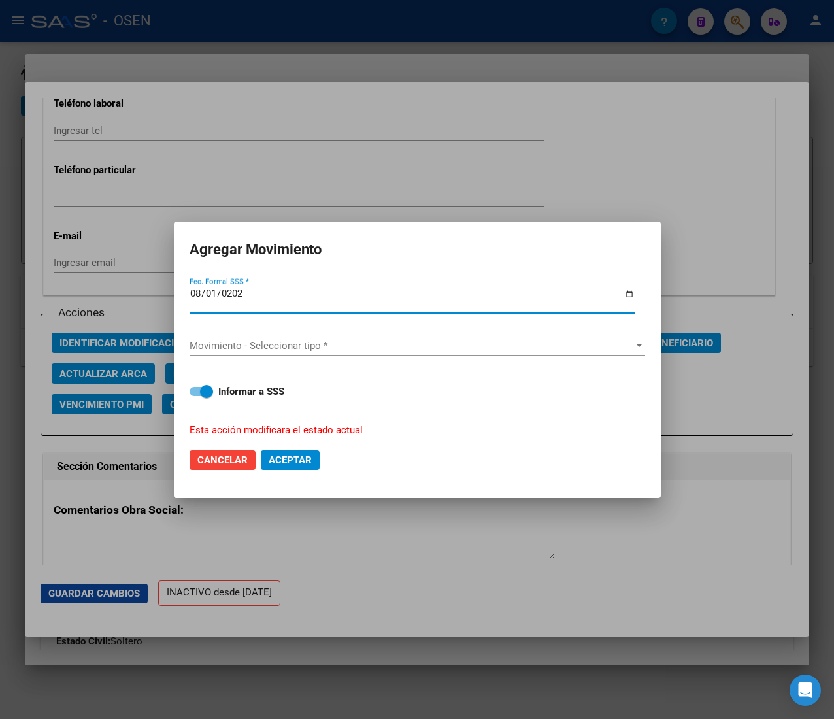
type input "2025-08-01"
click at [485, 344] on span "Movimiento - Seleccionar tipo *" at bounding box center [411, 346] width 444 height 12
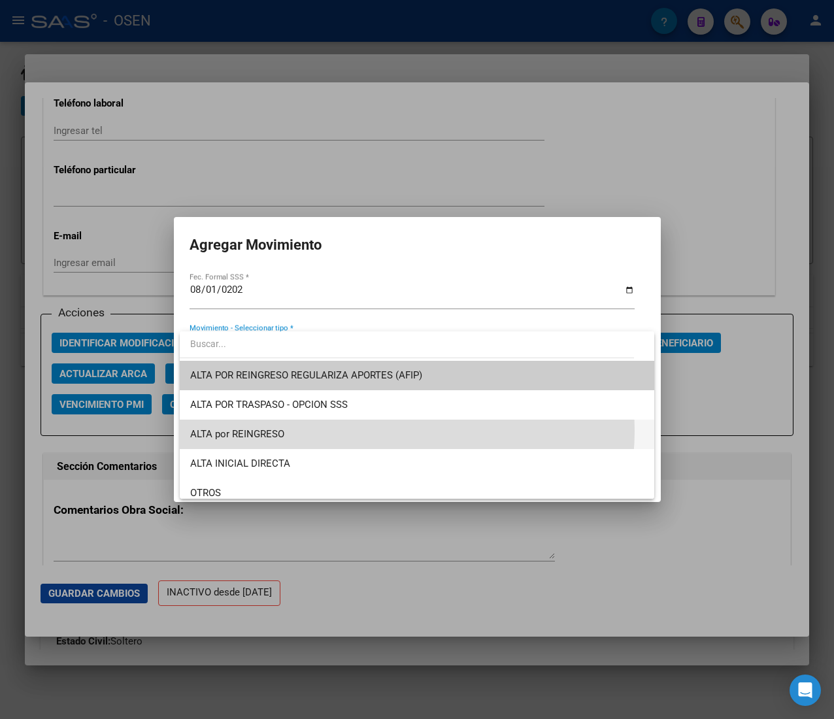
click at [387, 431] on span "ALTA por REINGRESO" at bounding box center [416, 433] width 453 height 29
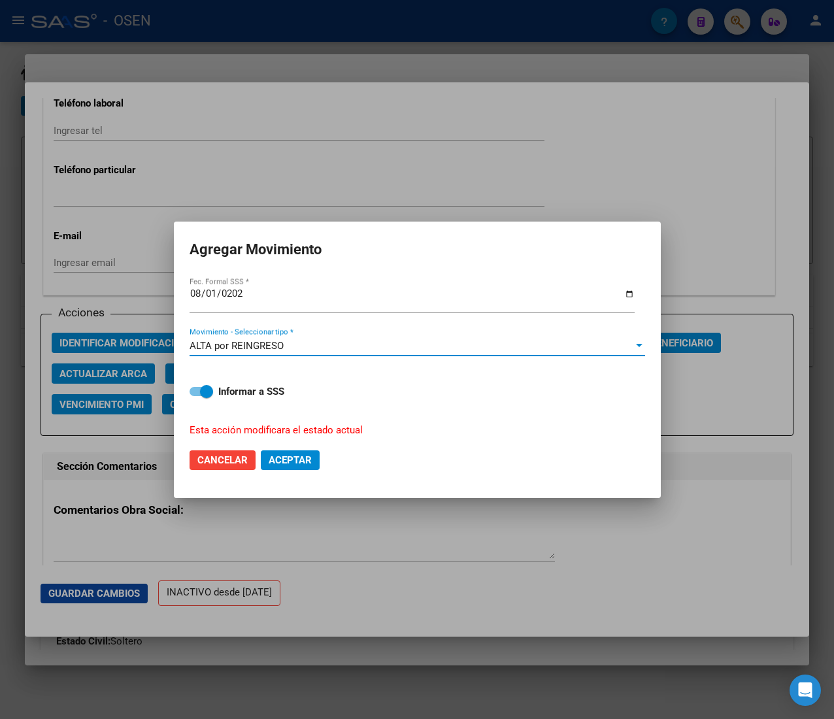
drag, startPoint x: 304, startPoint y: 457, endPoint x: 333, endPoint y: 436, distance: 36.5
click at [304, 459] on span "Aceptar" at bounding box center [290, 460] width 43 height 12
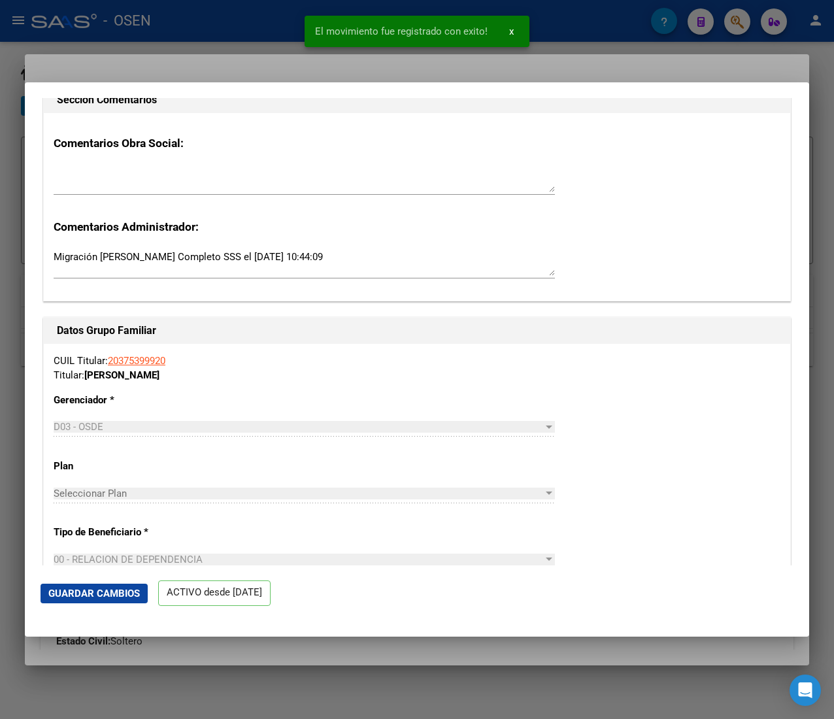
scroll to position [2091, 0]
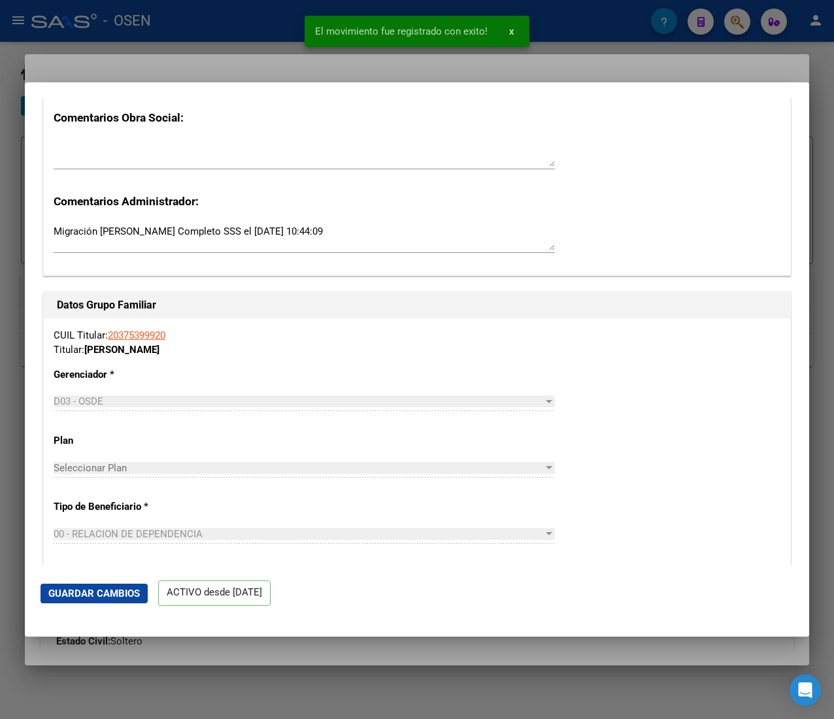
click at [251, 23] on div at bounding box center [417, 359] width 834 height 719
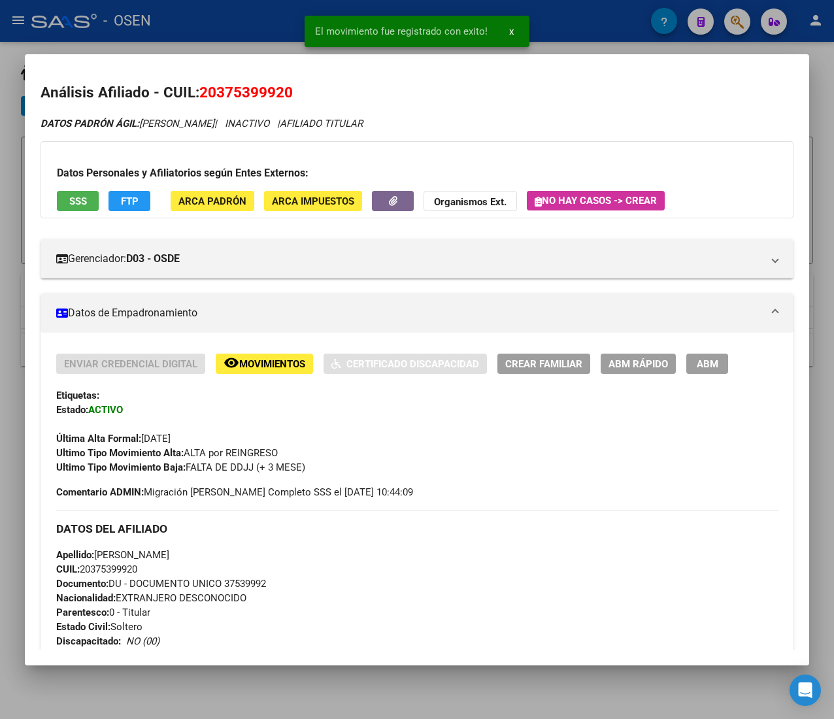
click at [250, 23] on div at bounding box center [417, 359] width 834 height 719
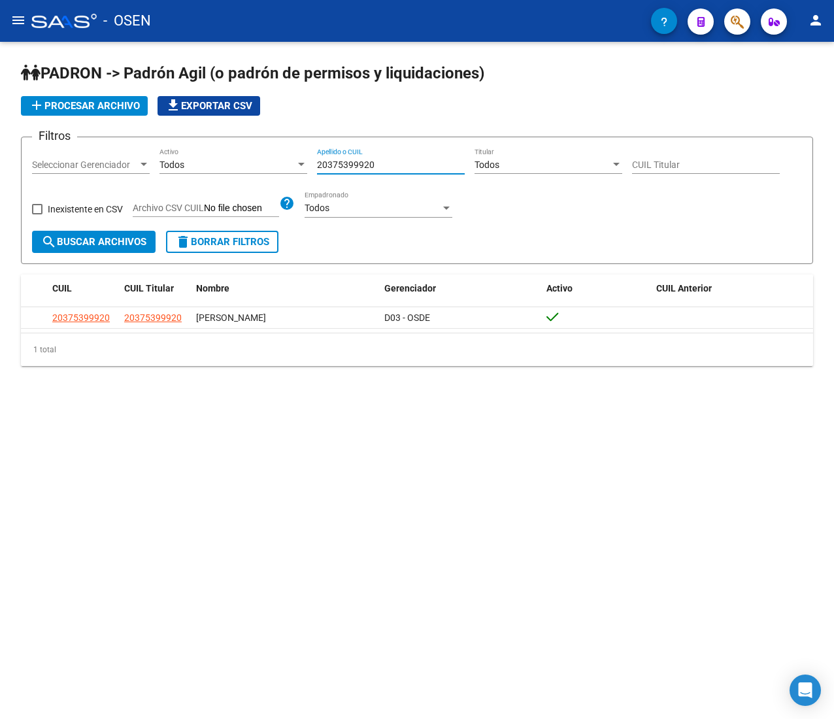
drag, startPoint x: 391, startPoint y: 161, endPoint x: 239, endPoint y: 157, distance: 151.6
click at [240, 157] on div "Filtros Seleccionar Gerenciador Seleccionar Gerenciador Todos Activo 2037539992…" at bounding box center [417, 189] width 770 height 83
paste input "96343"
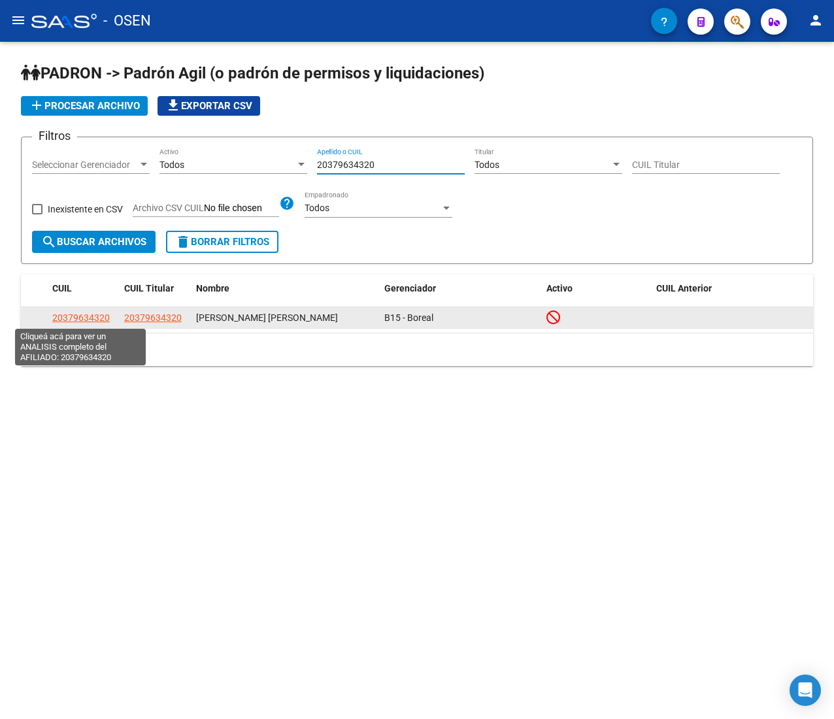
type input "20379634320"
click at [87, 315] on span "20379634320" at bounding box center [80, 317] width 57 height 10
type textarea "20379634320"
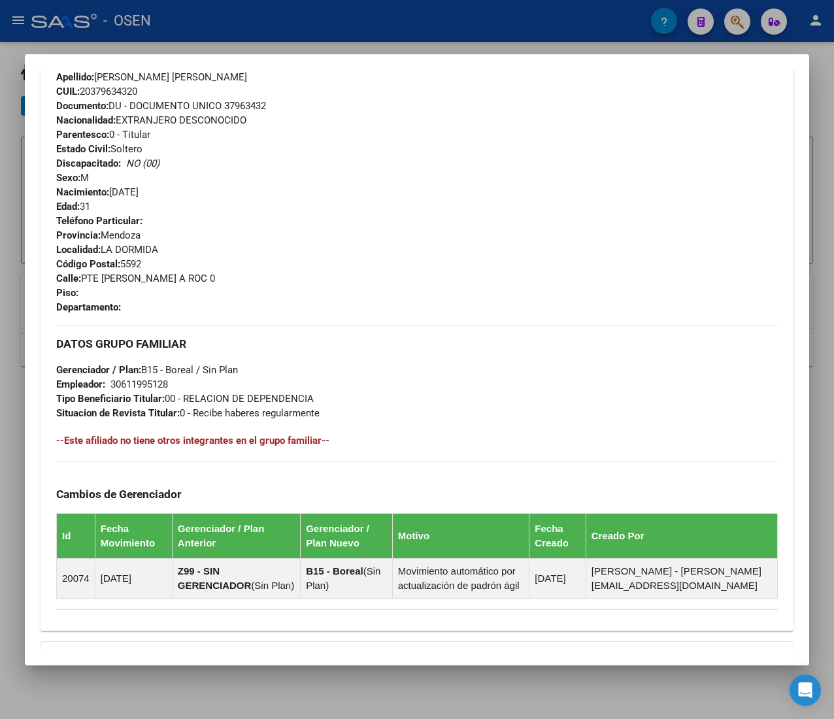
scroll to position [657, 0]
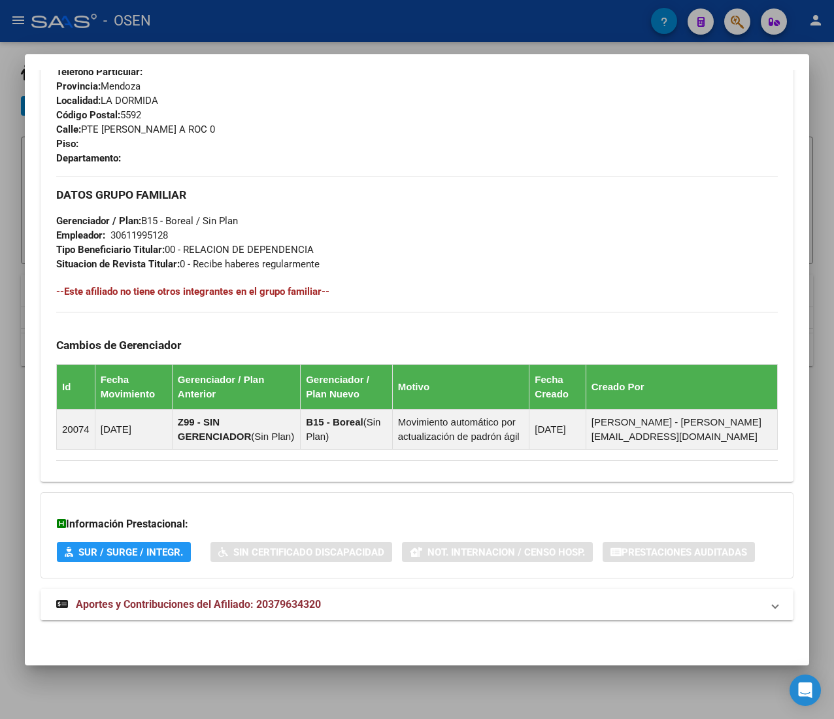
click at [382, 597] on mat-panel-title "Aportes y Contribuciones del Afiliado: 20379634320" at bounding box center [409, 605] width 706 height 16
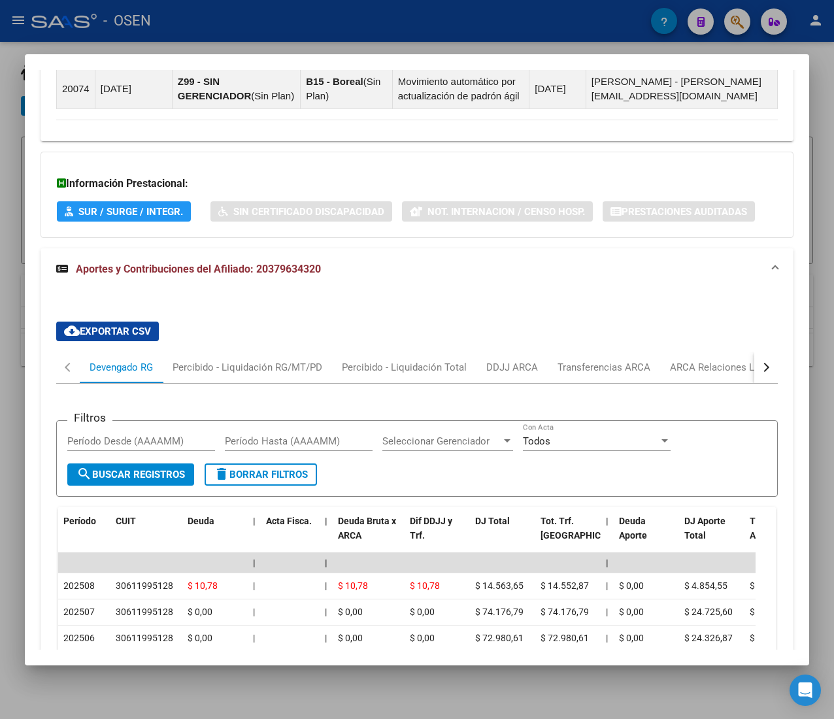
scroll to position [1112, 0]
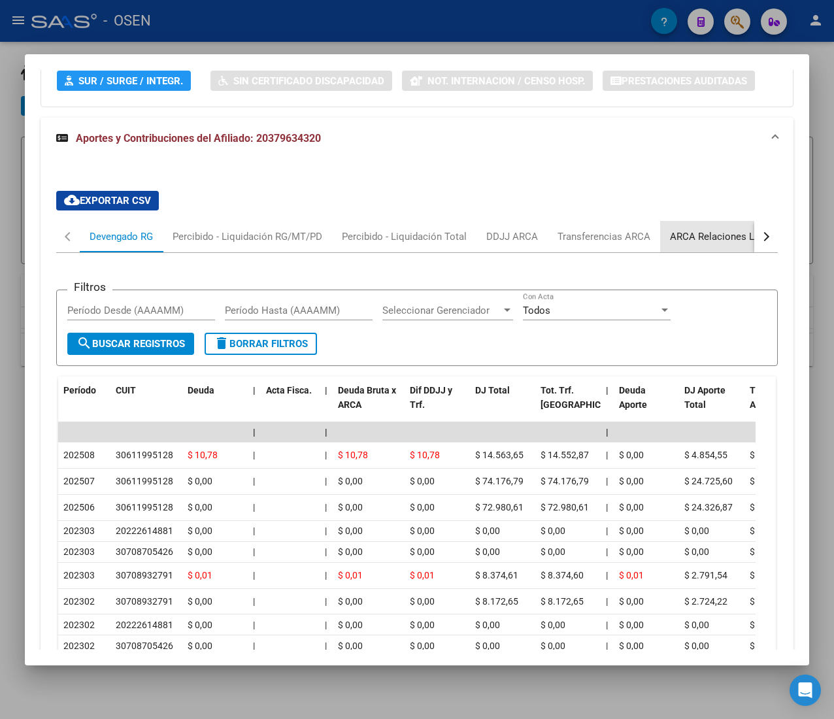
click at [723, 244] on div "ARCA Relaciones Laborales" at bounding box center [731, 236] width 122 height 14
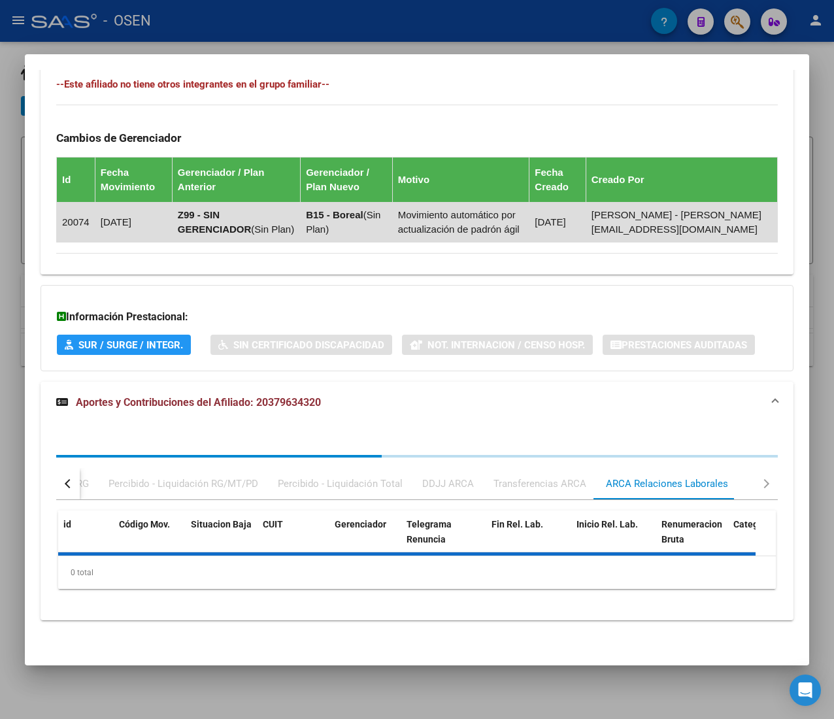
scroll to position [1034, 0]
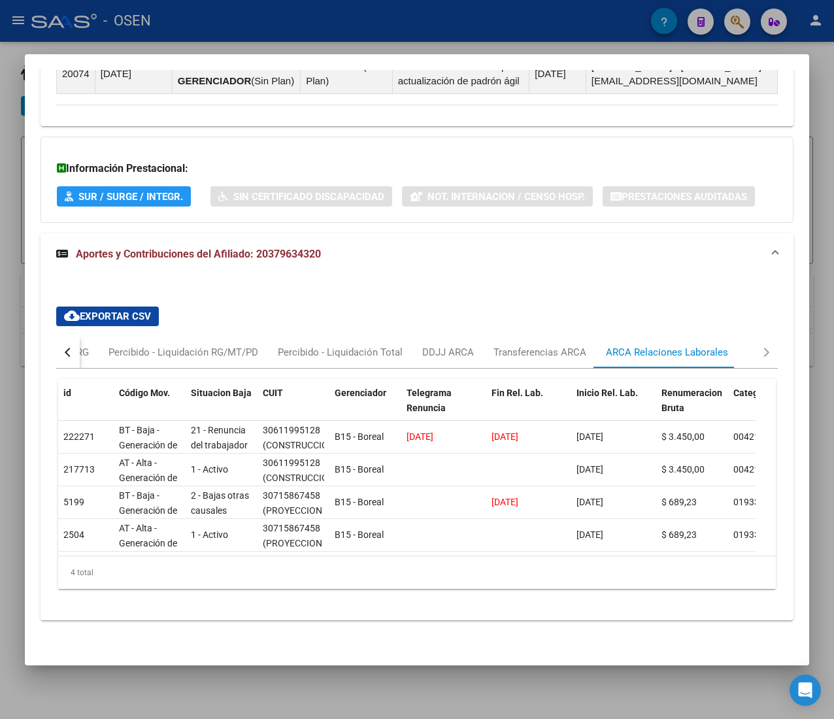
click at [238, 41] on div at bounding box center [417, 359] width 834 height 719
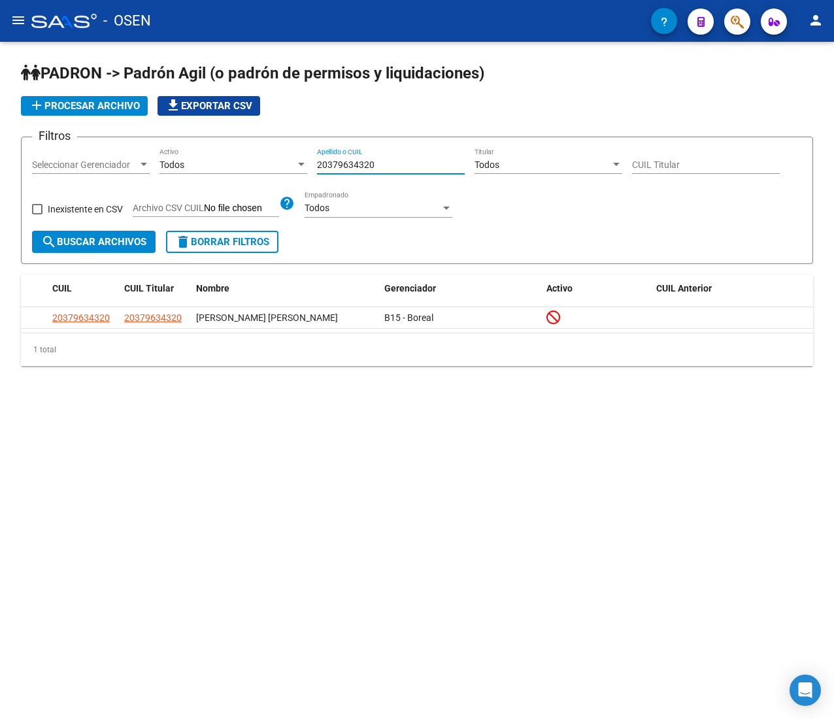
drag, startPoint x: 389, startPoint y: 162, endPoint x: 204, endPoint y: 162, distance: 185.6
click at [210, 159] on div "Filtros Seleccionar Gerenciador Seleccionar Gerenciador Todos Activo 2037963432…" at bounding box center [417, 189] width 770 height 83
paste input "730940061"
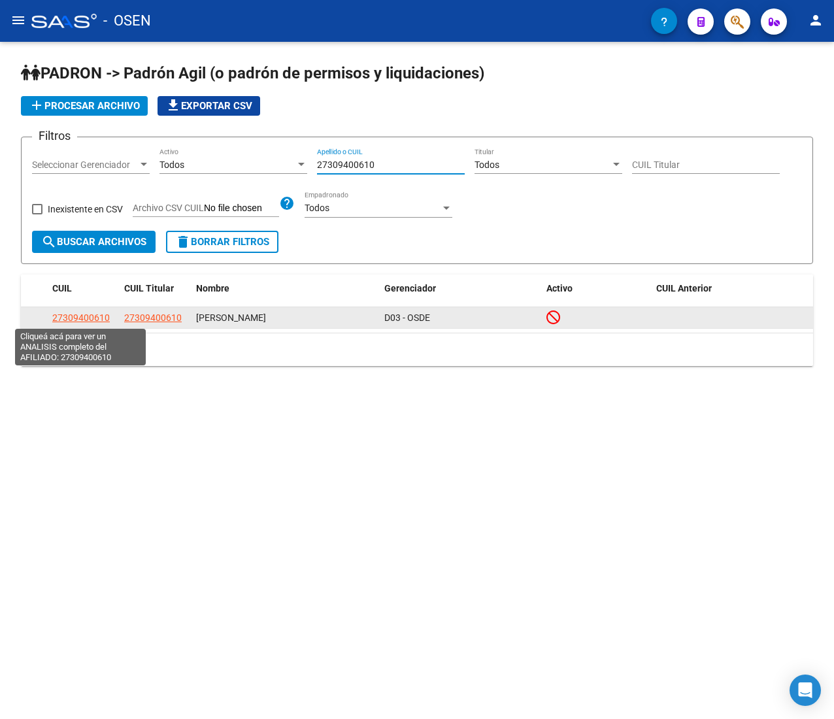
type input "27309400610"
click at [92, 320] on span "27309400610" at bounding box center [80, 317] width 57 height 10
type textarea "27309400610"
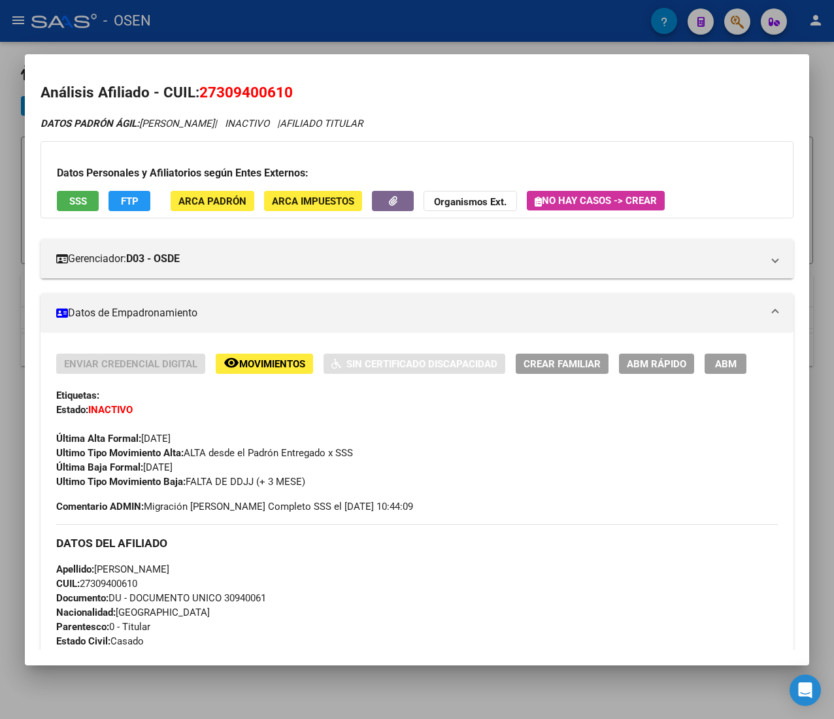
click at [359, 10] on div at bounding box center [417, 359] width 834 height 719
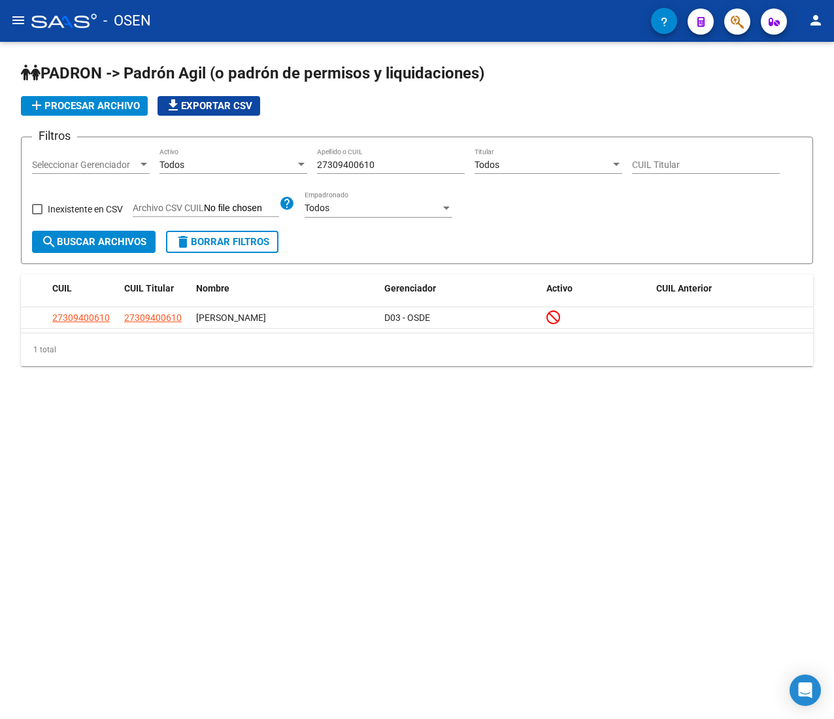
drag, startPoint x: 382, startPoint y: 164, endPoint x: 265, endPoint y: 158, distance: 117.1
click at [265, 158] on div "Filtros Seleccionar Gerenciador Seleccionar Gerenciador Todos Activo 2730940061…" at bounding box center [417, 189] width 770 height 83
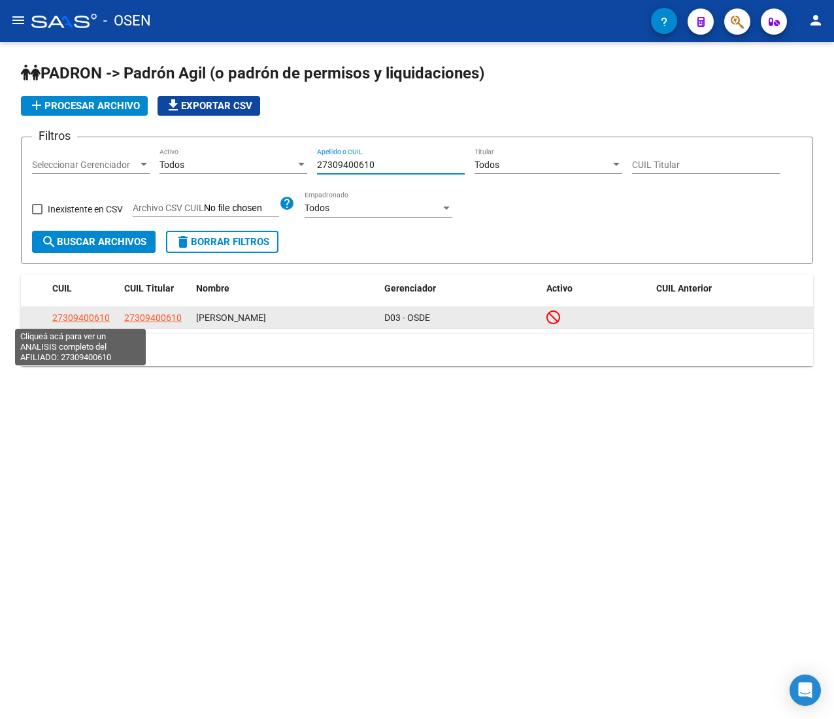
click at [103, 316] on span "27309400610" at bounding box center [80, 317] width 57 height 10
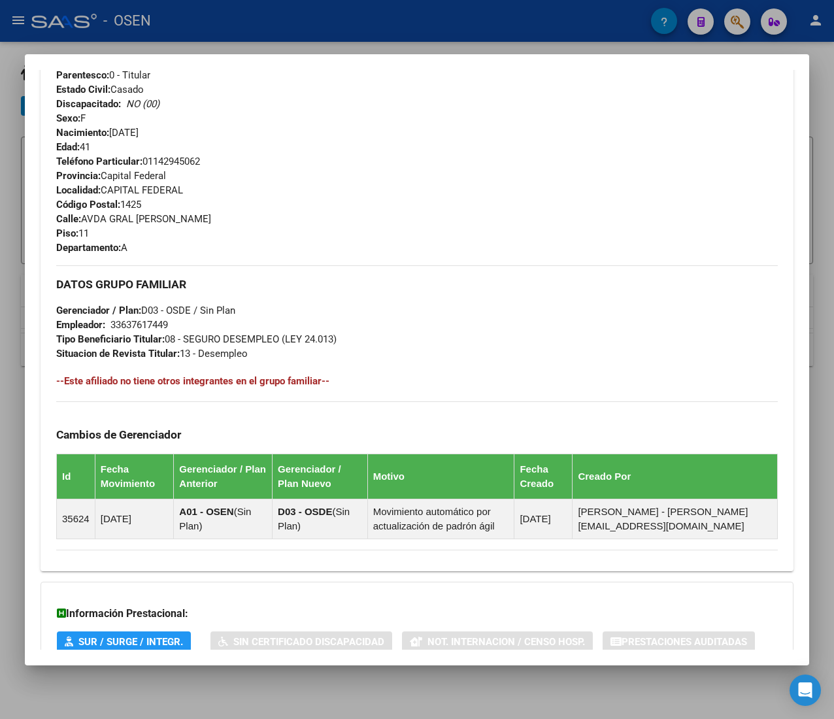
scroll to position [644, 0]
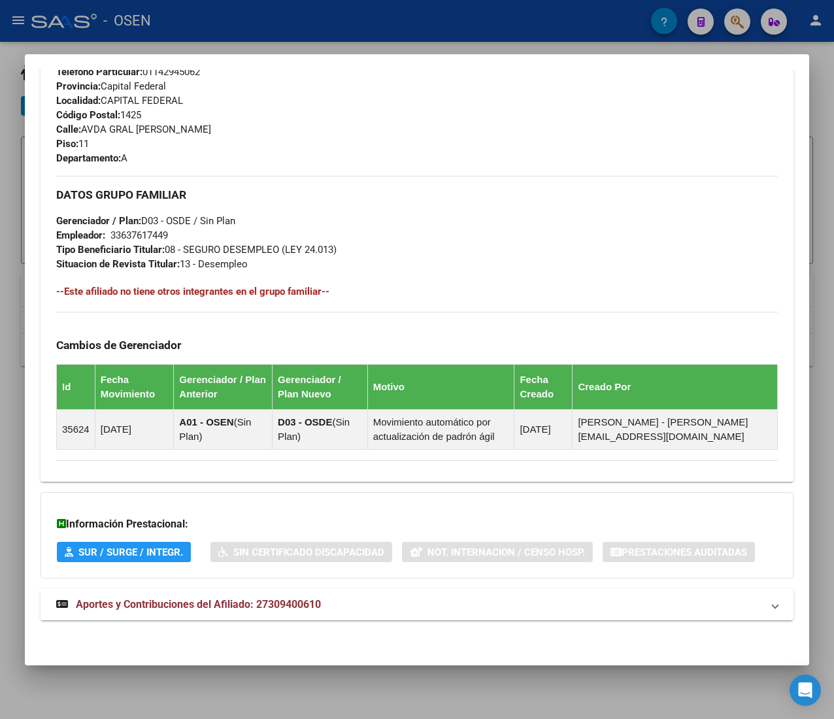
click at [379, 603] on mat-panel-title "Aportes y Contribuciones del Afiliado: 27309400610" at bounding box center [409, 605] width 706 height 16
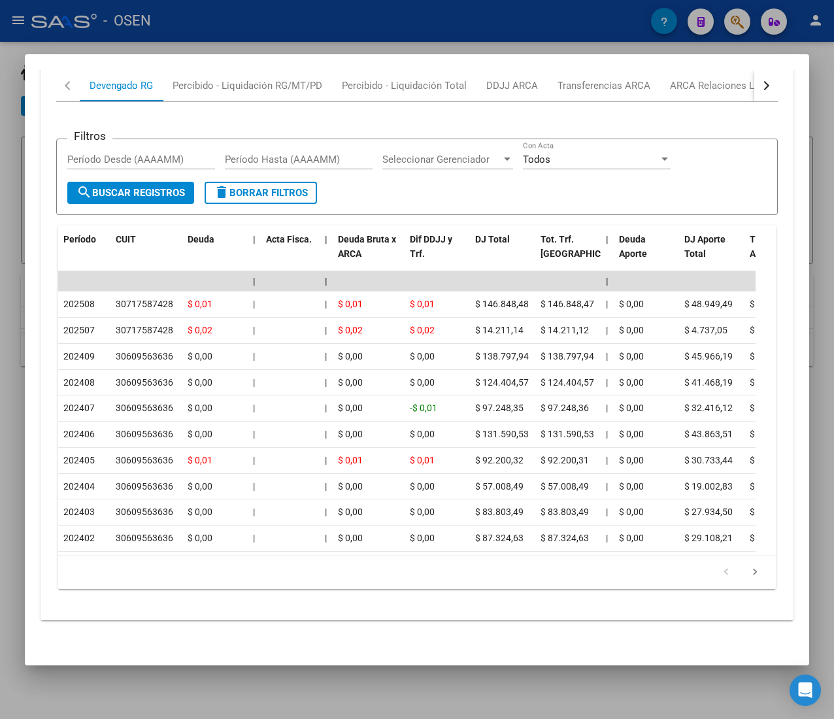
scroll to position [1158, 0]
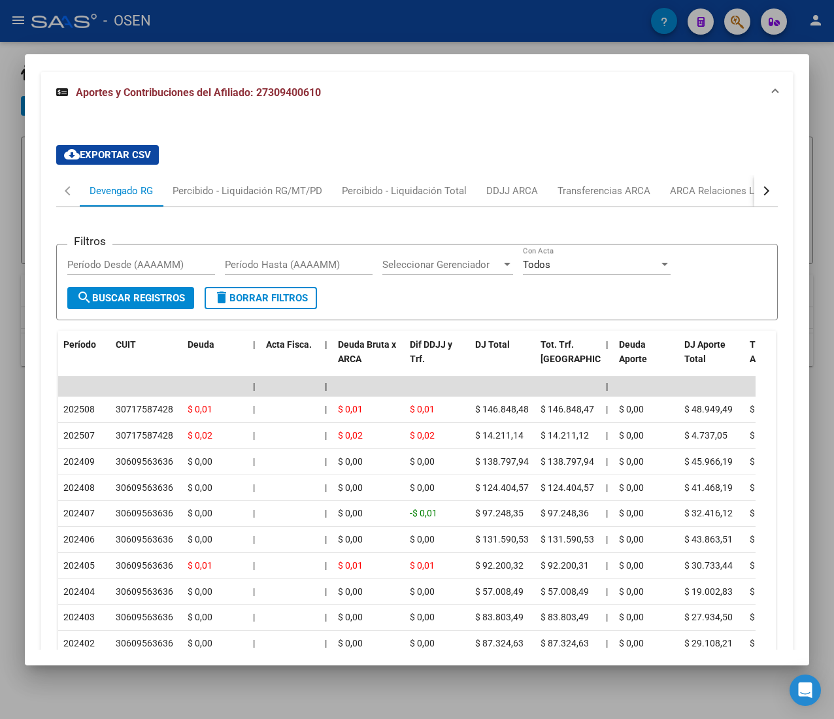
click at [760, 195] on div "button" at bounding box center [764, 190] width 9 height 9
click at [573, 198] on div "ARCA Relaciones Laborales" at bounding box center [565, 191] width 122 height 14
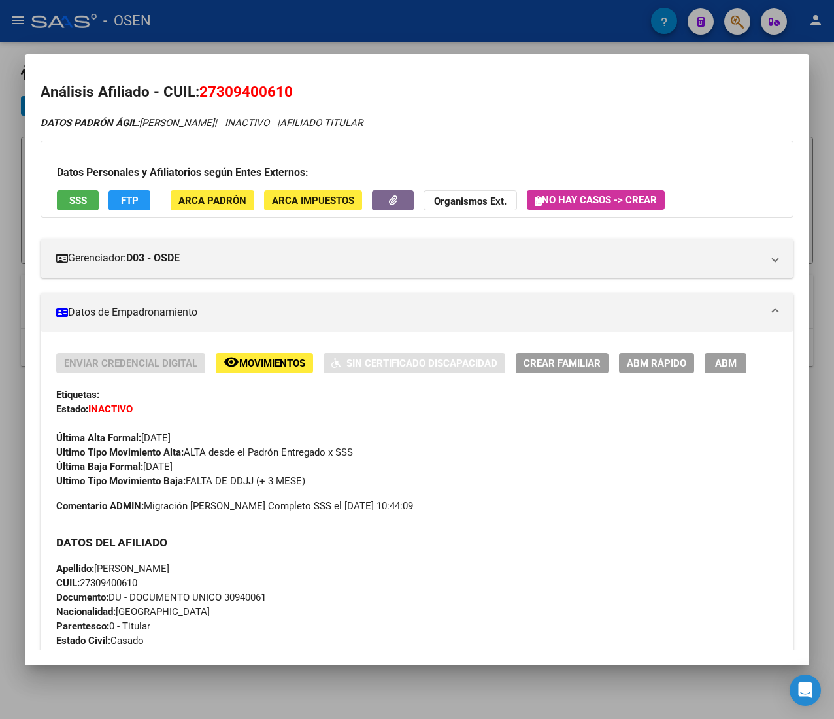
scroll to position [0, 0]
click at [626, 363] on button "ABM Rápido" at bounding box center [656, 363] width 75 height 20
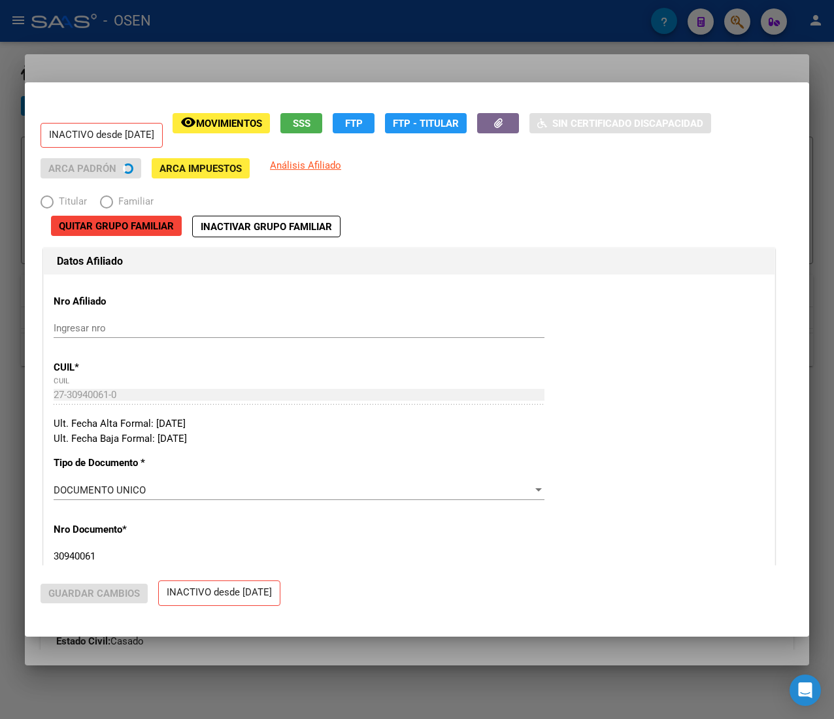
radio input "true"
type input "33-63761744-9"
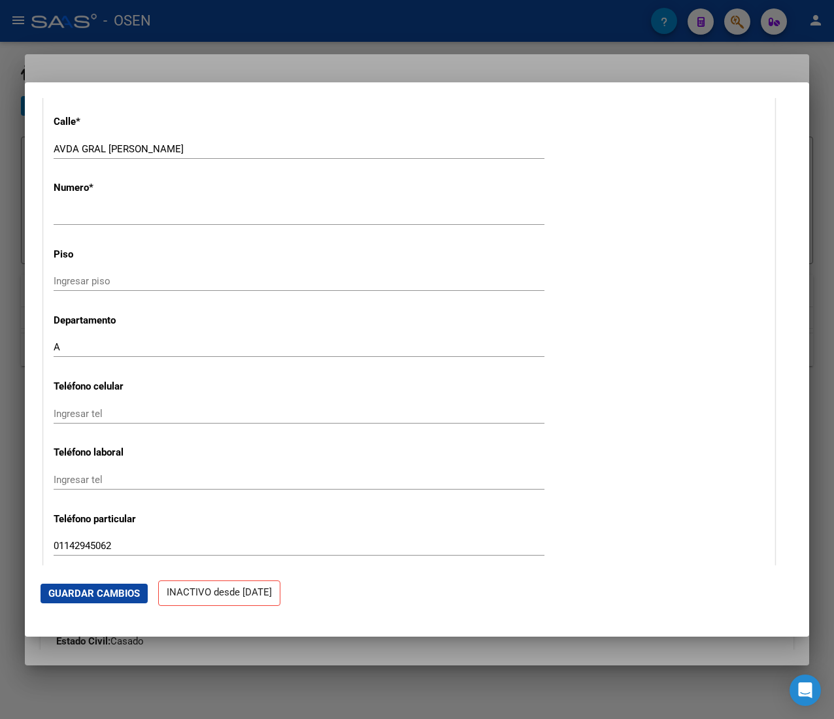
scroll to position [1568, 0]
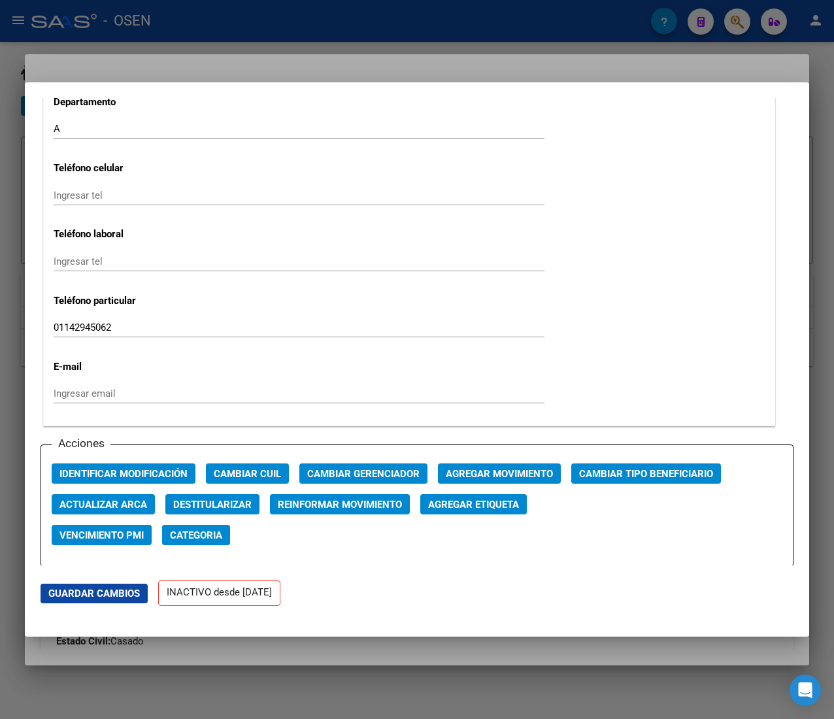
click at [497, 475] on span "Agregar Movimiento" at bounding box center [499, 474] width 107 height 12
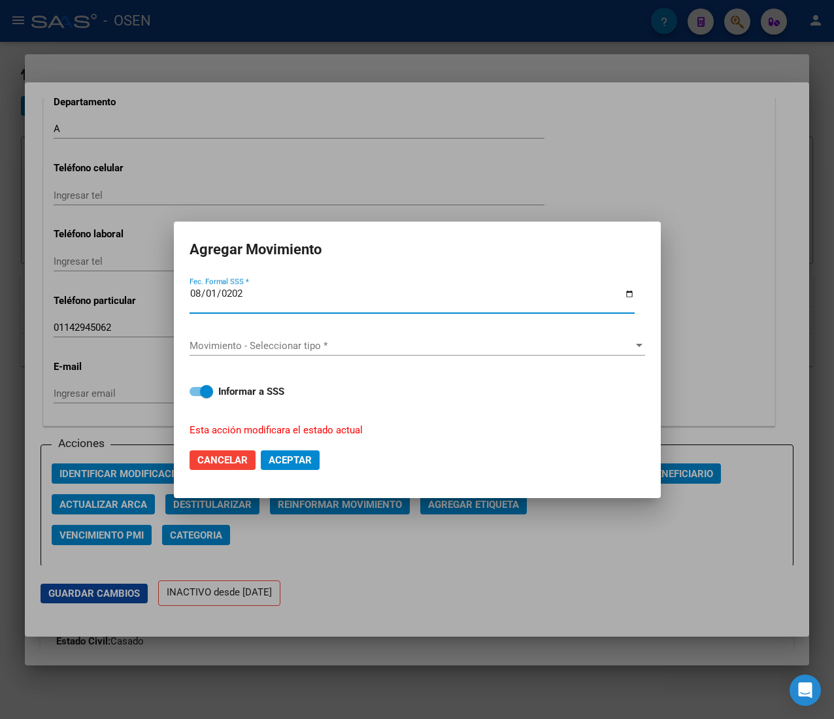
type input "2025-08-01"
click at [385, 350] on span "Movimiento - Seleccionar tipo *" at bounding box center [411, 346] width 444 height 12
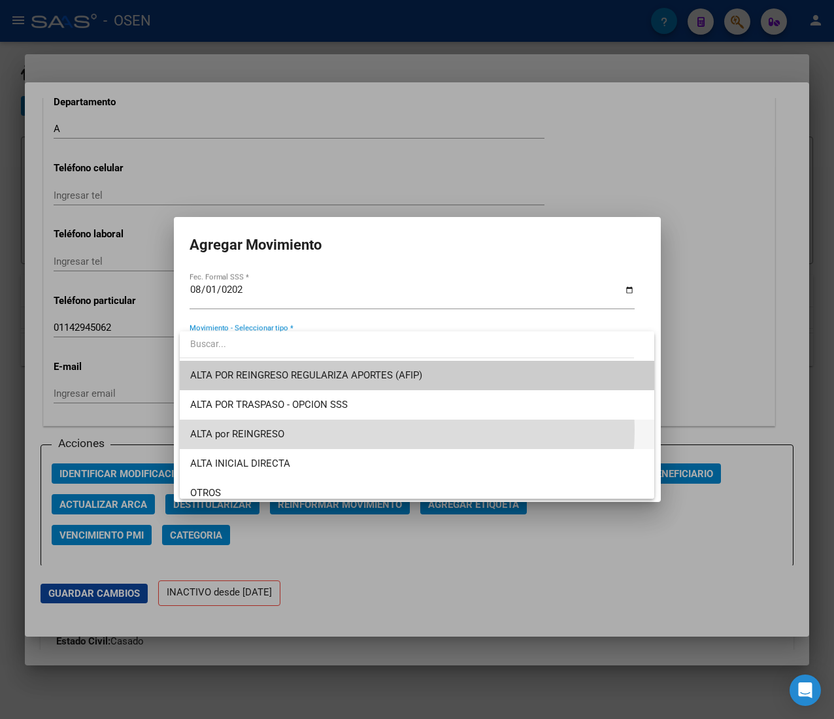
click at [369, 430] on span "ALTA por REINGRESO" at bounding box center [416, 433] width 453 height 29
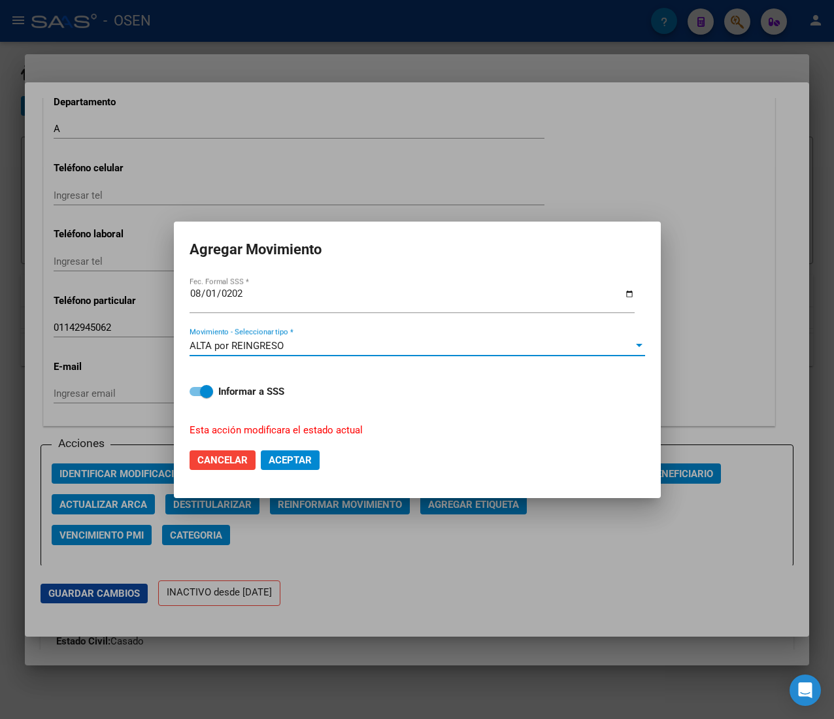
click at [294, 457] on span "Aceptar" at bounding box center [290, 460] width 43 height 12
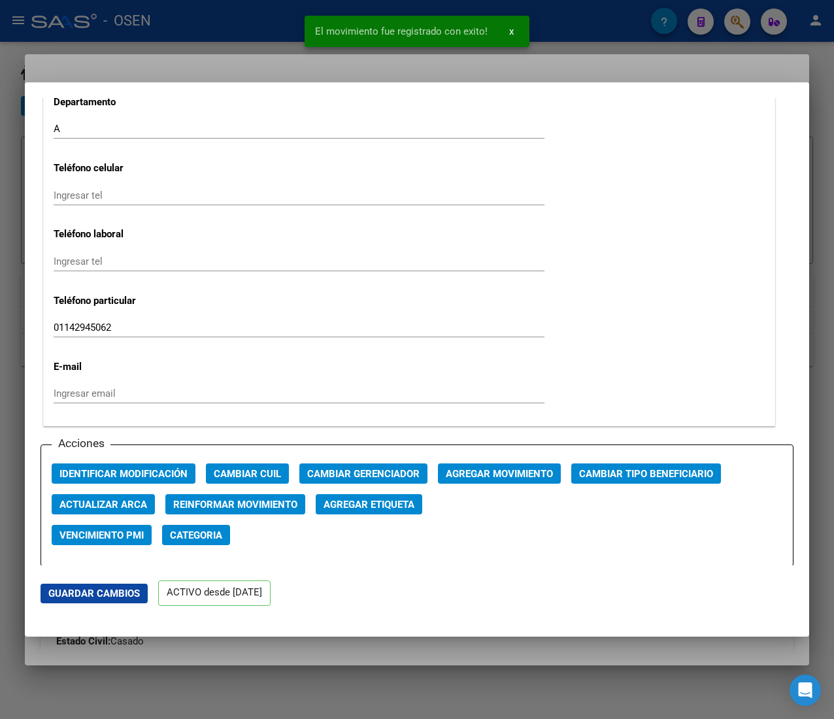
click at [281, 22] on div at bounding box center [417, 359] width 834 height 719
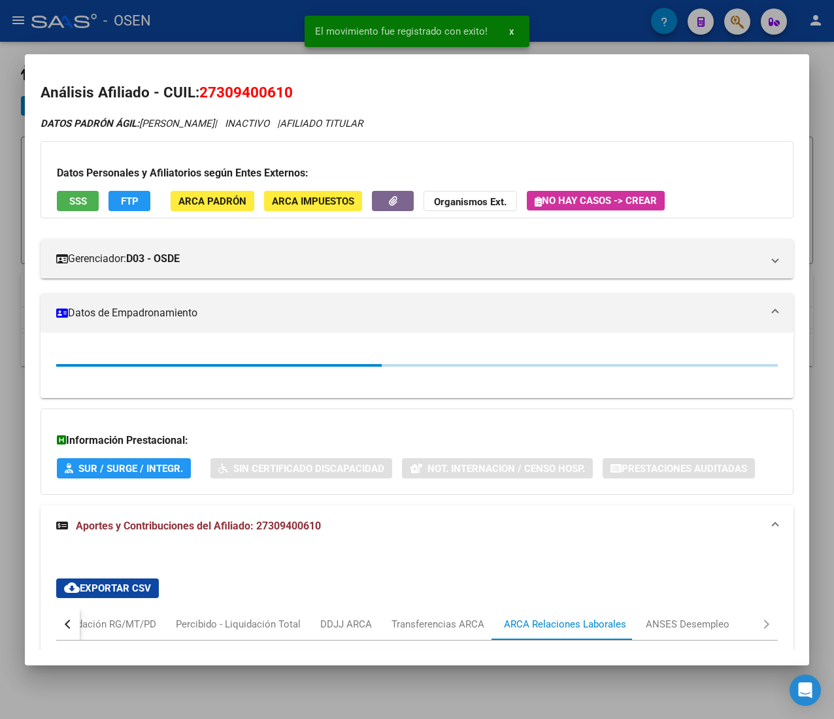
click at [255, 26] on div at bounding box center [417, 359] width 834 height 719
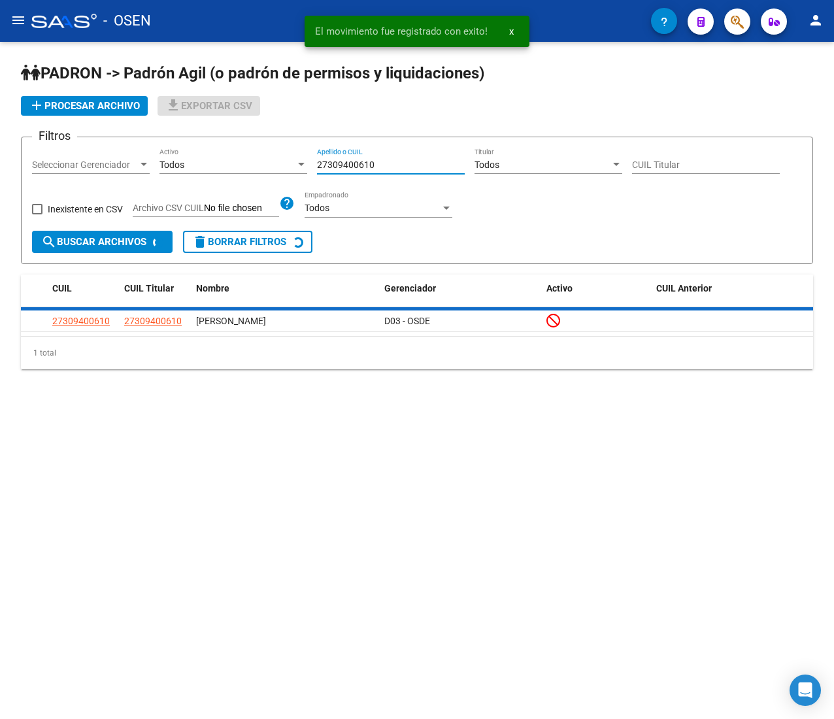
drag, startPoint x: 392, startPoint y: 159, endPoint x: 269, endPoint y: 157, distance: 122.9
click at [269, 157] on div "Filtros Seleccionar Gerenciador Seleccionar Gerenciador Todos Activo 2730940061…" at bounding box center [417, 189] width 770 height 83
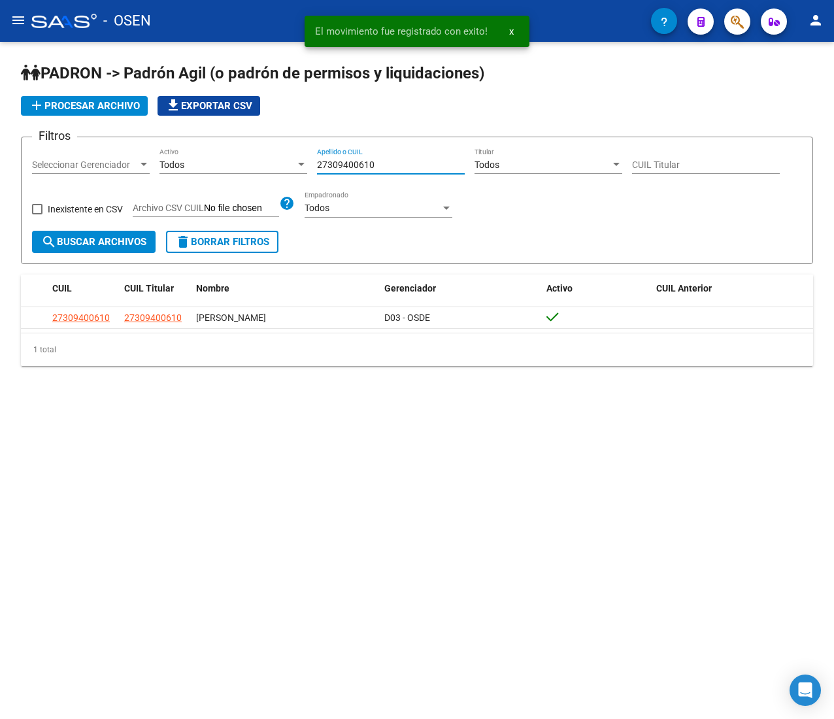
paste input "7441239"
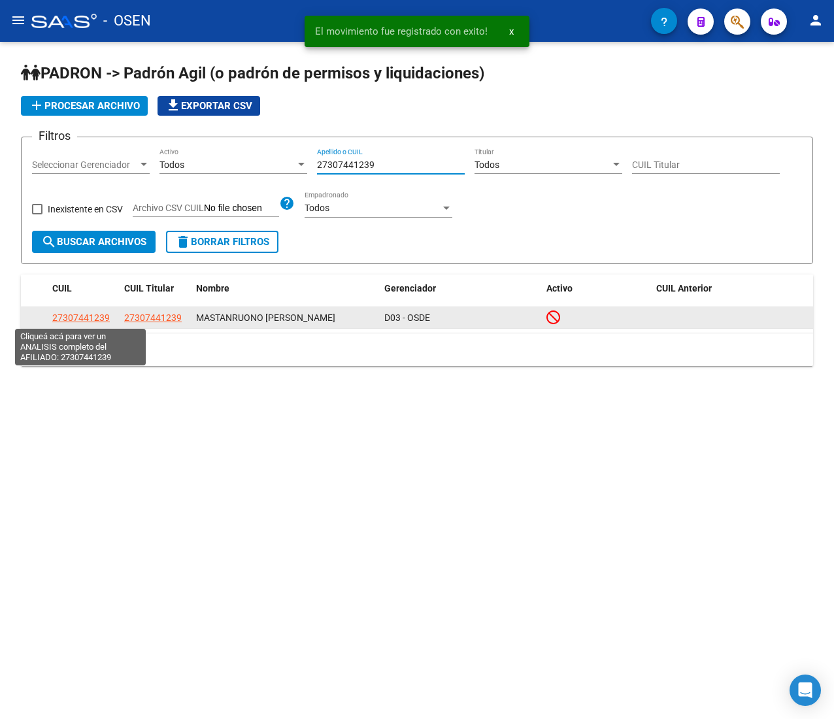
type input "27307441239"
click at [84, 318] on span "27307441239" at bounding box center [80, 317] width 57 height 10
type textarea "27307441239"
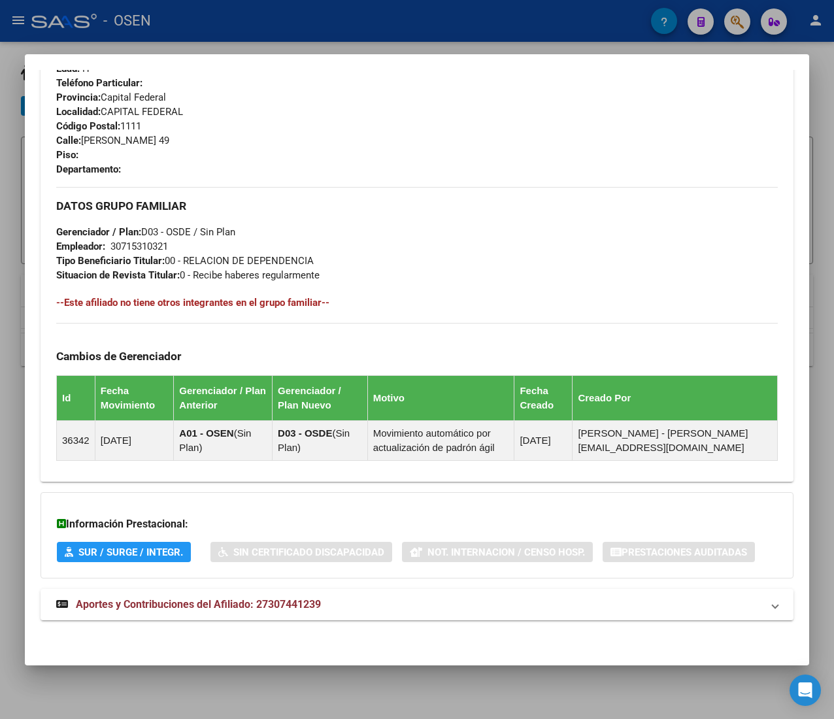
scroll to position [632, 0]
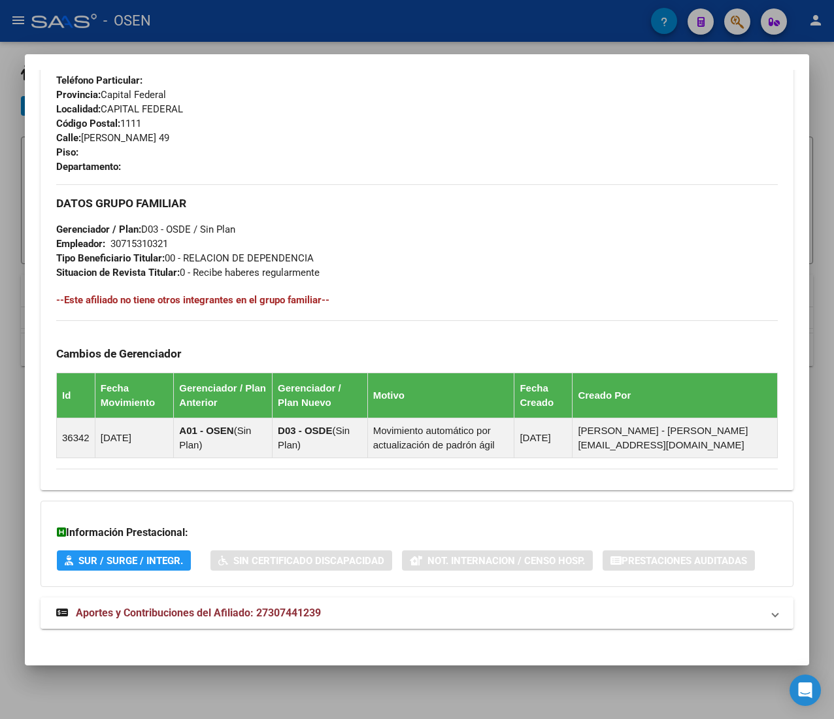
click at [349, 626] on mat-expansion-panel-header "Aportes y Contribuciones del Afiliado: 27307441239" at bounding box center [417, 612] width 753 height 31
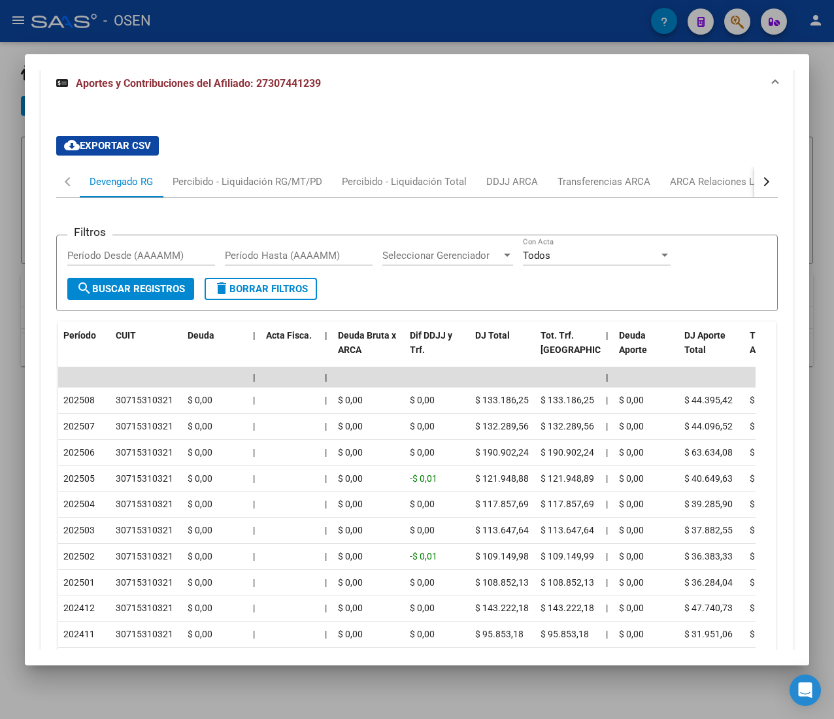
scroll to position [1229, 0]
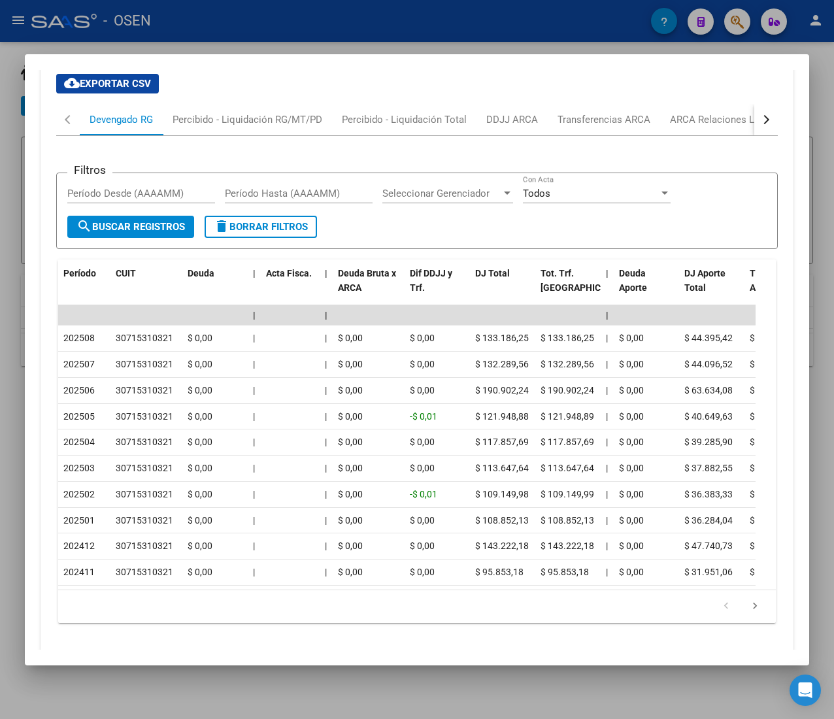
click at [754, 125] on button "button" at bounding box center [766, 119] width 24 height 31
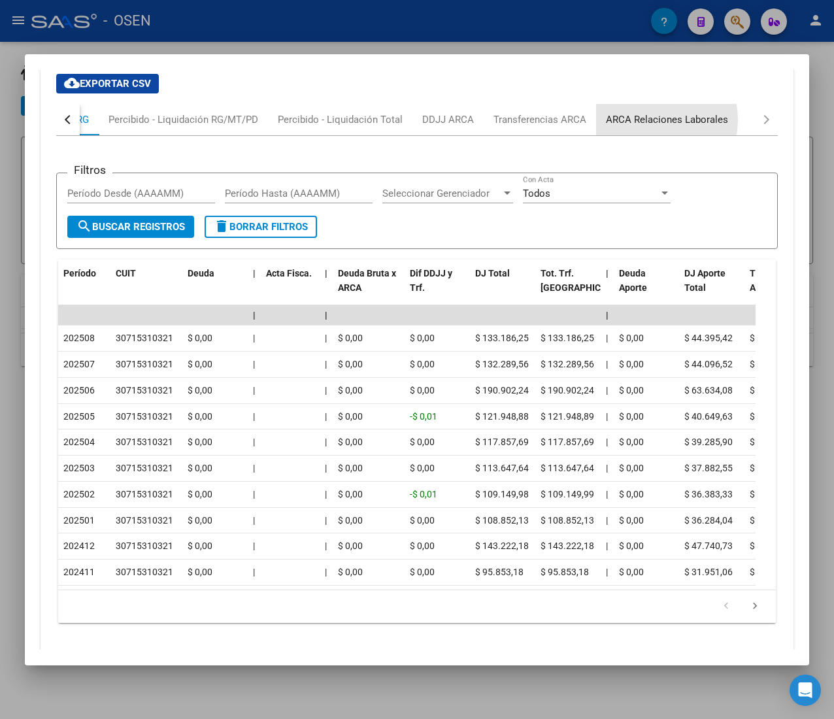
click at [641, 122] on div "ARCA Relaciones Laborales" at bounding box center [667, 119] width 122 height 14
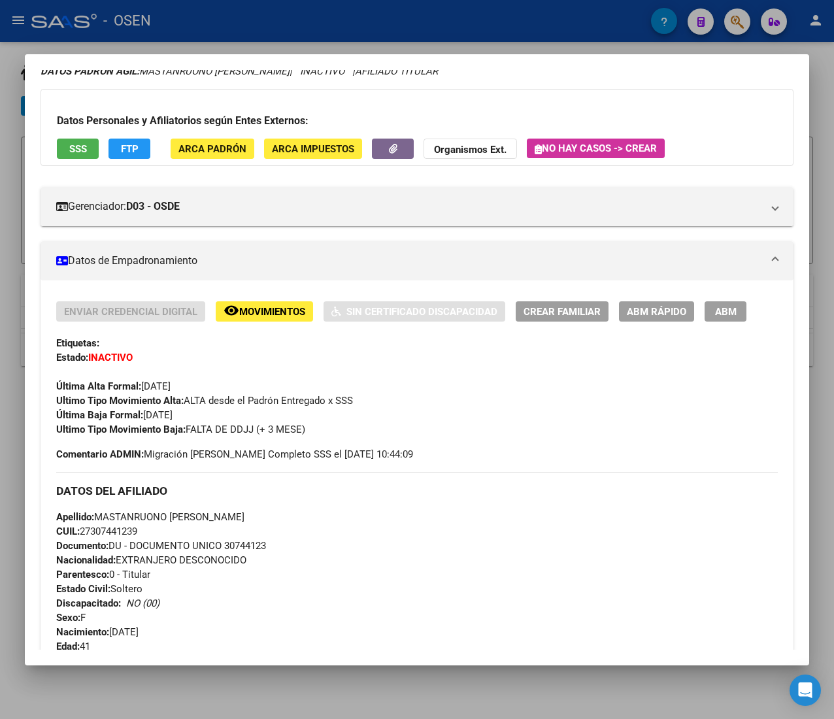
scroll to position [0, 0]
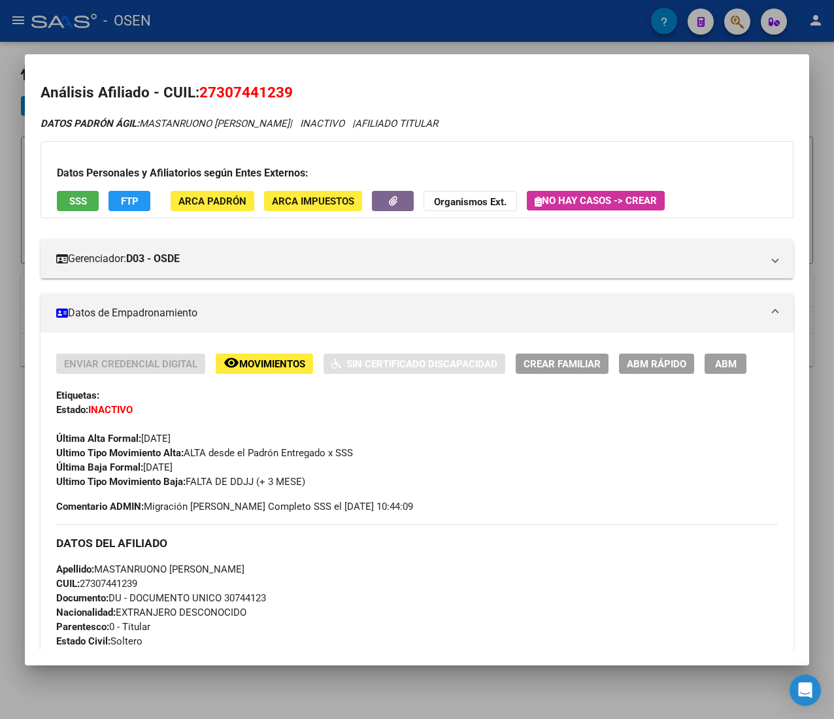
click at [664, 365] on span "ABM Rápido" at bounding box center [656, 364] width 59 height 12
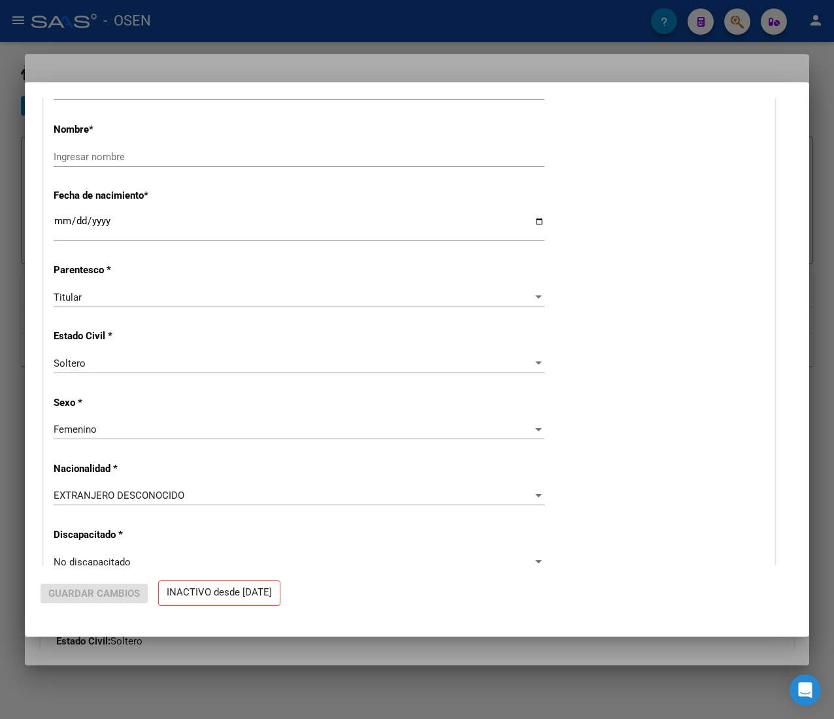
radio input "true"
type input "30-71531032-1"
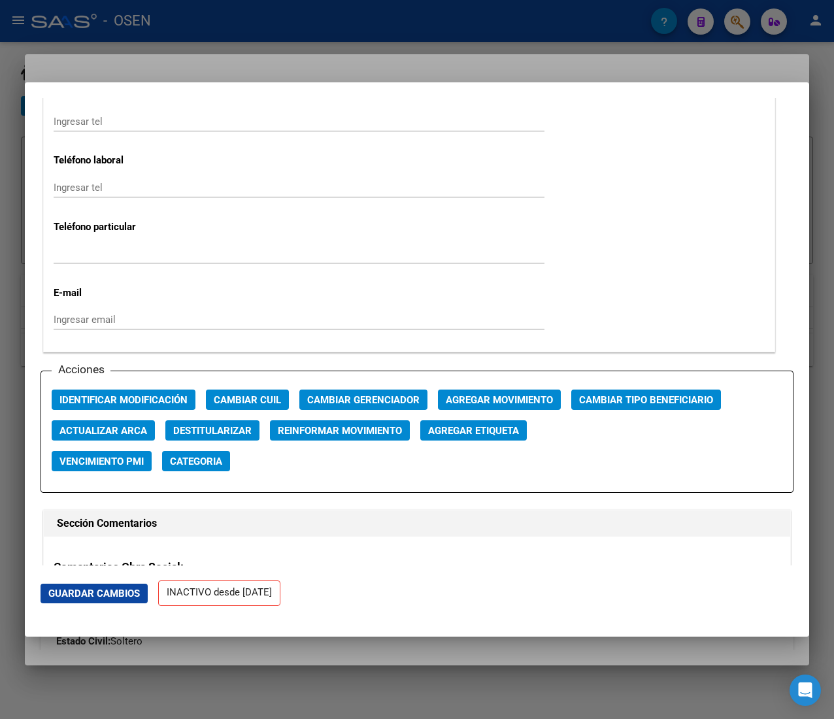
scroll to position [1829, 0]
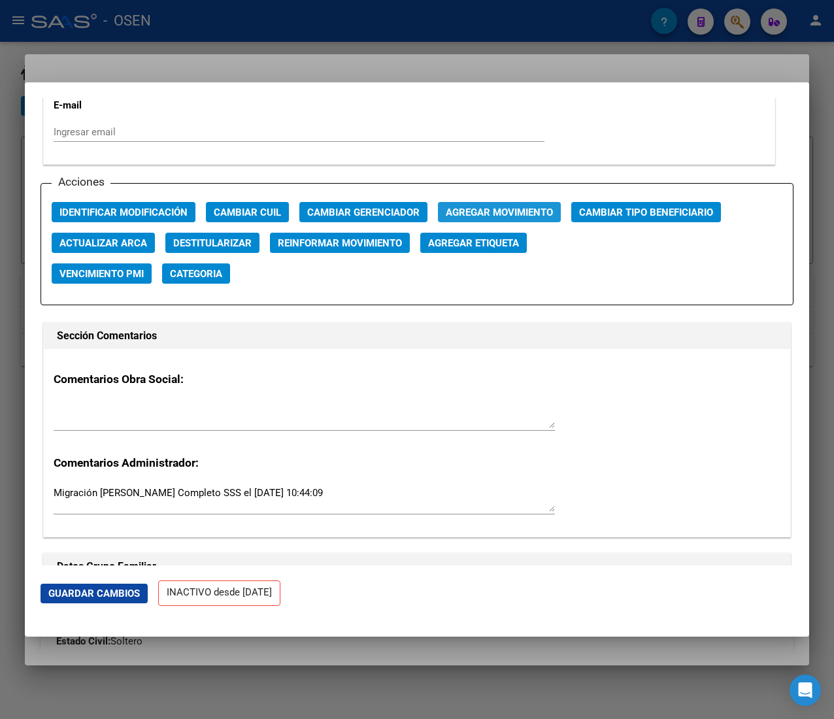
click at [455, 209] on span "Agregar Movimiento" at bounding box center [499, 212] width 107 height 12
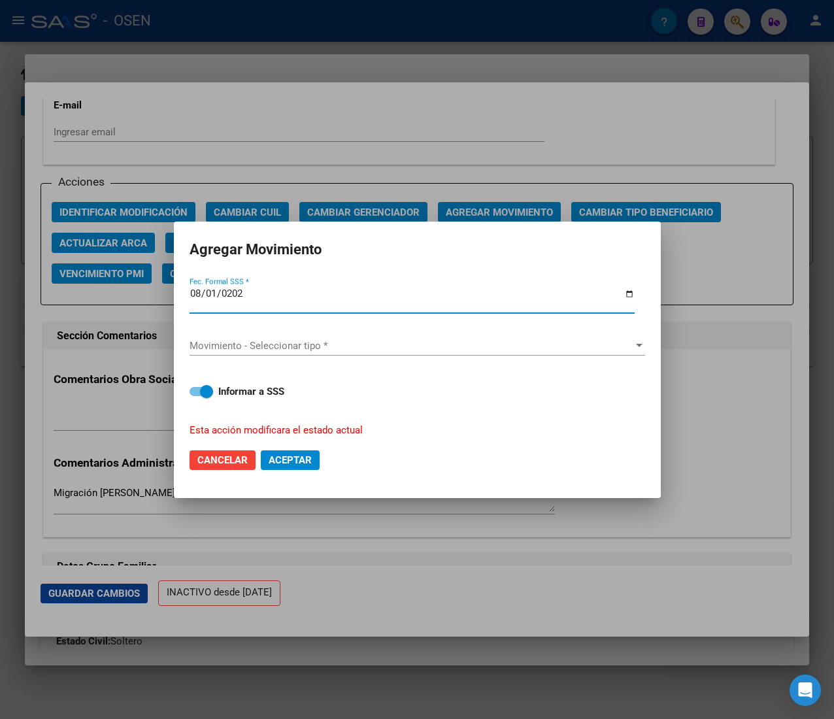
type input "2025-08-01"
click at [367, 340] on span "Movimiento - Seleccionar tipo *" at bounding box center [411, 346] width 444 height 12
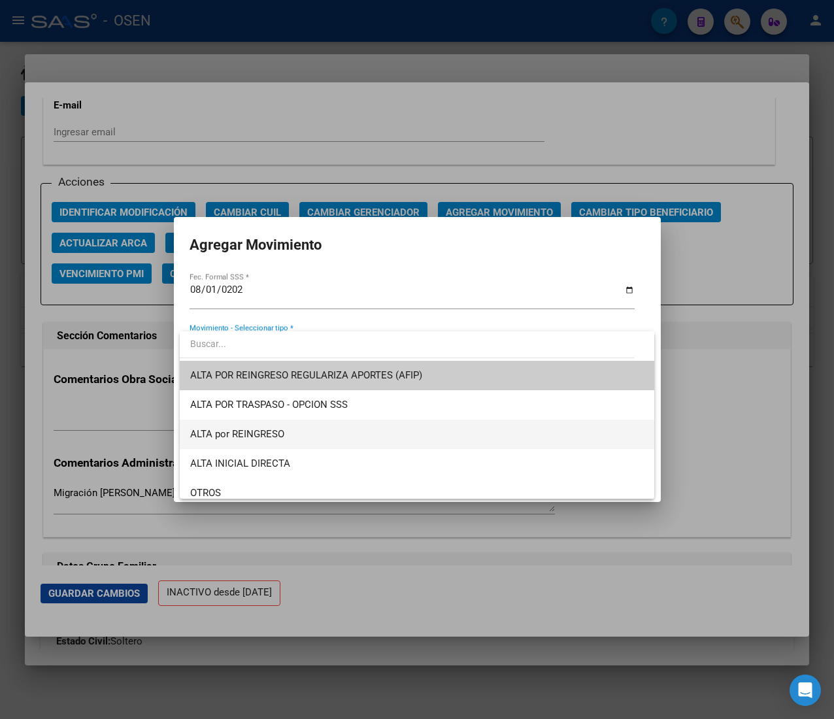
click at [333, 429] on span "ALTA por REINGRESO" at bounding box center [416, 433] width 453 height 29
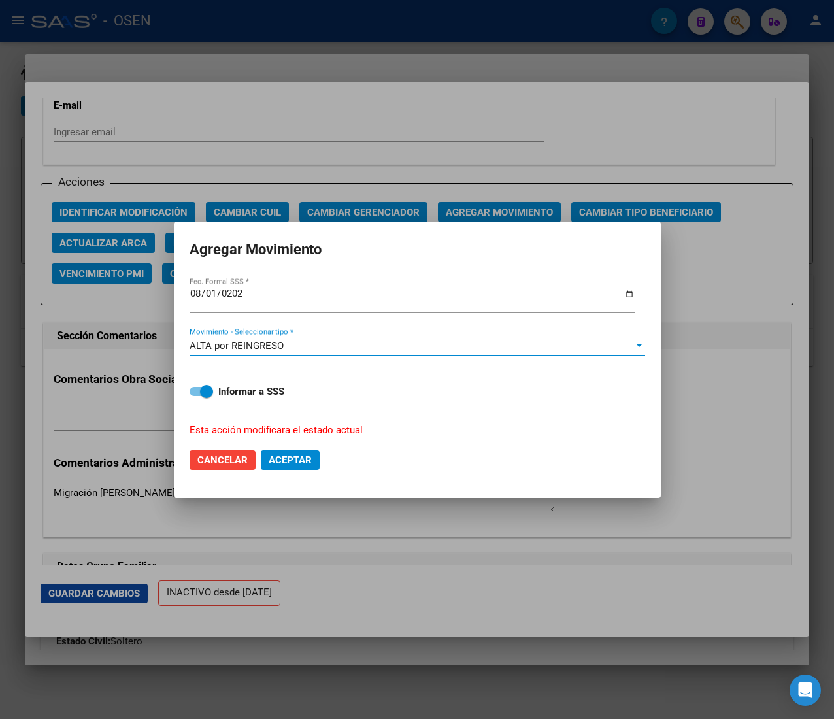
click at [294, 454] on span "Aceptar" at bounding box center [290, 460] width 43 height 12
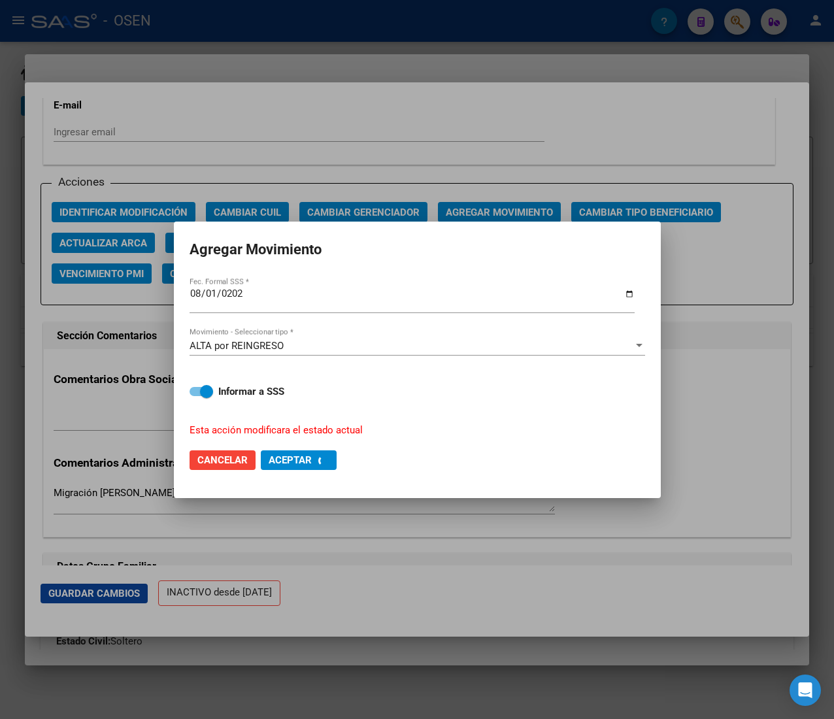
checkbox input "false"
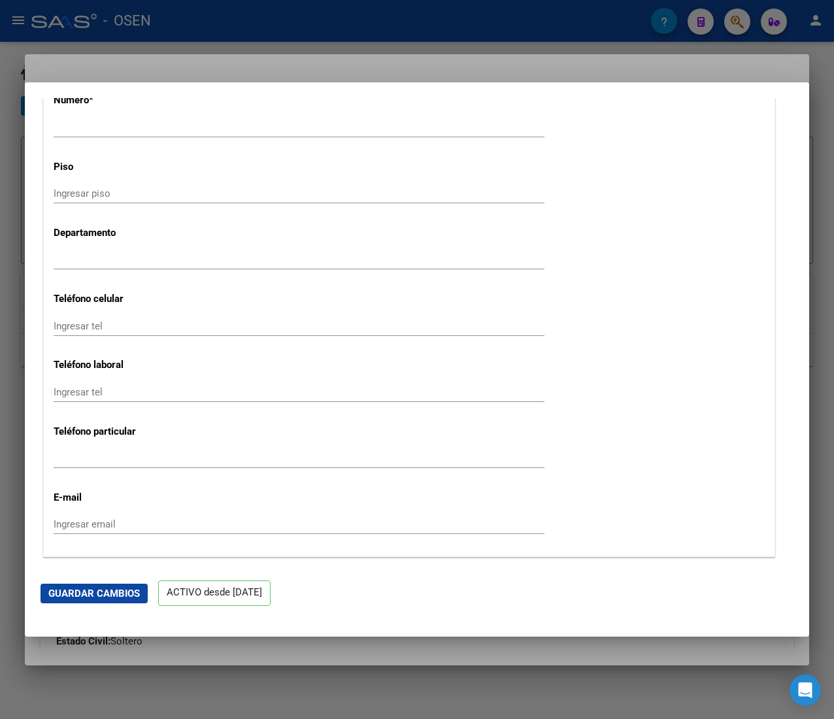
scroll to position [653, 0]
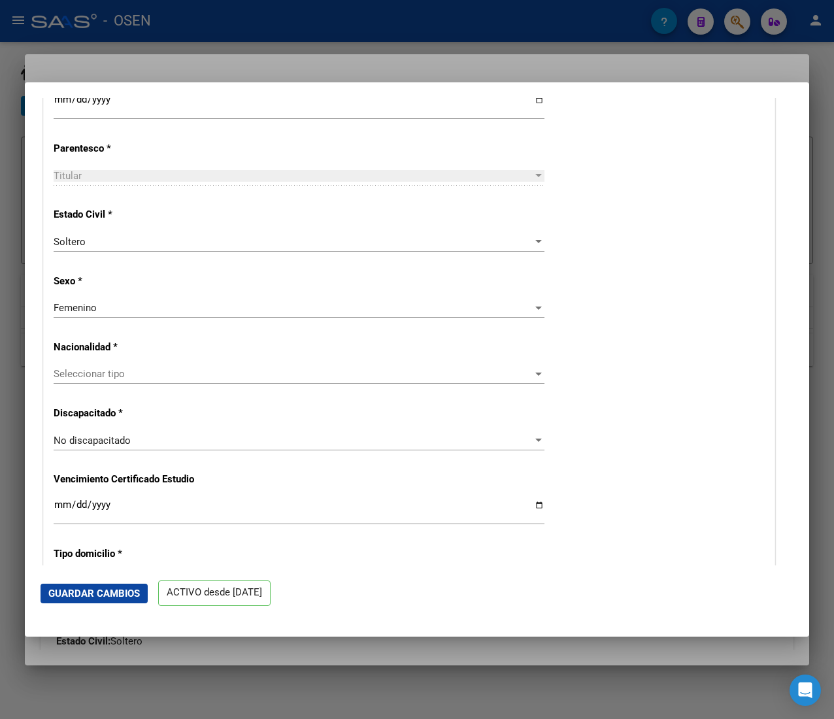
drag, startPoint x: 338, startPoint y: 18, endPoint x: 330, endPoint y: 38, distance: 21.4
click at [338, 18] on div at bounding box center [417, 359] width 834 height 719
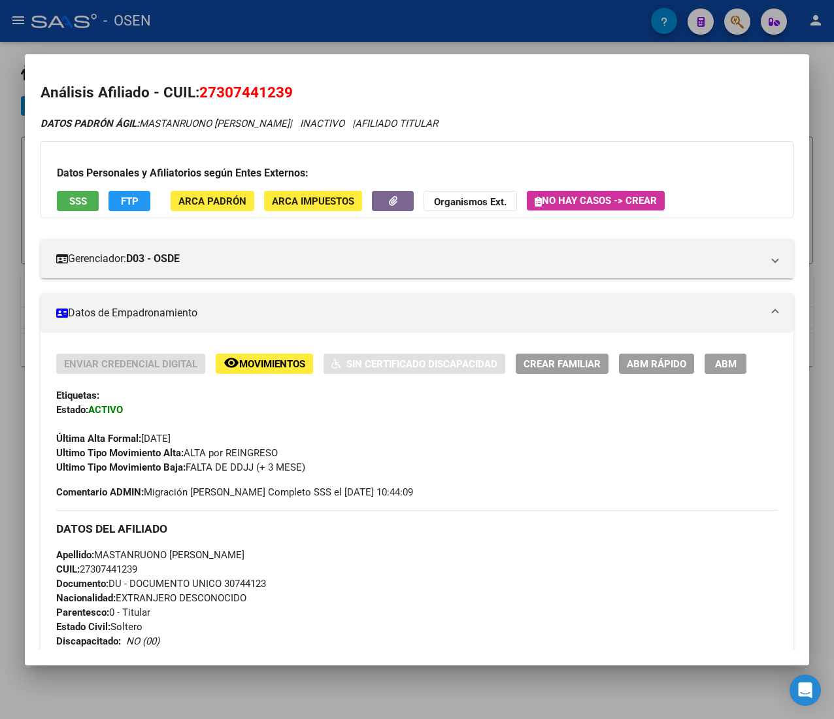
click at [325, 23] on div at bounding box center [417, 359] width 834 height 719
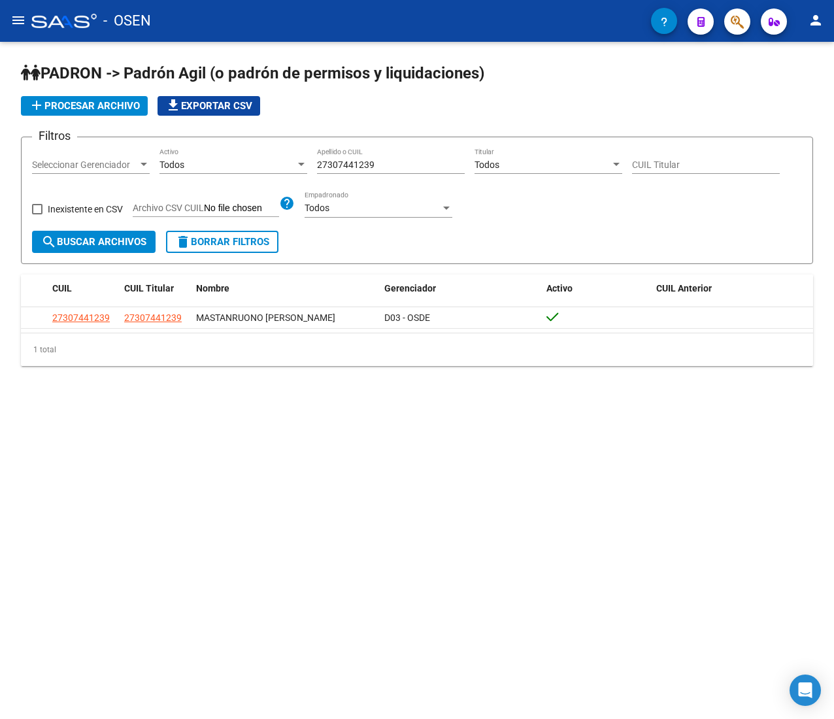
drag, startPoint x: 384, startPoint y: 163, endPoint x: 259, endPoint y: 151, distance: 126.1
click at [261, 150] on div "Filtros Seleccionar Gerenciador Seleccionar Gerenciador Todos Activo 2730744123…" at bounding box center [417, 189] width 770 height 83
drag, startPoint x: 390, startPoint y: 164, endPoint x: 270, endPoint y: 169, distance: 120.3
click at [274, 167] on div "Filtros Seleccionar Gerenciador Seleccionar Gerenciador Todos Activo 2730744123…" at bounding box center [417, 189] width 770 height 83
paste input "248591345"
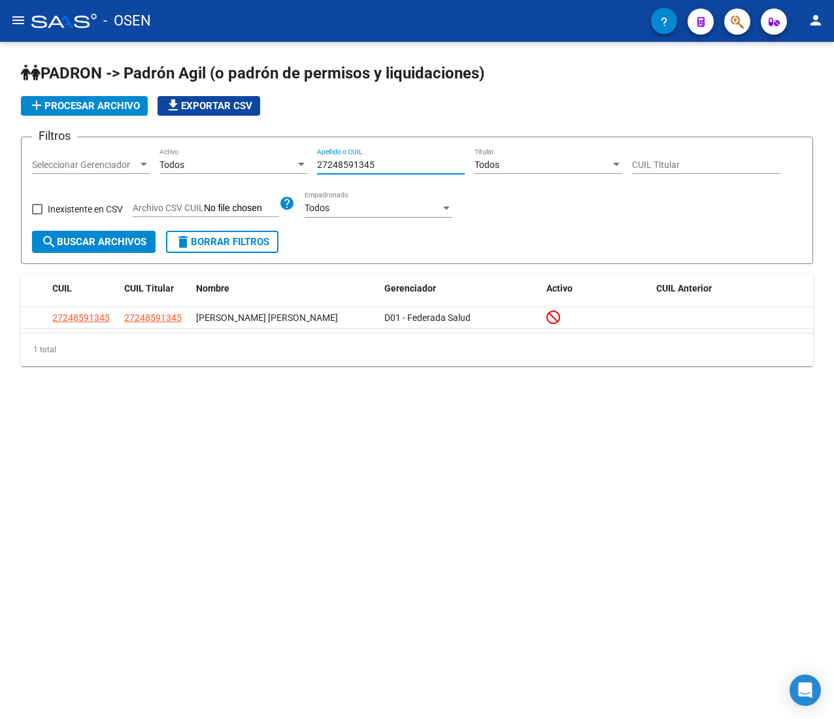
type input "27248591345"
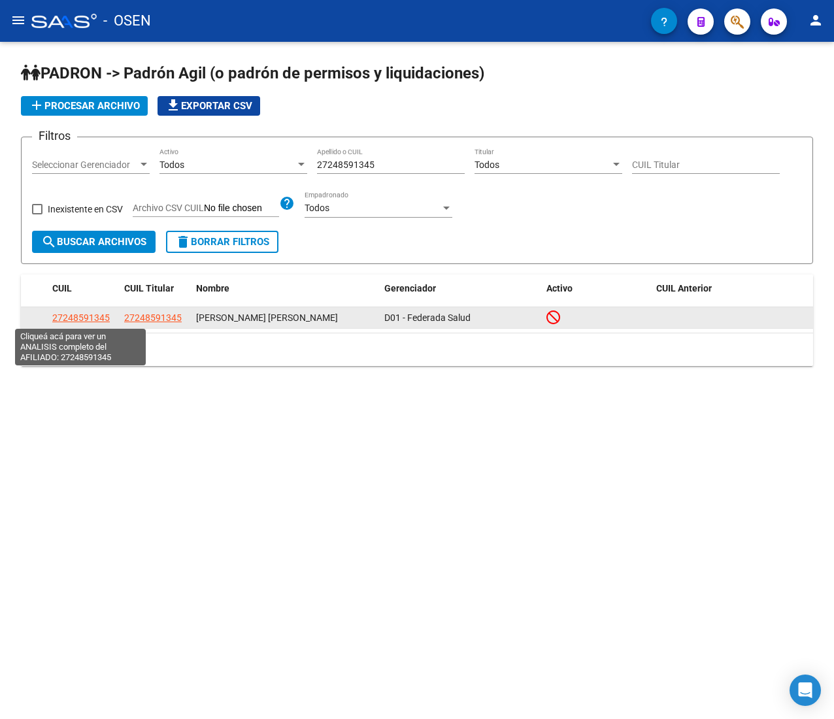
click at [74, 316] on span "27248591345" at bounding box center [80, 317] width 57 height 10
type textarea "27248591345"
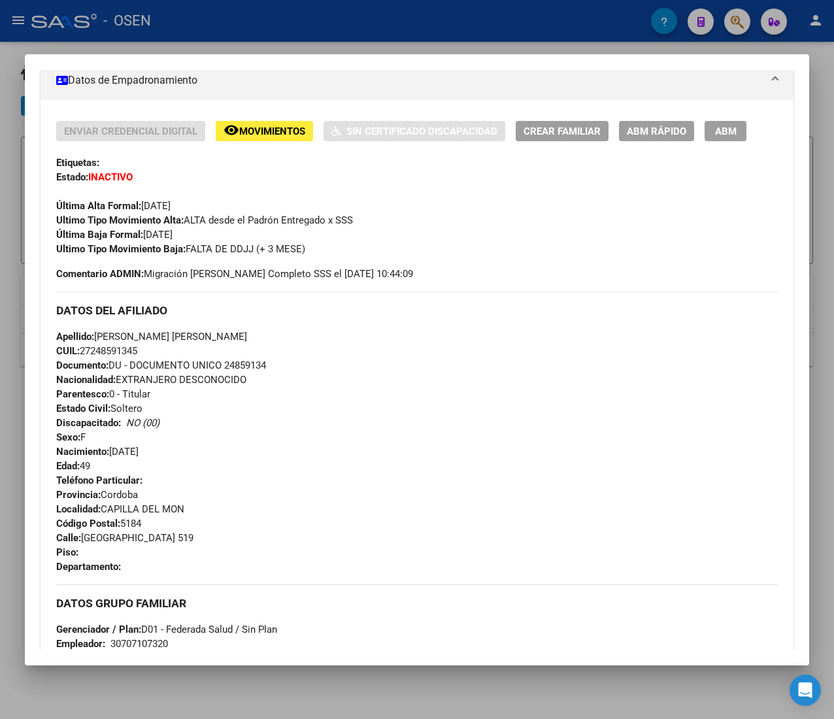
scroll to position [697, 0]
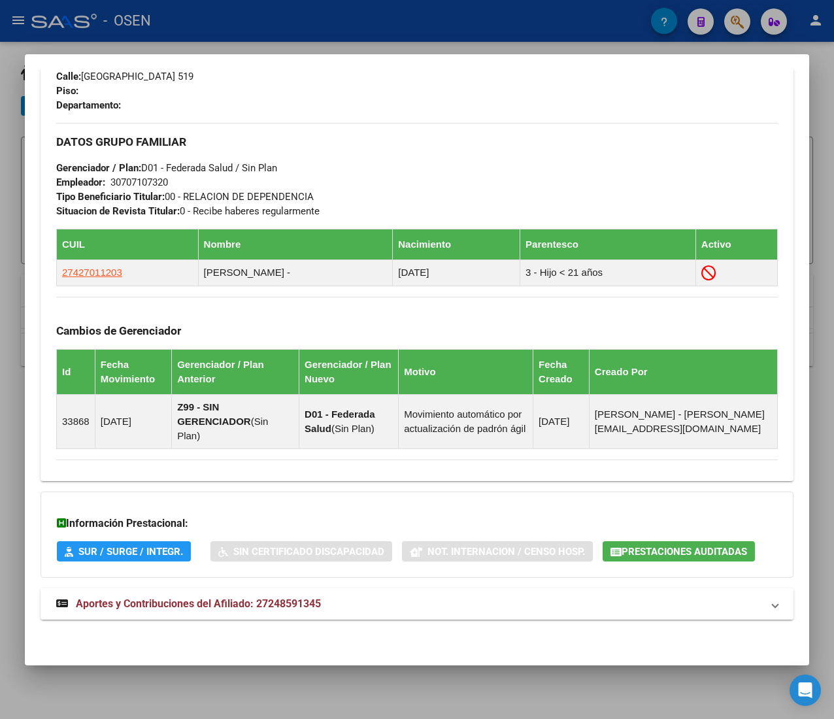
click at [357, 595] on mat-expansion-panel-header "Aportes y Contribuciones del Afiliado: 27248591345" at bounding box center [417, 603] width 753 height 31
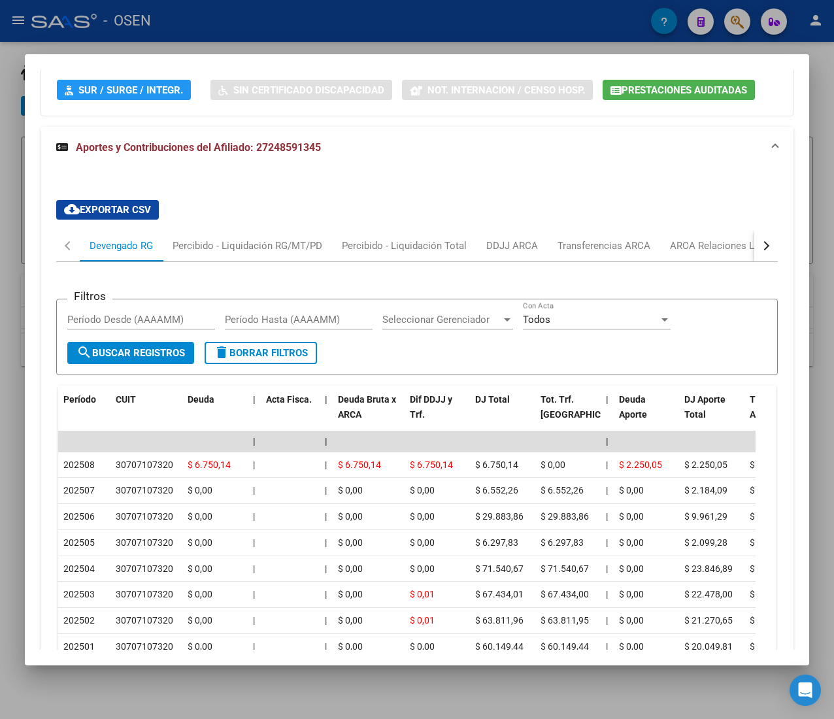
scroll to position [1282, 0]
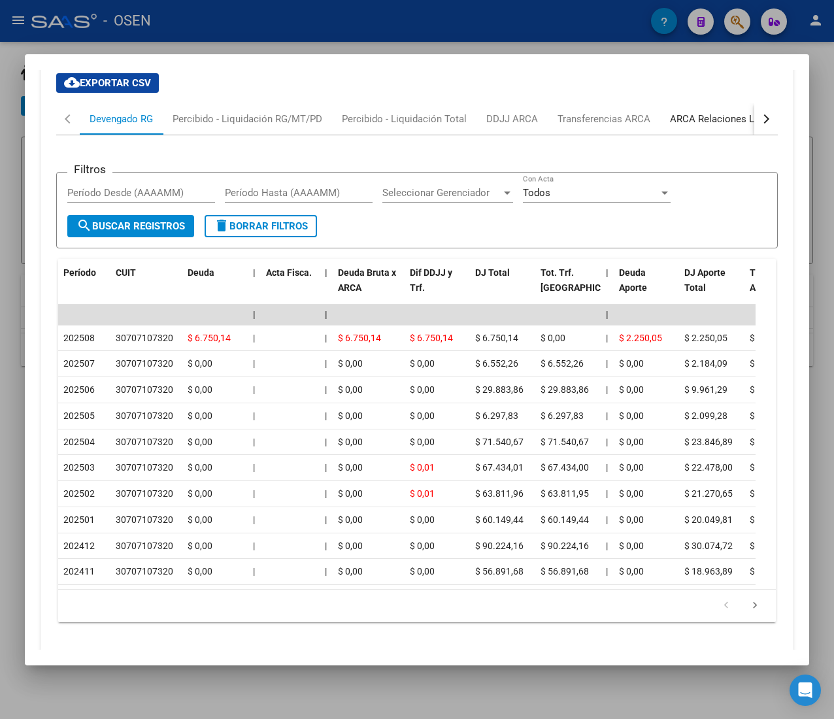
click at [695, 119] on div "ARCA Relaciones Laborales" at bounding box center [731, 119] width 122 height 14
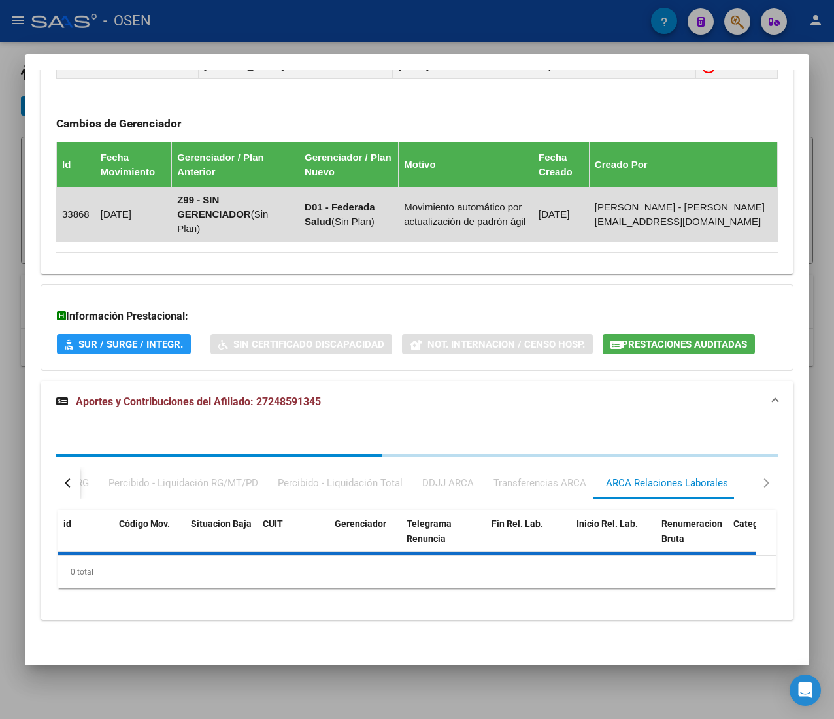
scroll to position [970, 0]
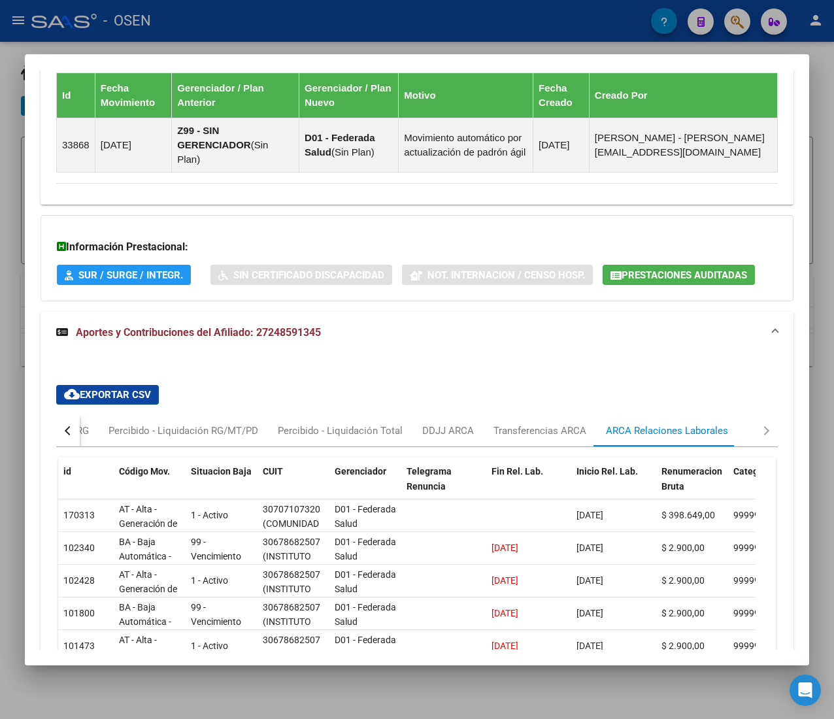
click at [71, 435] on div "button" at bounding box center [69, 430] width 9 height 9
click at [129, 434] on div "Devengado RG" at bounding box center [121, 430] width 63 height 14
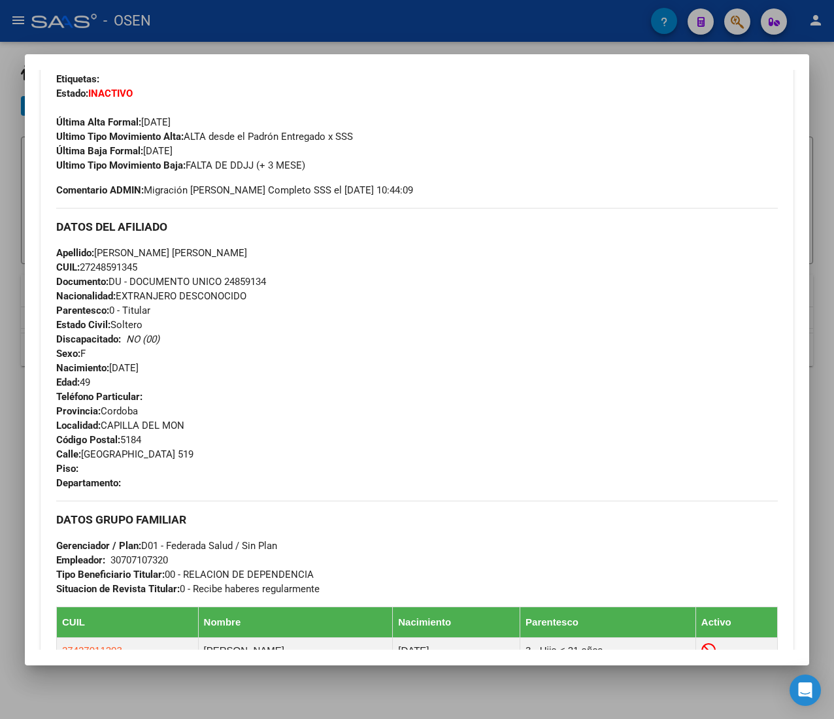
scroll to position [165, 0]
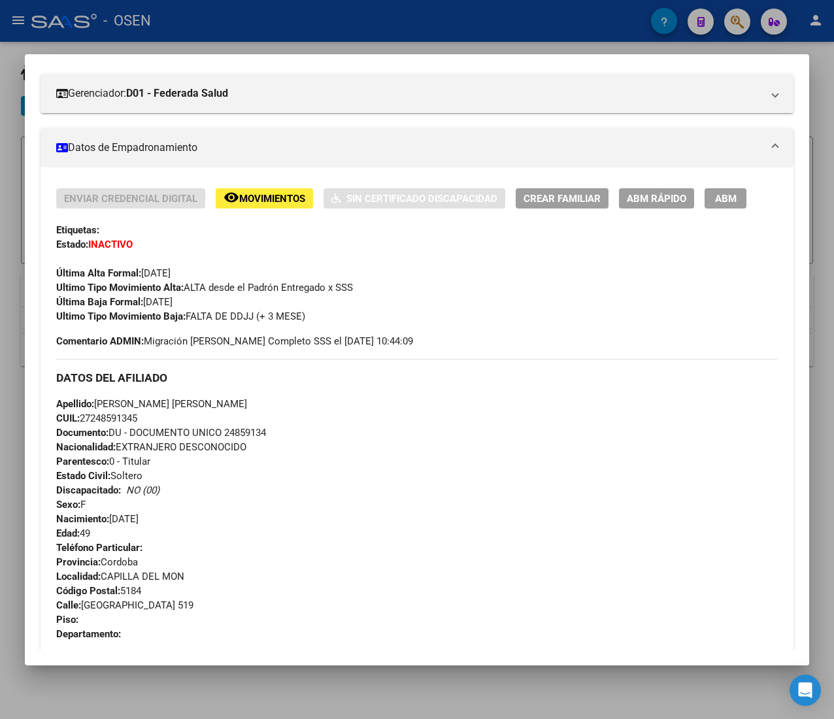
click at [512, 374] on h3 "DATOS DEL AFILIADO" at bounding box center [416, 377] width 721 height 14
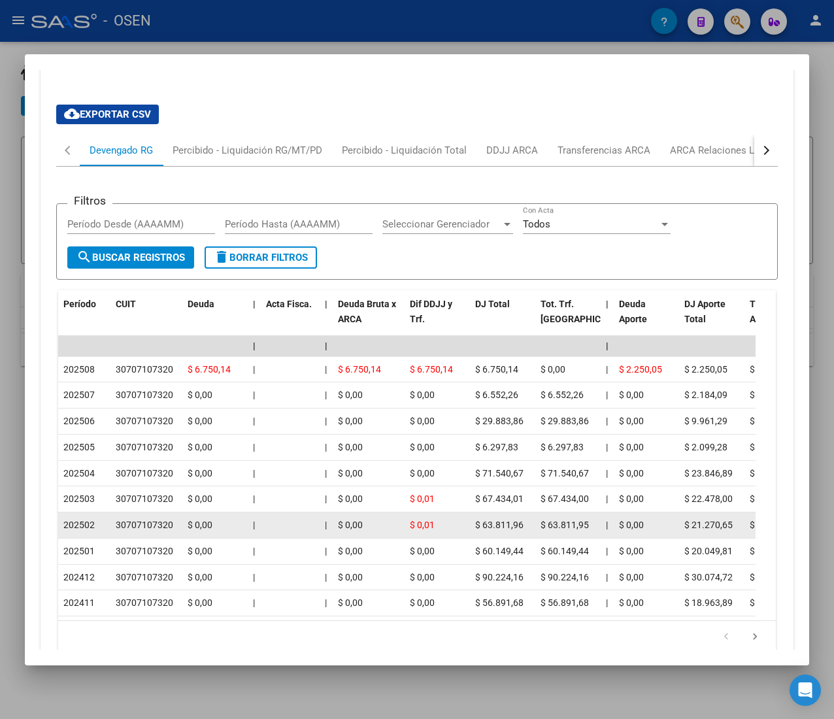
scroll to position [1211, 0]
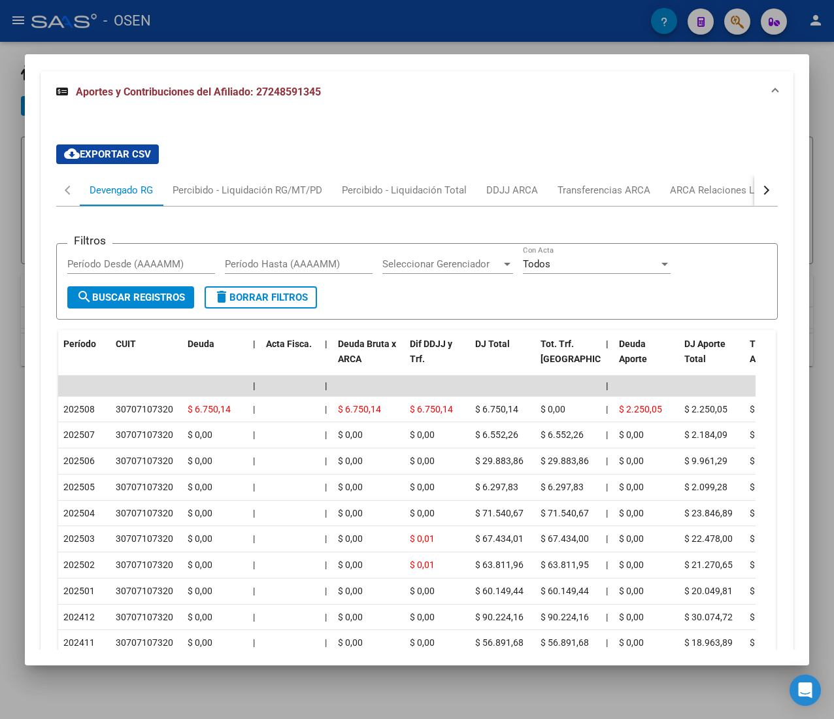
click at [760, 193] on div "button" at bounding box center [764, 190] width 9 height 9
click at [698, 196] on div "ARCA Relaciones Laborales" at bounding box center [667, 190] width 122 height 14
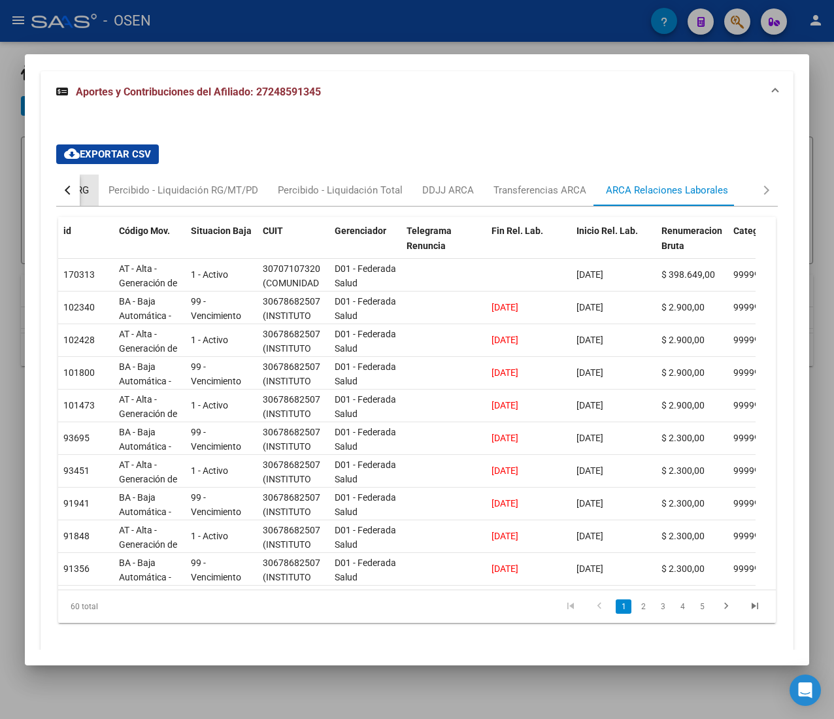
click at [81, 197] on div "Devengado RG" at bounding box center [56, 190] width 63 height 14
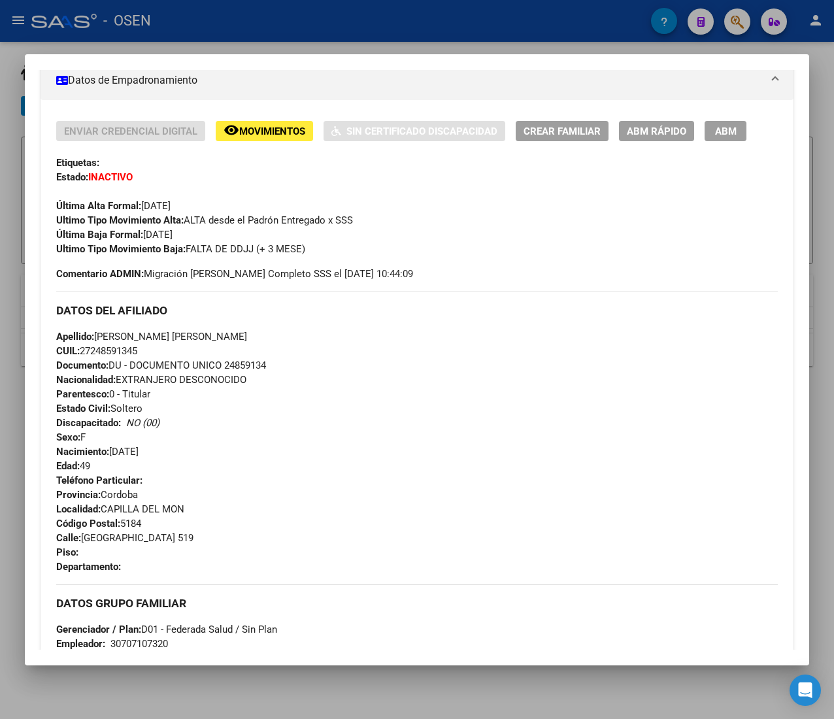
scroll to position [165, 0]
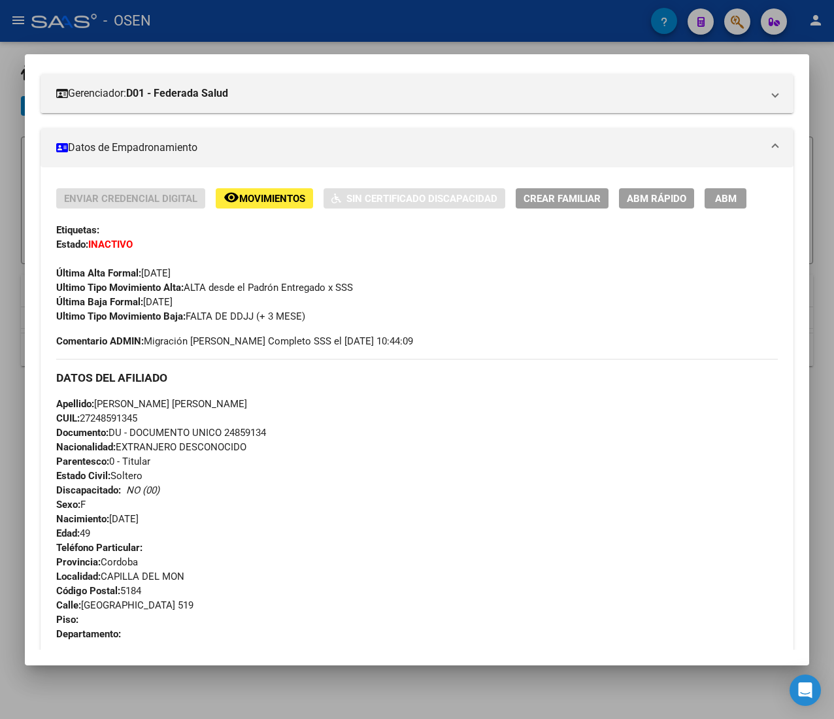
click at [672, 205] on button "ABM Rápido" at bounding box center [656, 198] width 75 height 20
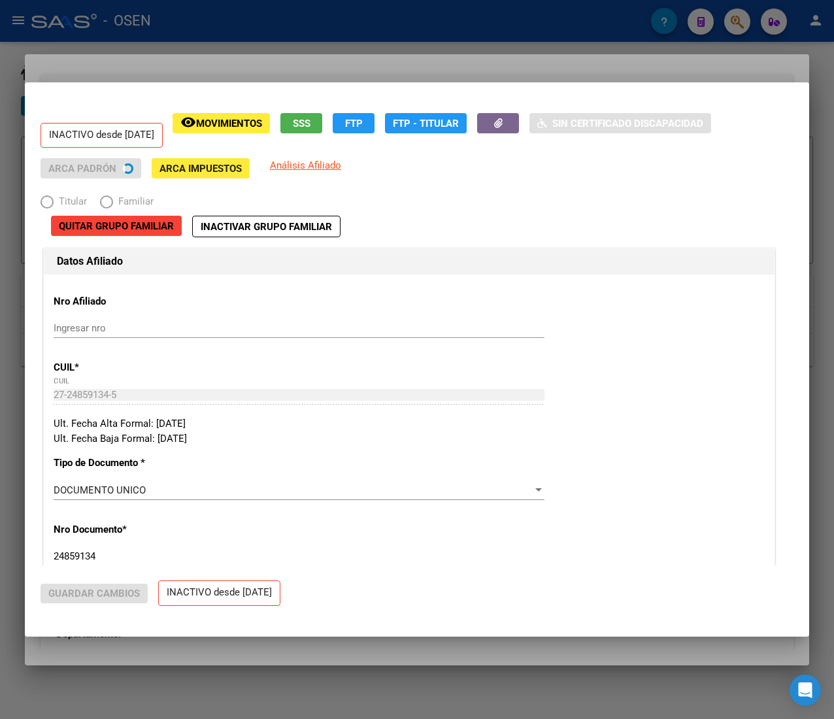
radio input "true"
type input "30-70710732-0"
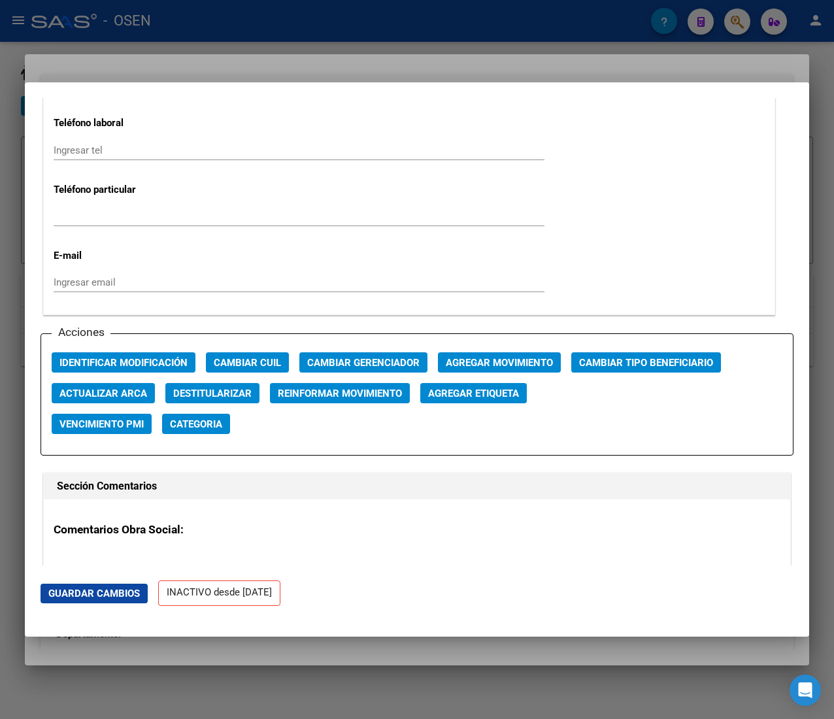
scroll to position [1829, 0]
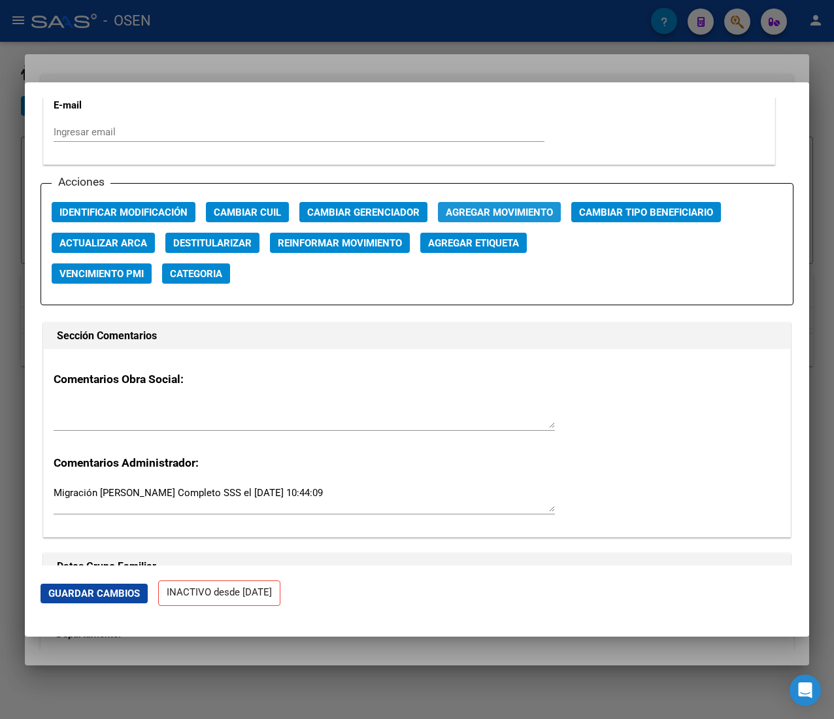
click at [472, 216] on span "Agregar Movimiento" at bounding box center [499, 212] width 107 height 12
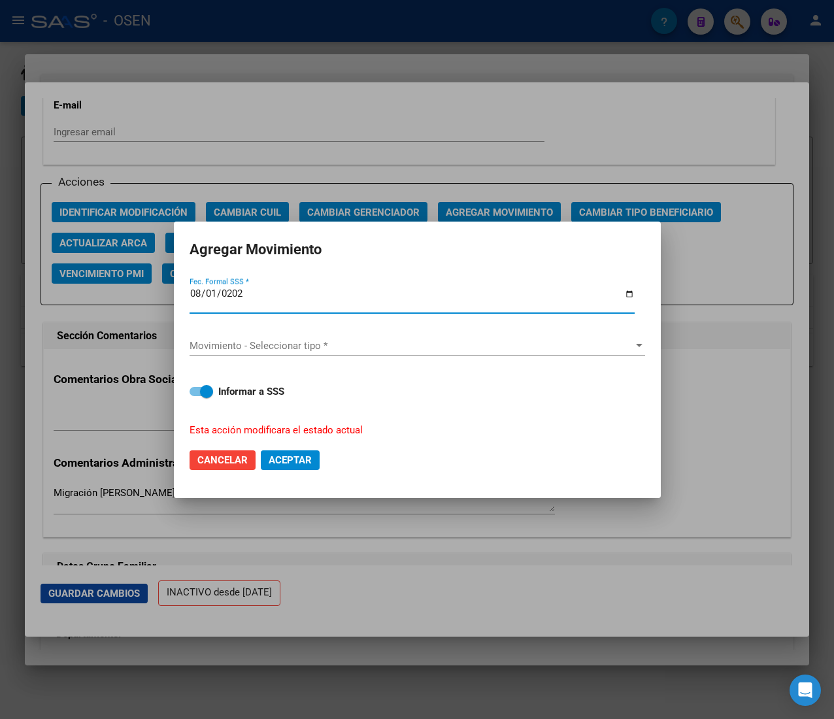
type input "2025-08-01"
drag, startPoint x: 342, startPoint y: 358, endPoint x: 335, endPoint y: 347, distance: 13.2
click at [338, 357] on div "Movimiento - Seleccionar tipo * Movimiento - Seleccionar tipo *" at bounding box center [416, 352] width 455 height 32
click at [335, 344] on span "Movimiento - Seleccionar tipo *" at bounding box center [411, 346] width 444 height 12
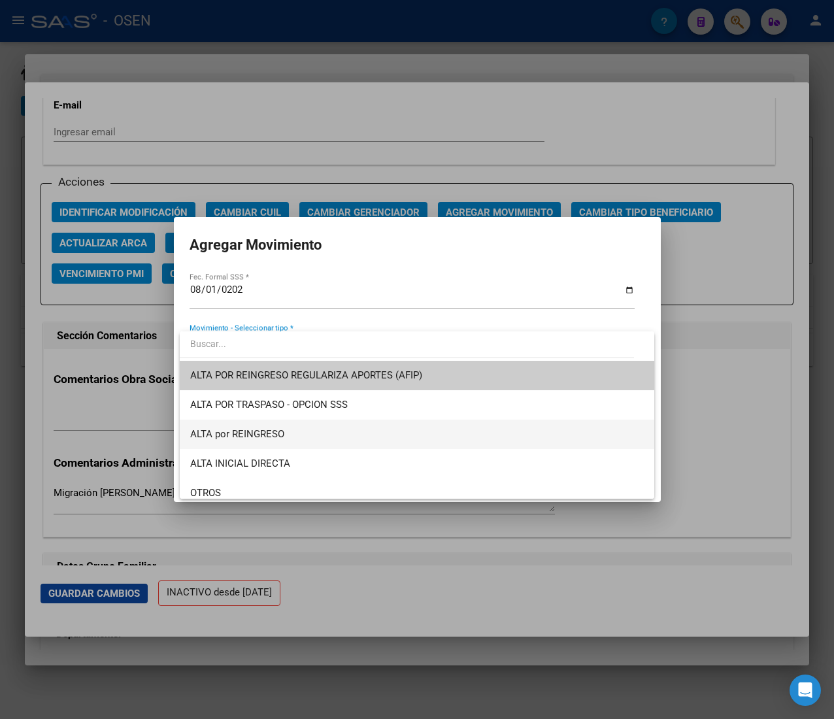
click at [335, 438] on span "ALTA por REINGRESO" at bounding box center [416, 433] width 453 height 29
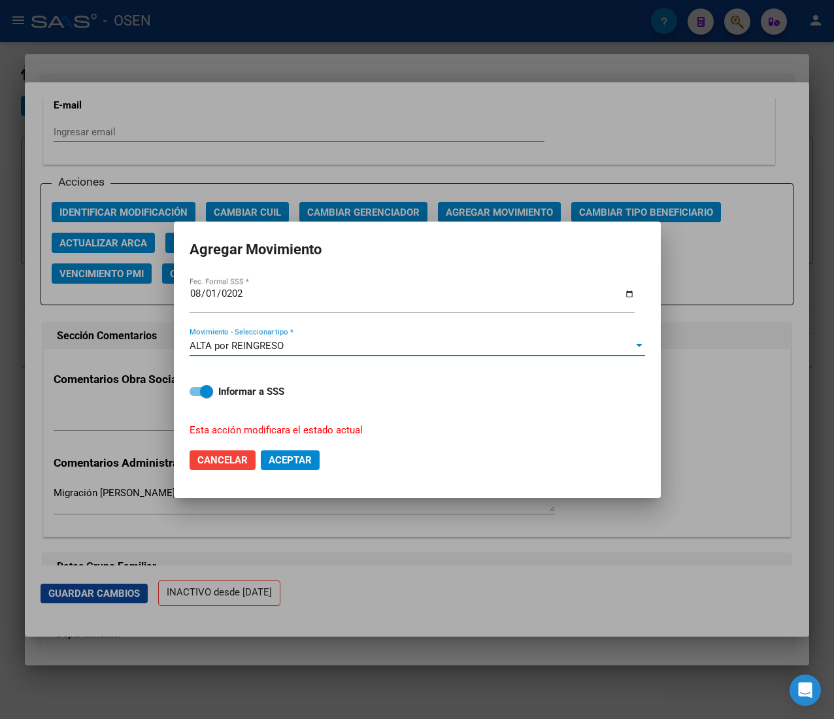
click at [312, 453] on button "Aceptar" at bounding box center [290, 460] width 59 height 20
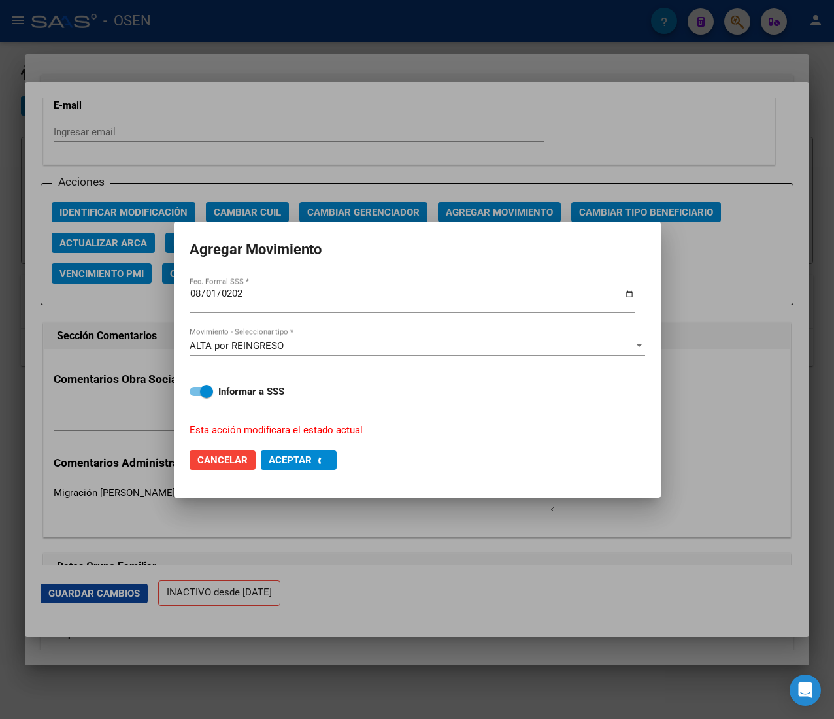
checkbox input "false"
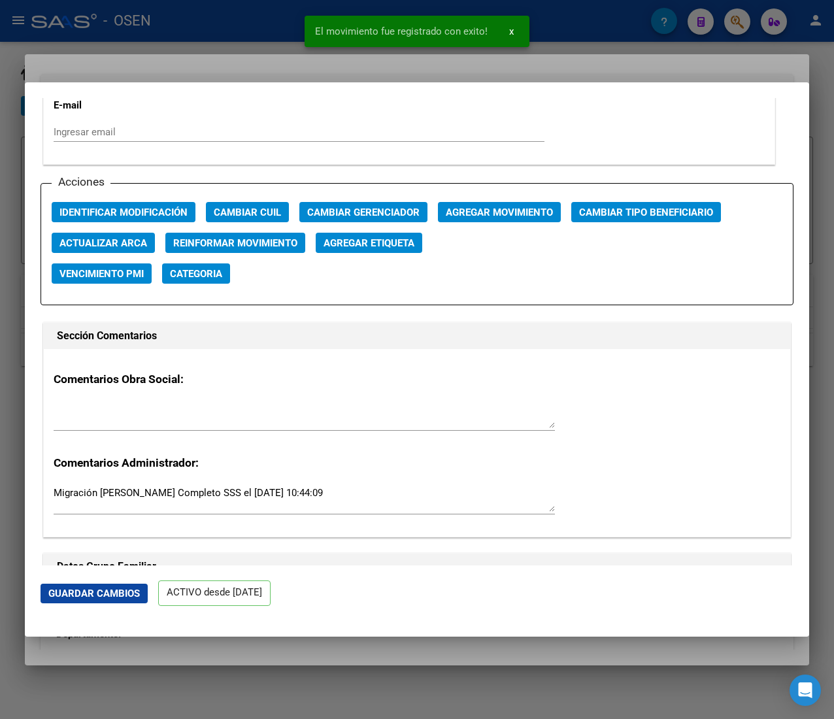
click at [265, 376] on h3 "Comentarios Obra Social:" at bounding box center [417, 378] width 727 height 17
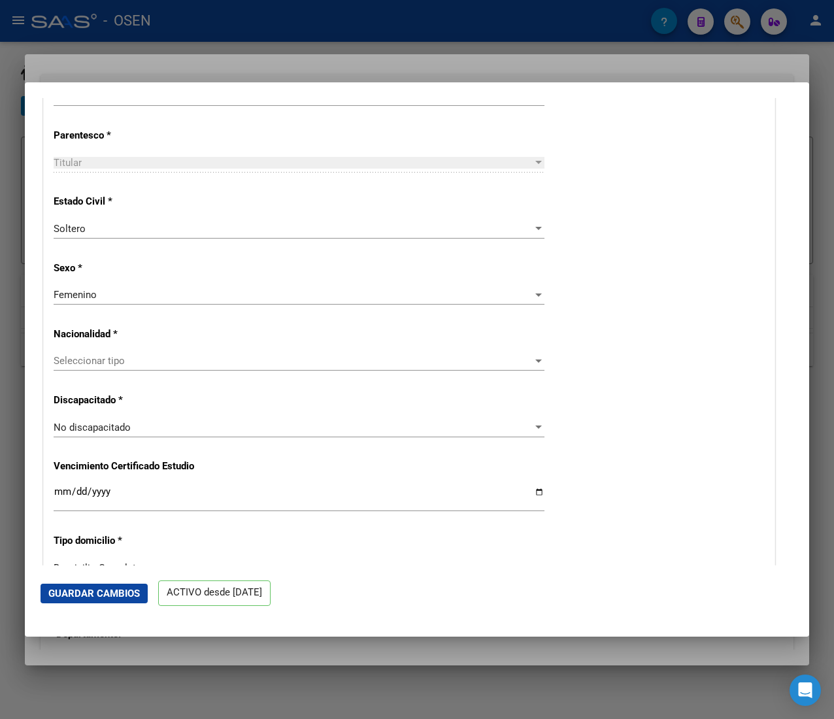
scroll to position [0, 0]
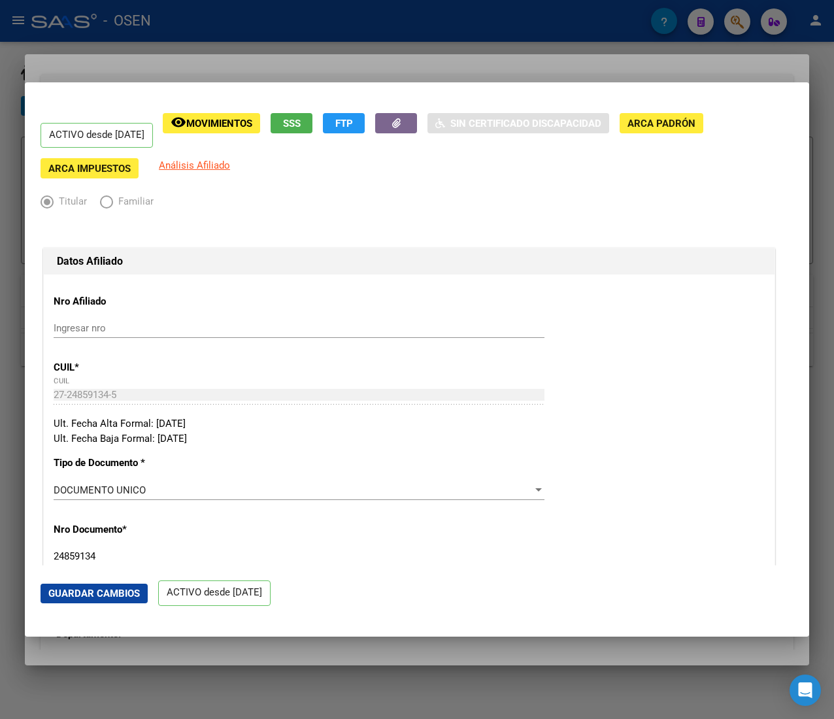
click at [359, 27] on div at bounding box center [417, 359] width 834 height 719
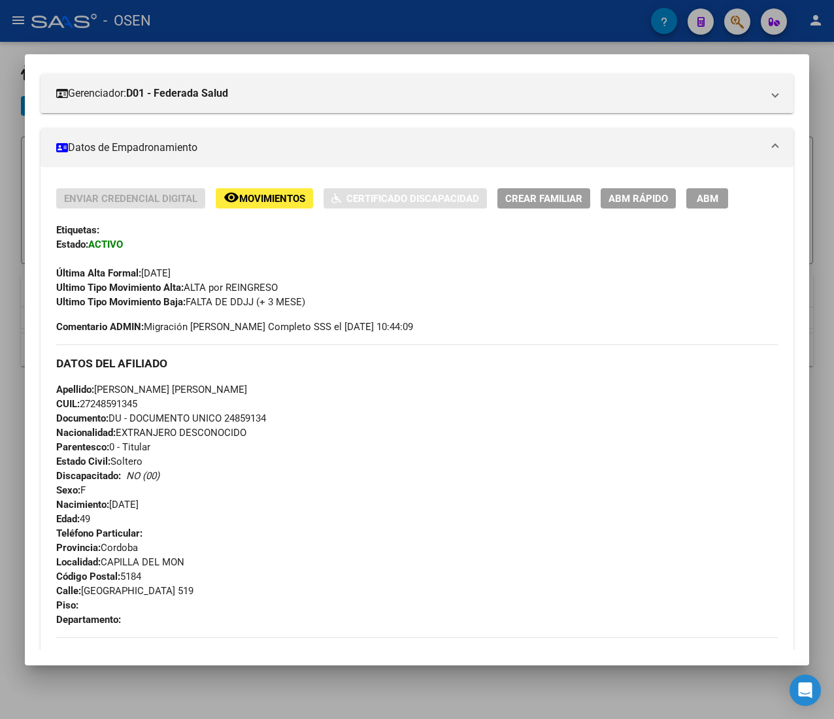
click at [337, 27] on div at bounding box center [417, 359] width 834 height 719
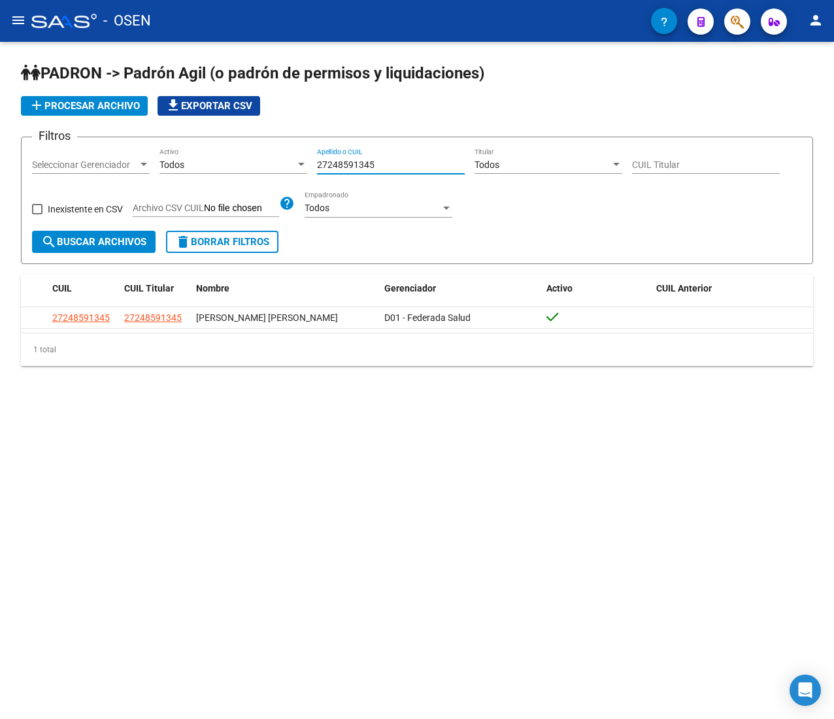
drag, startPoint x: 385, startPoint y: 167, endPoint x: 320, endPoint y: 162, distance: 64.8
click at [320, 162] on input "27248591345" at bounding box center [391, 164] width 148 height 11
type input "2"
paste input "27298889299"
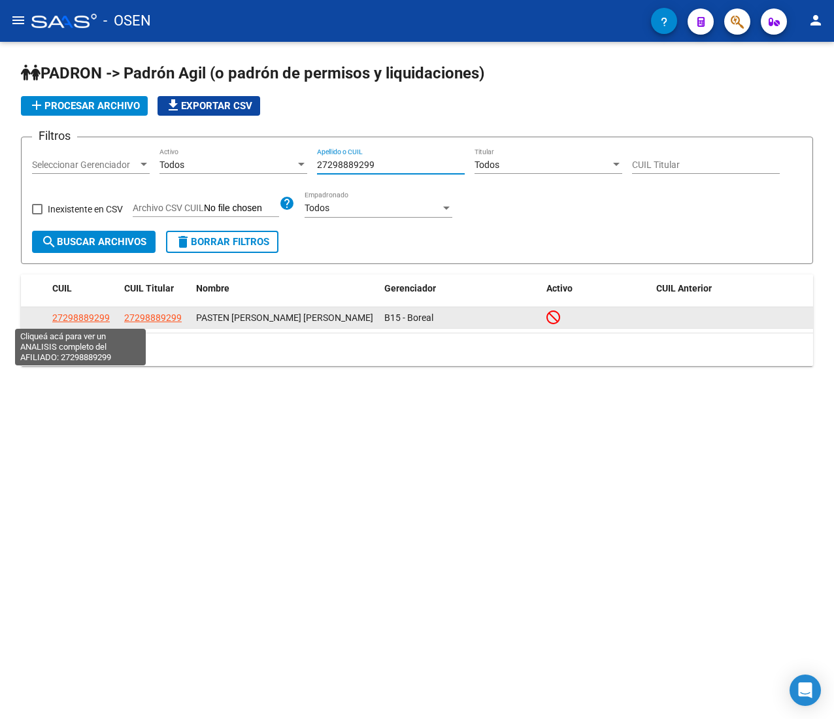
type input "27298889299"
click at [77, 320] on span "27298889299" at bounding box center [80, 317] width 57 height 10
type textarea "27298889299"
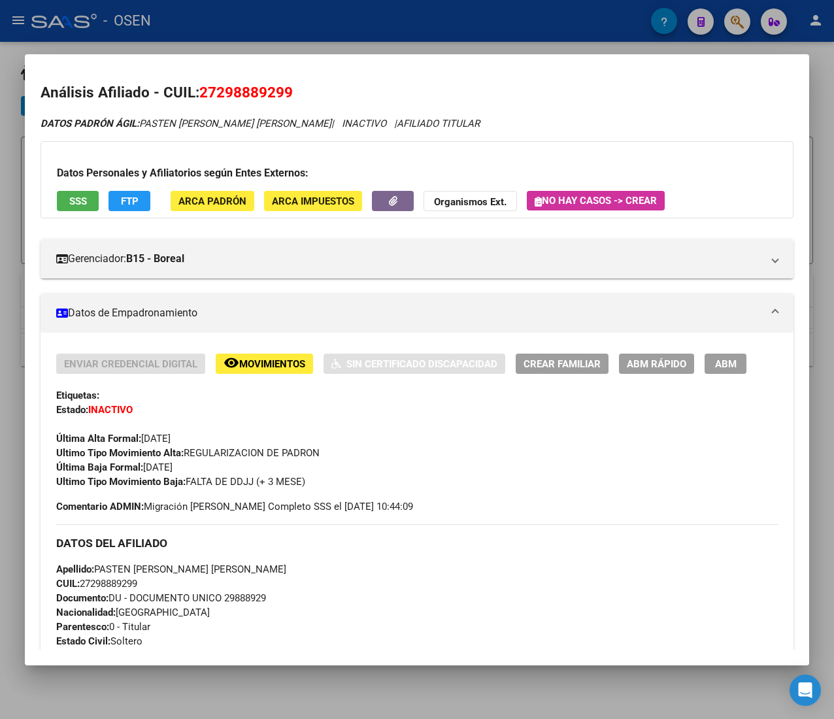
scroll to position [600, 0]
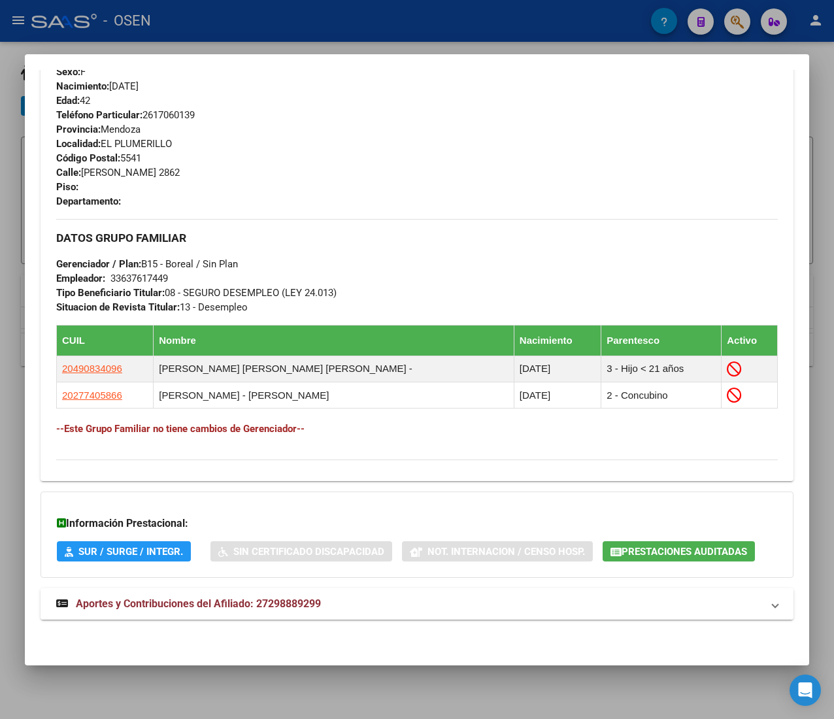
click at [399, 616] on mat-expansion-panel-header "Aportes y Contribuciones del Afiliado: 27298889299" at bounding box center [417, 603] width 753 height 31
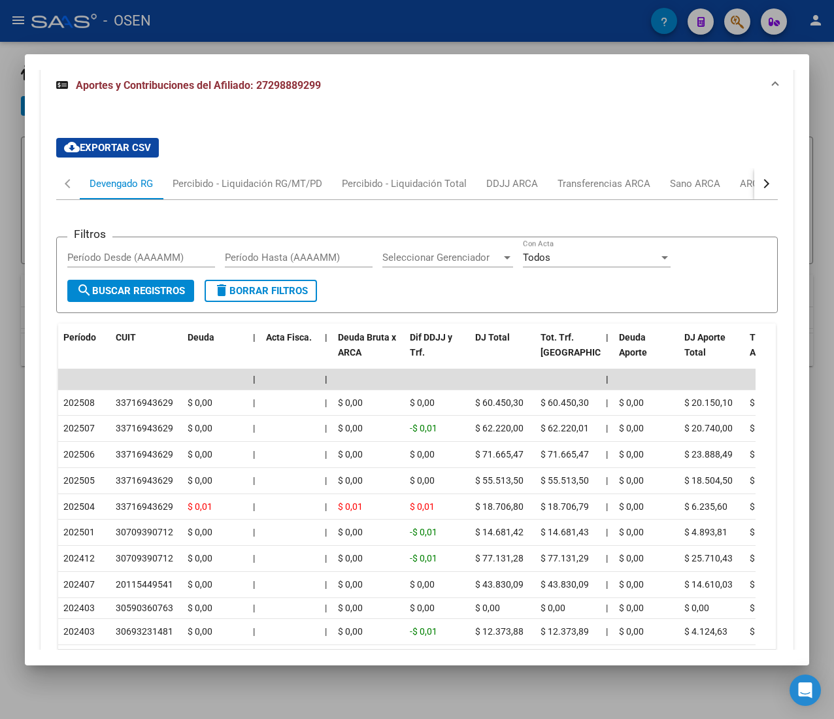
scroll to position [1185, 0]
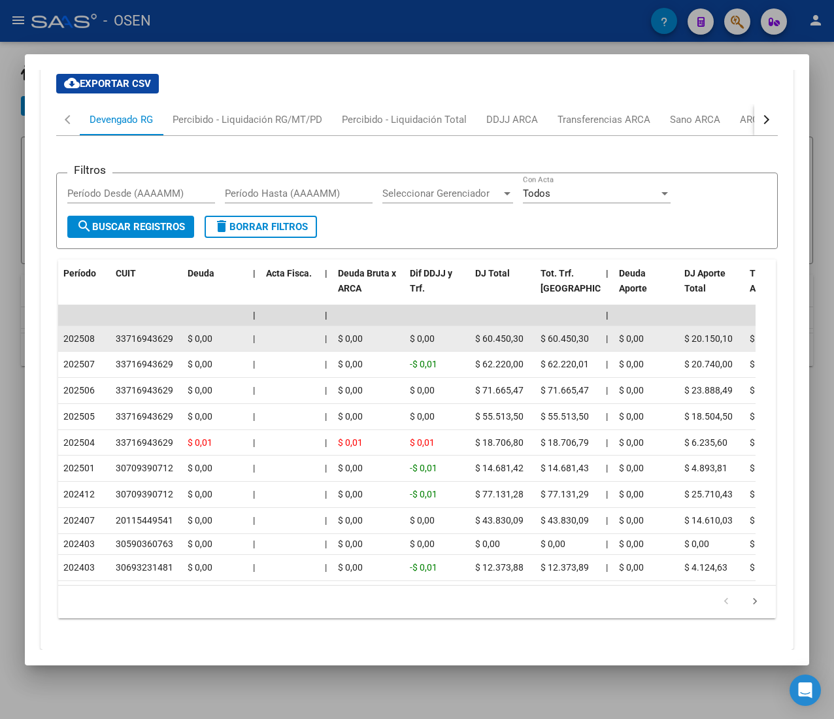
drag, startPoint x: 78, startPoint y: 337, endPoint x: 118, endPoint y: 336, distance: 39.2
click at [118, 335] on div "33716943629" at bounding box center [144, 338] width 57 height 15
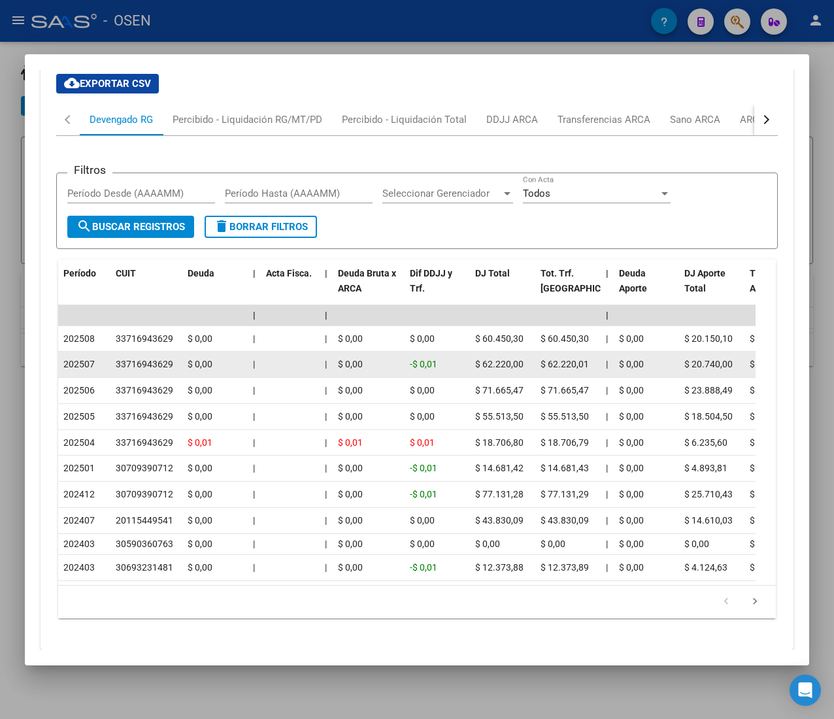
click at [457, 359] on div "-$ 0,01" at bounding box center [437, 364] width 55 height 15
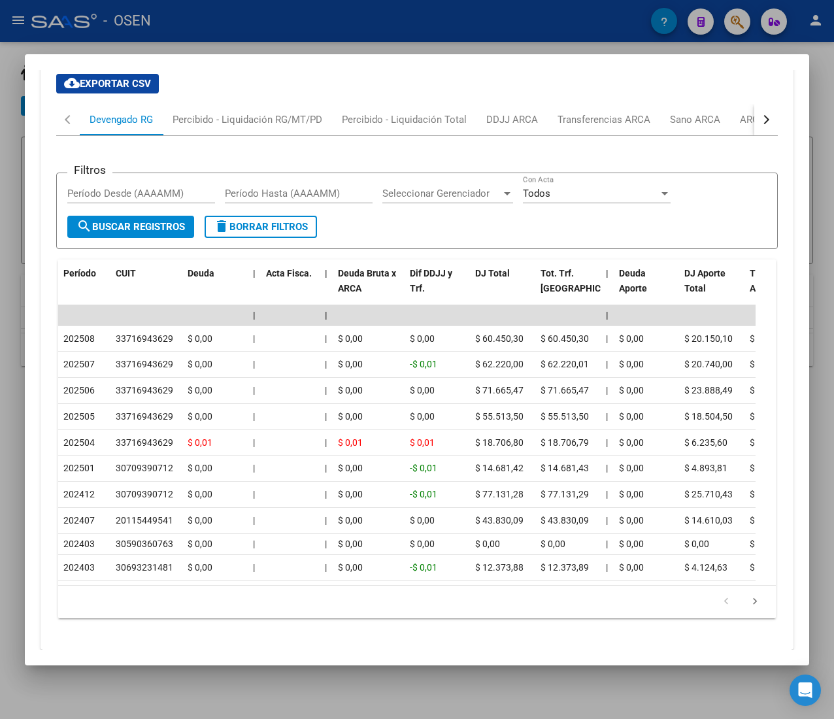
click at [754, 111] on button "button" at bounding box center [766, 119] width 24 height 31
click at [591, 123] on div "ARCA Relaciones Laborales" at bounding box center [582, 119] width 122 height 14
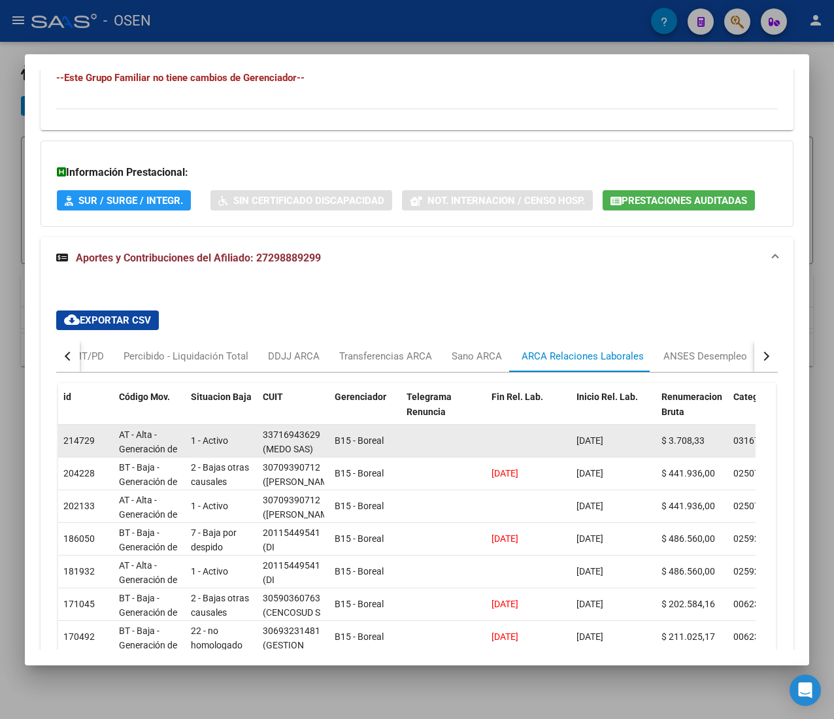
scroll to position [1004, 0]
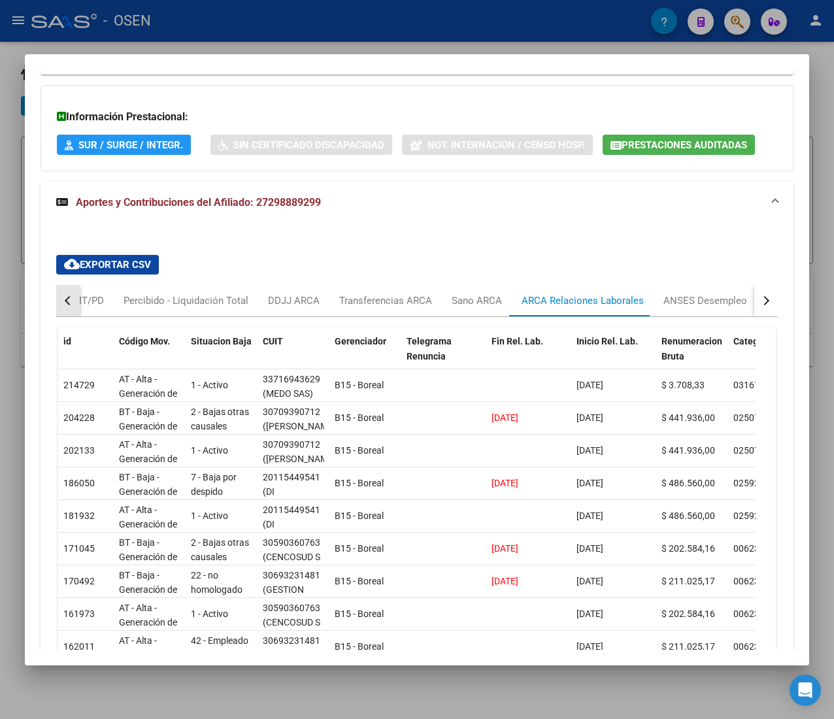
click at [65, 303] on div "button" at bounding box center [69, 300] width 9 height 9
click at [125, 308] on div "Devengado RG" at bounding box center [121, 300] width 63 height 14
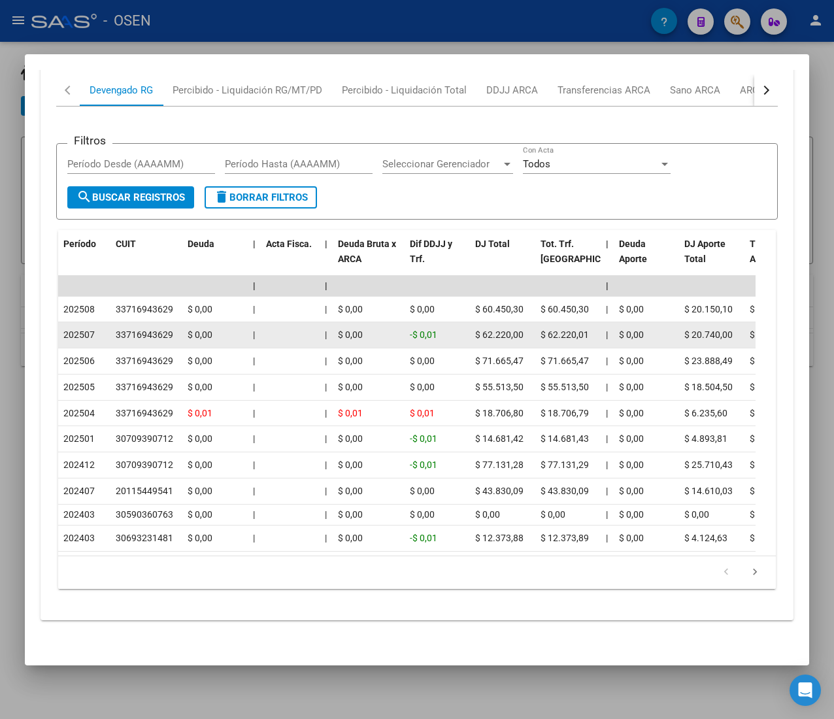
scroll to position [1109, 0]
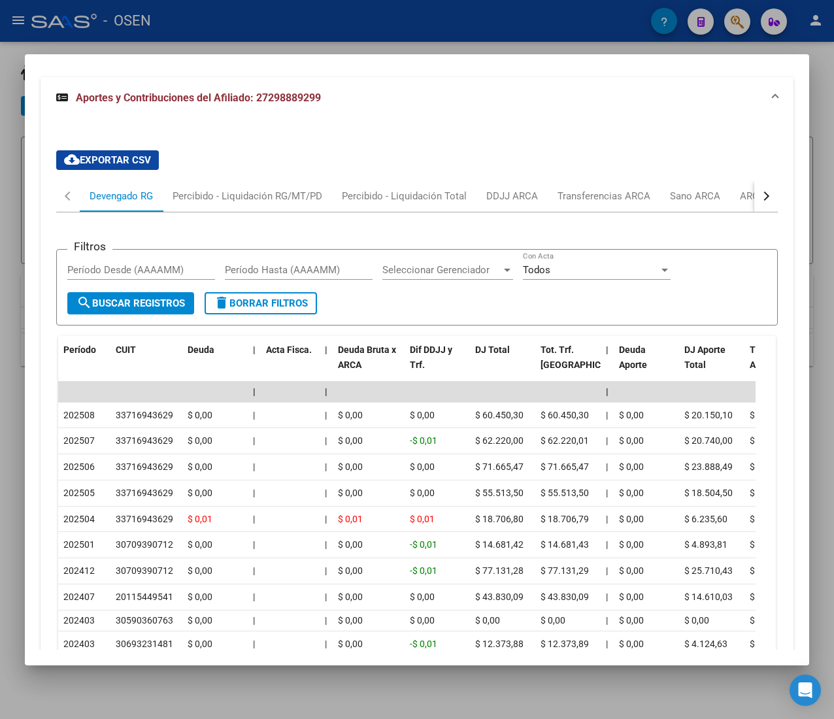
click at [754, 201] on button "button" at bounding box center [766, 195] width 24 height 31
click at [602, 192] on div "ARCA Relaciones Laborales" at bounding box center [582, 196] width 122 height 14
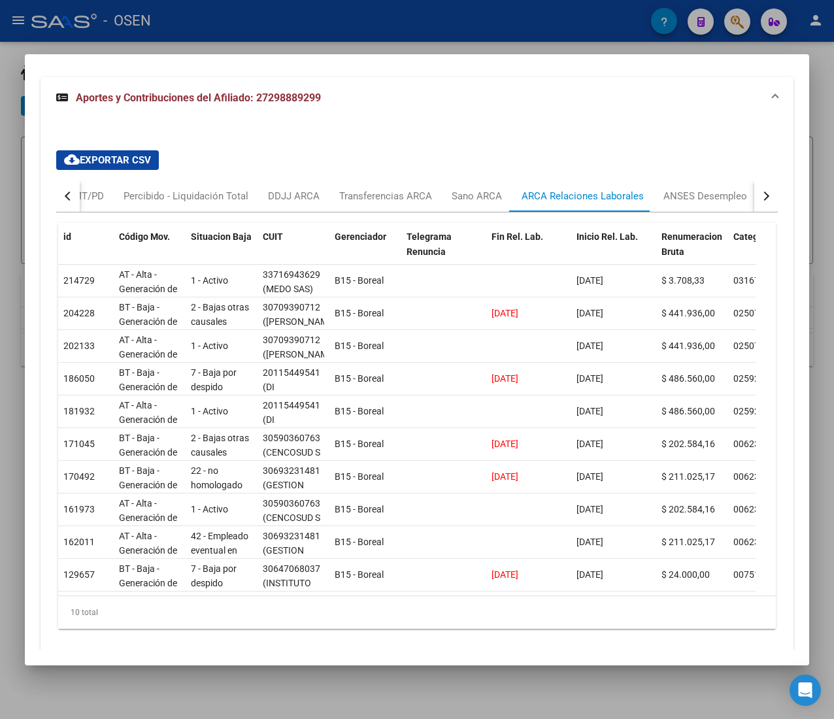
click at [69, 197] on div "button" at bounding box center [69, 195] width 9 height 9
drag, startPoint x: 99, startPoint y: 201, endPoint x: 146, endPoint y: 208, distance: 47.7
click at [100, 200] on div "Devengado RG" at bounding box center [121, 196] width 63 height 14
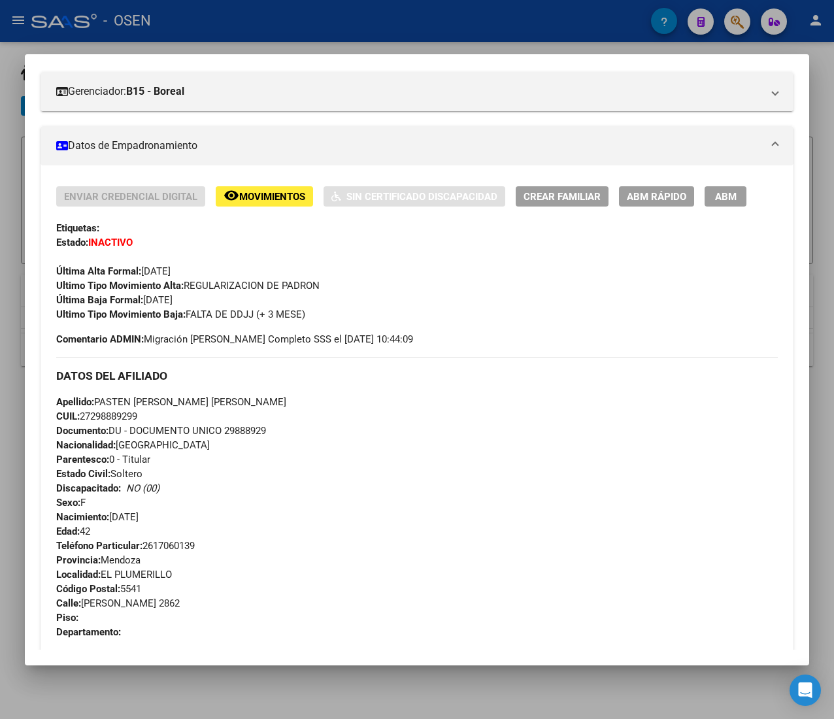
scroll to position [63, 0]
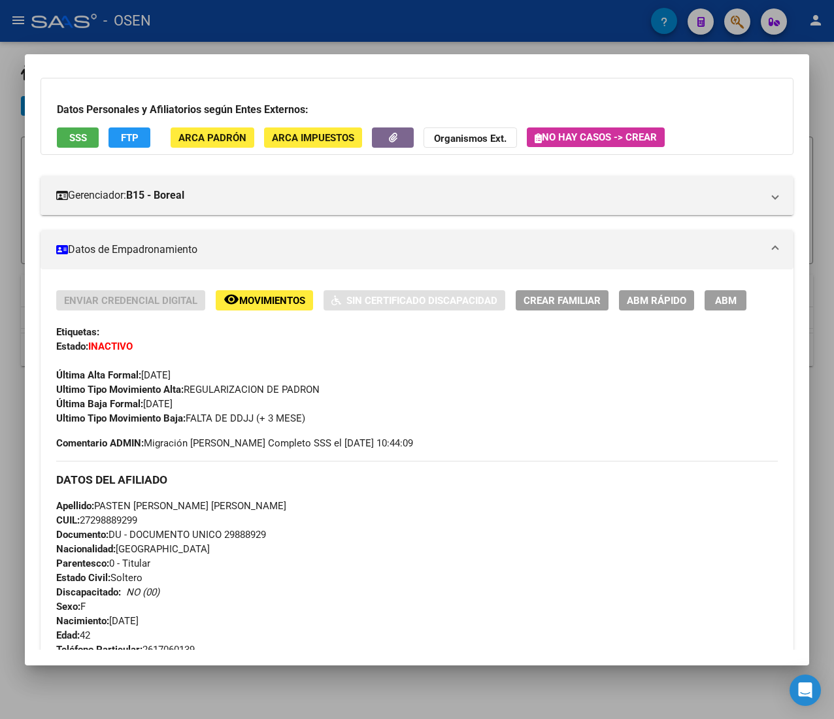
click at [639, 297] on span "ABM Rápido" at bounding box center [656, 301] width 59 height 12
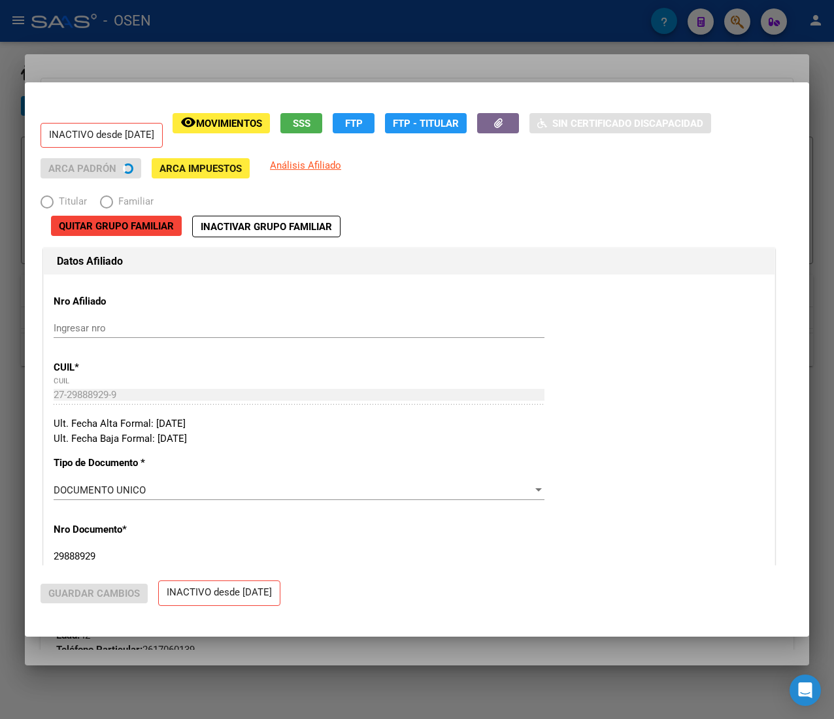
radio input "true"
type input "33-63761744-9"
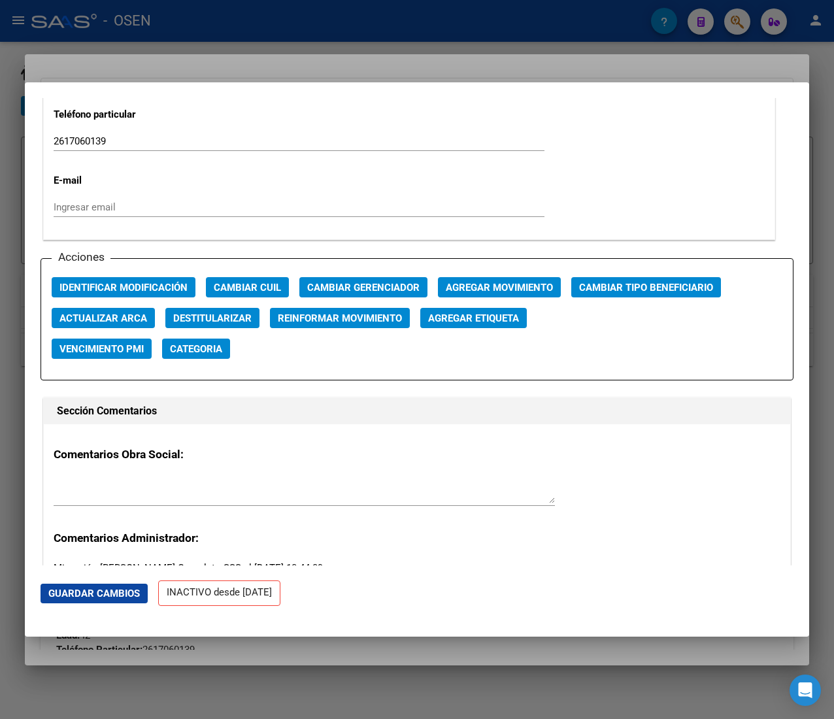
scroll to position [1829, 0]
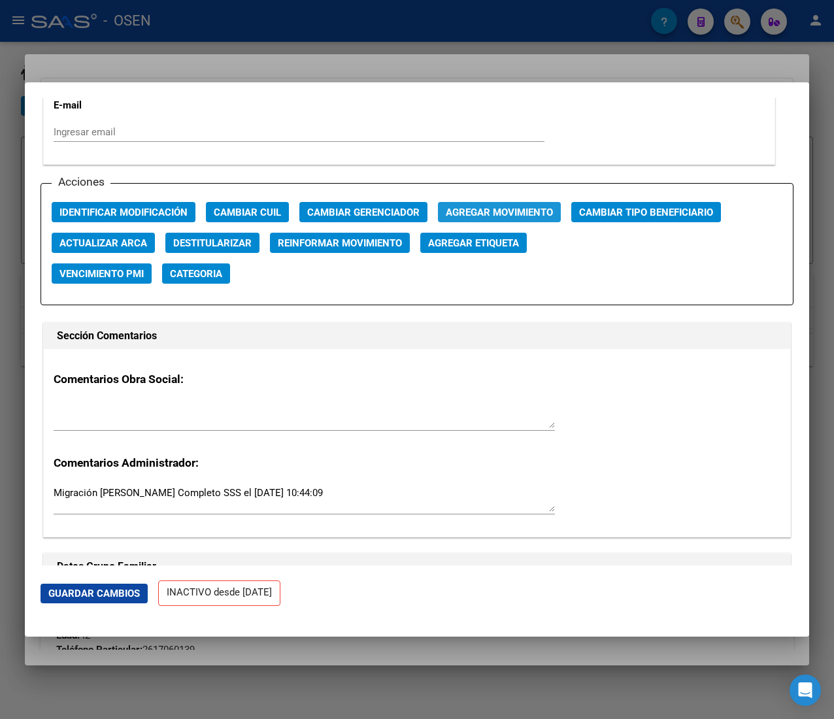
click at [480, 210] on span "Agregar Movimiento" at bounding box center [499, 212] width 107 height 12
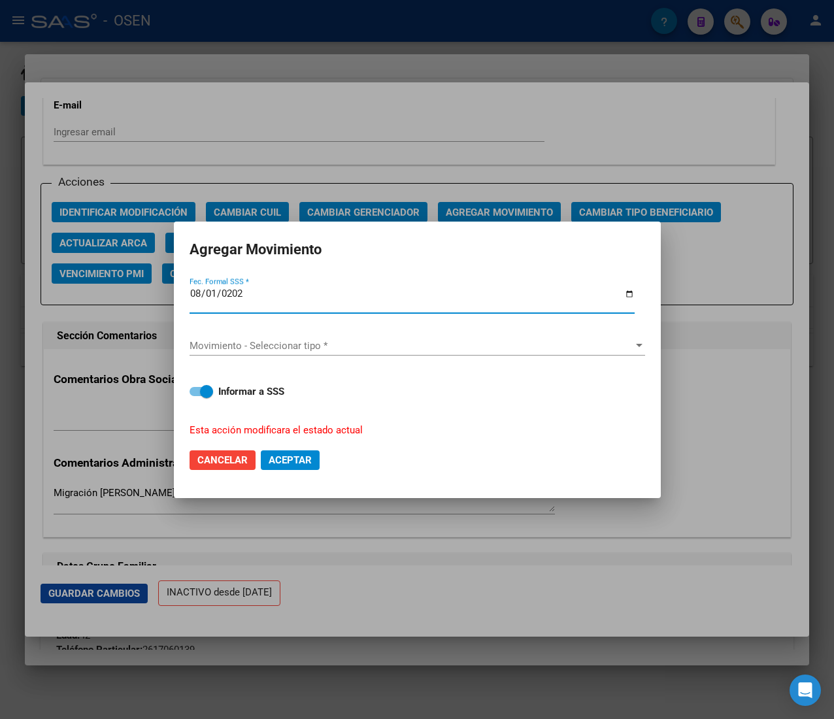
type input "2025-08-01"
drag, startPoint x: 357, startPoint y: 329, endPoint x: 349, endPoint y: 342, distance: 15.2
click at [349, 342] on div "Movimiento - Seleccionar tipo * Movimiento - Seleccionar tipo *" at bounding box center [416, 346] width 455 height 42
click at [349, 342] on span "Movimiento - Seleccionar tipo *" at bounding box center [411, 346] width 444 height 12
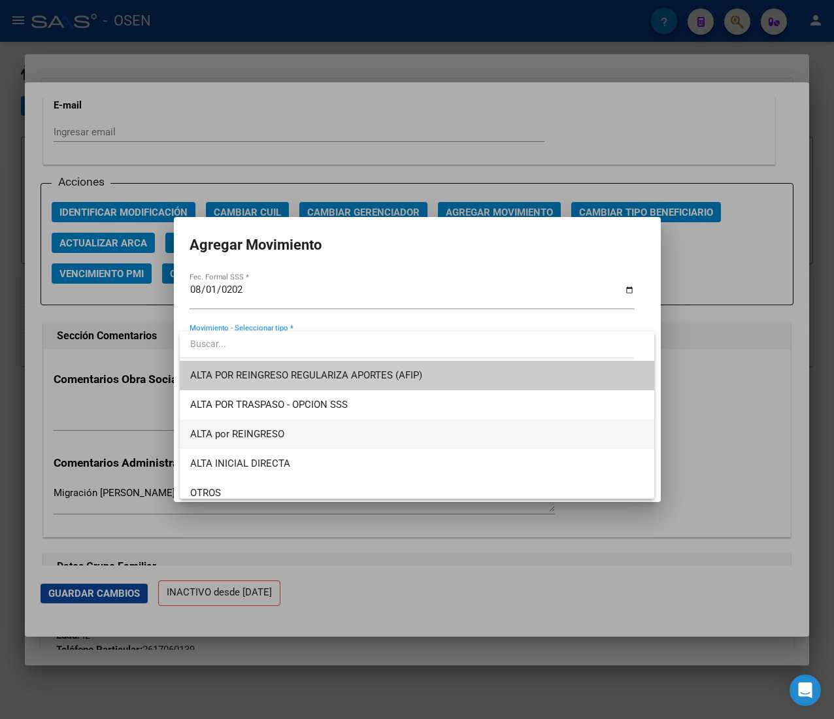
click at [318, 438] on span "ALTA por REINGRESO" at bounding box center [416, 433] width 453 height 29
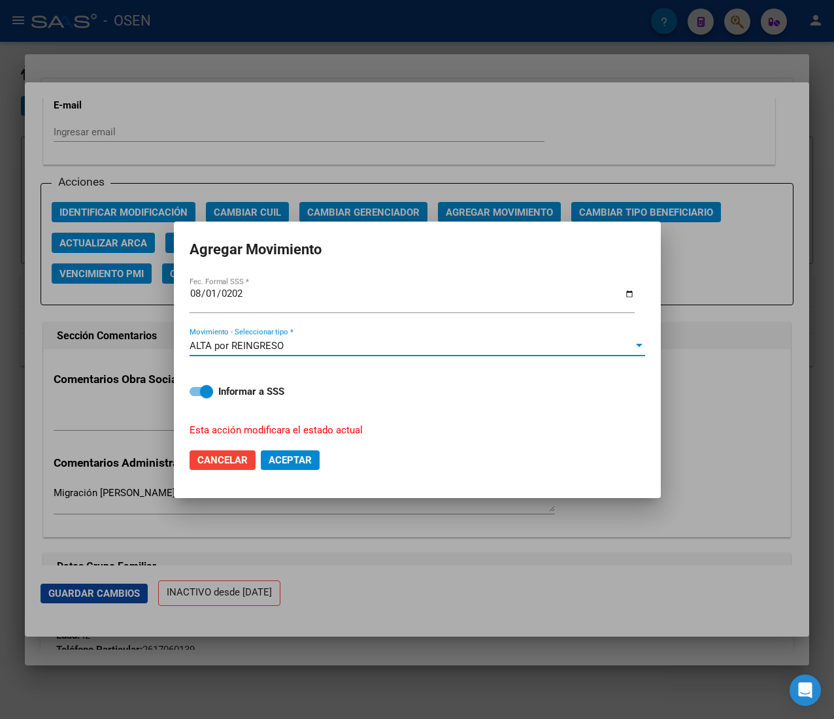
click at [290, 462] on span "Aceptar" at bounding box center [290, 460] width 43 height 12
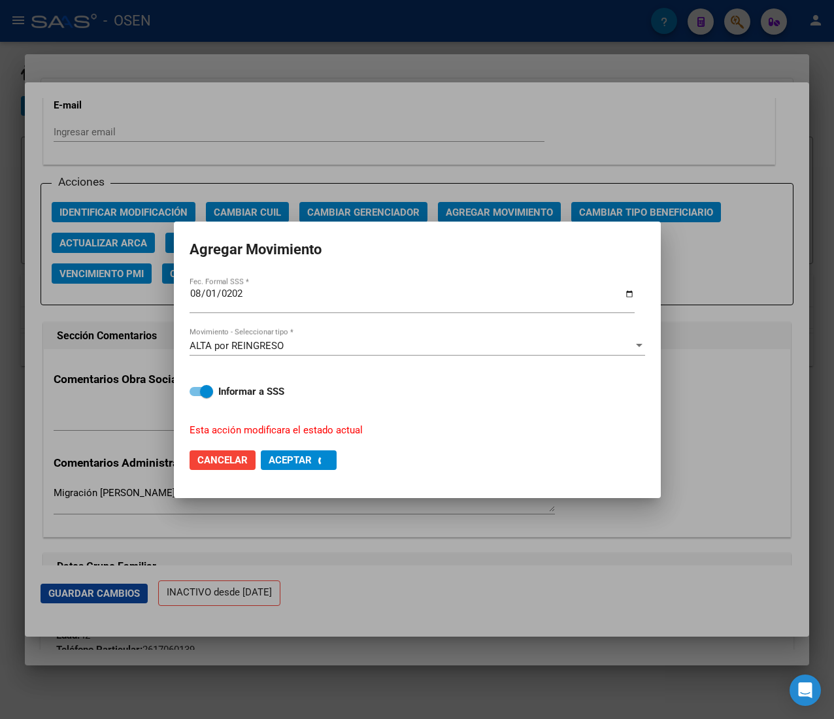
checkbox input "false"
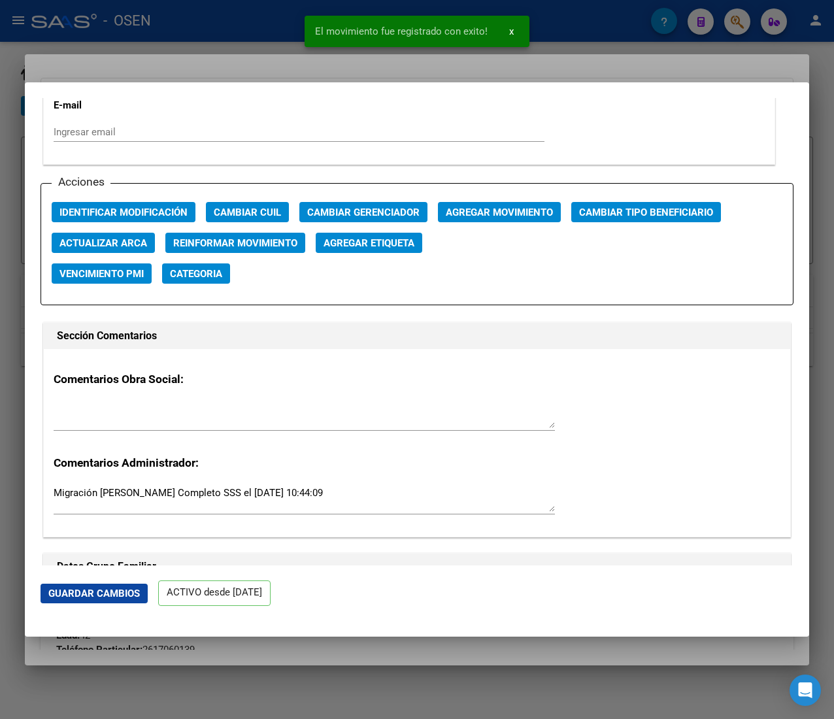
click at [207, 22] on div at bounding box center [417, 359] width 834 height 719
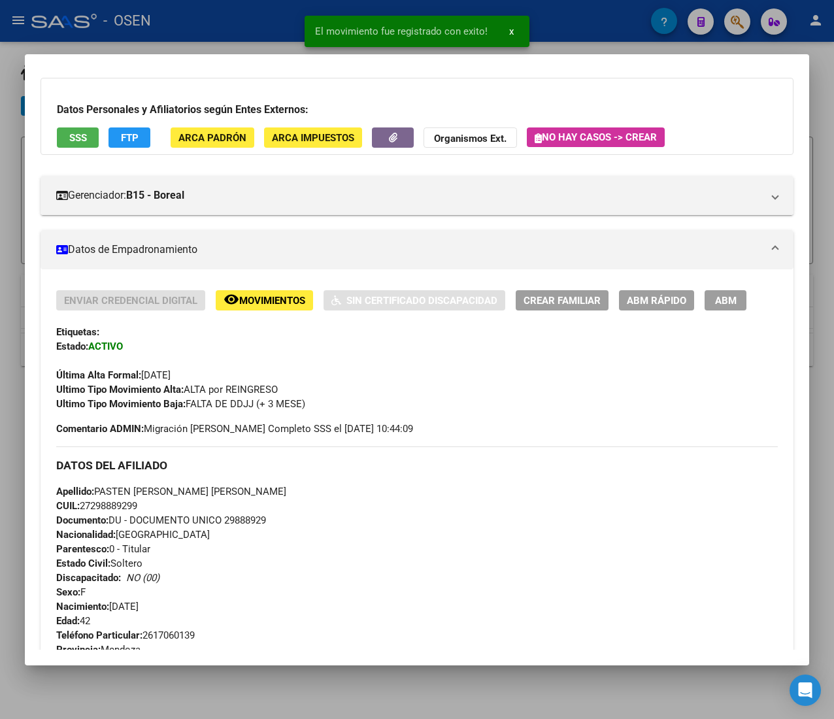
click at [228, 27] on div at bounding box center [417, 359] width 834 height 719
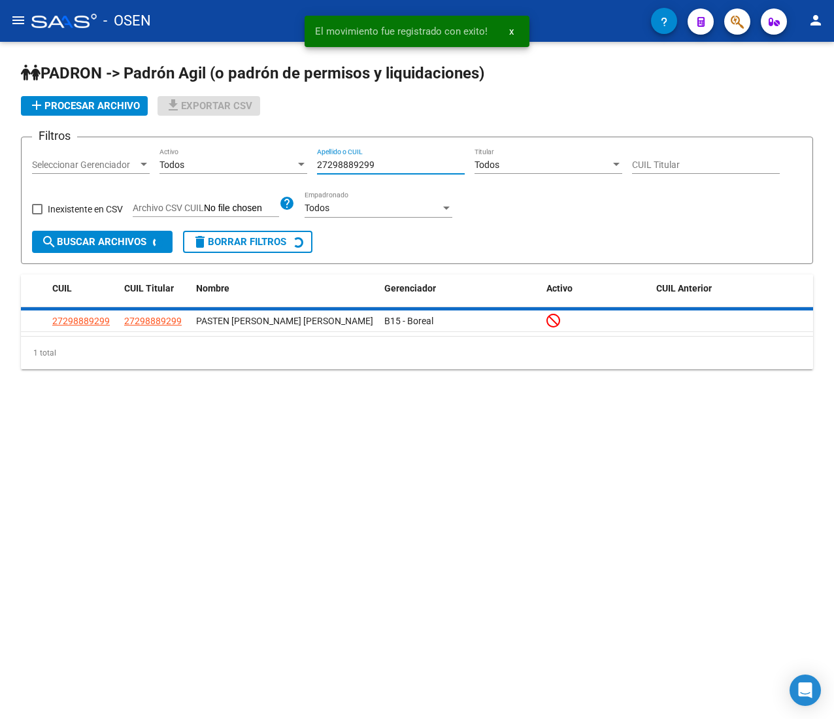
drag, startPoint x: 380, startPoint y: 164, endPoint x: 242, endPoint y: 161, distance: 138.6
click at [246, 161] on div "Filtros Seleccionar Gerenciador Seleccionar Gerenciador Todos Activo 2729888929…" at bounding box center [417, 189] width 770 height 83
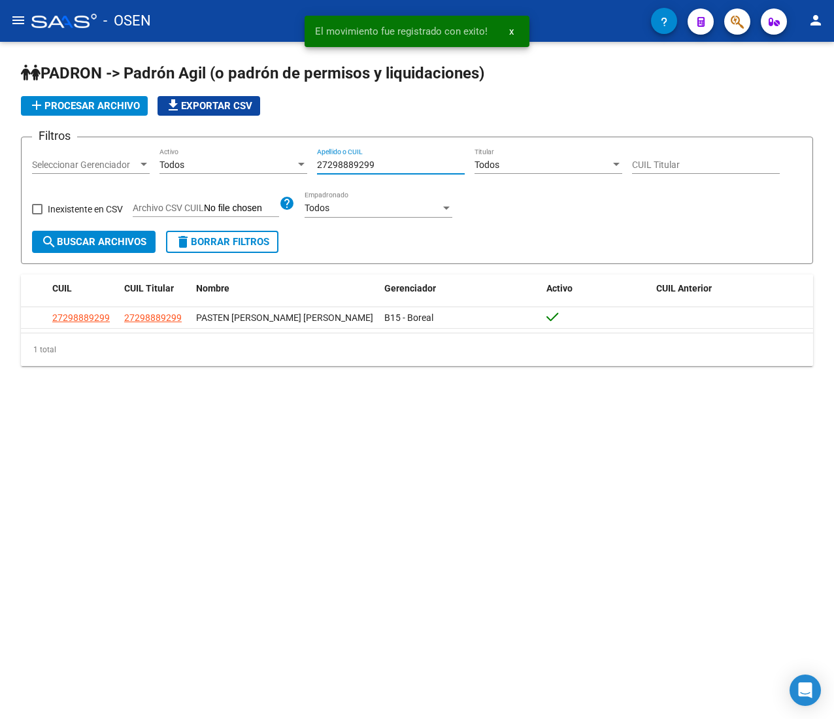
paste input "48591345"
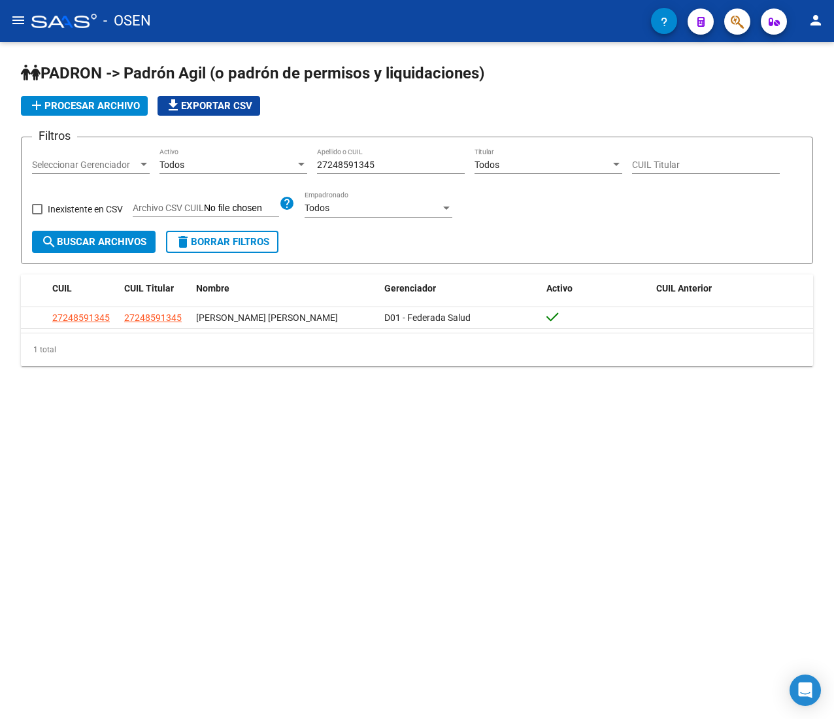
drag, startPoint x: 348, startPoint y: 164, endPoint x: 296, endPoint y: 167, distance: 51.7
click at [302, 167] on div "Filtros Seleccionar Gerenciador Seleccionar Gerenciador Todos Activo 2724859134…" at bounding box center [417, 189] width 770 height 83
paste input "0380767369"
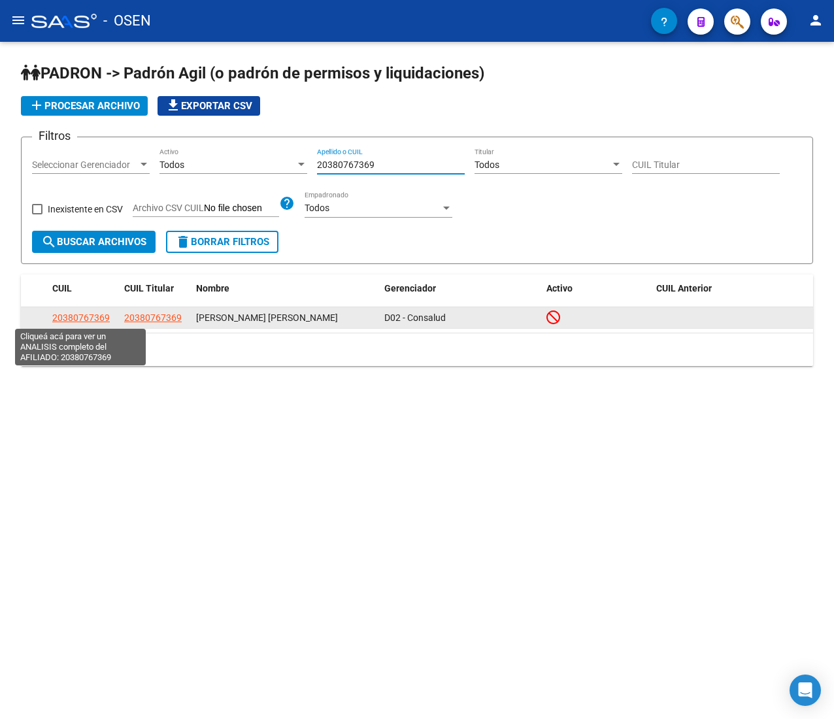
type input "20380767369"
click at [71, 314] on span "20380767369" at bounding box center [80, 317] width 57 height 10
type textarea "20380767369"
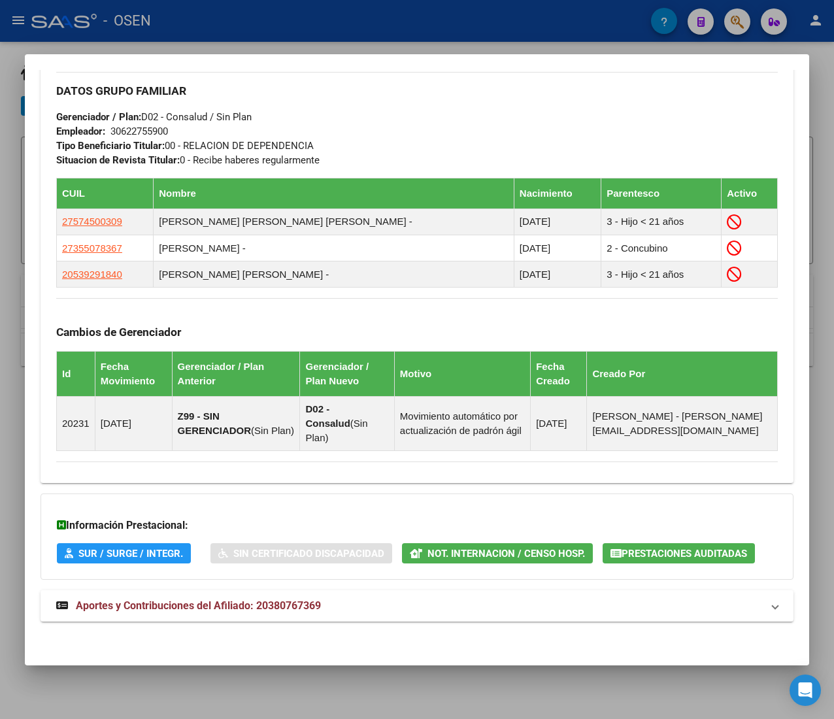
scroll to position [750, 0]
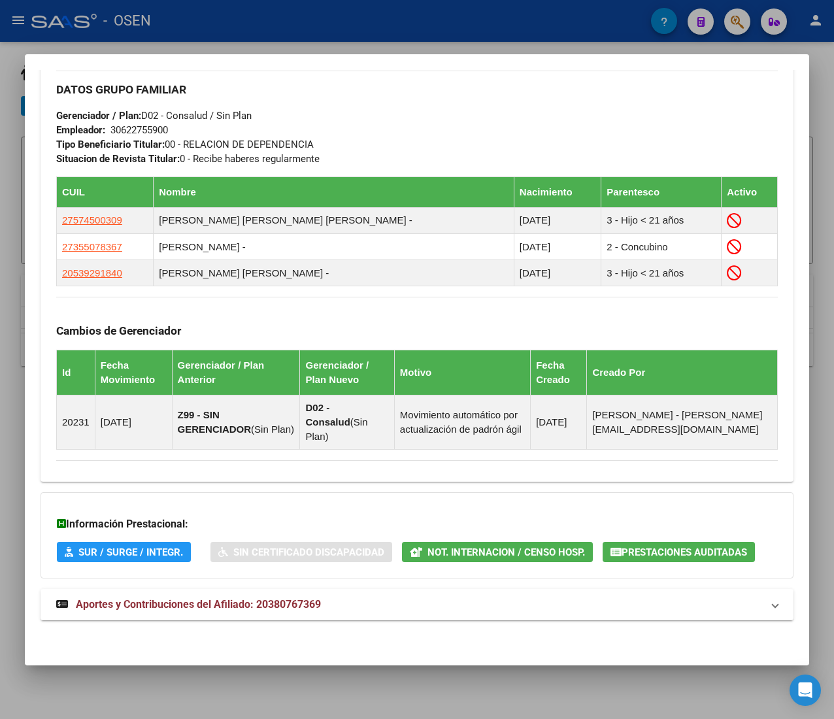
click at [358, 626] on div "DATOS PADRÓN ÁGIL: NAVARRO ROBERTO EXEQUIEL | INACTIVO | AFILIADO TITULAR Datos…" at bounding box center [417, 2] width 753 height 1264
click at [354, 608] on mat-panel-title "Aportes y Contribuciones del Afiliado: 20380767369" at bounding box center [409, 605] width 706 height 16
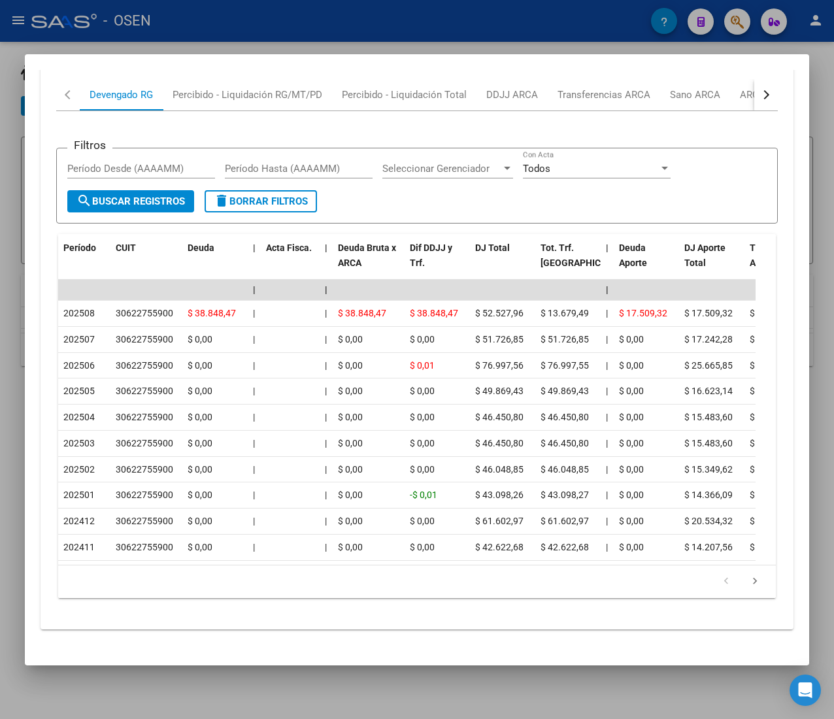
scroll to position [1394, 0]
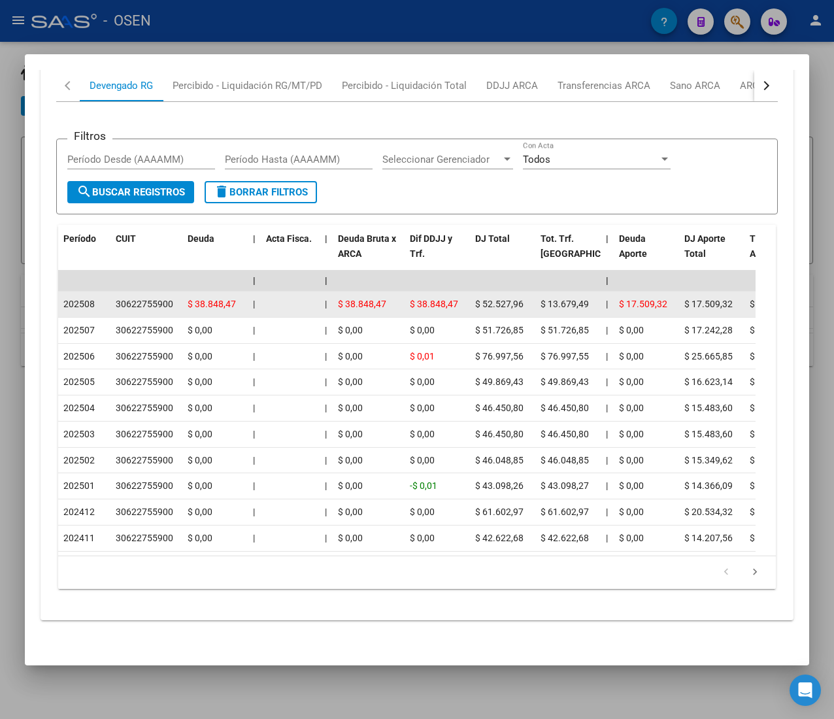
drag, startPoint x: 78, startPoint y: 282, endPoint x: 132, endPoint y: 280, distance: 53.6
click at [132, 297] on div "30622755900" at bounding box center [144, 304] width 57 height 15
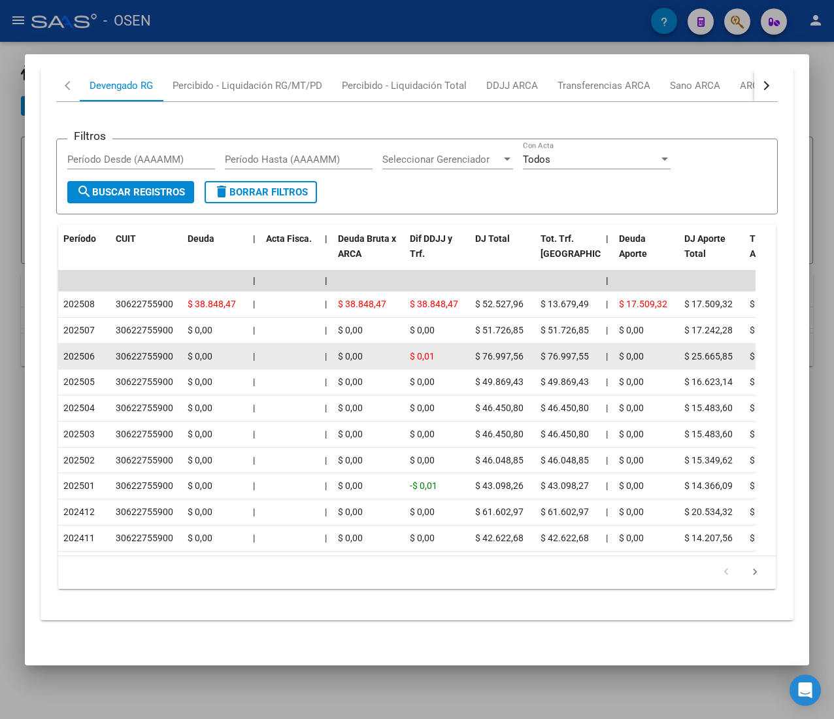
scroll to position [1263, 0]
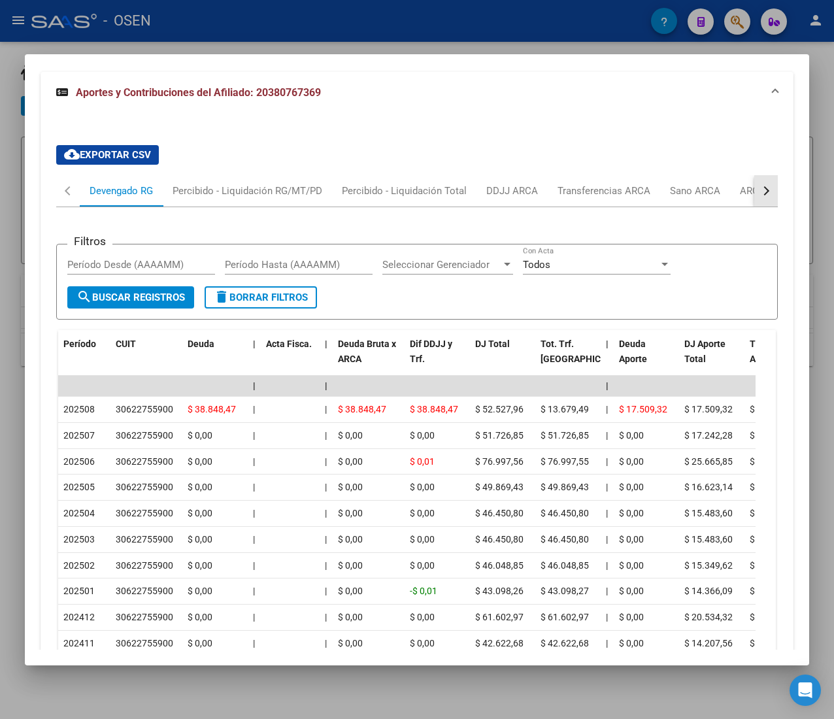
click at [760, 195] on div "button" at bounding box center [764, 190] width 9 height 9
click at [693, 196] on div "ARCA Relaciones Laborales" at bounding box center [667, 191] width 122 height 14
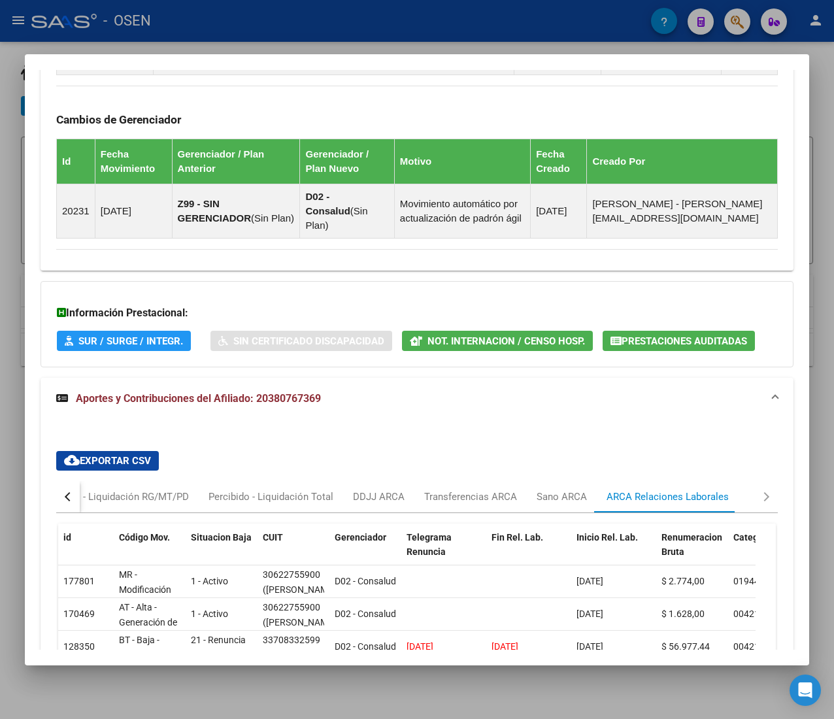
scroll to position [1125, 0]
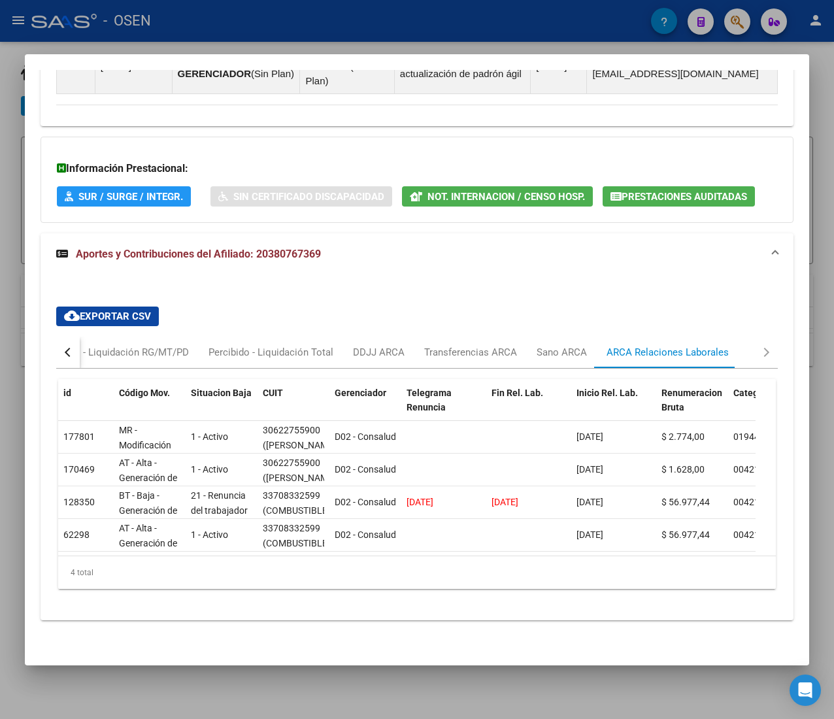
click at [67, 347] on div "button" at bounding box center [69, 351] width 9 height 9
click at [118, 345] on div "Devengado RG" at bounding box center [121, 352] width 63 height 14
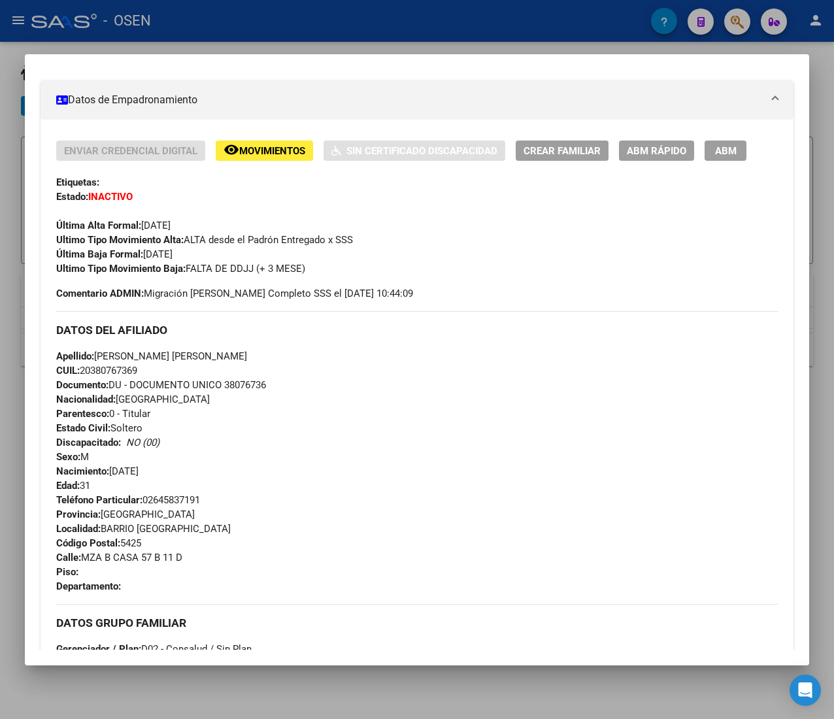
scroll to position [210, 0]
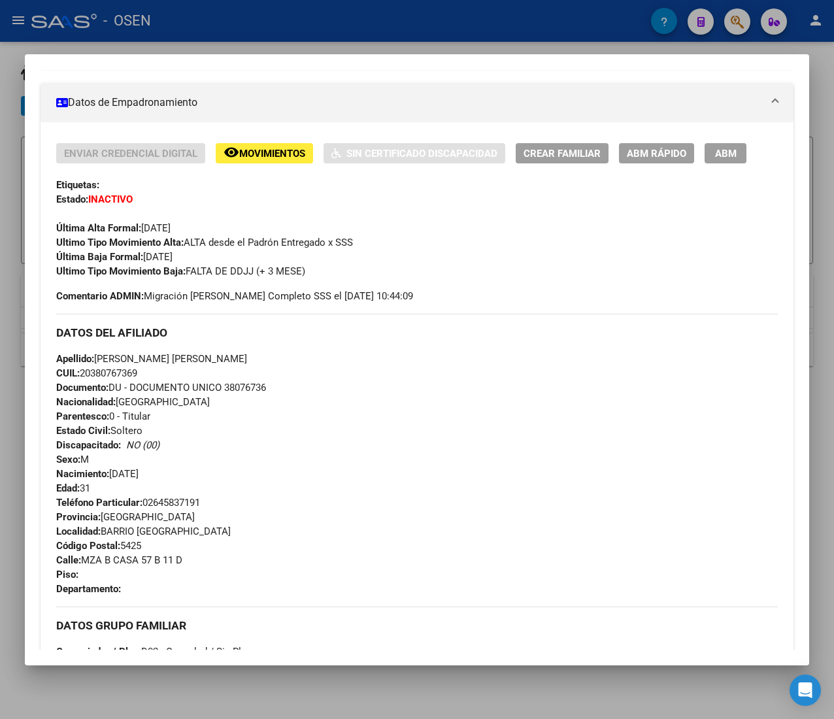
click at [641, 156] on span "ABM Rápido" at bounding box center [656, 154] width 59 height 12
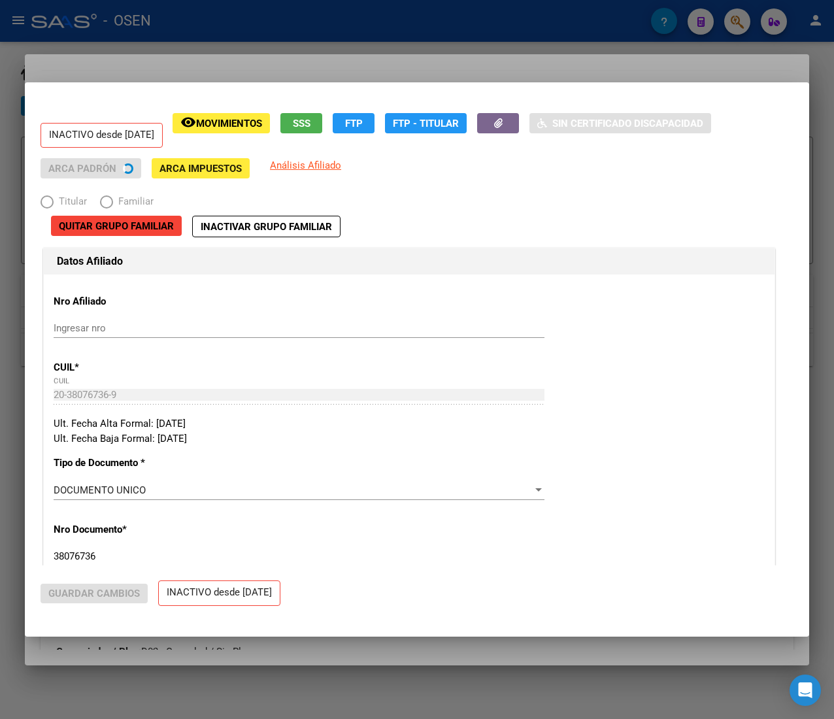
radio input "true"
type input "30-62275590-0"
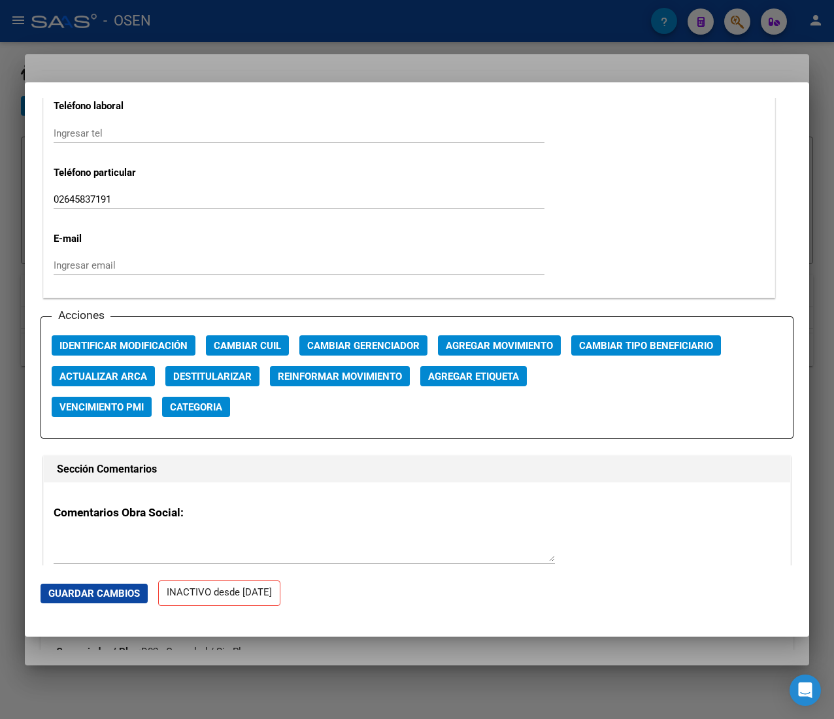
scroll to position [1699, 0]
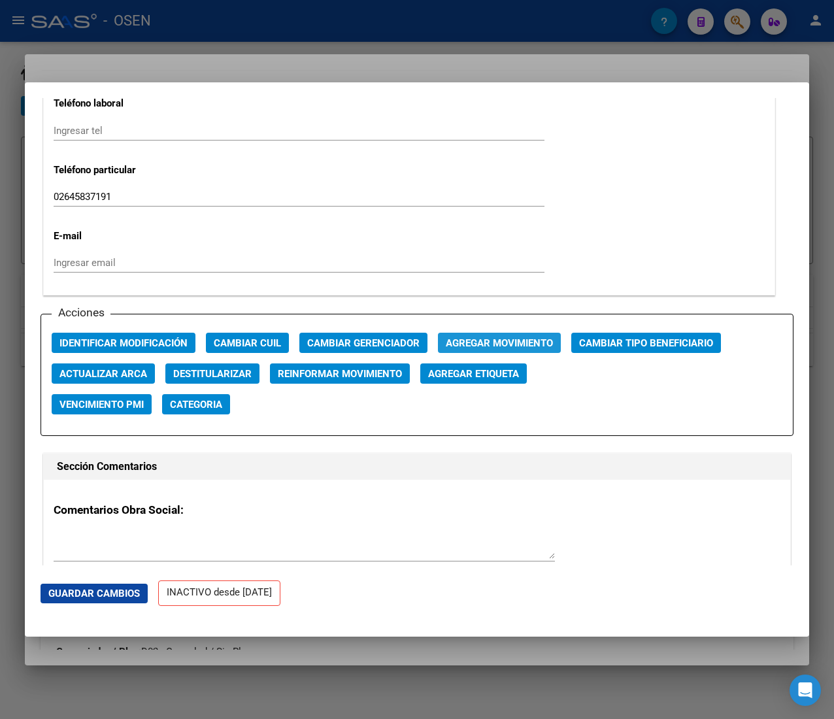
click at [510, 333] on button "Agregar Movimiento" at bounding box center [499, 343] width 123 height 20
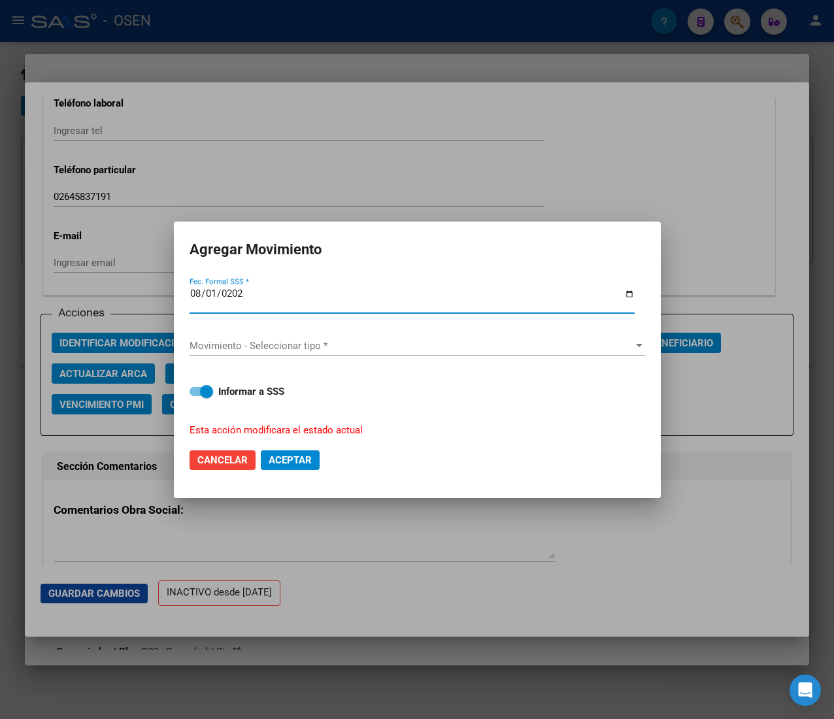
type input "2025-08-01"
click at [513, 340] on span "Movimiento - Seleccionar tipo *" at bounding box center [411, 346] width 444 height 12
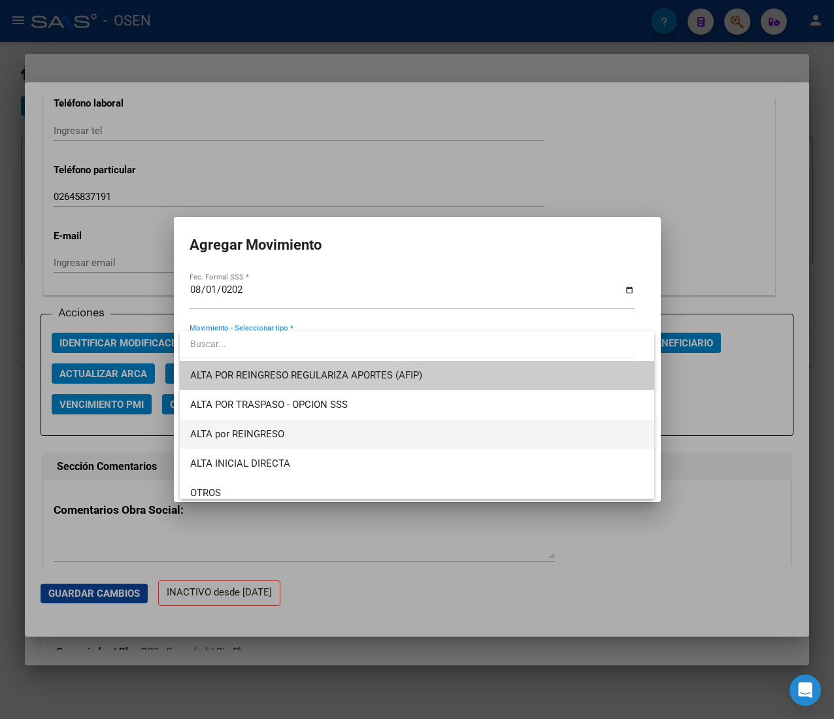
click at [392, 427] on span "ALTA por REINGRESO" at bounding box center [416, 433] width 453 height 29
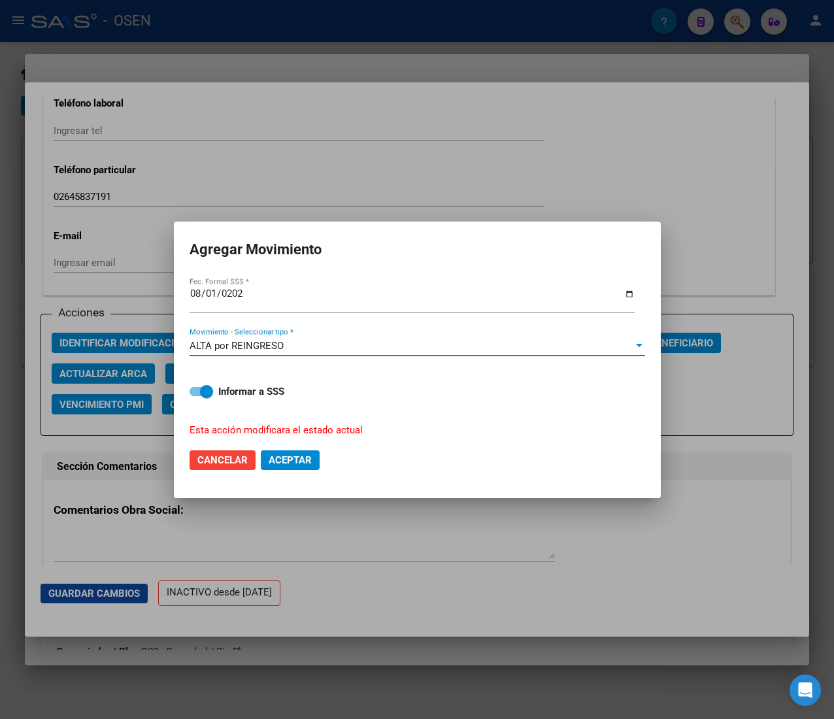
click at [291, 459] on span "Aceptar" at bounding box center [290, 460] width 43 height 12
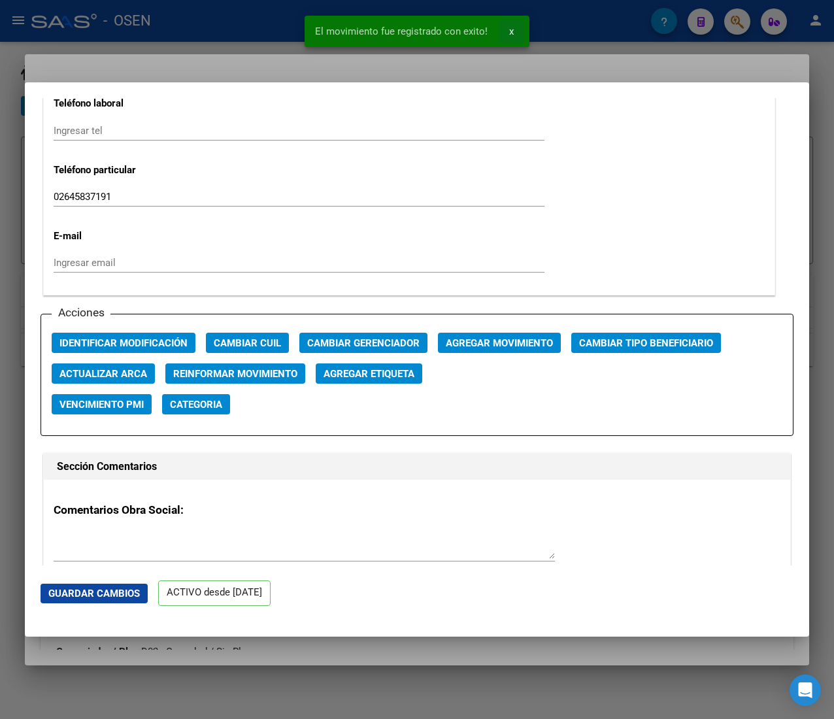
click at [513, 33] on span "x" at bounding box center [511, 31] width 5 height 12
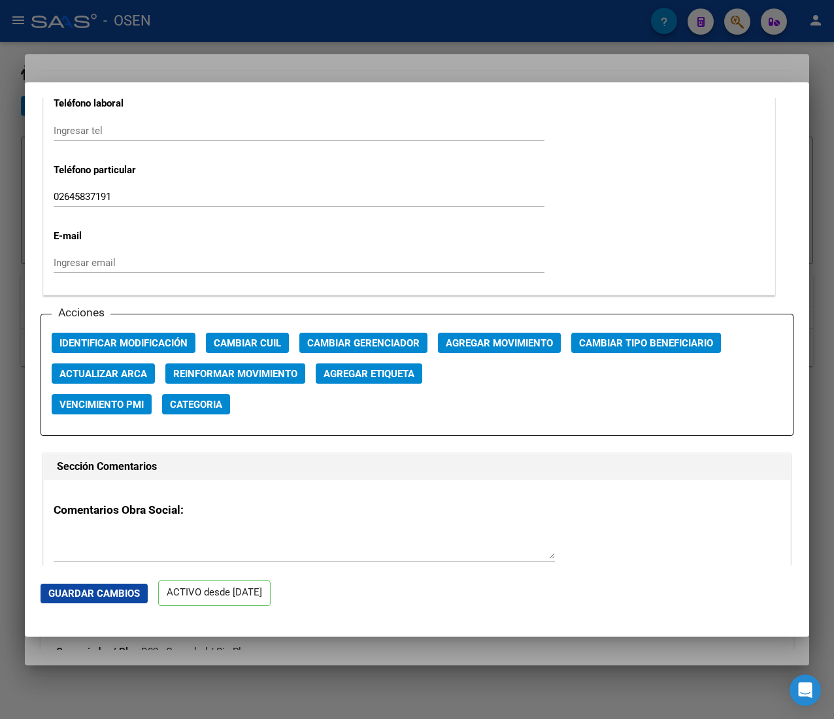
click at [291, 18] on div at bounding box center [417, 359] width 834 height 719
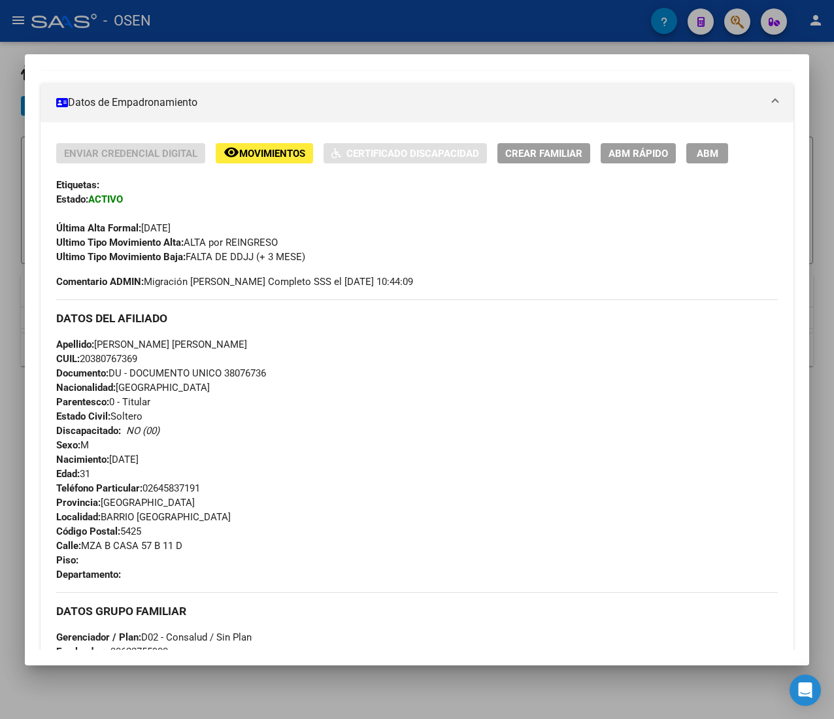
click at [291, 18] on div at bounding box center [417, 359] width 834 height 719
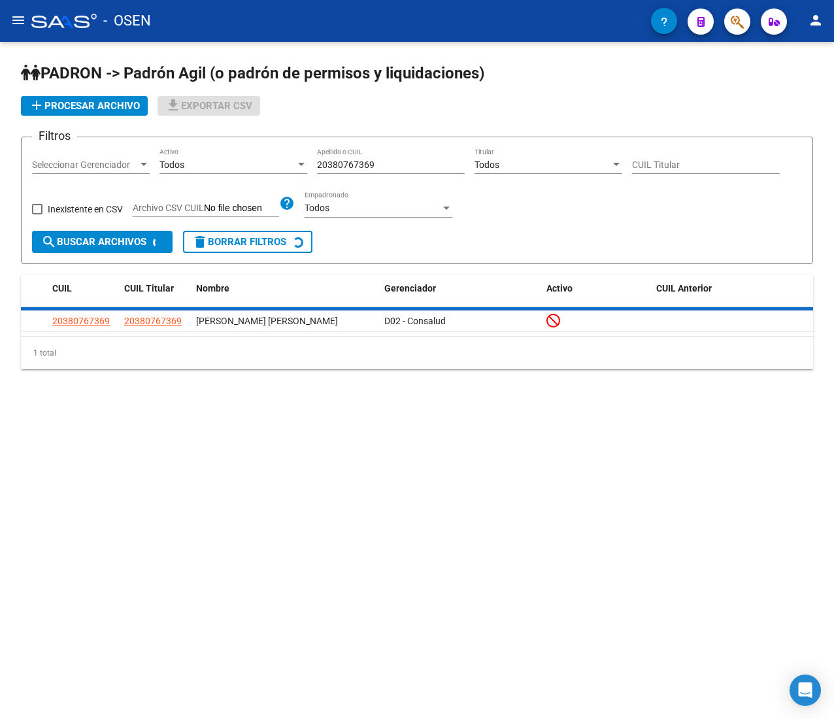
drag, startPoint x: 384, startPoint y: 165, endPoint x: 194, endPoint y: 161, distance: 190.2
click at [195, 161] on div "Filtros Seleccionar Gerenciador Seleccionar Gerenciador Todos Activo 2038076736…" at bounding box center [417, 189] width 770 height 83
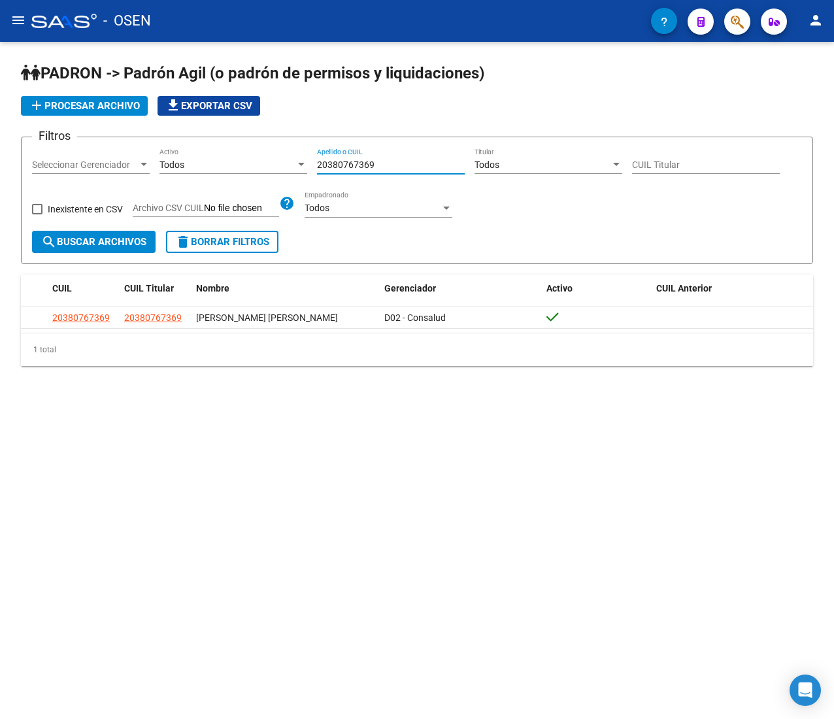
paste input "401832891"
type input "20401832891"
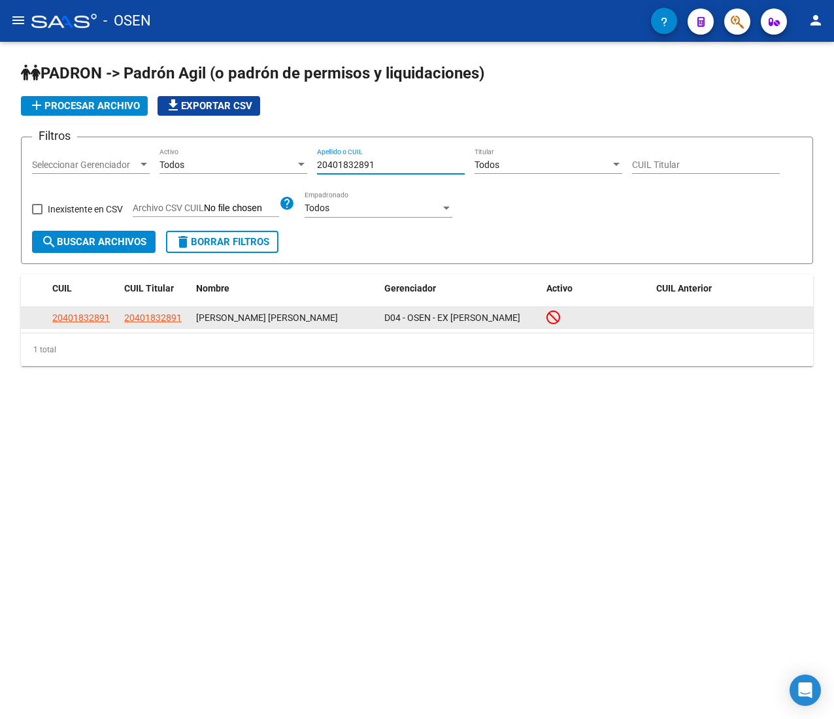
click at [68, 313] on span "20401832891" at bounding box center [80, 317] width 57 height 10
type textarea "20401832891"
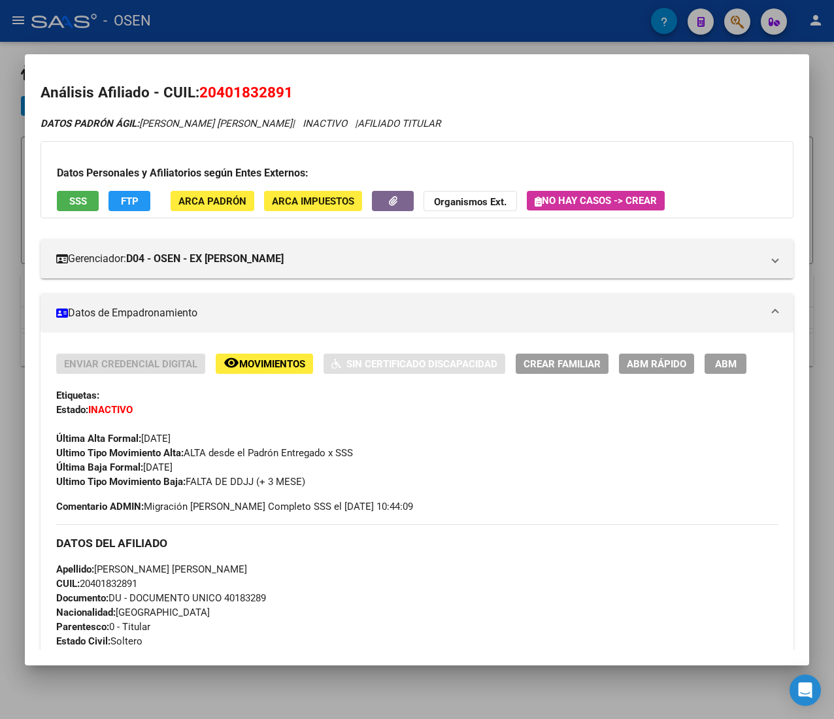
scroll to position [644, 0]
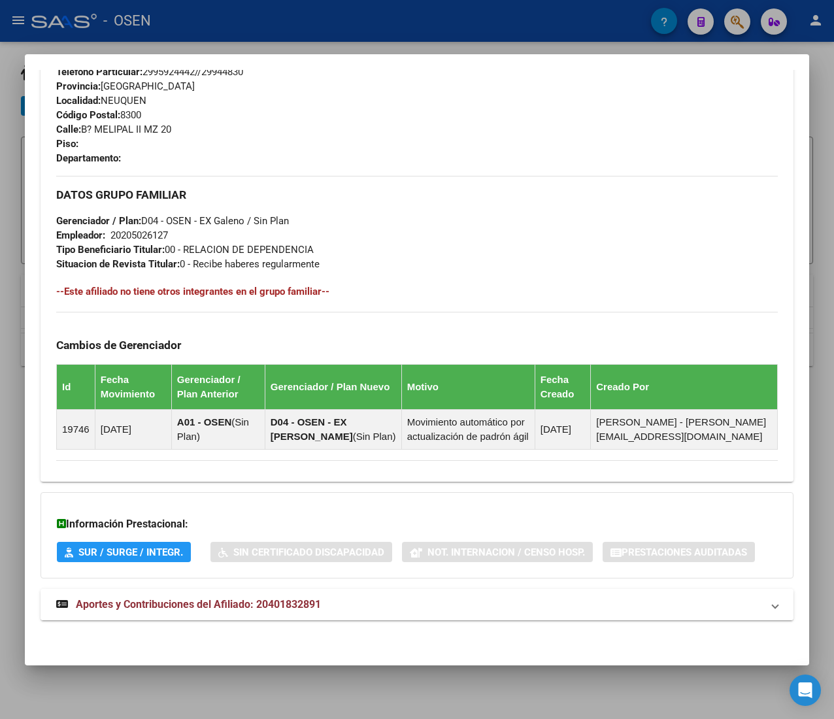
click at [370, 595] on mat-expansion-panel-header "Aportes y Contribuciones del Afiliado: 20401832891" at bounding box center [417, 604] width 753 height 31
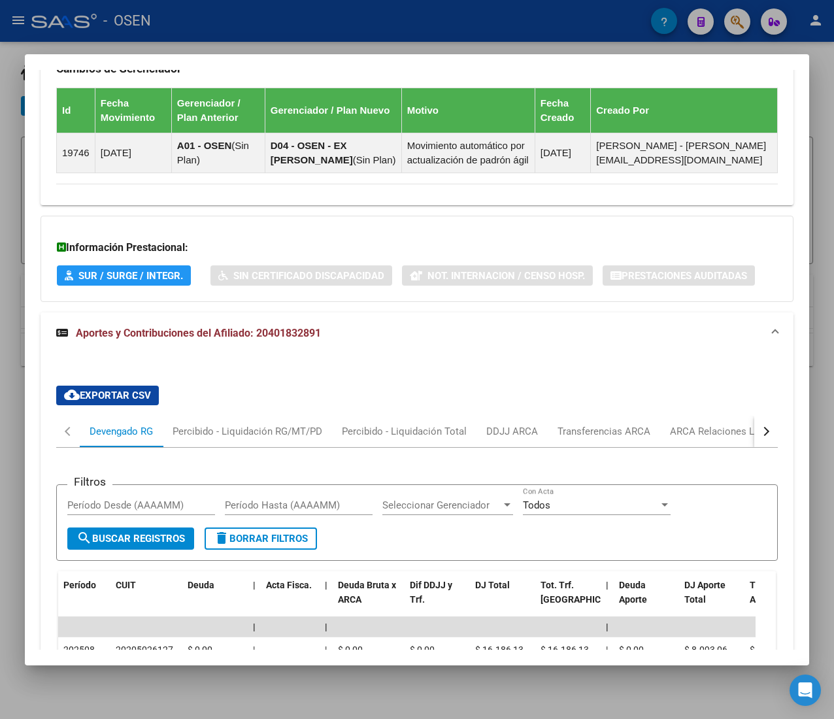
scroll to position [1278, 0]
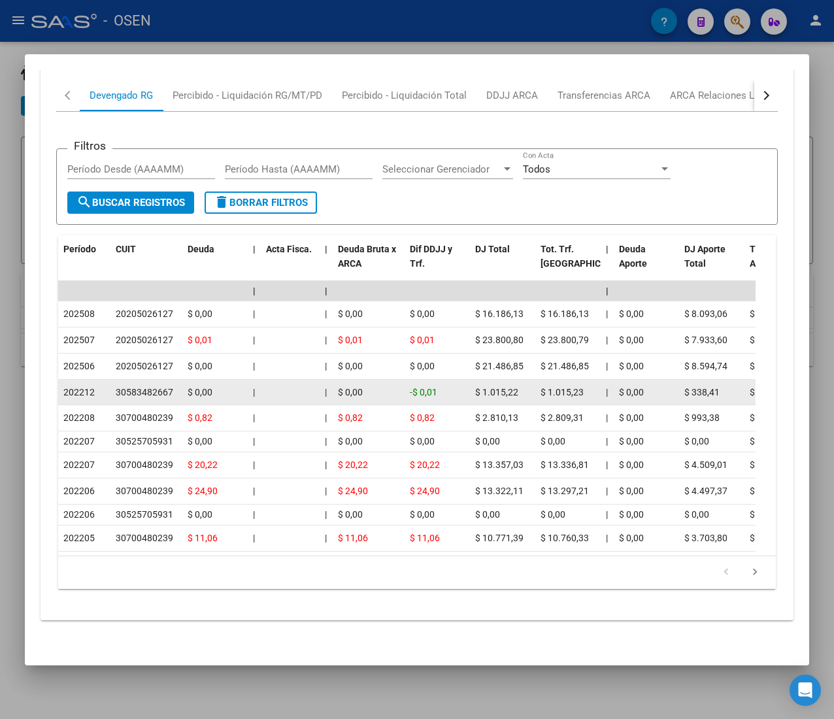
click at [442, 385] on div "-$ 0,01" at bounding box center [437, 392] width 55 height 15
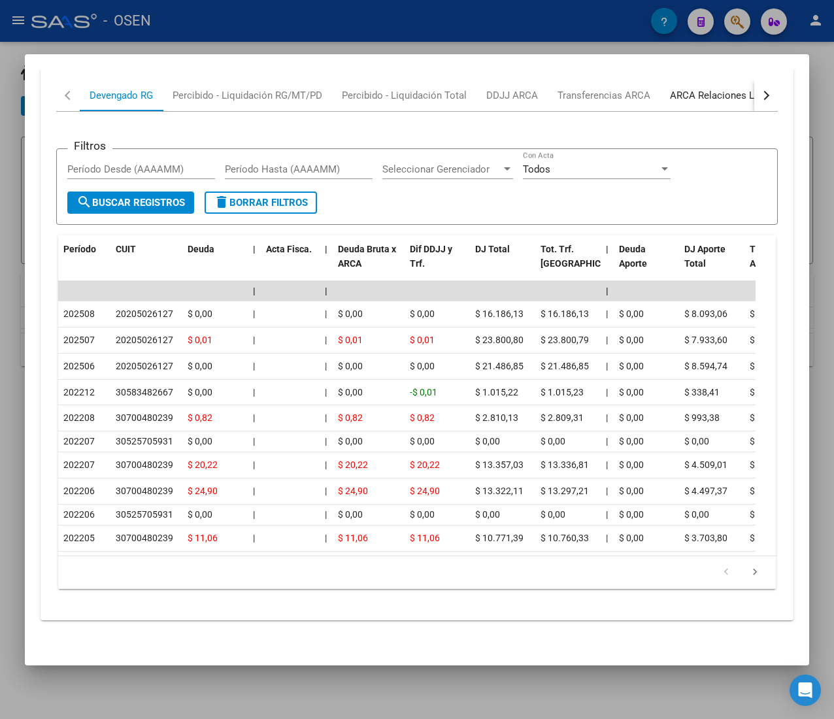
click at [719, 88] on div "ARCA Relaciones Laborales" at bounding box center [731, 95] width 122 height 14
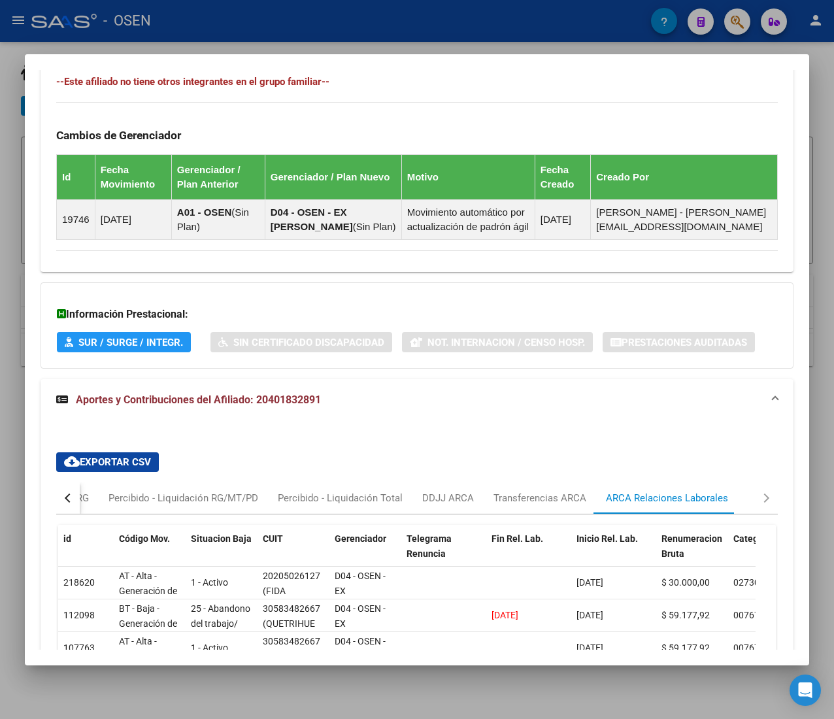
scroll to position [1052, 0]
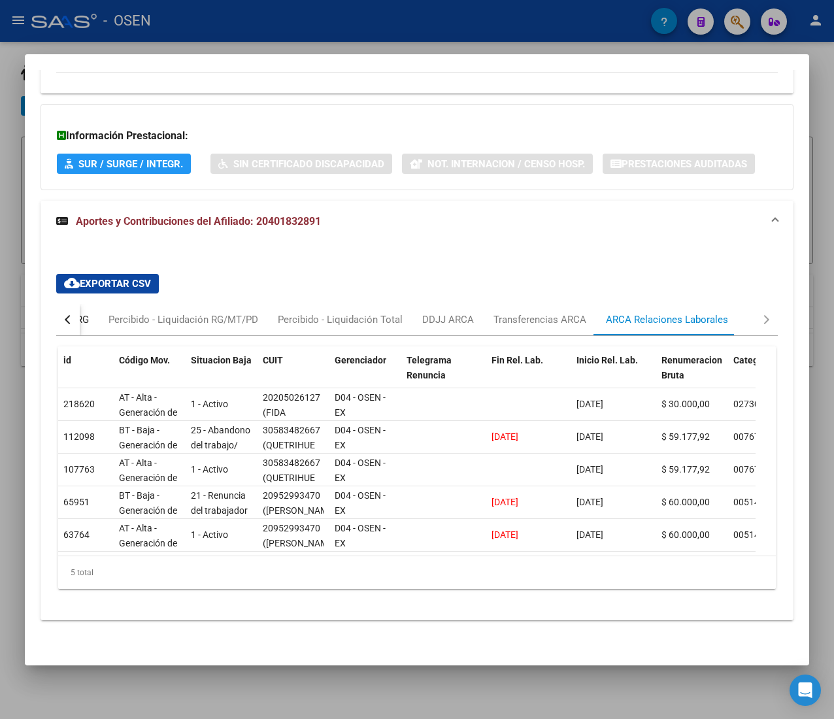
click at [86, 312] on div "Devengado RG" at bounding box center [56, 319] width 63 height 14
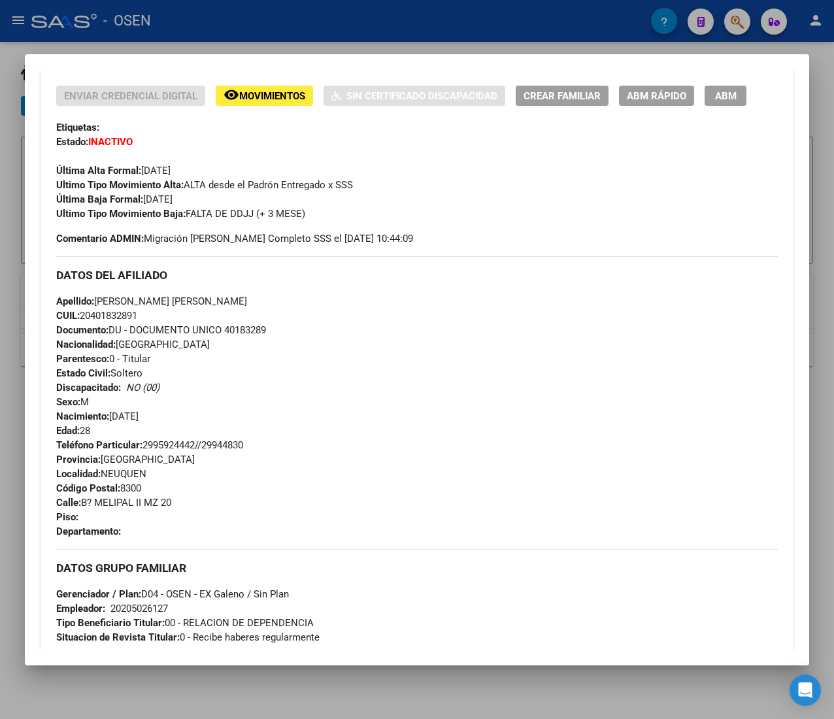
scroll to position [0, 0]
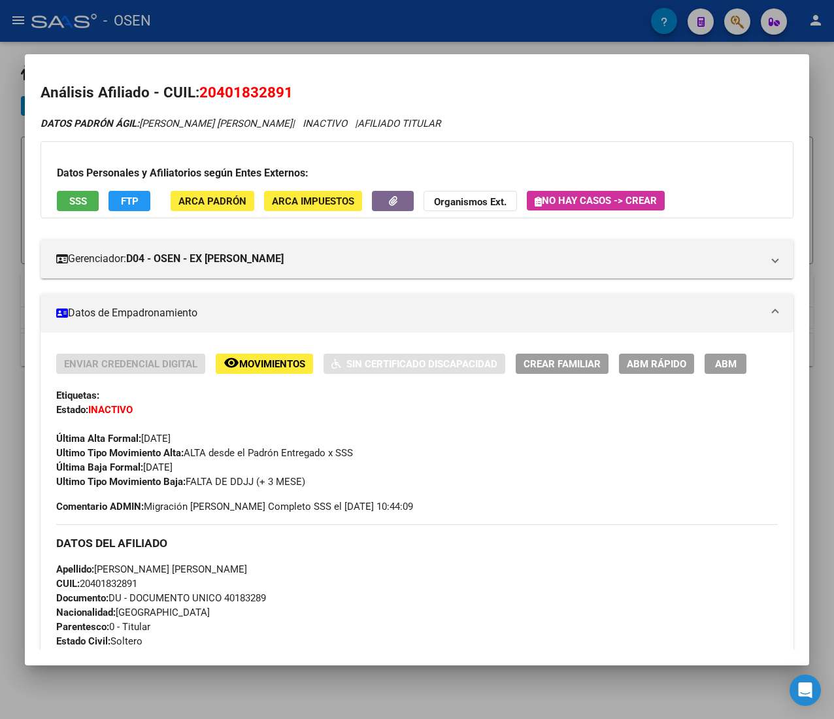
click at [638, 359] on span "ABM Rápido" at bounding box center [656, 364] width 59 height 12
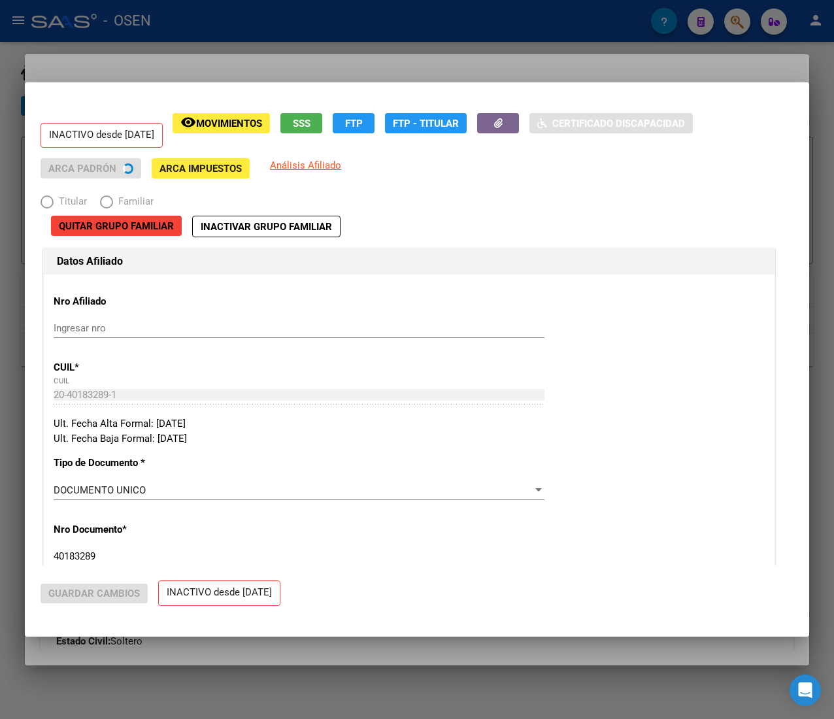
radio input "true"
type input "20-20502612-7"
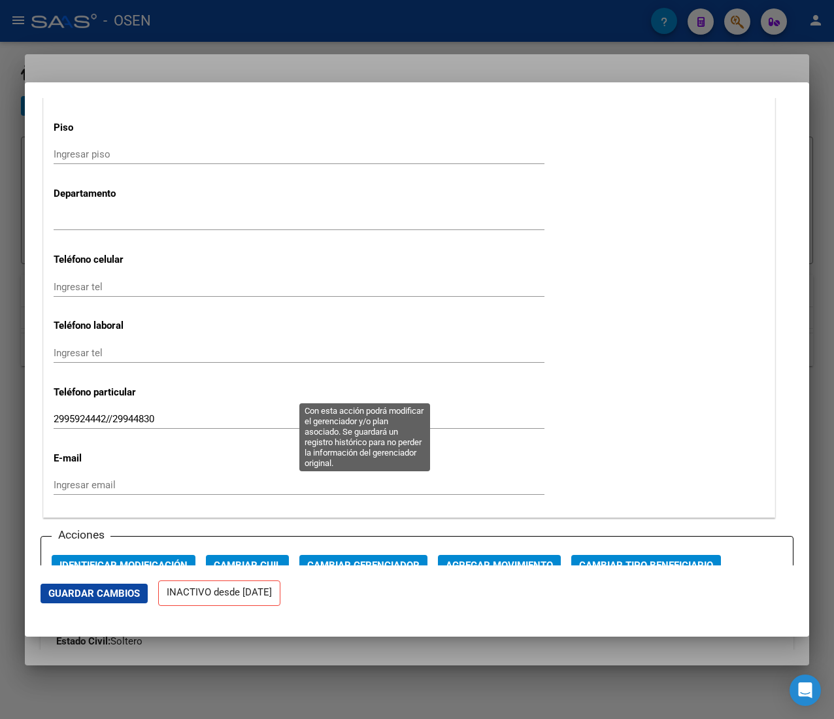
scroll to position [1699, 0]
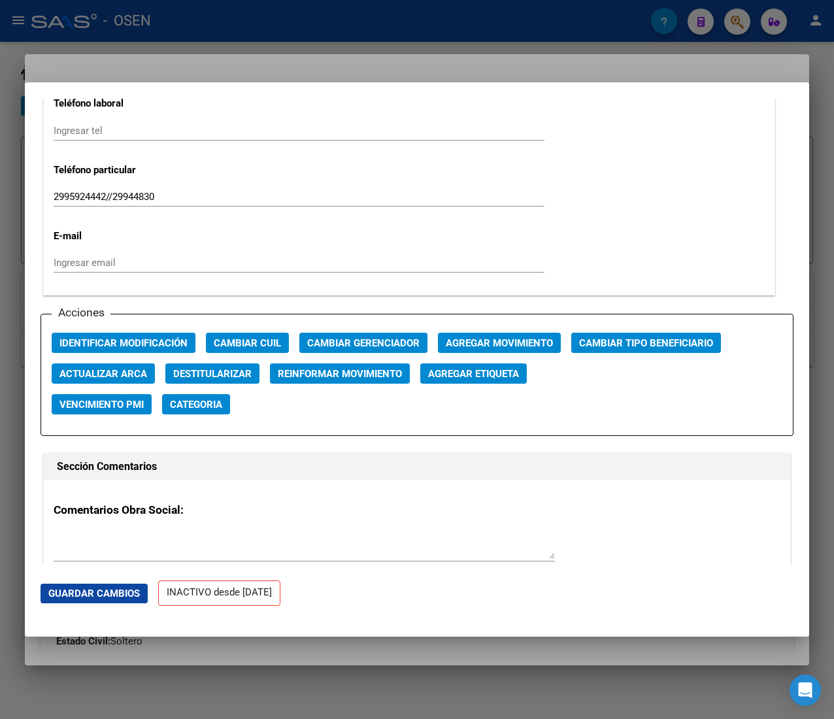
click at [482, 352] on button "Agregar Movimiento" at bounding box center [499, 343] width 123 height 20
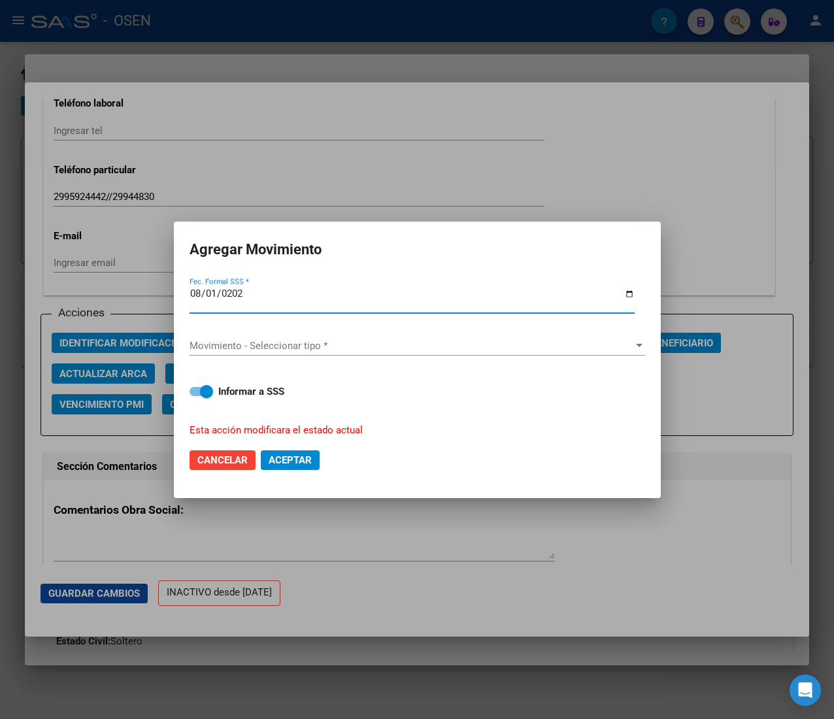
type input "2025-08-01"
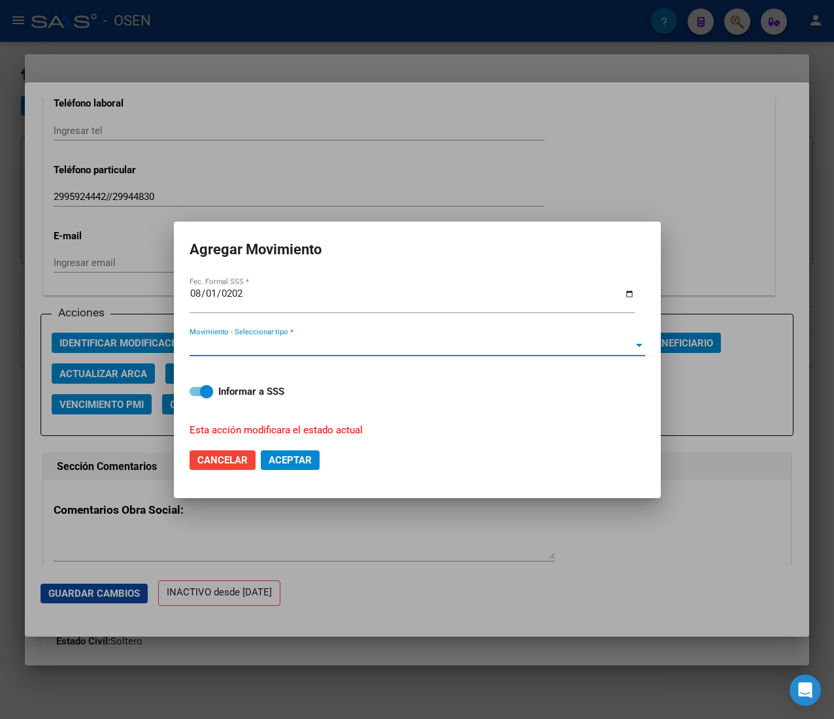
click at [482, 346] on span "Movimiento - Seleccionar tipo *" at bounding box center [411, 346] width 444 height 12
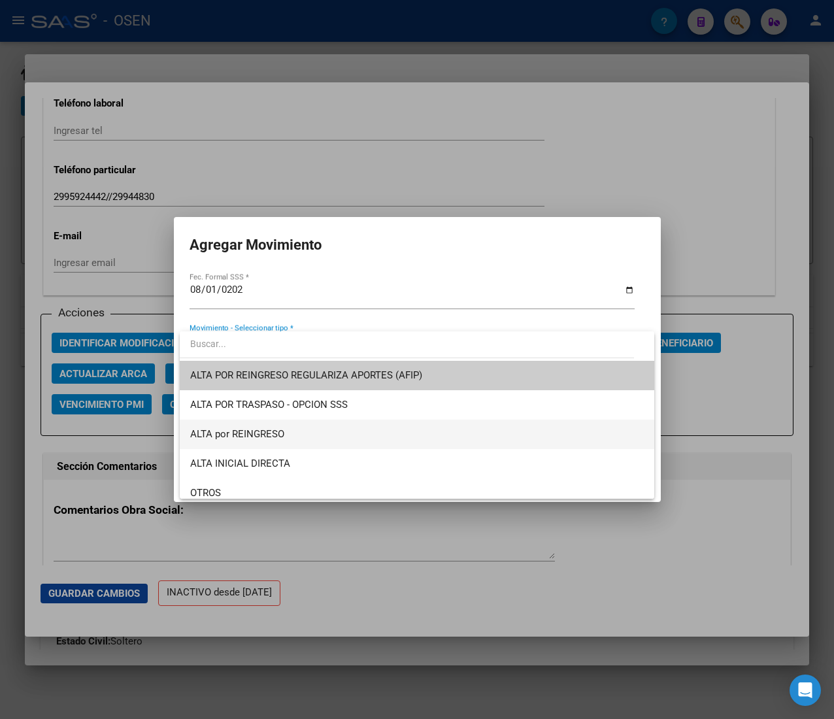
click at [374, 434] on span "ALTA por REINGRESO" at bounding box center [416, 433] width 453 height 29
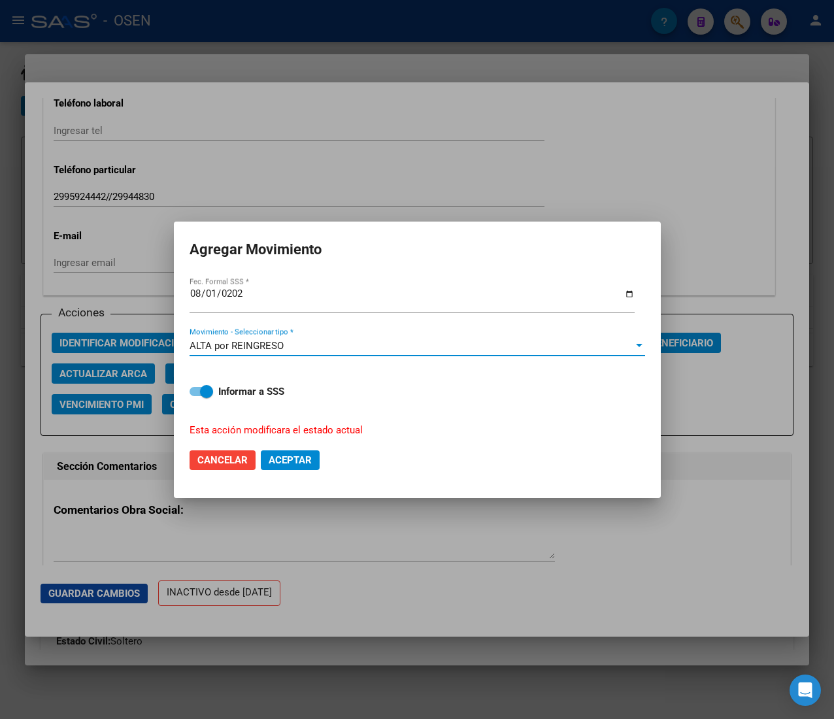
click at [303, 457] on span "Aceptar" at bounding box center [290, 460] width 43 height 12
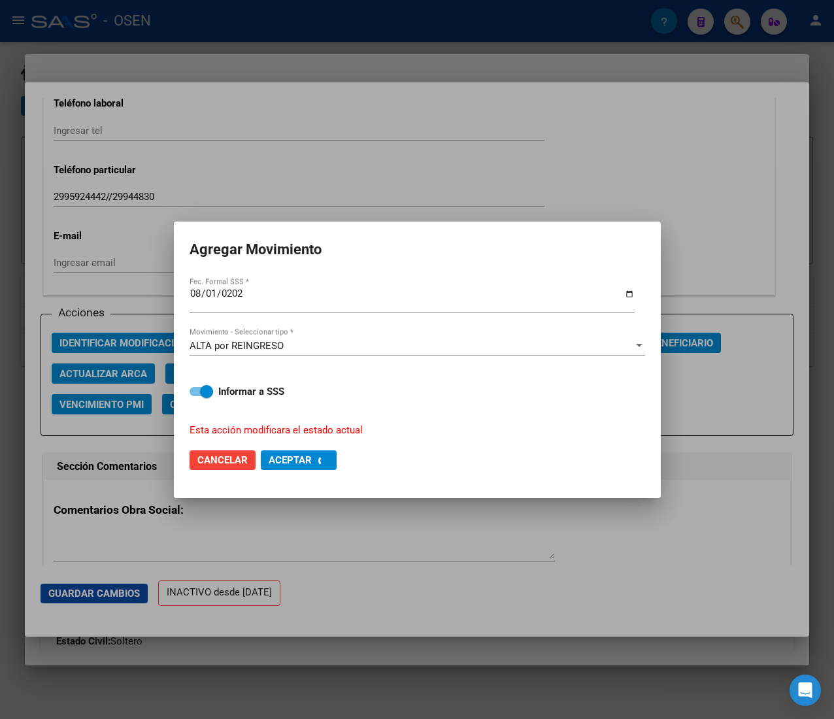
checkbox input "false"
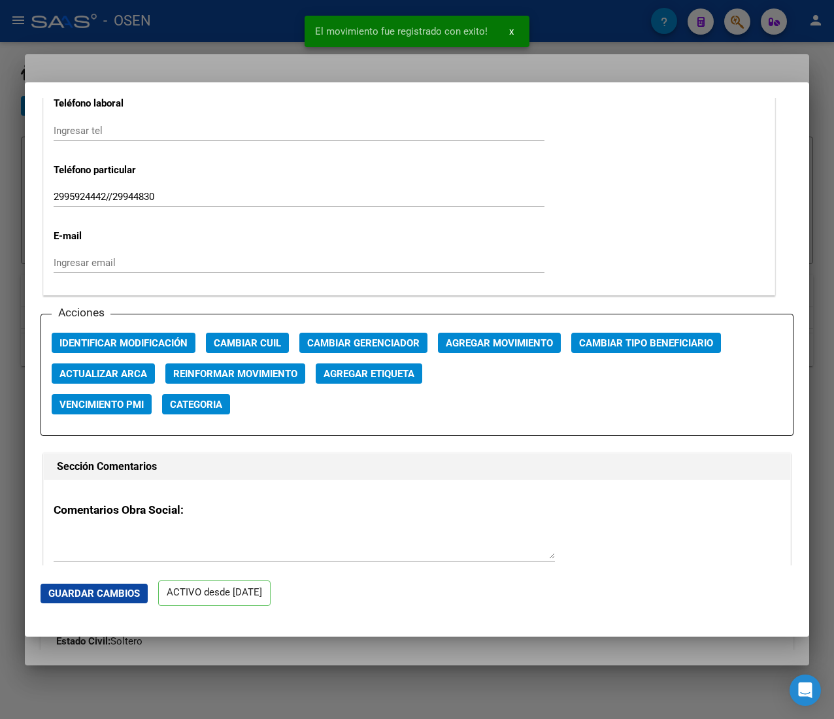
click at [562, 36] on div at bounding box center [417, 359] width 834 height 719
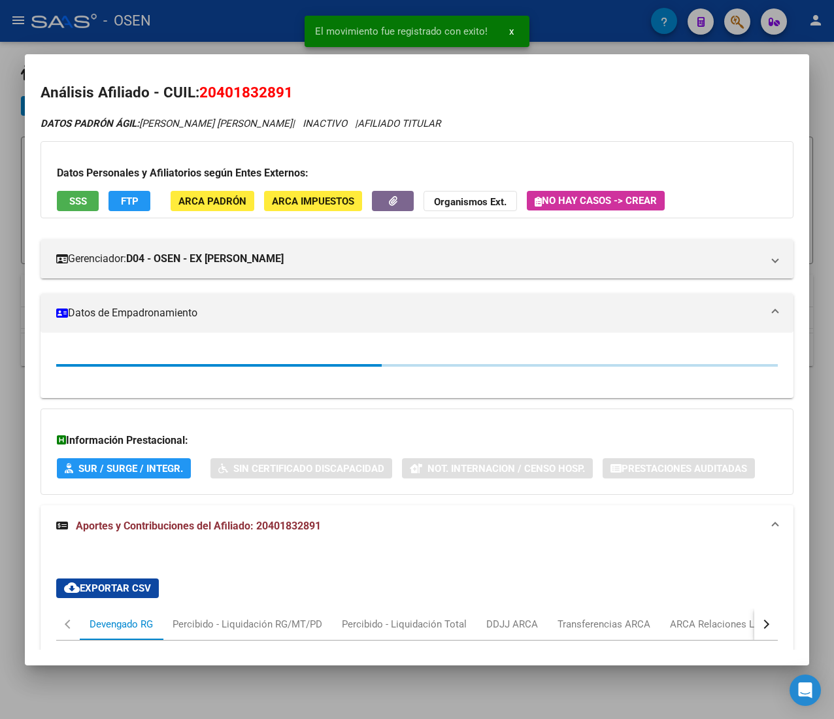
click at [563, 33] on div at bounding box center [417, 359] width 834 height 719
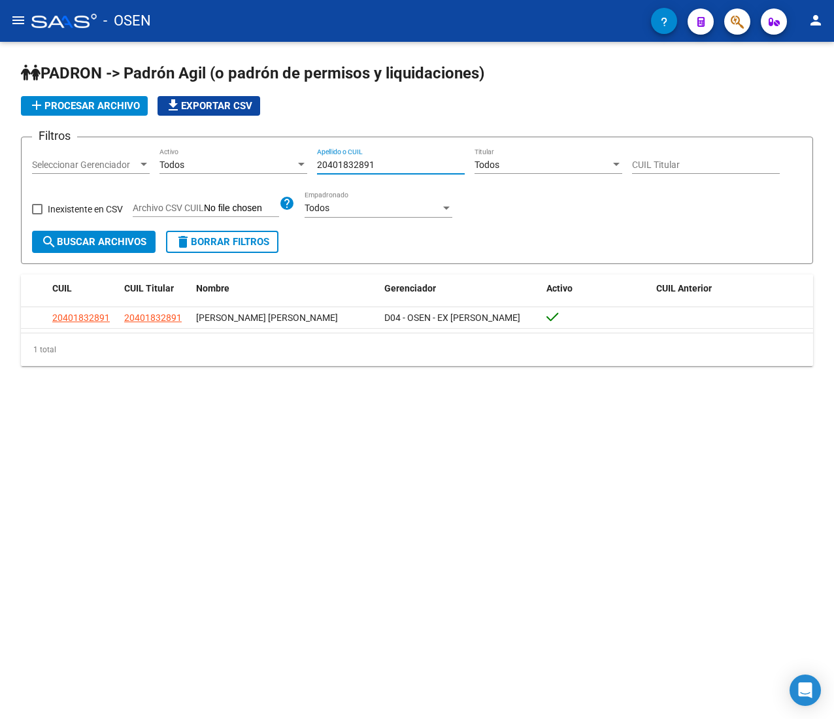
drag, startPoint x: 405, startPoint y: 170, endPoint x: 267, endPoint y: 169, distance: 137.9
click at [267, 167] on div "Filtros Seleccionar Gerenciador Seleccionar Gerenciador Todos Activo 2040183289…" at bounding box center [417, 189] width 770 height 83
paste input "383665648"
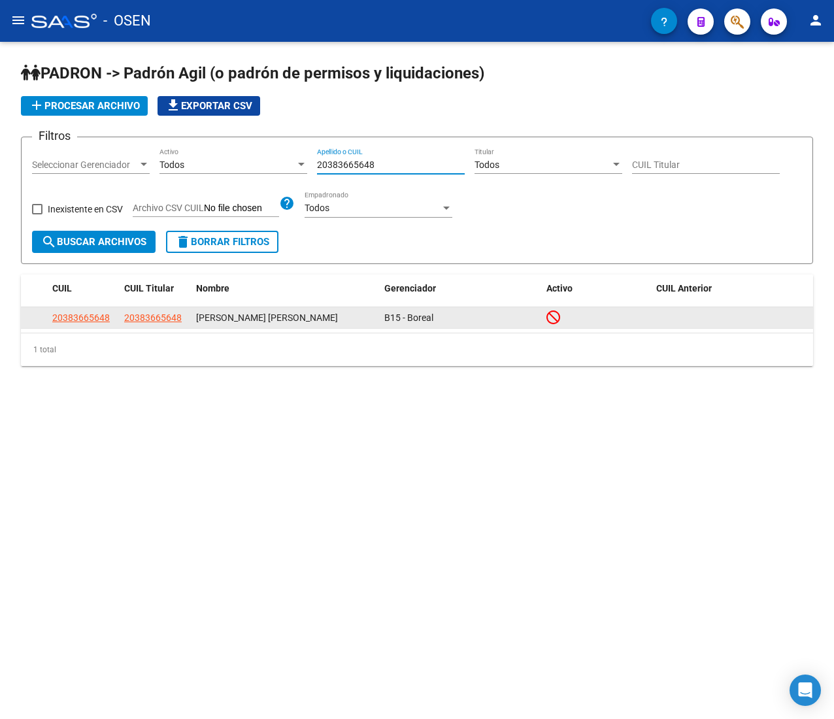
type input "20383665648"
click at [73, 308] on datatable-body-cell "20383665648" at bounding box center [83, 317] width 72 height 20
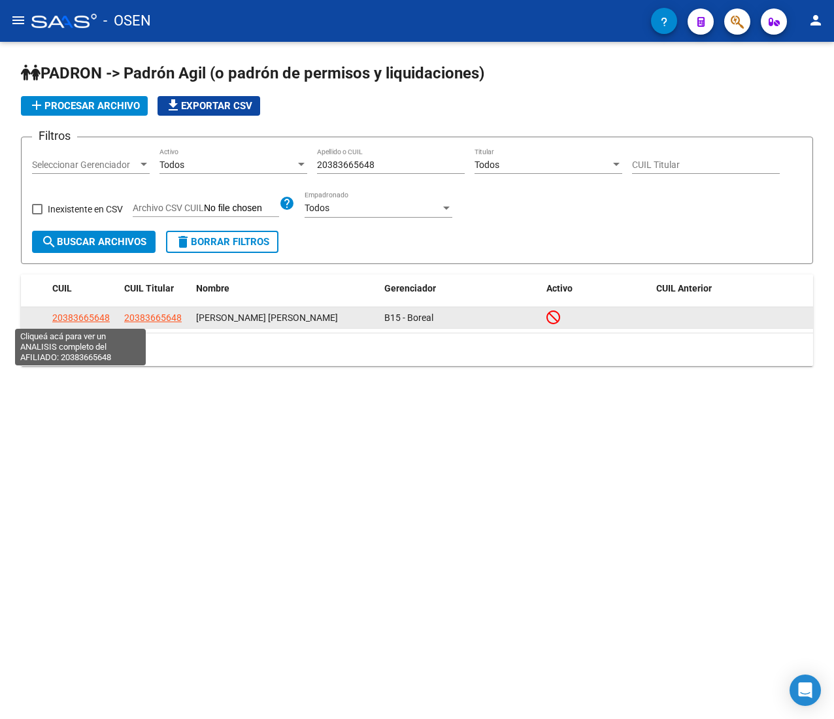
click at [77, 312] on span "20383665648" at bounding box center [80, 317] width 57 height 10
type textarea "20383665648"
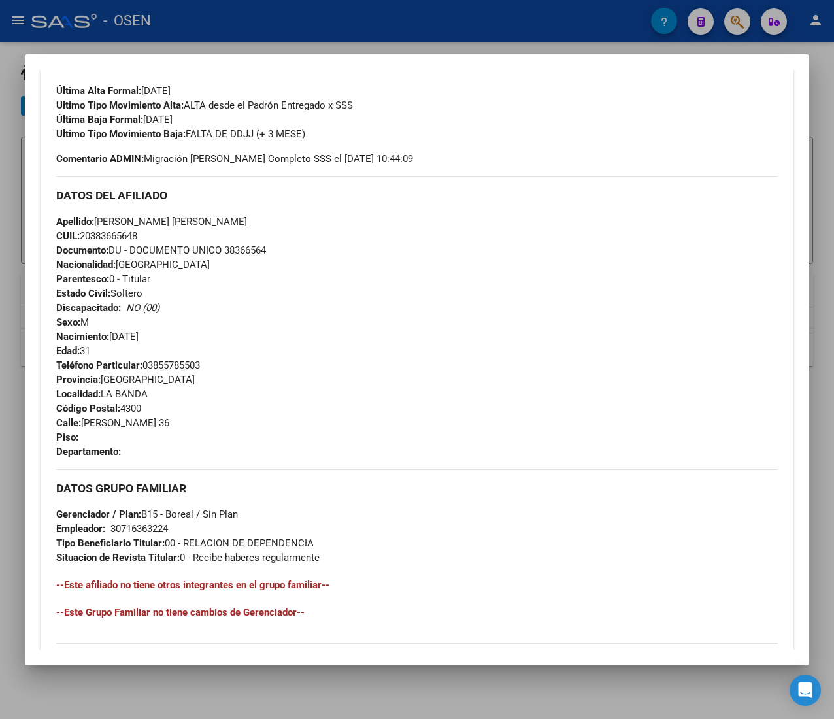
scroll to position [532, 0]
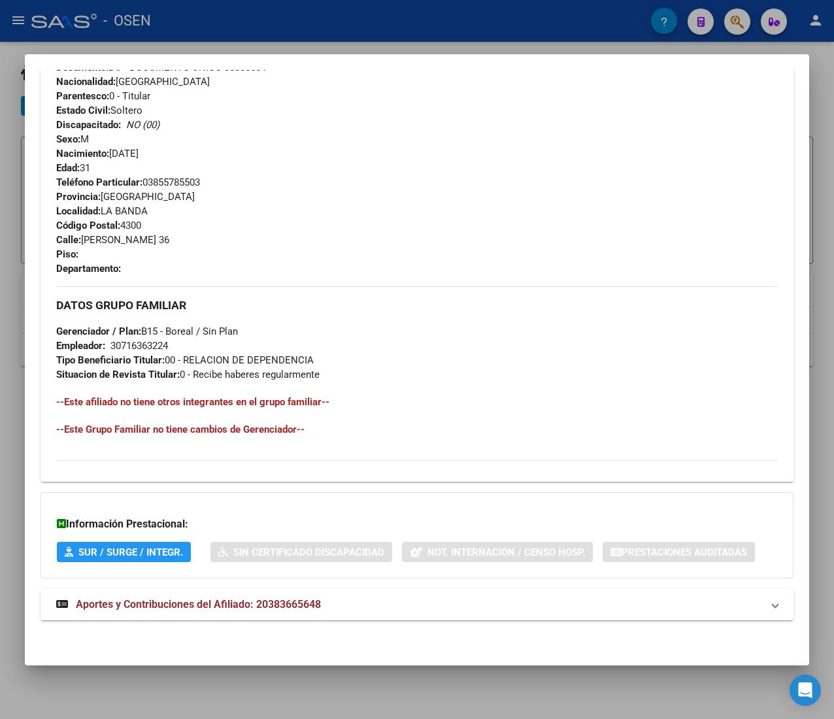
click at [281, 593] on mat-expansion-panel-header "Aportes y Contribuciones del Afiliado: 20383665648" at bounding box center [417, 604] width 753 height 31
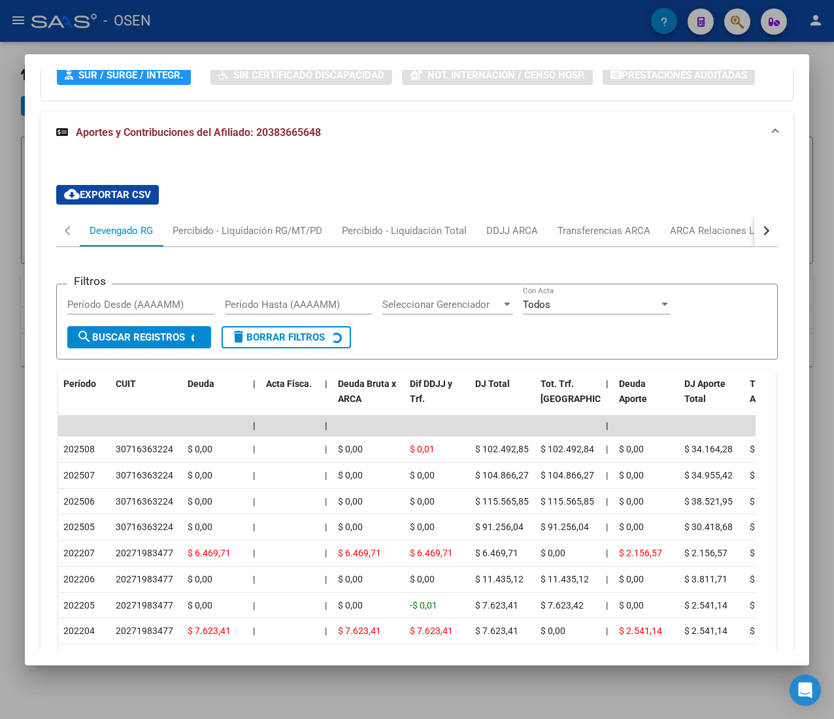
scroll to position [1117, 0]
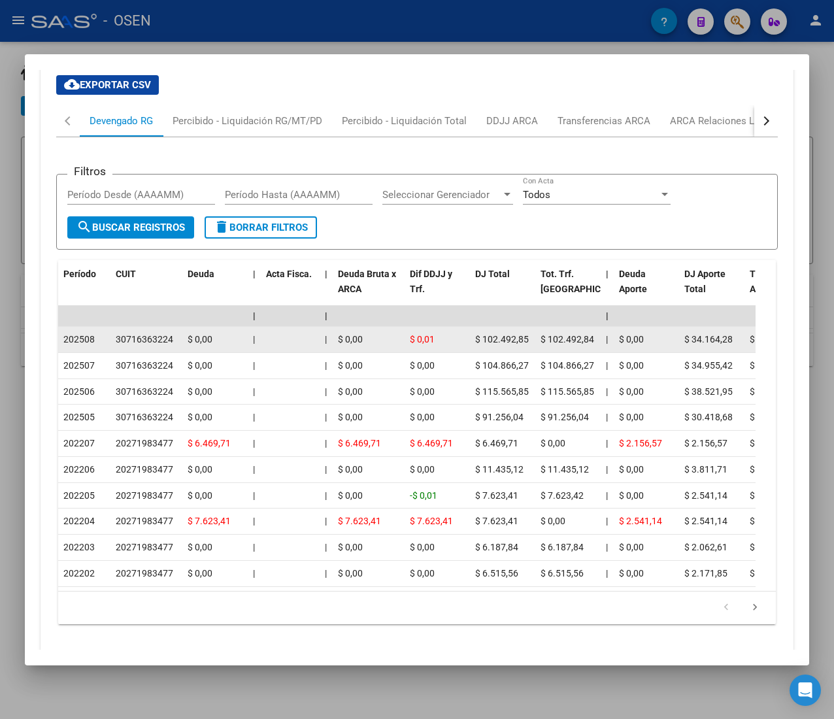
click at [92, 344] on span "202508" at bounding box center [78, 339] width 31 height 10
click at [98, 342] on div "202508" at bounding box center [84, 339] width 42 height 15
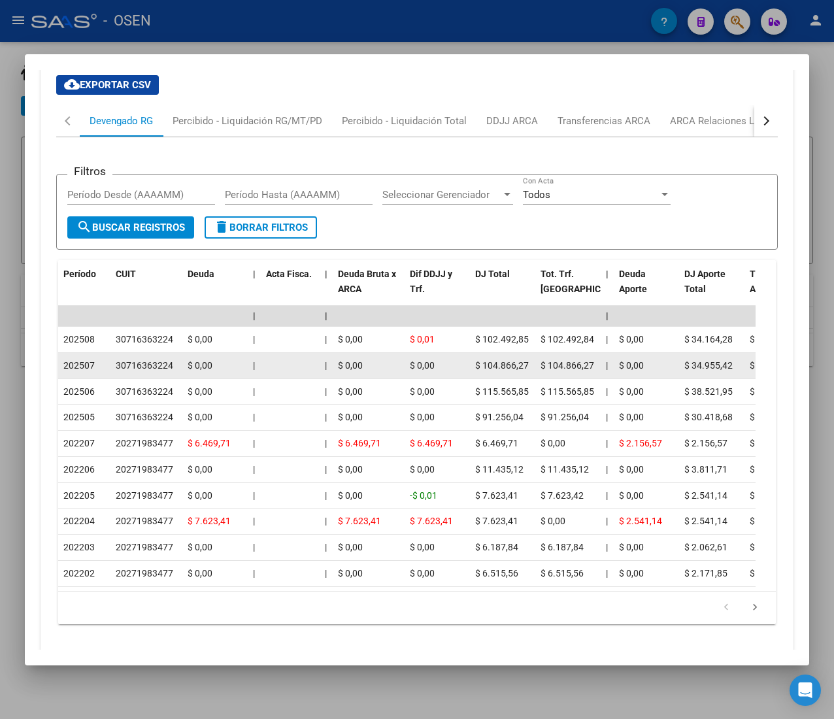
click at [493, 367] on span "$ 104.866,27" at bounding box center [502, 365] width 54 height 10
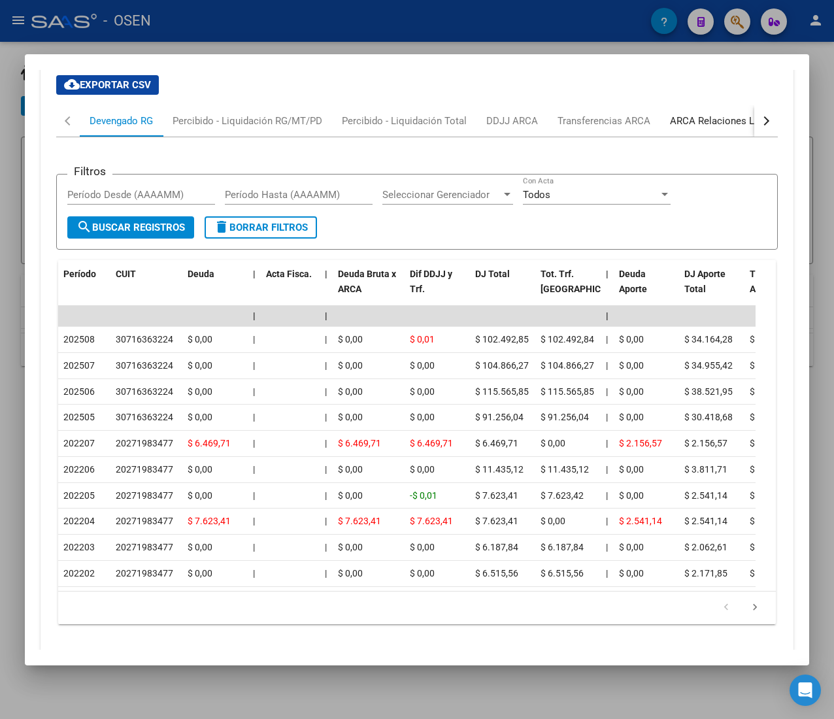
click at [723, 125] on div "ARCA Relaciones Laborales" at bounding box center [731, 121] width 122 height 14
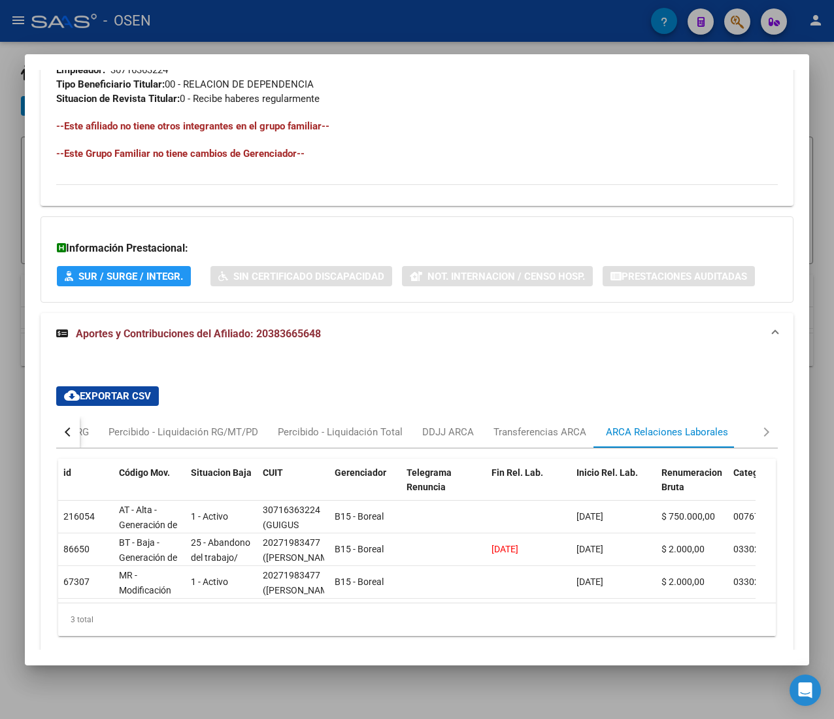
scroll to position [0, 0]
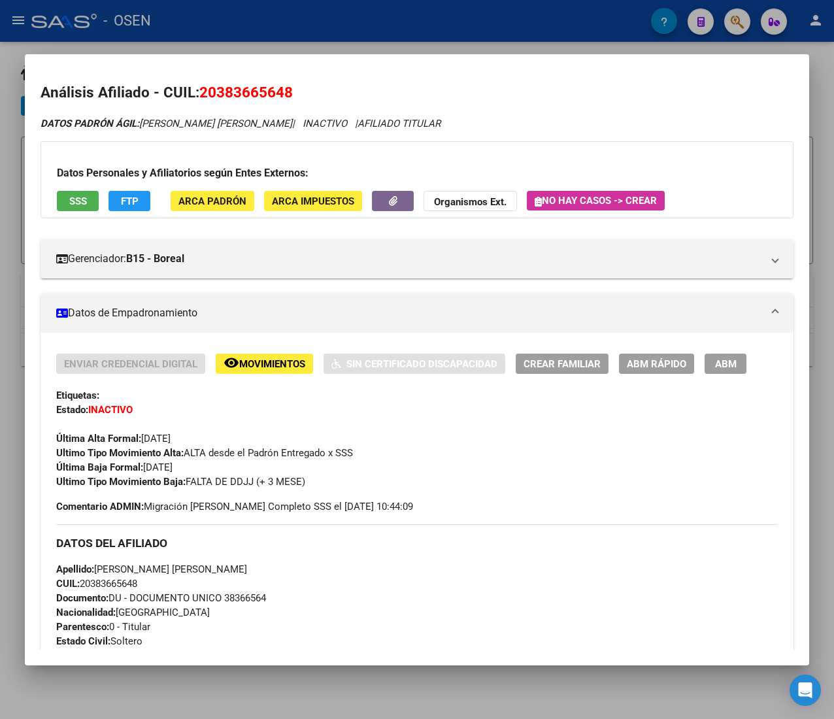
click at [632, 363] on span "ABM Rápido" at bounding box center [656, 364] width 59 height 12
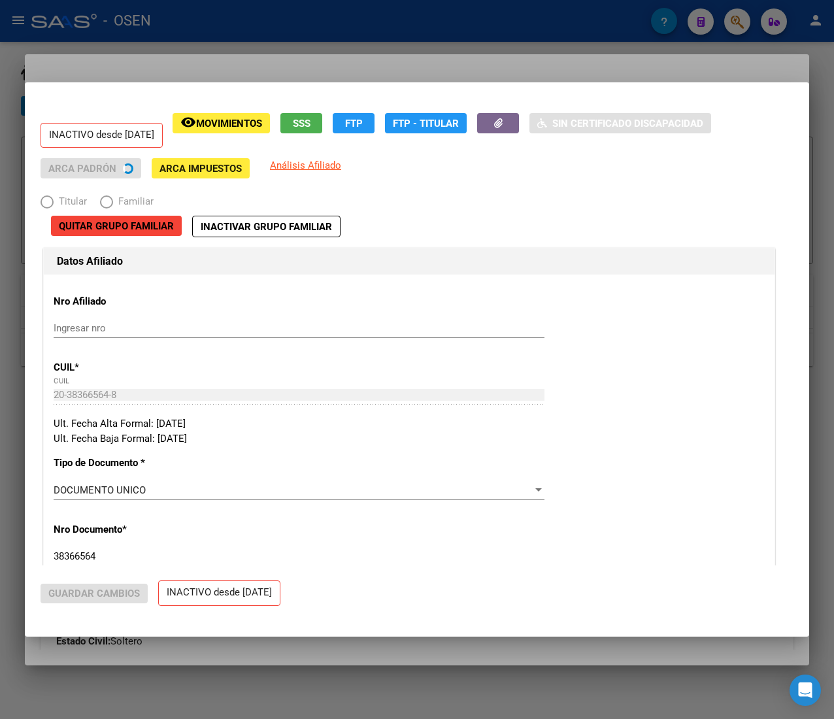
radio input "true"
type input "30-71636322-4"
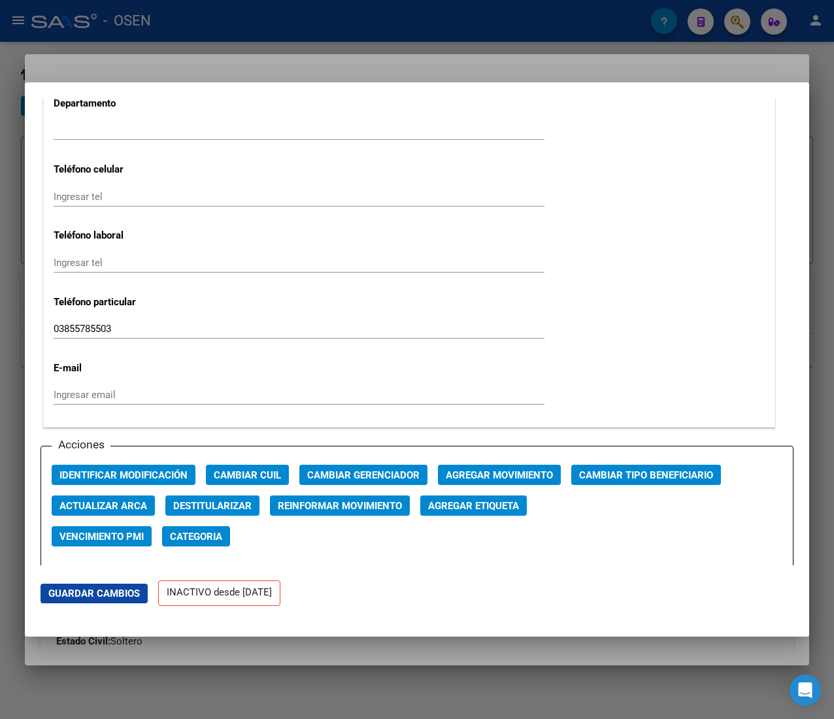
scroll to position [1568, 0]
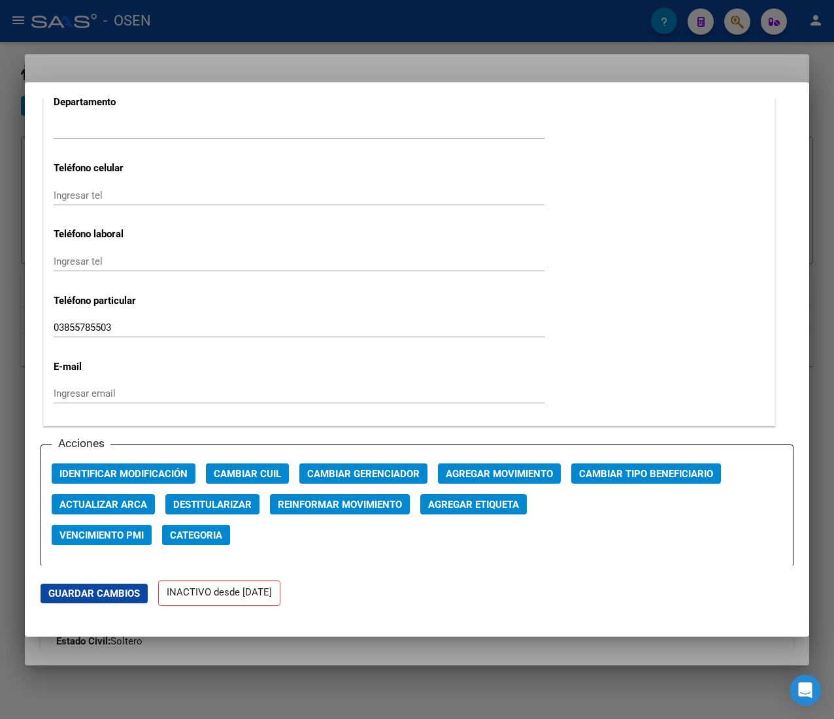
click at [474, 465] on button "Agregar Movimiento" at bounding box center [499, 473] width 123 height 20
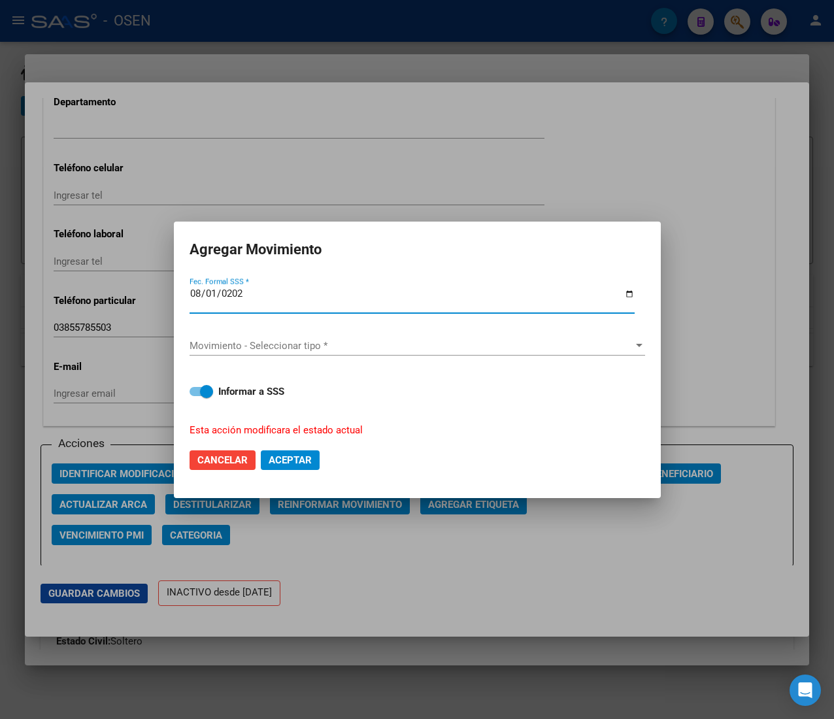
type input "2025-08-01"
click at [344, 340] on span "Movimiento - Seleccionar tipo *" at bounding box center [411, 346] width 444 height 12
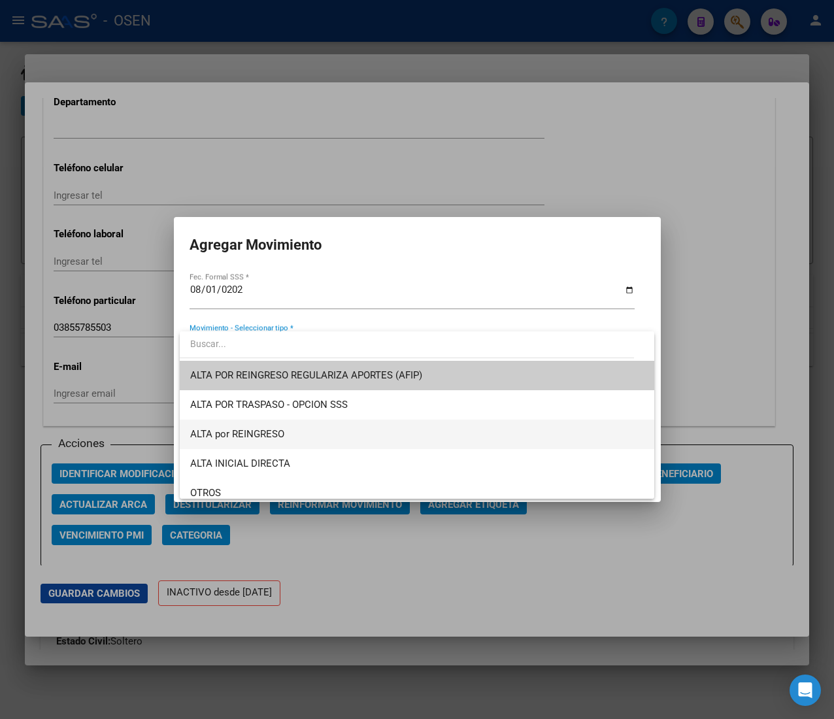
click at [320, 430] on span "ALTA por REINGRESO" at bounding box center [416, 433] width 453 height 29
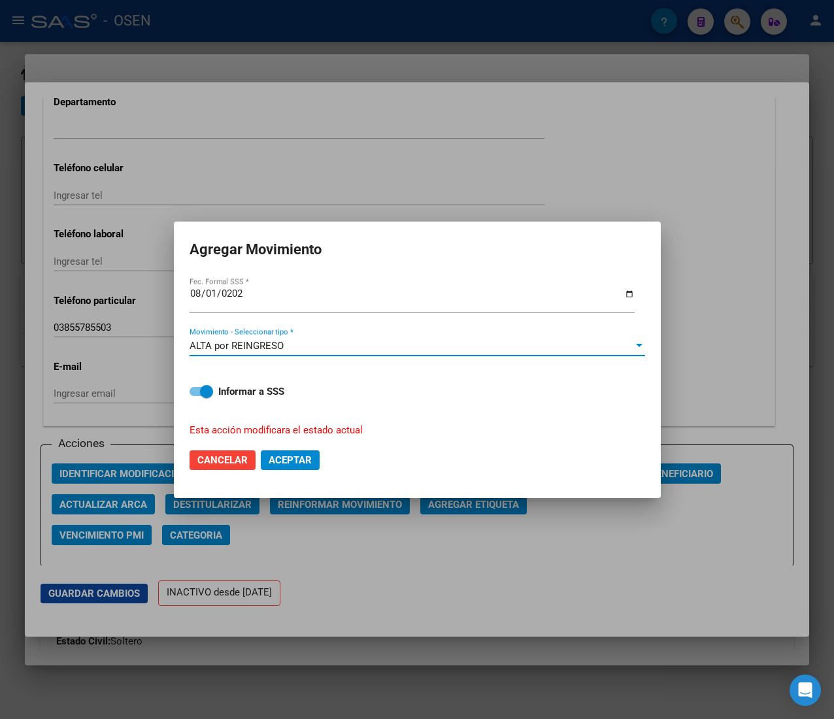
click at [311, 462] on span "Aceptar" at bounding box center [290, 460] width 43 height 12
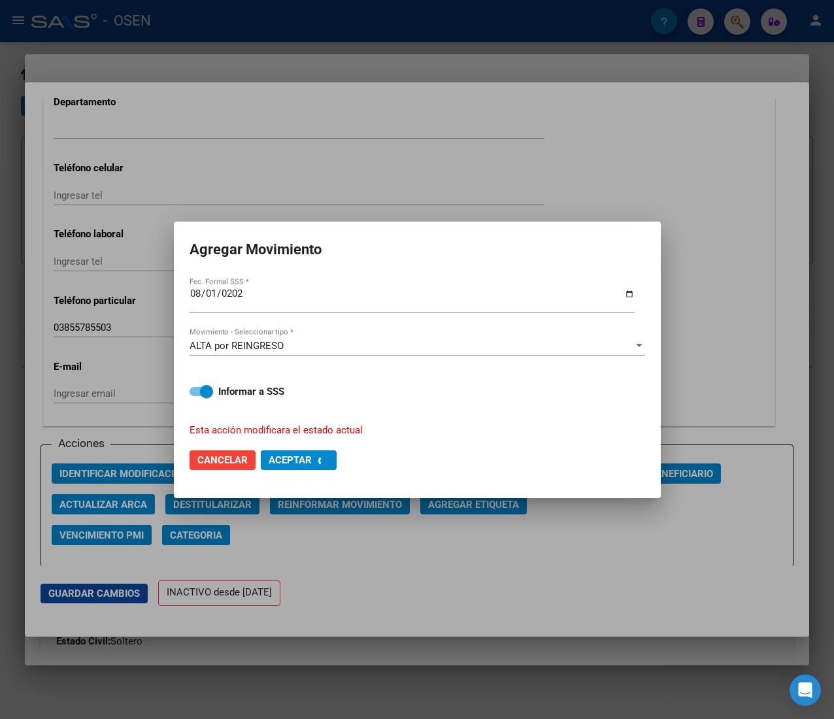
checkbox input "false"
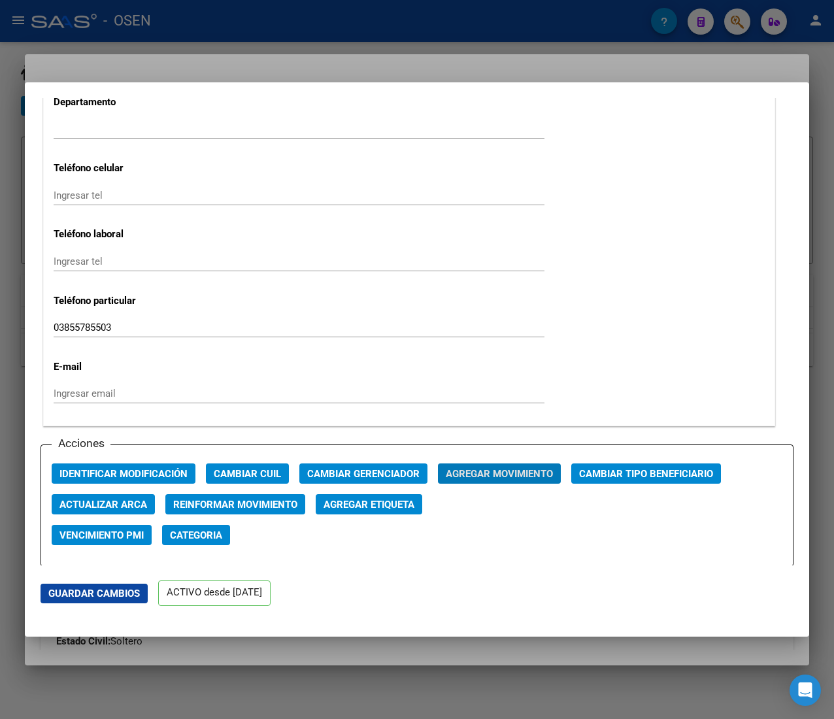
click at [340, 35] on div at bounding box center [417, 359] width 834 height 719
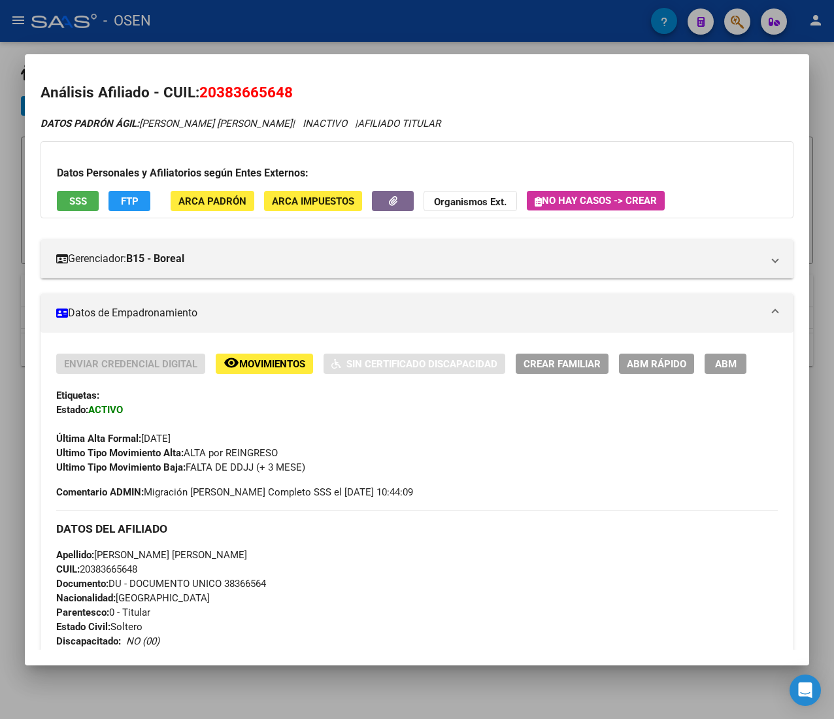
click at [340, 35] on div at bounding box center [417, 359] width 834 height 719
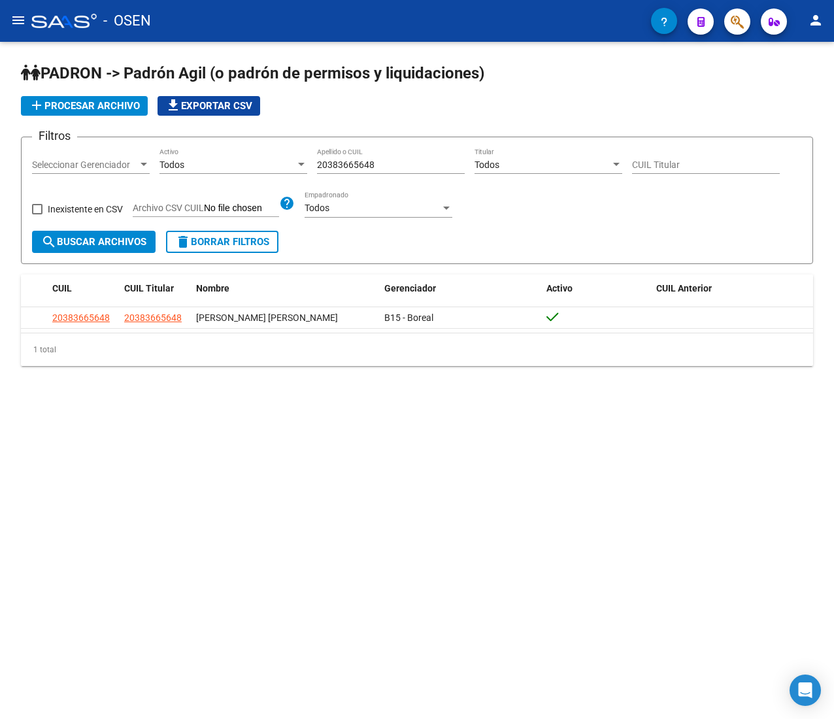
drag, startPoint x: 395, startPoint y: 162, endPoint x: 171, endPoint y: 184, distance: 224.6
click at [192, 179] on div "Filtros Seleccionar Gerenciador Seleccionar Gerenciador Todos Activo 2038366564…" at bounding box center [417, 189] width 770 height 83
paste input "4747419"
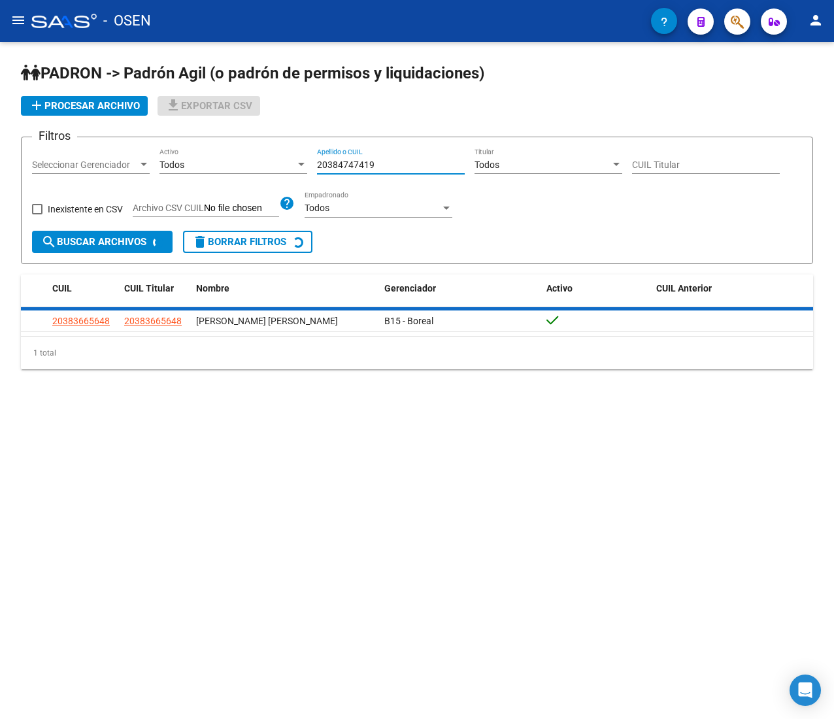
type input "20384747419"
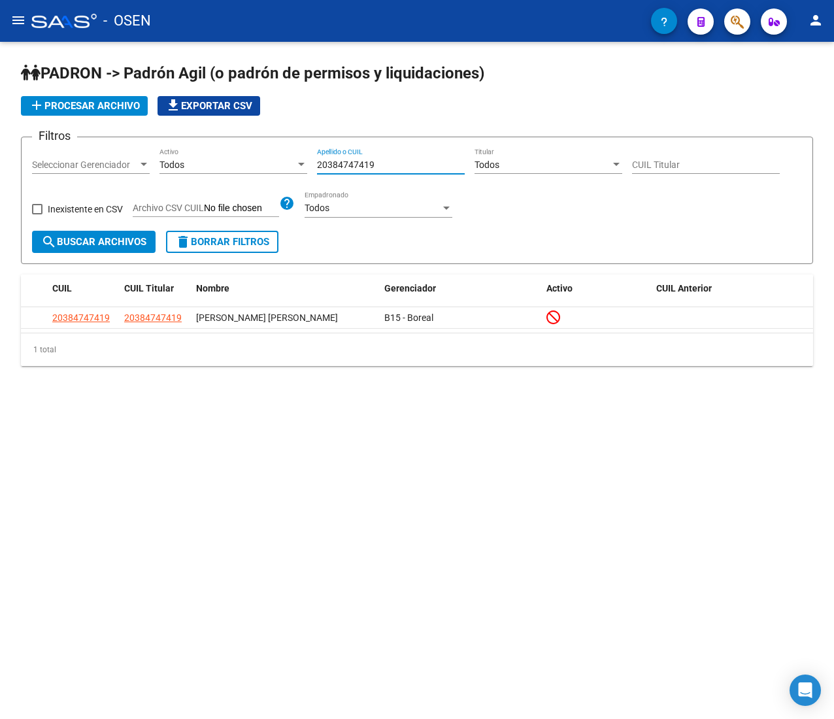
click at [393, 161] on input "20384747419" at bounding box center [391, 164] width 148 height 11
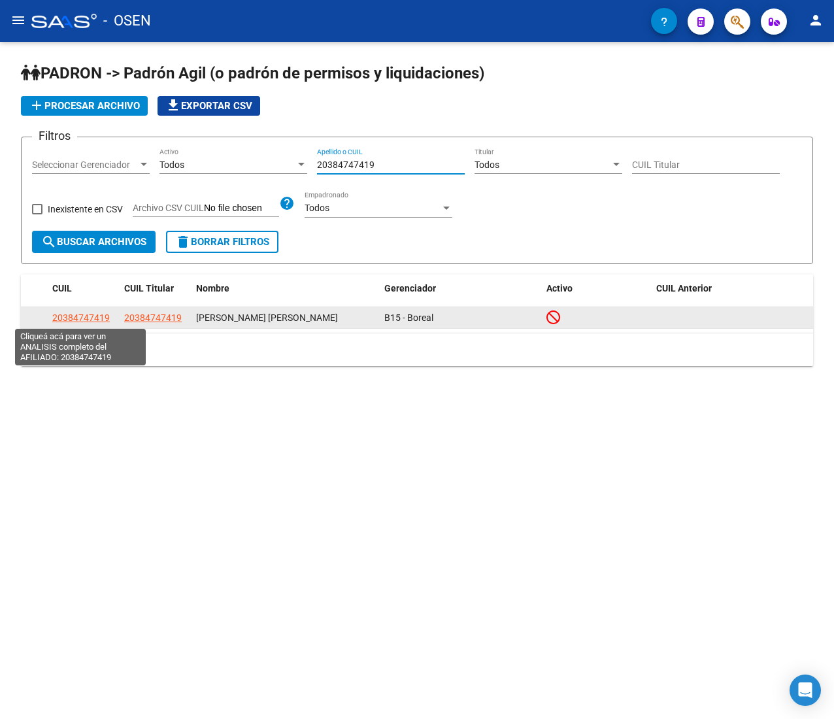
click at [61, 316] on span "20384747419" at bounding box center [80, 317] width 57 height 10
type textarea "20384747419"
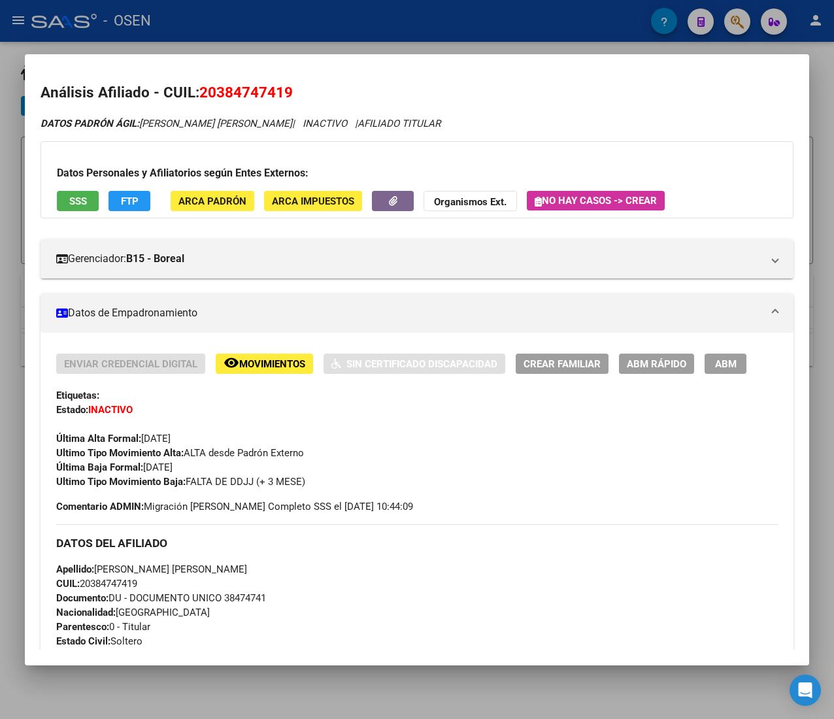
scroll to position [532, 0]
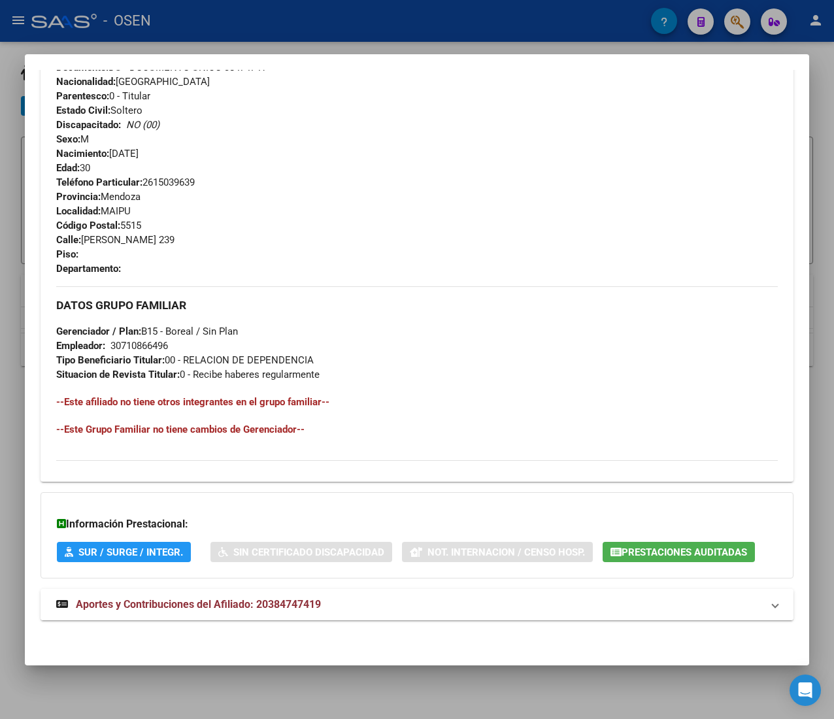
click at [344, 608] on mat-panel-title "Aportes y Contribuciones del Afiliado: 20384747419" at bounding box center [409, 605] width 706 height 16
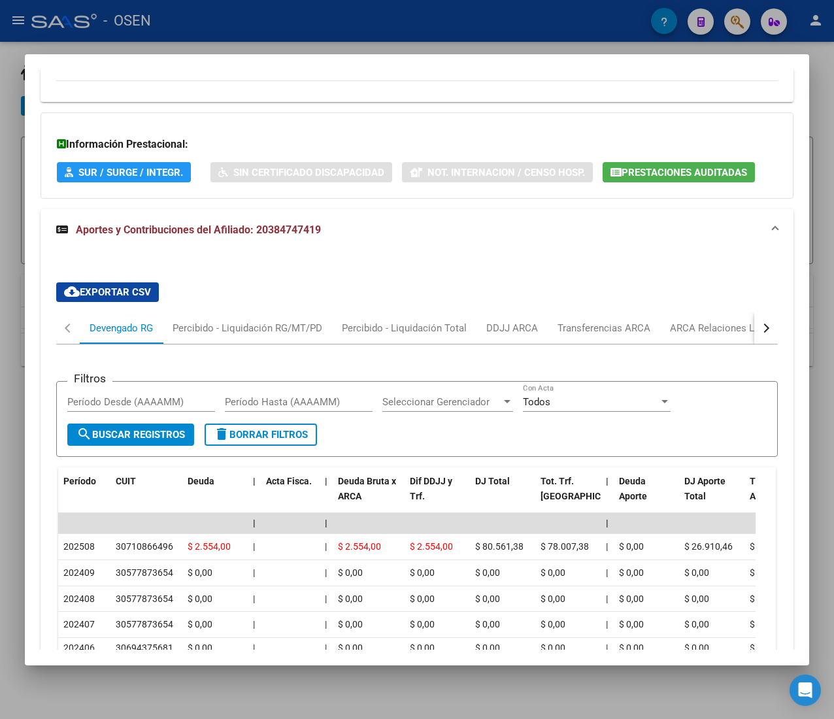
scroll to position [987, 0]
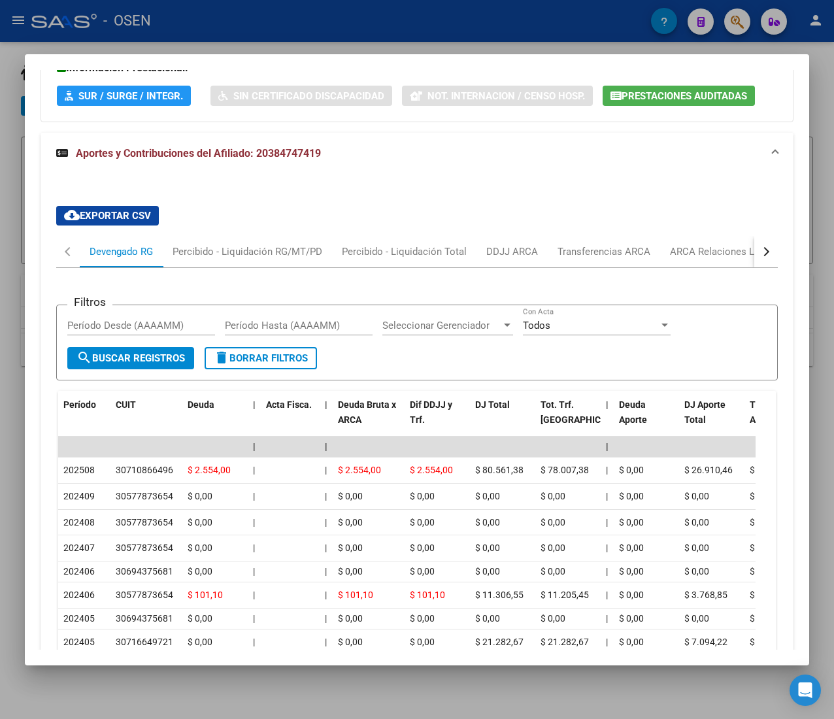
click at [760, 253] on div "button" at bounding box center [764, 251] width 9 height 9
click at [656, 259] on div "ARCA Relaciones Laborales" at bounding box center [667, 251] width 122 height 14
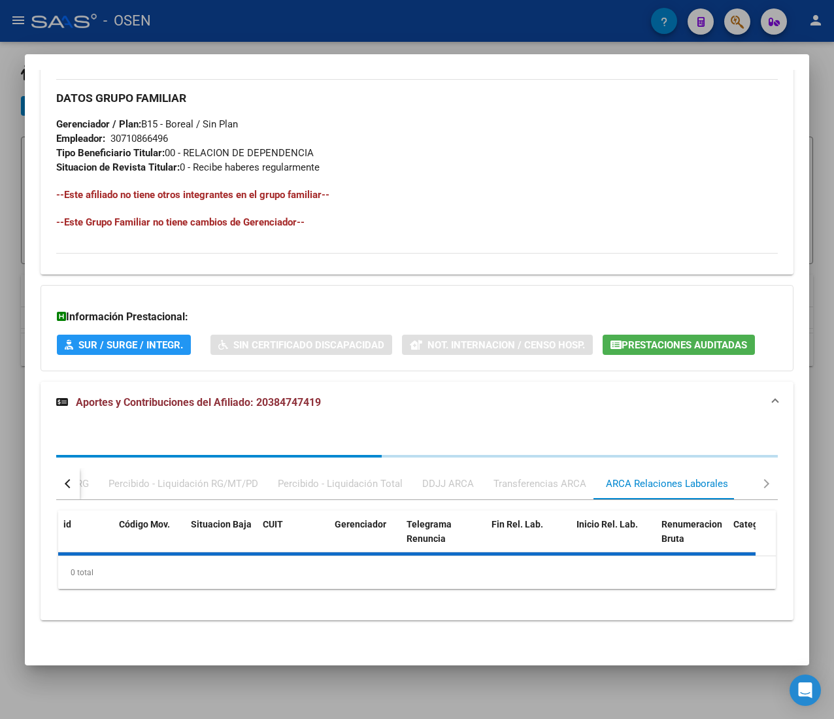
scroll to position [876, 0]
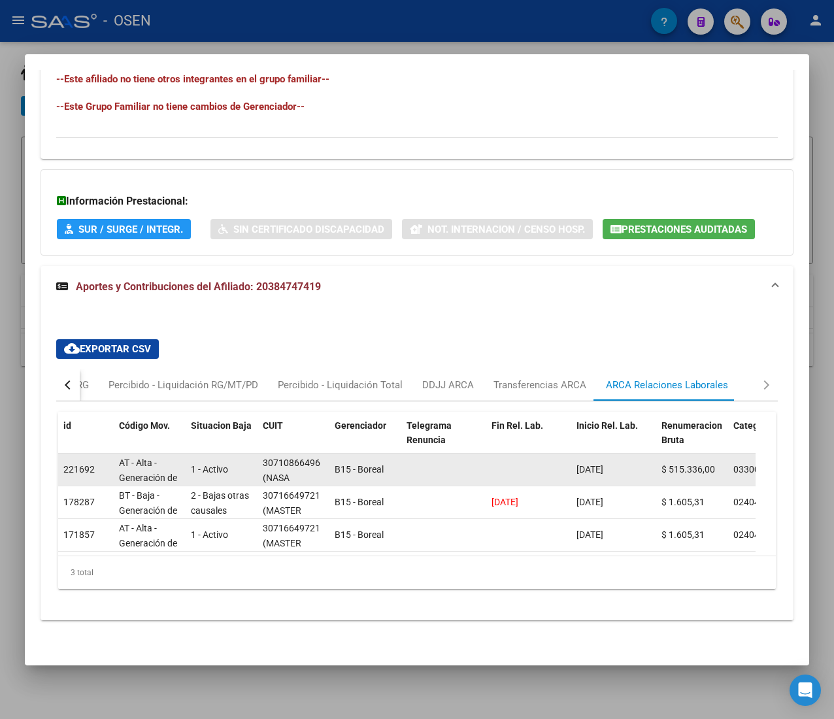
click at [315, 455] on div "30710866496" at bounding box center [291, 462] width 57 height 15
click at [318, 455] on div "30710866496" at bounding box center [291, 462] width 57 height 15
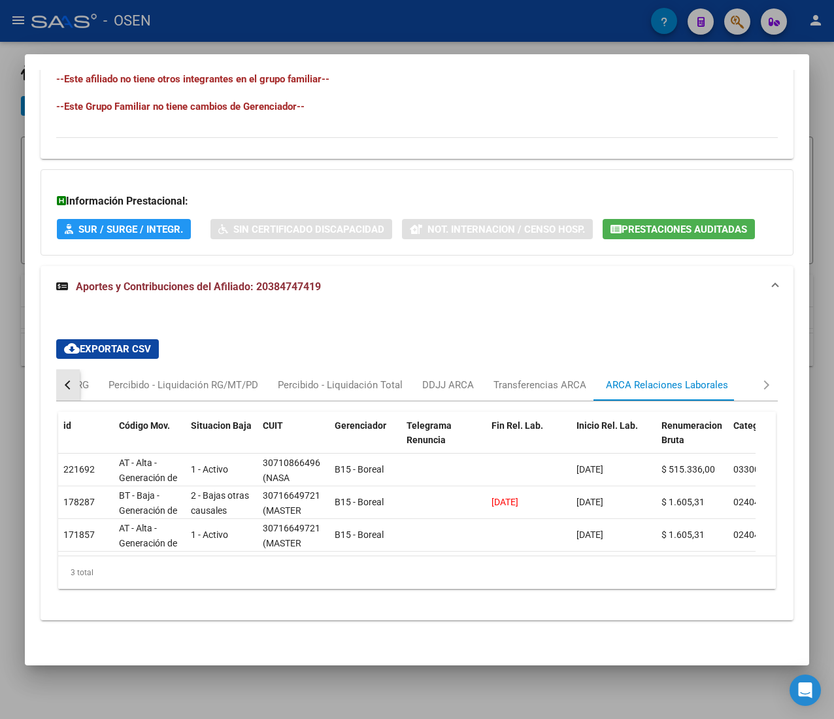
click at [76, 369] on button "button" at bounding box center [68, 384] width 24 height 31
click at [110, 378] on div "Devengado RG" at bounding box center [121, 385] width 63 height 14
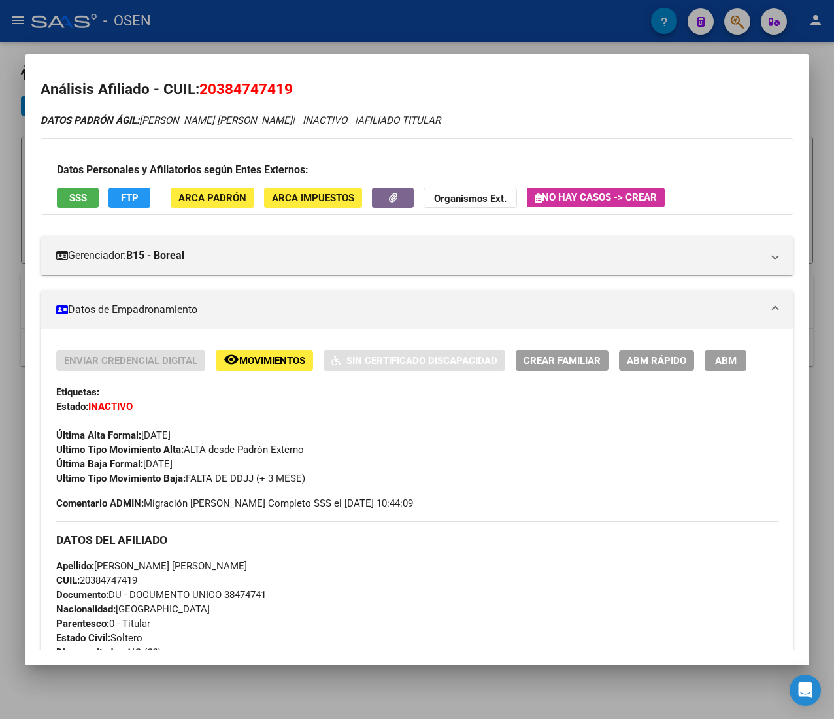
scroll to position [0, 0]
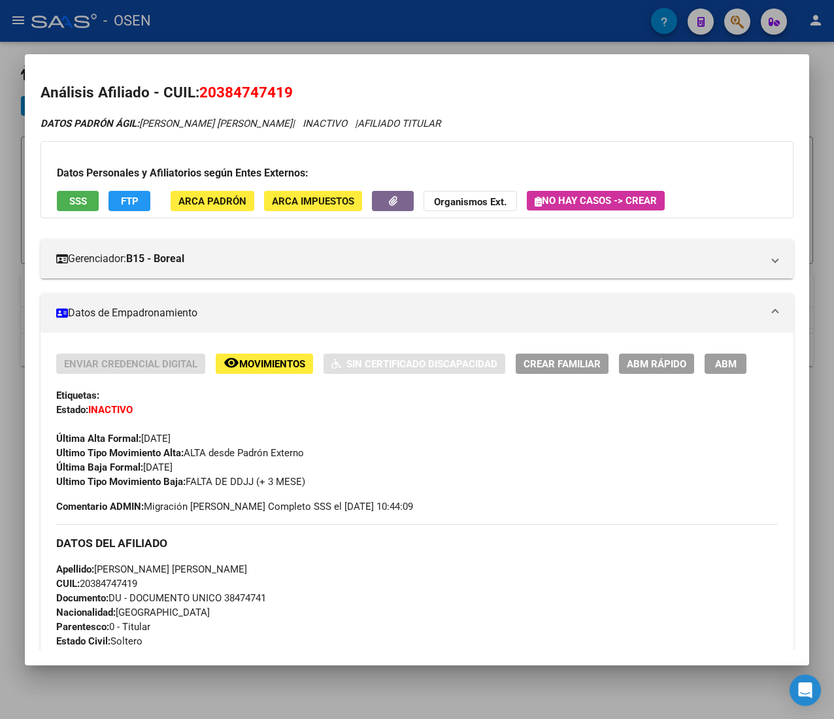
click at [646, 358] on span "ABM Rápido" at bounding box center [656, 364] width 59 height 12
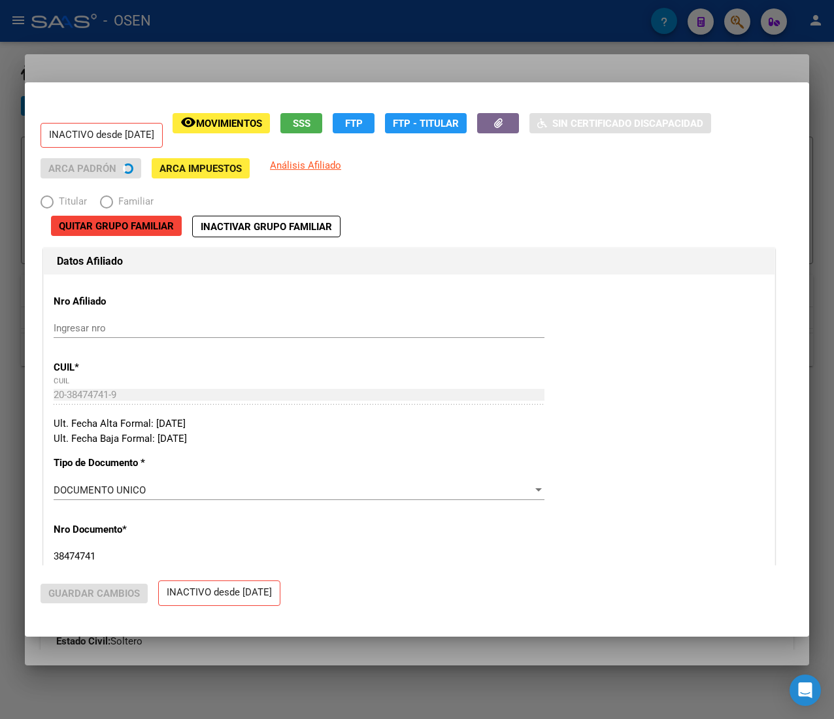
radio input "true"
type input "30-71086649-6"
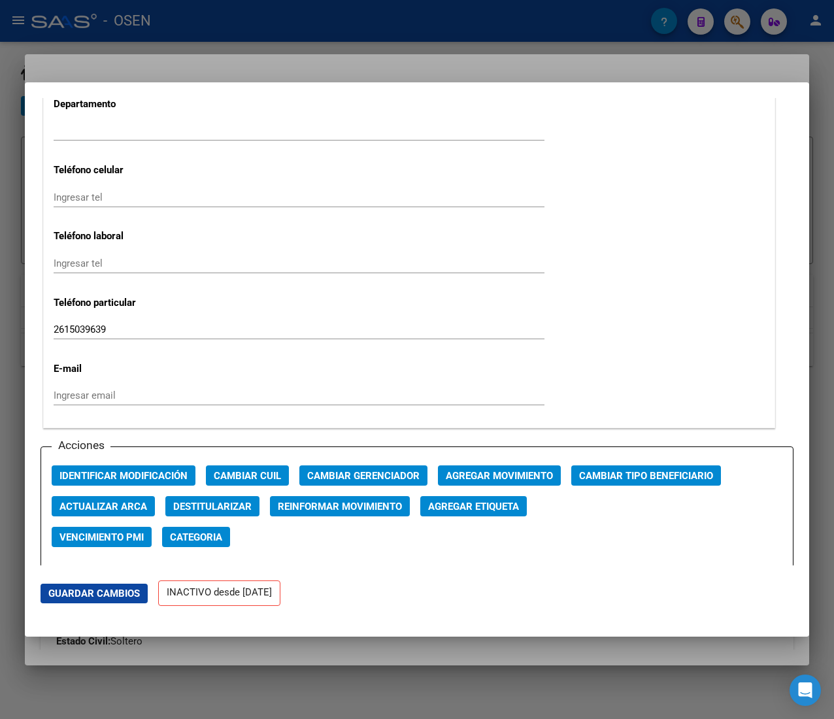
scroll to position [1568, 0]
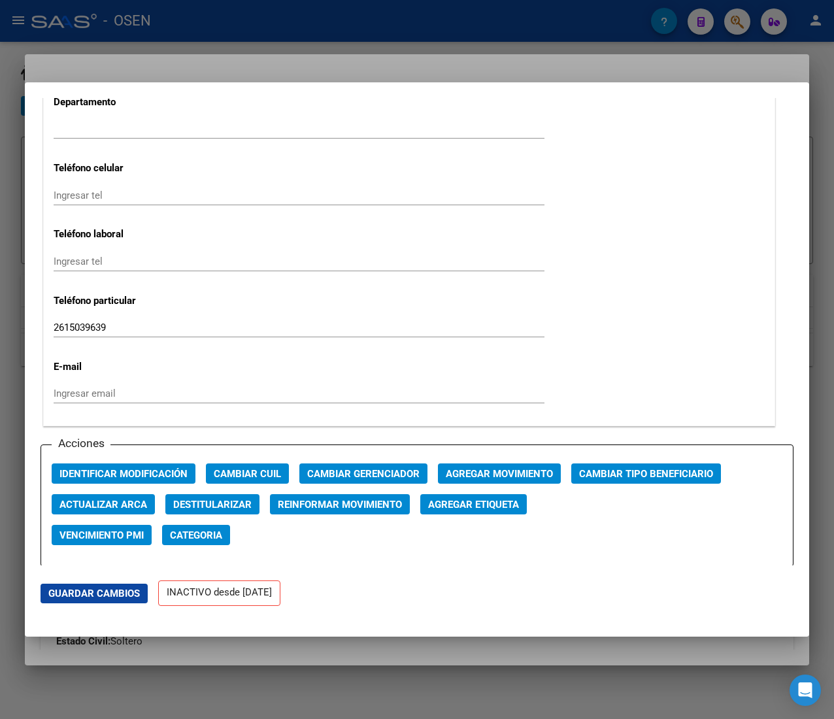
click at [517, 474] on span "Agregar Movimiento" at bounding box center [499, 474] width 107 height 12
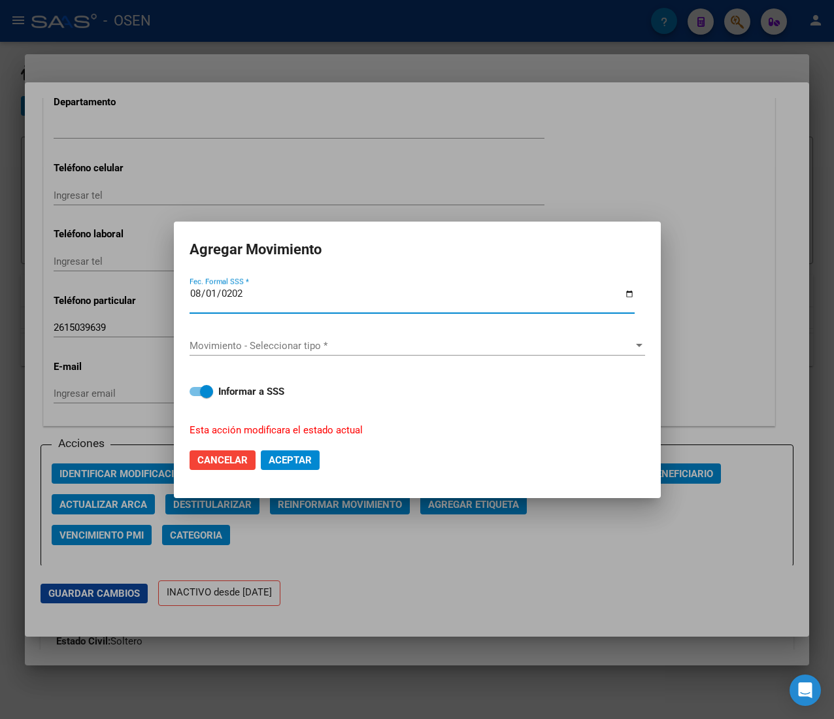
type input "[DATE]"
click at [299, 344] on span "Movimiento - Seleccionar tipo *" at bounding box center [411, 346] width 444 height 12
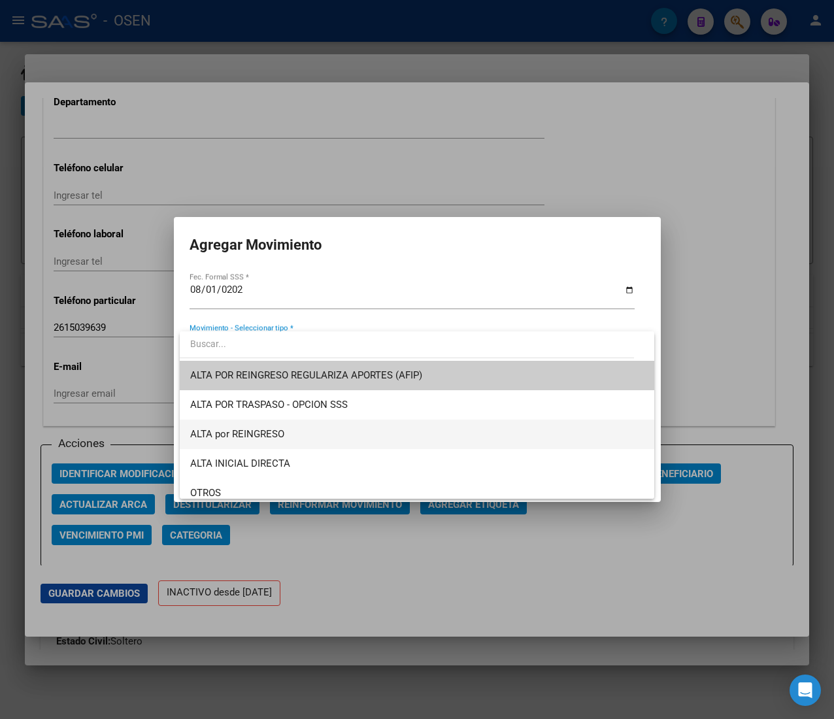
drag, startPoint x: 280, startPoint y: 425, endPoint x: 301, endPoint y: 455, distance: 36.6
click at [280, 425] on span "ALTA por REINGRESO" at bounding box center [416, 433] width 453 height 29
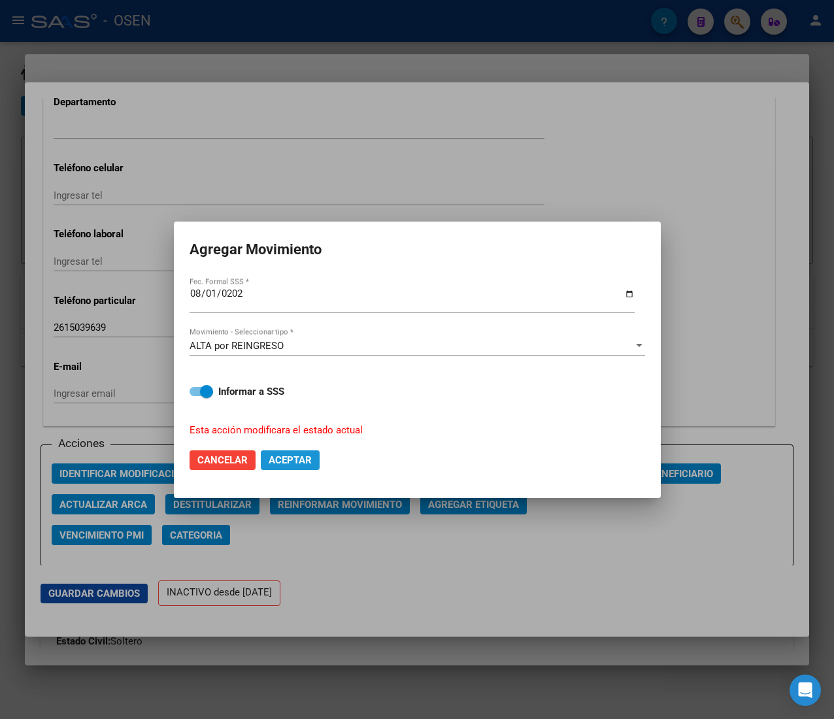
drag, startPoint x: 304, startPoint y: 460, endPoint x: 333, endPoint y: 559, distance: 103.0
click at [304, 461] on span "Aceptar" at bounding box center [290, 460] width 43 height 12
checkbox input "false"
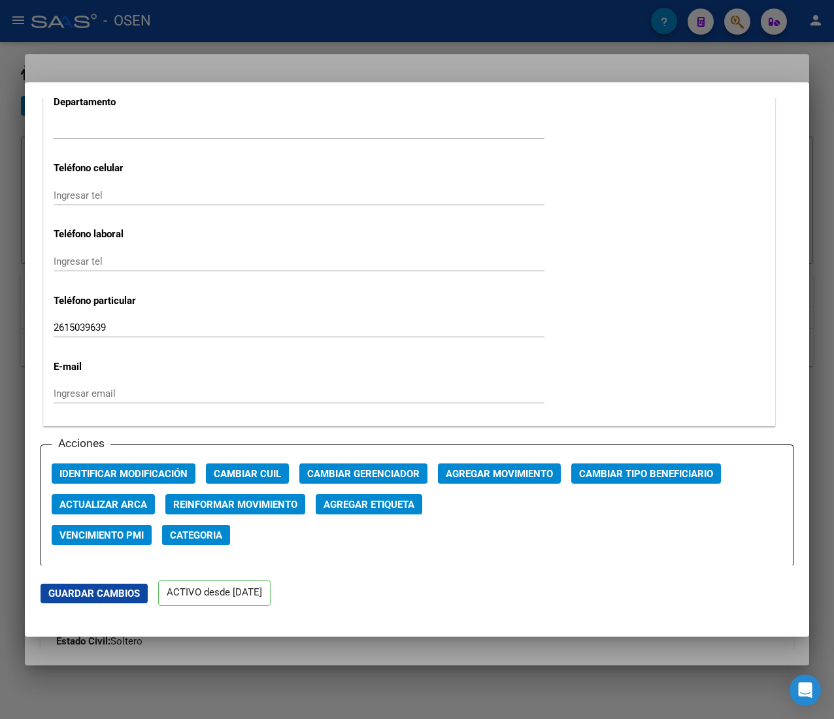
click at [406, 33] on div at bounding box center [417, 359] width 834 height 719
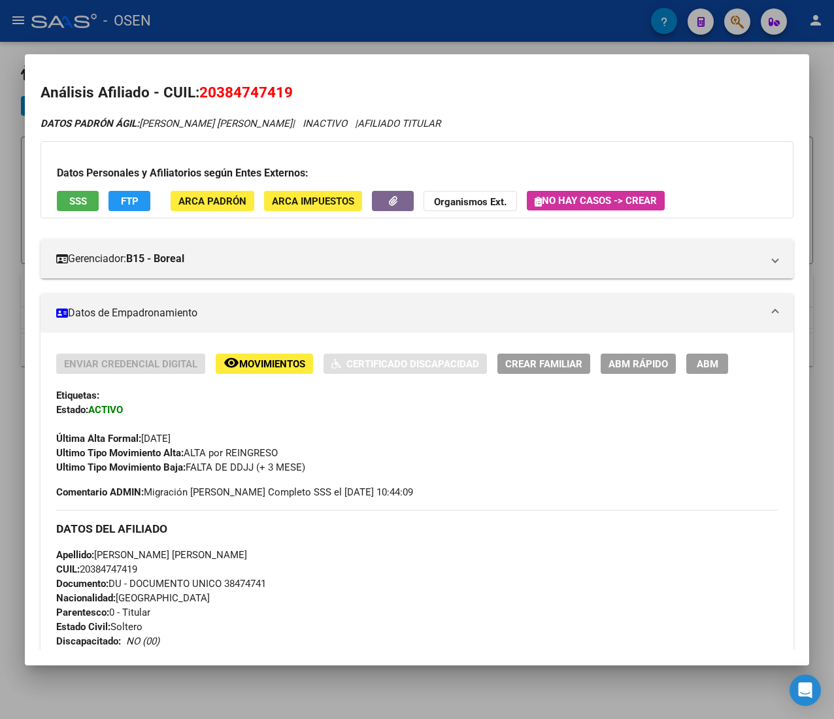
click at [421, 24] on div at bounding box center [417, 359] width 834 height 719
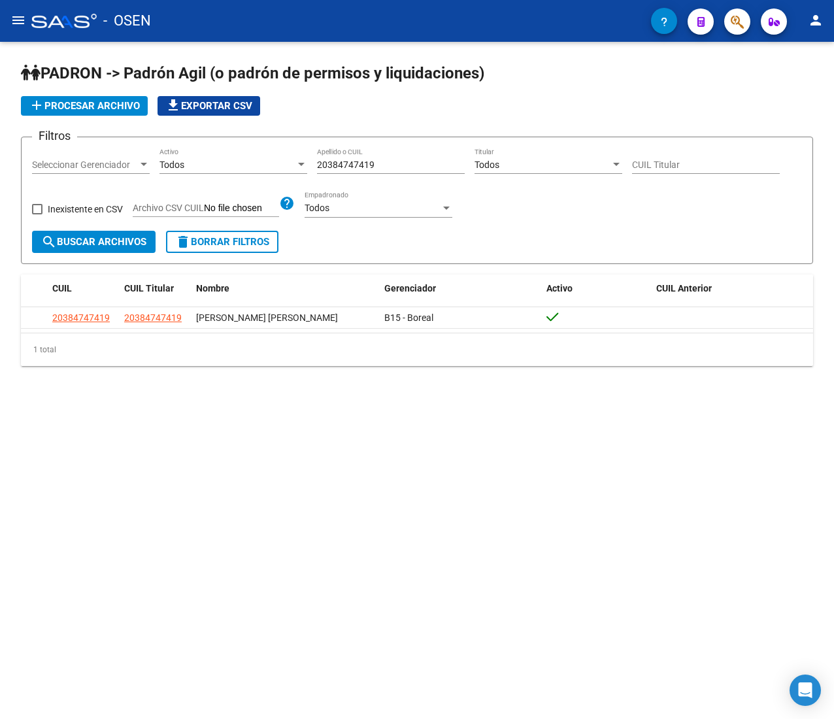
drag, startPoint x: 409, startPoint y: 161, endPoint x: 237, endPoint y: 152, distance: 172.8
click at [237, 152] on div "Filtros Seleccionar Gerenciador Seleccionar Gerenciador Todos Activo 2038474741…" at bounding box center [417, 189] width 770 height 83
paste input "69373987"
type input "20369373987"
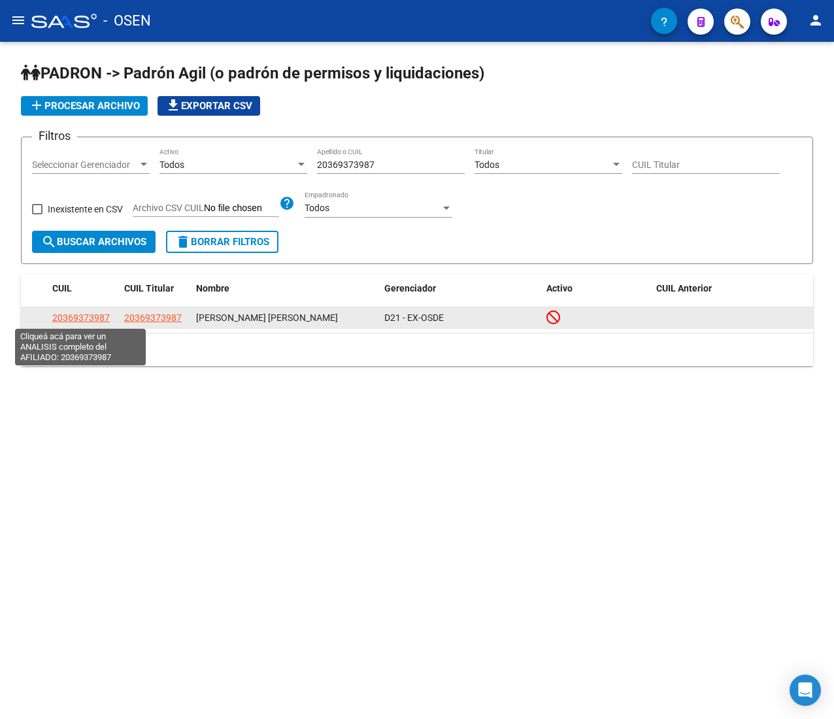
click at [92, 316] on span "20369373987" at bounding box center [80, 317] width 57 height 10
type textarea "20369373987"
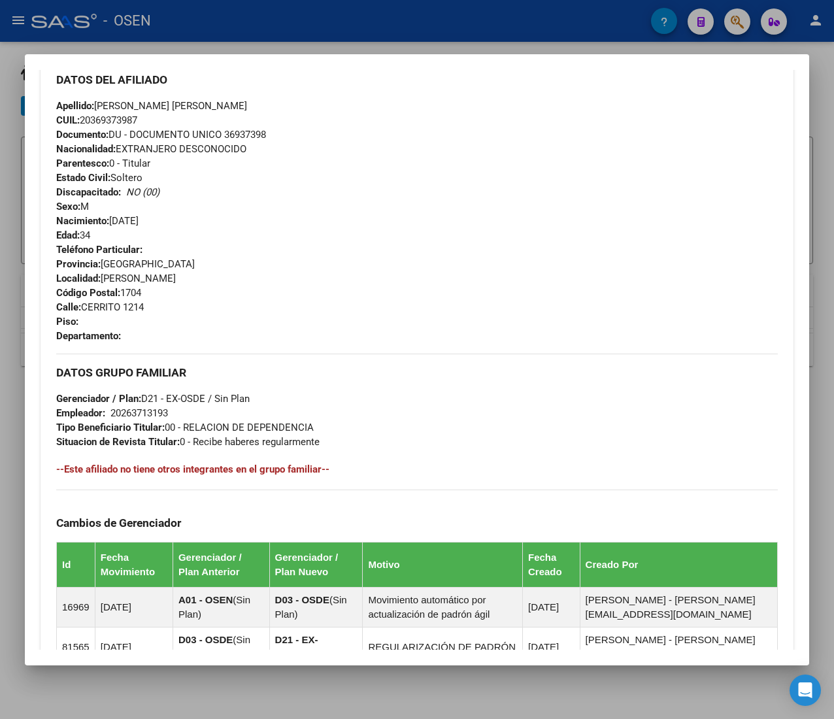
scroll to position [672, 0]
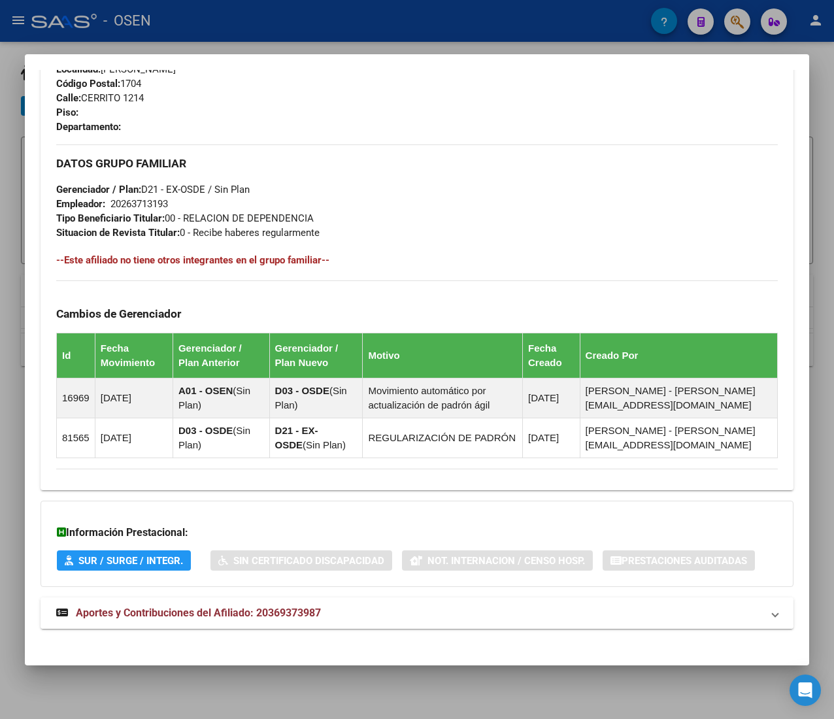
click at [389, 621] on mat-panel-title "Aportes y Contribuciones del Afiliado: 20369373987" at bounding box center [409, 613] width 706 height 16
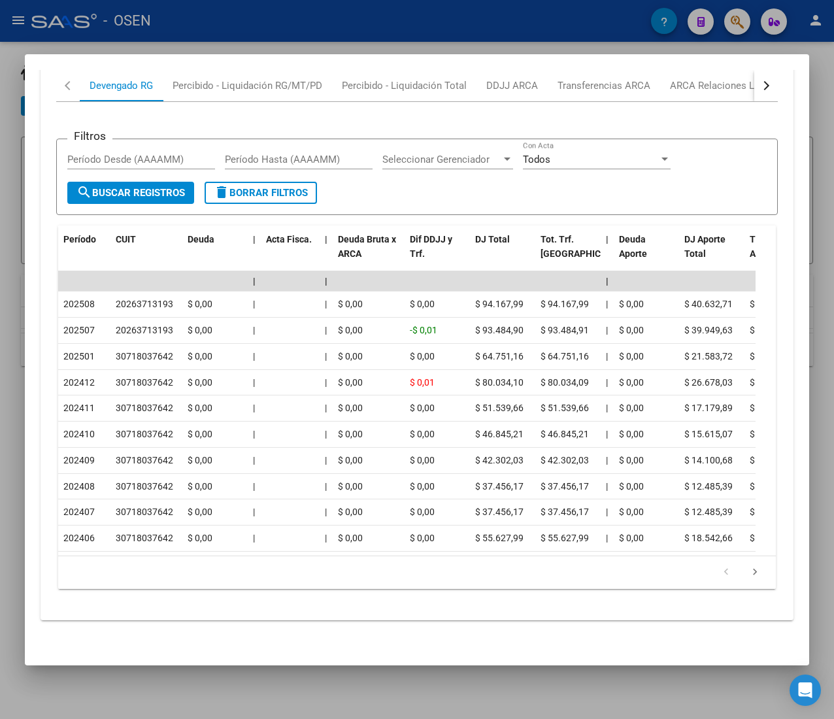
scroll to position [1328, 0]
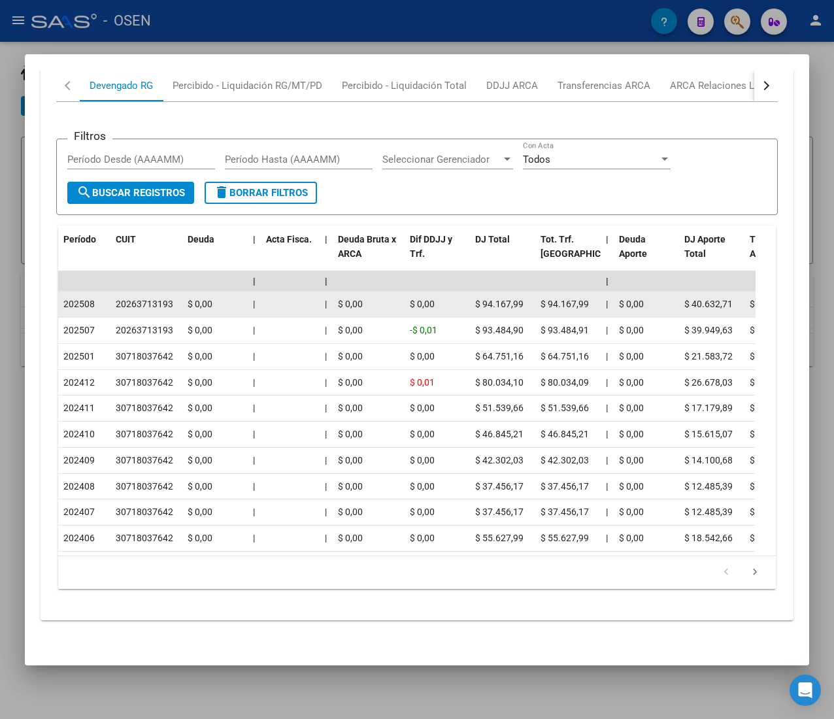
click at [90, 299] on span "202508" at bounding box center [78, 304] width 31 height 10
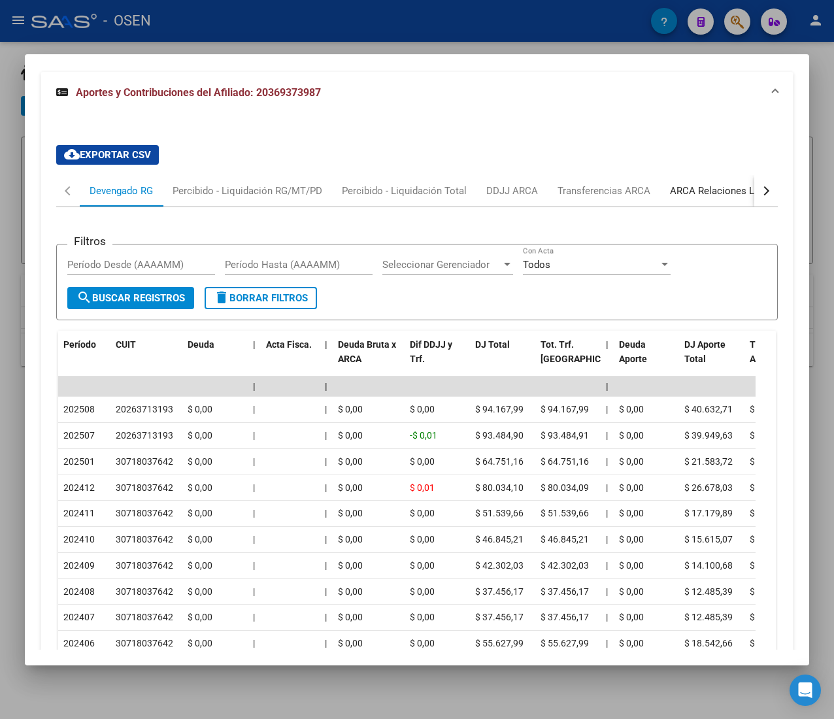
click at [701, 188] on div "ARCA Relaciones Laborales" at bounding box center [731, 191] width 122 height 14
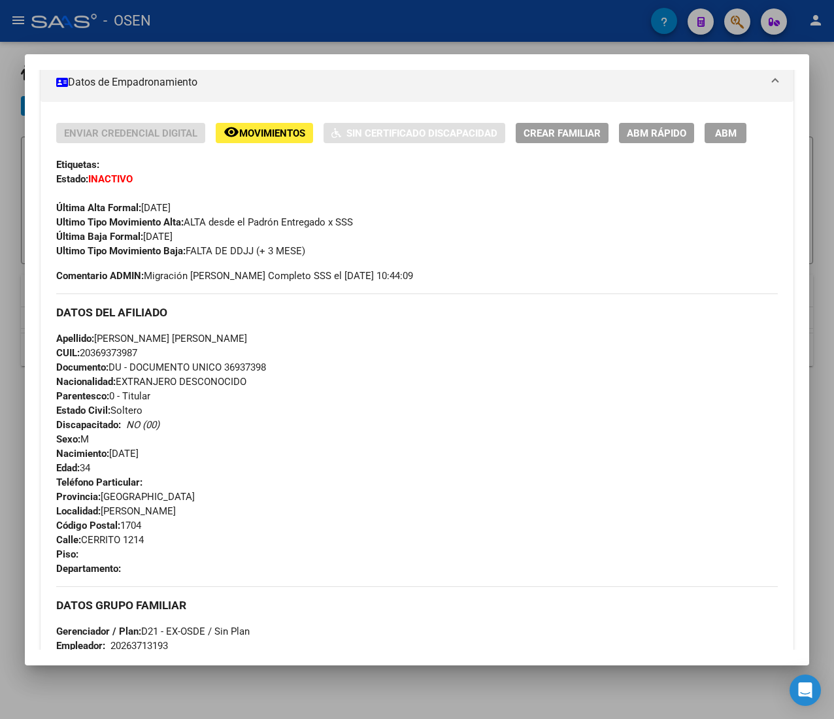
scroll to position [152, 0]
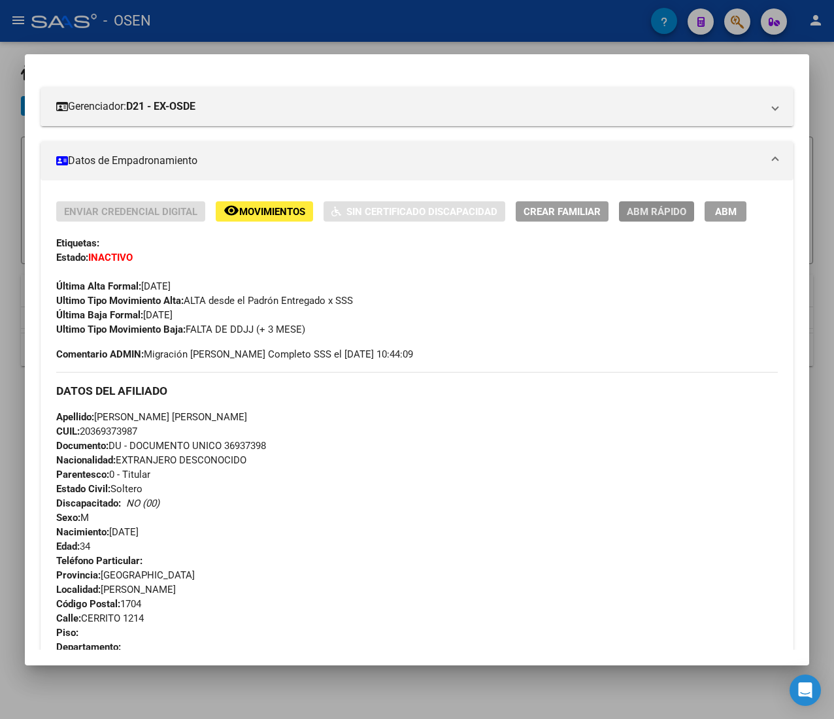
click at [649, 206] on span "ABM Rápido" at bounding box center [656, 212] width 59 height 12
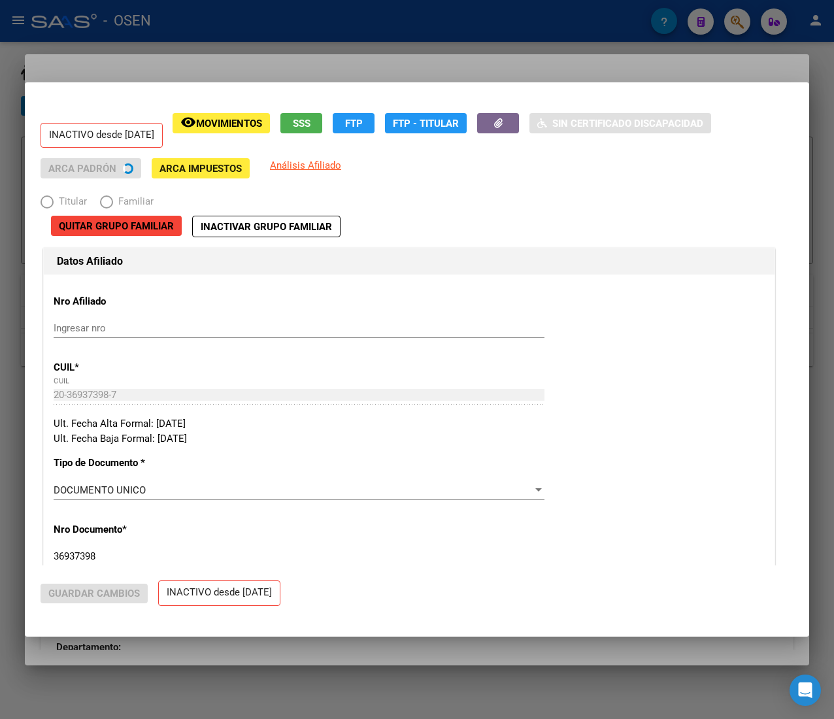
radio input "true"
type input "20-26371319-3"
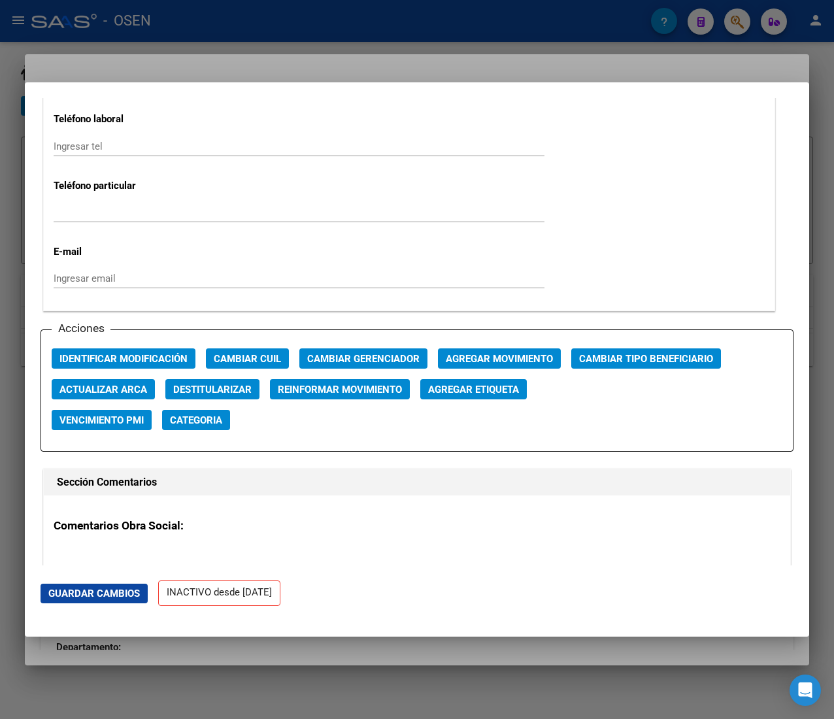
scroll to position [1829, 0]
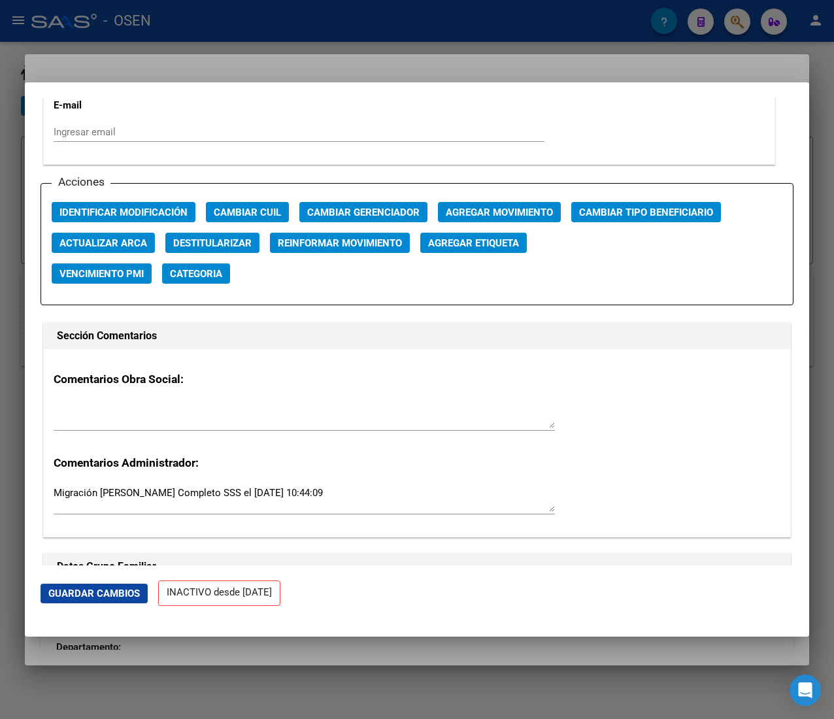
click at [489, 201] on div "Acciones Identificar Modificación Cambiar CUIL Cambiar Gerenciador Agregar Movi…" at bounding box center [417, 244] width 753 height 122
click at [495, 214] on span "Agregar Movimiento" at bounding box center [499, 212] width 107 height 12
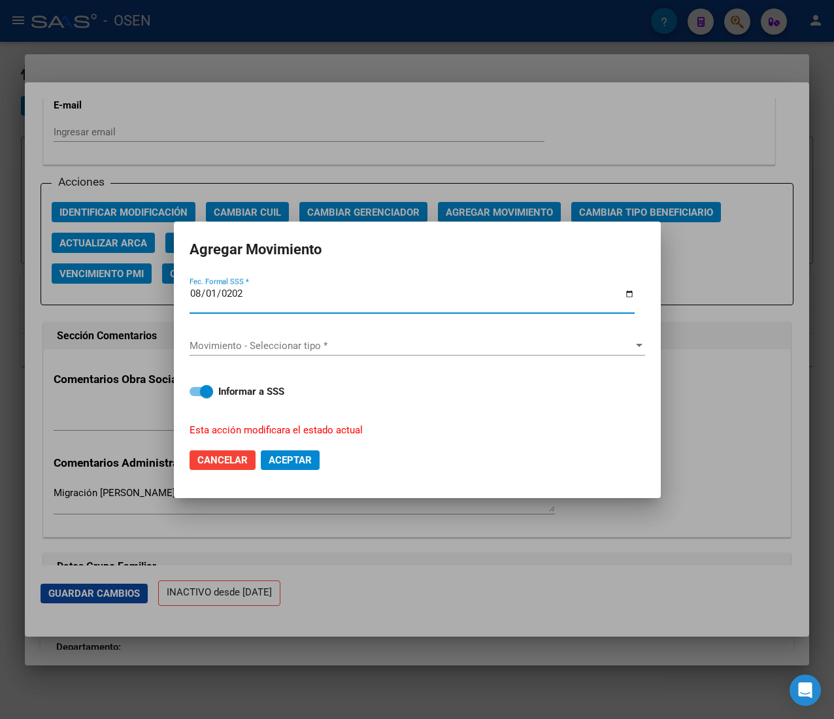
type input "[DATE]"
click at [342, 350] on span "Movimiento - Seleccionar tipo *" at bounding box center [411, 346] width 444 height 12
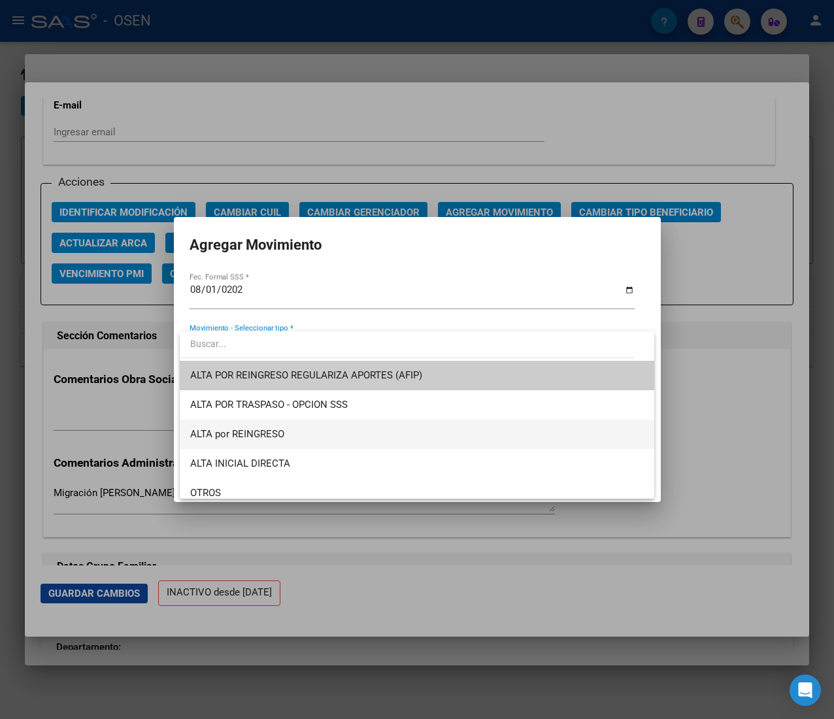
click at [301, 446] on span "ALTA por REINGRESO" at bounding box center [416, 433] width 453 height 29
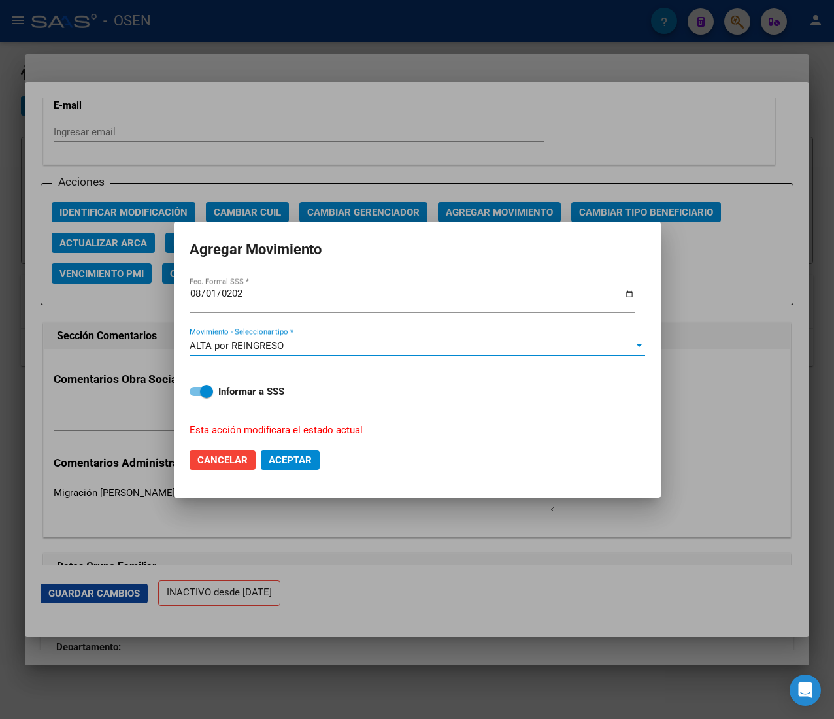
click at [302, 465] on span "Aceptar" at bounding box center [290, 460] width 43 height 12
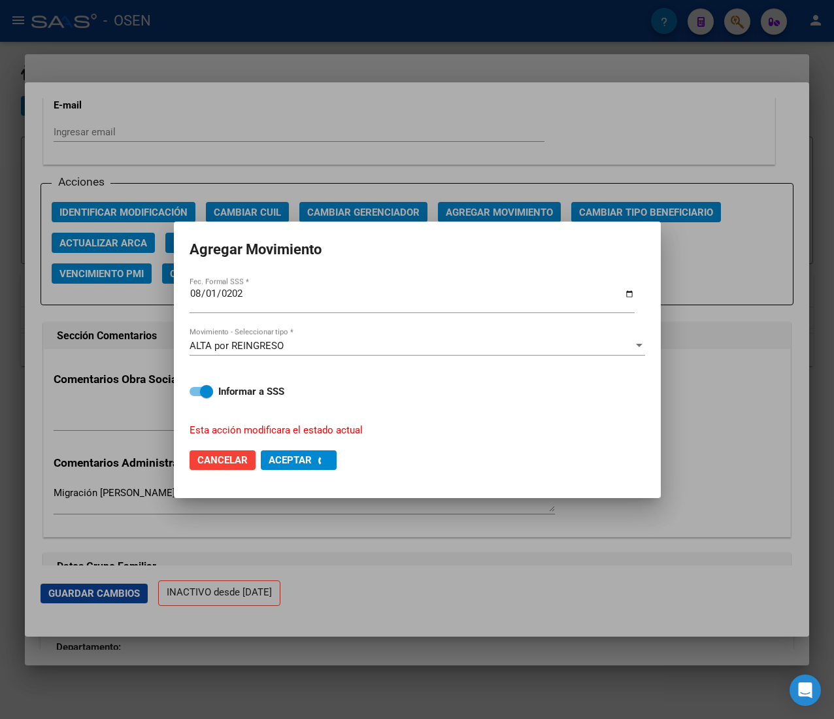
checkbox input "false"
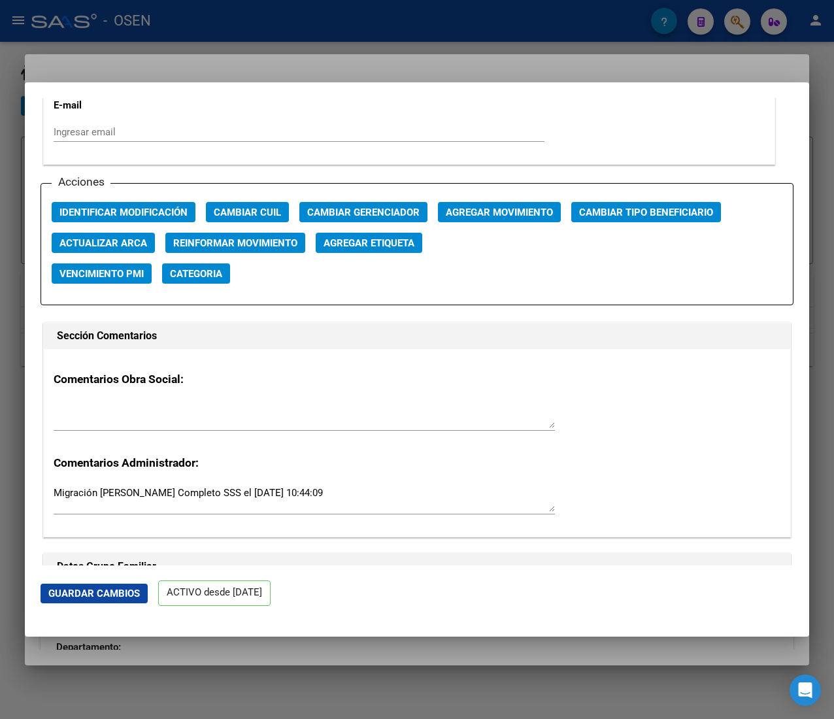
click at [297, 35] on div at bounding box center [417, 359] width 834 height 719
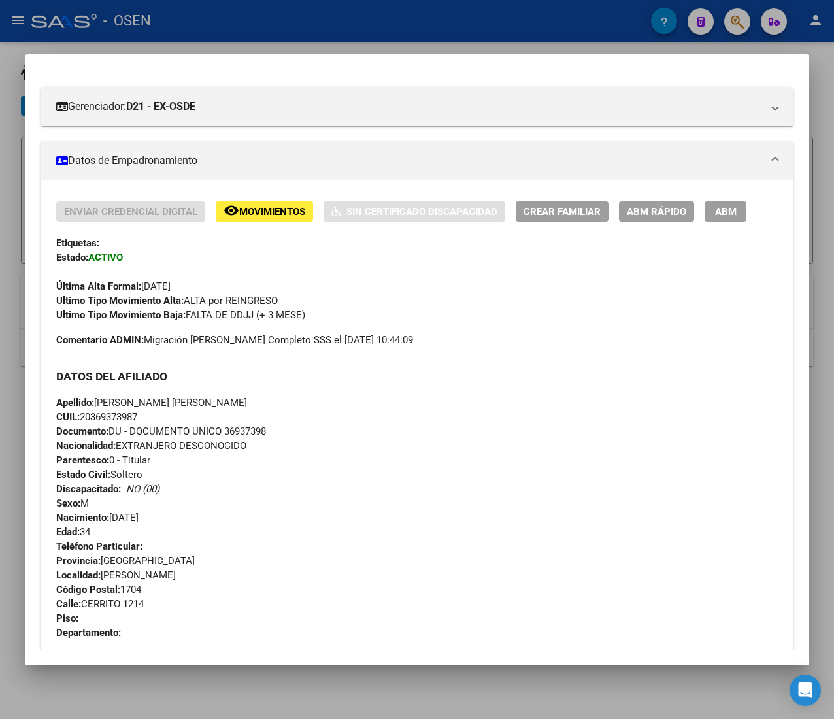
click at [331, 24] on div at bounding box center [417, 359] width 834 height 719
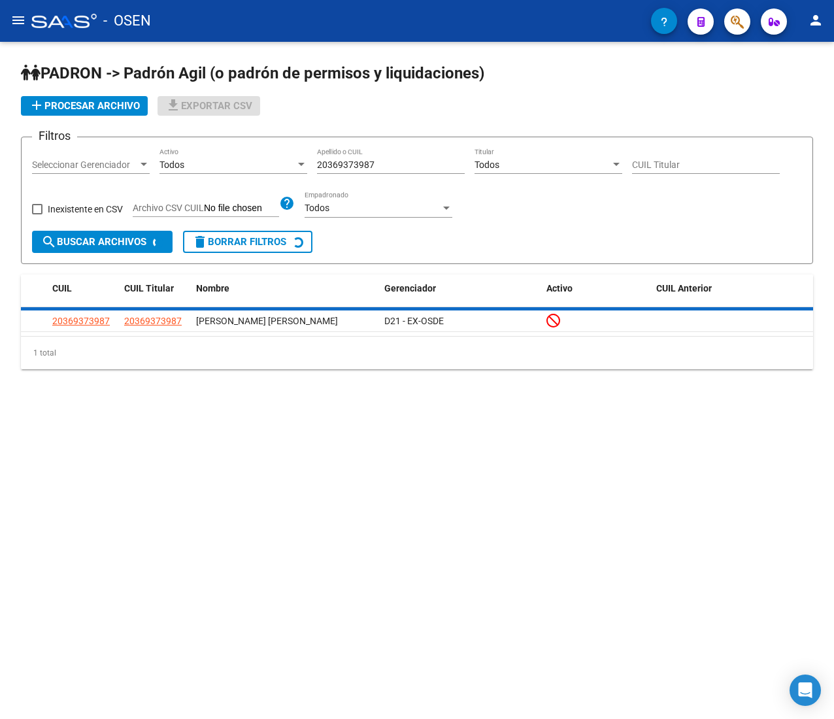
drag, startPoint x: 383, startPoint y: 161, endPoint x: 225, endPoint y: 161, distance: 157.5
click at [233, 161] on div "Filtros Seleccionar Gerenciador Seleccionar Gerenciador Todos Activo 2036937398…" at bounding box center [417, 189] width 770 height 83
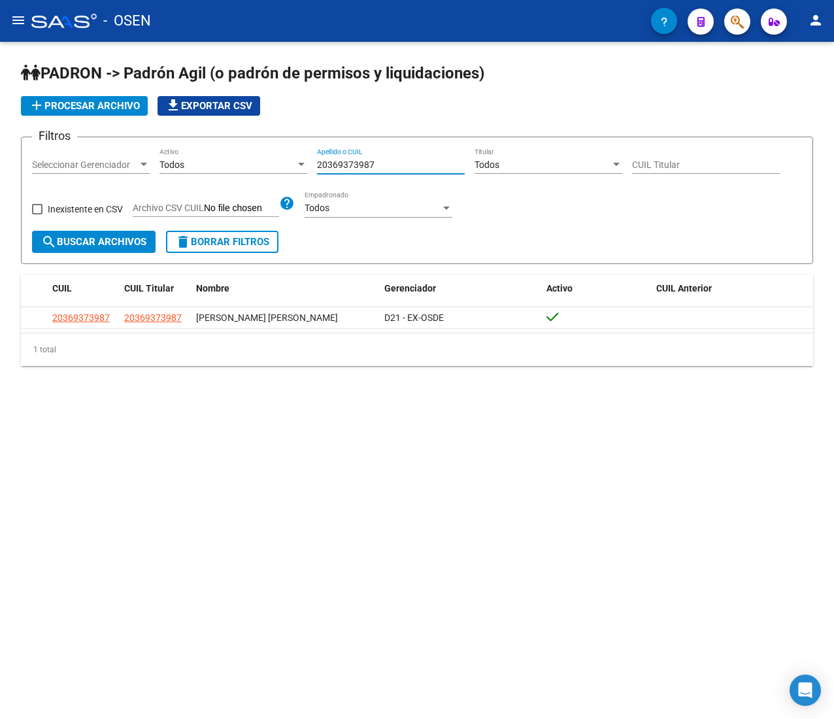
paste input "73259722"
type input "20373259722"
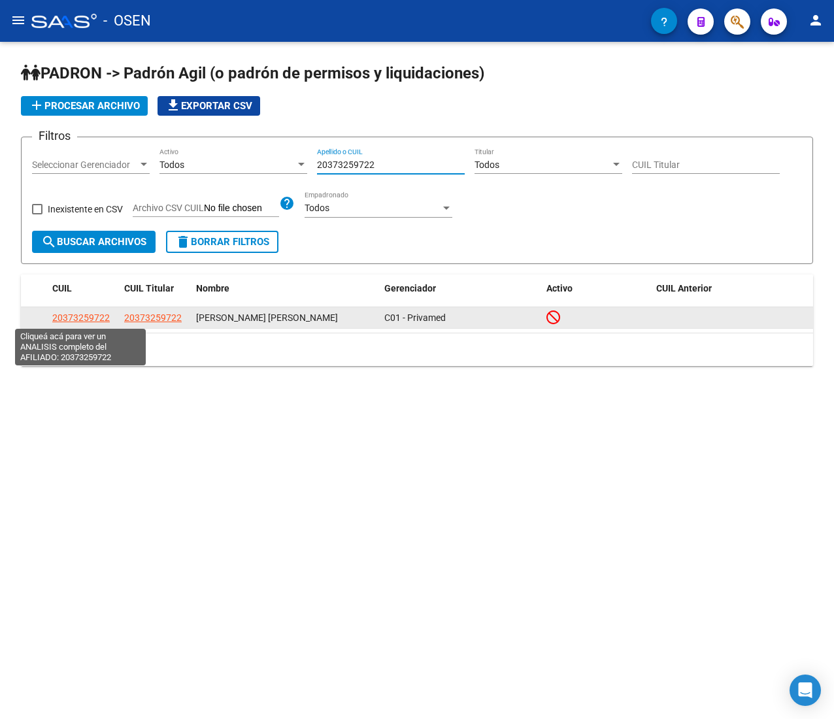
click at [100, 318] on span "20373259722" at bounding box center [80, 317] width 57 height 10
type textarea "20373259722"
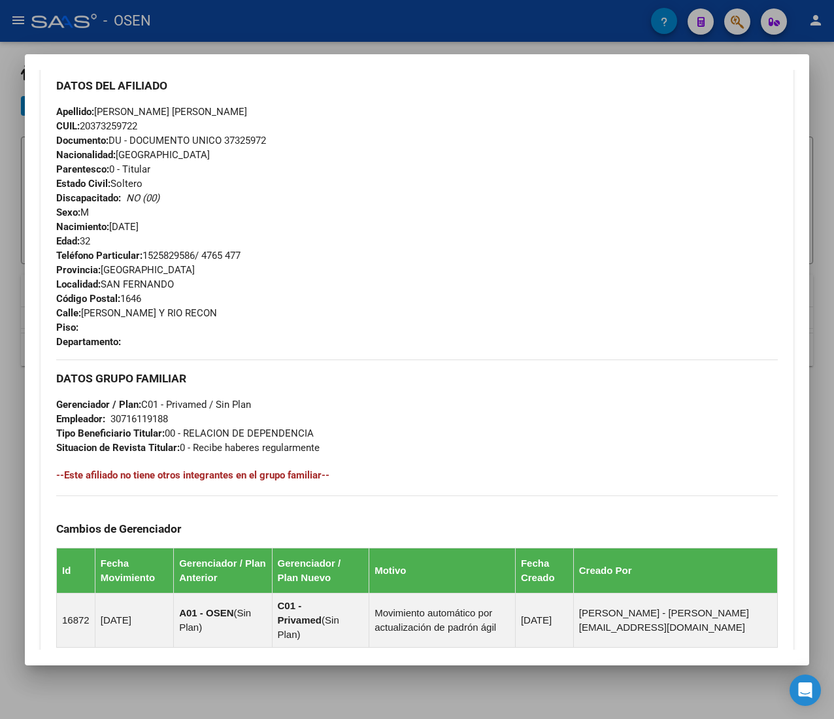
scroll to position [644, 0]
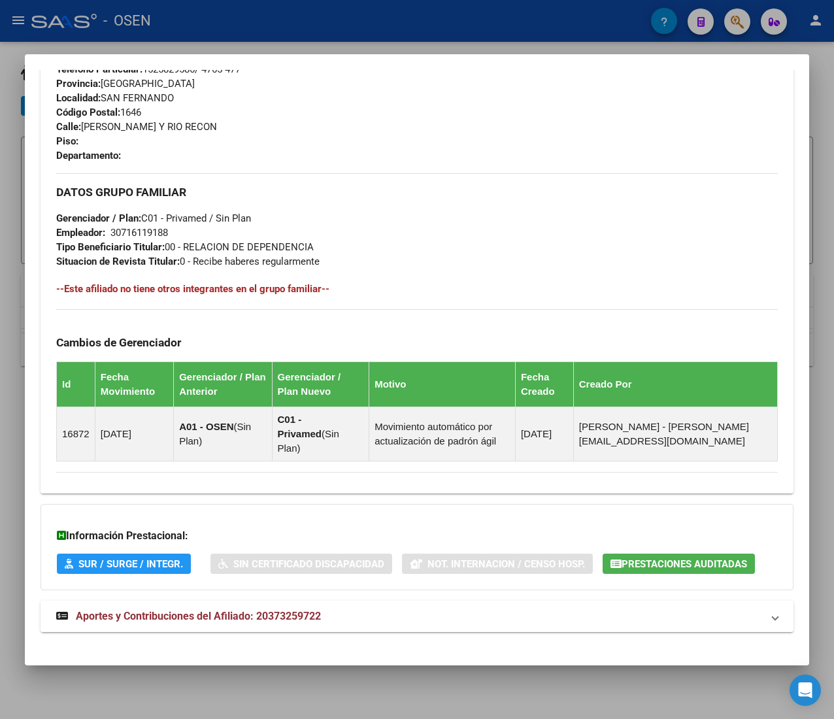
click at [299, 610] on span "Aportes y Contribuciones del Afiliado: 20373259722" at bounding box center [198, 616] width 245 height 12
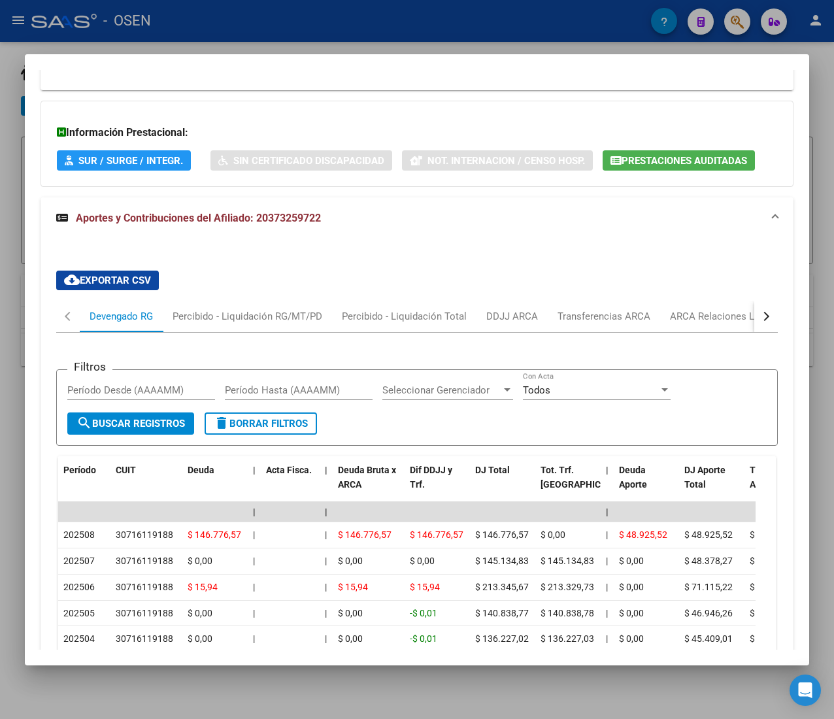
scroll to position [1027, 0]
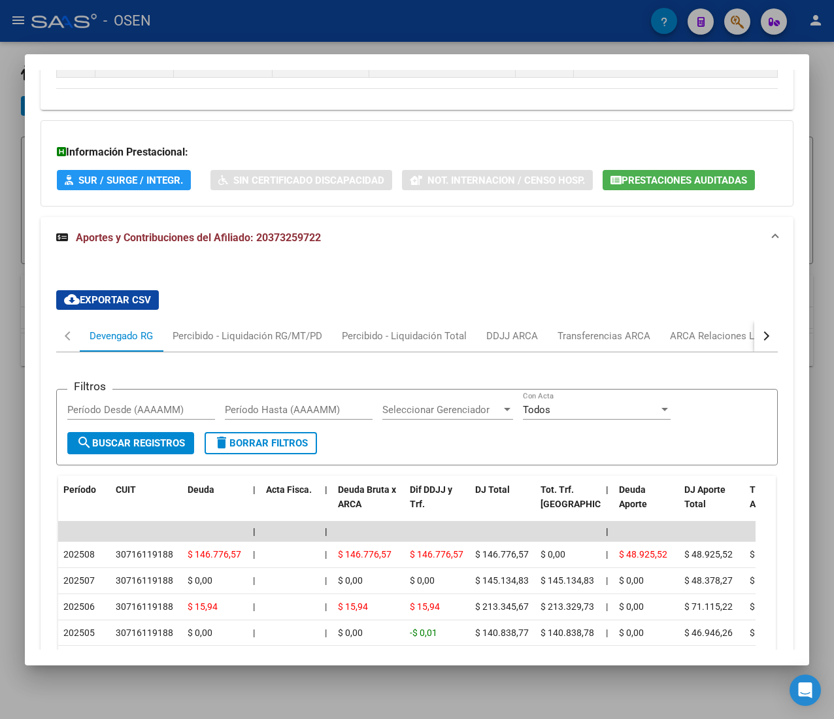
click at [760, 331] on div "button" at bounding box center [764, 335] width 9 height 9
click at [636, 329] on div "ARCA Relaciones Laborales" at bounding box center [667, 336] width 122 height 14
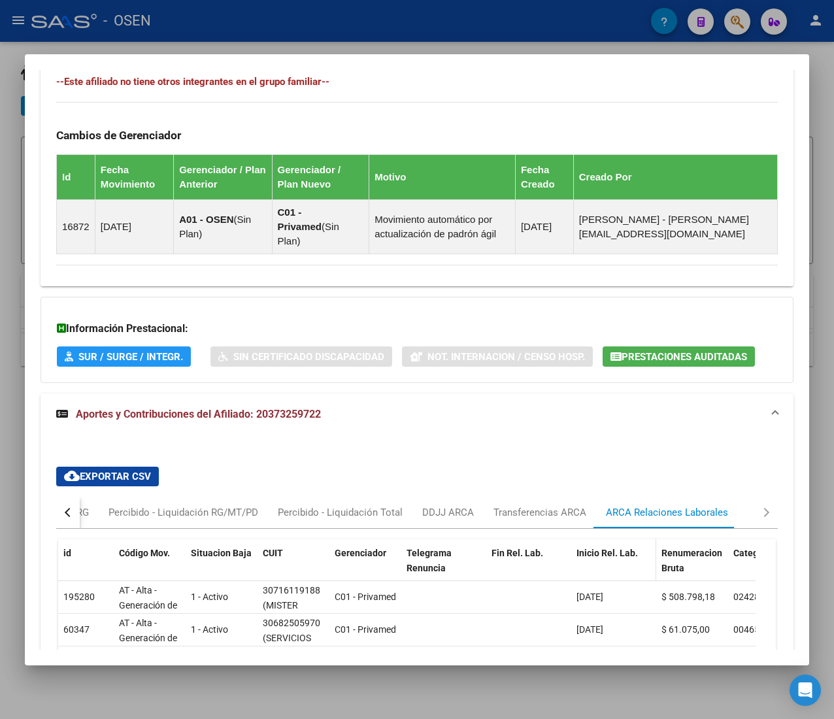
scroll to position [1020, 0]
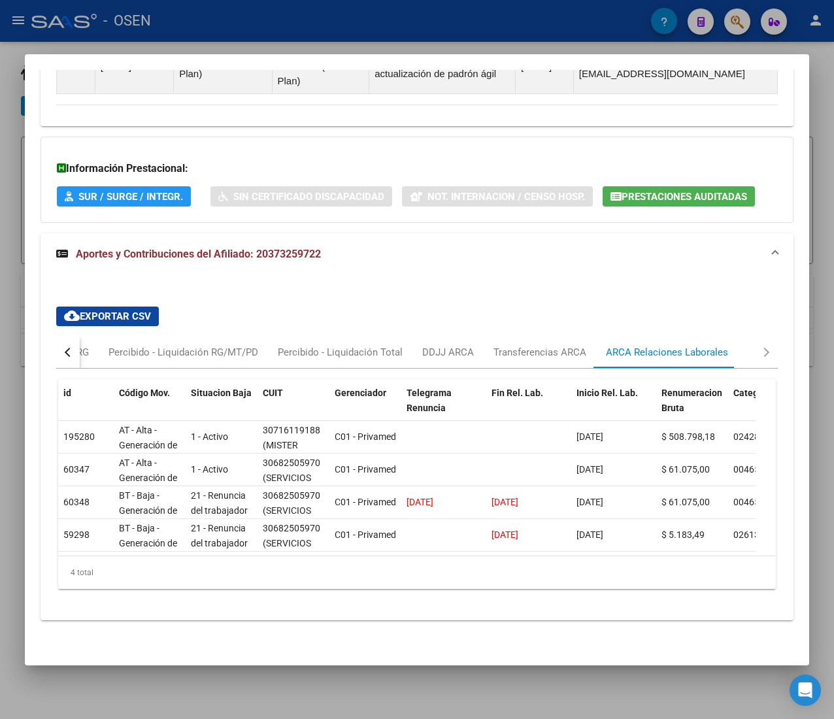
click at [63, 336] on button "button" at bounding box center [68, 351] width 24 height 31
click at [103, 345] on div "Devengado RG" at bounding box center [121, 352] width 63 height 14
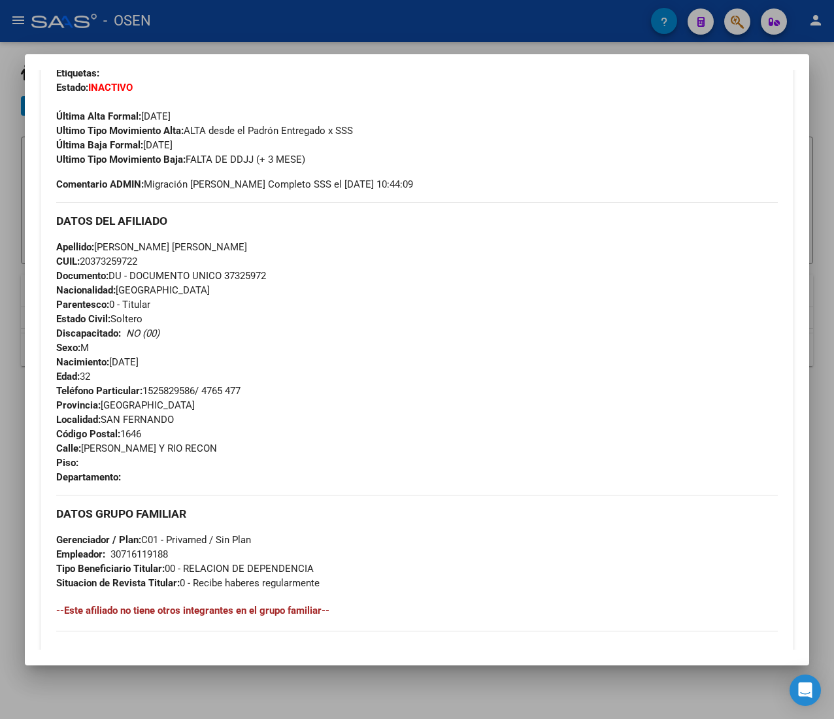
scroll to position [105, 0]
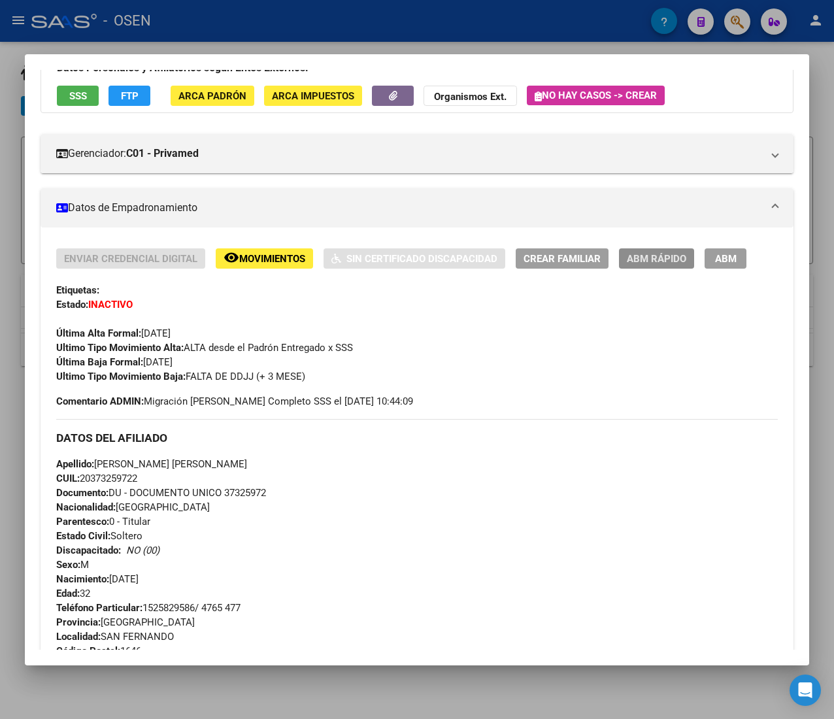
click at [646, 248] on button "ABM Rápido" at bounding box center [656, 258] width 75 height 20
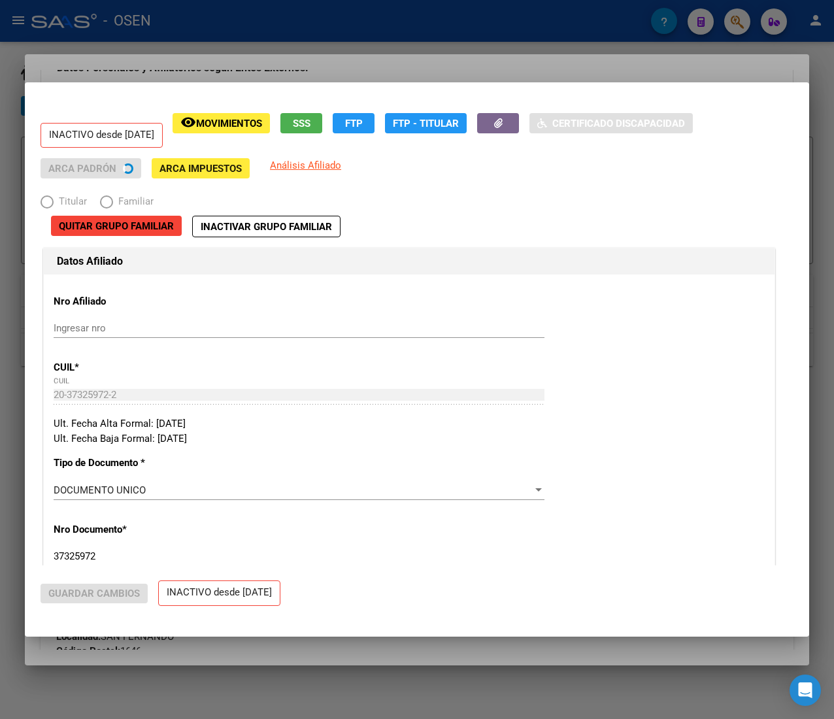
radio input "true"
type input "30-71611918-8"
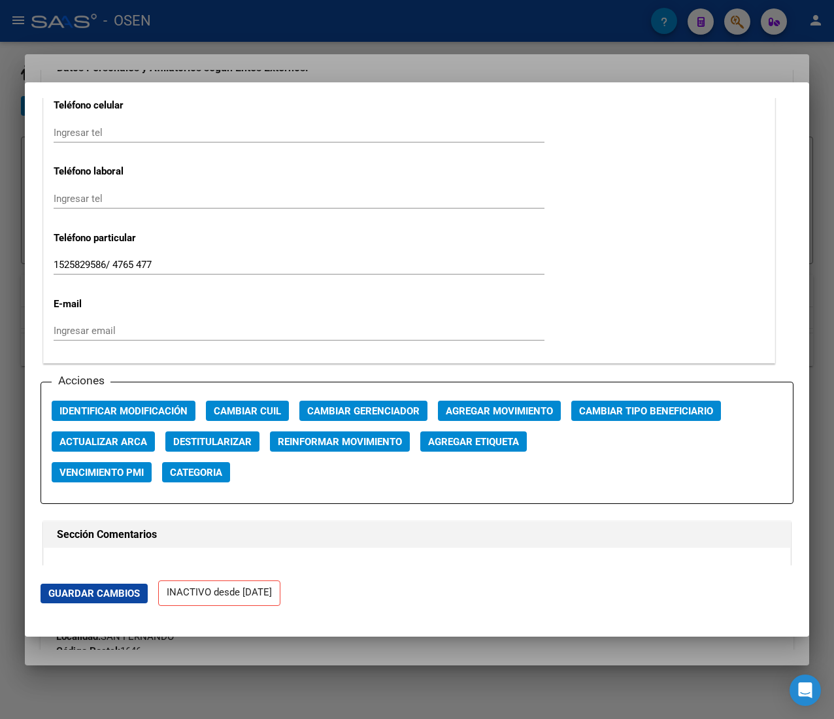
scroll to position [1699, 0]
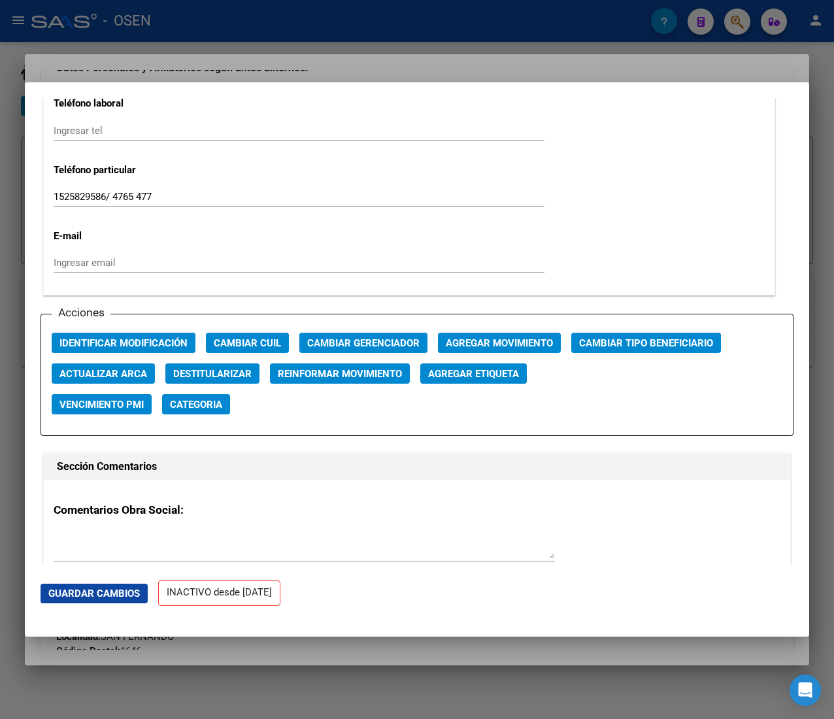
click at [476, 337] on span "Agregar Movimiento" at bounding box center [499, 343] width 107 height 12
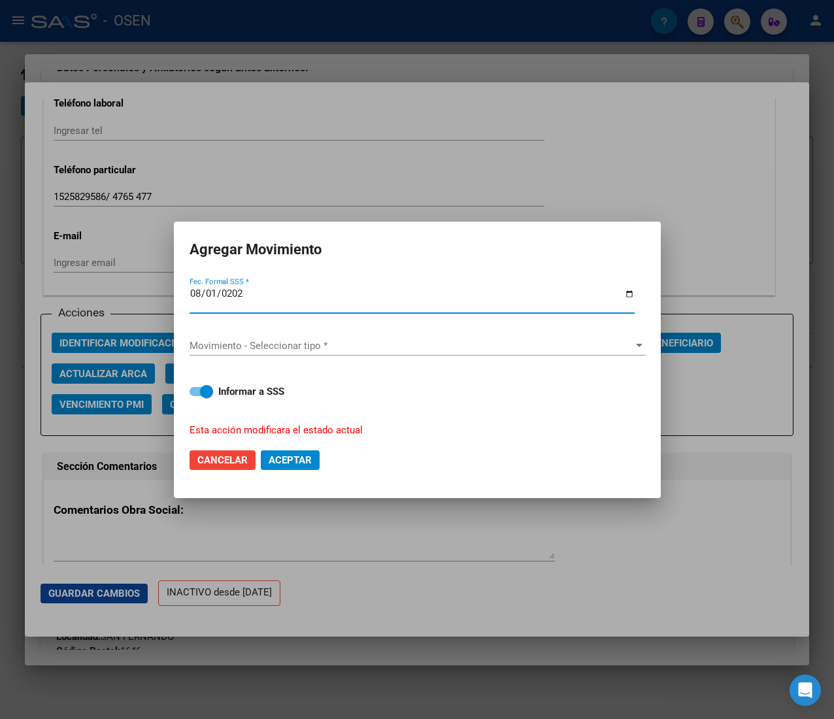
type input "[DATE]"
click at [476, 337] on div "Movimiento - Seleccionar tipo * Movimiento - Seleccionar tipo *" at bounding box center [416, 346] width 455 height 20
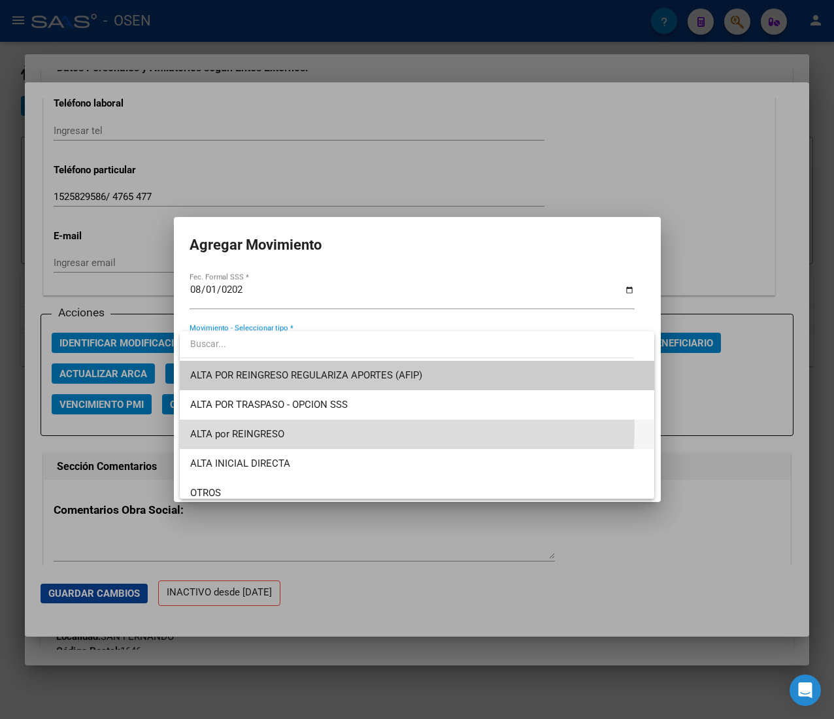
click at [341, 427] on span "ALTA por REINGRESO" at bounding box center [416, 433] width 453 height 29
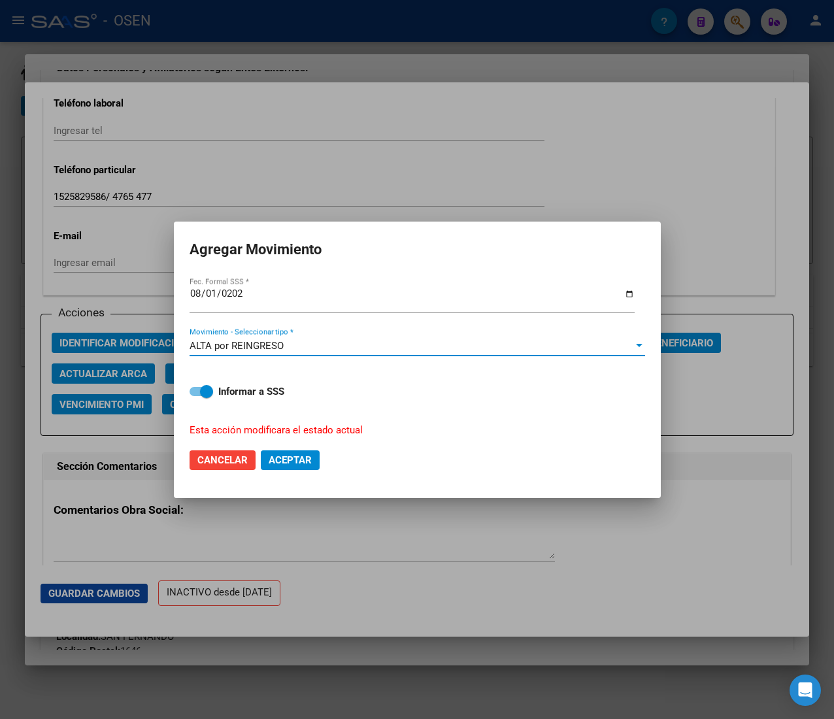
click at [294, 457] on span "Aceptar" at bounding box center [290, 460] width 43 height 12
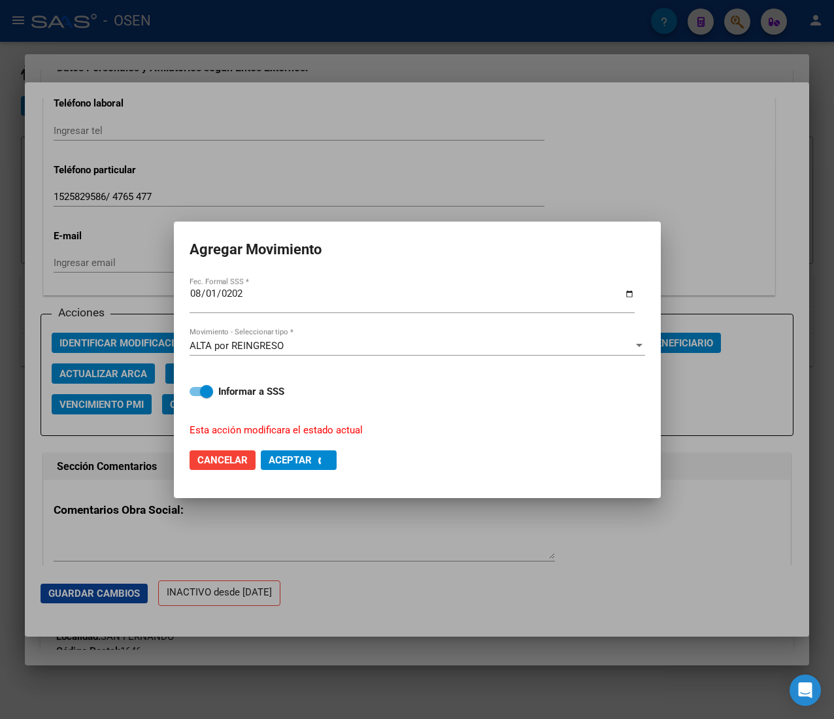
checkbox input "false"
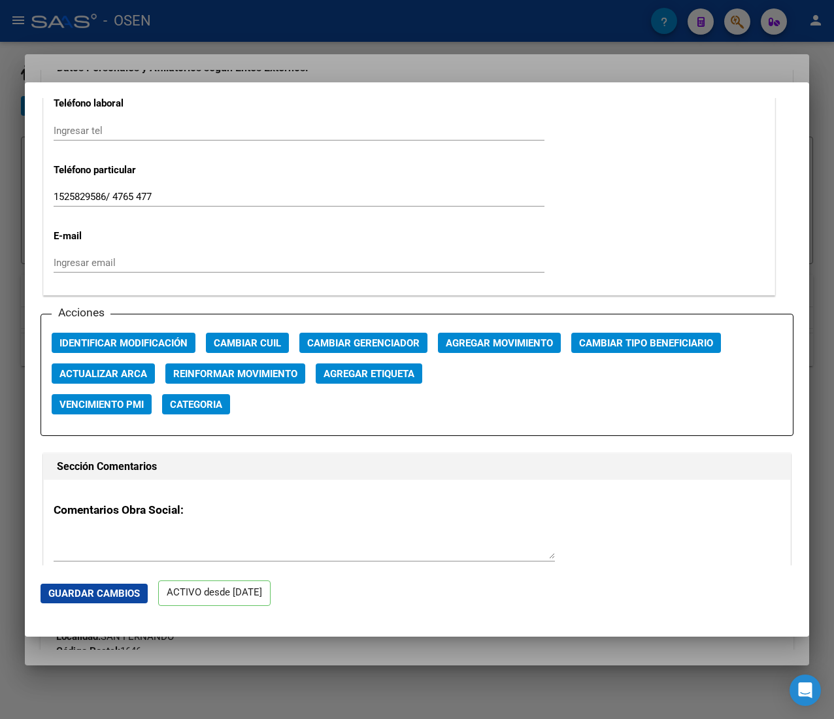
click at [231, 24] on div at bounding box center [417, 359] width 834 height 719
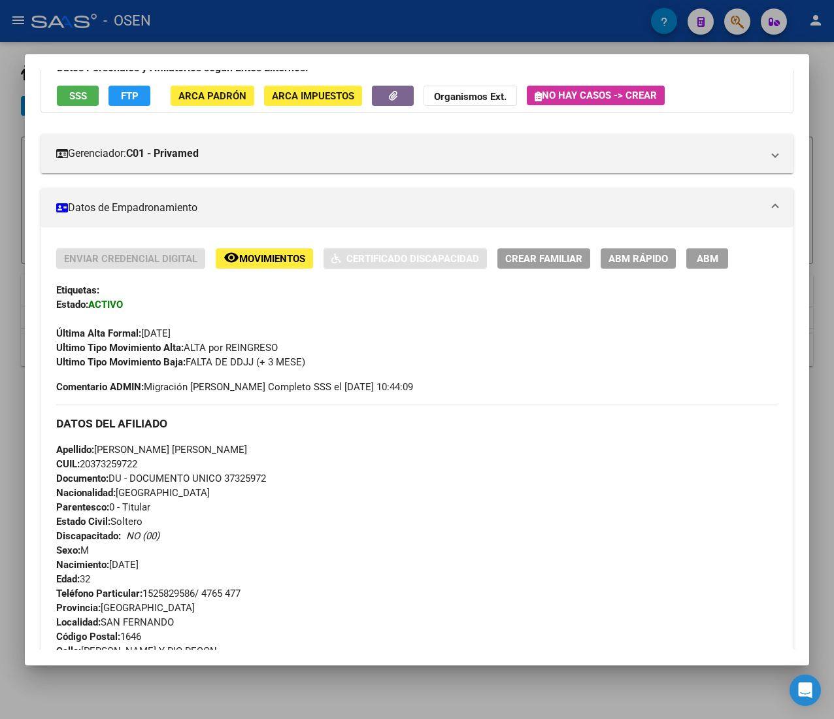
click at [231, 24] on div at bounding box center [417, 359] width 834 height 719
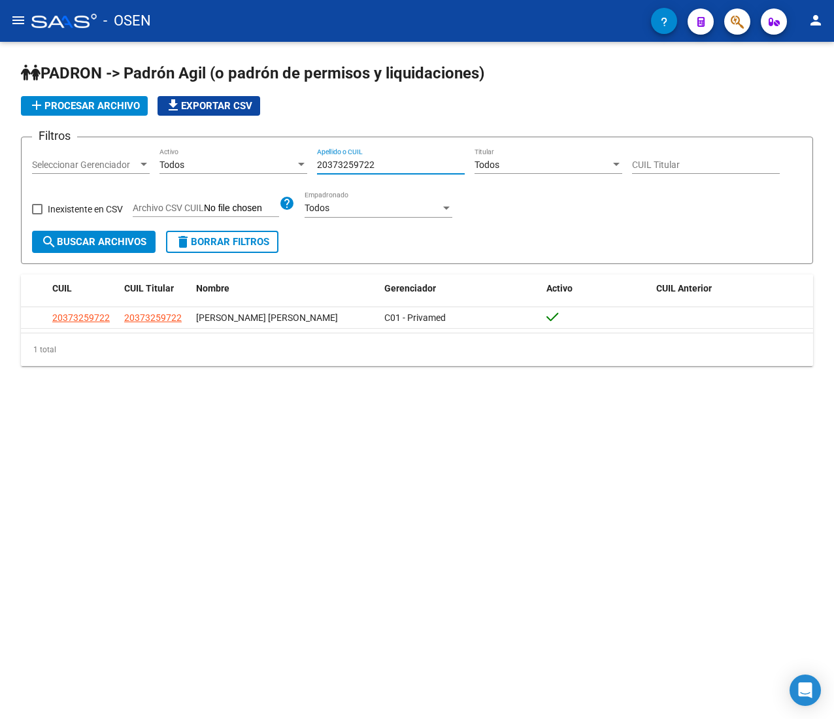
drag, startPoint x: 386, startPoint y: 162, endPoint x: 134, endPoint y: 163, distance: 251.6
click at [157, 163] on div "Filtros Seleccionar Gerenciador Seleccionar Gerenciador Todos Activo 2037325972…" at bounding box center [417, 189] width 770 height 83
paste input "2358514"
type input "20372358514"
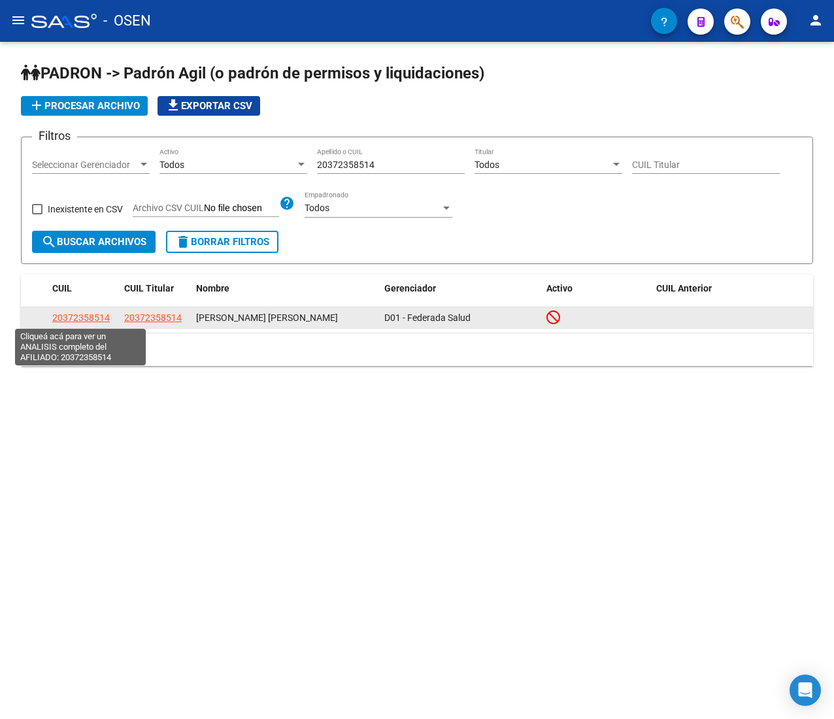
click at [80, 316] on span "20372358514" at bounding box center [80, 317] width 57 height 10
type textarea "20372358514"
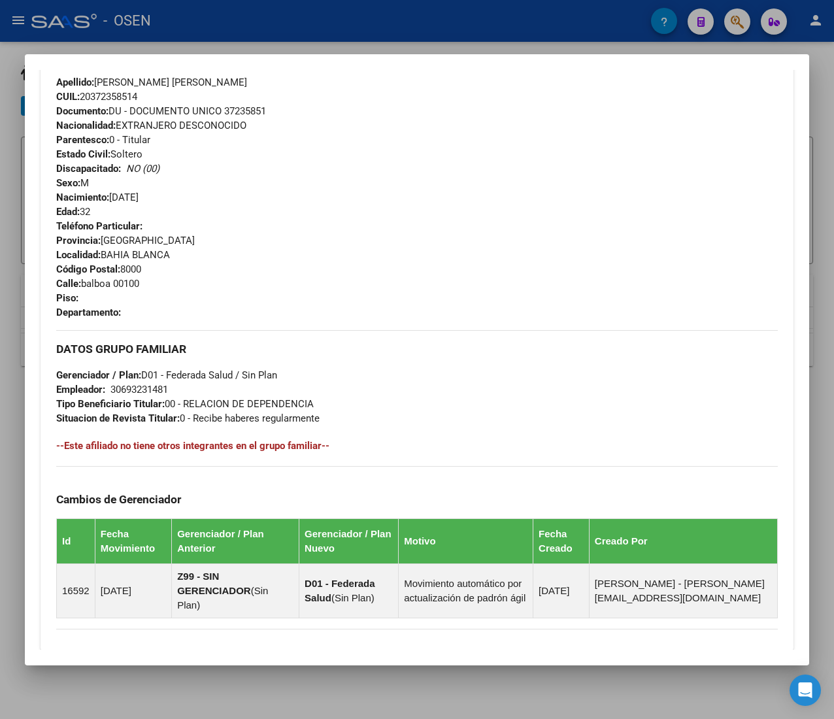
scroll to position [657, 0]
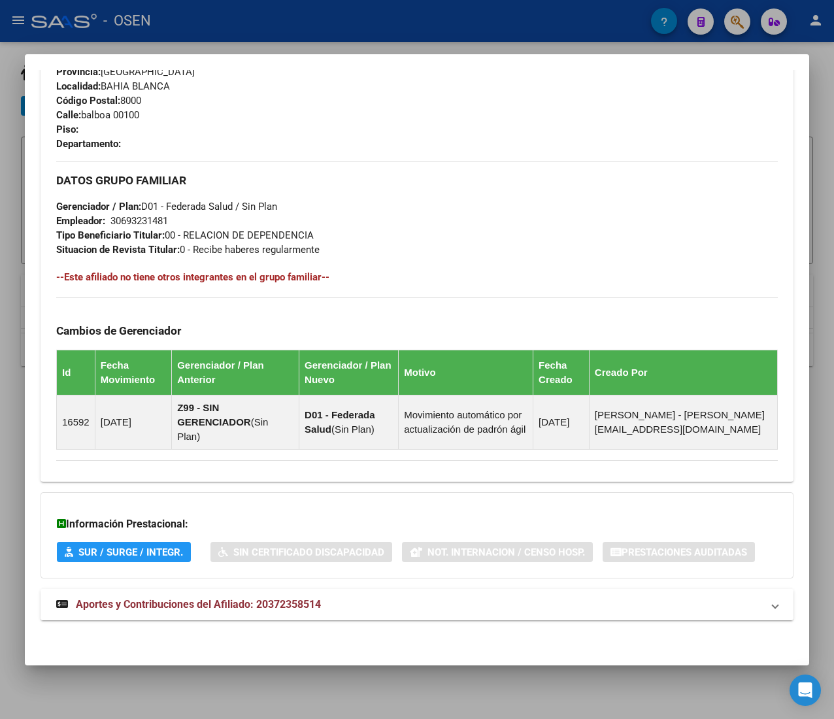
click at [361, 605] on mat-panel-title "Aportes y Contribuciones del Afiliado: 20372358514" at bounding box center [409, 605] width 706 height 16
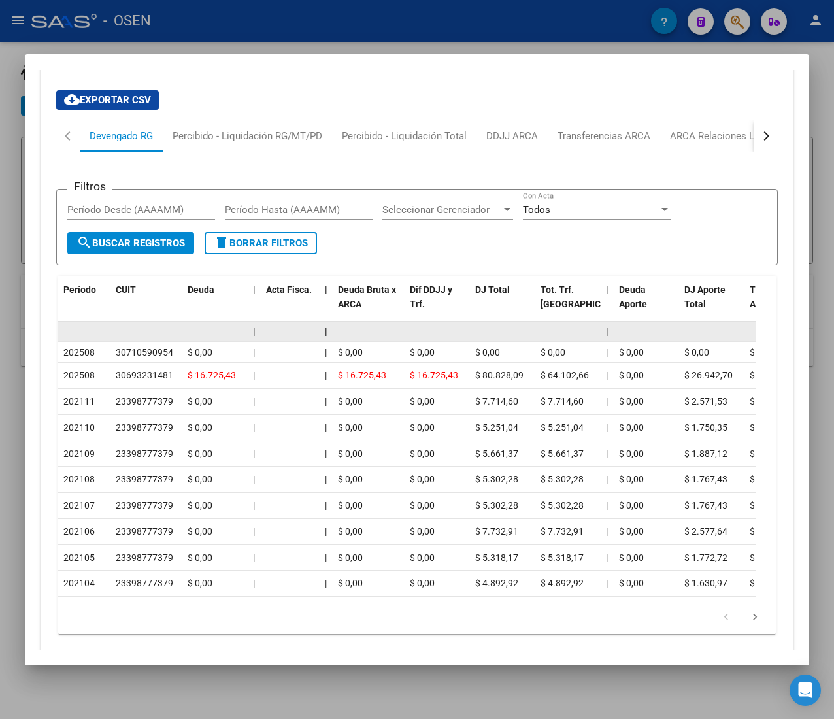
scroll to position [1243, 0]
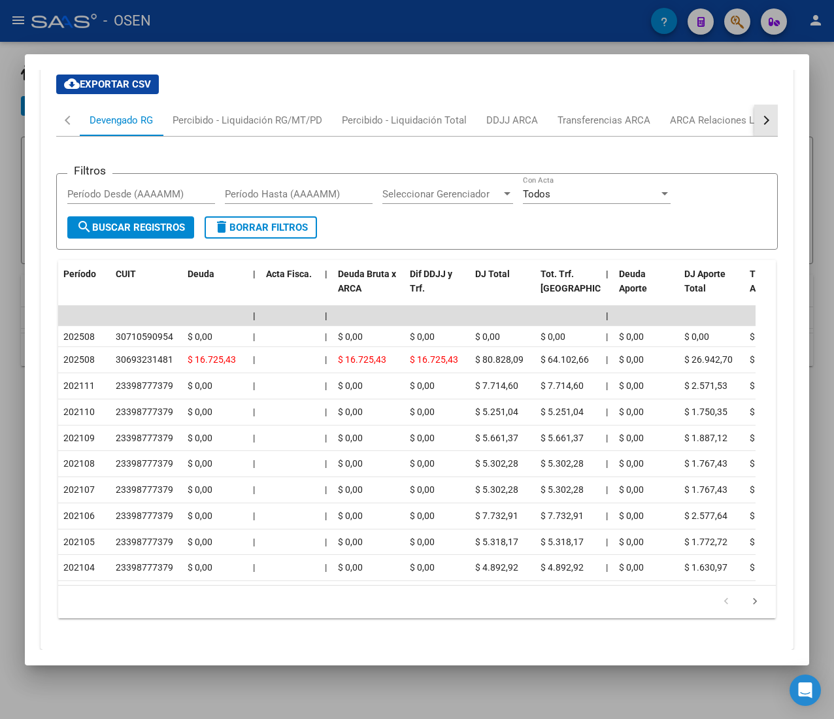
click at [754, 129] on button "button" at bounding box center [766, 120] width 24 height 31
click at [644, 125] on div "ARCA Relaciones Laborales" at bounding box center [667, 120] width 122 height 14
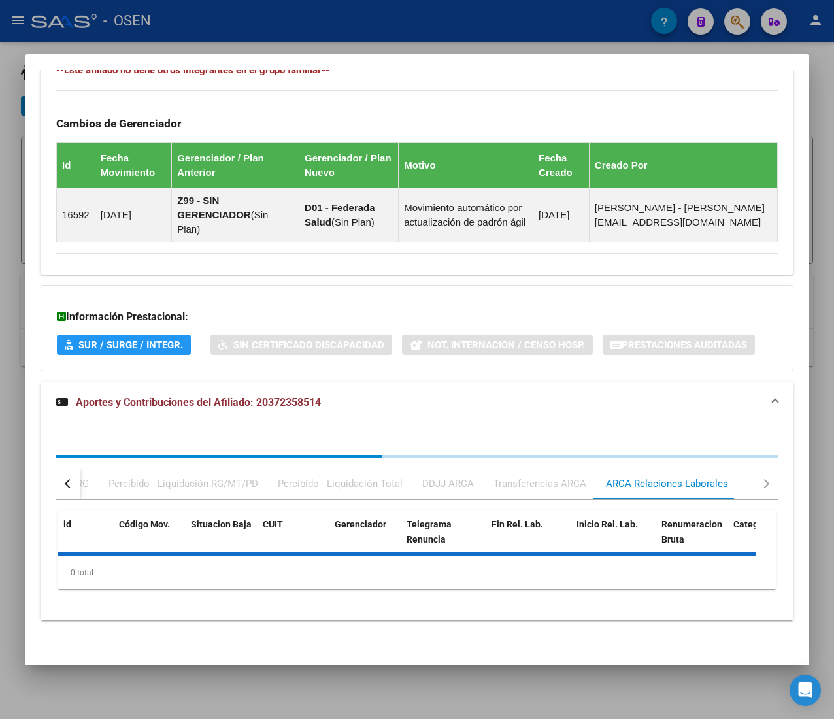
scroll to position [932, 0]
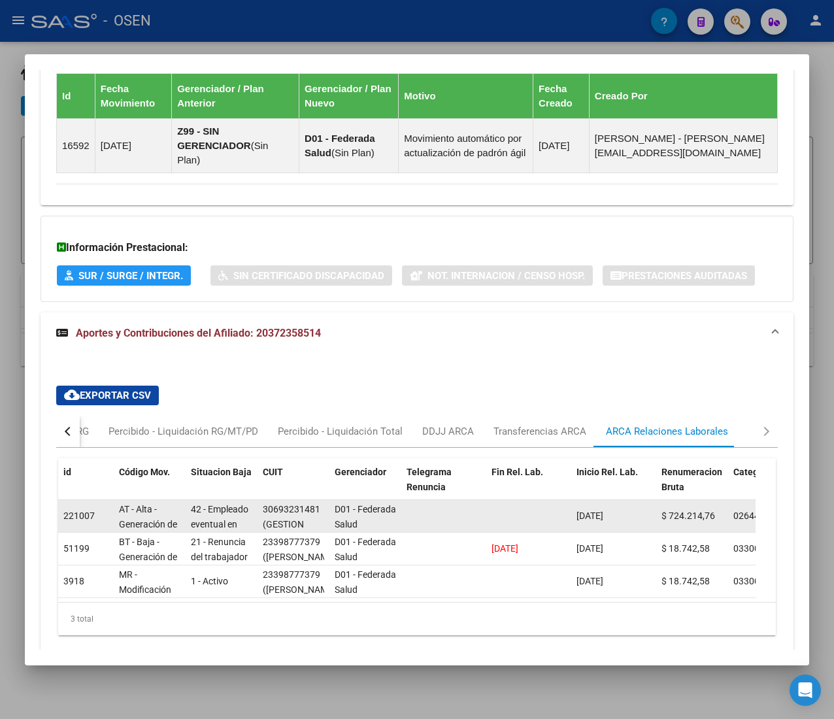
drag, startPoint x: 306, startPoint y: 510, endPoint x: 320, endPoint y: 512, distance: 13.9
click at [320, 512] on div "30693231481 (GESTION LABORAL S A)" at bounding box center [293, 515] width 61 height 27
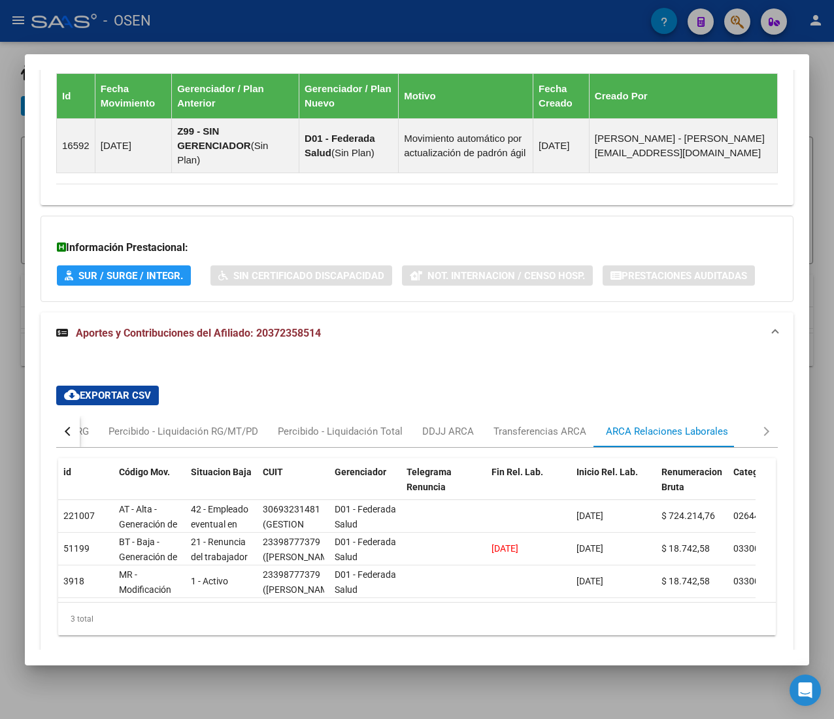
click at [66, 438] on button "button" at bounding box center [68, 431] width 24 height 31
click at [118, 433] on div "Devengado RG" at bounding box center [121, 431] width 63 height 14
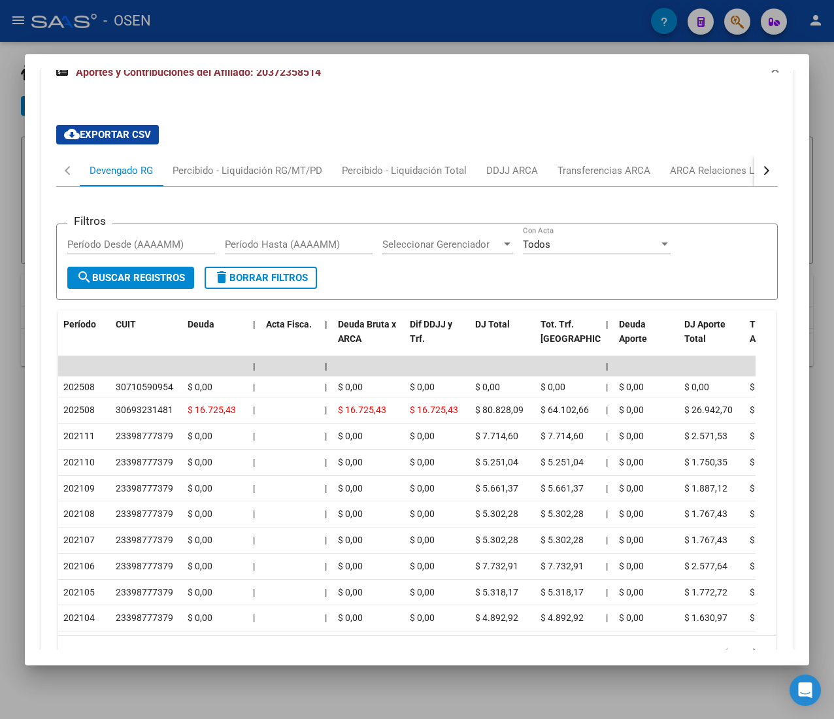
scroll to position [1193, 0]
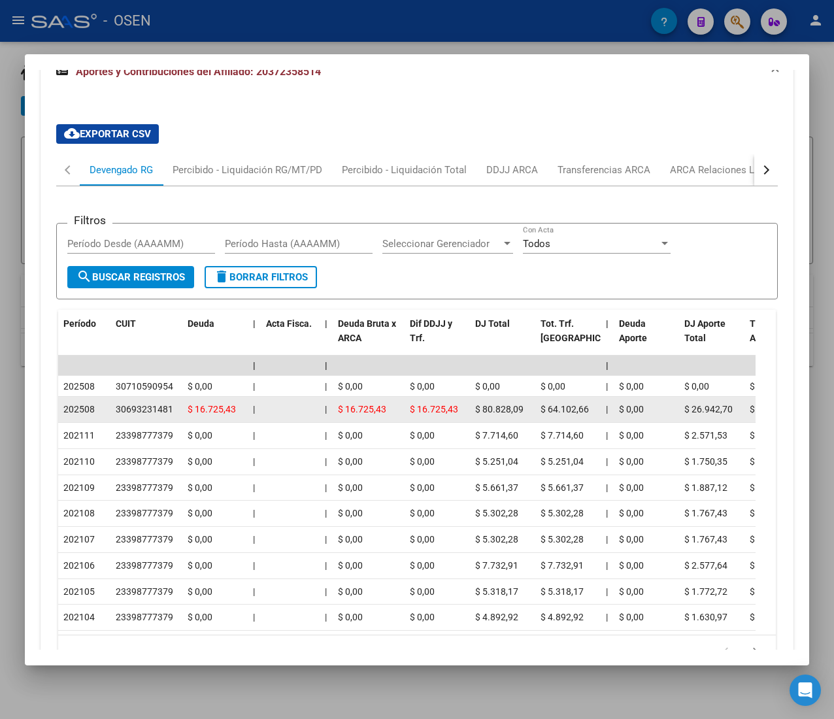
drag, startPoint x: 156, startPoint y: 412, endPoint x: 176, endPoint y: 412, distance: 20.9
click at [176, 412] on div "30693231481" at bounding box center [146, 409] width 61 height 15
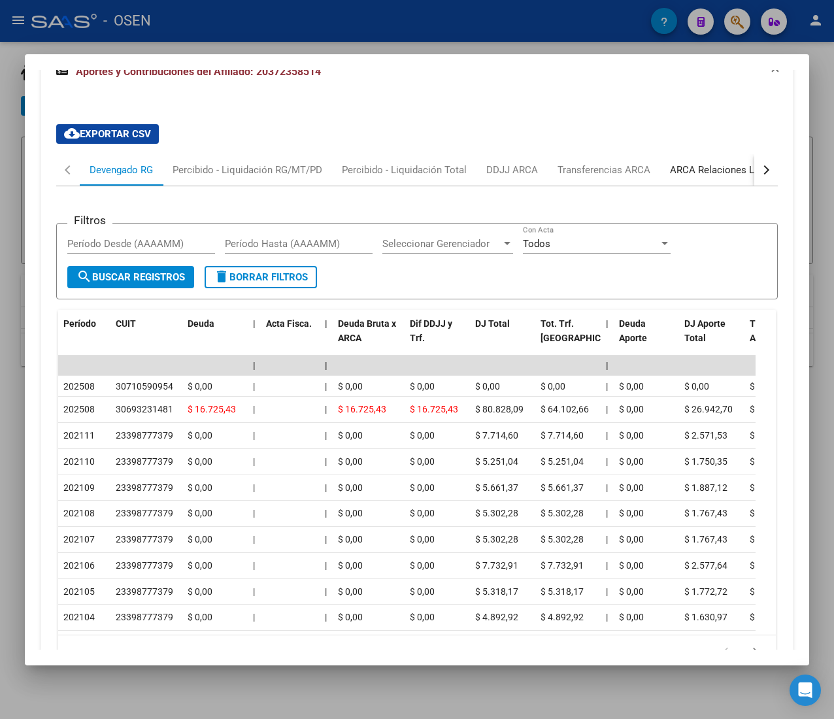
click at [712, 163] on div "ARCA Relaciones Laborales" at bounding box center [731, 169] width 142 height 31
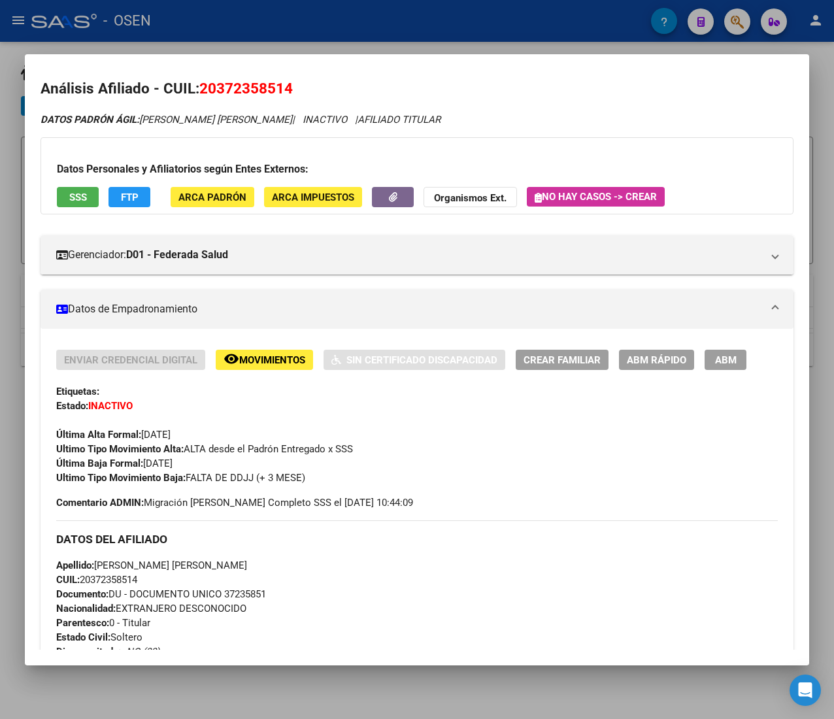
scroll to position [0, 0]
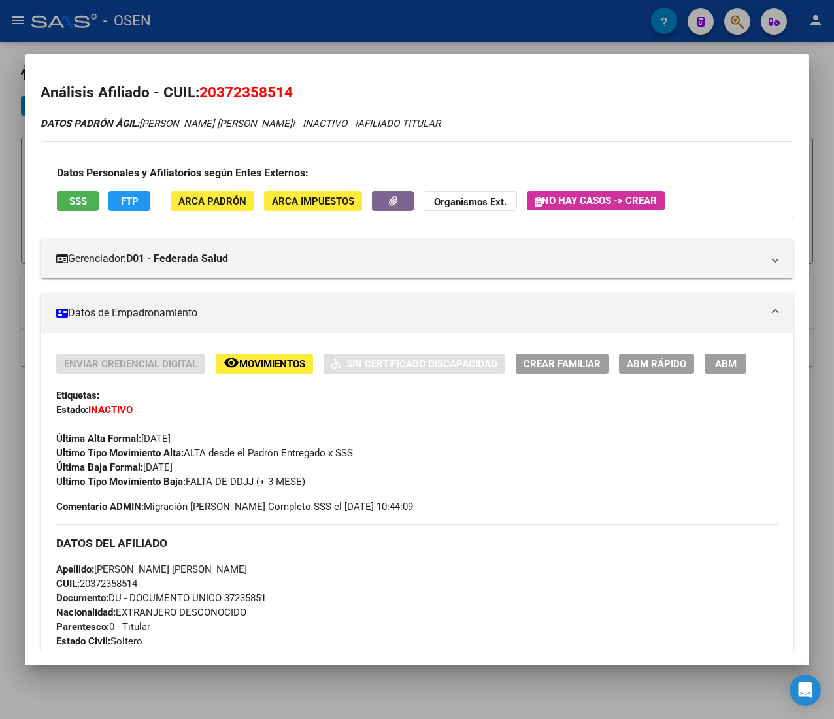
click at [641, 363] on span "ABM Rápido" at bounding box center [656, 364] width 59 height 12
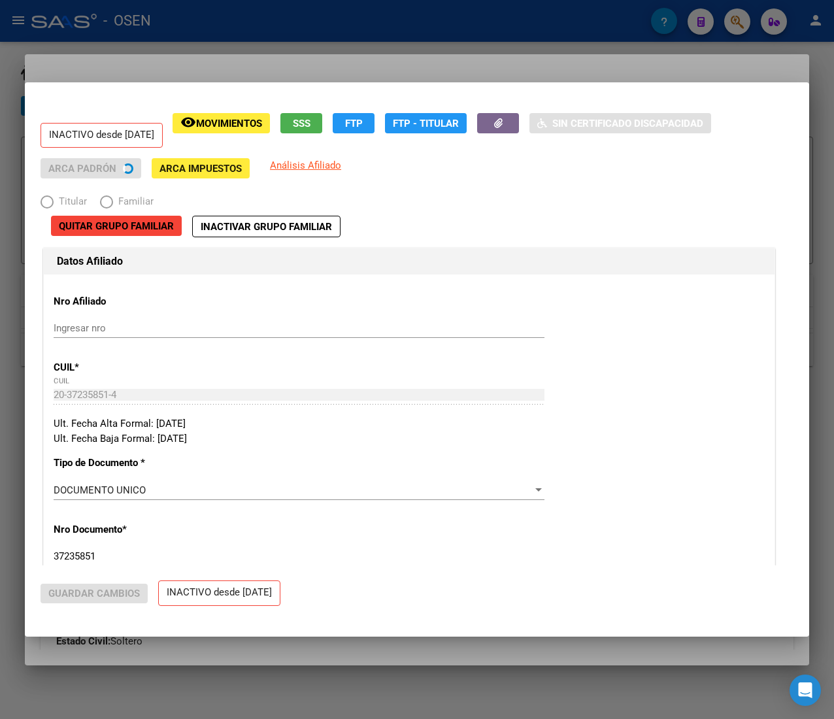
radio input "true"
type input "30-69323148-1"
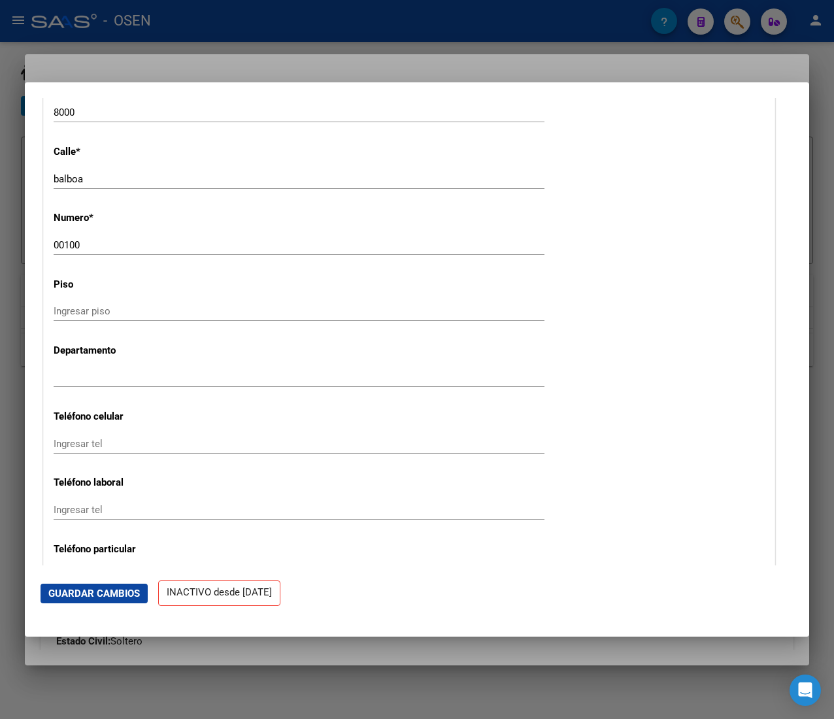
scroll to position [1699, 0]
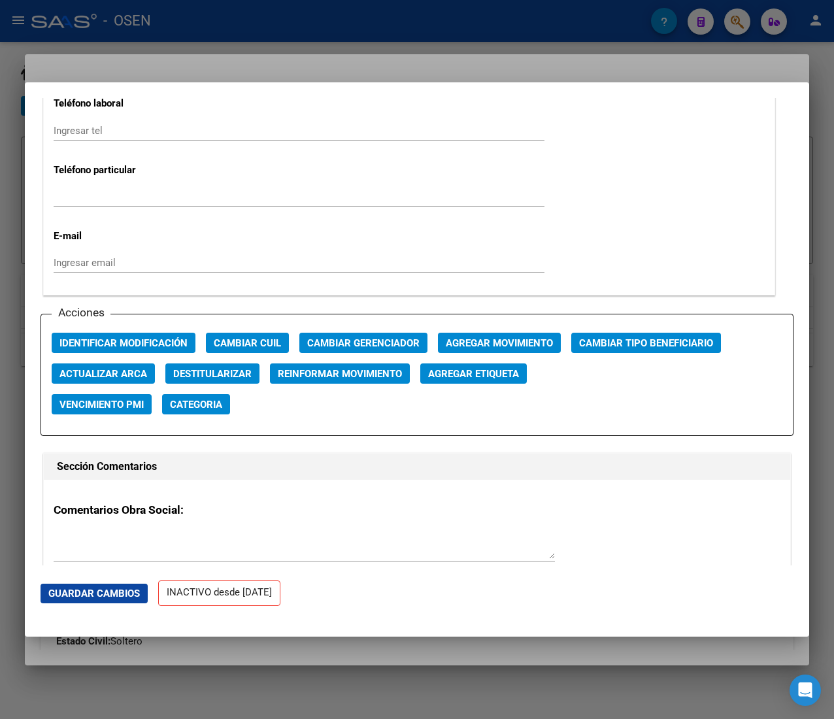
click at [457, 346] on span "Agregar Movimiento" at bounding box center [499, 343] width 107 height 12
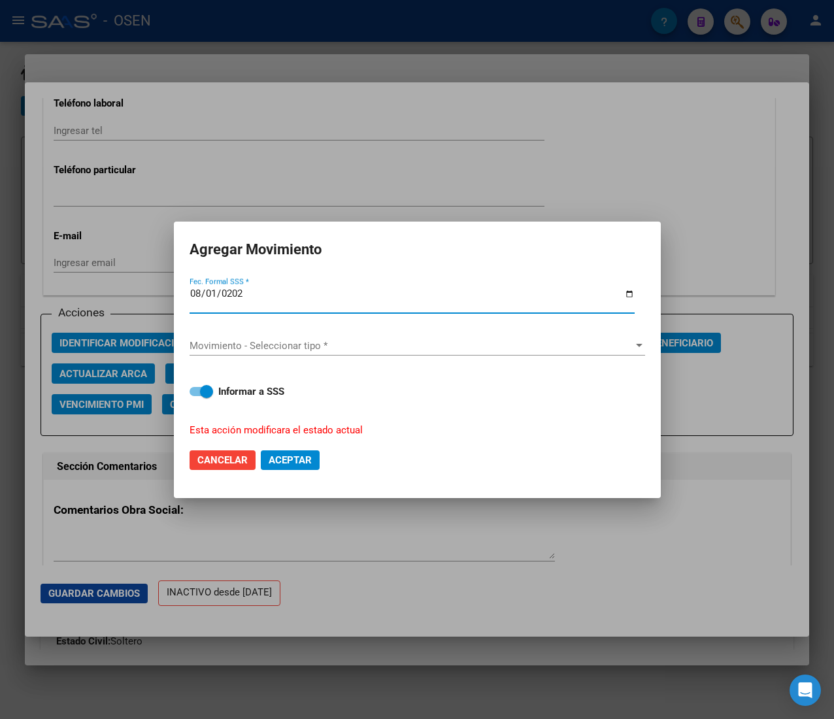
type input "[DATE]"
click at [457, 346] on span "Movimiento - Seleccionar tipo *" at bounding box center [411, 346] width 444 height 12
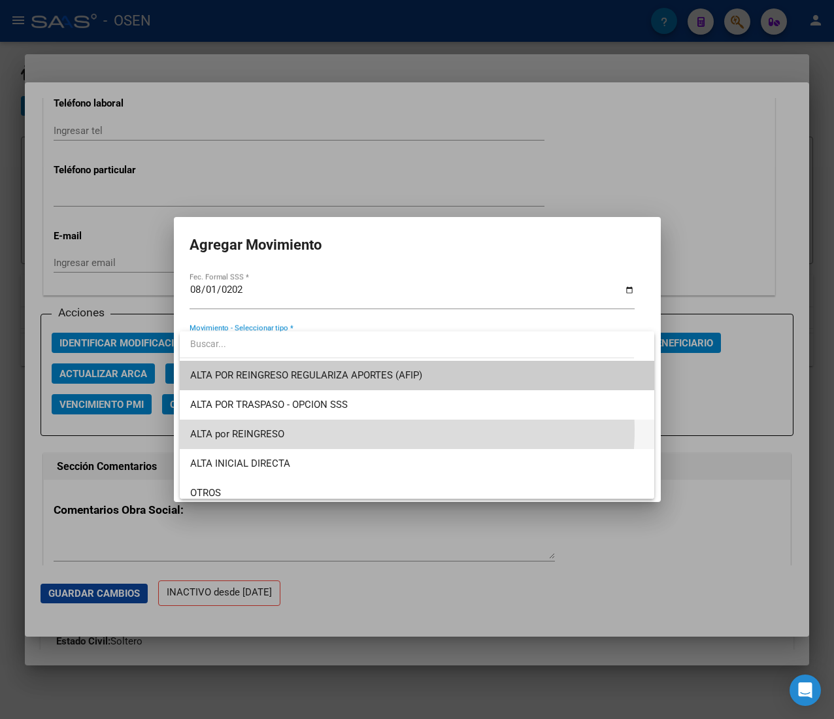
click at [314, 429] on span "ALTA por REINGRESO" at bounding box center [416, 433] width 453 height 29
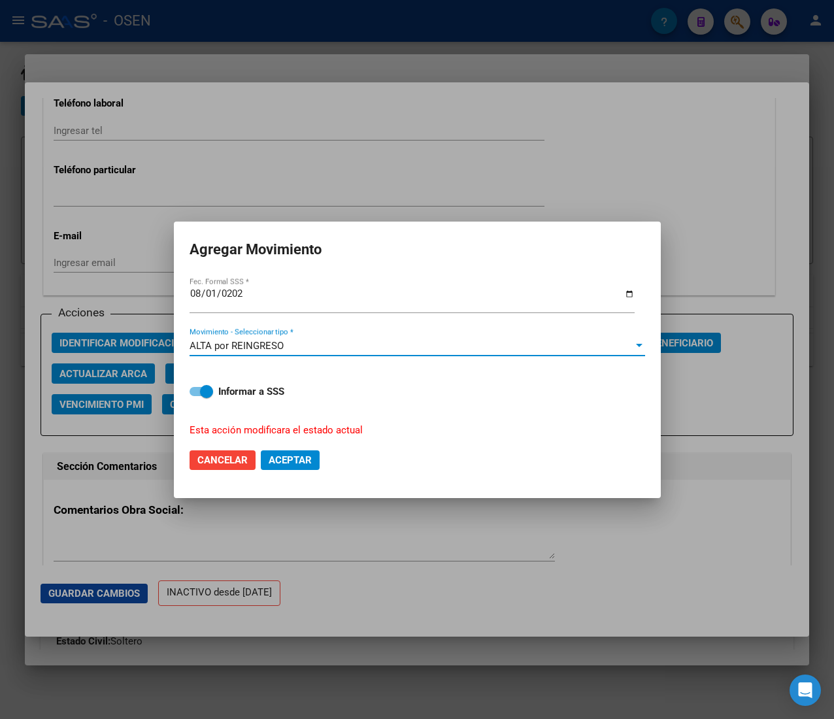
click at [293, 454] on span "Aceptar" at bounding box center [290, 460] width 43 height 12
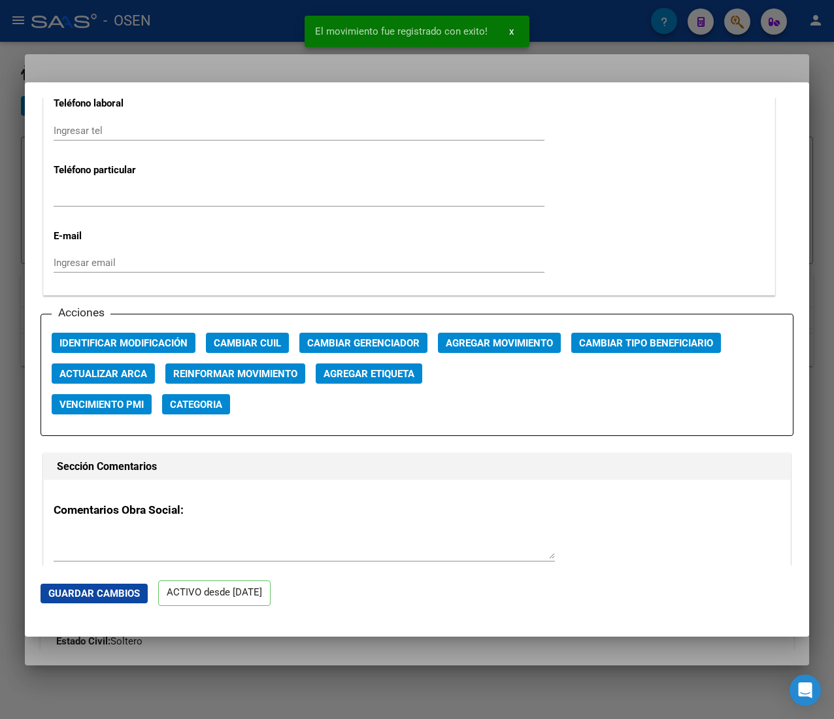
click at [251, 22] on div at bounding box center [417, 359] width 834 height 719
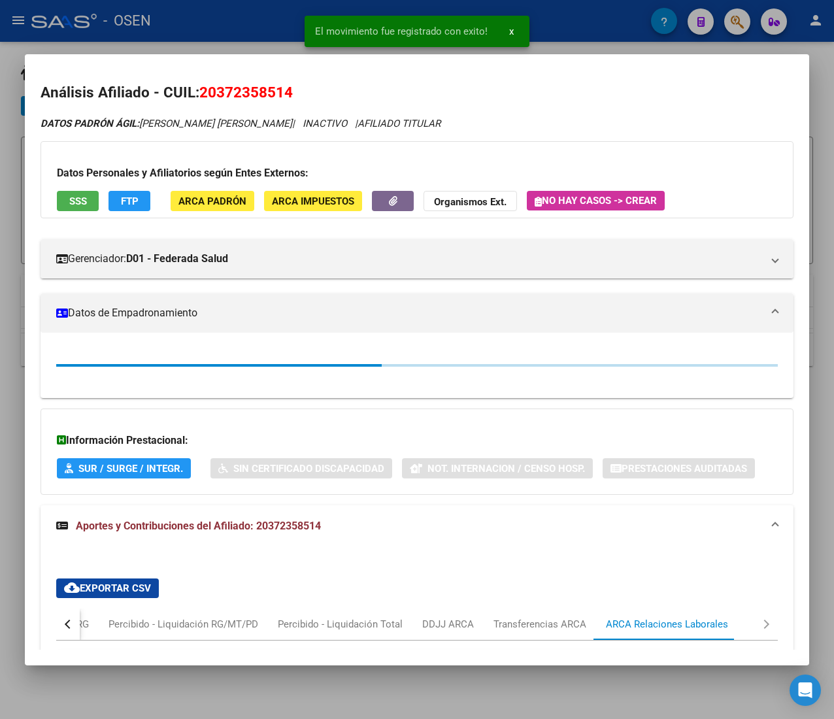
click at [244, 37] on div at bounding box center [417, 359] width 834 height 719
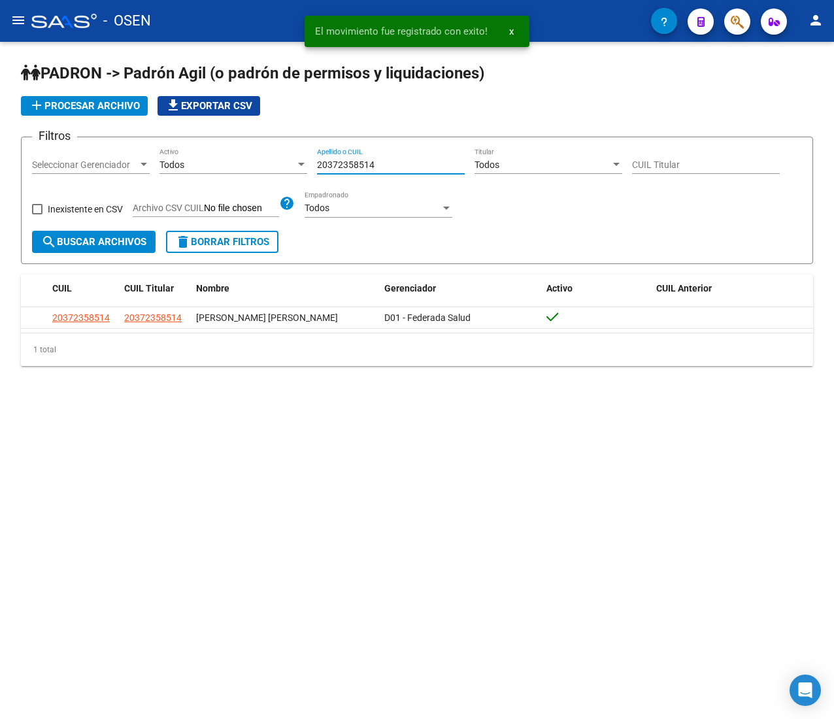
drag, startPoint x: 393, startPoint y: 169, endPoint x: 212, endPoint y: 163, distance: 181.1
click at [214, 163] on div "Filtros Seleccionar Gerenciador Seleccionar Gerenciador Todos Activo 2037235851…" at bounding box center [417, 189] width 770 height 83
paste input "55163858"
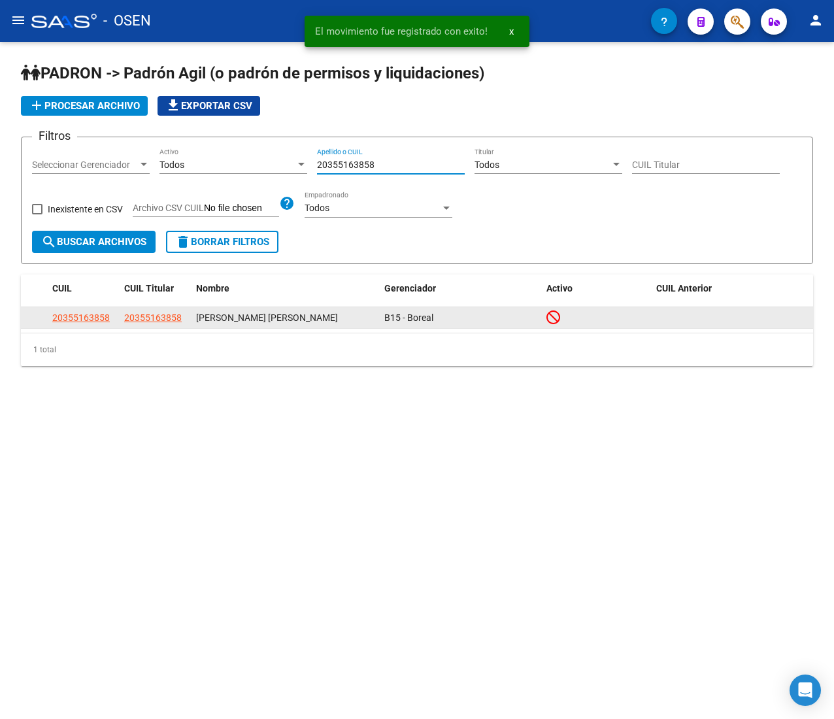
type input "20355163858"
click at [88, 316] on span "20355163858" at bounding box center [80, 317] width 57 height 10
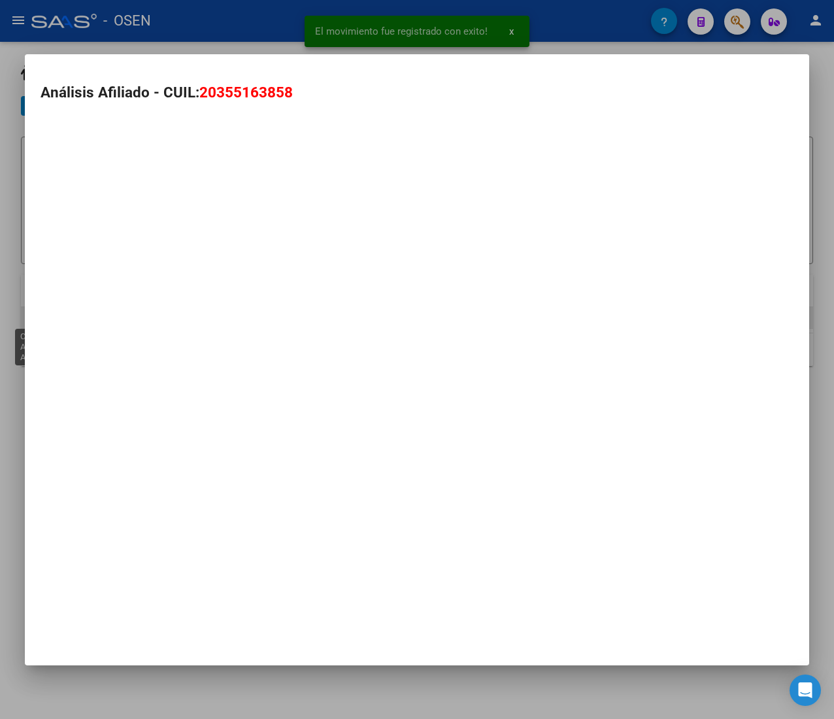
type textarea "20355163858"
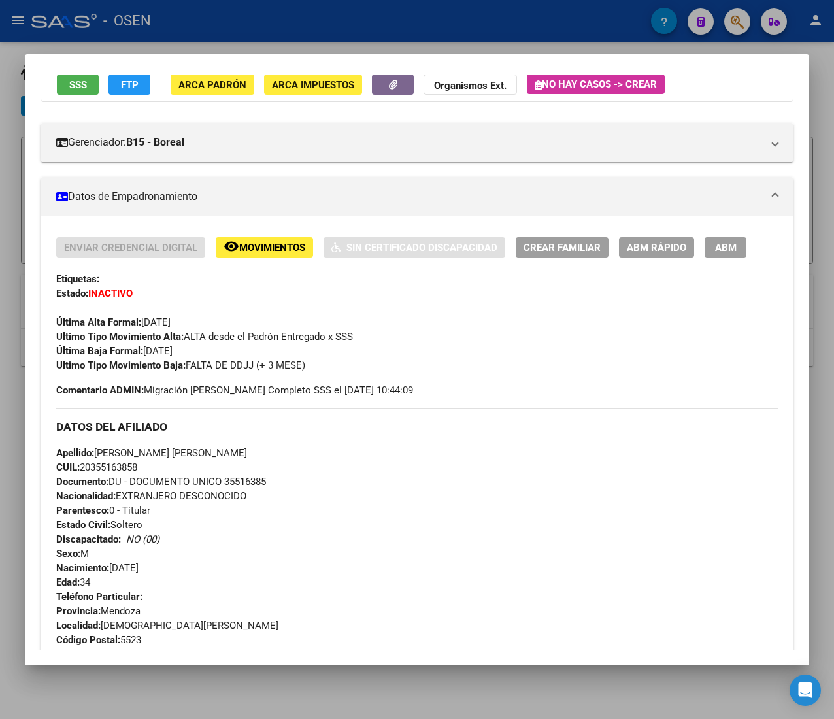
scroll to position [615, 0]
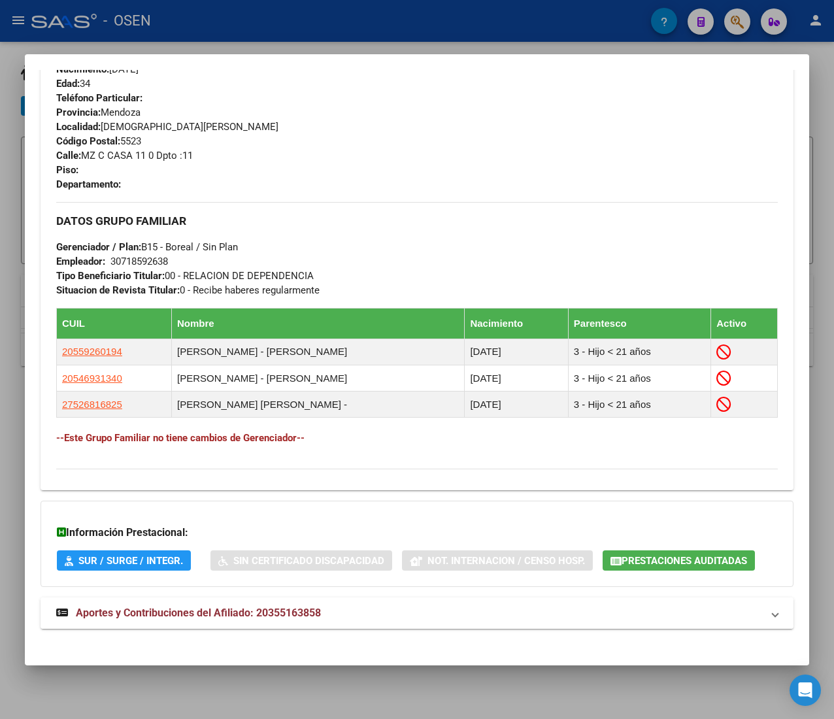
click at [345, 619] on mat-panel-title "Aportes y Contribuciones del Afiliado: 20355163858" at bounding box center [409, 613] width 706 height 16
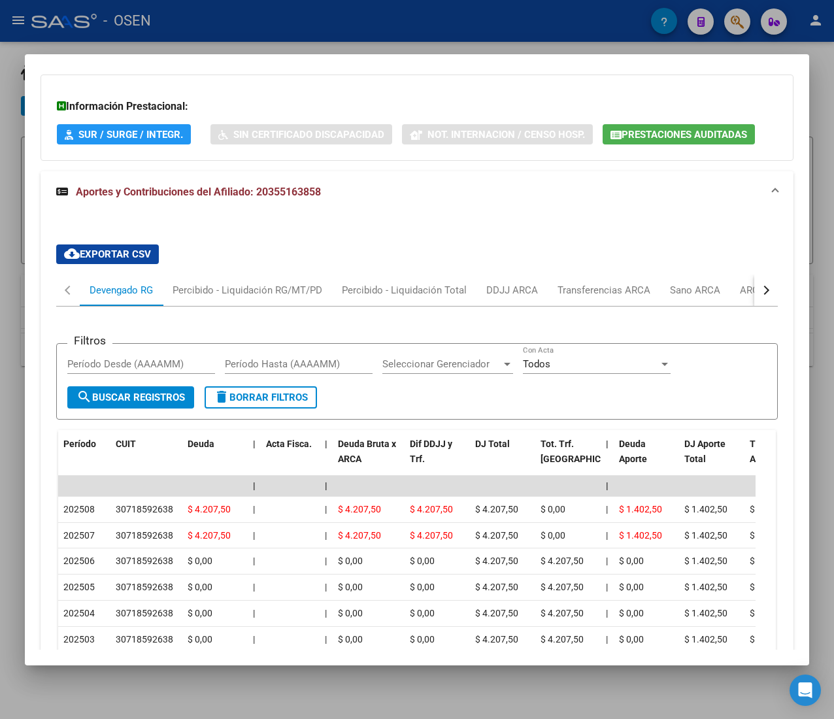
scroll to position [1081, 0]
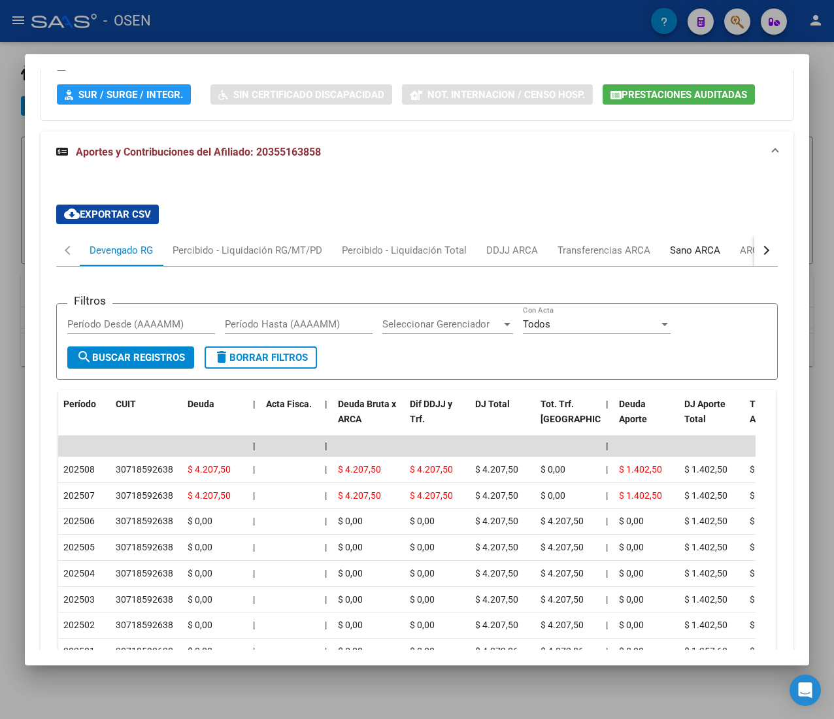
click at [691, 250] on div "Sano ARCA" at bounding box center [695, 250] width 50 height 14
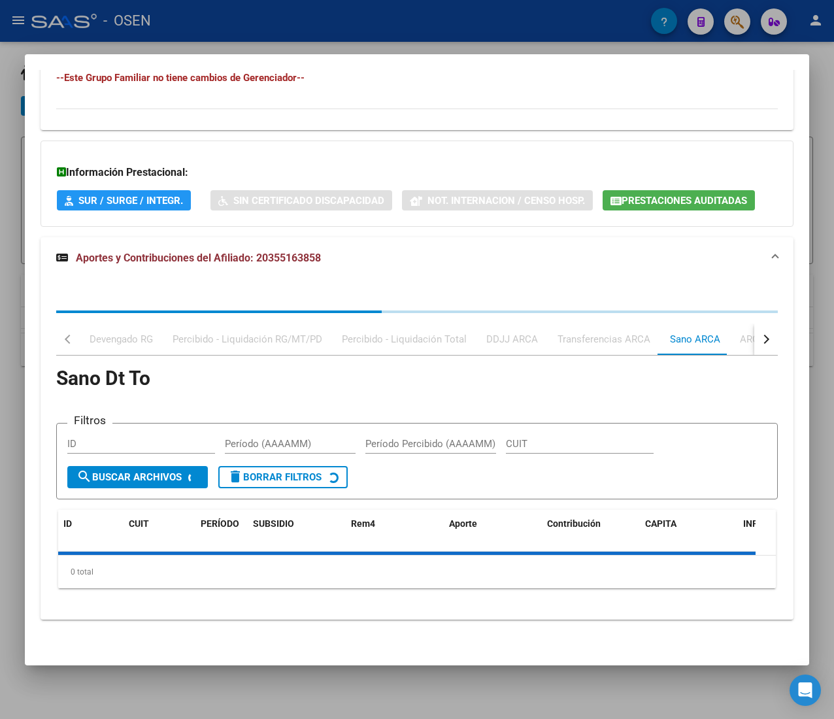
click at [746, 423] on form "Filtros ID Período (AAAAMM) Período Percibido (AAAAMM) CUIT search Buscar Archi…" at bounding box center [416, 461] width 721 height 76
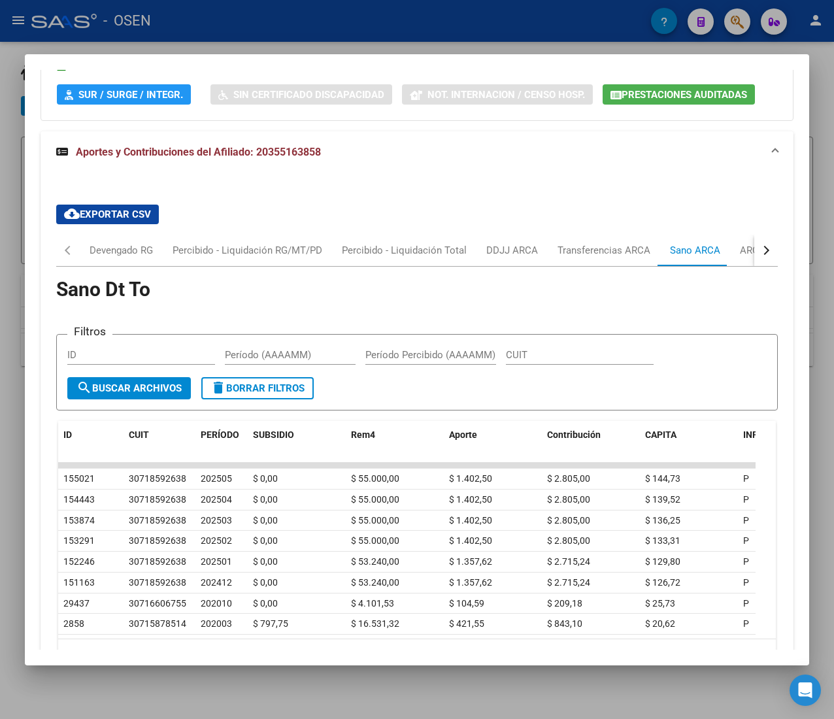
click at [754, 252] on button "button" at bounding box center [766, 250] width 24 height 31
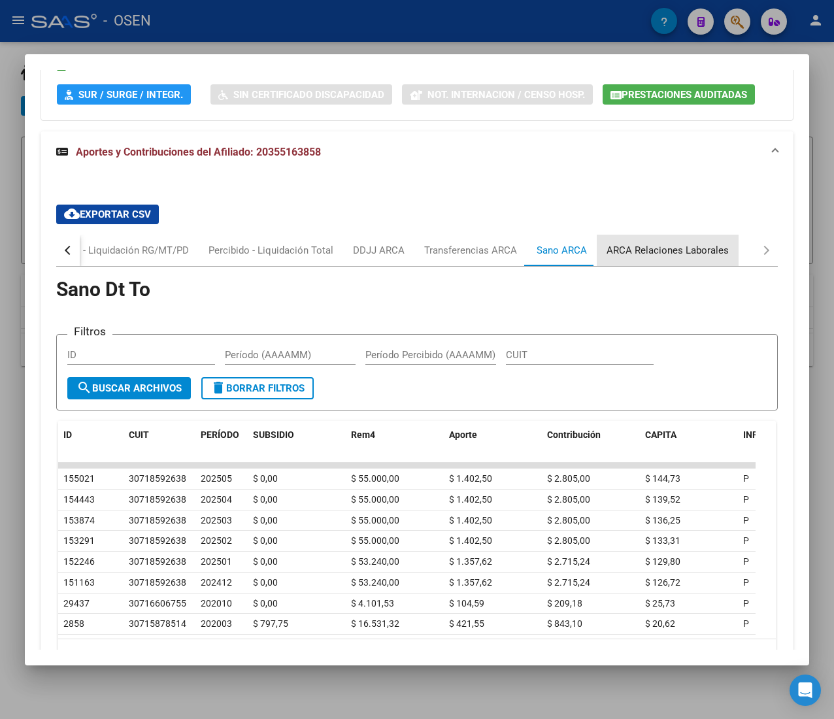
click at [687, 257] on div "ARCA Relaciones Laborales" at bounding box center [667, 250] width 122 height 14
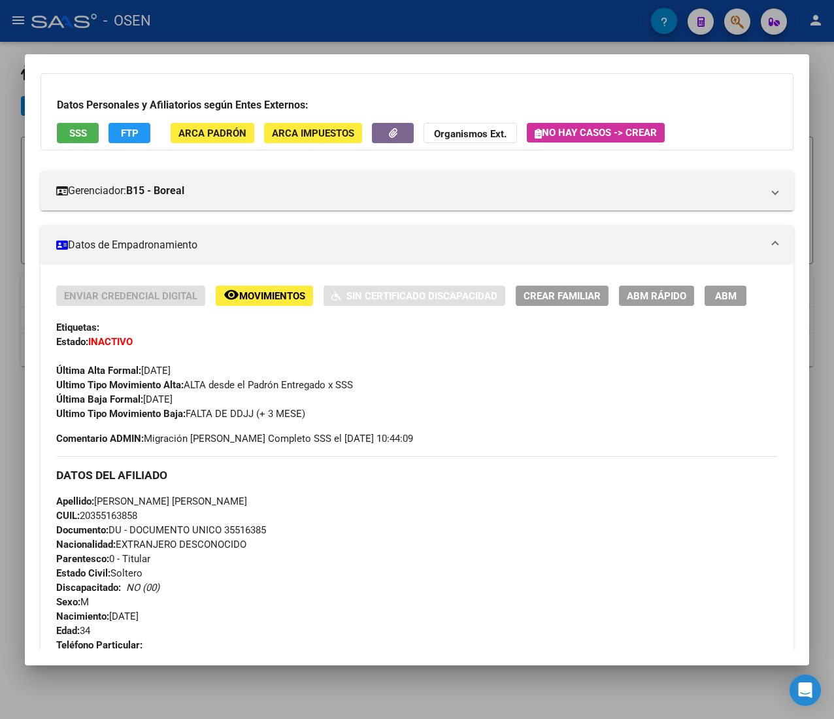
scroll to position [0, 0]
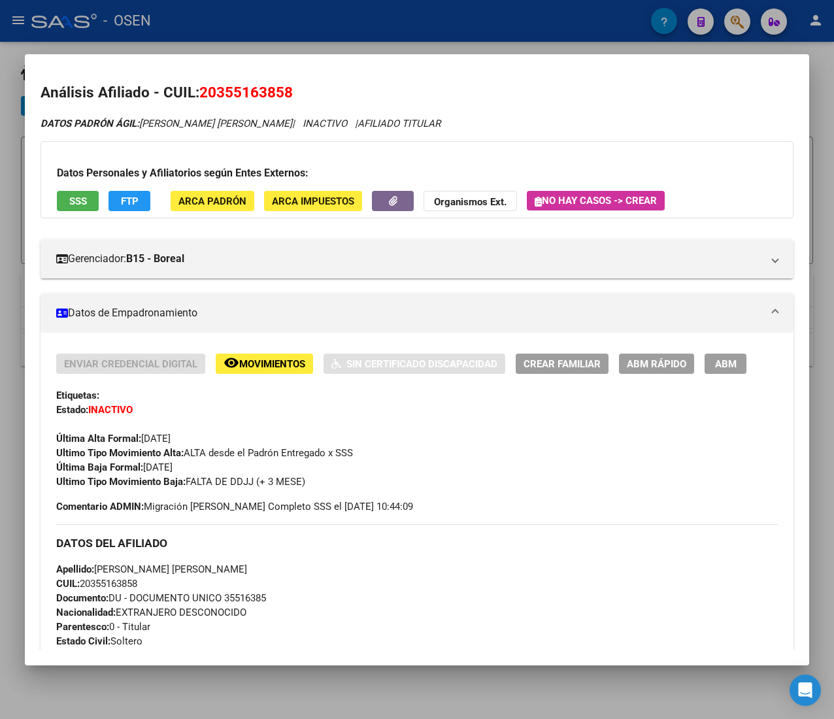
click at [651, 365] on span "ABM Rápido" at bounding box center [656, 364] width 59 height 12
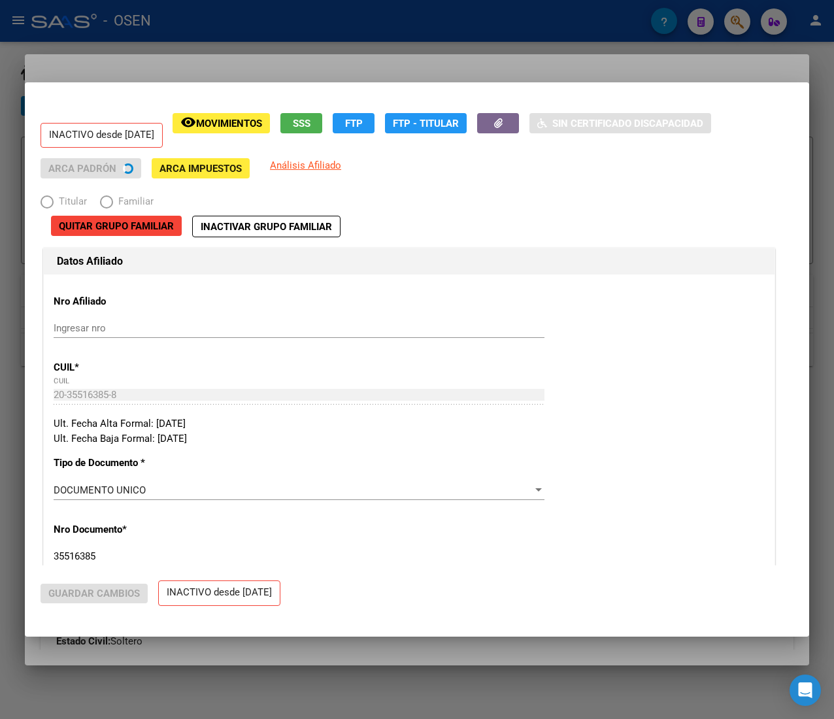
radio input "true"
type input "30-71859263-8"
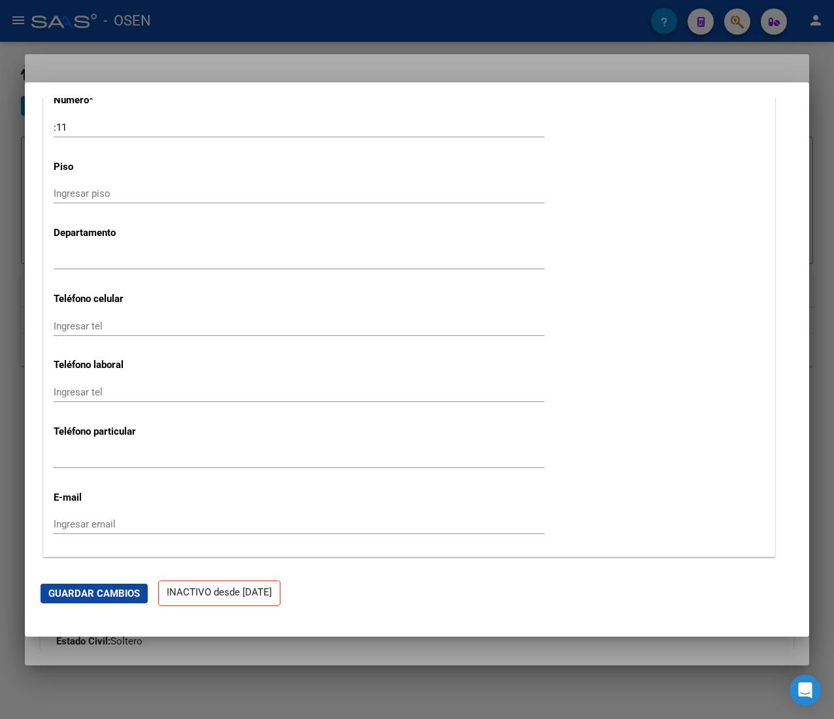
scroll to position [1699, 0]
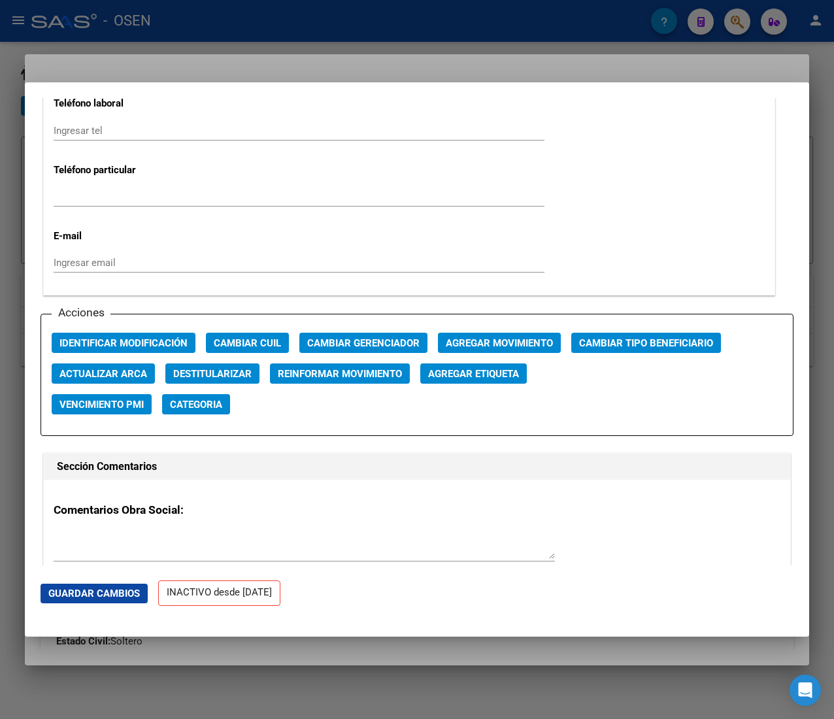
click at [469, 349] on span "Agregar Movimiento" at bounding box center [499, 343] width 107 height 12
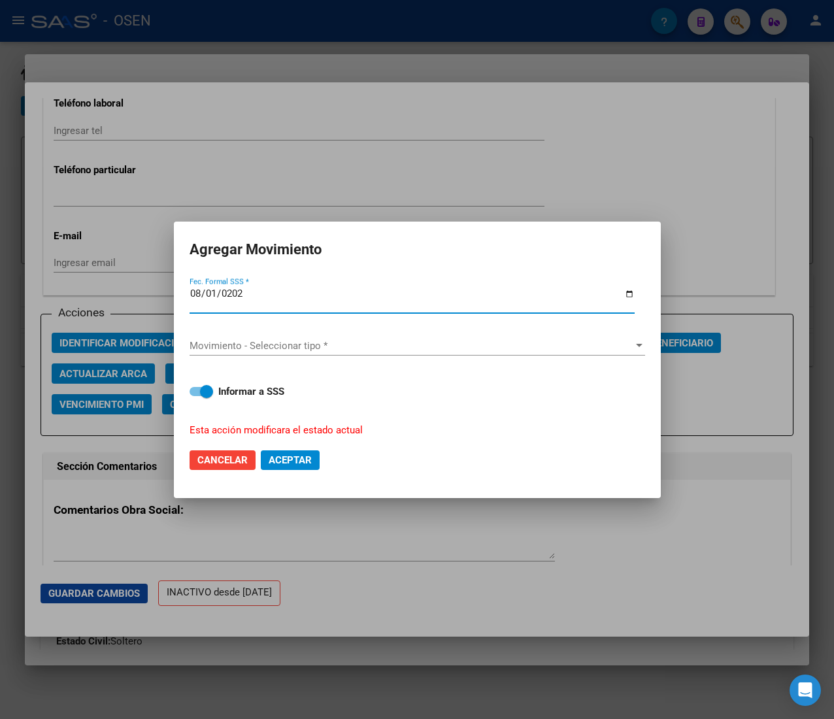
type input "[DATE]"
click at [469, 349] on span "Movimiento - Seleccionar tipo *" at bounding box center [411, 346] width 444 height 12
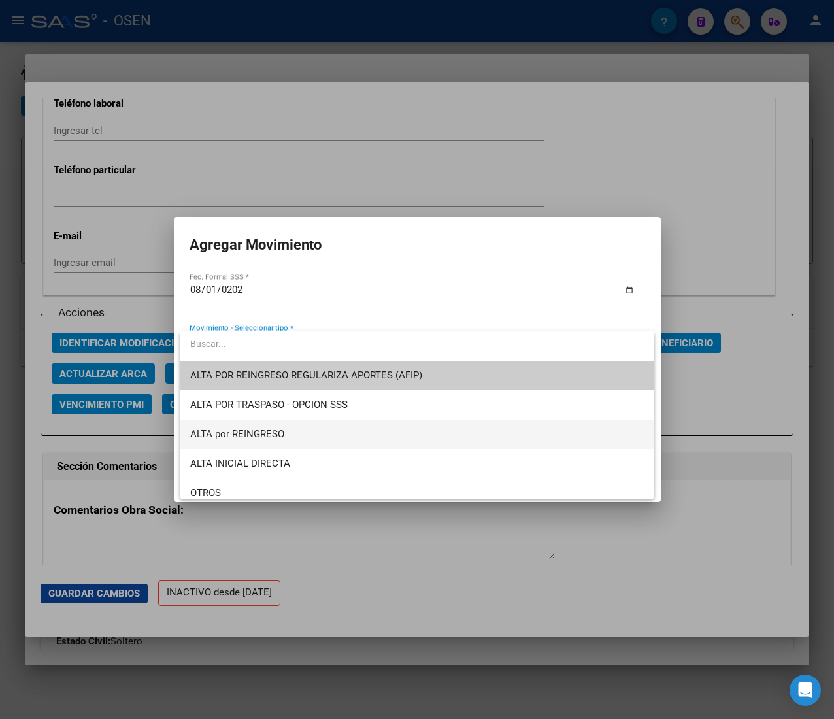
click at [365, 433] on span "ALTA por REINGRESO" at bounding box center [416, 433] width 453 height 29
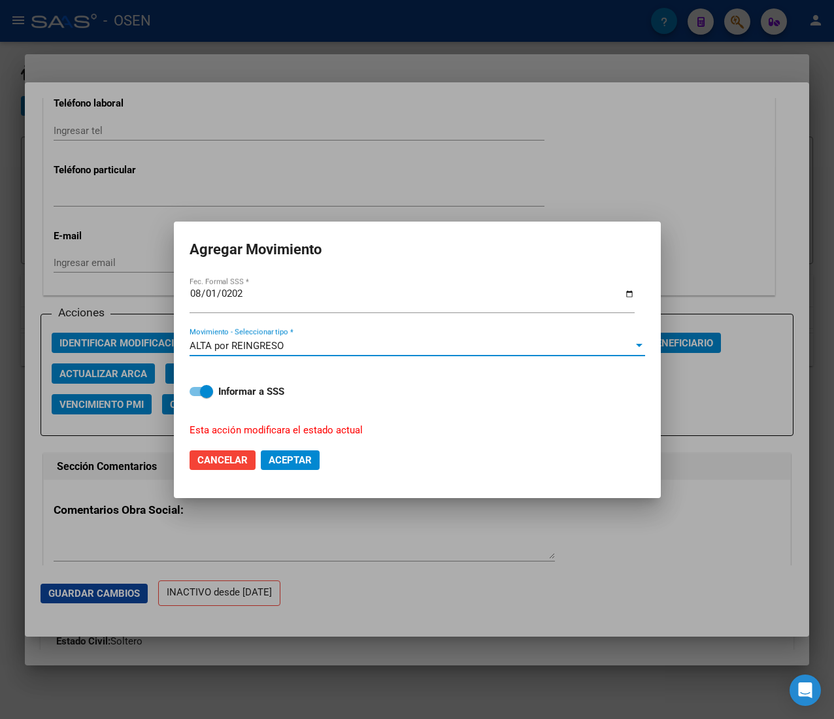
click at [304, 455] on span "Aceptar" at bounding box center [290, 460] width 43 height 12
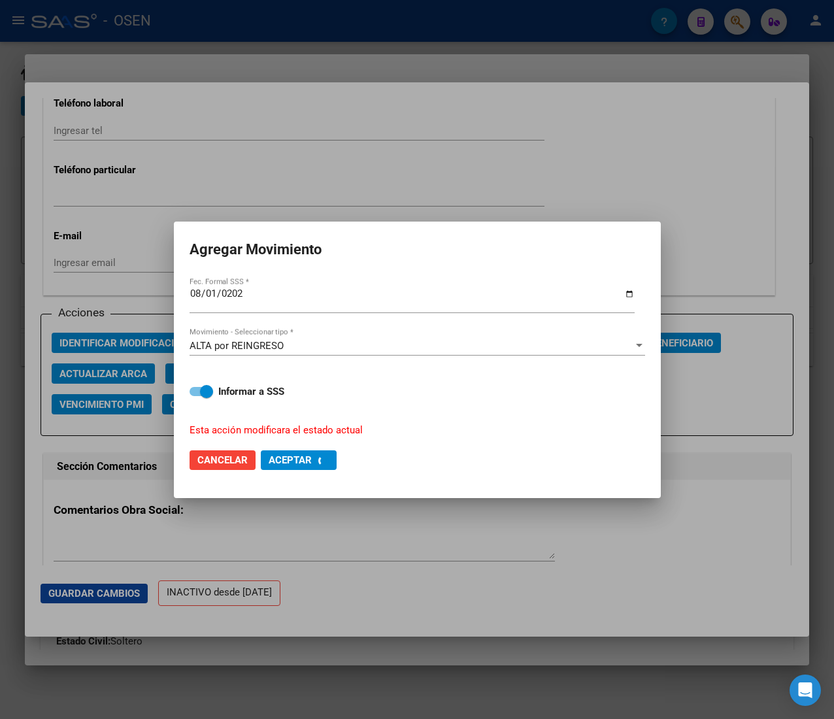
checkbox input "false"
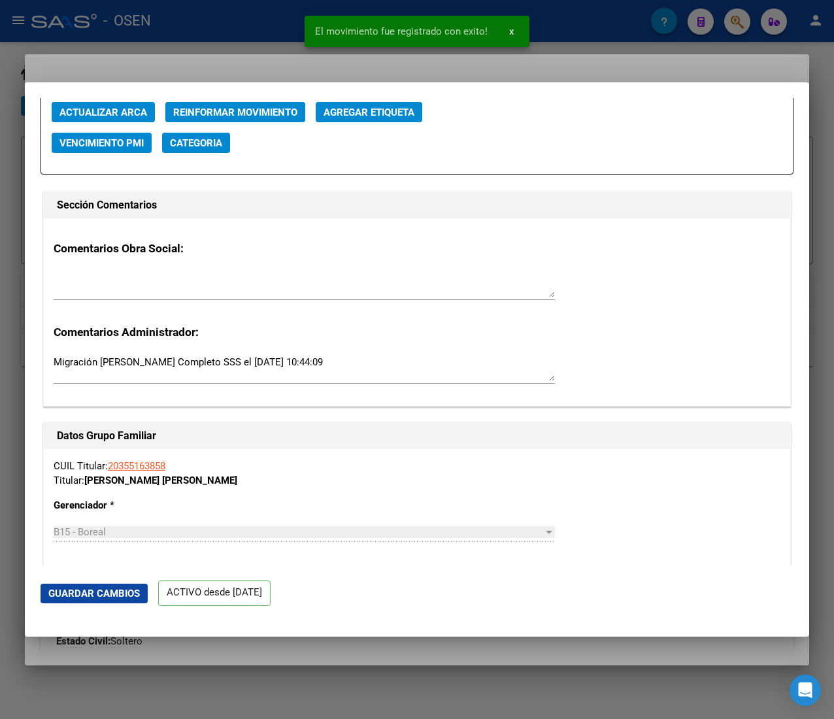
scroll to position [2091, 0]
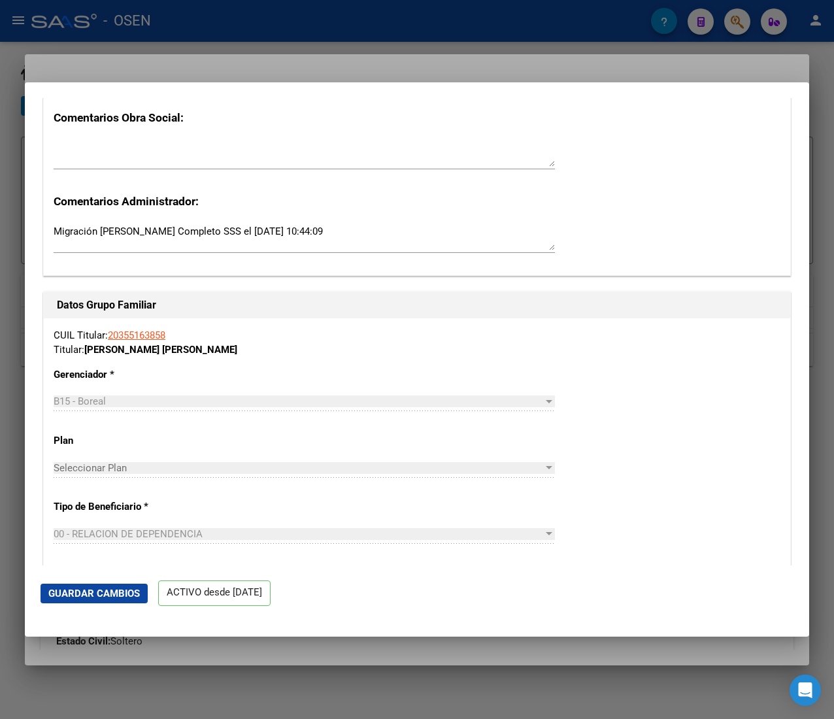
click at [267, 26] on div at bounding box center [417, 359] width 834 height 719
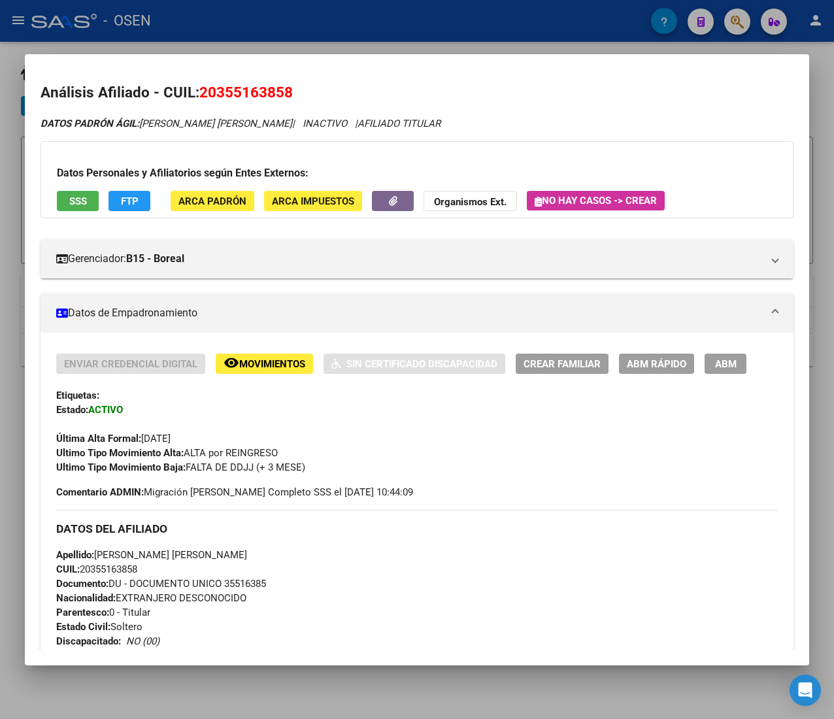
click at [265, 27] on div at bounding box center [417, 359] width 834 height 719
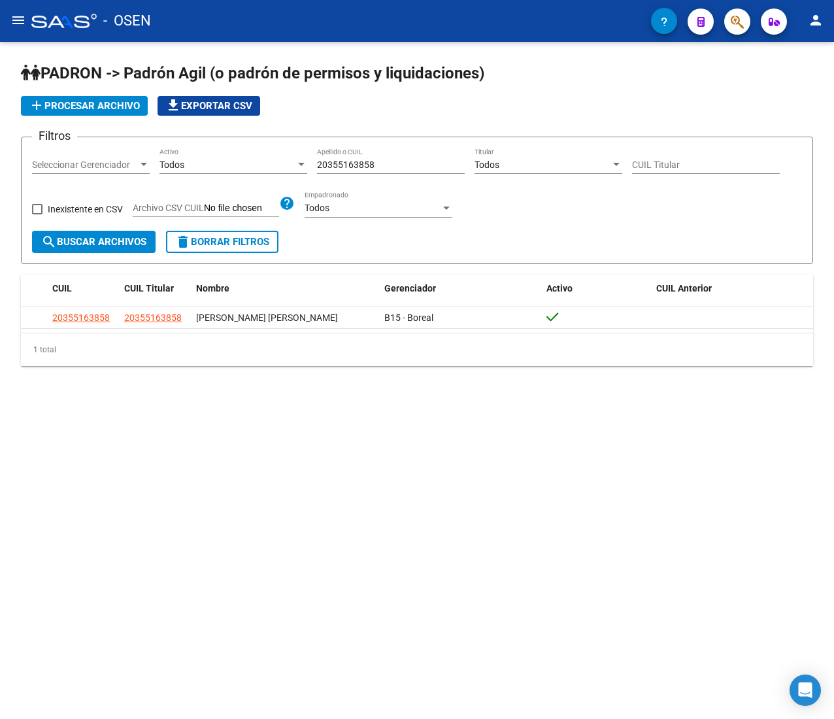
drag, startPoint x: 384, startPoint y: 162, endPoint x: 286, endPoint y: 164, distance: 98.0
click at [290, 164] on div "Filtros Seleccionar Gerenciador Seleccionar Gerenciador Todos Activo 2035516385…" at bounding box center [417, 189] width 770 height 83
paste input "7384564157"
type input "27384564157"
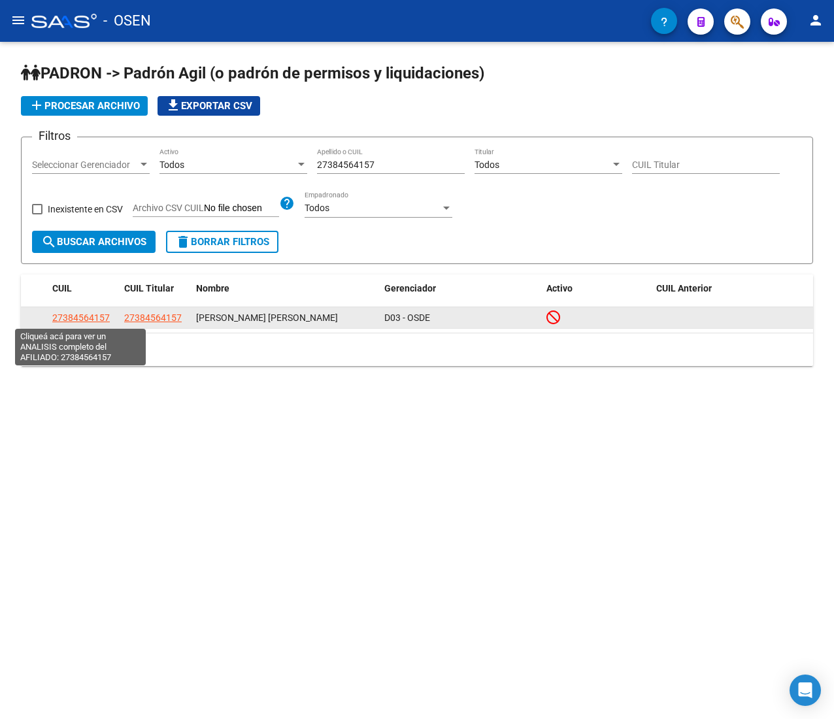
click at [86, 313] on span "27384564157" at bounding box center [80, 317] width 57 height 10
type textarea "27384564157"
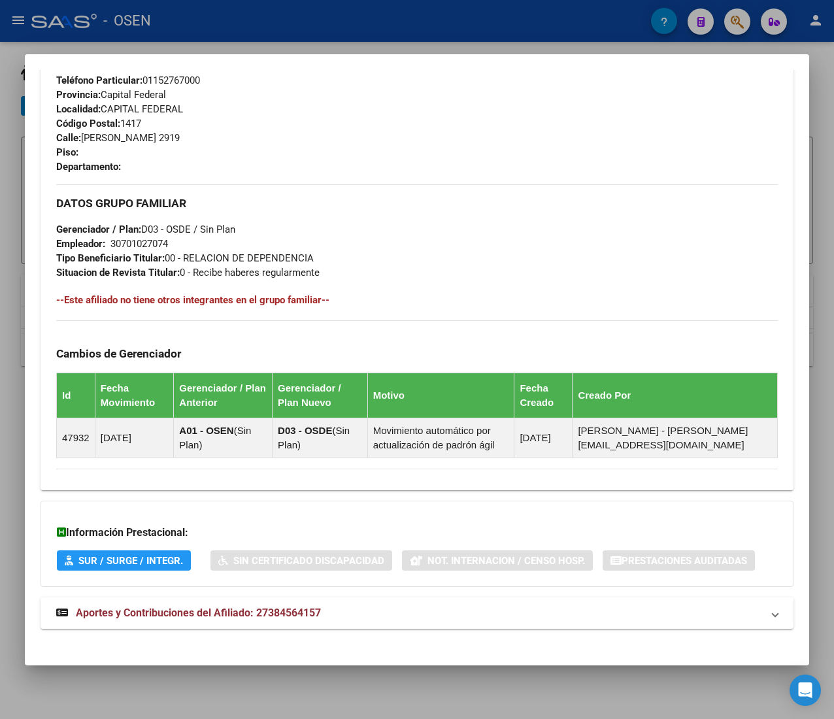
scroll to position [644, 0]
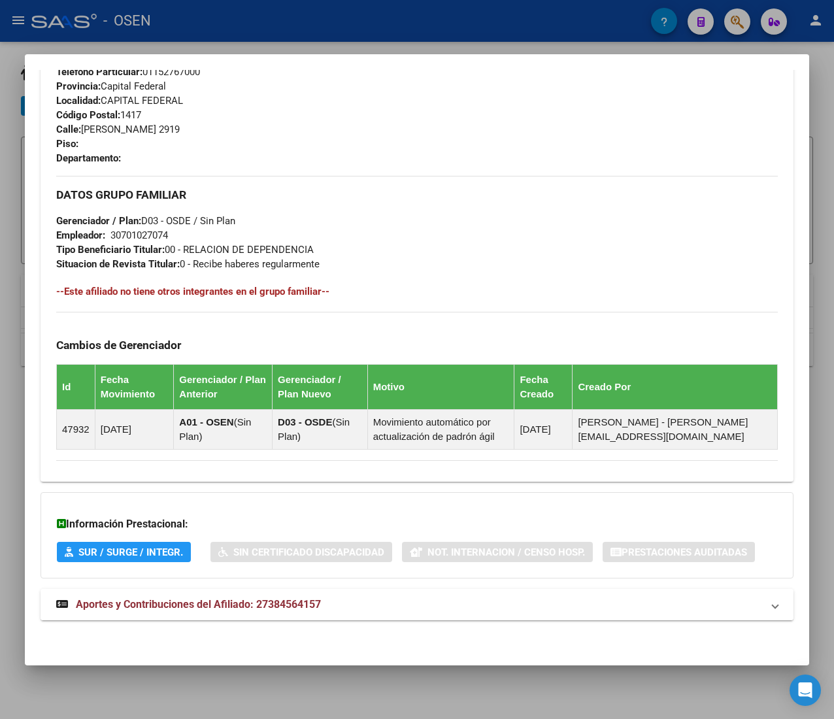
click at [354, 600] on mat-panel-title "Aportes y Contribuciones del Afiliado: 27384564157" at bounding box center [409, 605] width 706 height 16
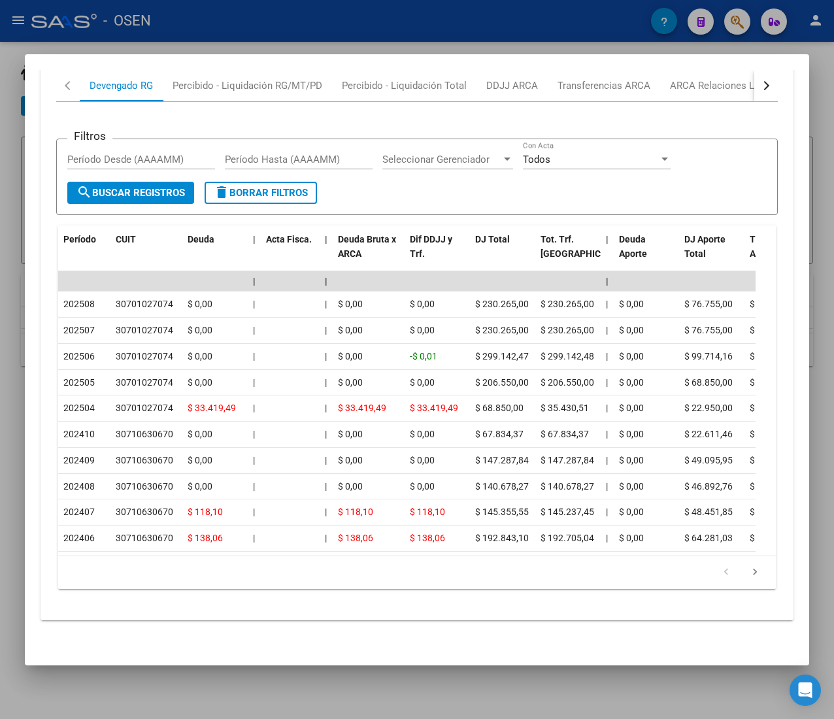
scroll to position [1158, 0]
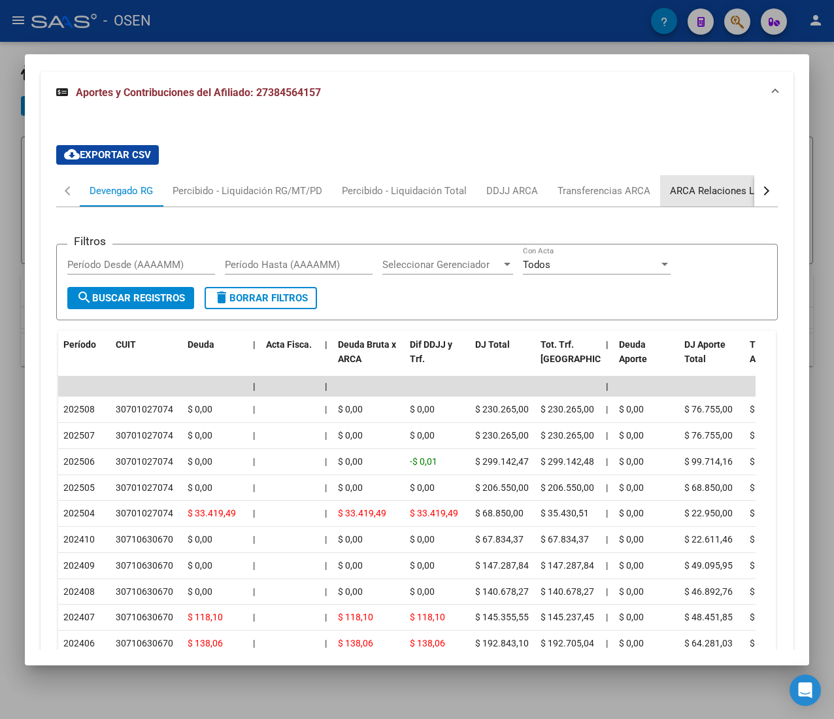
click at [725, 195] on div "ARCA Relaciones Laborales" at bounding box center [731, 191] width 122 height 14
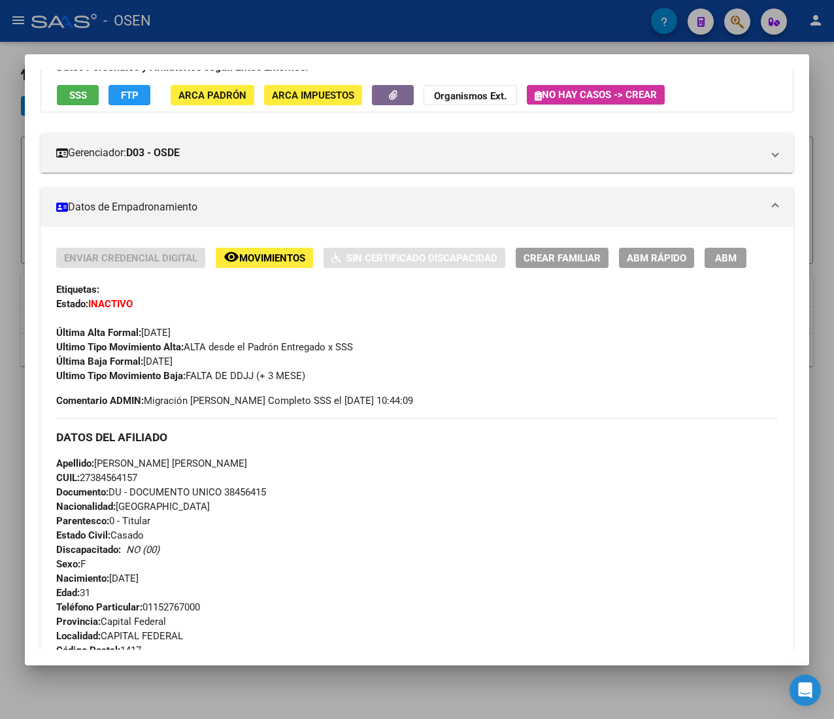
scroll to position [72, 0]
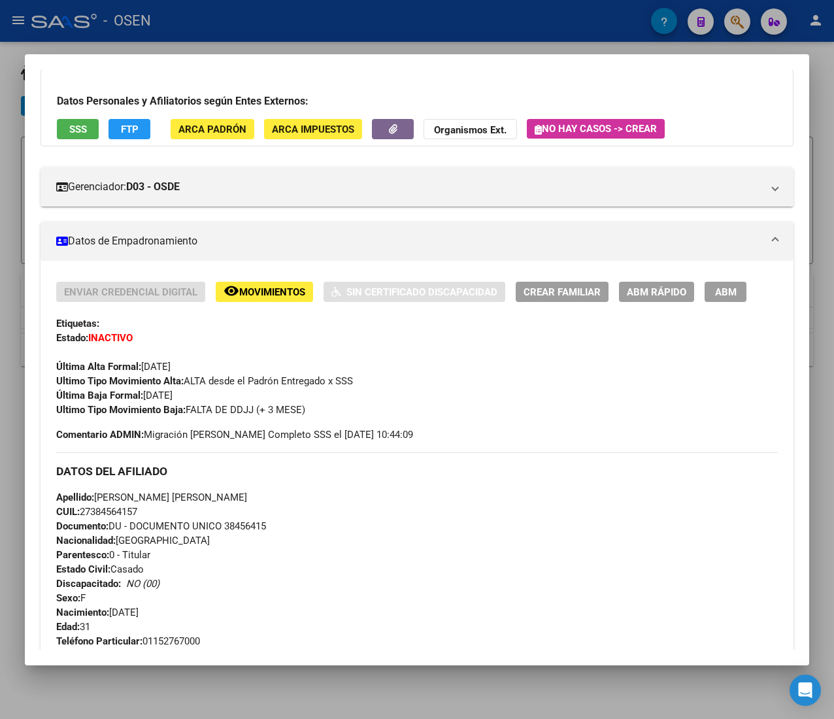
click at [664, 285] on div "Enviar Credencial Digital remove_red_eye Movimientos Sin Certificado Discapacid…" at bounding box center [417, 656] width 753 height 790
click at [659, 289] on span "ABM Rápido" at bounding box center [656, 292] width 59 height 12
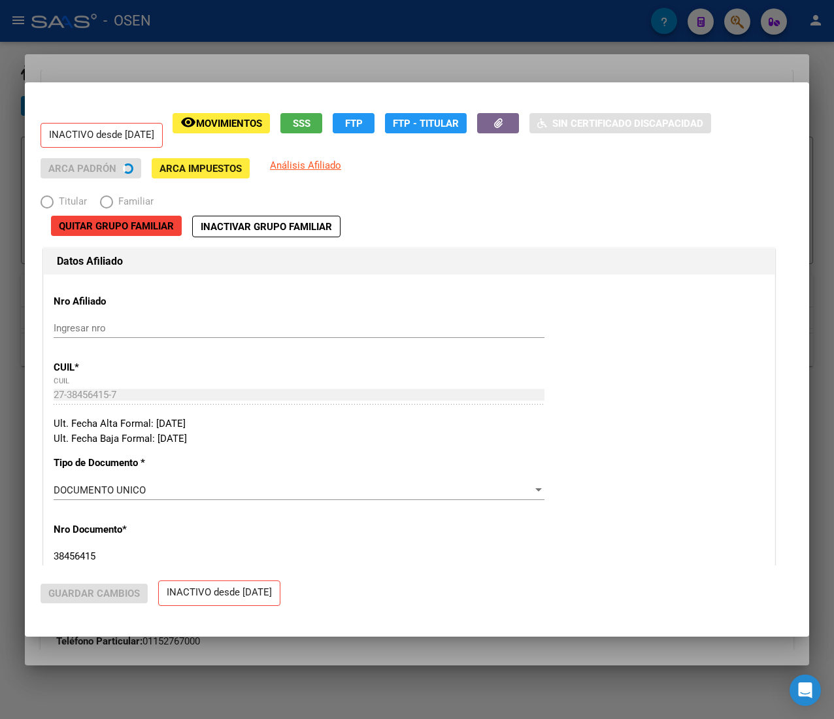
radio input "true"
type input "30-70102707-4"
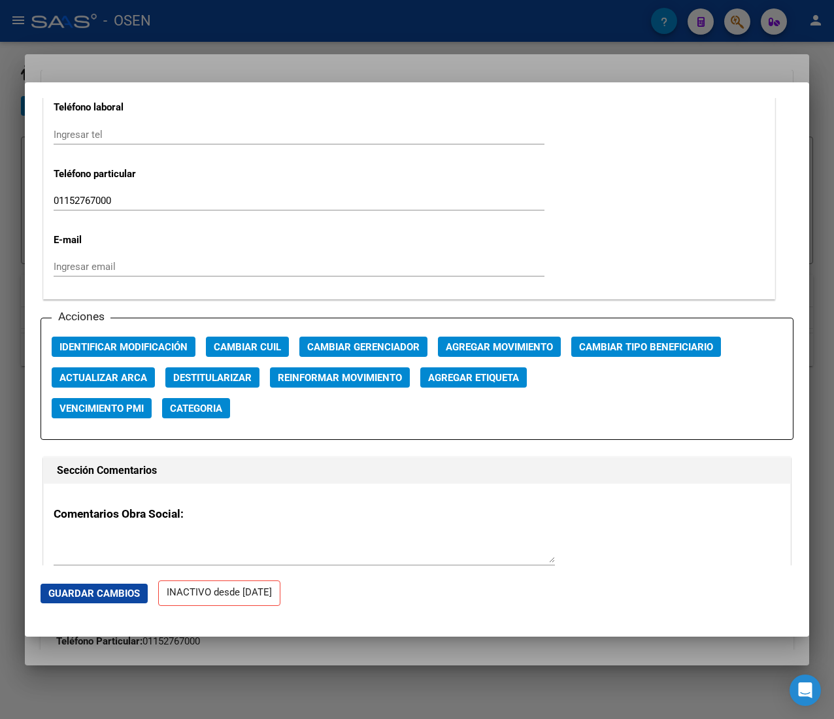
scroll to position [1699, 0]
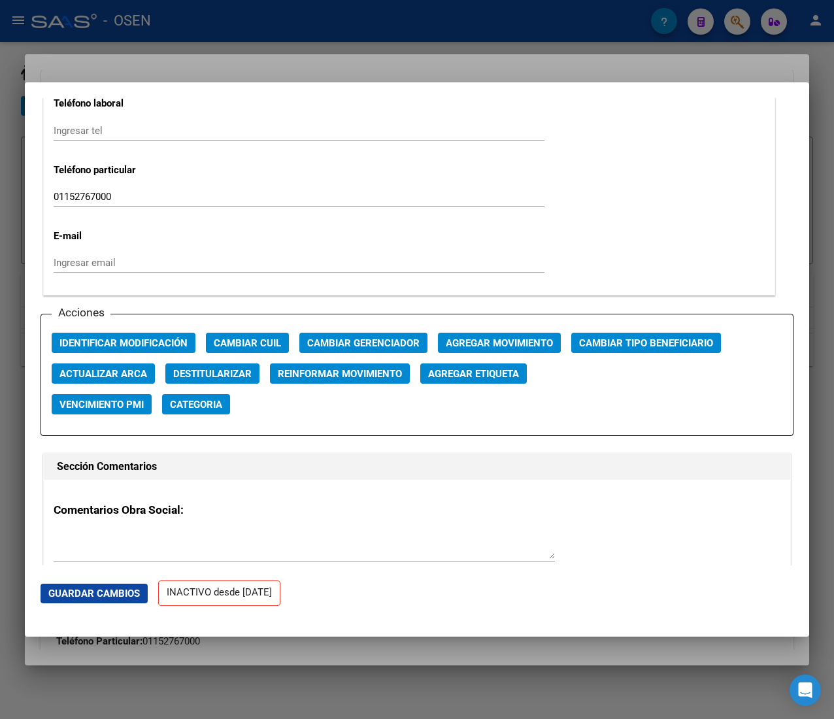
click at [484, 337] on span "Agregar Movimiento" at bounding box center [499, 343] width 107 height 12
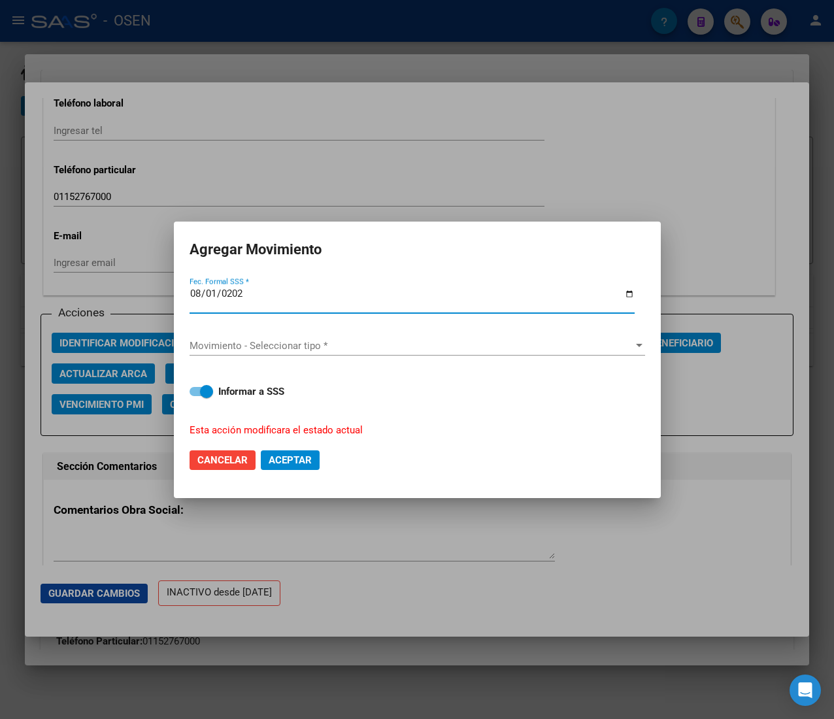
type input "[DATE]"
click at [478, 337] on div "Movimiento - Seleccionar tipo * Movimiento - Seleccionar tipo *" at bounding box center [416, 346] width 455 height 20
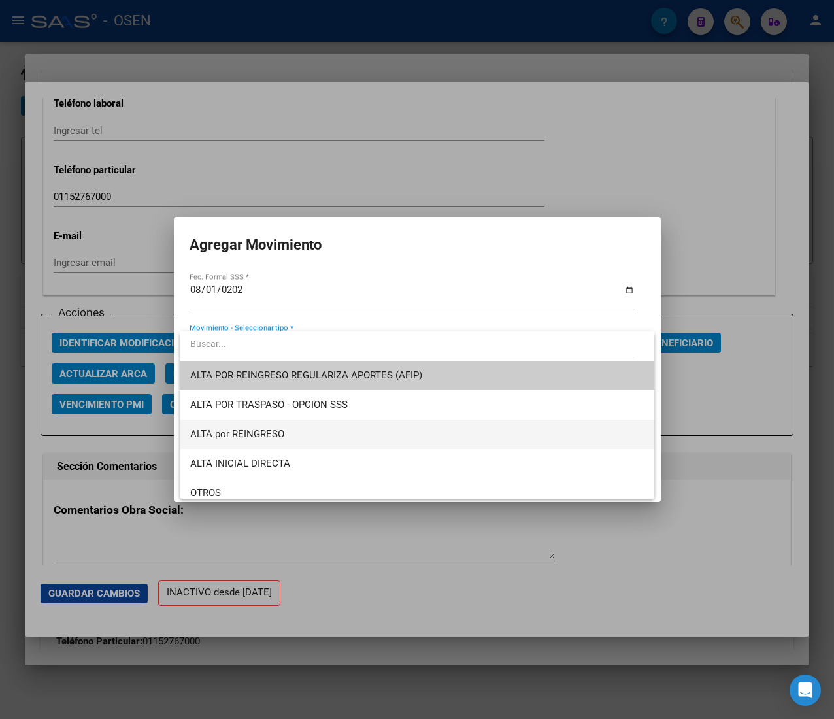
click at [329, 442] on span "ALTA por REINGRESO" at bounding box center [416, 433] width 453 height 29
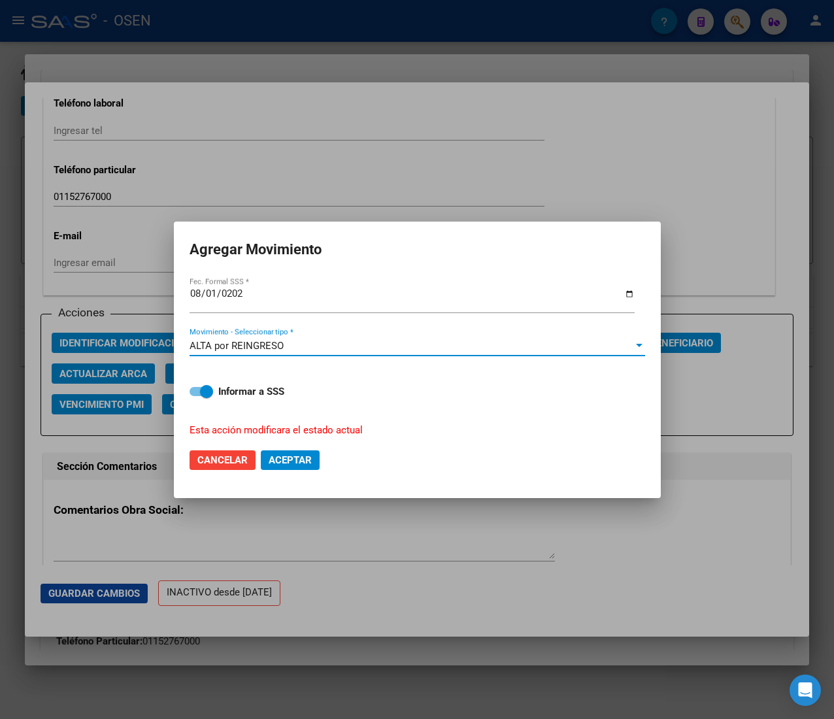
click at [302, 461] on span "Aceptar" at bounding box center [290, 460] width 43 height 12
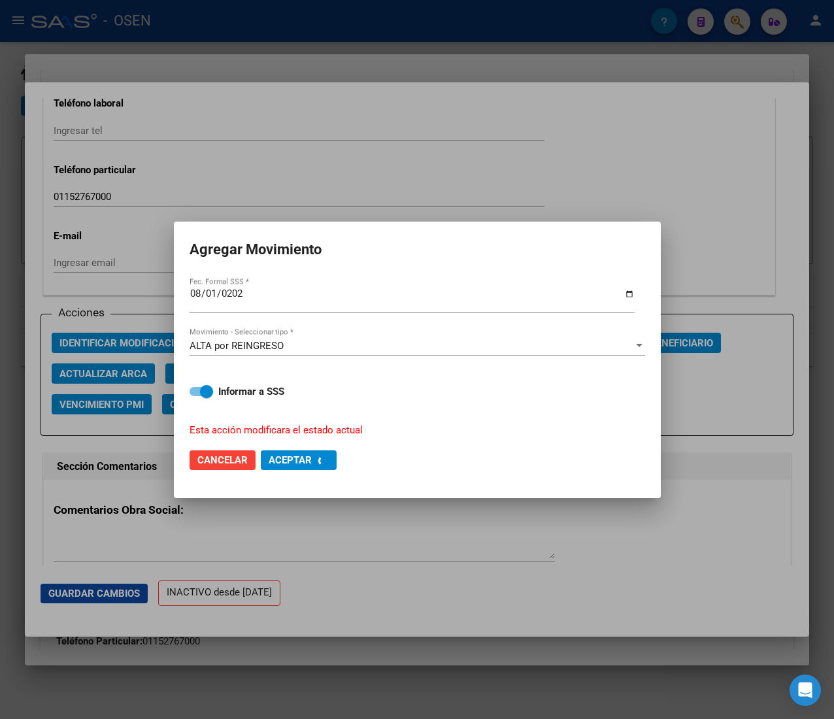
checkbox input "false"
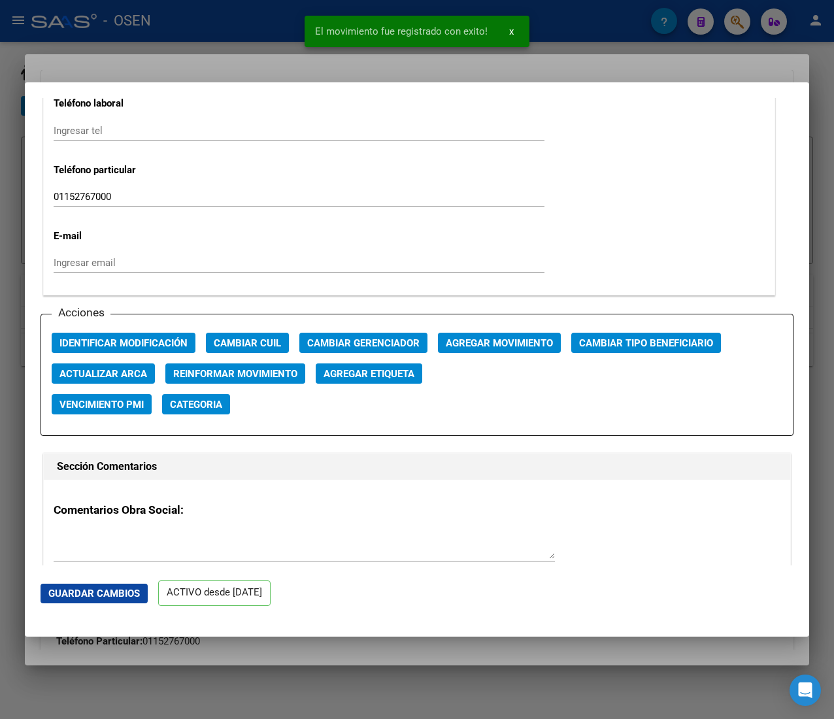
click at [240, 33] on div at bounding box center [417, 359] width 834 height 719
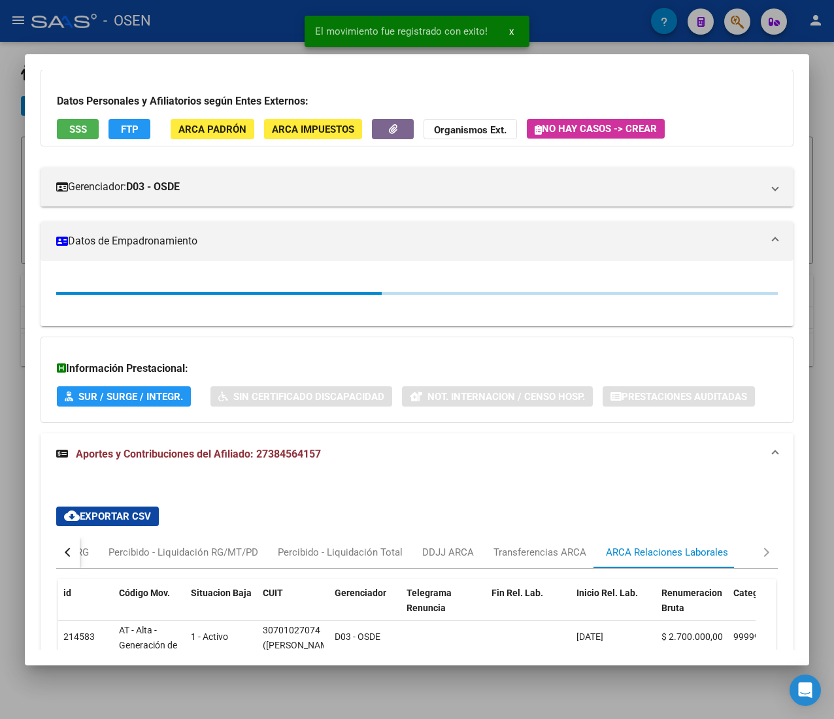
click at [246, 27] on div at bounding box center [417, 359] width 834 height 719
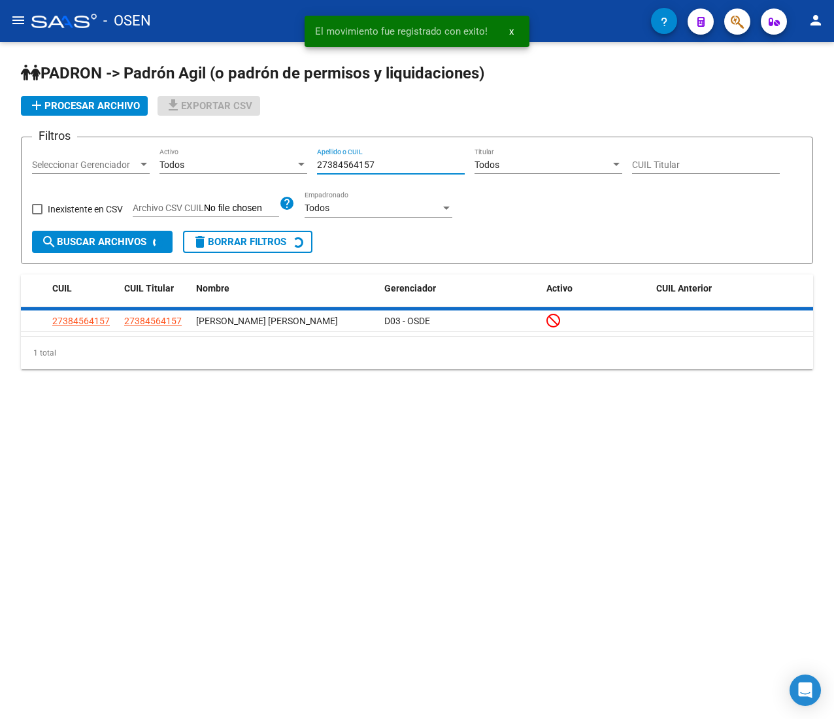
drag, startPoint x: 348, startPoint y: 163, endPoint x: 254, endPoint y: 161, distance: 93.5
click at [255, 161] on div "Filtros Seleccionar Gerenciador Seleccionar Gerenciador Todos Activo 2738456415…" at bounding box center [417, 189] width 770 height 83
paste input "37109050"
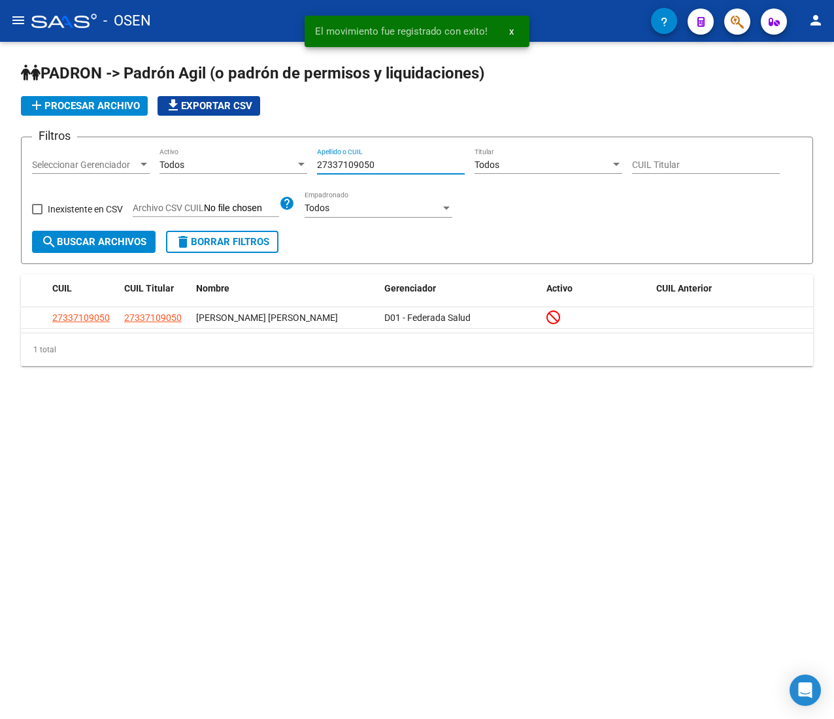
type input "27337109050"
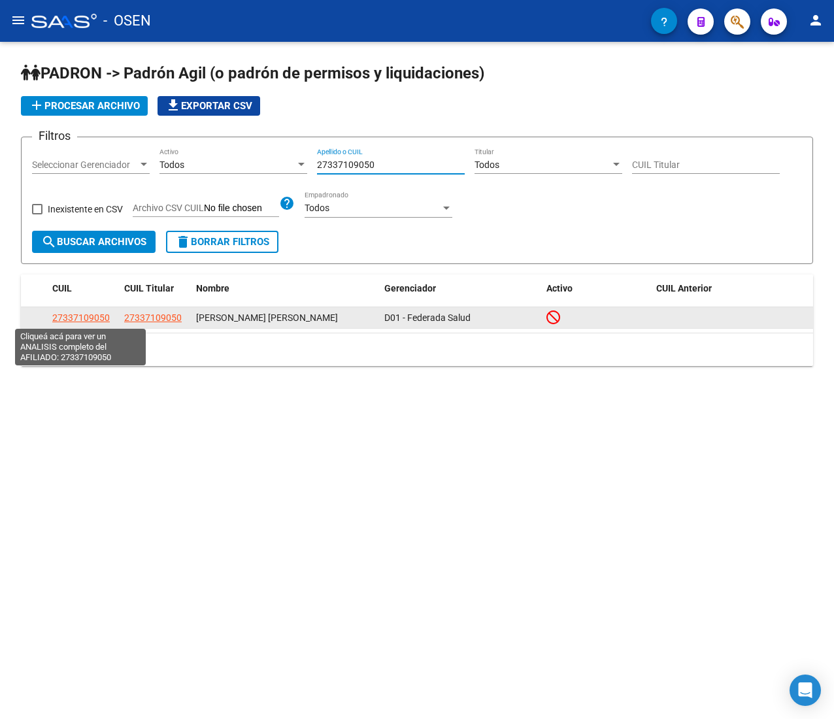
click at [93, 318] on span "27337109050" at bounding box center [80, 317] width 57 height 10
type textarea "27337109050"
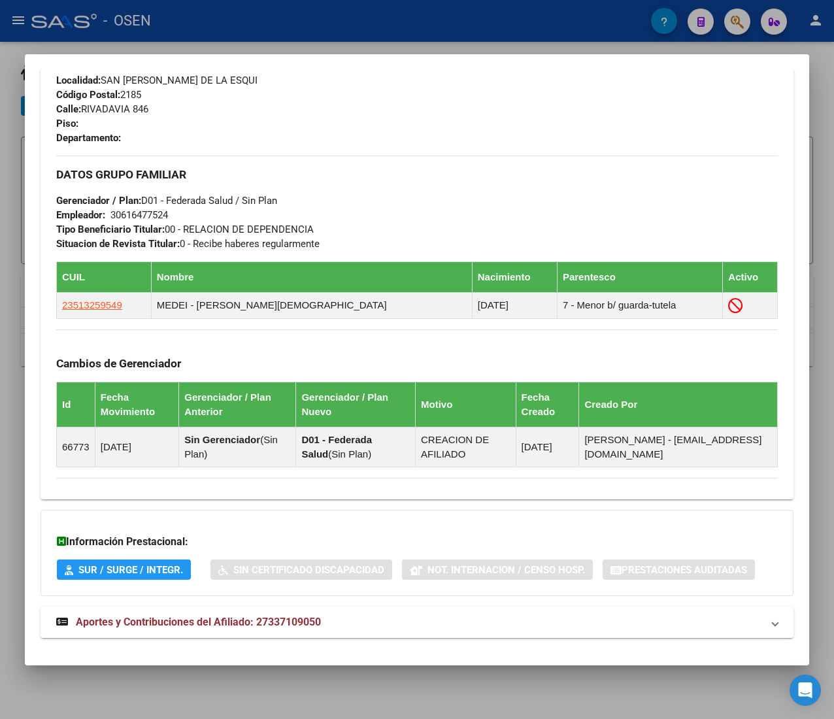
scroll to position [693, 0]
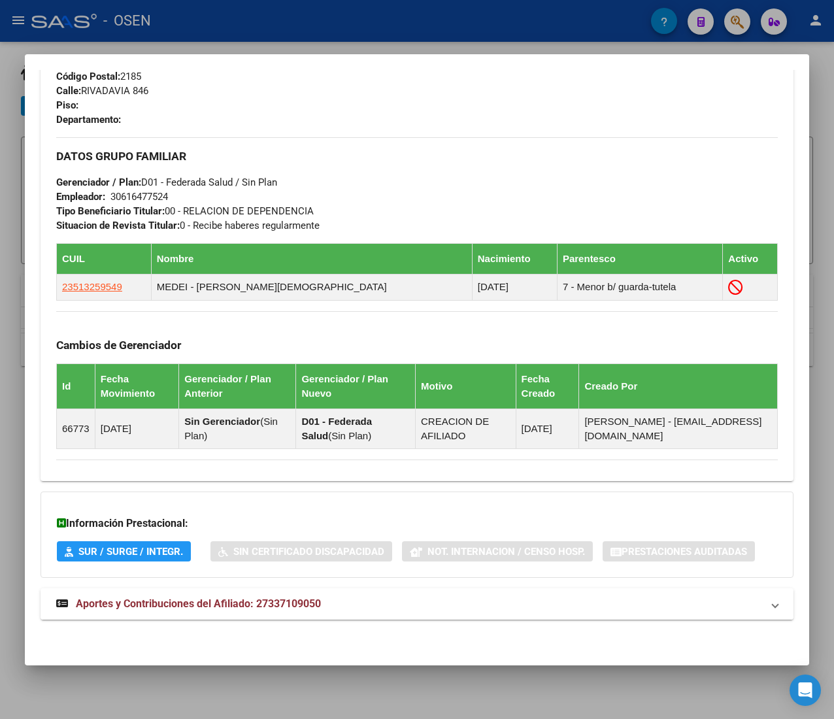
click at [361, 598] on mat-panel-title "Aportes y Contribuciones del Afiliado: 27337109050" at bounding box center [409, 604] width 706 height 16
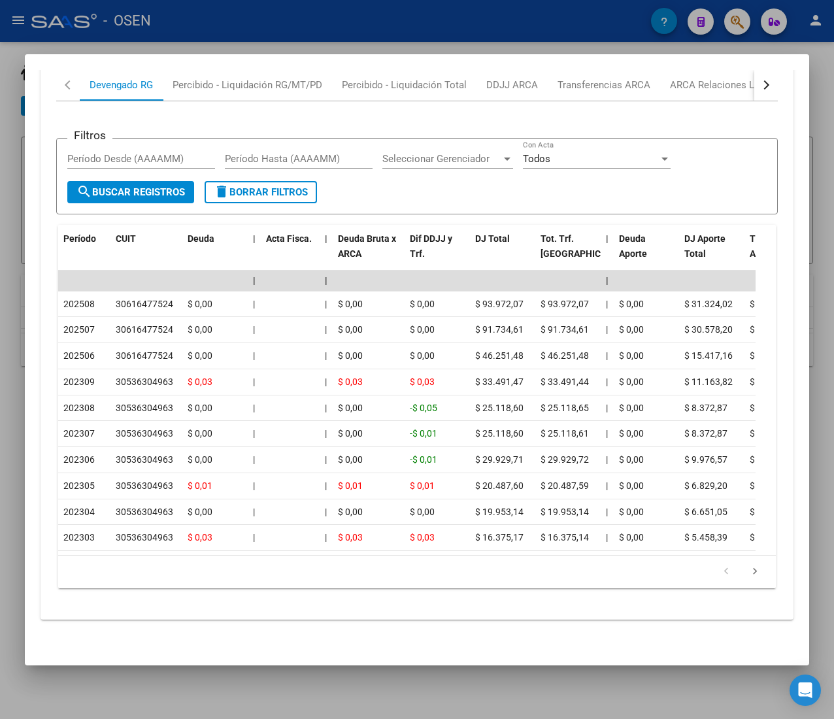
scroll to position [1337, 0]
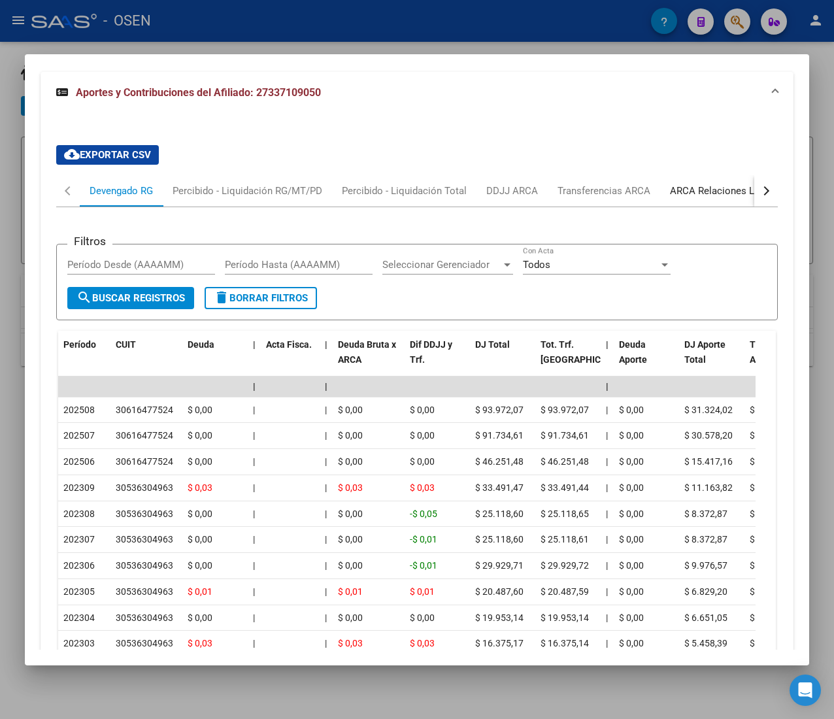
click at [717, 182] on div "ARCA Relaciones Laborales" at bounding box center [731, 190] width 142 height 31
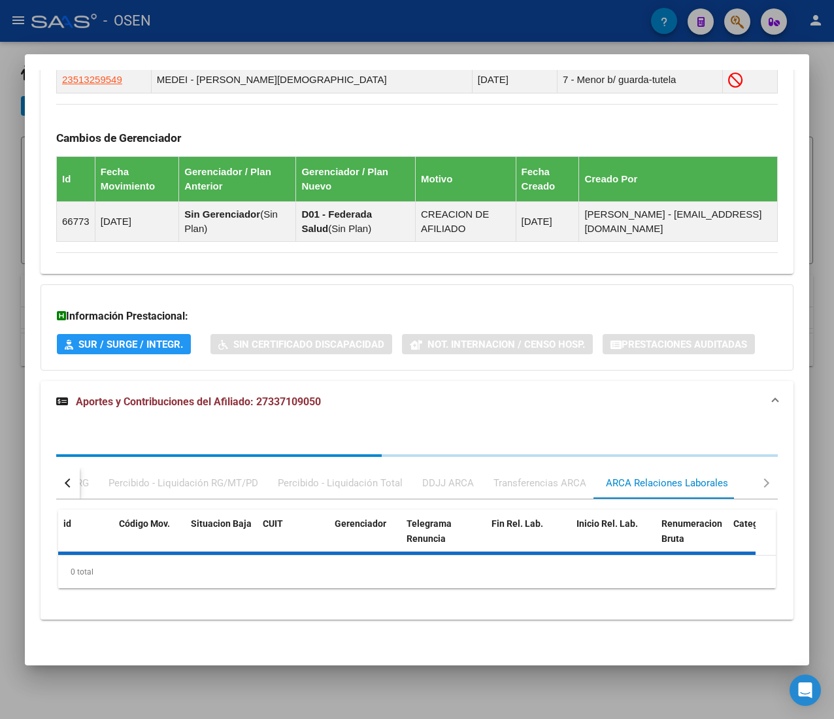
scroll to position [1036, 0]
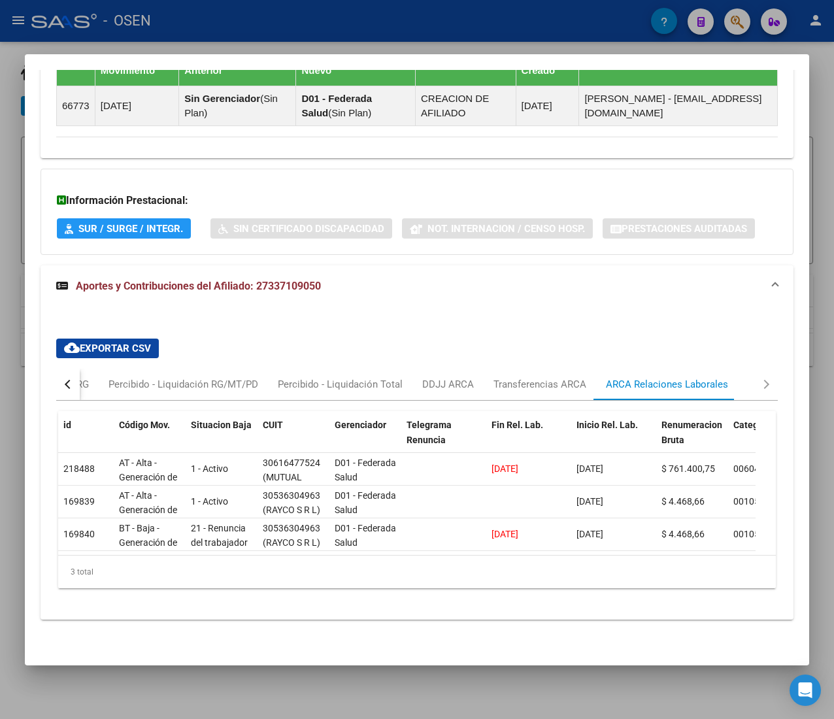
click at [199, 35] on div at bounding box center [417, 359] width 834 height 719
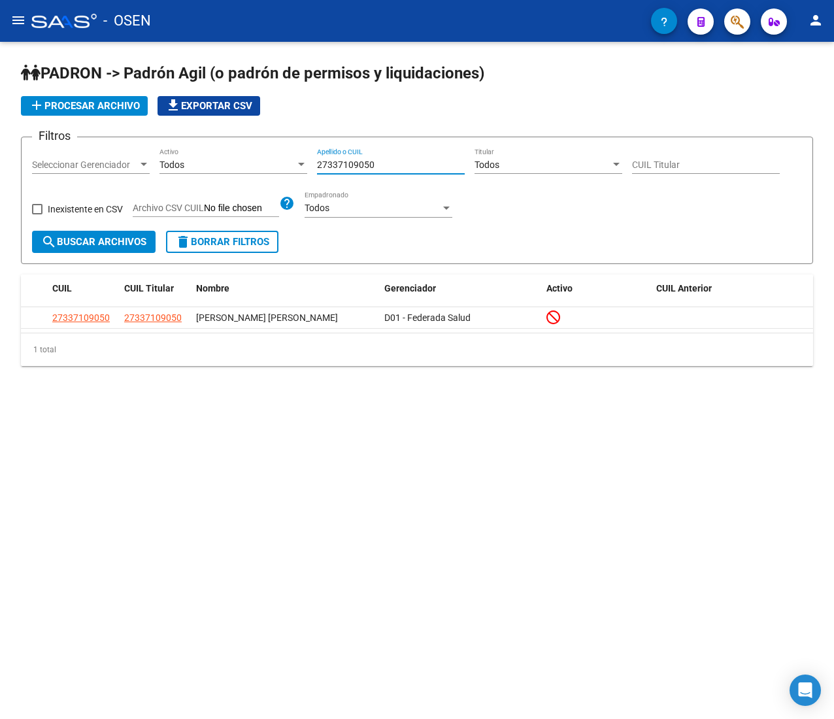
drag, startPoint x: 395, startPoint y: 163, endPoint x: 147, endPoint y: 153, distance: 247.9
click at [148, 153] on div "Filtros Seleccionar Gerenciador Seleccionar Gerenciador Todos Activo 2733710905…" at bounding box center [417, 189] width 770 height 83
paste input "94122756"
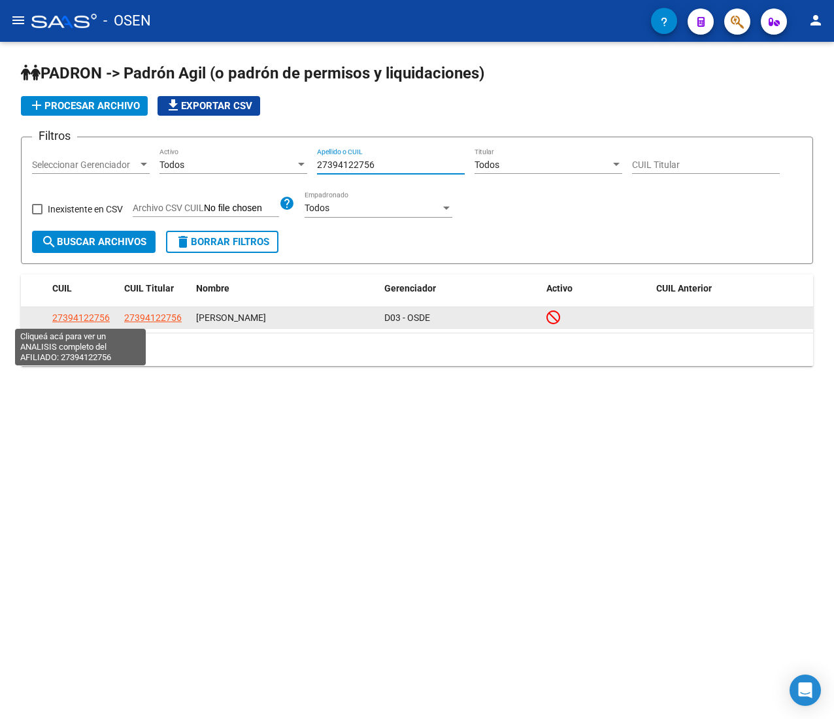
type input "27394122756"
click at [95, 321] on span "27394122756" at bounding box center [80, 317] width 57 height 10
type textarea "27394122756"
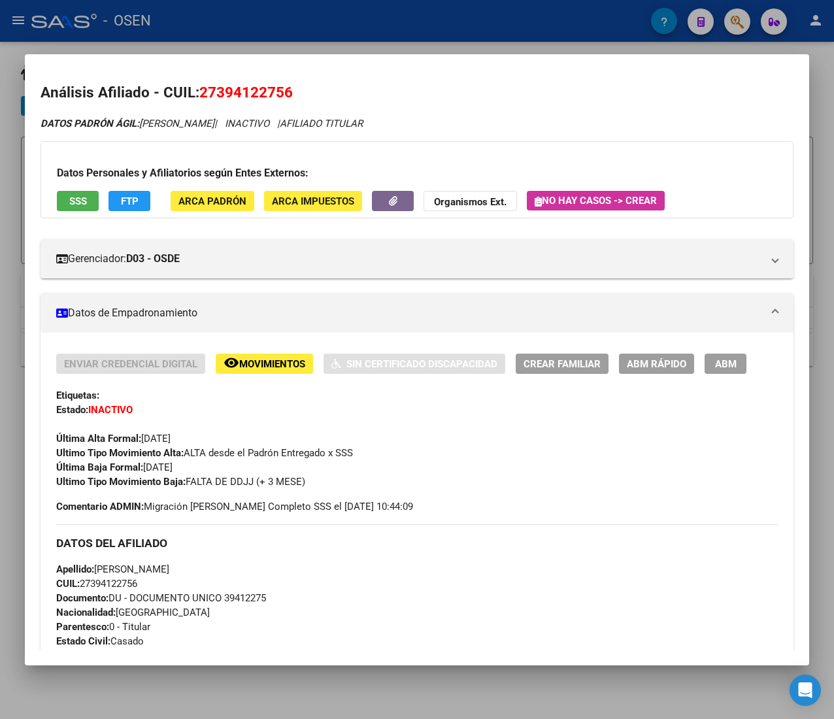
click at [265, 42] on div at bounding box center [417, 359] width 834 height 719
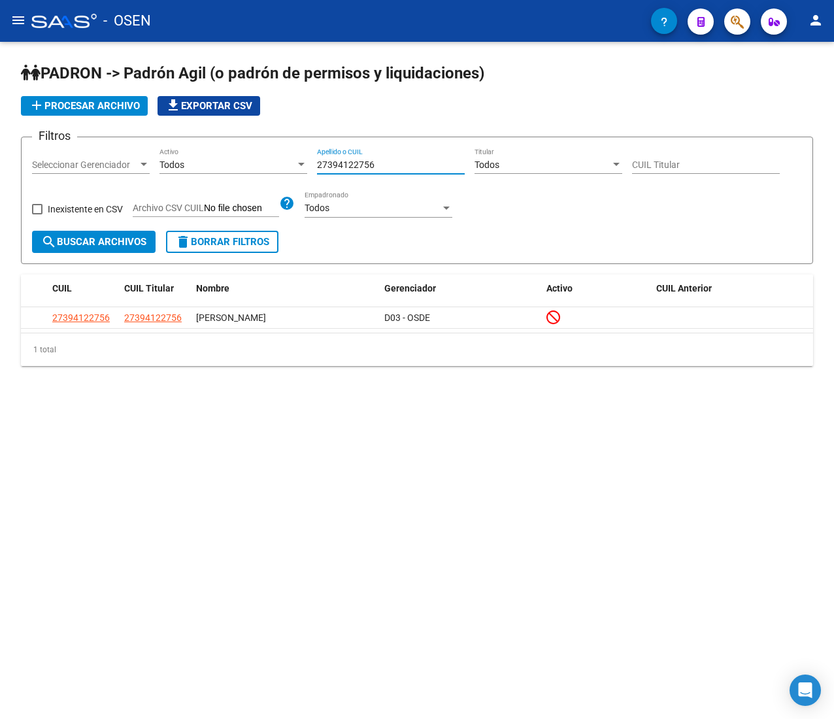
drag, startPoint x: 303, startPoint y: 167, endPoint x: 163, endPoint y: 165, distance: 140.5
click at [165, 165] on div "Filtros Seleccionar Gerenciador Seleccionar Gerenciador Todos Activo 2739412275…" at bounding box center [417, 189] width 770 height 83
paste input "415821552"
type input "27415821552"
click at [397, 172] on div "27415821552 Apellido o CUIL" at bounding box center [391, 161] width 148 height 26
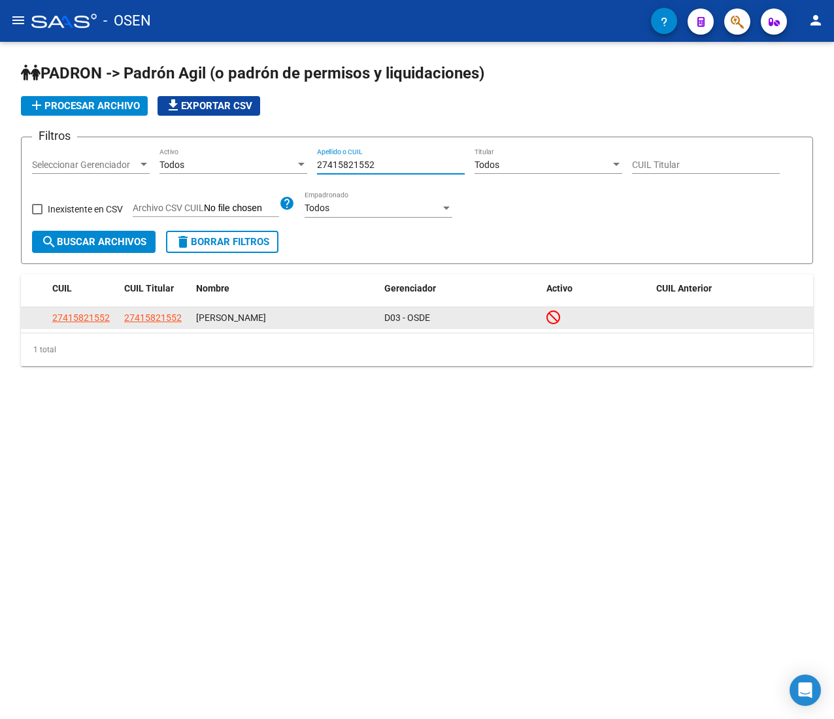
click at [102, 308] on datatable-body-cell "27415821552" at bounding box center [83, 317] width 72 height 20
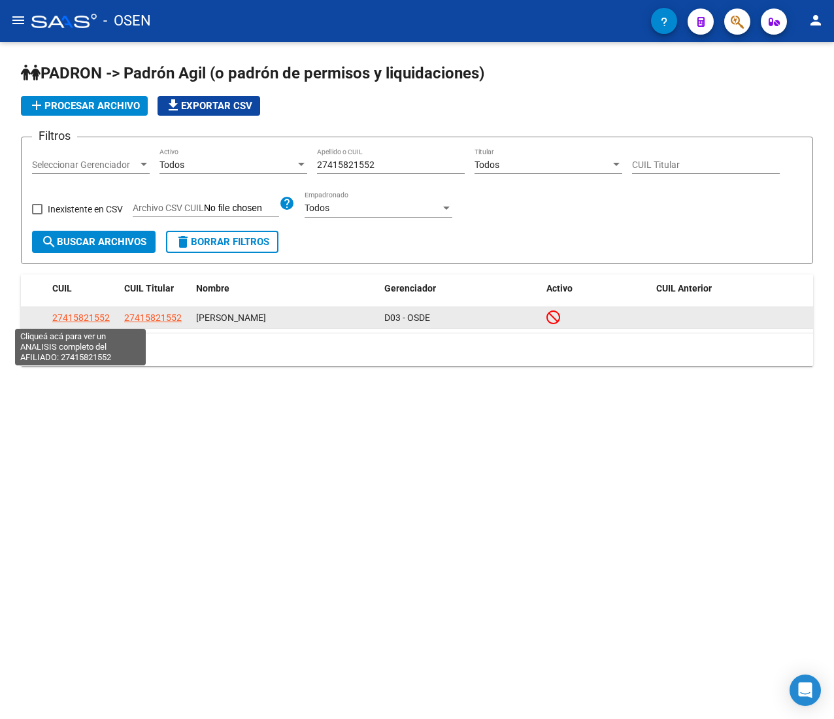
click at [102, 314] on span "27415821552" at bounding box center [80, 317] width 57 height 10
type textarea "27415821552"
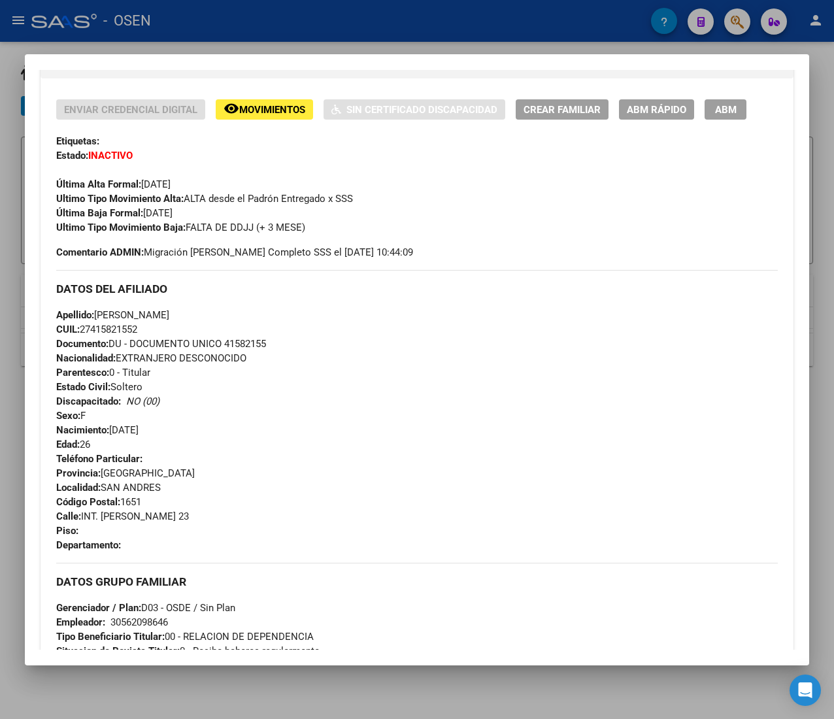
scroll to position [644, 0]
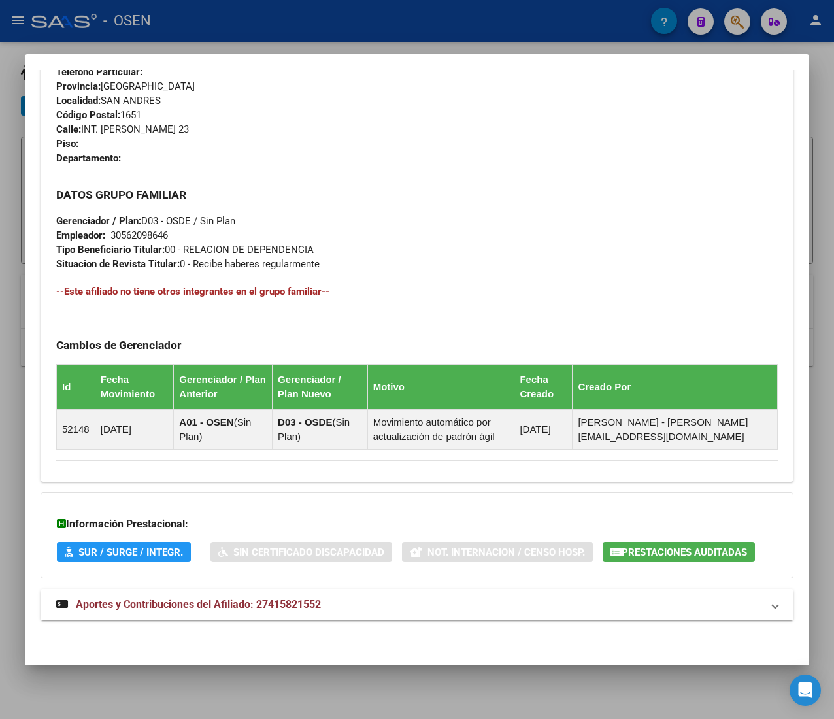
click at [372, 605] on mat-panel-title "Aportes y Contribuciones del Afiliado: 27415821552" at bounding box center [409, 605] width 706 height 16
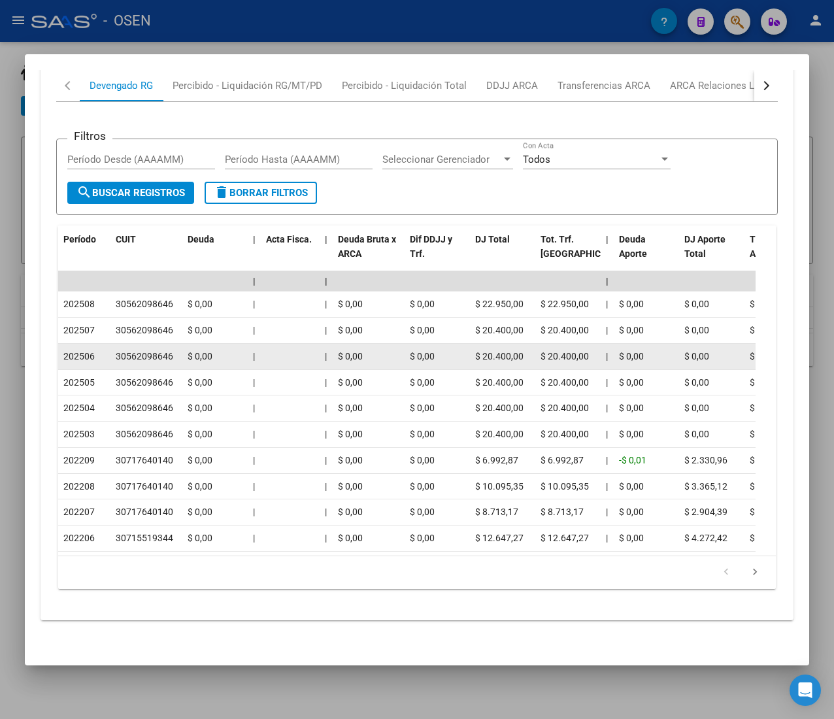
scroll to position [1158, 0]
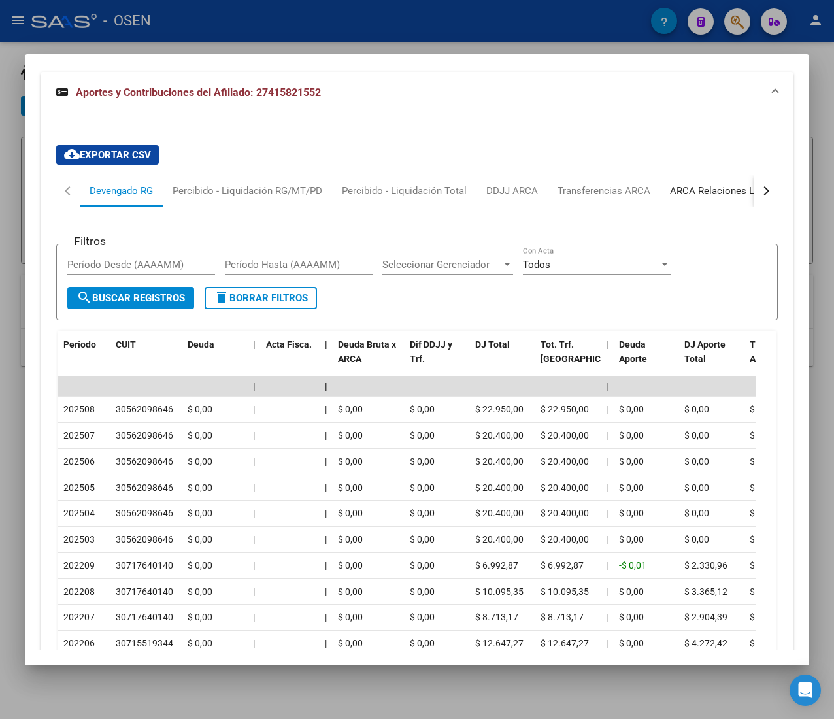
click at [704, 188] on div "ARCA Relaciones Laborales" at bounding box center [731, 191] width 122 height 14
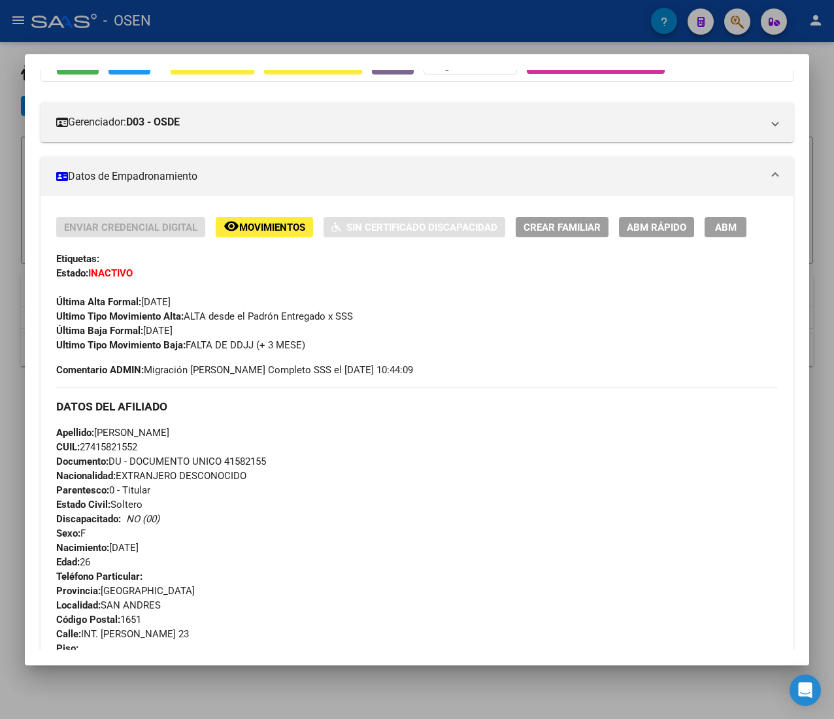
scroll to position [0, 0]
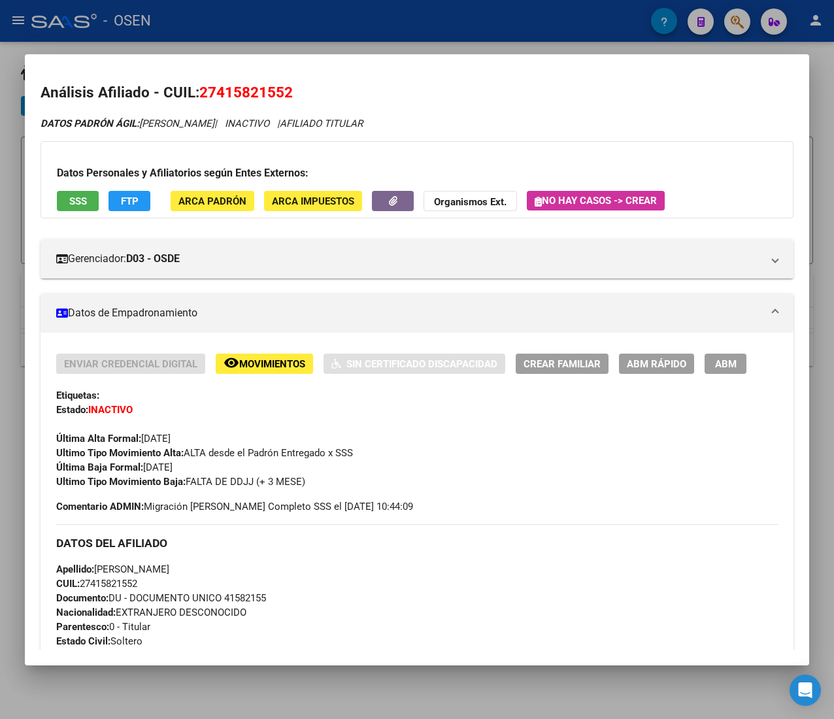
click at [639, 359] on span "ABM Rápido" at bounding box center [656, 364] width 59 height 12
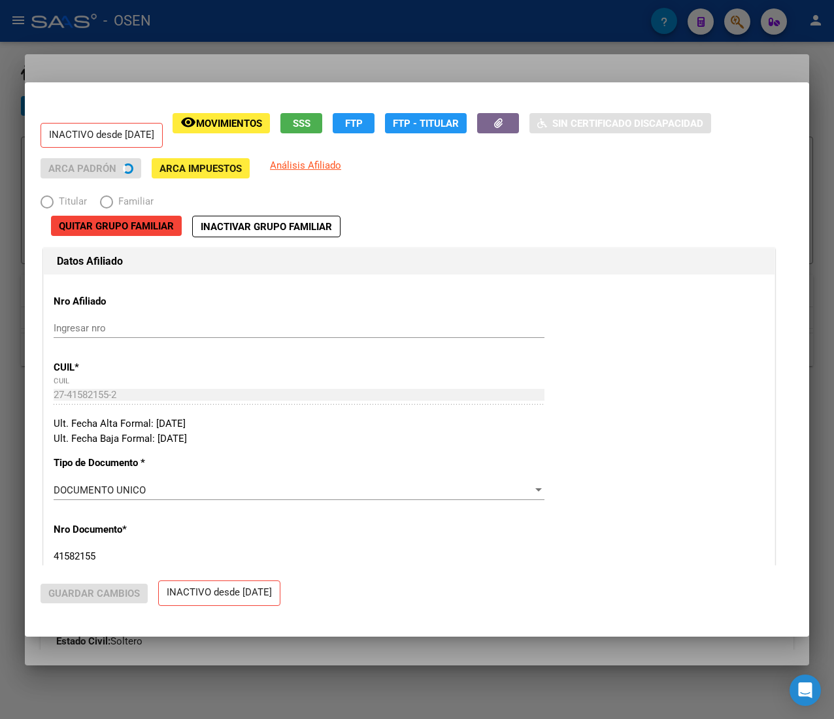
radio input "true"
type input "30-56209864-6"
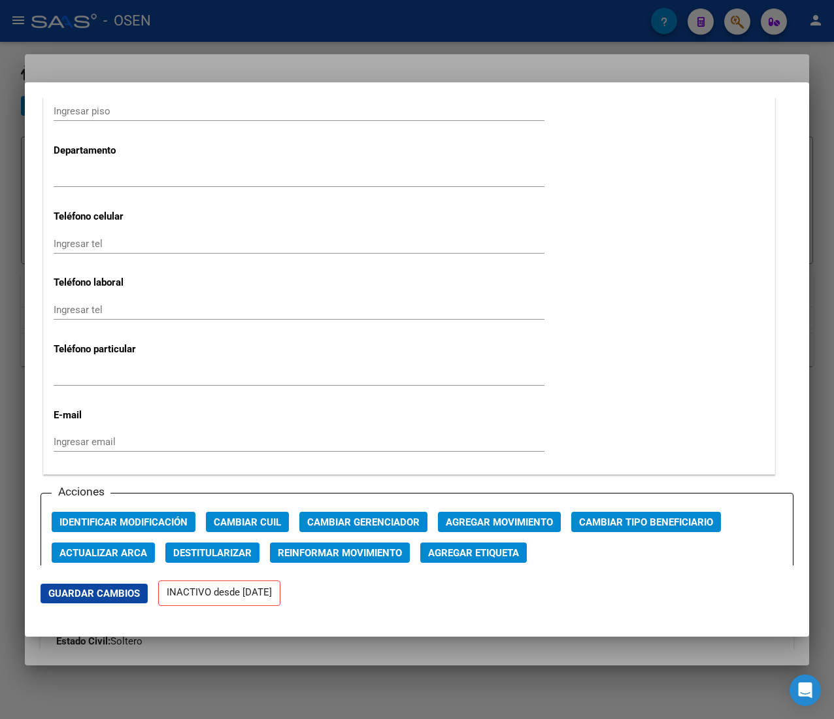
scroll to position [1568, 0]
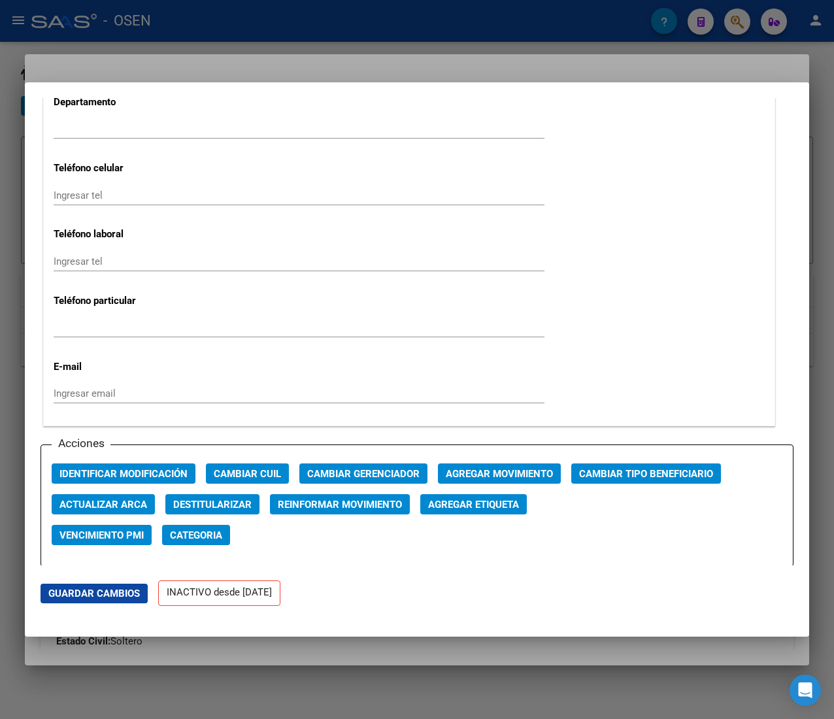
click at [506, 478] on span "Agregar Movimiento" at bounding box center [499, 474] width 107 height 12
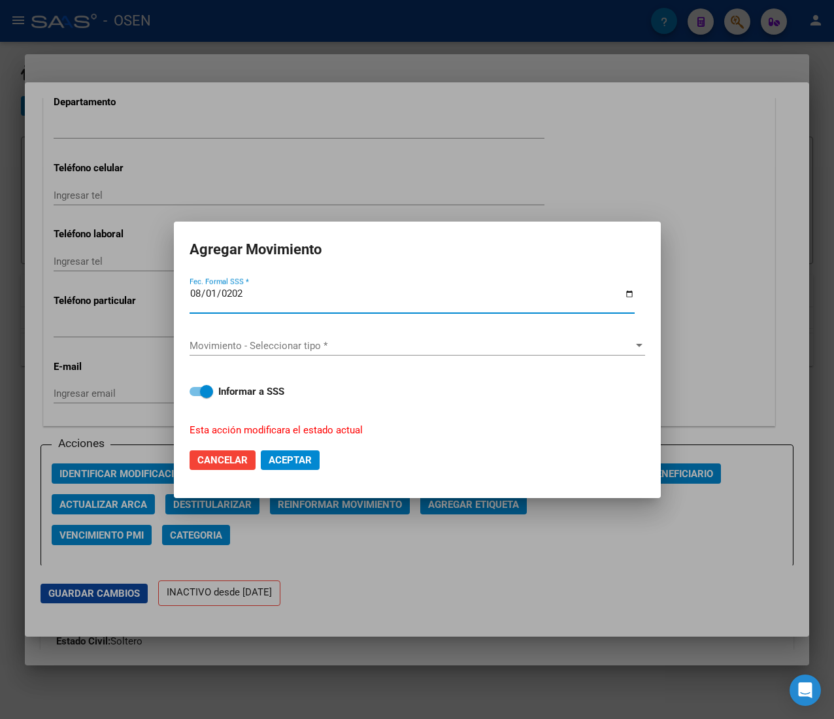
type input "2025-08-01"
click at [288, 341] on span "Movimiento - Seleccionar tipo *" at bounding box center [411, 346] width 444 height 12
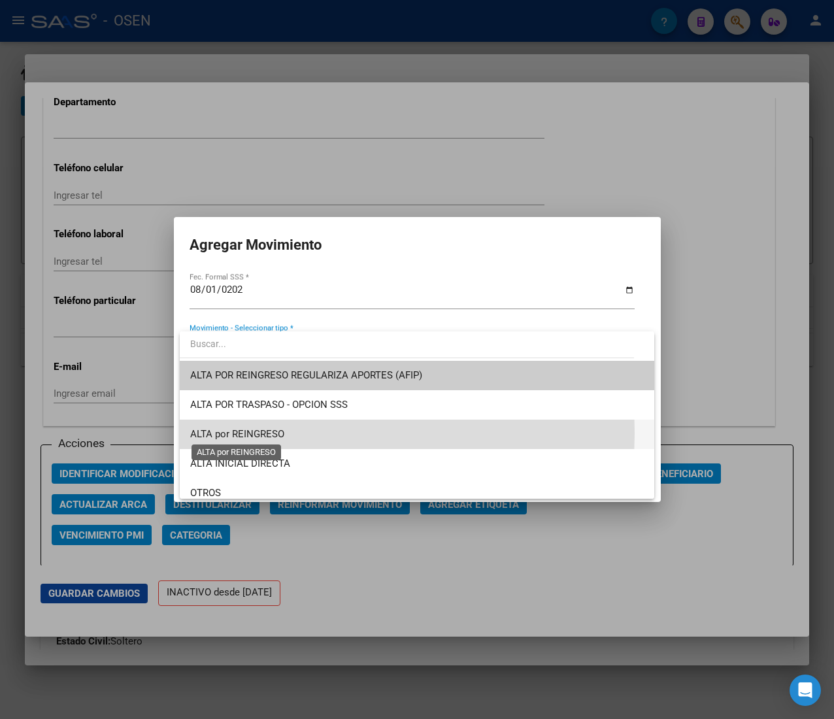
click at [272, 433] on span "ALTA por REINGRESO" at bounding box center [237, 434] width 94 height 12
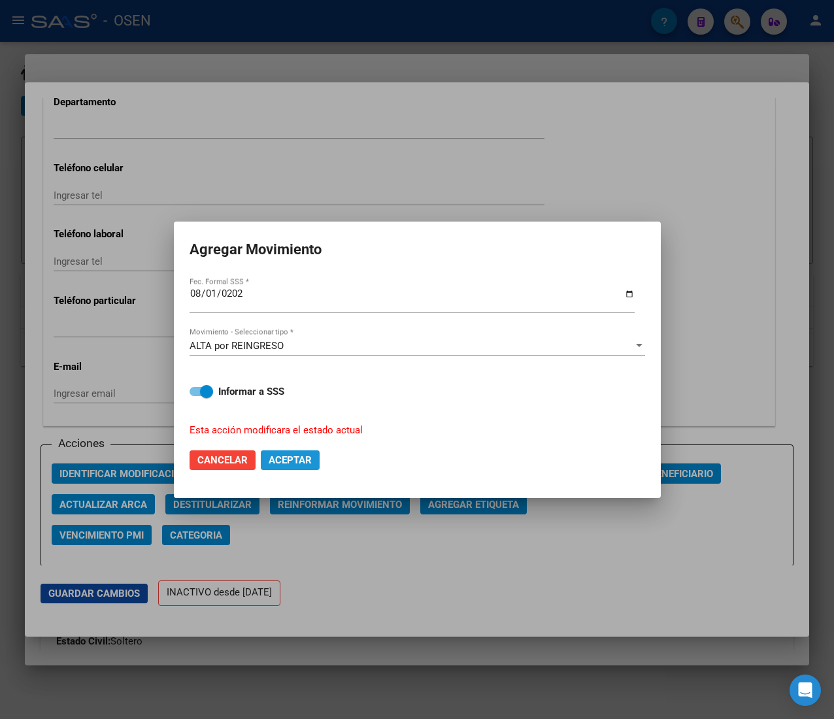
click at [298, 459] on span "Aceptar" at bounding box center [290, 460] width 43 height 12
checkbox input "false"
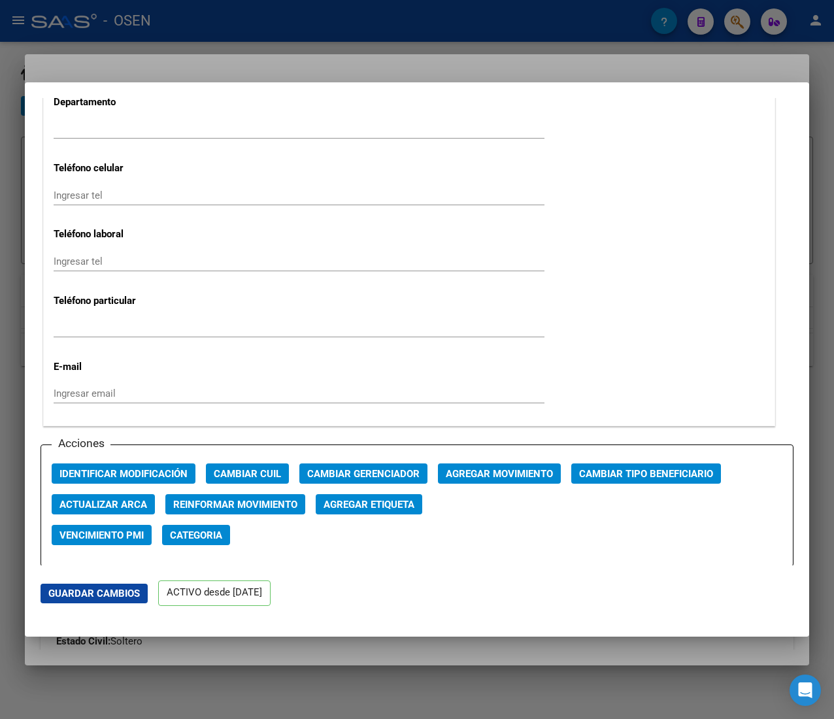
click at [275, 284] on div "Ingresar tel" at bounding box center [299, 268] width 491 height 32
click at [255, 20] on div at bounding box center [417, 359] width 834 height 719
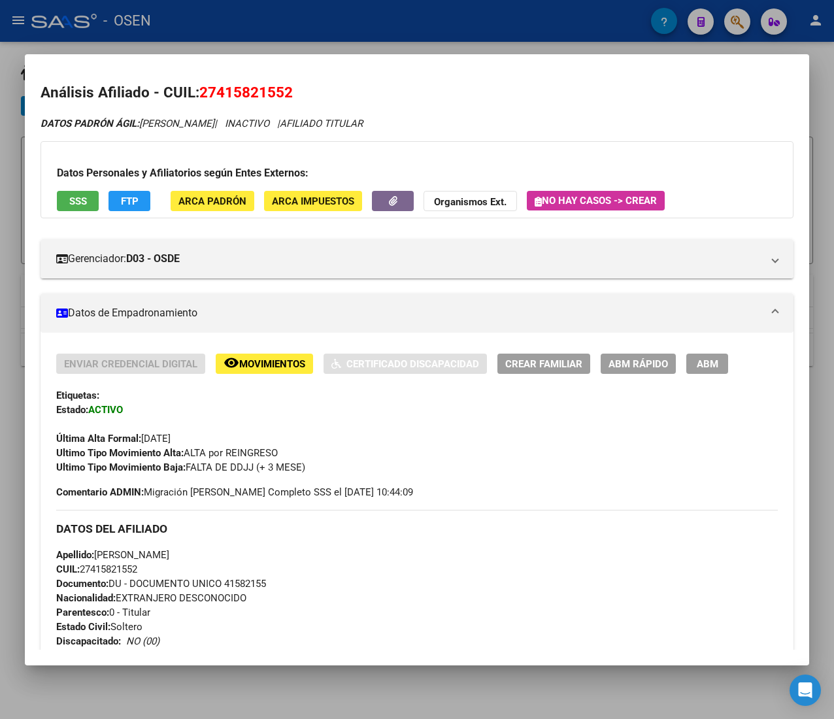
click at [256, 20] on div at bounding box center [417, 359] width 834 height 719
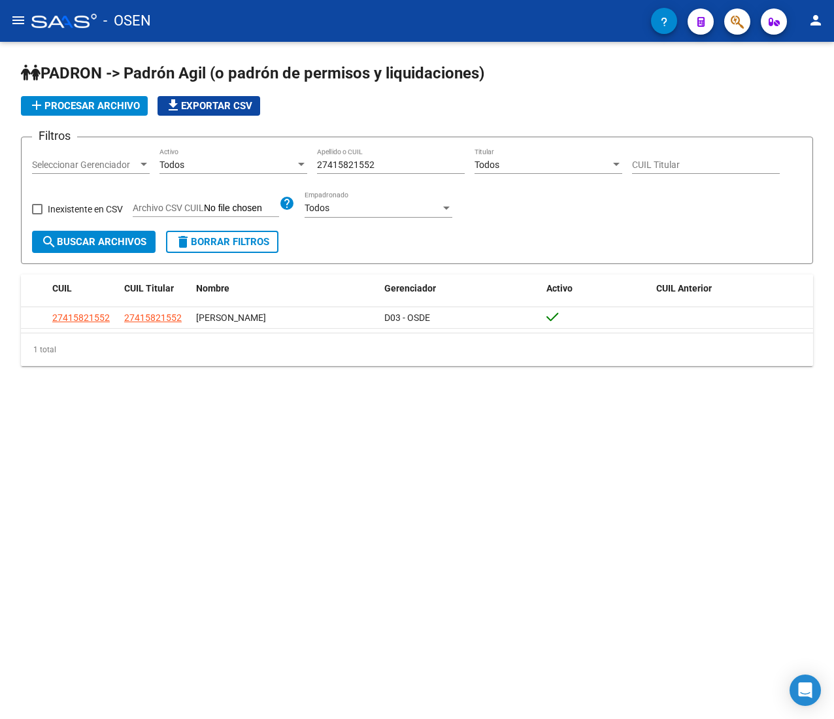
drag, startPoint x: 408, startPoint y: 167, endPoint x: 152, endPoint y: 169, distance: 256.1
click at [167, 169] on div "Filtros Seleccionar Gerenciador Seleccionar Gerenciador Todos Activo 2741582155…" at bounding box center [417, 189] width 770 height 83
paste input "366840570"
type input "27366840570"
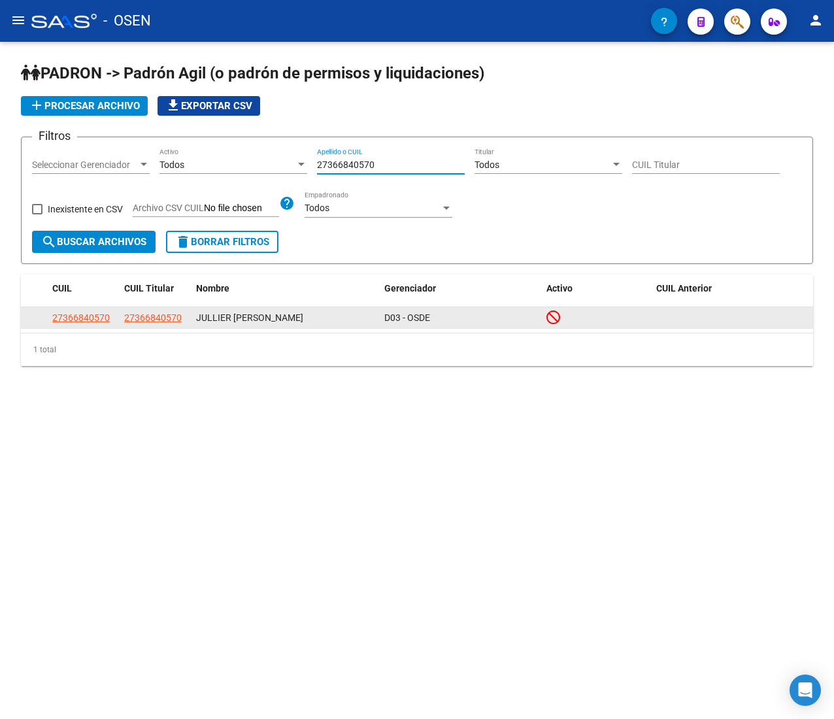
click at [73, 308] on datatable-body-cell "27366840570" at bounding box center [83, 317] width 72 height 20
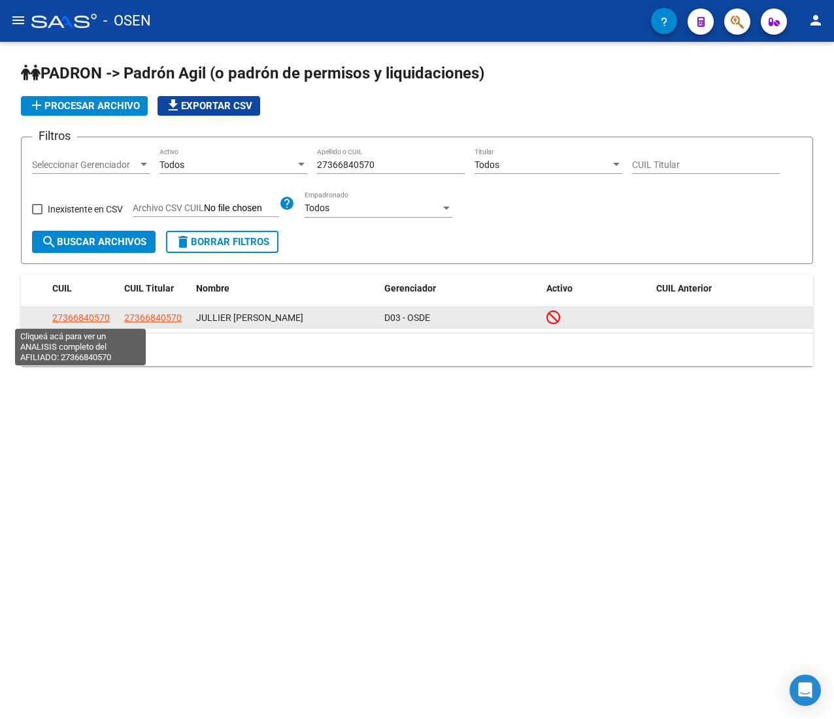
click at [97, 314] on span "27366840570" at bounding box center [80, 317] width 57 height 10
type textarea "27366840570"
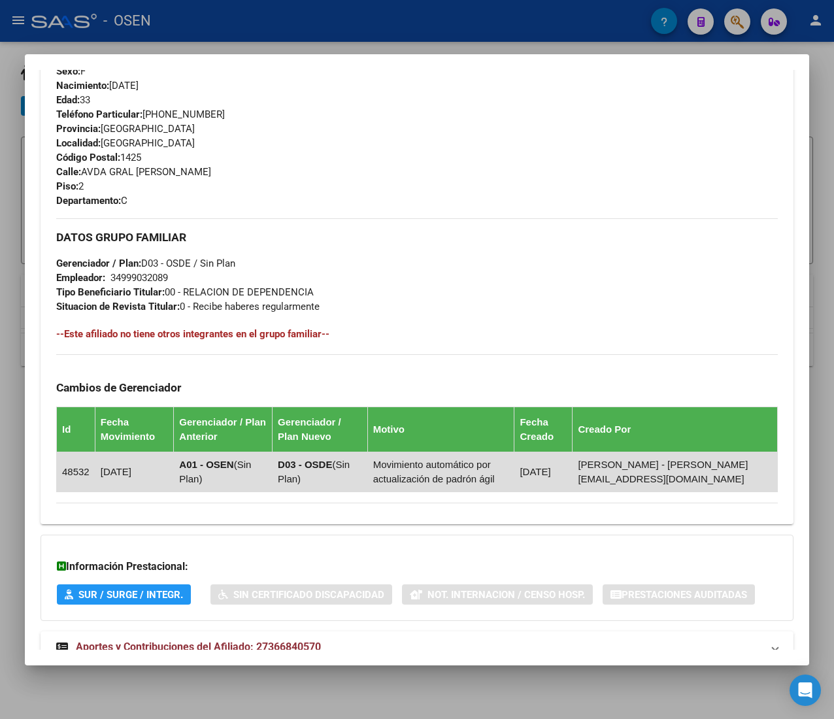
scroll to position [644, 0]
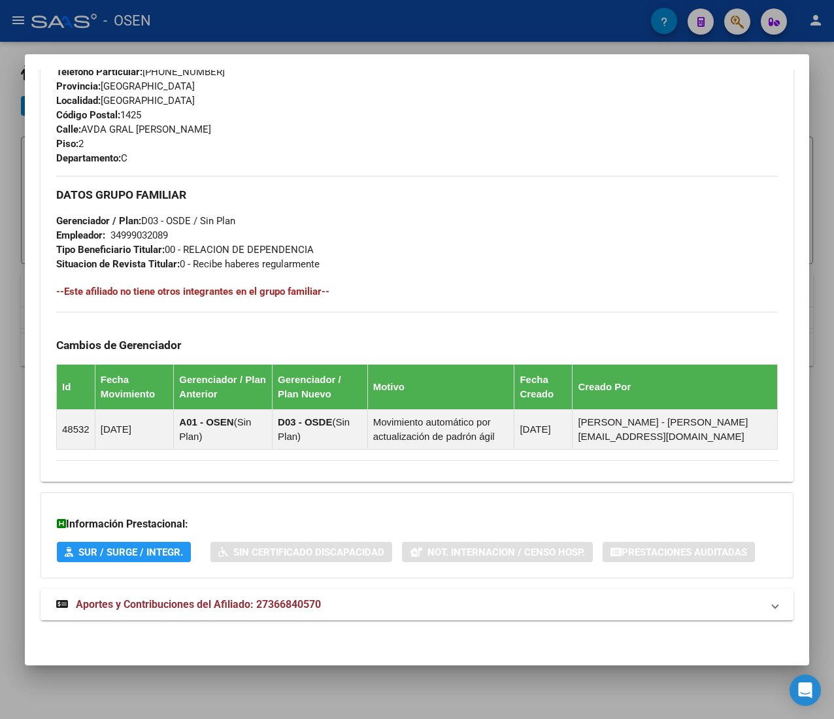
click at [377, 605] on mat-panel-title "Aportes y Contribuciones del Afiliado: 27366840570" at bounding box center [409, 605] width 706 height 16
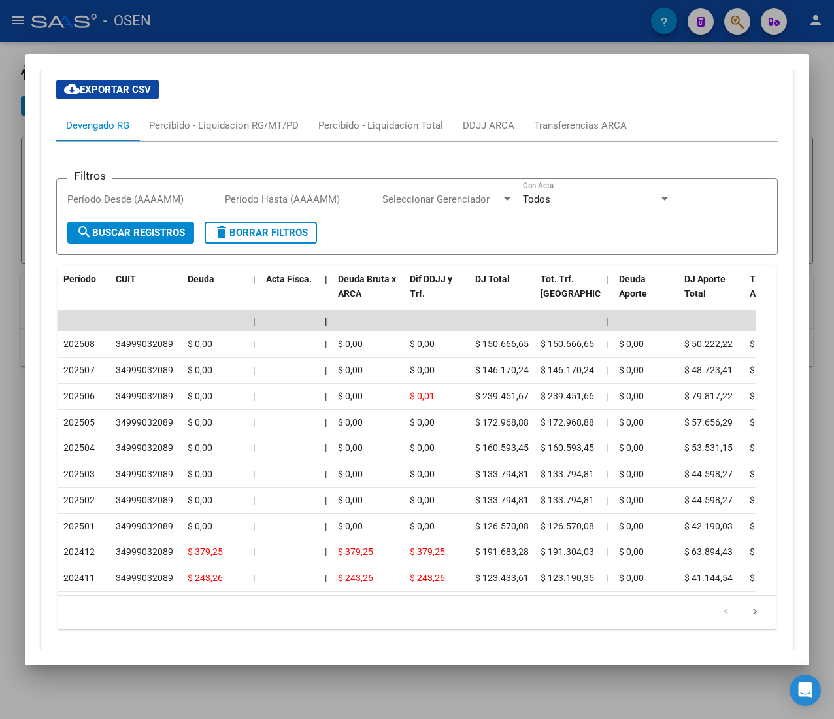
scroll to position [1229, 0]
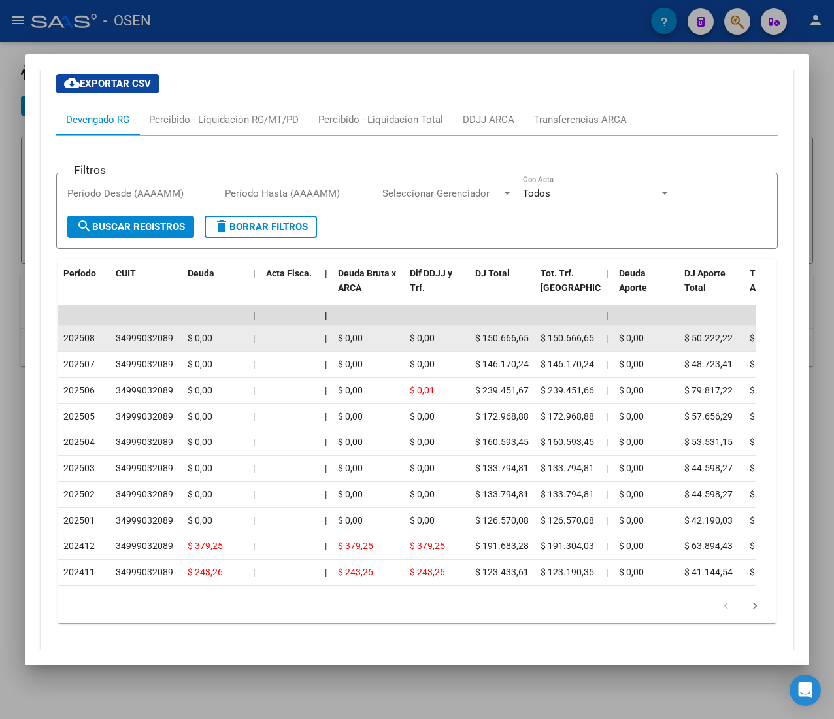
click at [495, 336] on span "$ 150.666,65" at bounding box center [502, 338] width 54 height 10
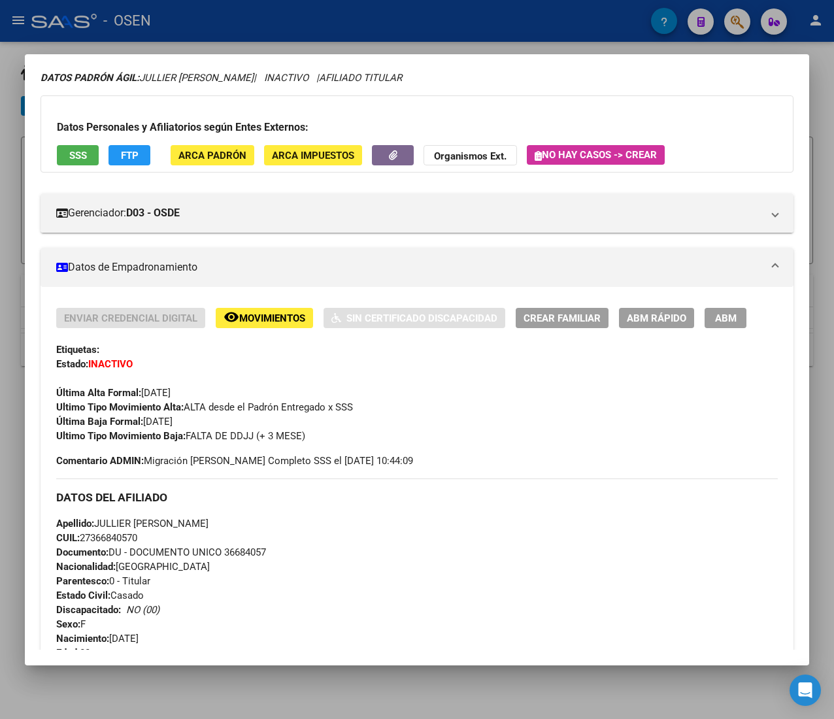
scroll to position [0, 0]
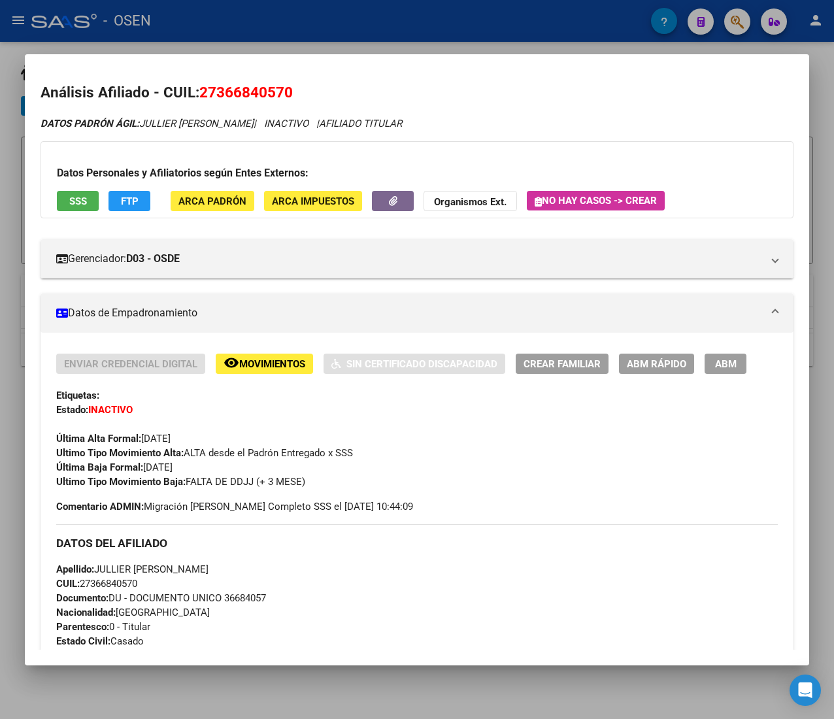
click at [649, 357] on span "ABM Rápido" at bounding box center [656, 363] width 59 height 12
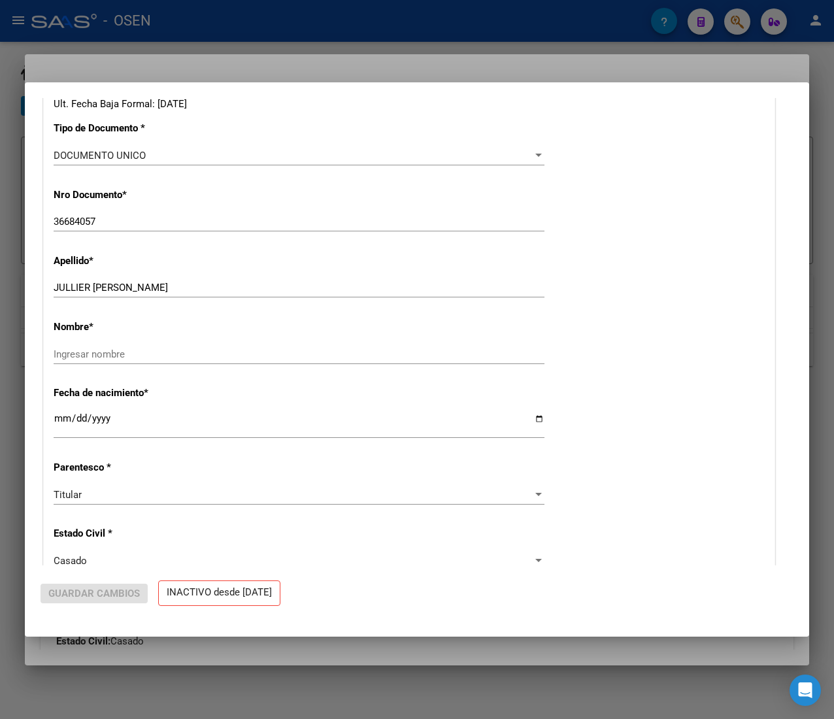
radio input "true"
type input "34-99903208-9"
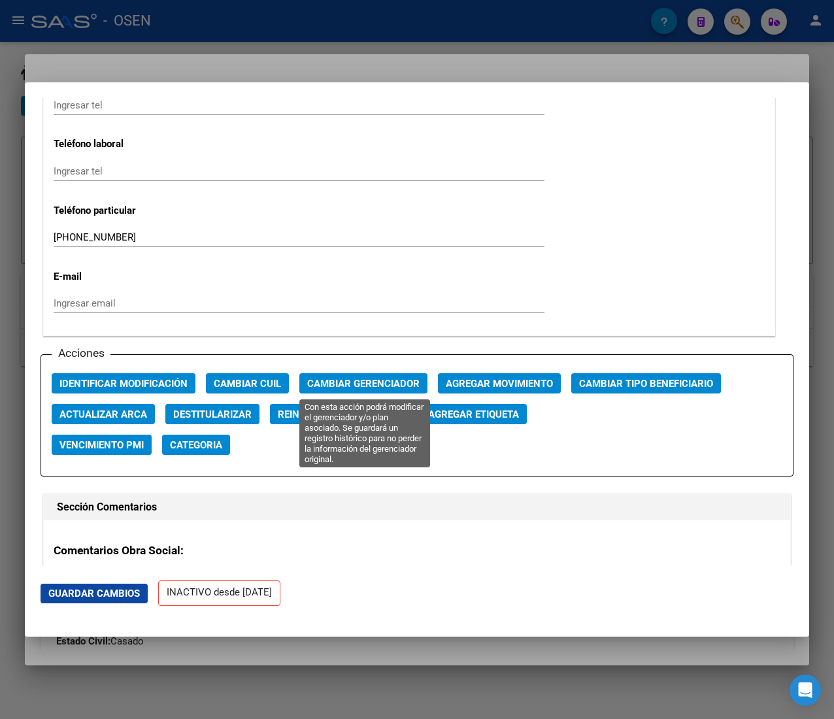
scroll to position [1699, 0]
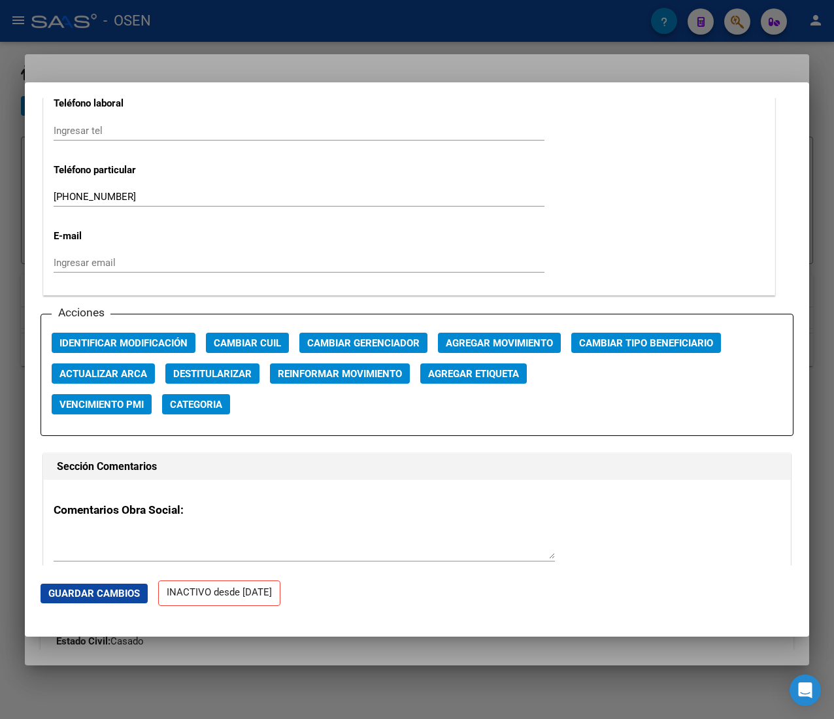
click at [460, 347] on span "Agregar Movimiento" at bounding box center [499, 343] width 107 height 12
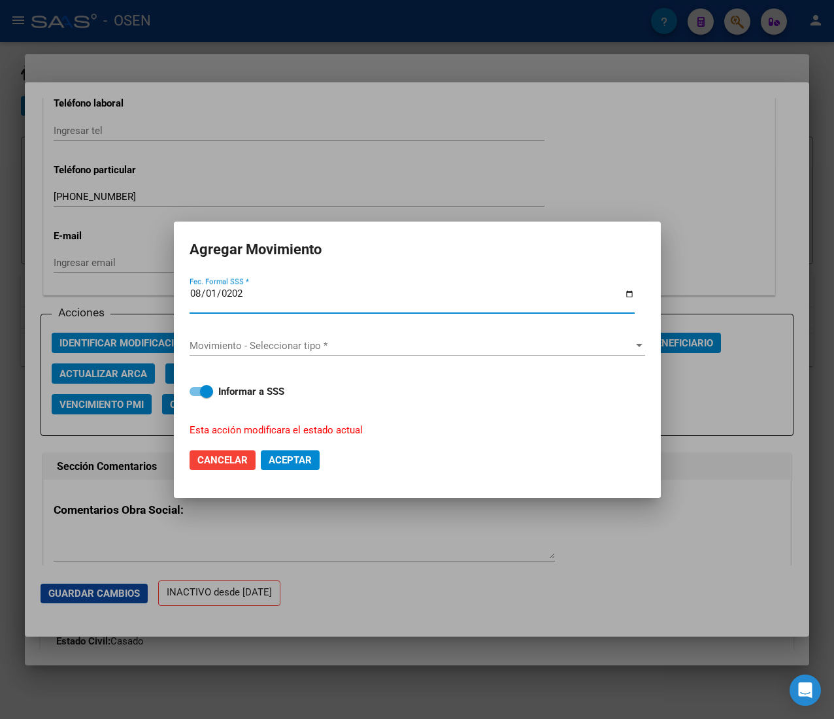
type input "2025-08-01"
click at [460, 347] on span "Movimiento - Seleccionar tipo *" at bounding box center [411, 346] width 444 height 12
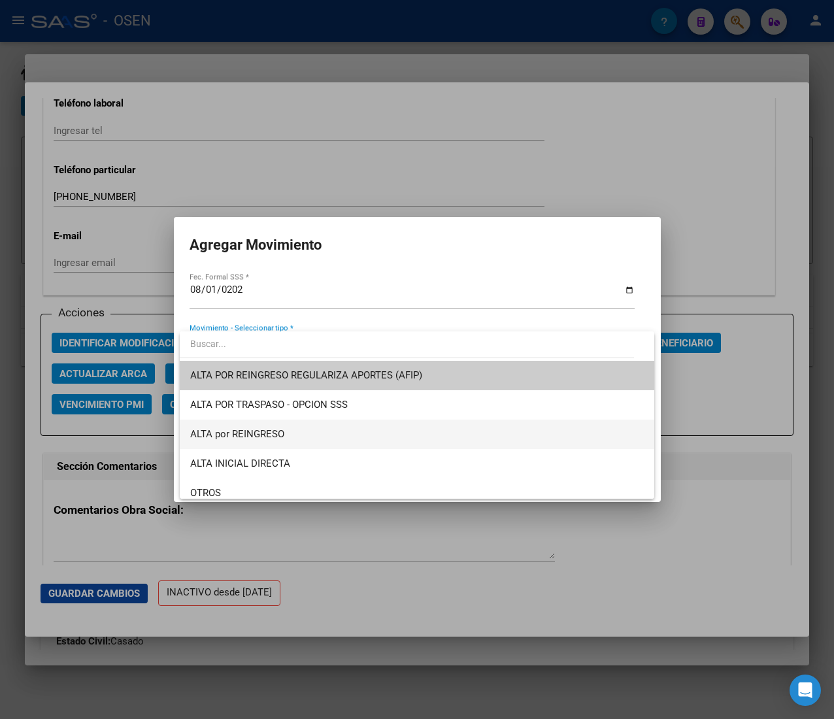
click at [367, 431] on span "ALTA por REINGRESO" at bounding box center [416, 433] width 453 height 29
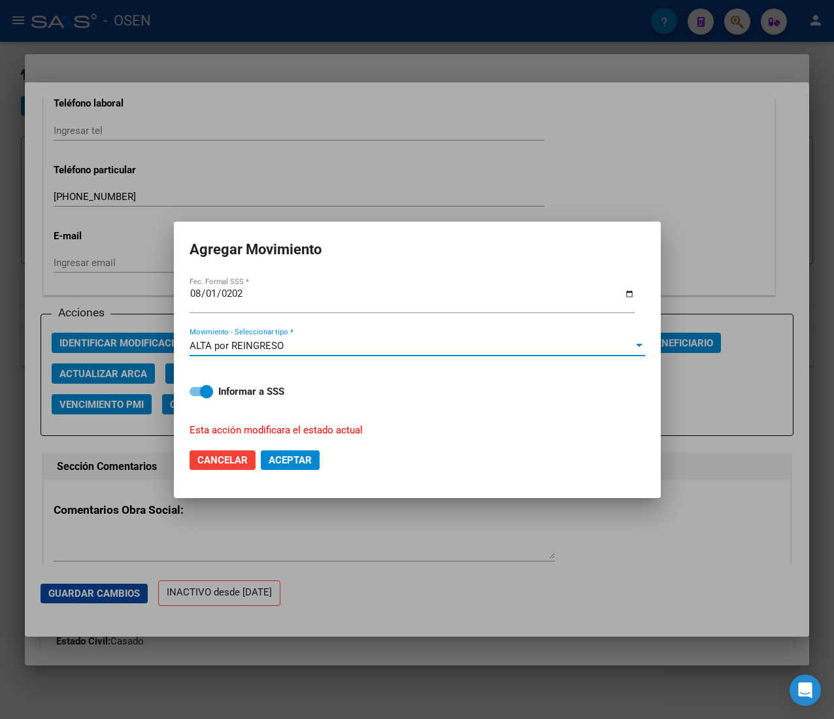
click at [296, 459] on span "Aceptar" at bounding box center [290, 460] width 43 height 12
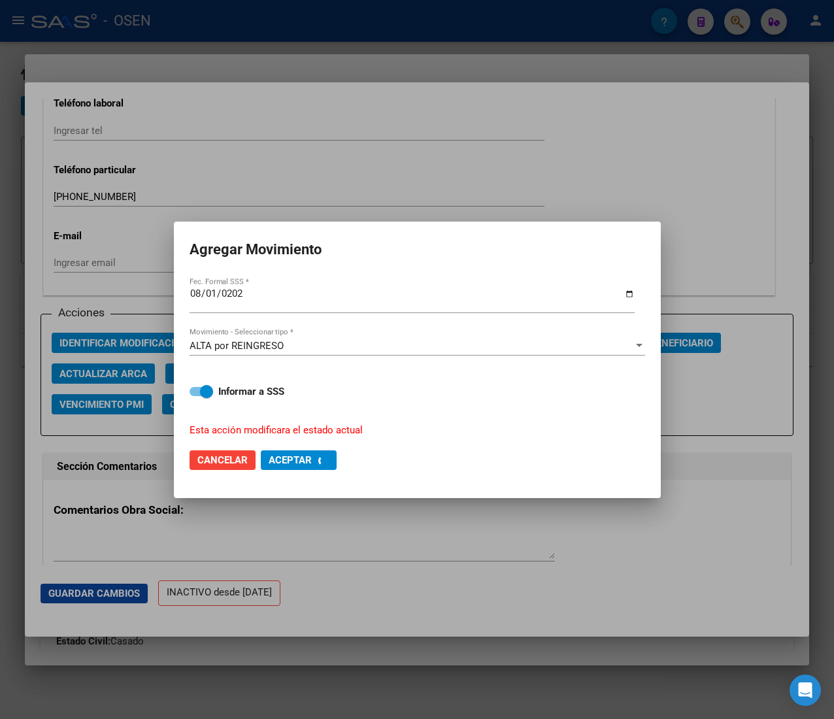
checkbox input "false"
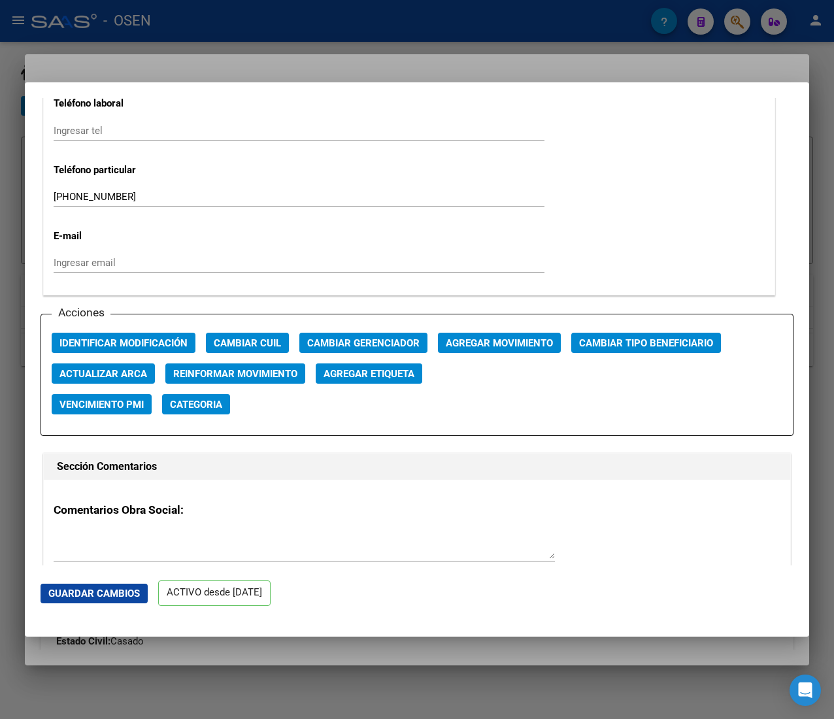
click at [271, 46] on div at bounding box center [417, 359] width 834 height 719
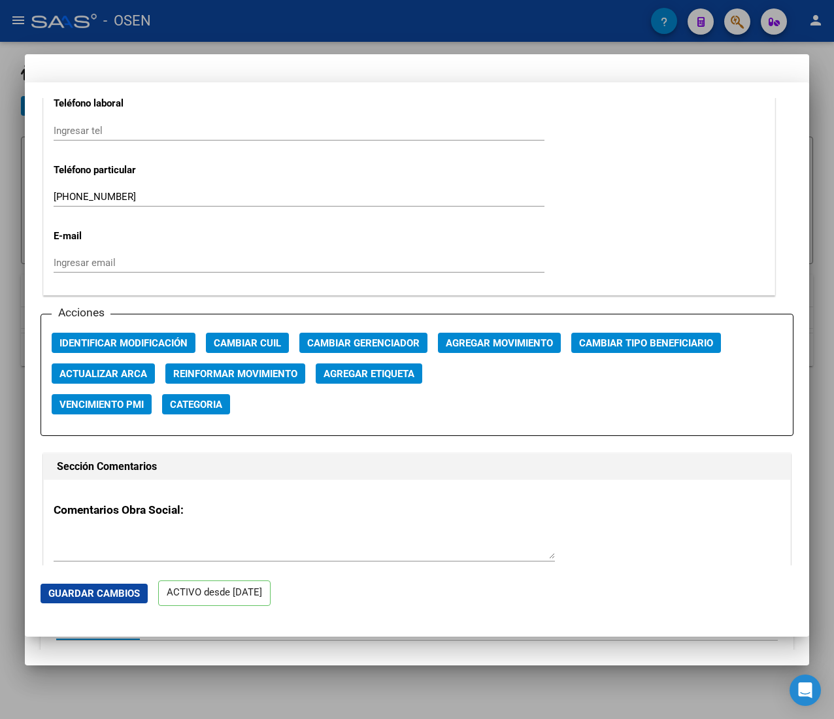
click at [270, 20] on div at bounding box center [417, 359] width 834 height 719
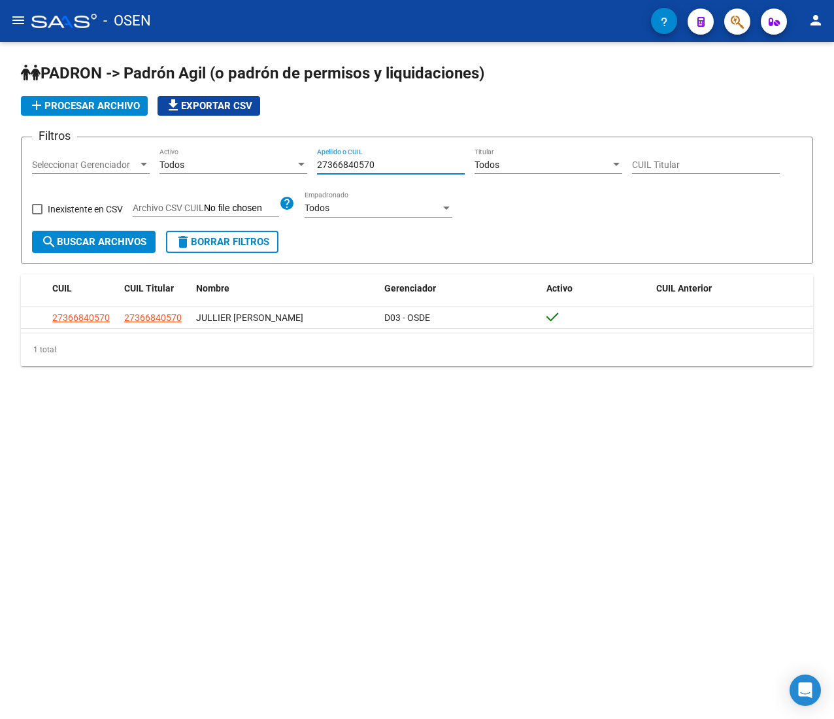
drag, startPoint x: 396, startPoint y: 167, endPoint x: 158, endPoint y: 146, distance: 238.7
click at [160, 146] on form "Filtros Seleccionar Gerenciador Seleccionar Gerenciador Todos Activo 2736684057…" at bounding box center [417, 200] width 792 height 127
paste input "9816964"
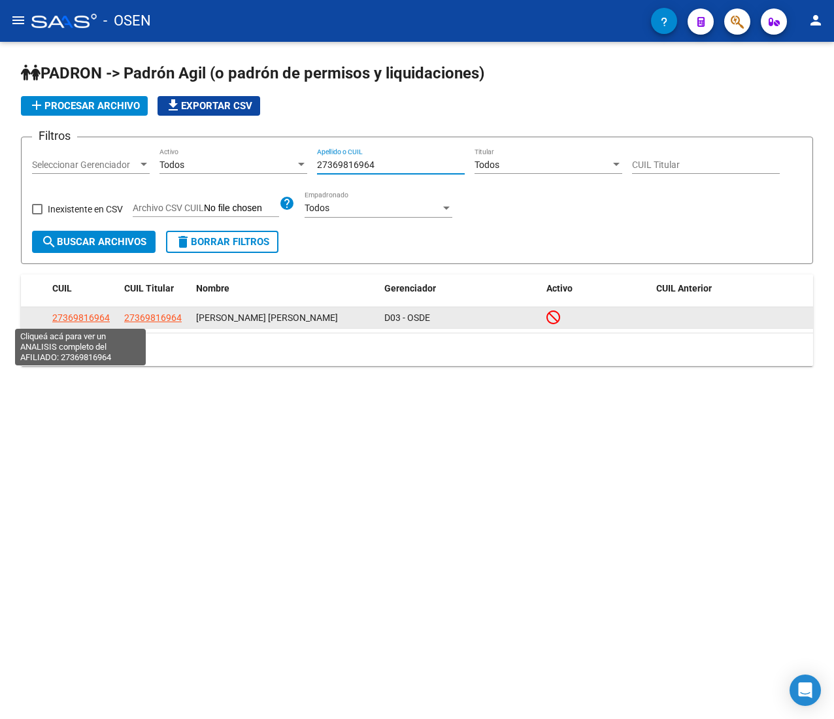
type input "27369816964"
click at [106, 313] on span "27369816964" at bounding box center [80, 317] width 57 height 10
type textarea "27369816964"
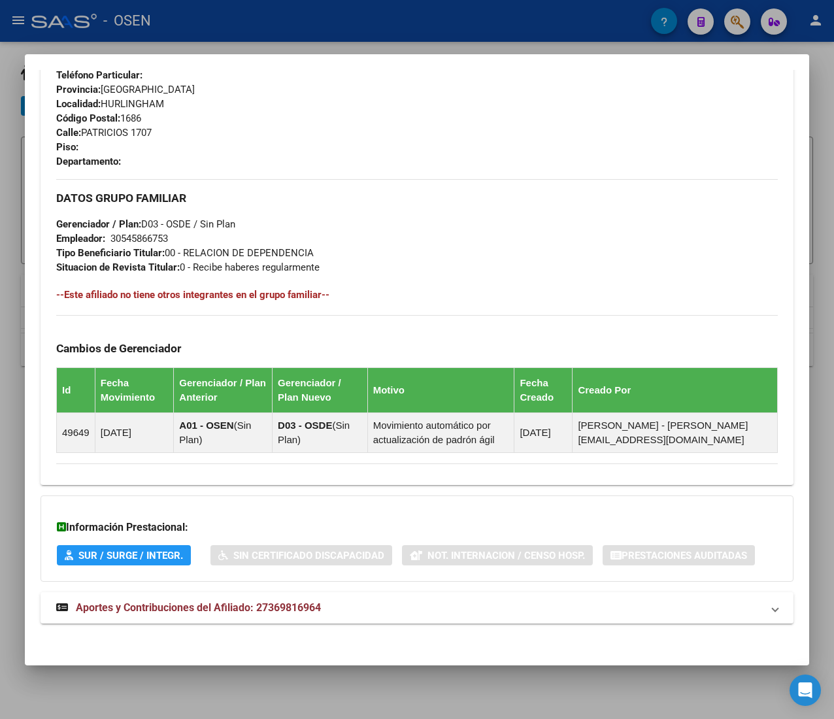
scroll to position [644, 0]
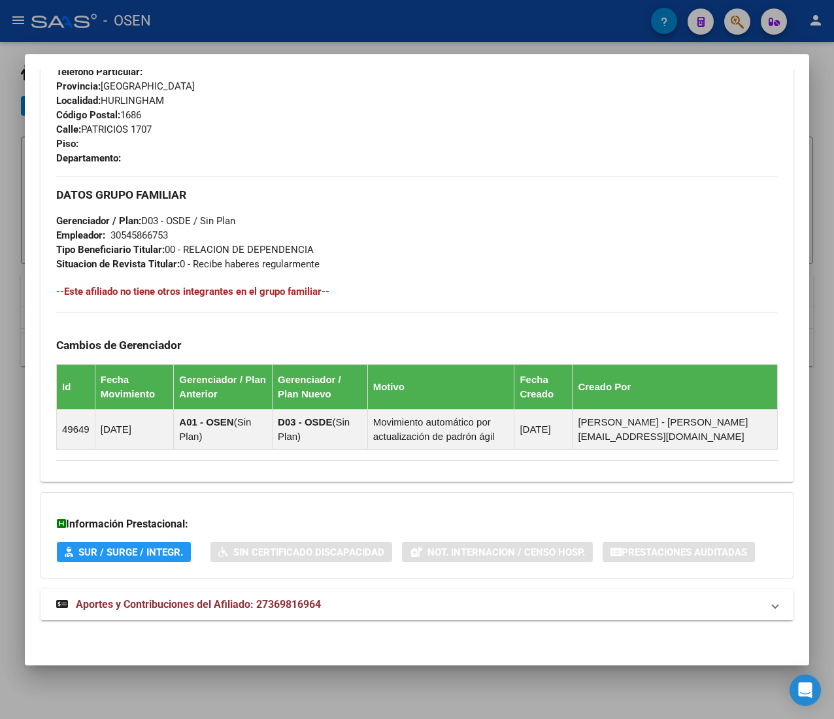
click at [362, 605] on mat-panel-title "Aportes y Contribuciones del Afiliado: 27369816964" at bounding box center [409, 605] width 706 height 16
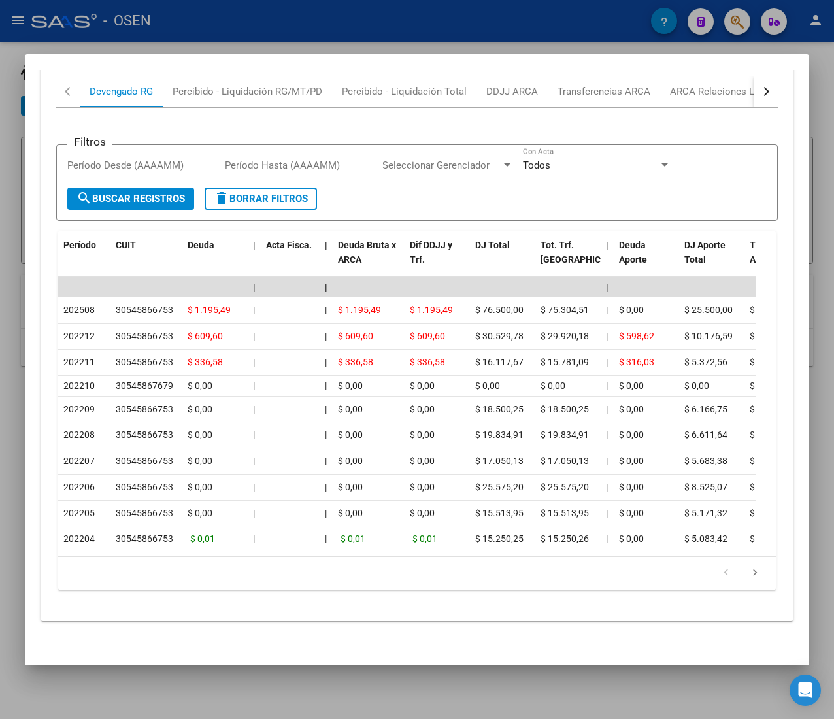
scroll to position [1283, 0]
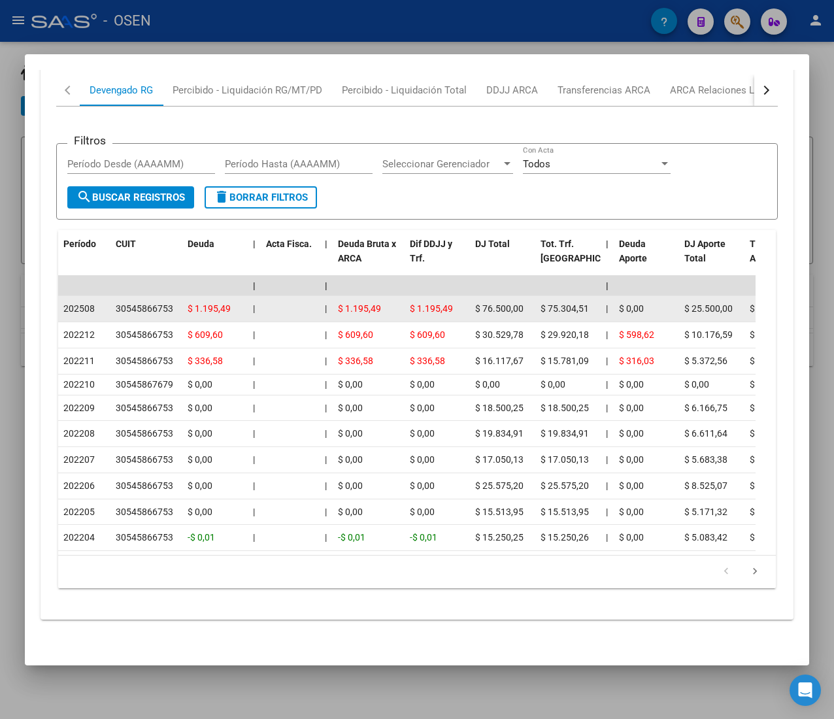
drag, startPoint x: 160, startPoint y: 287, endPoint x: 222, endPoint y: 289, distance: 62.1
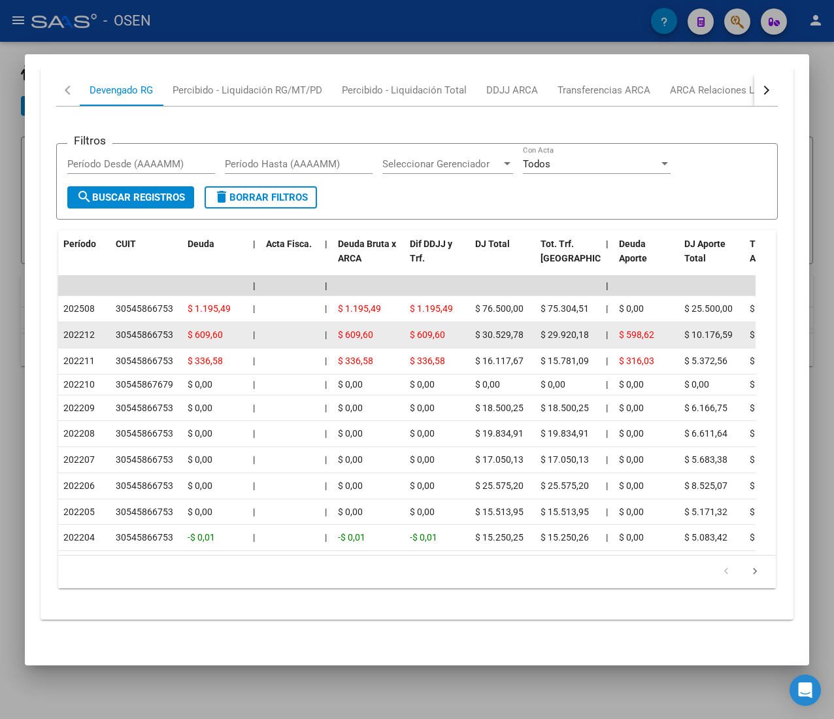
scroll to position [1153, 0]
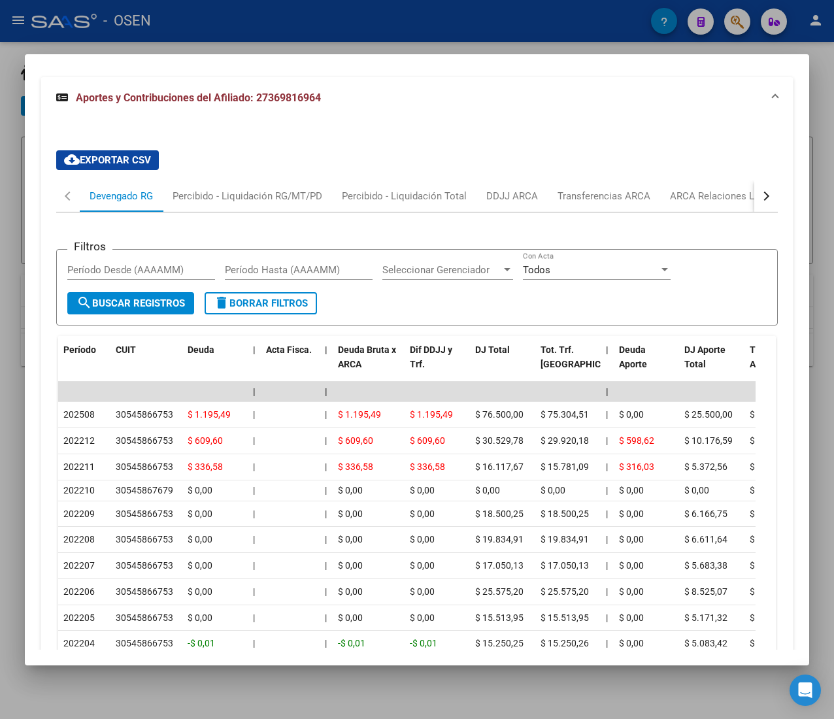
click at [760, 198] on div "button" at bounding box center [764, 195] width 9 height 9
click at [704, 208] on div "ARCA Relaciones Laborales" at bounding box center [667, 195] width 142 height 31
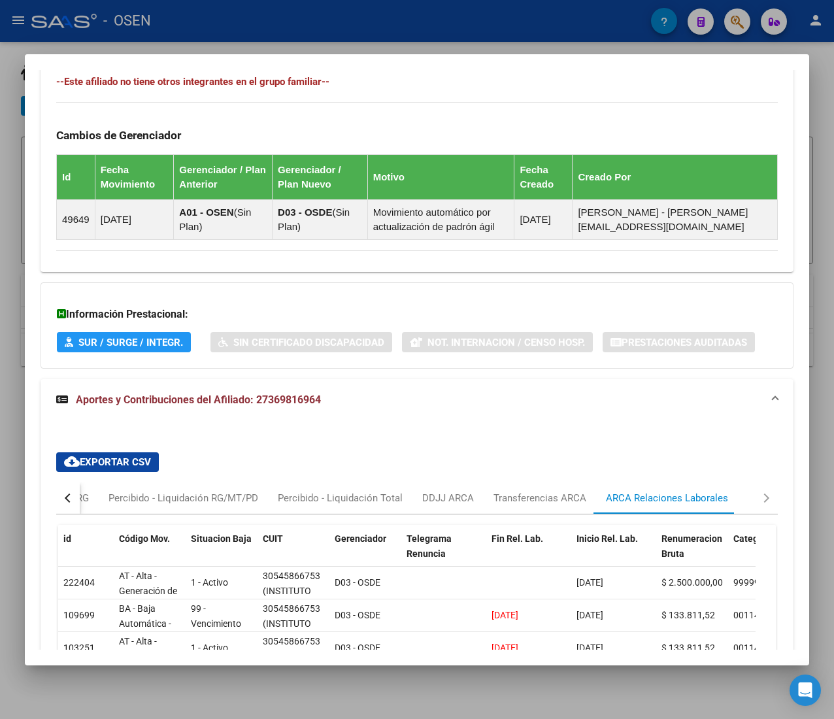
scroll to position [1052, 0]
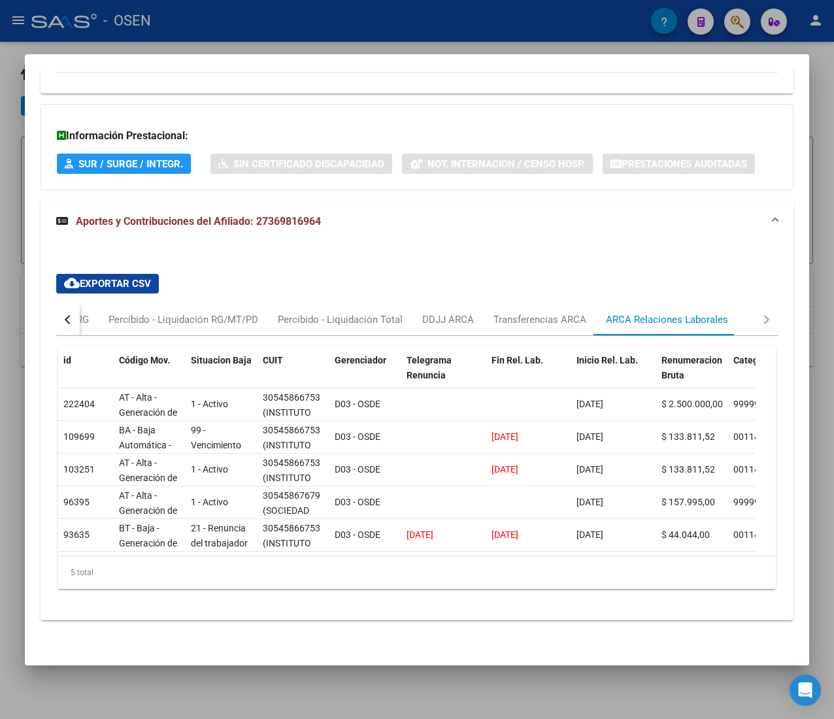
click at [74, 304] on button "button" at bounding box center [68, 319] width 24 height 31
click at [95, 312] on div "Devengado RG" at bounding box center [121, 319] width 63 height 14
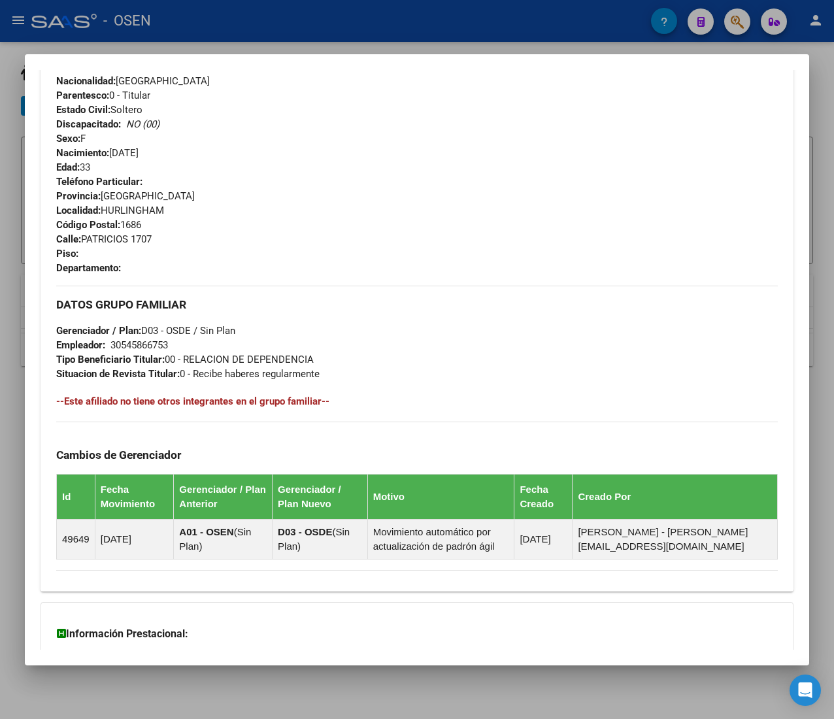
scroll to position [0, 0]
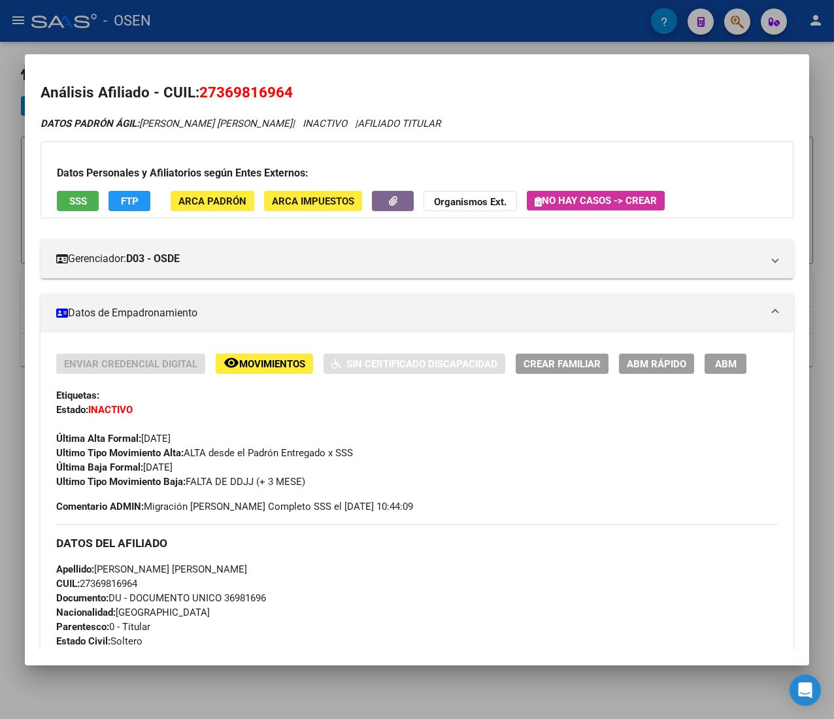
click at [670, 363] on span "ABM Rápido" at bounding box center [656, 364] width 59 height 12
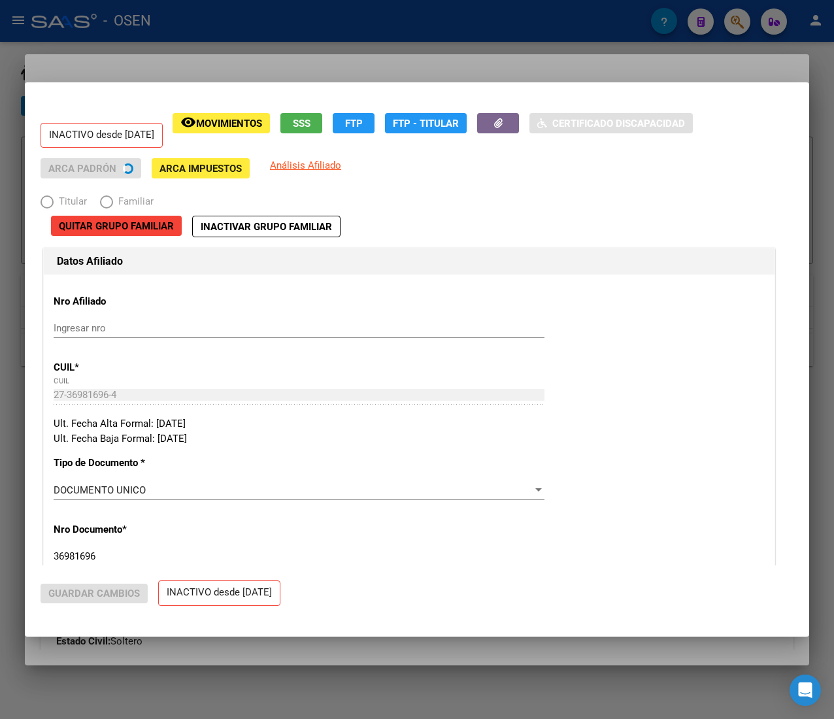
radio input "true"
type input "30-54586675-3"
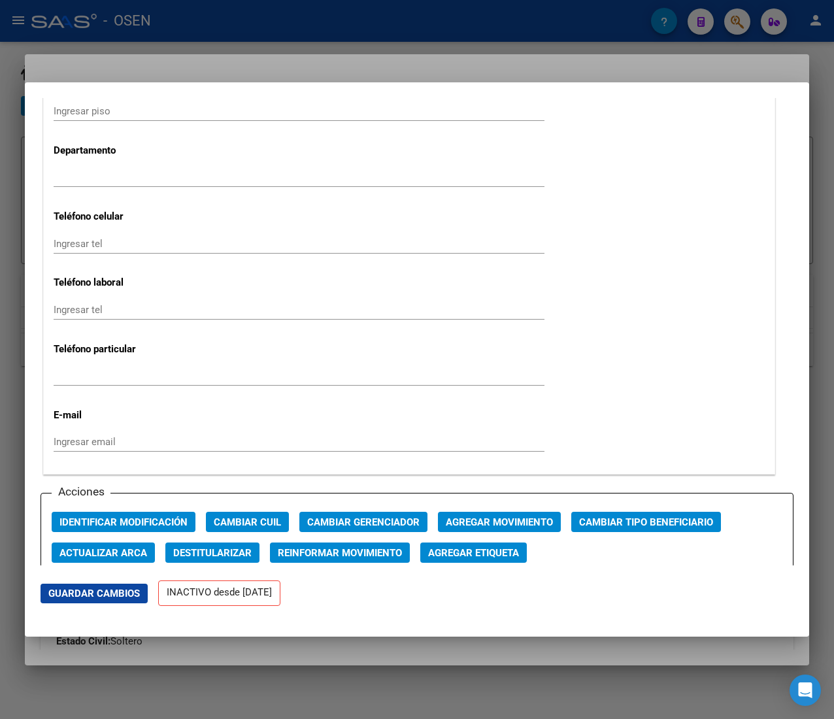
scroll to position [1699, 0]
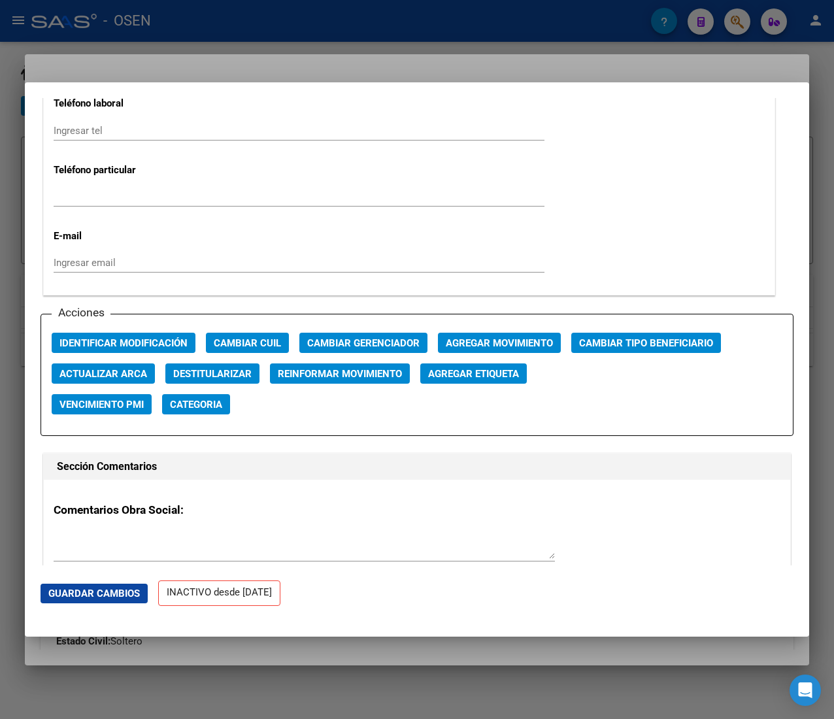
click at [484, 344] on span "Agregar Movimiento" at bounding box center [499, 343] width 107 height 12
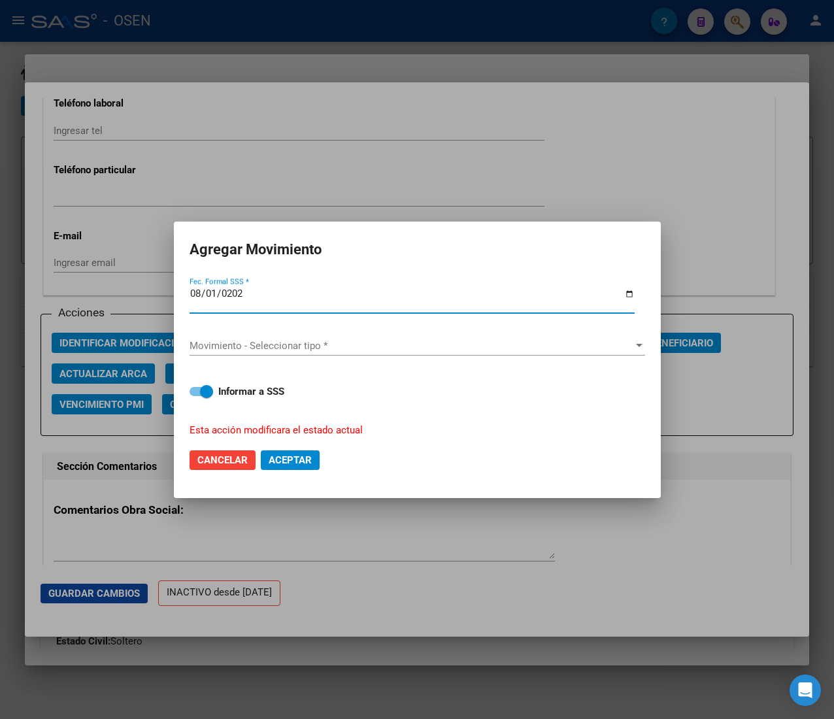
type input "2025-08-01"
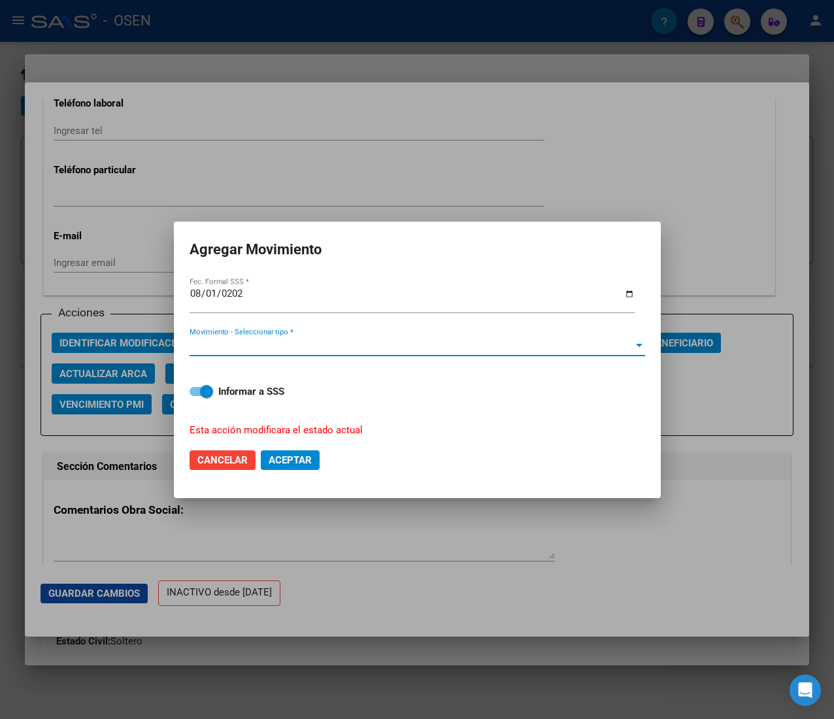
click at [484, 344] on span "Movimiento - Seleccionar tipo *" at bounding box center [411, 346] width 444 height 12
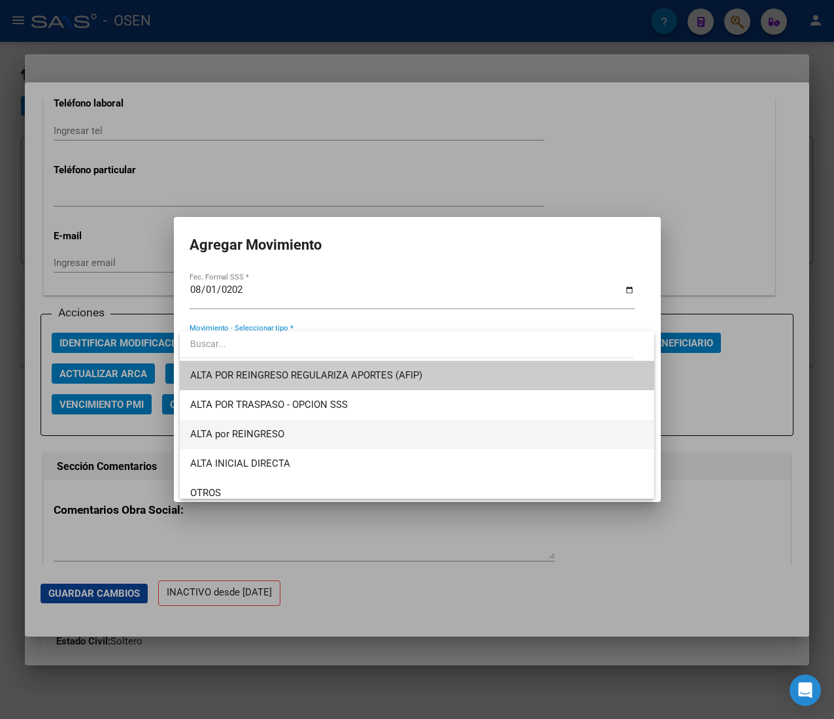
click at [401, 438] on span "ALTA por REINGRESO" at bounding box center [416, 433] width 453 height 29
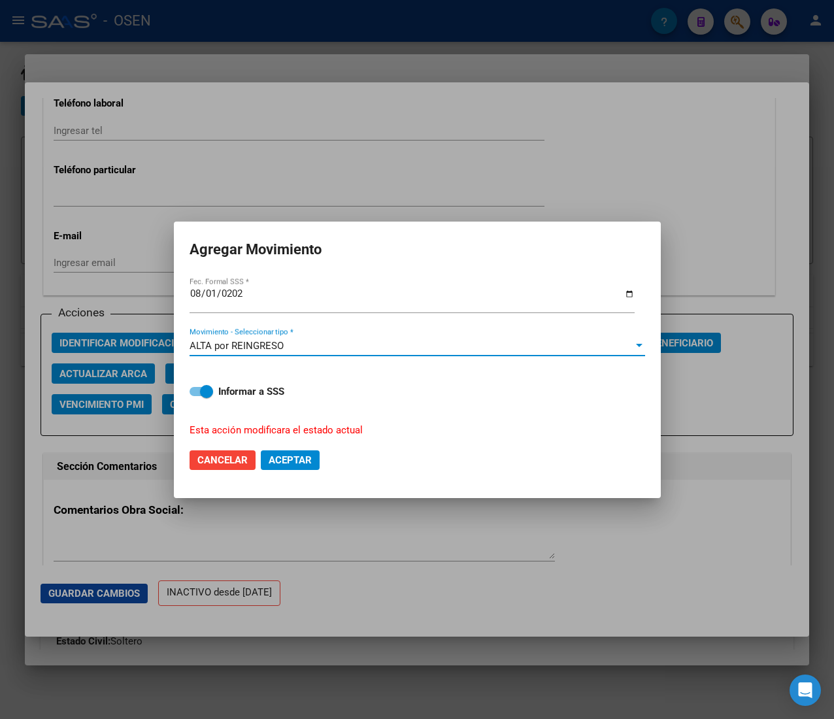
click at [299, 454] on span "Aceptar" at bounding box center [290, 460] width 43 height 12
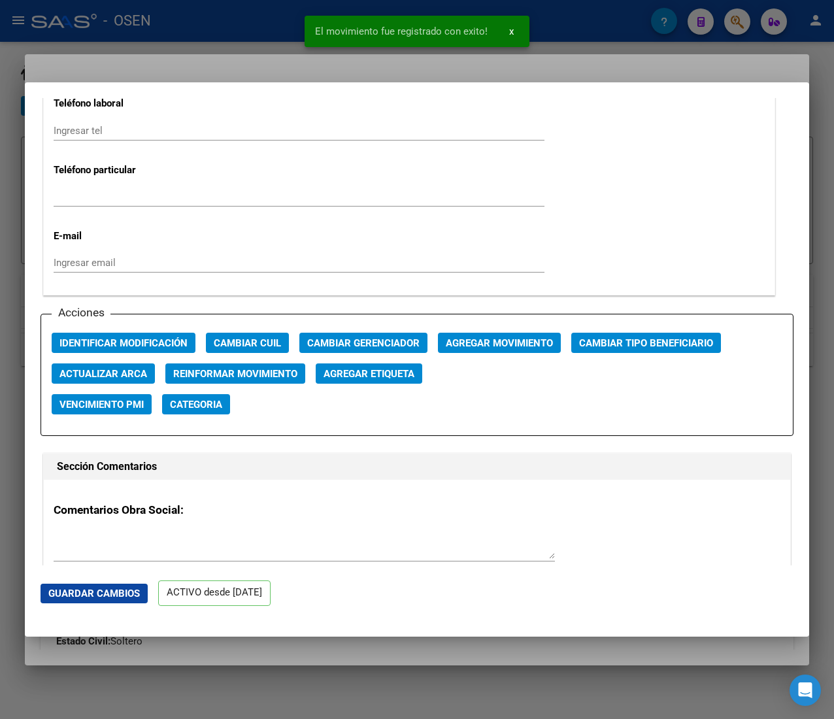
click at [171, 30] on div at bounding box center [417, 359] width 834 height 719
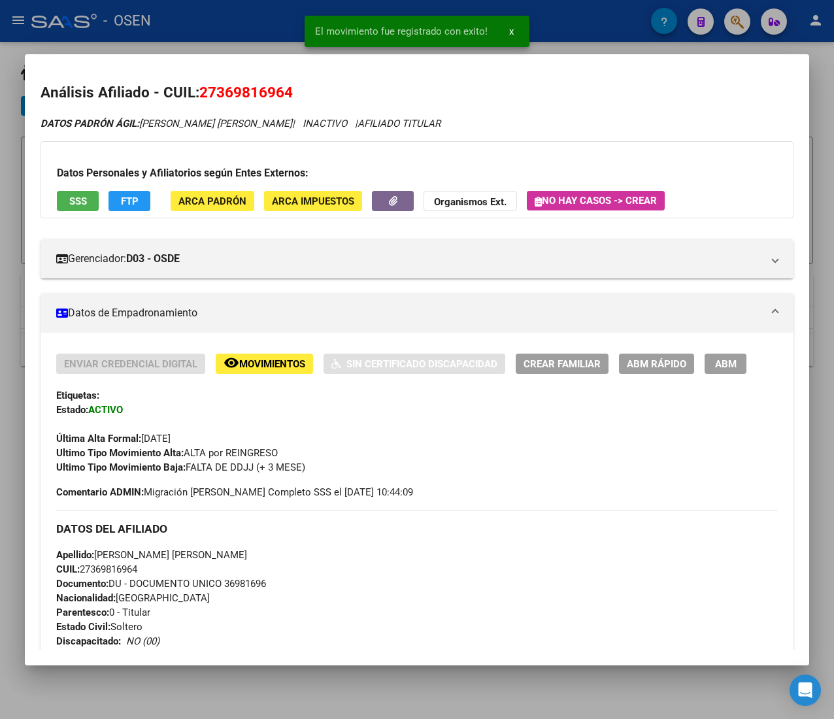
click at [248, 23] on div at bounding box center [417, 359] width 834 height 719
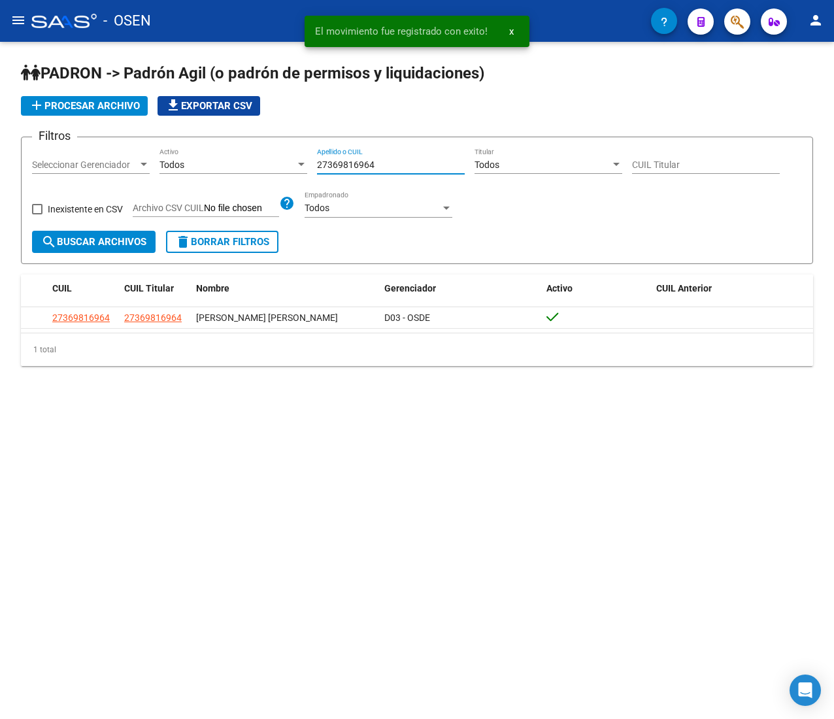
drag, startPoint x: 390, startPoint y: 161, endPoint x: 218, endPoint y: 153, distance: 172.0
click at [218, 153] on div "Filtros Seleccionar Gerenciador Seleccionar Gerenciador Todos Activo 2736981696…" at bounding box center [417, 189] width 770 height 83
paste input "21267829"
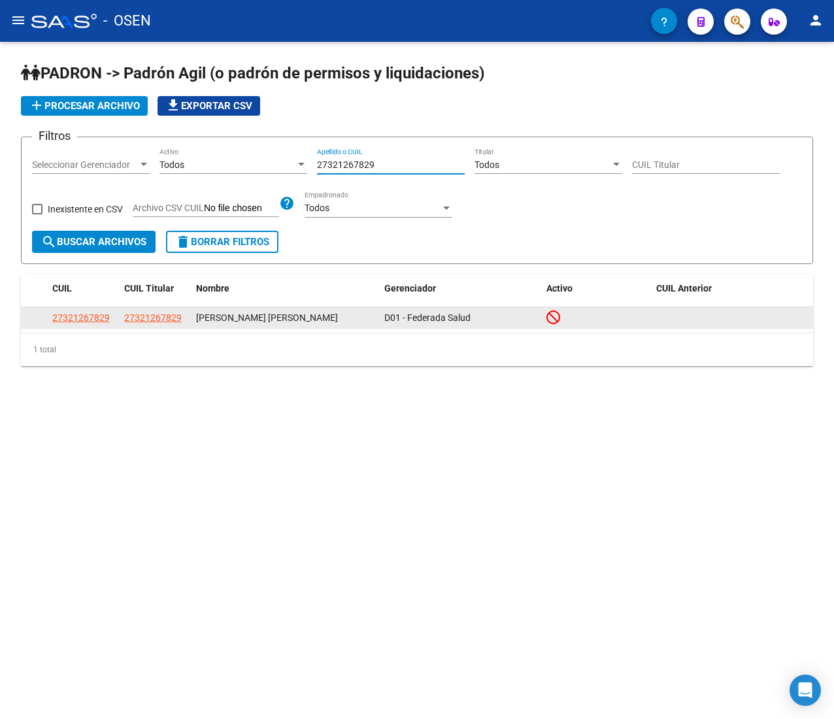
type input "27321267829"
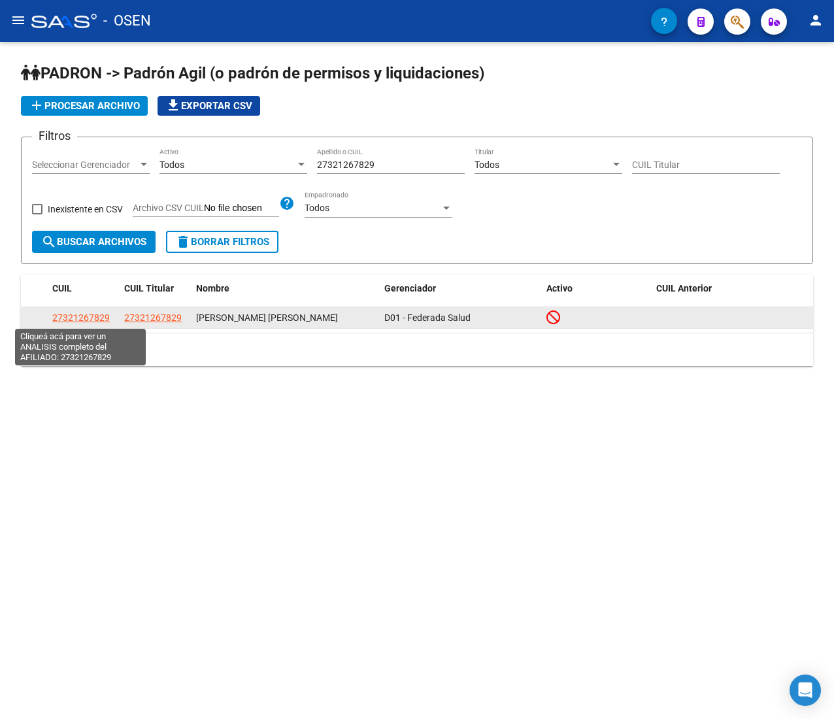
click at [74, 312] on span "27321267829" at bounding box center [80, 317] width 57 height 10
type textarea "27321267829"
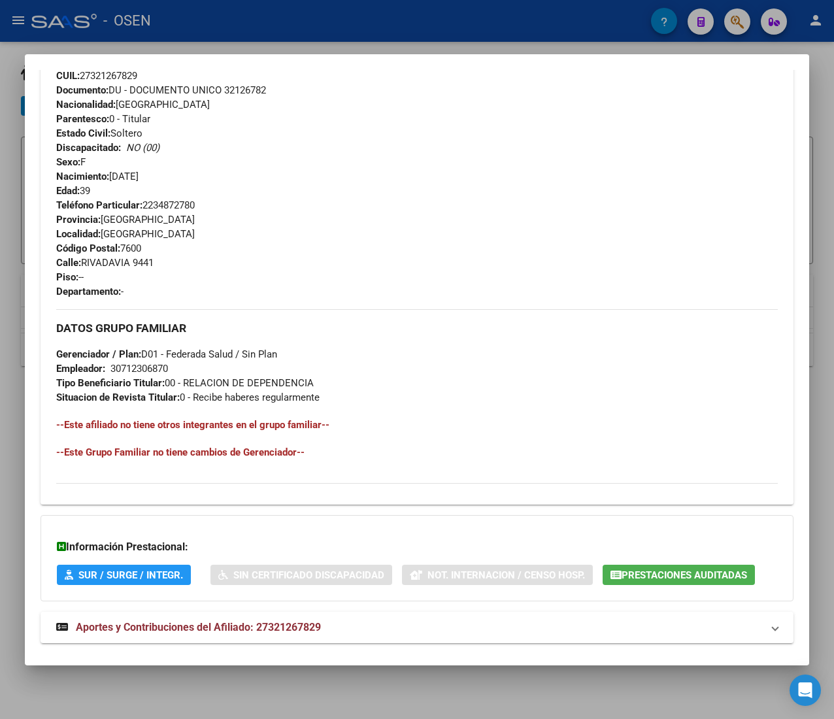
scroll to position [523, 0]
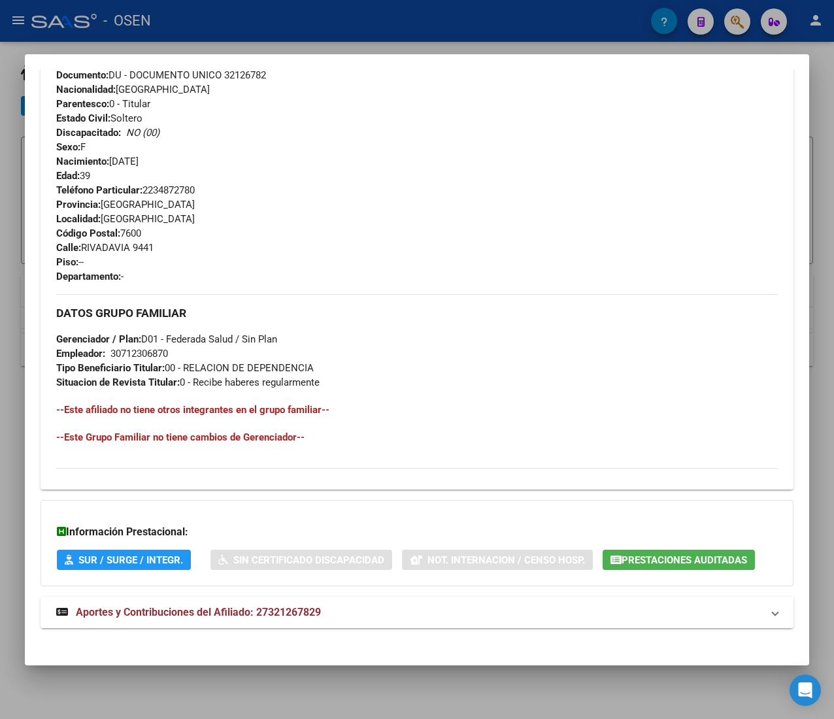
click at [351, 611] on mat-panel-title "Aportes y Contribuciones del Afiliado: 27321267829" at bounding box center [409, 612] width 706 height 16
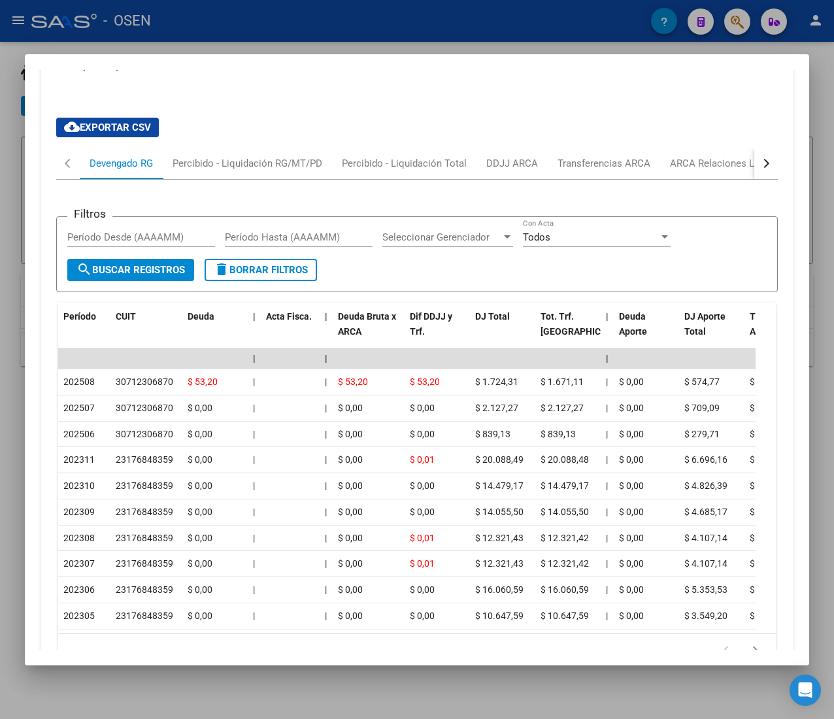
scroll to position [1117, 0]
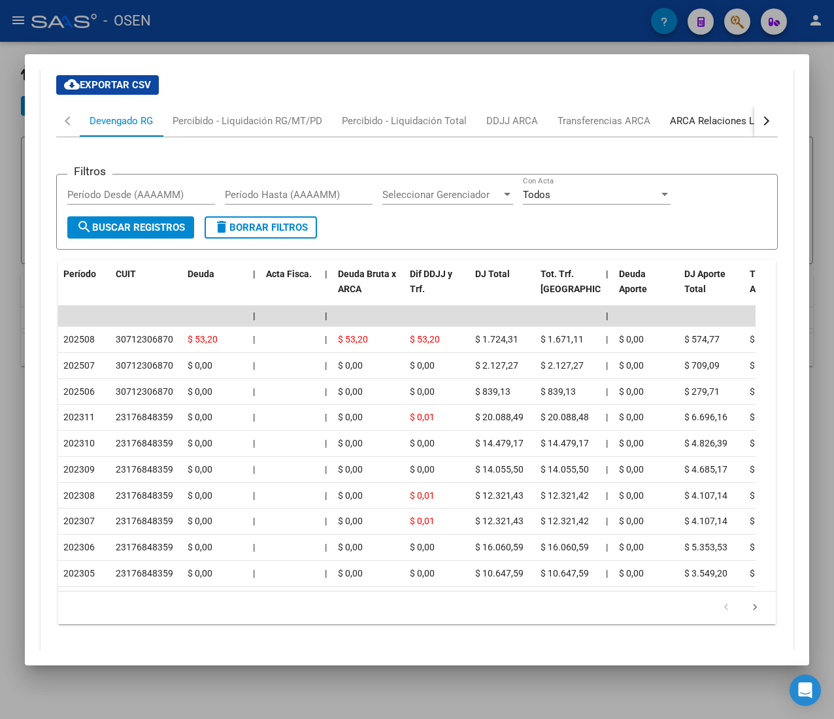
click at [690, 125] on div "ARCA Relaciones Laborales" at bounding box center [731, 121] width 122 height 14
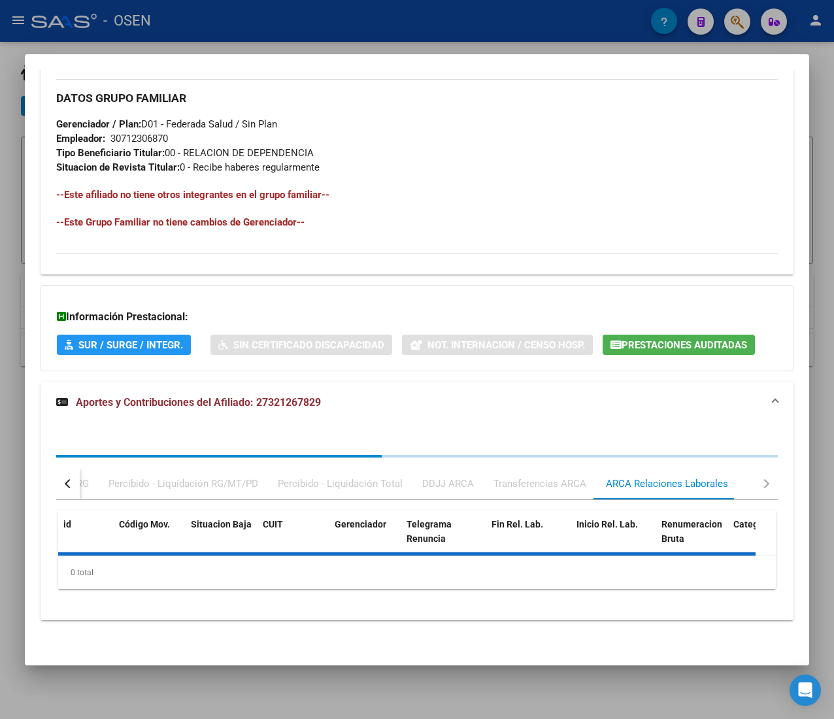
scroll to position [806, 0]
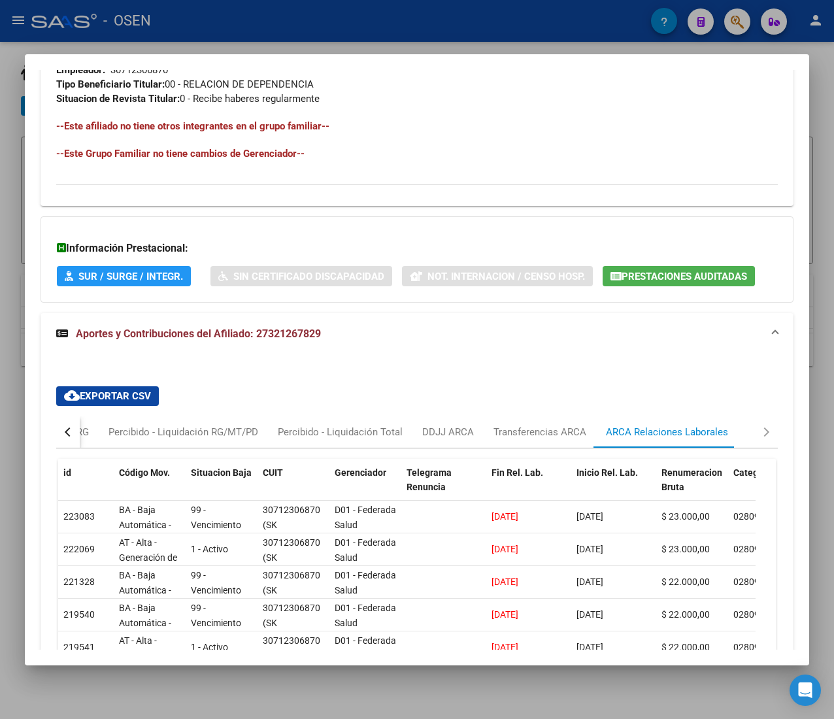
click at [349, 18] on div at bounding box center [417, 359] width 834 height 719
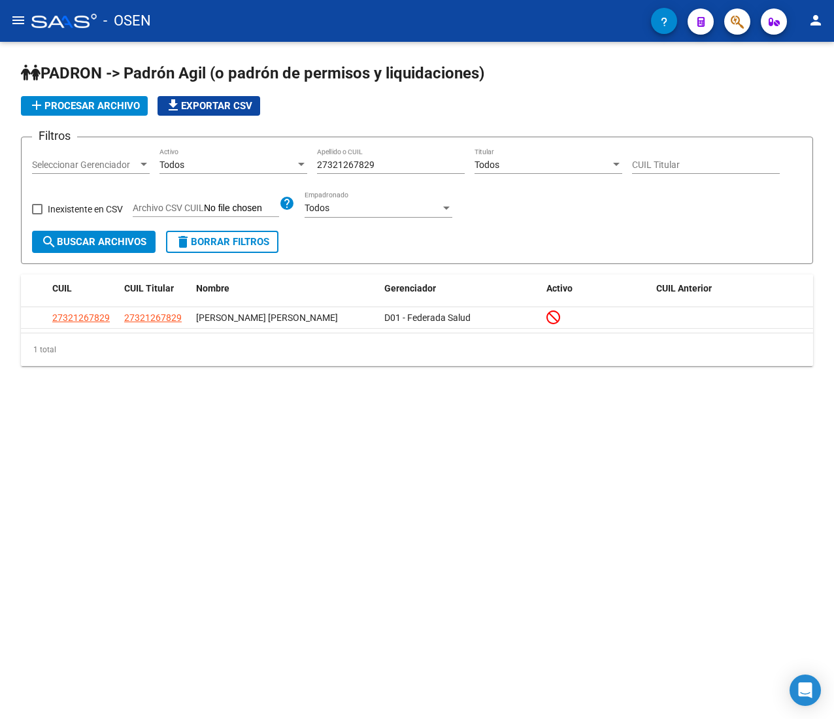
drag, startPoint x: 346, startPoint y: 165, endPoint x: 173, endPoint y: 172, distance: 172.7
click at [191, 167] on div "Filtros Seleccionar Gerenciador Seleccionar Gerenciador Todos Activo 2732126782…" at bounding box center [417, 189] width 770 height 83
paste input "02196198"
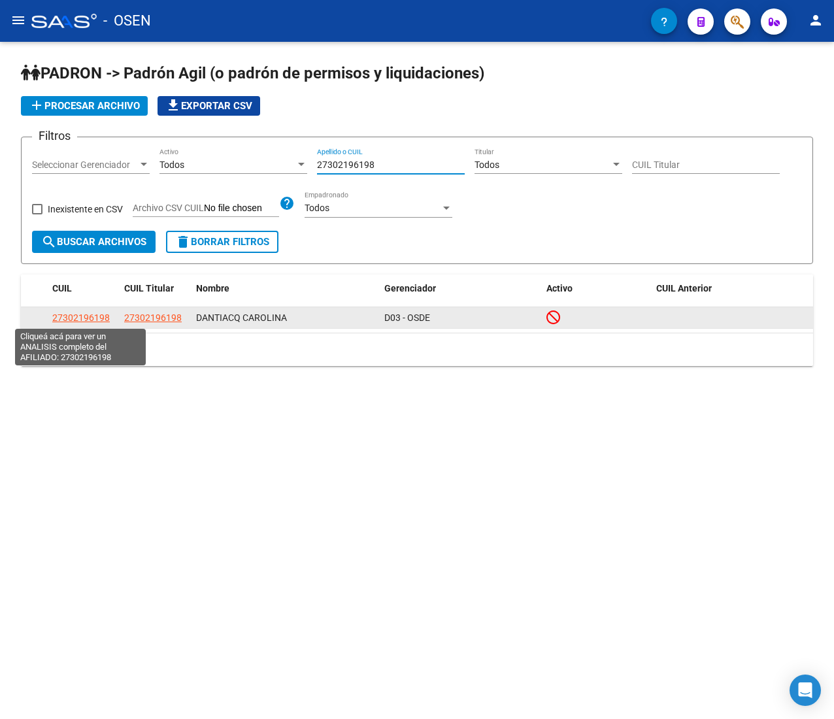
type input "27302196198"
click at [88, 323] on span "27302196198" at bounding box center [80, 317] width 57 height 10
type textarea "27302196198"
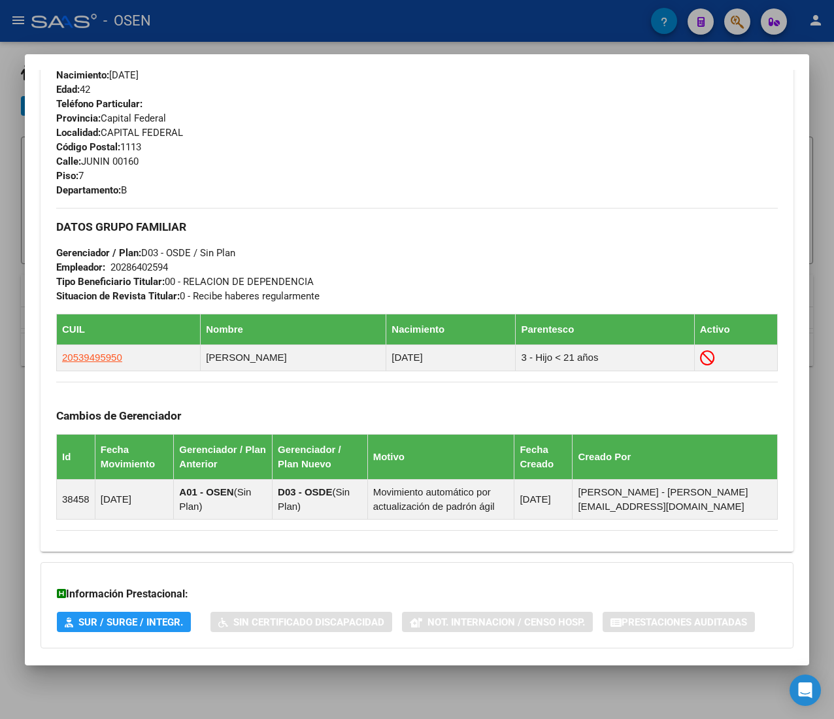
scroll to position [682, 0]
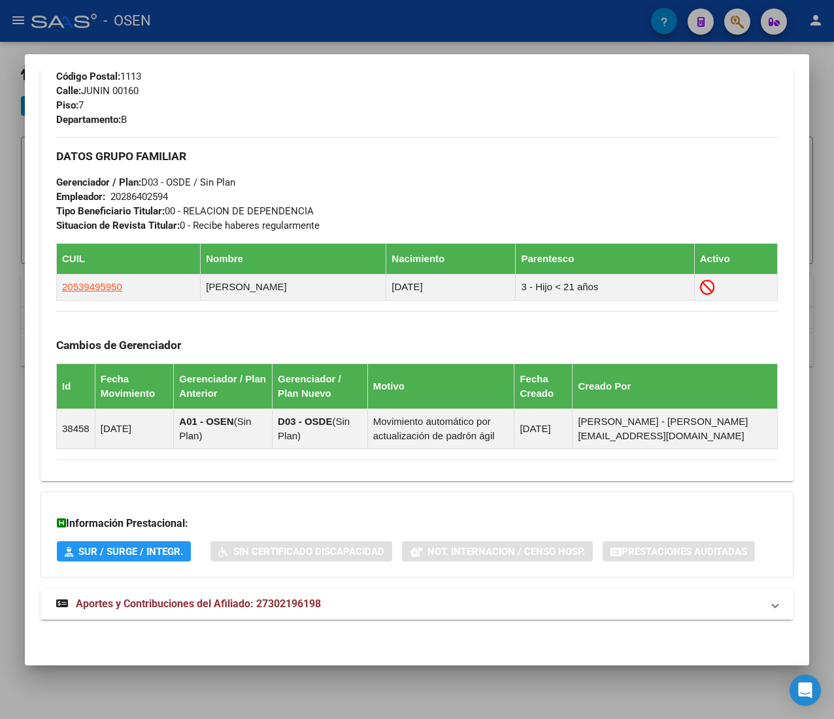
drag, startPoint x: 419, startPoint y: 611, endPoint x: 397, endPoint y: 564, distance: 51.8
click at [418, 611] on mat-panel-title "Aportes y Contribuciones del Afiliado: 27302196198" at bounding box center [409, 604] width 706 height 16
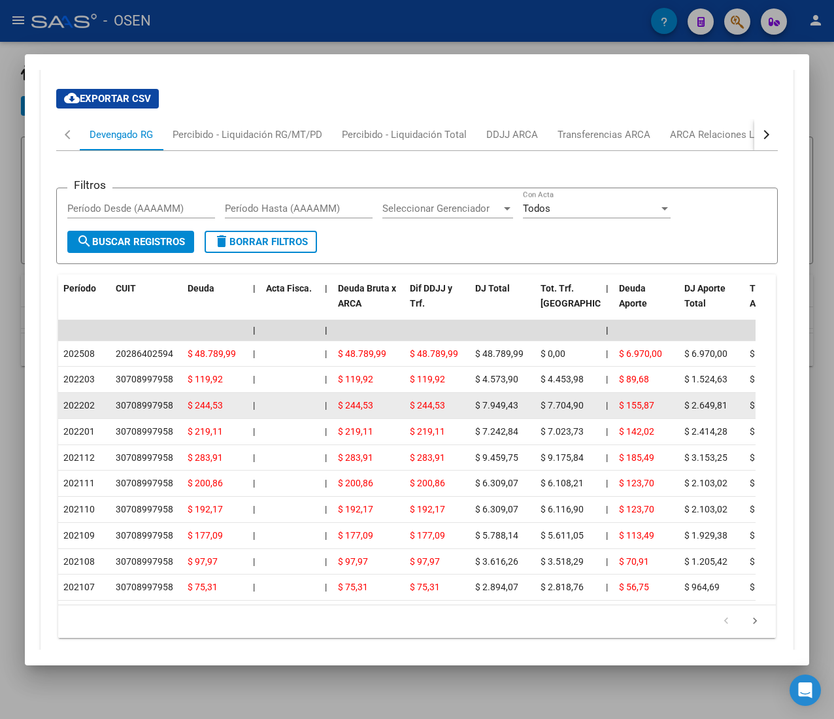
scroll to position [1196, 0]
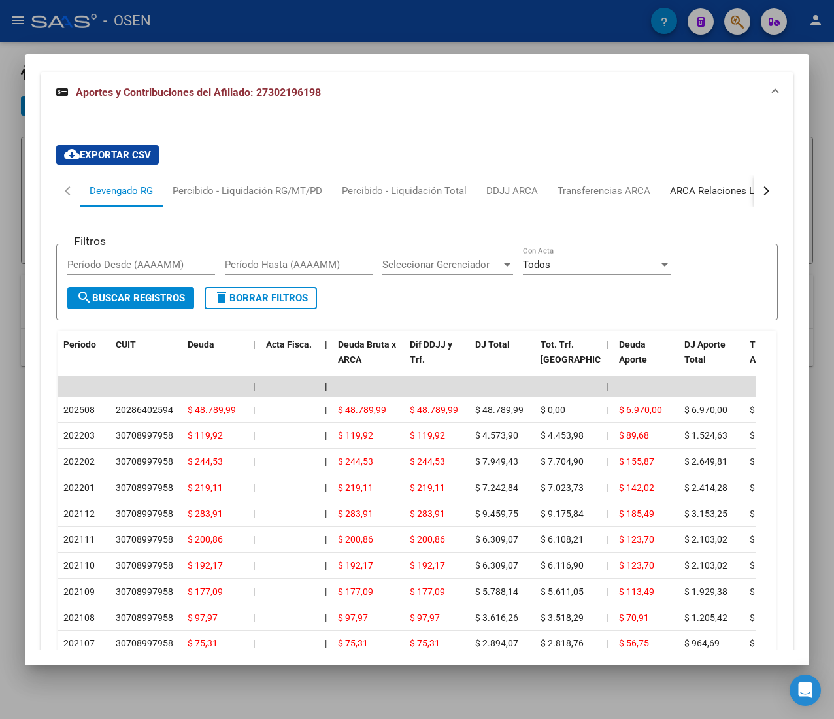
click at [709, 193] on div "ARCA Relaciones Laborales" at bounding box center [731, 191] width 122 height 14
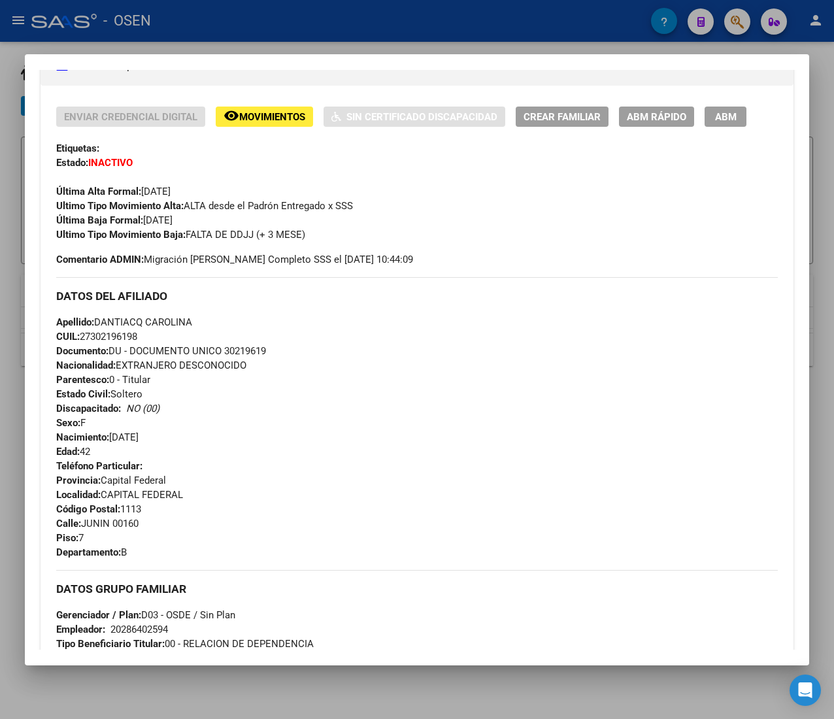
scroll to position [209, 0]
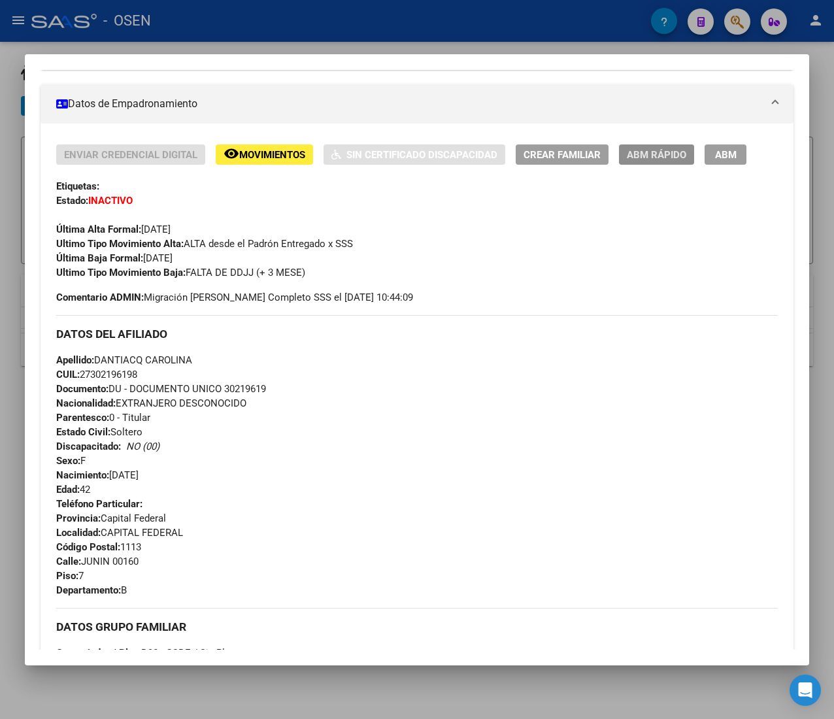
click at [649, 159] on span "ABM Rápido" at bounding box center [656, 155] width 59 height 12
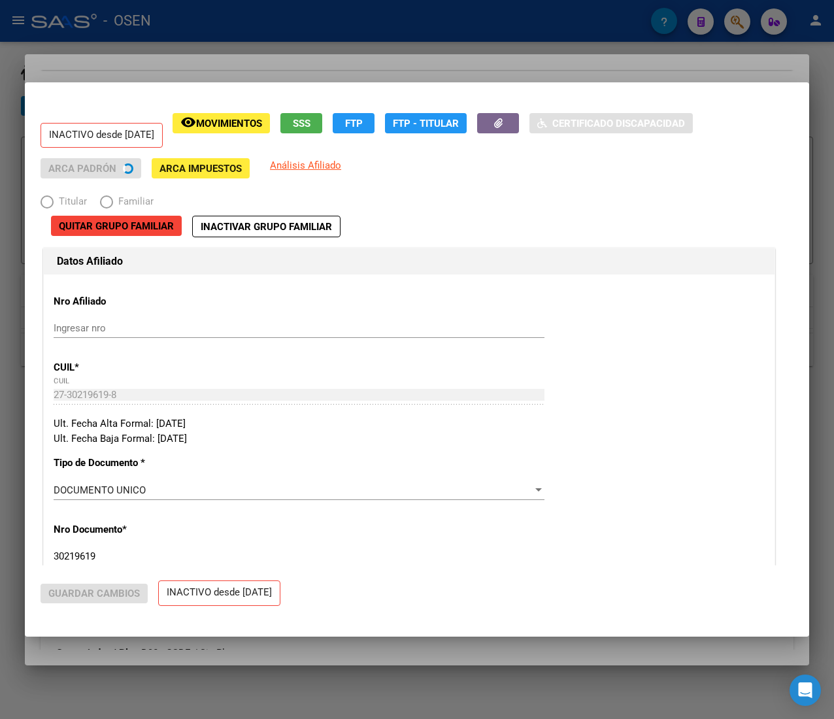
radio input "true"
type input "20-28640259-4"
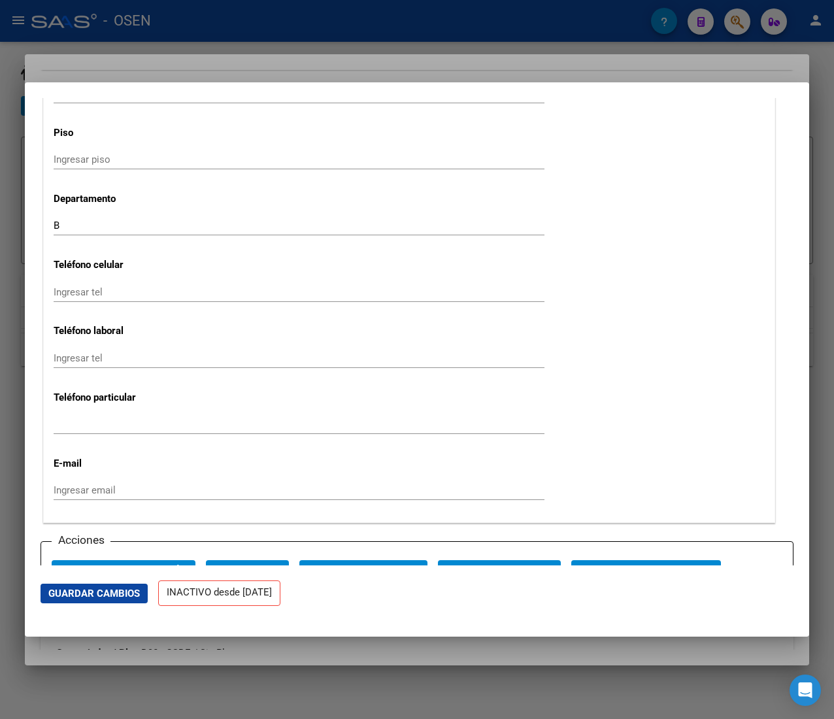
scroll to position [1699, 0]
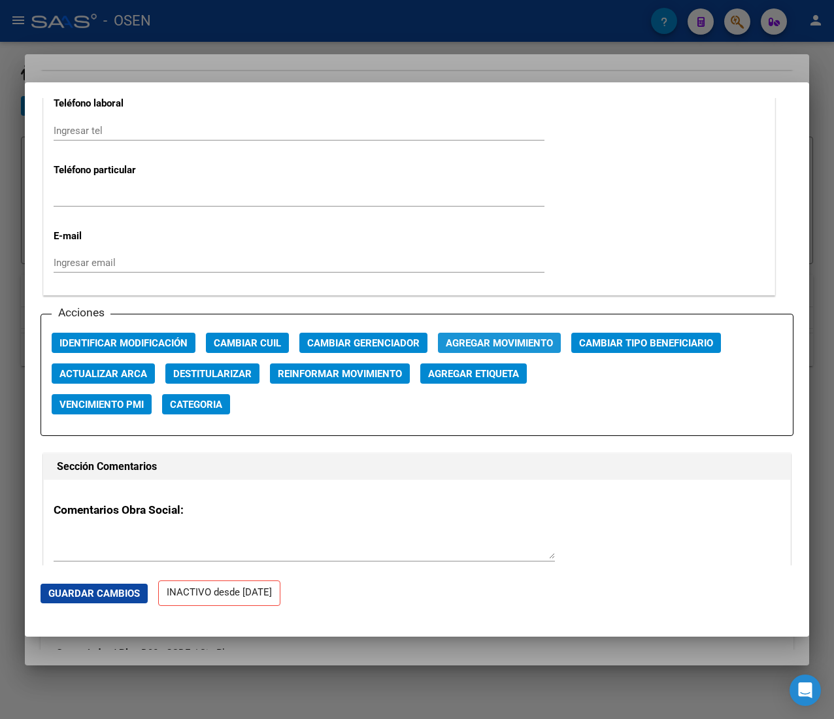
click at [507, 344] on span "Agregar Movimiento" at bounding box center [499, 343] width 107 height 12
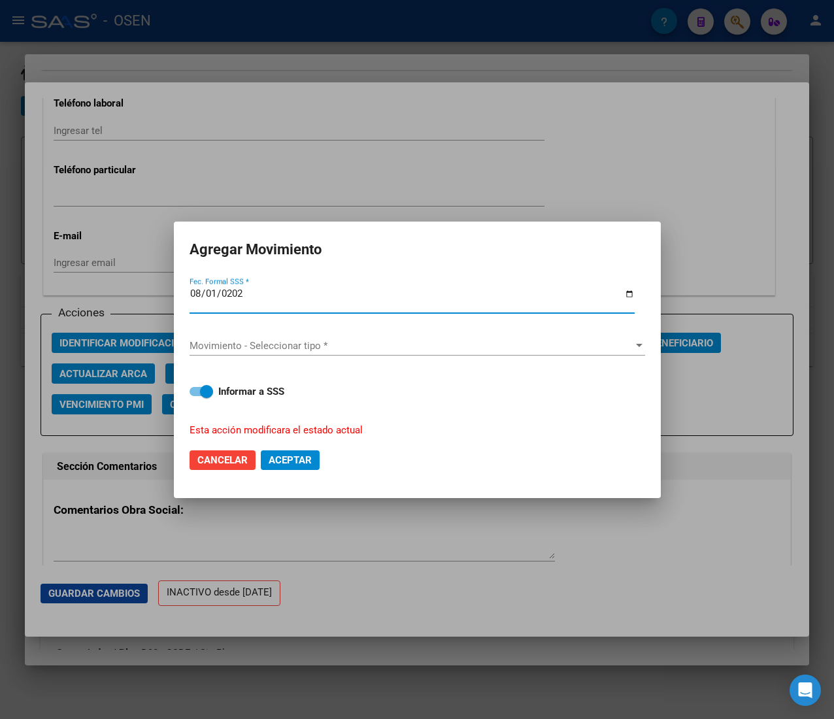
type input "2025-08-01"
click at [398, 328] on div "Movimiento - Seleccionar tipo * Movimiento - Seleccionar tipo *" at bounding box center [416, 346] width 455 height 42
click at [383, 344] on span "Movimiento - Seleccionar tipo *" at bounding box center [411, 346] width 444 height 12
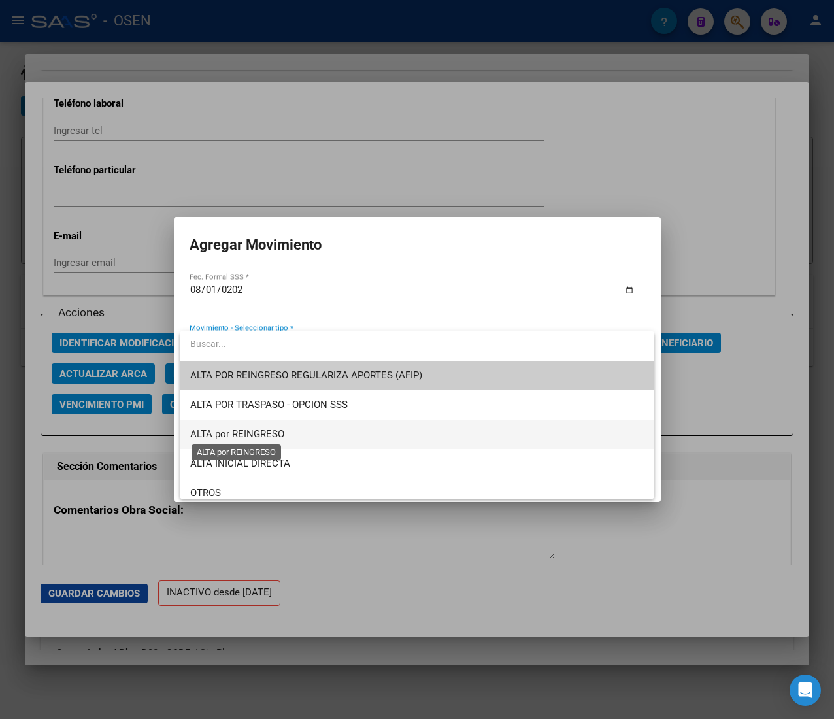
click at [267, 431] on span "ALTA por REINGRESO" at bounding box center [237, 434] width 94 height 12
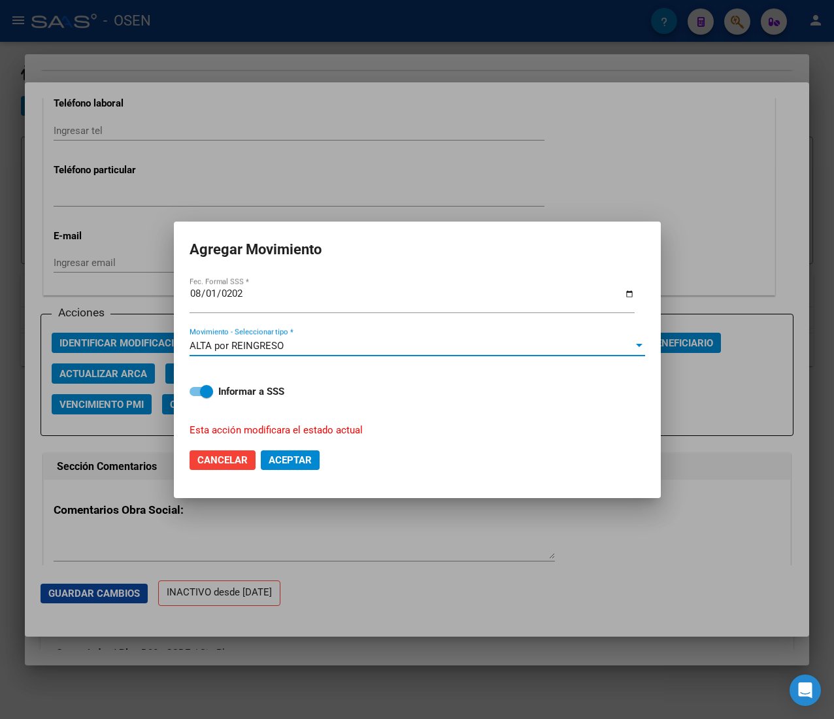
click at [298, 448] on mat-dialog-actions "Cancelar Aceptar" at bounding box center [416, 460] width 455 height 44
click at [294, 463] on span "Aceptar" at bounding box center [290, 460] width 43 height 12
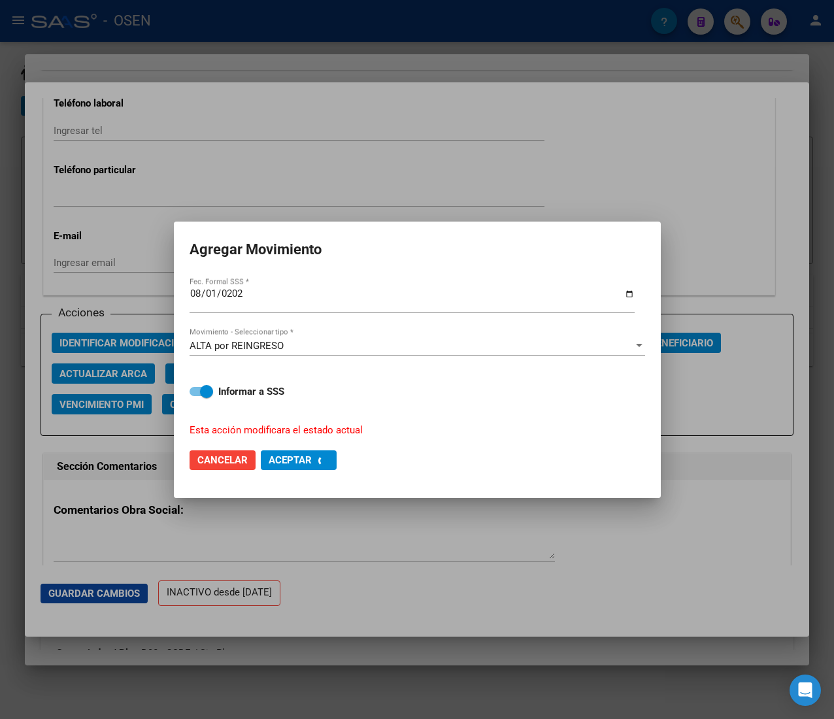
checkbox input "false"
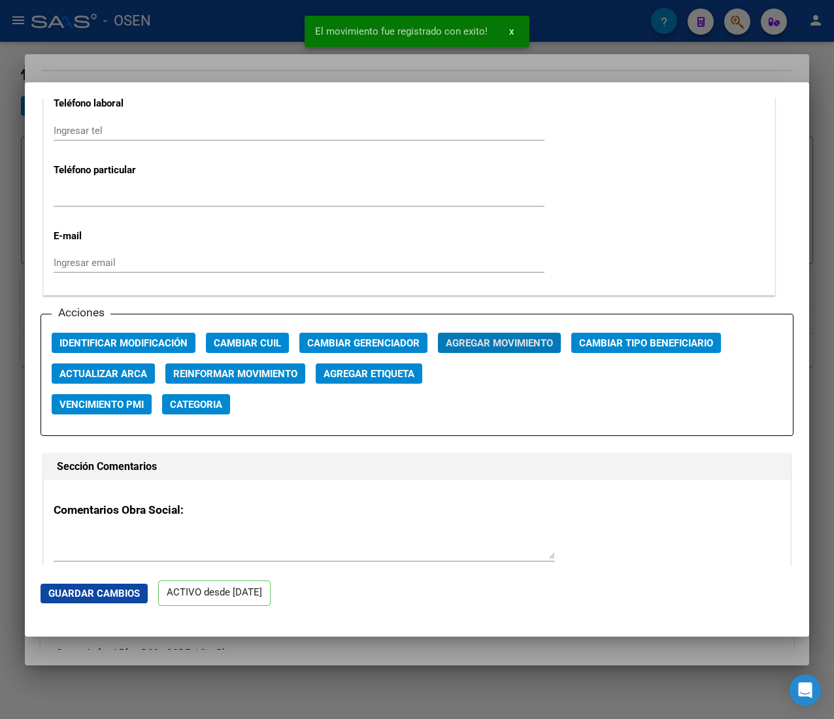
click at [271, 38] on div at bounding box center [417, 359] width 834 height 719
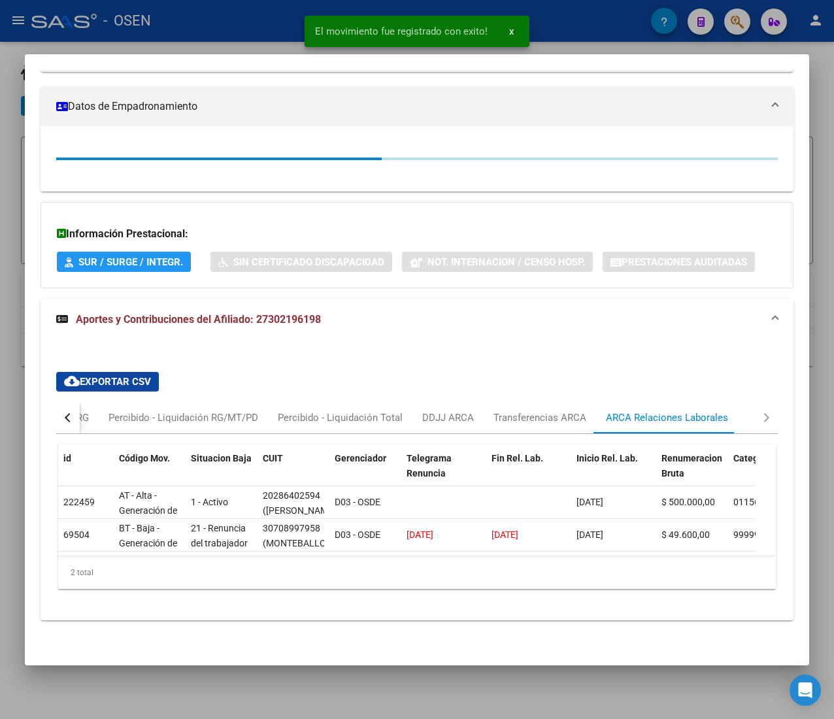
click at [270, 30] on div at bounding box center [417, 359] width 834 height 719
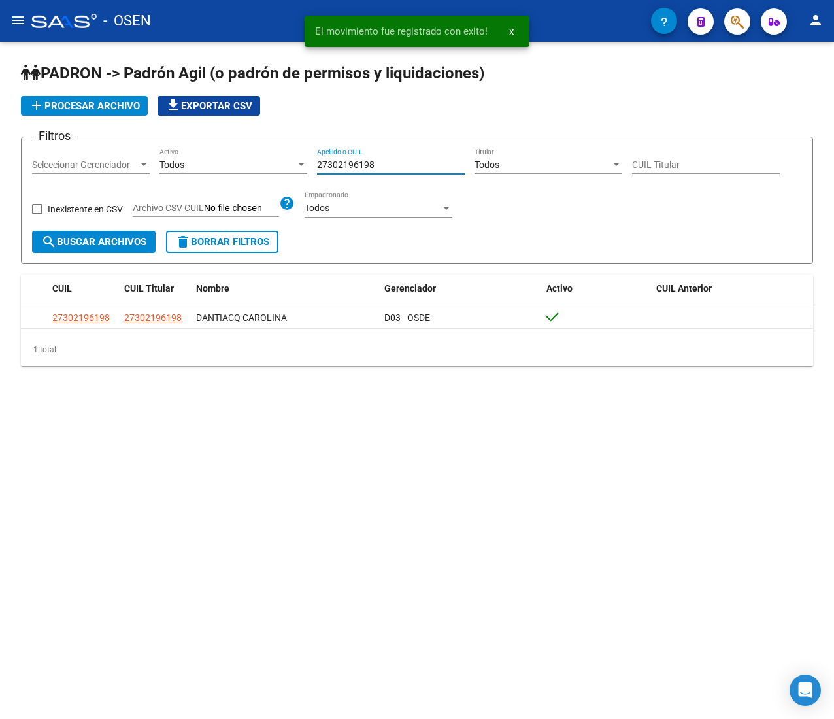
drag, startPoint x: 307, startPoint y: 159, endPoint x: 166, endPoint y: 150, distance: 141.4
click at [182, 151] on div "Filtros Seleccionar Gerenciador Seleccionar Gerenciador Todos Activo 2730219619…" at bounding box center [417, 189] width 770 height 83
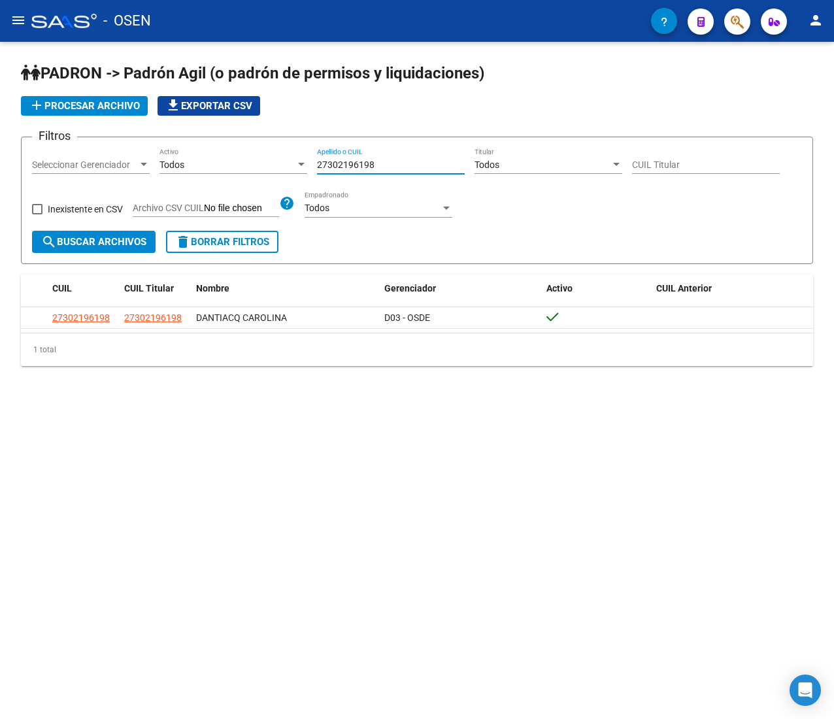
drag, startPoint x: 397, startPoint y: 165, endPoint x: 134, endPoint y: 166, distance: 263.3
click at [176, 165] on div "Filtros Seleccionar Gerenciador Seleccionar Gerenciador Todos Activo 2730219619…" at bounding box center [417, 189] width 770 height 83
paste input "44827449"
type input "27344827449"
drag, startPoint x: 393, startPoint y: 167, endPoint x: 241, endPoint y: 157, distance: 152.6
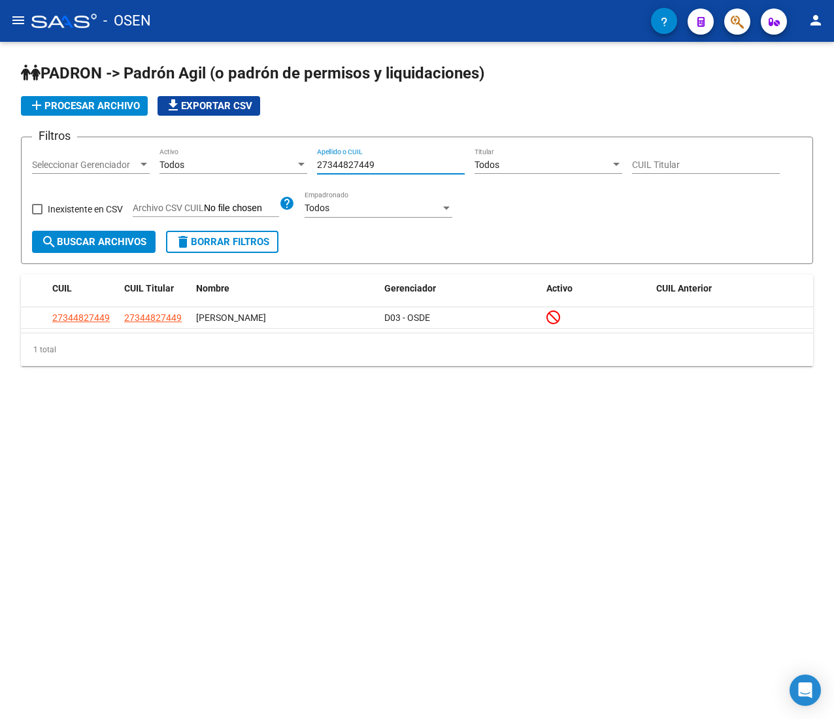
click at [242, 157] on div "Filtros Seleccionar Gerenciador Seleccionar Gerenciador Todos Activo 2734482744…" at bounding box center [417, 189] width 770 height 83
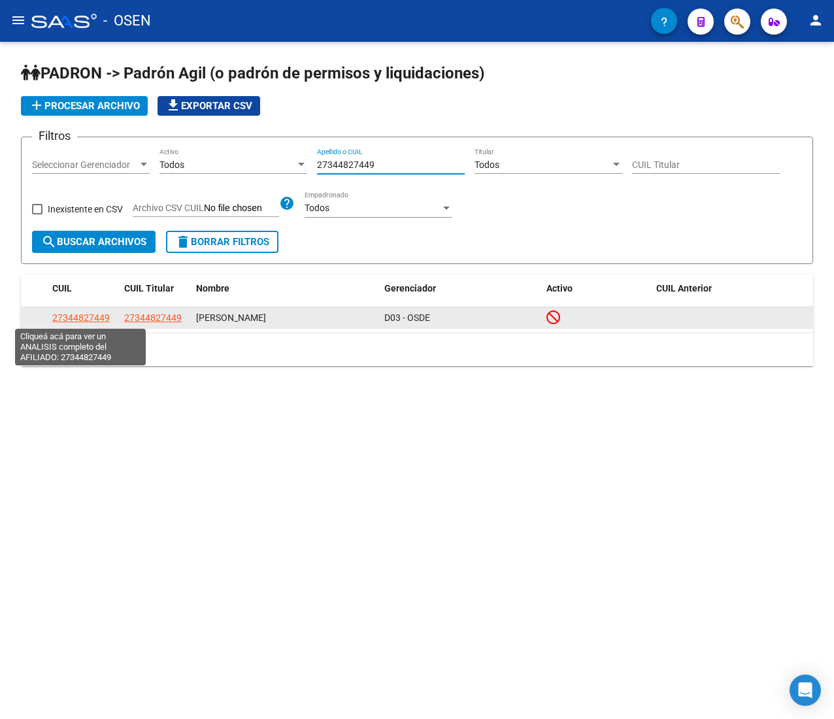
click at [89, 318] on span "27344827449" at bounding box center [80, 317] width 57 height 10
type textarea "27344827449"
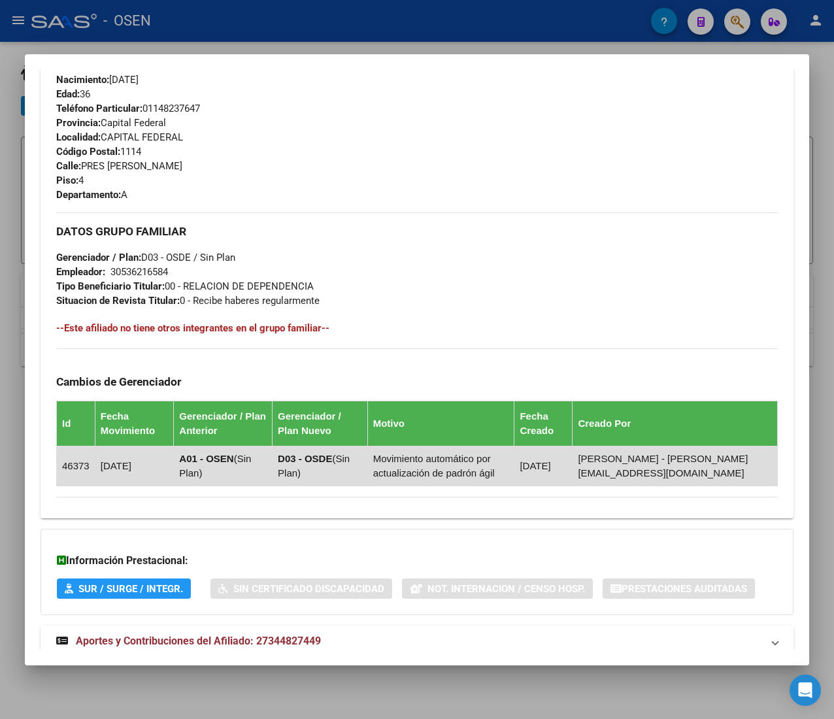
scroll to position [644, 0]
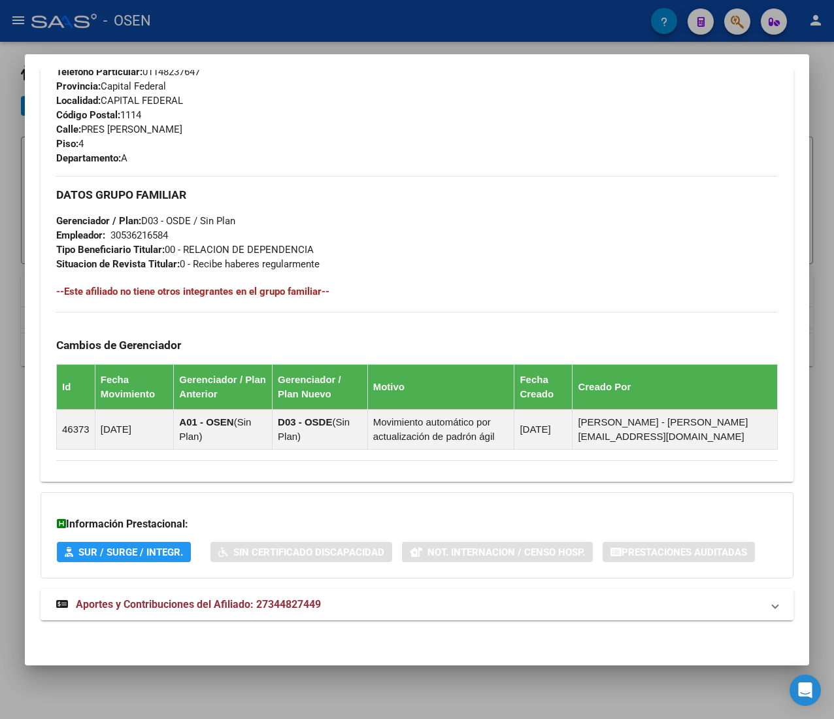
click at [341, 591] on mat-expansion-panel-header "Aportes y Contribuciones del Afiliado: 27344827449" at bounding box center [417, 604] width 753 height 31
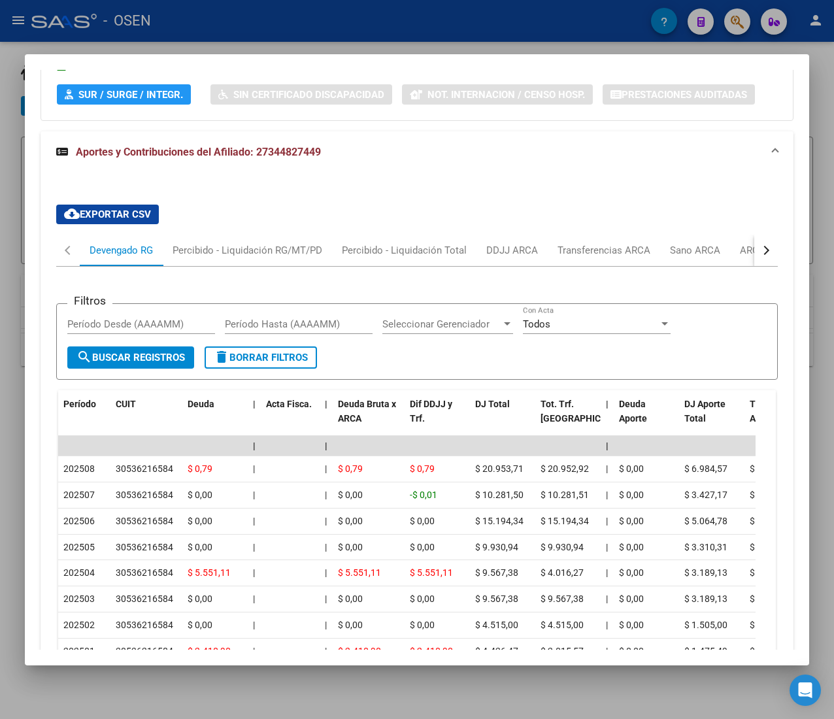
scroll to position [1229, 0]
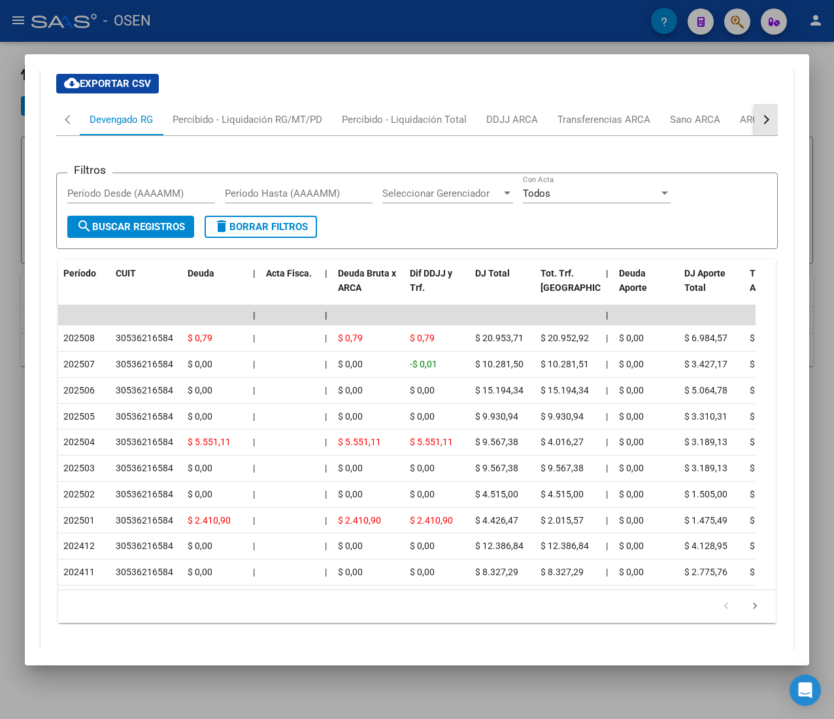
click at [760, 120] on div "button" at bounding box center [764, 119] width 9 height 9
click at [688, 122] on div "ARCA Relaciones Laborales" at bounding box center [667, 119] width 122 height 14
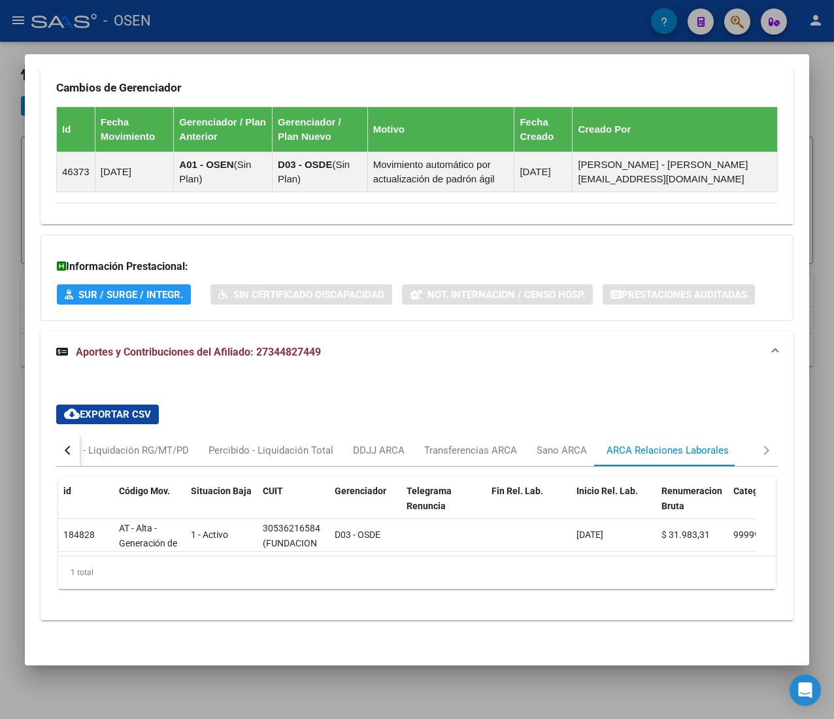
scroll to position [0, 0]
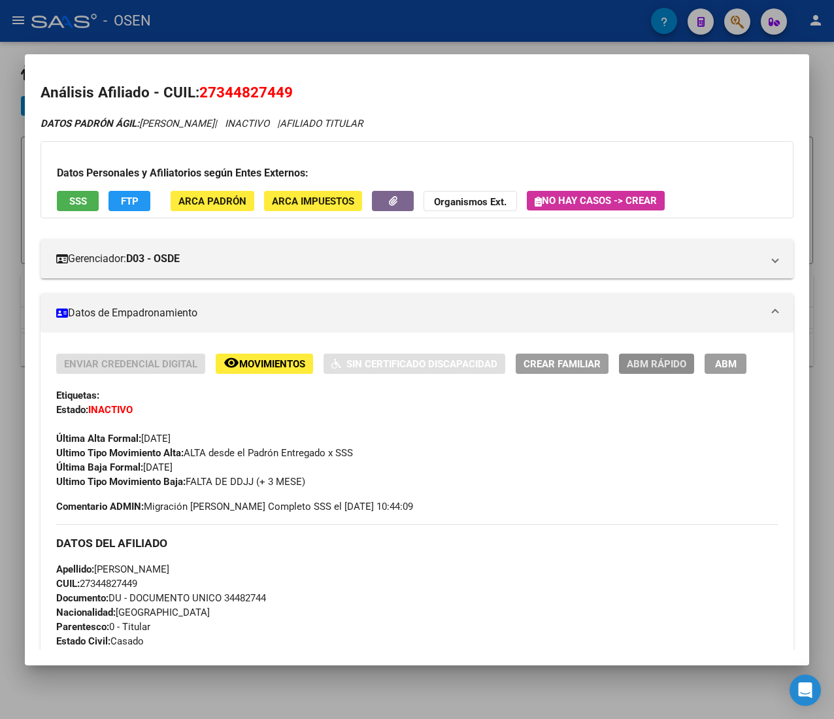
click at [649, 358] on span "ABM Rápido" at bounding box center [656, 364] width 59 height 12
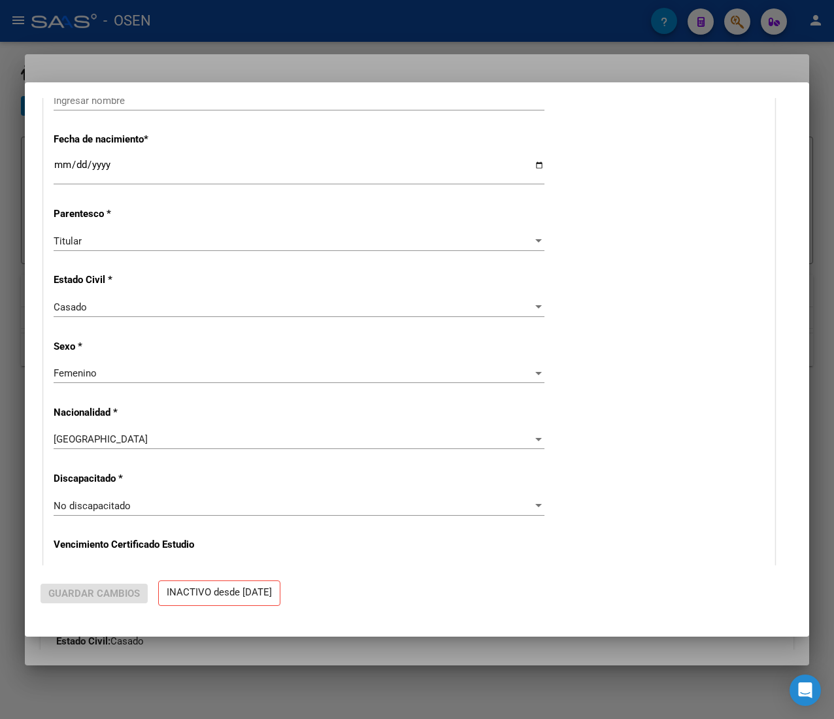
radio input "true"
type input "30-53621658-4"
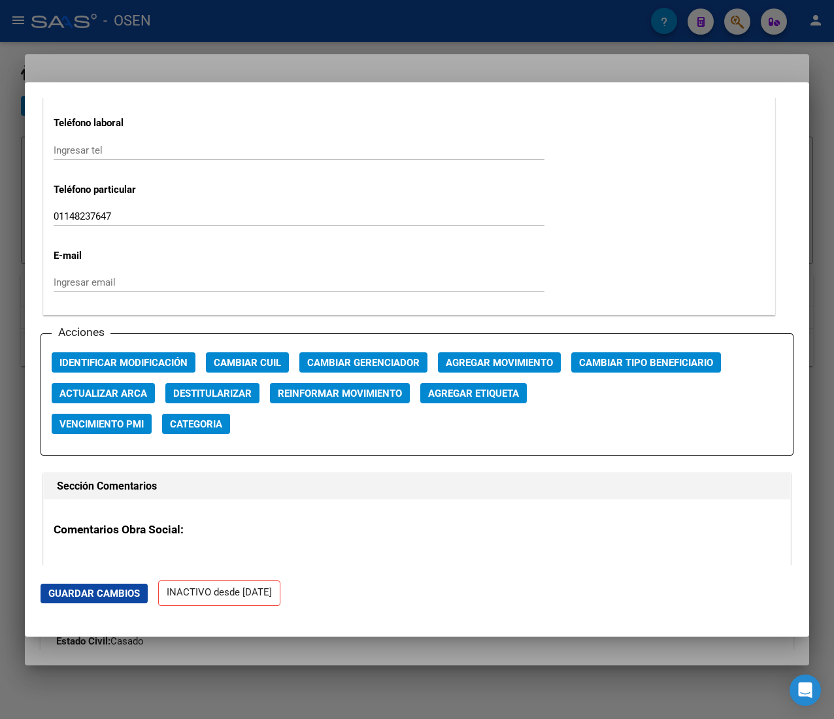
scroll to position [1699, 0]
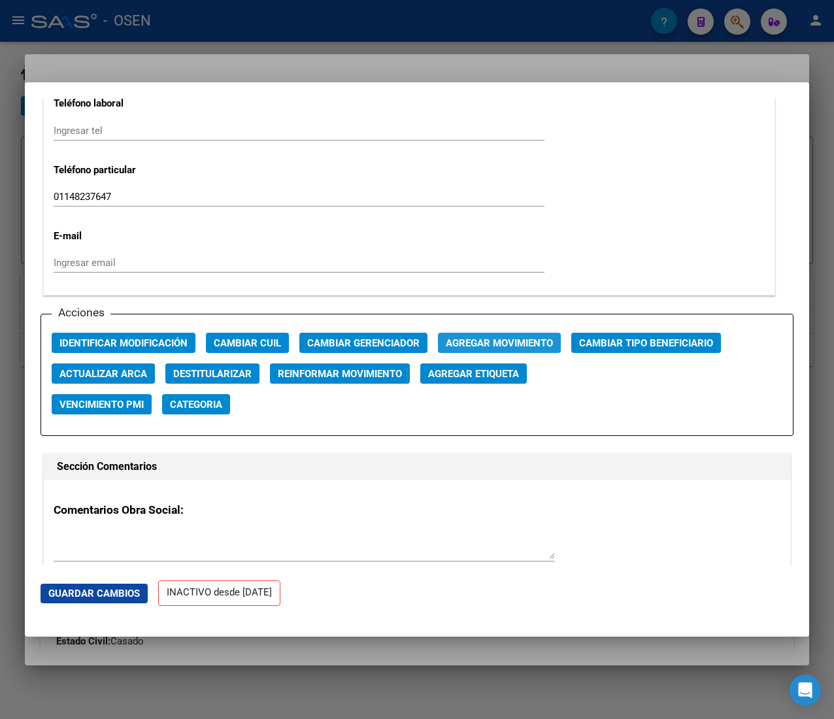
click at [469, 344] on span "Agregar Movimiento" at bounding box center [499, 343] width 107 height 12
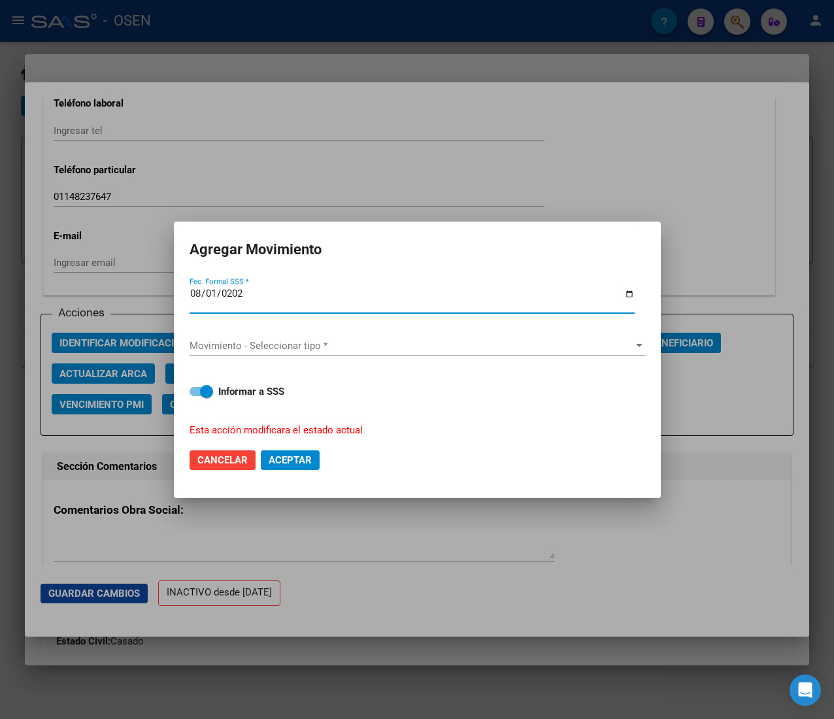
type input "2025-08-01"
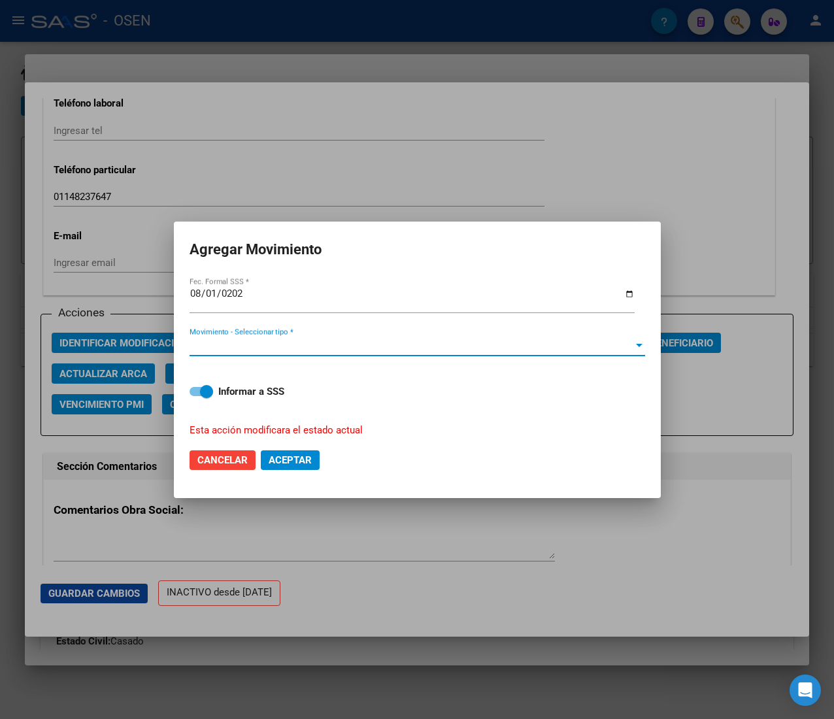
click at [469, 344] on span "Movimiento - Seleccionar tipo *" at bounding box center [411, 346] width 444 height 12
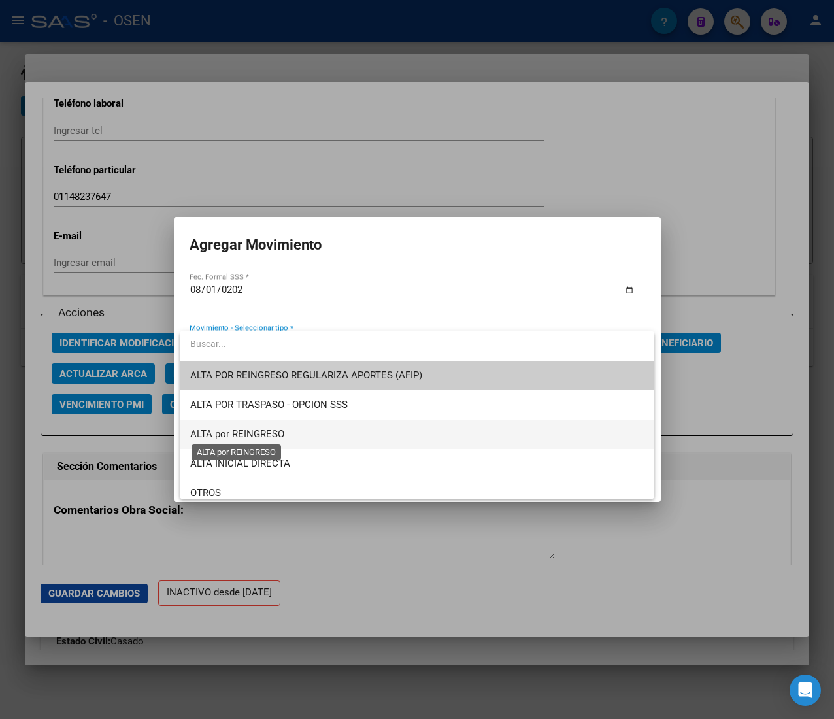
click at [271, 431] on span "ALTA por REINGRESO" at bounding box center [237, 434] width 94 height 12
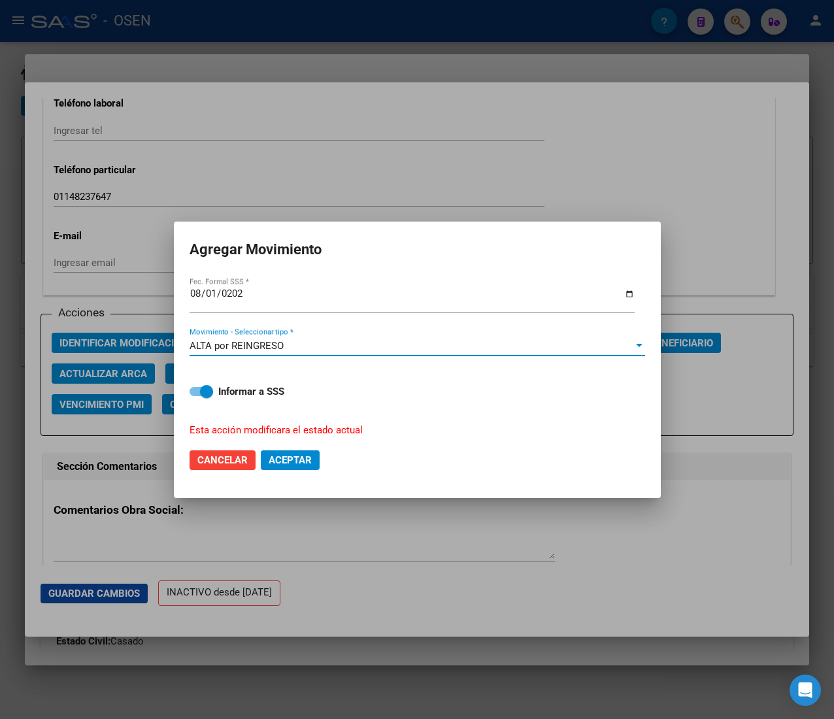
click at [293, 455] on span "Aceptar" at bounding box center [290, 460] width 43 height 12
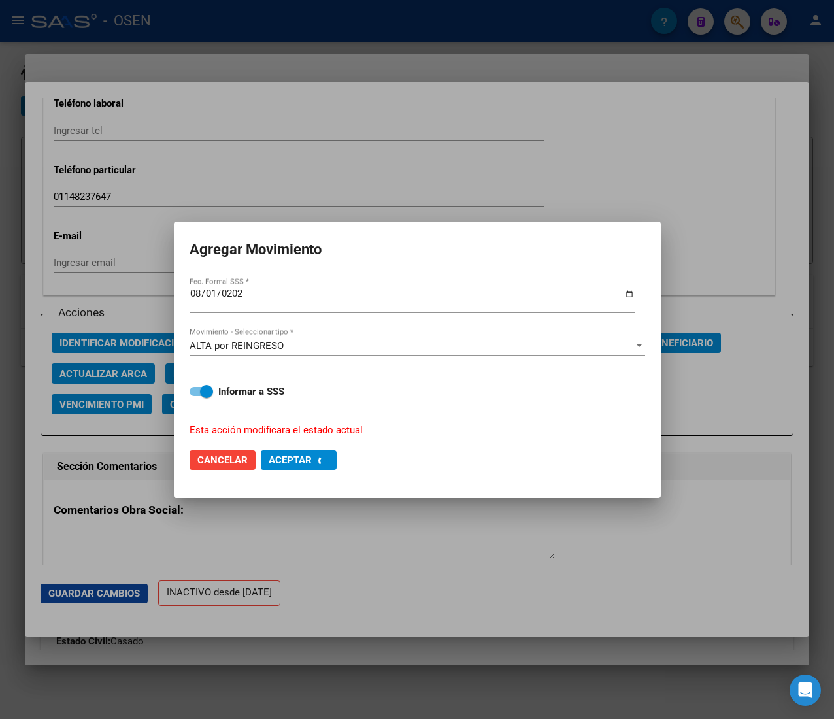
checkbox input "false"
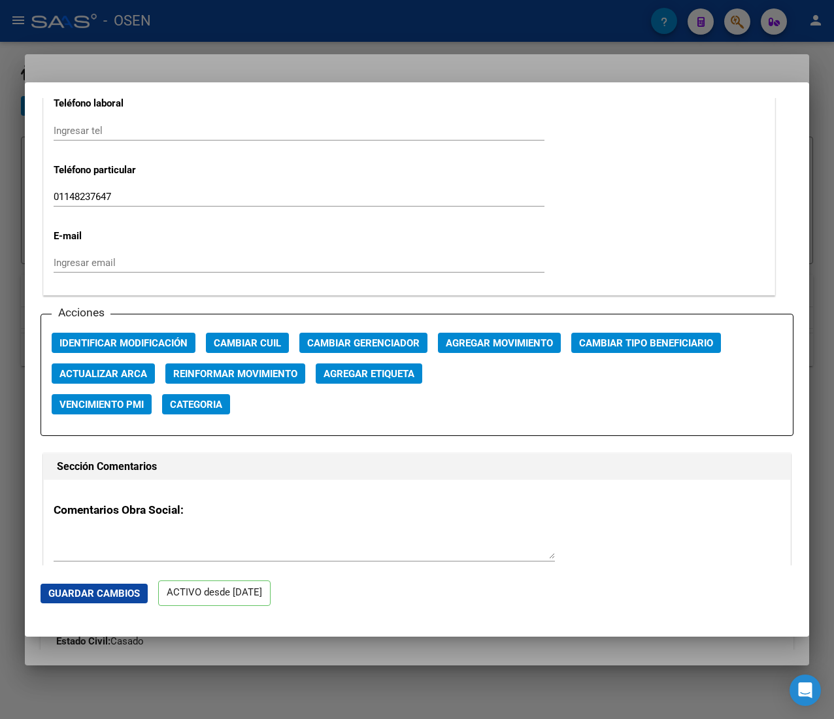
click at [233, 33] on div at bounding box center [417, 359] width 834 height 719
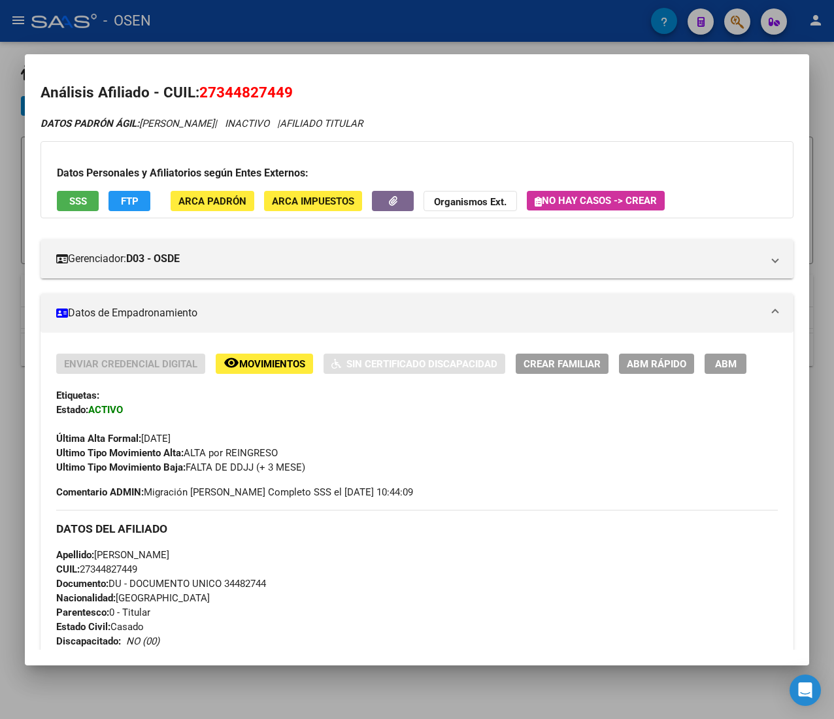
click at [233, 33] on div at bounding box center [417, 359] width 834 height 719
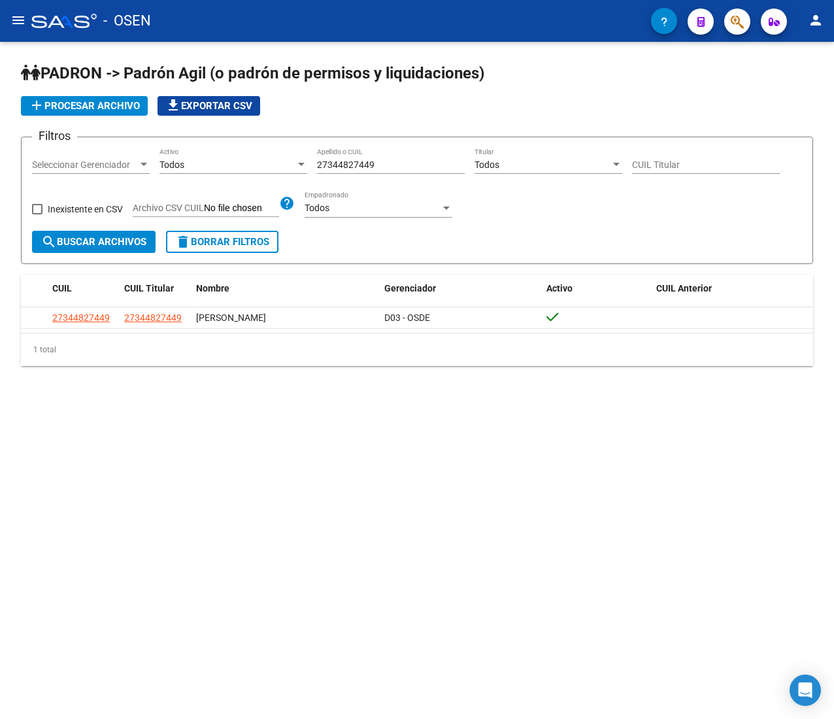
drag, startPoint x: 398, startPoint y: 164, endPoint x: 168, endPoint y: 143, distance: 230.9
click at [203, 148] on div "Filtros Seleccionar Gerenciador Seleccionar Gerenciador Todos Activo 2734482744…" at bounding box center [417, 189] width 770 height 83
paste input "72975860"
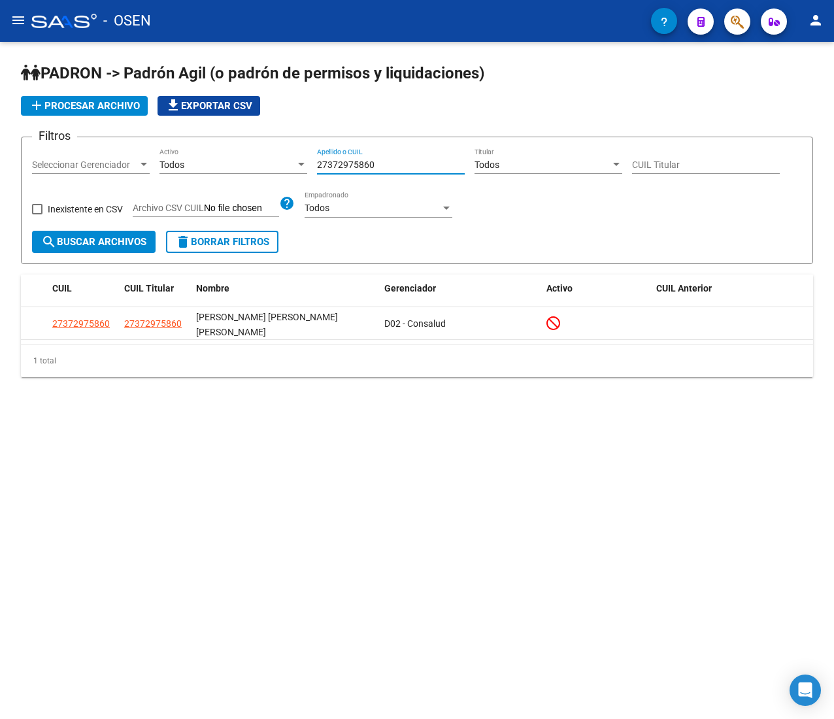
type input "27372975860"
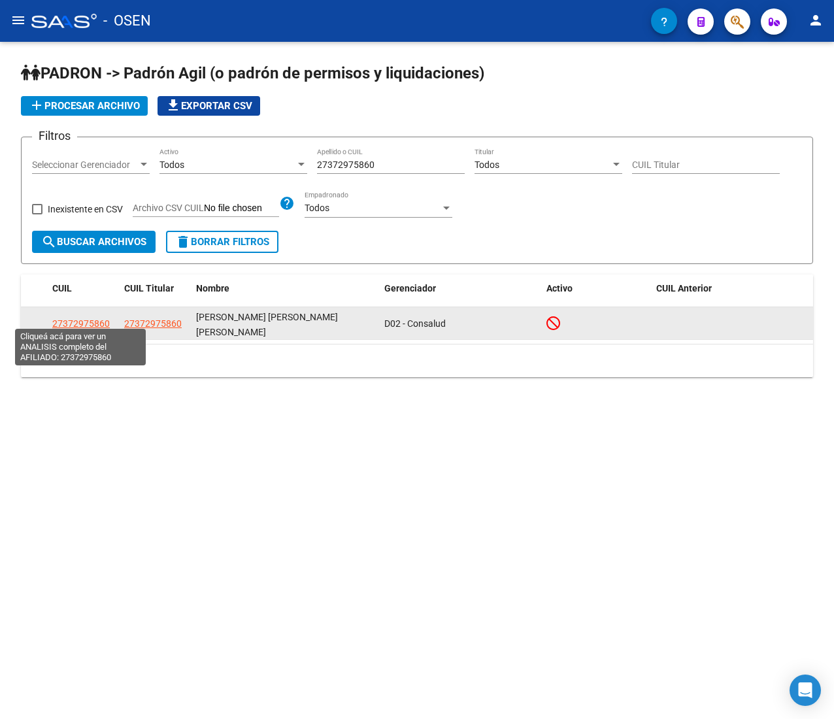
click at [84, 318] on span "27372975860" at bounding box center [80, 323] width 57 height 10
type textarea "27372975860"
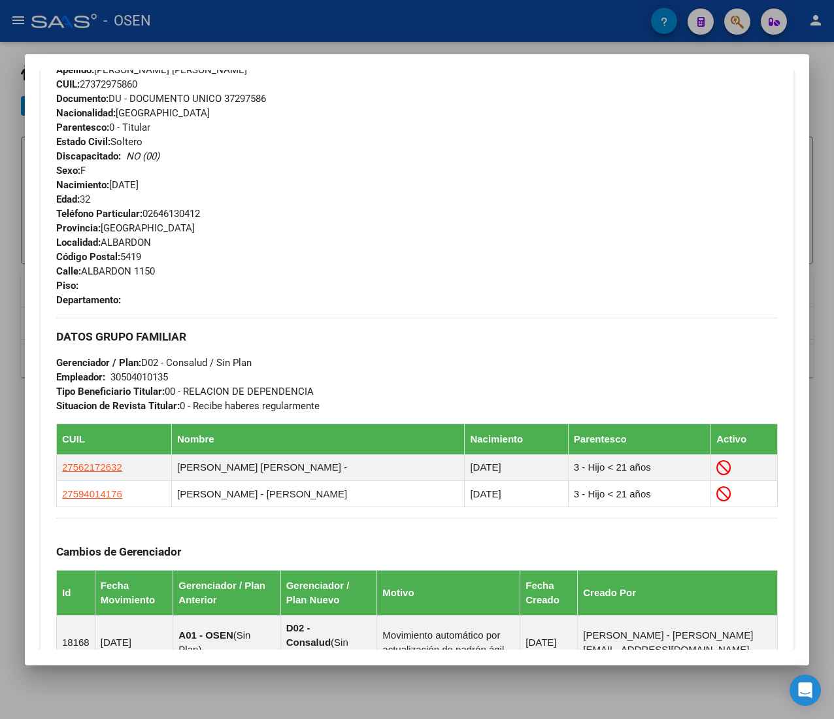
scroll to position [734, 0]
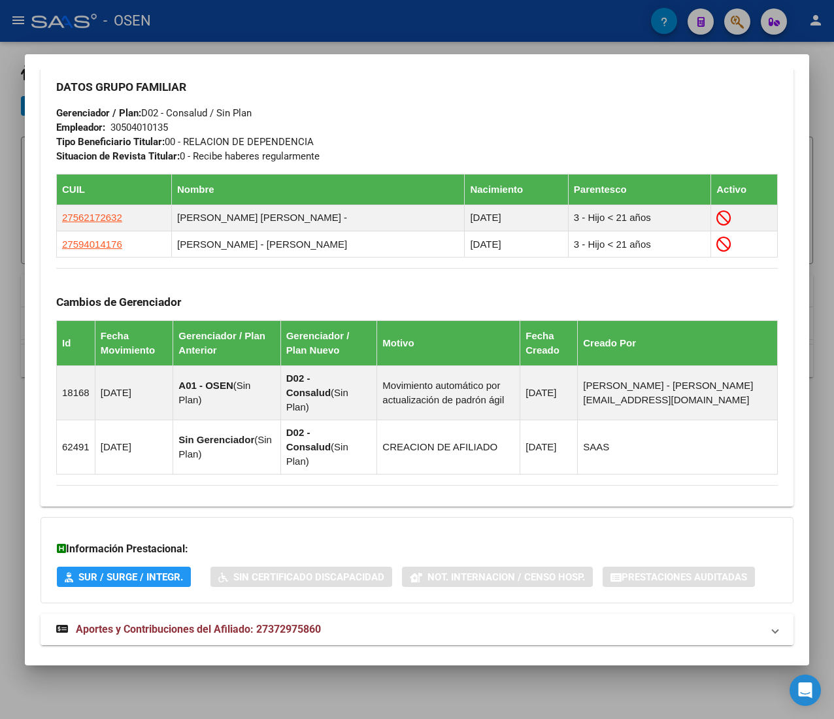
click at [348, 621] on mat-panel-title "Aportes y Contribuciones del Afiliado: 27372975860" at bounding box center [409, 629] width 706 height 16
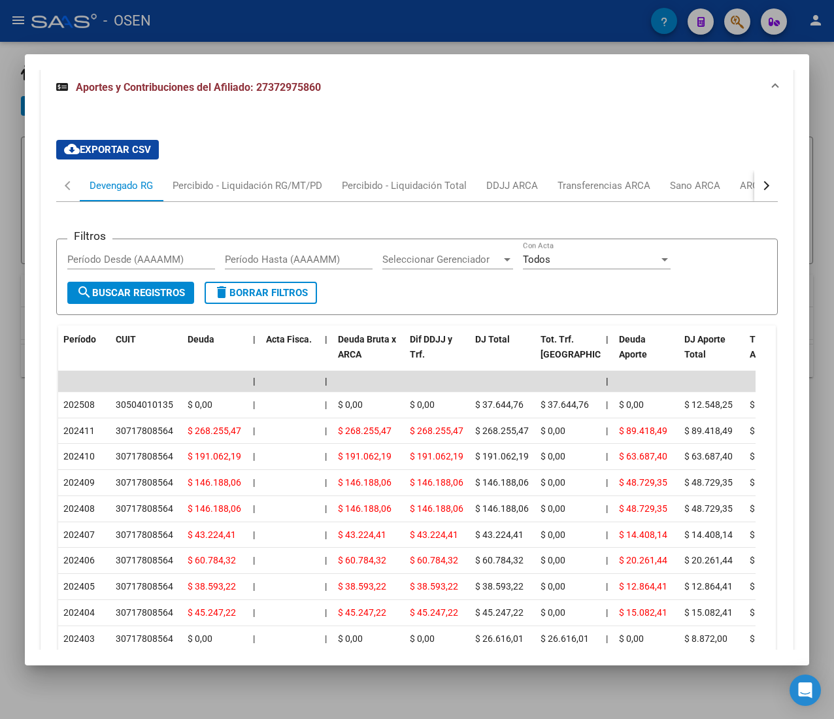
scroll to position [1320, 0]
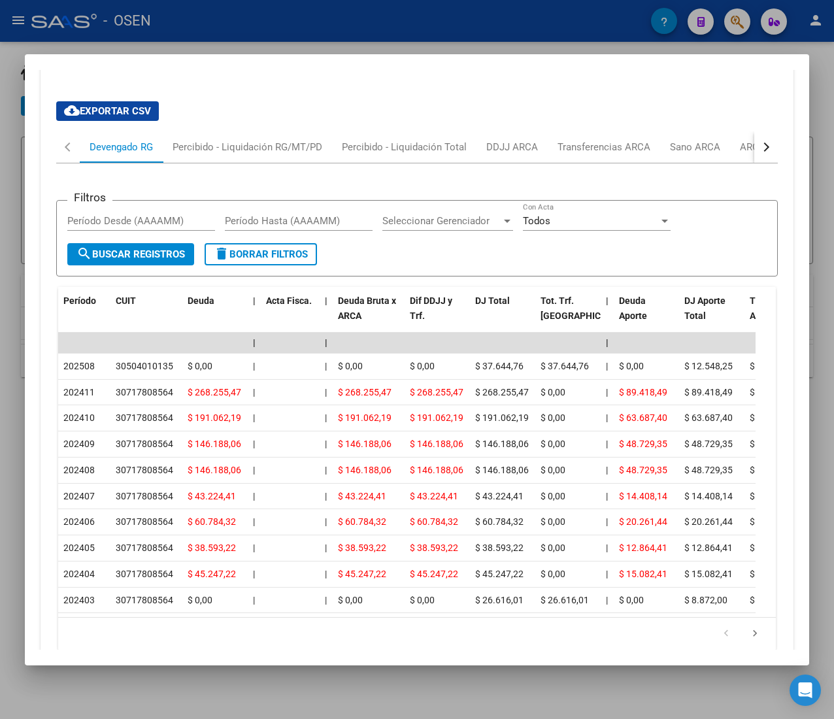
click at [754, 131] on button "button" at bounding box center [766, 146] width 24 height 31
click at [694, 140] on div "ARCA Relaciones Laborales" at bounding box center [667, 147] width 122 height 14
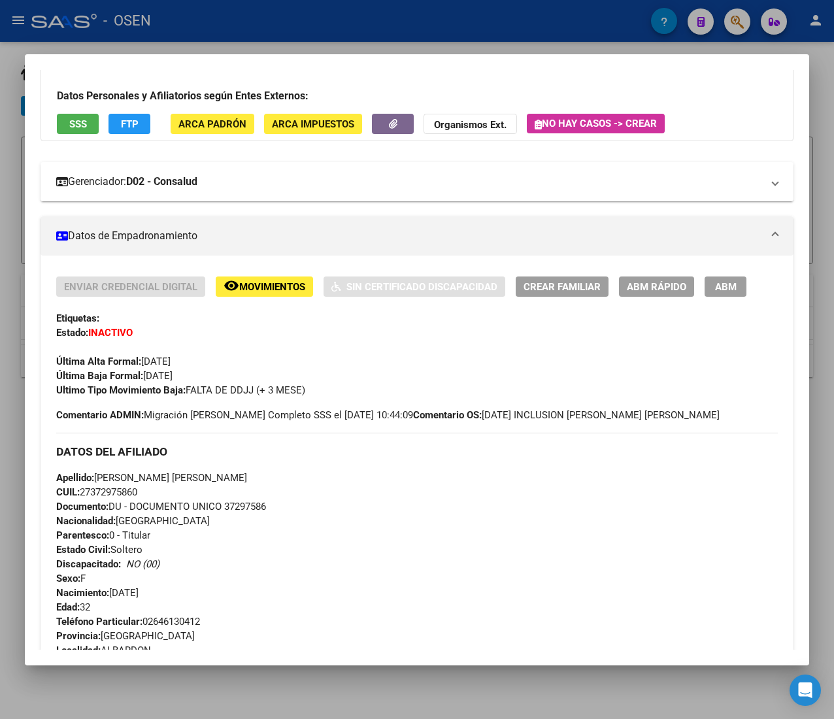
scroll to position [0, 0]
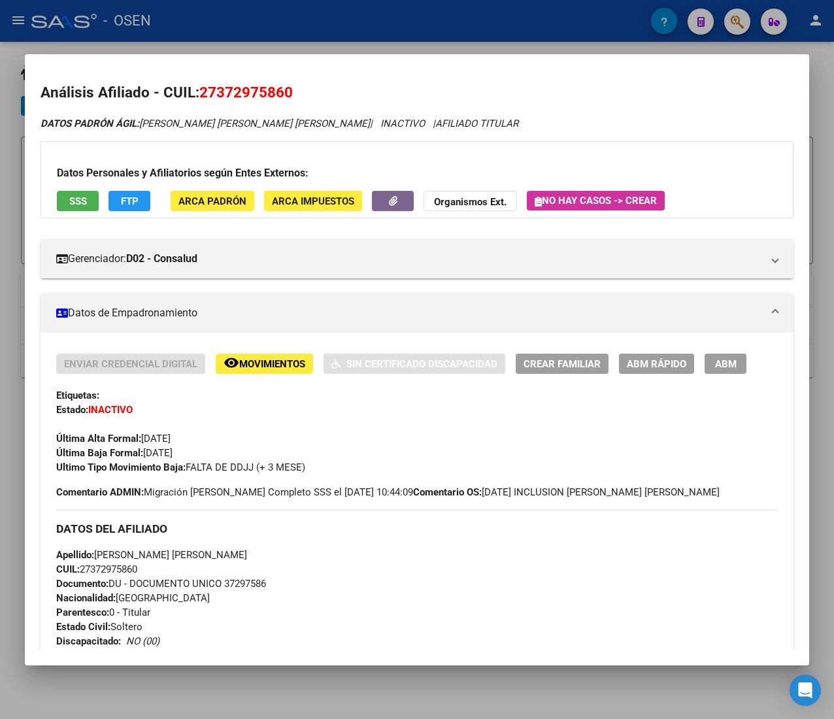
click at [633, 358] on span "ABM Rápido" at bounding box center [656, 364] width 59 height 12
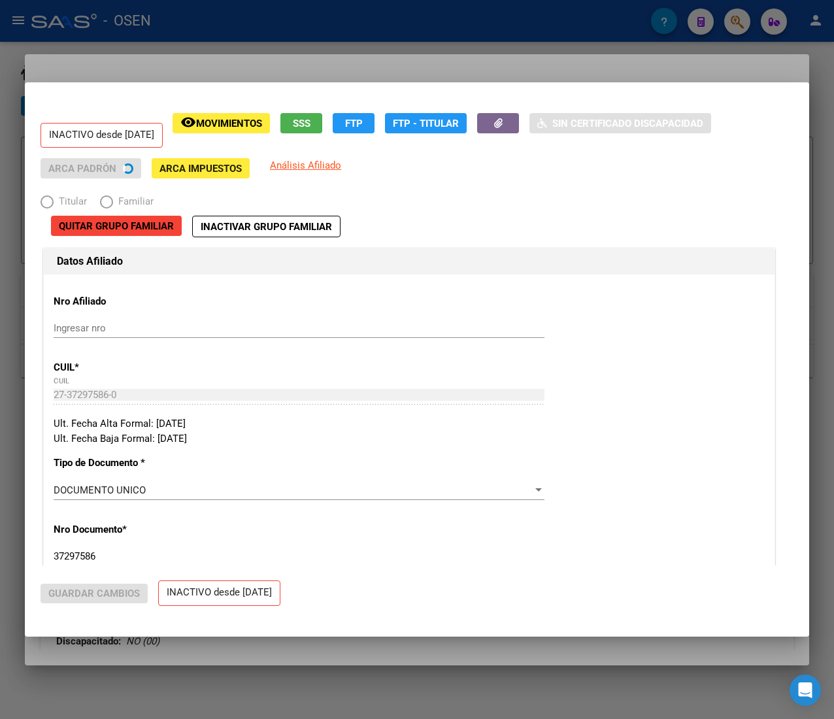
radio input "true"
type input "30-50401013-5"
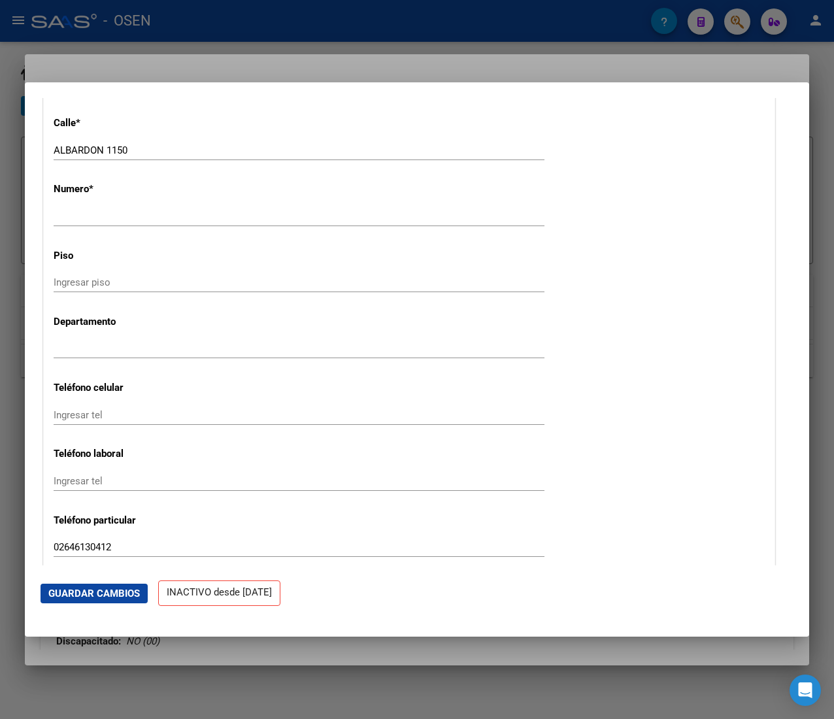
scroll to position [1568, 0]
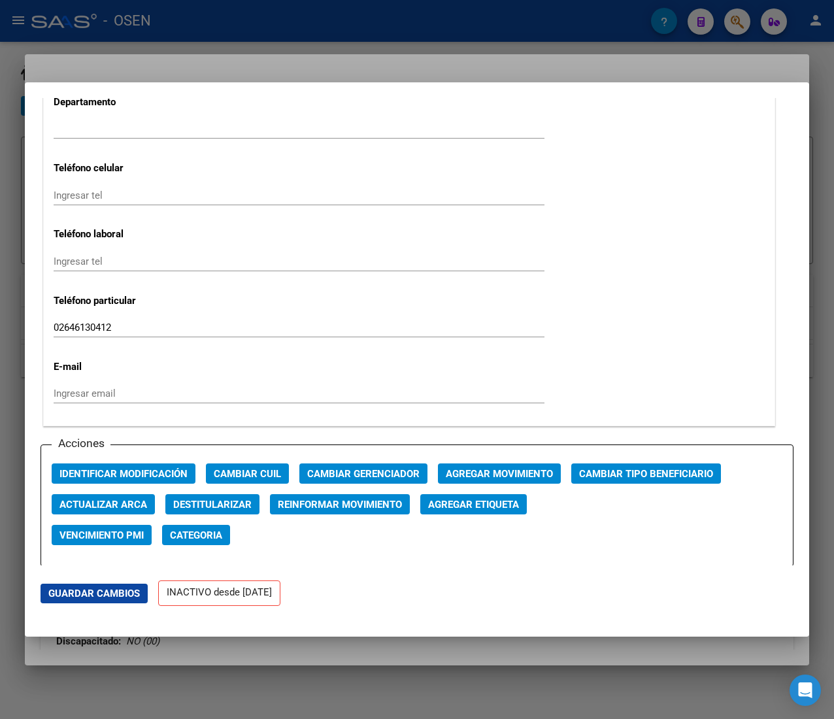
click at [491, 469] on span "Agregar Movimiento" at bounding box center [499, 474] width 107 height 12
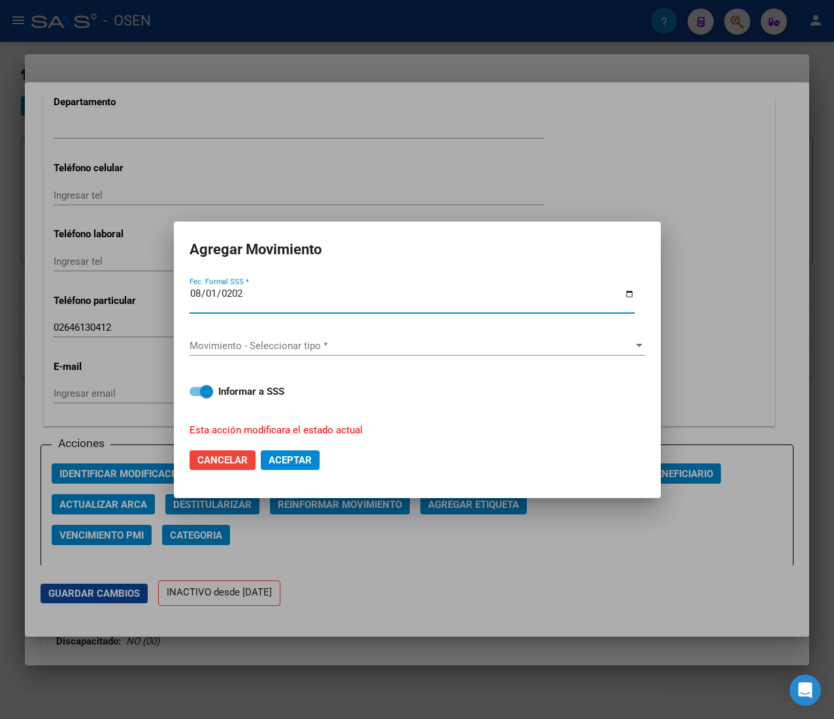
type input "2025-08-01"
click at [341, 336] on div "Movimiento - Seleccionar tipo * Movimiento - Seleccionar tipo *" at bounding box center [416, 346] width 455 height 20
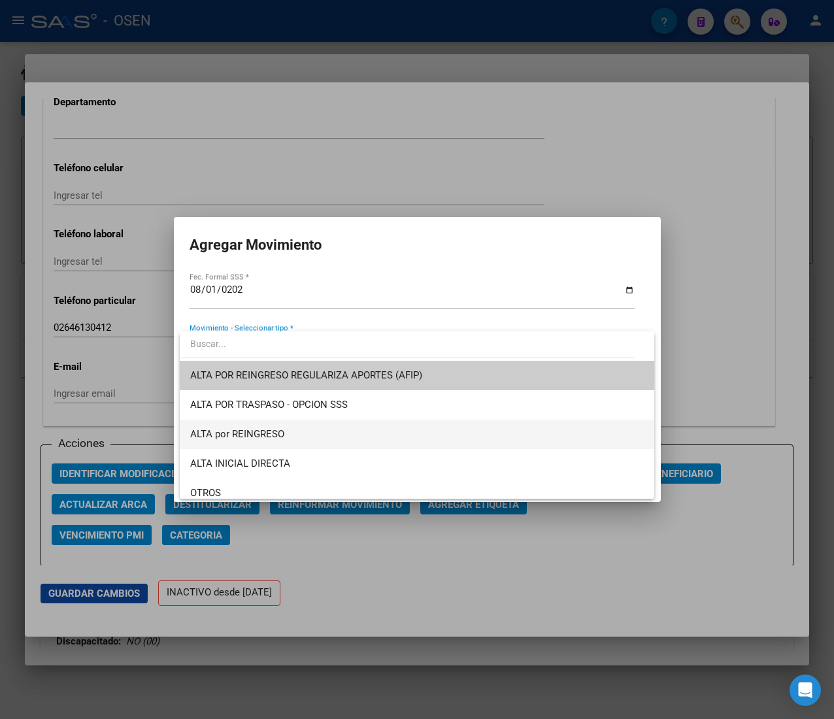
click at [325, 436] on span "ALTA por REINGRESO" at bounding box center [416, 433] width 453 height 29
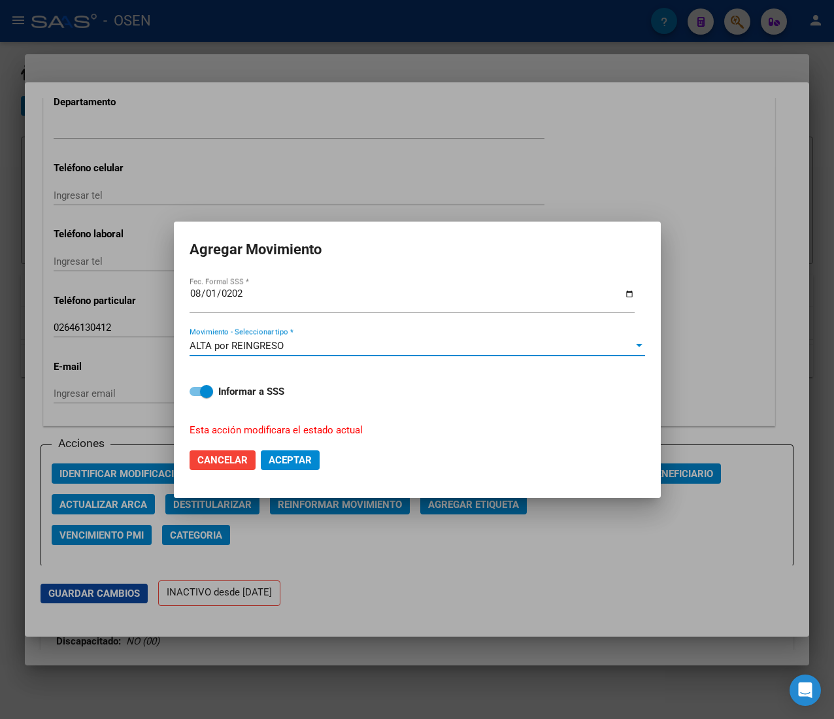
click at [294, 457] on span "Aceptar" at bounding box center [290, 460] width 43 height 12
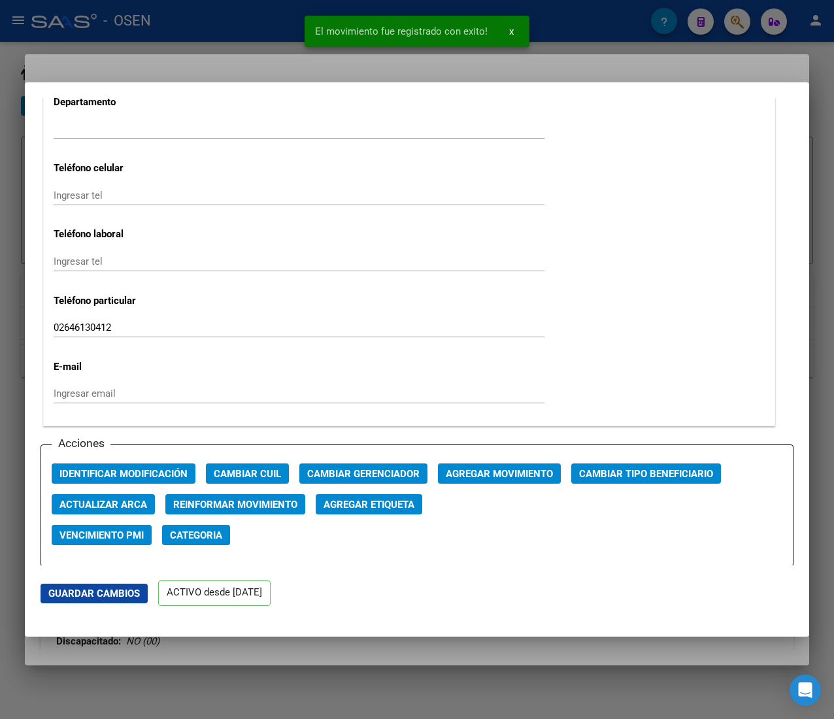
click at [256, 43] on div at bounding box center [417, 359] width 834 height 719
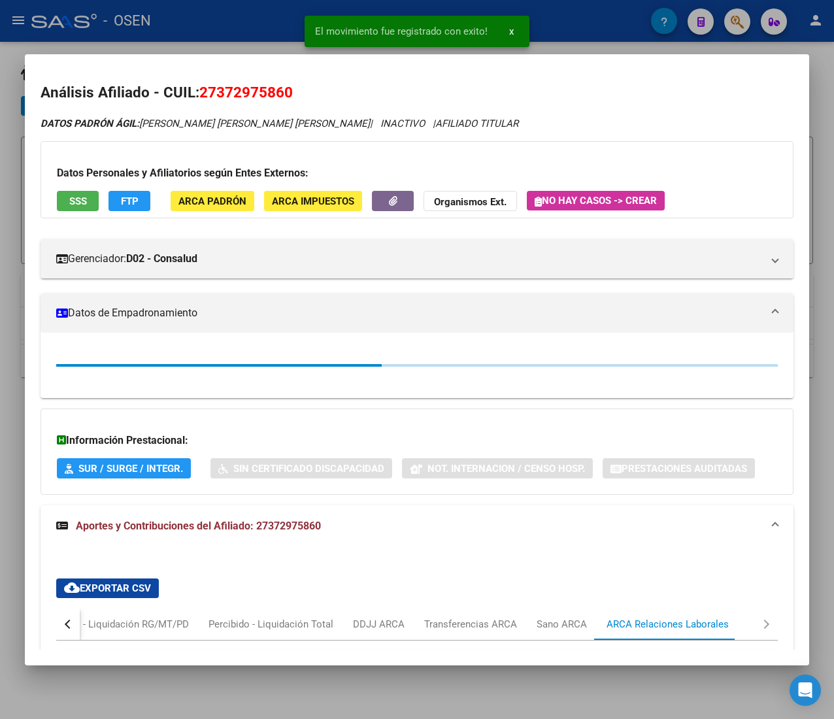
click at [246, 33] on div at bounding box center [417, 359] width 834 height 719
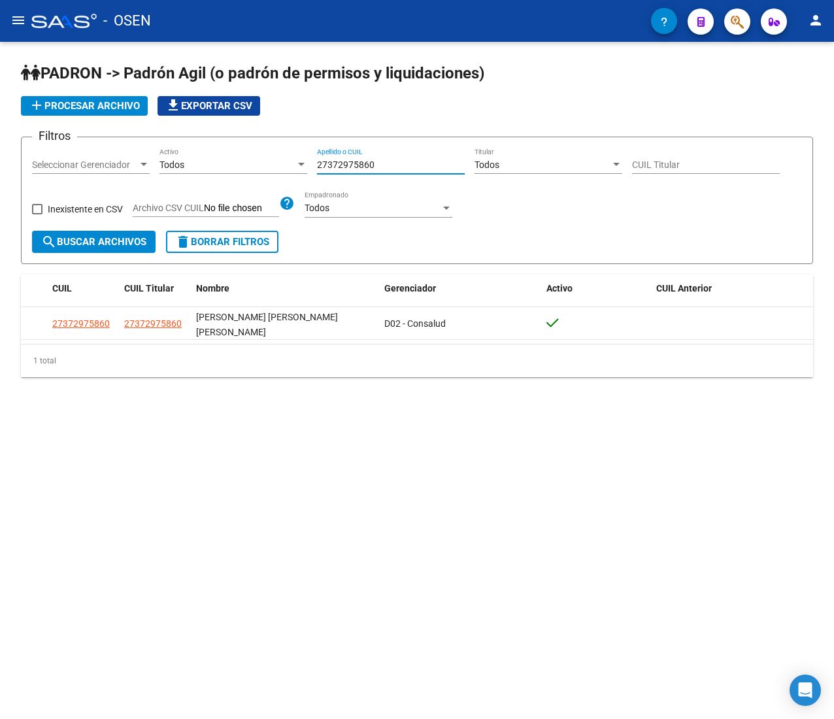
drag, startPoint x: 325, startPoint y: 161, endPoint x: 197, endPoint y: 138, distance: 130.1
click at [197, 138] on form "Filtros Seleccionar Gerenciador Seleccionar Gerenciador Todos Activo 2737297586…" at bounding box center [417, 200] width 792 height 127
paste input "252577985"
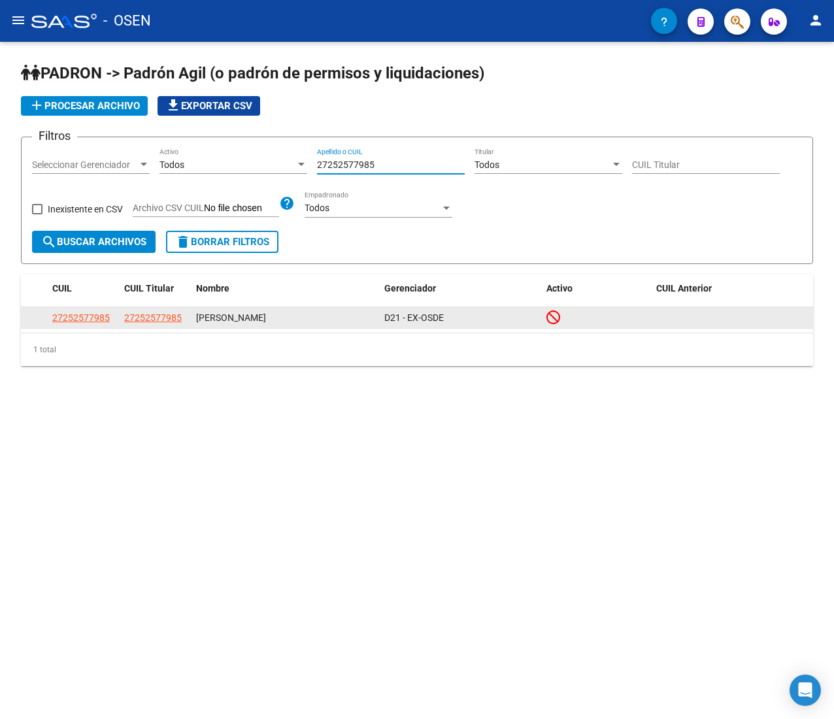
type input "27252577985"
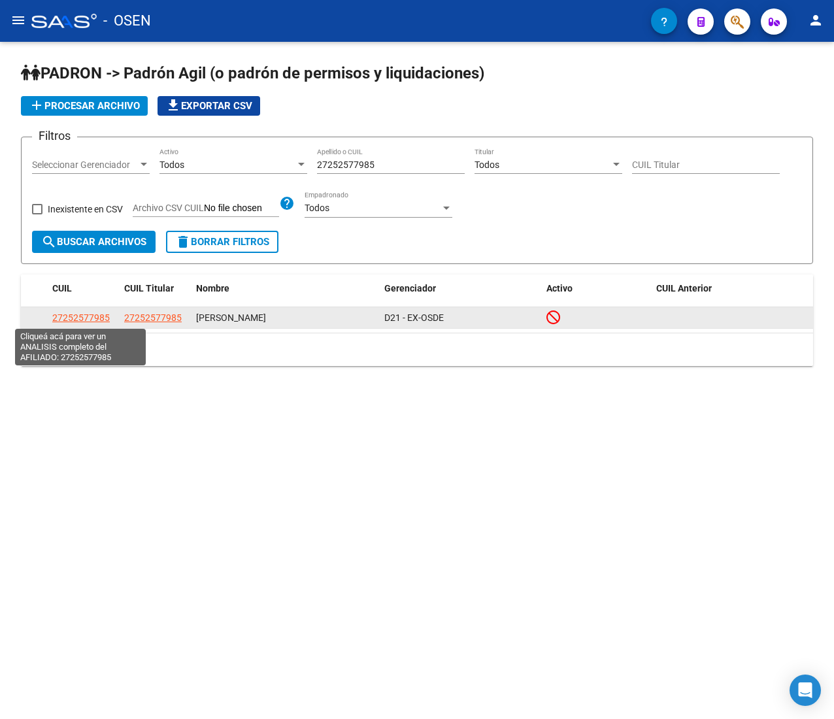
click at [101, 314] on span "27252577985" at bounding box center [80, 317] width 57 height 10
copy span "8"
type textarea "27252577985"
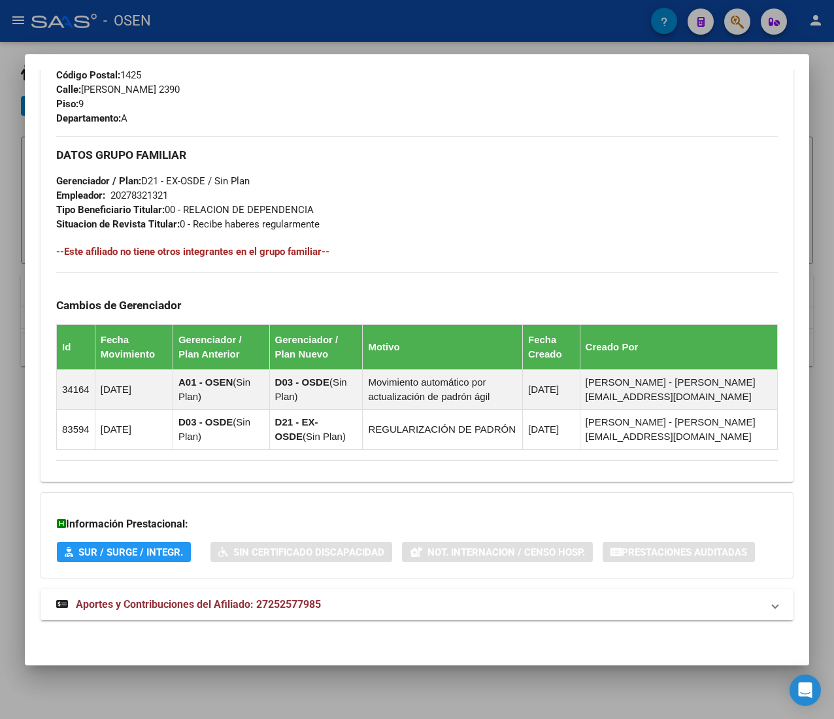
scroll to position [683, 0]
click at [383, 606] on mat-panel-title "Aportes y Contribuciones del Afiliado: 27252577985" at bounding box center [409, 605] width 706 height 16
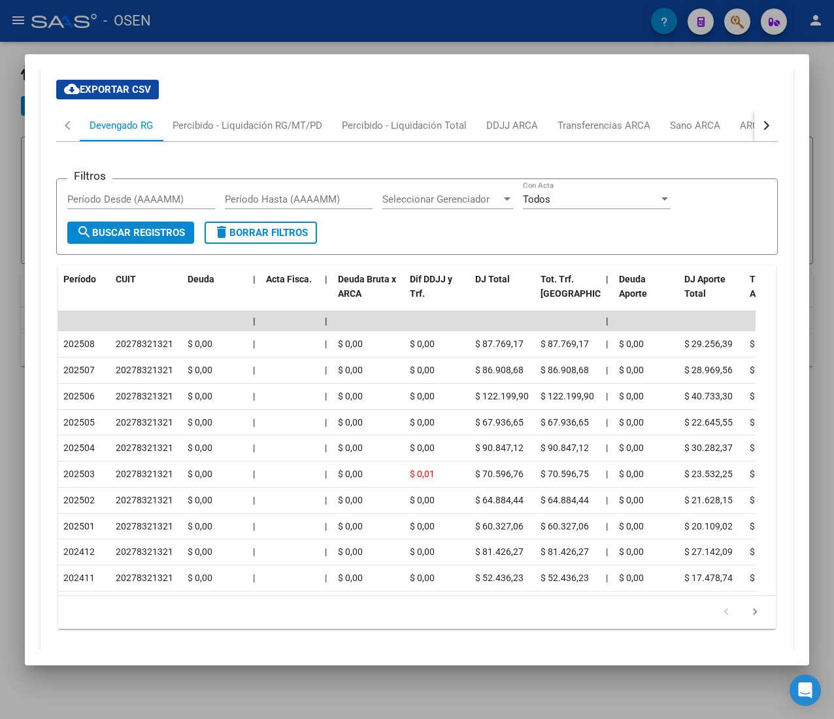
scroll to position [1328, 0]
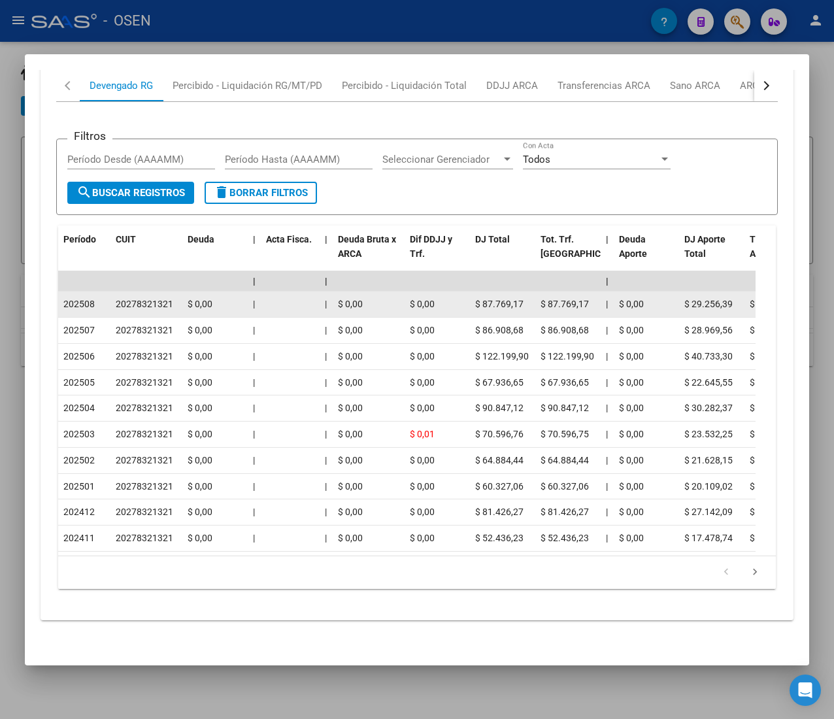
click at [97, 297] on div "202508" at bounding box center [84, 304] width 42 height 15
drag, startPoint x: 98, startPoint y: 279, endPoint x: 105, endPoint y: 278, distance: 6.6
click at [99, 297] on div "202508" at bounding box center [84, 304] width 42 height 15
click at [131, 297] on div "20278321321" at bounding box center [144, 304] width 57 height 15
drag, startPoint x: 126, startPoint y: 280, endPoint x: 166, endPoint y: 282, distance: 39.9
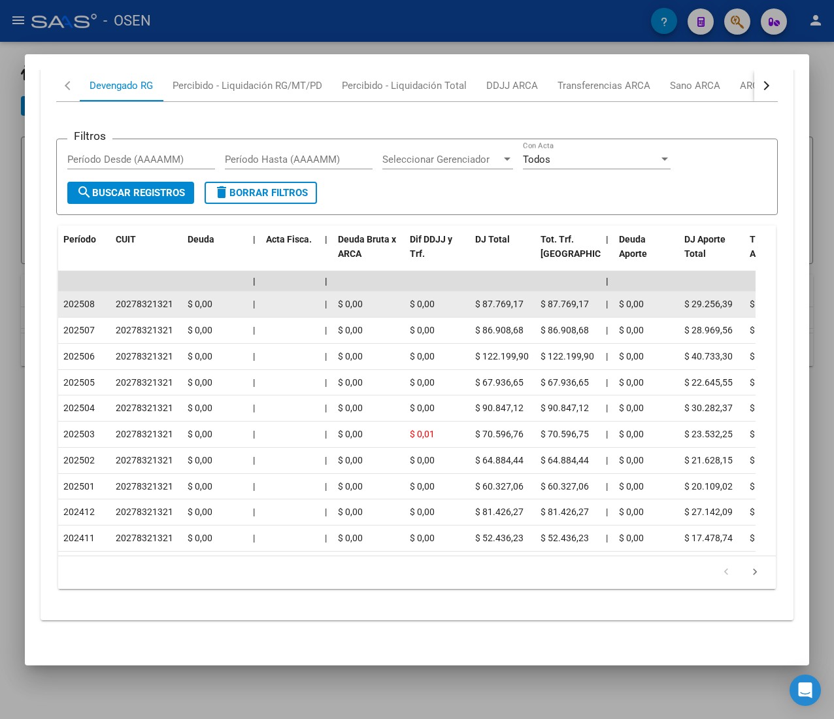
click at [166, 297] on div "20278321321" at bounding box center [144, 304] width 57 height 15
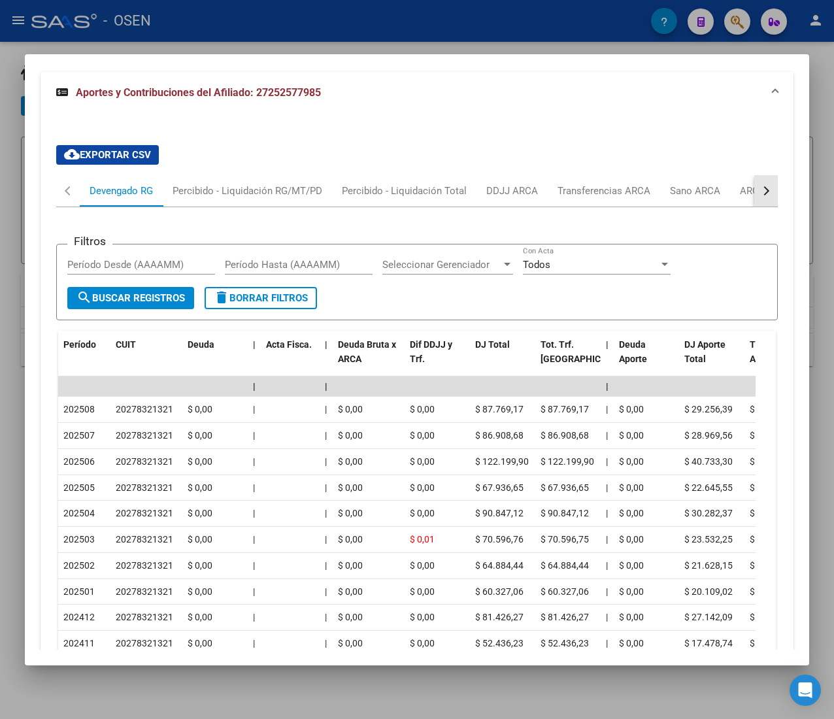
click at [754, 190] on button "button" at bounding box center [766, 190] width 24 height 31
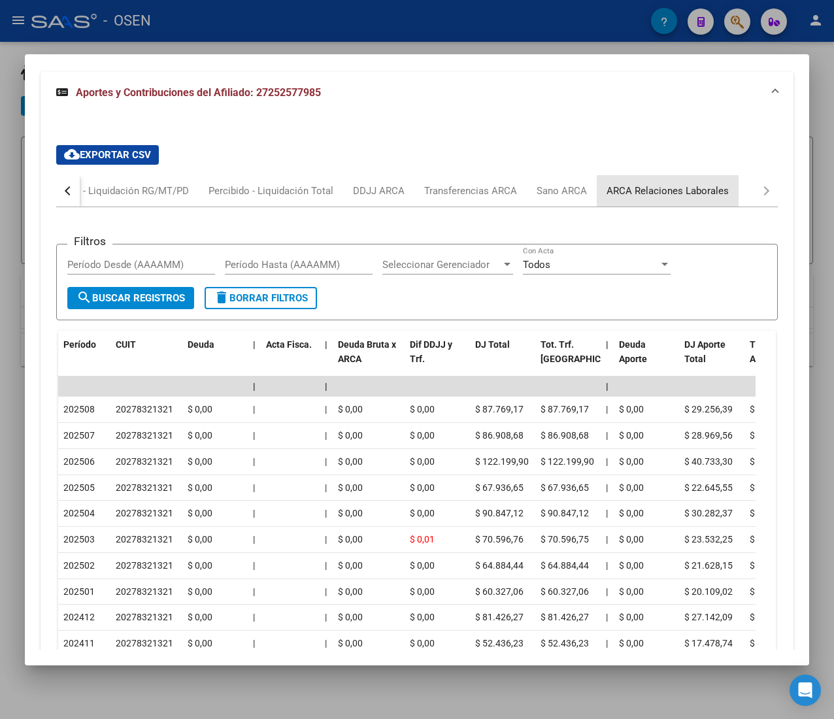
click at [696, 189] on div "ARCA Relaciones Laborales" at bounding box center [667, 191] width 122 height 14
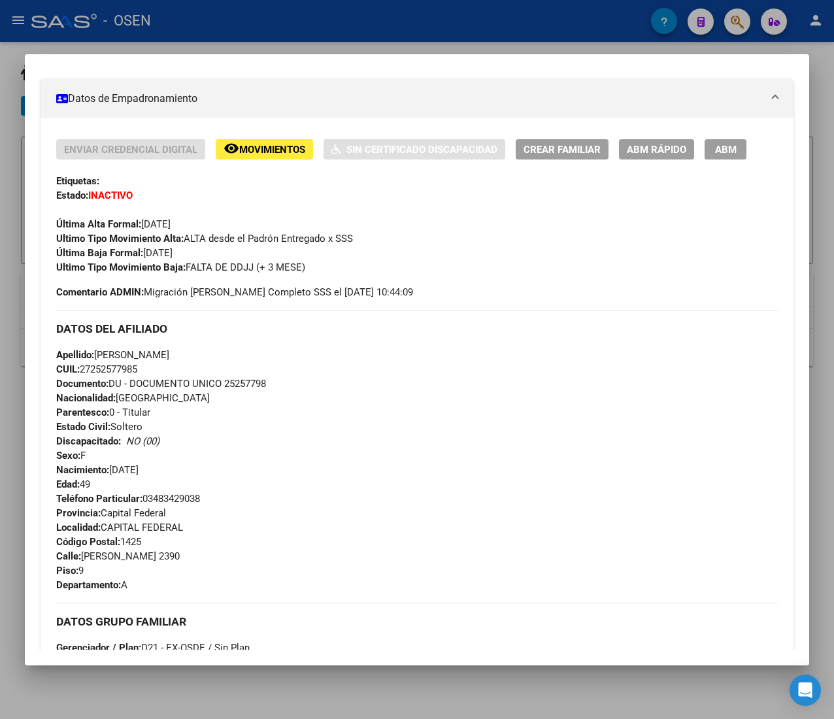
scroll to position [152, 0]
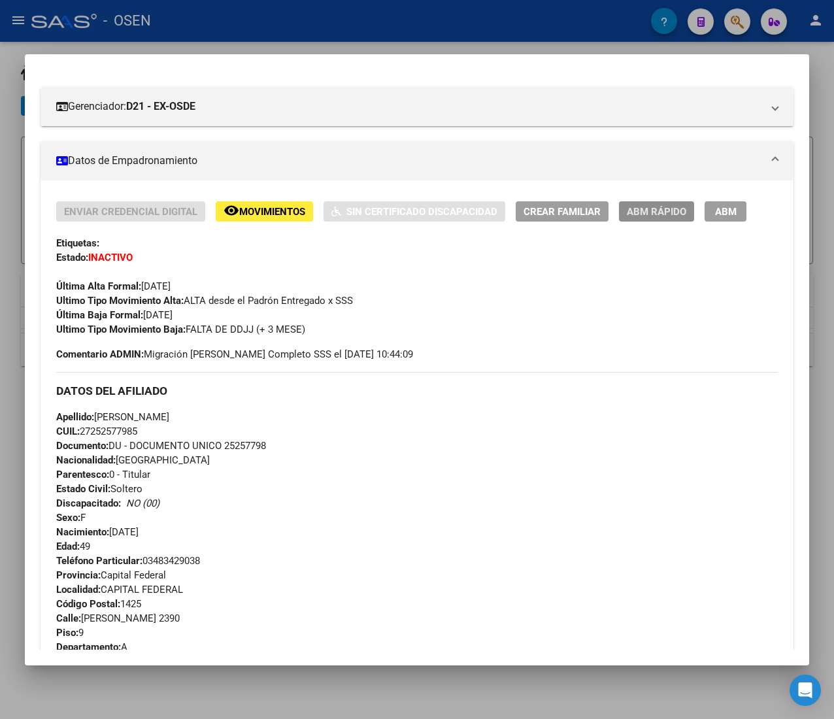
click at [629, 209] on span "ABM Rápido" at bounding box center [656, 212] width 59 height 12
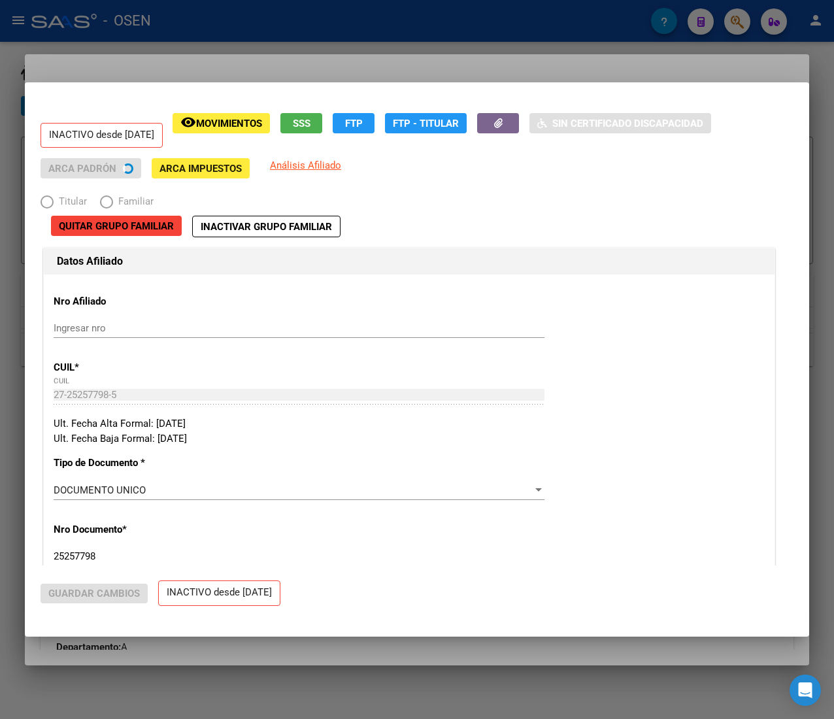
radio input "true"
type input "20-27832132-1"
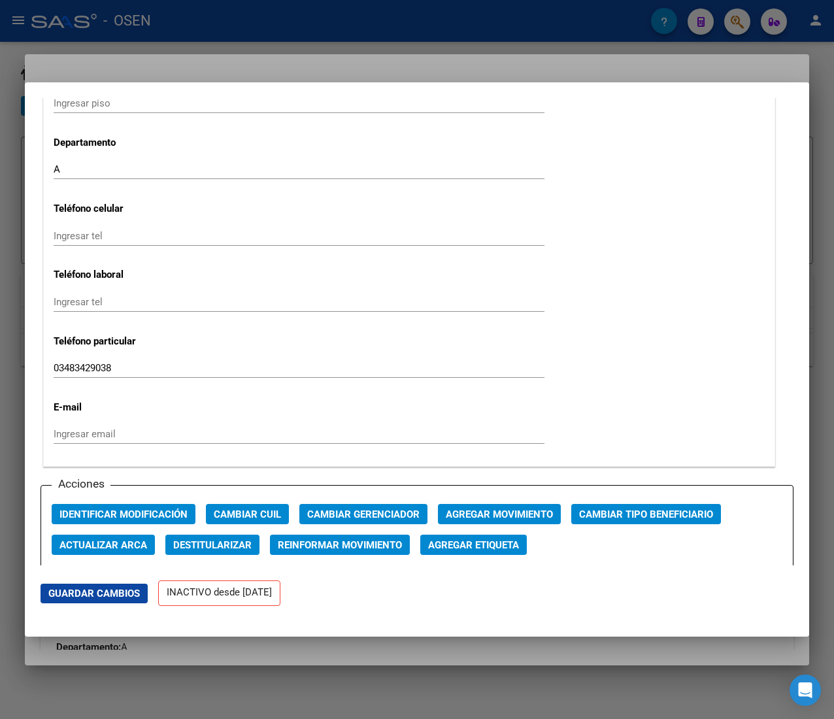
scroll to position [1568, 0]
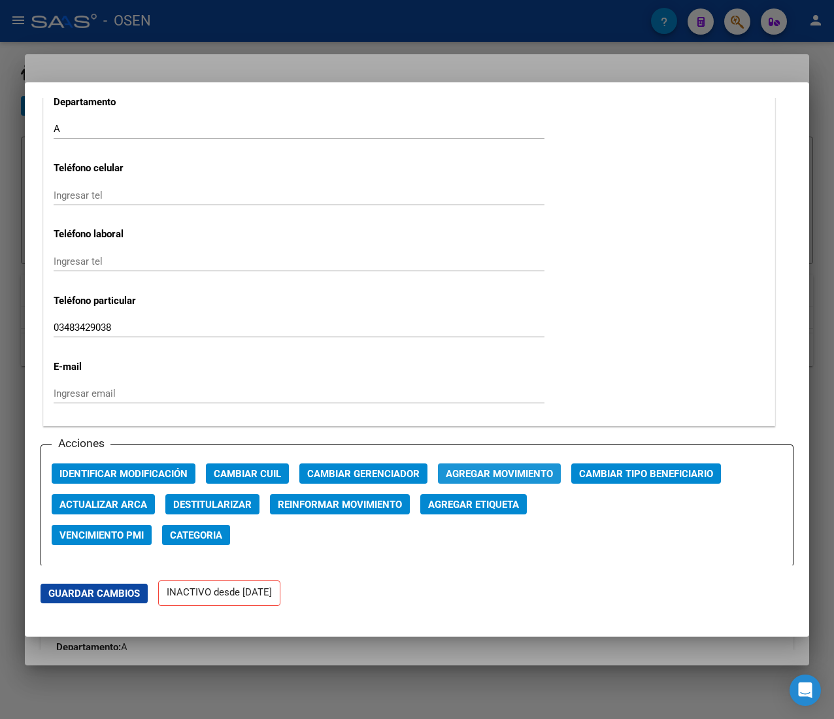
click at [512, 474] on span "Agregar Movimiento" at bounding box center [499, 474] width 107 height 12
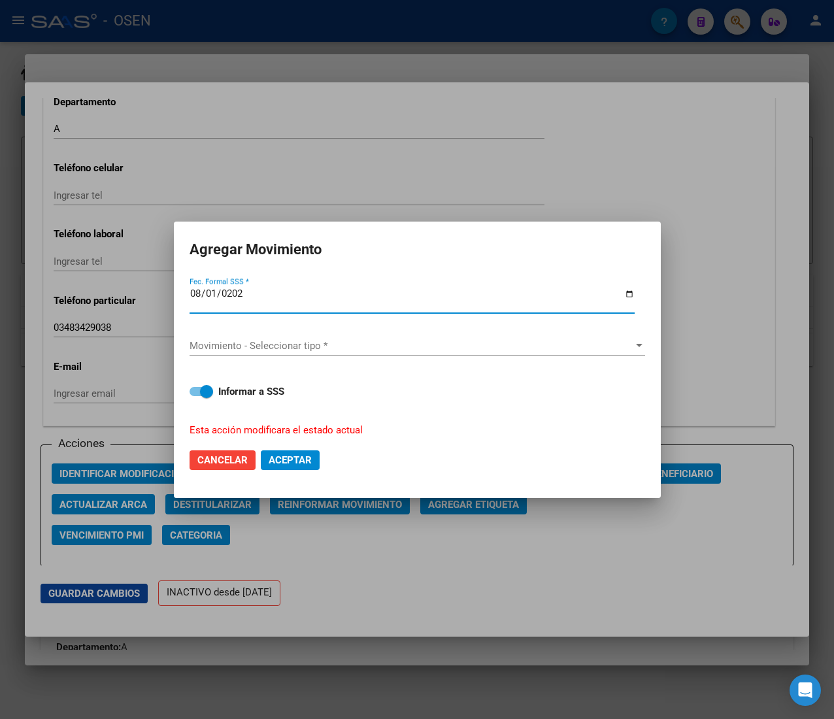
type input "2025-08-01"
click at [361, 355] on div "Movimiento - Seleccionar tipo * Movimiento - Seleccionar tipo *" at bounding box center [416, 346] width 455 height 20
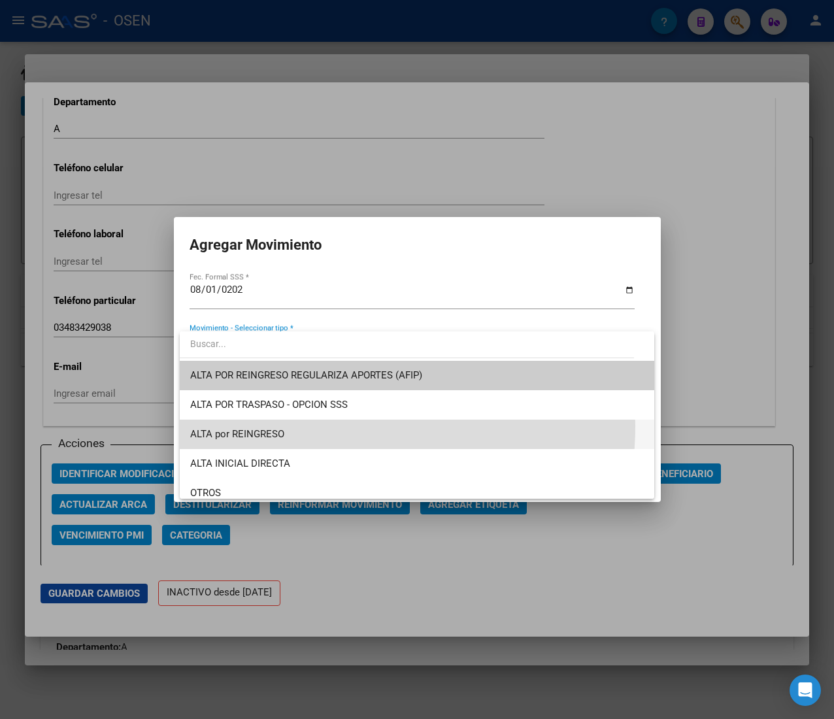
click at [315, 425] on span "ALTA por REINGRESO" at bounding box center [416, 433] width 453 height 29
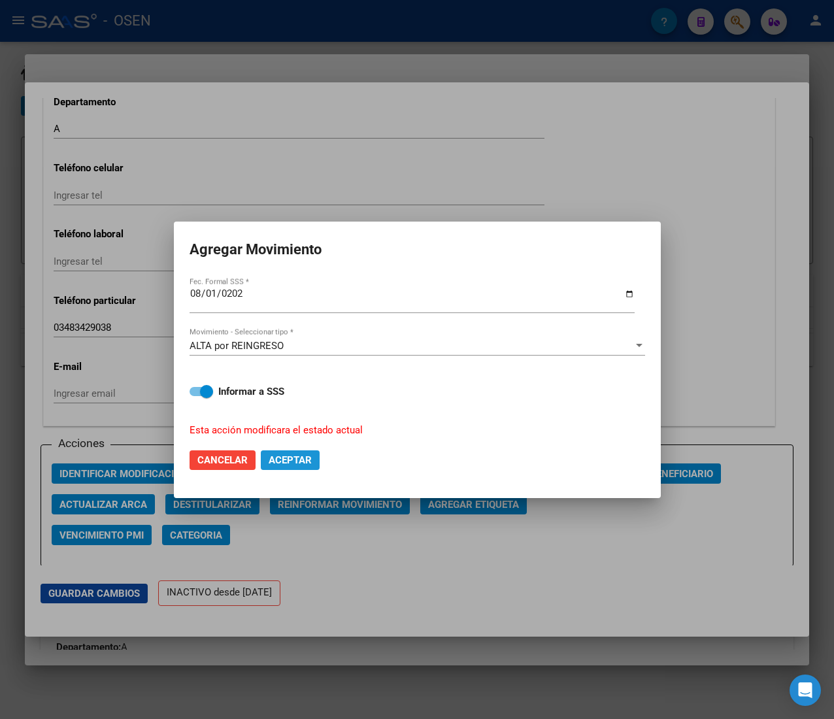
drag, startPoint x: 287, startPoint y: 451, endPoint x: 400, endPoint y: 439, distance: 113.1
click at [286, 451] on button "Aceptar" at bounding box center [290, 460] width 59 height 20
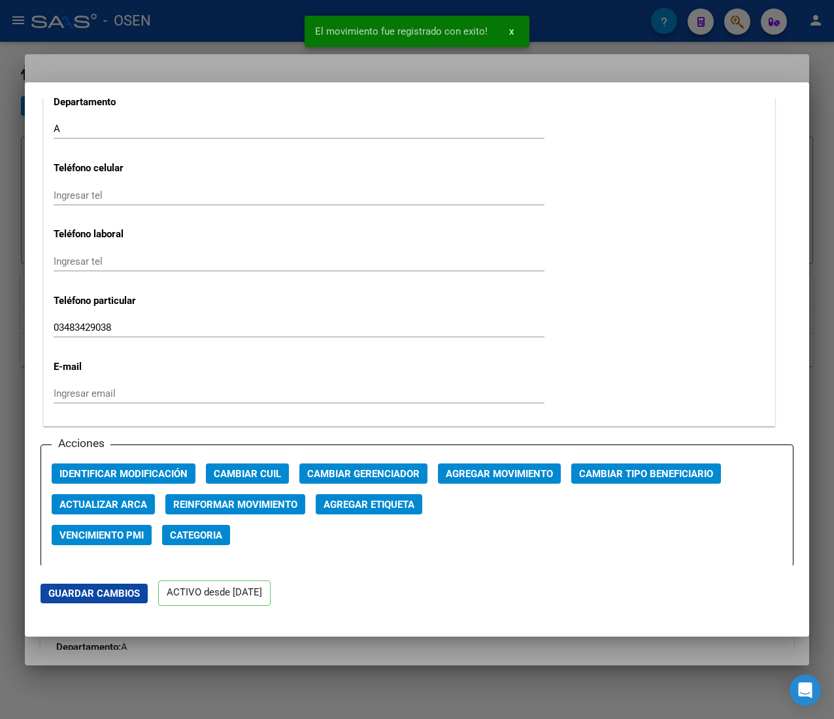
click at [261, 33] on div at bounding box center [417, 359] width 834 height 719
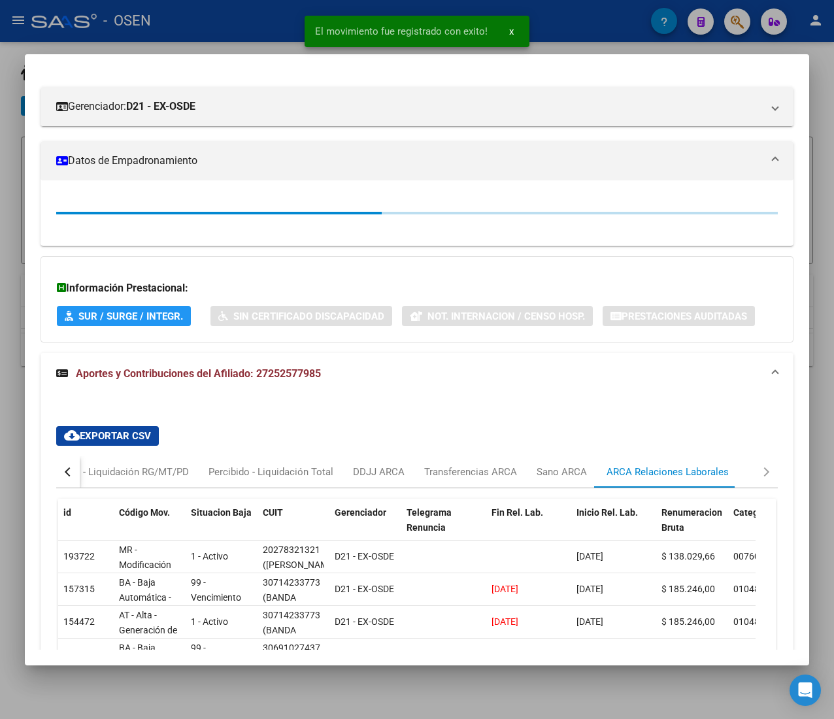
click at [265, 15] on div at bounding box center [417, 359] width 834 height 719
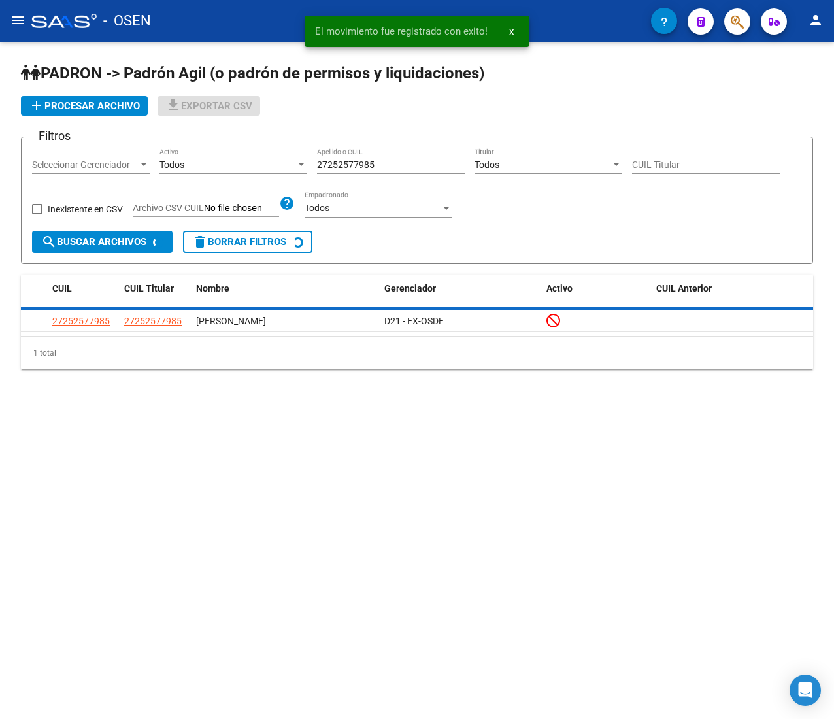
drag, startPoint x: 390, startPoint y: 161, endPoint x: 157, endPoint y: 149, distance: 232.9
click at [160, 149] on div "Filtros Seleccionar Gerenciador Seleccionar Gerenciador Todos Activo 2725257798…" at bounding box center [417, 189] width 770 height 83
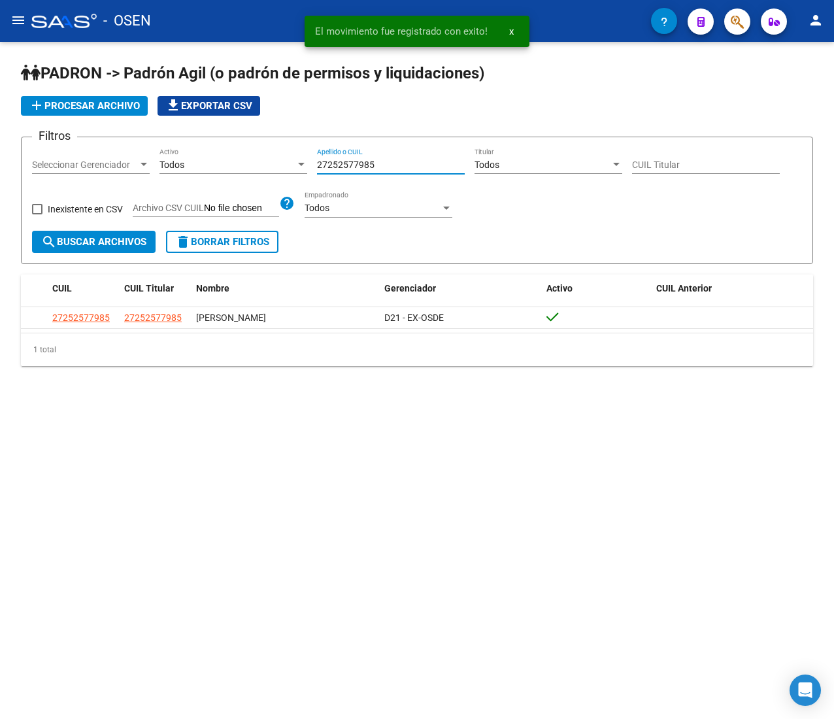
paste input "3286179169"
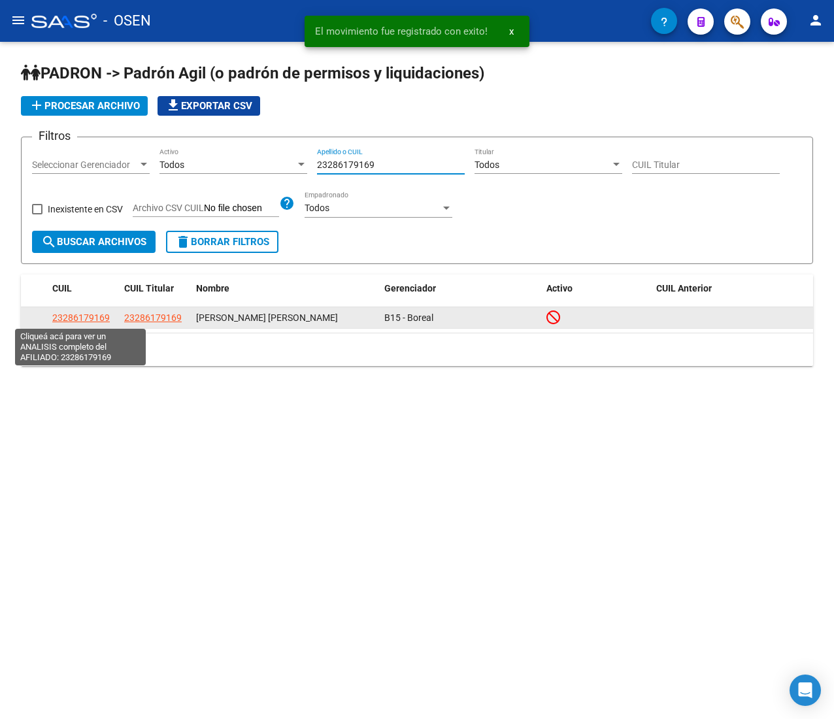
type input "23286179169"
click at [97, 316] on span "23286179169" at bounding box center [80, 317] width 57 height 10
type textarea "23286179169"
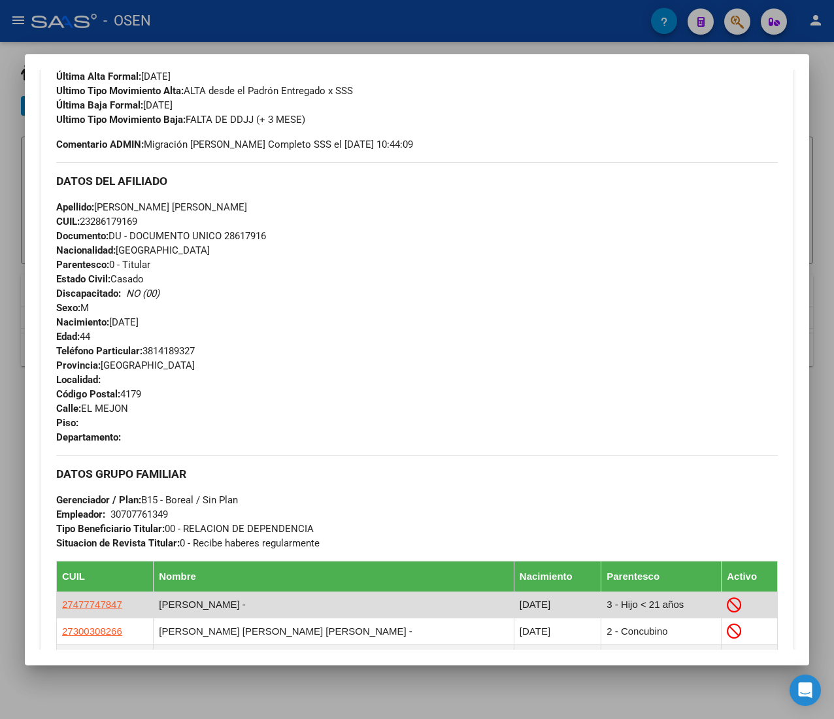
scroll to position [680, 0]
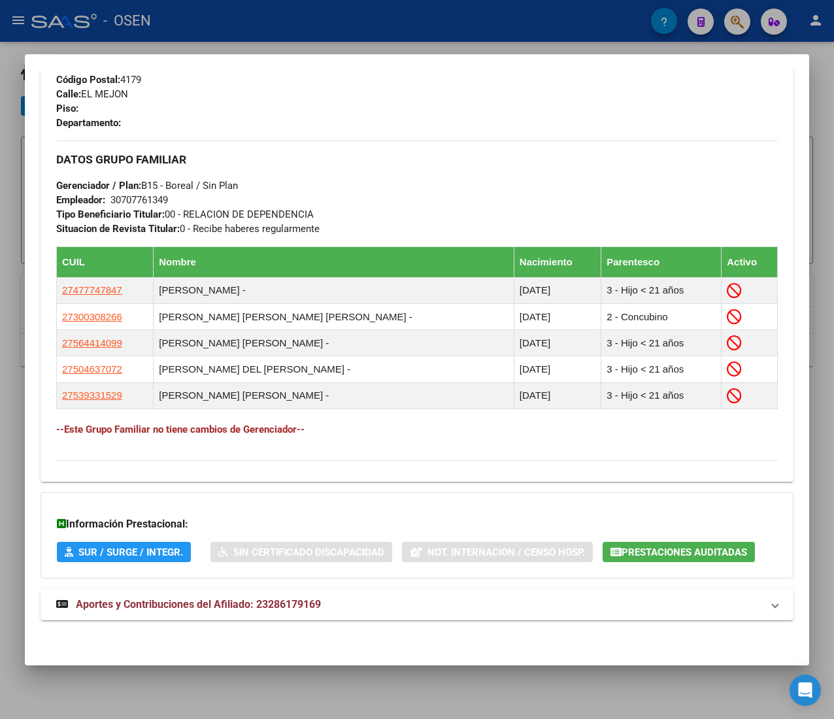
click at [422, 618] on mat-expansion-panel-header "Aportes y Contribuciones del Afiliado: 23286179169" at bounding box center [417, 604] width 753 height 31
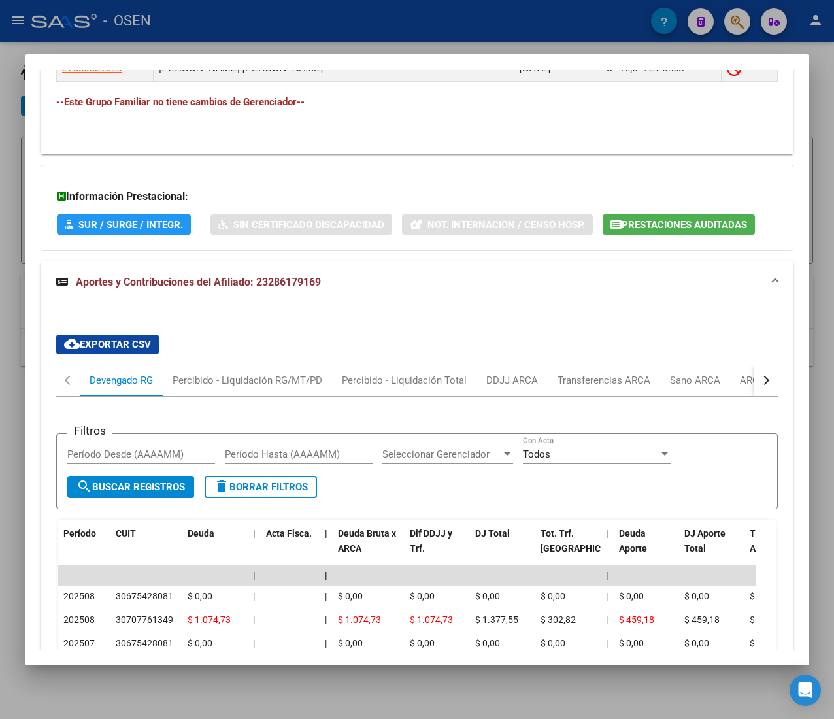
scroll to position [1265, 0]
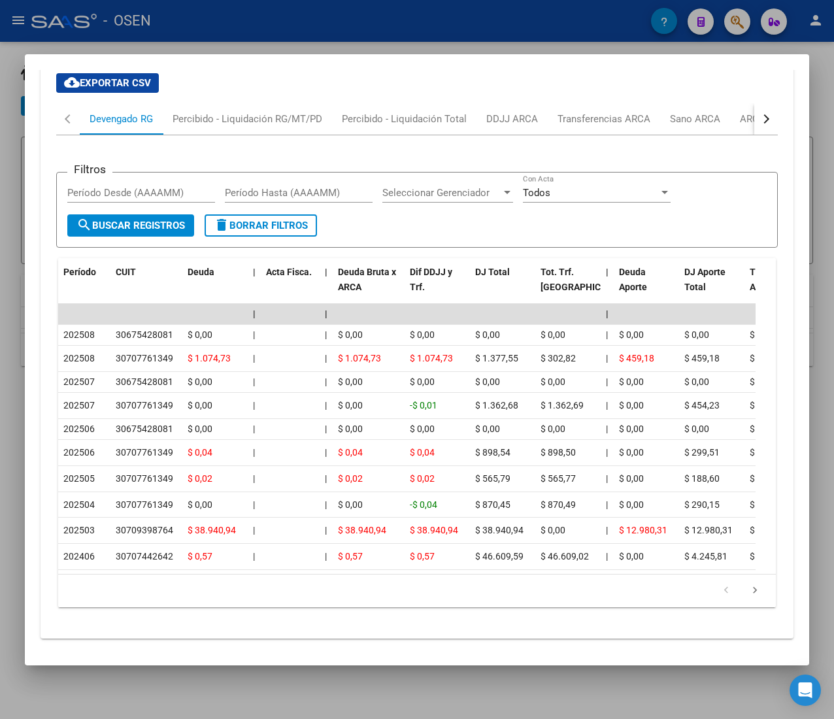
click at [754, 132] on button "button" at bounding box center [766, 118] width 24 height 31
click at [704, 135] on div "ARCA Relaciones Laborales" at bounding box center [668, 118] width 142 height 31
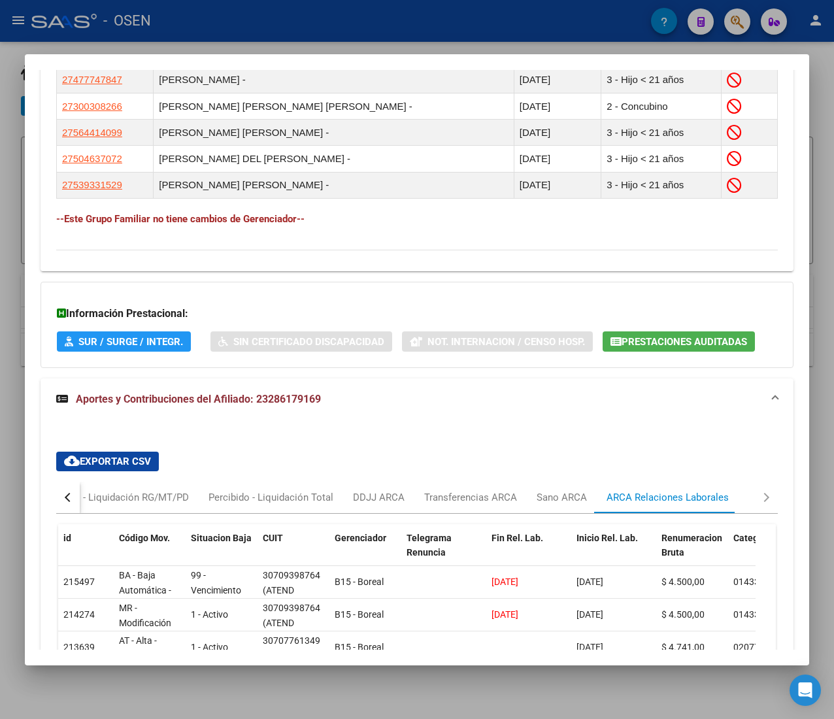
scroll to position [954, 0]
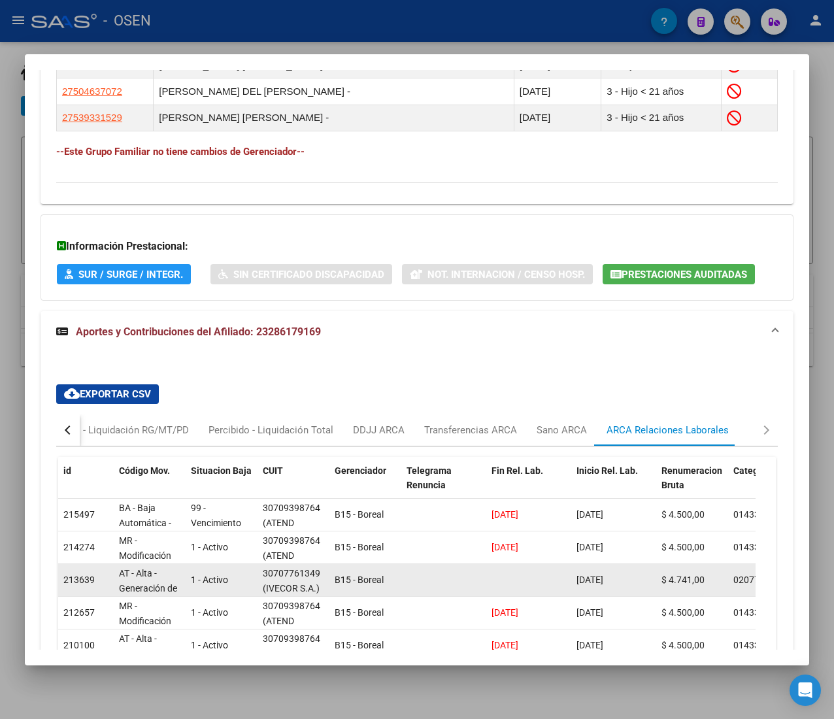
drag, startPoint x: 306, startPoint y: 574, endPoint x: 320, endPoint y: 574, distance: 13.7
click at [320, 574] on div "30707761349 (IVECOR S.A.)" at bounding box center [293, 579] width 61 height 27
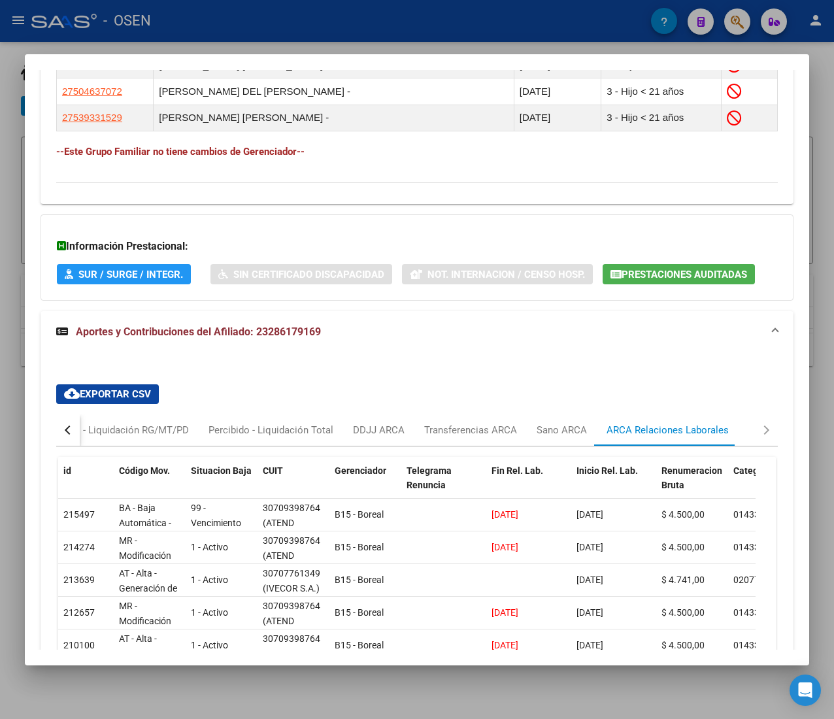
click at [72, 431] on div "button" at bounding box center [69, 429] width 9 height 9
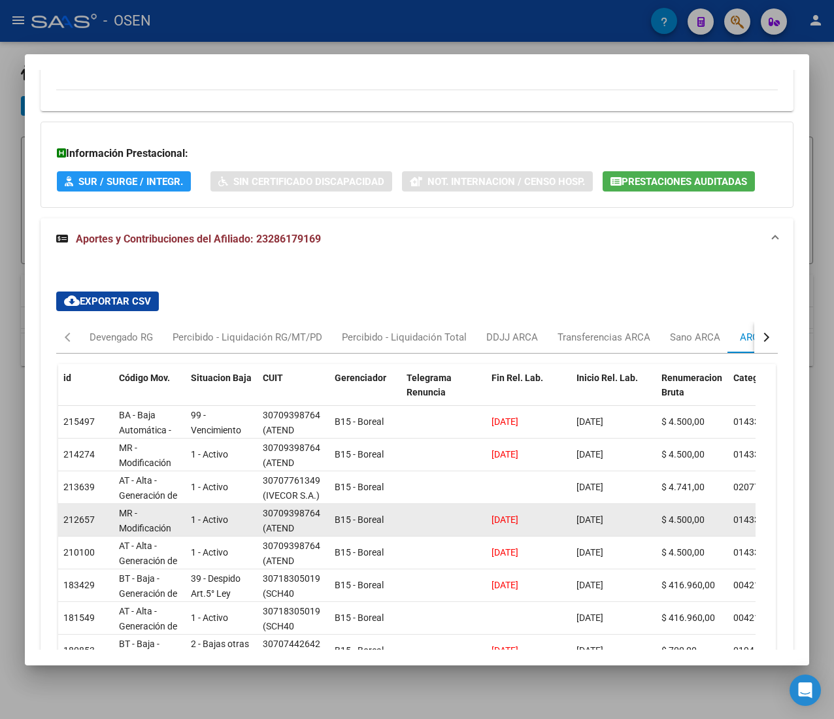
scroll to position [1215, 0]
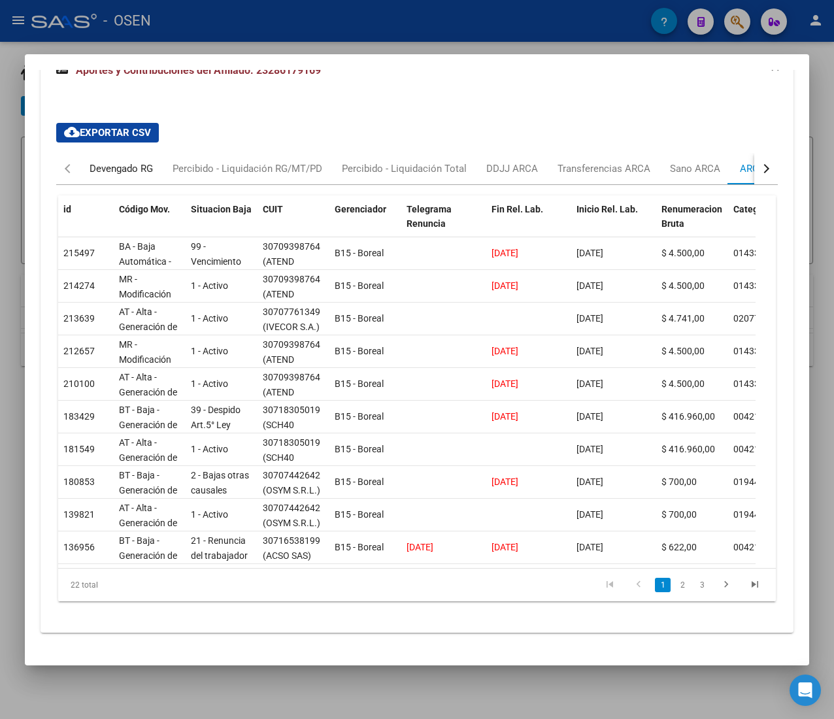
click at [135, 169] on div "Devengado RG" at bounding box center [121, 168] width 63 height 14
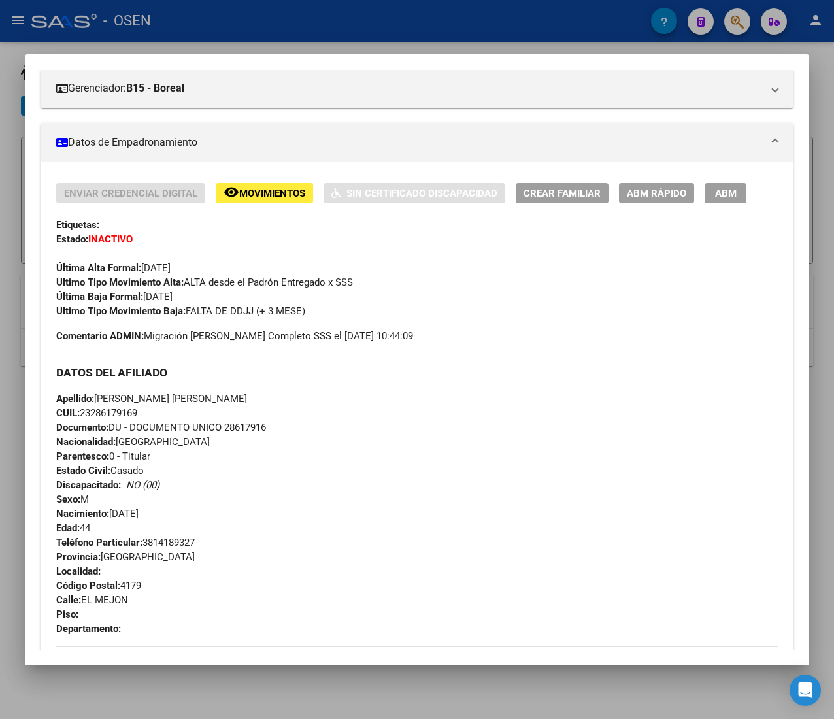
scroll to position [170, 0]
click at [656, 198] on span "ABM Rápido" at bounding box center [656, 194] width 59 height 12
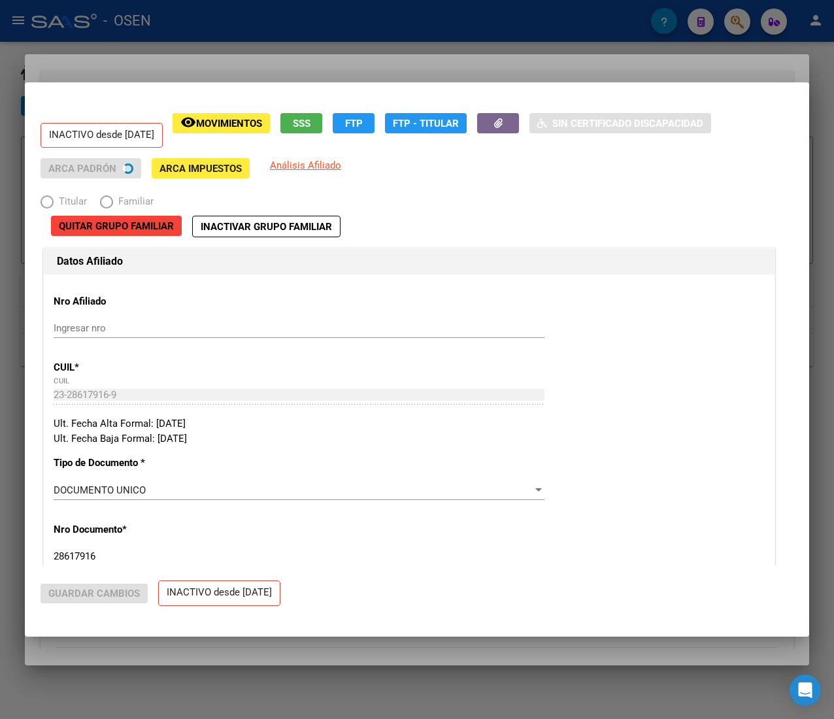
radio input "true"
type input "30-70776134-9"
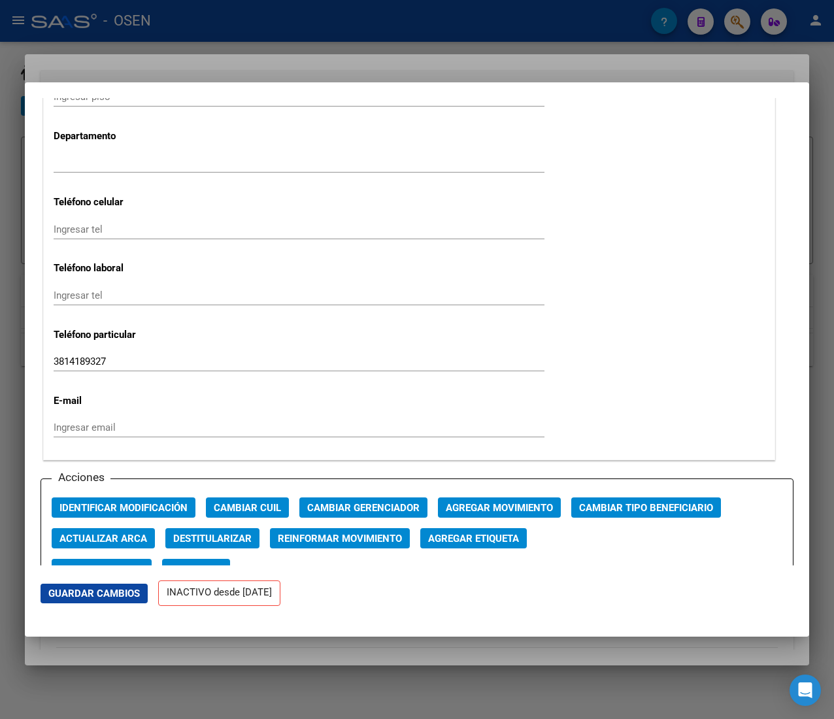
scroll to position [1568, 0]
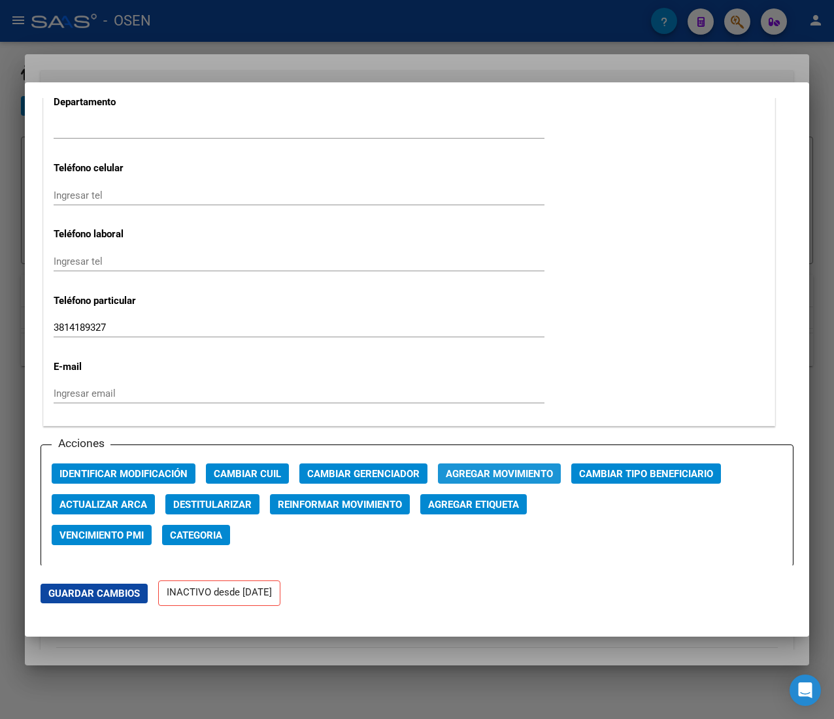
click at [489, 468] on span "Agregar Movimiento" at bounding box center [499, 474] width 107 height 12
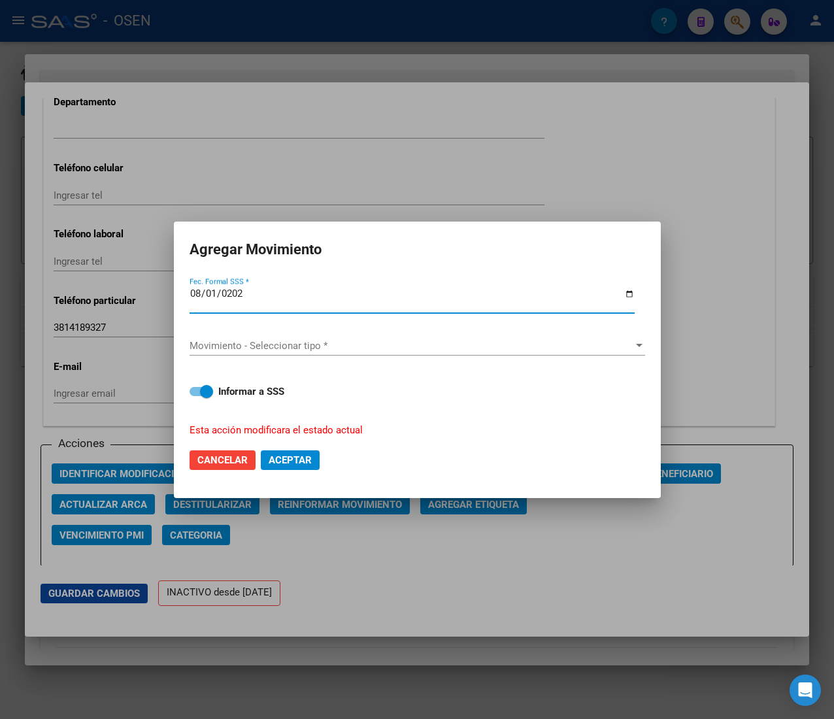
type input "2025-08-01"
click at [304, 344] on span "Movimiento - Seleccionar tipo *" at bounding box center [411, 346] width 444 height 12
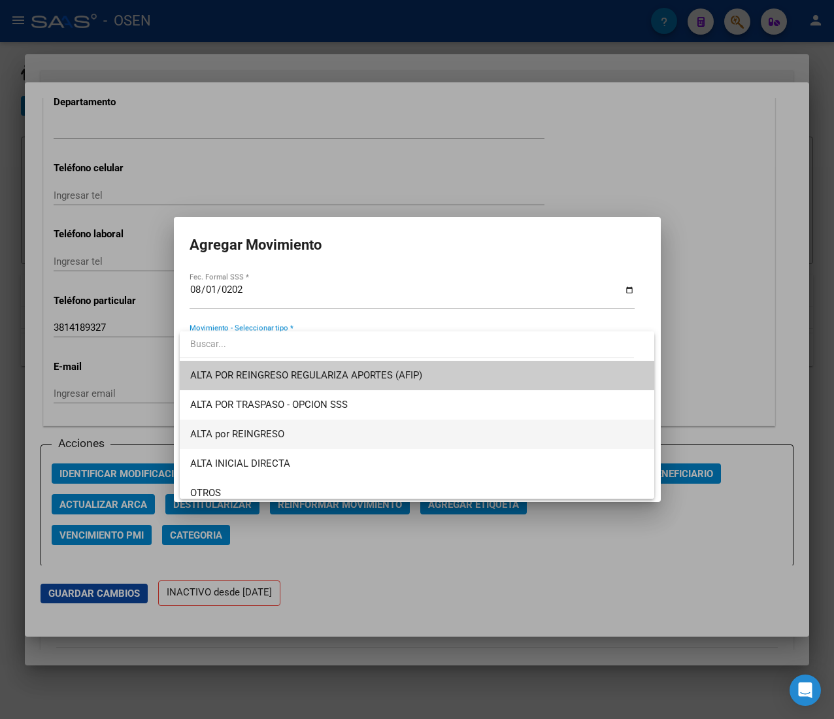
click at [304, 428] on span "ALTA por REINGRESO" at bounding box center [416, 433] width 453 height 29
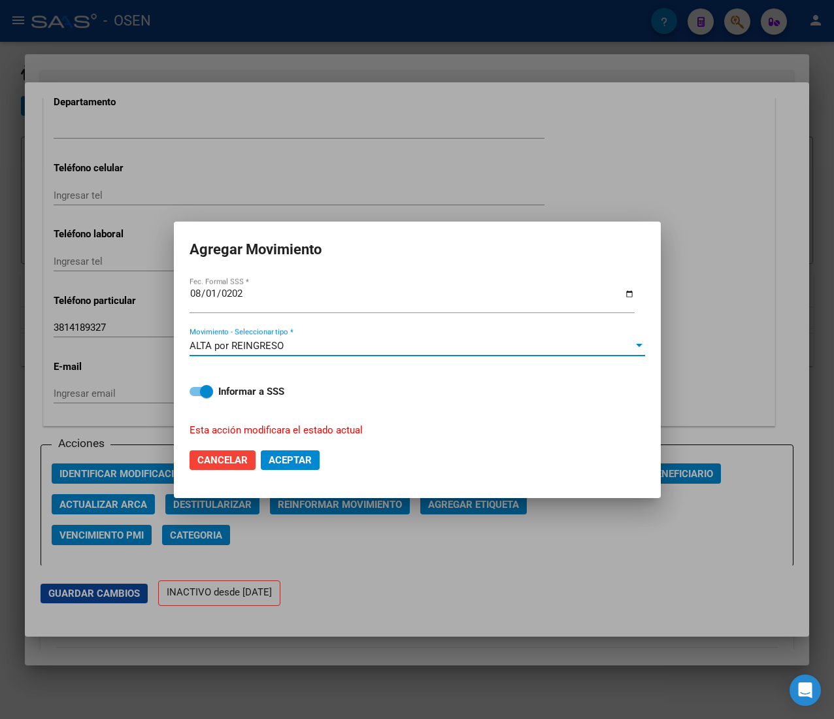
click at [287, 465] on button "Aceptar" at bounding box center [290, 460] width 59 height 20
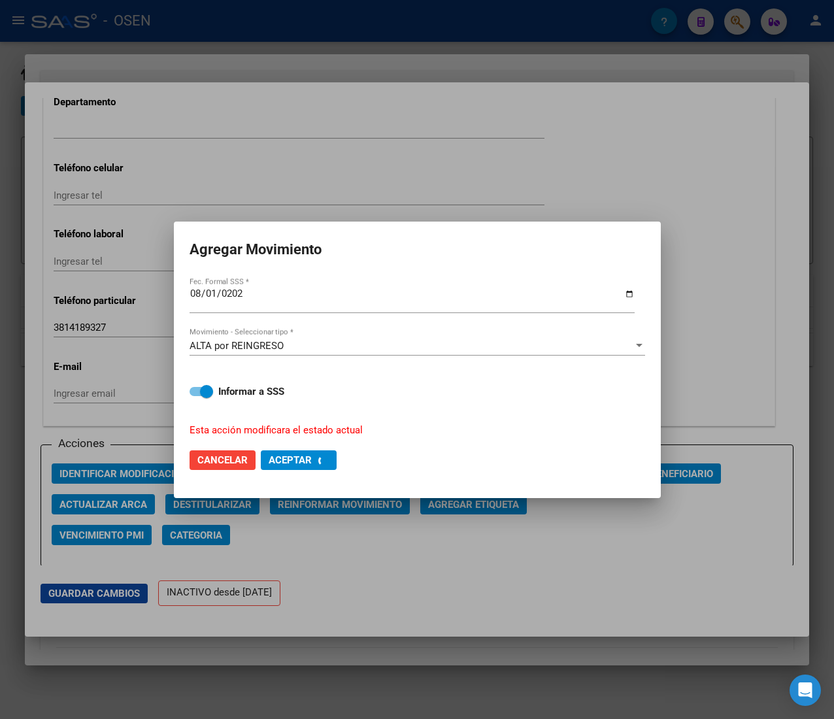
checkbox input "false"
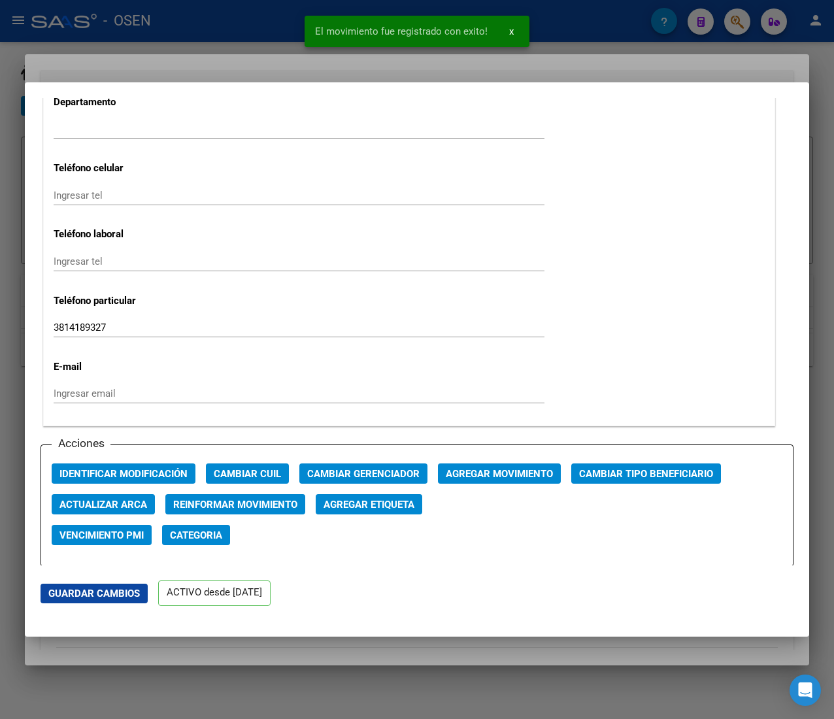
click at [240, 24] on div at bounding box center [417, 359] width 834 height 719
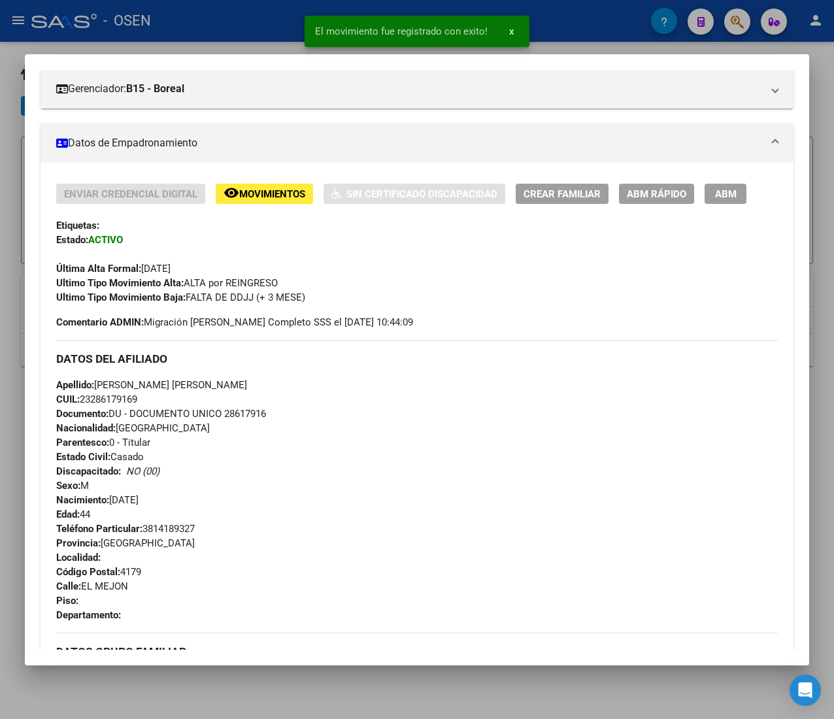
click at [240, 23] on div at bounding box center [417, 359] width 834 height 719
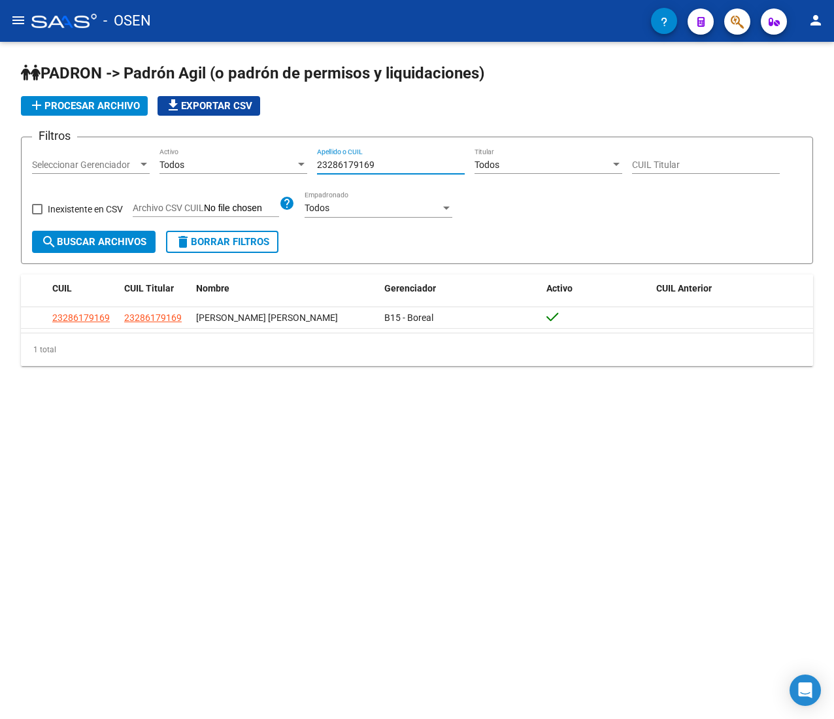
drag, startPoint x: 386, startPoint y: 162, endPoint x: 220, endPoint y: 158, distance: 165.4
click at [231, 158] on div "Filtros Seleccionar Gerenciador Seleccionar Gerenciador Todos Activo 2328617916…" at bounding box center [417, 189] width 770 height 83
paste input "7268710995"
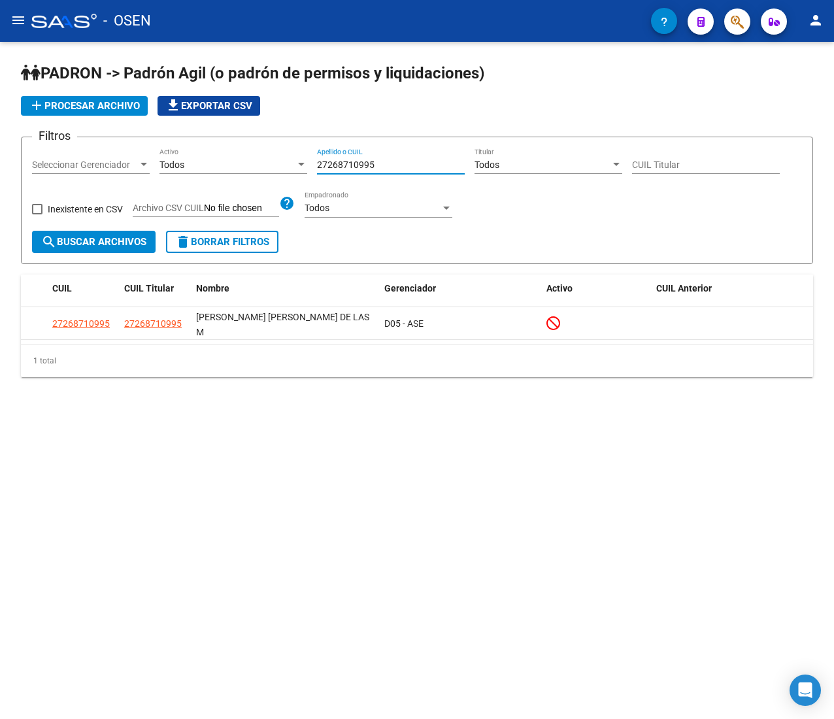
type input "27268710995"
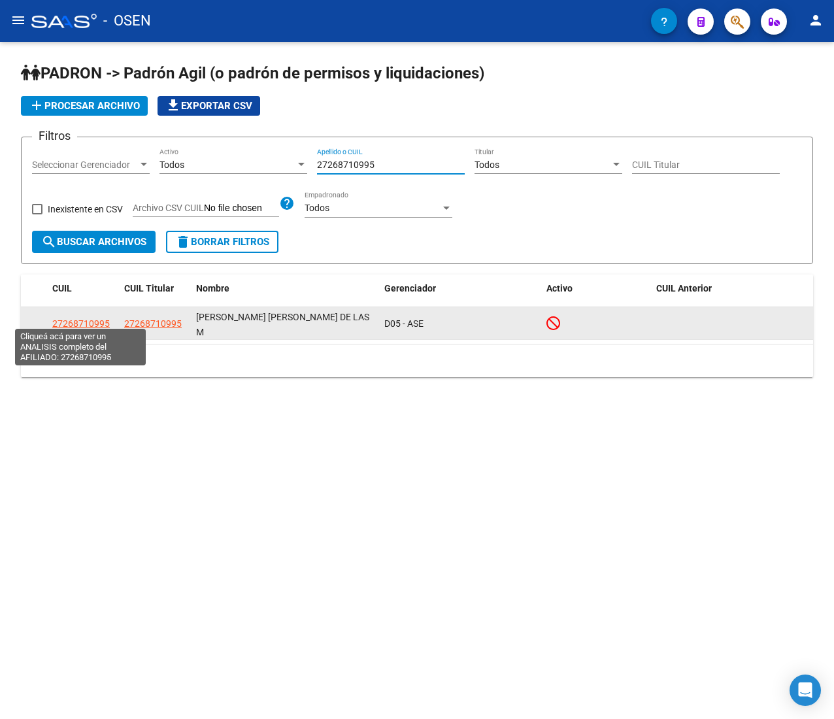
click at [90, 318] on span "27268710995" at bounding box center [80, 323] width 57 height 10
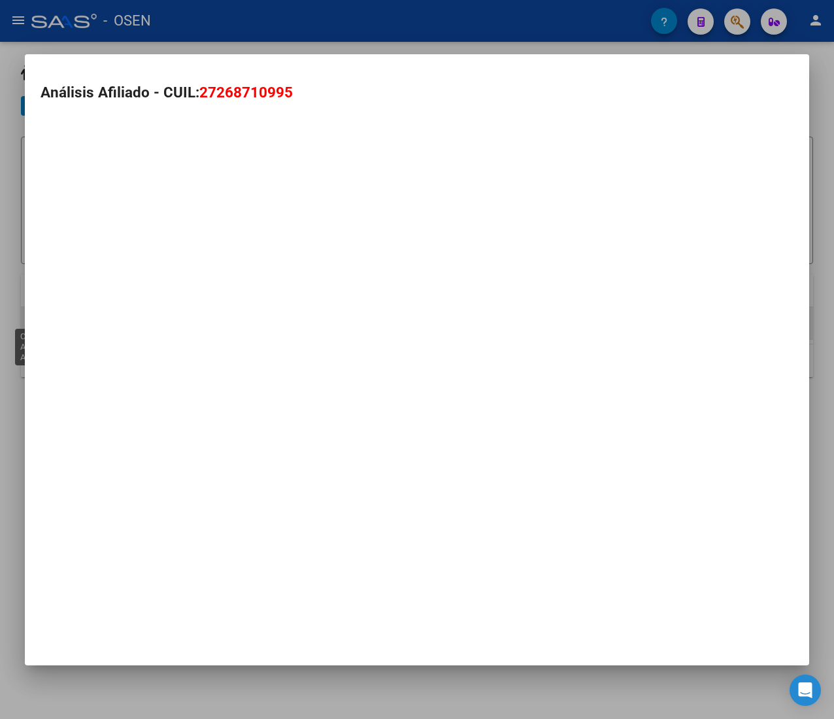
type textarea "27268710995"
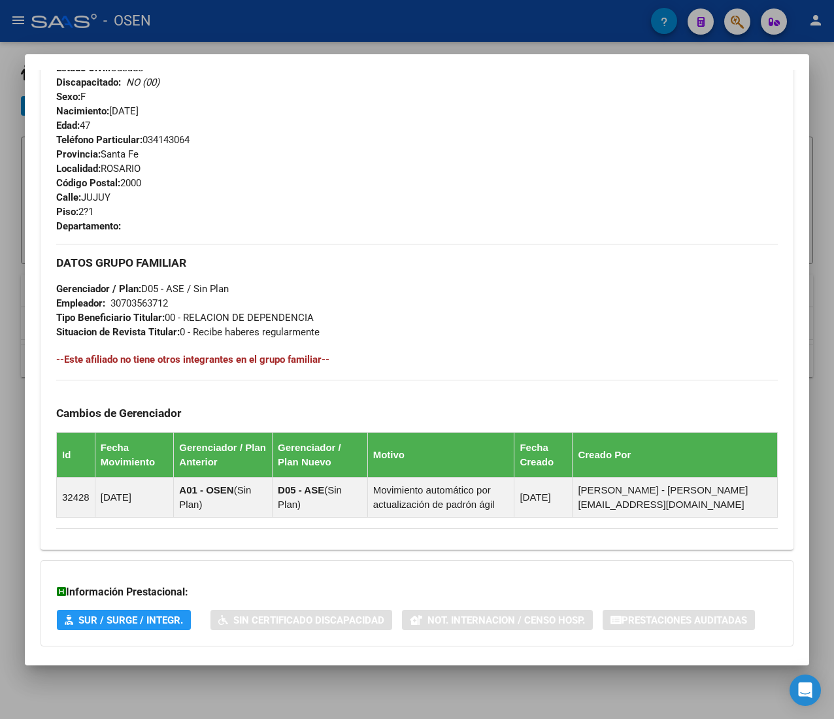
scroll to position [644, 0]
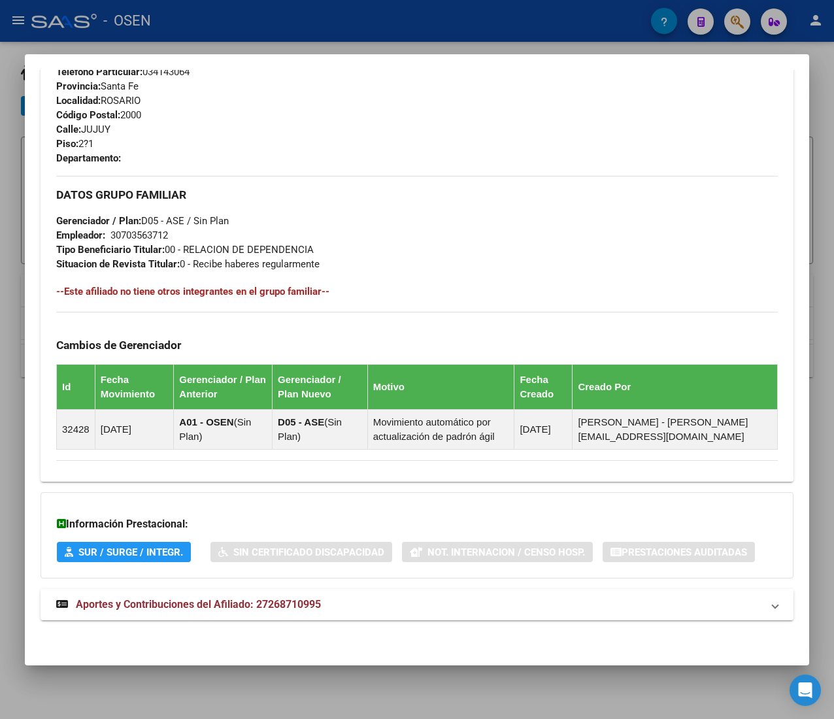
click at [362, 612] on mat-expansion-panel-header "Aportes y Contribuciones del Afiliado: 27268710995" at bounding box center [417, 604] width 753 height 31
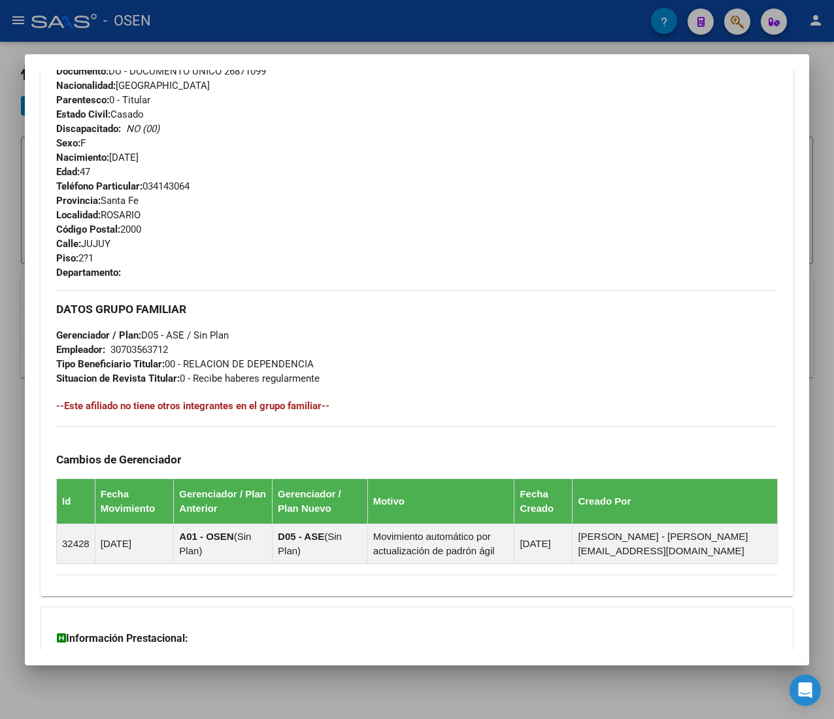
scroll to position [0, 0]
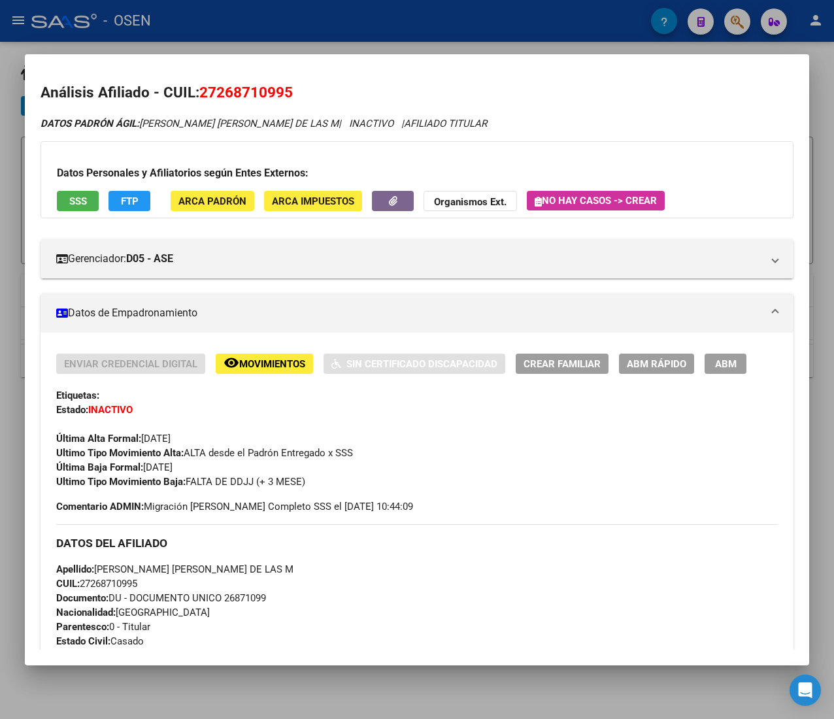
click at [651, 363] on span "ABM Rápido" at bounding box center [656, 364] width 59 height 12
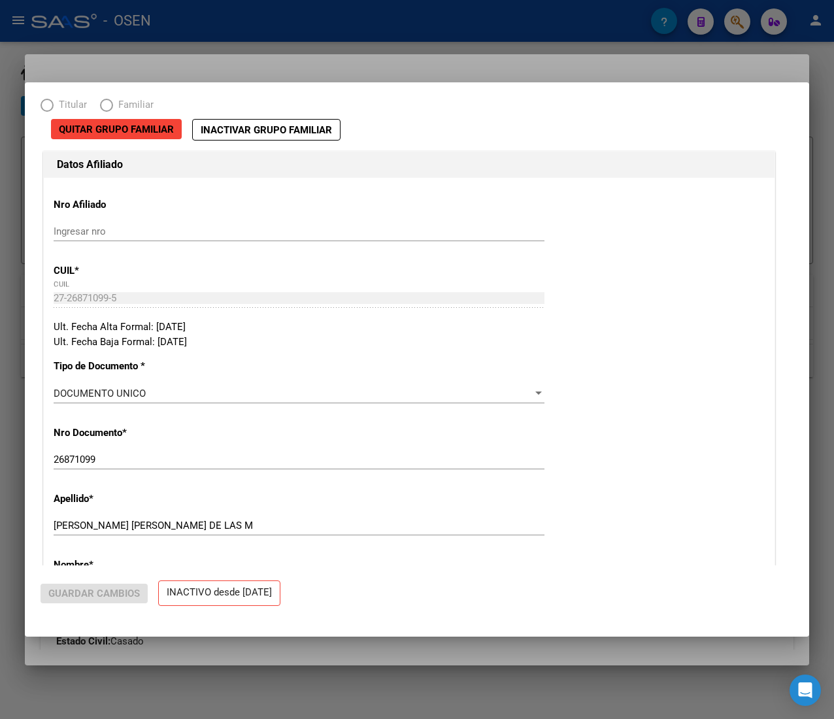
radio input "true"
type input "30-70356371-2"
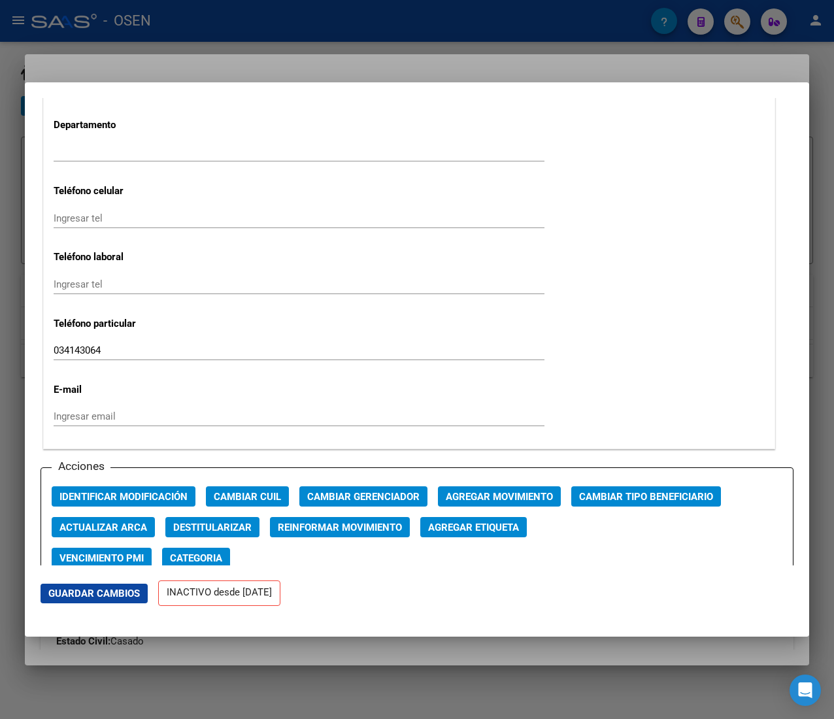
scroll to position [1568, 0]
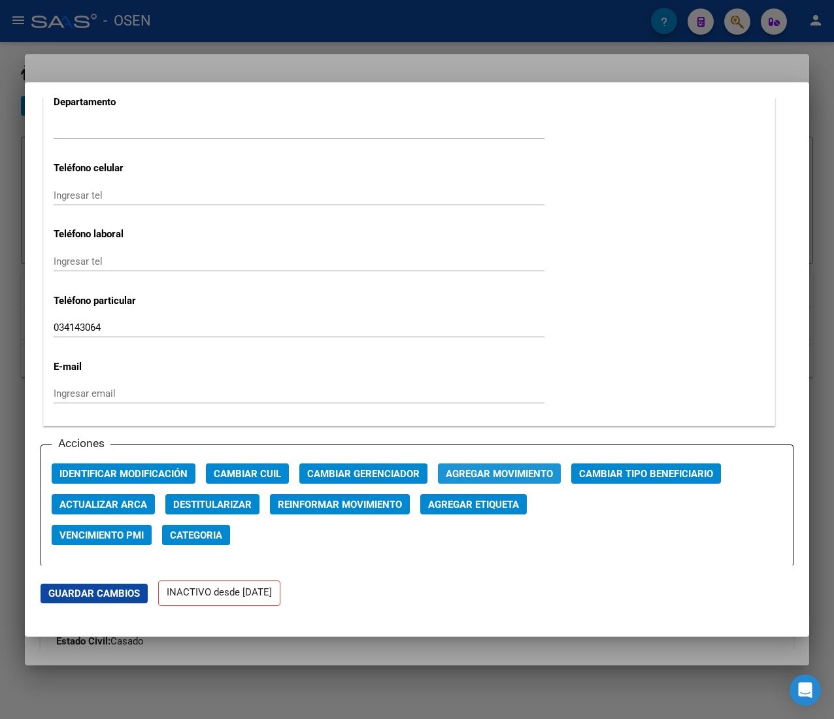
click at [467, 470] on span "Agregar Movimiento" at bounding box center [499, 474] width 107 height 12
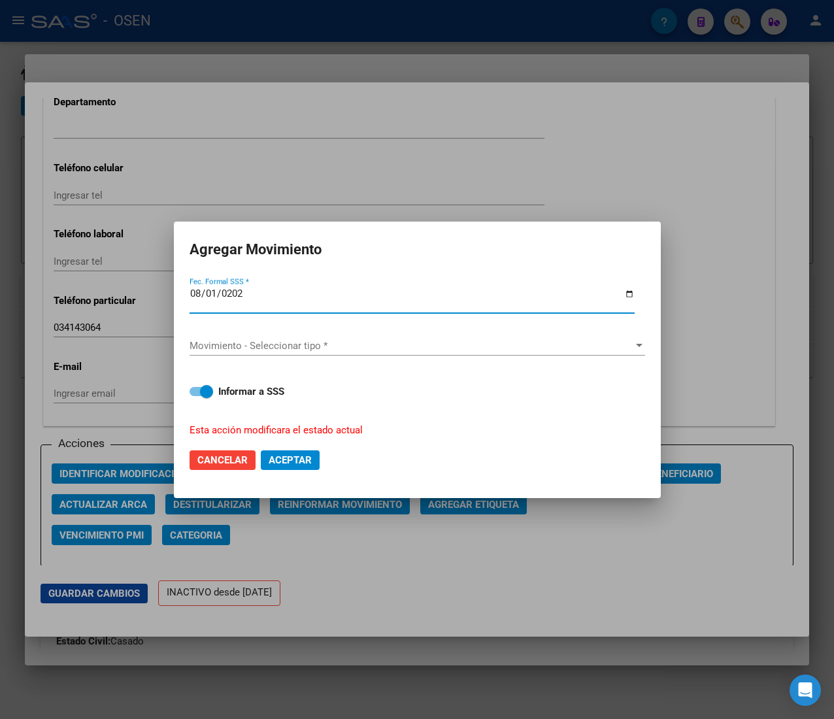
type input "2025-08-01"
click at [335, 333] on div "Movimiento - Seleccionar tipo * Movimiento - Seleccionar tipo *" at bounding box center [416, 346] width 455 height 42
click at [341, 357] on div "Movimiento - Seleccionar tipo * Movimiento - Seleccionar tipo *" at bounding box center [416, 352] width 455 height 32
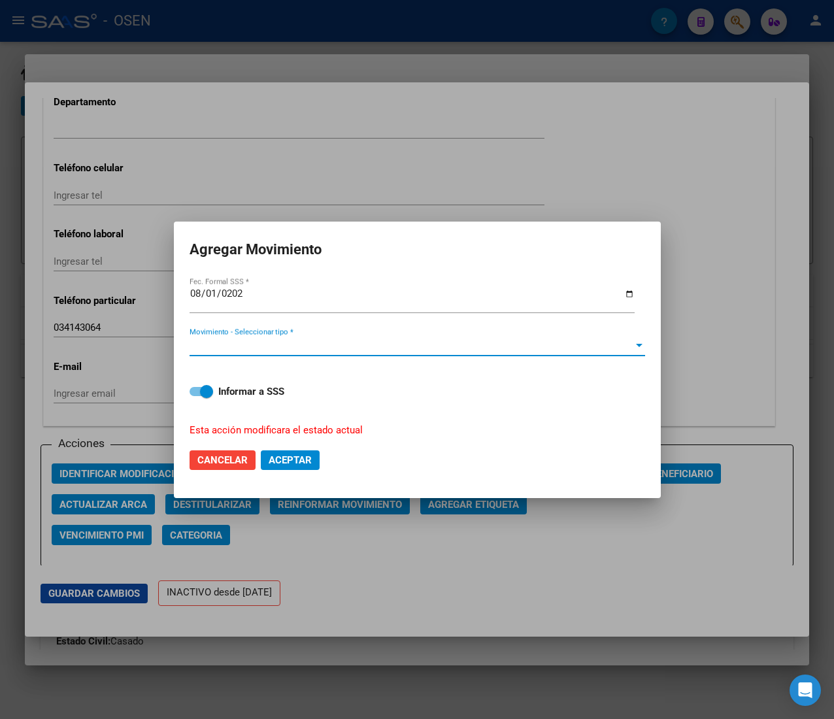
click at [344, 345] on span "Movimiento - Seleccionar tipo *" at bounding box center [411, 346] width 444 height 12
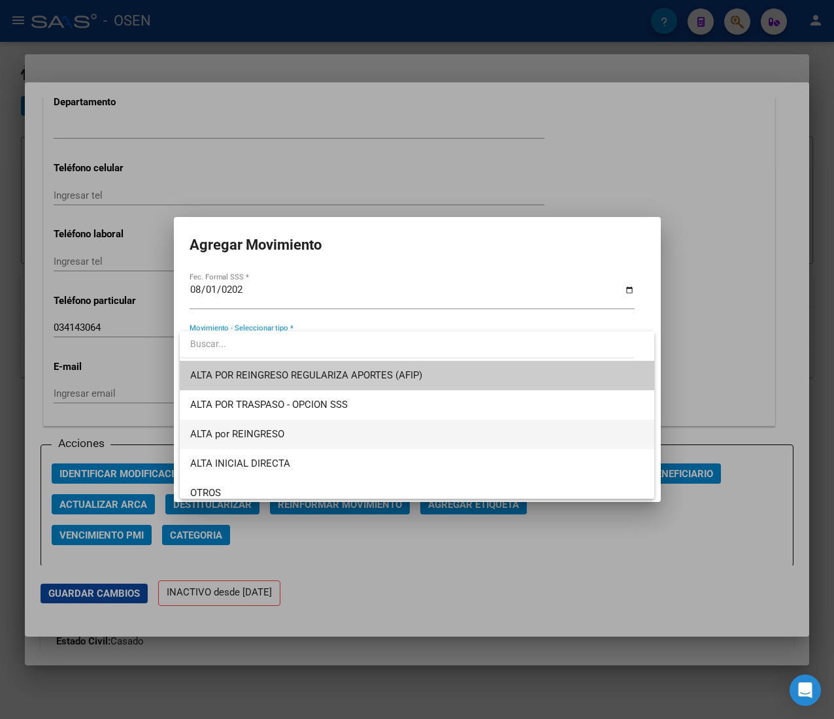
click at [331, 430] on span "ALTA por REINGRESO" at bounding box center [416, 433] width 453 height 29
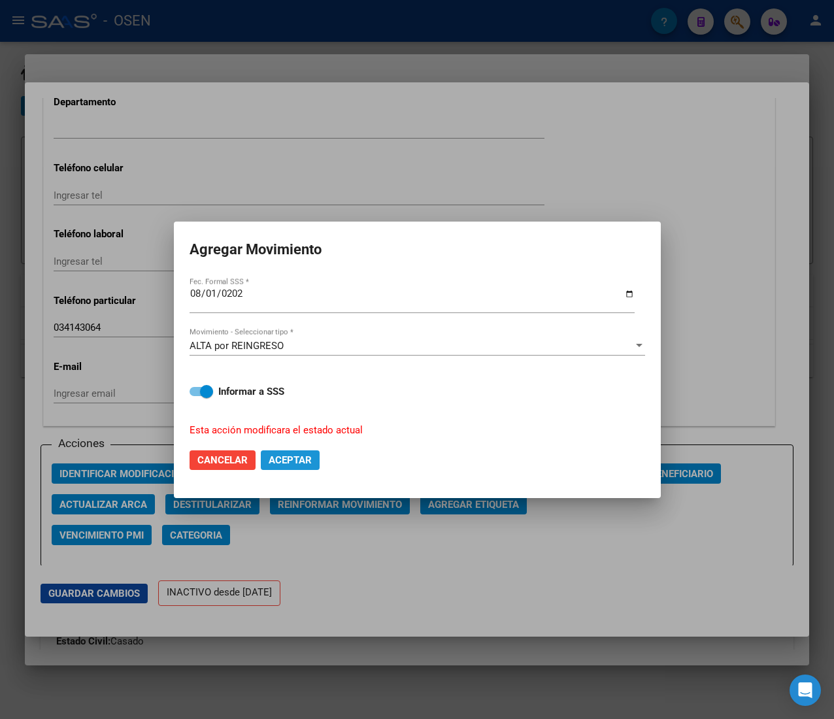
click at [304, 455] on span "Aceptar" at bounding box center [290, 460] width 43 height 12
checkbox input "false"
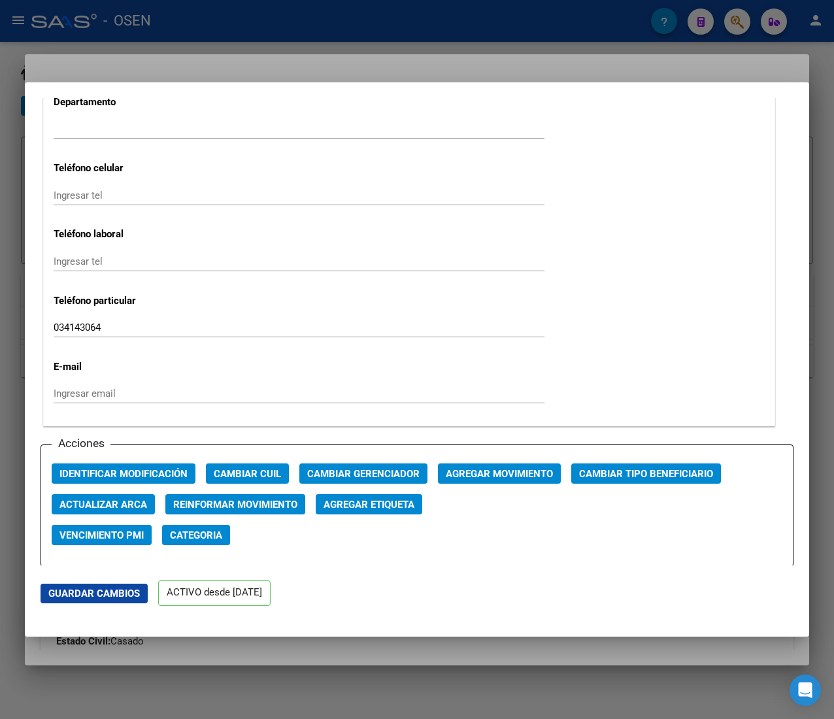
click at [399, 14] on div at bounding box center [417, 359] width 834 height 719
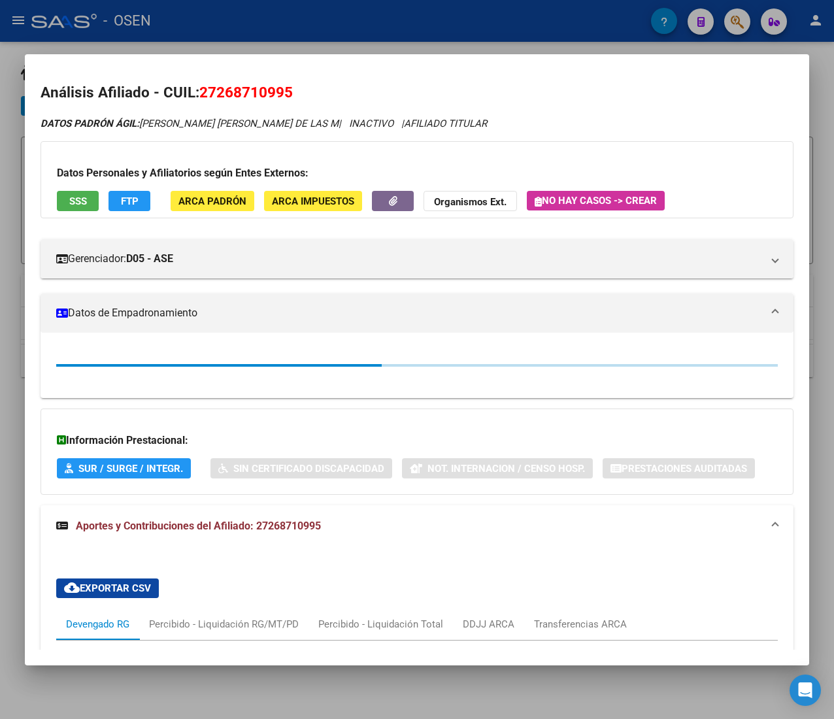
click at [399, 14] on div at bounding box center [417, 359] width 834 height 719
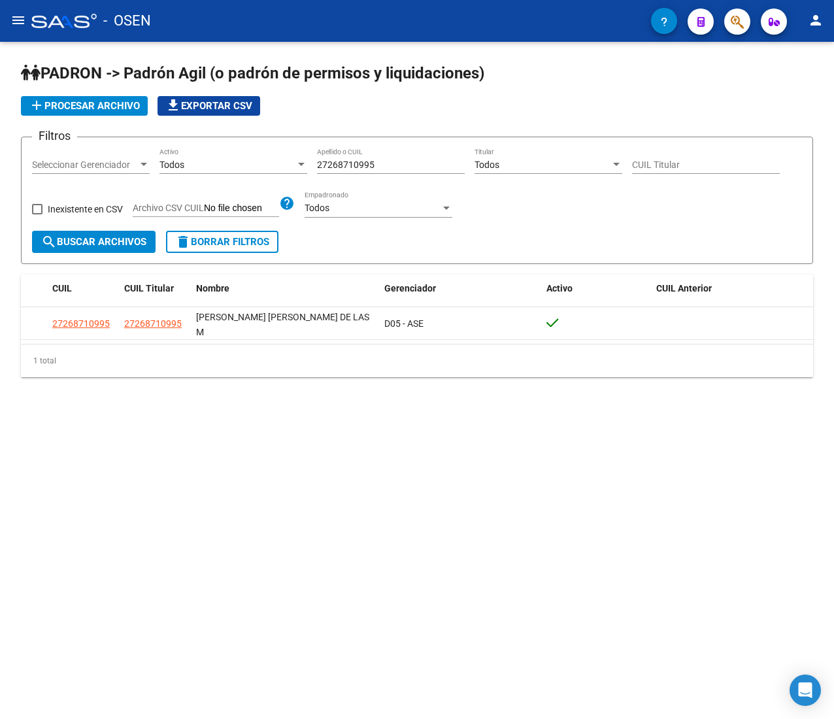
click at [382, 167] on input "27268710995" at bounding box center [391, 164] width 148 height 11
drag, startPoint x: 389, startPoint y: 164, endPoint x: 231, endPoint y: 172, distance: 159.0
click at [238, 172] on div "Filtros Seleccionar Gerenciador Seleccionar Gerenciador Todos Activo 2726871099…" at bounding box center [417, 189] width 770 height 83
paste input "0312867991"
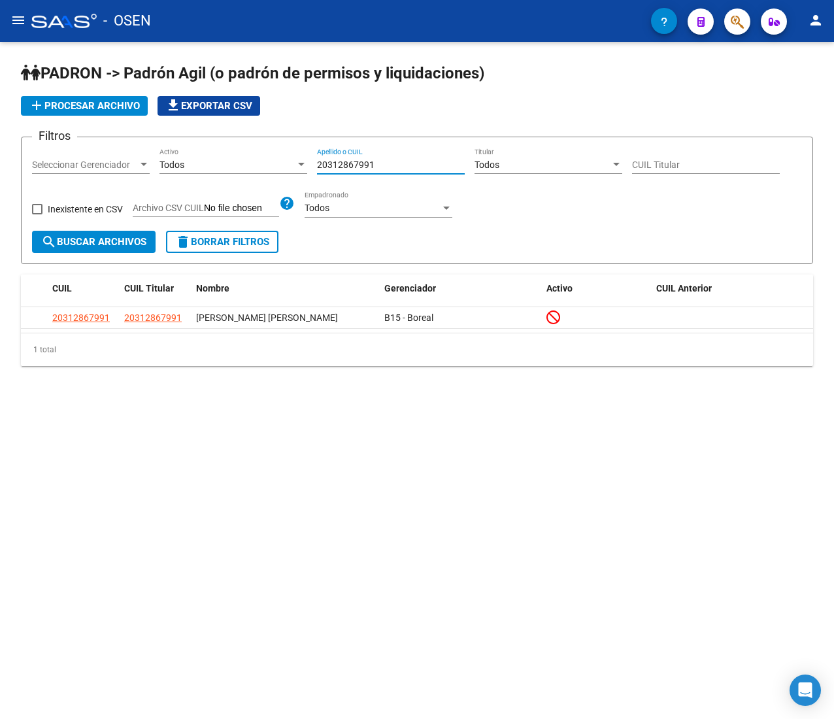
type input "20312867991"
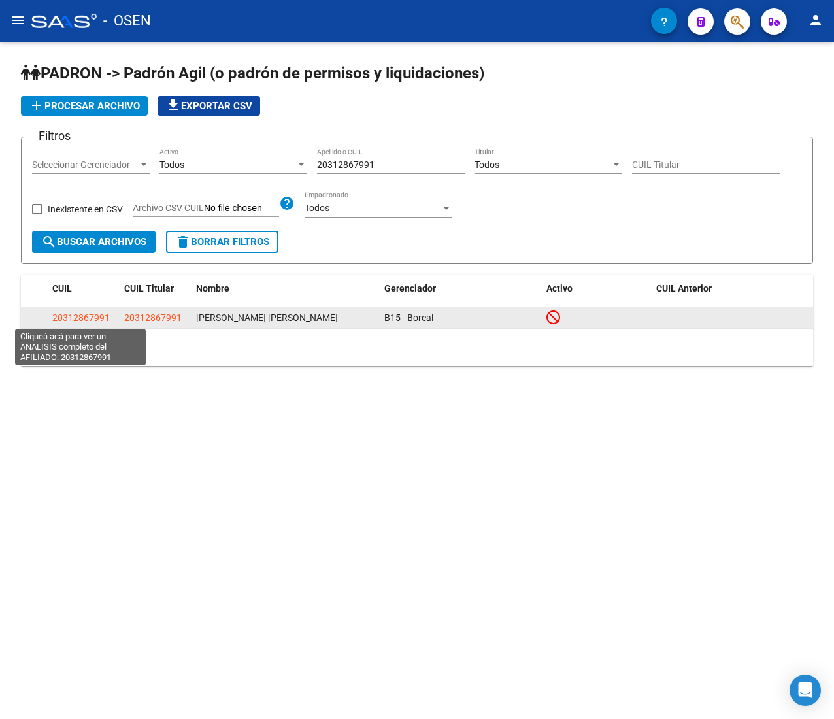
click at [97, 318] on span "20312867991" at bounding box center [80, 317] width 57 height 10
type textarea "20312867991"
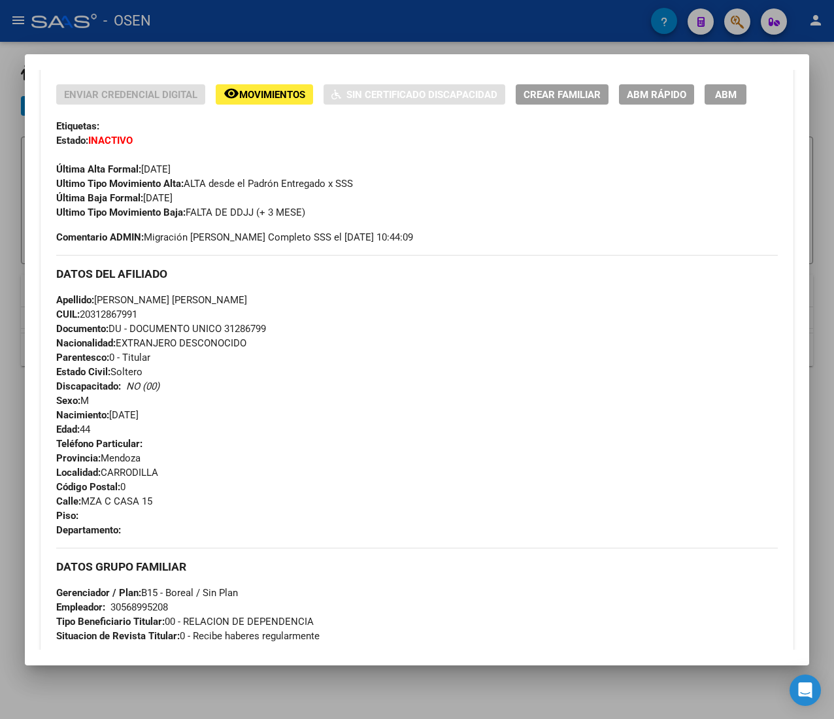
scroll to position [657, 0]
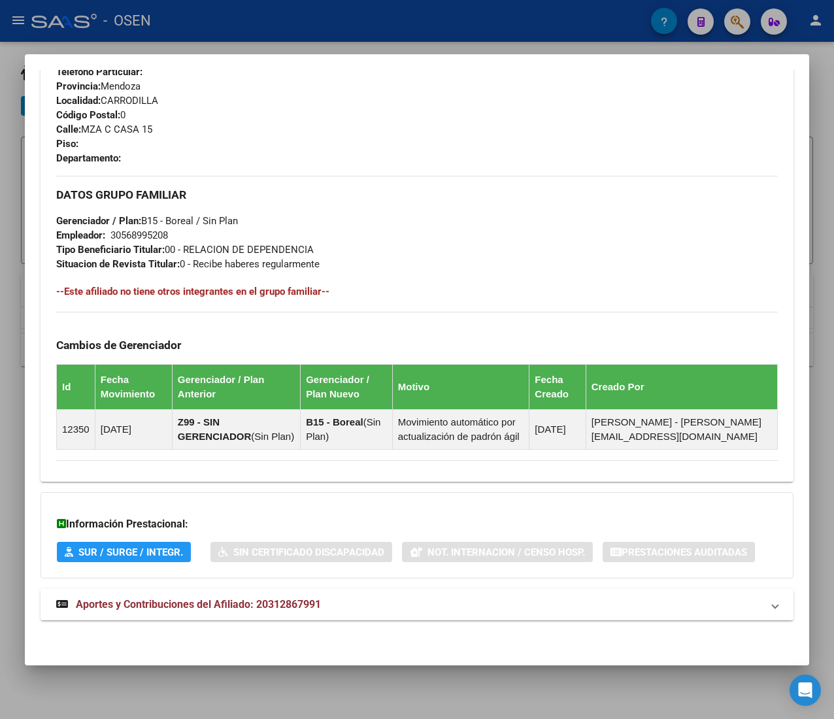
click at [424, 604] on mat-panel-title "Aportes y Contribuciones del Afiliado: 20312867991" at bounding box center [409, 605] width 706 height 16
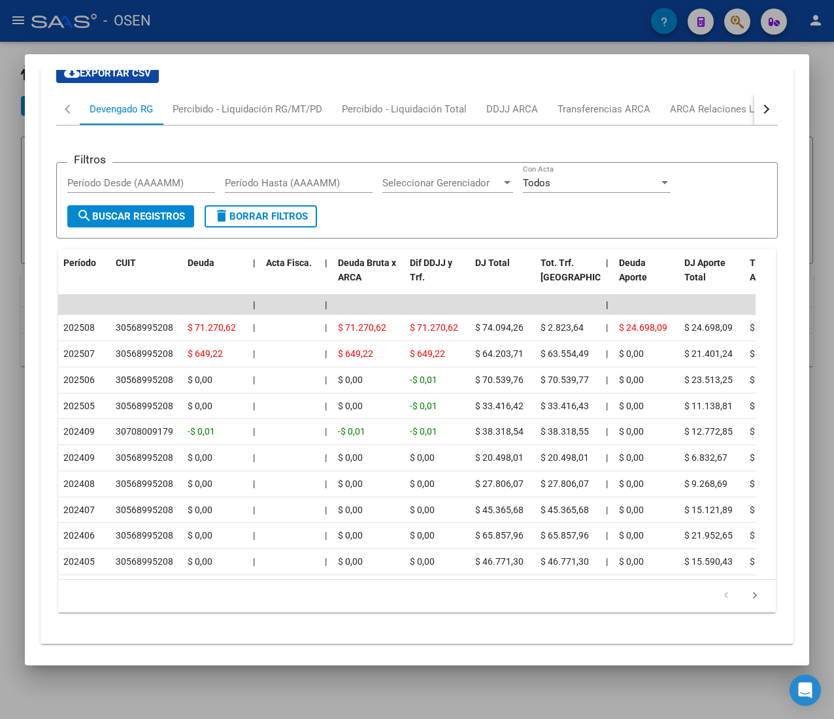
scroll to position [1243, 0]
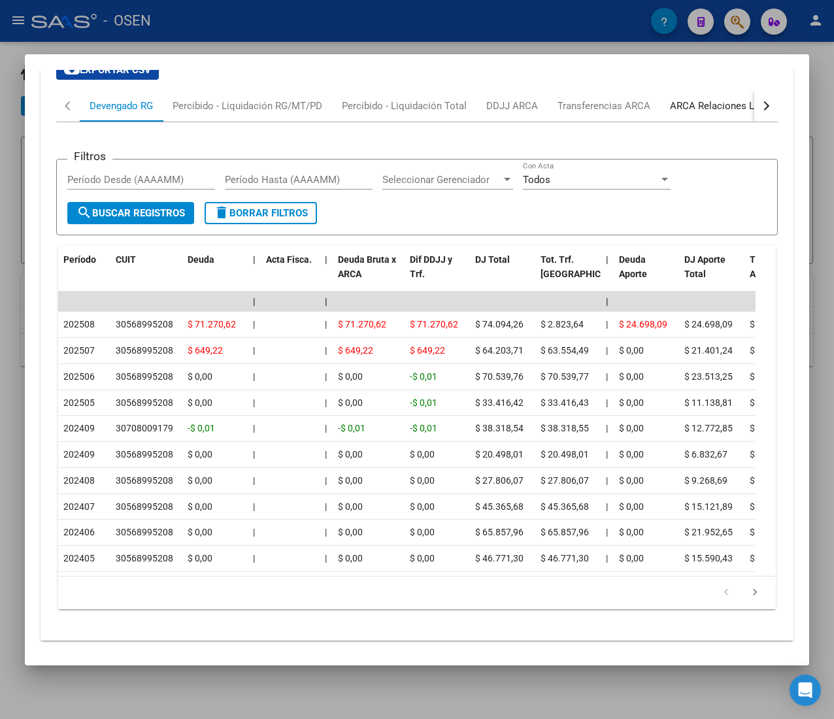
click at [698, 113] on div "ARCA Relaciones Laborales" at bounding box center [731, 106] width 122 height 14
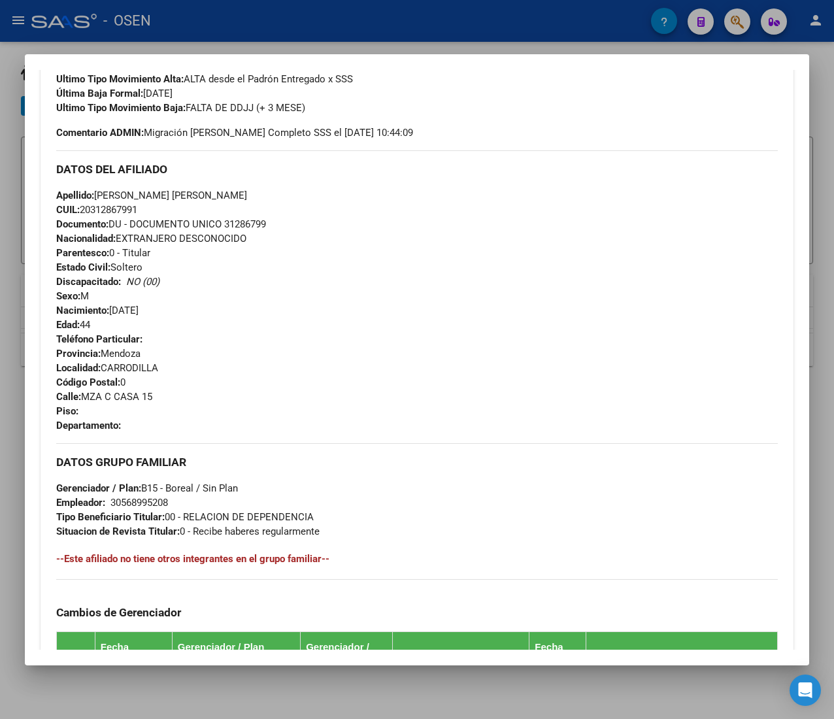
scroll to position [17, 0]
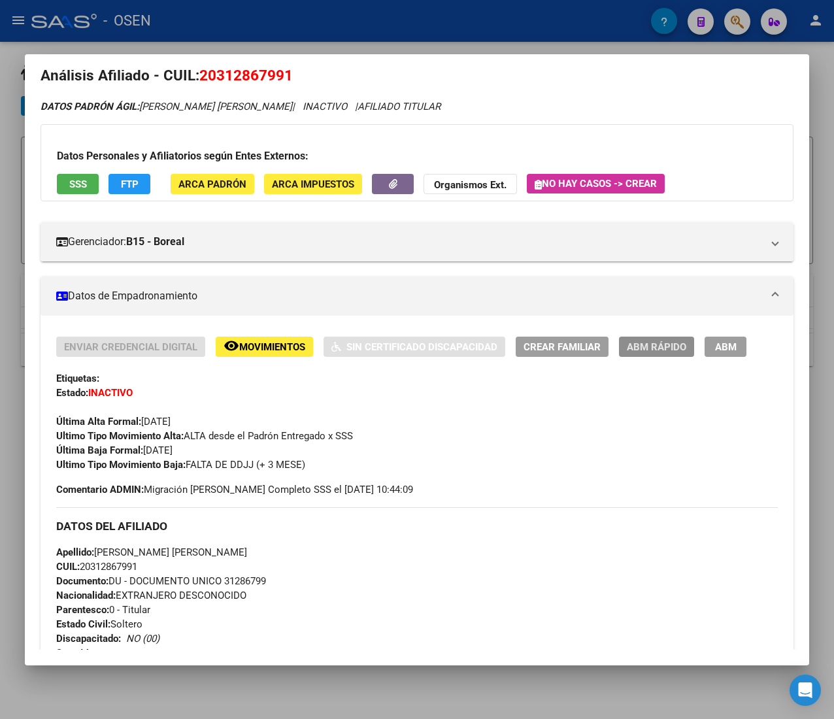
click at [657, 348] on span "ABM Rápido" at bounding box center [656, 347] width 59 height 12
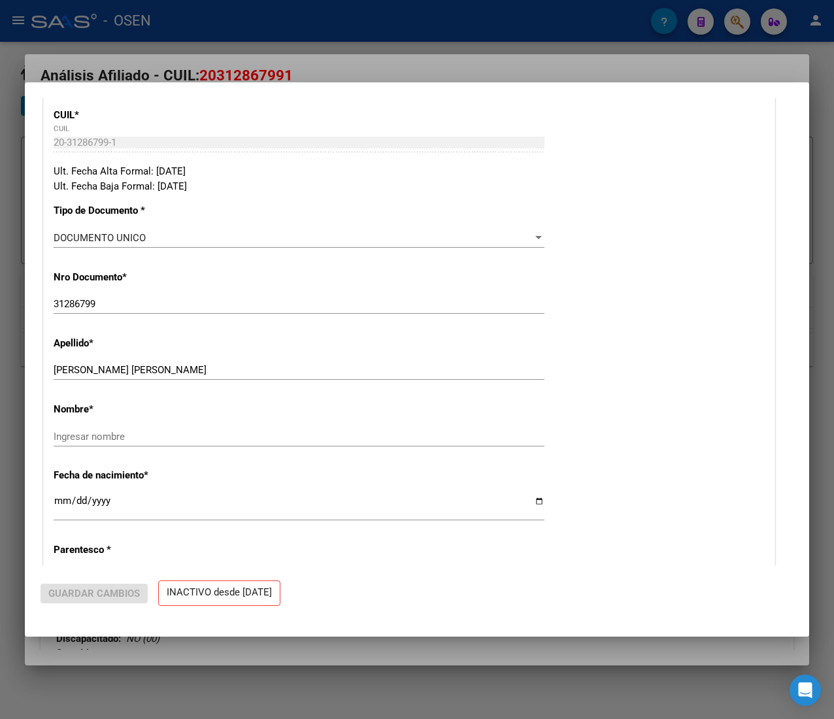
radio input "true"
type input "30-56899520-8"
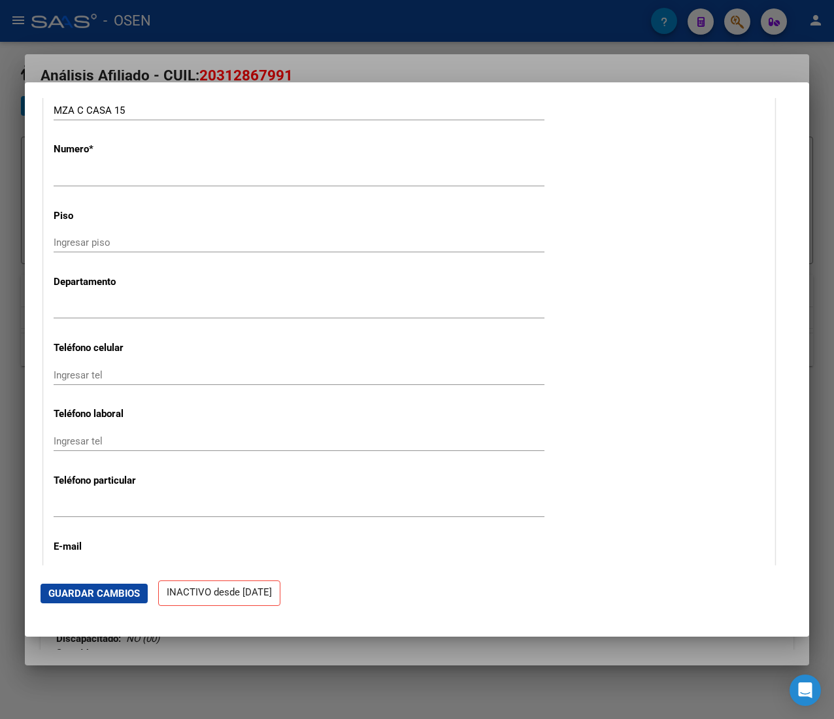
scroll to position [1568, 0]
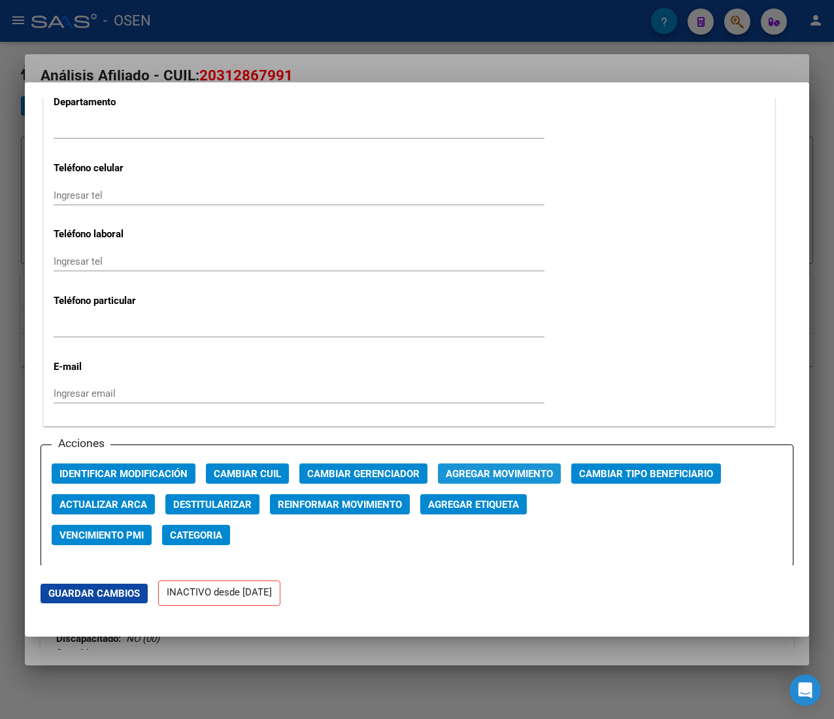
click at [500, 470] on span "Agregar Movimiento" at bounding box center [499, 474] width 107 height 12
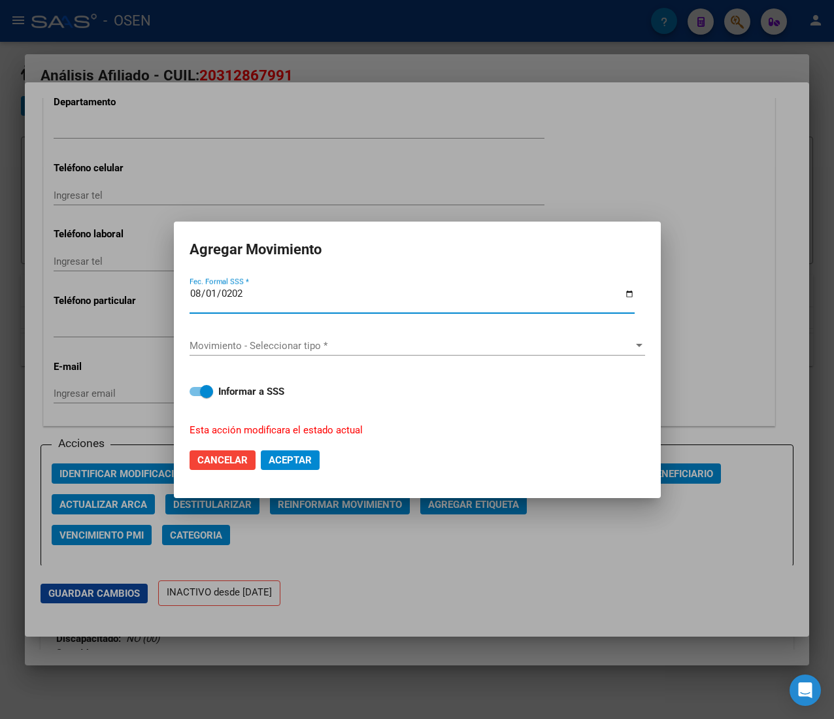
type input "2025-08-01"
click at [367, 342] on span "Movimiento - Seleccionar tipo *" at bounding box center [411, 346] width 444 height 12
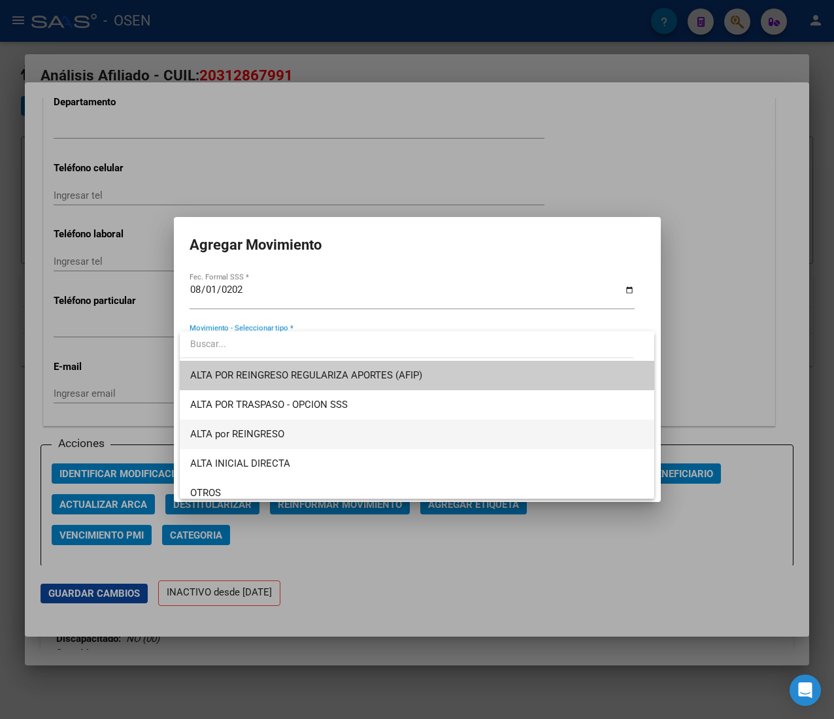
click at [330, 427] on span "ALTA por REINGRESO" at bounding box center [416, 433] width 453 height 29
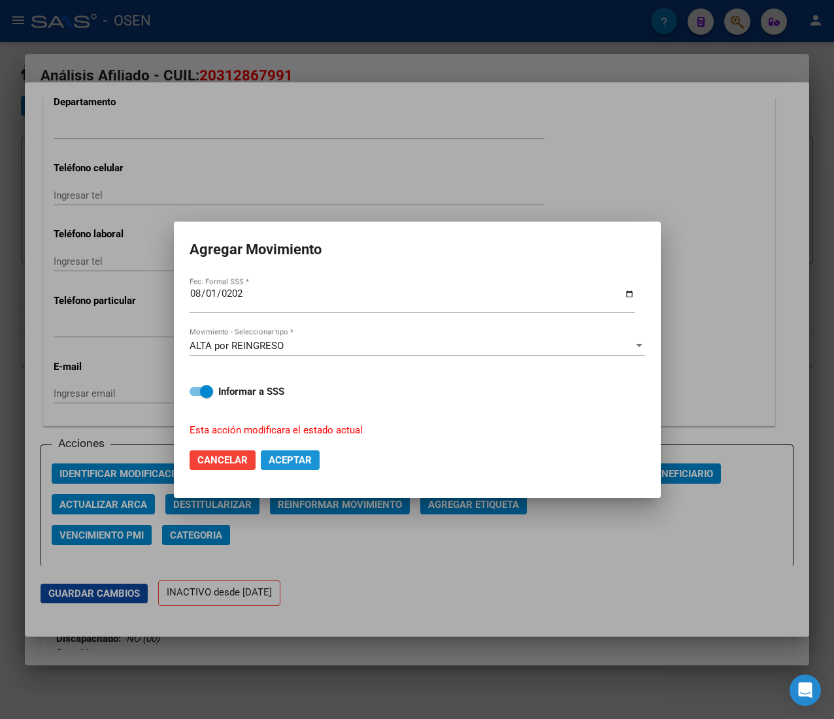
click at [304, 456] on span "Aceptar" at bounding box center [290, 460] width 43 height 12
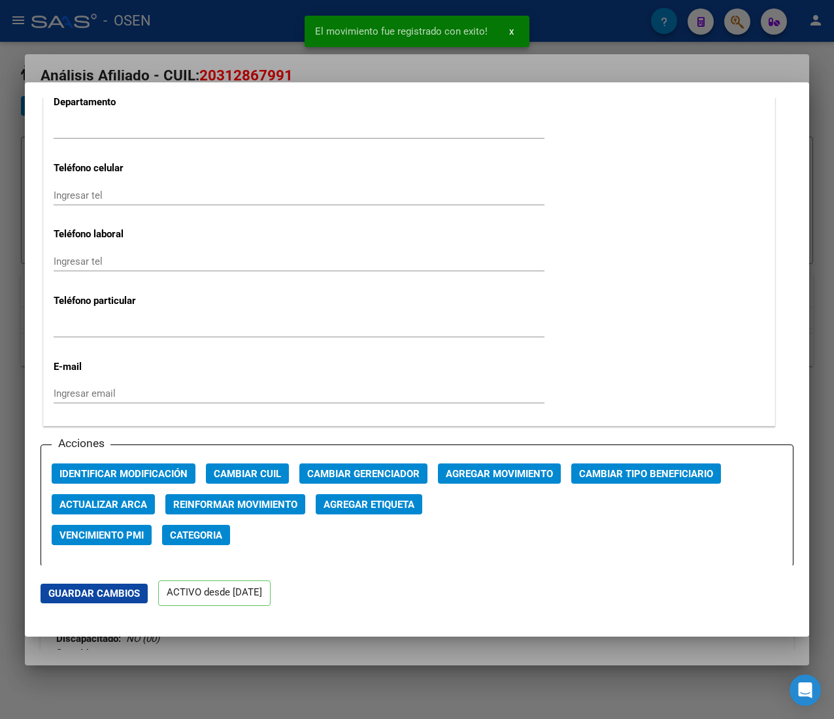
click at [290, 26] on div "El movimiento fue registrado con exito! x" at bounding box center [417, 31] width 256 height 63
click at [235, 26] on div at bounding box center [417, 359] width 834 height 719
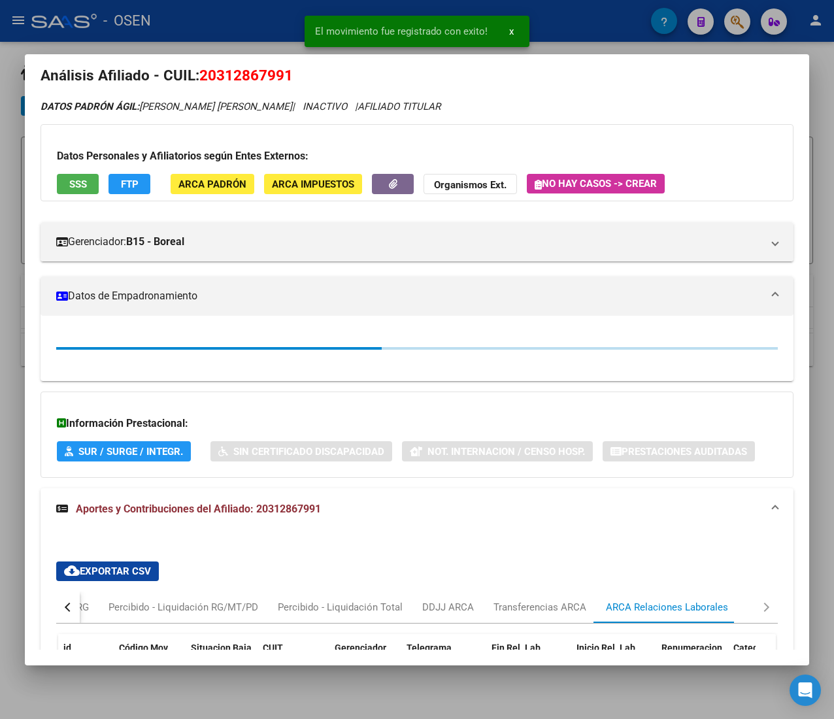
click at [235, 26] on div at bounding box center [417, 359] width 834 height 719
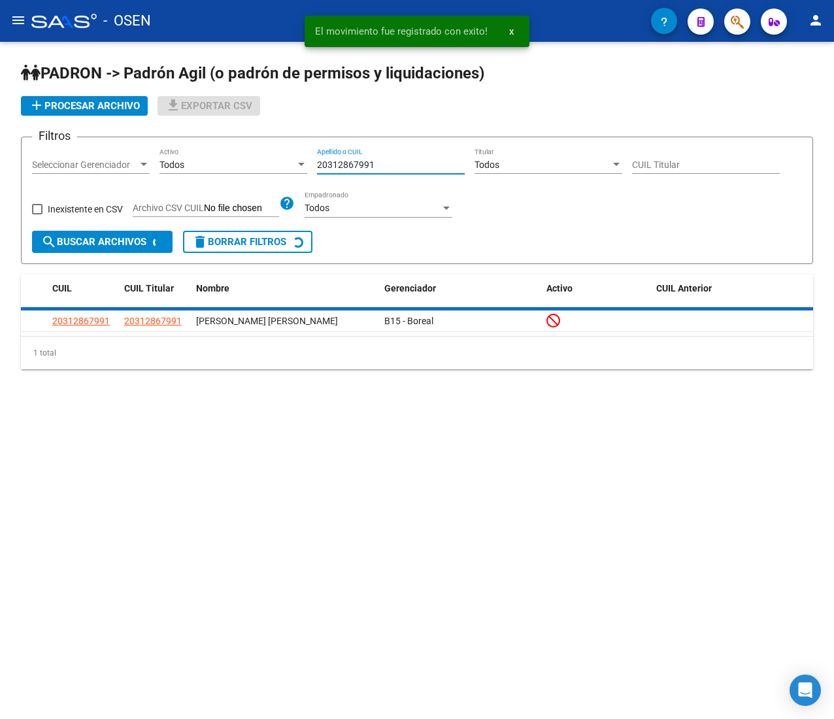
drag, startPoint x: 395, startPoint y: 162, endPoint x: 142, endPoint y: 140, distance: 253.8
click at [189, 145] on form "Filtros Seleccionar Gerenciador Seleccionar Gerenciador Todos Activo 2031286799…" at bounding box center [417, 200] width 792 height 127
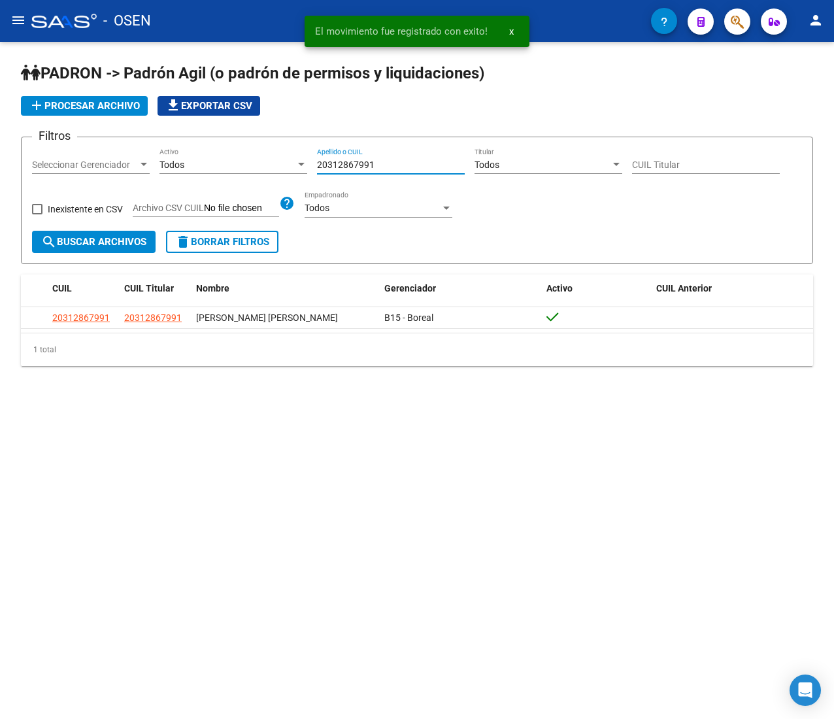
paste input "7316077485"
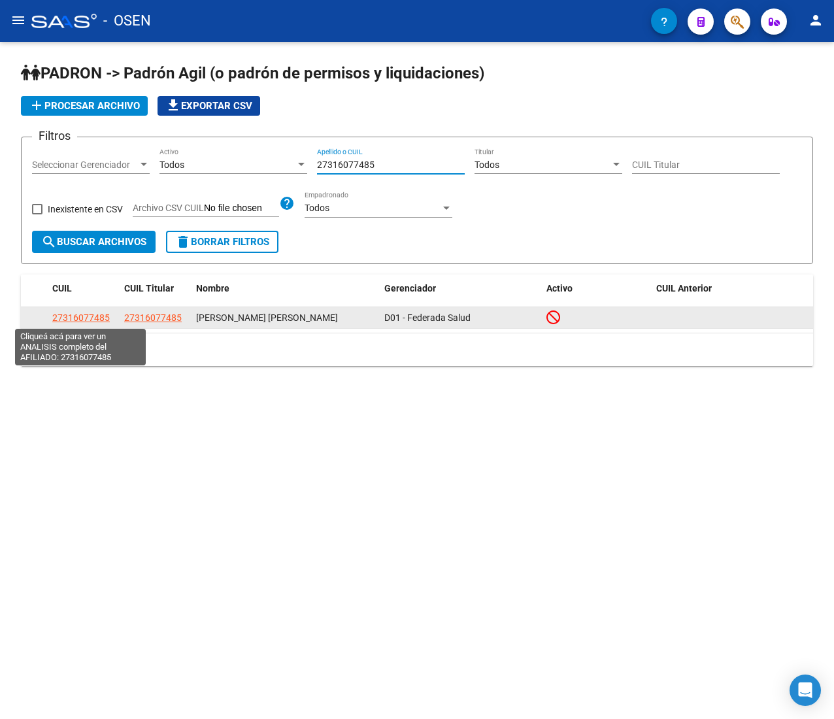
type input "27316077485"
click at [101, 313] on span "27316077485" at bounding box center [80, 317] width 57 height 10
type textarea "27316077485"
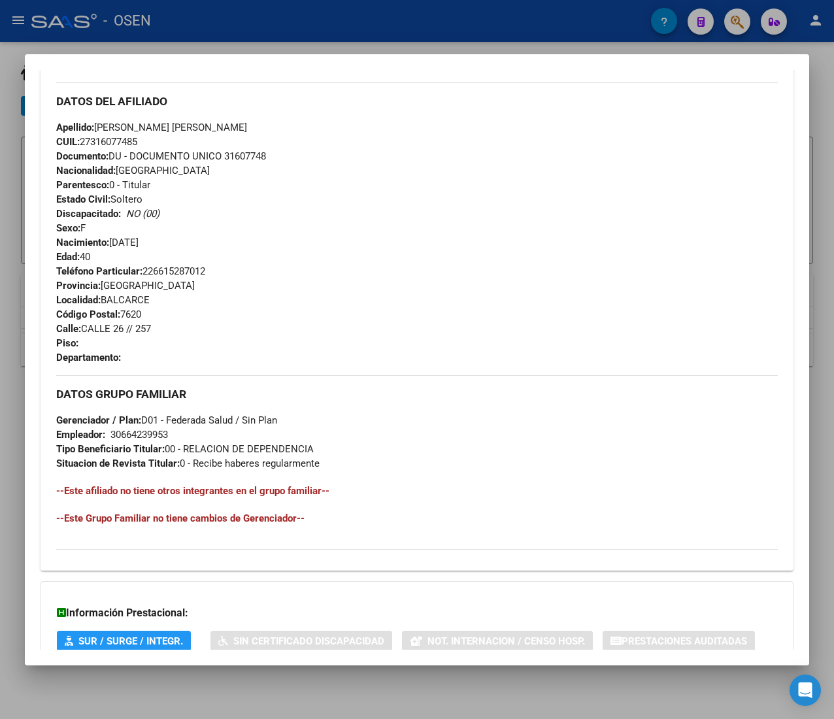
scroll to position [532, 0]
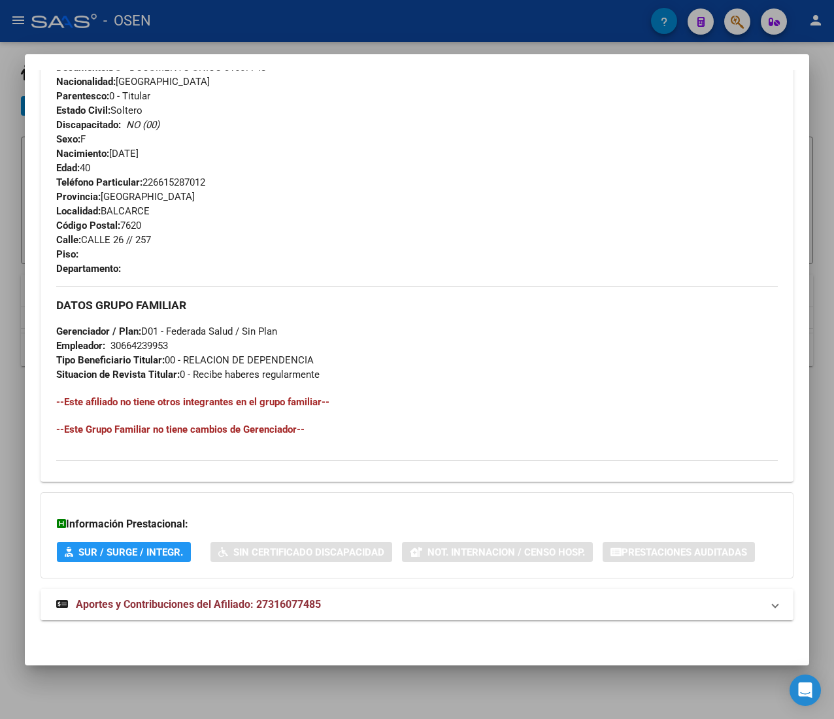
drag, startPoint x: 331, startPoint y: 584, endPoint x: 333, endPoint y: 605, distance: 21.0
click at [330, 588] on div "DATOS PADRÓN ÁGIL: MUCCI NATALIA PATRICIA | INACTIVO | AFILIADO TITULAR Datos P…" at bounding box center [417, 110] width 753 height 1049
click at [335, 608] on mat-panel-title "Aportes y Contribuciones del Afiliado: 27316077485" at bounding box center [409, 605] width 706 height 16
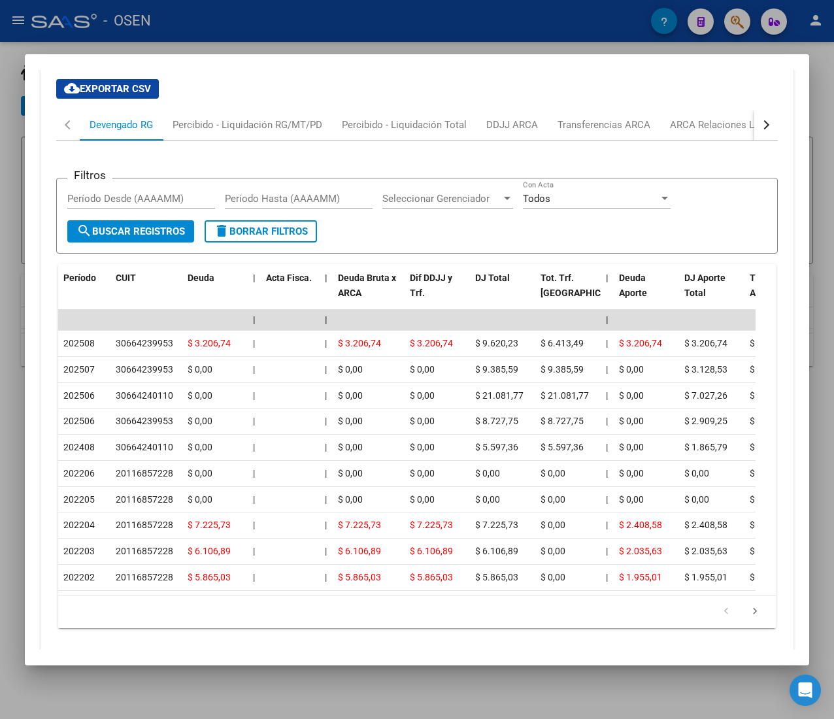
scroll to position [1117, 0]
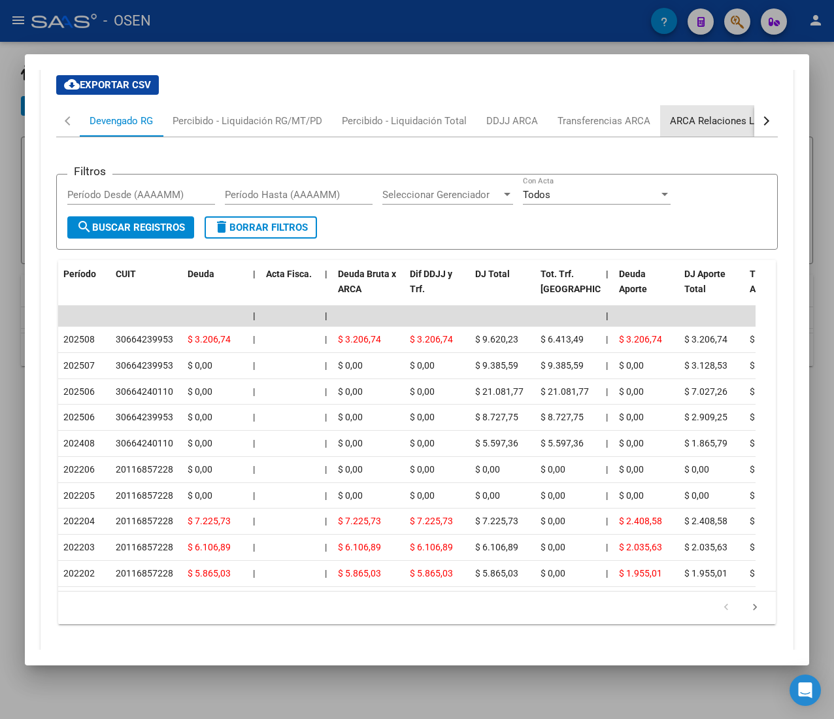
click at [716, 120] on div "ARCA Relaciones Laborales" at bounding box center [731, 121] width 122 height 14
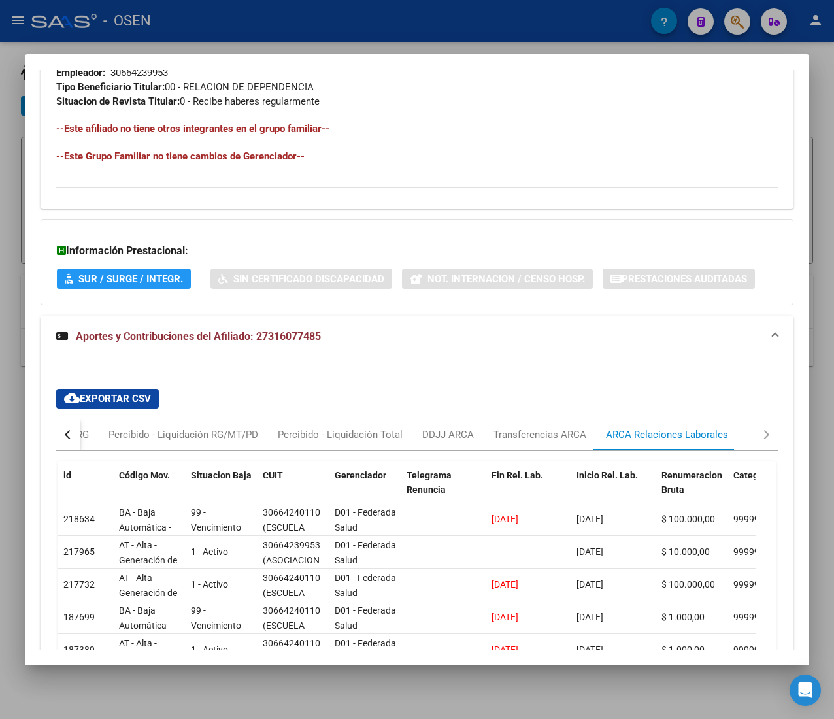
scroll to position [941, 0]
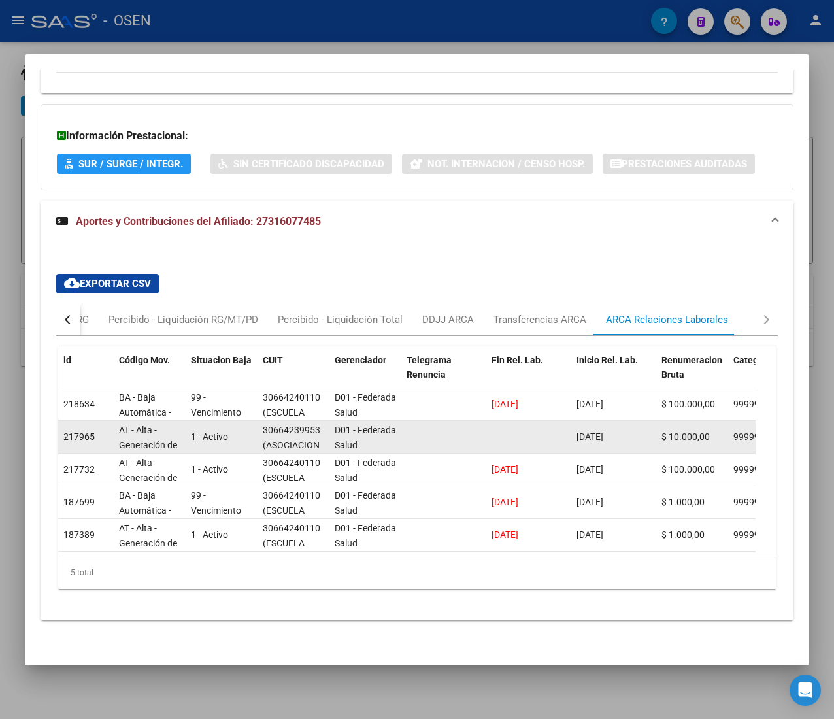
drag, startPoint x: 304, startPoint y: 409, endPoint x: 332, endPoint y: 410, distance: 28.1
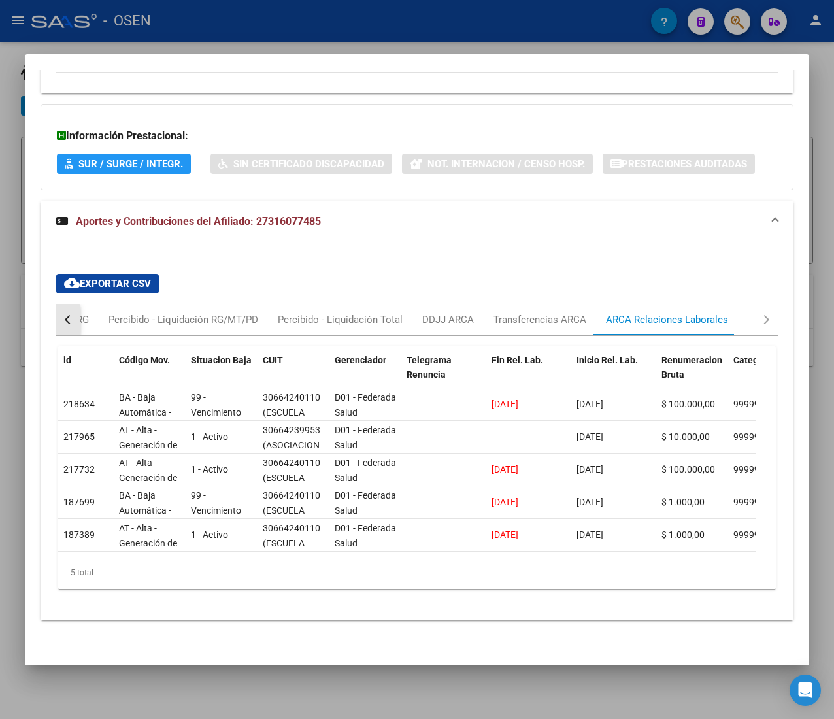
drag, startPoint x: 63, startPoint y: 304, endPoint x: 89, endPoint y: 295, distance: 27.7
click at [66, 304] on button "button" at bounding box center [68, 319] width 24 height 31
click at [97, 312] on div "Devengado RG" at bounding box center [121, 319] width 63 height 14
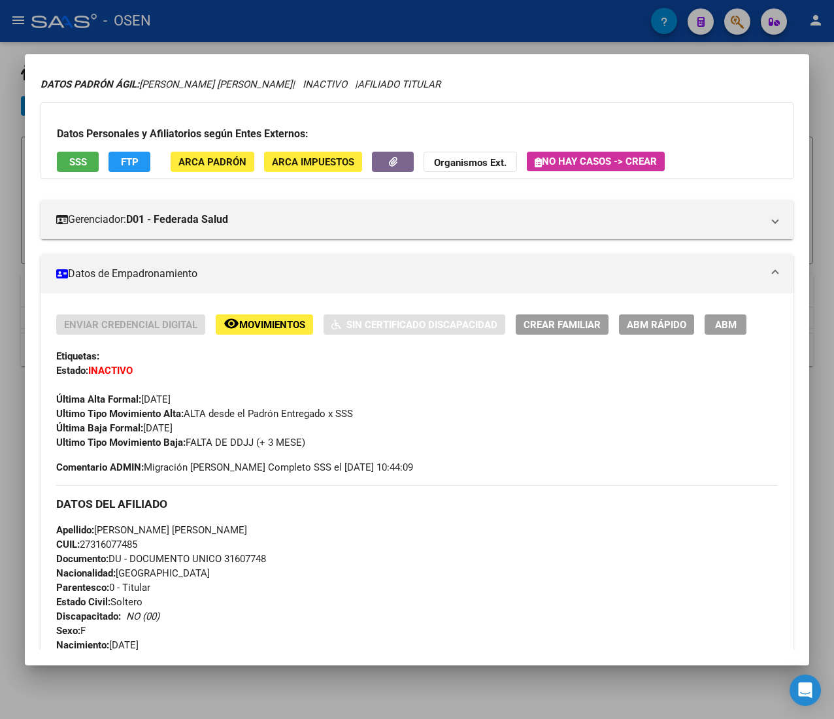
scroll to position [26, 0]
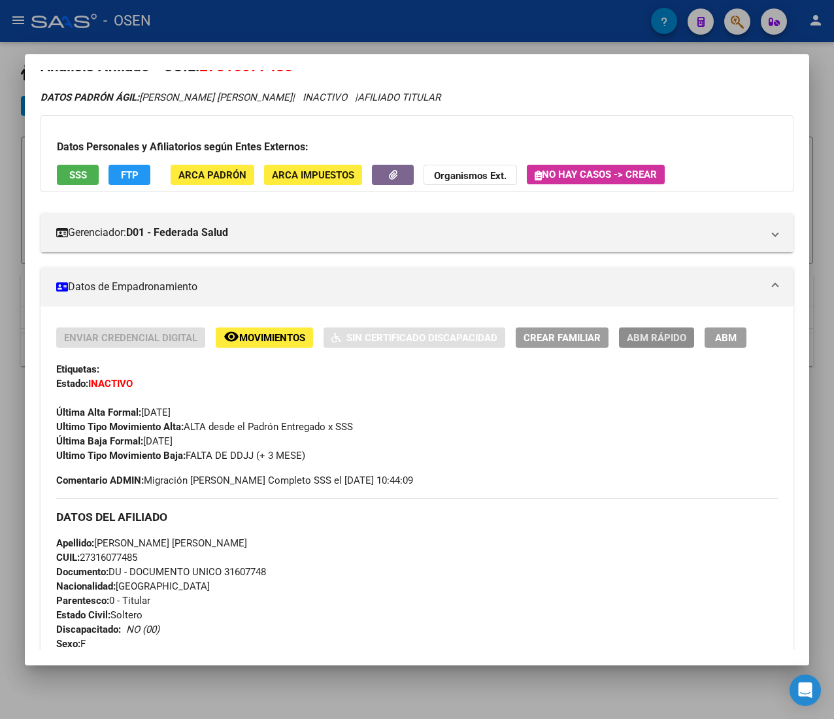
click at [652, 335] on span "ABM Rápido" at bounding box center [656, 338] width 59 height 12
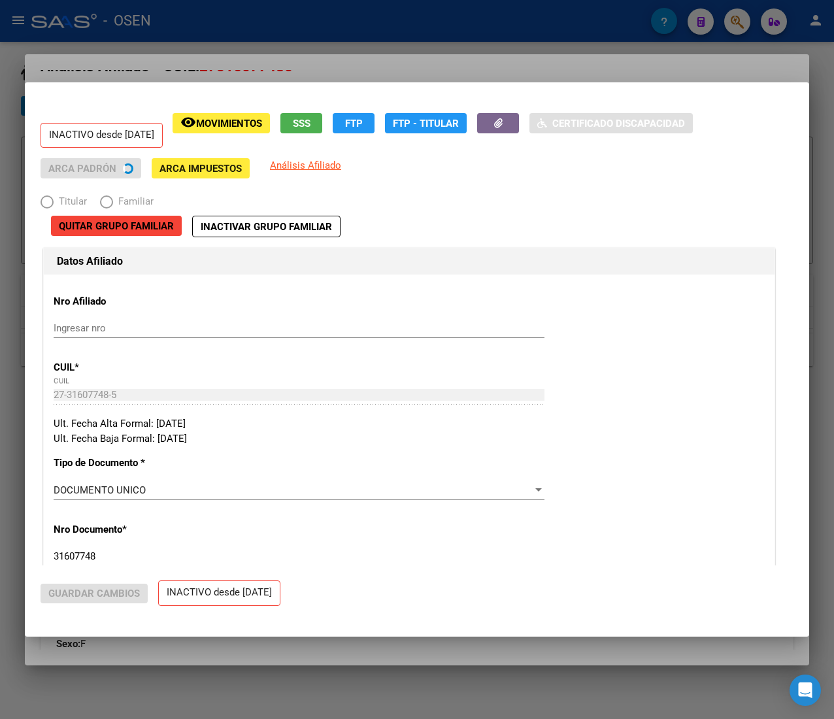
radio input "true"
type input "30-66423995-3"
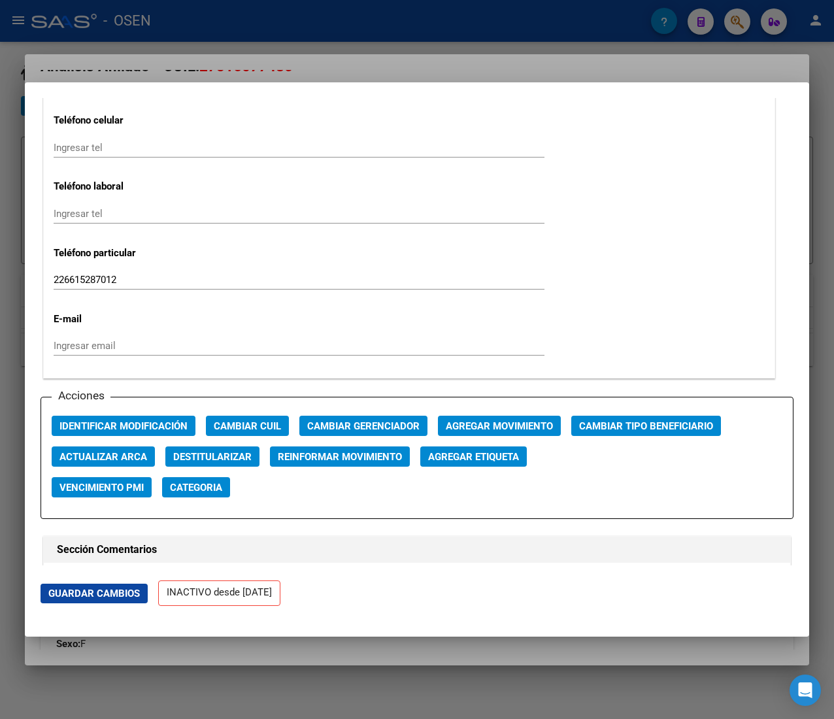
scroll to position [1652, 0]
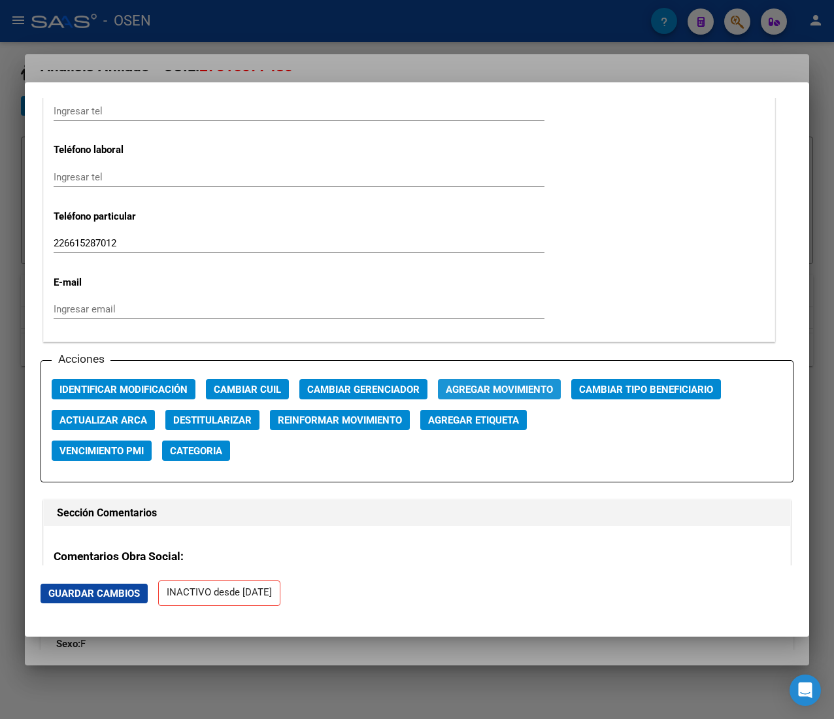
click at [477, 391] on span "Agregar Movimiento" at bounding box center [499, 390] width 107 height 12
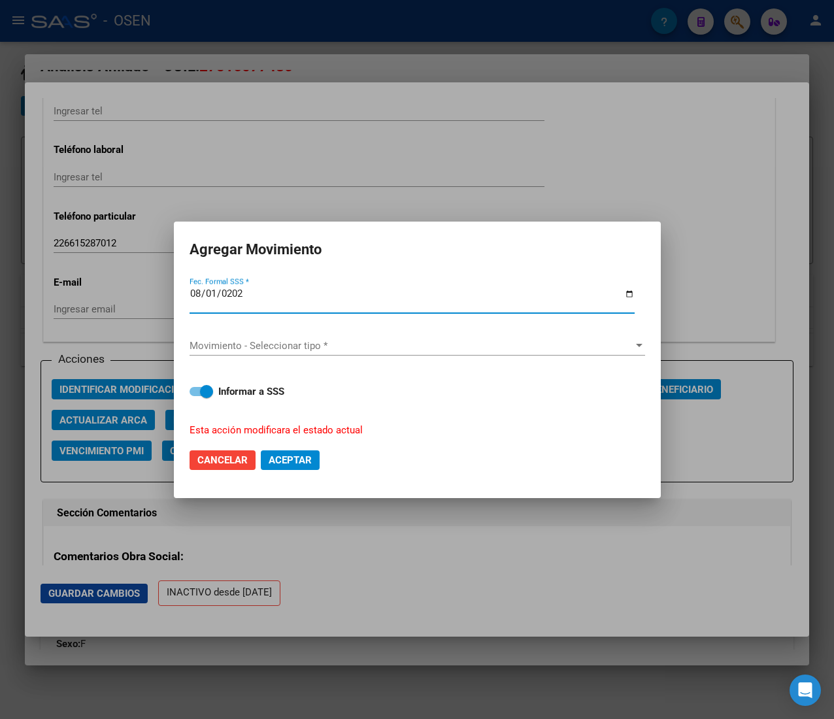
type input "2025-08-01"
click at [364, 345] on span "Movimiento - Seleccionar tipo *" at bounding box center [411, 346] width 444 height 12
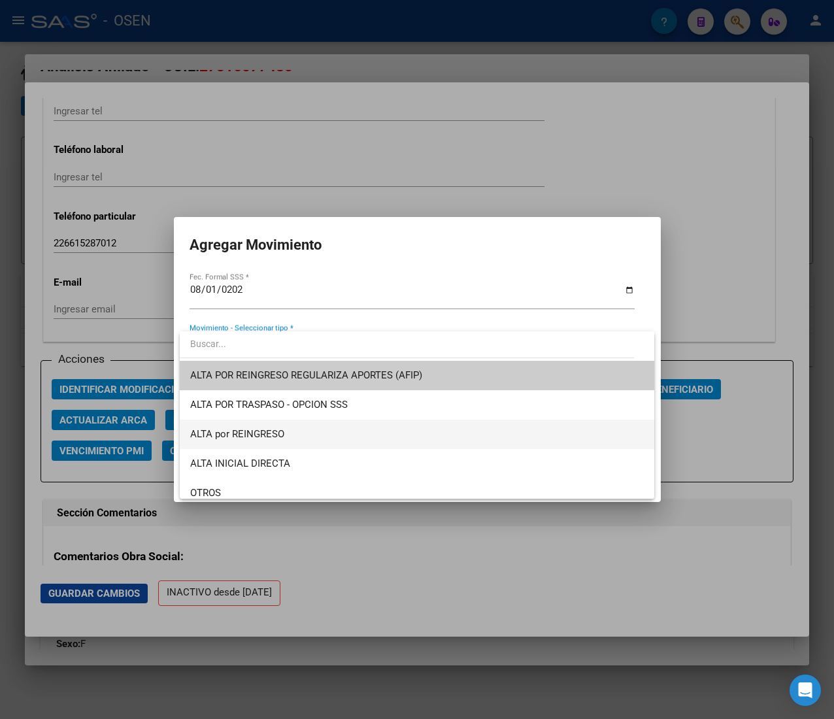
click at [353, 440] on span "ALTA por REINGRESO" at bounding box center [416, 433] width 453 height 29
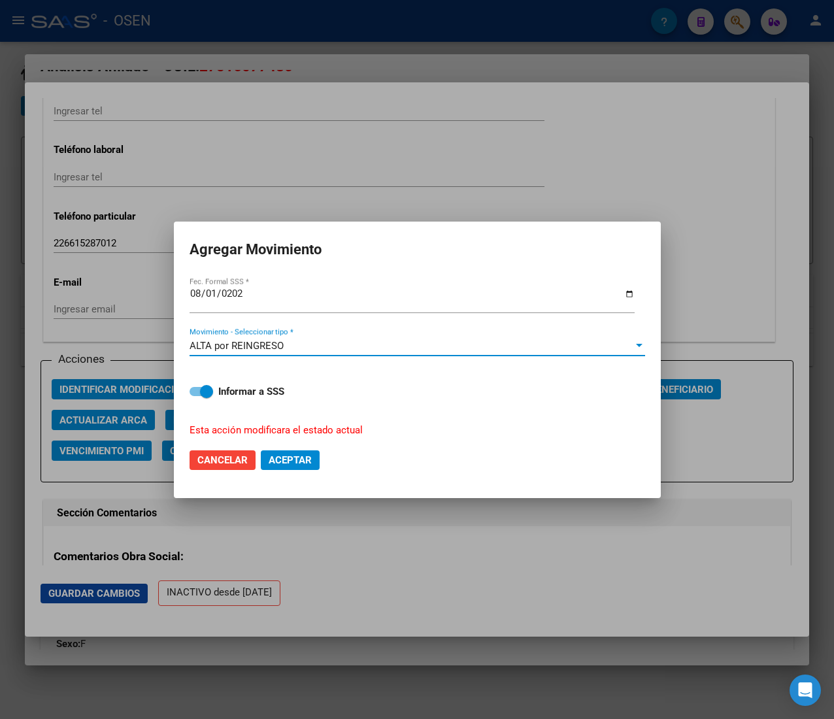
click at [310, 462] on span "Aceptar" at bounding box center [290, 460] width 43 height 12
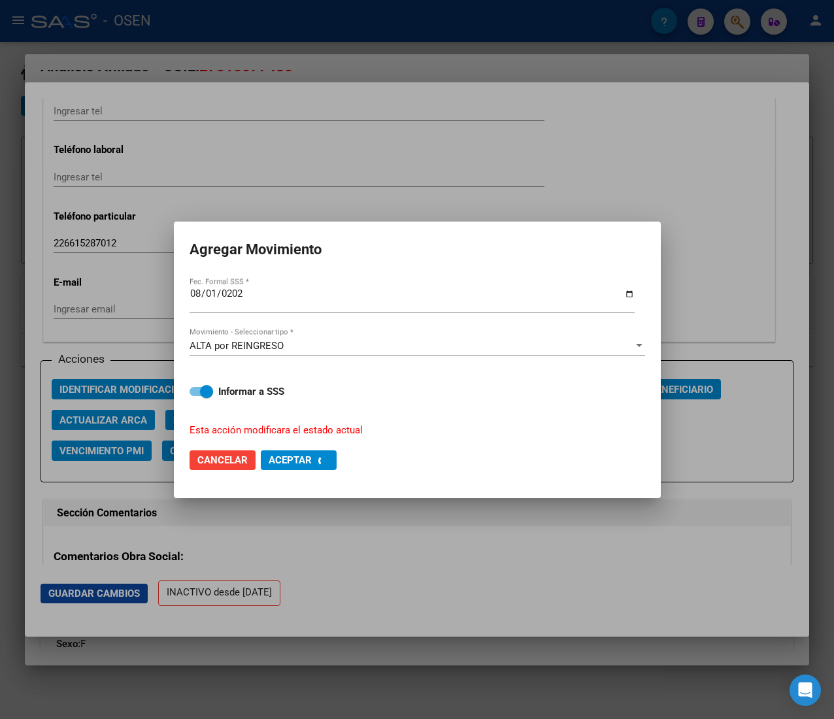
checkbox input "false"
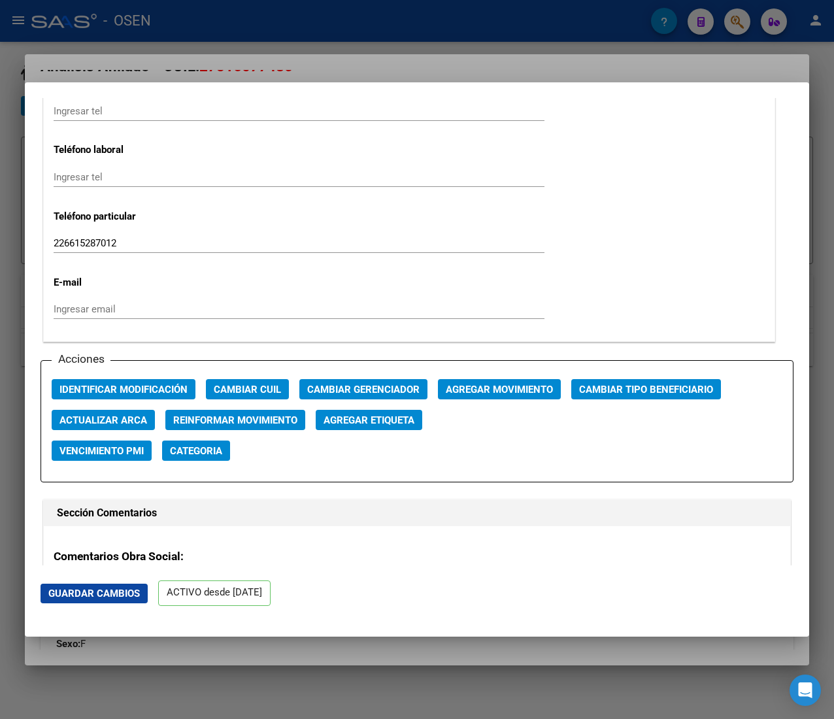
click at [369, 27] on div at bounding box center [417, 359] width 834 height 719
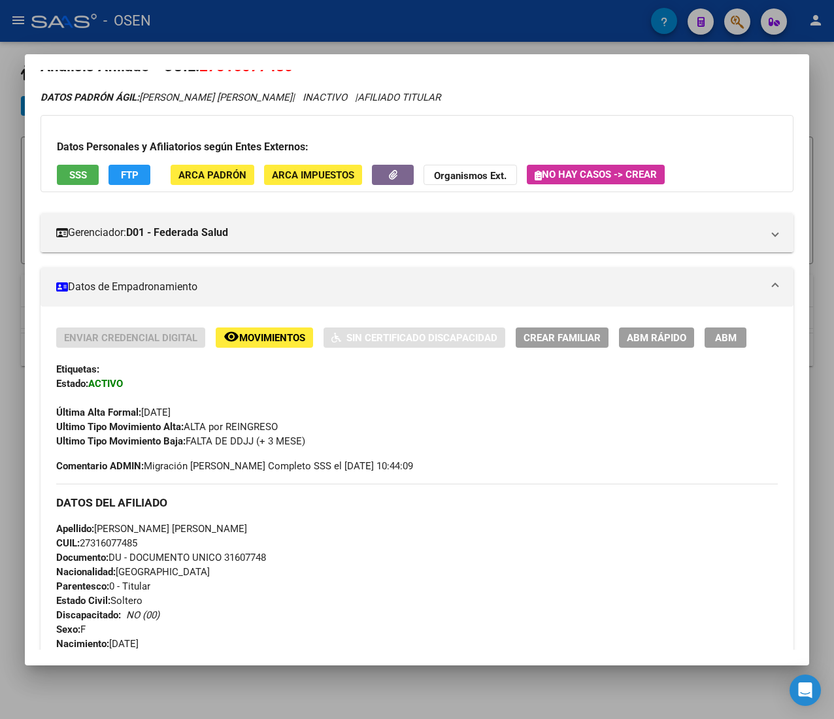
click at [369, 26] on div at bounding box center [417, 359] width 834 height 719
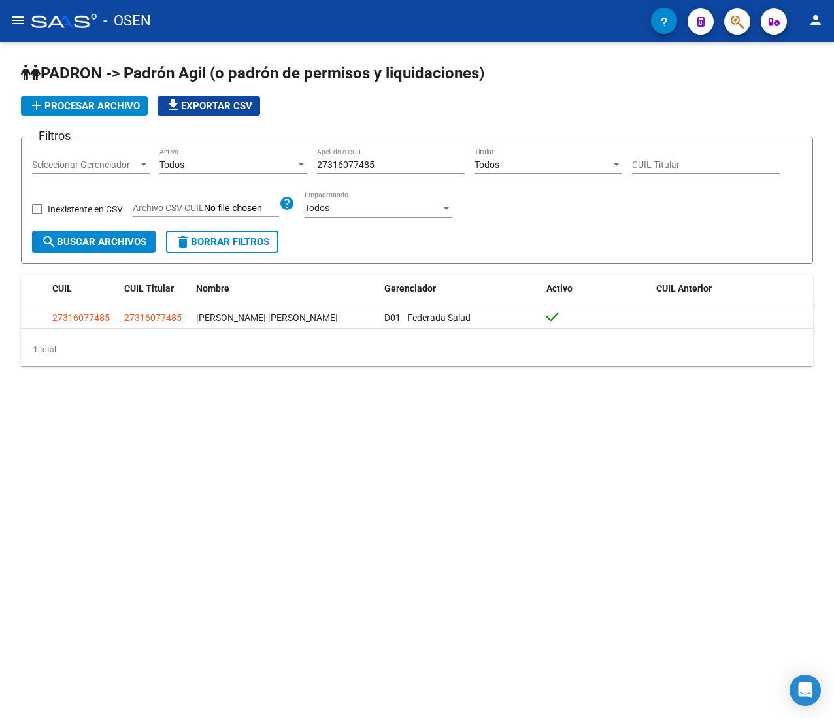
drag, startPoint x: 392, startPoint y: 169, endPoint x: 206, endPoint y: 140, distance: 187.8
click at [207, 140] on form "Filtros Seleccionar Gerenciador Seleccionar Gerenciador Todos Activo 2731607748…" at bounding box center [417, 200] width 792 height 127
paste input "0264237638"
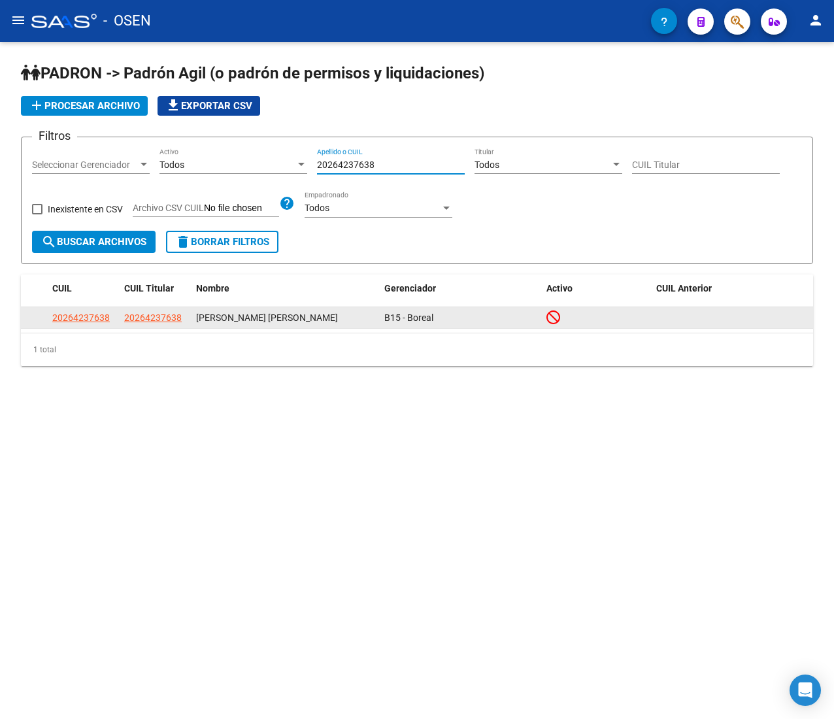
type input "20264237638"
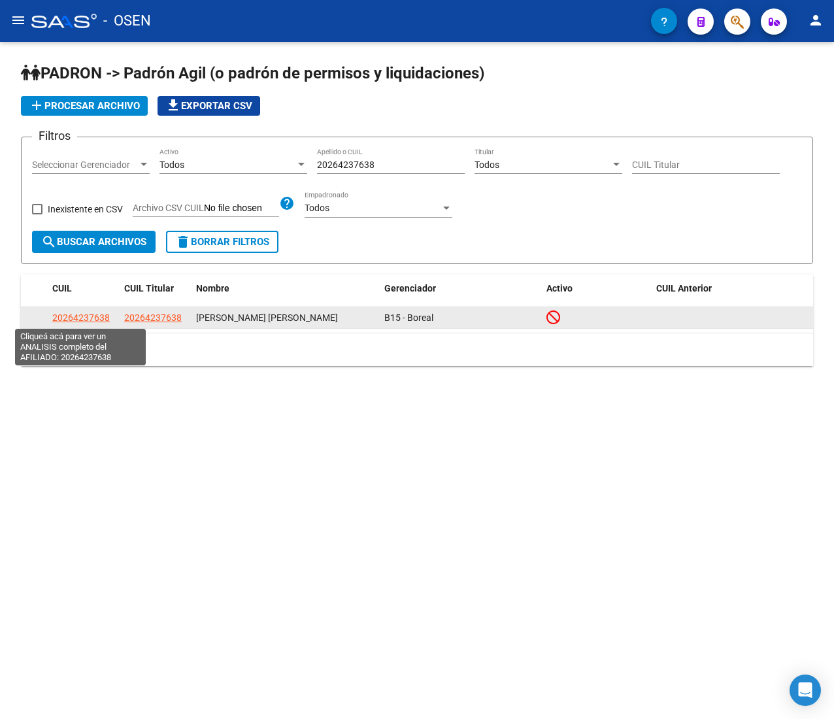
click at [86, 312] on span "20264237638" at bounding box center [80, 317] width 57 height 10
type textarea "20264237638"
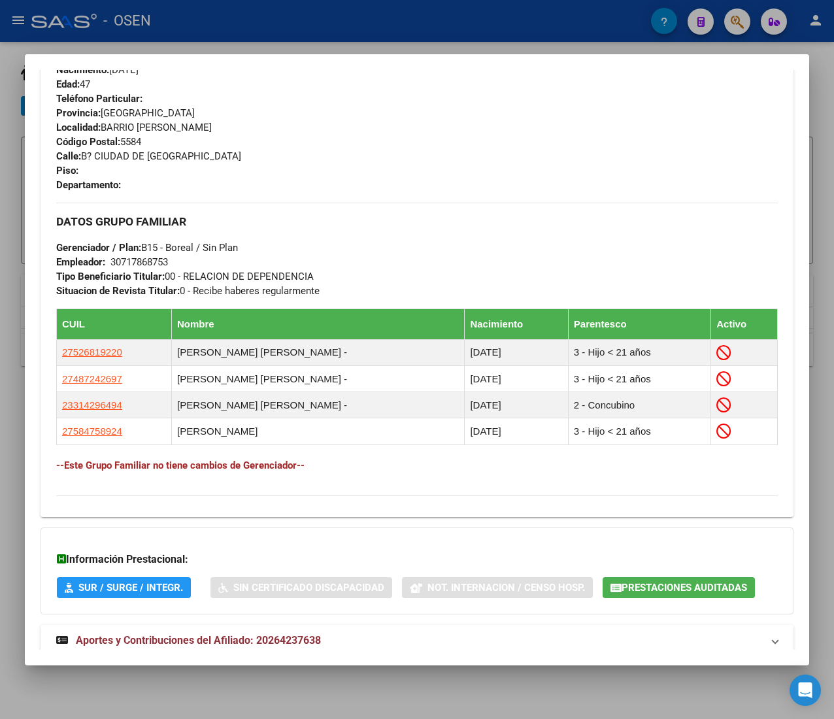
scroll to position [653, 0]
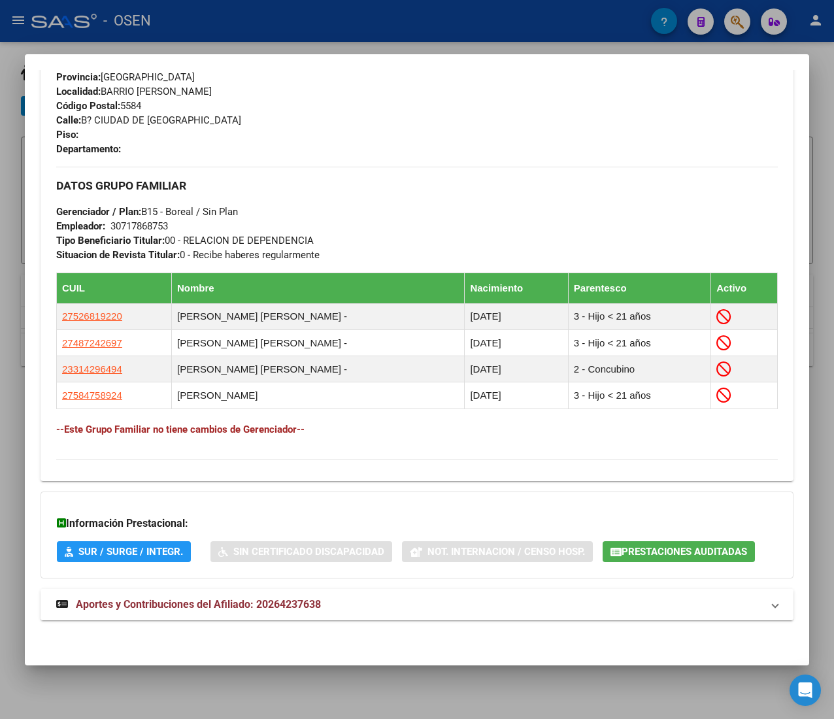
click at [406, 600] on mat-panel-title "Aportes y Contribuciones del Afiliado: 20264237638" at bounding box center [409, 605] width 706 height 16
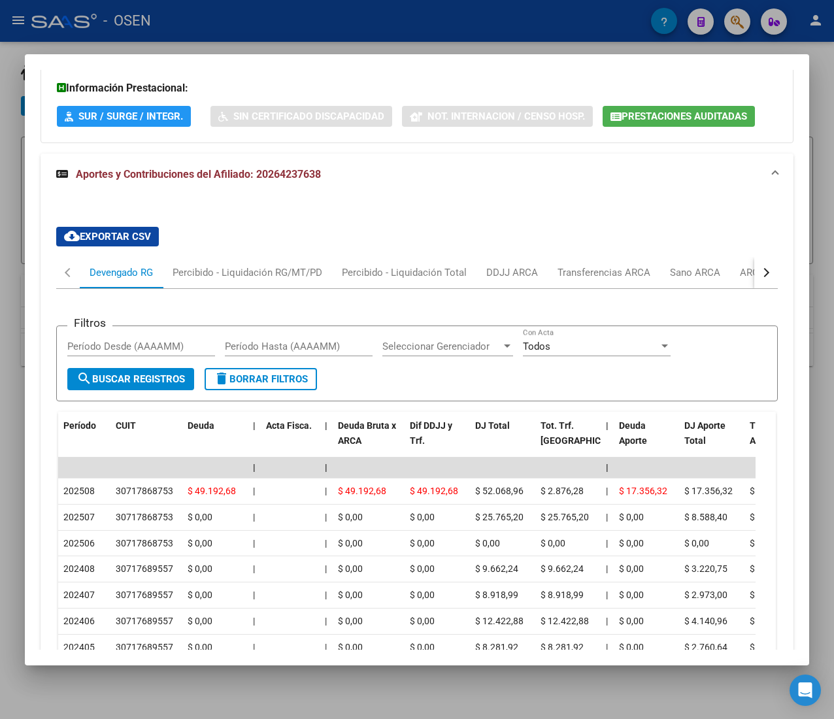
scroll to position [1045, 0]
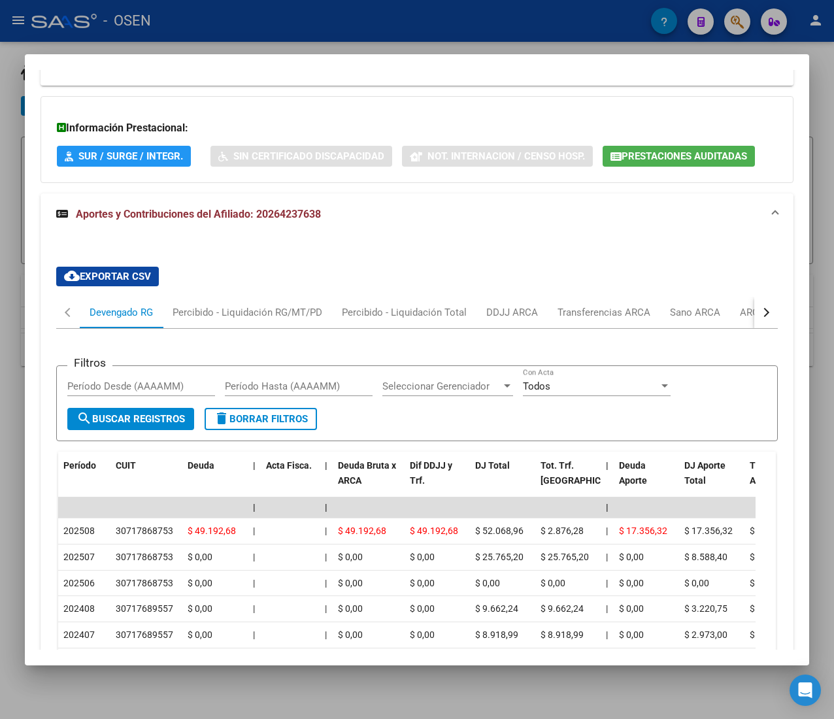
click at [754, 314] on button "button" at bounding box center [766, 312] width 24 height 31
click at [690, 308] on div "ARCA Relaciones Laborales" at bounding box center [667, 312] width 122 height 14
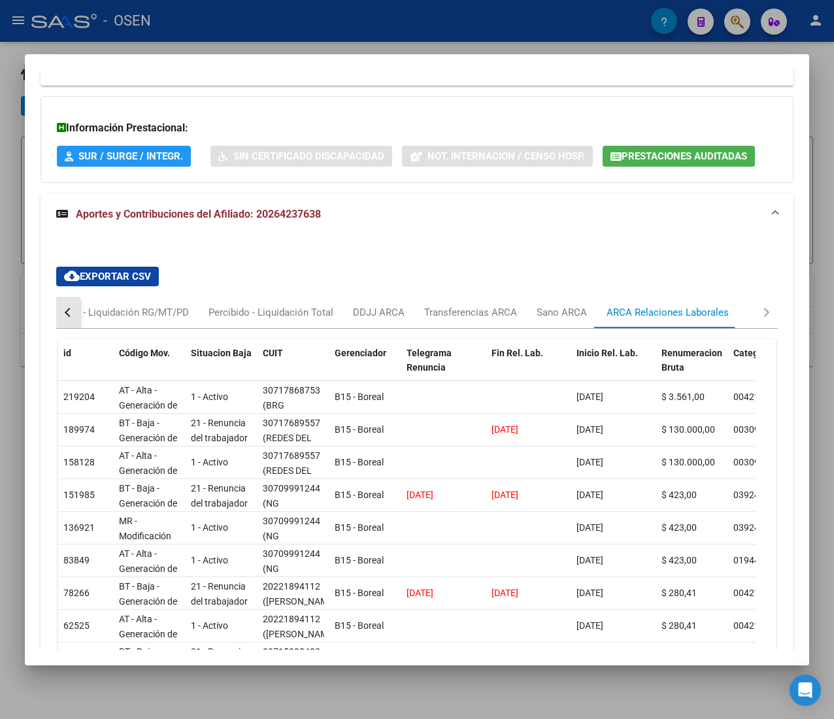
click at [76, 319] on button "button" at bounding box center [68, 312] width 24 height 31
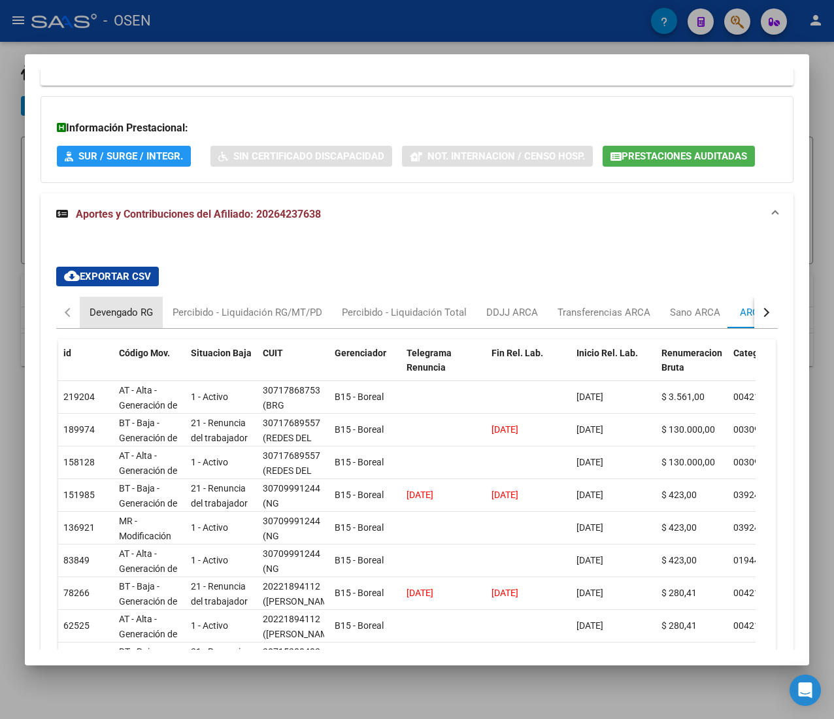
click at [123, 314] on div "Devengado RG" at bounding box center [121, 312] width 63 height 14
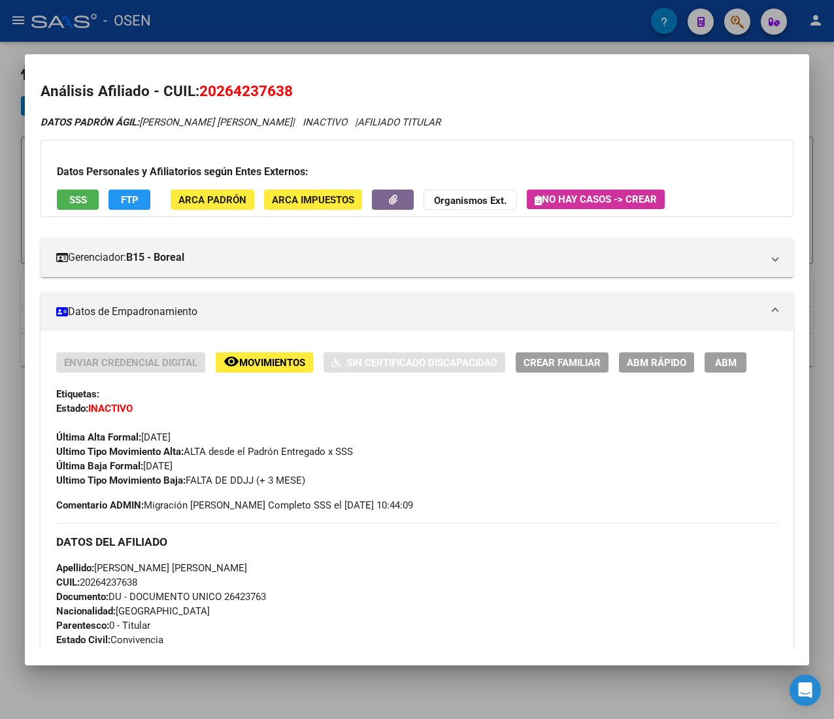
scroll to position [0, 0]
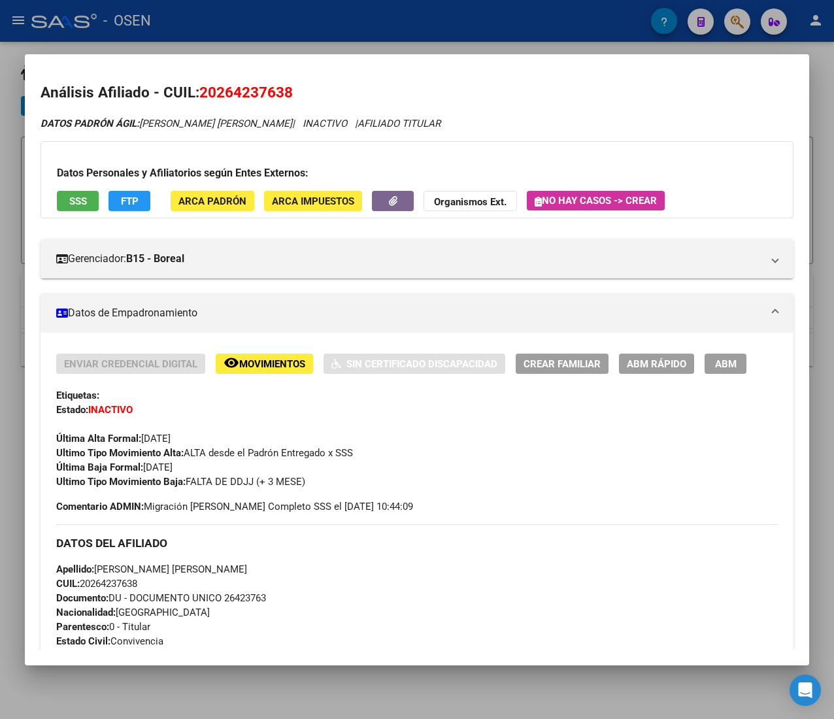
click at [642, 358] on span "ABM Rápido" at bounding box center [656, 364] width 59 height 12
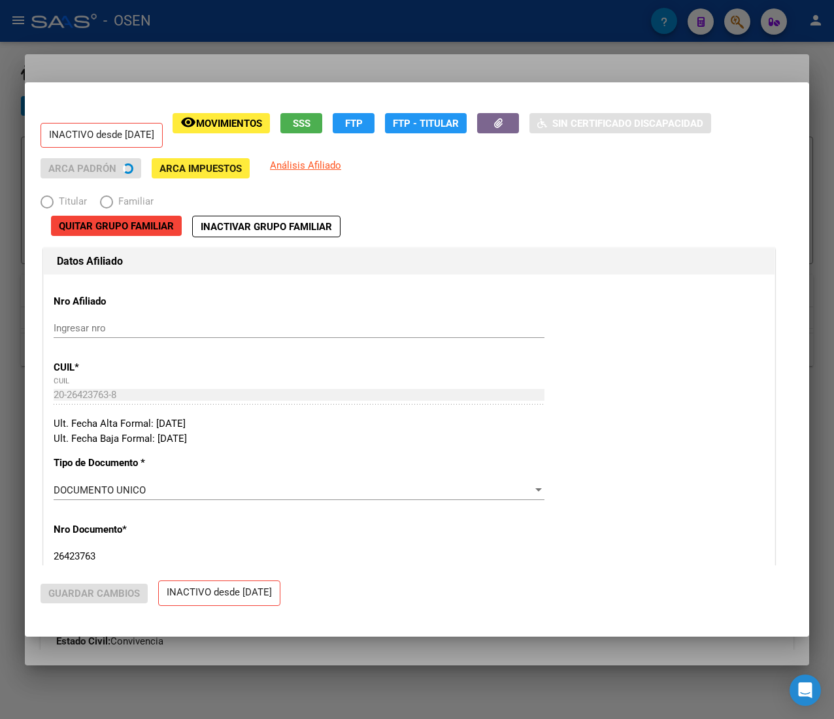
radio input "true"
type input "30-71786875-3"
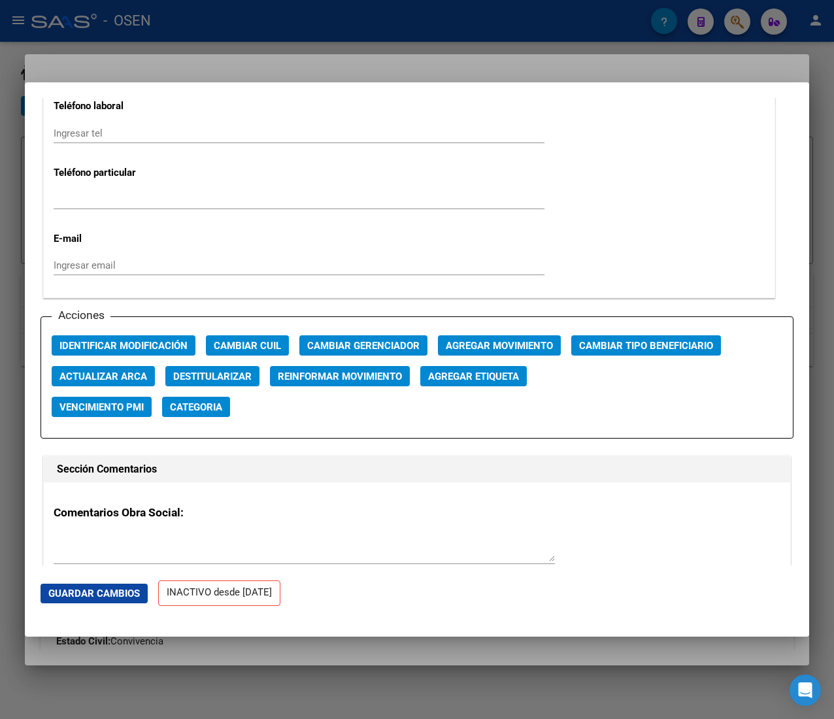
scroll to position [1699, 0]
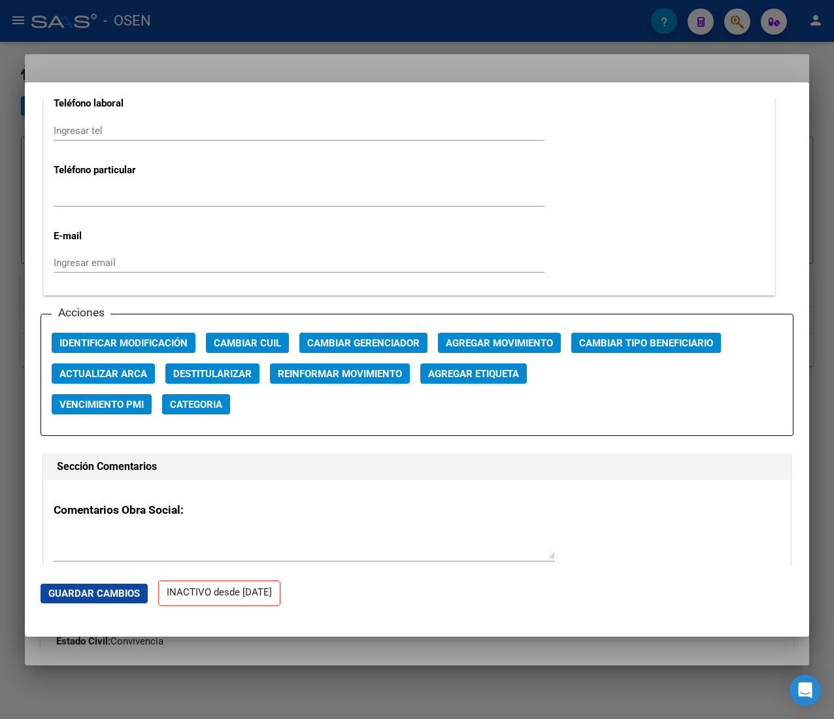
click at [507, 340] on span "Agregar Movimiento" at bounding box center [499, 343] width 107 height 12
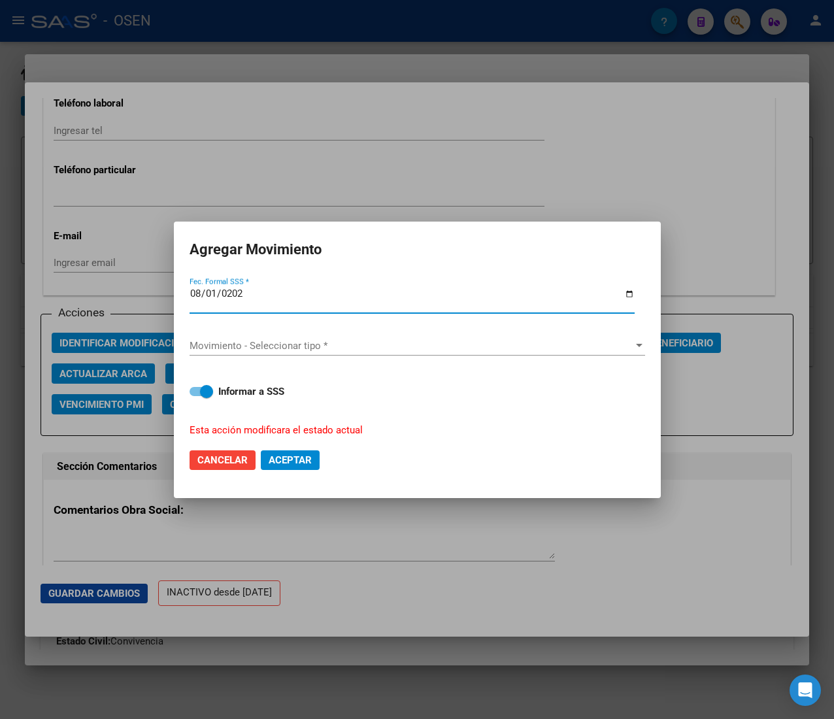
type input "2025-08-01"
click at [335, 332] on div "Movimiento - Seleccionar tipo * Movimiento - Seleccionar tipo *" at bounding box center [416, 346] width 455 height 42
click at [335, 342] on span "Movimiento - Seleccionar tipo *" at bounding box center [411, 346] width 444 height 12
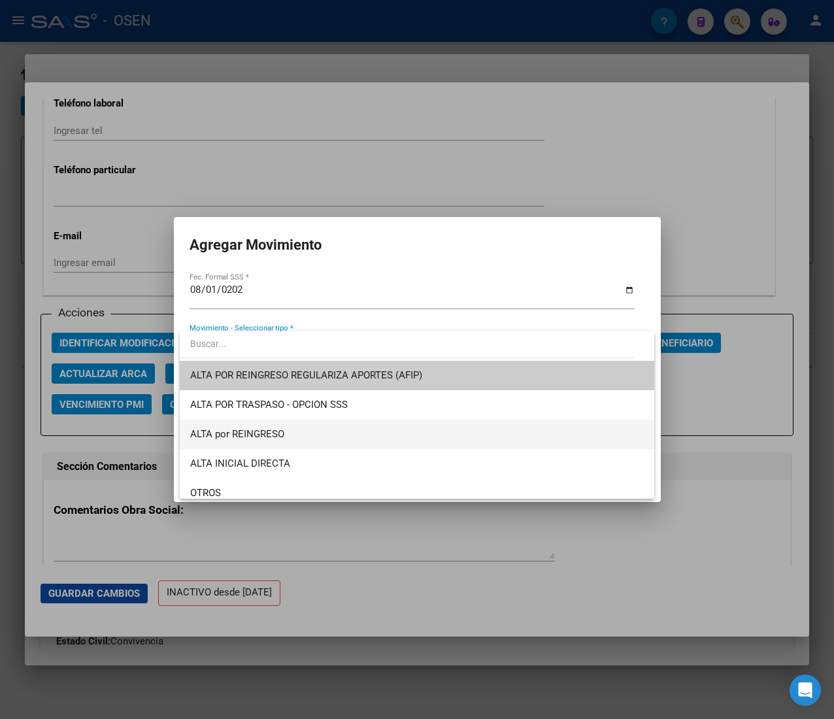
click at [301, 430] on span "ALTA por REINGRESO" at bounding box center [416, 433] width 453 height 29
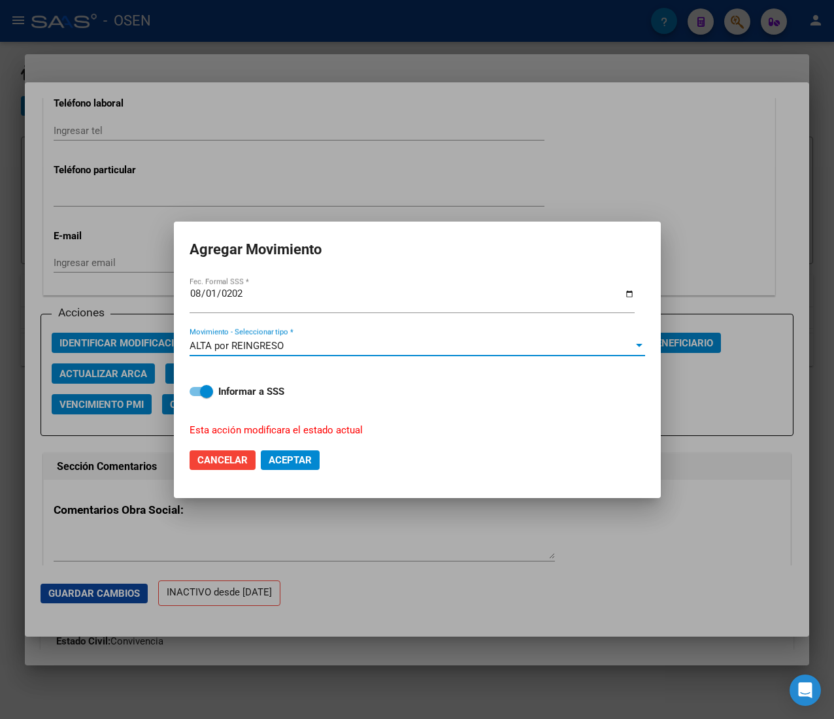
drag, startPoint x: 299, startPoint y: 453, endPoint x: 310, endPoint y: 511, distance: 58.4
click at [299, 454] on span "Aceptar" at bounding box center [290, 460] width 43 height 12
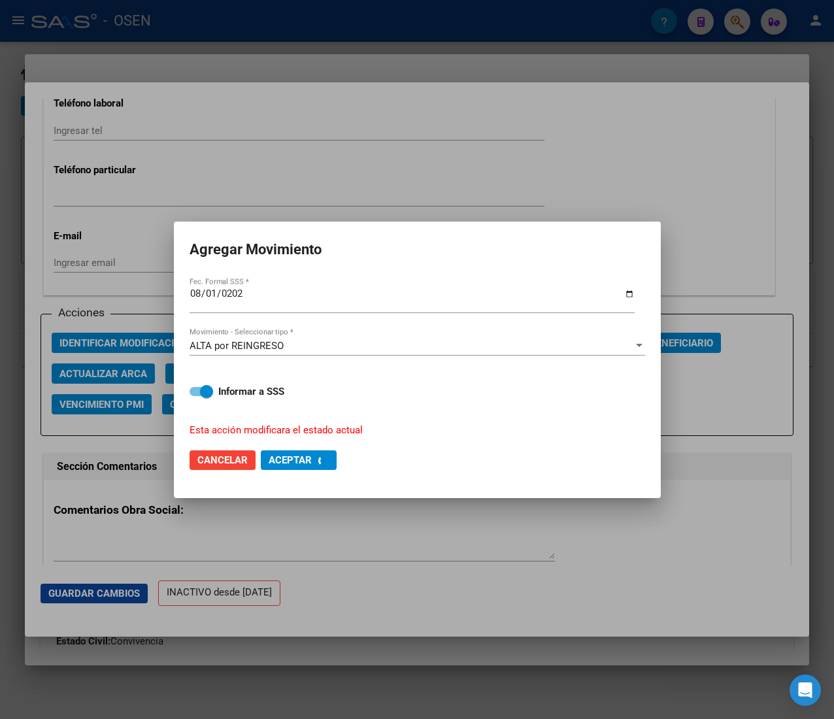
checkbox input "false"
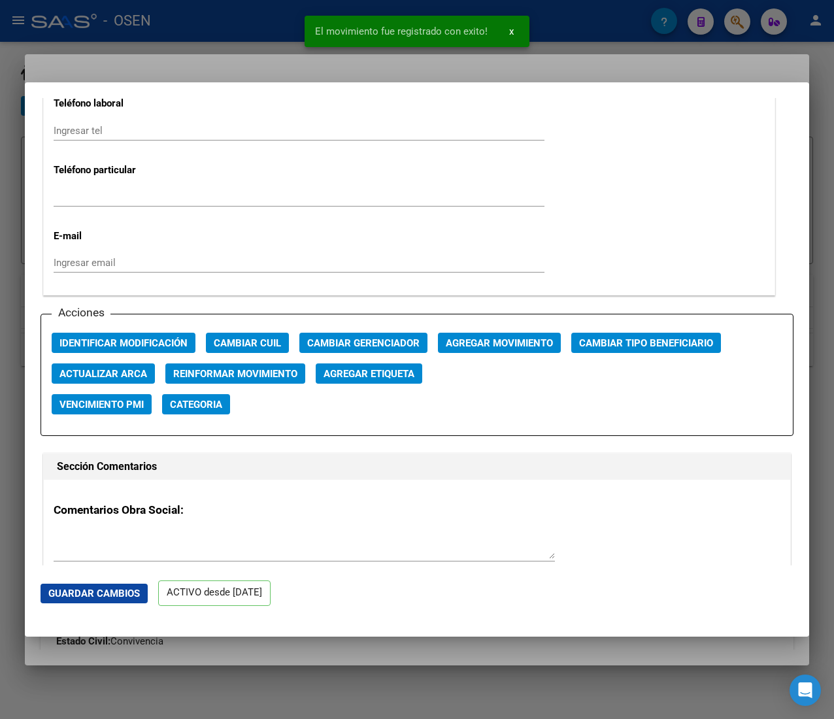
click at [242, 33] on div at bounding box center [417, 359] width 834 height 719
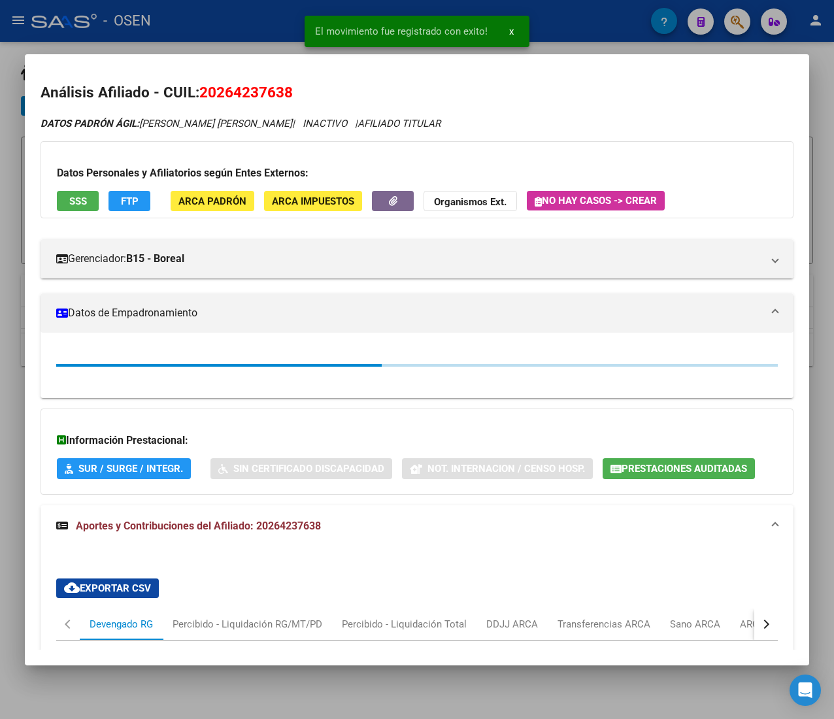
click at [240, 28] on div at bounding box center [417, 359] width 834 height 719
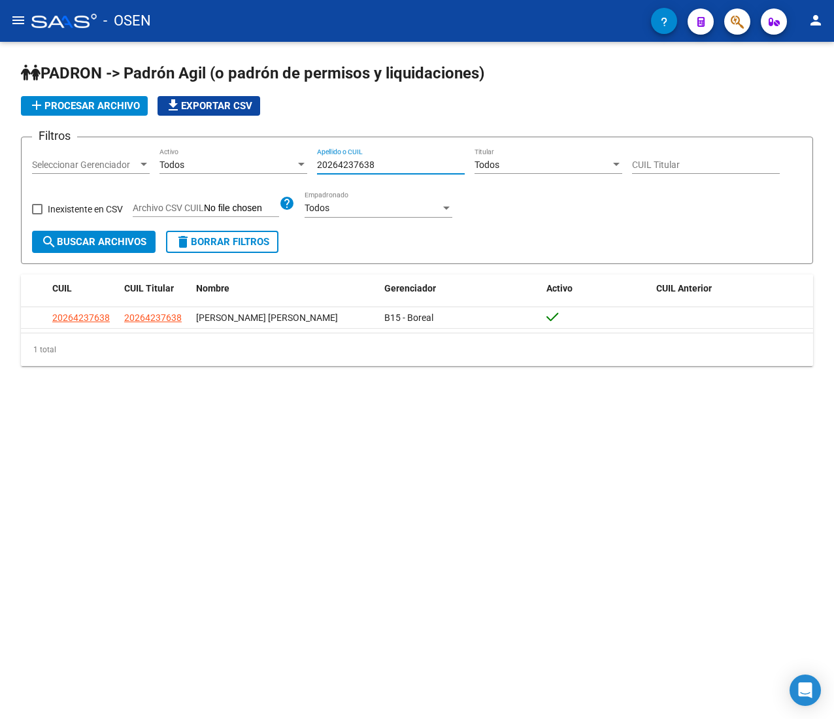
drag, startPoint x: 389, startPoint y: 164, endPoint x: 220, endPoint y: 162, distance: 169.9
click at [220, 162] on div "Filtros Seleccionar Gerenciador Seleccionar Gerenciador Todos Activo 2026423763…" at bounding box center [417, 189] width 770 height 83
paste input "335654162"
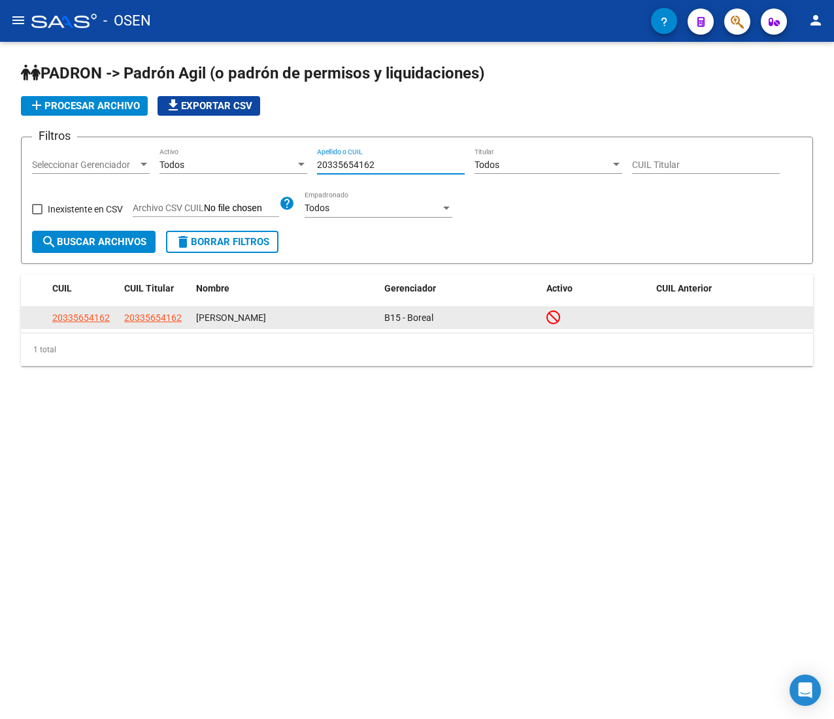
type input "20335654162"
click at [95, 316] on span "20335654162" at bounding box center [80, 317] width 57 height 10
type textarea "20335654162"
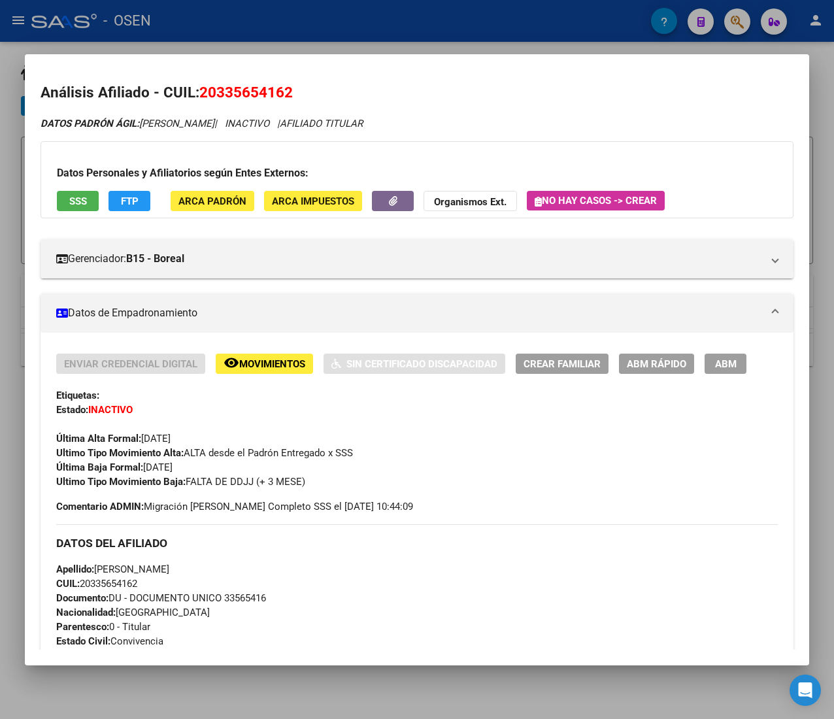
click at [335, 483] on div "Ultimo Tipo Movimiento Baja: FALTA DE DDJJ (+ 3 MESE)" at bounding box center [416, 481] width 721 height 14
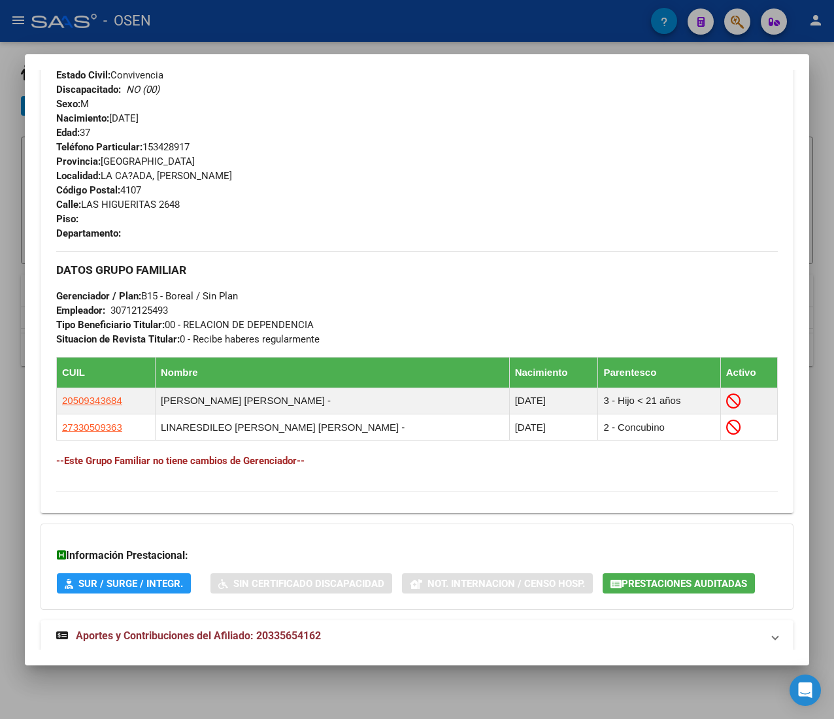
scroll to position [600, 0]
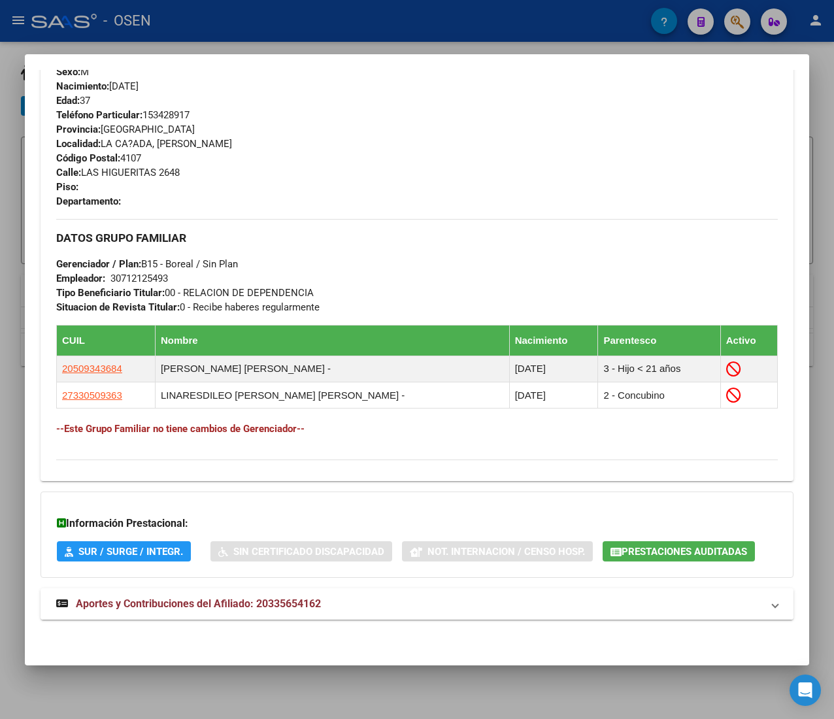
click at [345, 609] on mat-panel-title "Aportes y Contribuciones del Afiliado: 20335654162" at bounding box center [409, 604] width 706 height 16
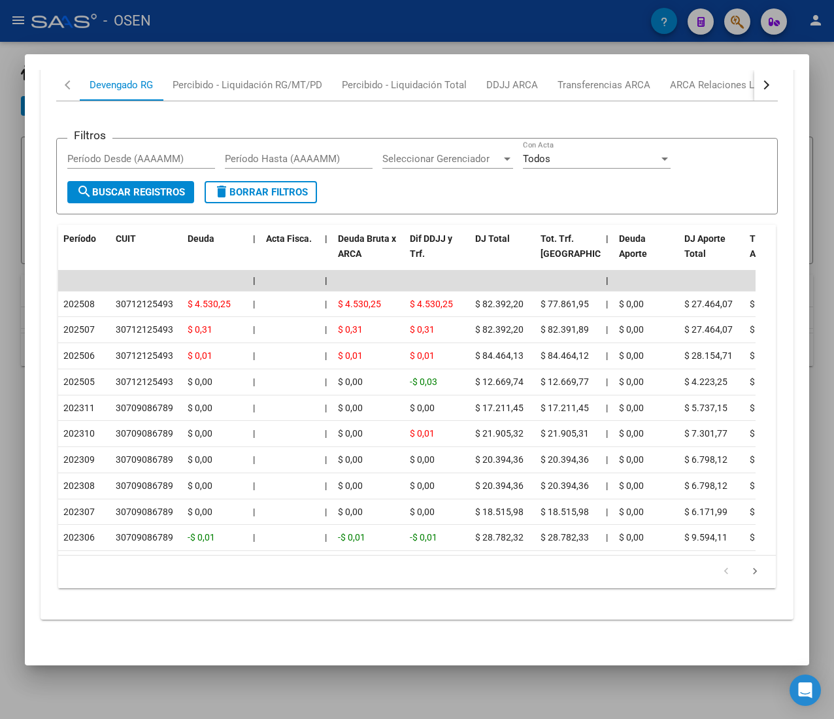
scroll to position [1114, 0]
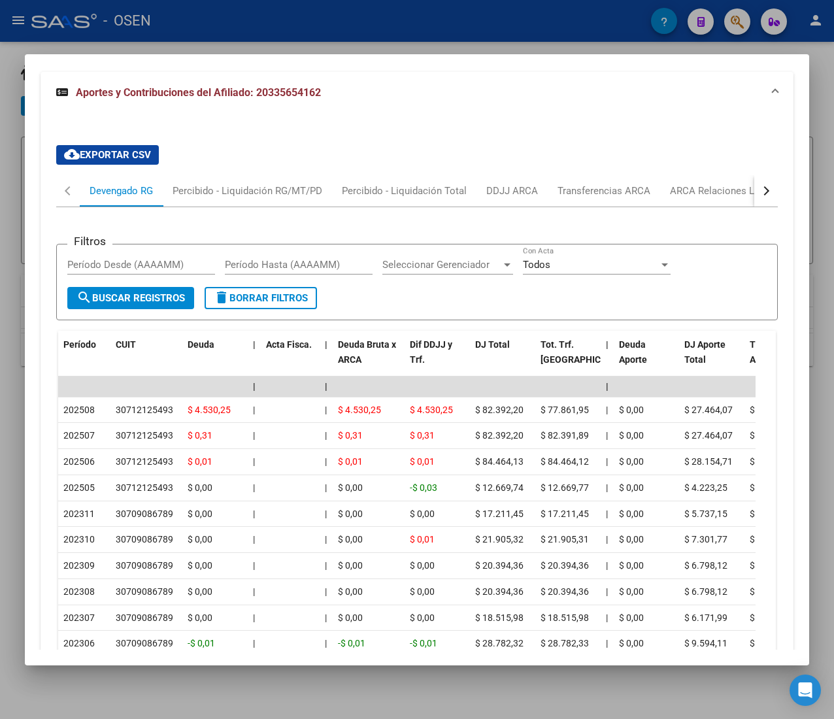
click at [754, 188] on button "button" at bounding box center [766, 190] width 24 height 31
click at [680, 190] on div "ARCA Relaciones Laborales" at bounding box center [667, 191] width 122 height 14
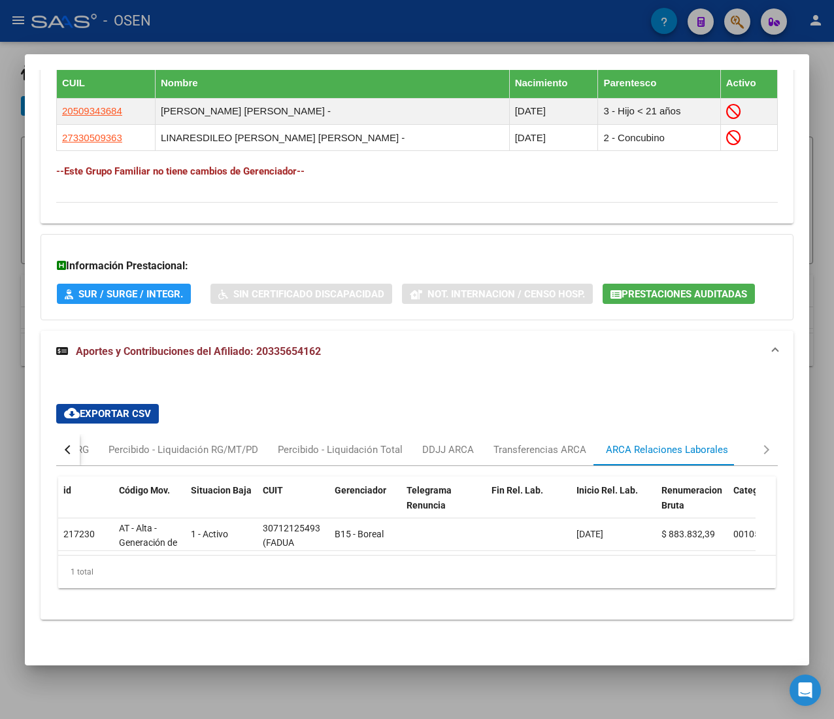
scroll to position [0, 0]
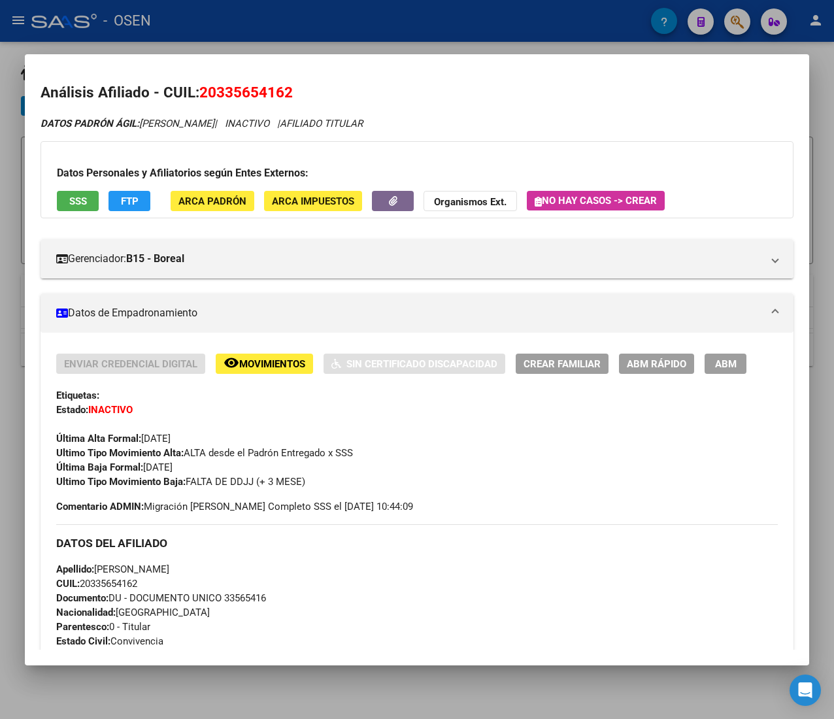
click at [665, 372] on button "ABM Rápido" at bounding box center [656, 363] width 75 height 20
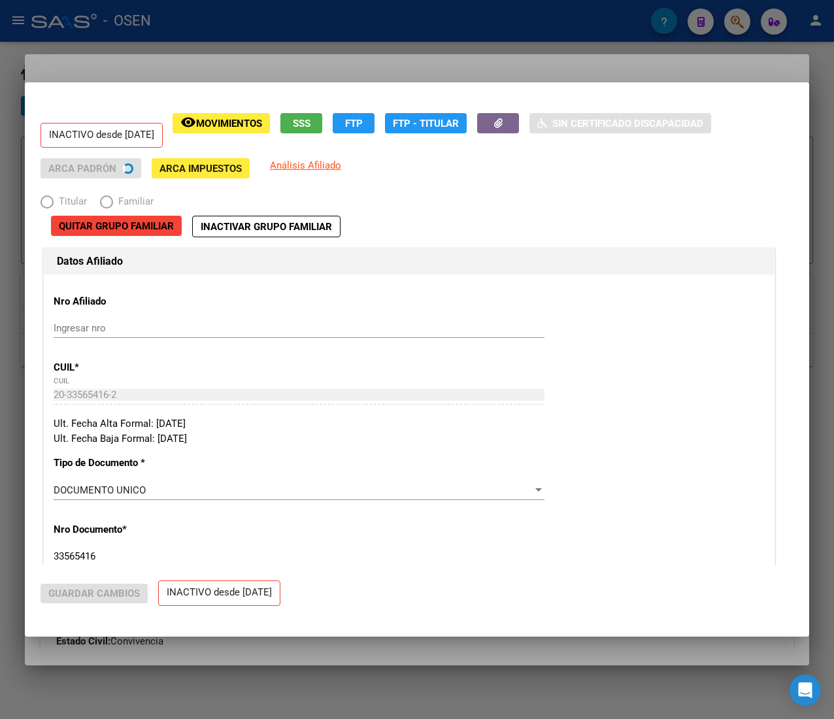
radio input "true"
type input "30-71212549-3"
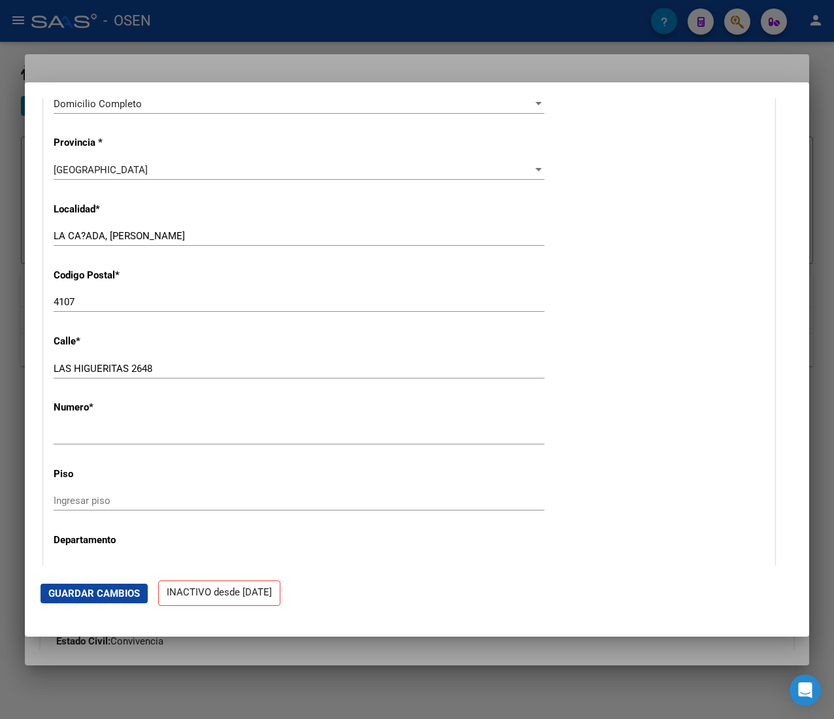
scroll to position [1568, 0]
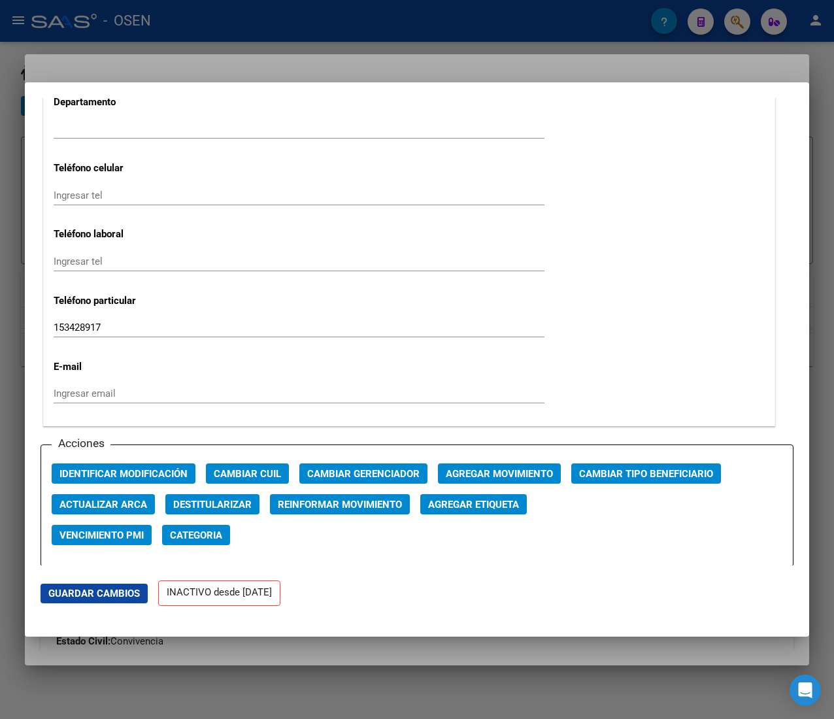
click at [521, 465] on button "Agregar Movimiento" at bounding box center [499, 473] width 123 height 20
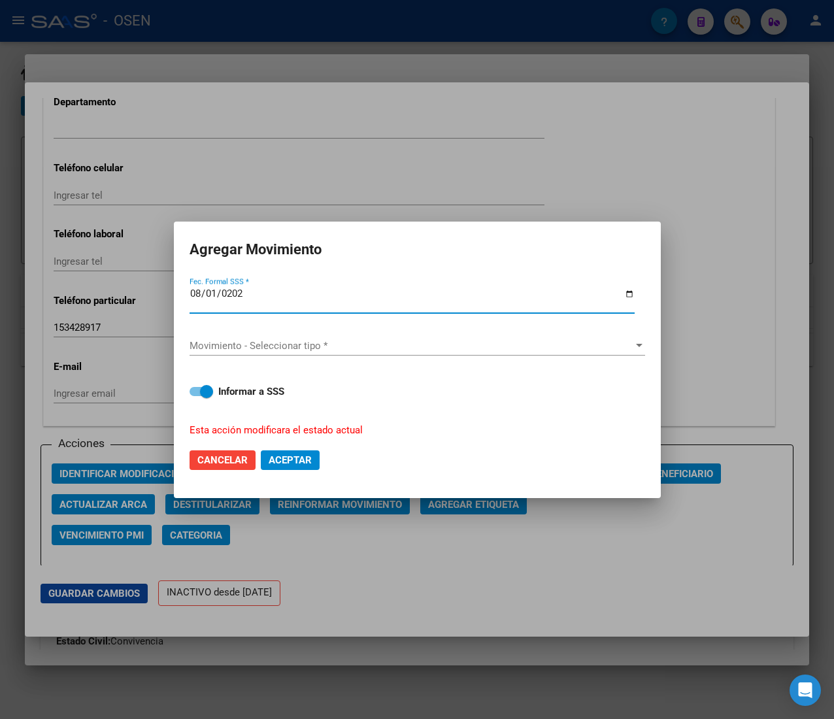
type input "2025-08-01"
click at [375, 334] on div "Movimiento - Seleccionar tipo * Movimiento - Seleccionar tipo *" at bounding box center [416, 346] width 455 height 42
click at [375, 340] on span "Movimiento - Seleccionar tipo *" at bounding box center [411, 346] width 444 height 12
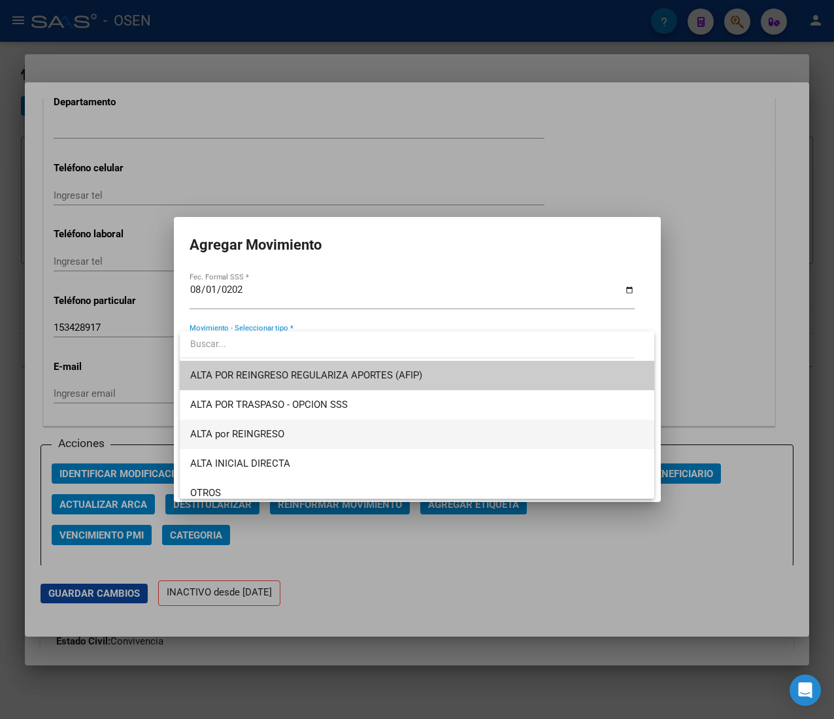
click at [329, 434] on span "ALTA por REINGRESO" at bounding box center [416, 433] width 453 height 29
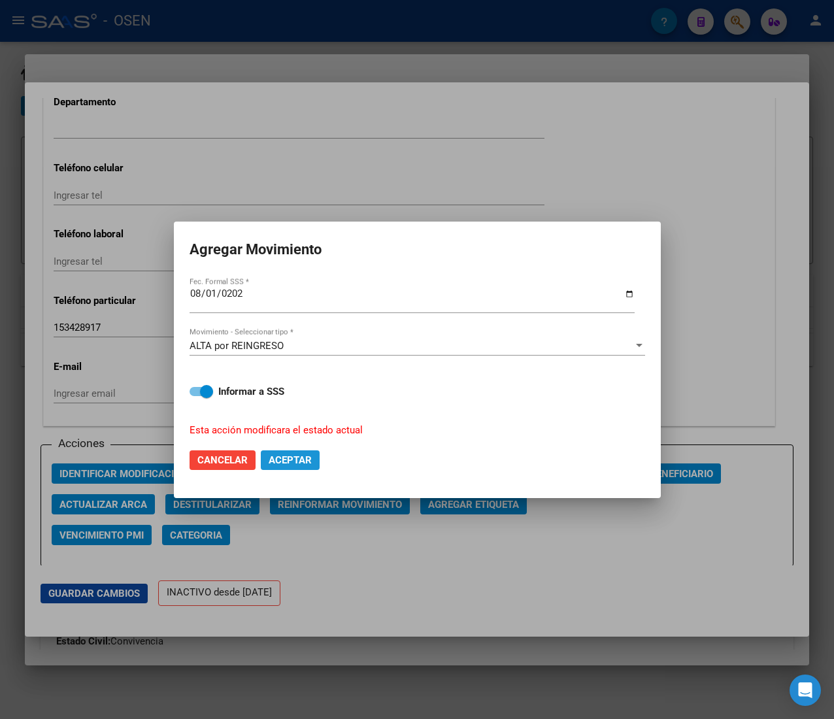
click at [294, 461] on span "Aceptar" at bounding box center [290, 460] width 43 height 12
checkbox input "false"
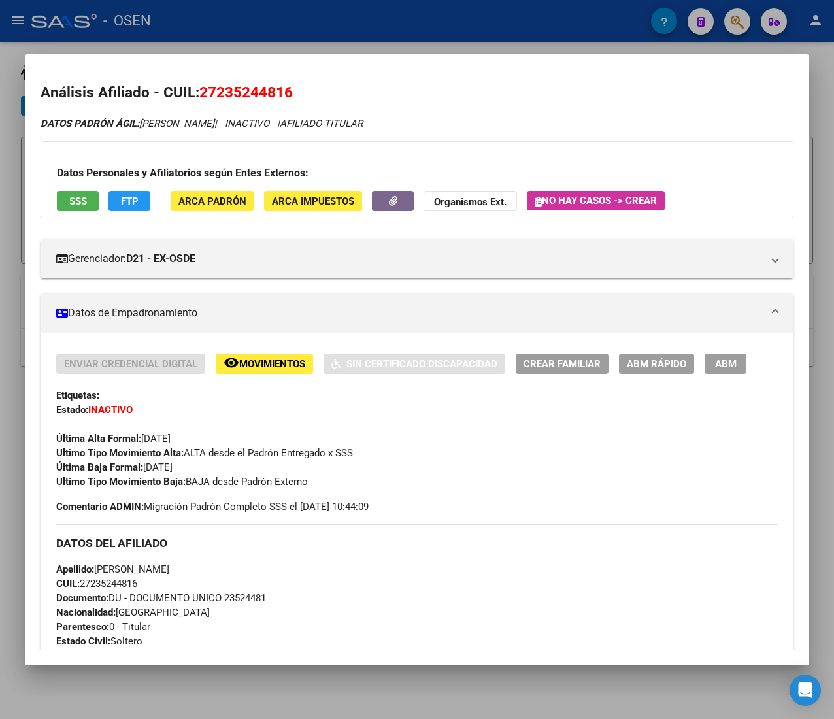
click at [435, 38] on div at bounding box center [417, 359] width 834 height 719
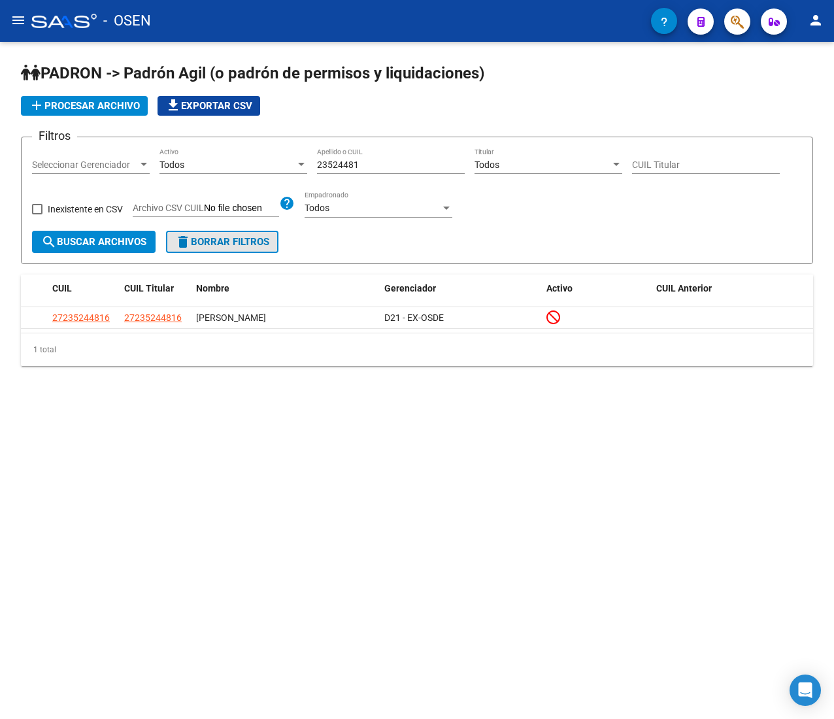
click at [209, 243] on span "delete Borrar Filtros" at bounding box center [222, 242] width 94 height 12
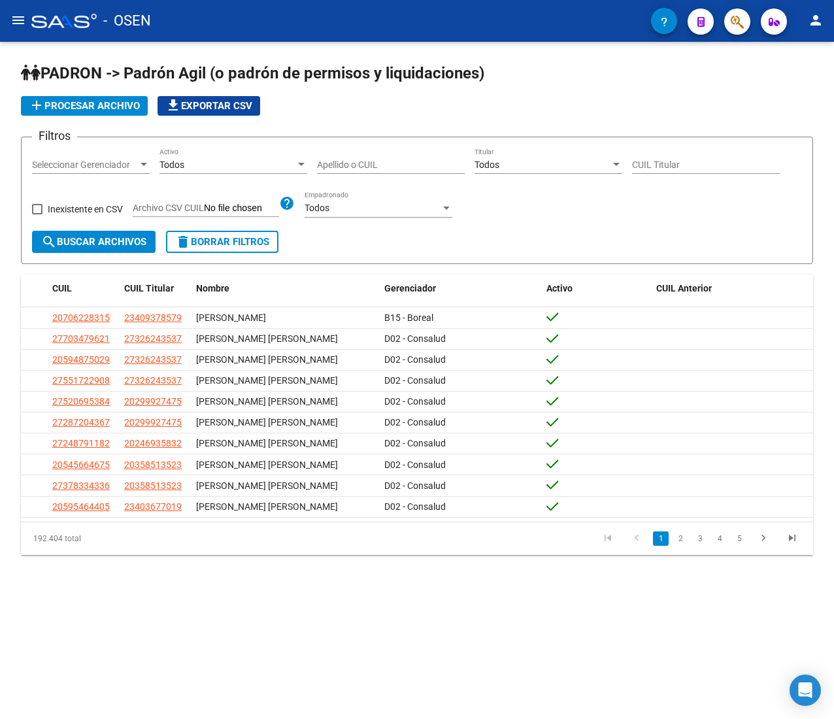
click at [384, 169] on input "Apellido o CUIL" at bounding box center [391, 164] width 148 height 11
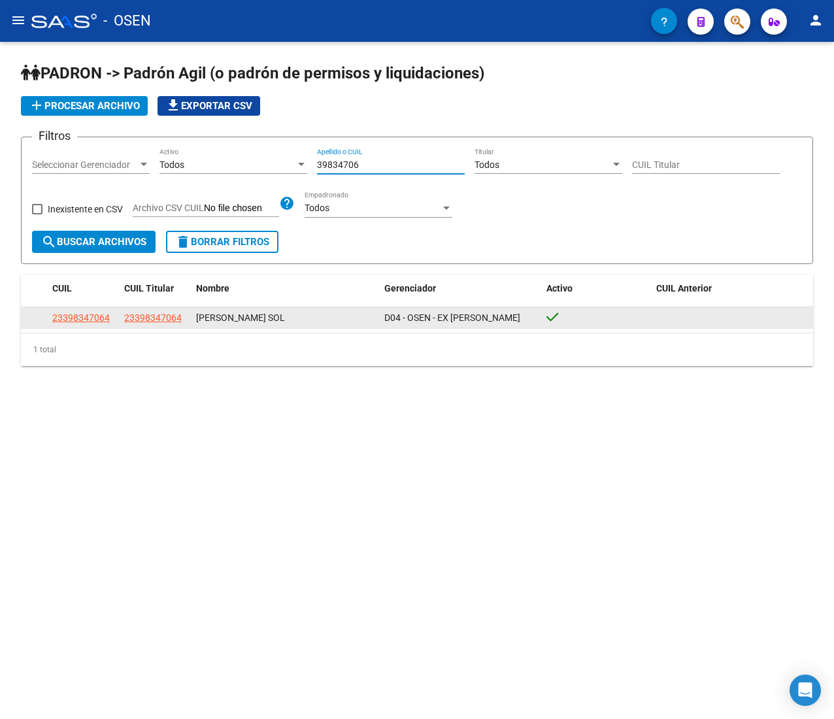
type input "39834706"
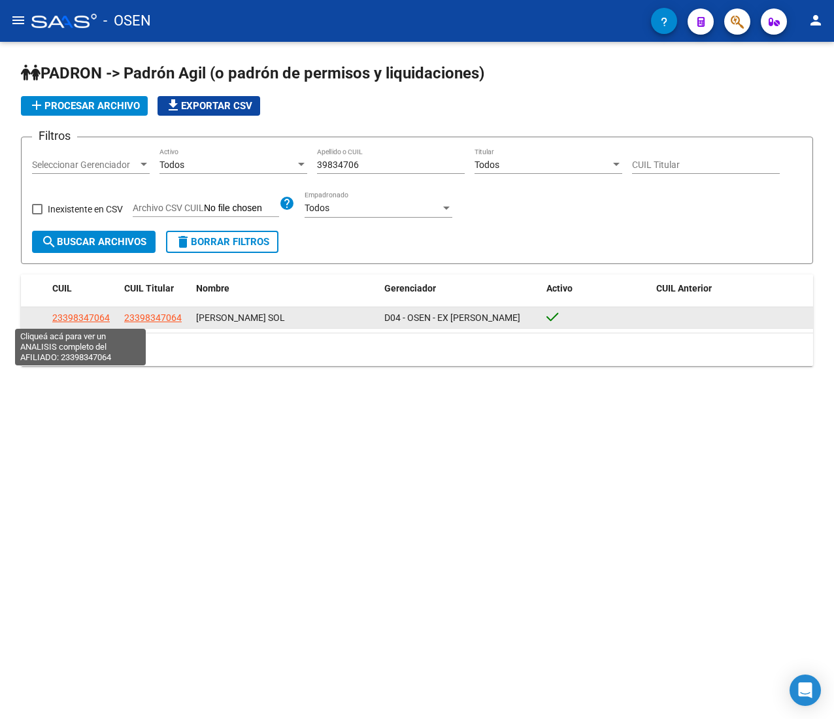
click at [87, 315] on span "23398347064" at bounding box center [80, 317] width 57 height 10
type textarea "23398347064"
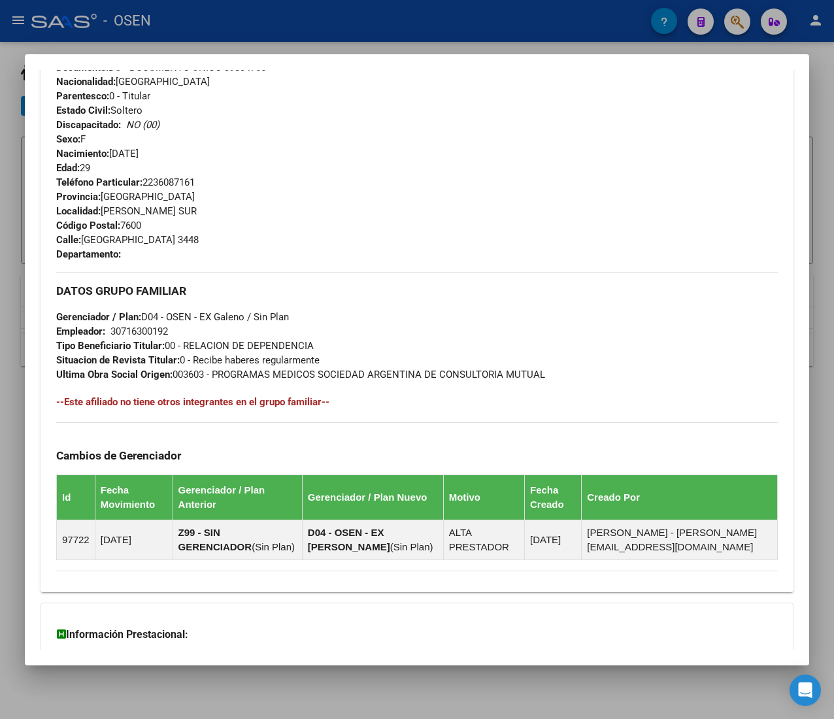
scroll to position [615, 0]
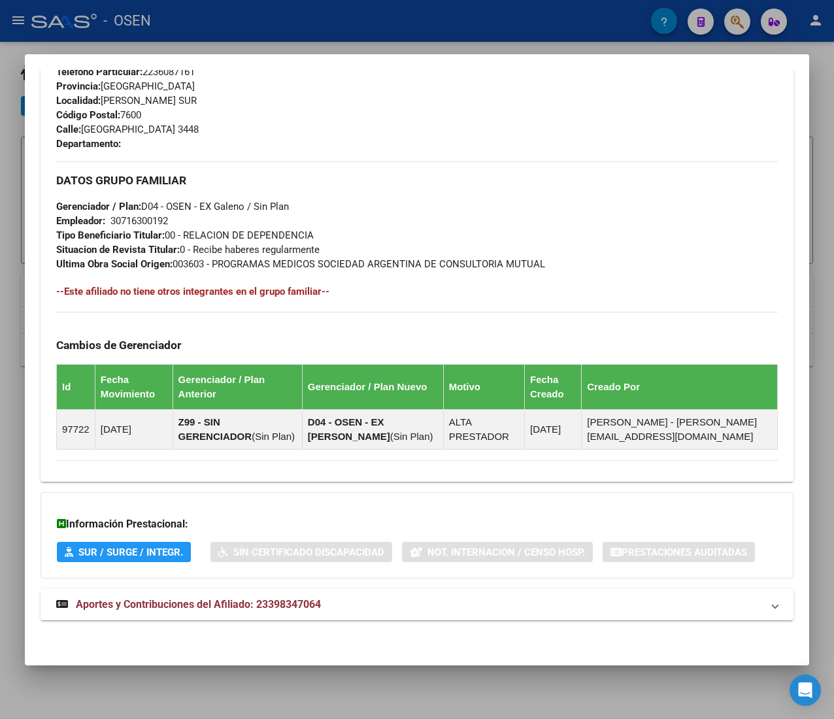
click at [338, 602] on mat-panel-title "Aportes y Contribuciones del Afiliado: 23398347064" at bounding box center [409, 605] width 706 height 16
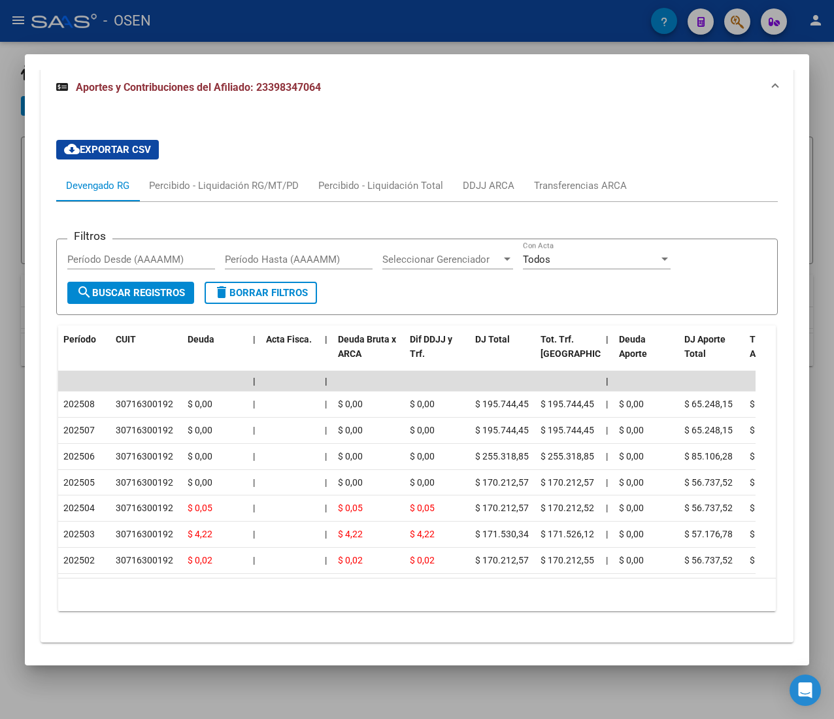
scroll to position [1138, 0]
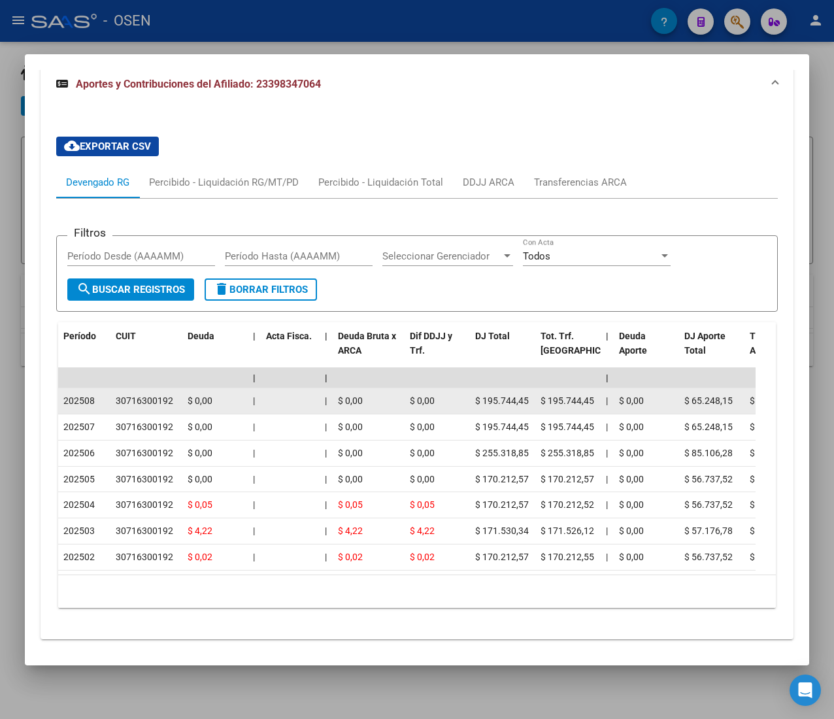
drag, startPoint x: 125, startPoint y: 401, endPoint x: 169, endPoint y: 402, distance: 43.1
click at [169, 402] on div "30716300192" at bounding box center [144, 400] width 57 height 15
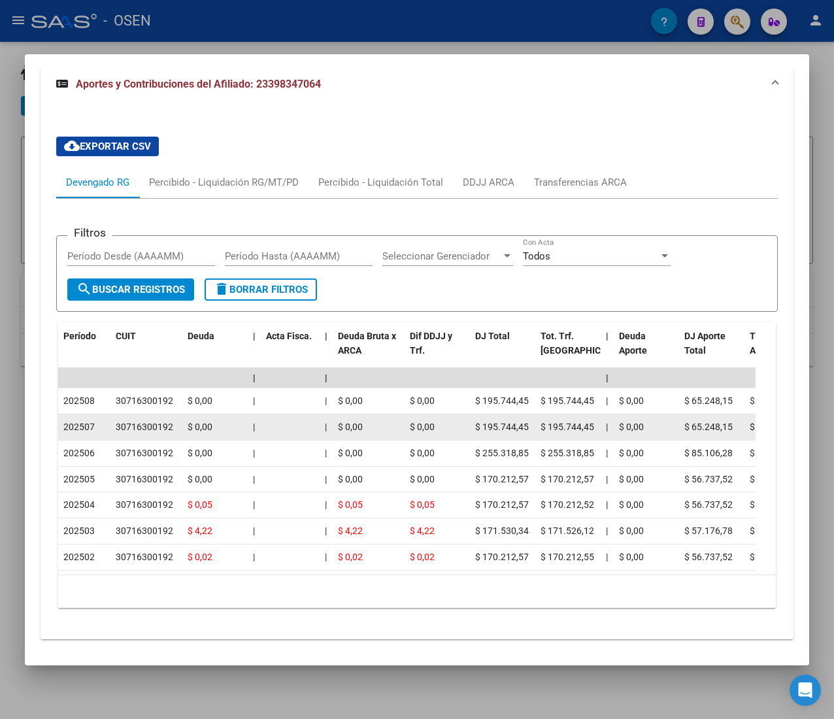
click at [518, 418] on datatable-body-cell "$ 195.744,45" at bounding box center [502, 426] width 65 height 25
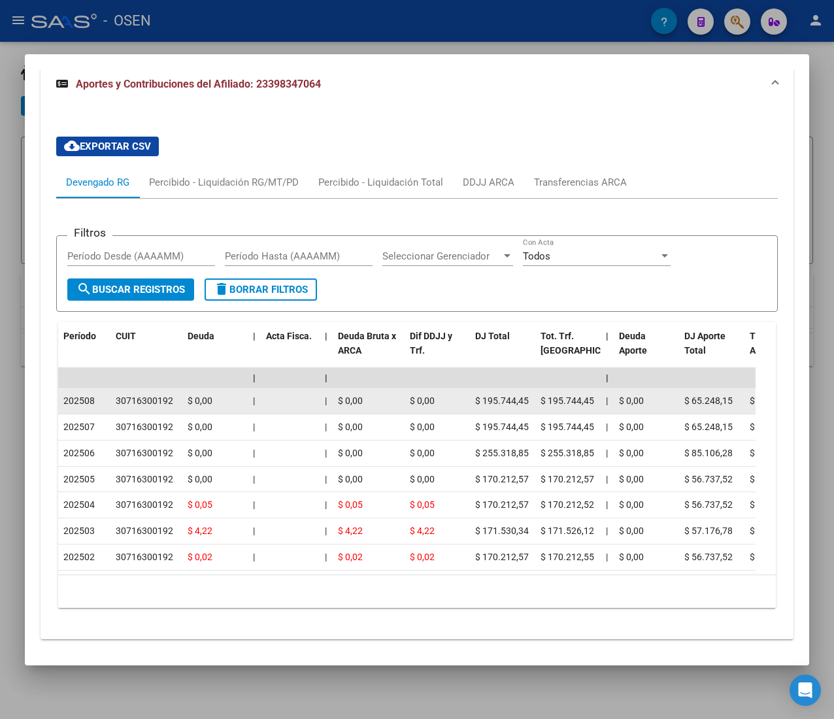
click at [480, 401] on datatable-body-cell "$ 195.744,45" at bounding box center [502, 400] width 65 height 25
click at [480, 401] on span "$ 195.744,45" at bounding box center [502, 400] width 54 height 10
drag, startPoint x: 480, startPoint y: 400, endPoint x: 533, endPoint y: 410, distance: 54.6
click at [532, 410] on datatable-body-cell "$ 195.744,45" at bounding box center [502, 400] width 65 height 25
click at [534, 408] on datatable-body-cell "$ 195.744,45" at bounding box center [502, 400] width 65 height 25
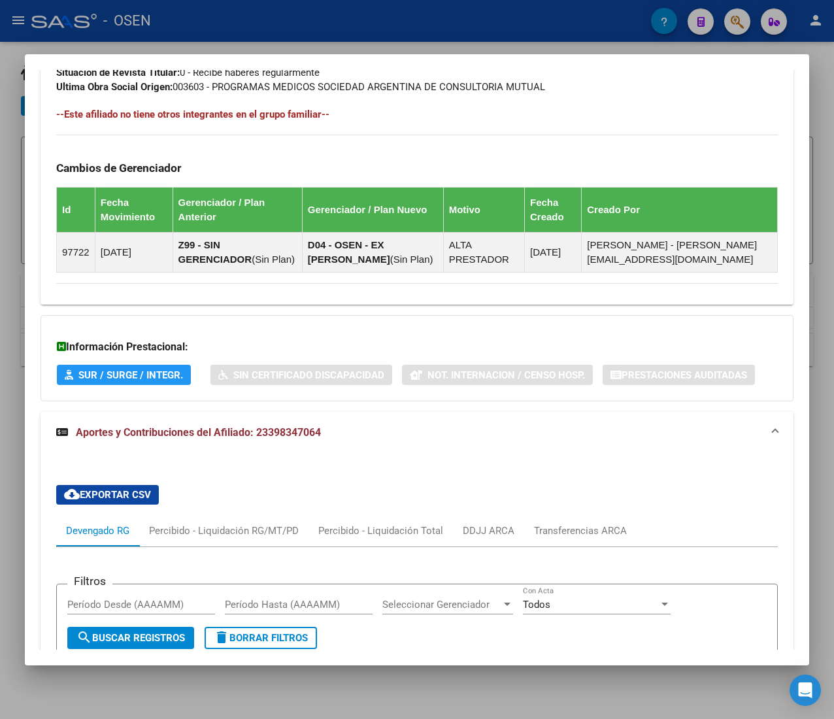
scroll to position [746, 0]
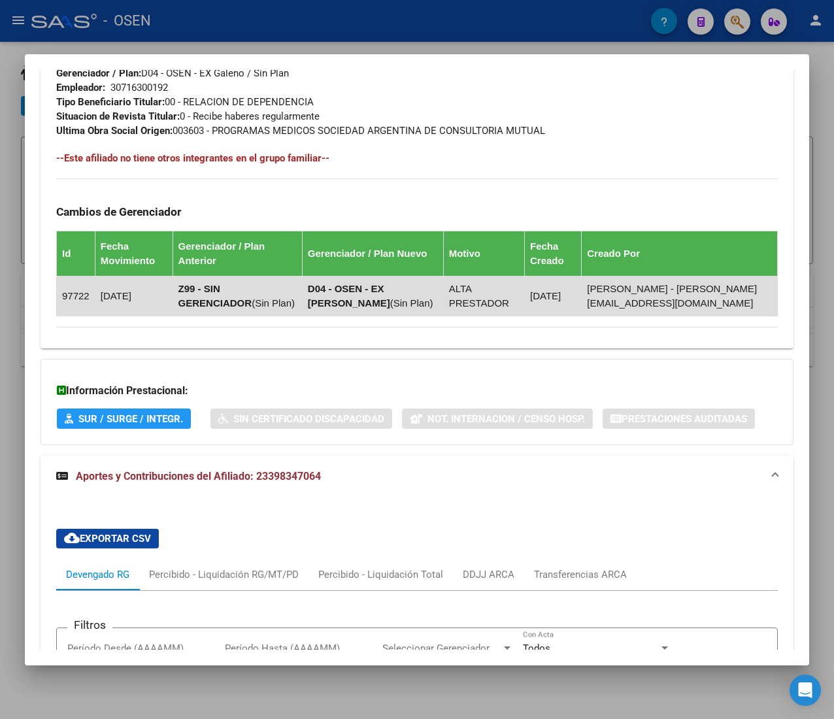
drag, startPoint x: 312, startPoint y: 289, endPoint x: 419, endPoint y: 292, distance: 107.2
click at [390, 292] on strong "D04 - OSEN - EX [PERSON_NAME]" at bounding box center [349, 295] width 82 height 25
click at [369, 308] on td "D04 - OSEN - EX Galeno ( Sin Plan )" at bounding box center [372, 296] width 141 height 40
drag, startPoint x: 352, startPoint y: 302, endPoint x: 312, endPoint y: 289, distance: 41.9
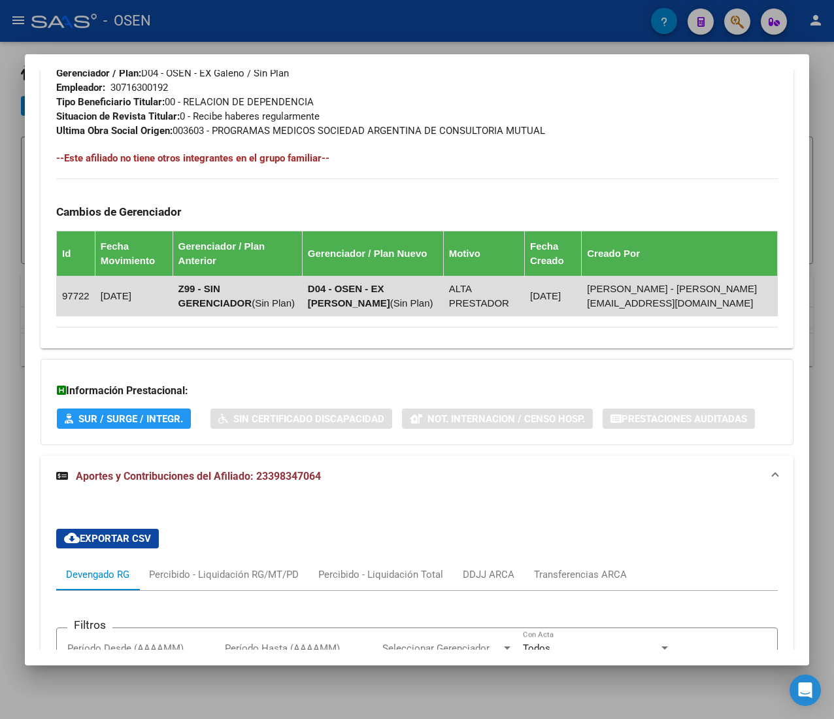
click at [312, 289] on td "D04 - OSEN - EX Galeno ( Sin Plan )" at bounding box center [372, 296] width 141 height 40
click at [315, 289] on strong "D04 - OSEN - EX [PERSON_NAME]" at bounding box center [349, 295] width 82 height 25
click at [393, 300] on span "Sin Plan" at bounding box center [411, 302] width 37 height 11
click at [356, 303] on td "D04 - OSEN - EX Galeno ( Sin Plan )" at bounding box center [372, 296] width 141 height 40
drag, startPoint x: 357, startPoint y: 304, endPoint x: 312, endPoint y: 289, distance: 47.1
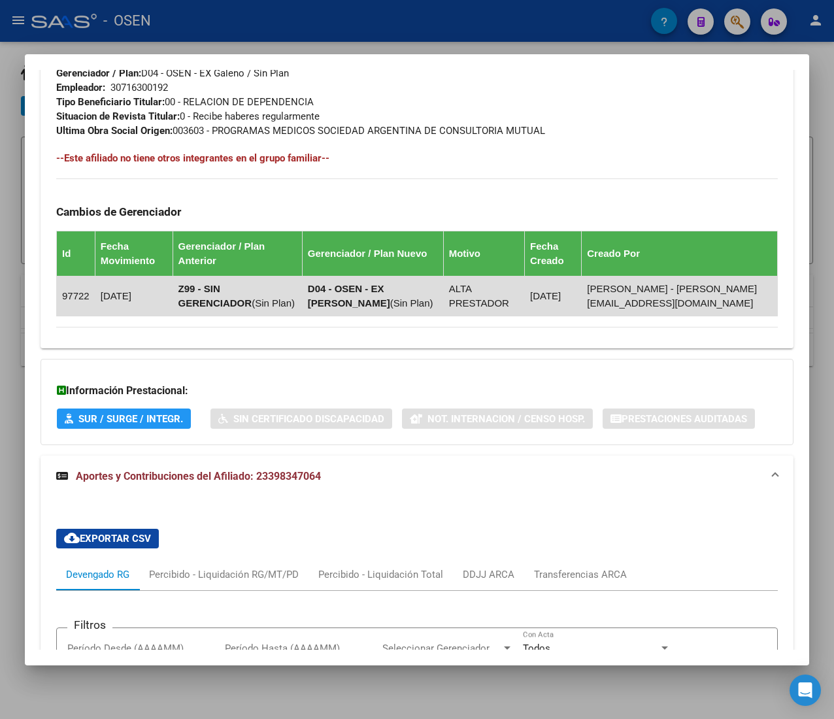
click at [312, 289] on td "D04 - OSEN - EX Galeno ( Sin Plan )" at bounding box center [372, 296] width 141 height 40
click at [312, 287] on strong "D04 - OSEN - EX [PERSON_NAME]" at bounding box center [349, 295] width 82 height 25
click at [363, 305] on td "D04 - OSEN - EX Galeno ( Sin Plan )" at bounding box center [372, 296] width 141 height 40
drag, startPoint x: 363, startPoint y: 306, endPoint x: 314, endPoint y: 289, distance: 51.9
click at [314, 289] on td "D04 - OSEN - EX Galeno ( Sin Plan )" at bounding box center [372, 296] width 141 height 40
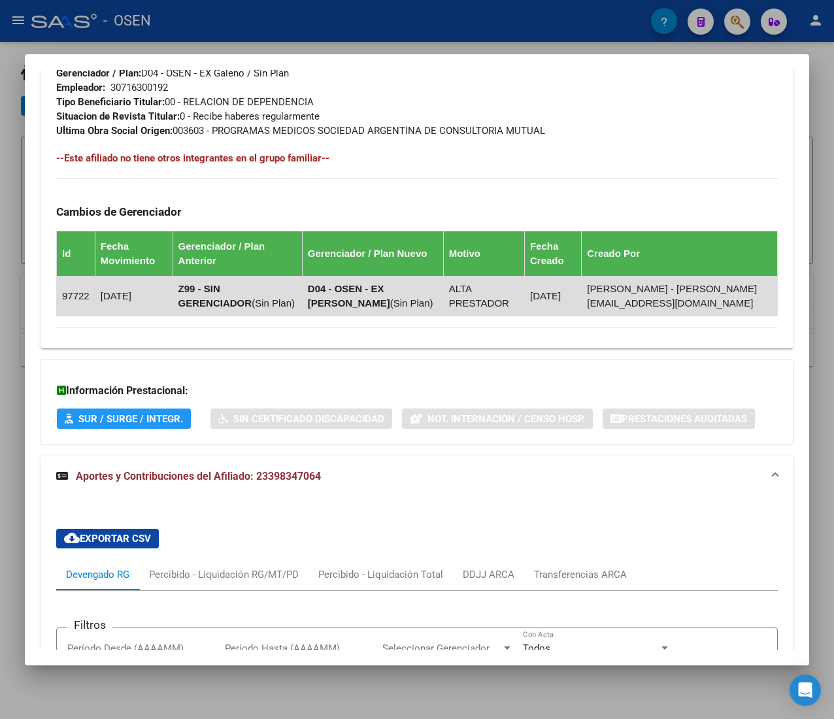
click at [314, 289] on strong "D04 - OSEN - EX [PERSON_NAME]" at bounding box center [349, 295] width 82 height 25
drag, startPoint x: 369, startPoint y: 306, endPoint x: 314, endPoint y: 287, distance: 57.9
click at [314, 287] on td "D04 - OSEN - EX Galeno ( Sin Plan )" at bounding box center [372, 296] width 141 height 40
click at [314, 287] on strong "D04 - OSEN - EX [PERSON_NAME]" at bounding box center [349, 295] width 82 height 25
drag, startPoint x: 367, startPoint y: 303, endPoint x: 308, endPoint y: 277, distance: 63.5
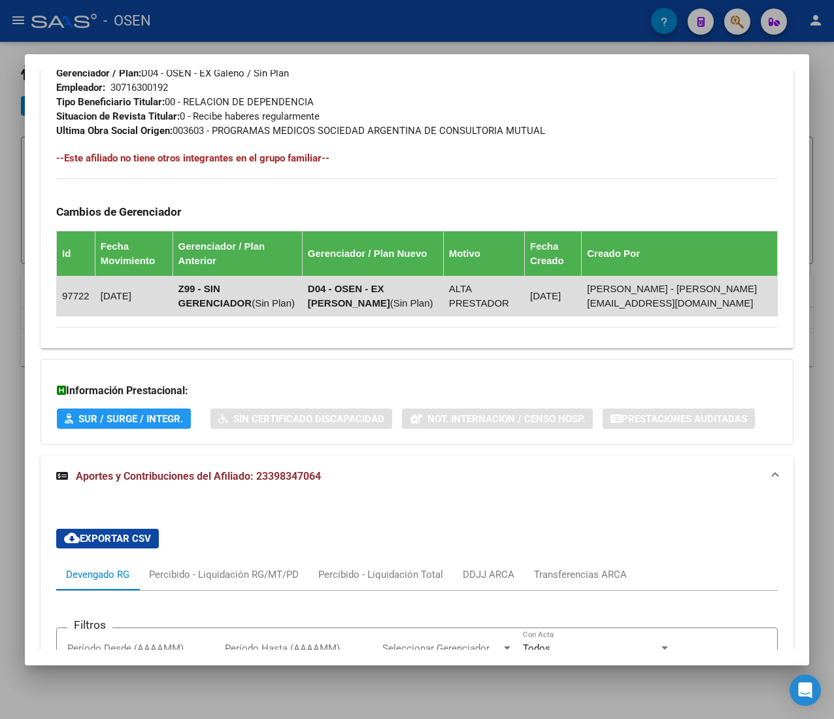
click at [294, 282] on tr "97722 [DATE] Z99 - SIN GERENCIADOR ( Sin Plan ) D04 - OSEN - EX Galeno ( Sin Pl…" at bounding box center [417, 296] width 721 height 40
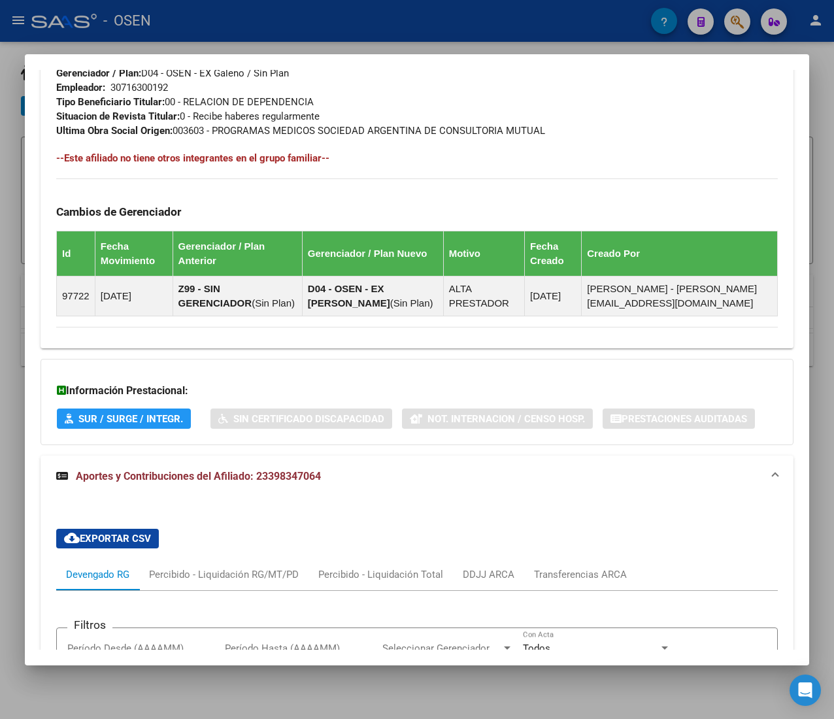
drag, startPoint x: 343, startPoint y: 278, endPoint x: 406, endPoint y: 318, distance: 74.3
click at [343, 279] on td "D04 - OSEN - EX Galeno ( Sin Plan )" at bounding box center [372, 296] width 141 height 40
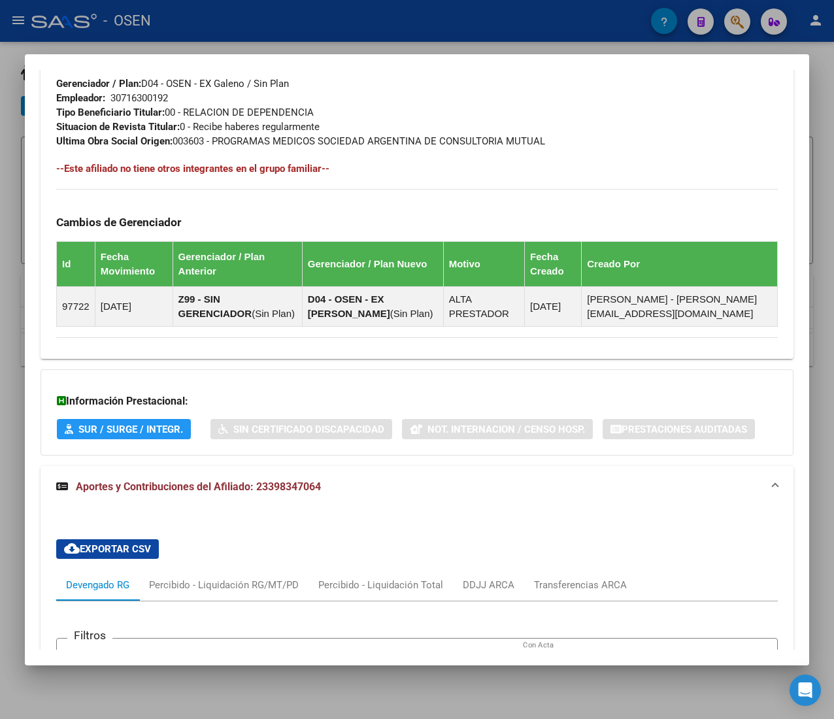
scroll to position [784, 0]
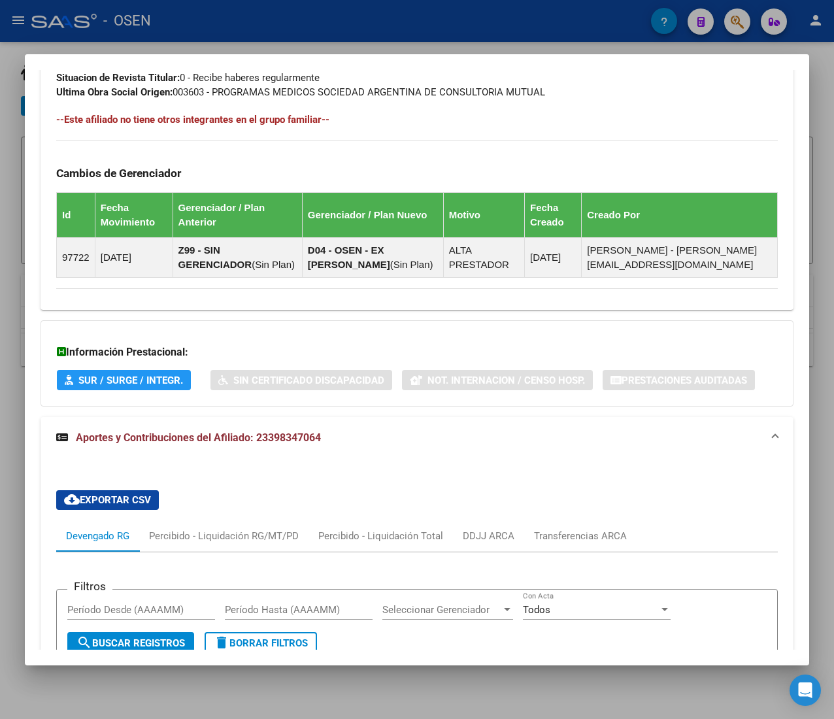
click at [367, 318] on div "DATOS PADRÓN ÁGIL: [PERSON_NAME] SOL | ACTIVO | AFILIADO TITULAR Datos Personal…" at bounding box center [417, 169] width 753 height 1675
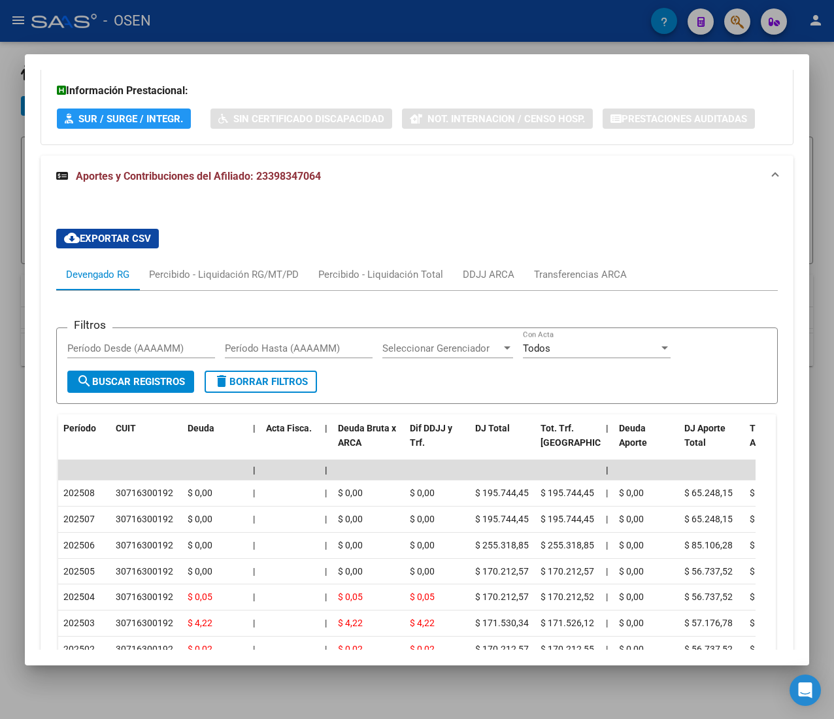
scroll to position [1176, 0]
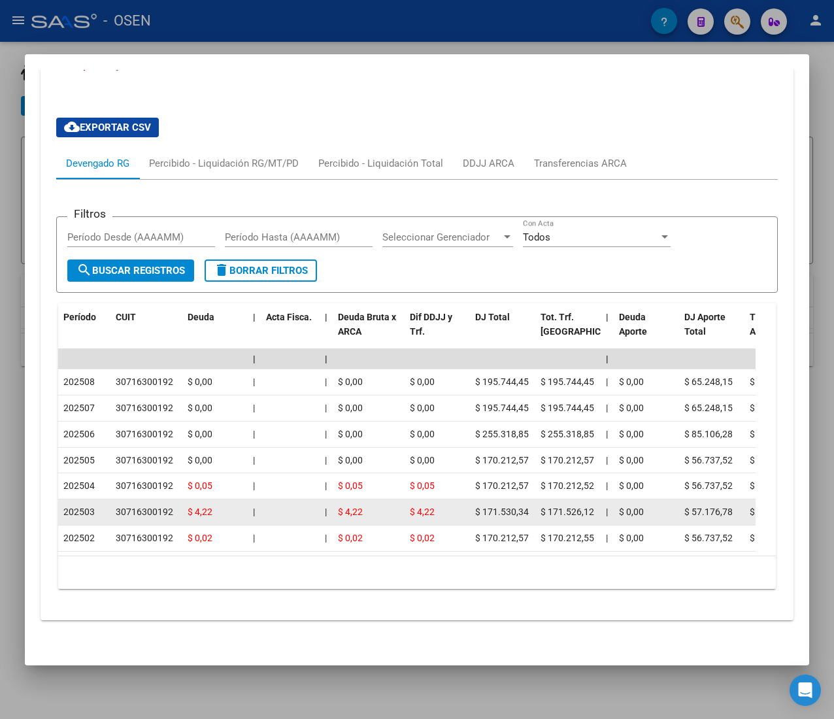
drag, startPoint x: 482, startPoint y: 493, endPoint x: 561, endPoint y: 498, distance: 79.2
click at [562, 506] on span "$ 171.526,12" at bounding box center [567, 511] width 54 height 10
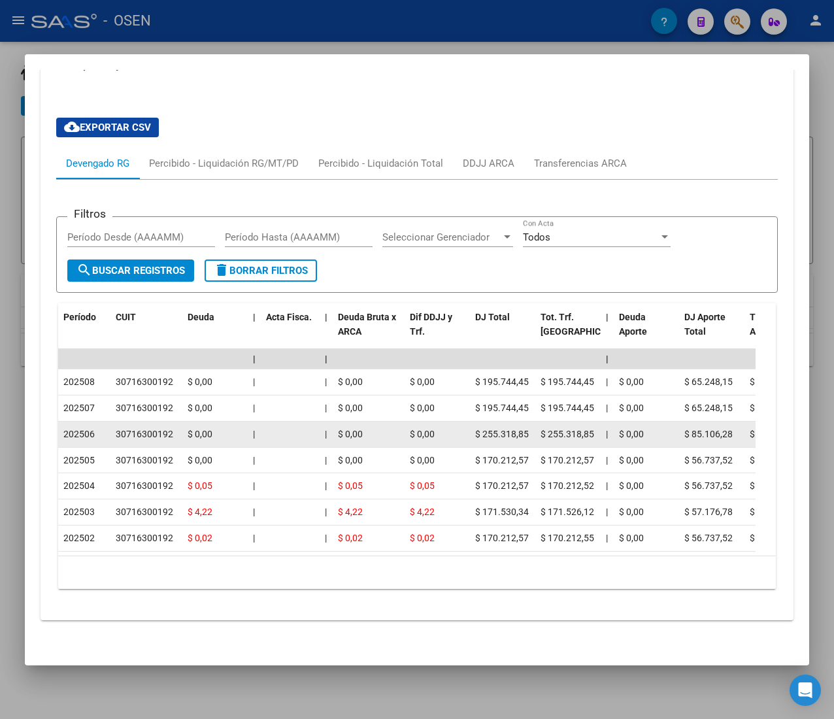
scroll to position [1045, 0]
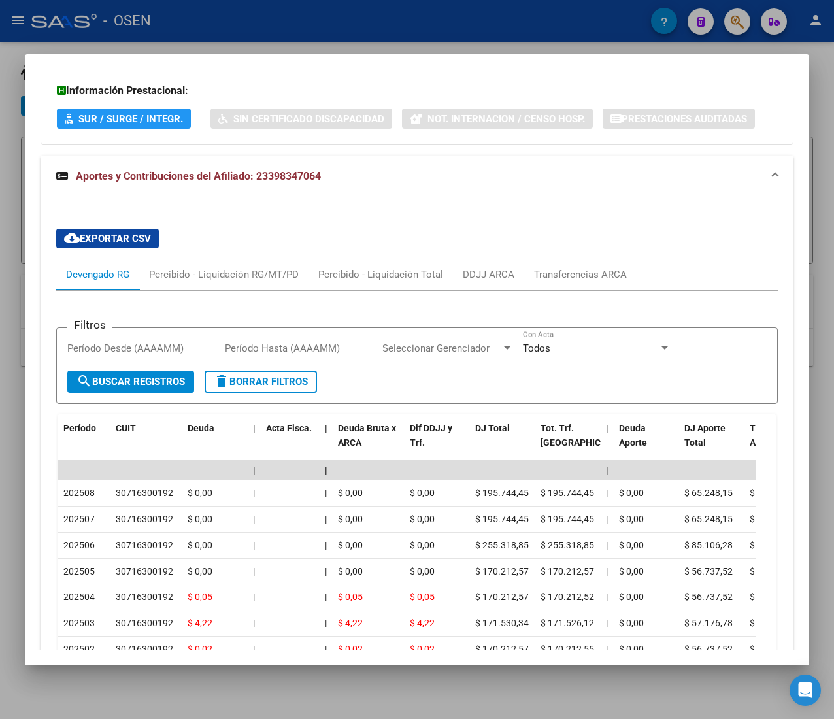
click at [377, 188] on mat-expansion-panel-header "Aportes y Contribuciones del Afiliado: 23398347064" at bounding box center [417, 177] width 753 height 42
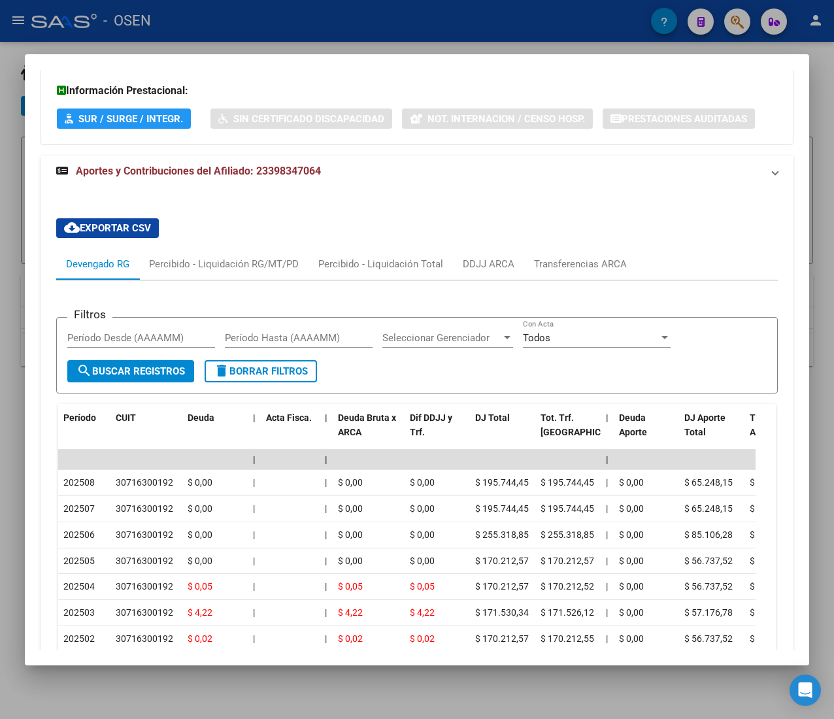
scroll to position [615, 0]
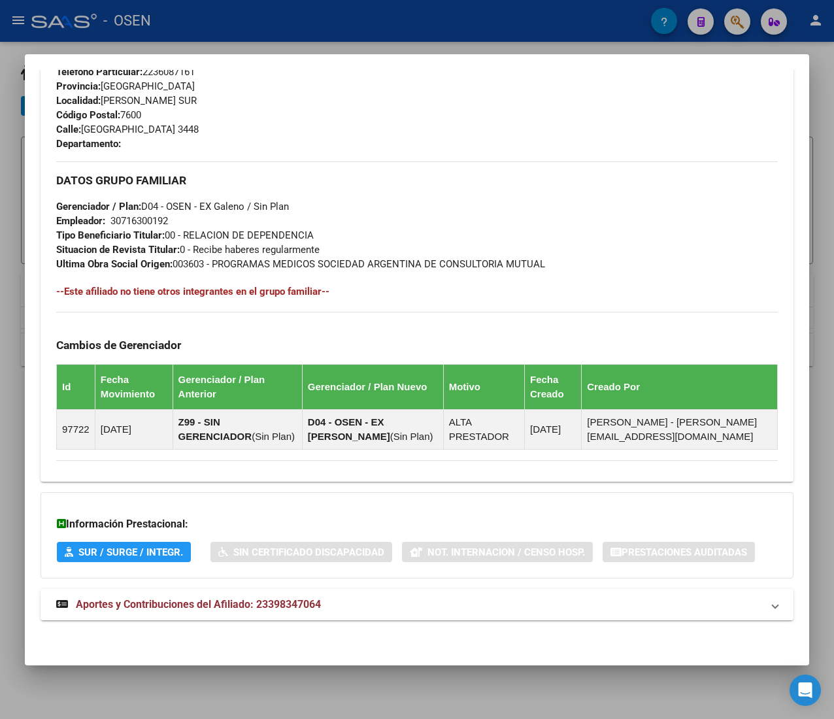
click at [365, 608] on mat-panel-title "Aportes y Contribuciones del Afiliado: 23398347064" at bounding box center [409, 605] width 706 height 16
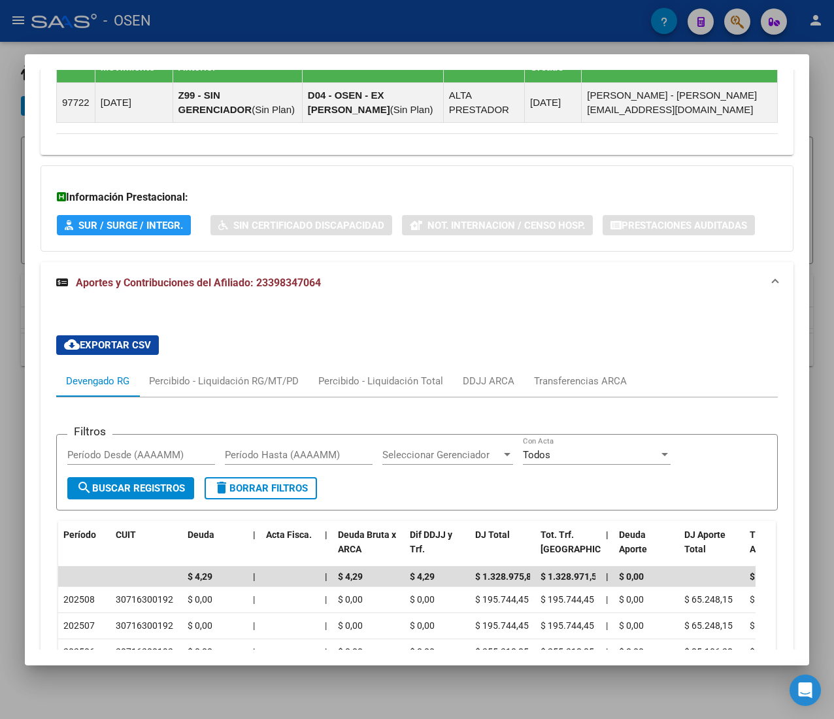
scroll to position [1045, 0]
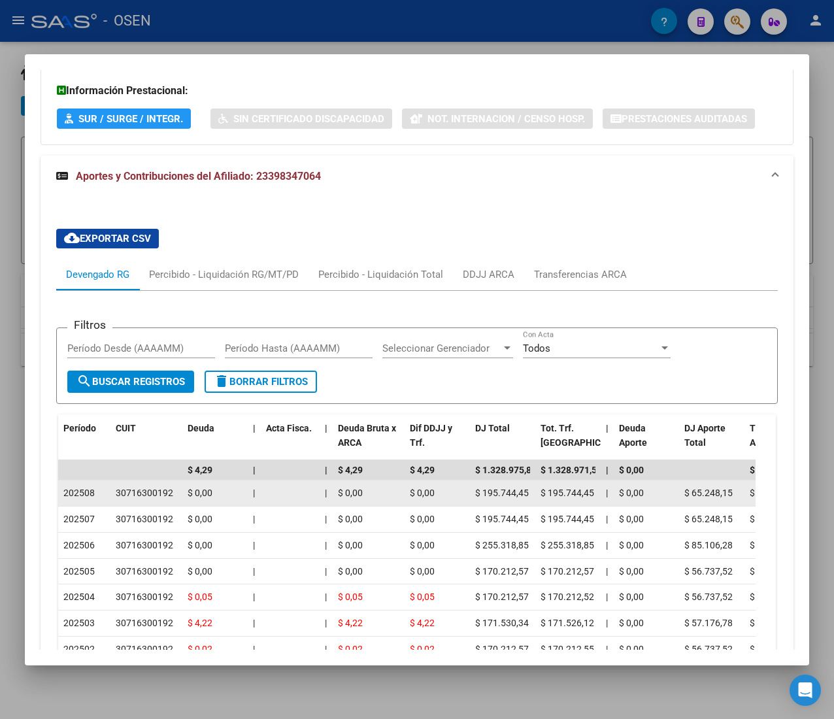
drag, startPoint x: 478, startPoint y: 491, endPoint x: 515, endPoint y: 491, distance: 36.6
click at [515, 491] on span "$ 195.744,45" at bounding box center [502, 492] width 54 height 10
click at [527, 490] on span "$ 195.744,45" at bounding box center [502, 492] width 54 height 10
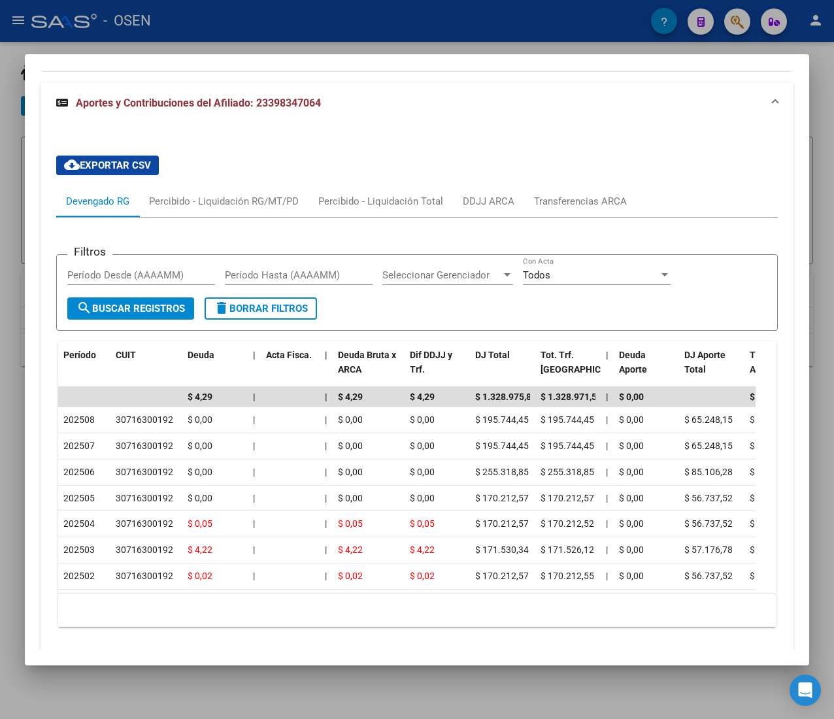
scroll to position [1180, 0]
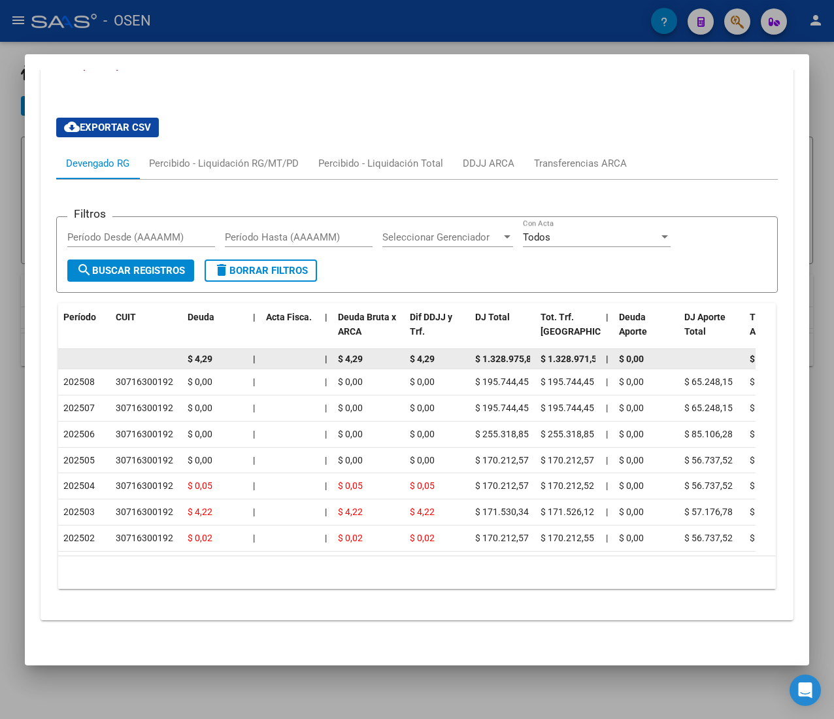
drag, startPoint x: 349, startPoint y: 336, endPoint x: 371, endPoint y: 337, distance: 22.2
click at [366, 352] on div "$ 4,29" at bounding box center [368, 359] width 61 height 15
click at [372, 352] on div "$ 4,29" at bounding box center [368, 359] width 61 height 15
click at [424, 353] on span "$ 4,29" at bounding box center [422, 358] width 25 height 10
drag, startPoint x: 419, startPoint y: 335, endPoint x: 440, endPoint y: 336, distance: 21.0
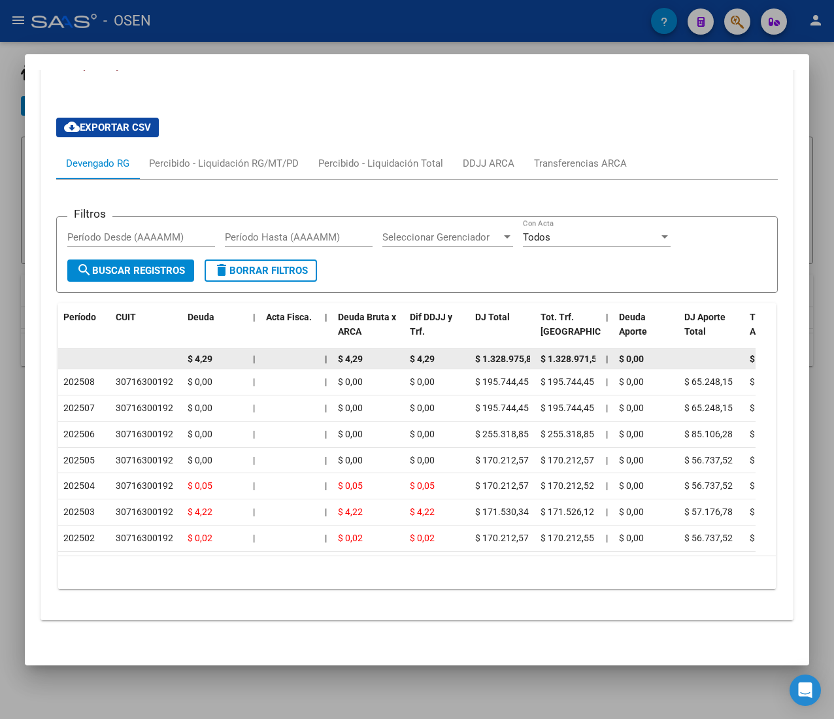
click at [440, 352] on div "$ 4,29" at bounding box center [437, 359] width 55 height 15
drag, startPoint x: 485, startPoint y: 337, endPoint x: 565, endPoint y: 344, distance: 80.6
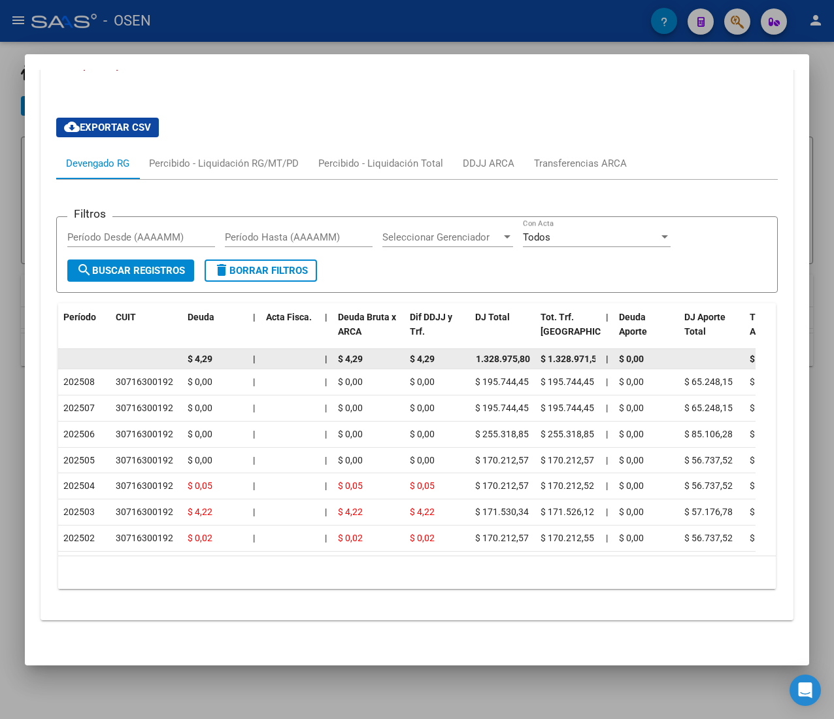
click at [568, 352] on div "$ 1.328.971,51" at bounding box center [567, 359] width 55 height 15
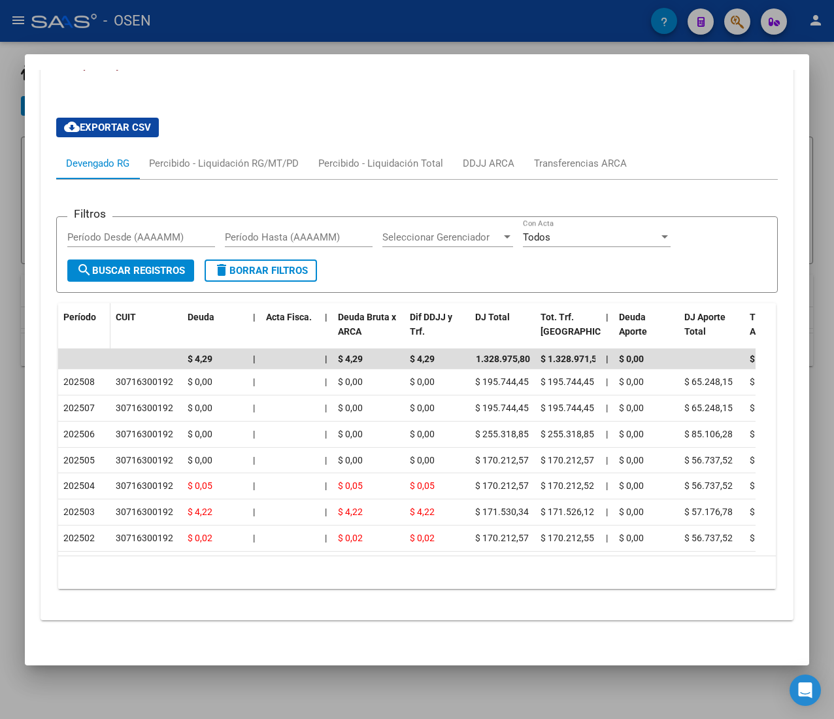
drag, startPoint x: 673, startPoint y: 335, endPoint x: 98, endPoint y: 290, distance: 576.7
click at [103, 303] on div "Período CUIT Deuda | Acta Fisca. | Deuda Bruta x ARCA Dif DDJJ y Trf. DJ Total …" at bounding box center [416, 446] width 717 height 286
click at [86, 312] on span "Período" at bounding box center [79, 317] width 33 height 10
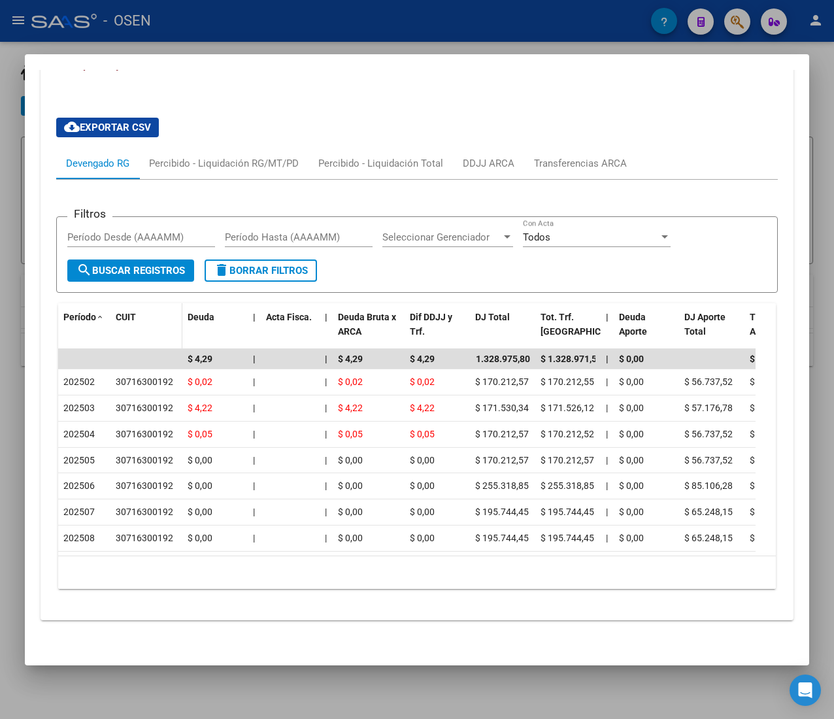
scroll to position [1180, 0]
click at [88, 303] on datatable-header-cell "Período" at bounding box center [84, 331] width 52 height 57
click at [100, 313] on span at bounding box center [100, 317] width 8 height 9
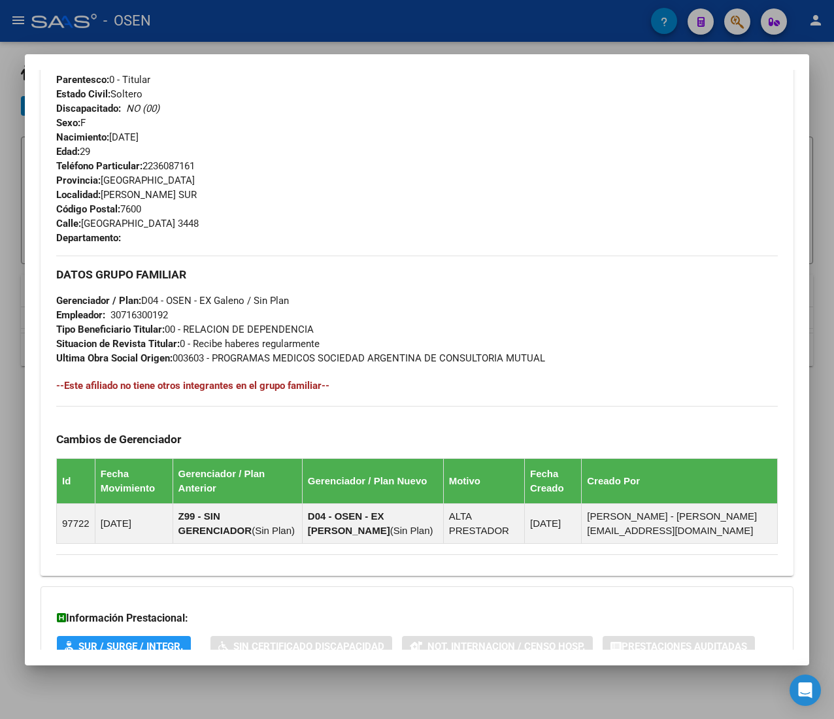
scroll to position [265, 0]
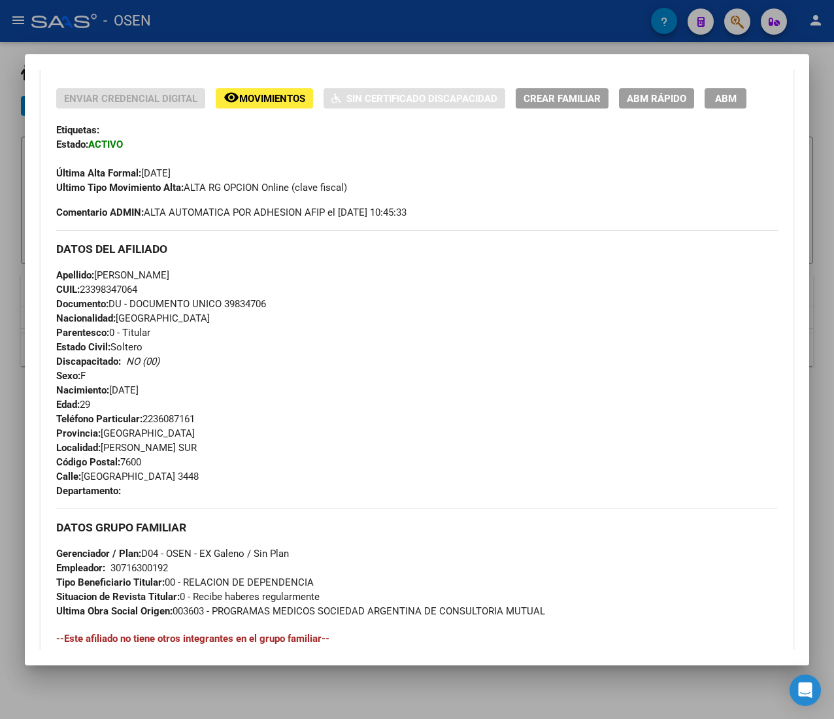
drag, startPoint x: 101, startPoint y: 446, endPoint x: 242, endPoint y: 449, distance: 141.2
click at [218, 447] on div "Teléfono Particular: [PHONE_NUMBER] Provincia: [GEOGRAPHIC_DATA] Localidad: [PE…" at bounding box center [416, 455] width 721 height 86
click at [242, 449] on div "Teléfono Particular: [PHONE_NUMBER] Provincia: [GEOGRAPHIC_DATA] Localidad: [PE…" at bounding box center [416, 455] width 721 height 86
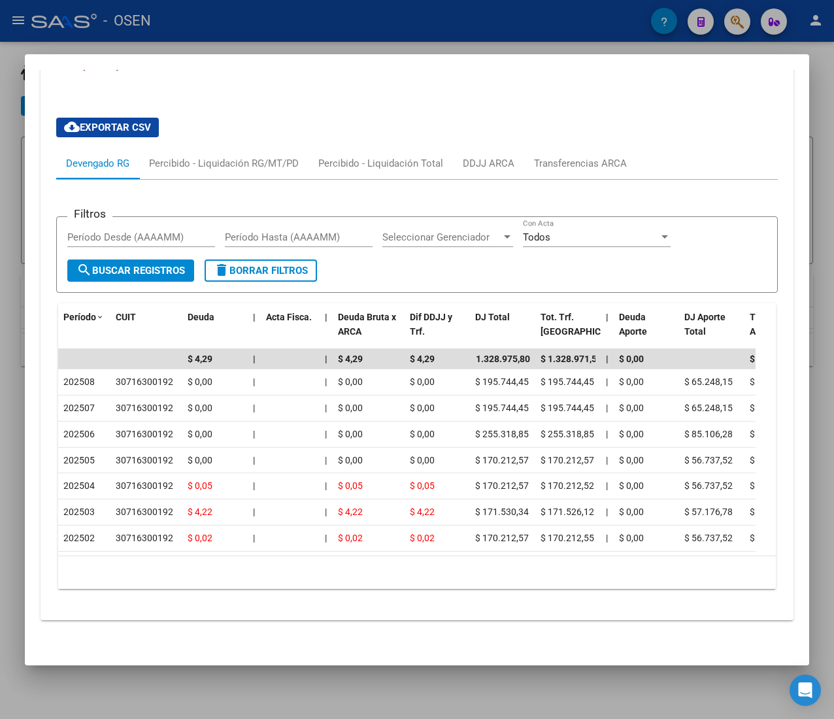
scroll to position [1180, 0]
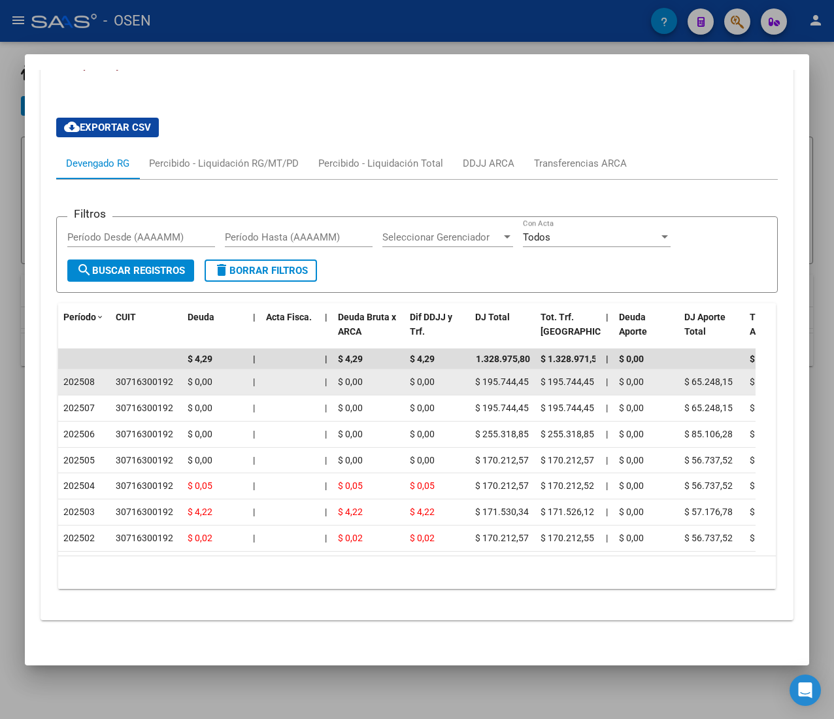
drag, startPoint x: 146, startPoint y: 363, endPoint x: 200, endPoint y: 361, distance: 53.6
click at [200, 376] on span "$ 0,00" at bounding box center [200, 381] width 25 height 10
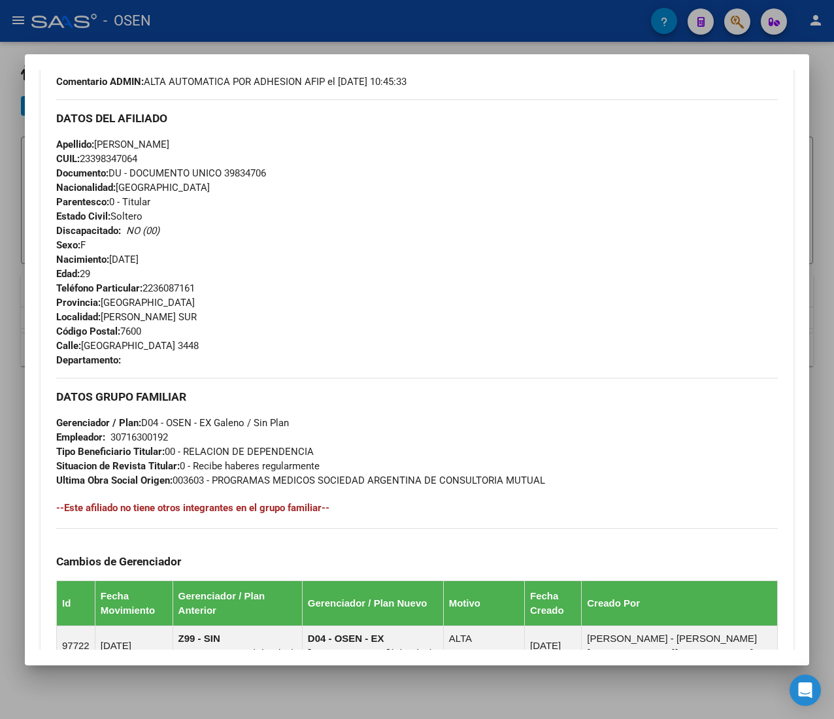
scroll to position [265, 0]
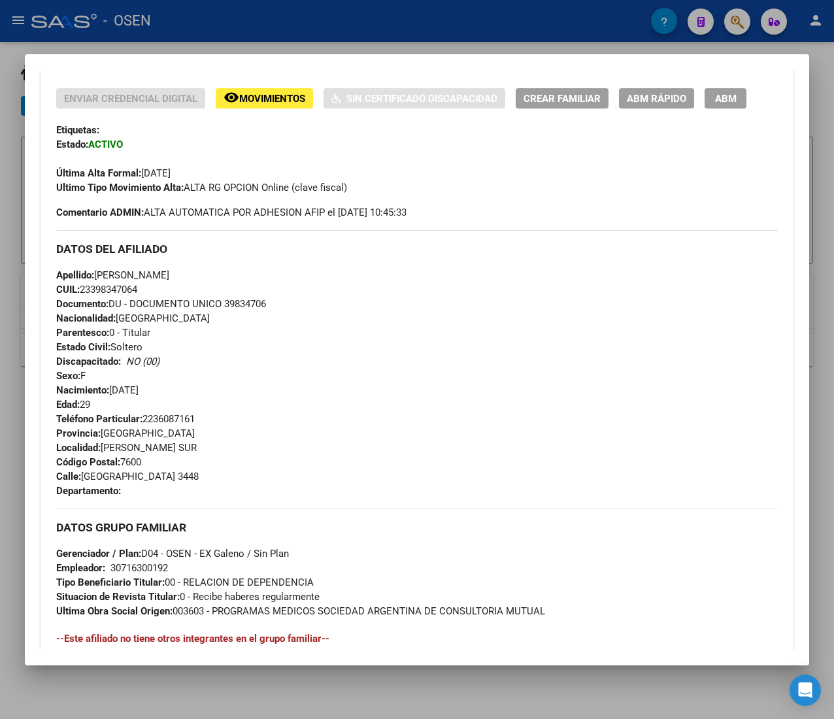
drag, startPoint x: 95, startPoint y: 272, endPoint x: 234, endPoint y: 280, distance: 138.7
click at [233, 280] on div "Apellido: [PERSON_NAME] CUIL: 23398347064 Documento: DU - DOCUMENTO UNICO 39834…" at bounding box center [416, 340] width 721 height 144
click at [234, 279] on div "Apellido: [PERSON_NAME] CUIL: 23398347064 Documento: DU - DOCUMENTO UNICO 39834…" at bounding box center [416, 340] width 721 height 144
click at [291, 286] on div "Apellido: [PERSON_NAME] CUIL: 23398347064 Documento: DU - DOCUMENTO UNICO 39834…" at bounding box center [416, 340] width 721 height 144
drag, startPoint x: 94, startPoint y: 289, endPoint x: 137, endPoint y: 289, distance: 42.5
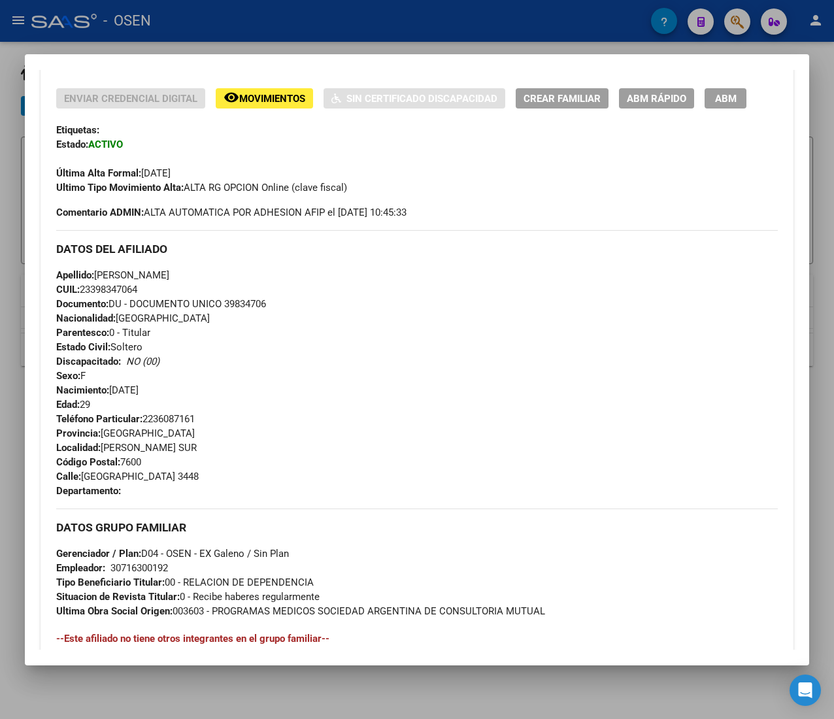
click at [137, 289] on span "CUIL: 23398347064" at bounding box center [96, 290] width 81 height 12
copy span "39834706"
click at [426, 12] on div at bounding box center [417, 359] width 834 height 719
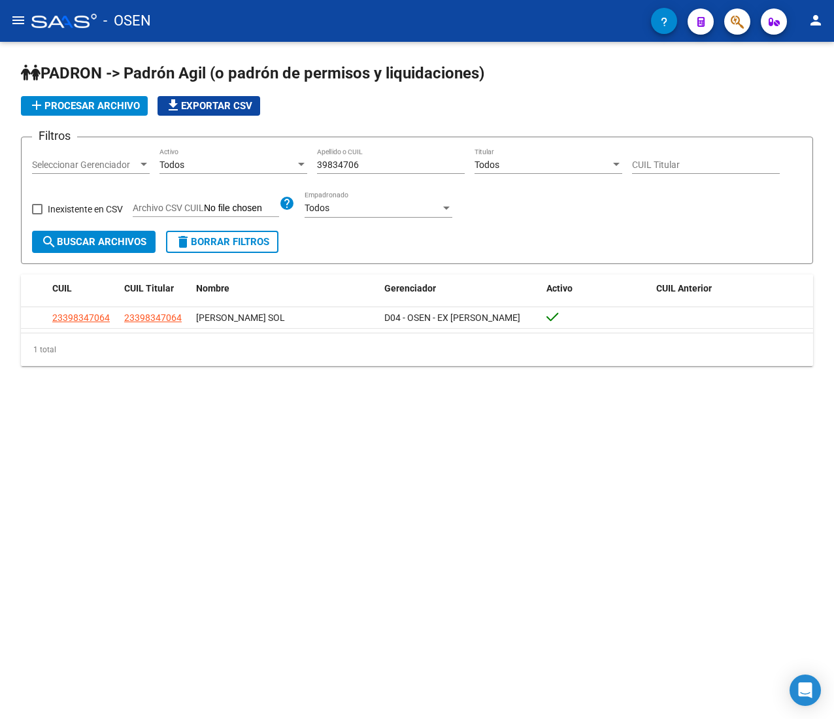
click at [263, 250] on button "delete Borrar Filtros" at bounding box center [222, 242] width 112 height 22
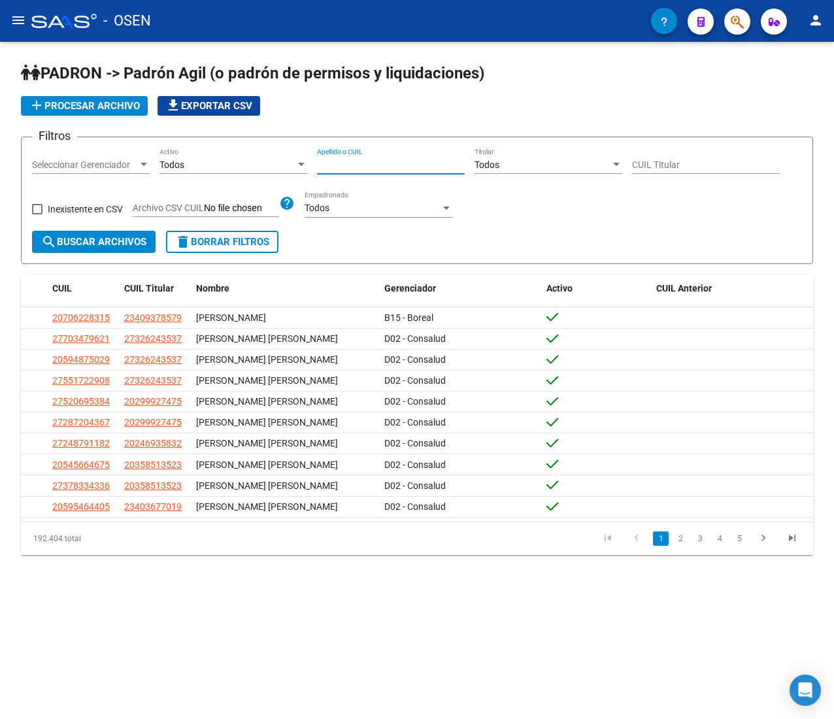
click at [399, 163] on input "Apellido o CUIL" at bounding box center [391, 164] width 148 height 11
click at [337, 167] on input "Apellido o CUIL" at bounding box center [391, 164] width 148 height 11
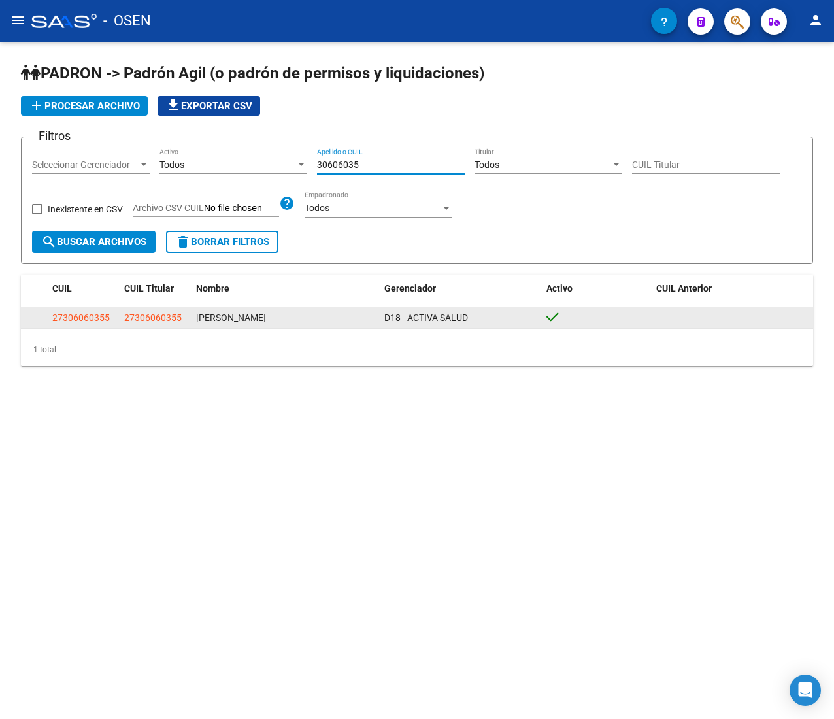
type input "30606035"
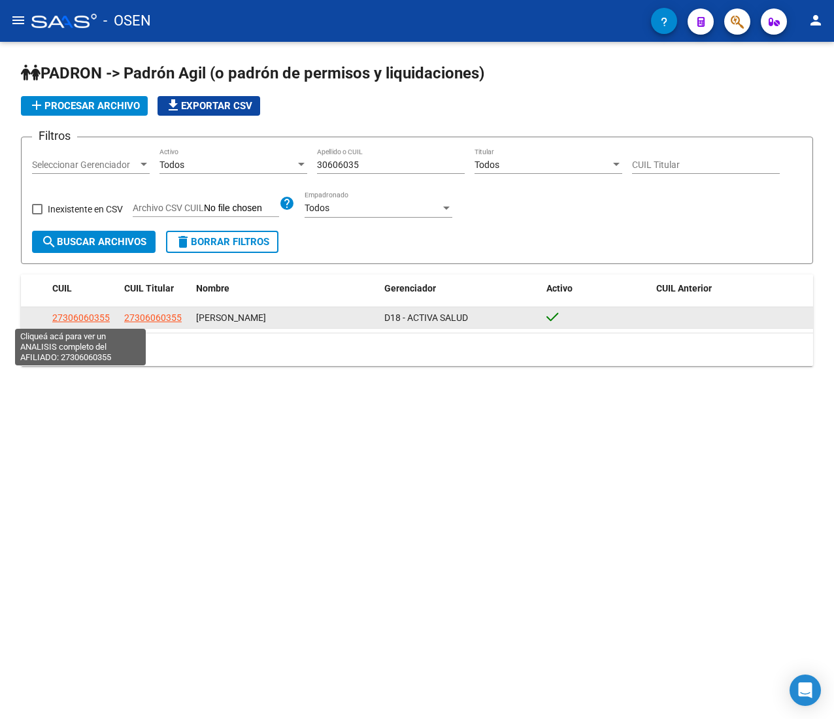
click at [98, 315] on span "27306060355" at bounding box center [80, 317] width 57 height 10
type textarea "27306060355"
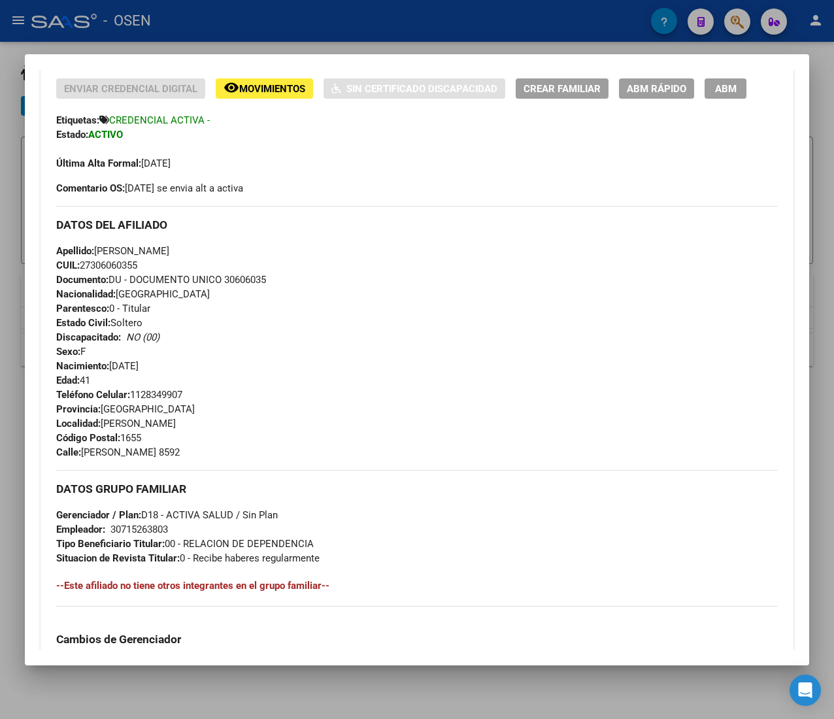
scroll to position [680, 0]
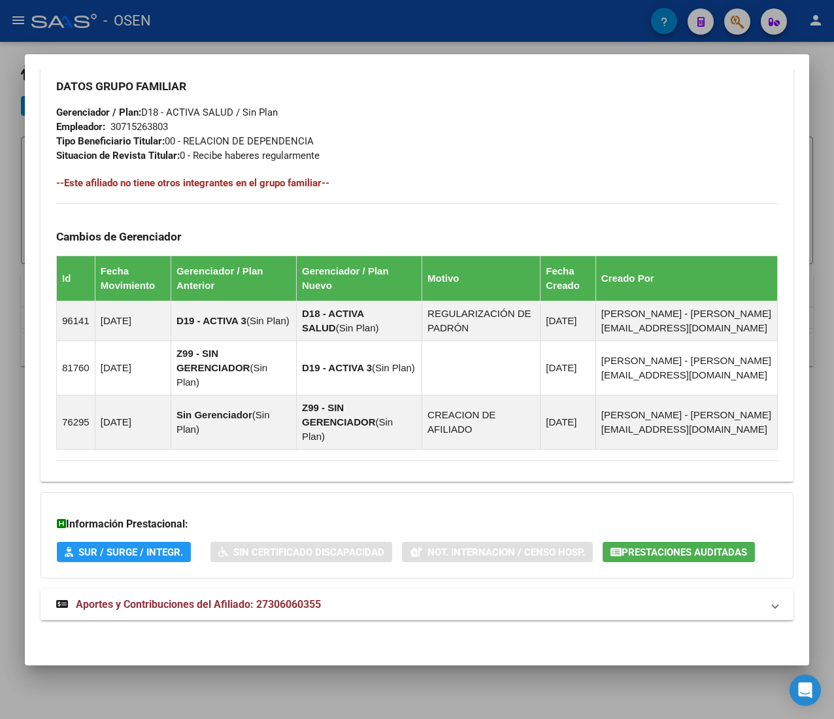
click at [419, 609] on mat-panel-title "Aportes y Contribuciones del Afiliado: 27306060355" at bounding box center [409, 605] width 706 height 16
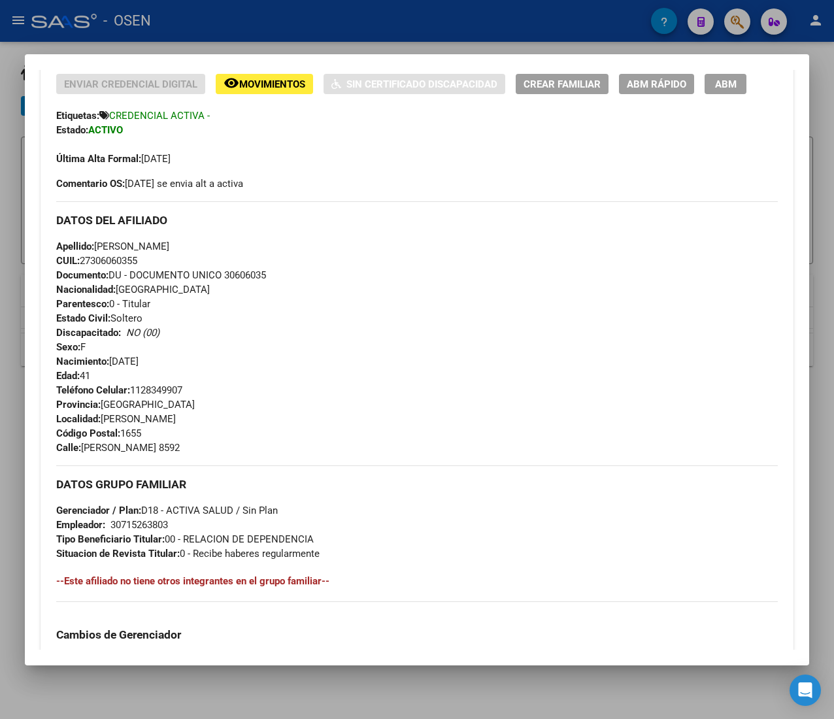
scroll to position [149, 0]
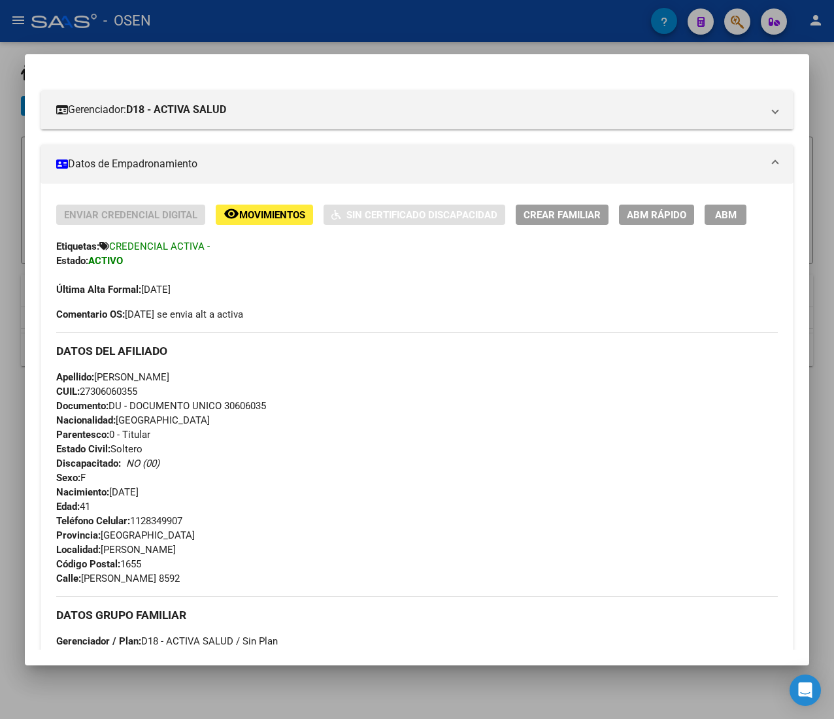
click at [108, 397] on span "CUIL: 27306060355" at bounding box center [96, 392] width 81 height 12
copy span "27306060355"
click at [392, 388] on div "Apellido: [PERSON_NAME] CUIL: 27306060355 Documento: DU - DOCUMENTO UNICO 30606…" at bounding box center [416, 442] width 721 height 144
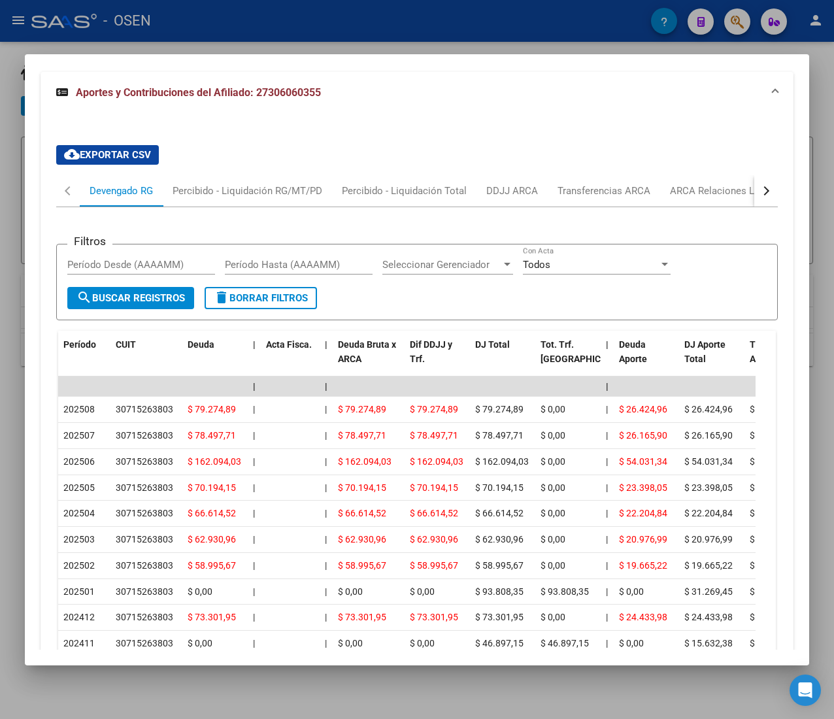
scroll to position [1325, 0]
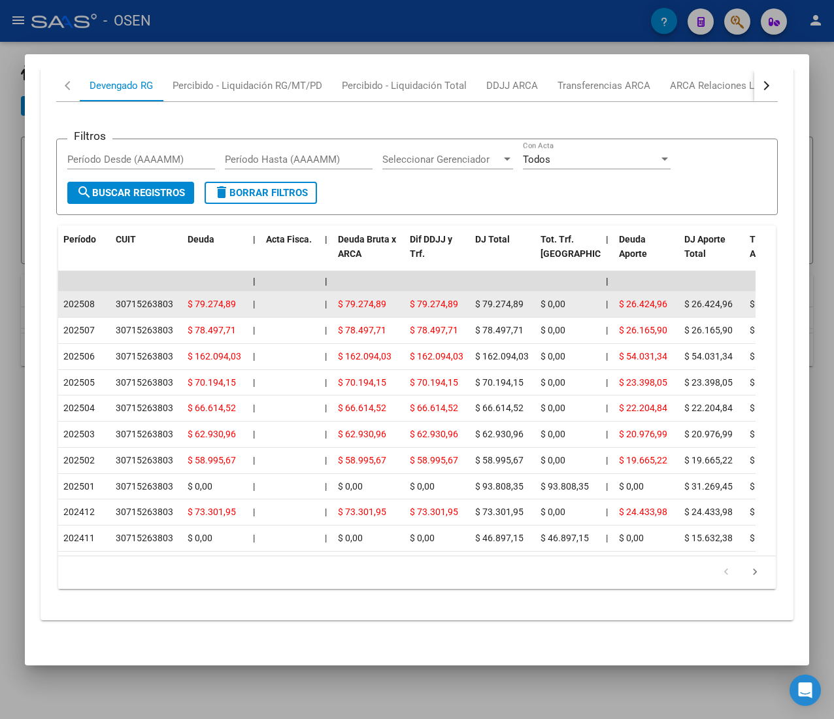
drag, startPoint x: 227, startPoint y: 280, endPoint x: 256, endPoint y: 281, distance: 28.8
click at [257, 291] on datatable-body-cell "|" at bounding box center [254, 303] width 13 height 25
click at [192, 299] on span "$ 79.274,89" at bounding box center [212, 304] width 48 height 10
click at [233, 299] on span "$ 79.274,89" at bounding box center [212, 304] width 48 height 10
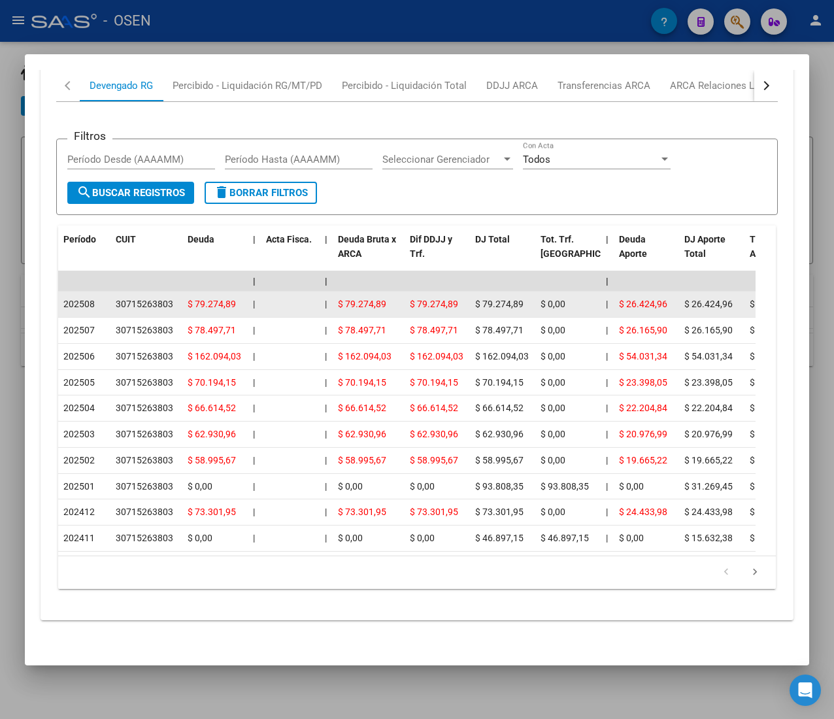
drag, startPoint x: 233, startPoint y: 278, endPoint x: 240, endPoint y: 284, distance: 9.8
click at [234, 299] on span "$ 79.274,89" at bounding box center [212, 304] width 48 height 10
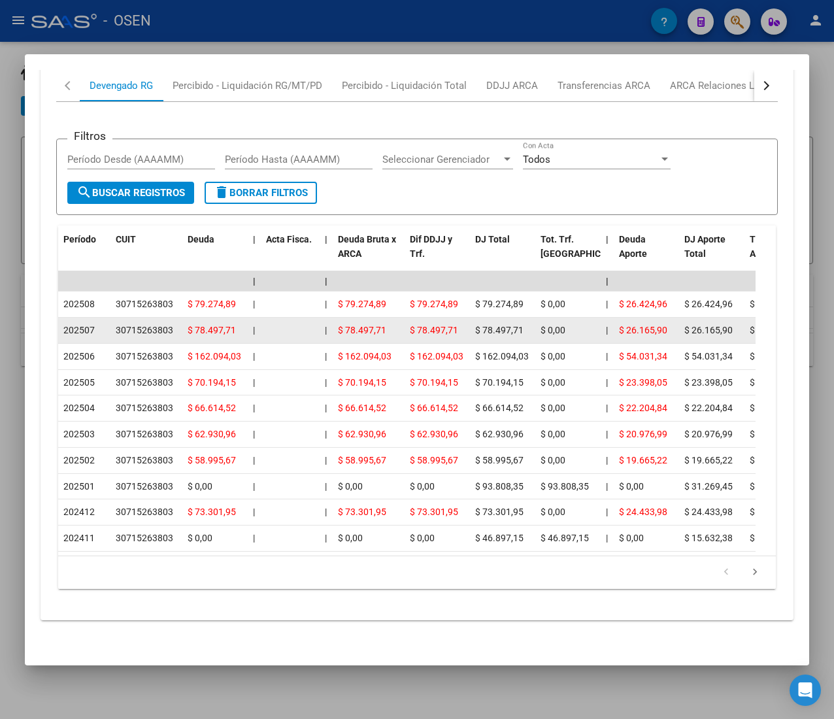
click at [320, 318] on datatable-body-cell "|" at bounding box center [326, 330] width 13 height 25
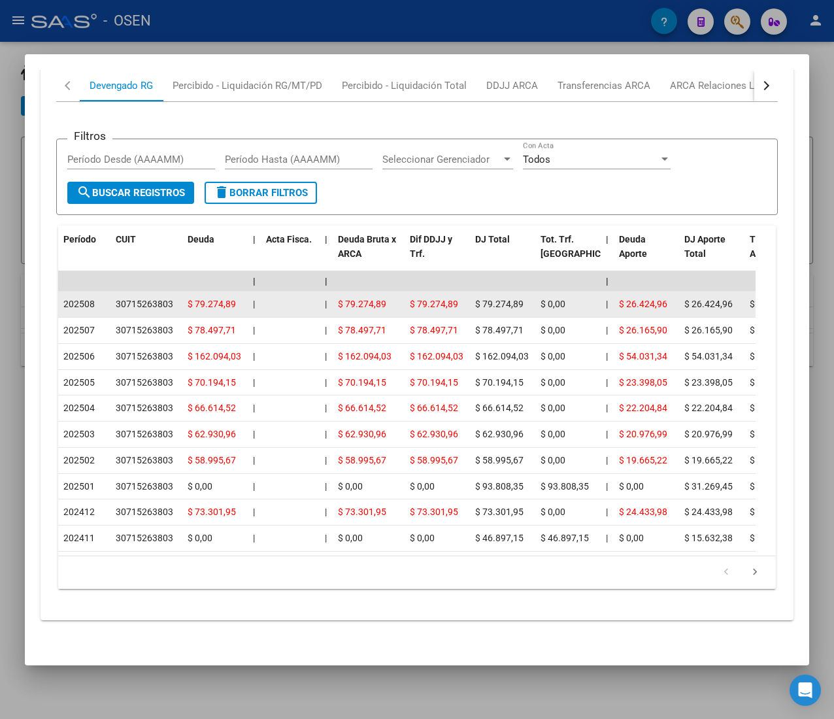
drag, startPoint x: 346, startPoint y: 279, endPoint x: 387, endPoint y: 279, distance: 41.2
click at [382, 299] on span "$ 79.274,89" at bounding box center [362, 304] width 48 height 10
click at [387, 297] on div "$ 79.274,89" at bounding box center [368, 304] width 61 height 15
drag, startPoint x: 365, startPoint y: 282, endPoint x: 411, endPoint y: 291, distance: 47.3
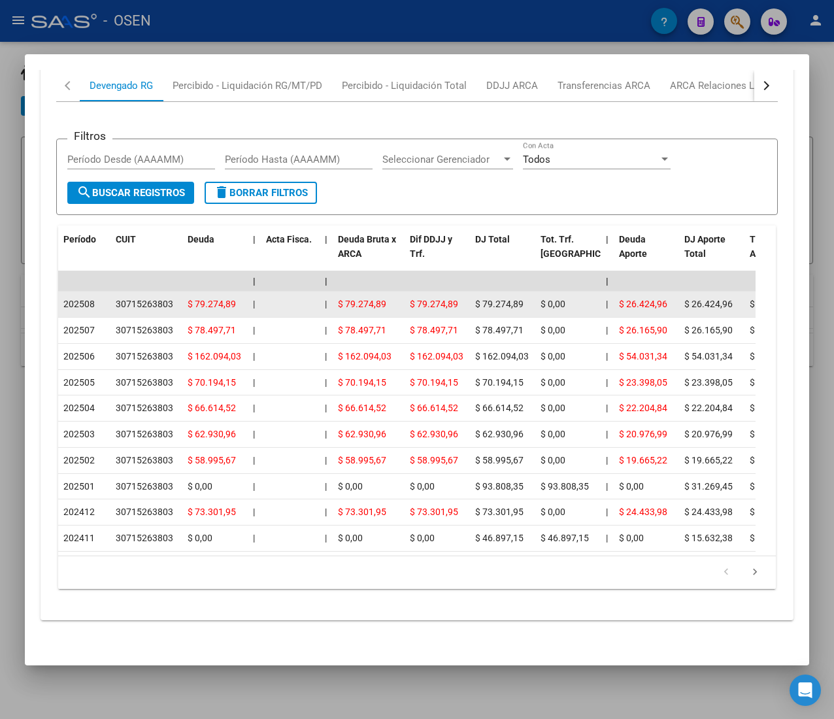
click at [411, 291] on datatable-body-cell "$ 79.274,89" at bounding box center [436, 303] width 65 height 25
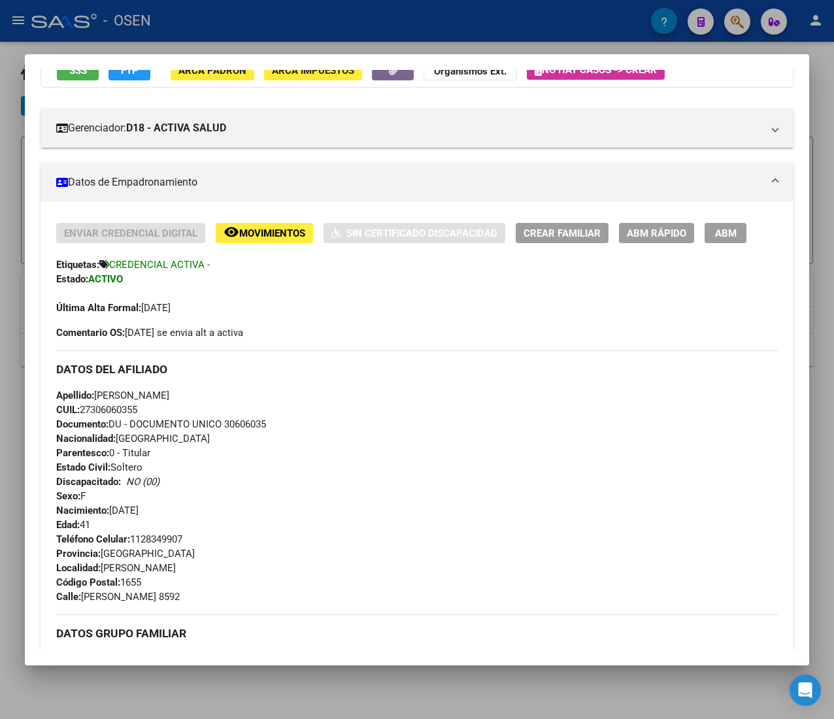
scroll to position [0, 0]
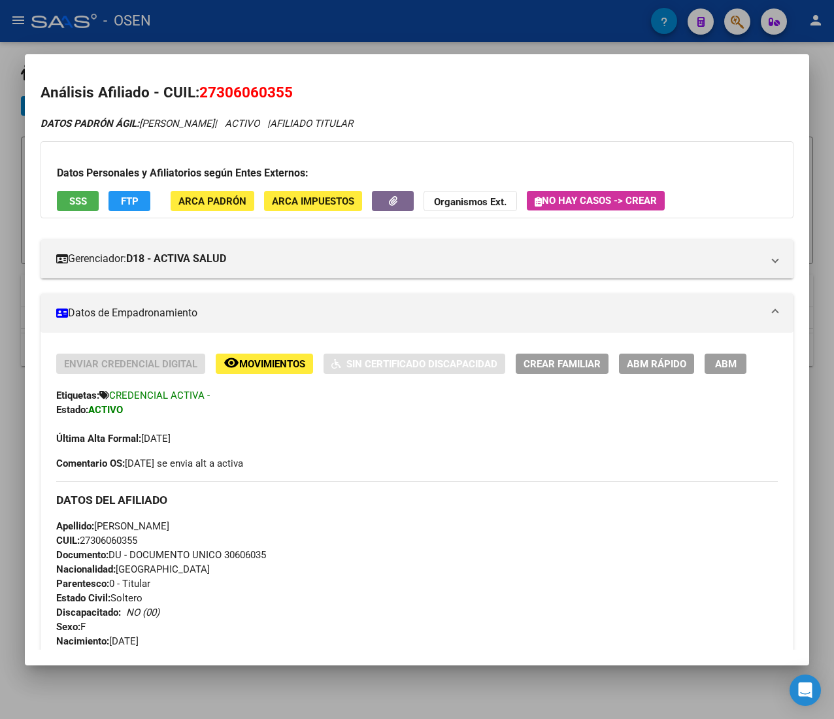
drag, startPoint x: 302, startPoint y: 99, endPoint x: 204, endPoint y: 98, distance: 98.0
click at [204, 98] on h2 "Análisis Afiliado - CUIL: 27306060355" at bounding box center [417, 93] width 753 height 22
copy span "27306060355"
click at [375, 481] on hr at bounding box center [416, 481] width 721 height 1
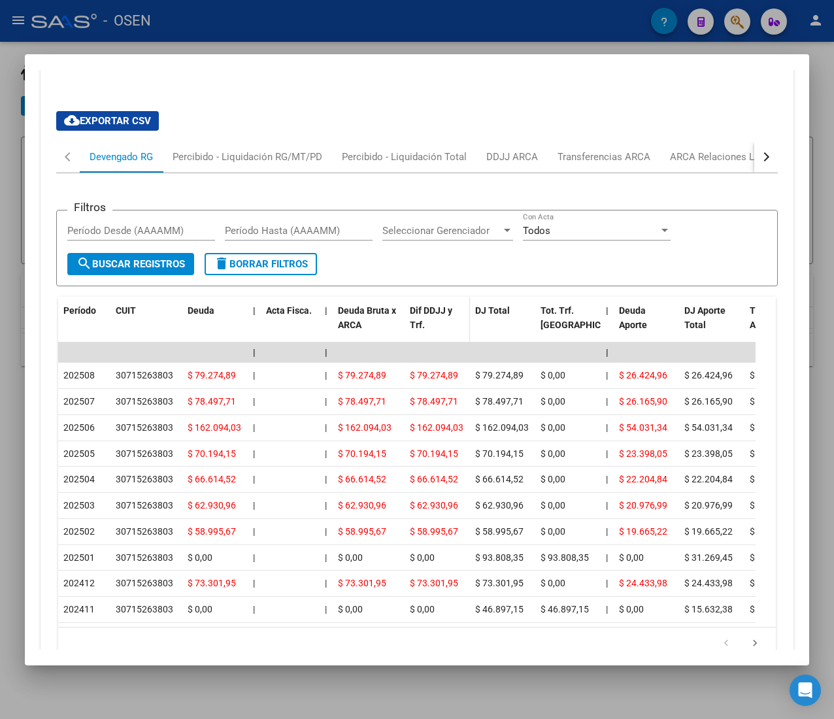
scroll to position [1325, 0]
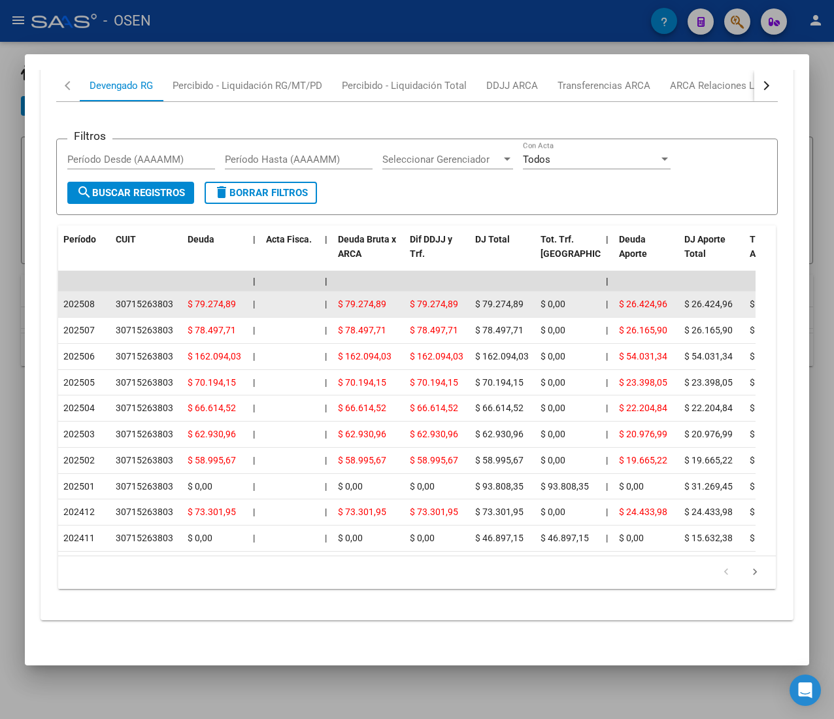
drag, startPoint x: 207, startPoint y: 279, endPoint x: 235, endPoint y: 282, distance: 28.3
click at [235, 297] on div "$ 79.274,89" at bounding box center [215, 304] width 55 height 15
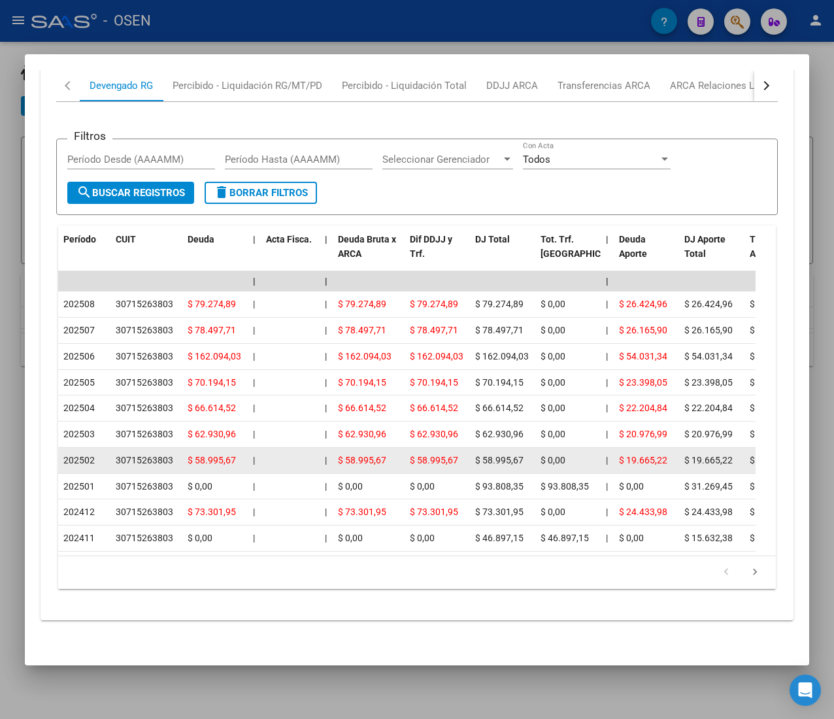
drag, startPoint x: 84, startPoint y: 438, endPoint x: 97, endPoint y: 438, distance: 13.7
click at [97, 453] on div "202502" at bounding box center [84, 460] width 42 height 15
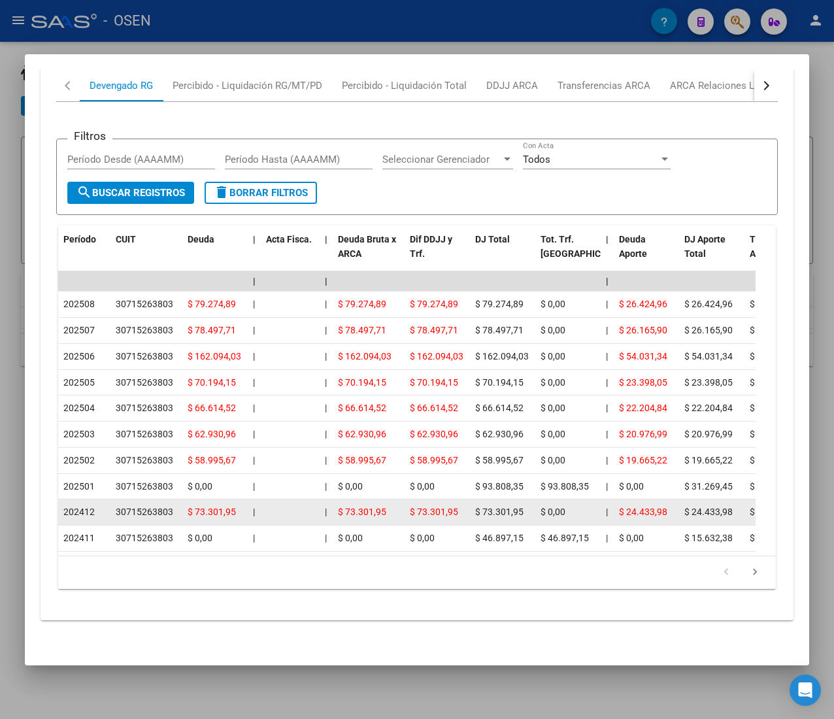
drag, startPoint x: 90, startPoint y: 489, endPoint x: 98, endPoint y: 488, distance: 8.5
click at [98, 504] on div "202412" at bounding box center [84, 511] width 42 height 15
click at [100, 504] on div "202412" at bounding box center [84, 511] width 42 height 15
drag, startPoint x: 184, startPoint y: 488, endPoint x: 225, endPoint y: 491, distance: 41.2
click at [225, 499] on datatable-body-cell "$ 73.301,95" at bounding box center [214, 511] width 65 height 25
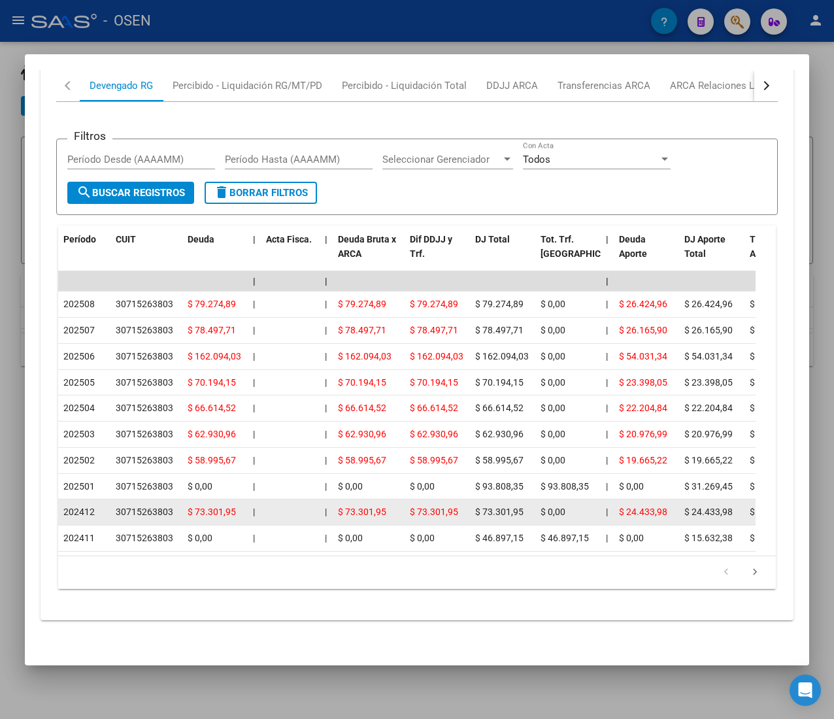
click at [225, 506] on span "$ 73.301,95" at bounding box center [212, 511] width 48 height 10
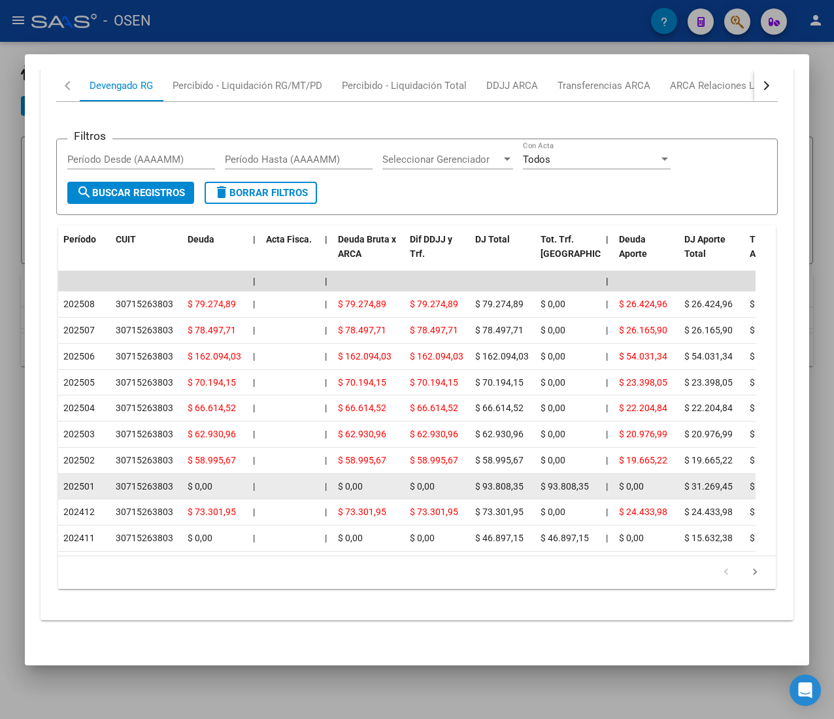
drag, startPoint x: 84, startPoint y: 463, endPoint x: 94, endPoint y: 461, distance: 9.9
click at [92, 481] on span "202501" at bounding box center [78, 486] width 31 height 10
drag, startPoint x: 94, startPoint y: 461, endPoint x: 92, endPoint y: 446, distance: 15.2
click at [95, 479] on div "202501" at bounding box center [84, 486] width 42 height 15
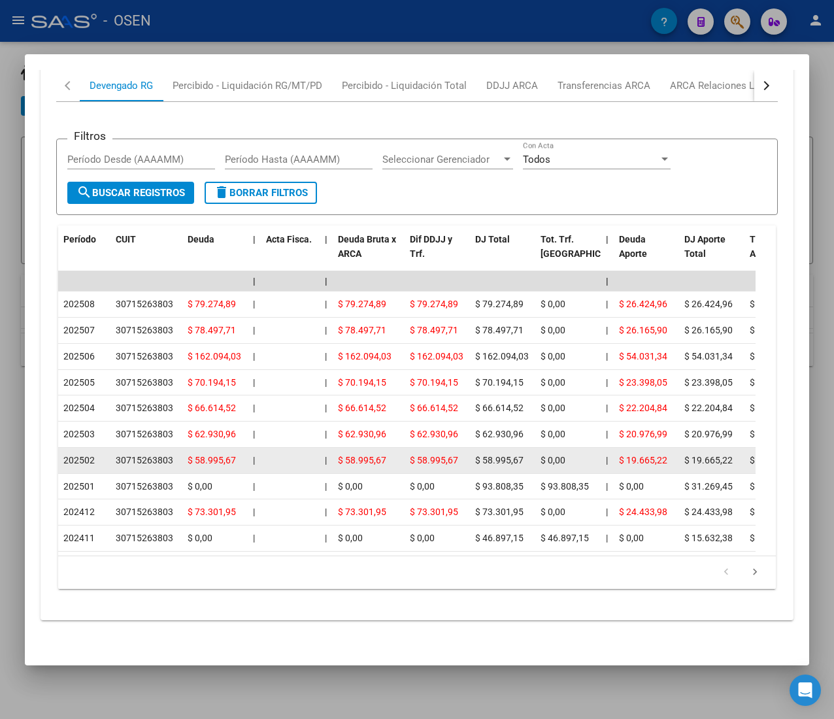
drag, startPoint x: 85, startPoint y: 438, endPoint x: 98, endPoint y: 439, distance: 13.1
click at [98, 453] on div "202502" at bounding box center [84, 460] width 42 height 15
click at [484, 448] on datatable-body-cell "$ 58.995,67" at bounding box center [502, 460] width 65 height 25
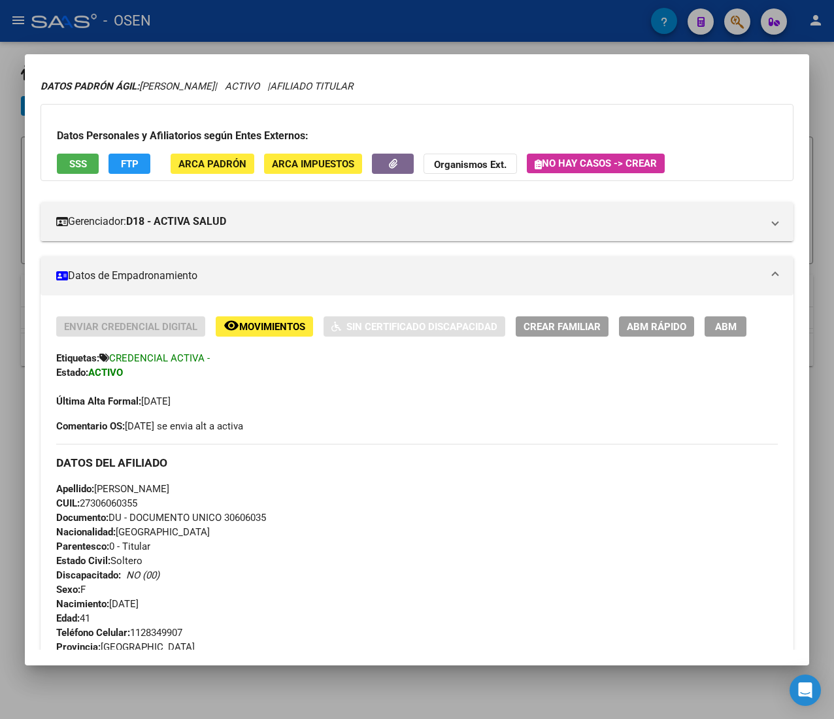
scroll to position [0, 0]
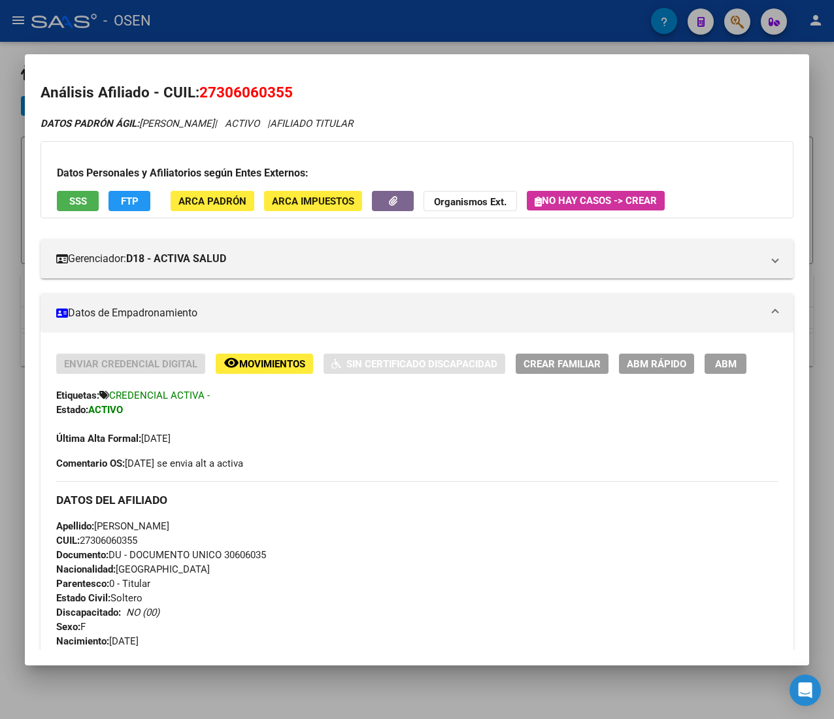
click at [331, 25] on div at bounding box center [417, 359] width 834 height 719
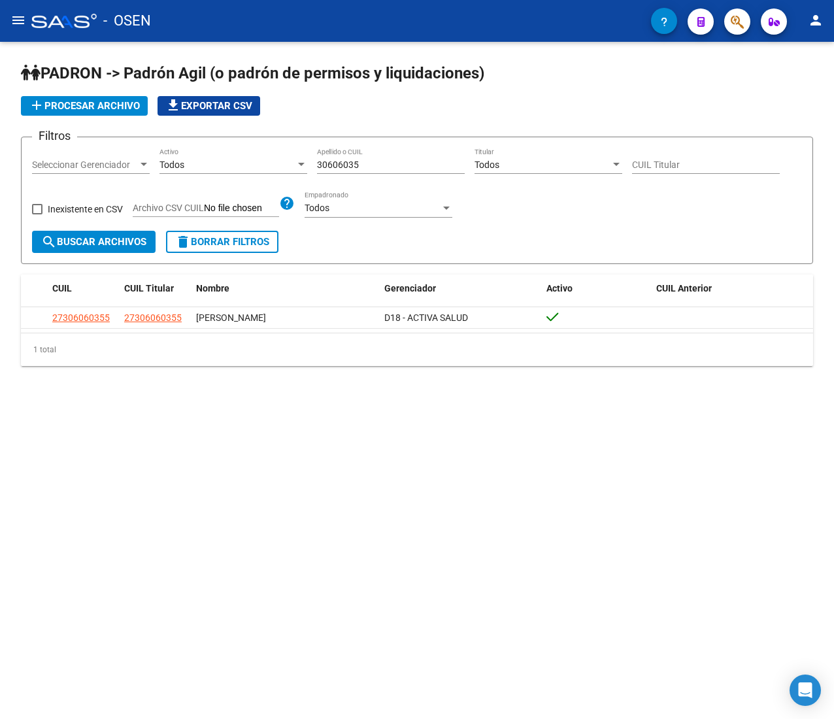
click at [114, 582] on mat-sidenav-content "PADRON -> Padrón Agil ([PERSON_NAME] de permisos y liquidaciones) add Procesar …" at bounding box center [417, 380] width 834 height 677
